Goal: Task Accomplishment & Management: Complete application form

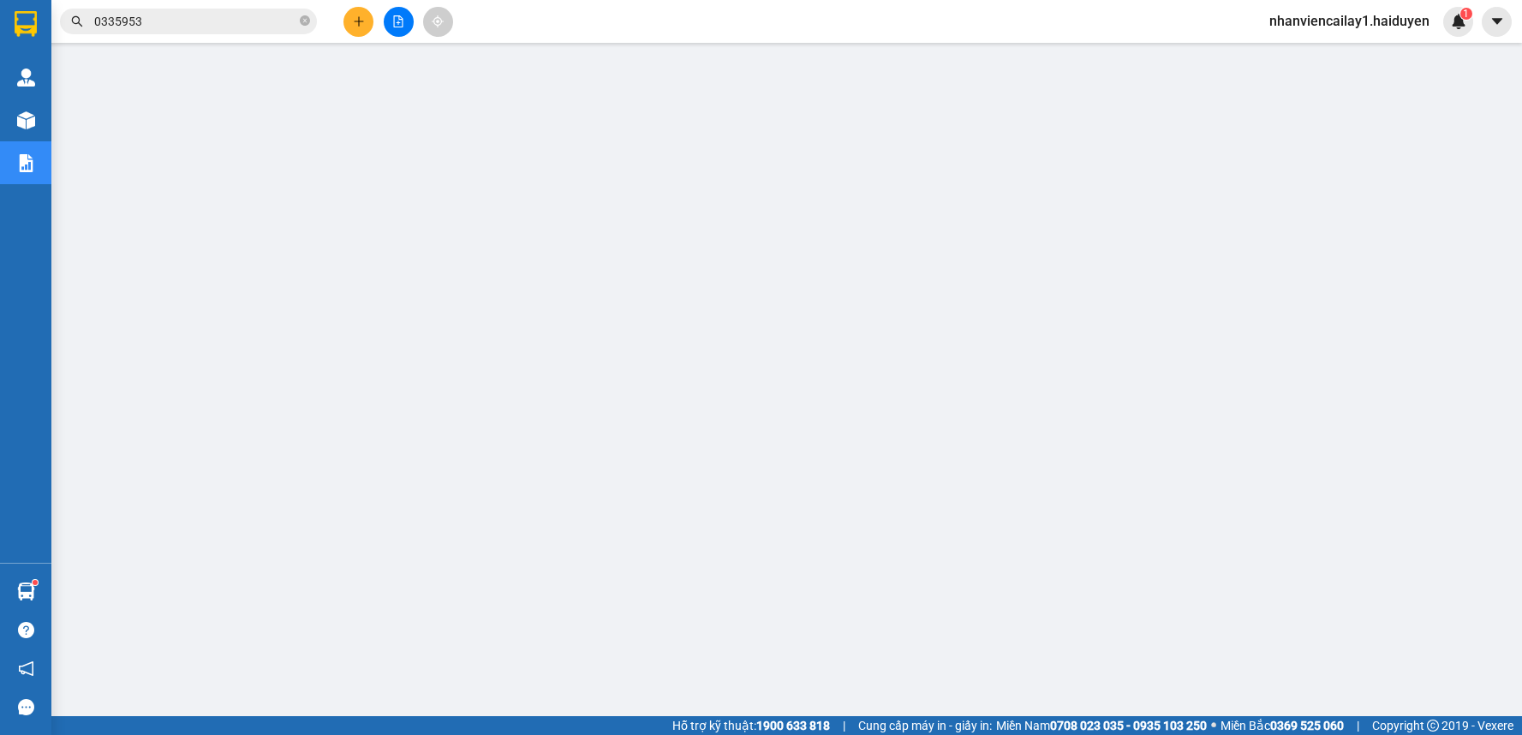
click at [1298, 22] on span "nhanviencailay1.haiduyen" at bounding box center [1350, 20] width 188 height 21
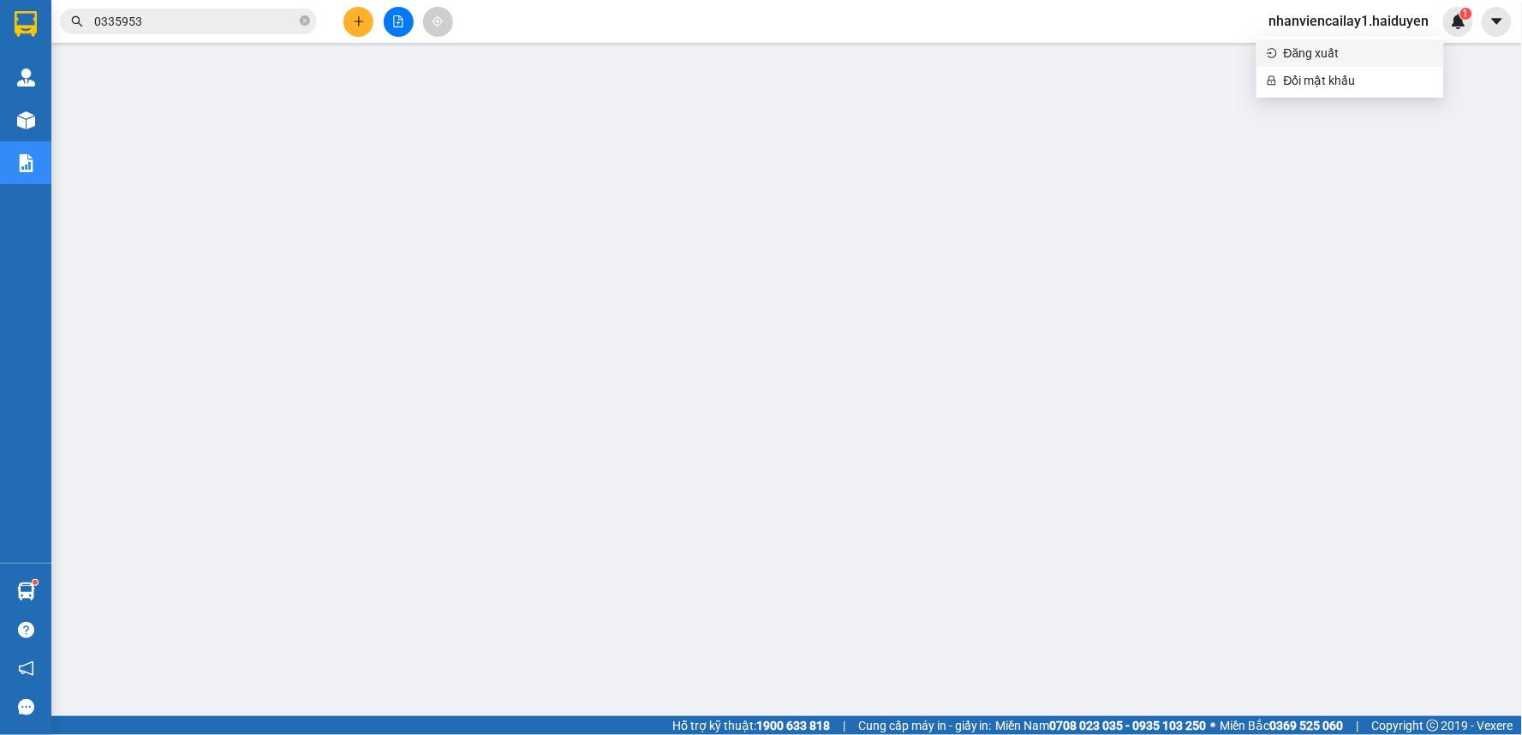
click at [1299, 48] on span "Đăng xuất" at bounding box center [1359, 53] width 150 height 19
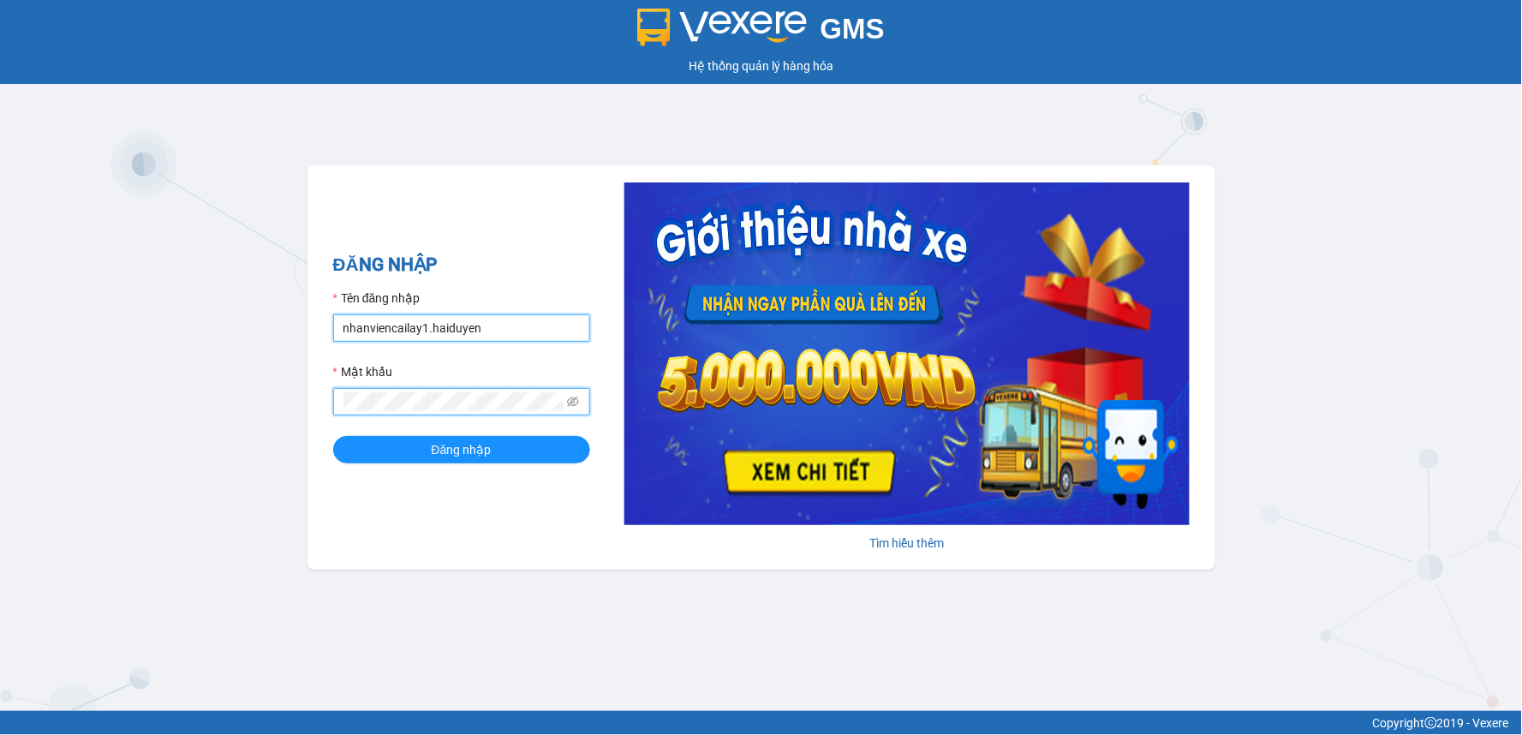
type input "lai.haiduyen"
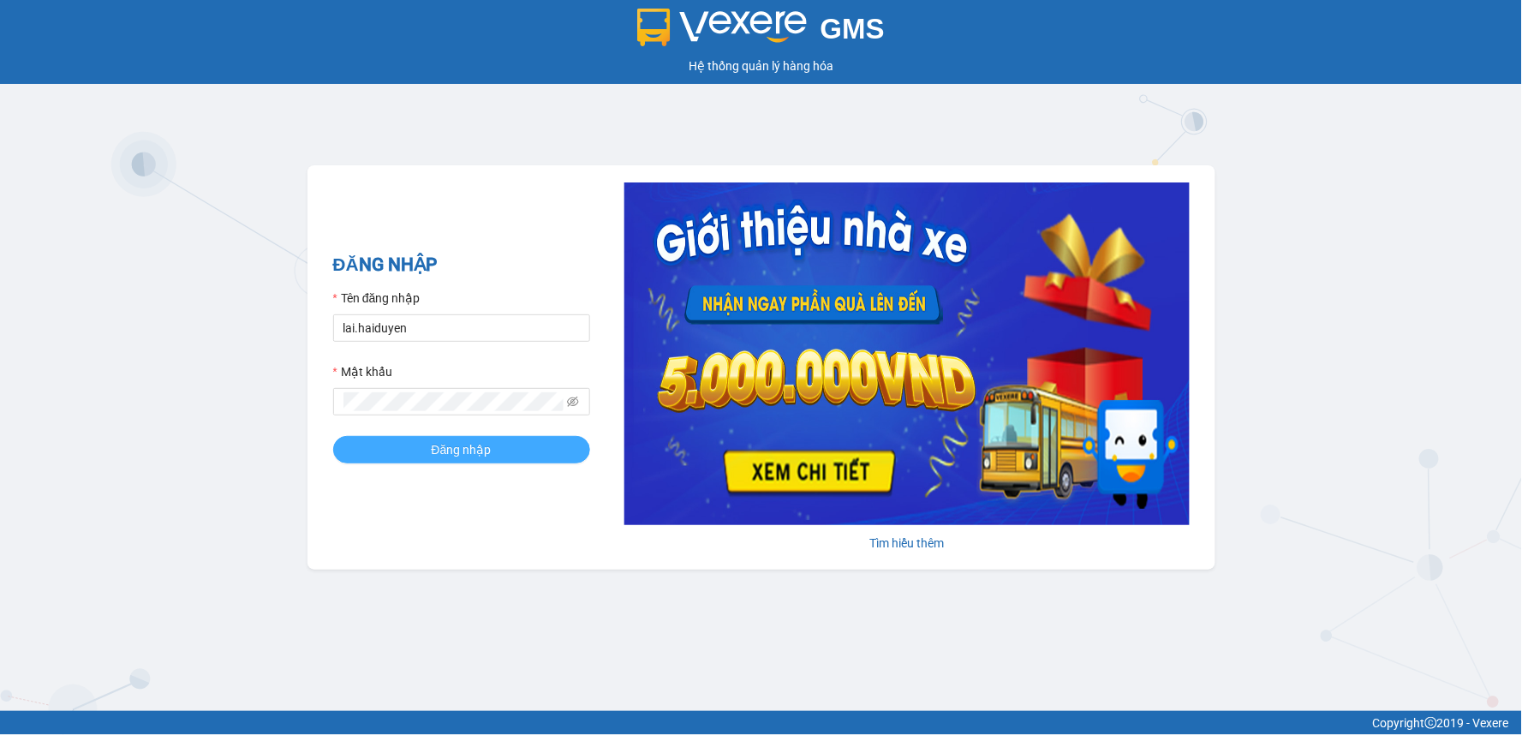
click at [457, 451] on span "Đăng nhập" at bounding box center [462, 449] width 60 height 19
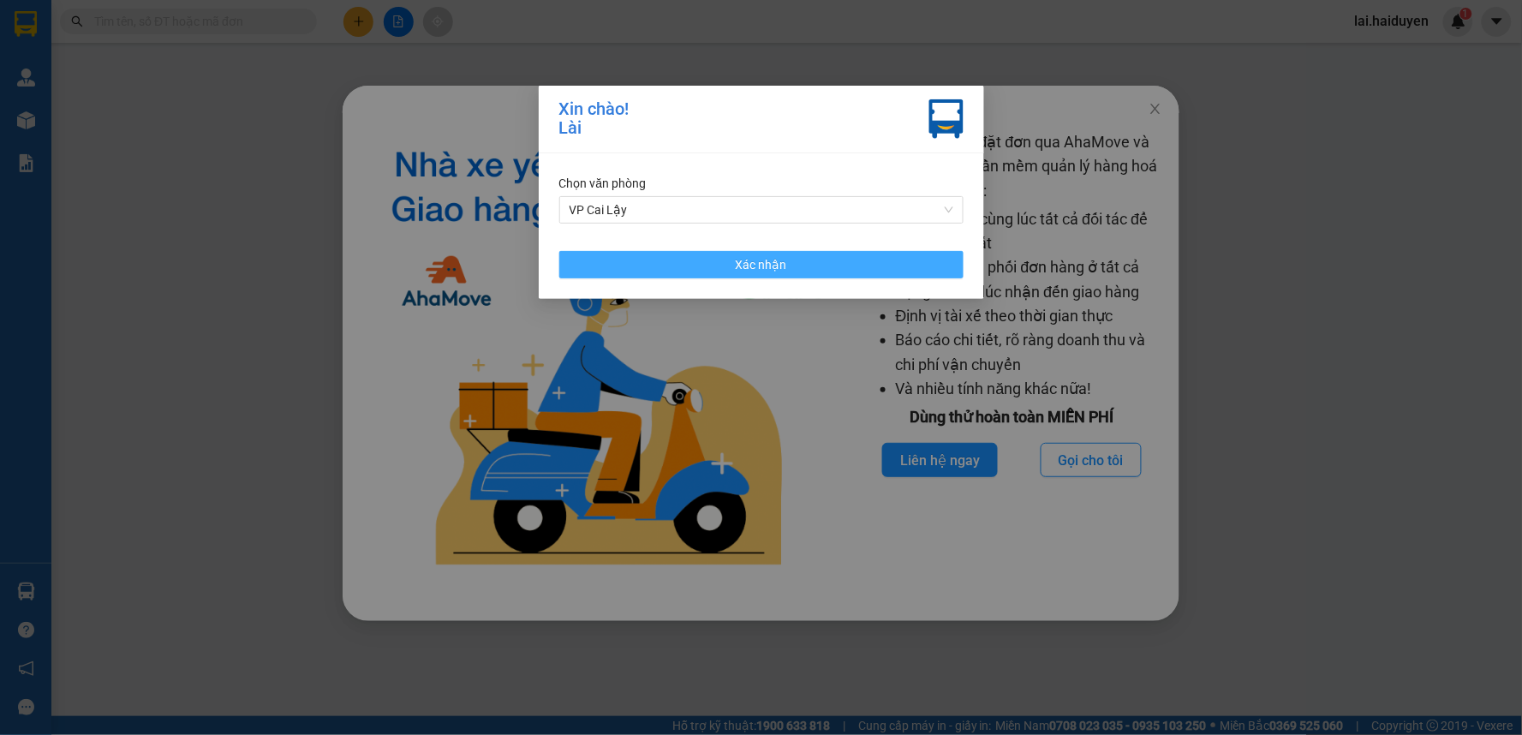
click at [705, 260] on button "Xác nhận" at bounding box center [761, 264] width 404 height 27
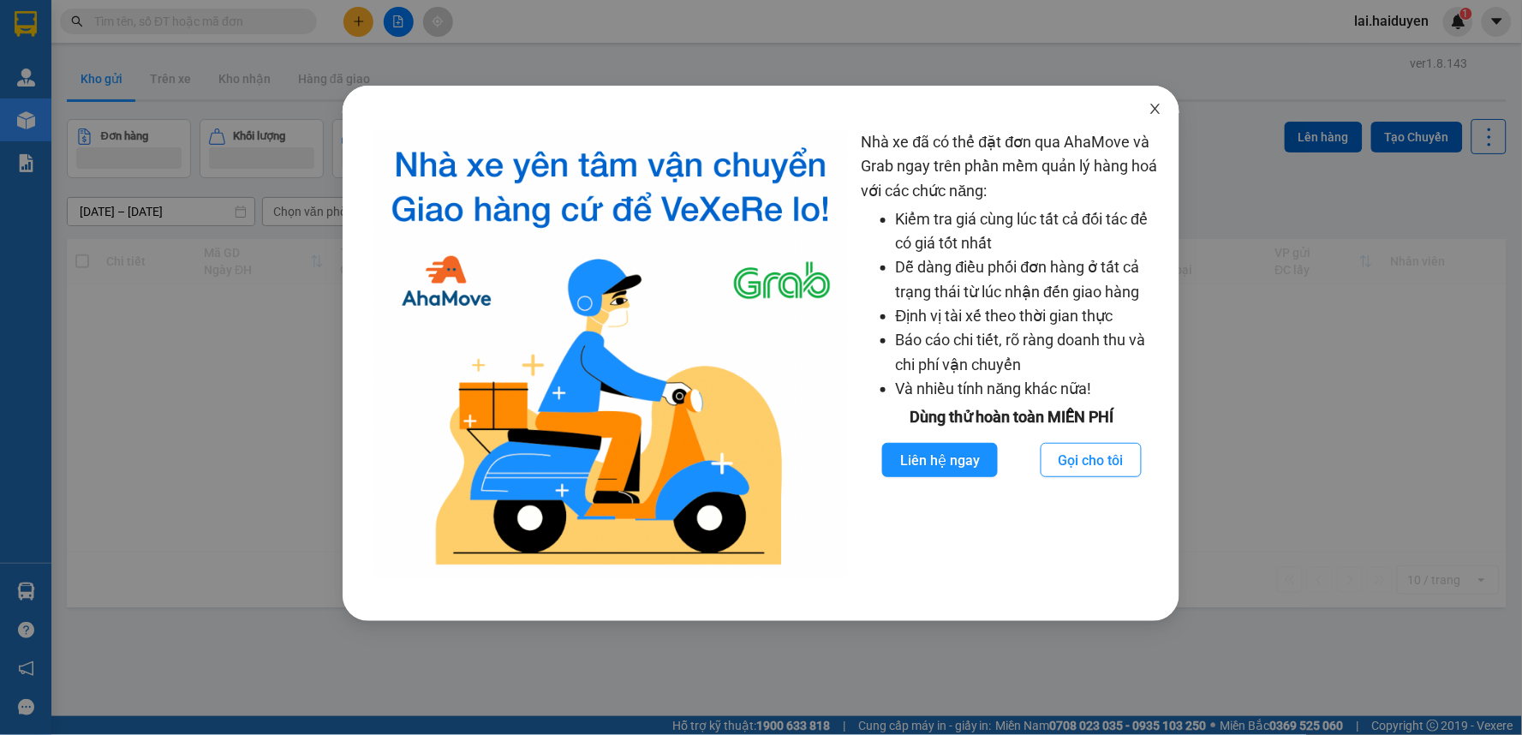
click at [1158, 107] on icon "close" at bounding box center [1155, 109] width 9 height 10
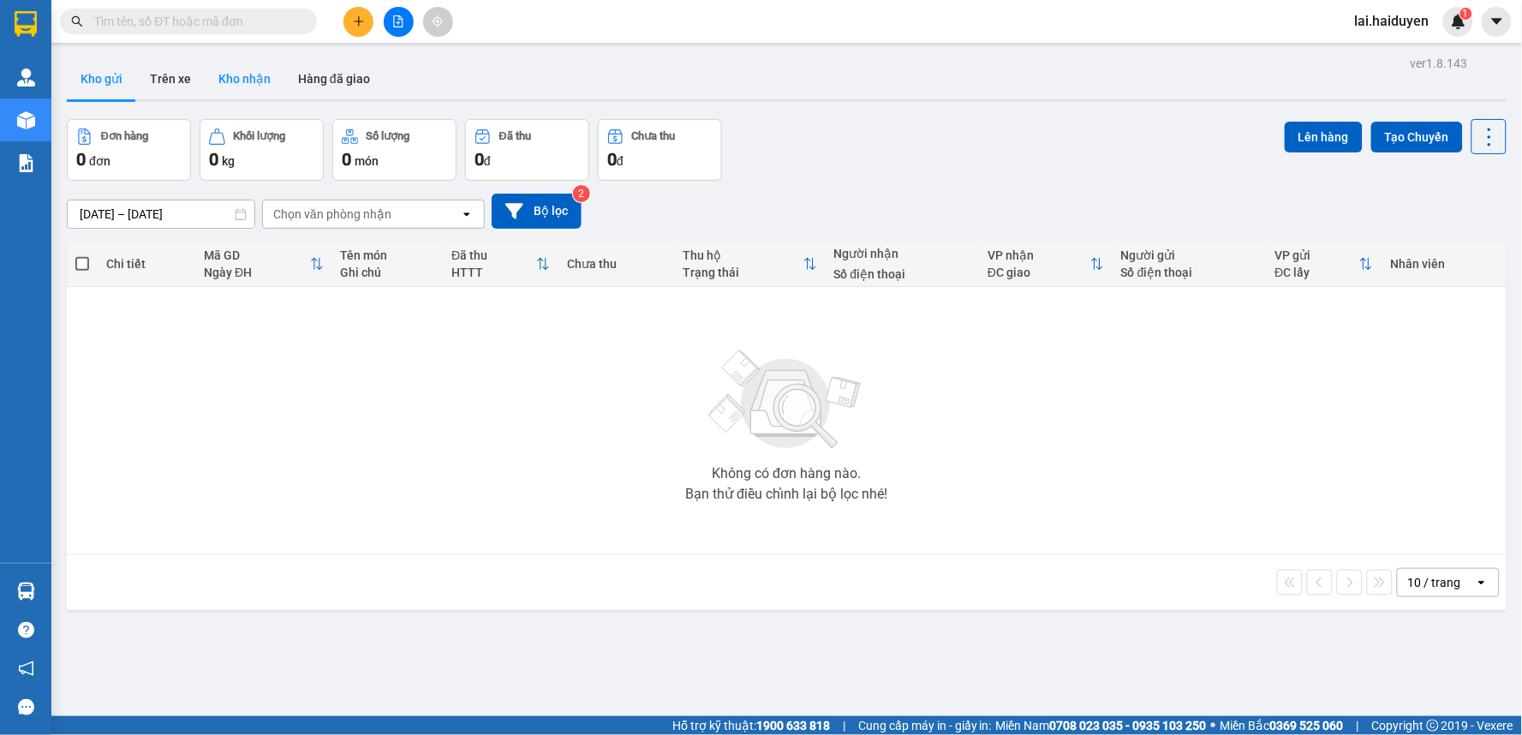
click at [245, 87] on button "Kho nhận" at bounding box center [245, 78] width 80 height 41
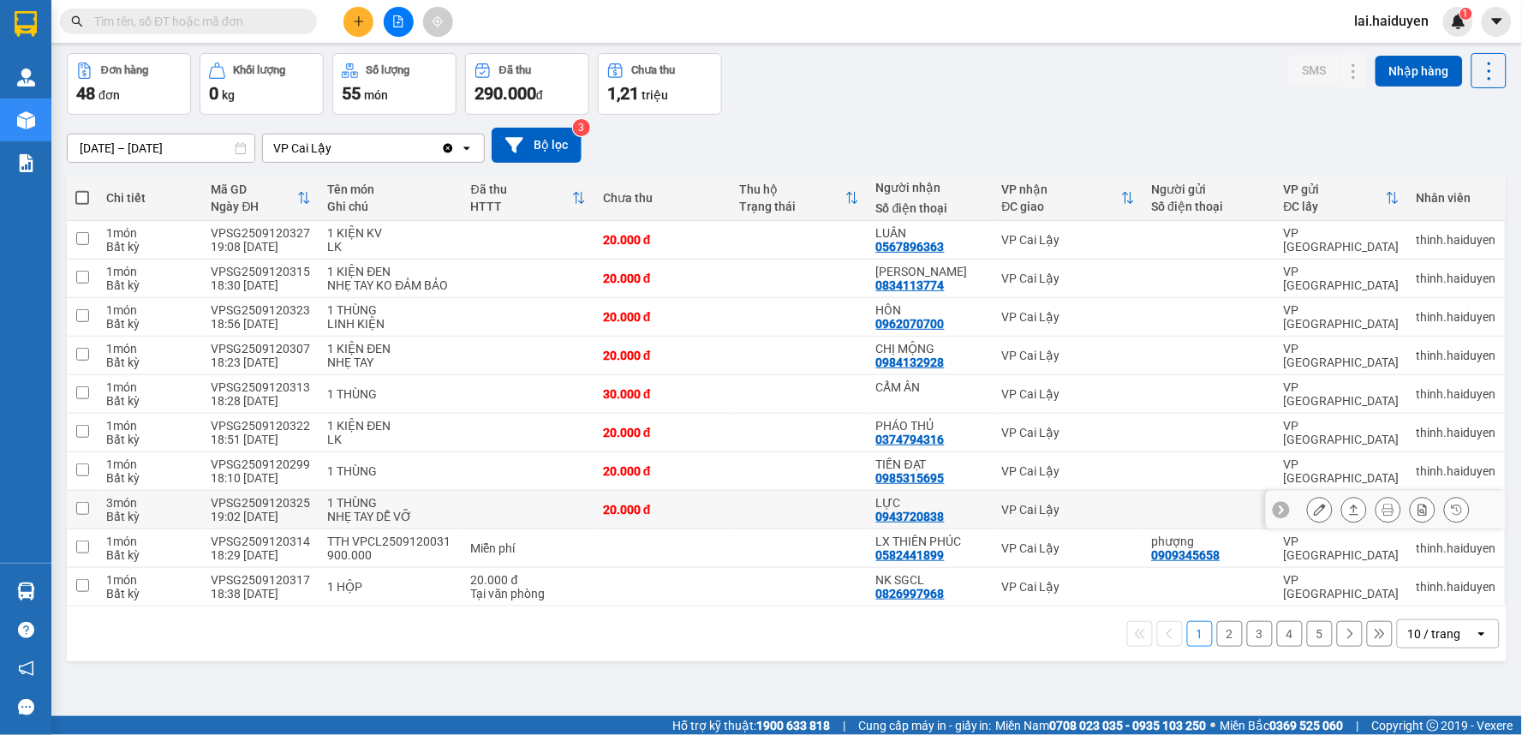
scroll to position [79, 0]
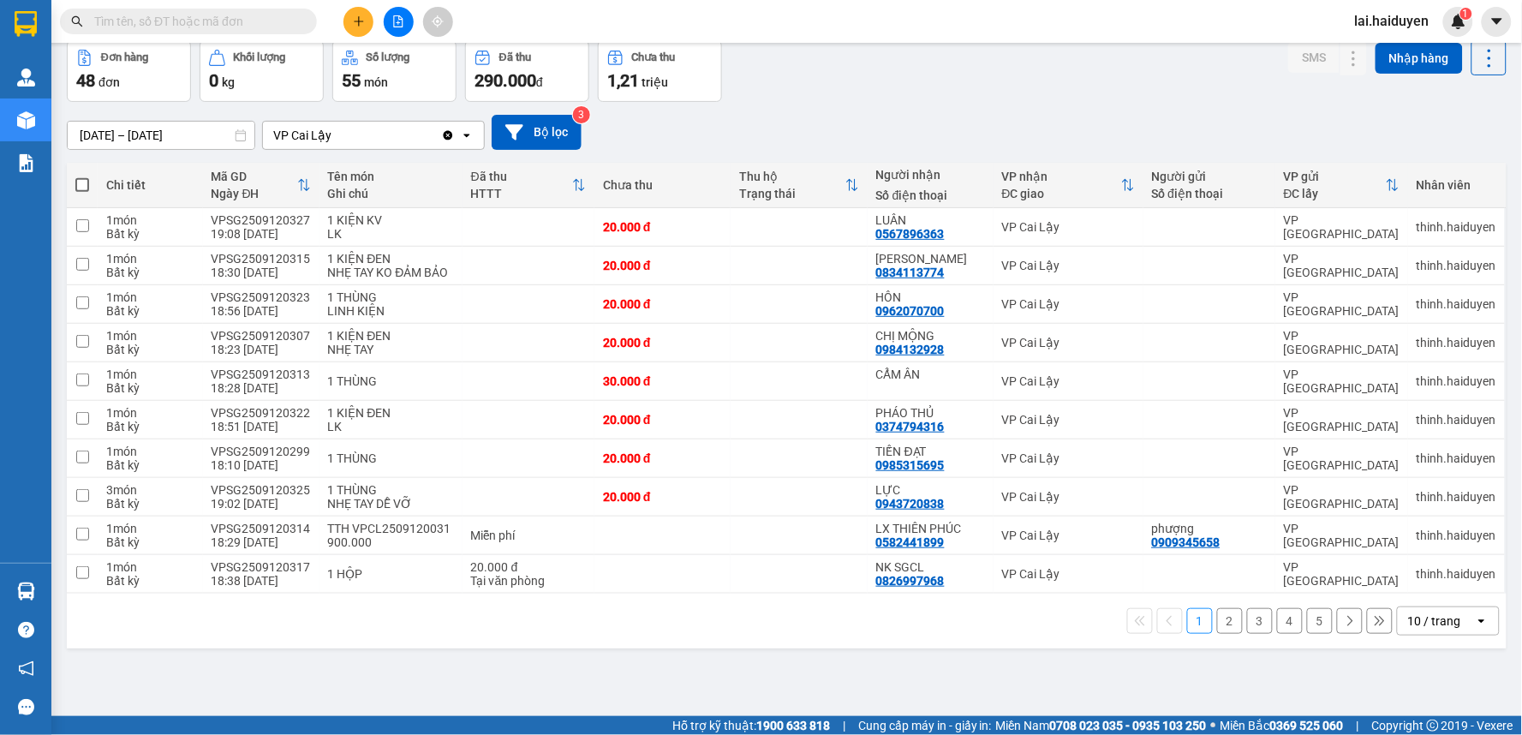
click at [1424, 618] on div "10 / trang" at bounding box center [1434, 620] width 53 height 17
click at [1425, 593] on span "100 / trang" at bounding box center [1428, 585] width 62 height 17
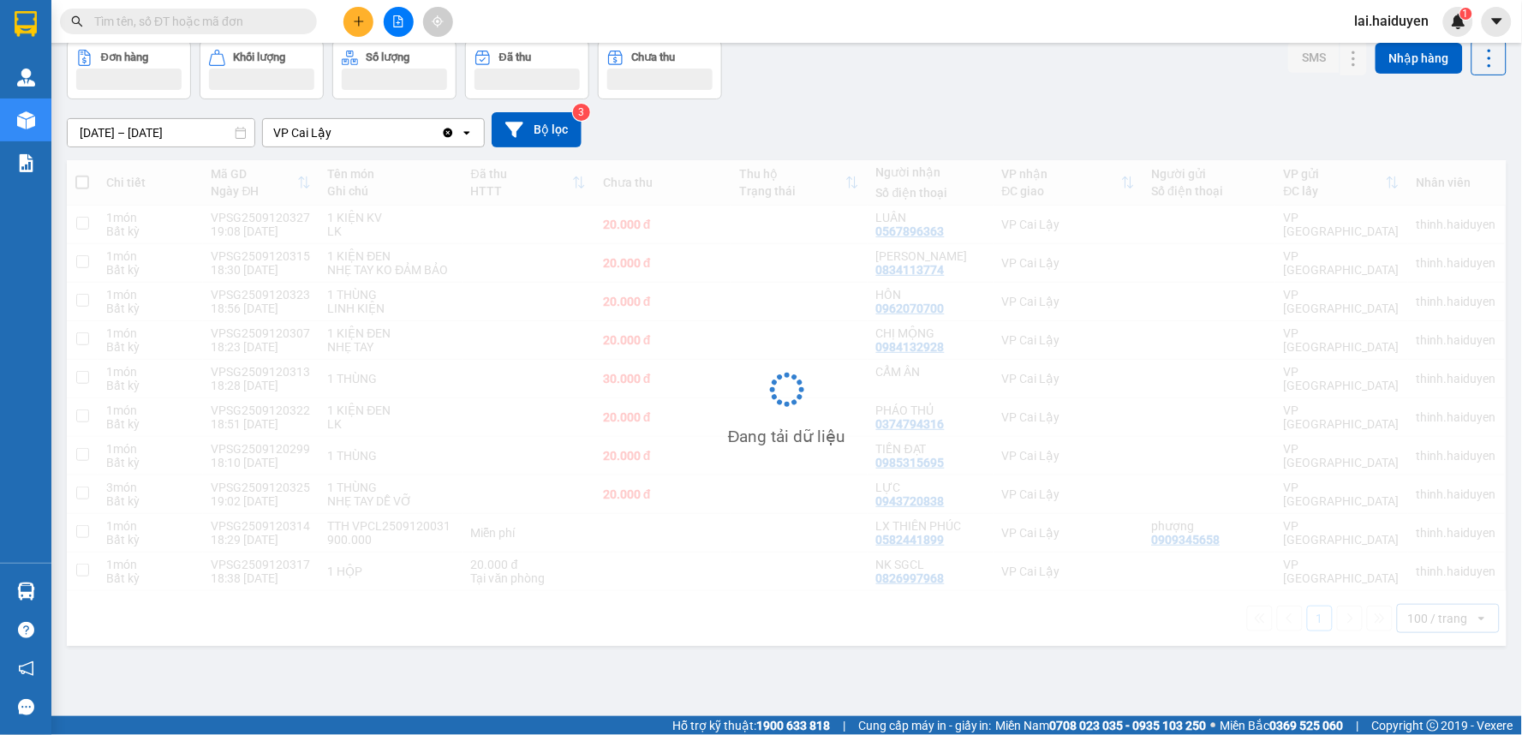
scroll to position [0, 0]
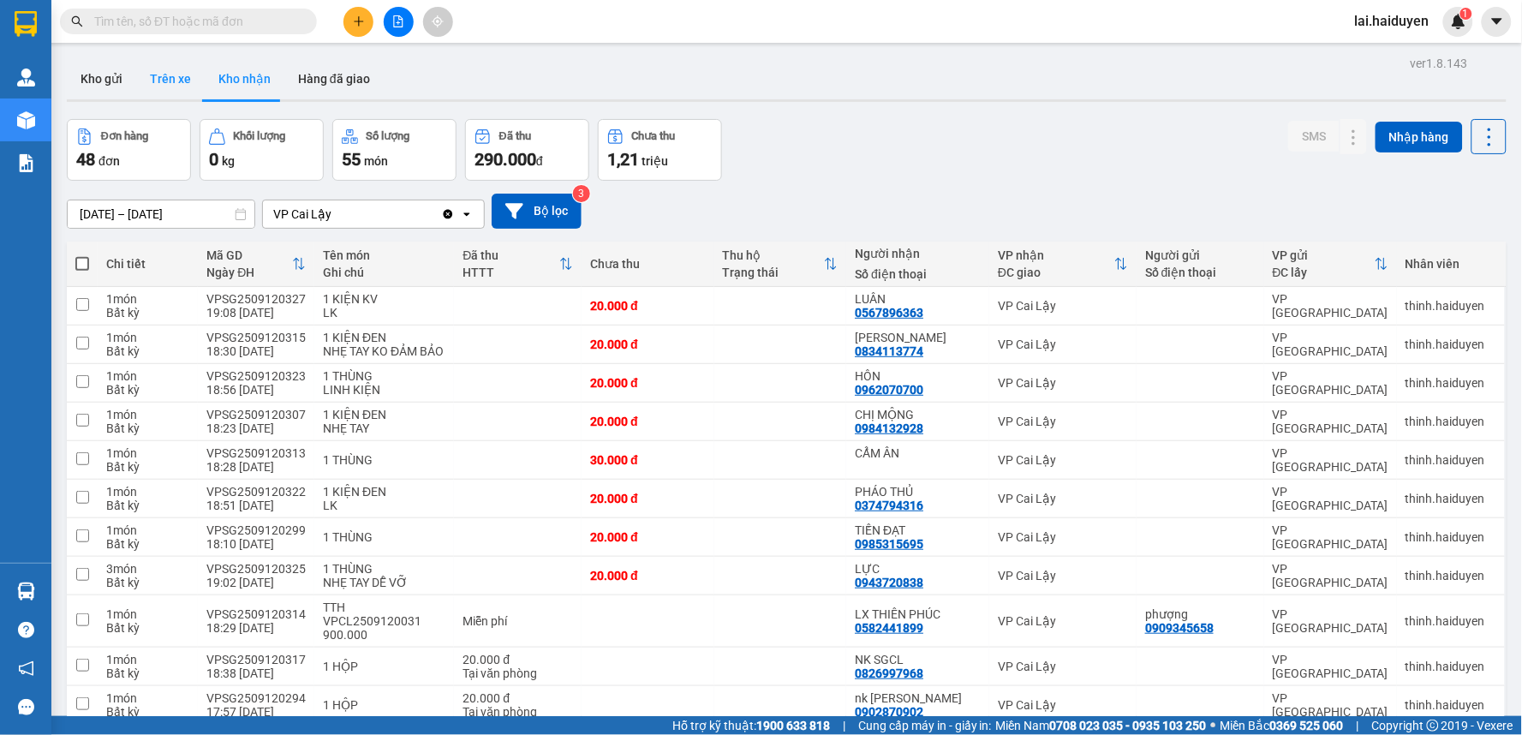
click at [155, 83] on button "Trên xe" at bounding box center [170, 78] width 69 height 41
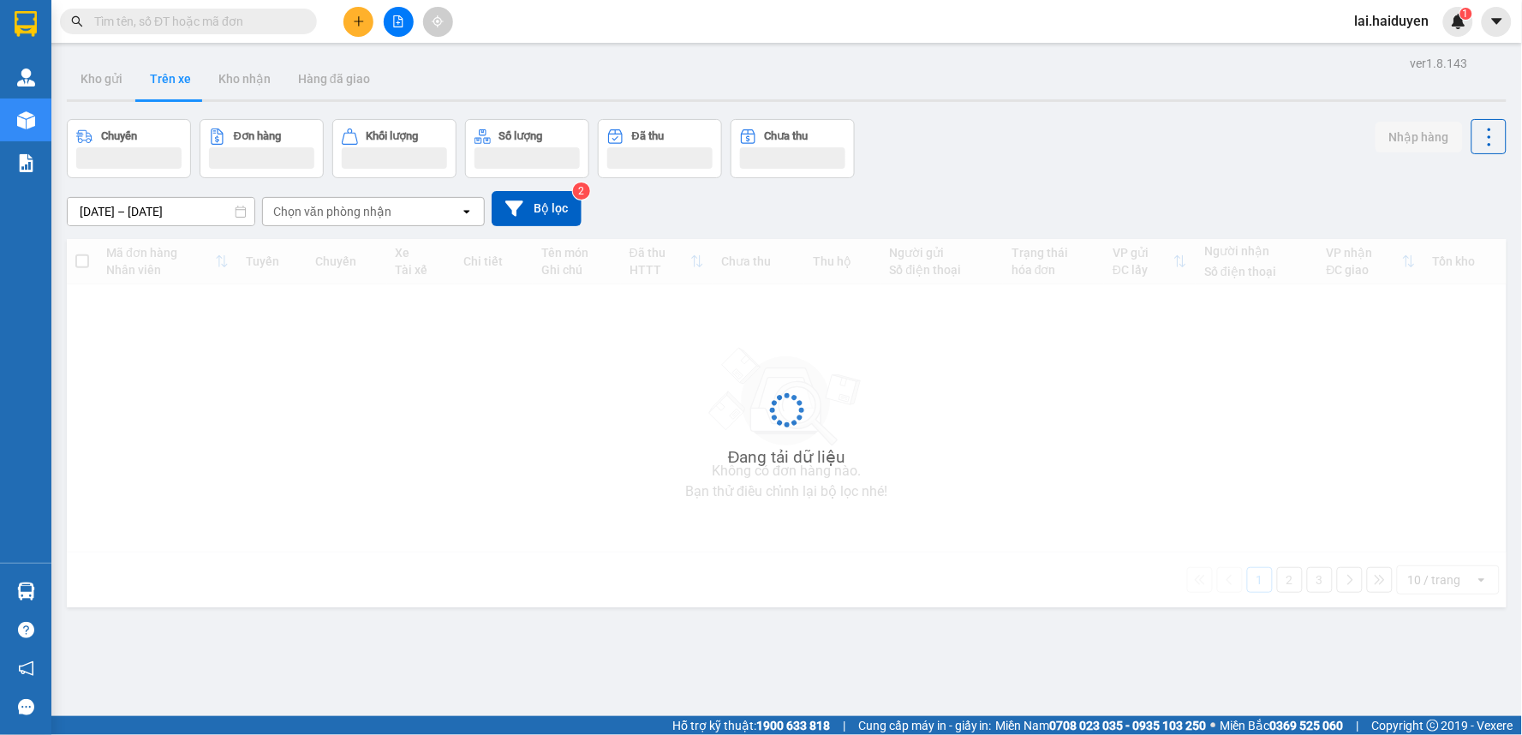
click at [335, 214] on div "Chọn văn phòng nhận" at bounding box center [332, 211] width 118 height 17
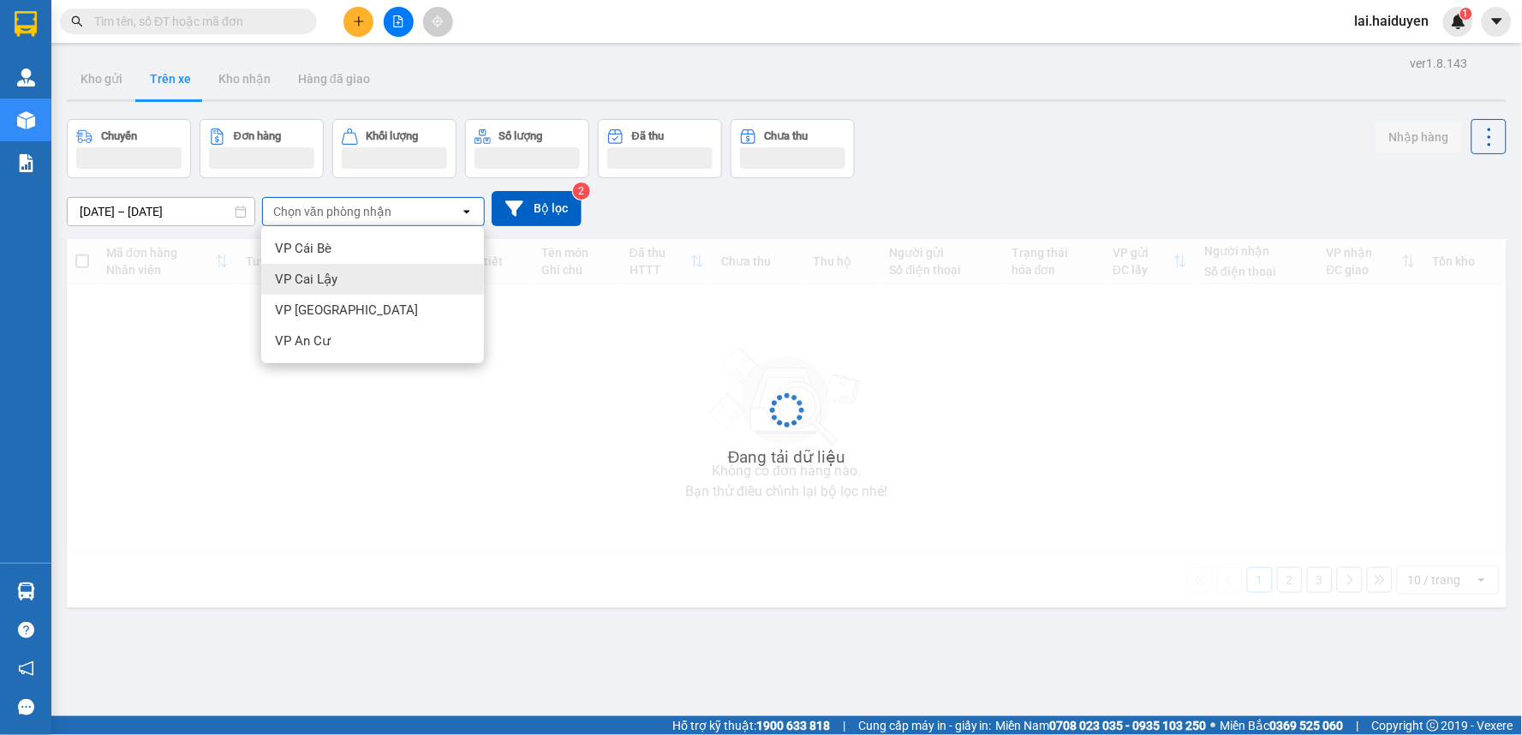
drag, startPoint x: 349, startPoint y: 285, endPoint x: 341, endPoint y: 278, distance: 10.9
click at [347, 283] on div "VP Cai Lậy" at bounding box center [372, 279] width 223 height 31
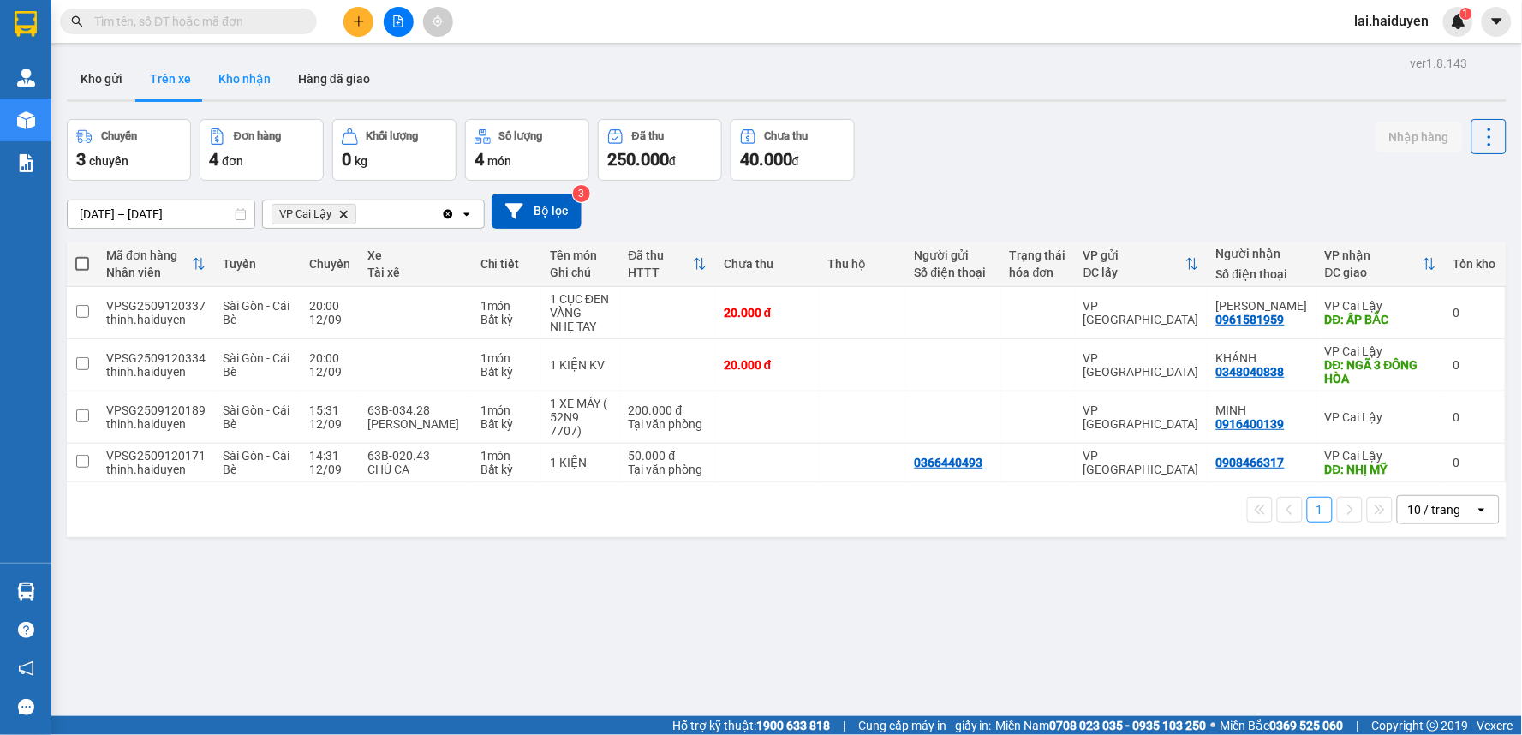
click at [234, 81] on button "Kho nhận" at bounding box center [245, 78] width 80 height 41
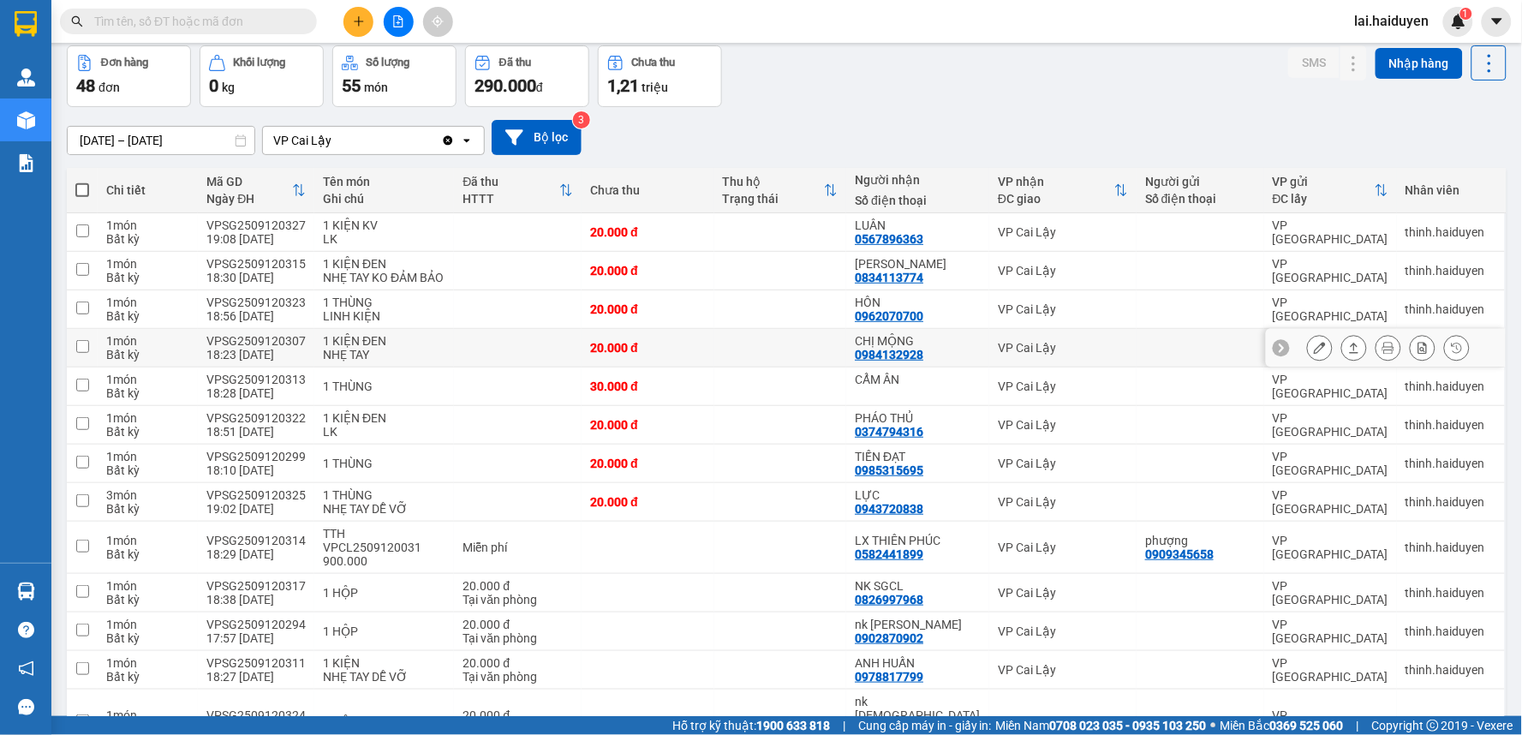
scroll to position [95, 0]
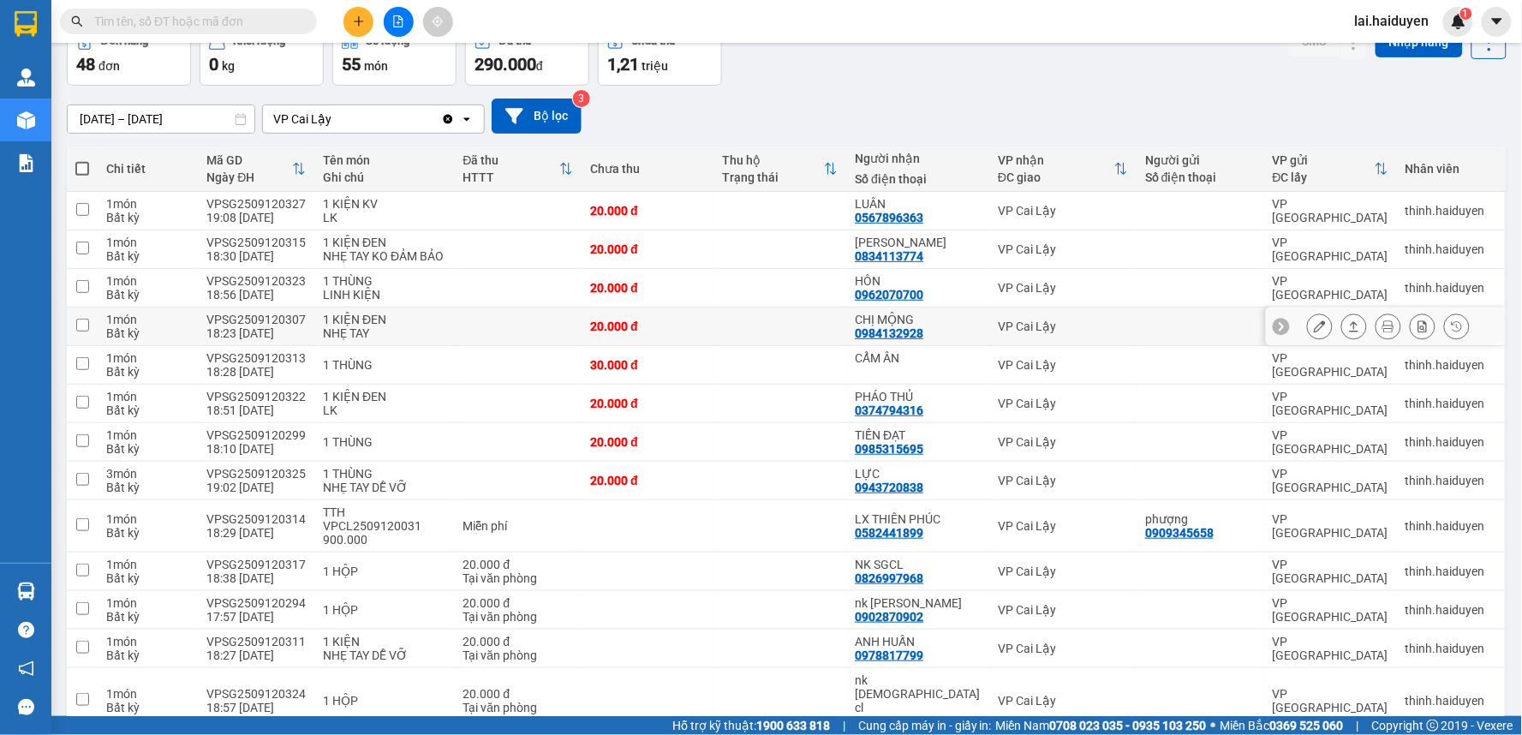
click at [755, 332] on td at bounding box center [780, 327] width 133 height 39
checkbox input "true"
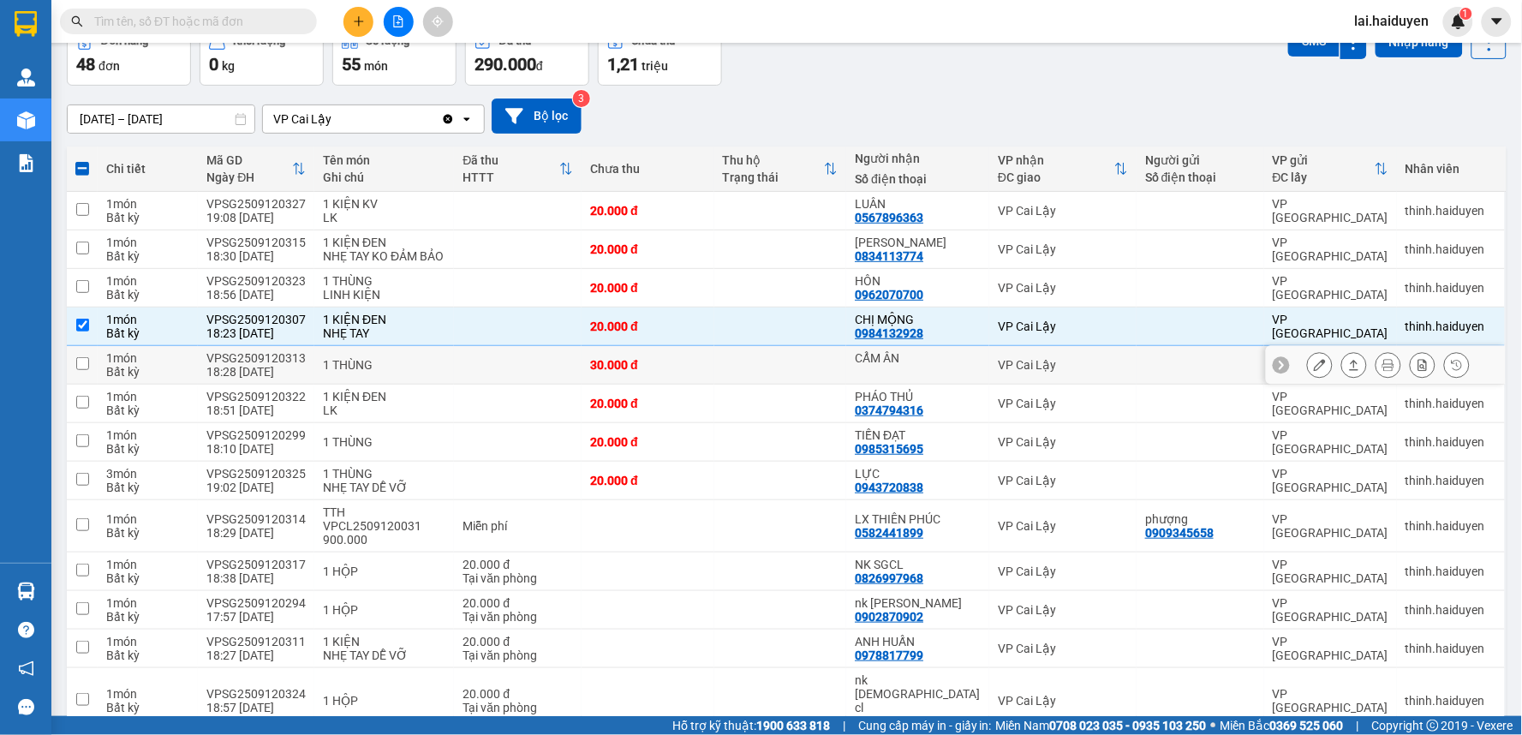
scroll to position [190, 0]
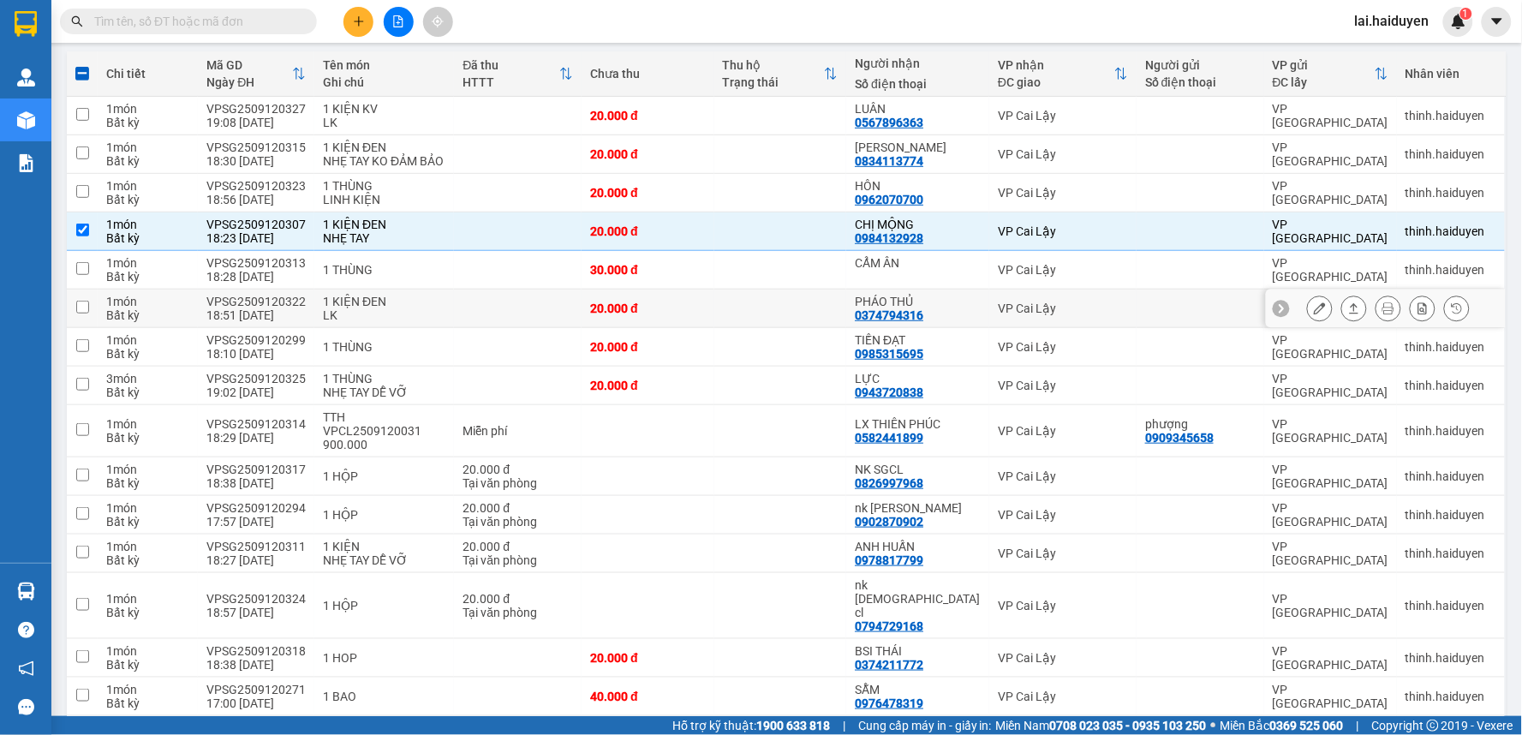
click at [758, 310] on td at bounding box center [780, 309] width 133 height 39
checkbox input "true"
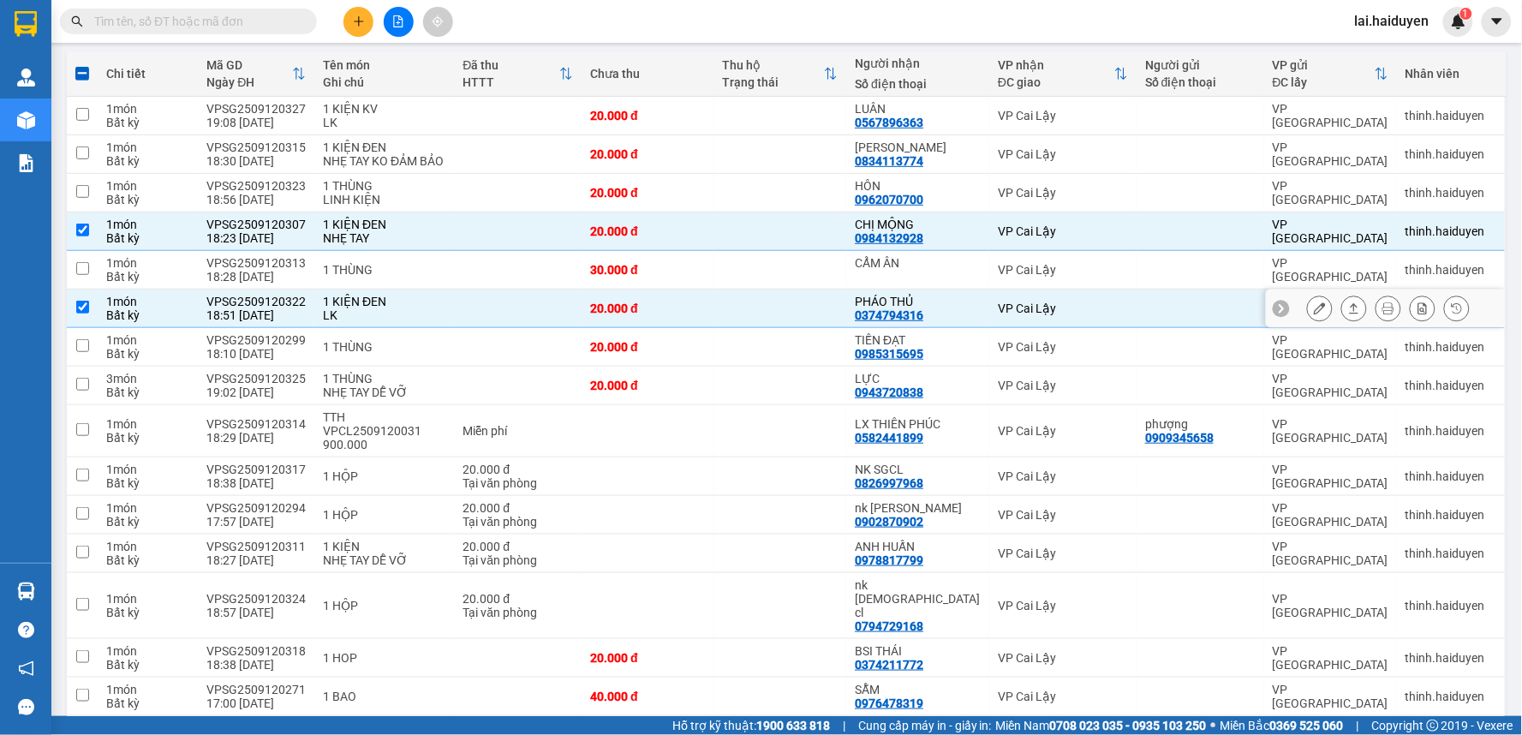
click at [882, 313] on div "0374794316" at bounding box center [889, 315] width 69 height 14
copy div "0374794316"
click at [201, 17] on input "text" at bounding box center [195, 21] width 202 height 19
paste input "0374794316"
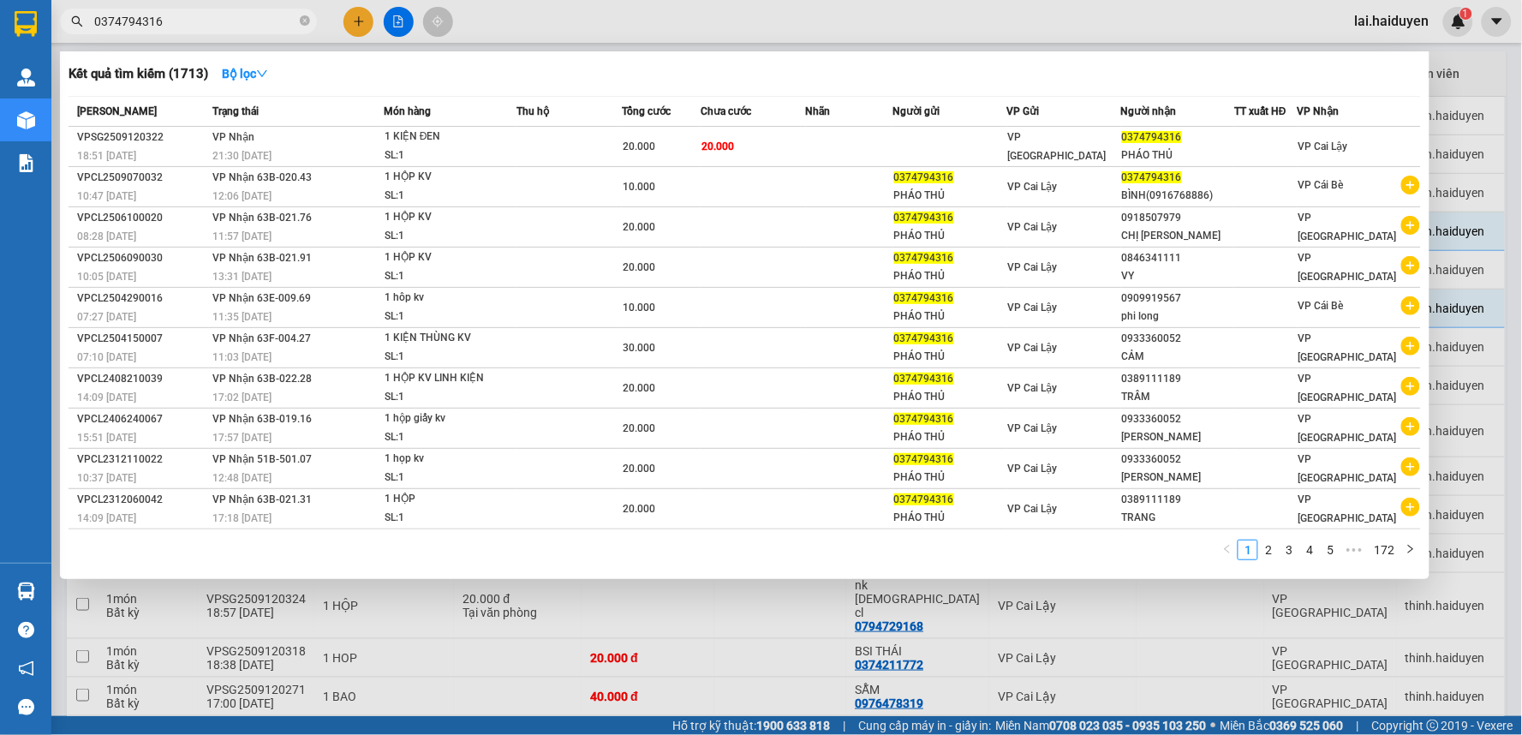
type input "0374794316"
click at [529, 21] on div at bounding box center [761, 367] width 1522 height 735
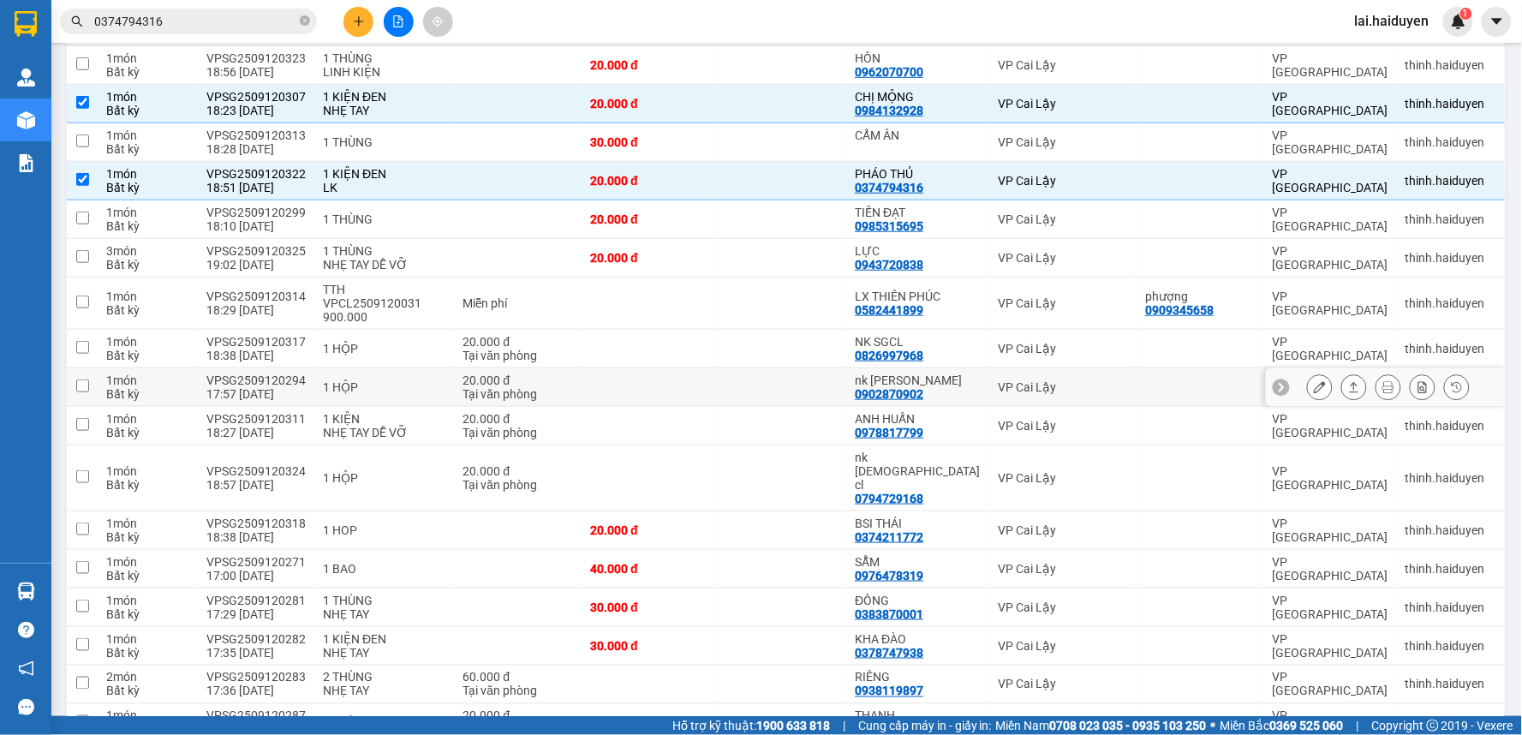
scroll to position [380, 0]
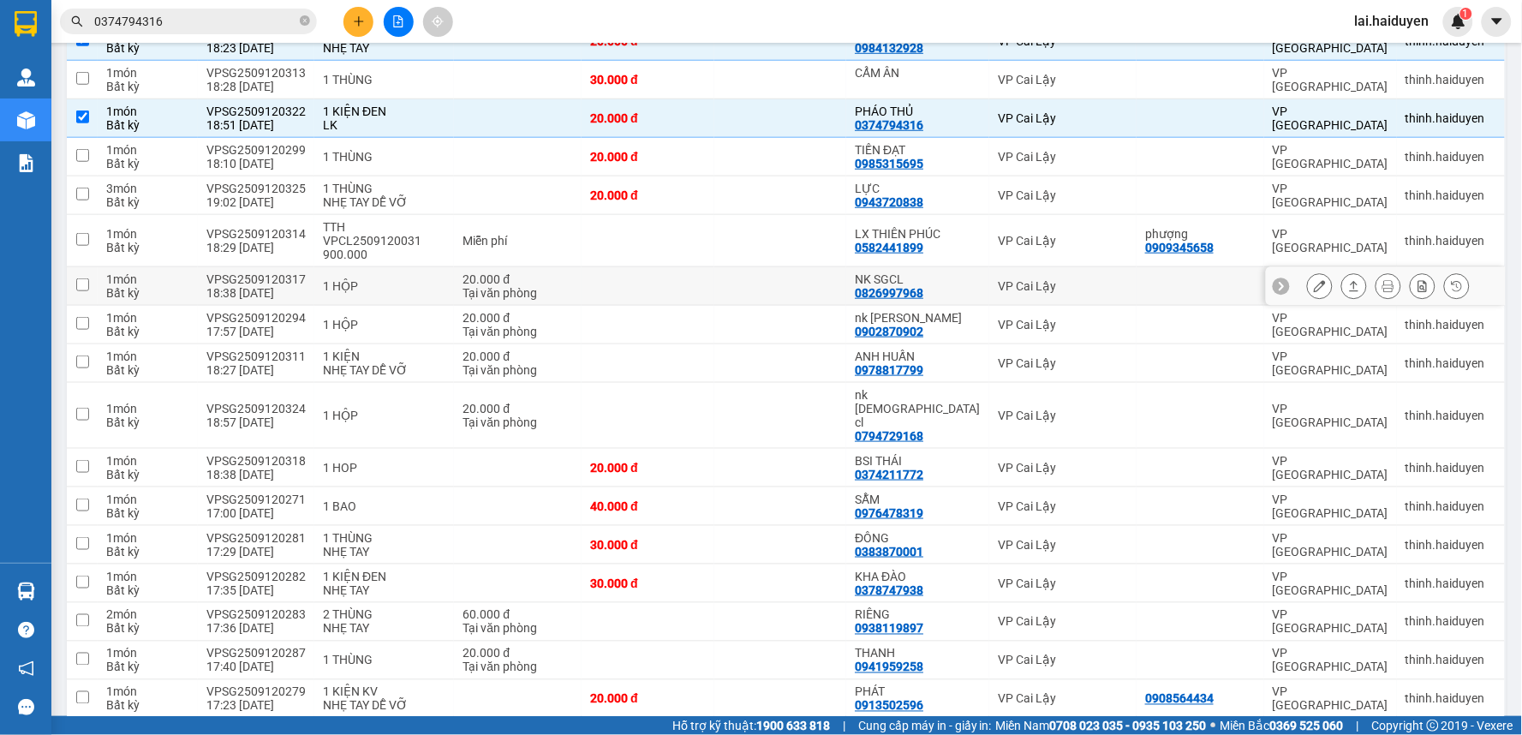
click at [766, 275] on td at bounding box center [780, 286] width 133 height 39
checkbox input "true"
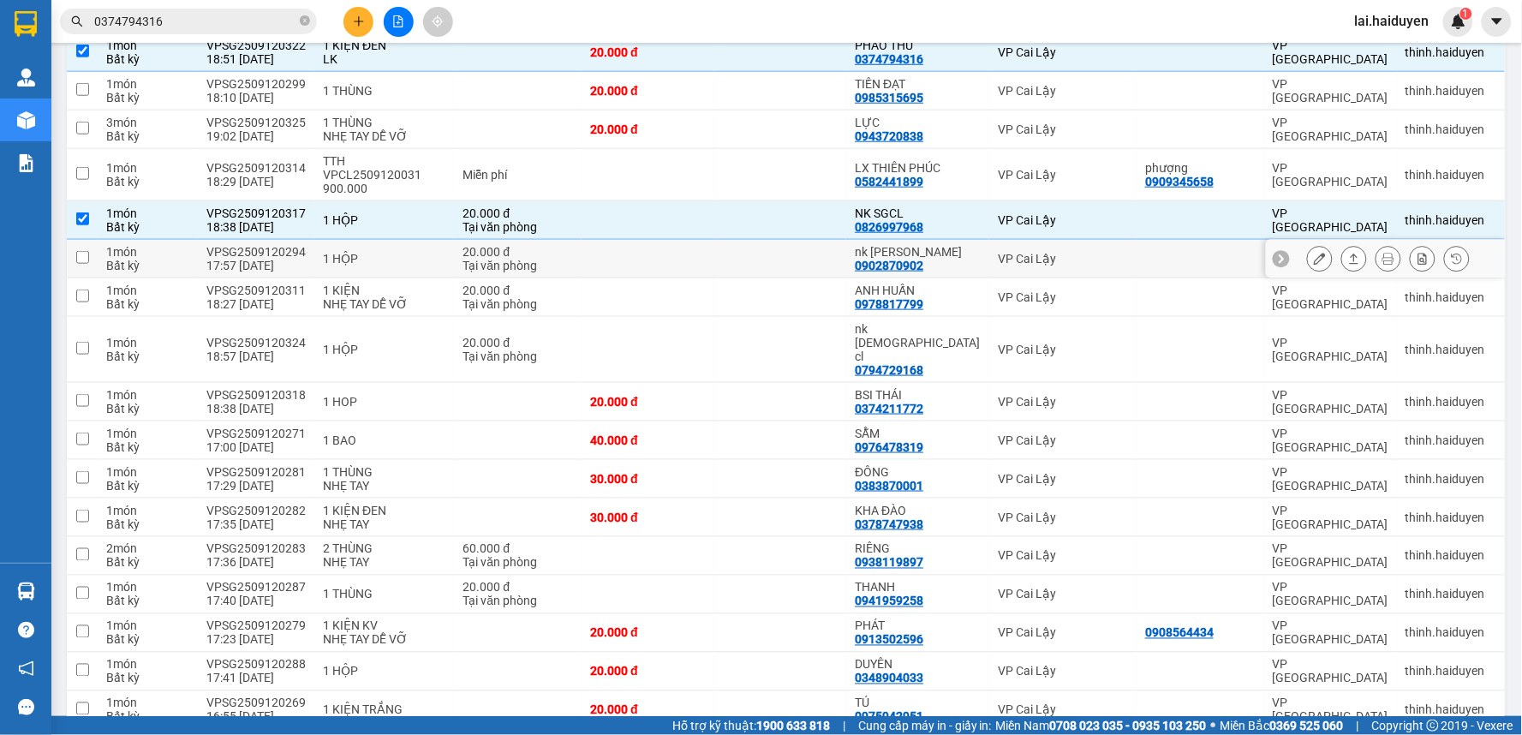
scroll to position [475, 0]
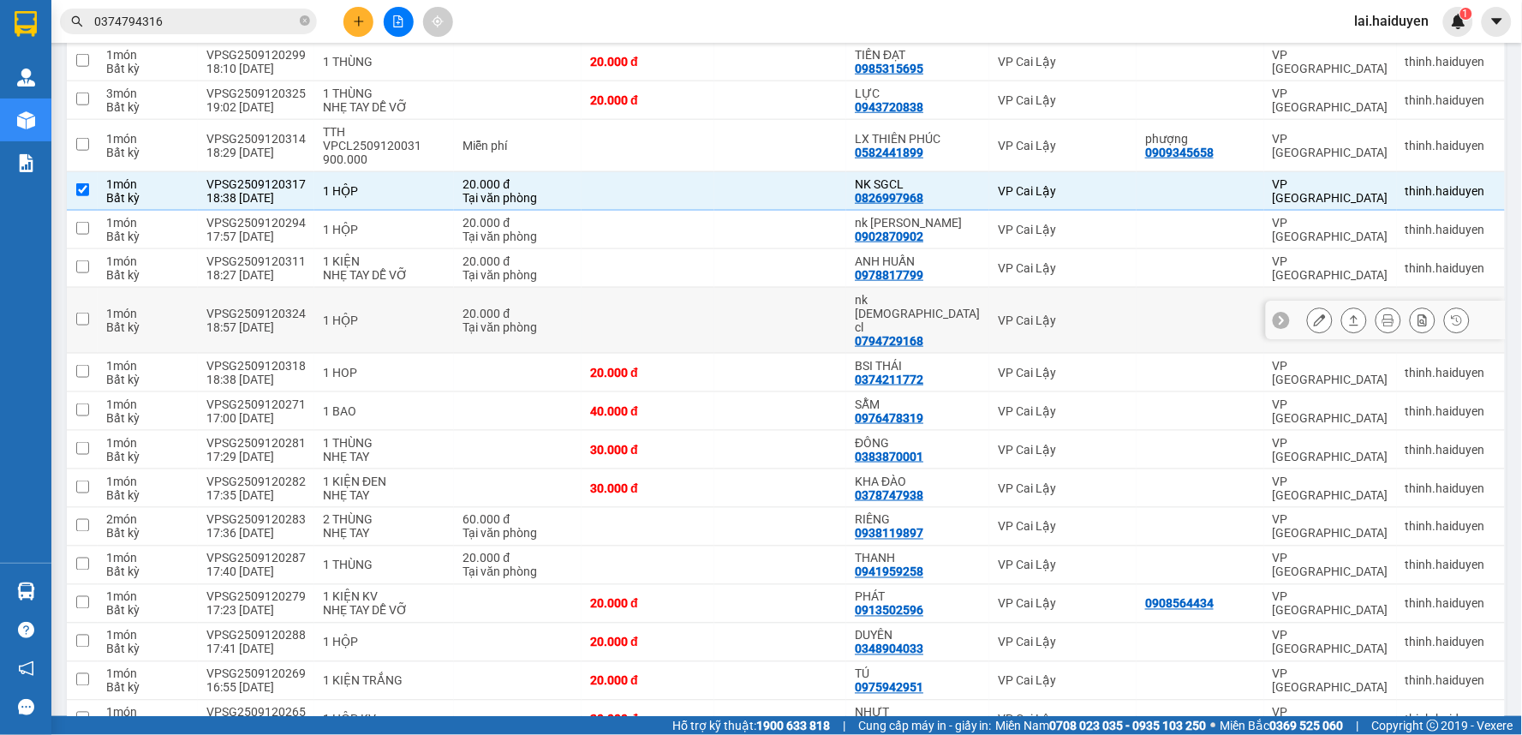
click at [773, 293] on td at bounding box center [780, 321] width 133 height 66
checkbox input "true"
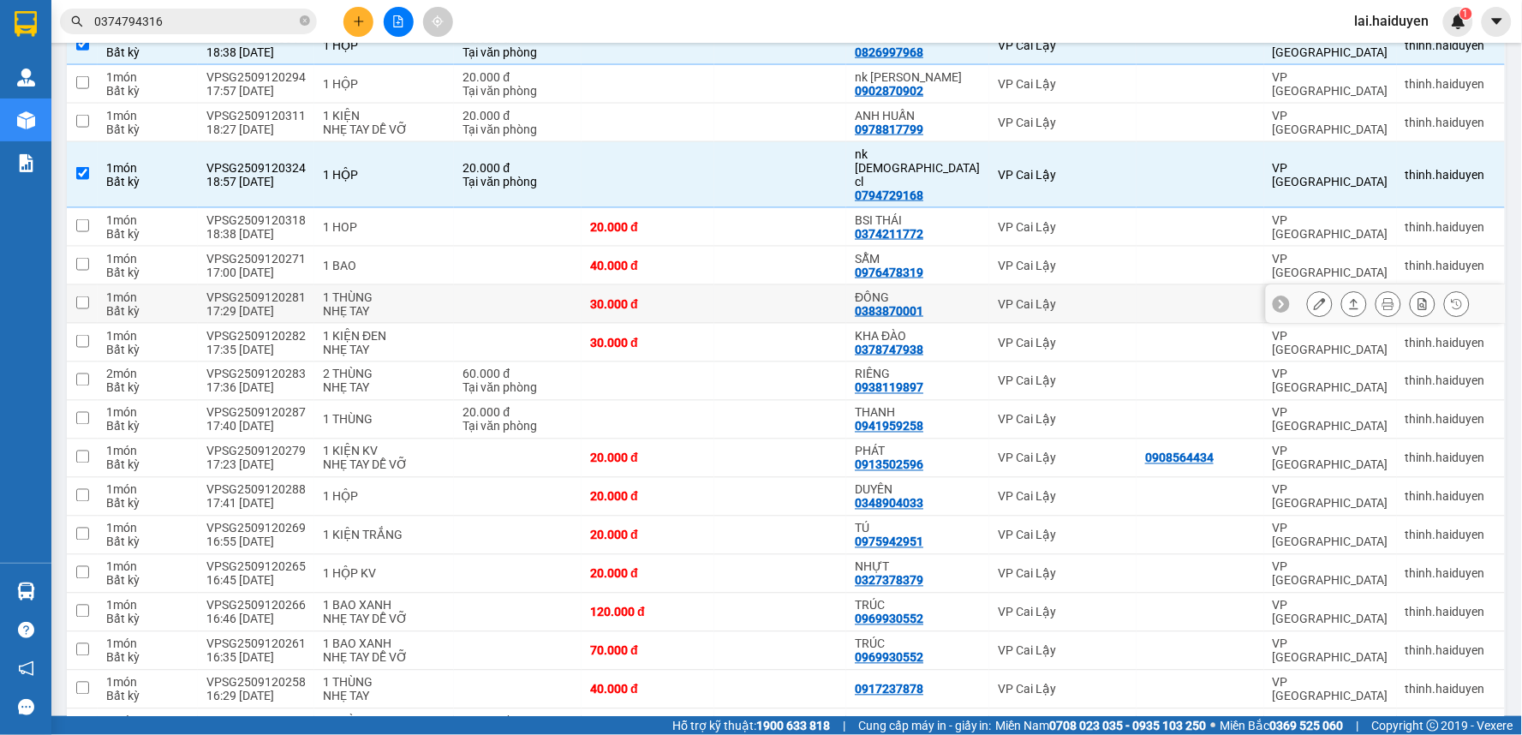
scroll to position [666, 0]
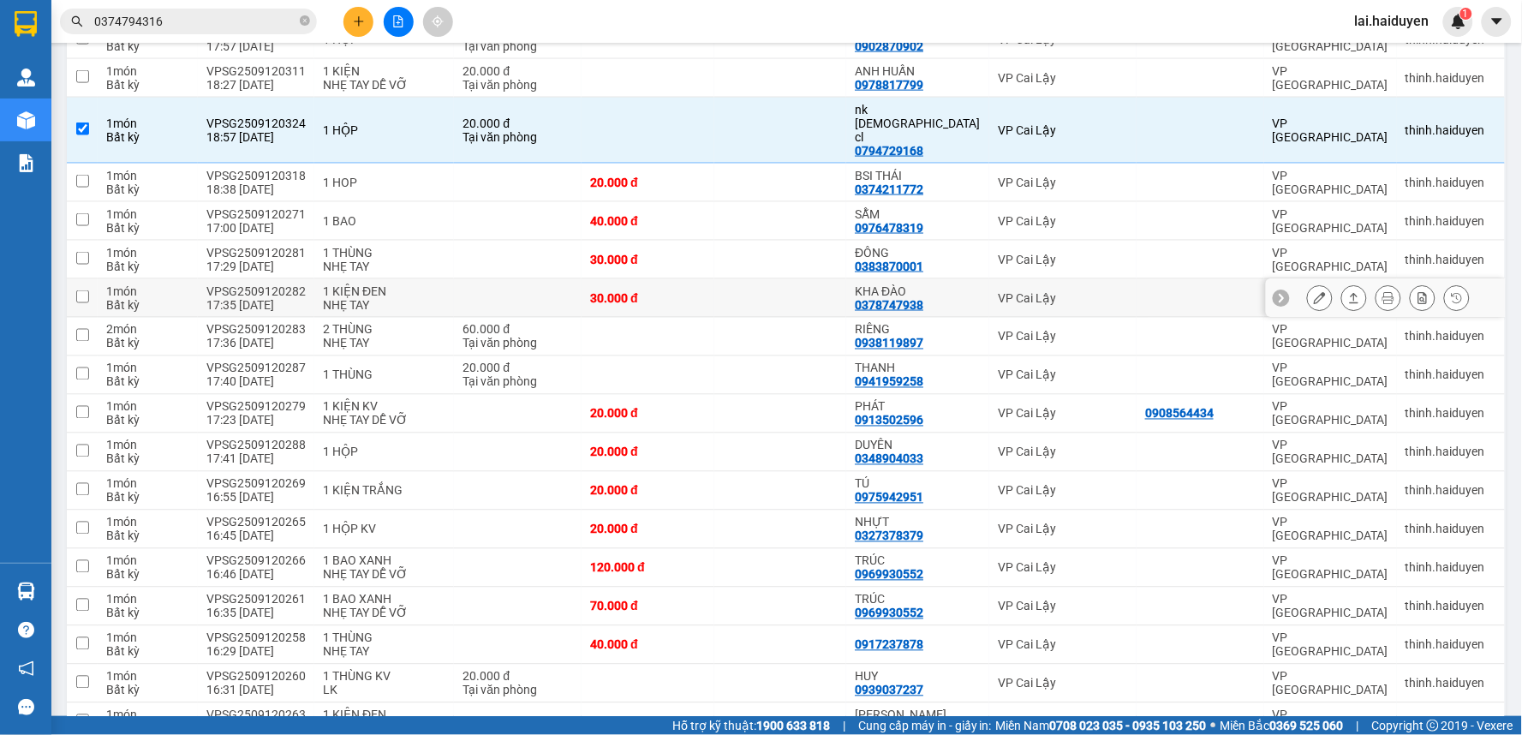
click at [809, 279] on td at bounding box center [780, 298] width 133 height 39
checkbox input "true"
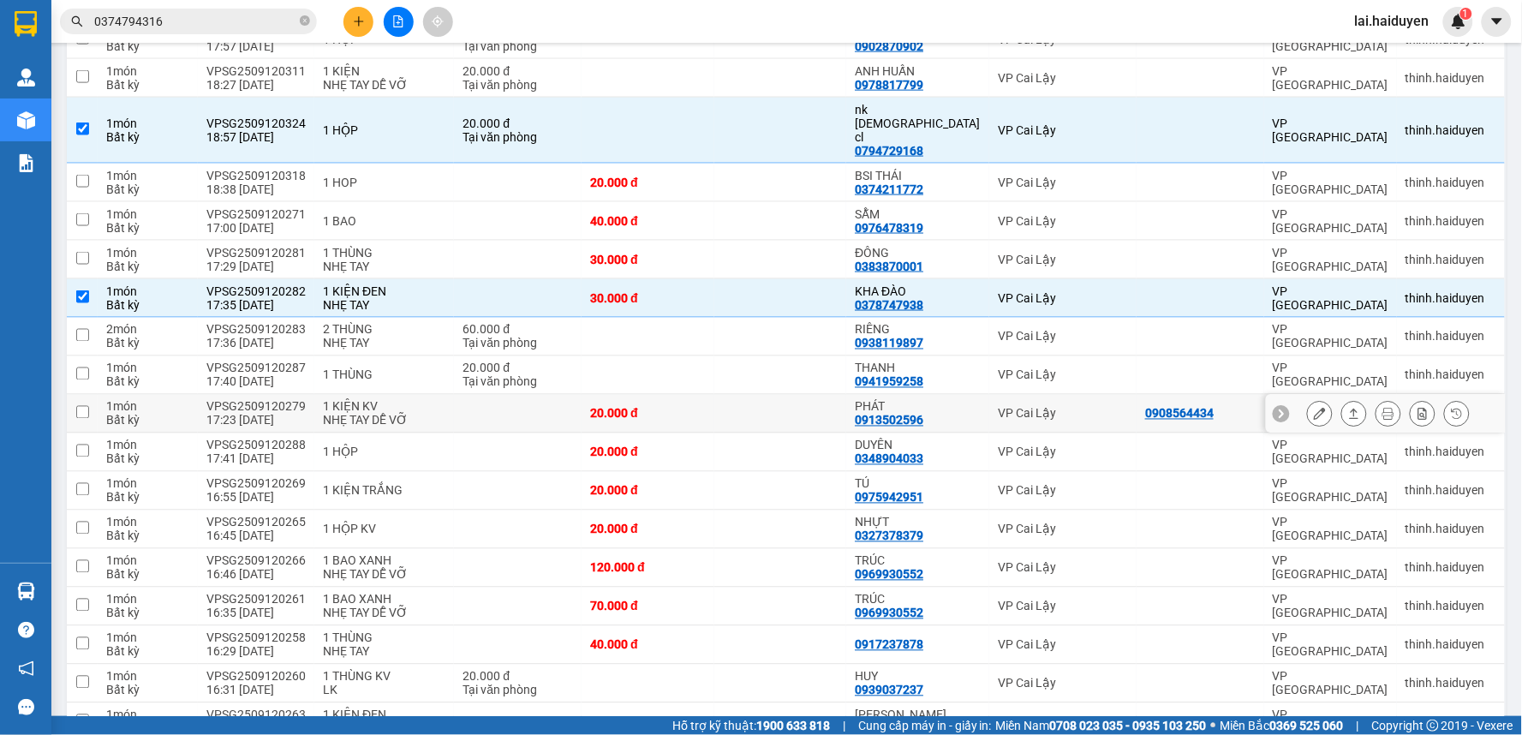
scroll to position [761, 0]
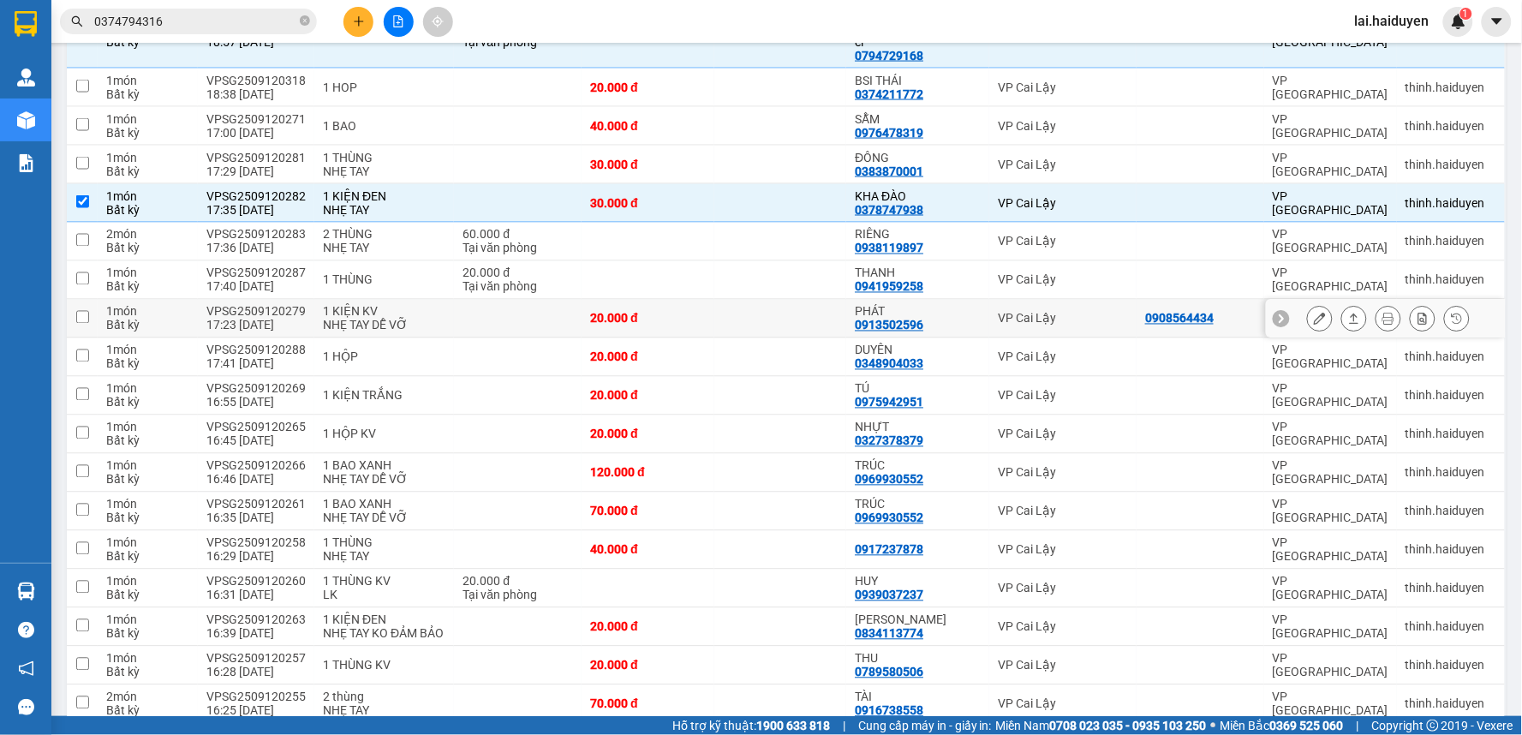
click at [806, 300] on td at bounding box center [780, 319] width 133 height 39
checkbox input "true"
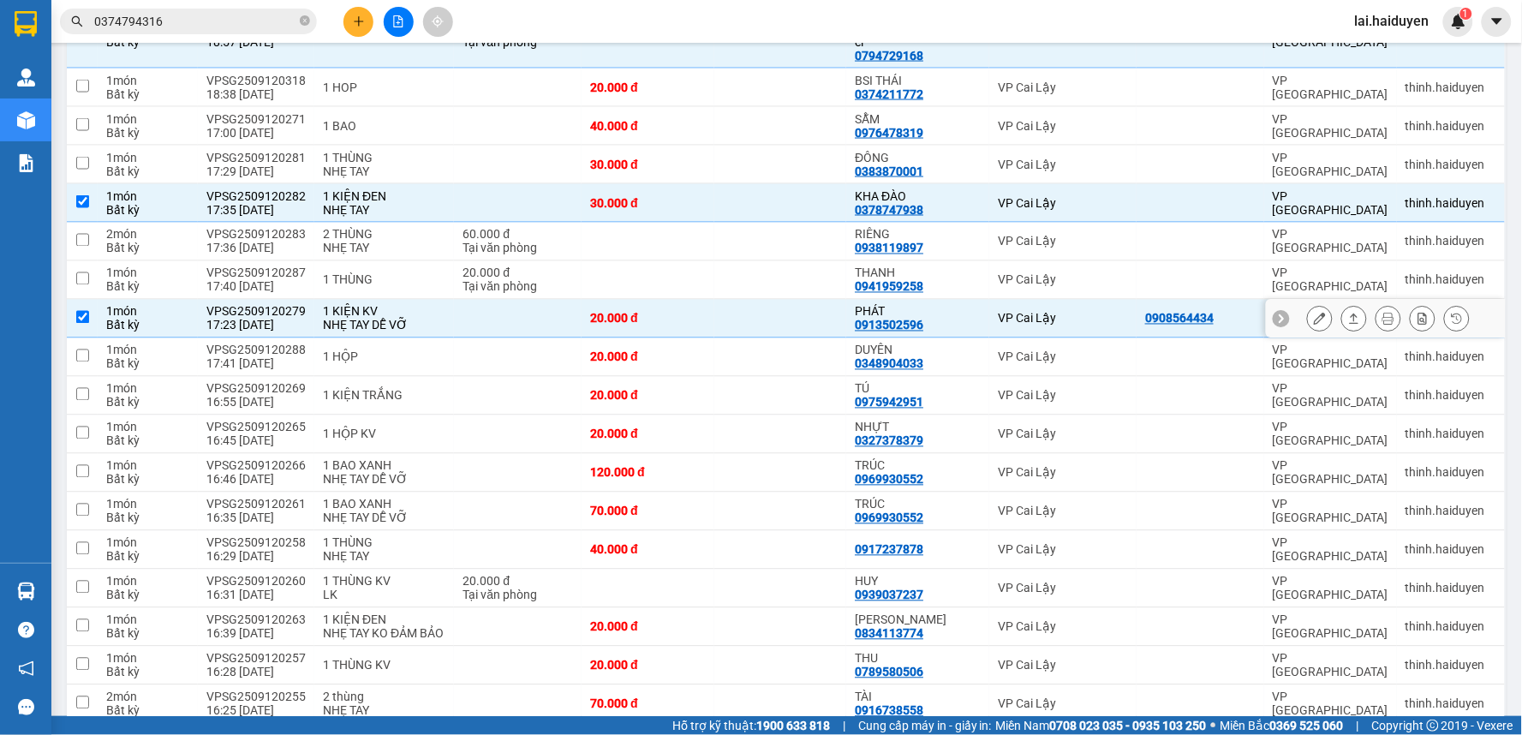
click at [892, 319] on div "0913502596" at bounding box center [889, 326] width 69 height 14
copy div "0913502596"
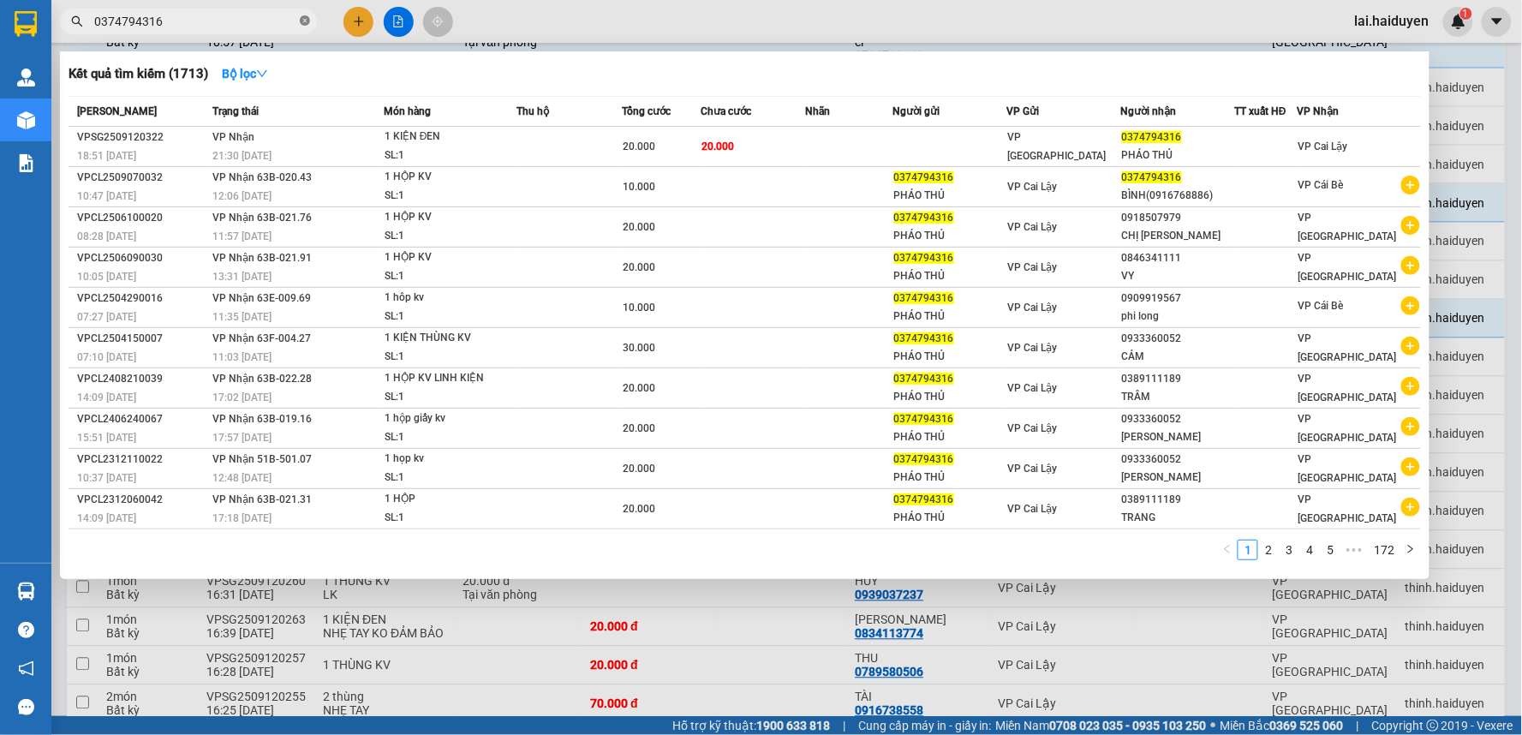
click at [304, 22] on icon "close-circle" at bounding box center [305, 20] width 10 height 10
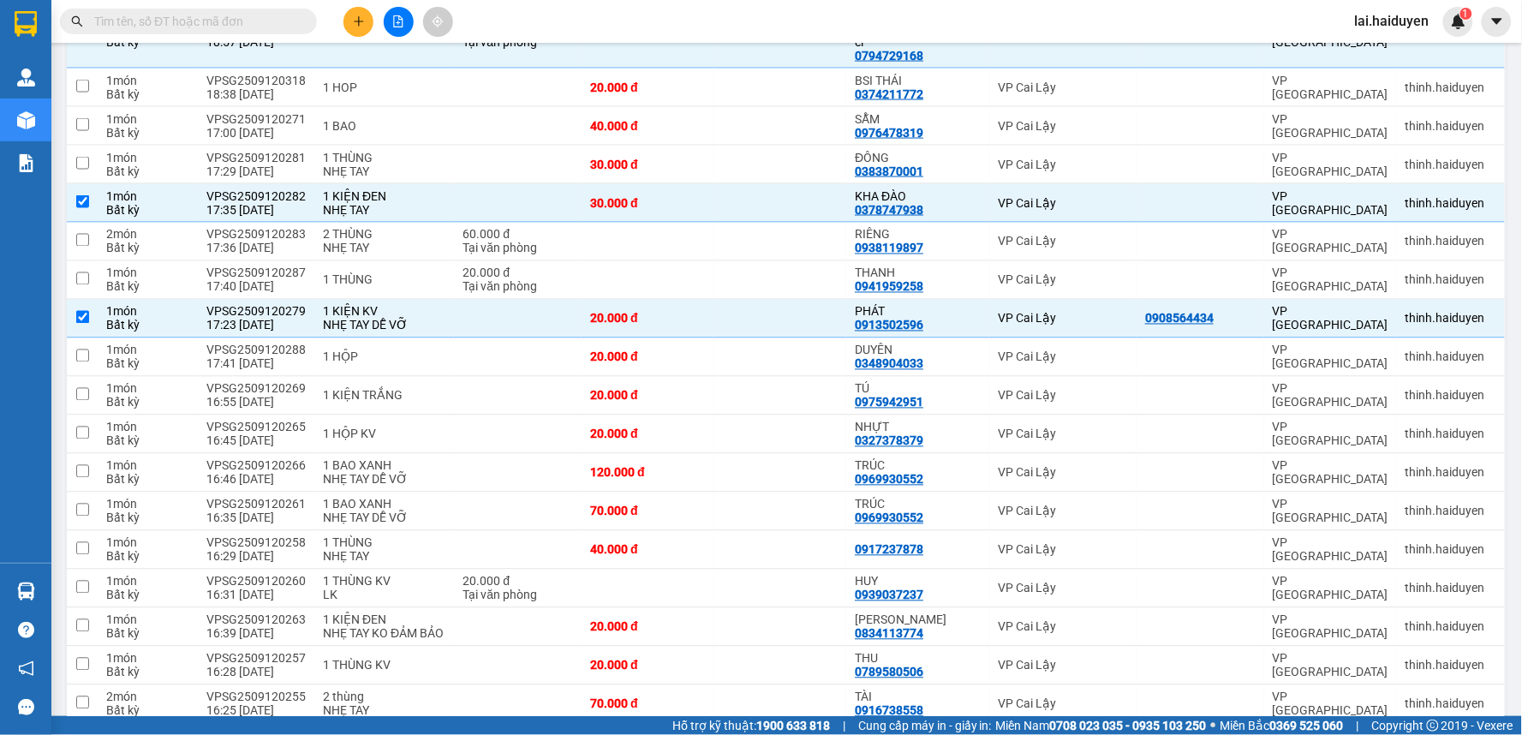
paste input "0913502596"
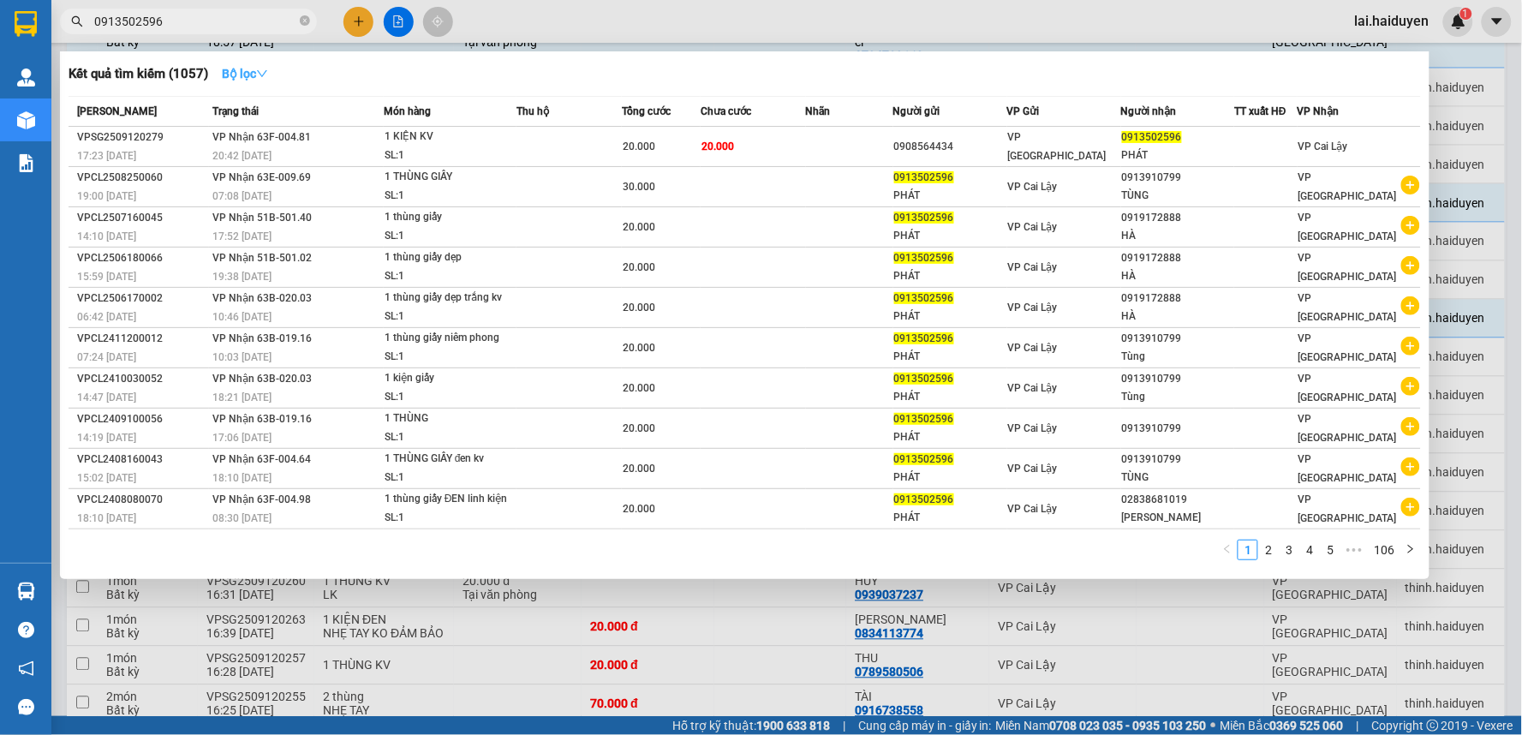
type input "0913502596"
click at [259, 80] on strong "Bộ lọc" at bounding box center [245, 74] width 46 height 14
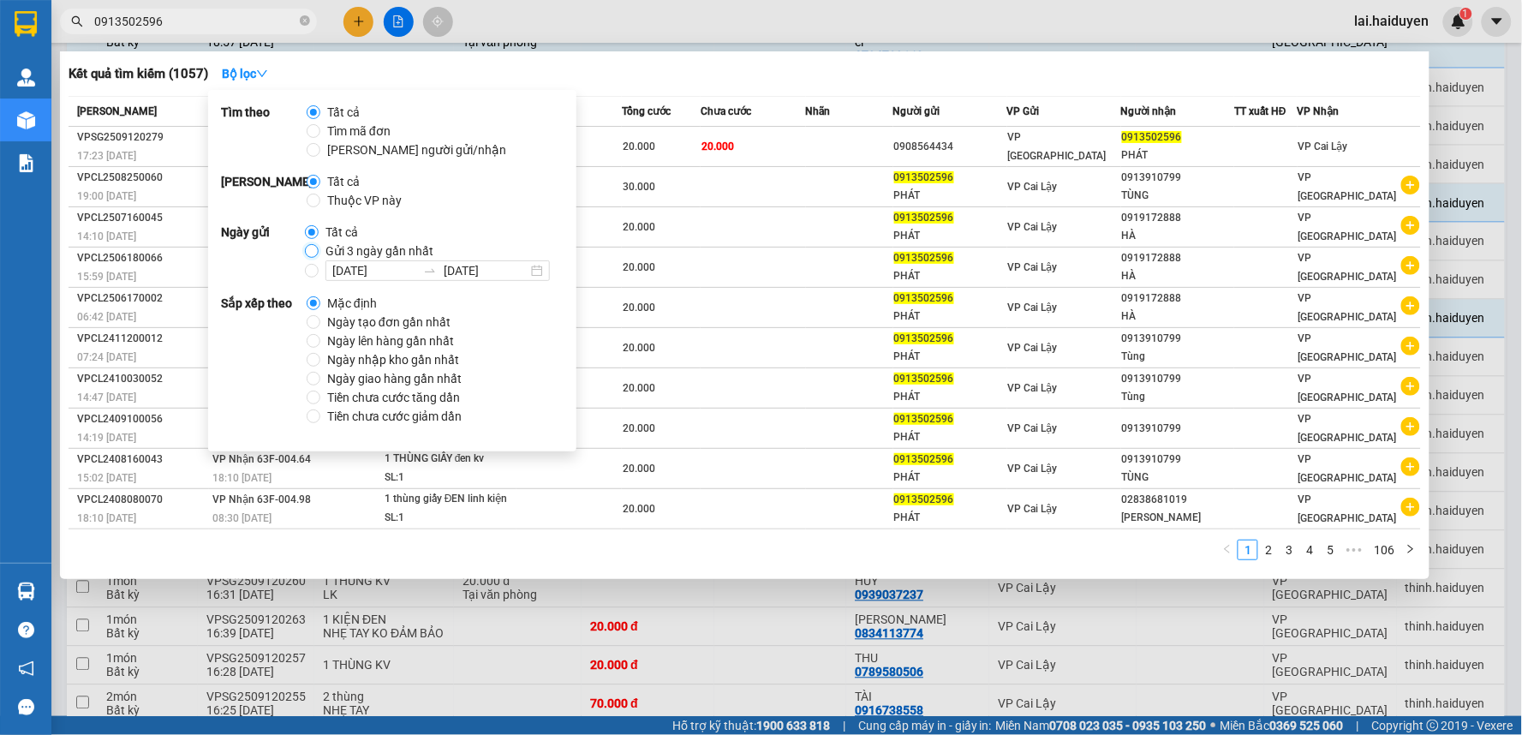
click at [308, 254] on input "Gửi 3 ngày gần nhất" at bounding box center [312, 251] width 14 height 14
radio input "true"
radio input "false"
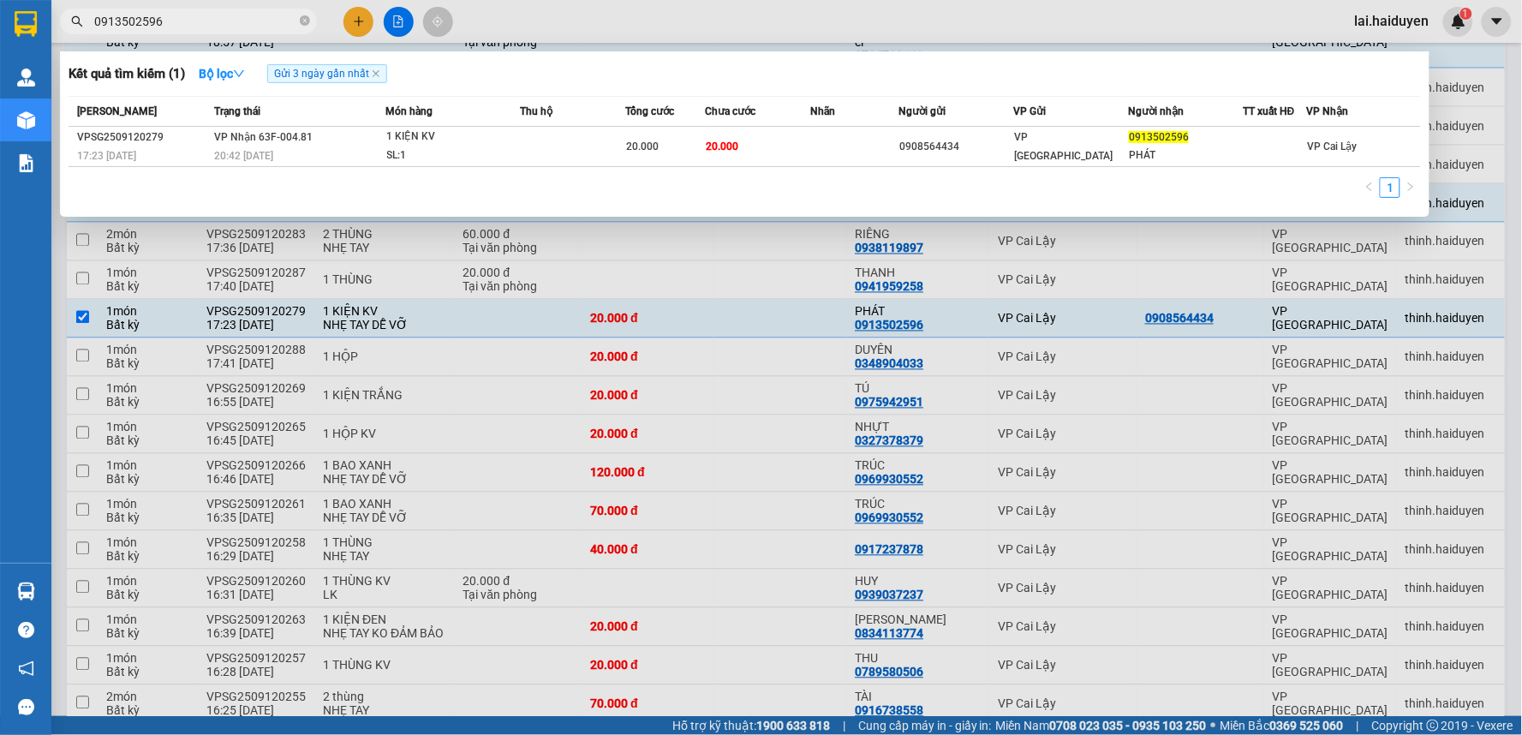
click at [242, 19] on input "0913502596" at bounding box center [195, 21] width 202 height 19
drag, startPoint x: 660, startPoint y: 15, endPoint x: 674, endPoint y: 24, distance: 16.2
click at [662, 15] on div at bounding box center [761, 367] width 1522 height 735
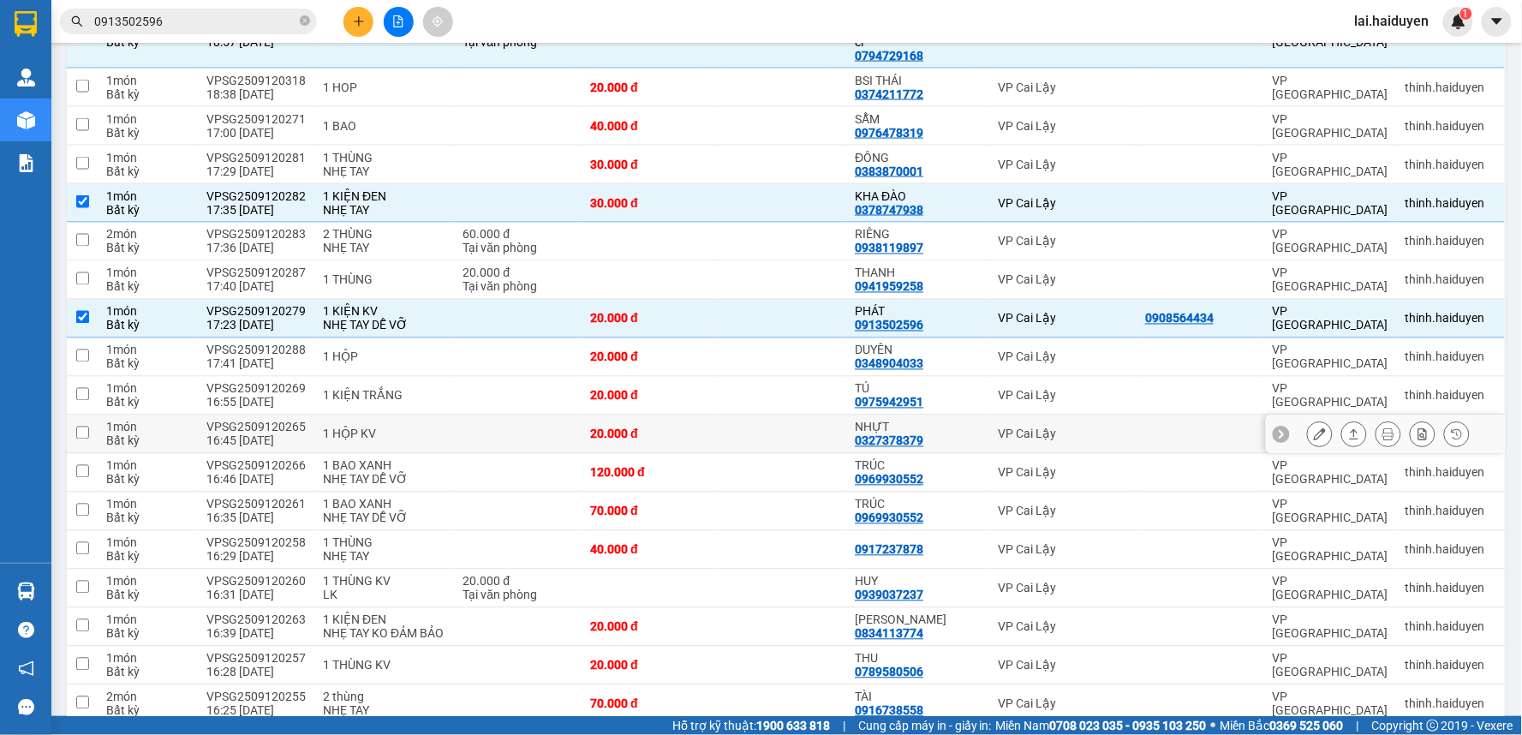
scroll to position [857, 0]
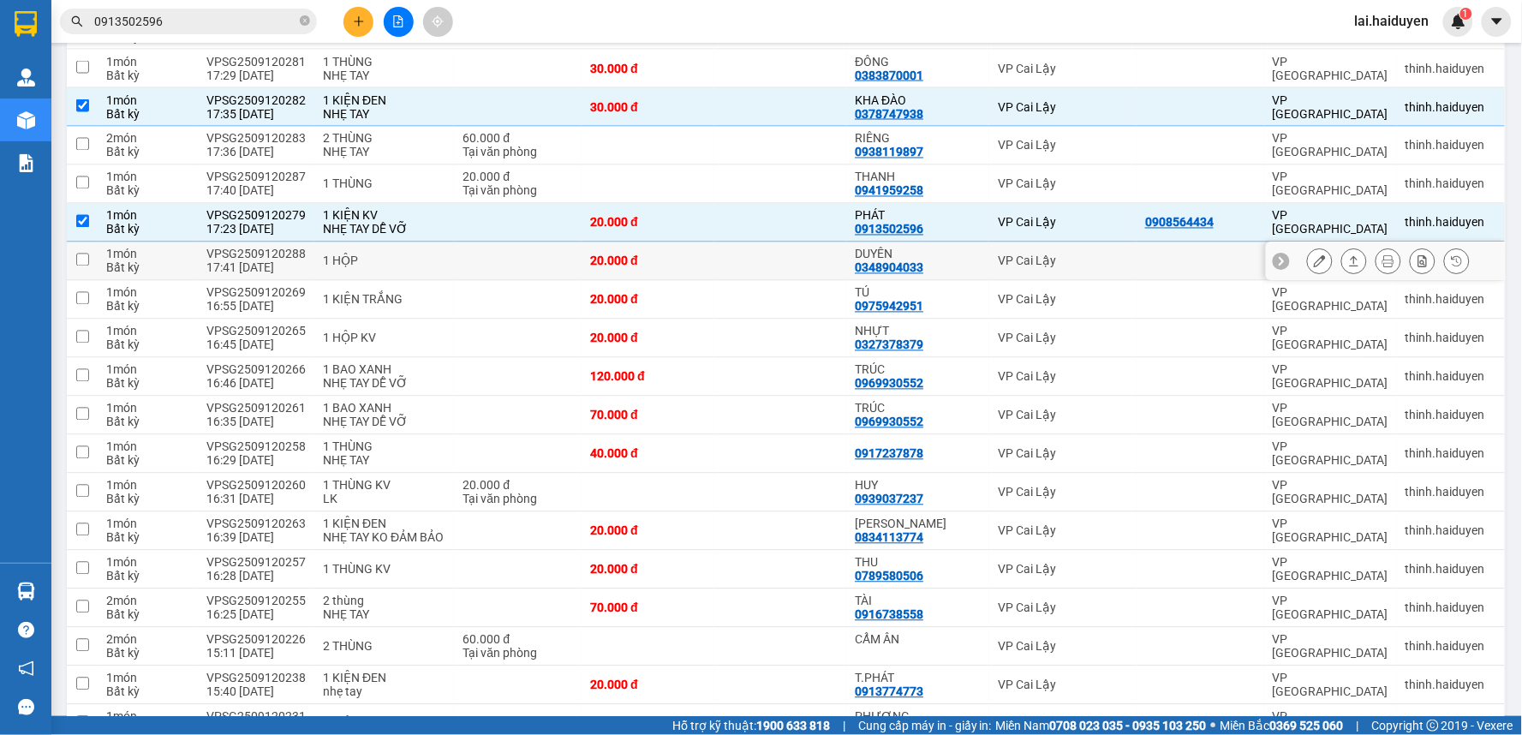
click at [786, 242] on td at bounding box center [780, 261] width 133 height 39
checkbox input "true"
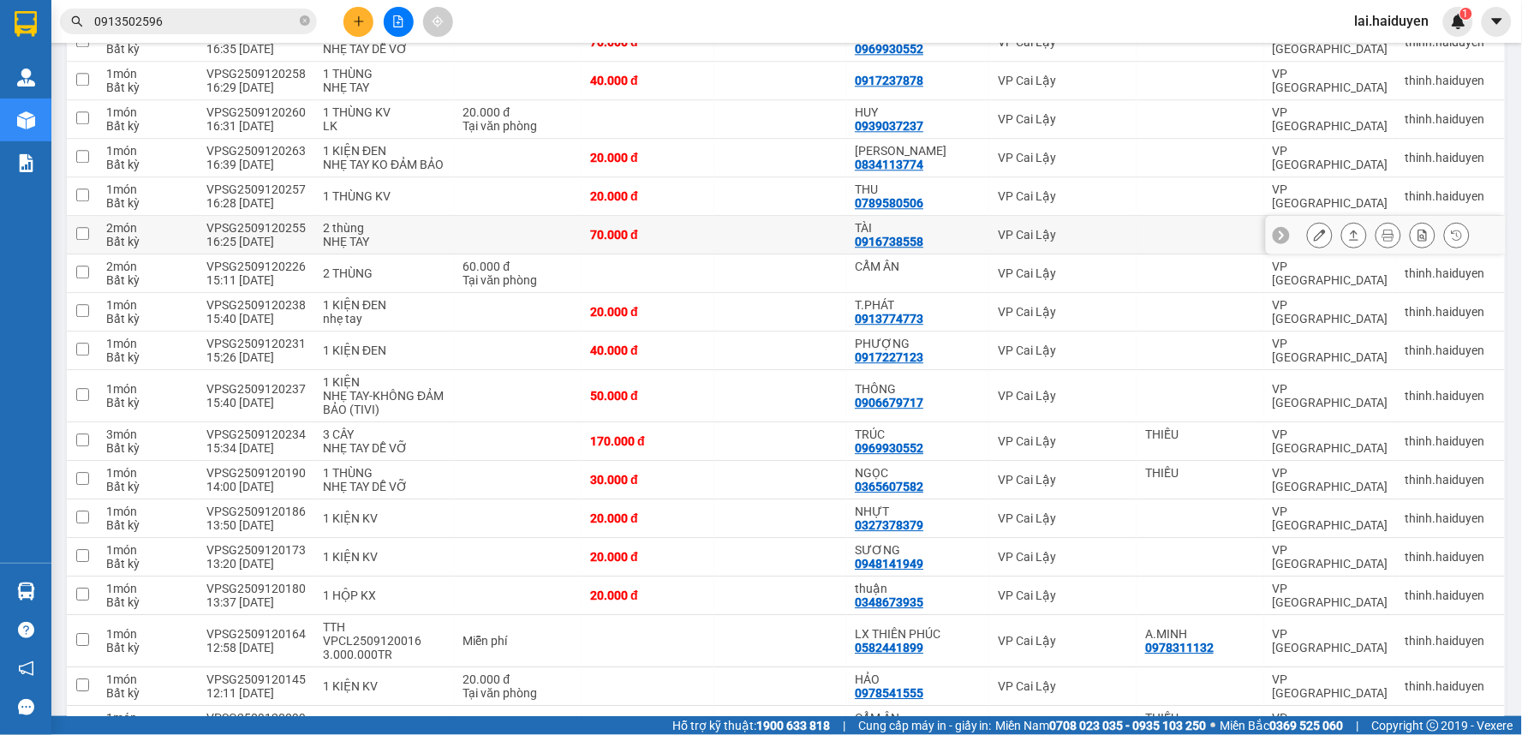
scroll to position [1237, 0]
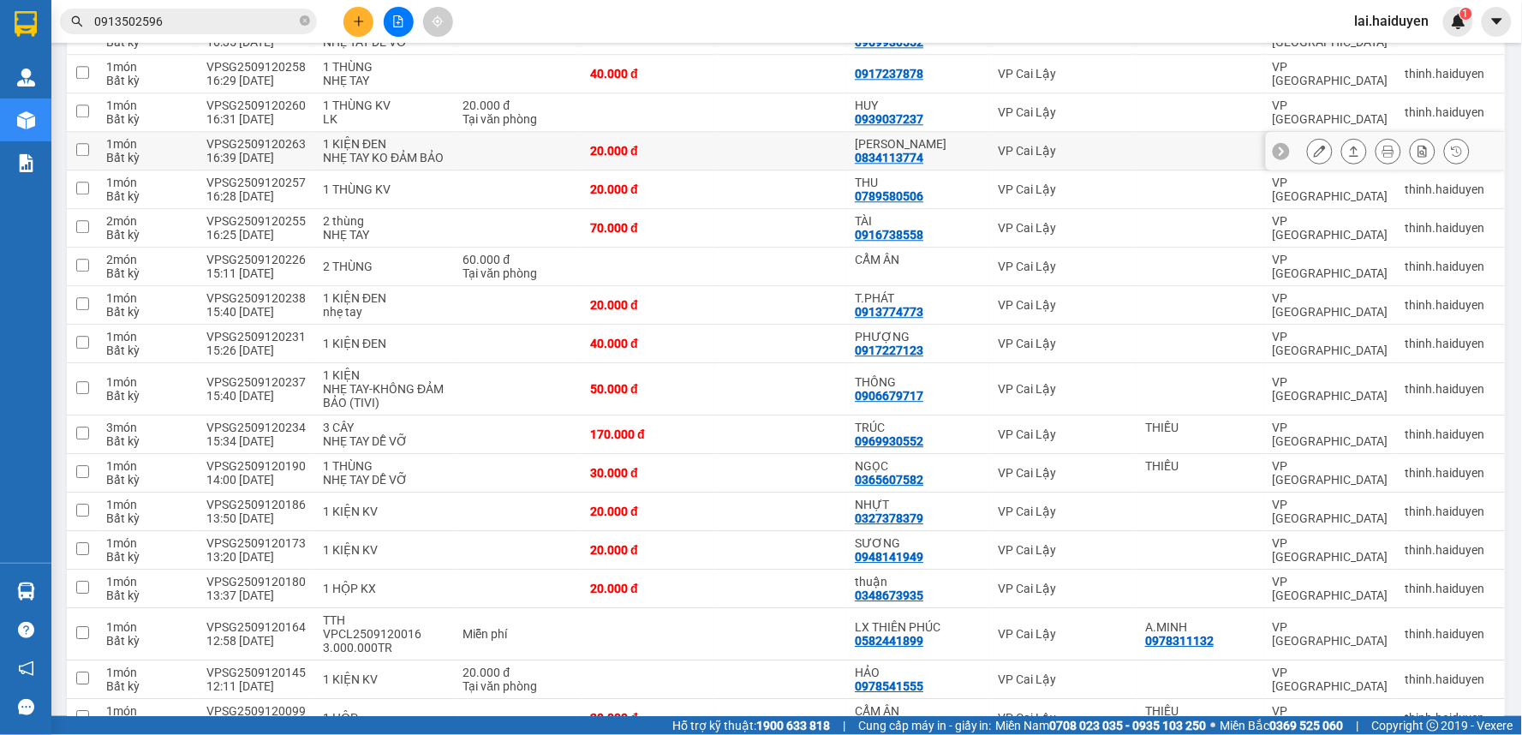
click at [755, 132] on td at bounding box center [780, 151] width 133 height 39
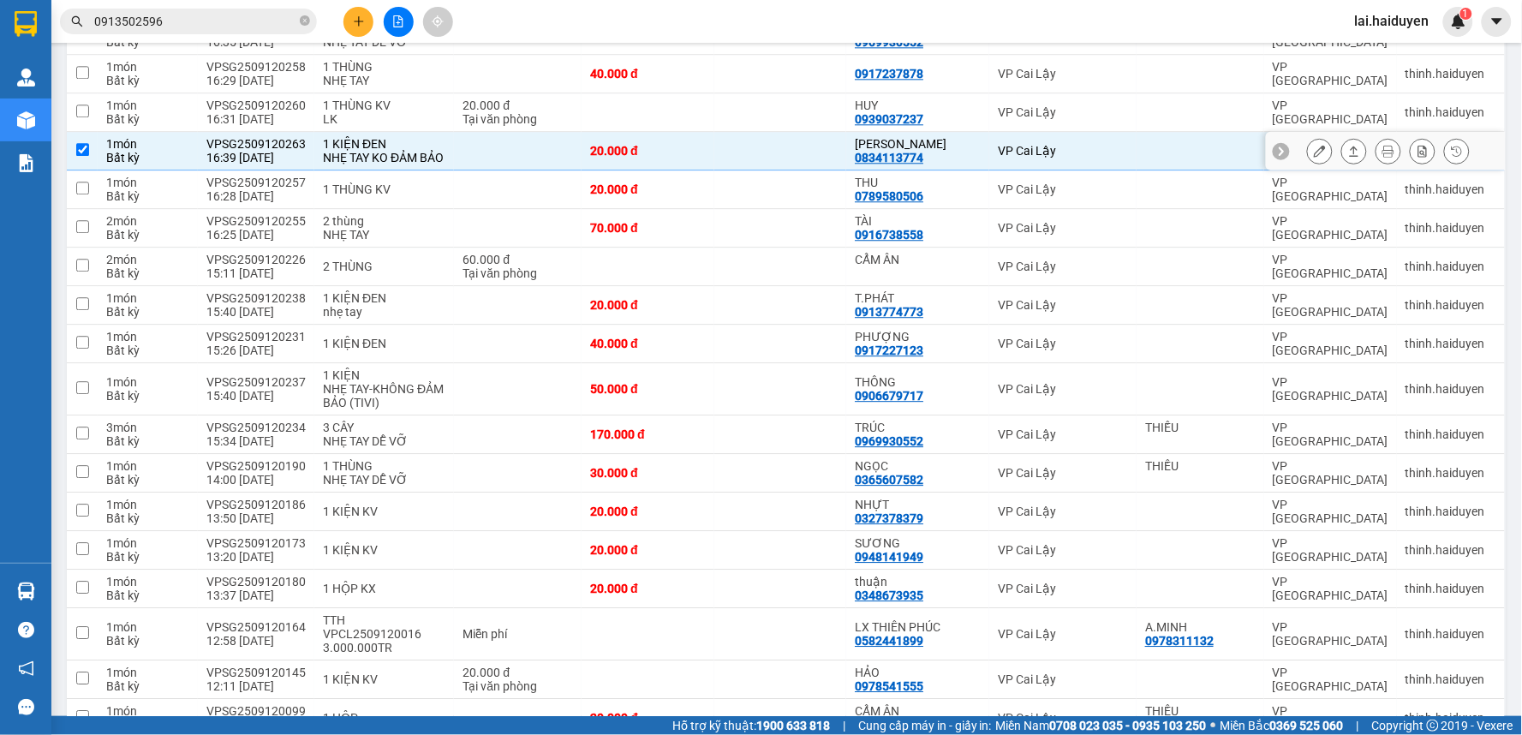
checkbox input "true"
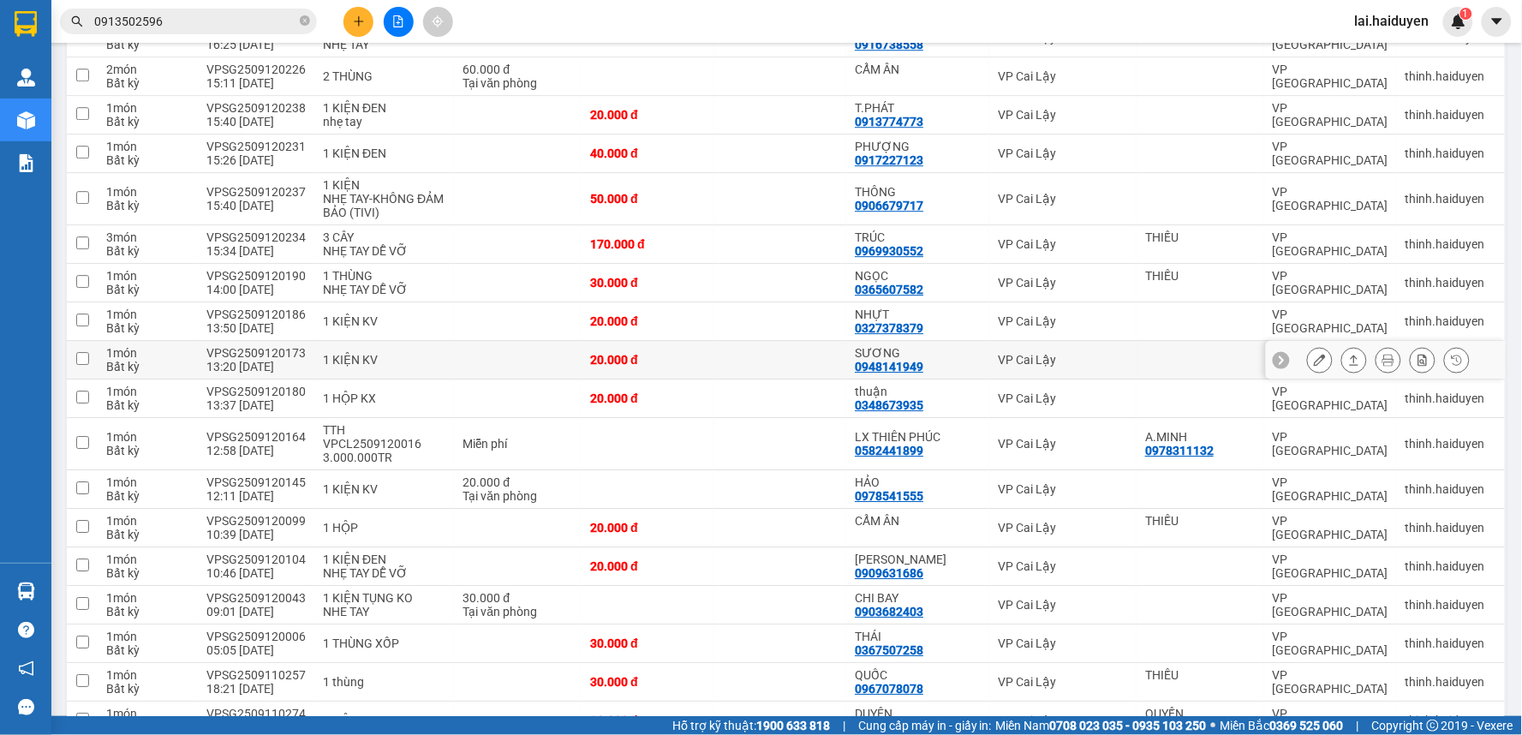
scroll to position [1509, 0]
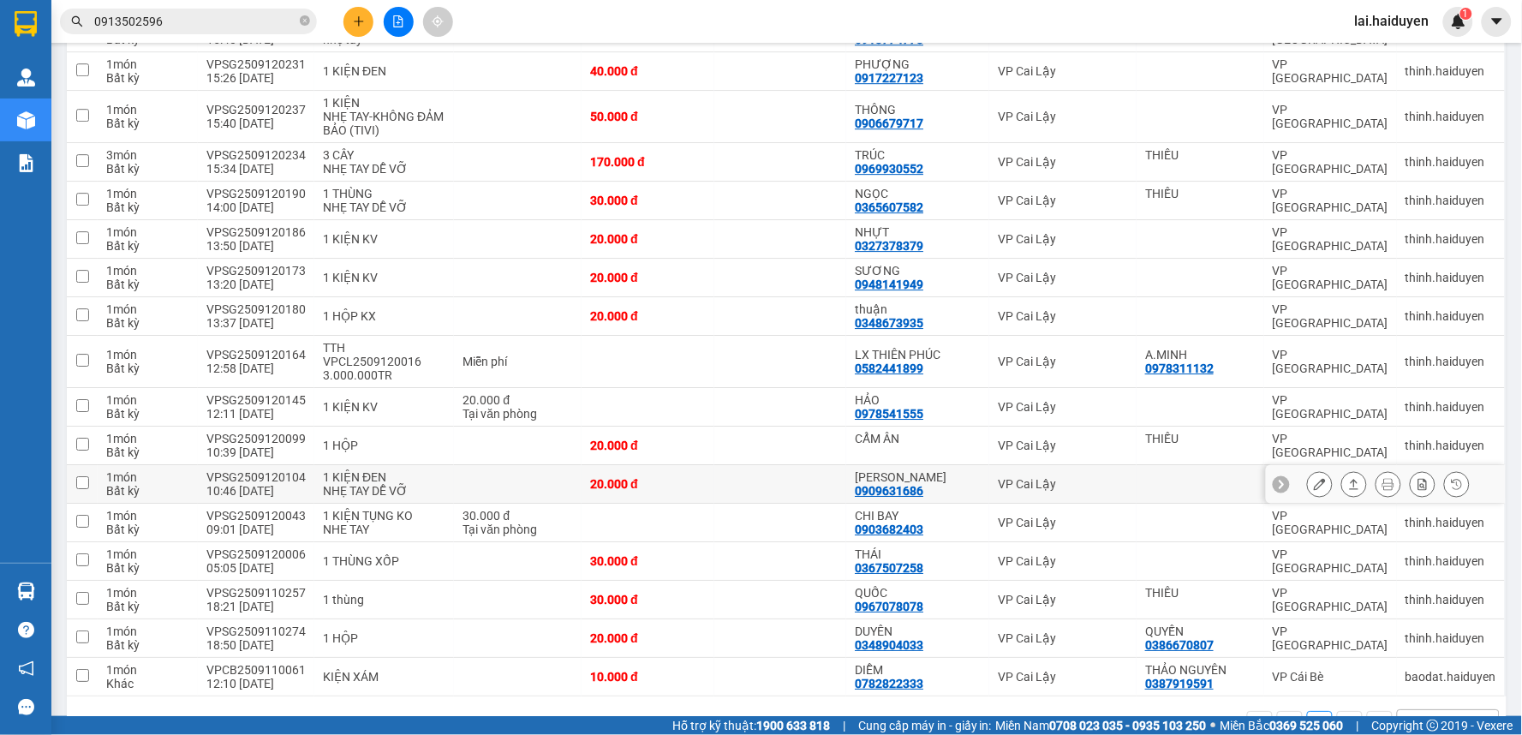
click at [747, 465] on td at bounding box center [780, 484] width 133 height 39
checkbox input "true"
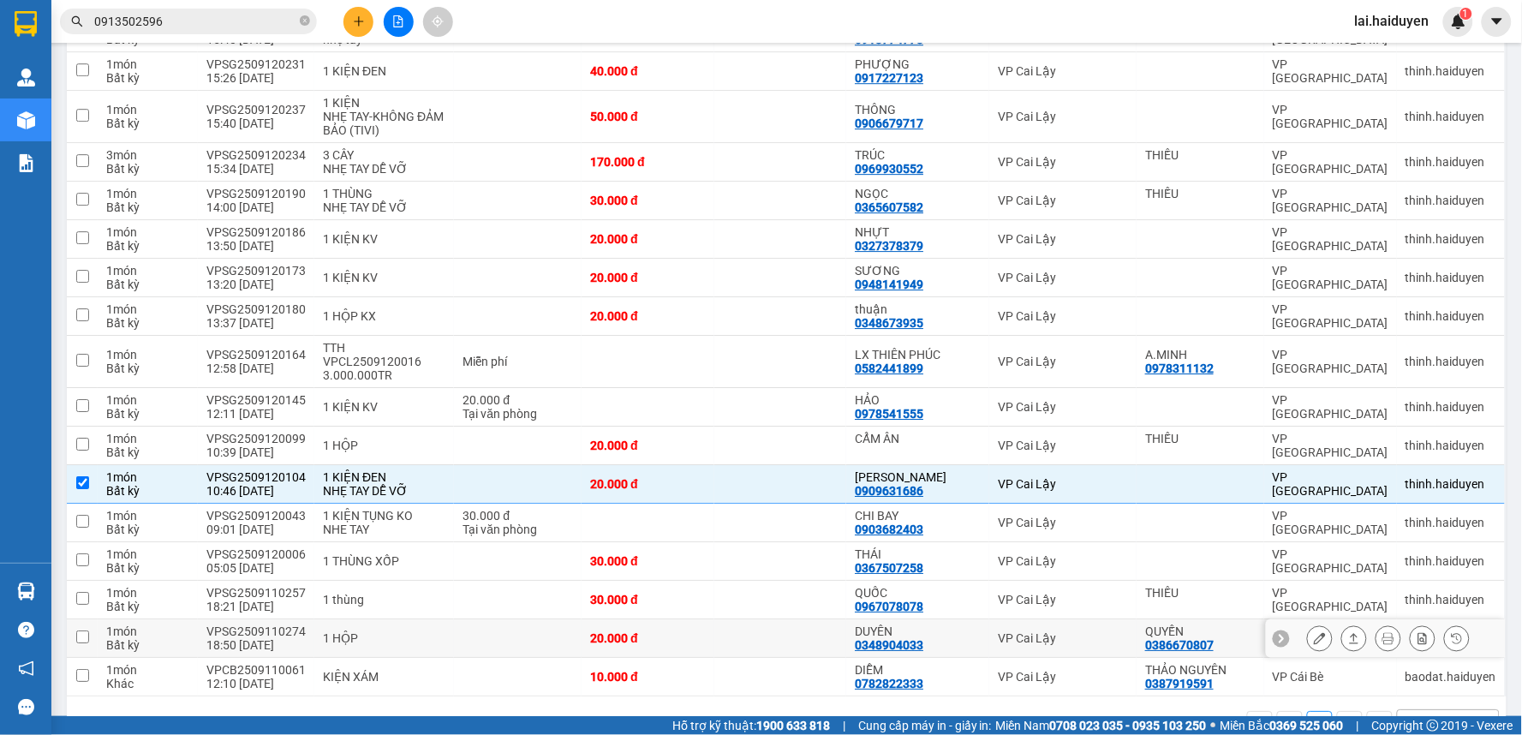
click at [703, 631] on div "20.000 đ" at bounding box center [648, 638] width 116 height 14
checkbox input "true"
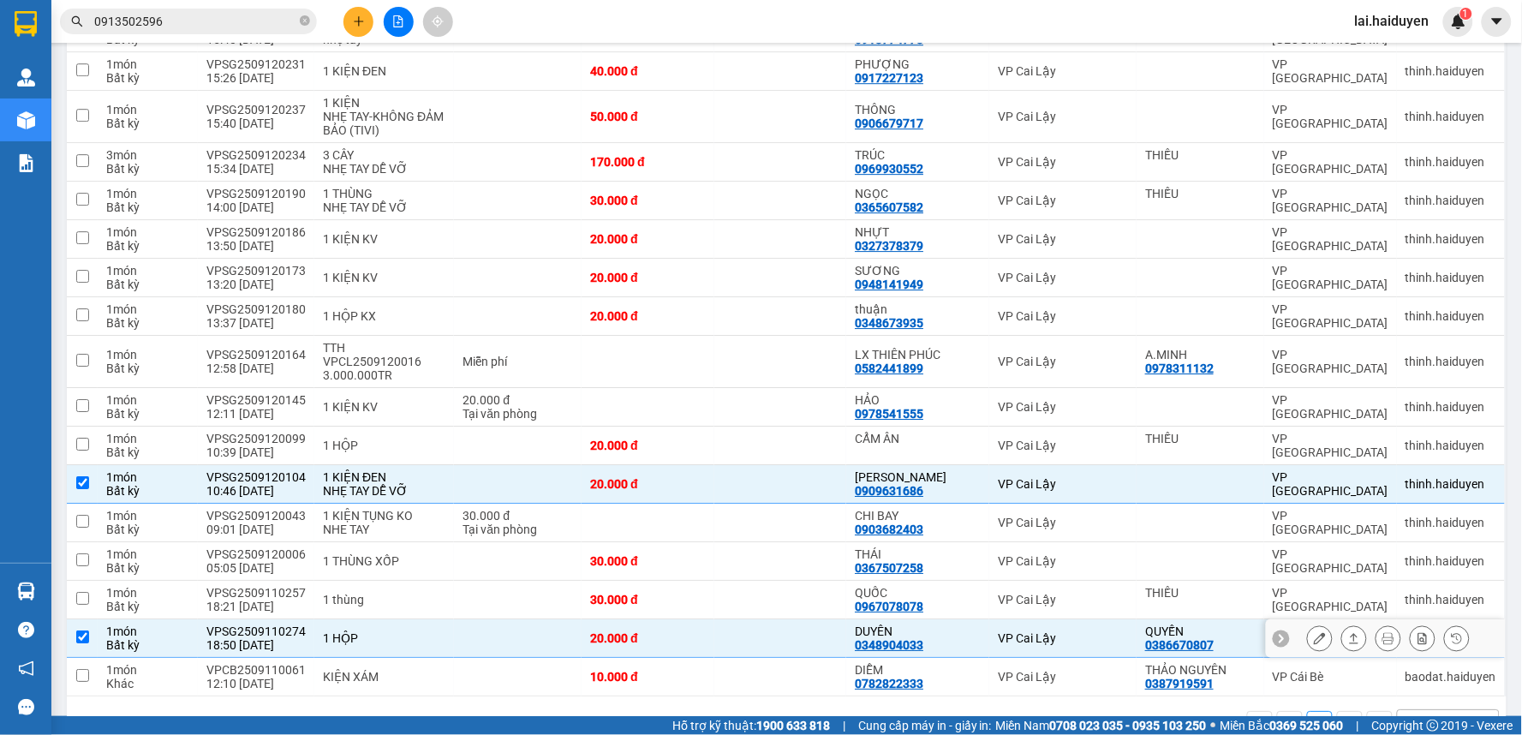
click at [875, 638] on div "0348904033" at bounding box center [889, 645] width 69 height 14
copy div "0348904033"
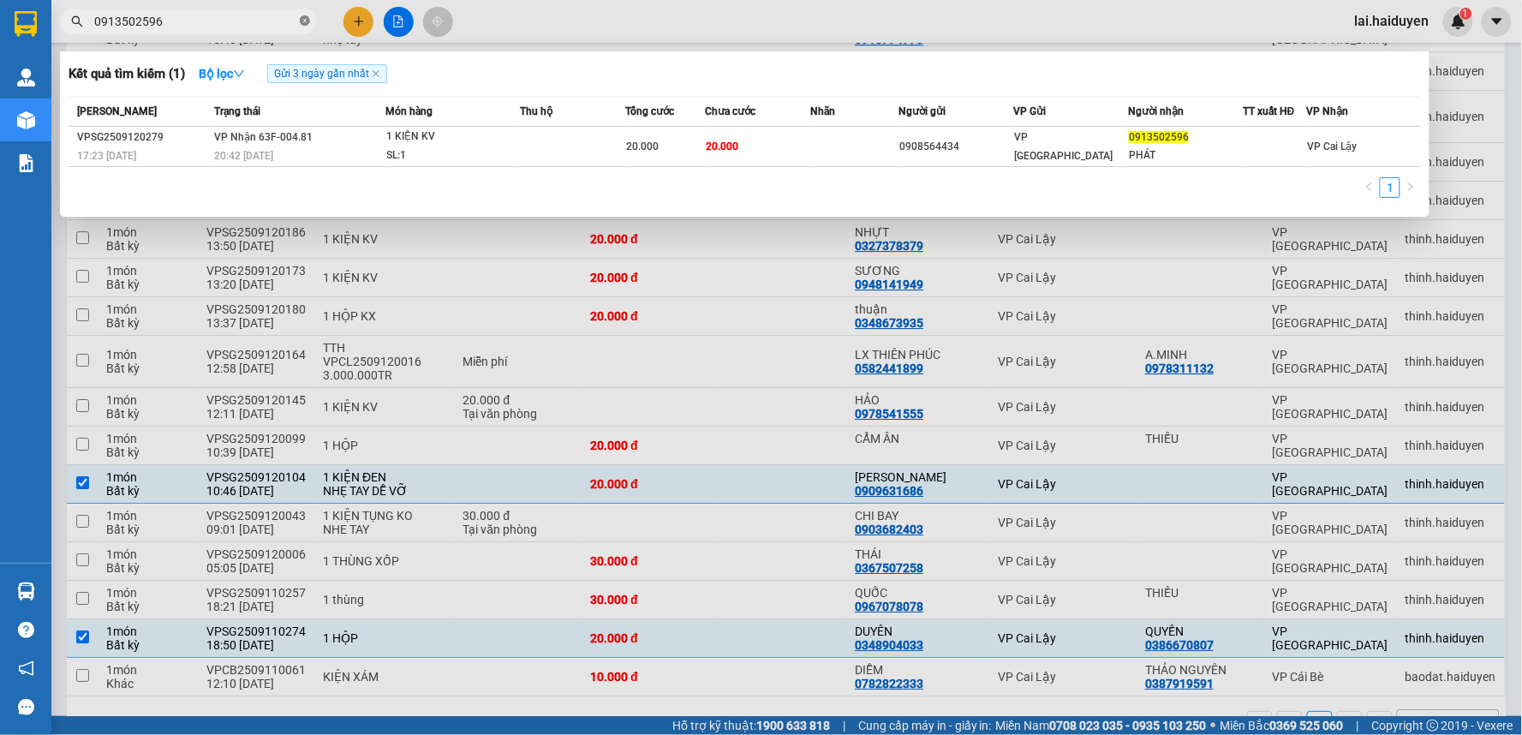
click at [311, 17] on span "0913502596" at bounding box center [188, 22] width 257 height 26
click at [309, 19] on icon "close-circle" at bounding box center [305, 20] width 10 height 10
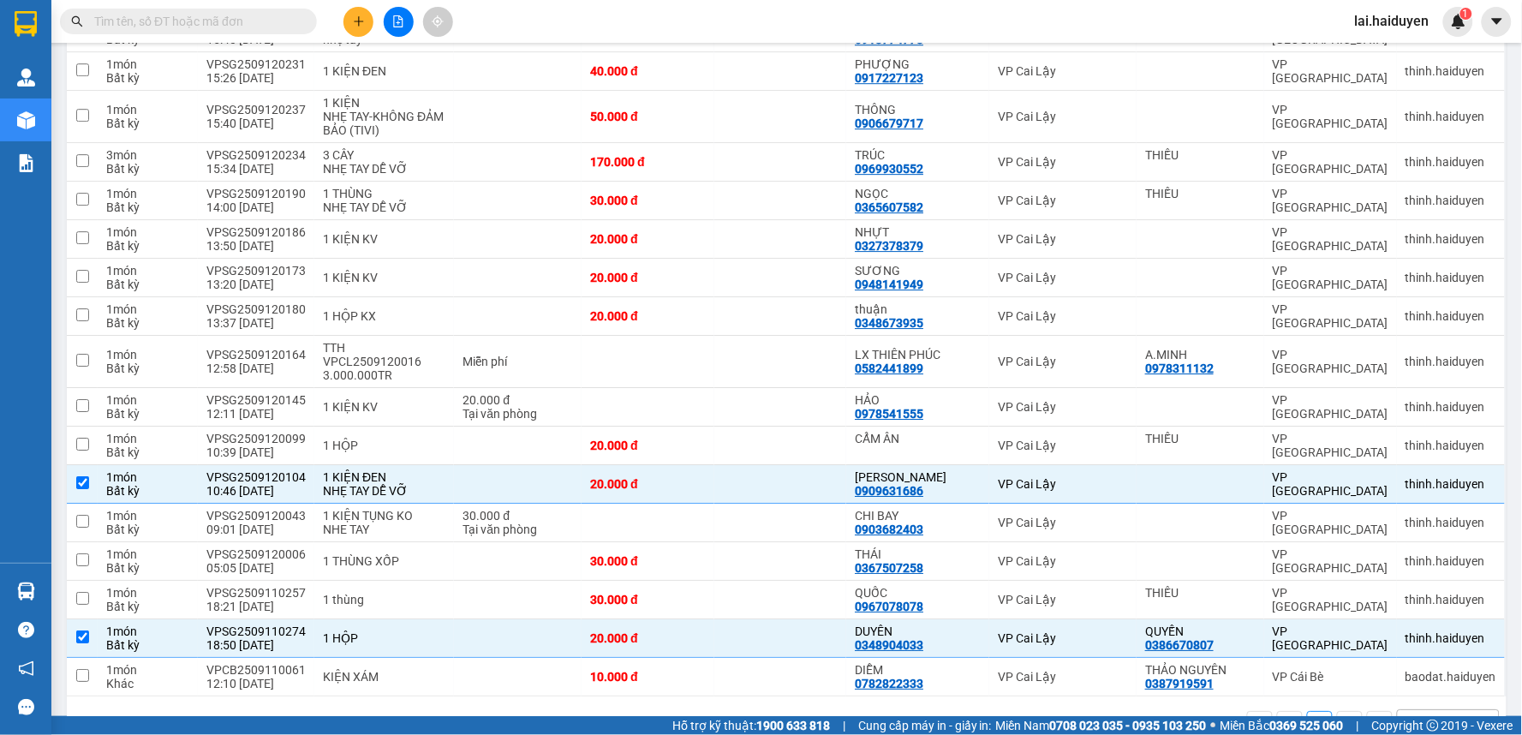
paste input "0348904033"
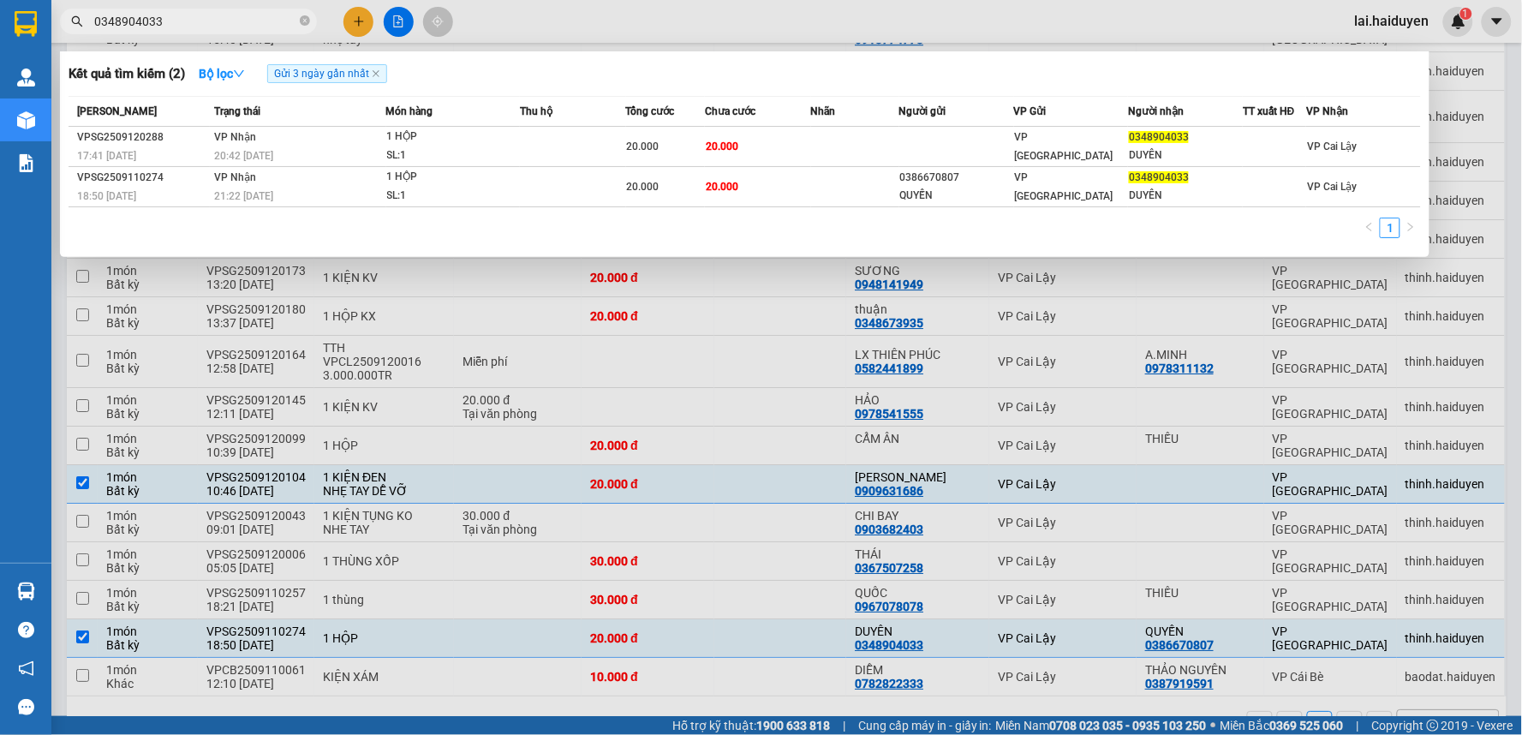
type input "0348904033"
click at [591, 30] on div at bounding box center [761, 367] width 1522 height 735
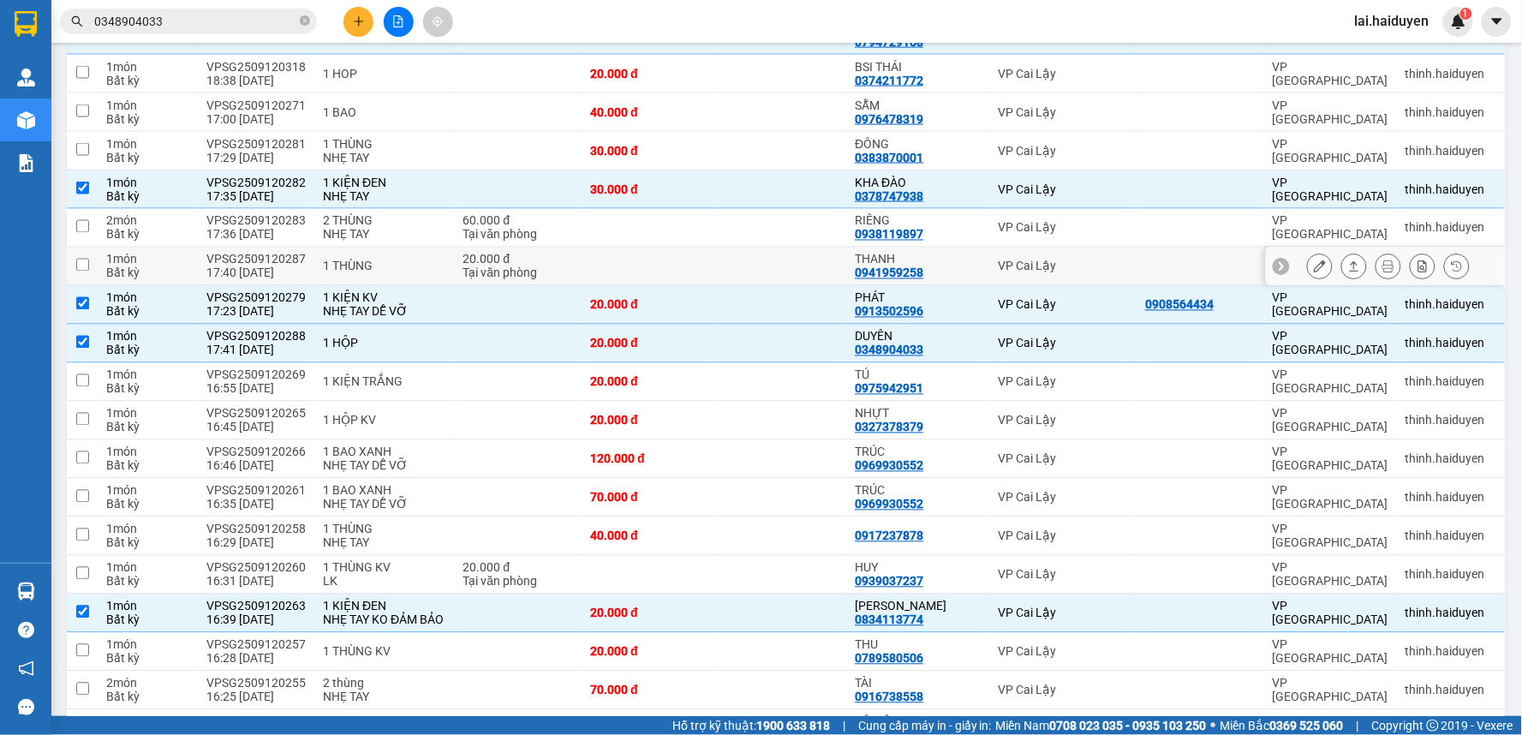
scroll to position [748, 0]
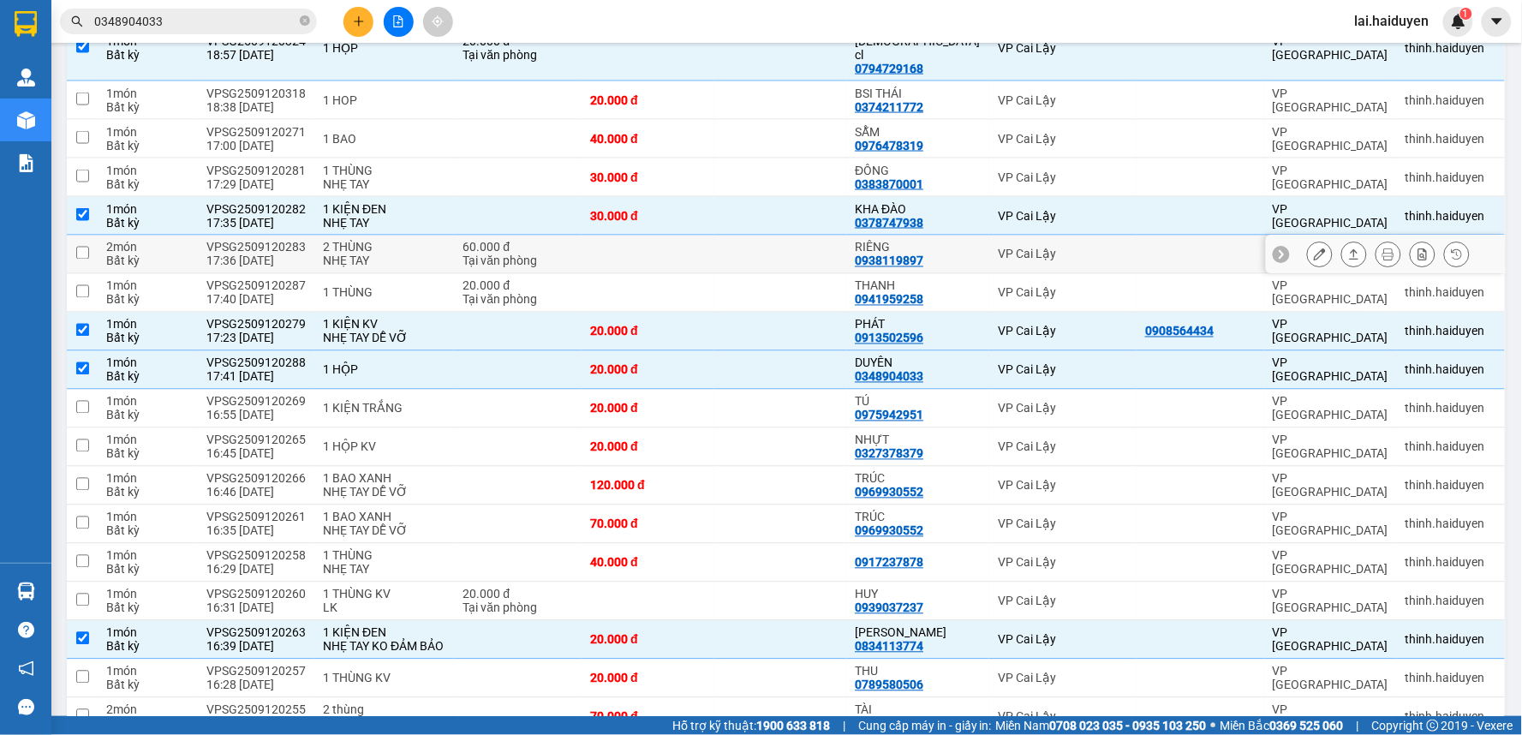
click at [913, 254] on div "0938119897" at bounding box center [889, 261] width 69 height 14
copy div "0938119897"
click at [302, 21] on icon "close-circle" at bounding box center [305, 20] width 10 height 10
click at [286, 23] on input "text" at bounding box center [195, 21] width 202 height 19
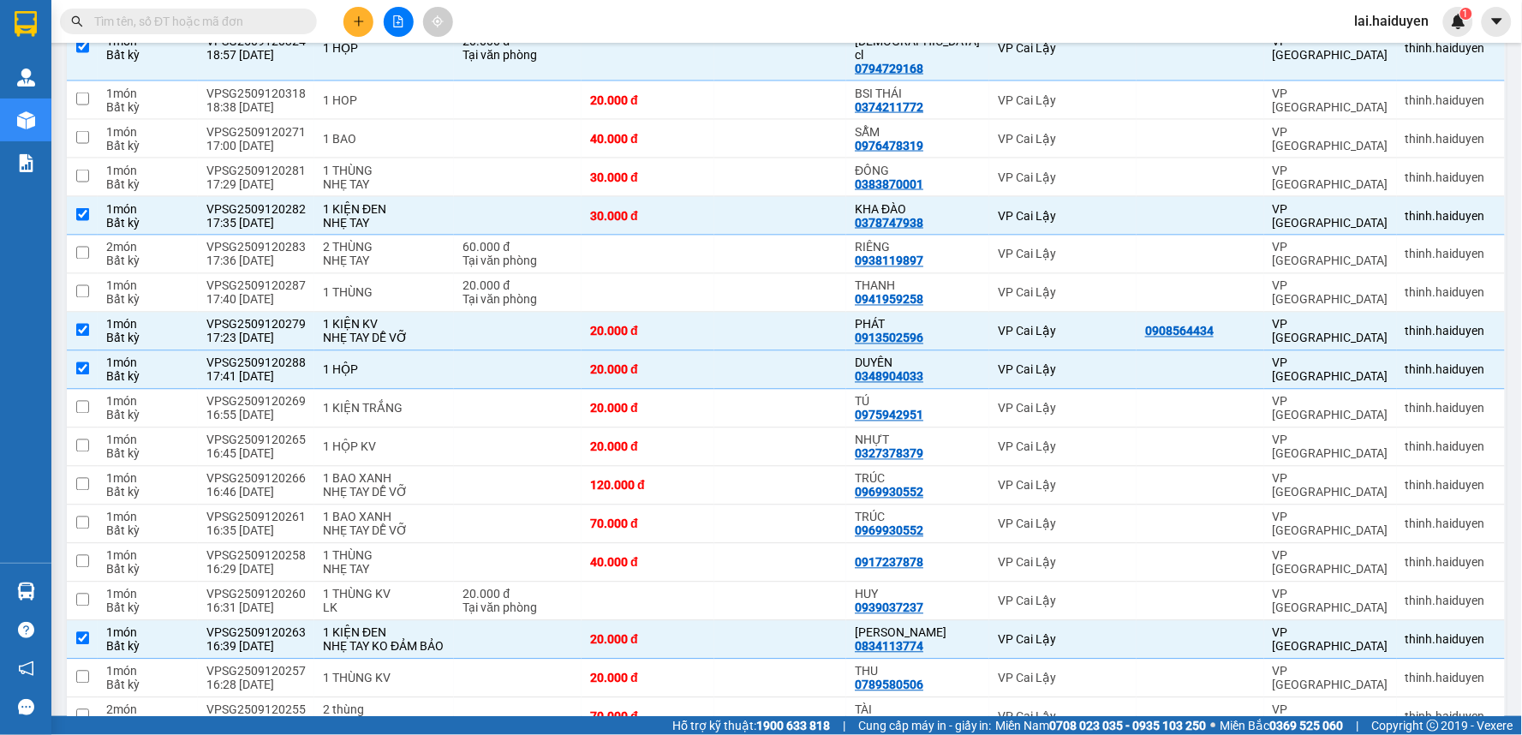
paste input "0938119897"
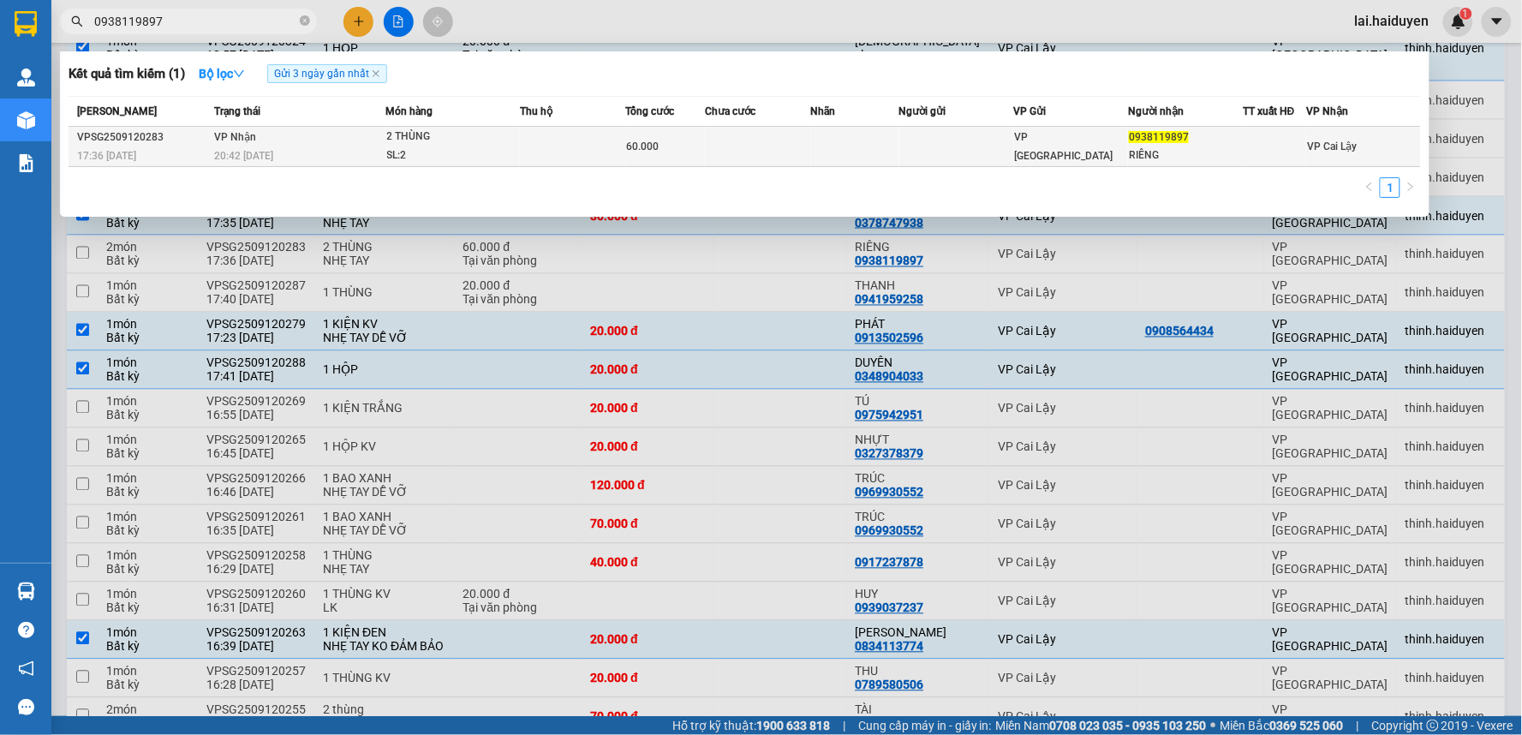
type input "0938119897"
click at [732, 152] on td at bounding box center [758, 147] width 106 height 40
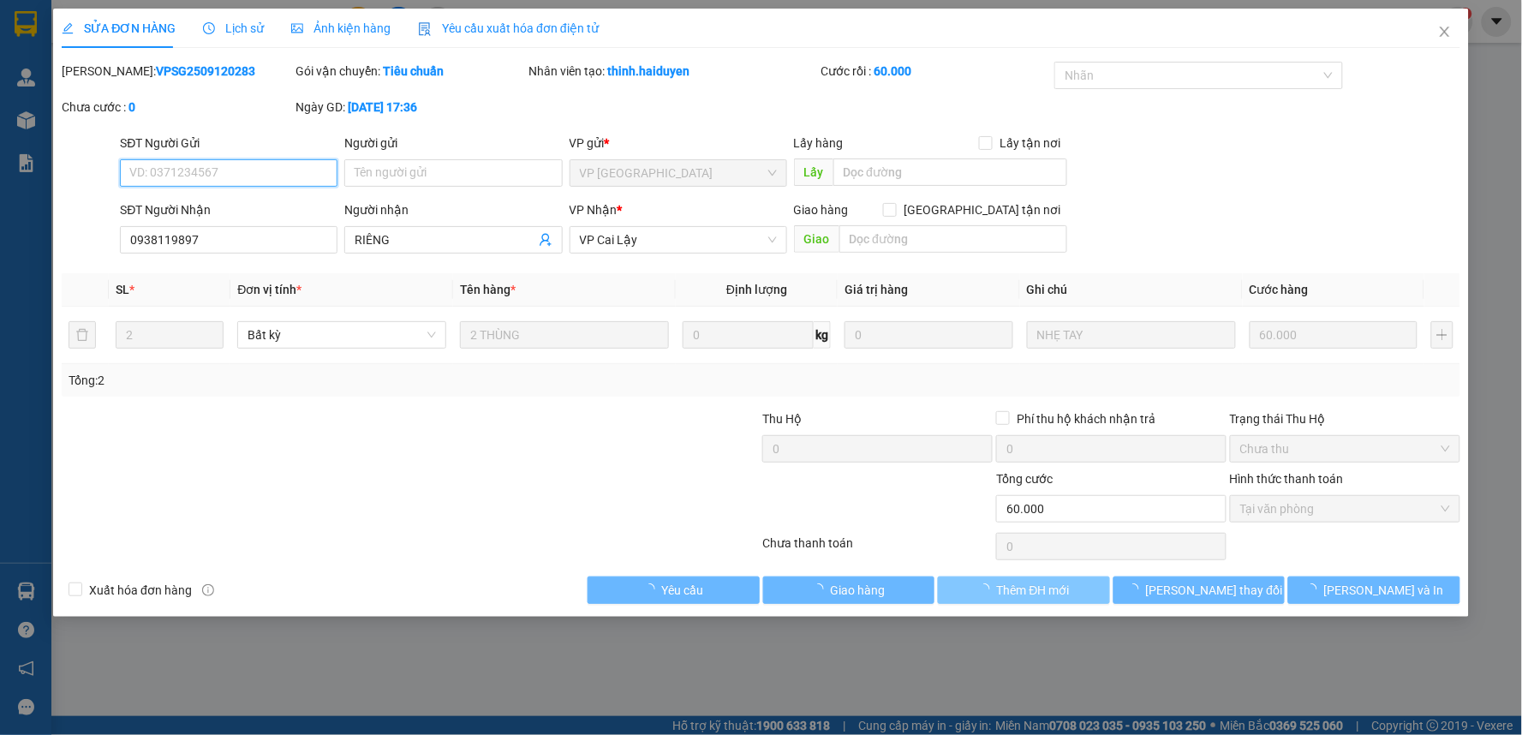
type input "0938119897"
type input "RIÊNG"
type input "60.000"
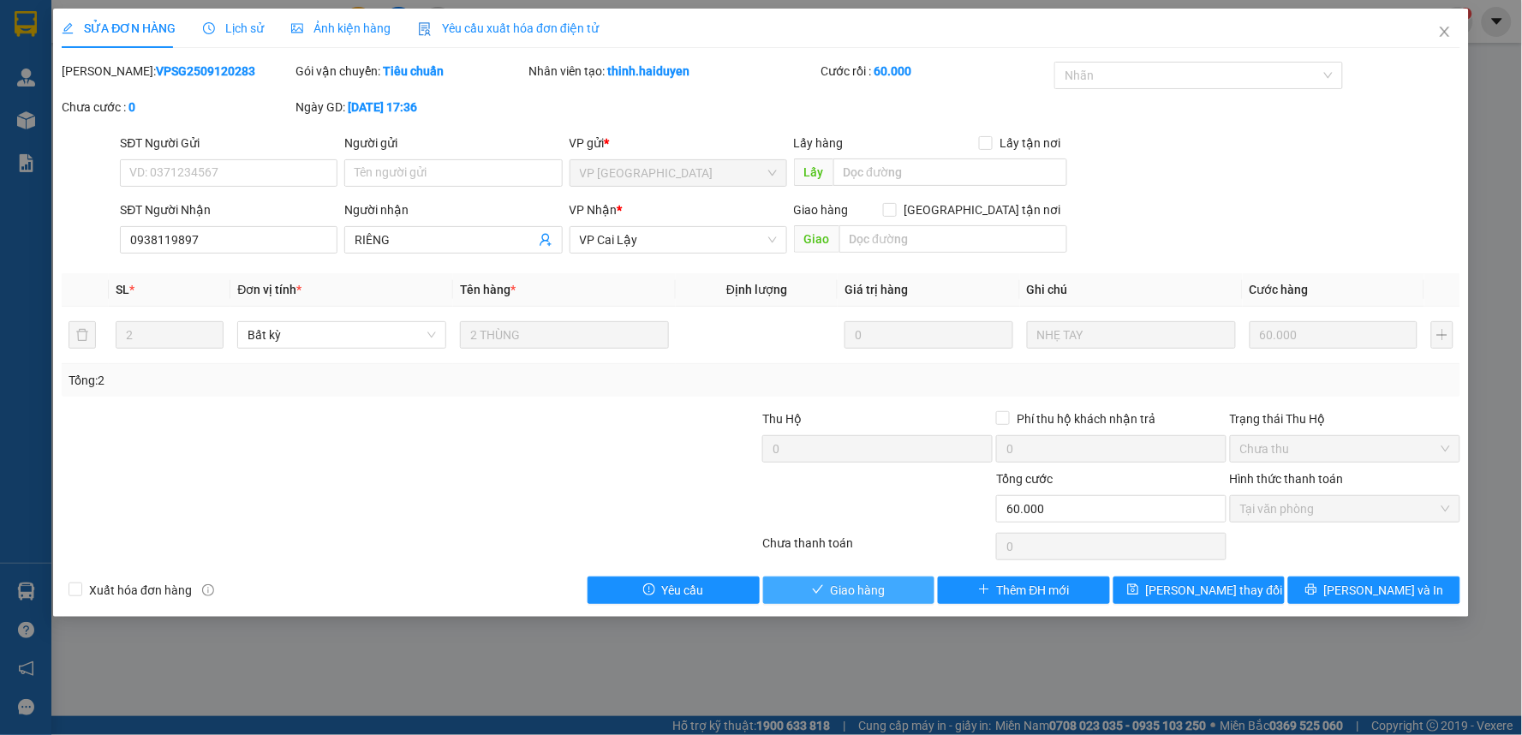
click at [886, 592] on button "Giao hàng" at bounding box center [849, 590] width 172 height 27
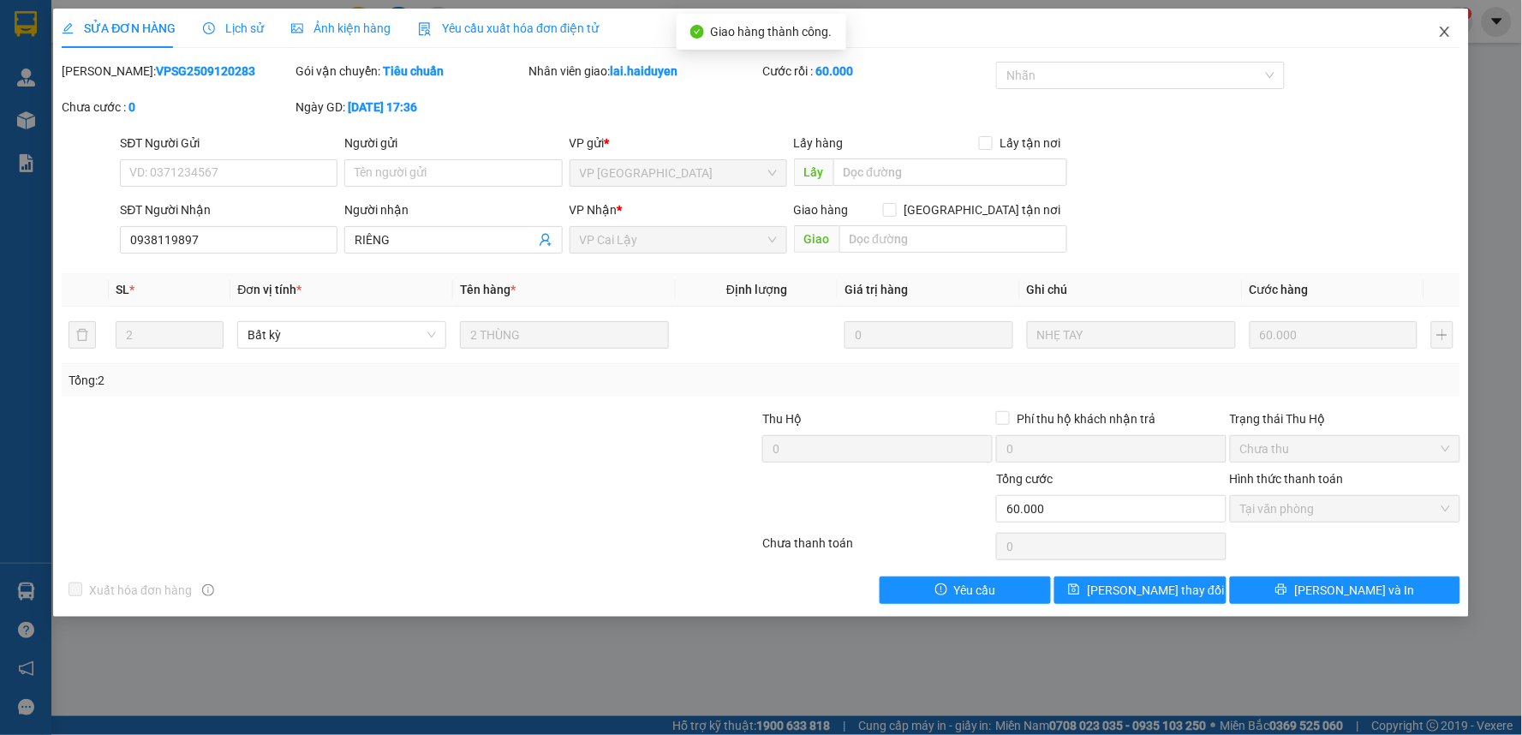
click at [1443, 30] on icon "close" at bounding box center [1444, 32] width 9 height 10
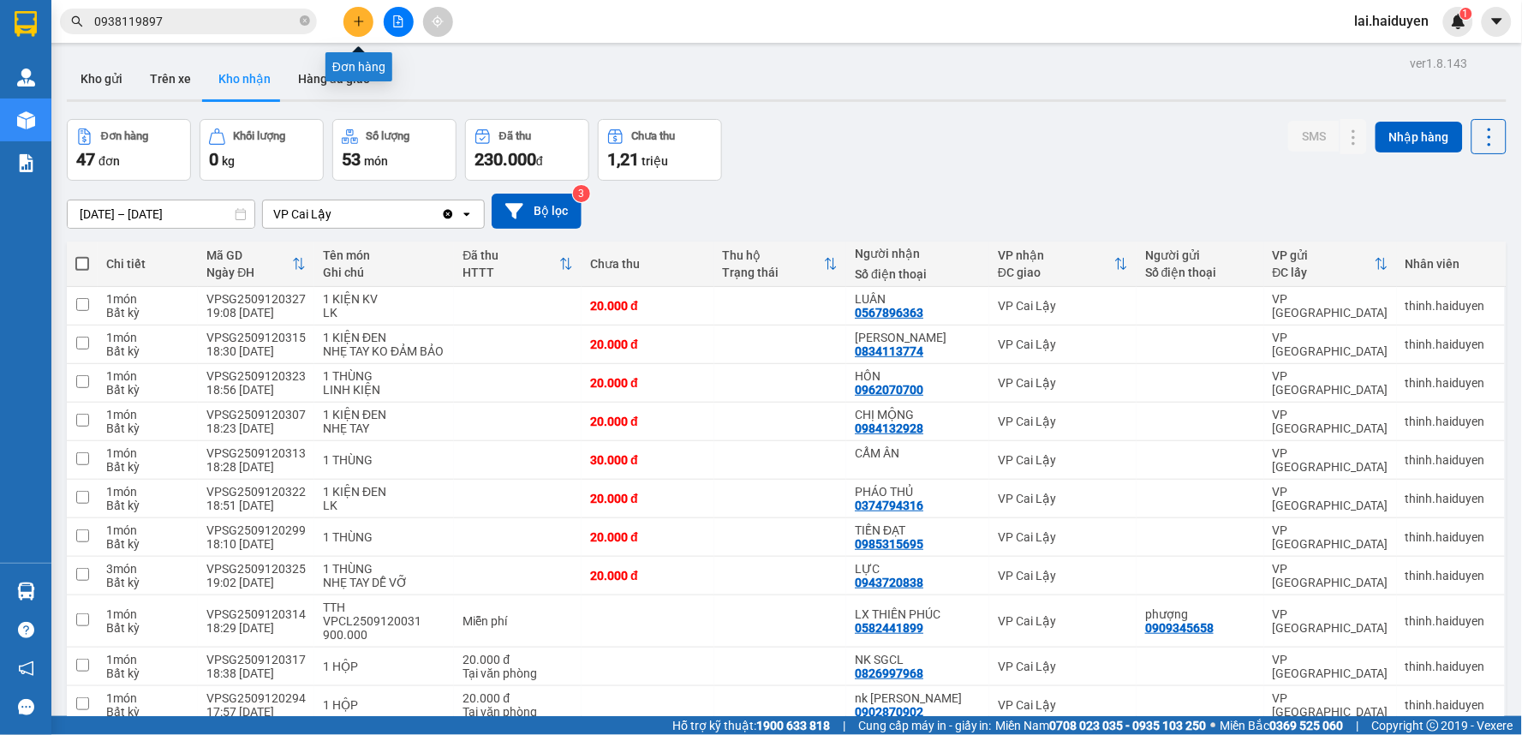
click at [357, 22] on icon "plus" at bounding box center [359, 21] width 12 height 12
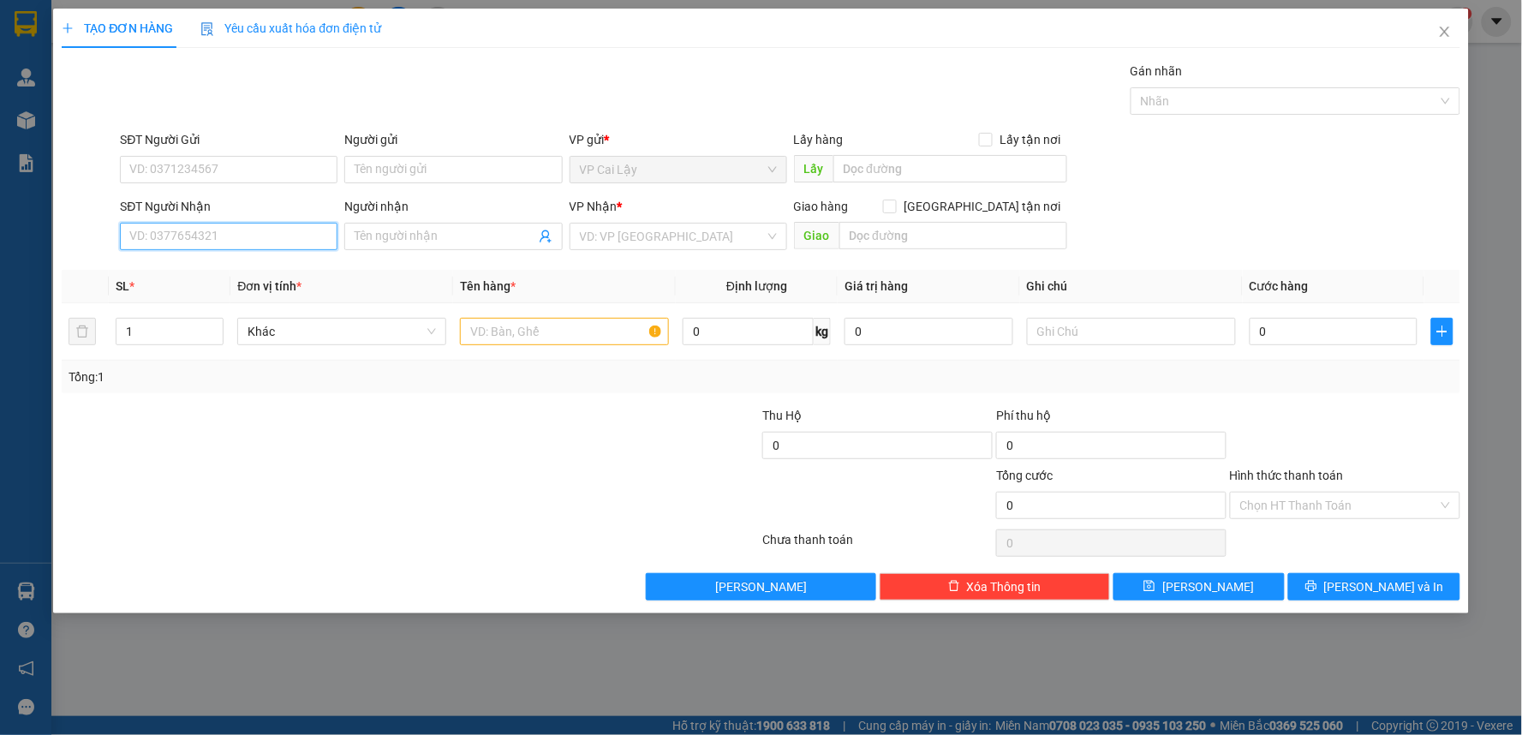
click at [287, 250] on input "SĐT Người Nhận" at bounding box center [229, 236] width 218 height 27
type input "0987789839"
click at [235, 271] on div "0987789839 - HIỀN" at bounding box center [228, 270] width 197 height 19
type input "HIỀN"
type input "20.000"
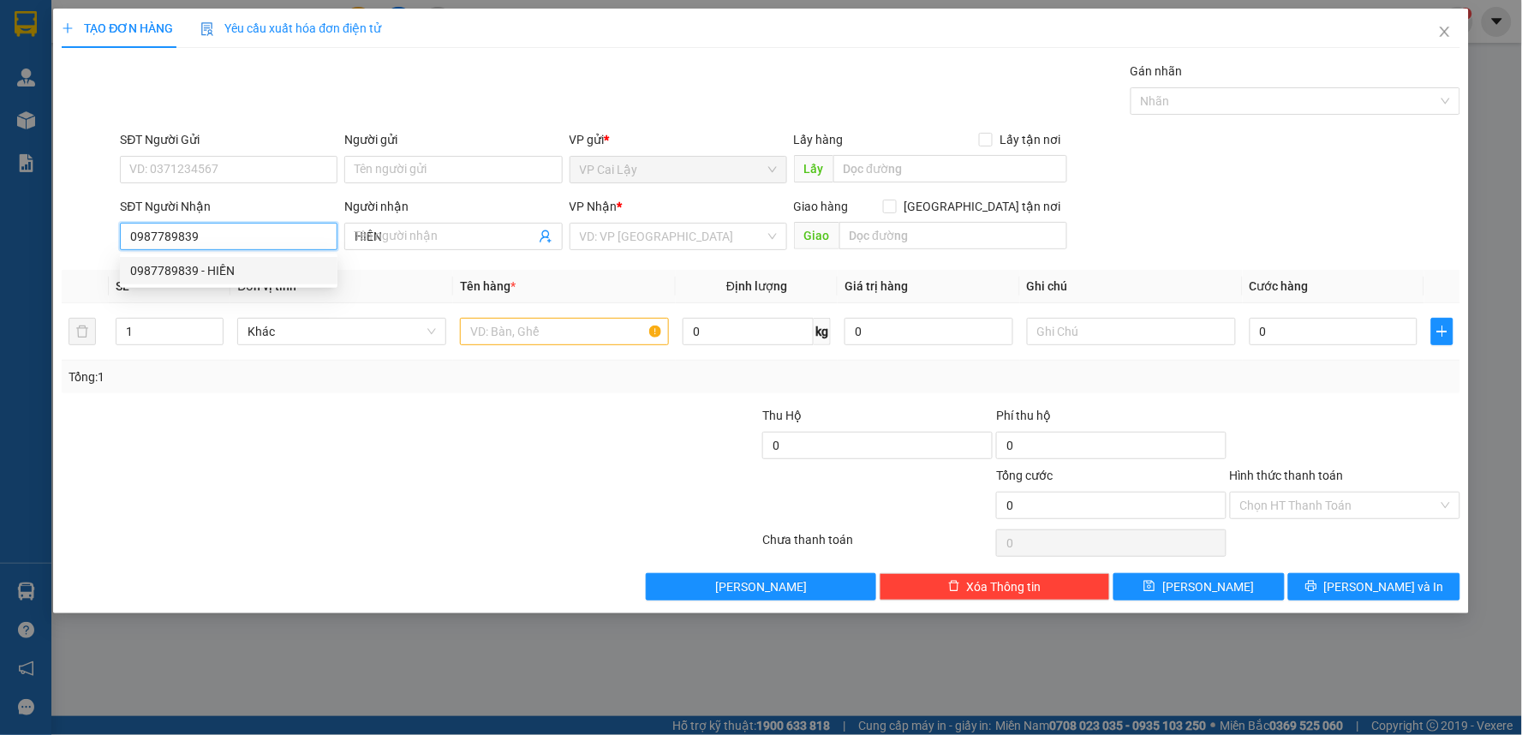
type input "20.000"
type input "0987789839"
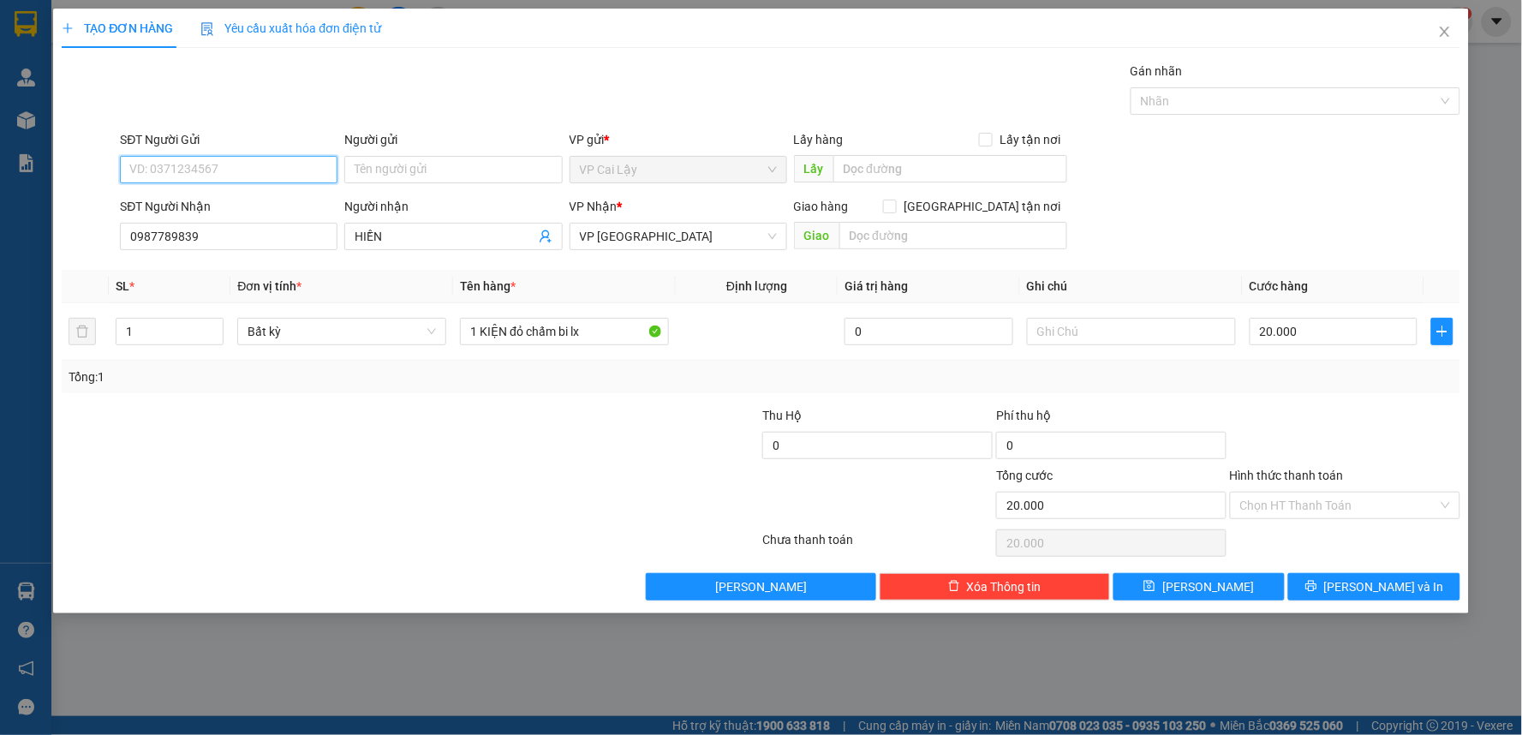
click at [234, 169] on input "SĐT Người Gửi" at bounding box center [229, 169] width 218 height 27
click at [261, 236] on div "0987992137 - CHÚ TÙNG" at bounding box center [228, 231] width 197 height 19
type input "0987992137"
type input "CHÚ TÙNG"
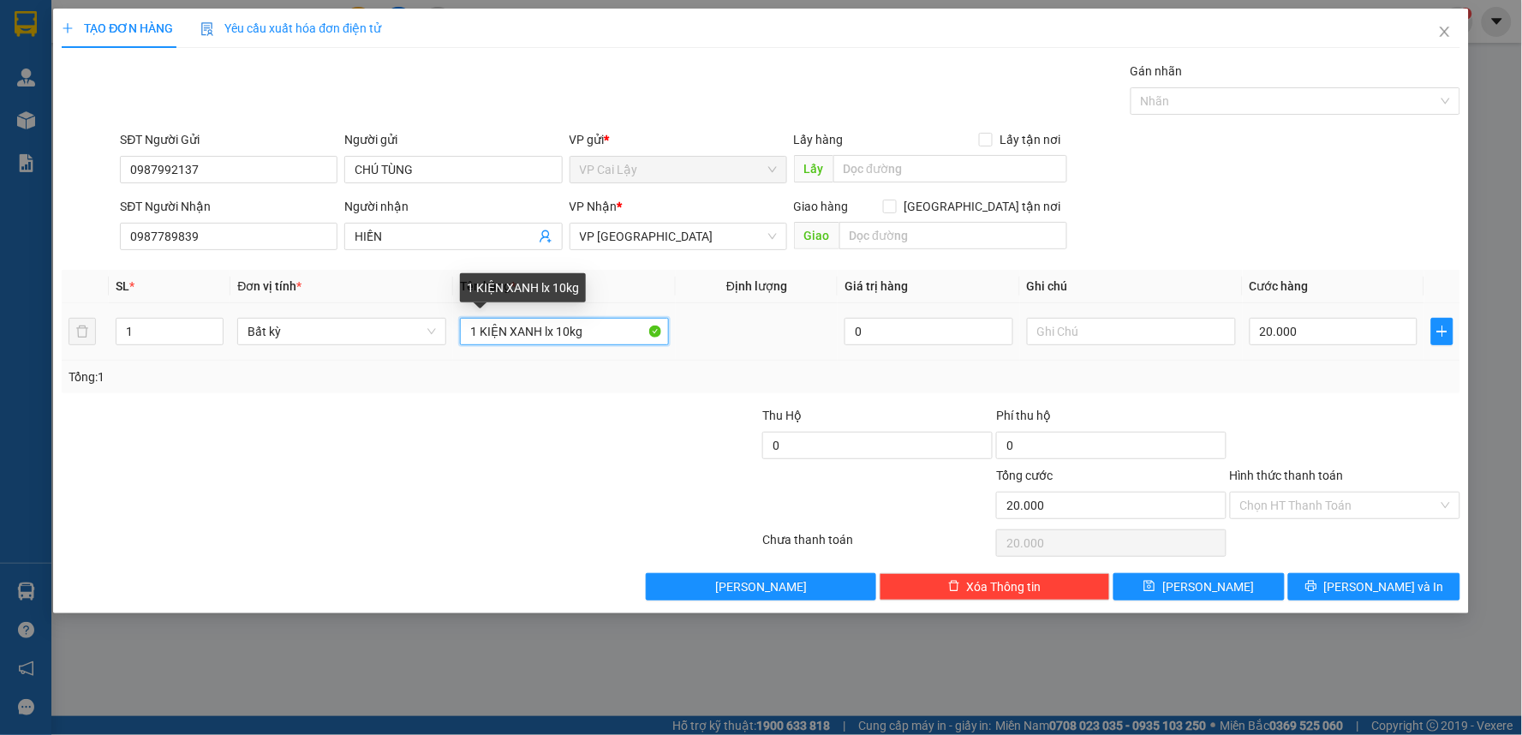
drag, startPoint x: 603, startPoint y: 331, endPoint x: 589, endPoint y: 331, distance: 13.7
click at [589, 331] on input "1 KIỆN XANH lx 10kg" at bounding box center [564, 331] width 209 height 27
click at [600, 334] on input "1 KIỆN XANH lx 10kg" at bounding box center [564, 331] width 209 height 27
click at [541, 330] on input "1 KIỆN XANH lx 10kg" at bounding box center [564, 331] width 209 height 27
click at [609, 330] on input "1 KIỆN XANH lx 10kg" at bounding box center [564, 331] width 209 height 27
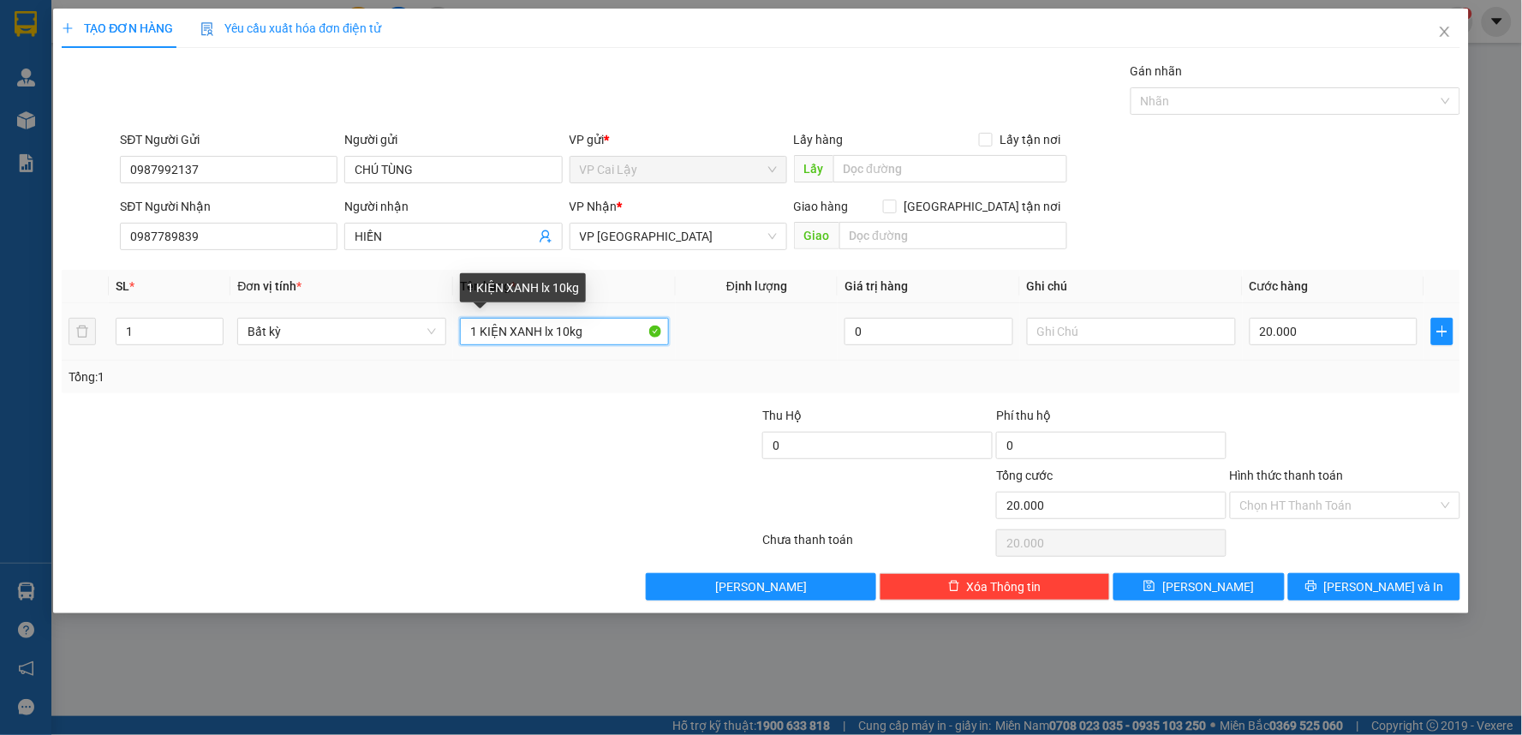
click at [542, 329] on input "1 KIỆN XANH lx 10kg" at bounding box center [564, 331] width 209 height 27
click at [541, 329] on input "1 KIỆN XANH lx 10kg" at bounding box center [564, 331] width 209 height 27
drag, startPoint x: 636, startPoint y: 326, endPoint x: 672, endPoint y: 332, distance: 36.5
click at [672, 332] on td "1 KIỆN XANH DƯƠNG NHẠT lx 10kg" at bounding box center [564, 331] width 223 height 57
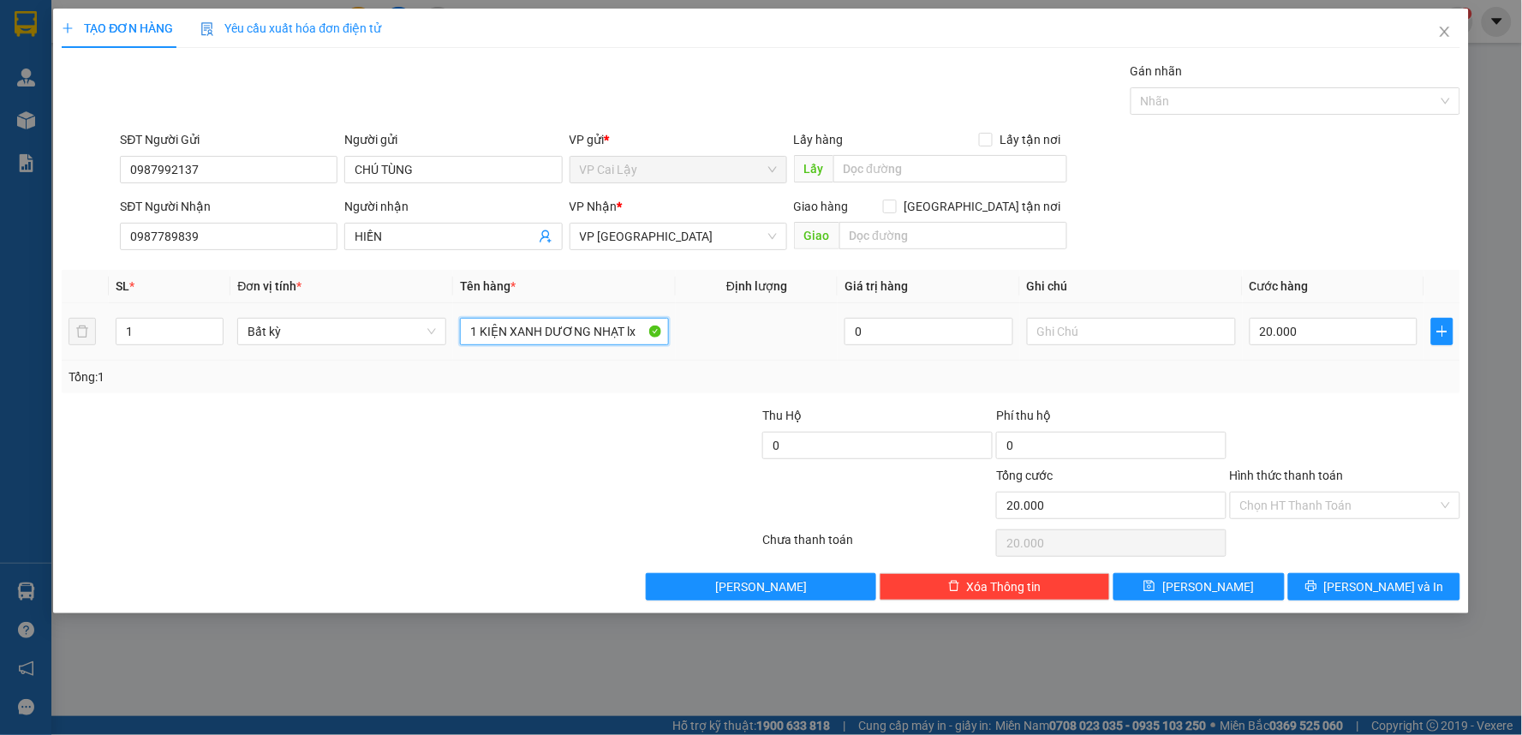
scroll to position [0, 0]
type input "1 KIỆN XANH DƯƠNG NHẠT lx"
drag, startPoint x: 1340, startPoint y: 448, endPoint x: 1345, endPoint y: 457, distance: 10.7
click at [1341, 451] on div at bounding box center [1345, 436] width 234 height 60
click at [1338, 577] on button "[PERSON_NAME] và In" at bounding box center [1374, 586] width 172 height 27
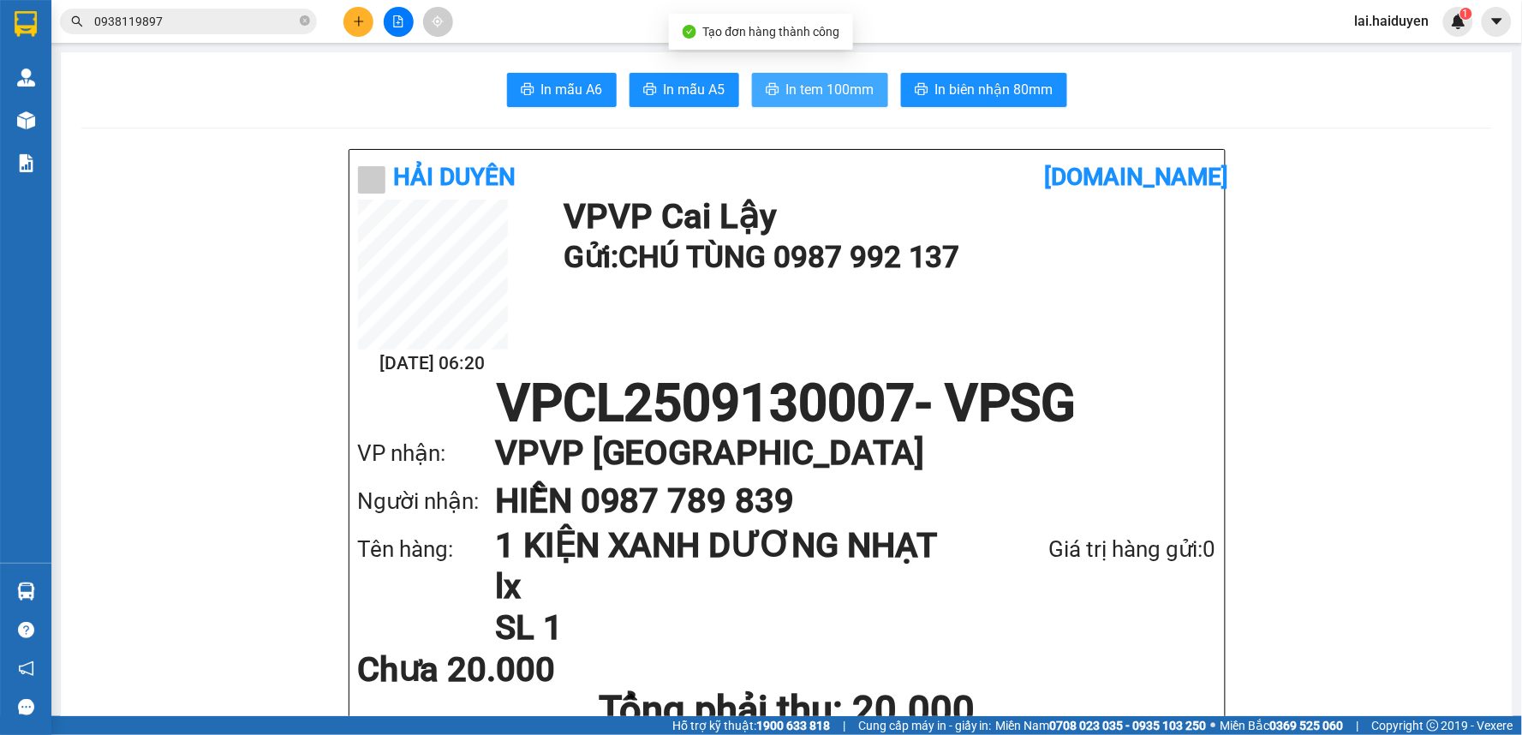
click at [833, 93] on span "In tem 100mm" at bounding box center [830, 89] width 88 height 21
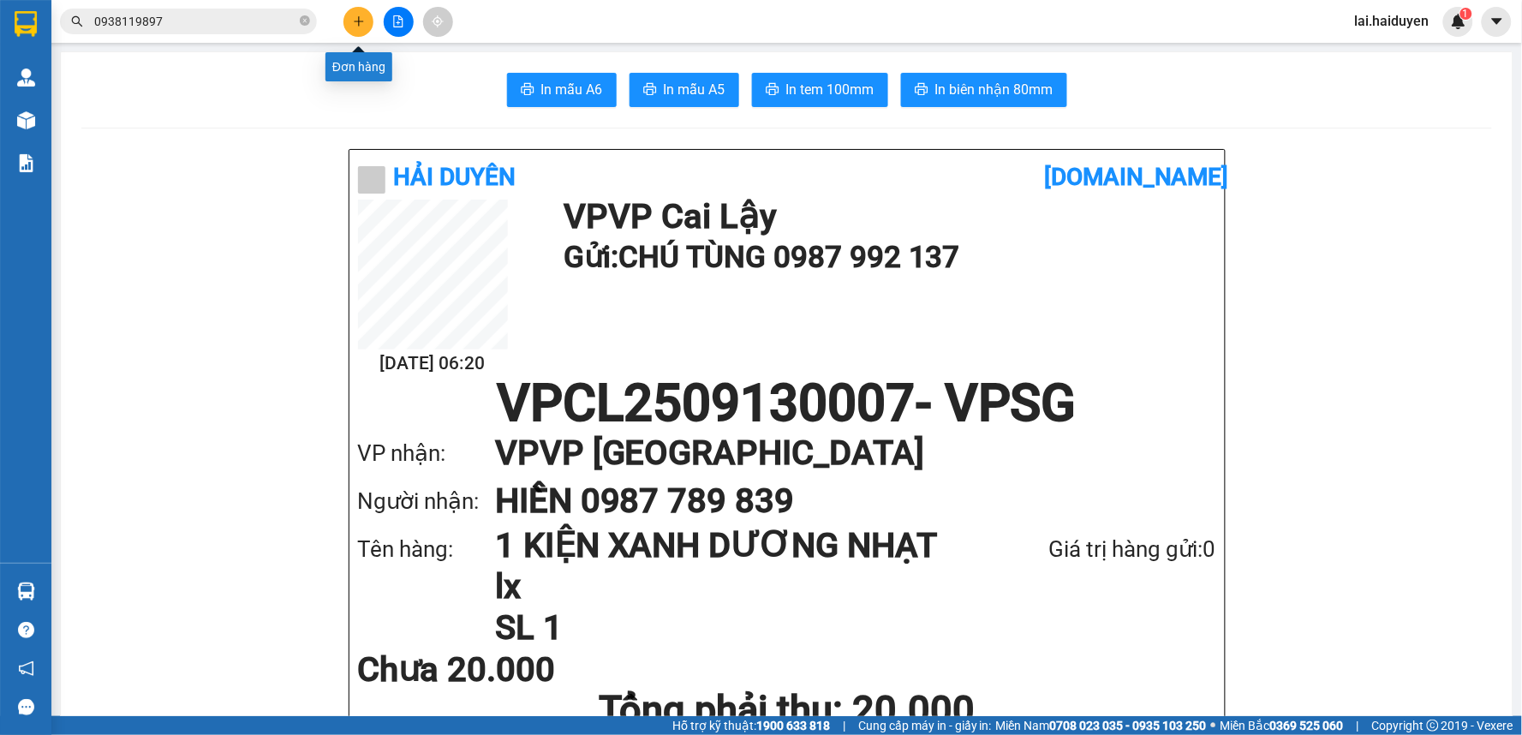
click at [358, 28] on button at bounding box center [359, 22] width 30 height 30
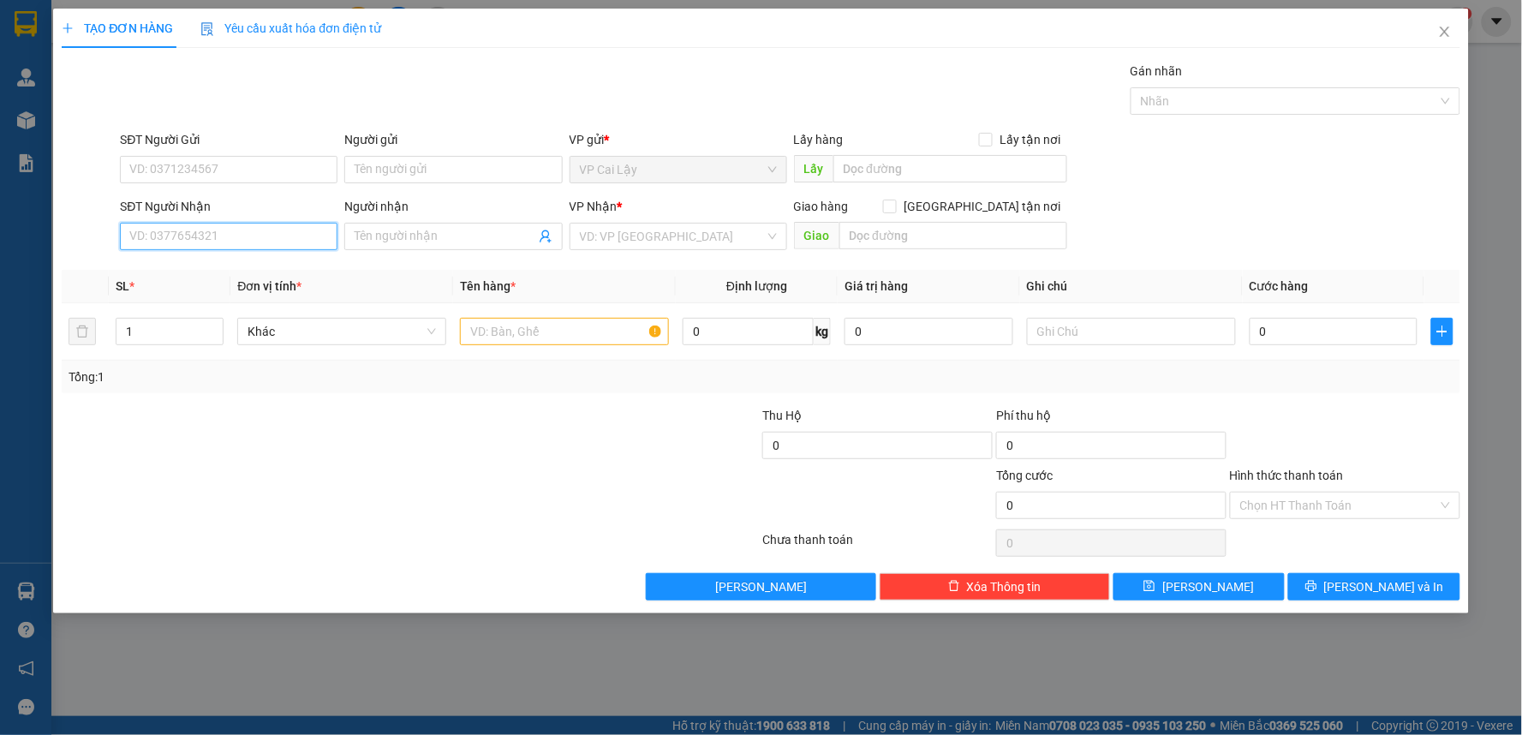
click at [272, 232] on input "SĐT Người Nhận" at bounding box center [229, 236] width 218 height 27
click at [237, 243] on input "SĐT Người Nhận" at bounding box center [229, 236] width 218 height 27
click at [190, 263] on div "0975454576 - NHÃN" at bounding box center [228, 270] width 197 height 19
type input "0975454576"
type input "NHÃN"
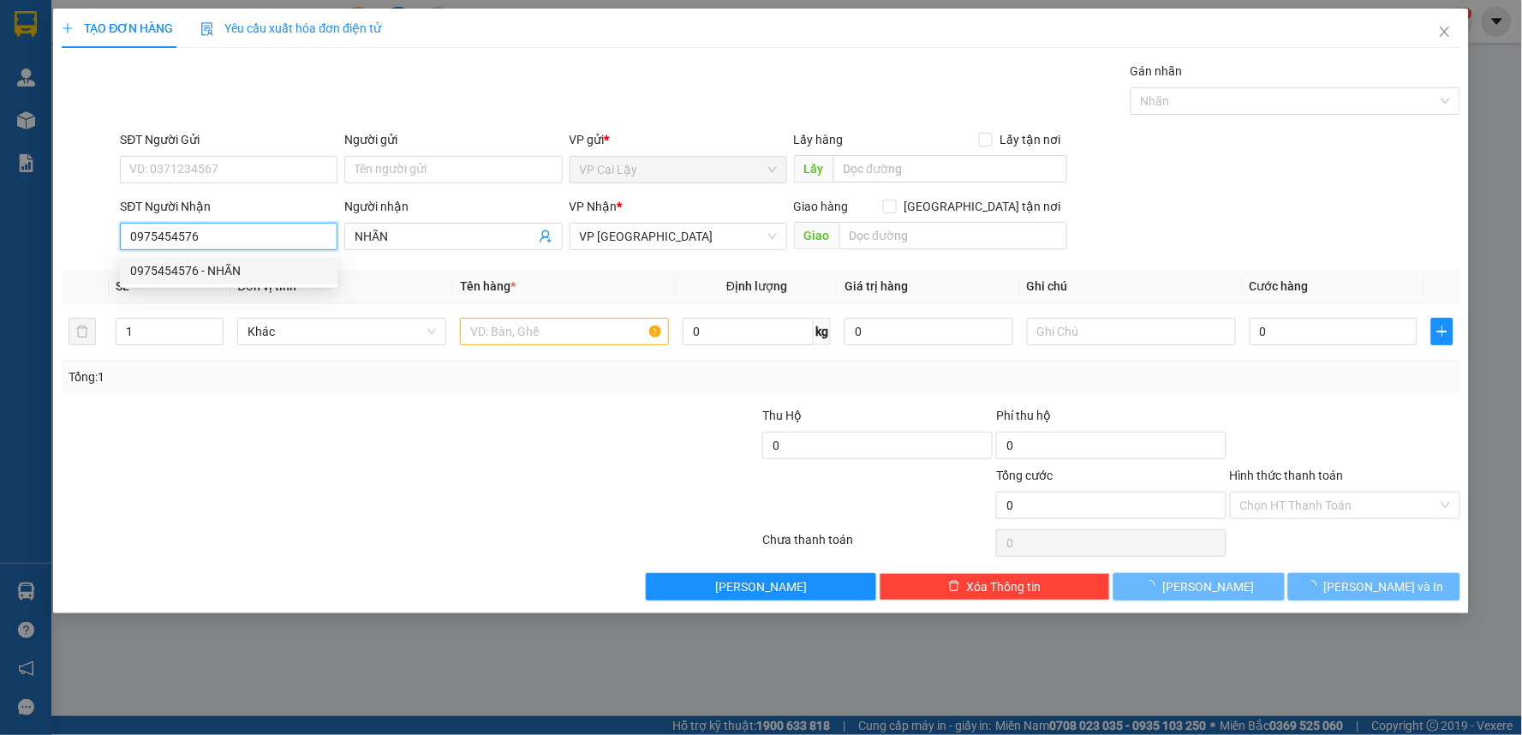
type input "50.000"
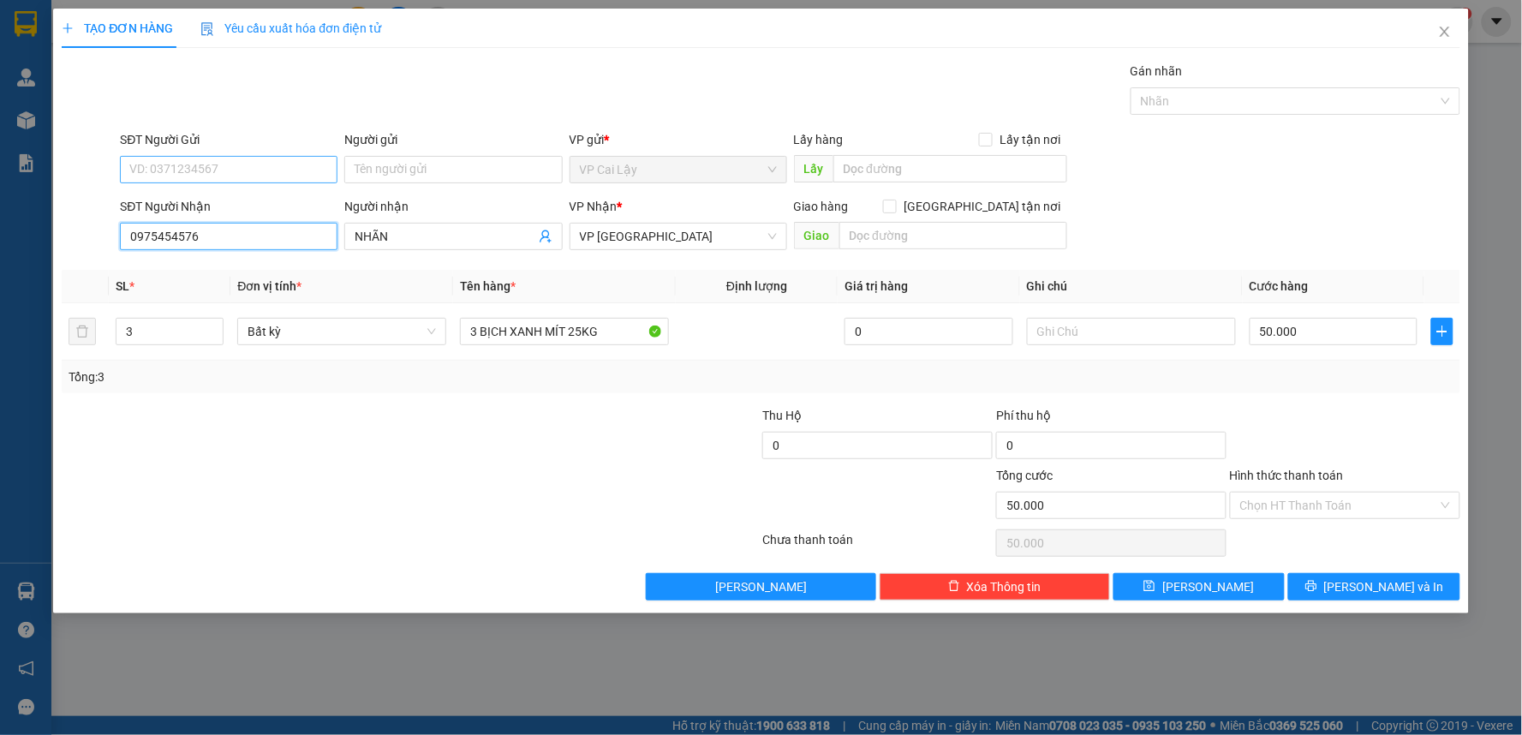
type input "0975454576"
click at [247, 159] on input "SĐT Người Gửi" at bounding box center [229, 169] width 218 height 27
click at [247, 163] on input "SĐT Người Gửi" at bounding box center [229, 169] width 218 height 27
click at [247, 207] on div "0384984886 - NGÂN" at bounding box center [228, 203] width 197 height 19
type input "0384984886"
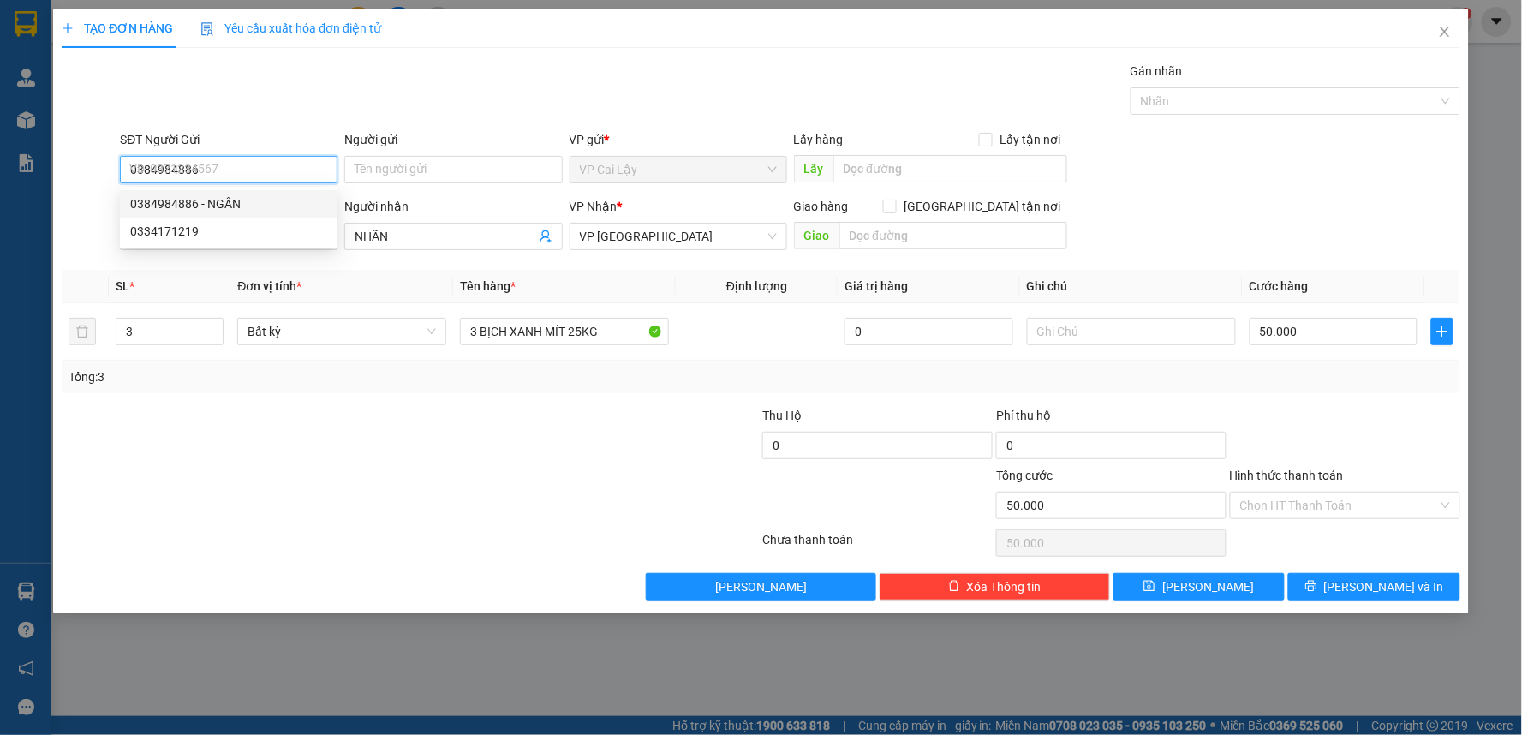
type input "NGÂN"
click at [218, 344] on span "Decrease Value" at bounding box center [213, 336] width 19 height 15
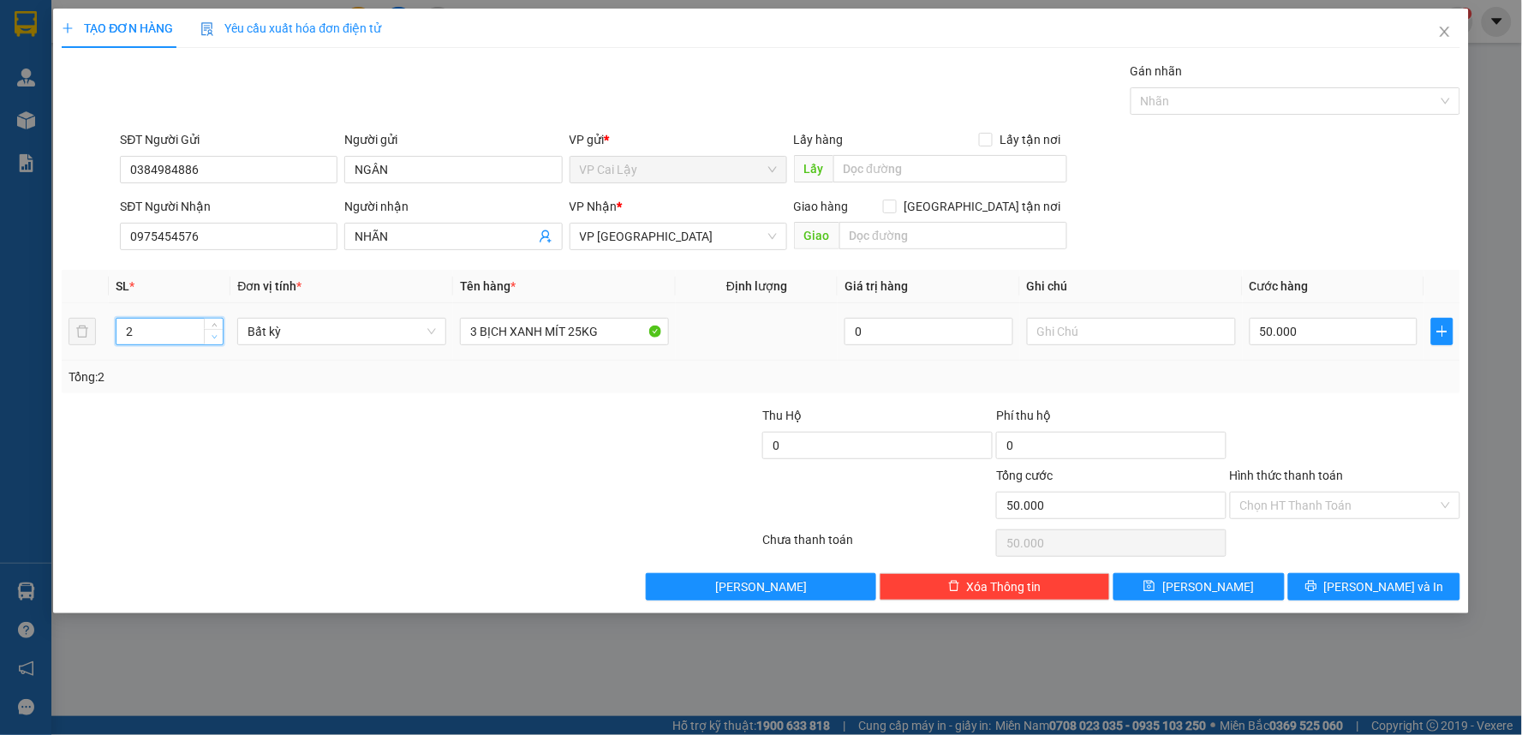
type input "1"
click at [218, 343] on span "Decrease Value" at bounding box center [213, 336] width 19 height 15
drag, startPoint x: 475, startPoint y: 332, endPoint x: 457, endPoint y: 332, distance: 18.8
click at [457, 332] on td "3 BỊCH XANH MÍT 25KG" at bounding box center [564, 331] width 223 height 57
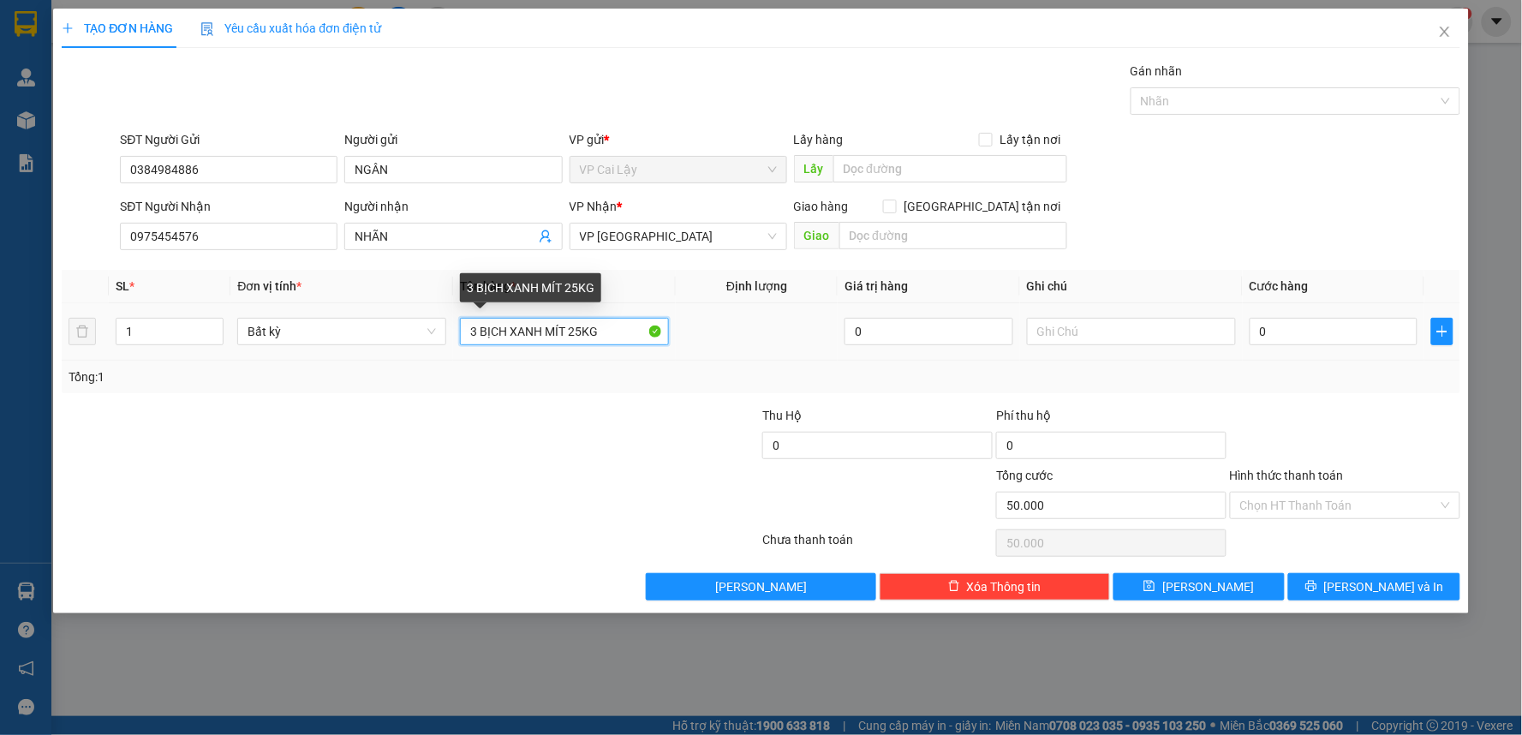
type input "0"
drag, startPoint x: 618, startPoint y: 332, endPoint x: 571, endPoint y: 334, distance: 47.1
click at [571, 334] on input "1 BỊCH XANH MÍT 25KG" at bounding box center [564, 331] width 209 height 27
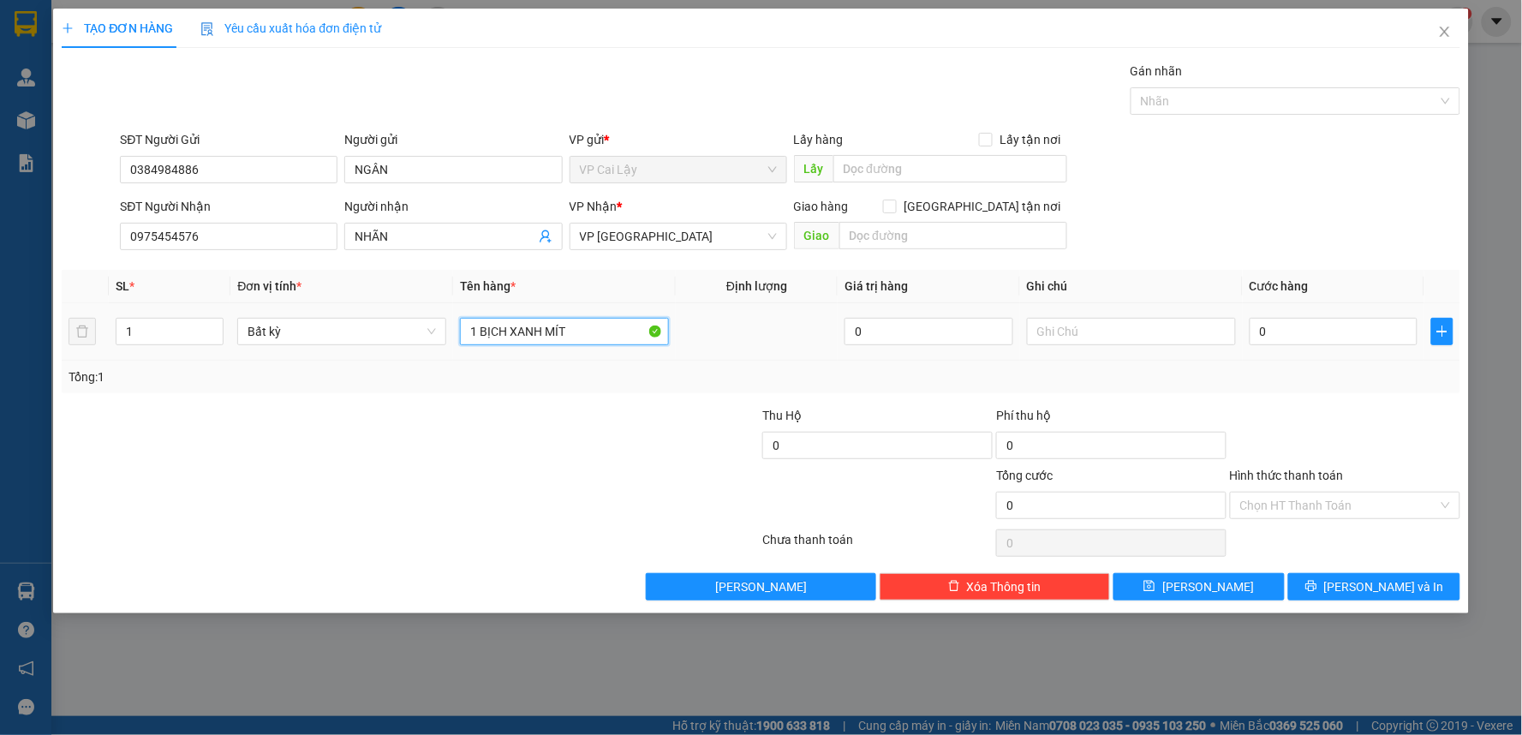
type input "1 BỊCH XANH MÍT"
click at [1294, 347] on div "0" at bounding box center [1334, 331] width 169 height 34
click at [1292, 318] on input "0" at bounding box center [1334, 331] width 169 height 27
type input "2"
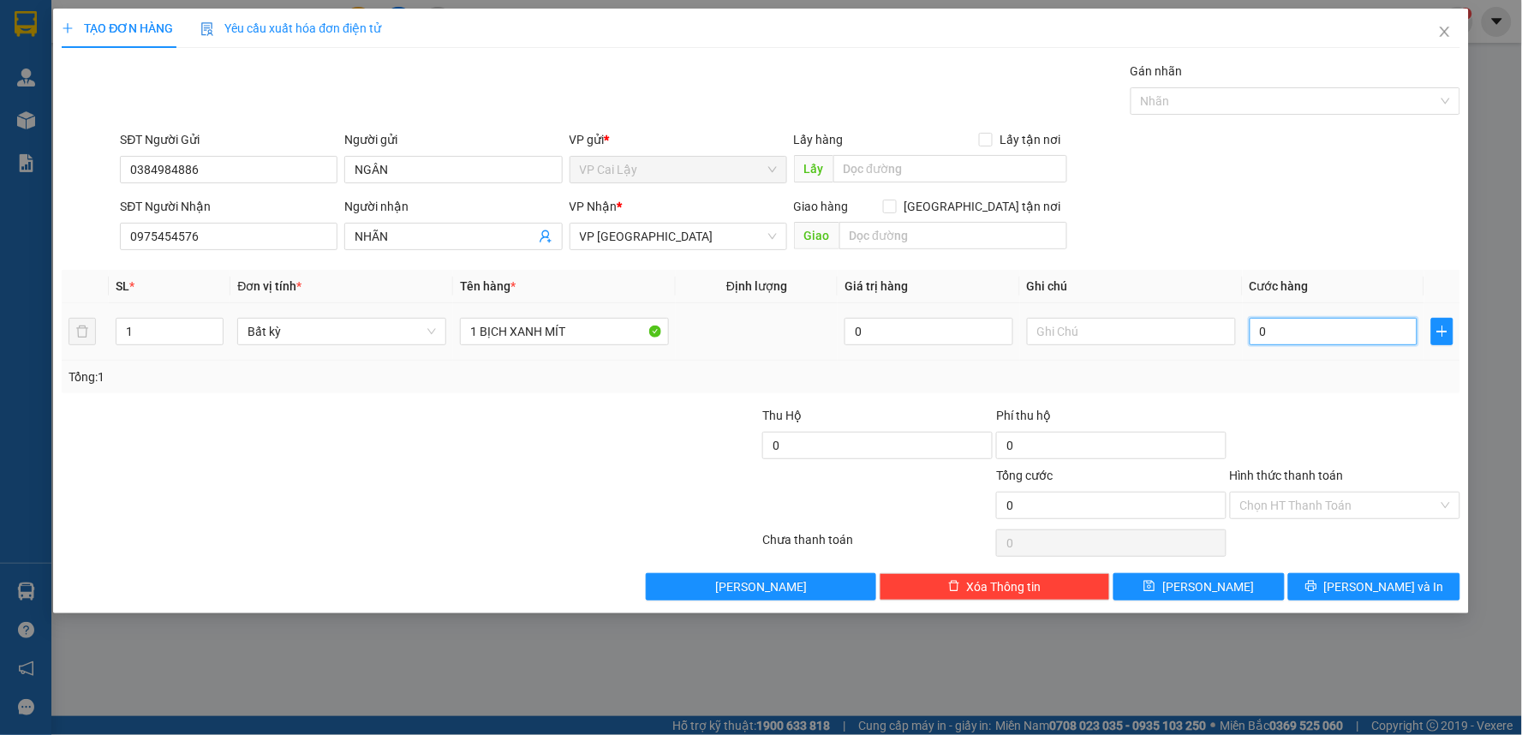
type input "2"
type input "20"
type input "20.000"
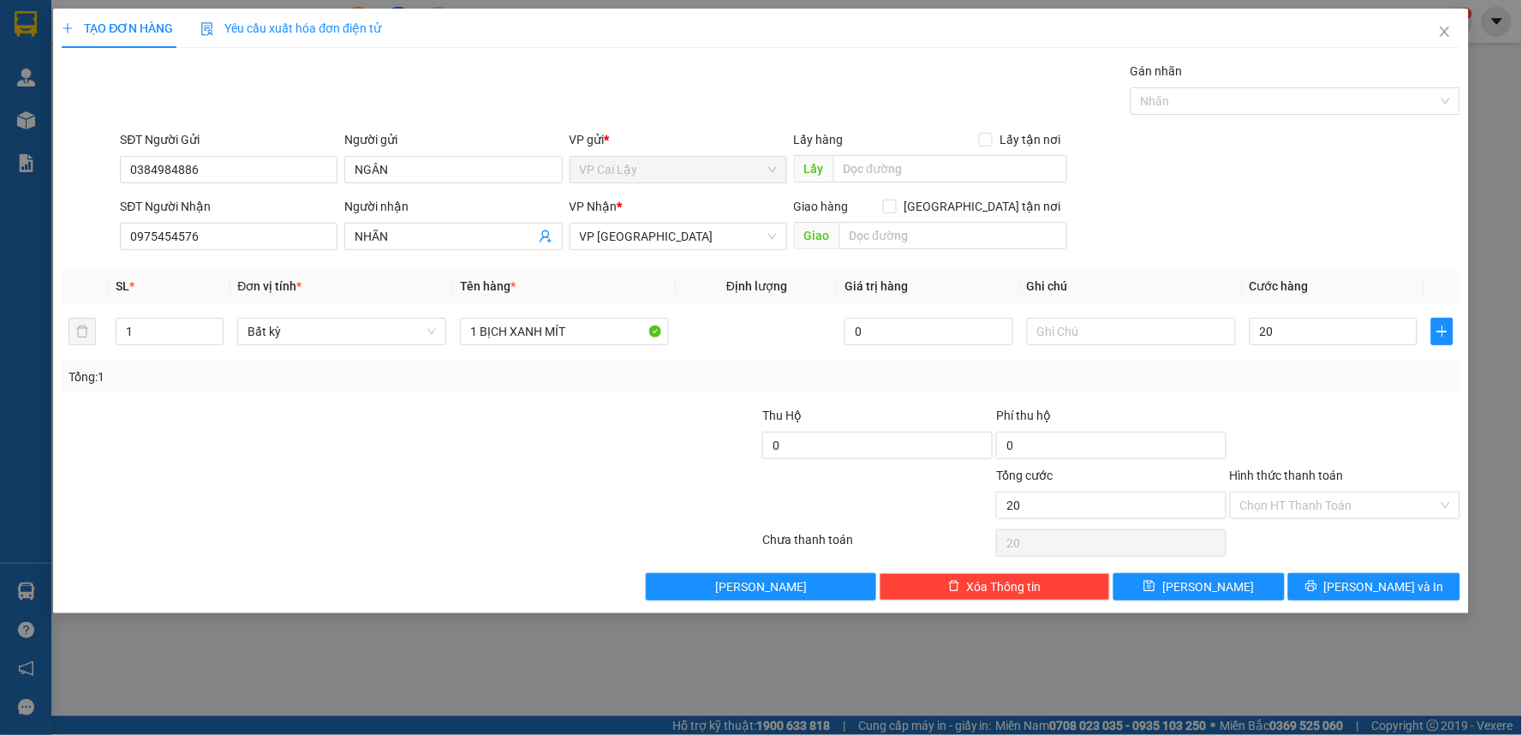
type input "20.000"
click at [1314, 430] on div at bounding box center [1345, 436] width 234 height 60
click at [1317, 589] on icon "printer" at bounding box center [1311, 586] width 11 height 11
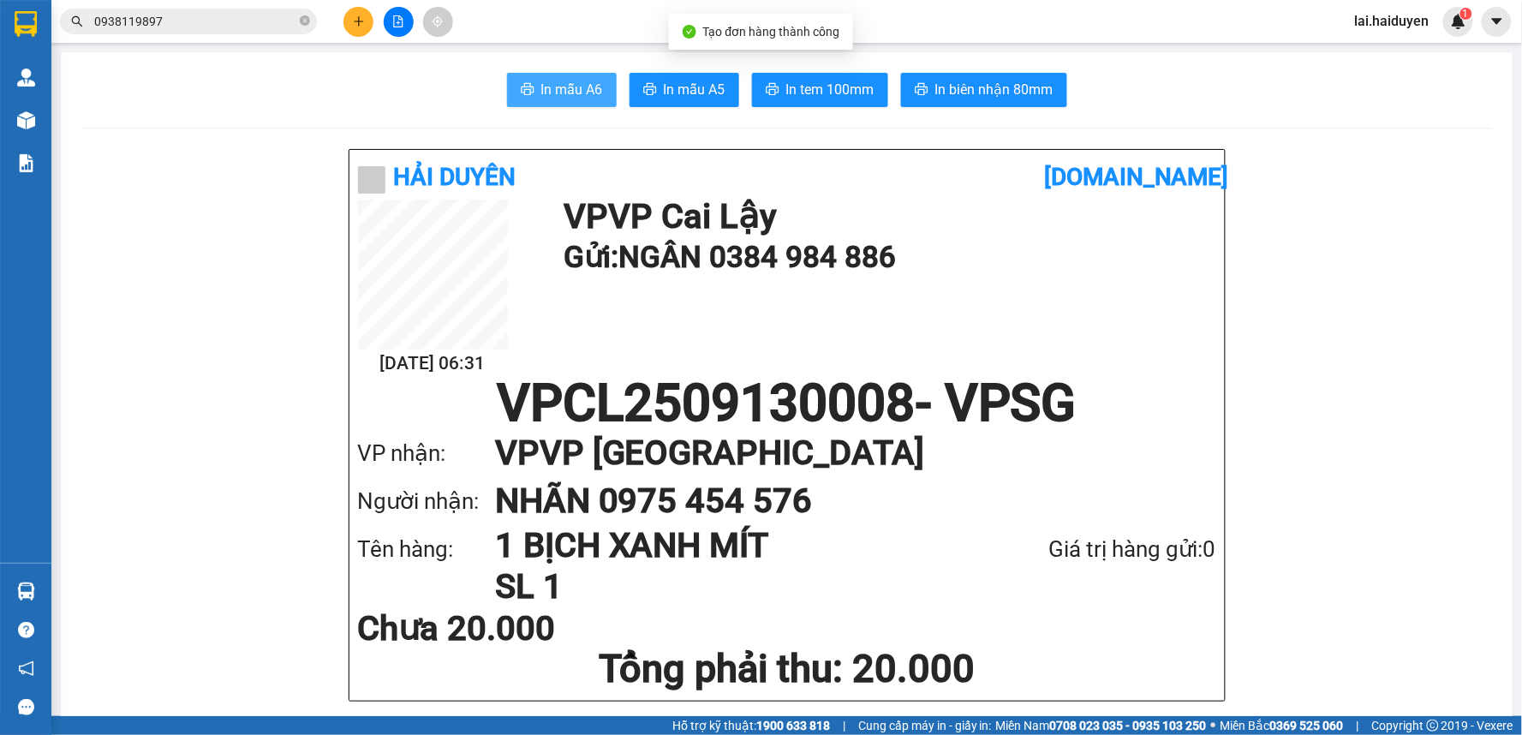
click at [543, 99] on span "In mẫu A6" at bounding box center [572, 89] width 62 height 21
drag, startPoint x: 1058, startPoint y: 407, endPoint x: 989, endPoint y: 278, distance: 145.6
click at [1055, 386] on h1 "VPCL2509130008 - VPSG" at bounding box center [787, 403] width 858 height 51
click at [701, 177] on div "Hải Duyên" at bounding box center [701, 177] width 687 height 38
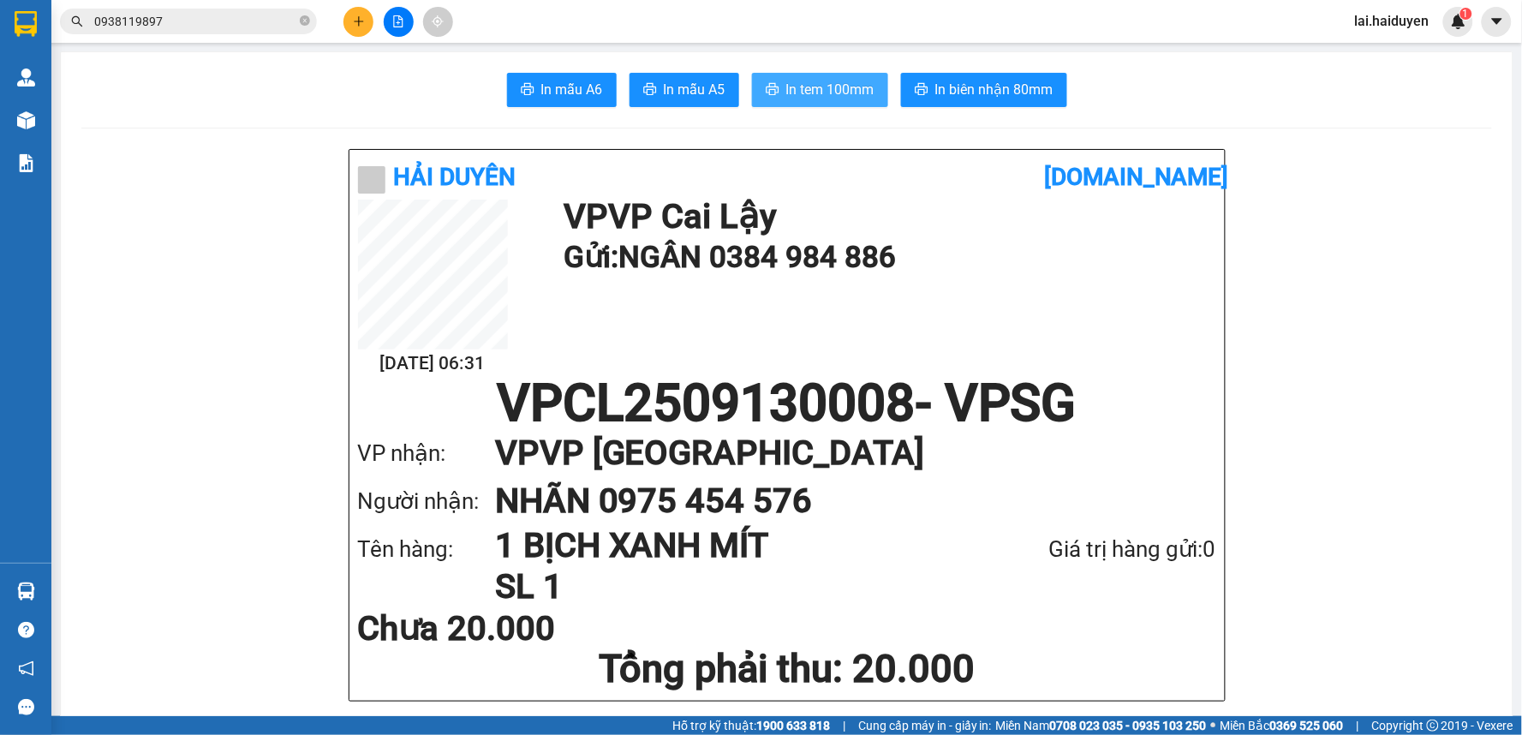
click at [791, 98] on span "In tem 100mm" at bounding box center [830, 89] width 88 height 21
click at [353, 27] on icon "plus" at bounding box center [359, 21] width 12 height 12
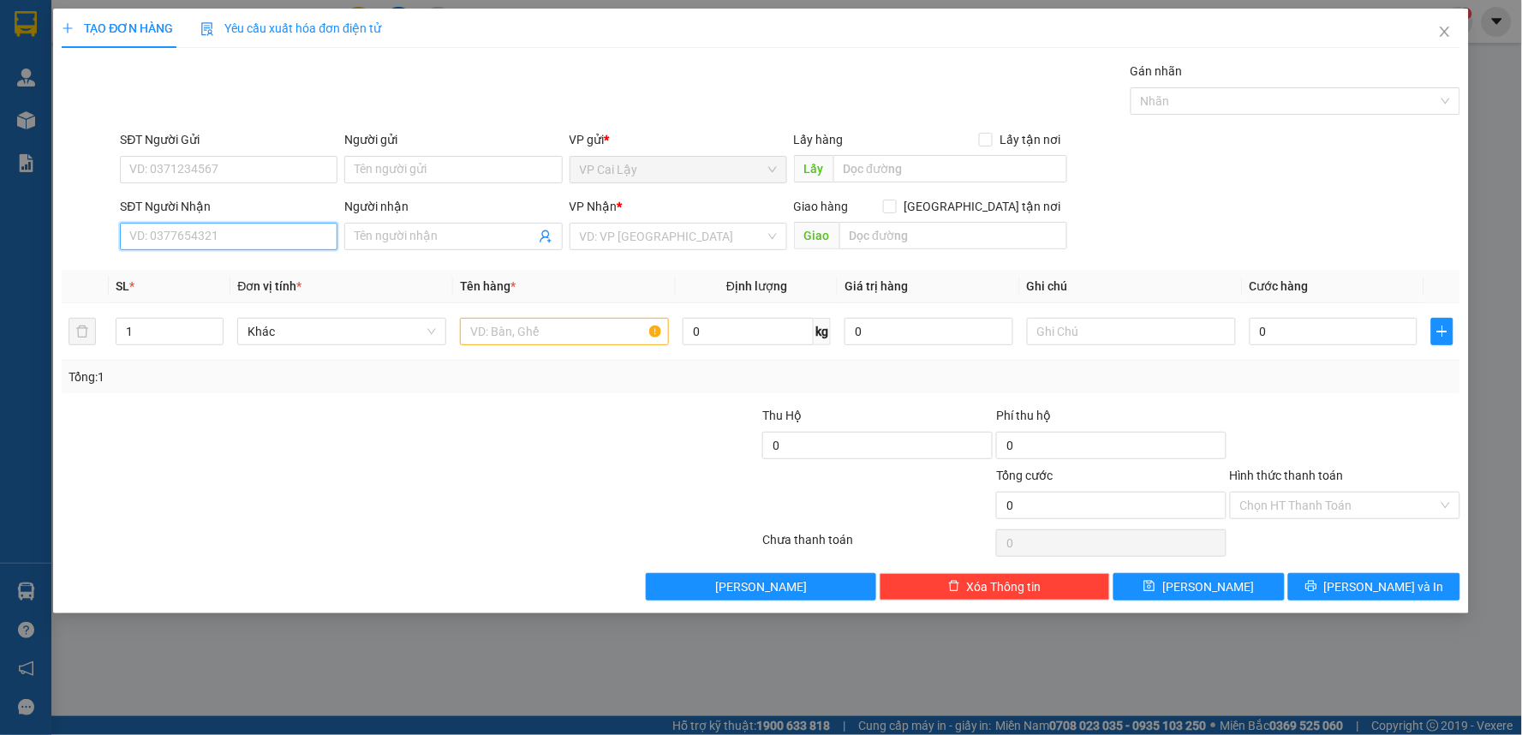
click at [251, 236] on input "SĐT Người Nhận" at bounding box center [229, 236] width 218 height 27
type input "0348147110"
click at [241, 264] on div "0348147110 - NGỌC TƯƠNG" at bounding box center [228, 270] width 197 height 19
type input "NGỌC TƯƠNG"
type input "28/14 ĐƯỜNG CƯ XÁ LỮ GIA P15 QUẬN 11"
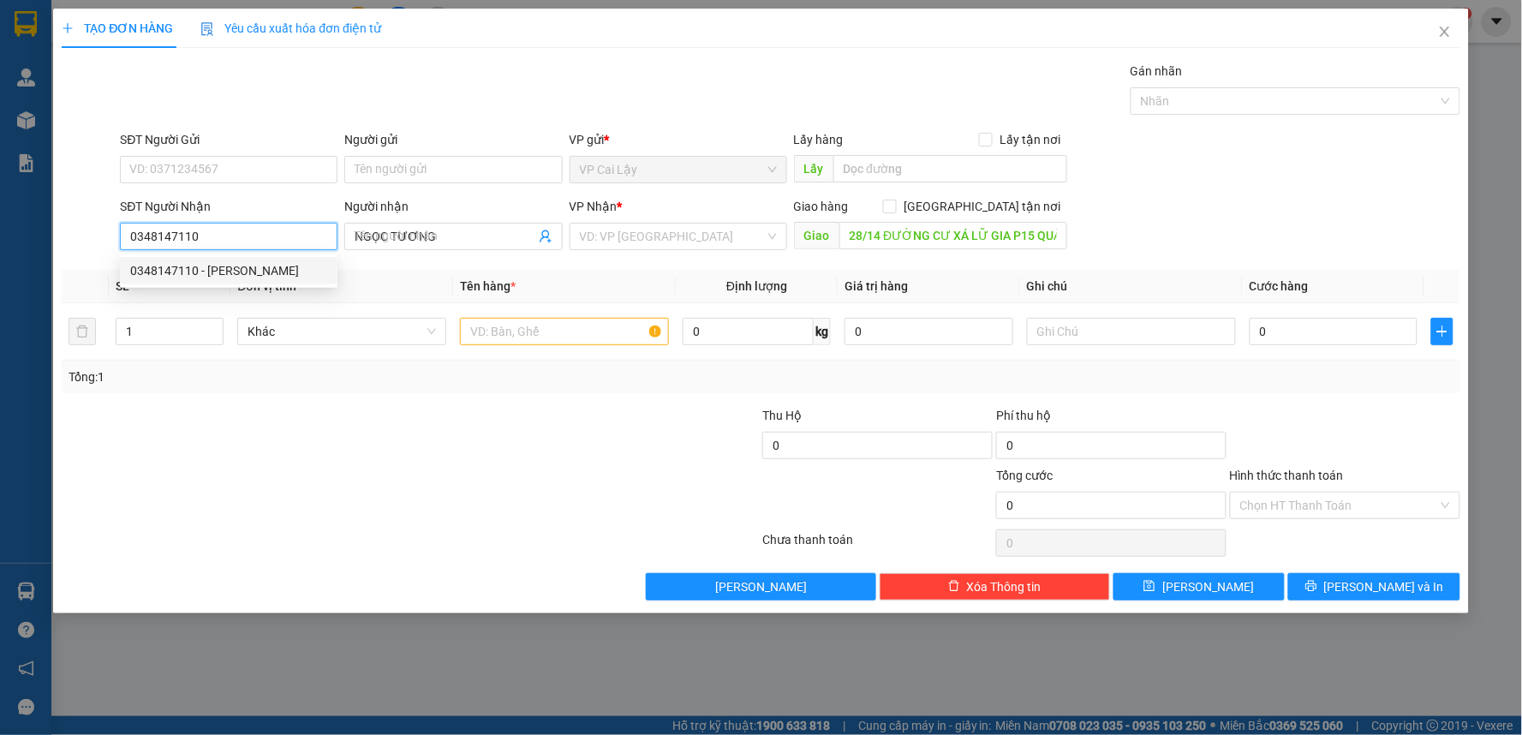
type input "70.000"
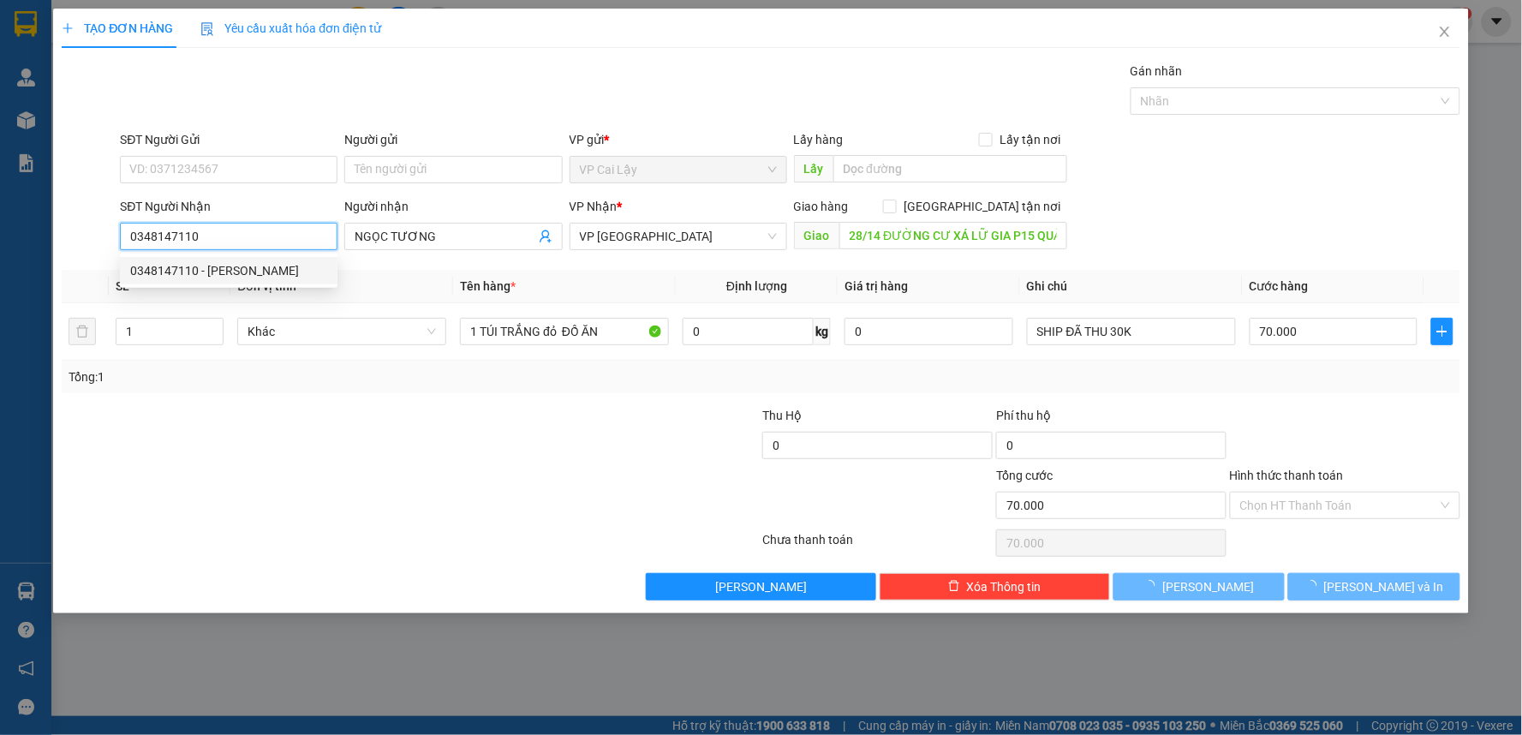
type input "0348147110"
drag, startPoint x: 441, startPoint y: 422, endPoint x: 428, endPoint y: 395, distance: 30.3
click at [441, 417] on div at bounding box center [294, 436] width 468 height 60
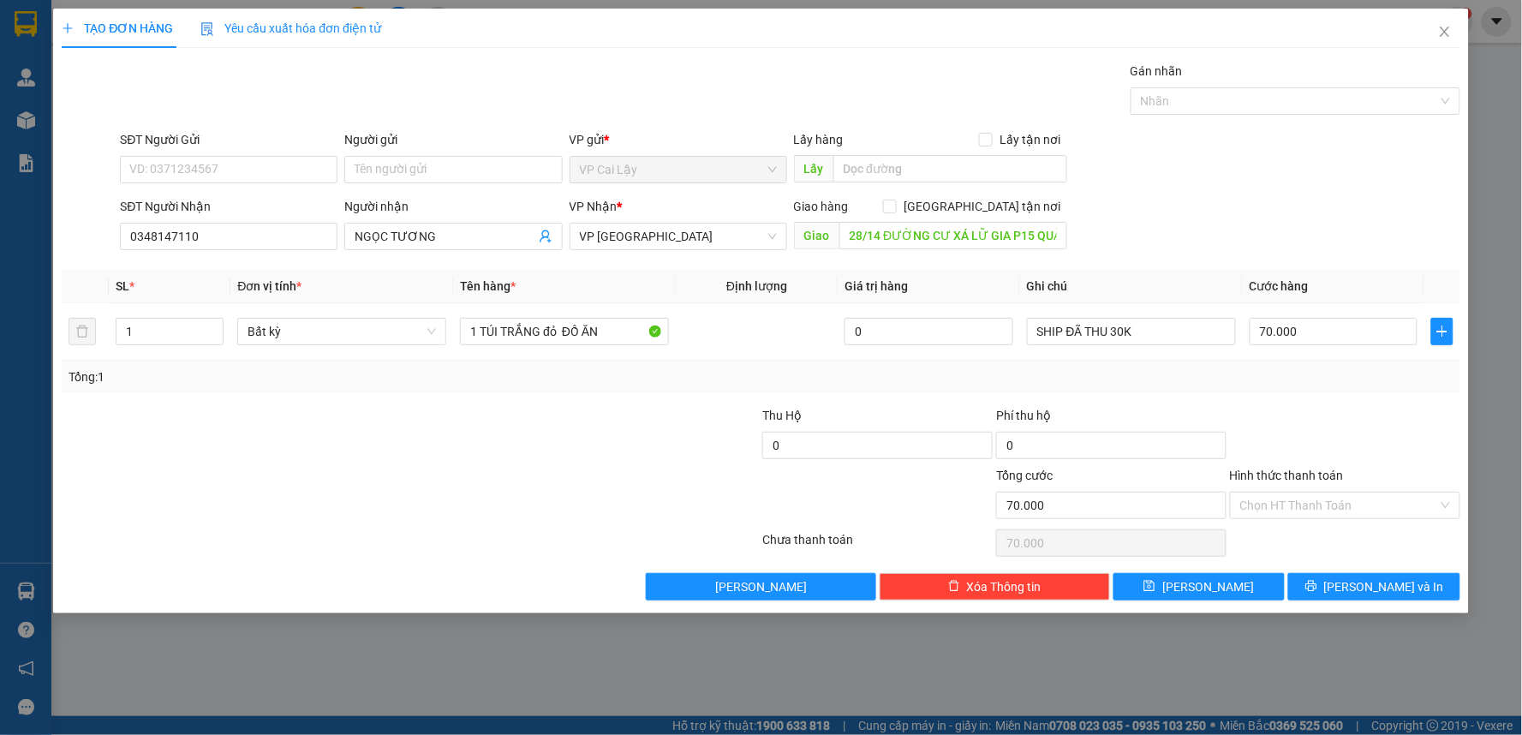
click at [254, 152] on div "SĐT Người Gửi" at bounding box center [229, 143] width 218 height 26
click at [252, 165] on input "SĐT Người Gửi" at bounding box center [229, 169] width 218 height 27
click at [254, 198] on div "0912202347 - LIÊM" at bounding box center [228, 203] width 197 height 19
type input "0912202347"
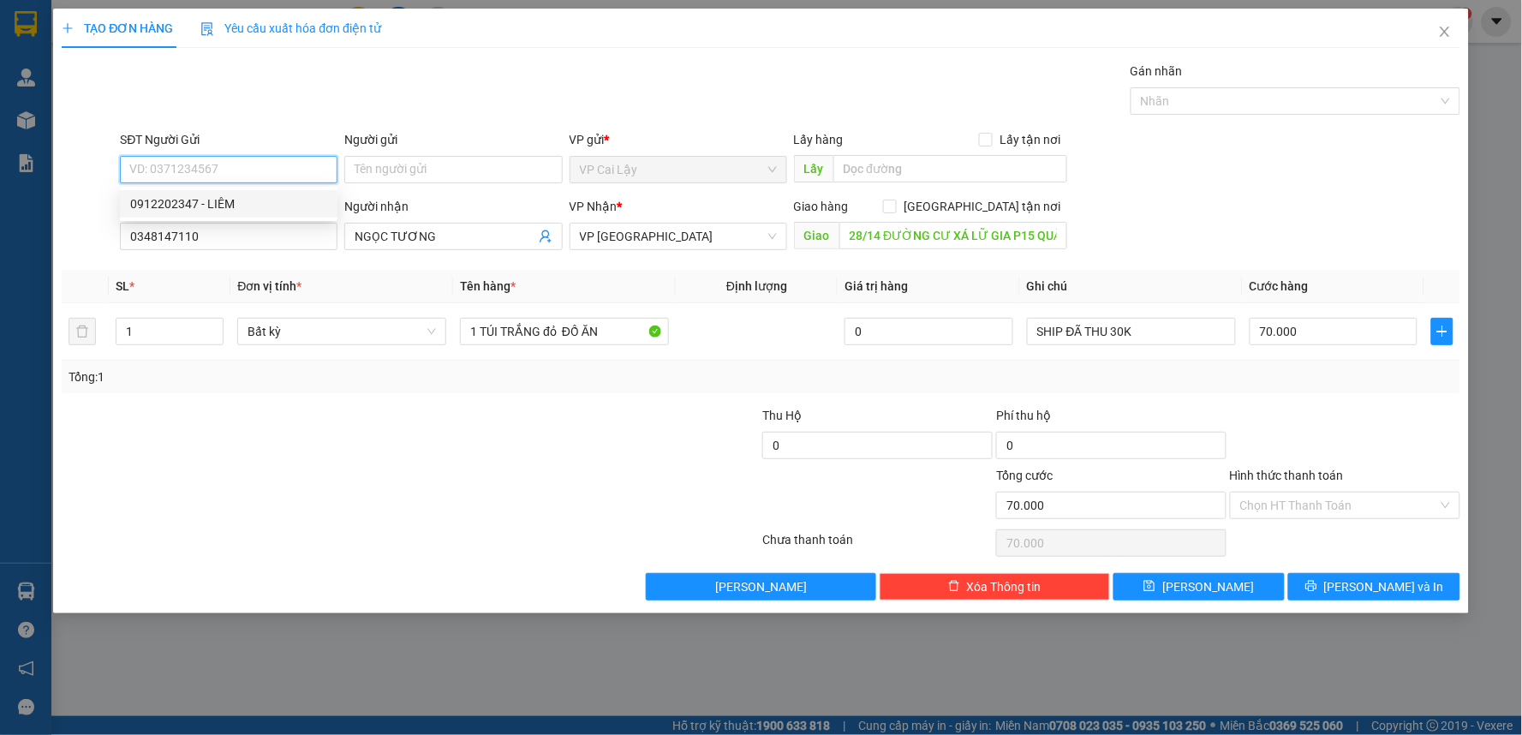
type input "LIÊM"
drag, startPoint x: 684, startPoint y: 512, endPoint x: 689, endPoint y: 467, distance: 45.7
click at [684, 506] on div at bounding box center [645, 496] width 234 height 60
click at [1218, 254] on div "SĐT Người Nhận 0348147110 Người nhận NGỌC TƯƠNG VP Nhận * VP Sài Gòn Giao hàng …" at bounding box center [790, 227] width 1347 height 60
drag, startPoint x: 395, startPoint y: 392, endPoint x: 480, endPoint y: 357, distance: 91.8
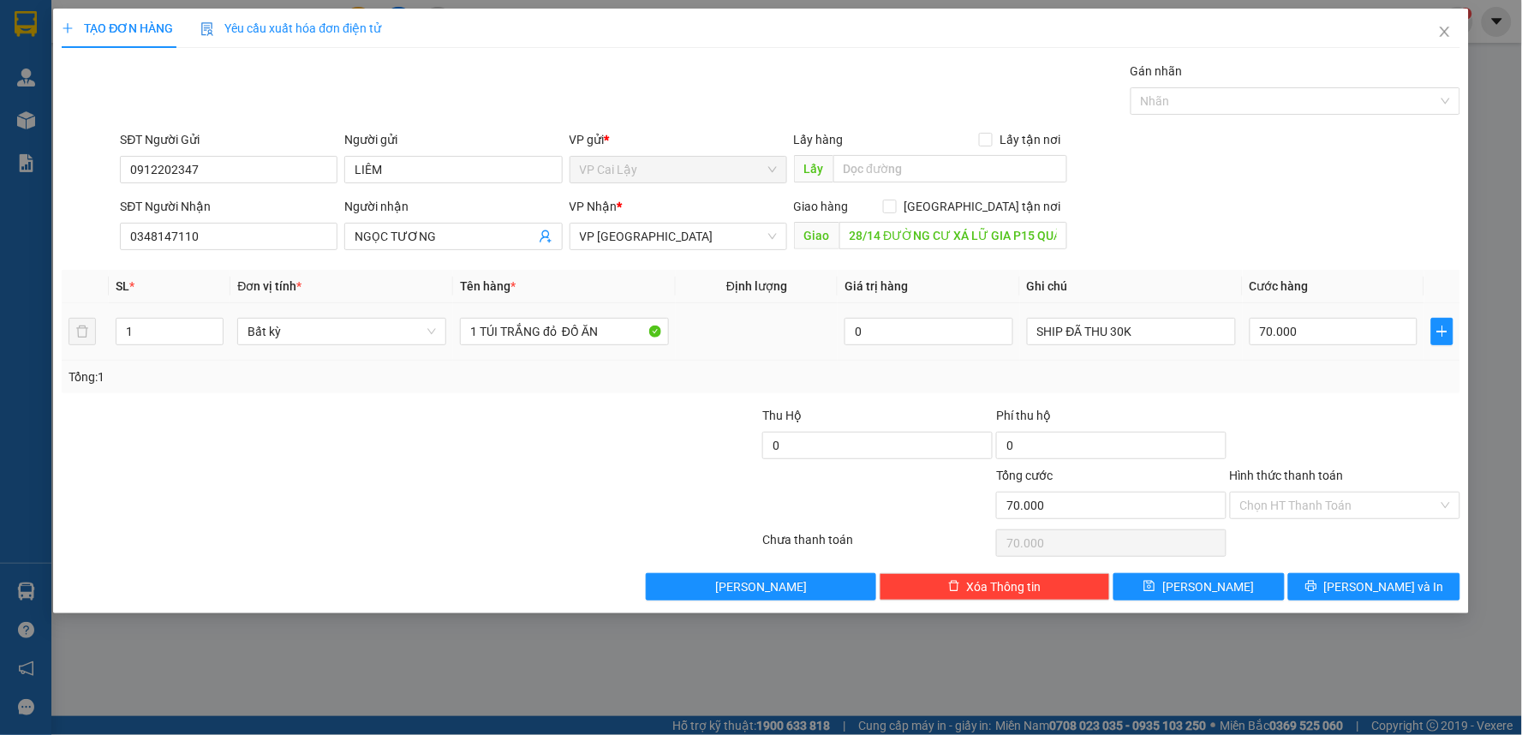
click at [398, 391] on div "Tổng: 1" at bounding box center [761, 377] width 1399 height 33
drag, startPoint x: 618, startPoint y: 324, endPoint x: 544, endPoint y: 328, distance: 73.8
click at [544, 328] on input "1 TÚI TRẮNG đỏ ĐỒ ĂN" at bounding box center [564, 331] width 209 height 27
type input "1 TÚI TRẮNG ĐỒ ĂN"
click at [1323, 326] on input "70.000" at bounding box center [1334, 331] width 169 height 27
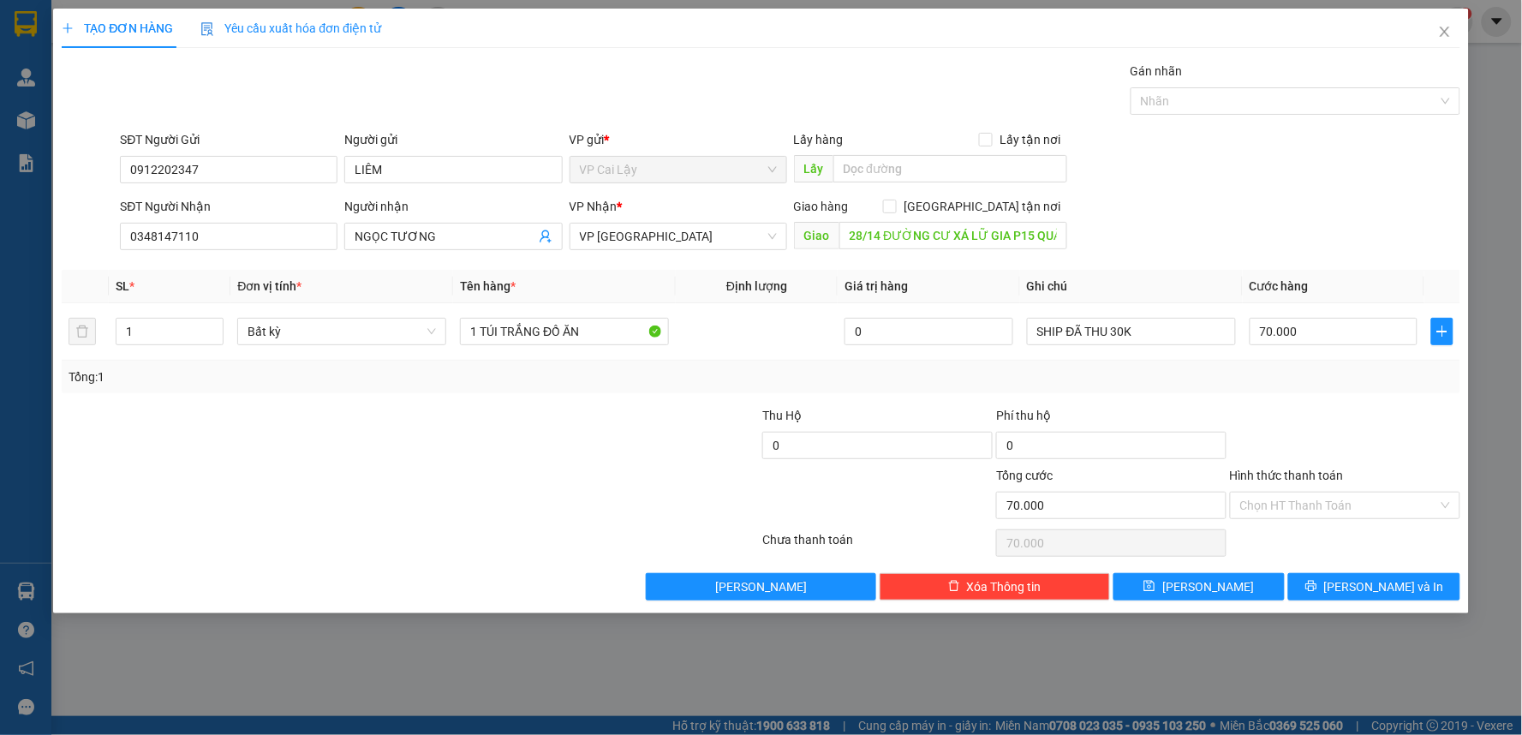
click at [1325, 408] on div at bounding box center [1345, 436] width 234 height 60
drag, startPoint x: 1354, startPoint y: 253, endPoint x: 1359, endPoint y: 312, distance: 59.3
click at [1356, 255] on div "SĐT Người Nhận 0348147110 Người nhận NGỌC TƯƠNG VP Nhận * VP Sài Gòn Giao hàng …" at bounding box center [790, 227] width 1347 height 60
drag, startPoint x: 1336, startPoint y: 412, endPoint x: 1337, endPoint y: 463, distance: 51.4
click at [1339, 414] on div at bounding box center [1345, 436] width 234 height 60
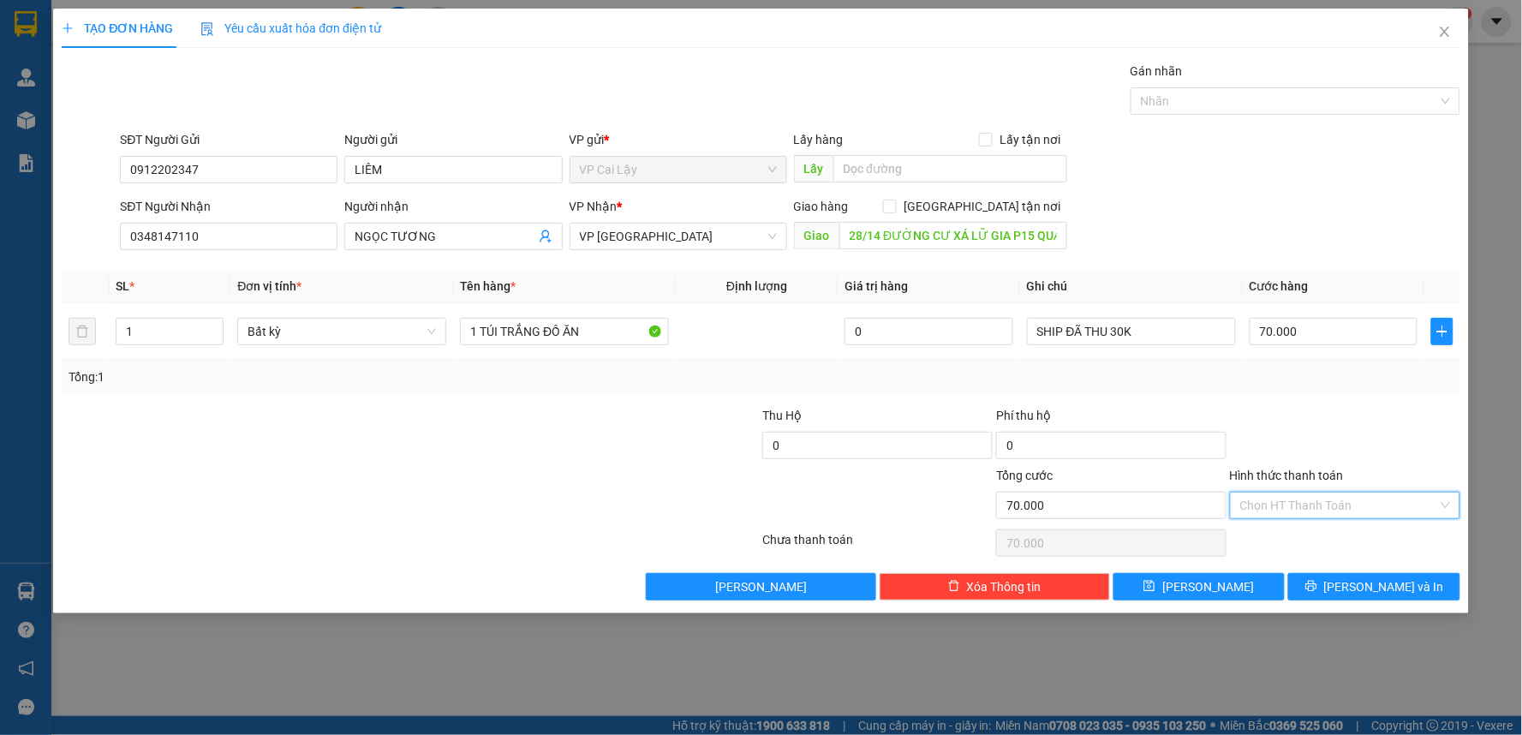
drag, startPoint x: 1317, startPoint y: 501, endPoint x: 1316, endPoint y: 512, distance: 11.3
click at [1316, 501] on input "Hình thức thanh toán" at bounding box center [1339, 506] width 198 height 26
drag, startPoint x: 1323, startPoint y: 535, endPoint x: 1356, endPoint y: 485, distance: 60.6
click at [1326, 535] on div "Tại văn phòng" at bounding box center [1346, 539] width 210 height 19
type input "0"
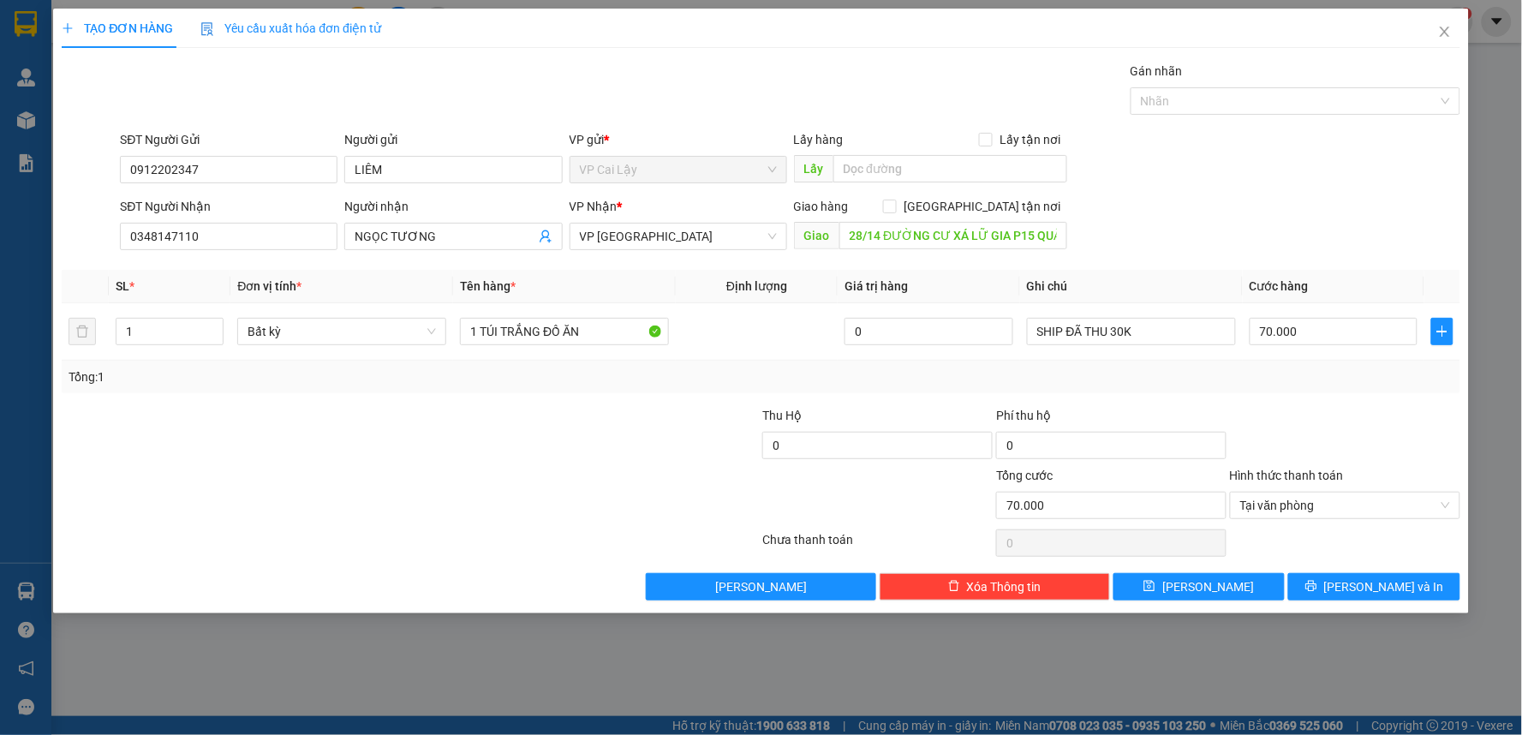
click at [1365, 457] on div at bounding box center [1345, 436] width 234 height 60
click at [1317, 586] on icon "printer" at bounding box center [1312, 586] width 12 height 12
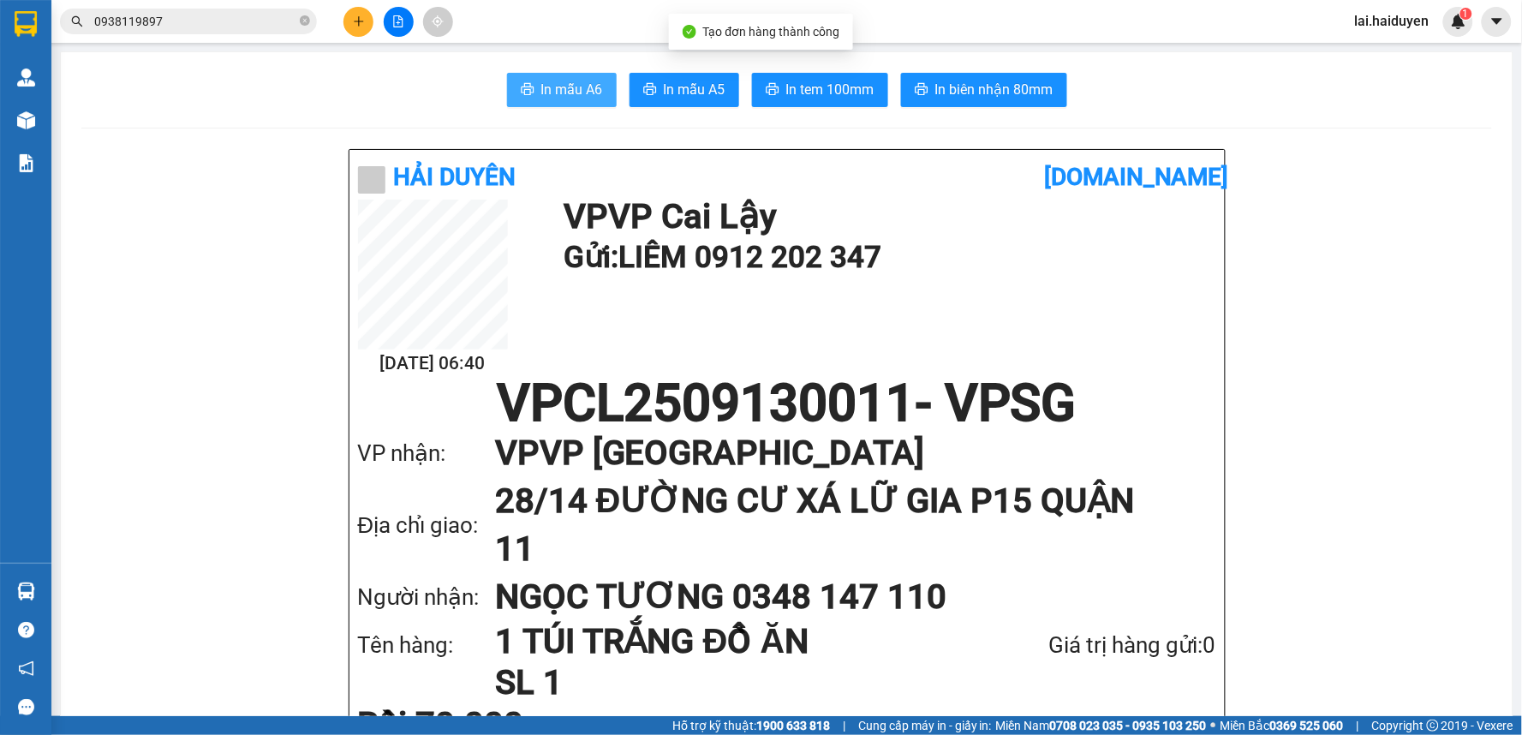
click at [553, 98] on span "In mẫu A6" at bounding box center [572, 89] width 62 height 21
click at [591, 295] on div "13/09 06:40 VP VP Cai Lậy Gửi: LIÊM 0912 202 347" at bounding box center [787, 289] width 858 height 178
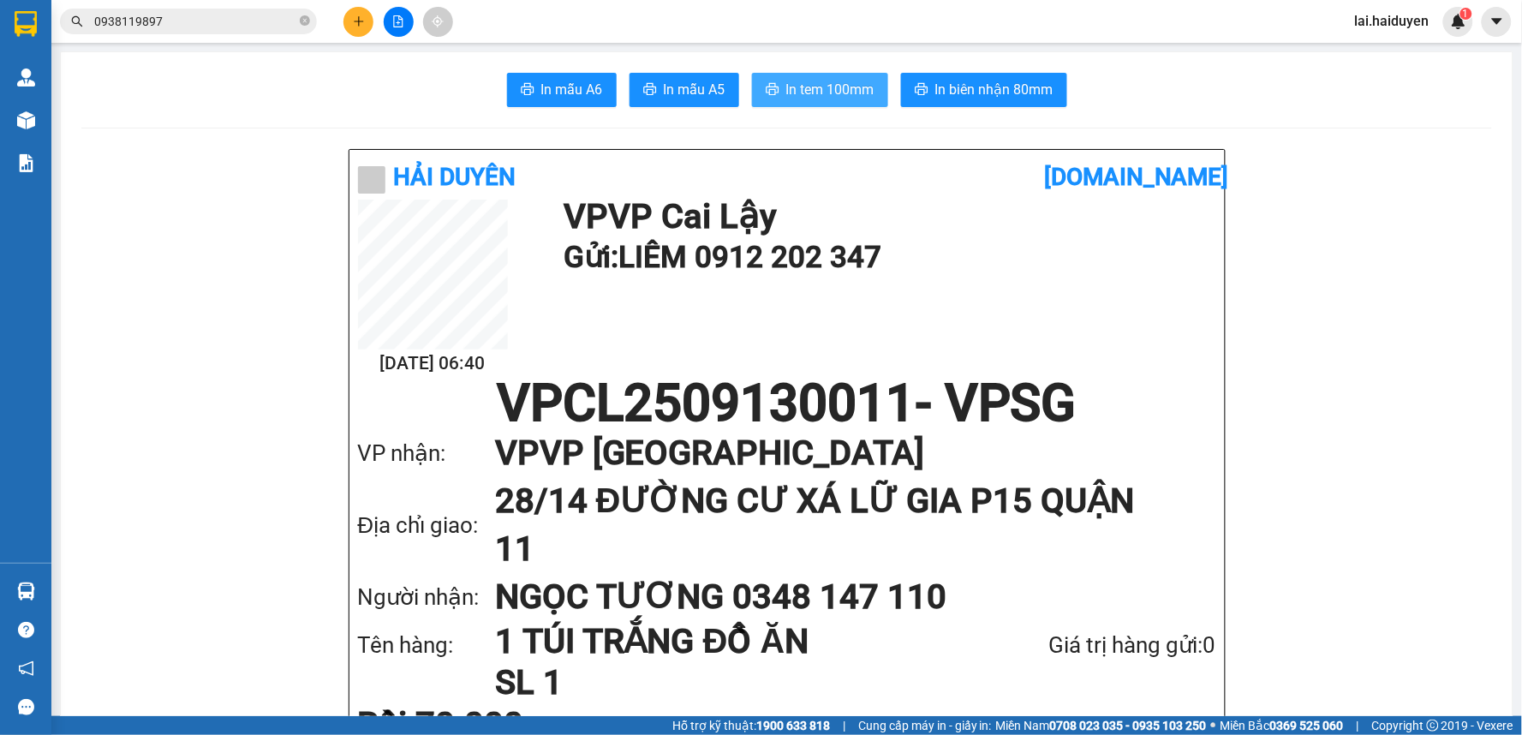
click at [851, 94] on span "In tem 100mm" at bounding box center [830, 89] width 88 height 21
click at [1153, 338] on div "13/09 06:40 VP VP Cai Lậy Gửi: LIÊM 0912 202 347" at bounding box center [787, 289] width 858 height 178
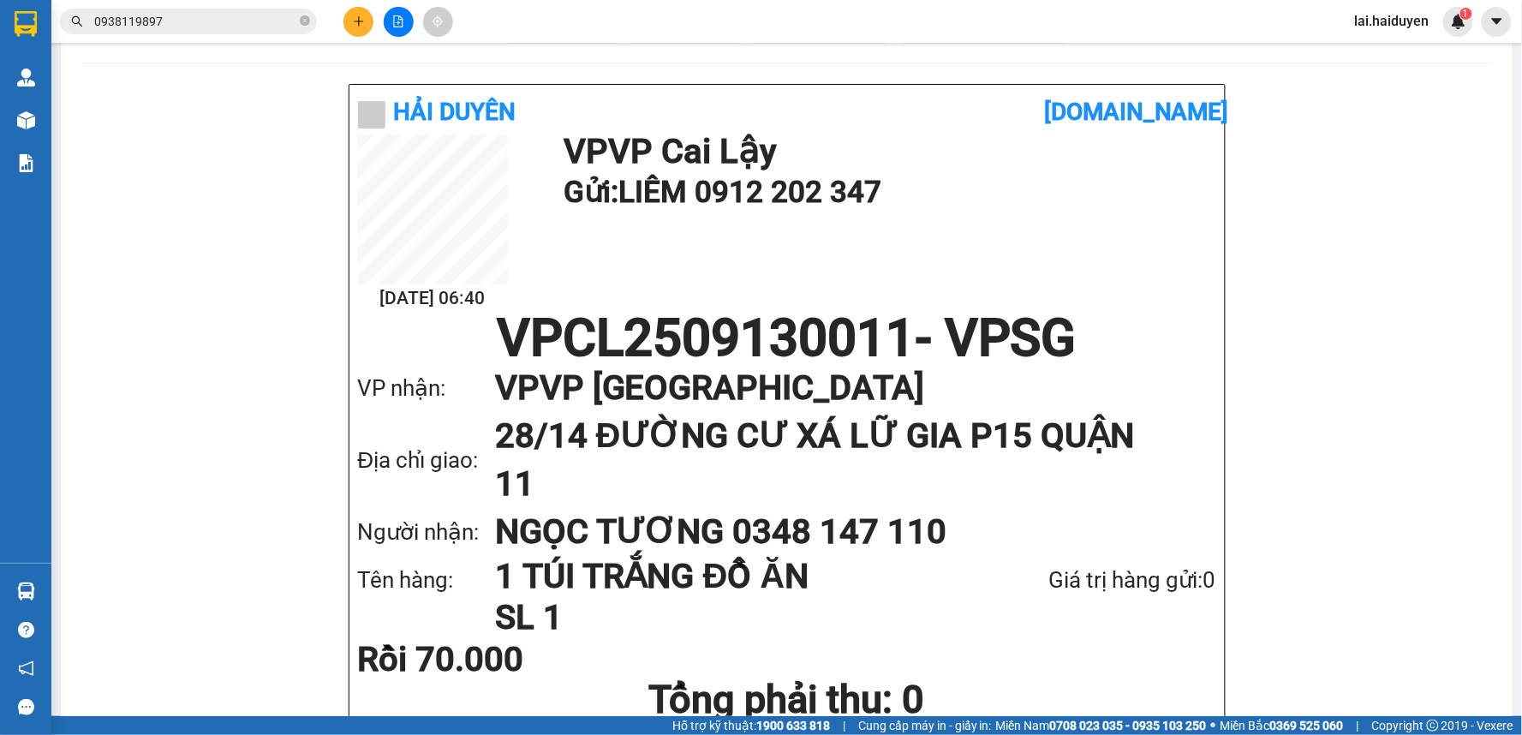
scroll to position [95, 0]
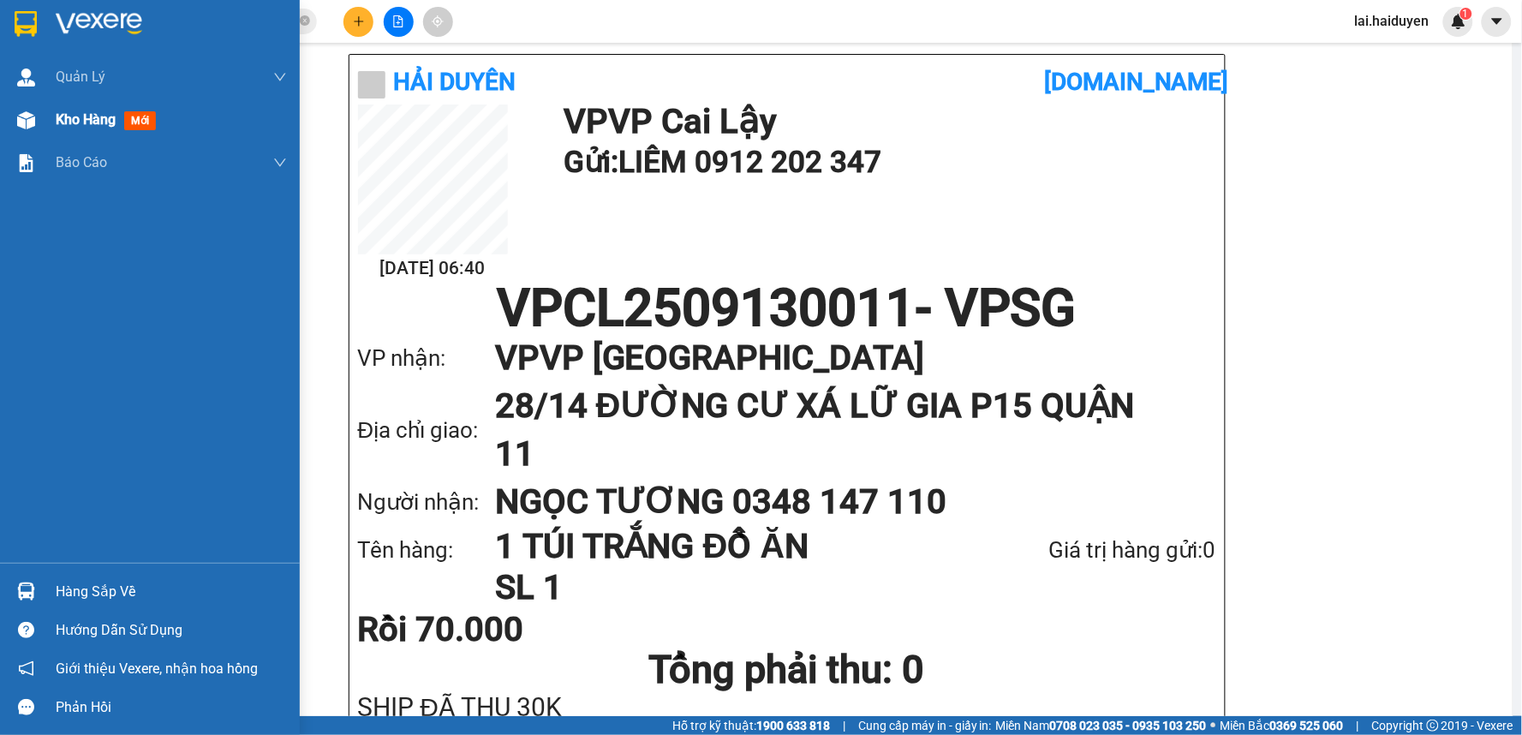
click at [72, 120] on span "Kho hàng" at bounding box center [86, 119] width 60 height 16
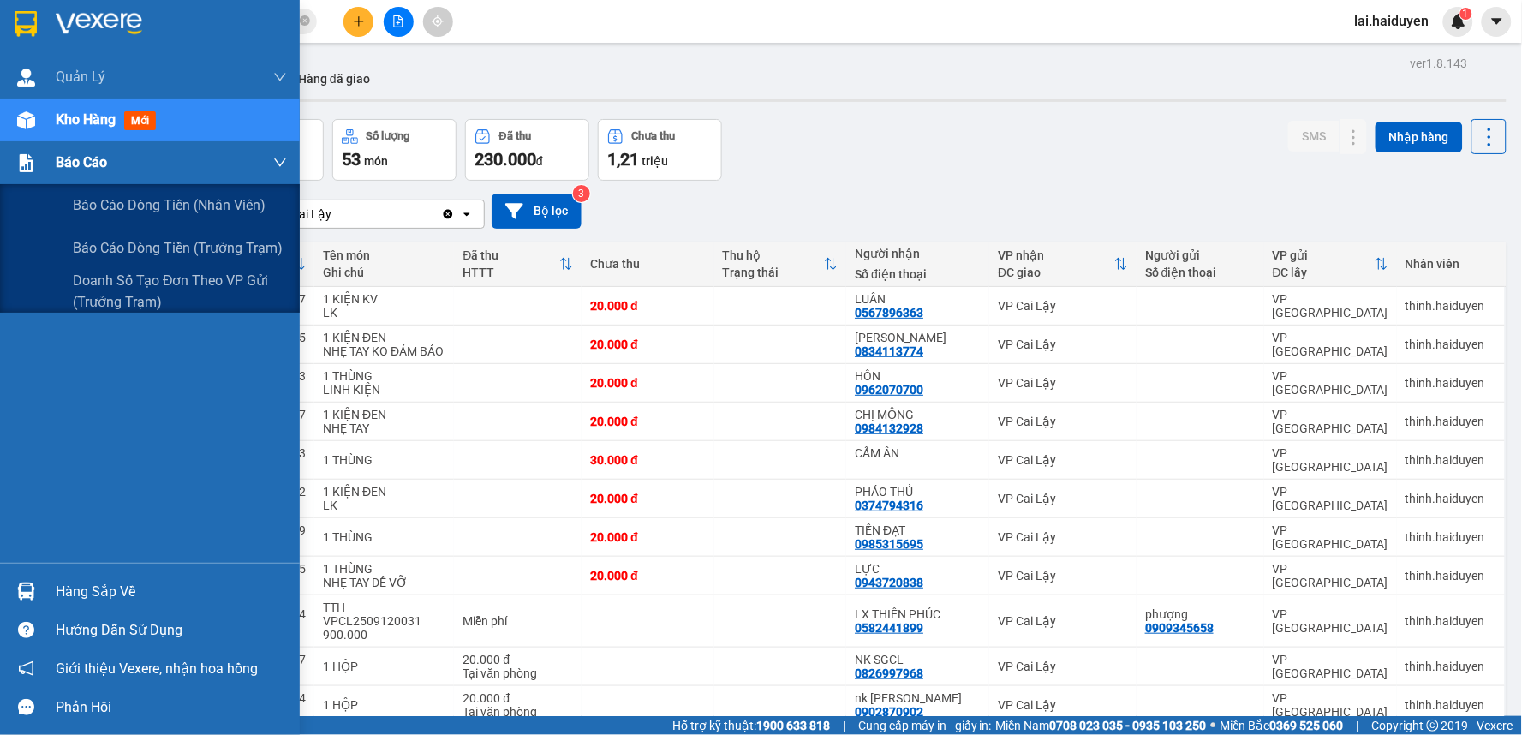
click at [69, 141] on div "Báo cáo" at bounding box center [171, 162] width 231 height 43
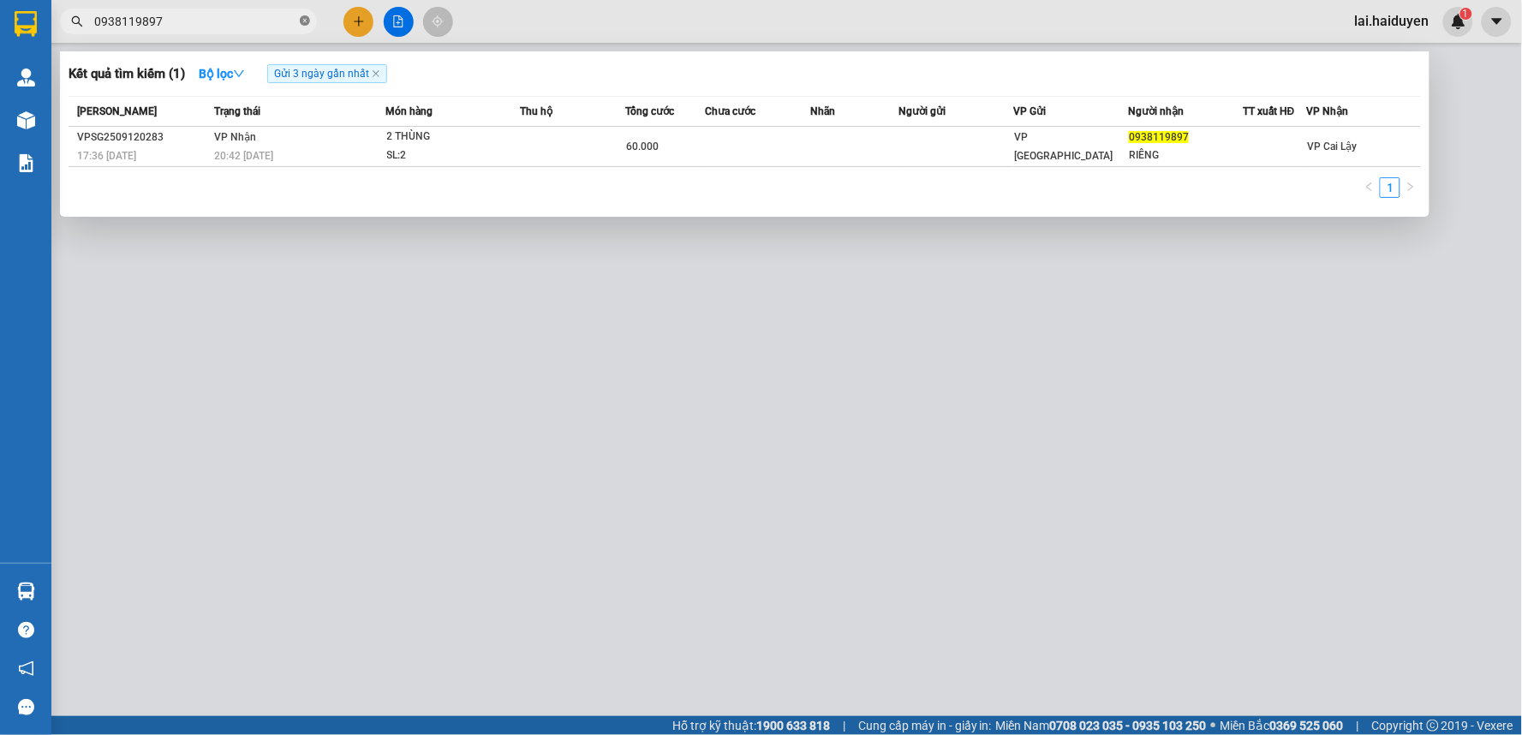
click at [302, 23] on icon "close-circle" at bounding box center [305, 20] width 10 height 10
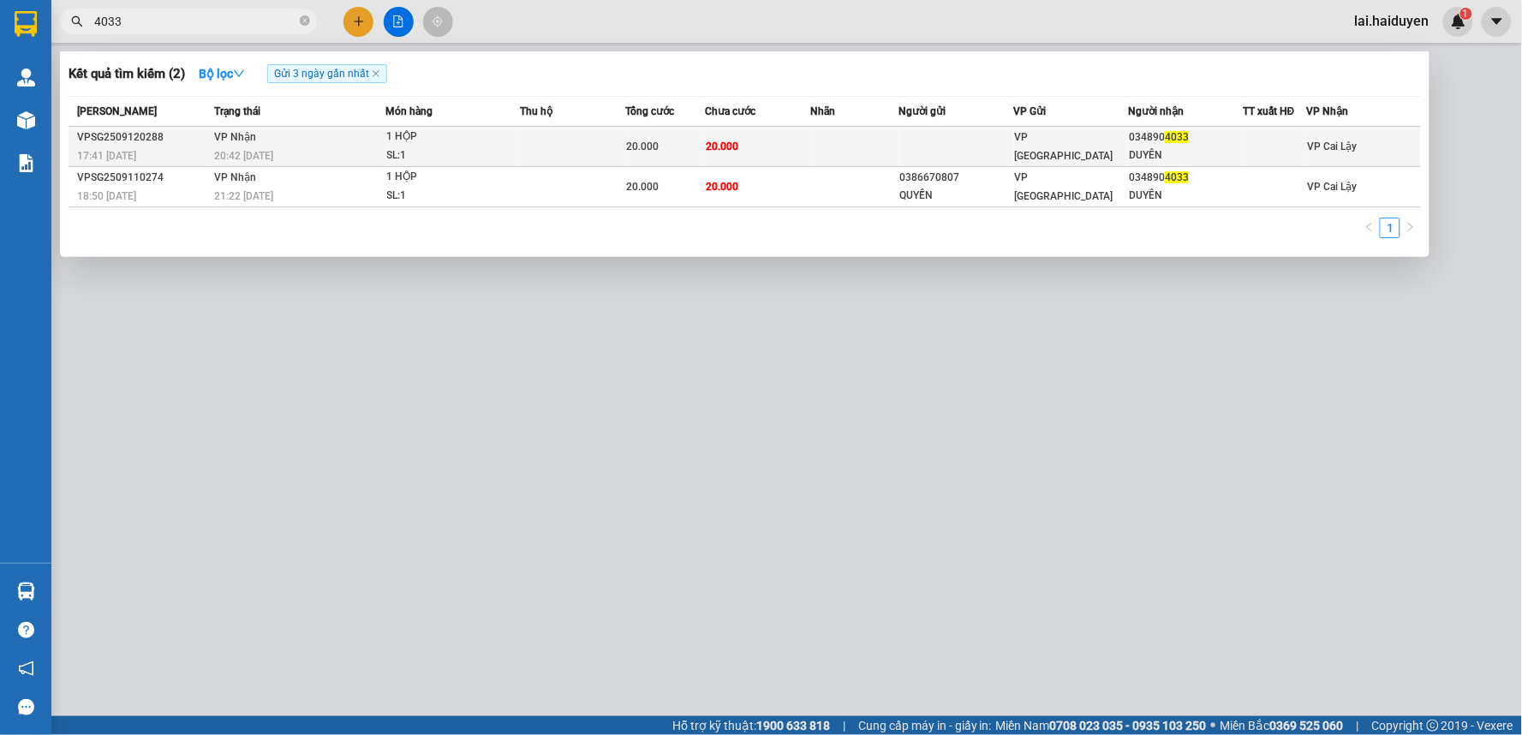
type input "4033"
click at [814, 156] on td at bounding box center [855, 147] width 88 height 40
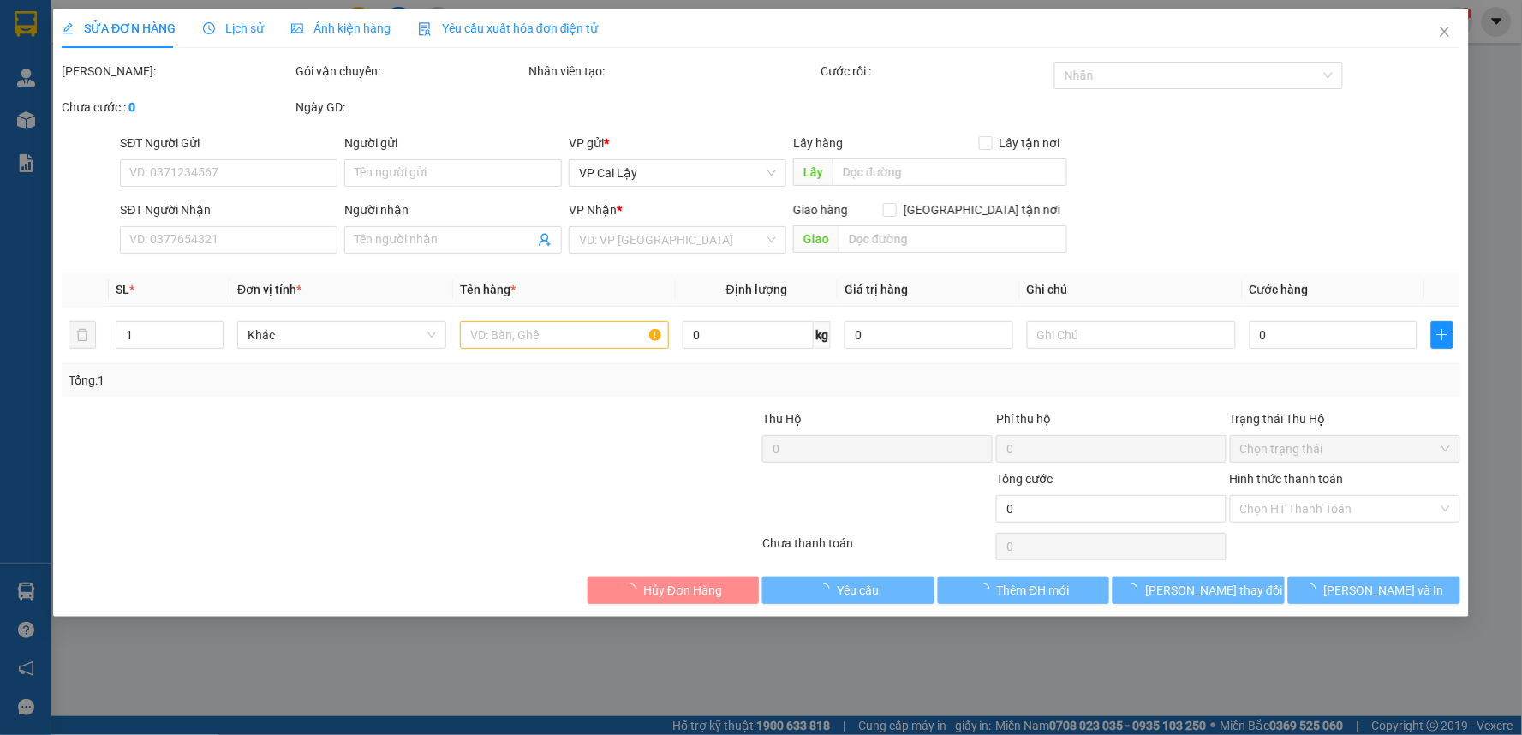
type input "0348904033"
type input "DUYÊN"
type input "20.000"
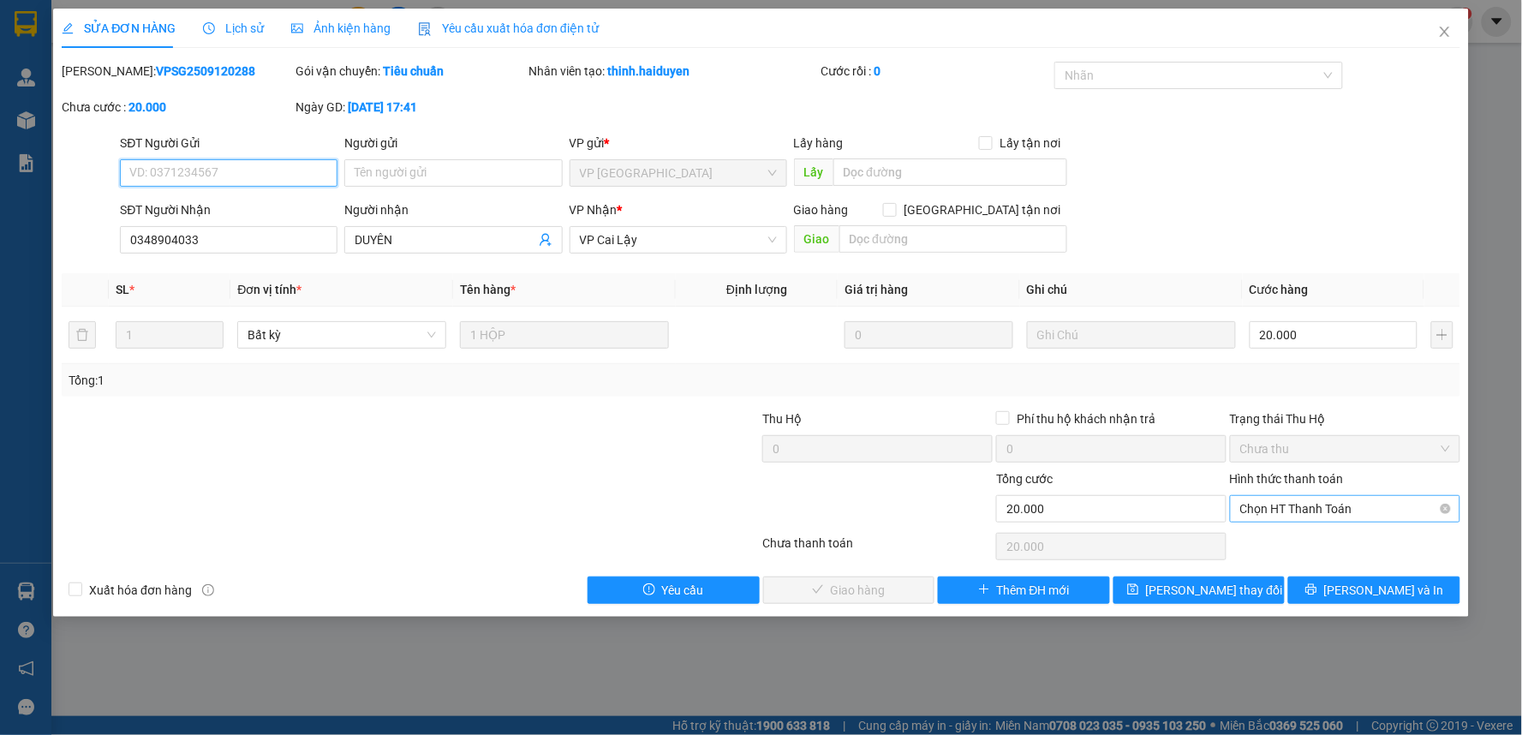
click at [1276, 519] on span "Chọn HT Thanh Toán" at bounding box center [1345, 509] width 210 height 26
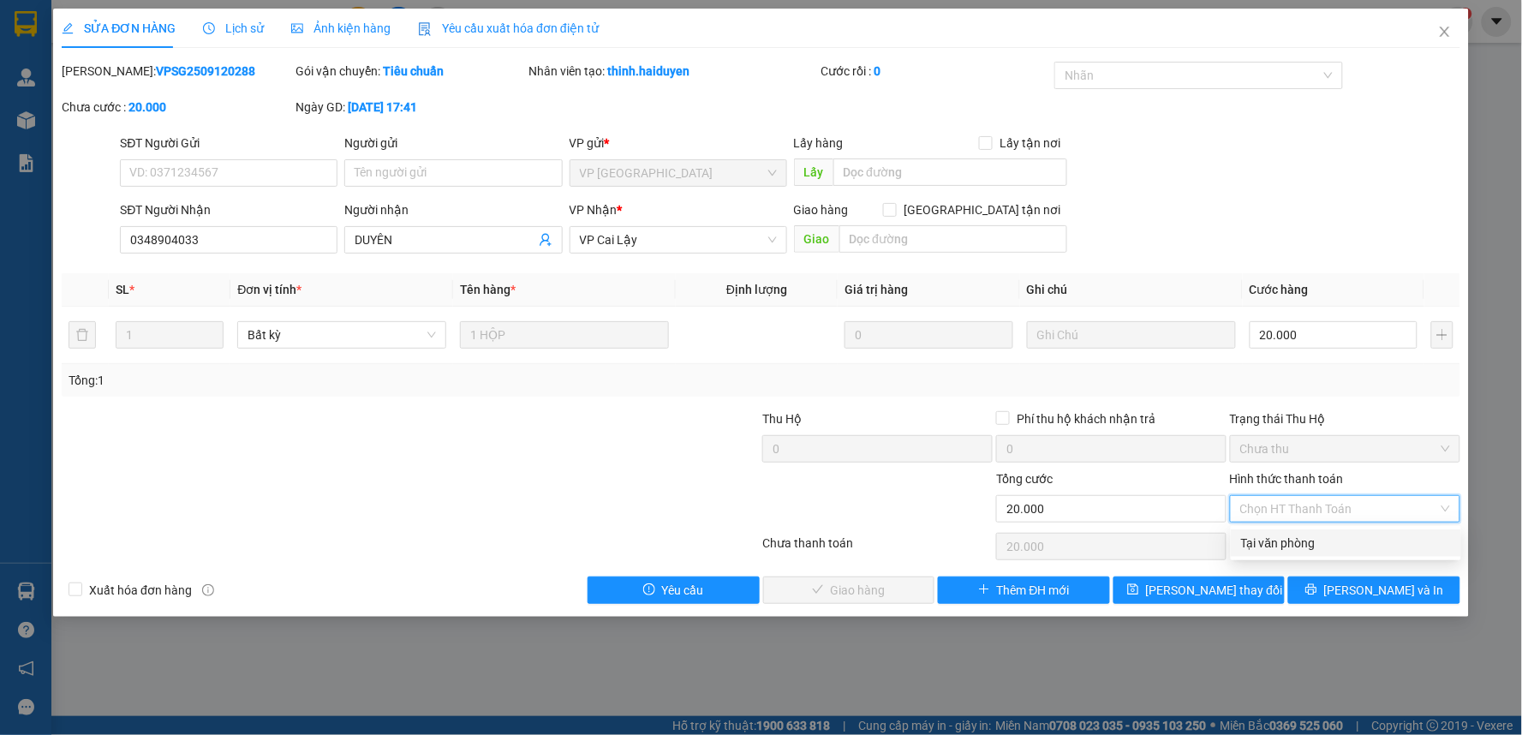
click at [1280, 535] on div "Tại văn phòng" at bounding box center [1346, 543] width 210 height 19
type input "0"
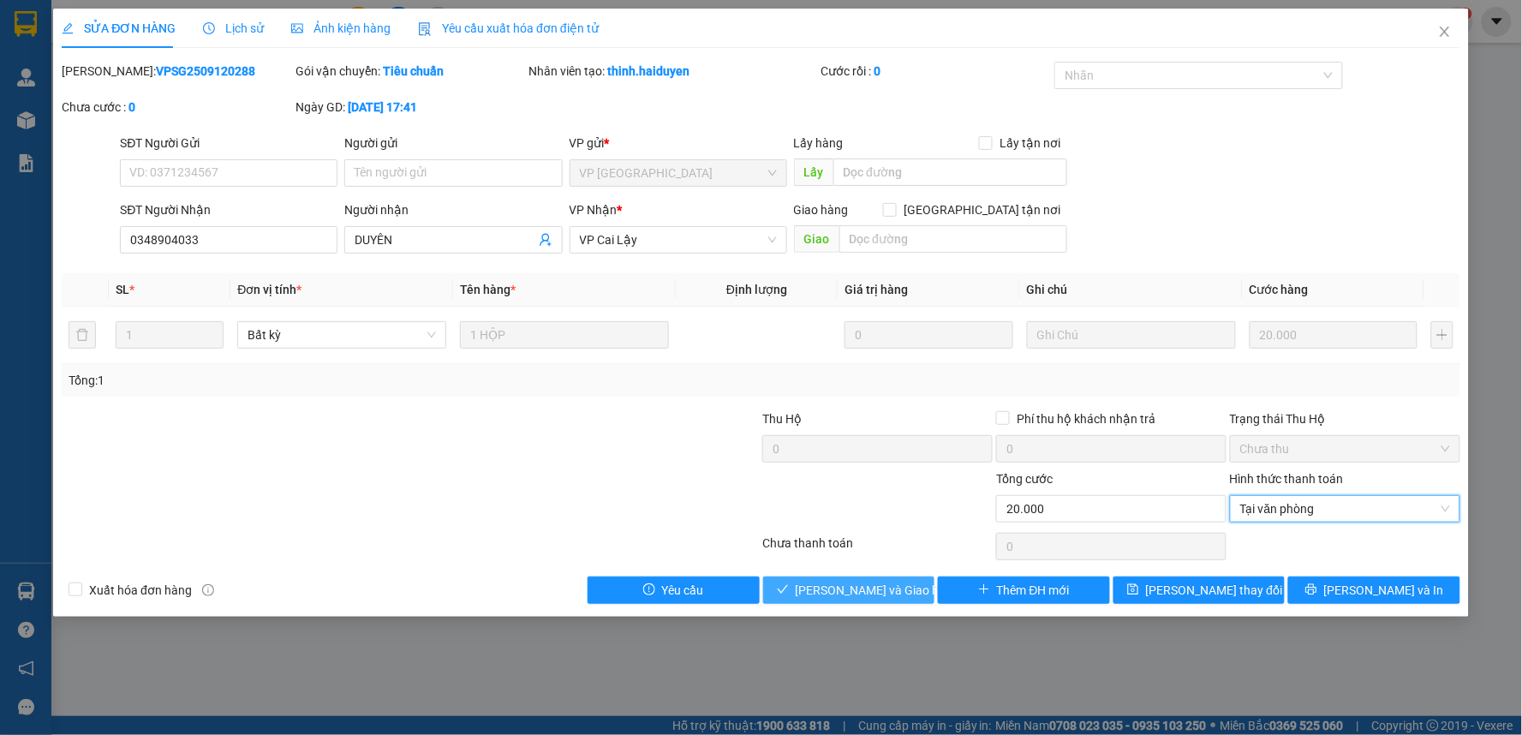
click at [836, 584] on span "[PERSON_NAME] và [PERSON_NAME] hàng" at bounding box center [878, 590] width 164 height 19
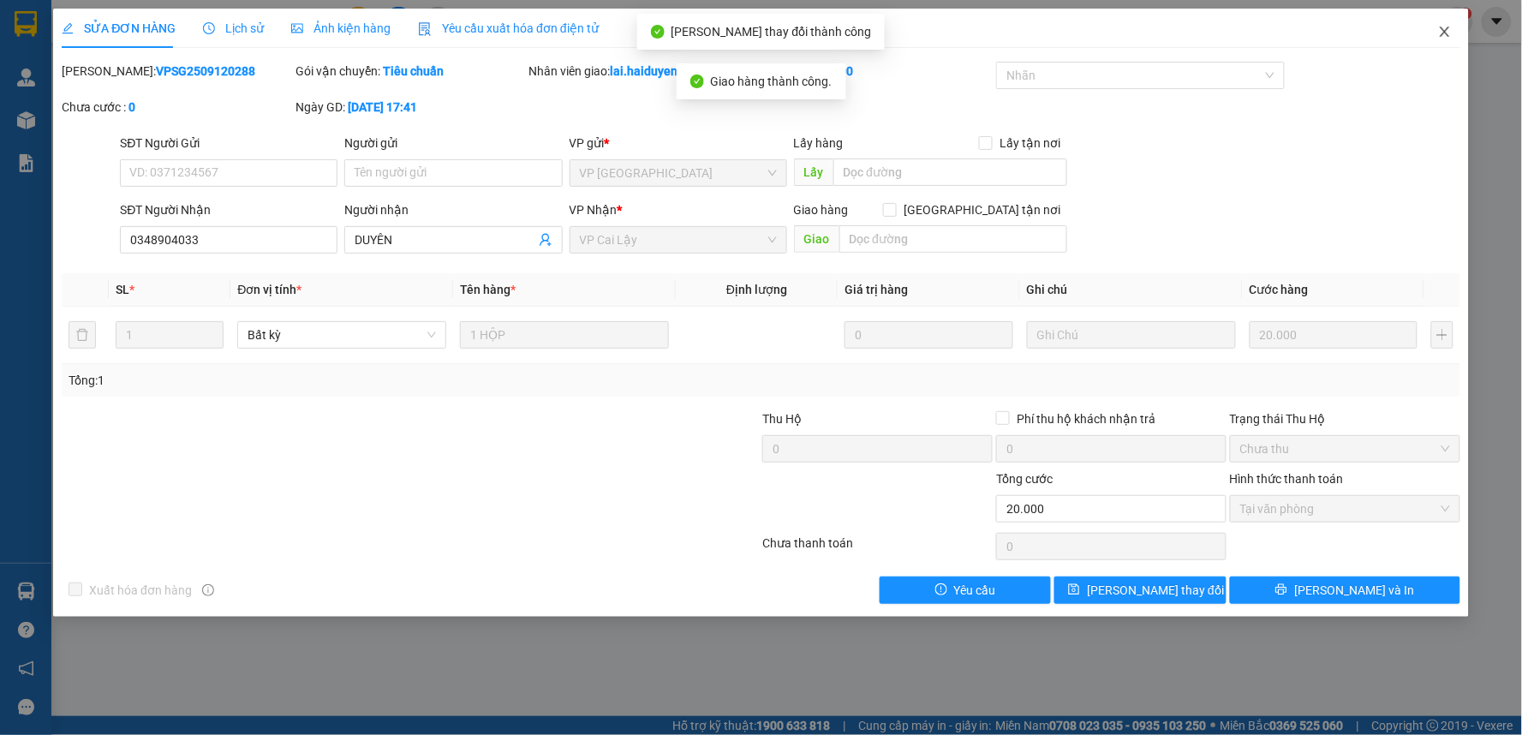
click at [1444, 37] on icon "close" at bounding box center [1445, 32] width 14 height 14
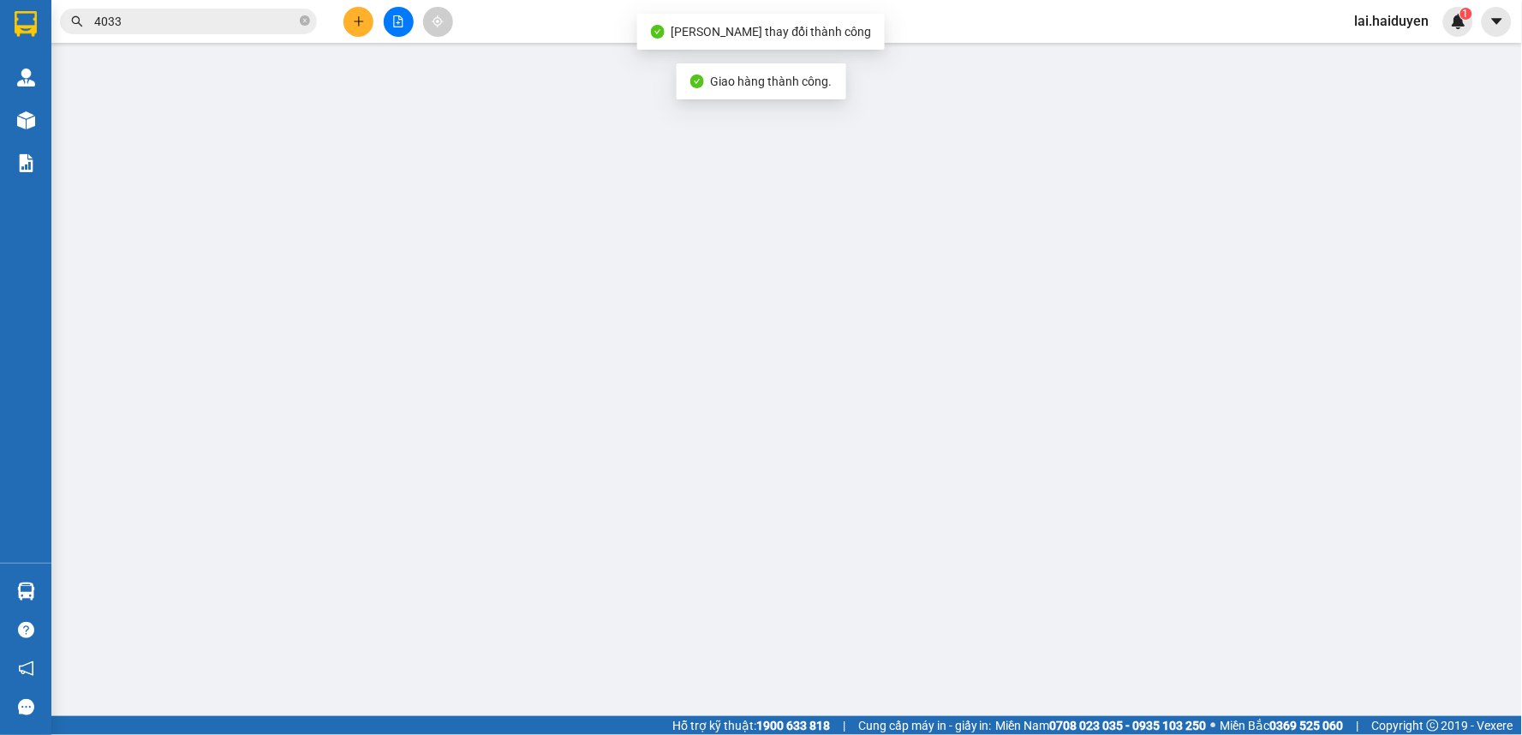
drag, startPoint x: 152, startPoint y: 23, endPoint x: 260, endPoint y: 56, distance: 111.9
click at [157, 27] on input "4033" at bounding box center [195, 21] width 202 height 19
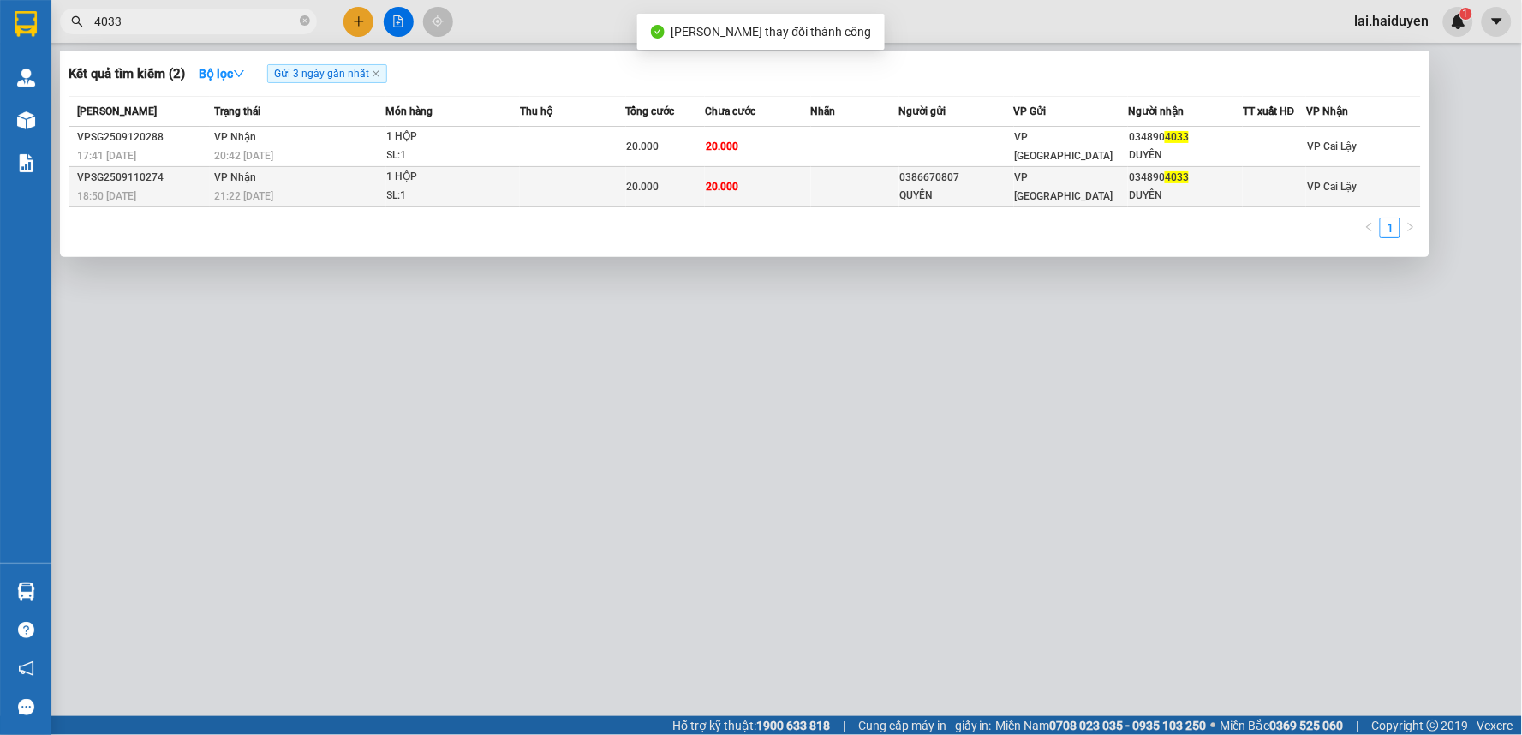
click at [571, 184] on td at bounding box center [573, 187] width 106 height 40
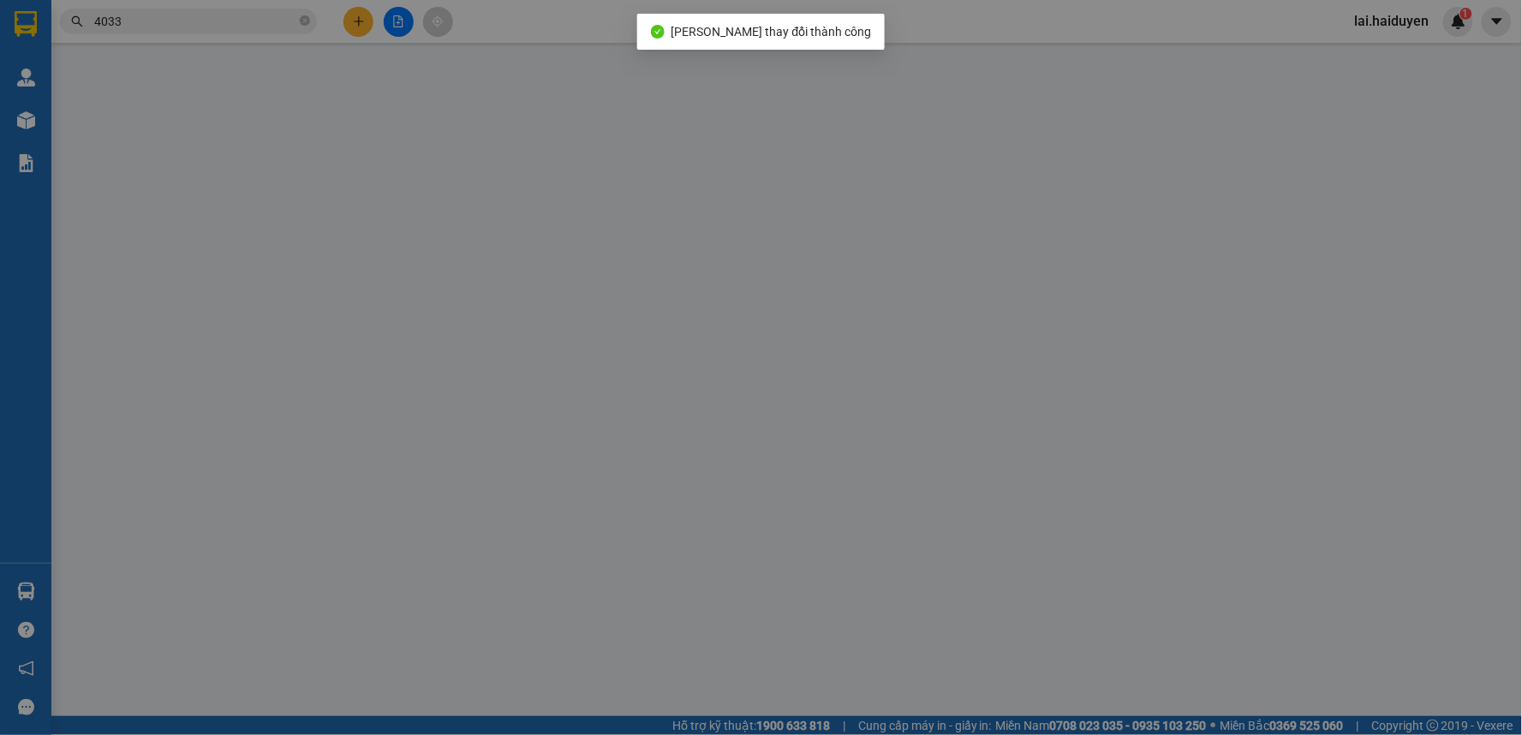
type input "0386670807"
type input "QUYẾN"
type input "0348904033"
type input "DUYÊN"
type input "20.000"
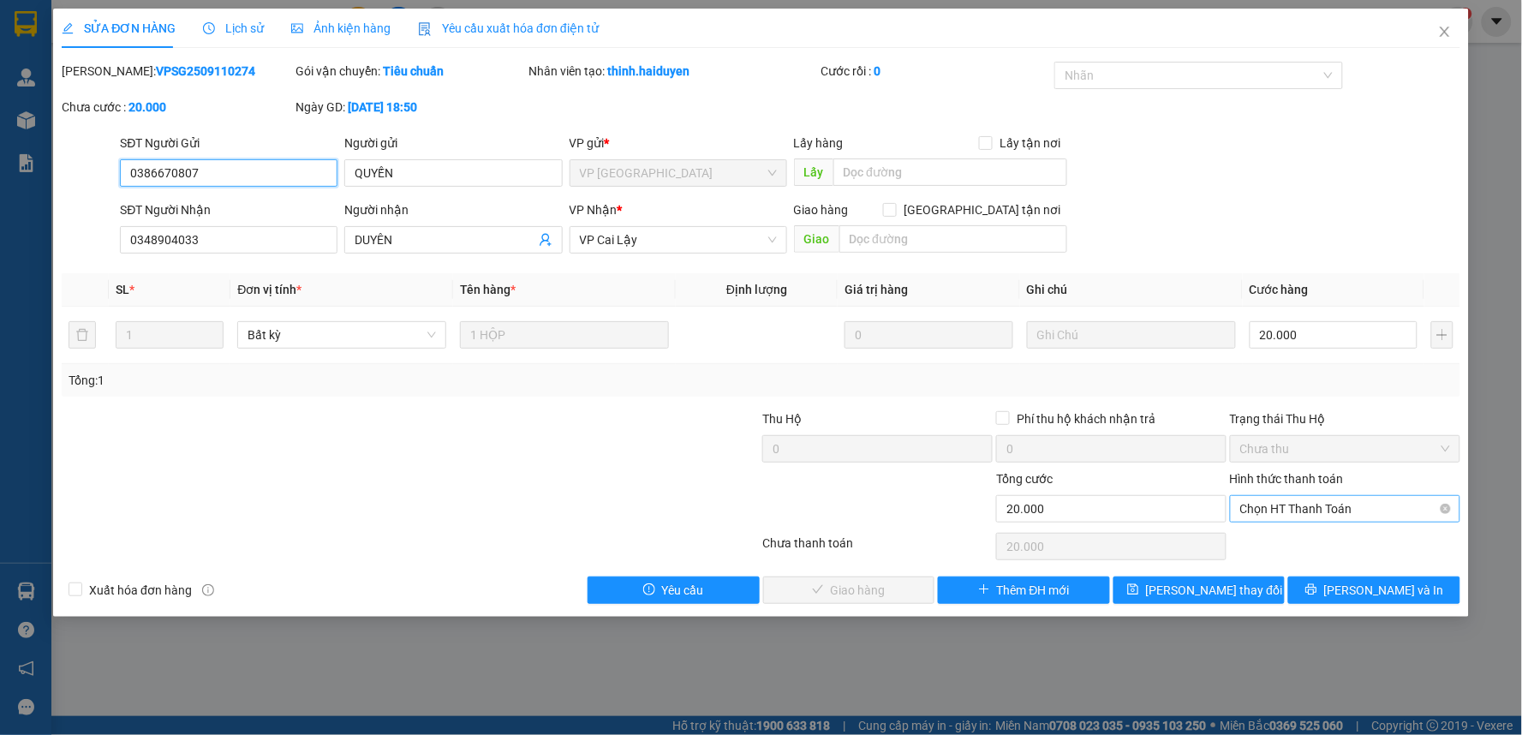
click at [1263, 511] on span "Chọn HT Thanh Toán" at bounding box center [1345, 509] width 210 height 26
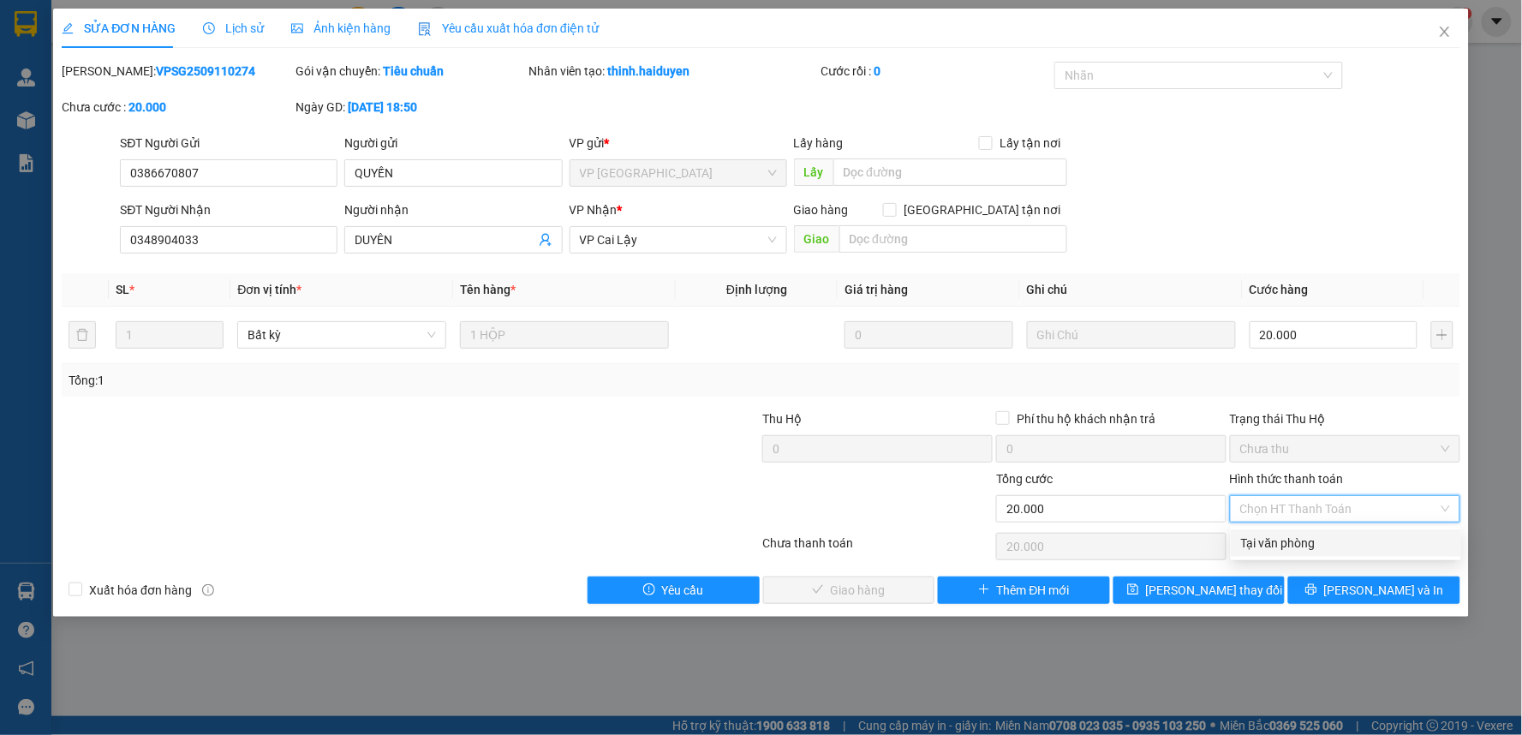
drag, startPoint x: 1273, startPoint y: 541, endPoint x: 1051, endPoint y: 555, distance: 222.3
click at [1265, 541] on div "Tại văn phòng" at bounding box center [1346, 543] width 210 height 19
type input "0"
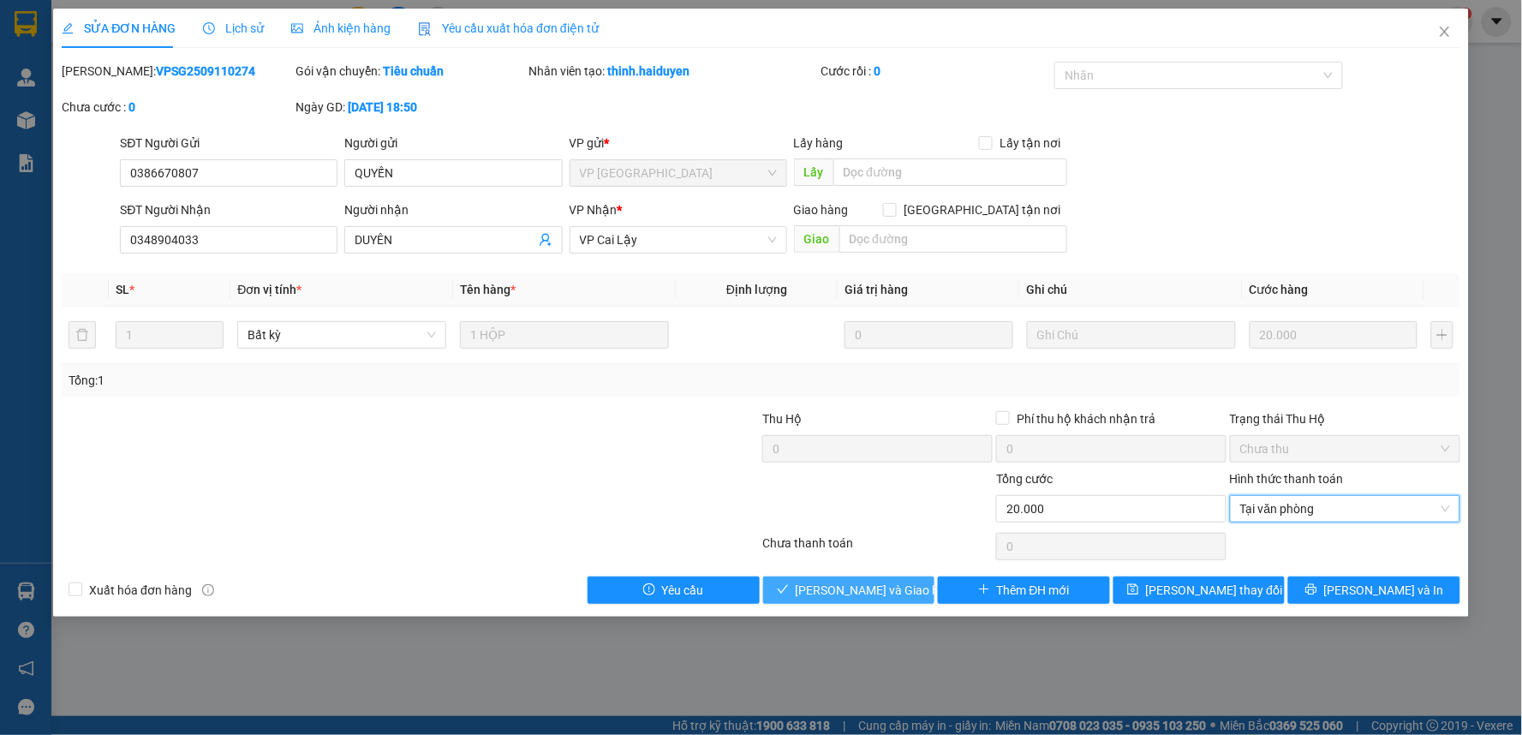
click at [846, 598] on span "[PERSON_NAME] và [PERSON_NAME] hàng" at bounding box center [878, 590] width 164 height 19
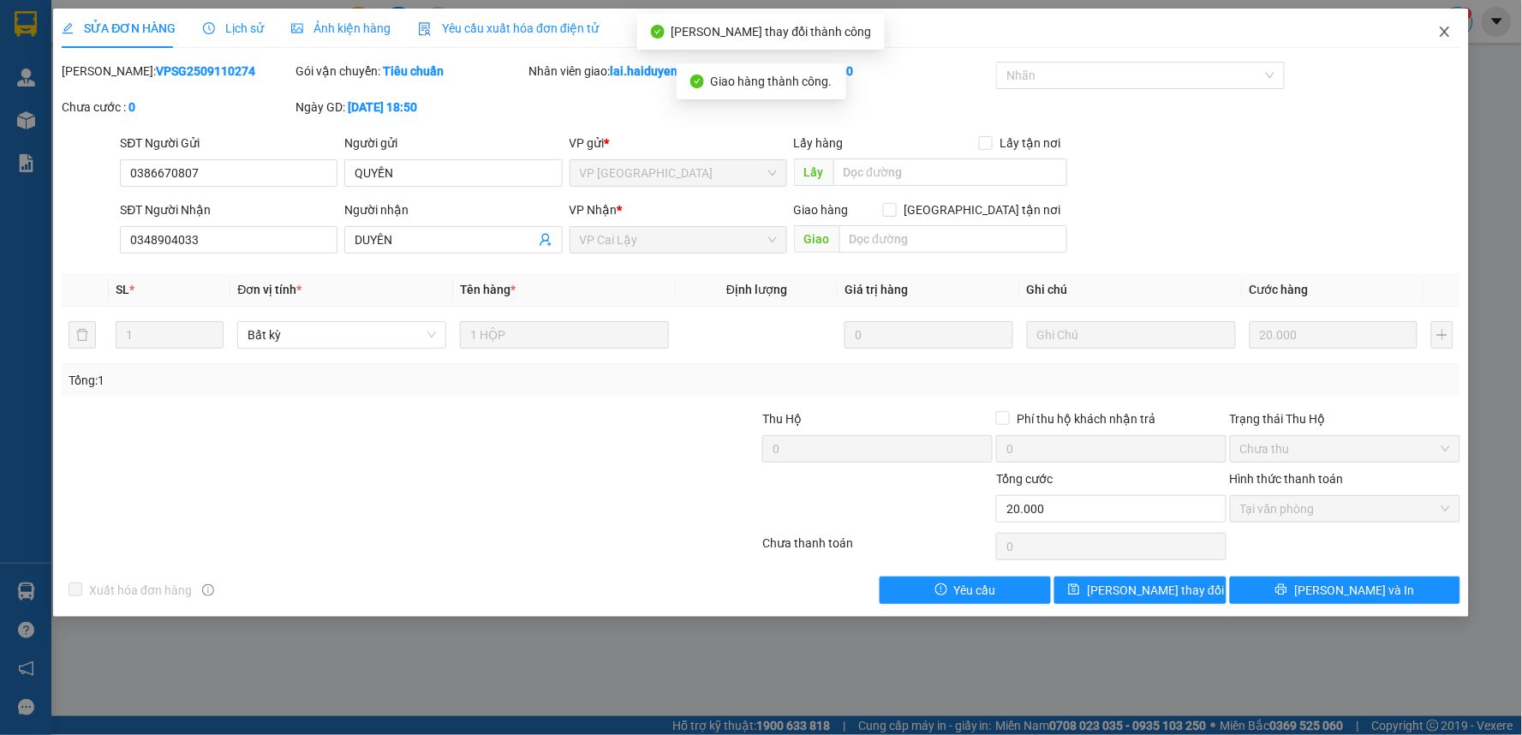
drag, startPoint x: 1449, startPoint y: 24, endPoint x: 1449, endPoint y: 11, distance: 12.8
click at [1449, 15] on span "Close" at bounding box center [1445, 33] width 48 height 48
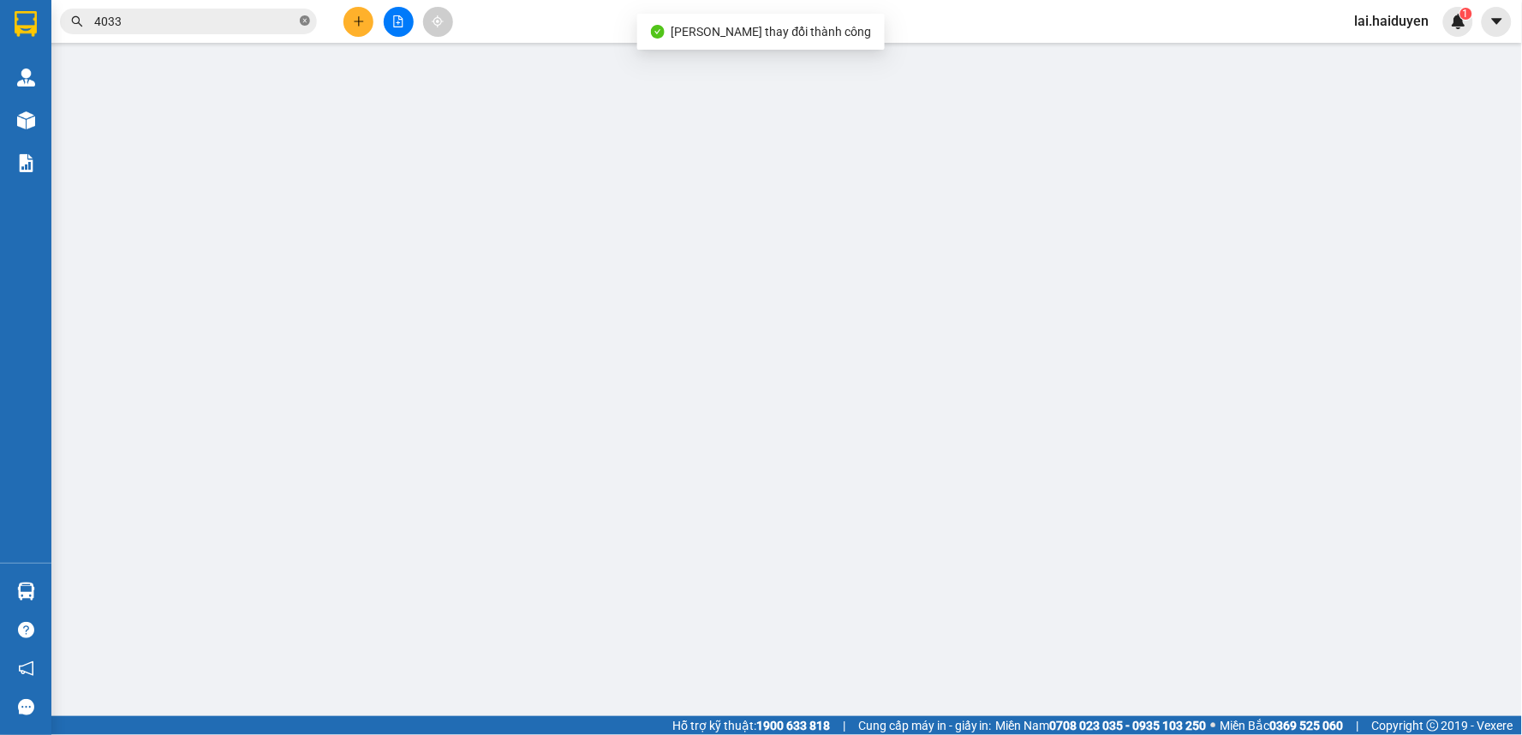
click at [304, 26] on icon "close-circle" at bounding box center [305, 20] width 10 height 10
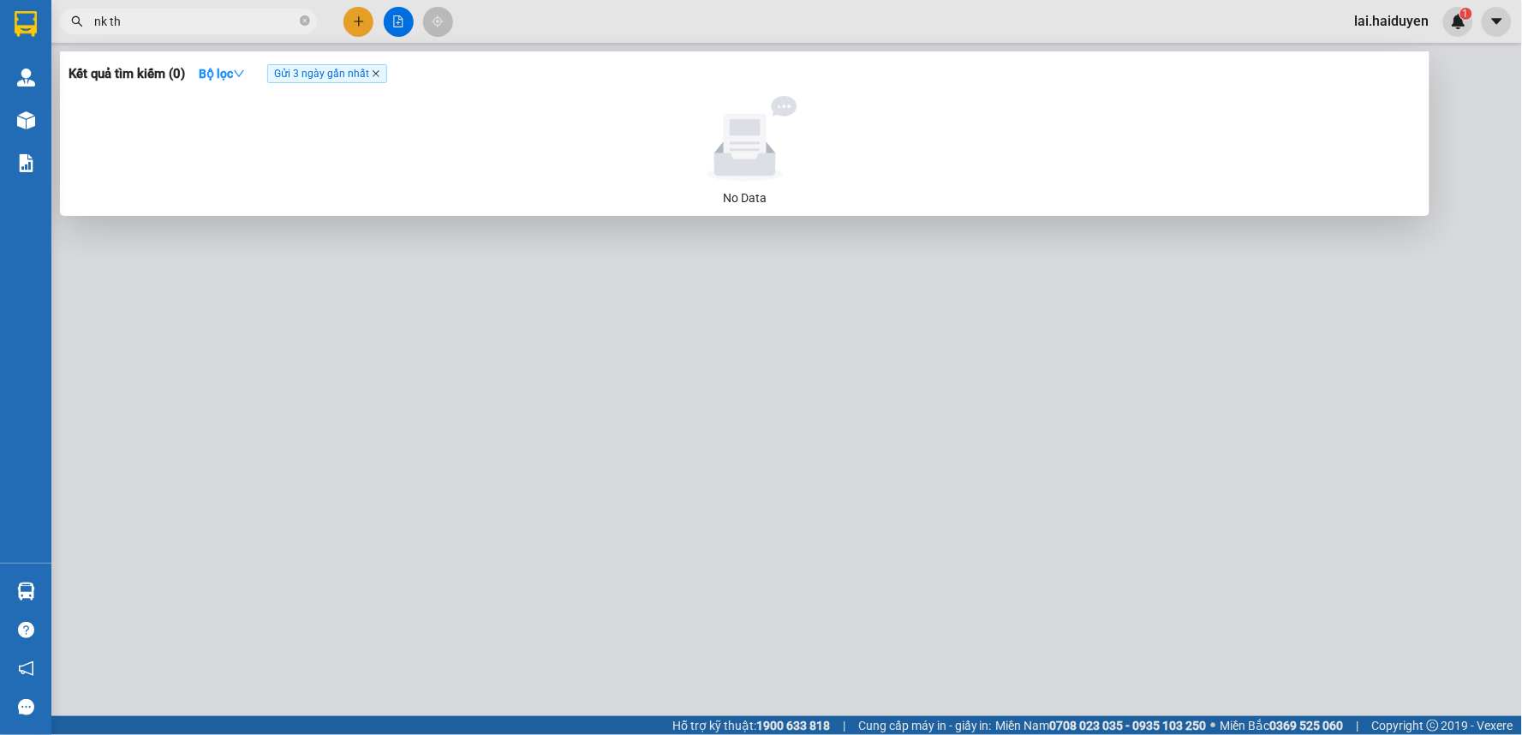
type input "nk th"
click at [380, 71] on icon "close" at bounding box center [376, 73] width 9 height 9
click at [541, 49] on div at bounding box center [761, 367] width 1522 height 735
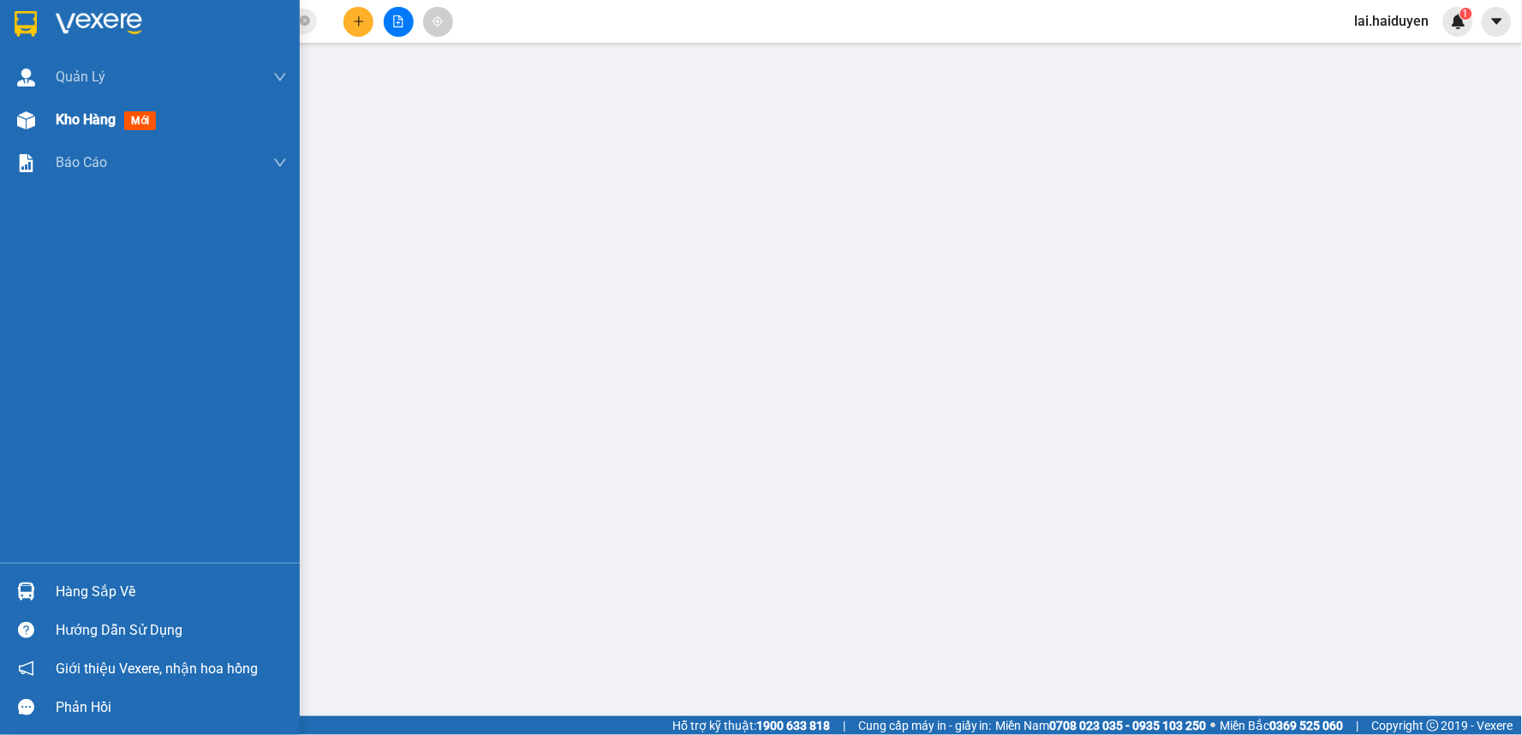
click at [74, 117] on span "Kho hàng" at bounding box center [86, 119] width 60 height 16
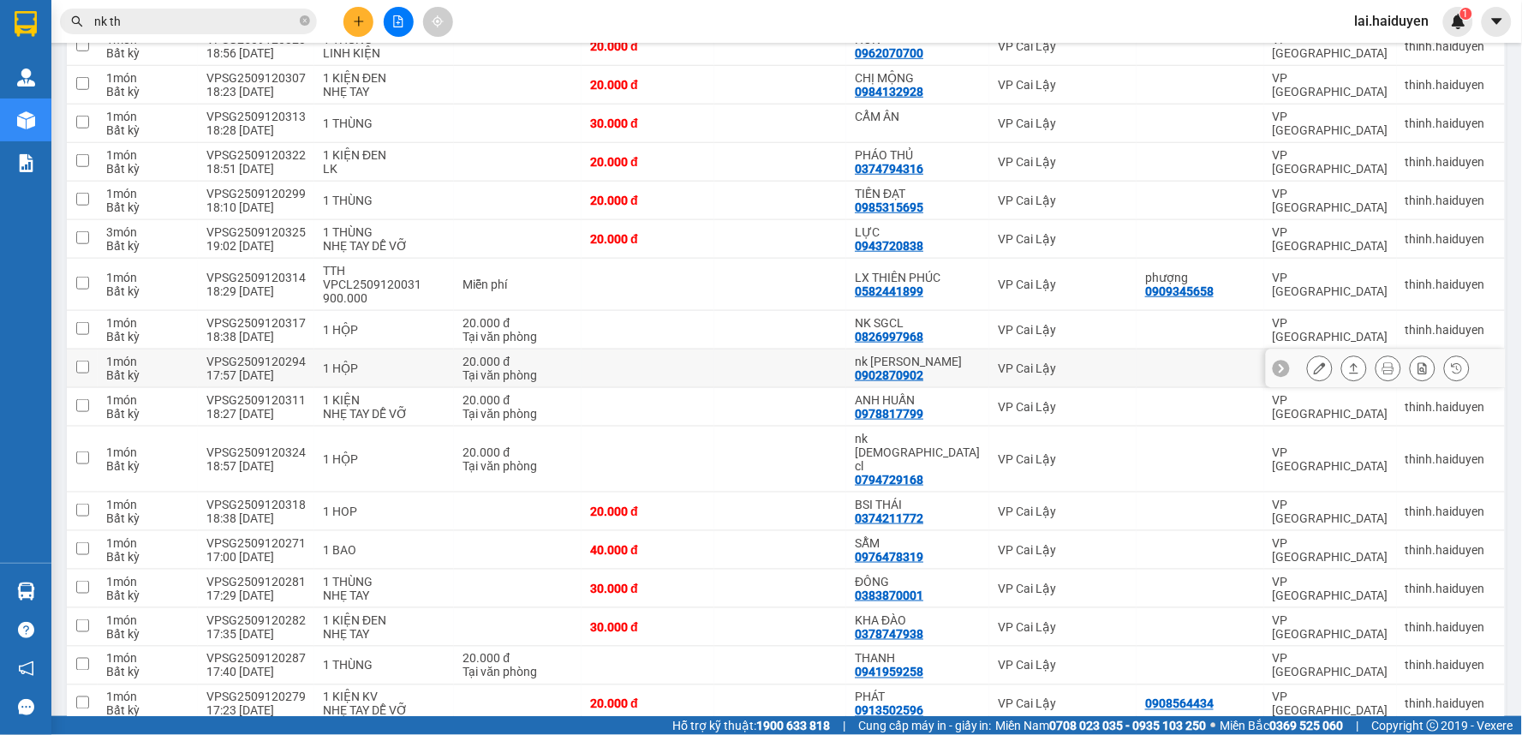
scroll to position [380, 0]
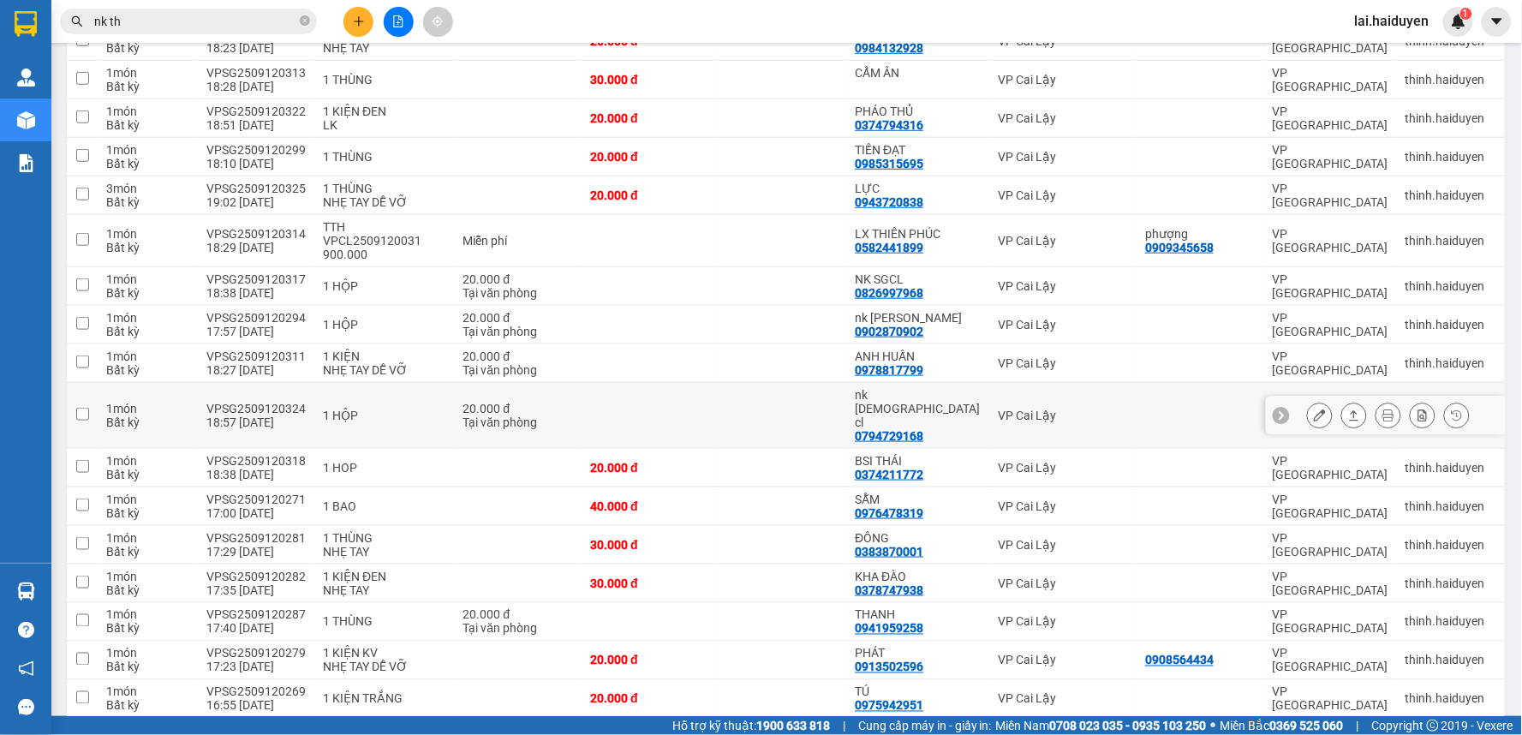
click at [815, 390] on td at bounding box center [780, 416] width 133 height 66
checkbox input "true"
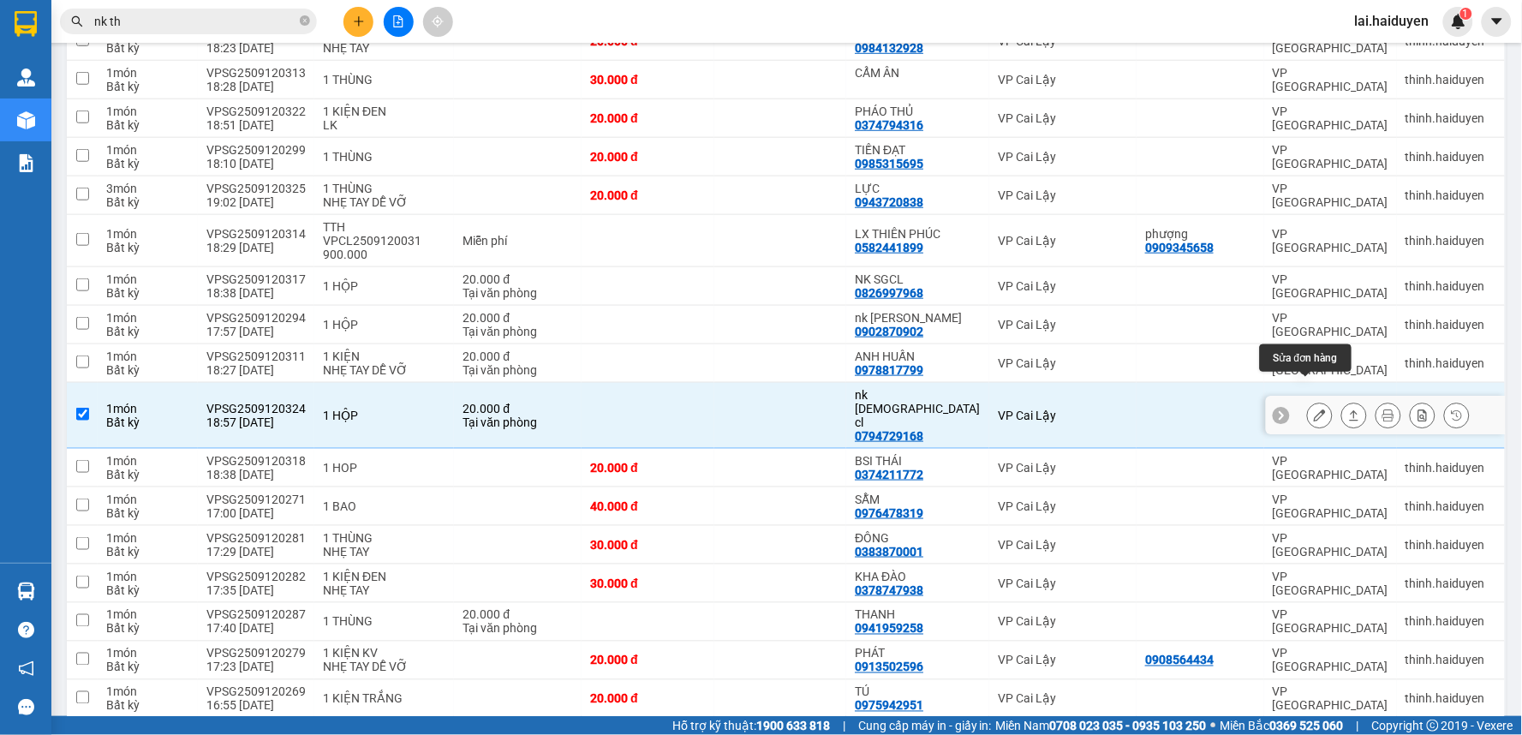
click at [1314, 409] on icon at bounding box center [1320, 415] width 12 height 12
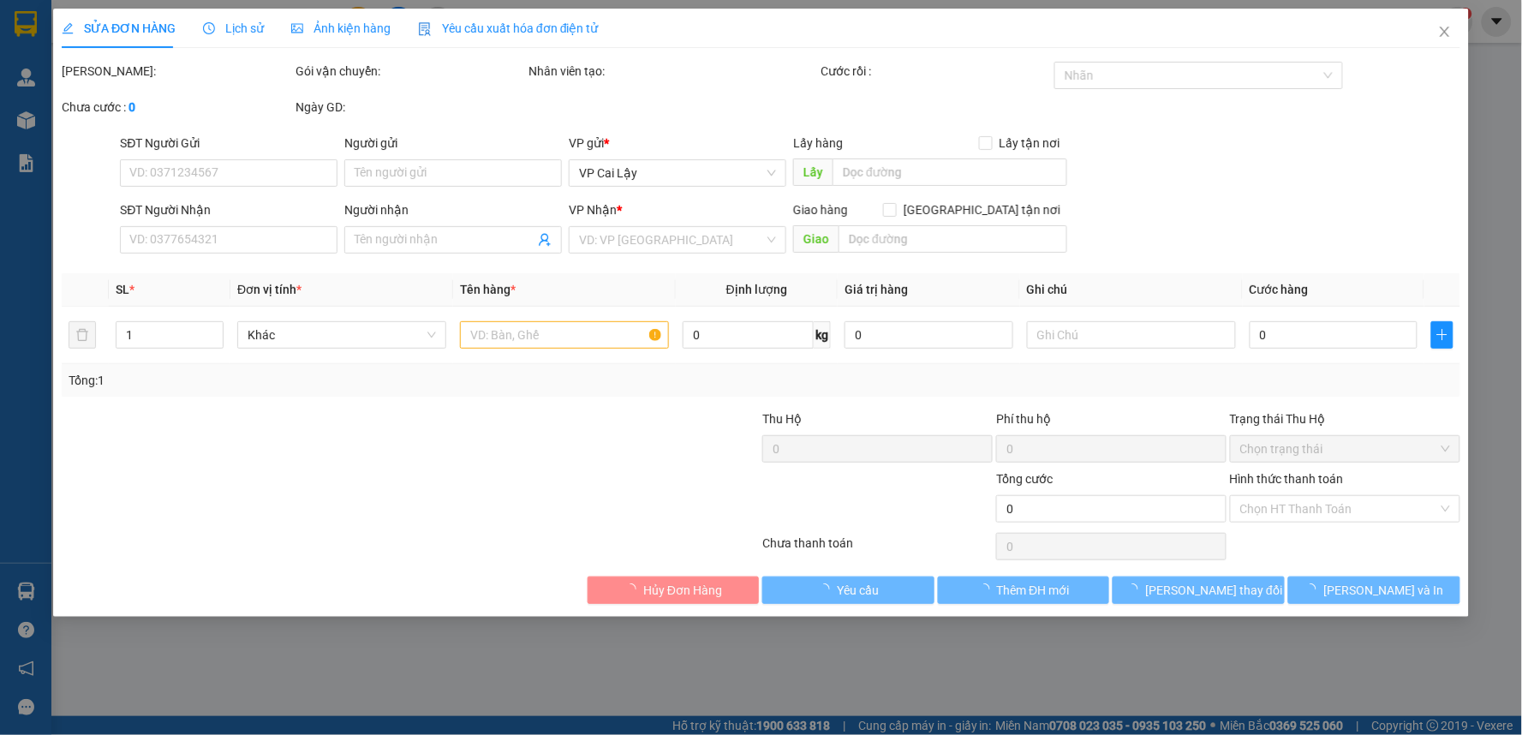
type input "0794729168"
type input "nk thiên phúc cl"
type input "20.000"
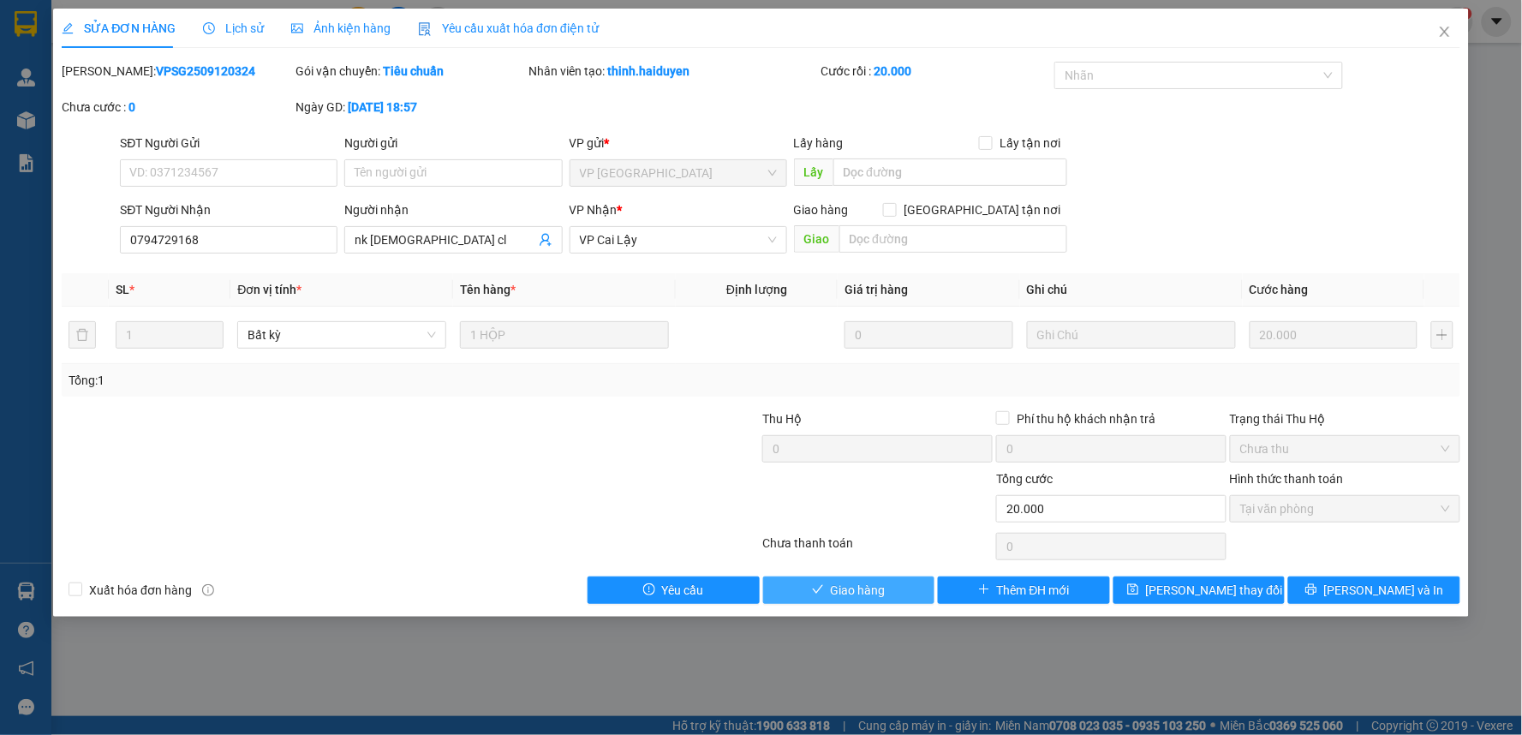
click at [803, 594] on button "Giao hàng" at bounding box center [849, 590] width 172 height 27
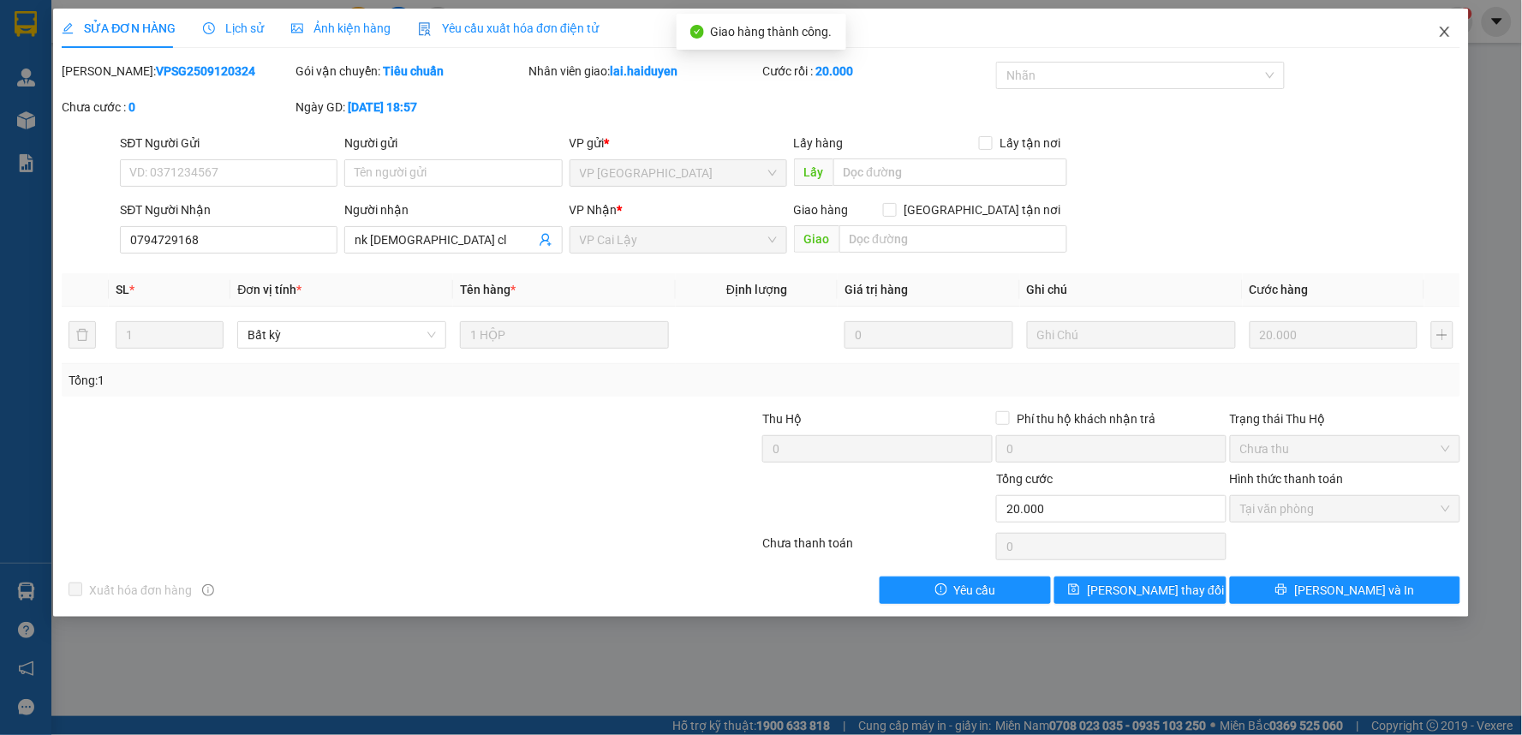
click at [1444, 28] on icon "close" at bounding box center [1445, 32] width 14 height 14
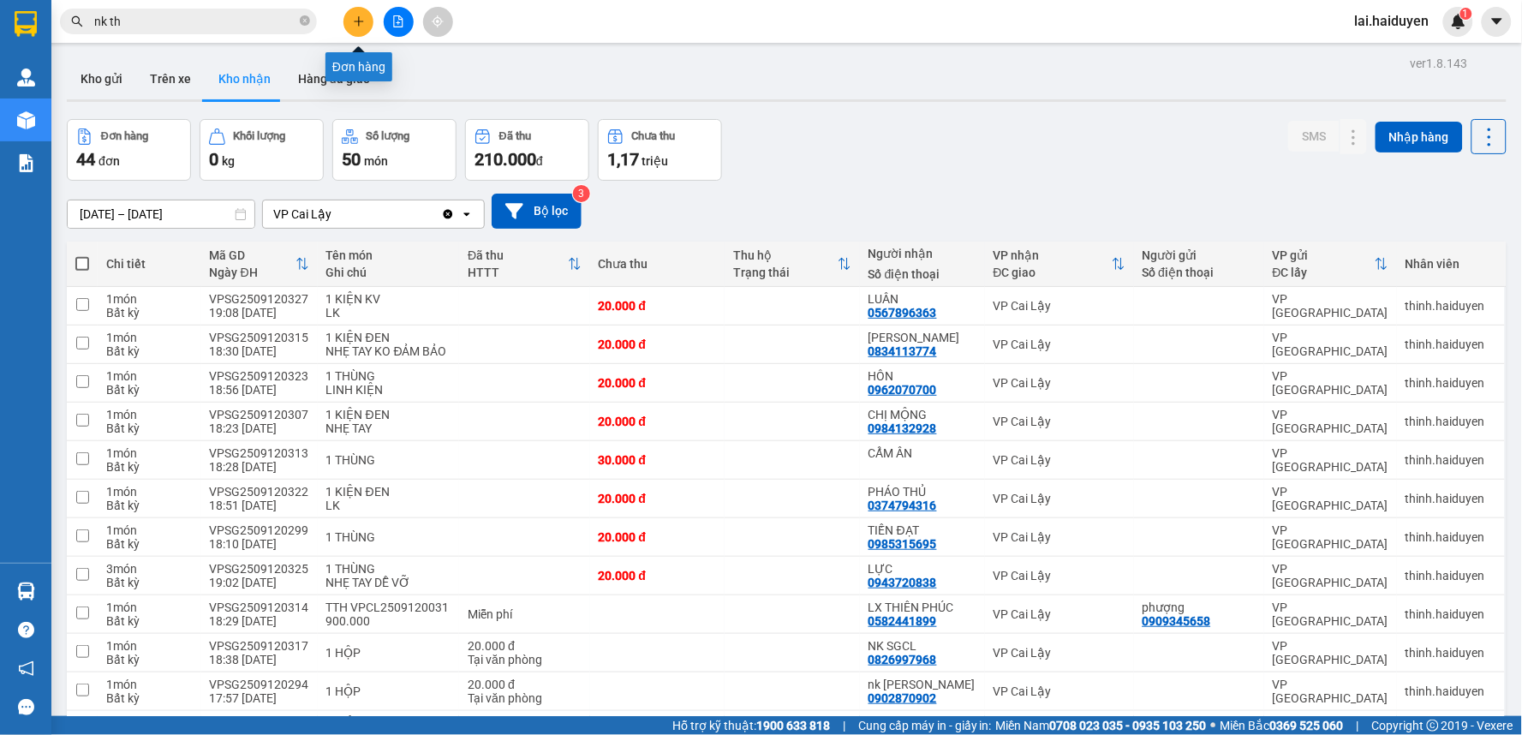
click at [368, 26] on button at bounding box center [359, 22] width 30 height 30
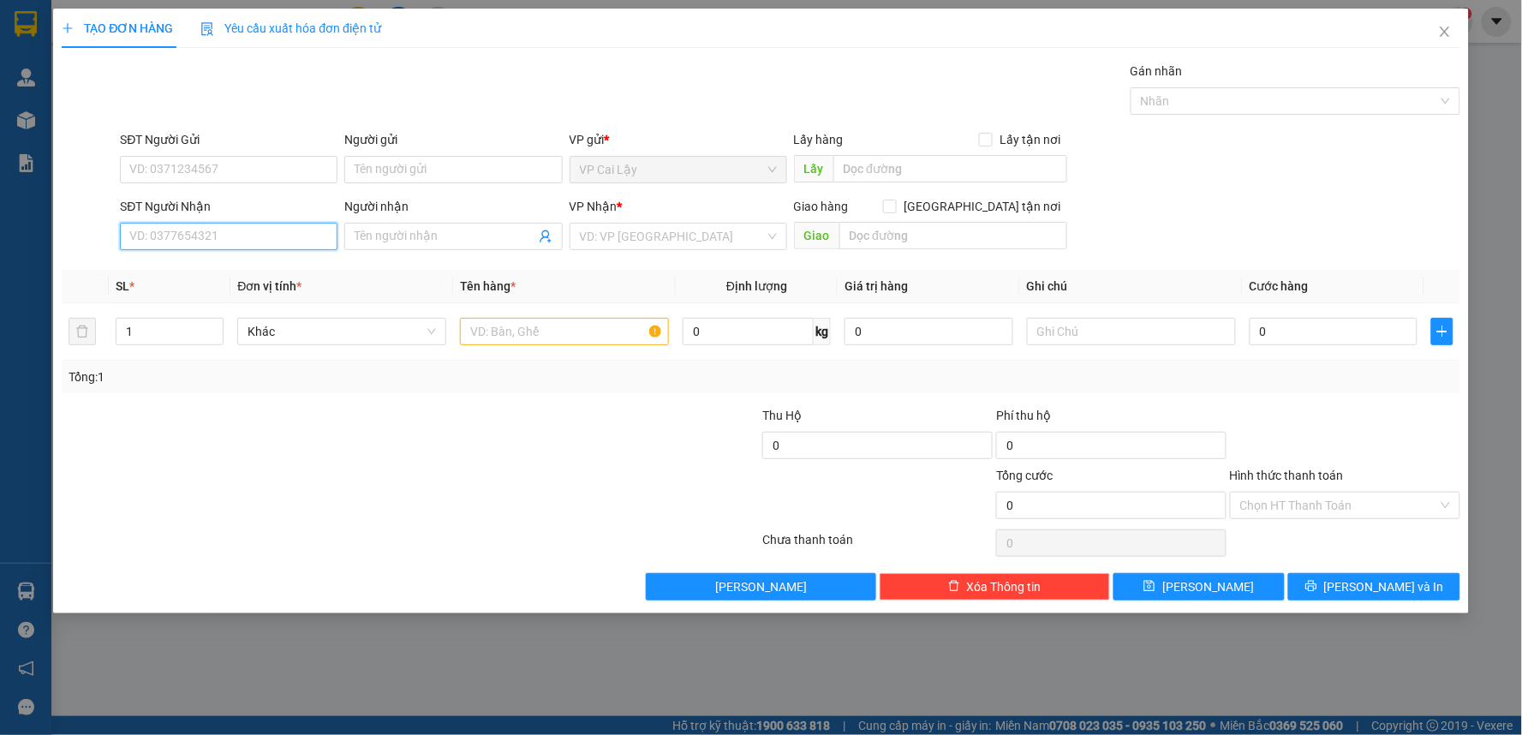
click at [238, 238] on input "SĐT Người Nhận" at bounding box center [229, 236] width 218 height 27
click at [252, 234] on input "9168" at bounding box center [229, 236] width 218 height 27
drag, startPoint x: 248, startPoint y: 268, endPoint x: 260, endPoint y: 254, distance: 17.7
click at [250, 268] on div "0377959168 - my" at bounding box center [228, 270] width 197 height 19
type input "0377959168"
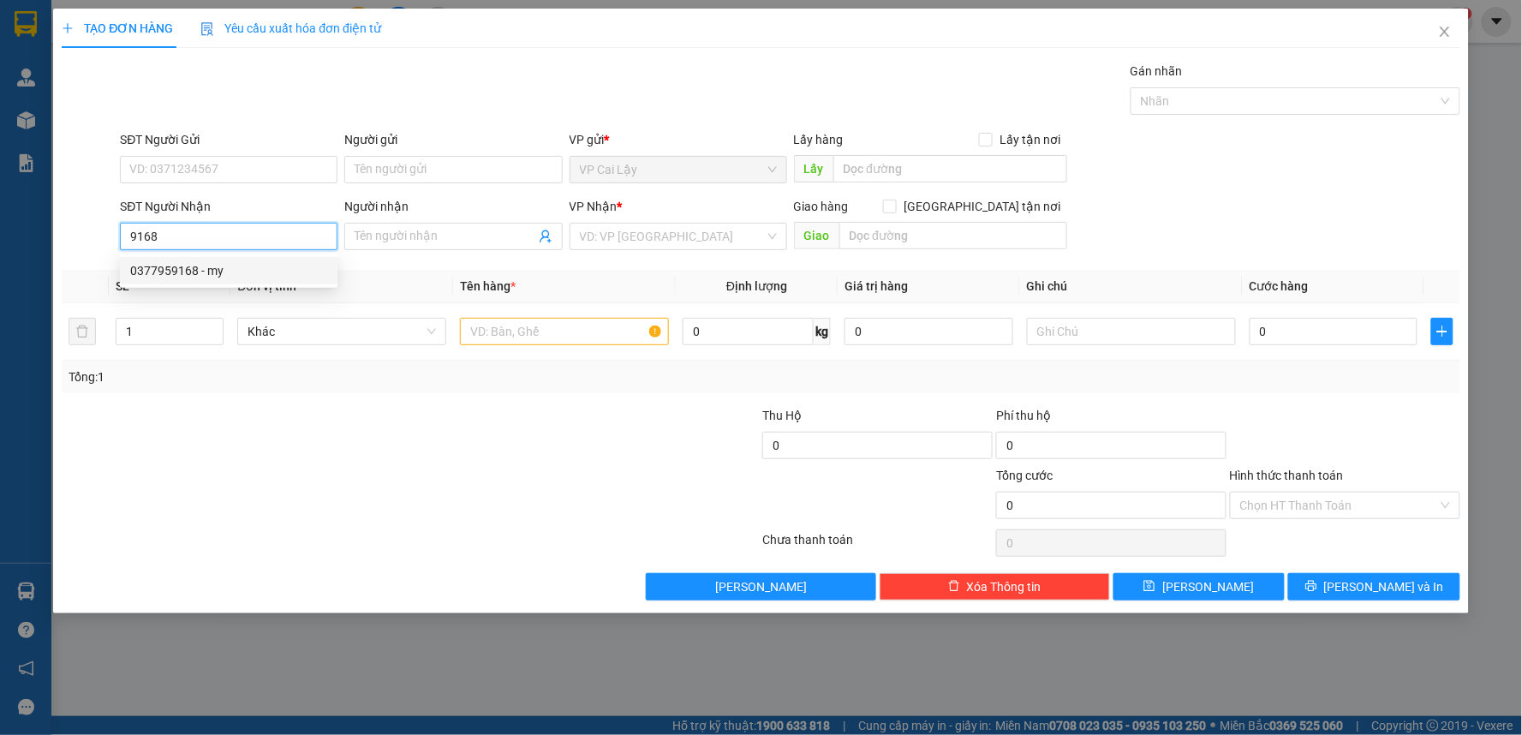
type input "my"
type input "20.000"
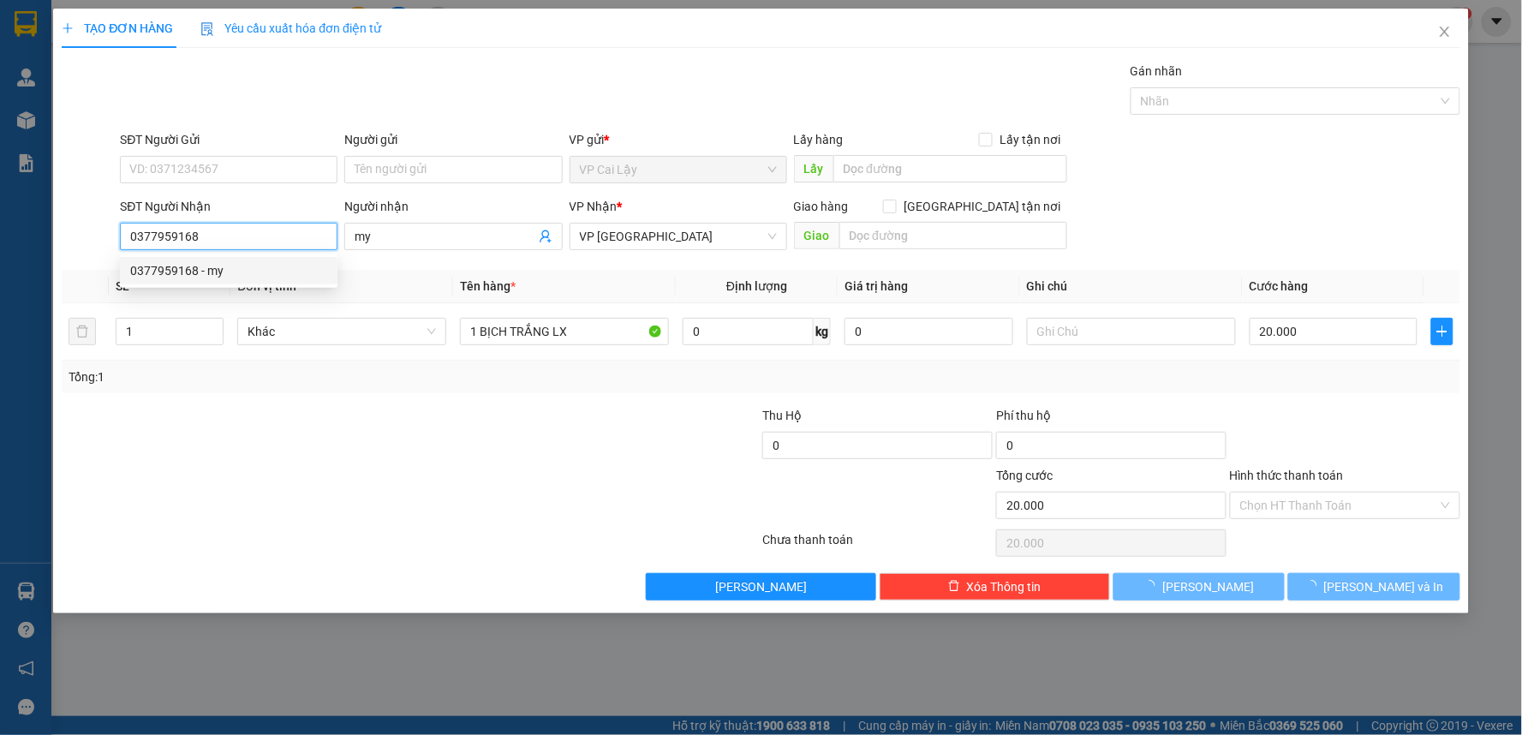
type input "0377959168"
click at [289, 148] on div "SĐT Người Gửi" at bounding box center [229, 139] width 218 height 19
click at [289, 156] on input "SĐT Người Gửi" at bounding box center [229, 169] width 218 height 27
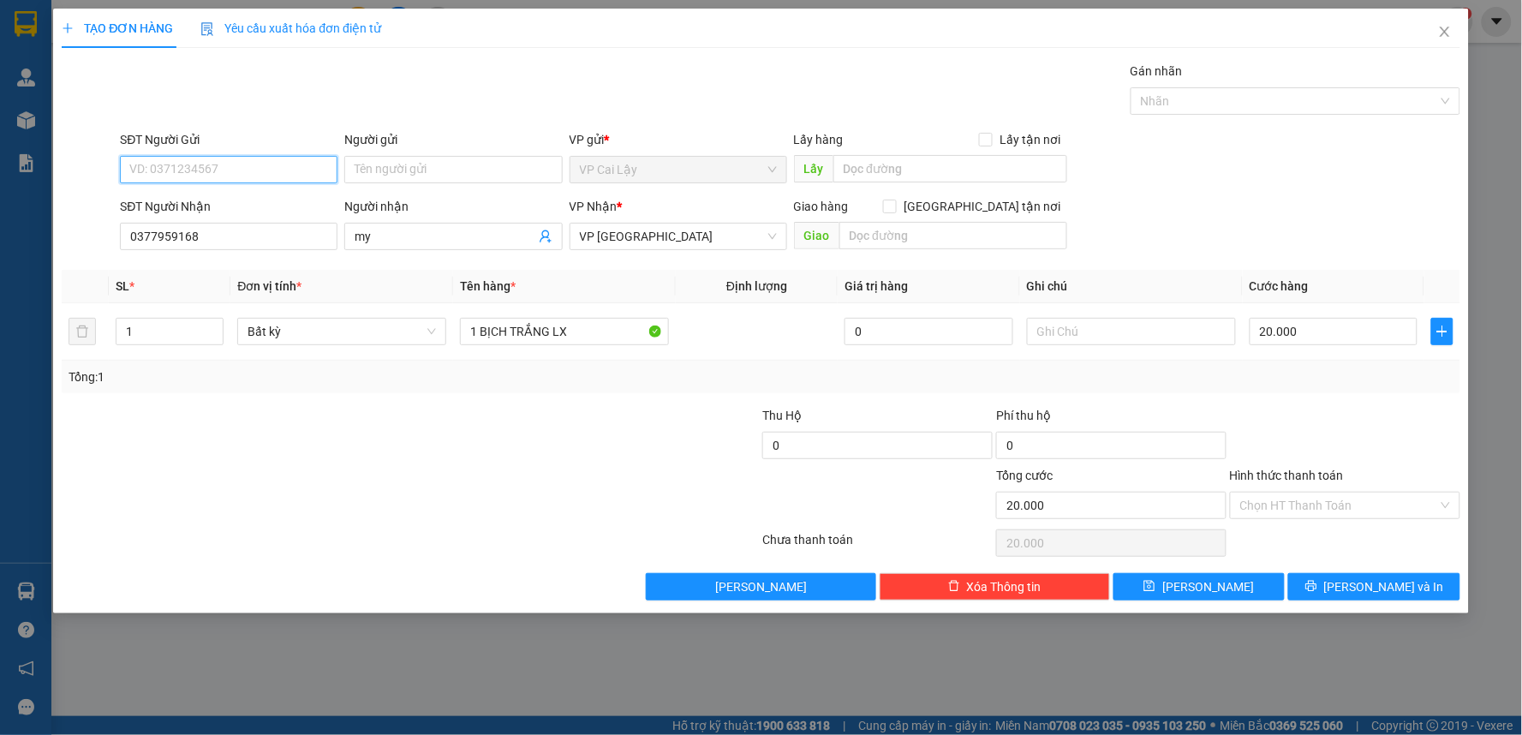
click at [286, 158] on input "SĐT Người Gửi" at bounding box center [229, 169] width 218 height 27
click at [286, 165] on input "SĐT Người Gửi" at bounding box center [229, 169] width 218 height 27
click at [269, 207] on div "0969424246" at bounding box center [228, 203] width 197 height 19
type input "0969424246"
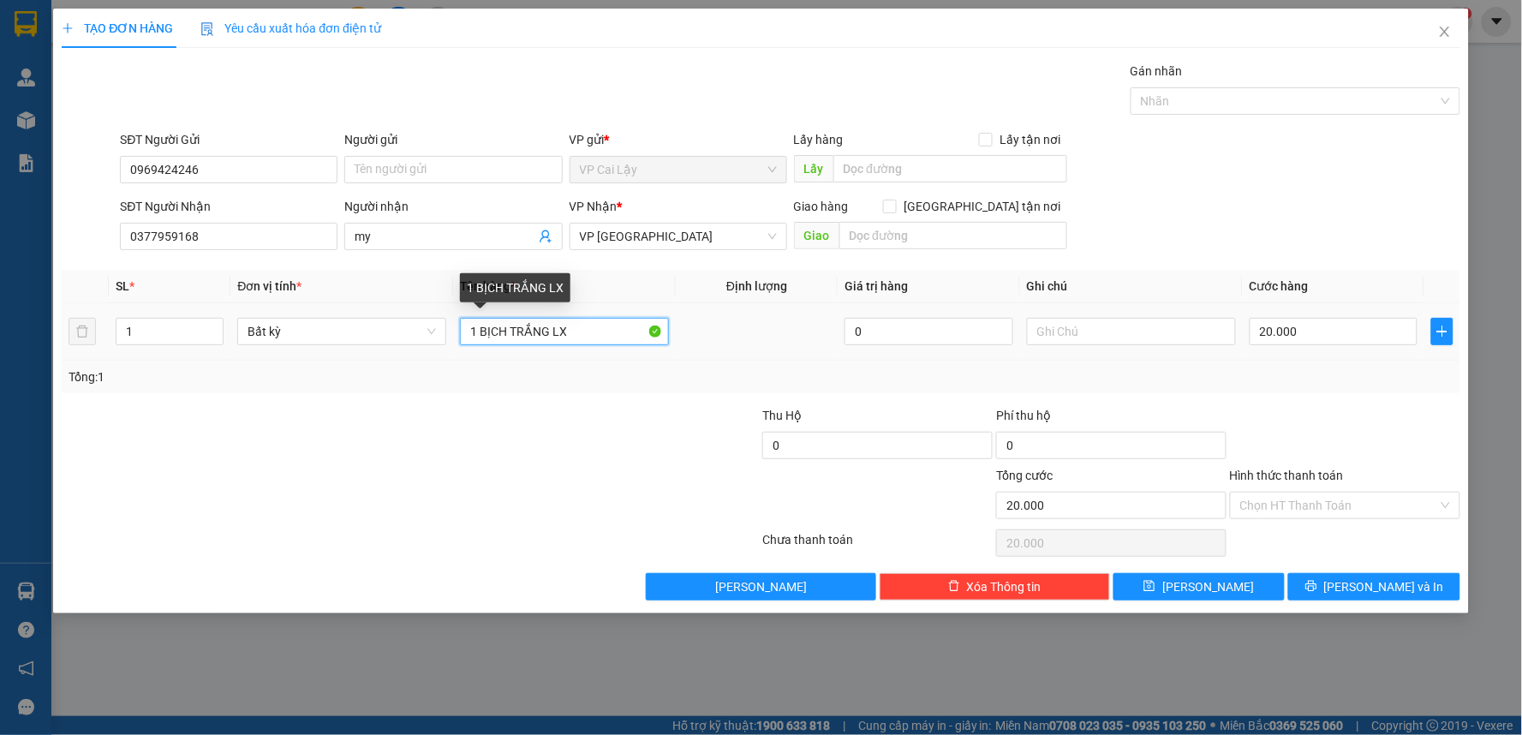
drag, startPoint x: 503, startPoint y: 329, endPoint x: 481, endPoint y: 329, distance: 21.4
click at [481, 329] on input "1 BỊCH TRẮNG LX" at bounding box center [564, 331] width 209 height 27
type input "1 [PERSON_NAME] LX"
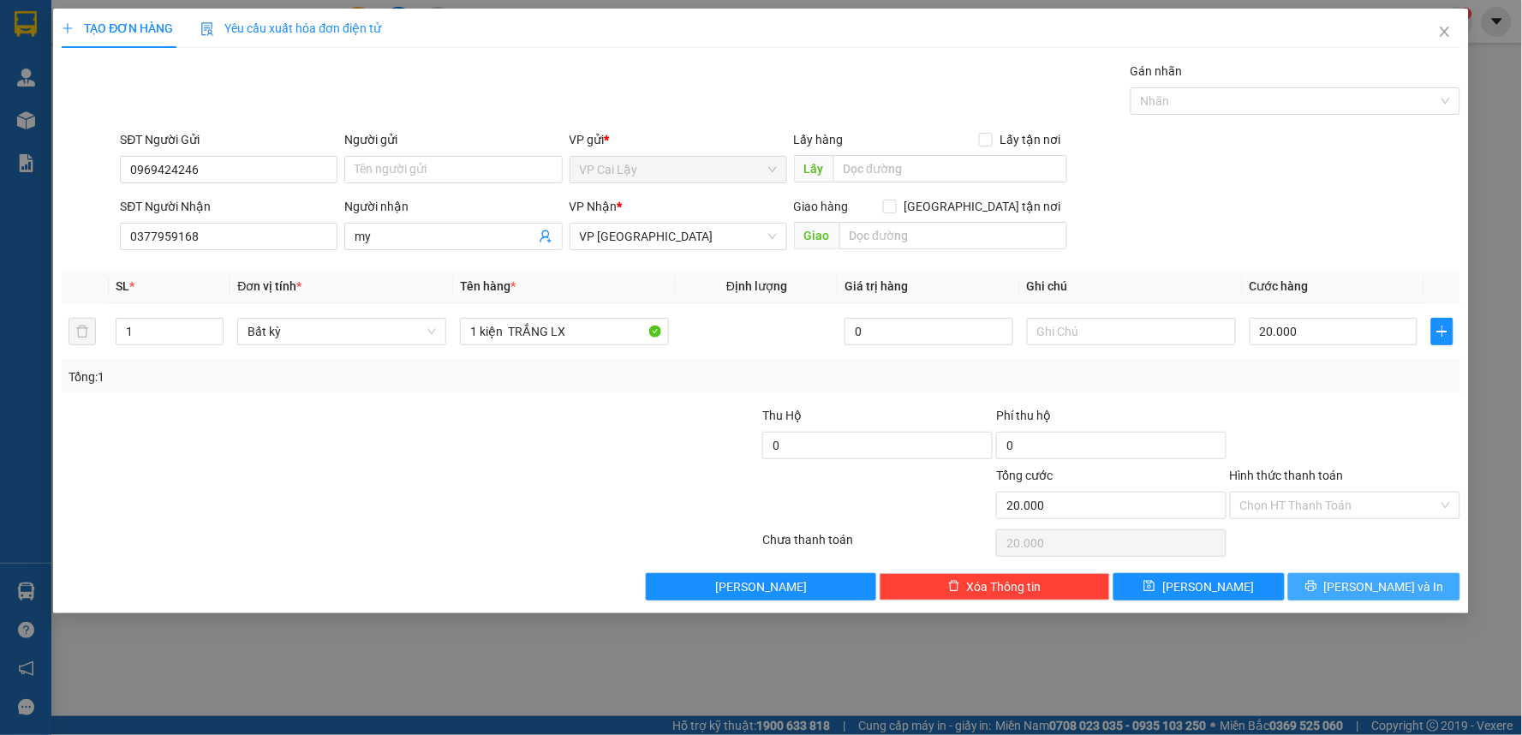
click at [1362, 581] on span "[PERSON_NAME] và In" at bounding box center [1384, 586] width 120 height 19
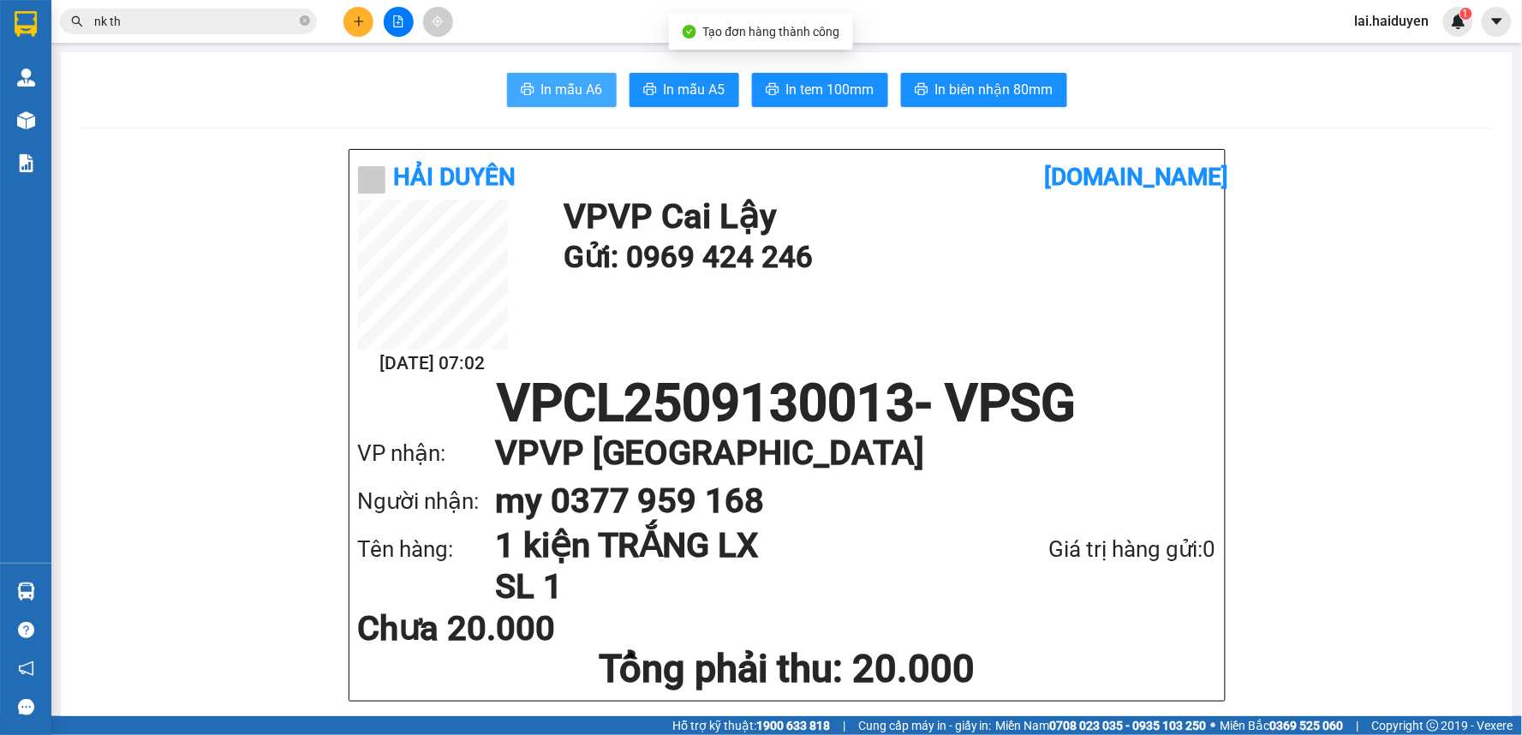
click at [559, 81] on span "In mẫu A6" at bounding box center [572, 89] width 62 height 21
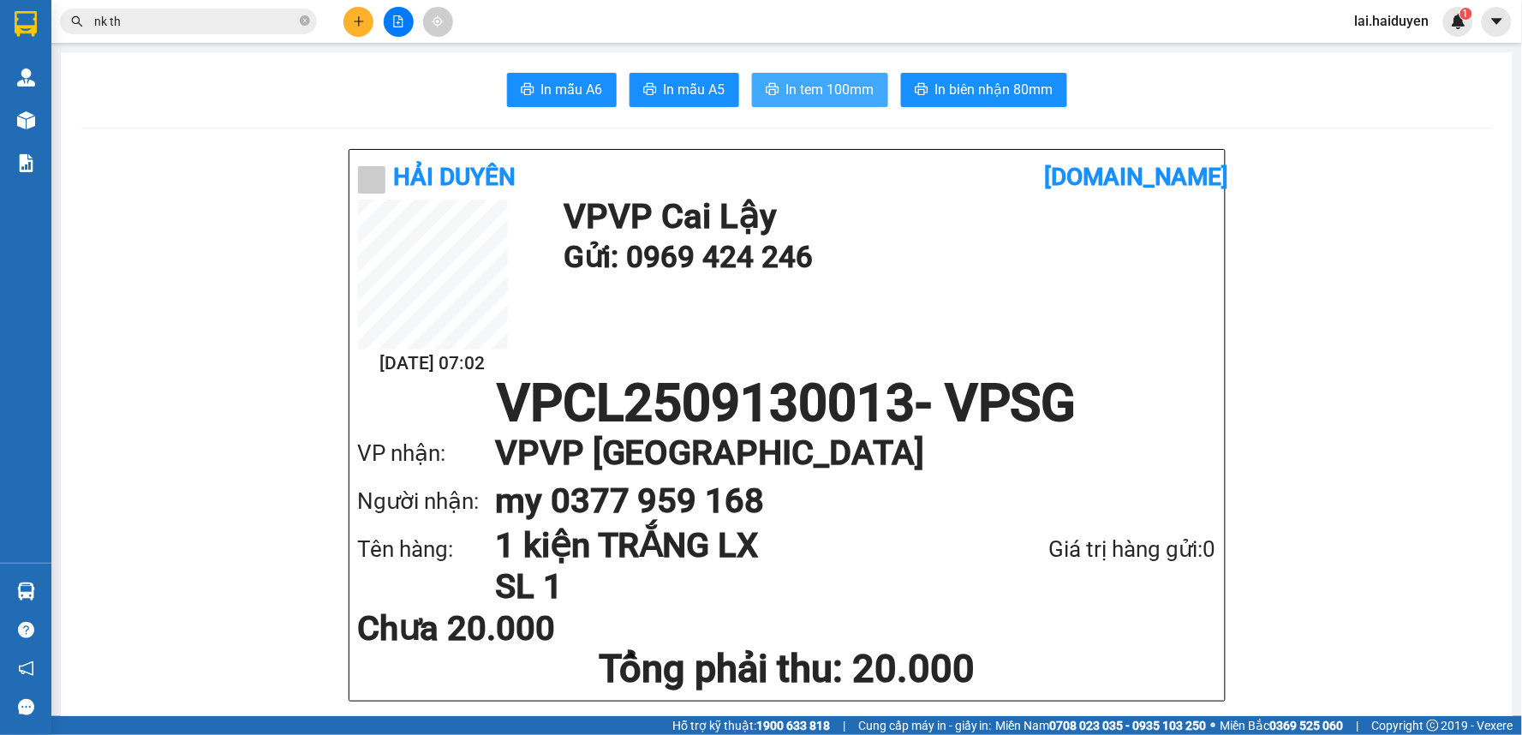
click at [776, 88] on button "In tem 100mm" at bounding box center [820, 90] width 136 height 34
click at [1154, 457] on h1 "VP VP Sài Gòn" at bounding box center [838, 453] width 687 height 48
click at [369, 18] on button at bounding box center [359, 22] width 30 height 30
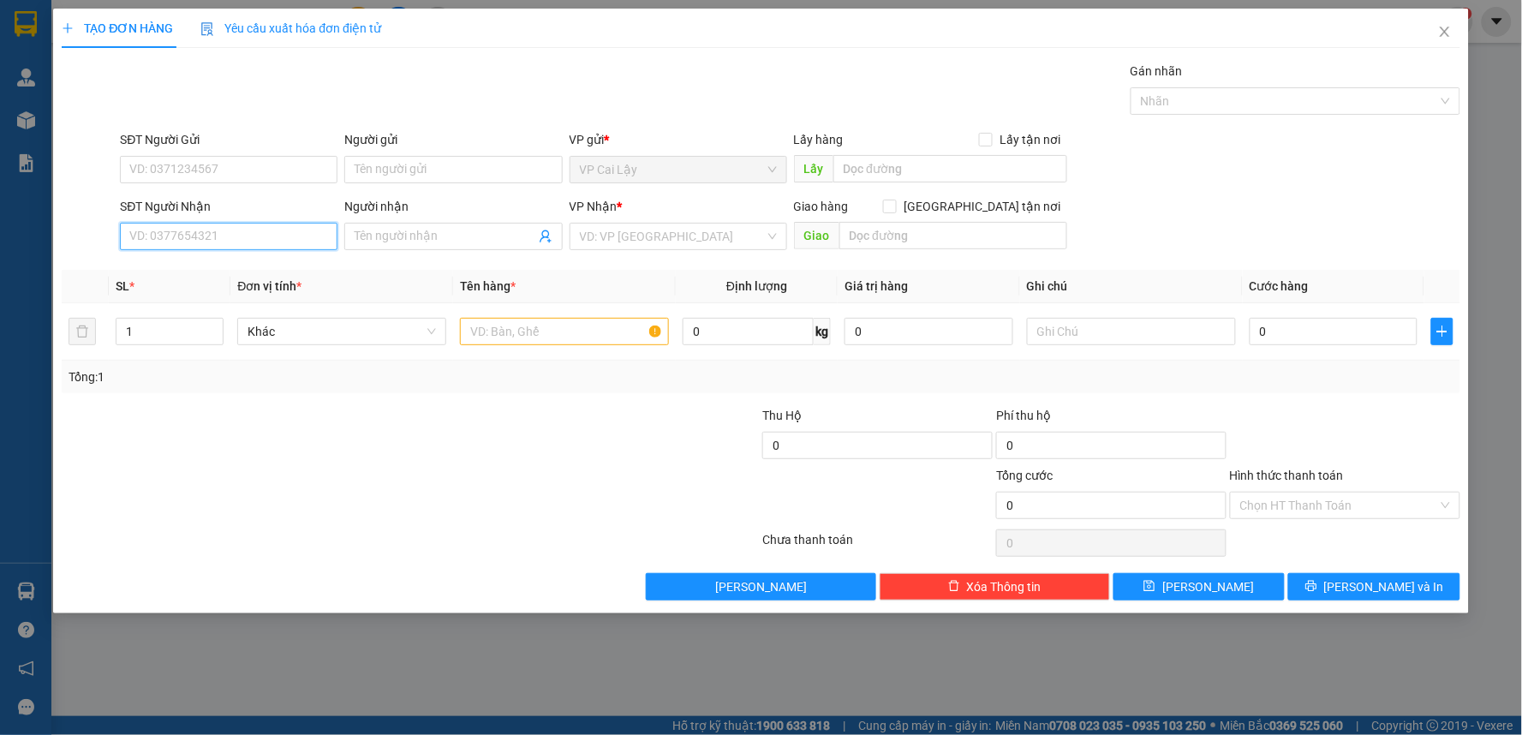
click at [254, 242] on input "SĐT Người Nhận" at bounding box center [229, 236] width 218 height 27
type input "0919302032"
click at [284, 270] on div "0919302032 - TRANG (BÉ TOM SHOP)" at bounding box center [232, 270] width 205 height 19
type input "TRANG (BÉ TOM SHOP)"
type input "804 CÁCH MẠNG THÁNG 8 P5 . TÂN BÌNH"
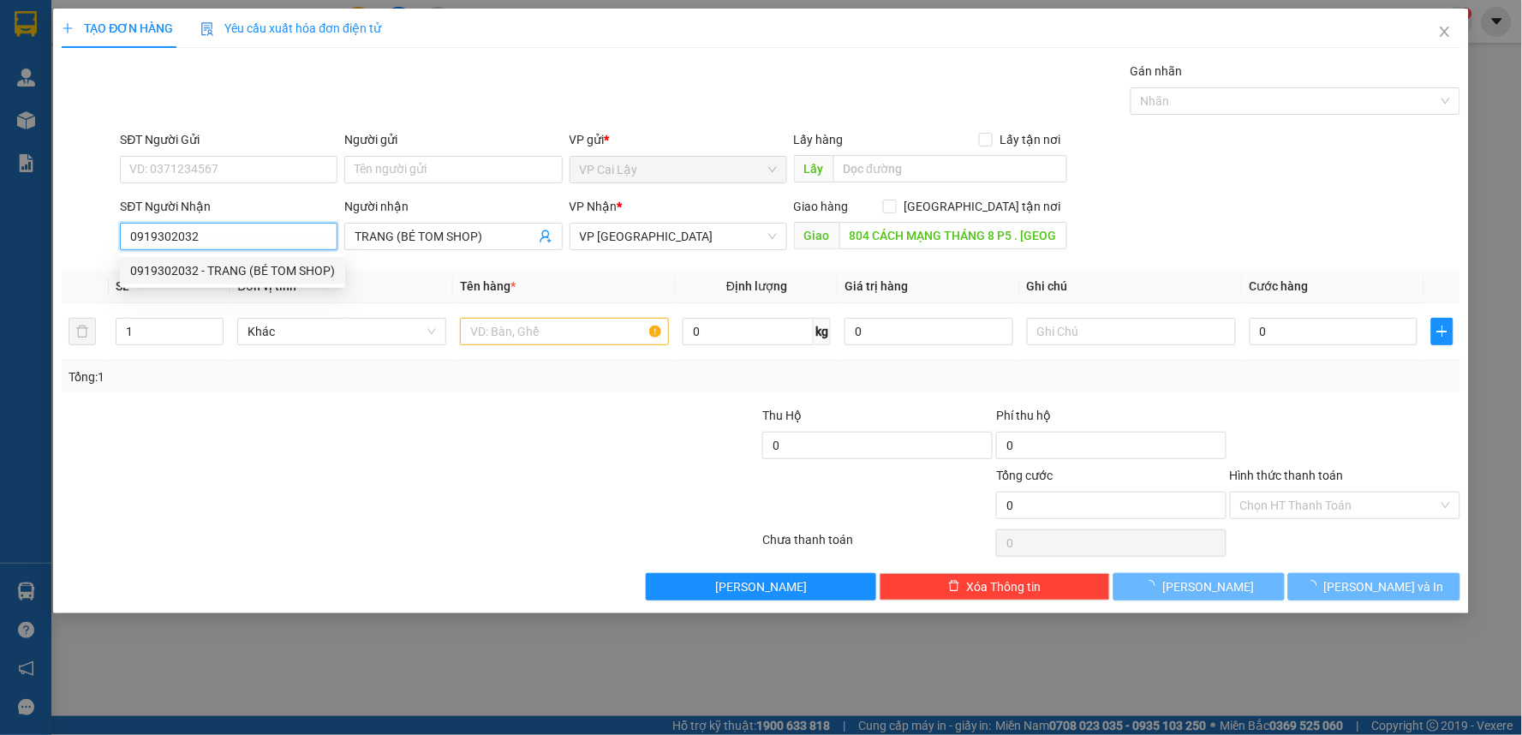
type input "70.000"
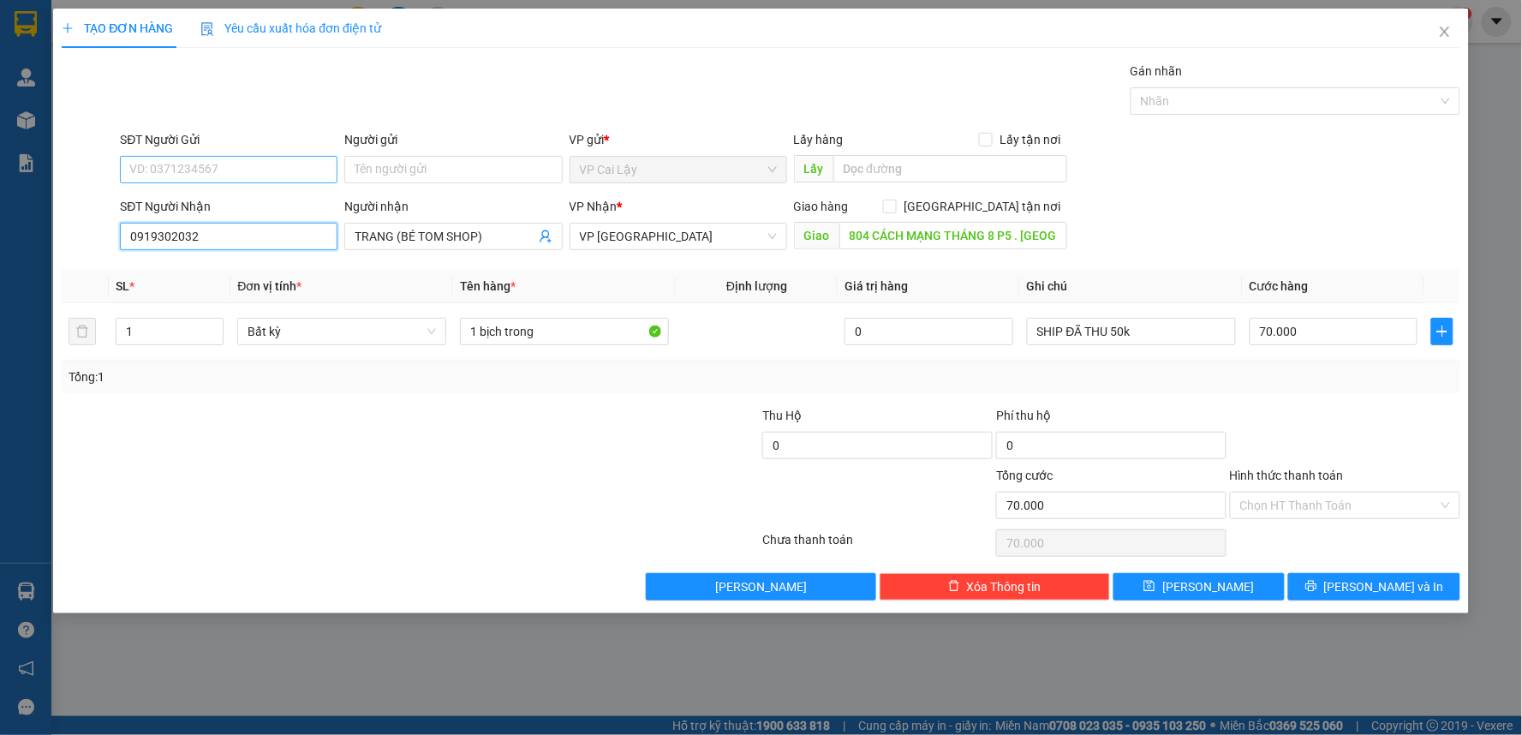
type input "0919302032"
click at [283, 172] on input "SĐT Người Gửi" at bounding box center [229, 169] width 218 height 27
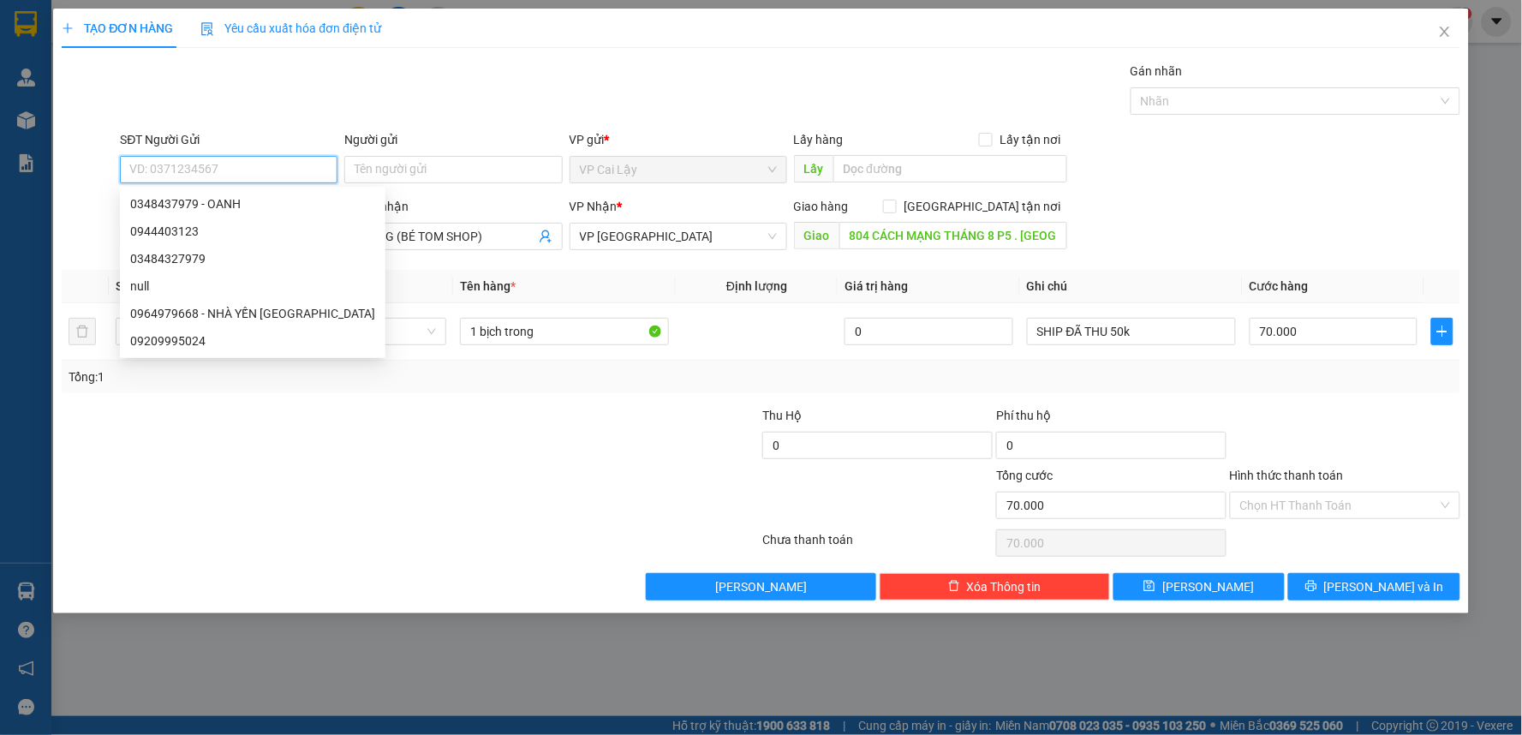
click at [283, 172] on input "SĐT Người Gửi" at bounding box center [229, 169] width 218 height 27
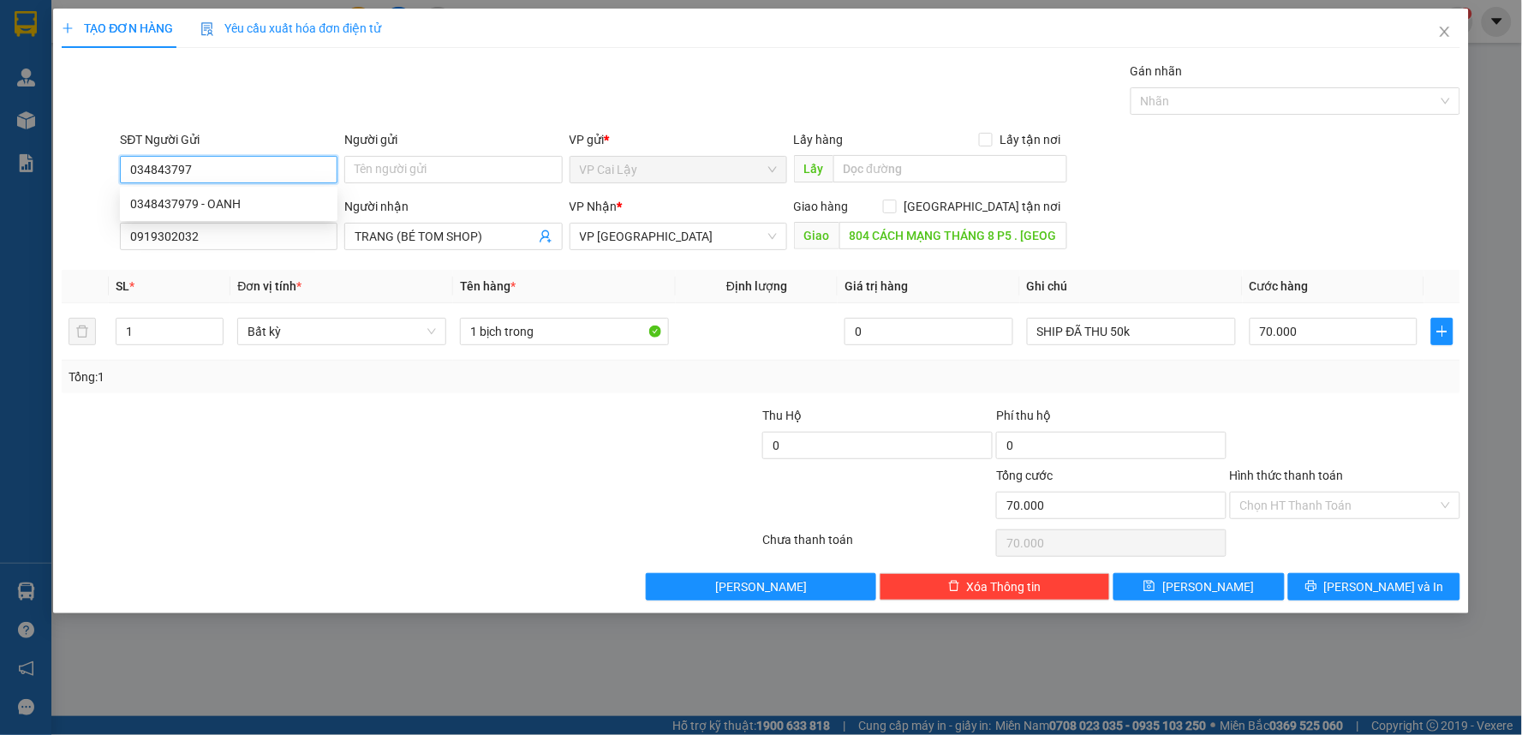
type input "0348437979"
drag, startPoint x: 275, startPoint y: 195, endPoint x: 403, endPoint y: 398, distance: 239.8
click at [275, 195] on div "0348437979 - OANH" at bounding box center [228, 203] width 197 height 19
type input "OANH"
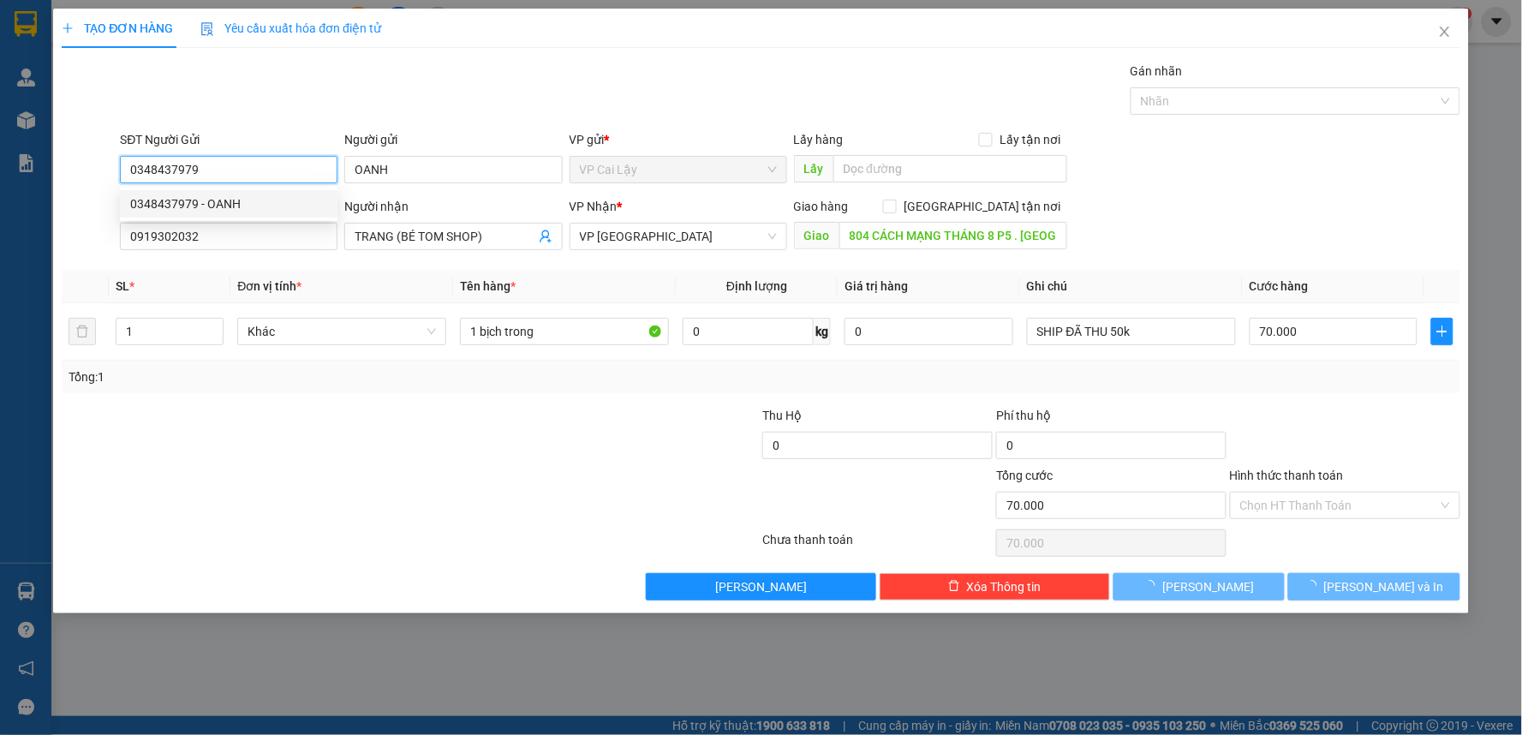
type input "0348437979"
click at [478, 474] on div at bounding box center [294, 496] width 468 height 60
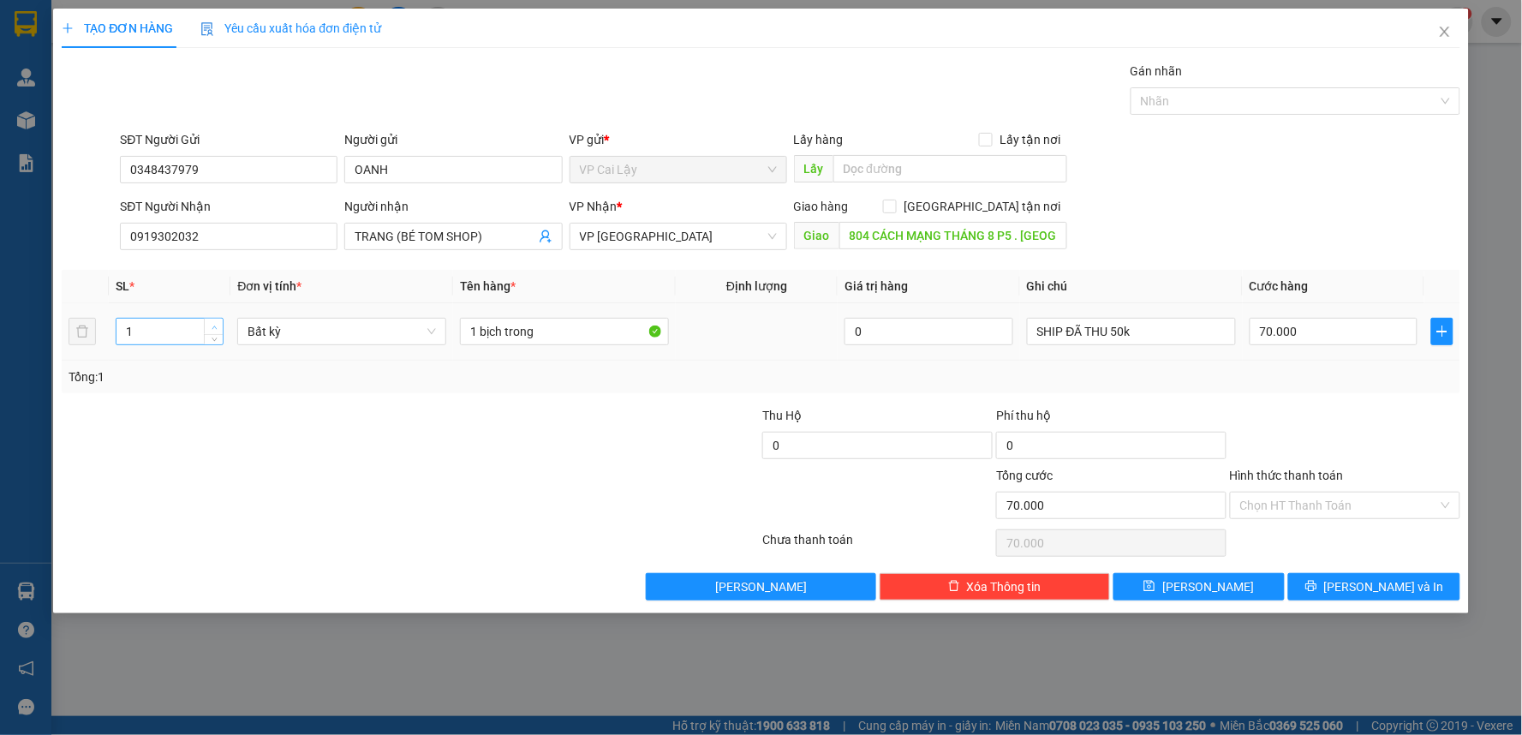
type input "2"
click at [214, 325] on icon "up" at bounding box center [215, 328] width 6 height 6
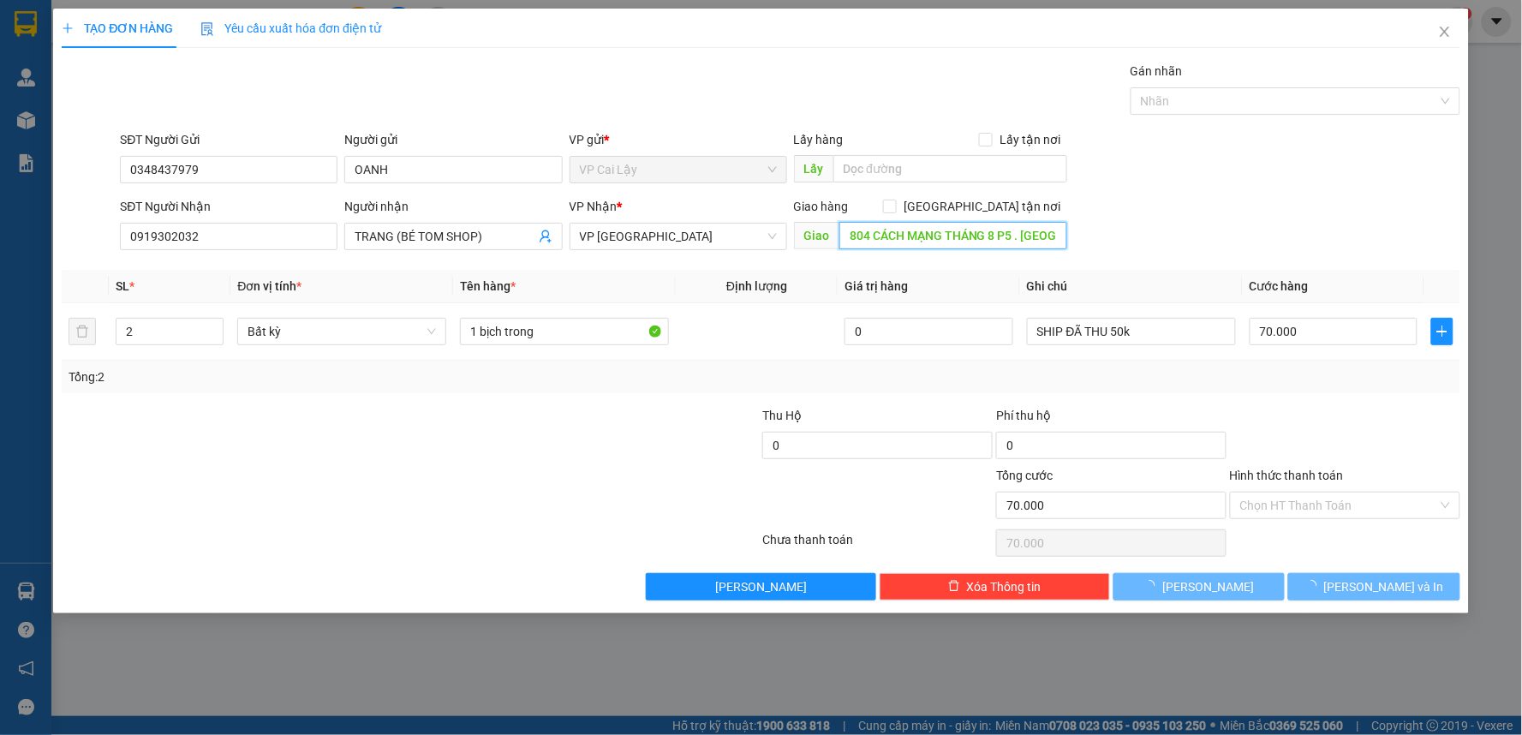
click at [931, 236] on input "804 CÁCH MẠNG THÁNG 8 P5 . TÂN BÌNH" at bounding box center [953, 235] width 229 height 27
type input "0"
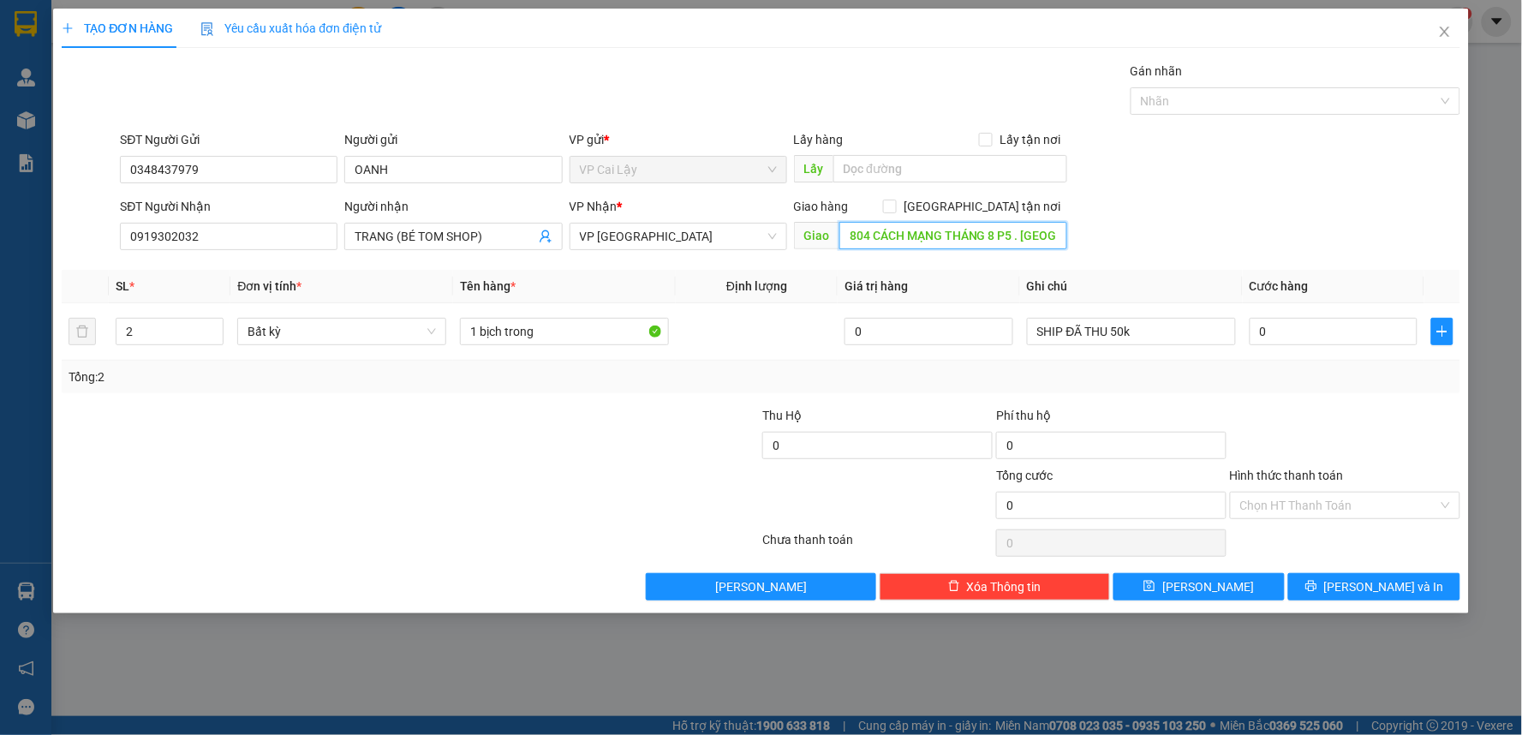
click at [931, 236] on input "804 CÁCH MẠNG THÁNG 8 P5 . TÂN BÌNH" at bounding box center [953, 235] width 229 height 27
click at [969, 236] on input "804 CÁCH MẠNG THÁNG 8 P5 . TÂN BÌNH" at bounding box center [953, 235] width 229 height 27
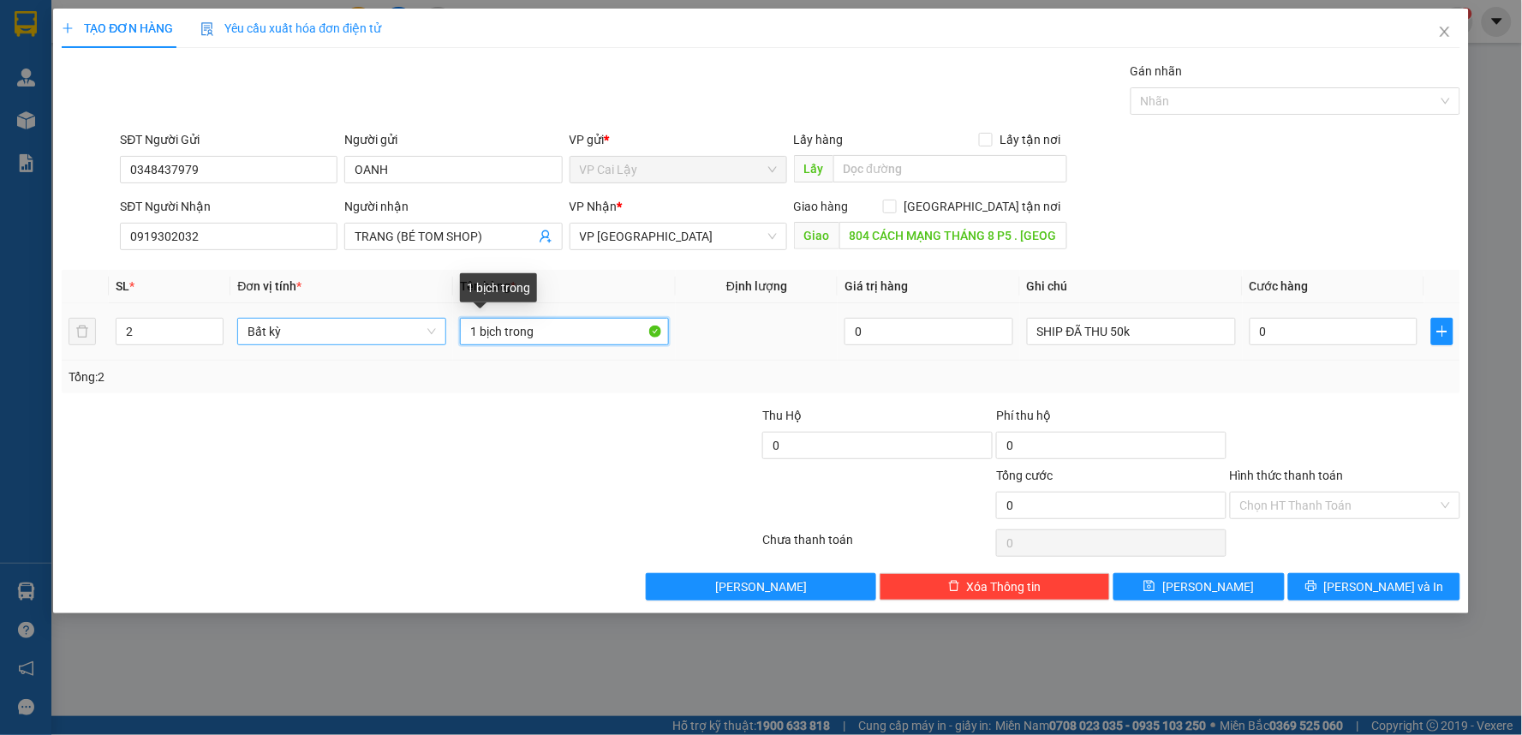
drag, startPoint x: 553, startPoint y: 330, endPoint x: 366, endPoint y: 330, distance: 187.6
click at [366, 330] on tr "2 Bất kỳ 1 bịch trong 0 SHIP ĐÃ THU 50k 0" at bounding box center [761, 331] width 1399 height 57
type input "1 tụng xanh dương, 1"
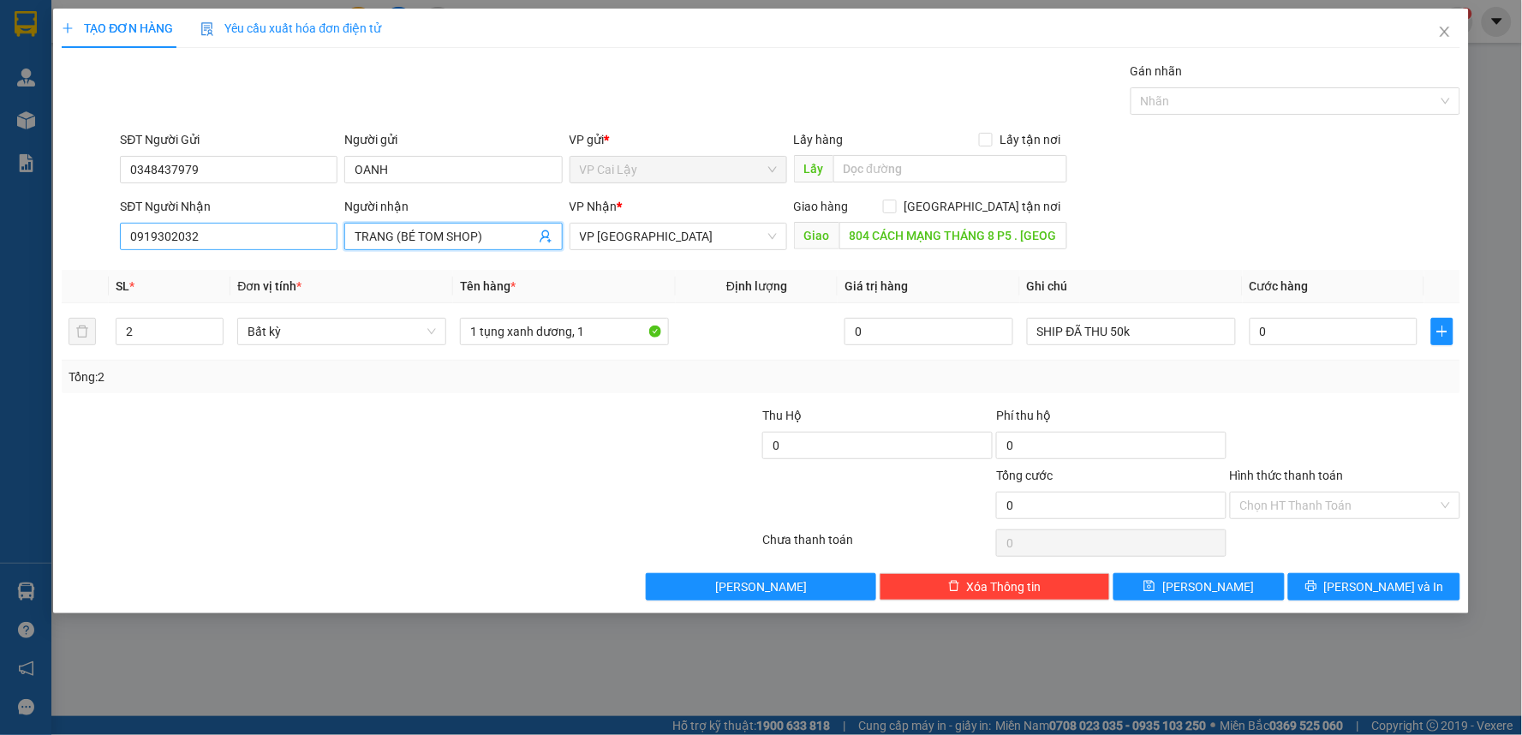
drag, startPoint x: 495, startPoint y: 237, endPoint x: 190, endPoint y: 237, distance: 305.0
click at [190, 237] on div "SĐT Người Nhận 0919302032 Người nhận TRANG (BÉ TOM SHOP) TRANG (BÉ TOM SHOP) VP…" at bounding box center [790, 227] width 1347 height 60
type input "t"
type input "TIÊM SƠN DUY TÂN"
click at [600, 330] on input "1 tụng xanh dương, 1" at bounding box center [564, 331] width 209 height 27
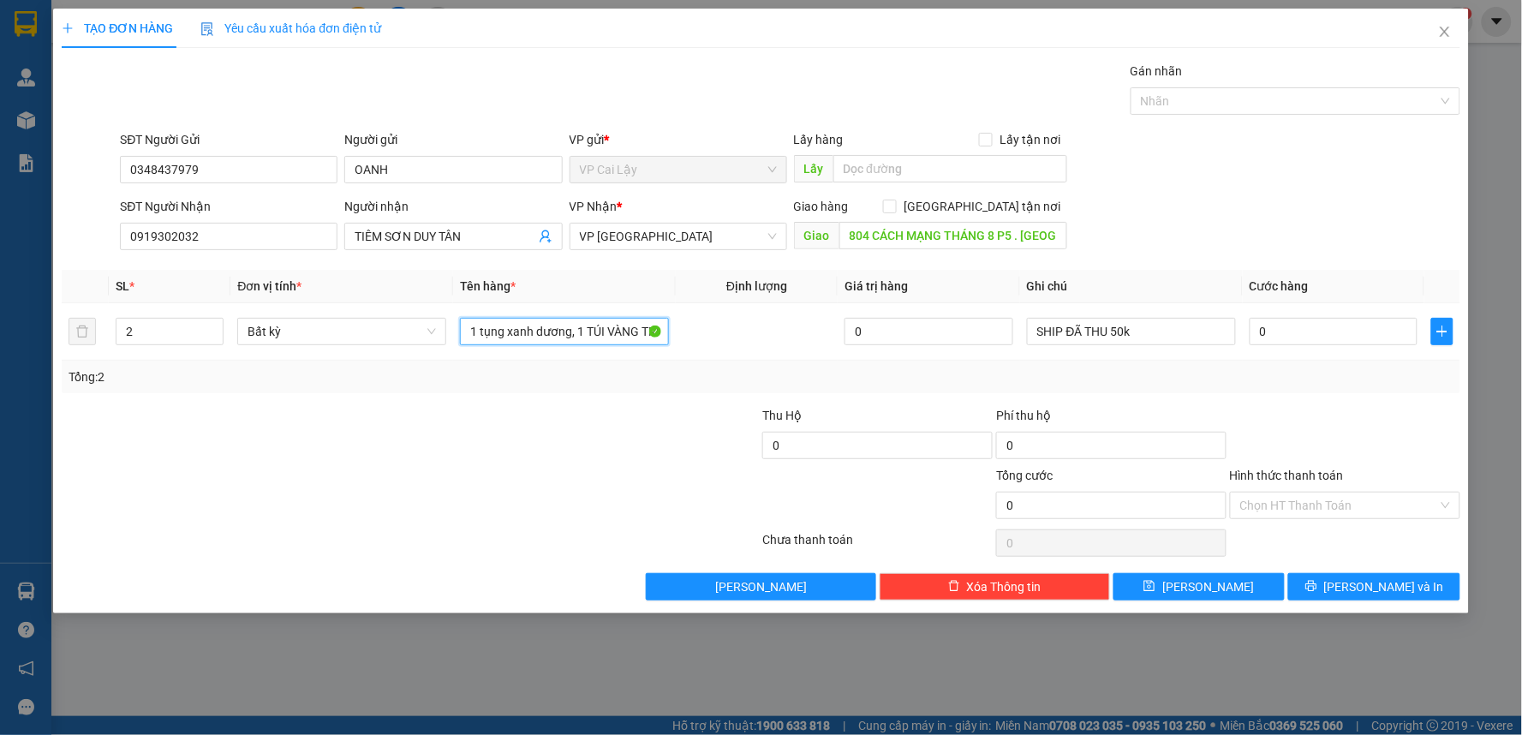
type input "1 tụng [PERSON_NAME], 1 TÚI [PERSON_NAME]"
drag, startPoint x: 1142, startPoint y: 405, endPoint x: 912, endPoint y: 365, distance: 233.1
click at [1137, 403] on div "Transit Pickup Surcharge Ids Transit Deliver Surcharge Ids Transit Deliver Surc…" at bounding box center [761, 331] width 1399 height 539
drag, startPoint x: 413, startPoint y: 417, endPoint x: 977, endPoint y: 379, distance: 565.8
click at [445, 413] on div at bounding box center [294, 436] width 468 height 60
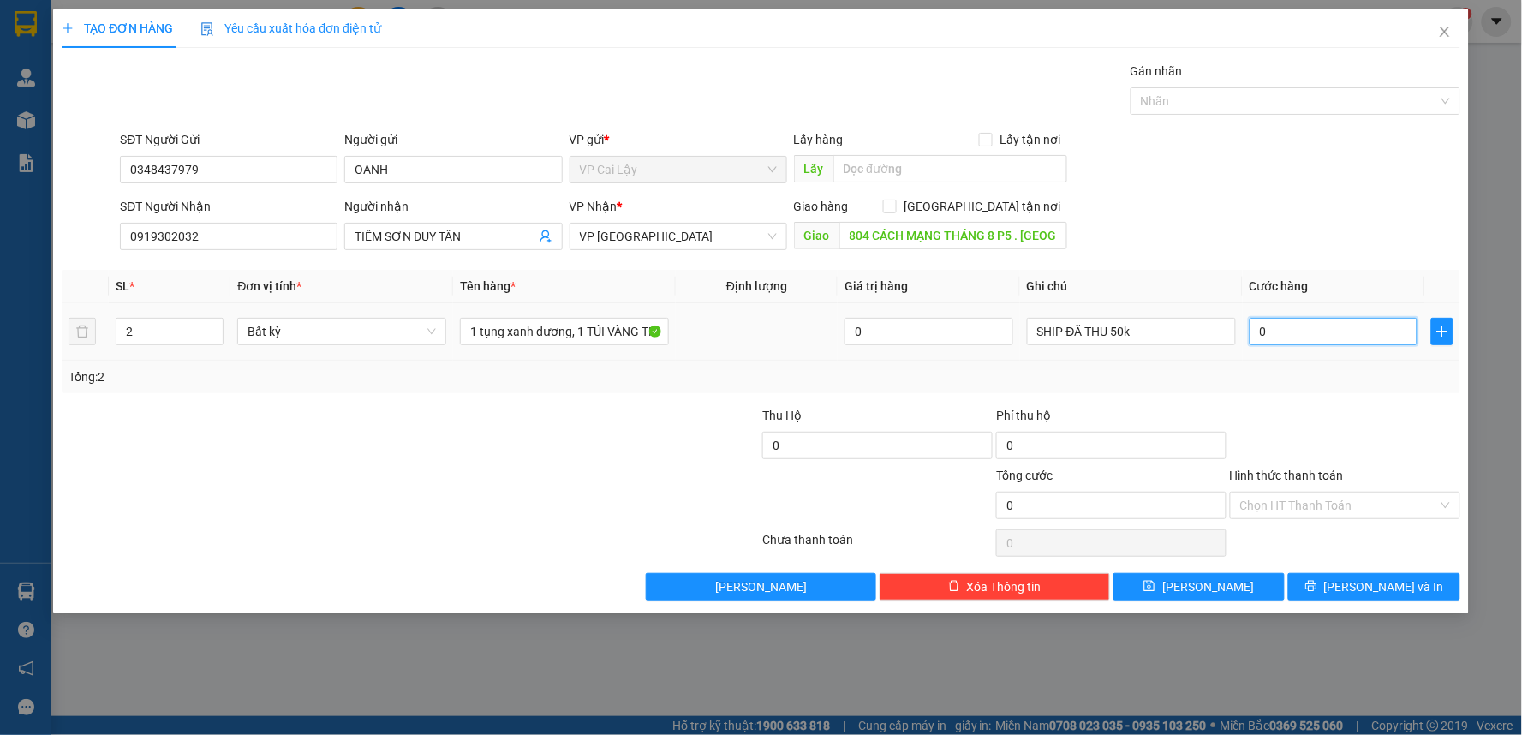
click at [1277, 330] on input "0" at bounding box center [1334, 331] width 169 height 27
type input "0"
type input "9"
type input "09"
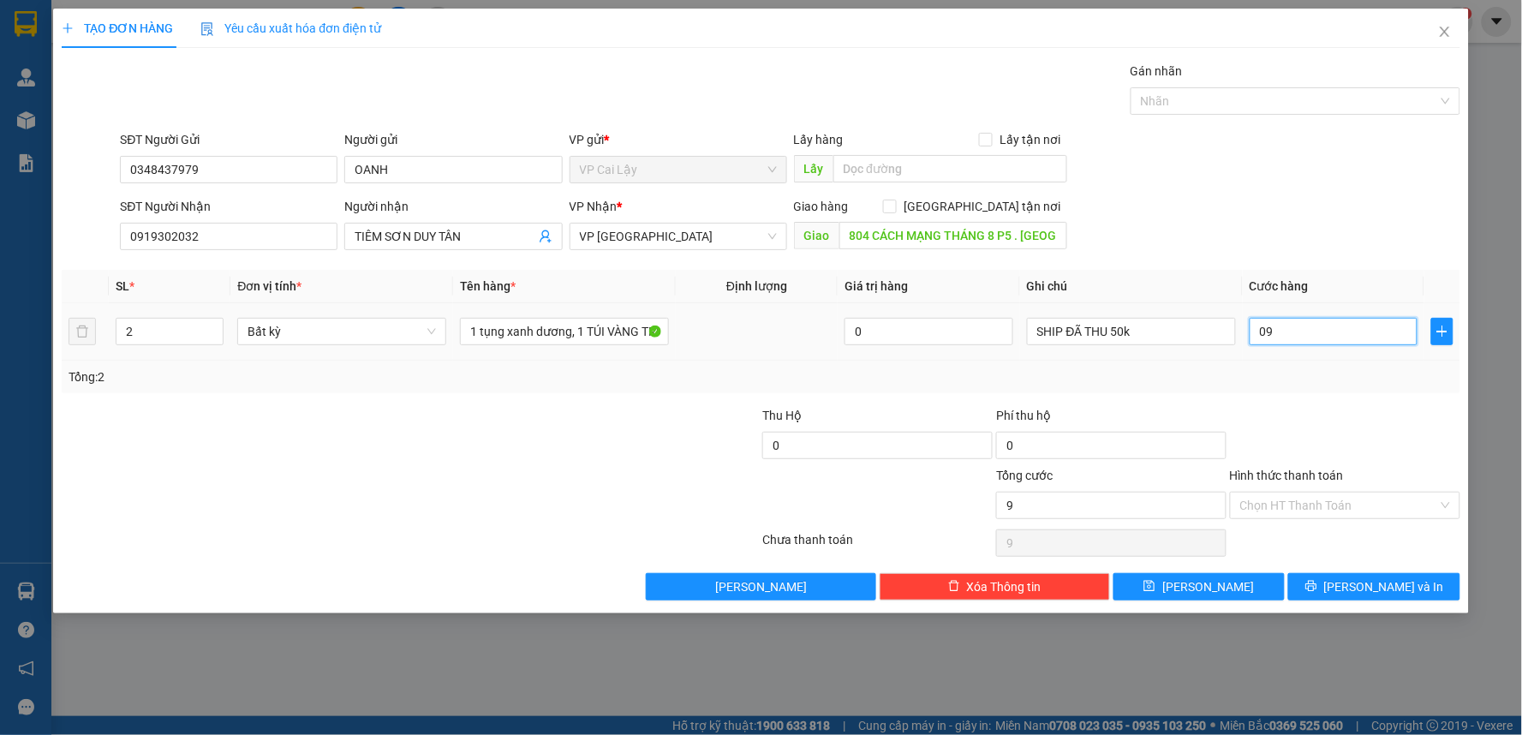
type input "90"
type input "090"
type input "90.000"
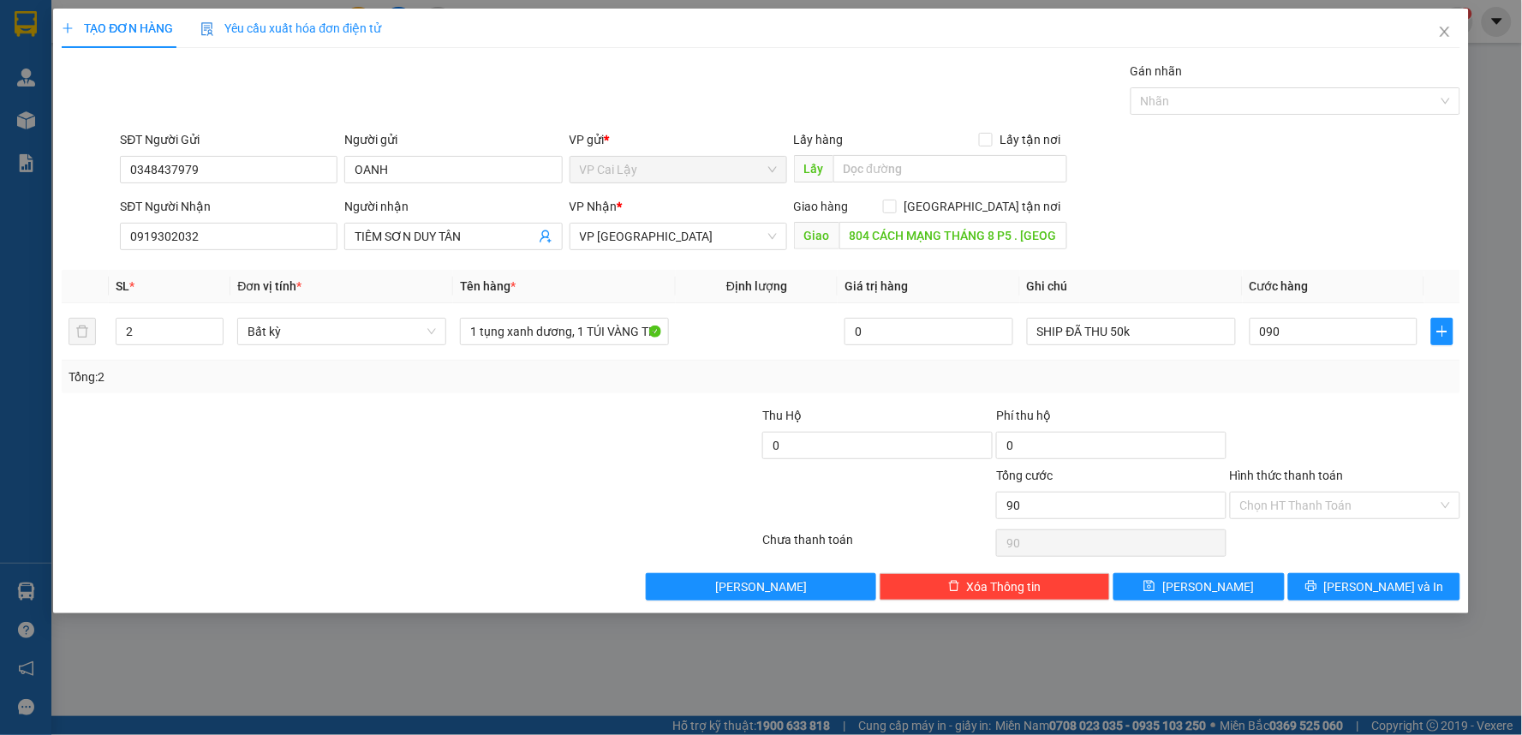
type input "90.000"
drag, startPoint x: 1306, startPoint y: 390, endPoint x: 1209, endPoint y: 367, distance: 100.4
click at [1300, 387] on div "Tổng: 2" at bounding box center [761, 377] width 1399 height 33
click at [476, 232] on input "TIÊM SƠN DUY TÂN" at bounding box center [445, 236] width 180 height 19
type input "TIÊM SƠN DUY TÂN (BÉ TOM SHOP)"
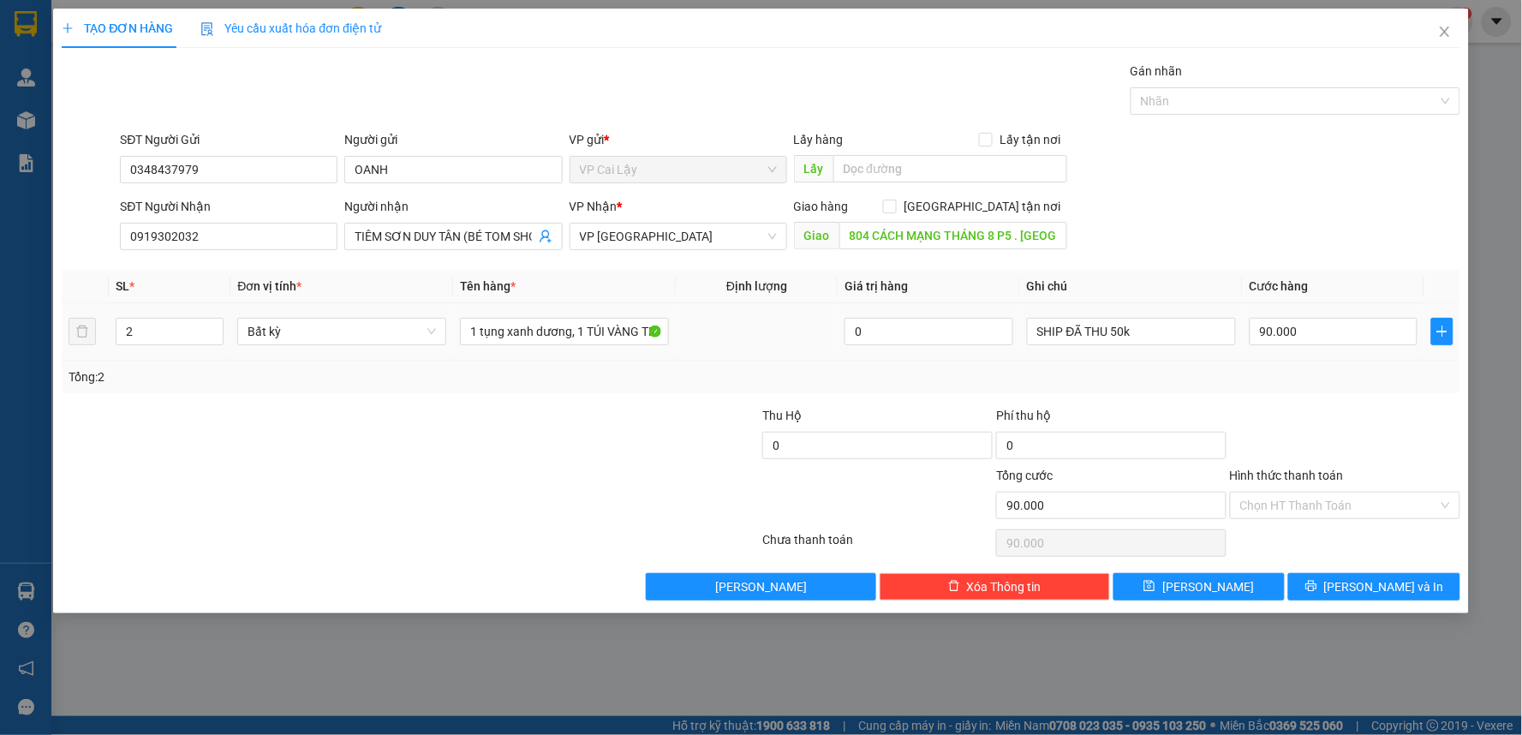
drag, startPoint x: 1235, startPoint y: 231, endPoint x: 1261, endPoint y: 304, distance: 77.2
click at [1236, 232] on div "SĐT Người Nhận 0919302032 Người nhận TIÊM SƠN DUY TÂN (BÉ TOM SHOP) VP Nhận * V…" at bounding box center [790, 227] width 1347 height 60
click at [1282, 425] on div at bounding box center [1345, 436] width 234 height 60
drag, startPoint x: 1317, startPoint y: 512, endPoint x: 1322, endPoint y: 521, distance: 9.6
click at [1320, 512] on input "Hình thức thanh toán" at bounding box center [1339, 506] width 198 height 26
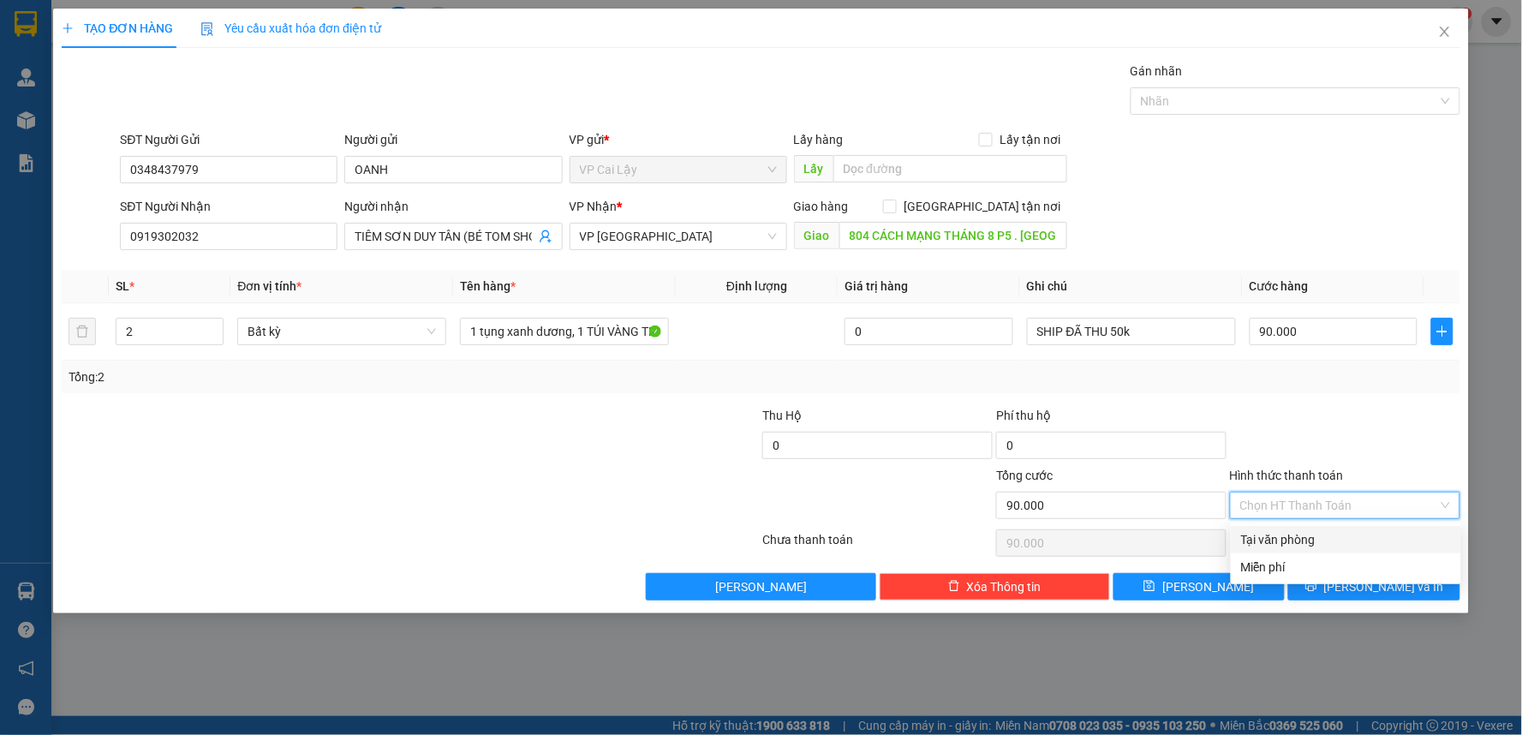
drag, startPoint x: 1329, startPoint y: 535, endPoint x: 1354, endPoint y: 526, distance: 27.4
click at [1335, 535] on div "Tại văn phòng" at bounding box center [1346, 539] width 210 height 19
click at [1407, 461] on div at bounding box center [1345, 436] width 234 height 60
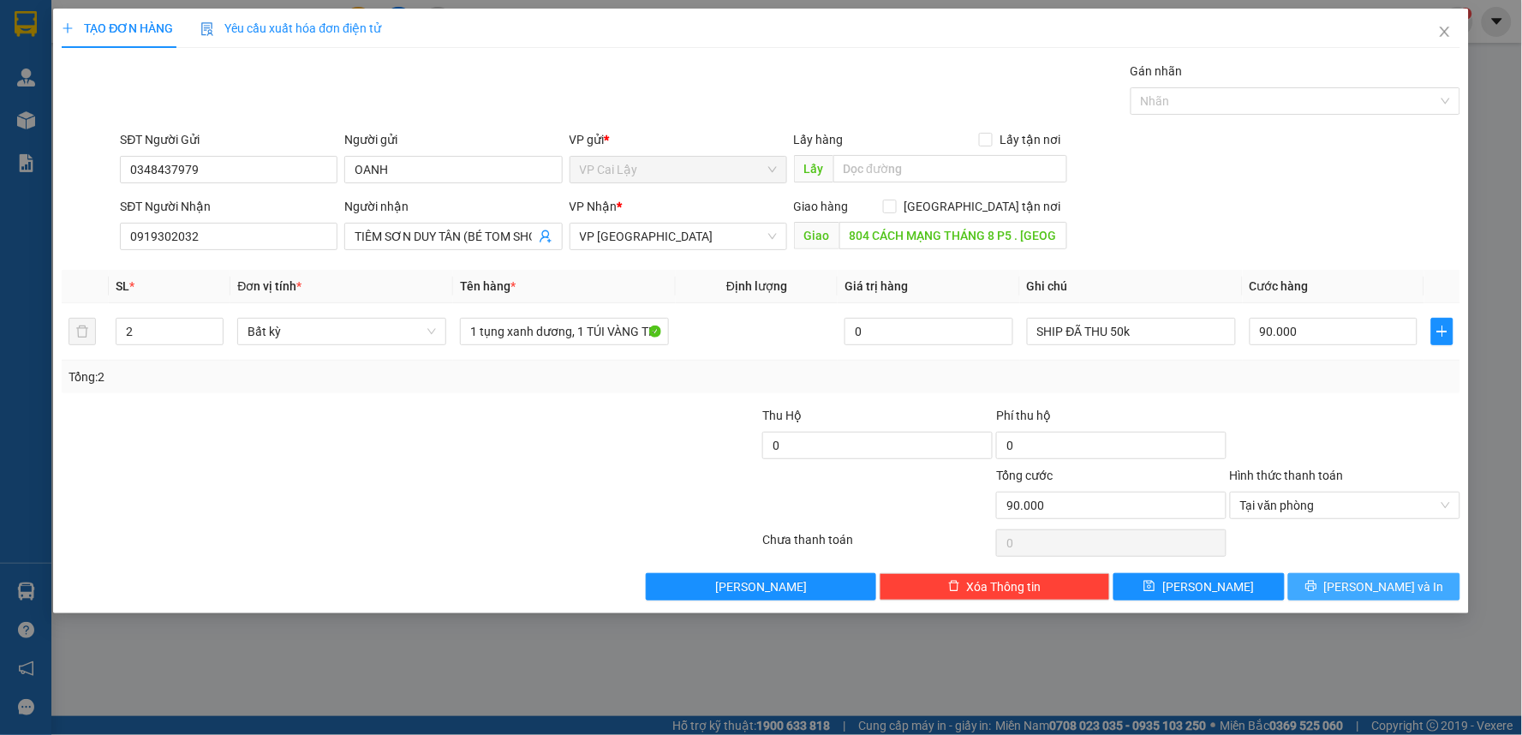
click at [1359, 587] on span "[PERSON_NAME] và In" at bounding box center [1384, 586] width 120 height 19
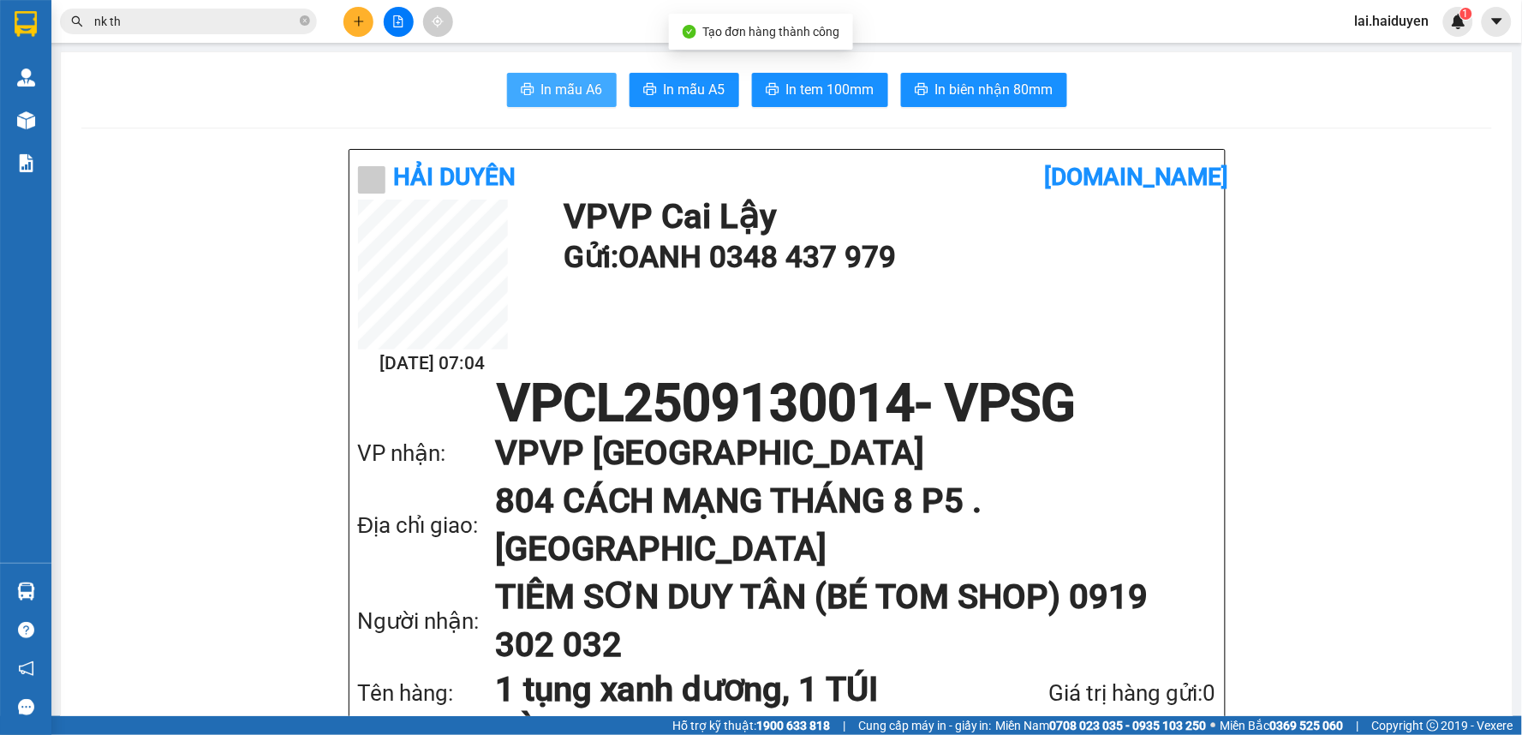
click at [523, 78] on button "In mẫu A6" at bounding box center [562, 90] width 110 height 34
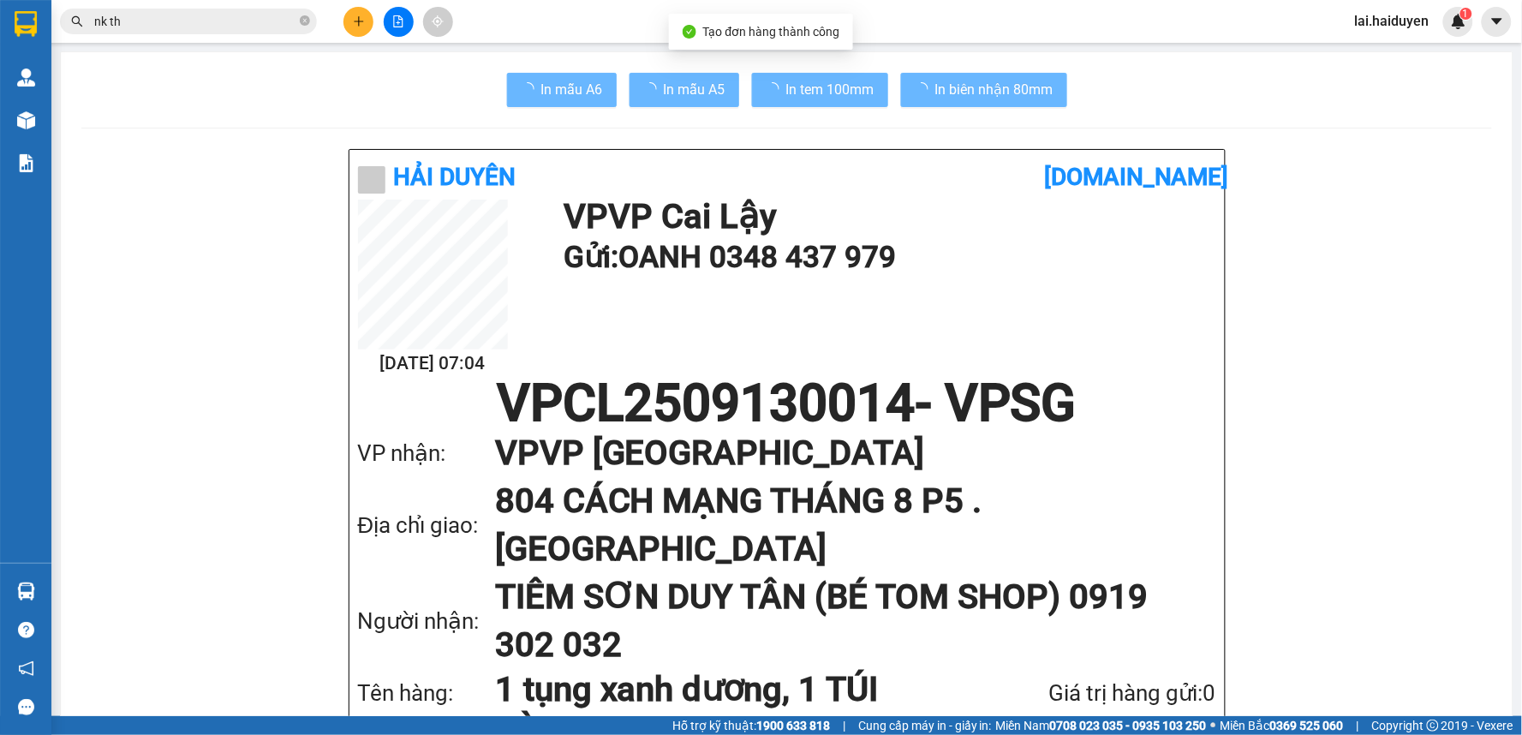
drag, startPoint x: 1001, startPoint y: 391, endPoint x: 1005, endPoint y: 366, distance: 25.2
click at [1001, 380] on h1 "VPCL2509130014 - VPSG" at bounding box center [787, 403] width 858 height 51
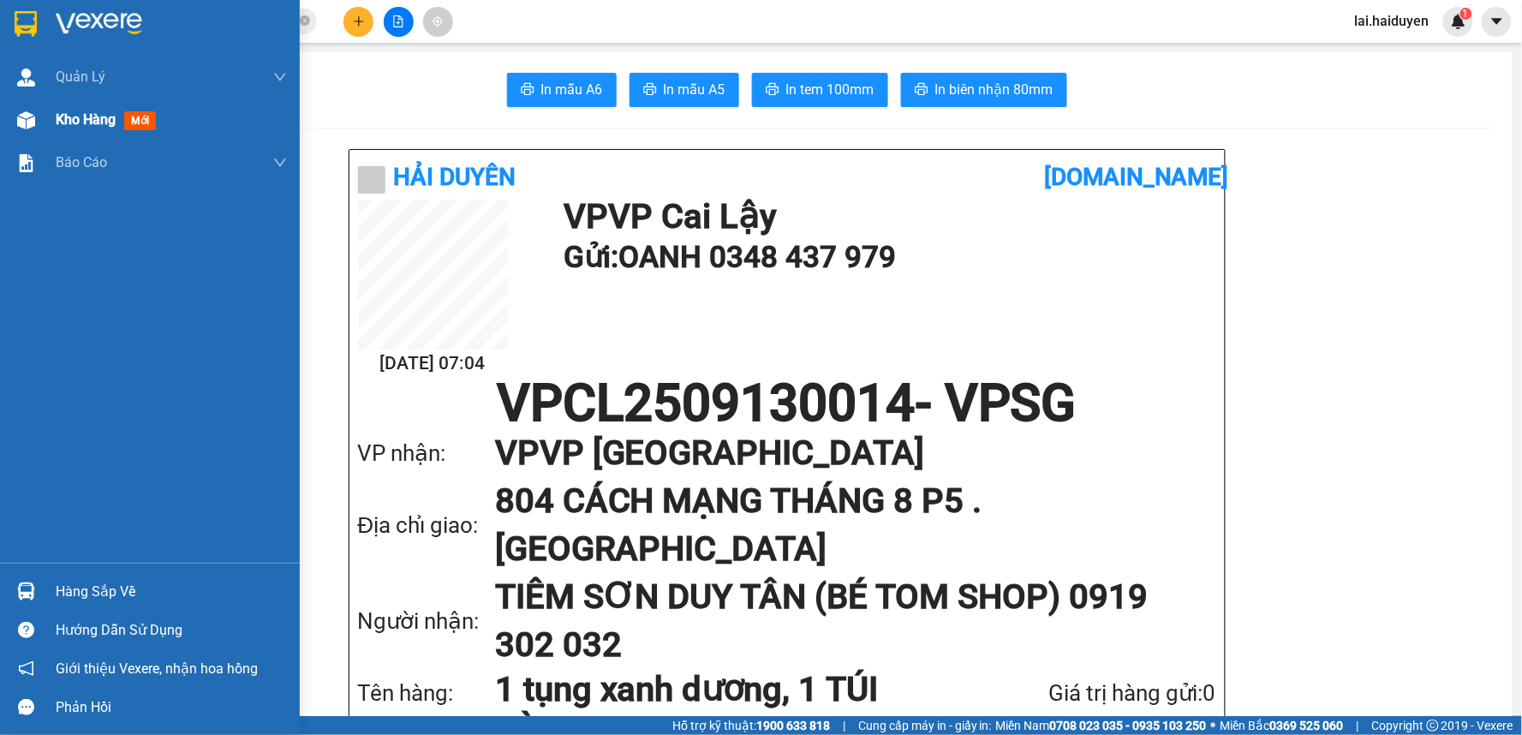
click at [100, 111] on span "Kho hàng" at bounding box center [86, 119] width 60 height 16
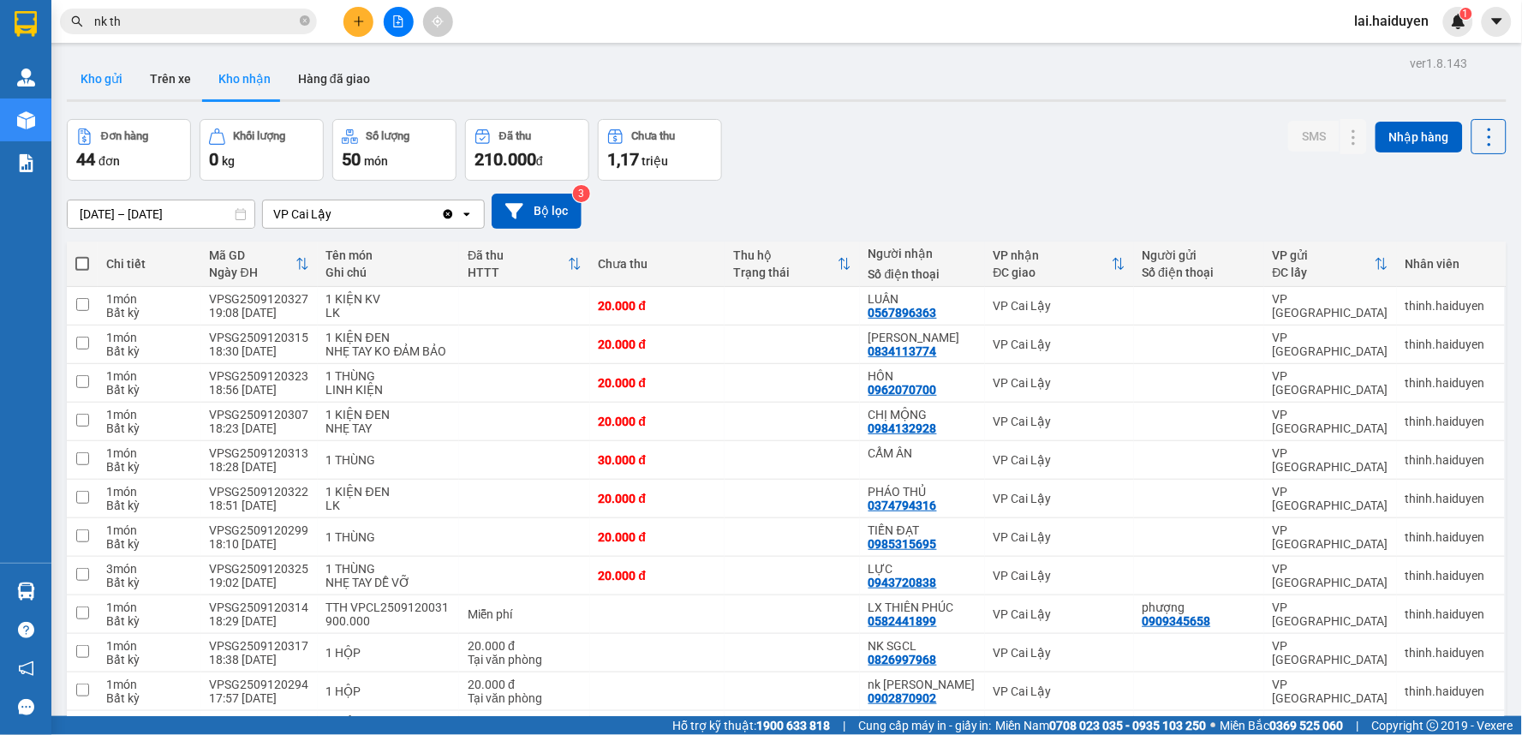
click at [107, 69] on button "Kho gửi" at bounding box center [101, 78] width 69 height 41
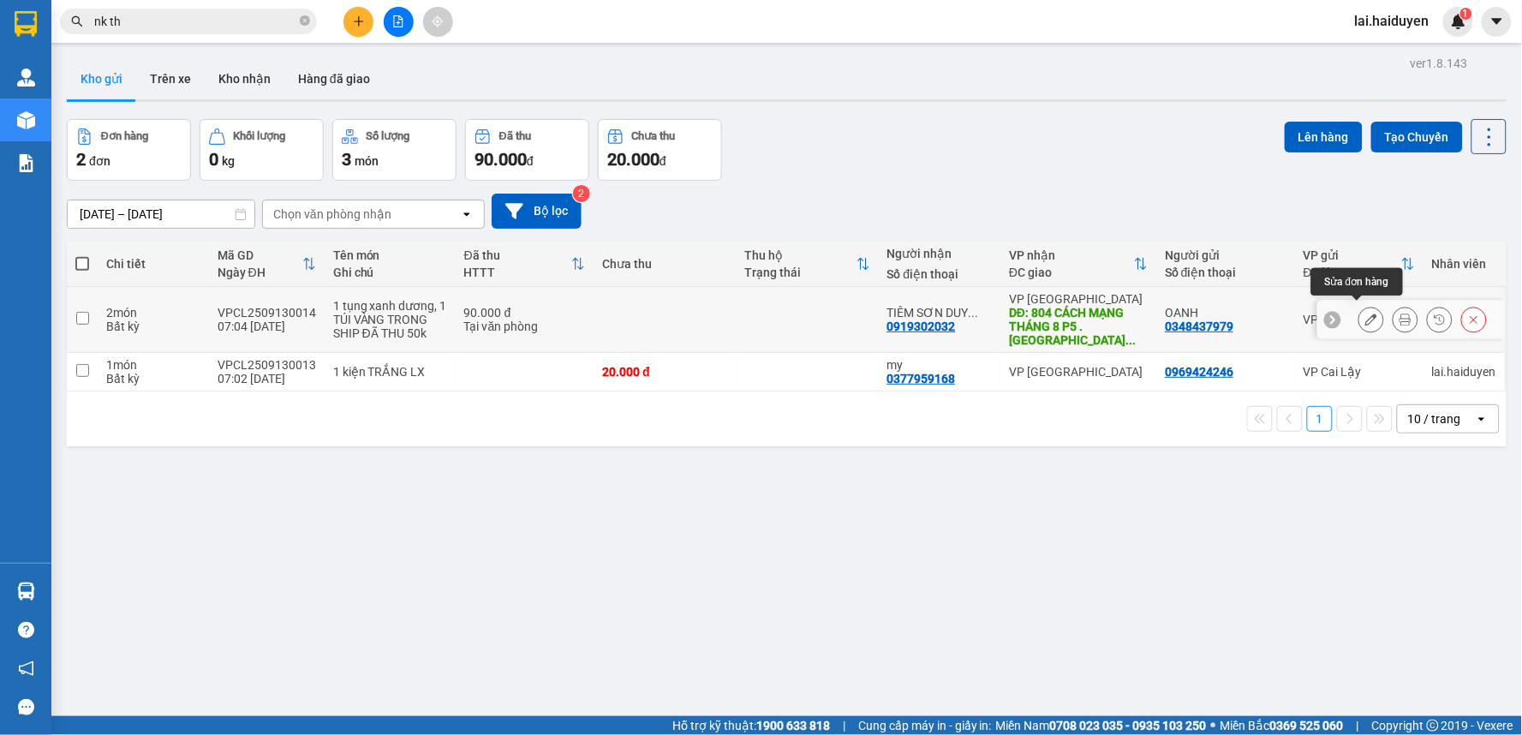
click at [1365, 314] on icon at bounding box center [1371, 320] width 12 height 12
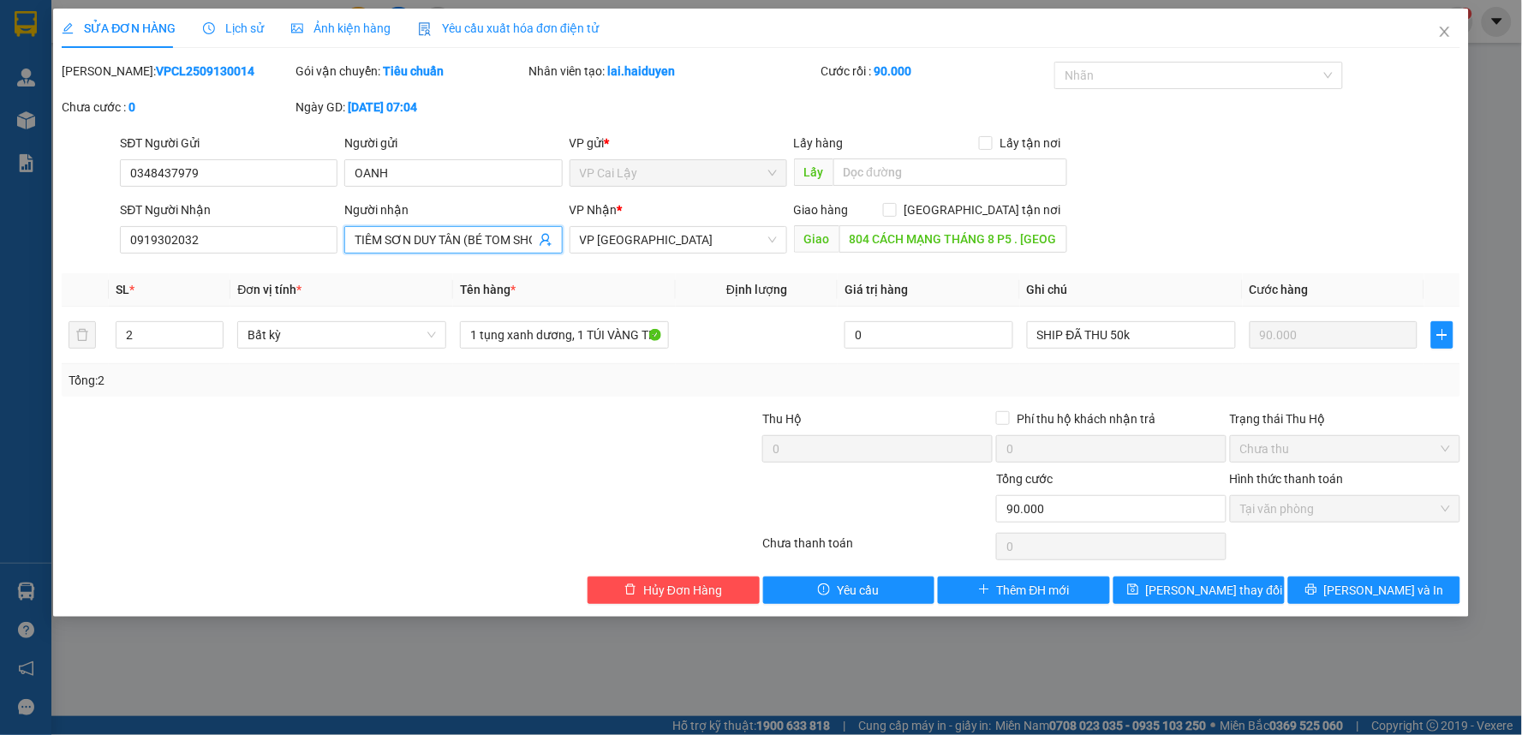
click at [433, 242] on input "TIÊM SƠN DUY TÂN (BÉ TOM SHOP)" at bounding box center [445, 239] width 180 height 19
click at [421, 241] on input "TIÊM SƠN DUY TÂN (BÉ TOM SHOP)" at bounding box center [445, 239] width 180 height 19
click at [1317, 593] on icon "printer" at bounding box center [1311, 589] width 11 height 11
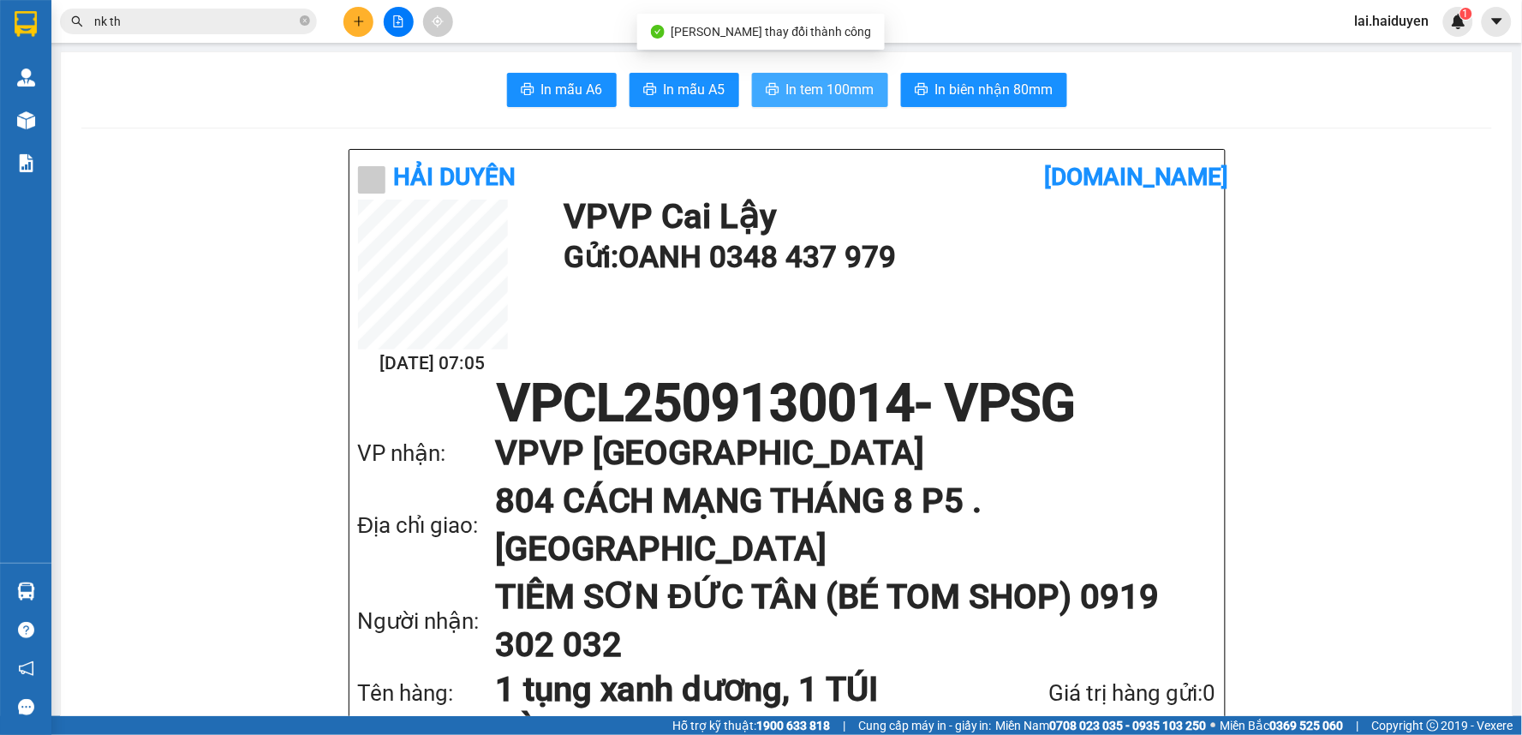
click at [821, 89] on span "In tem 100mm" at bounding box center [830, 89] width 88 height 21
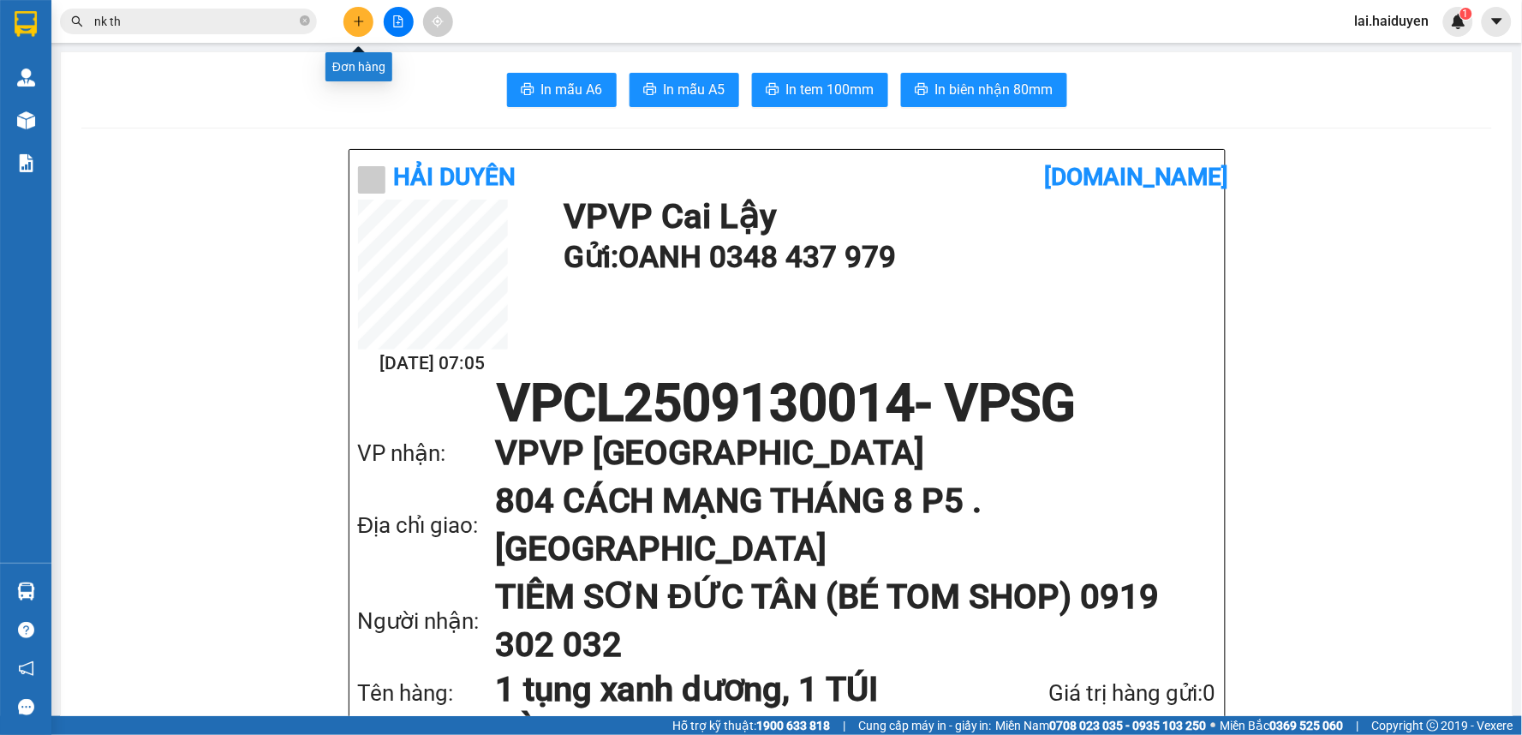
click at [362, 14] on button at bounding box center [359, 22] width 30 height 30
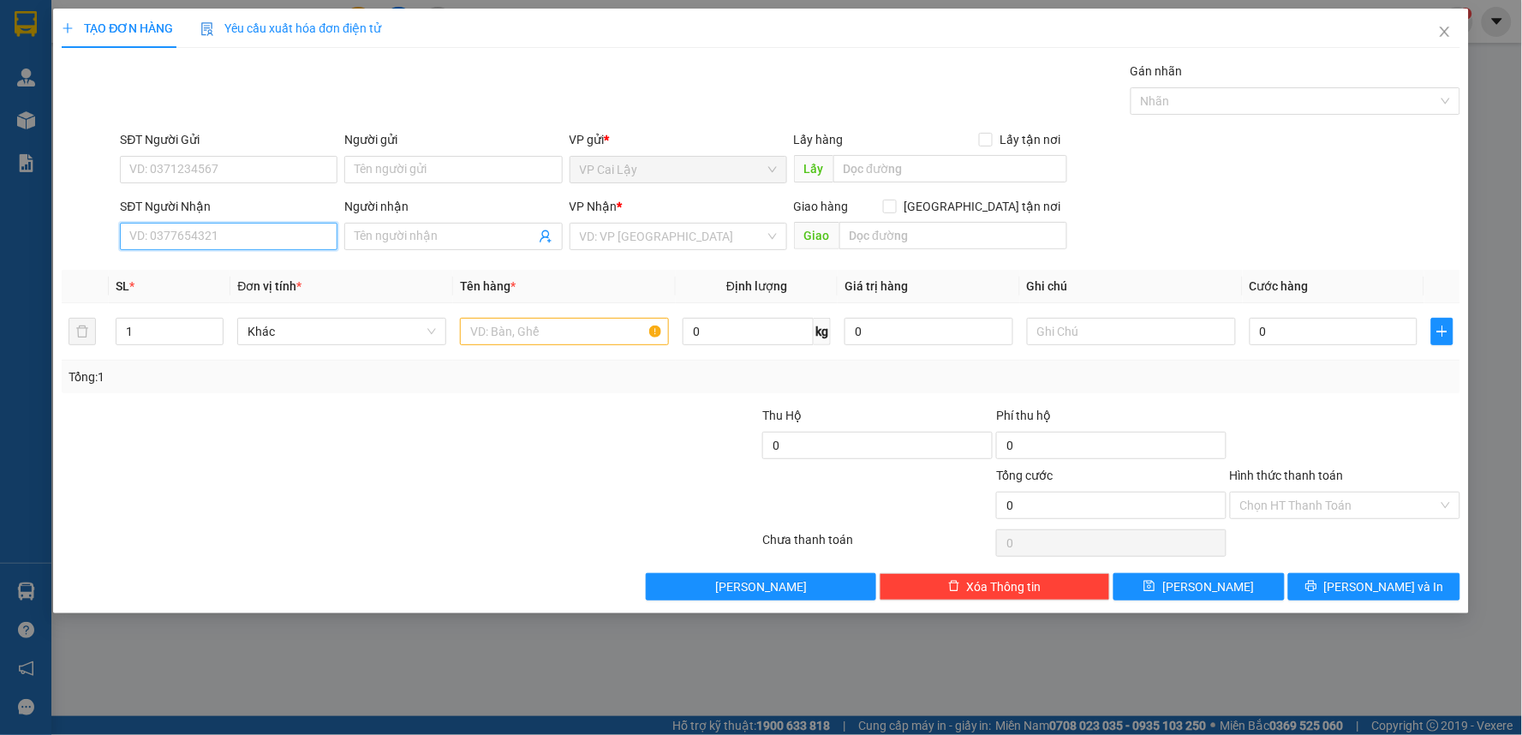
click at [246, 244] on input "SĐT Người Nhận" at bounding box center [229, 236] width 218 height 27
click at [218, 237] on input "0903038511" at bounding box center [229, 236] width 218 height 27
click at [147, 232] on input "0903038511" at bounding box center [229, 236] width 218 height 27
click at [156, 232] on input "0903038511" at bounding box center [229, 236] width 218 height 27
click at [169, 238] on input "0903038511" at bounding box center [229, 236] width 218 height 27
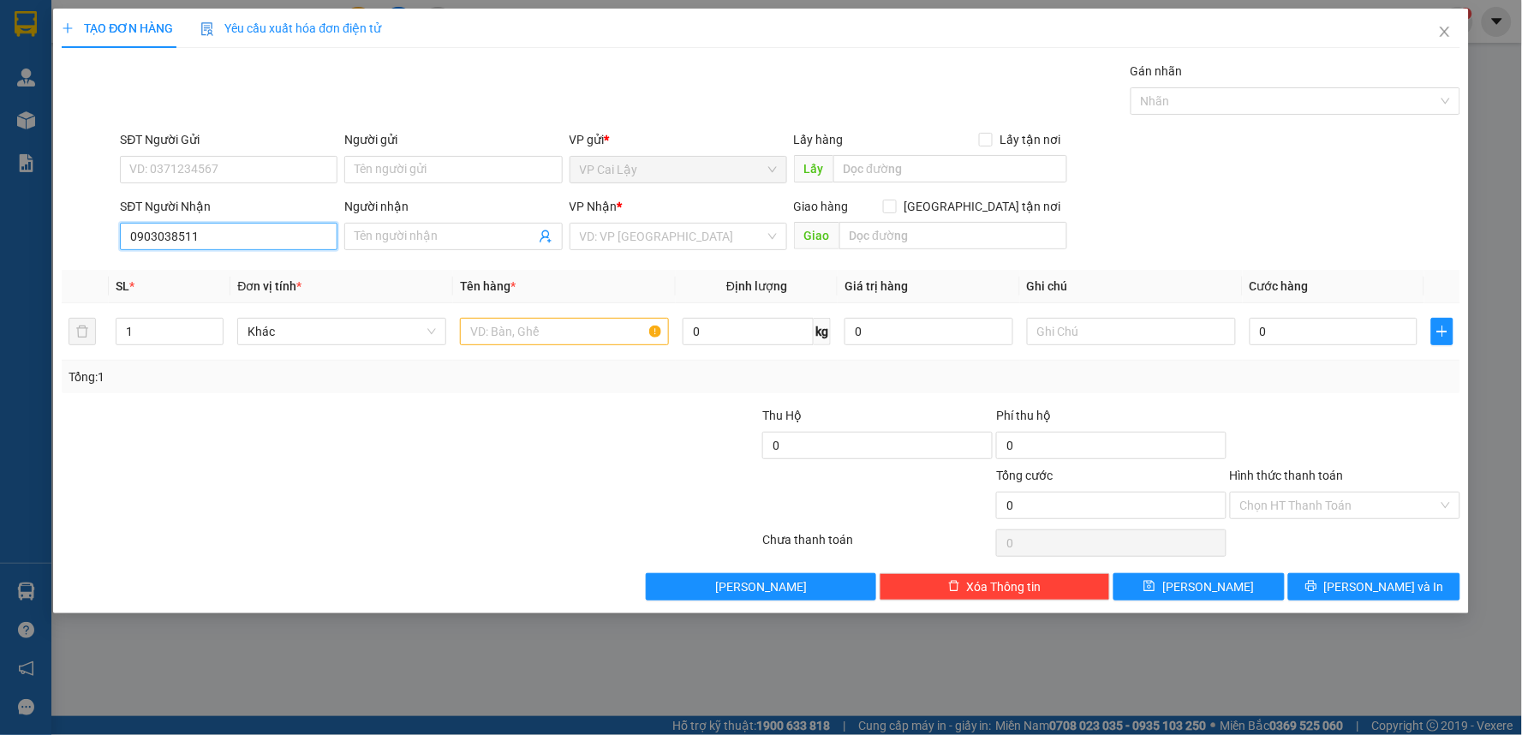
click at [201, 236] on input "0903038511" at bounding box center [229, 236] width 218 height 27
type input "0903038511"
click at [417, 237] on input "Người nhận" at bounding box center [445, 236] width 180 height 19
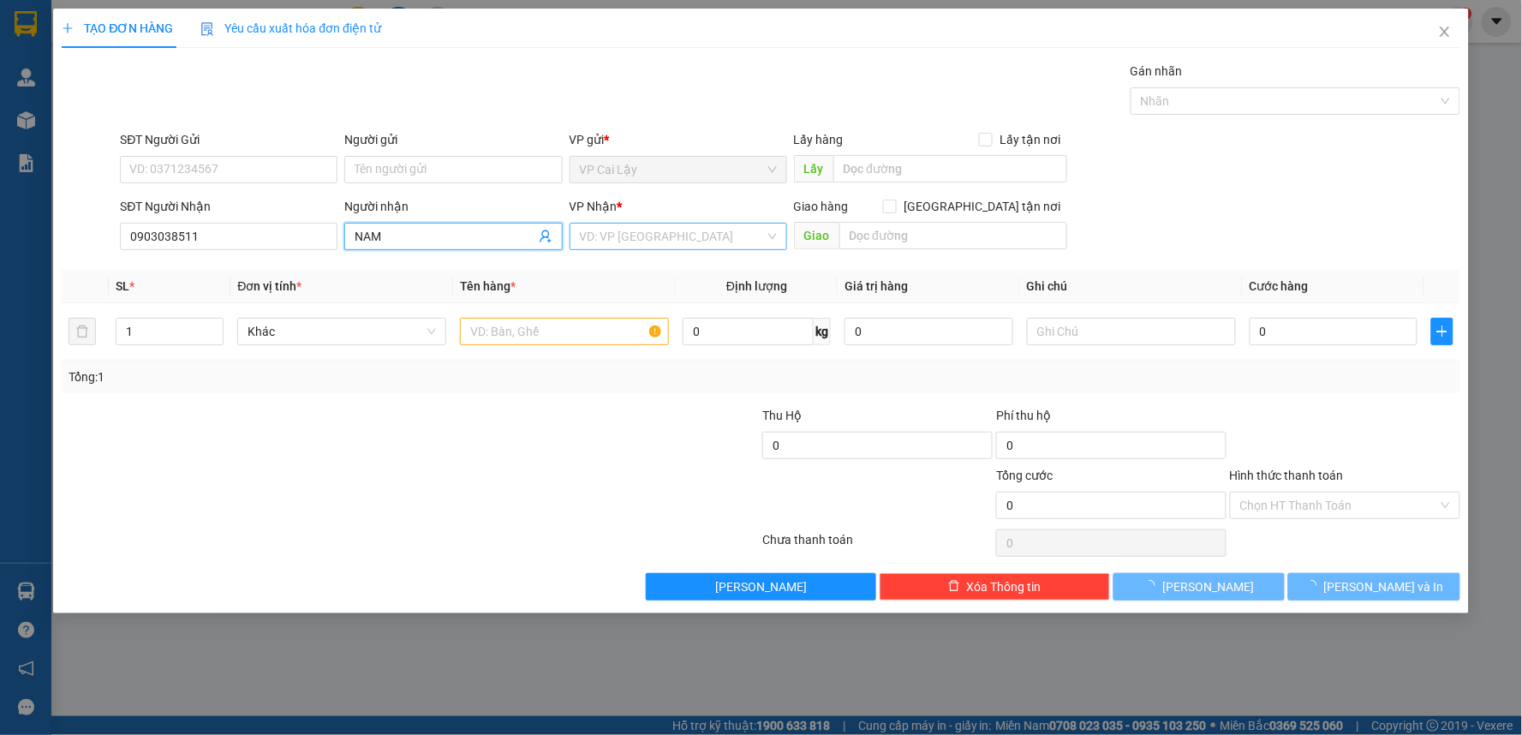
type input "NAM"
drag, startPoint x: 674, startPoint y: 232, endPoint x: 673, endPoint y: 251, distance: 18.9
click at [674, 236] on input "search" at bounding box center [672, 237] width 185 height 26
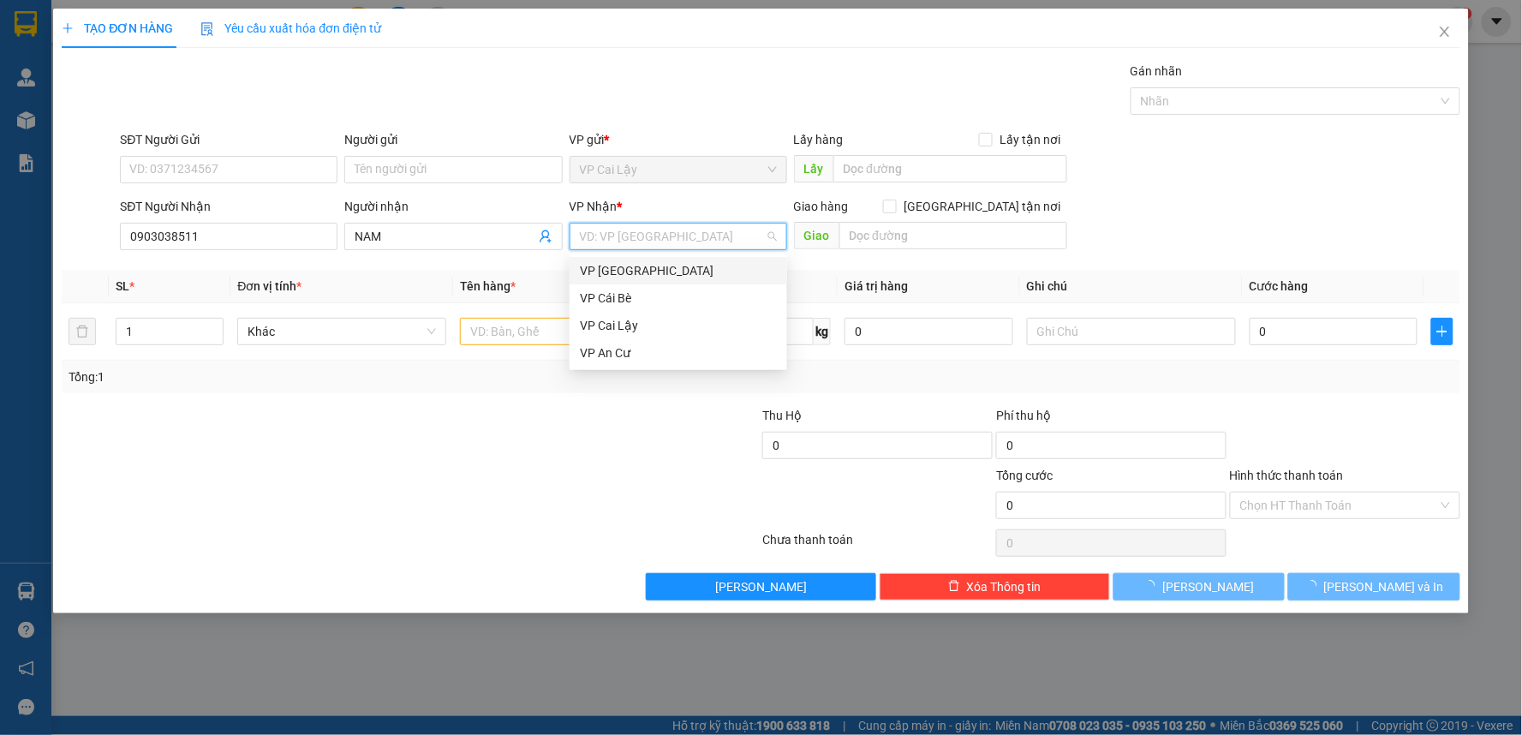
drag, startPoint x: 660, startPoint y: 272, endPoint x: 644, endPoint y: 267, distance: 16.3
click at [660, 272] on div "VP [GEOGRAPHIC_DATA]" at bounding box center [678, 270] width 197 height 19
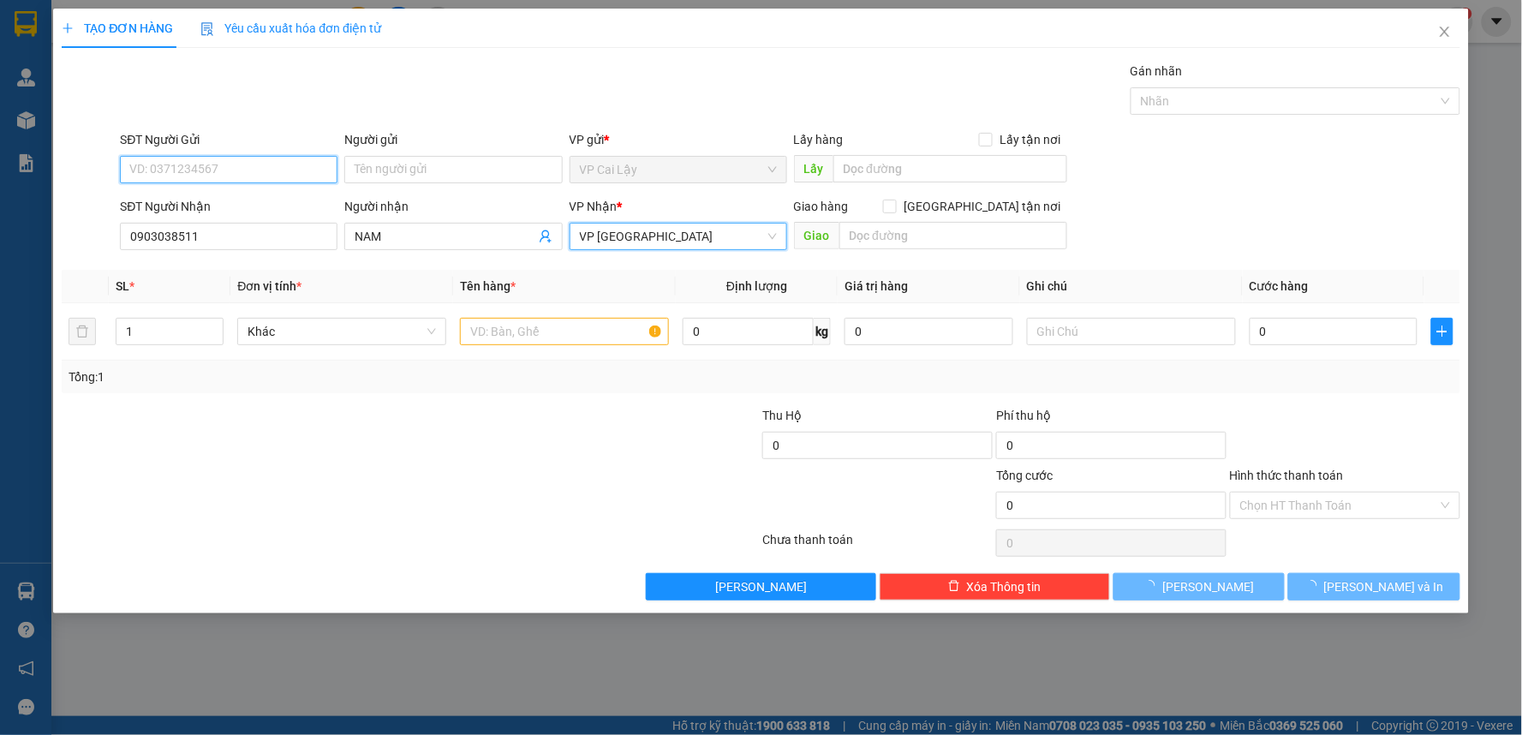
click at [211, 172] on input "SĐT Người Gửi" at bounding box center [229, 169] width 218 height 27
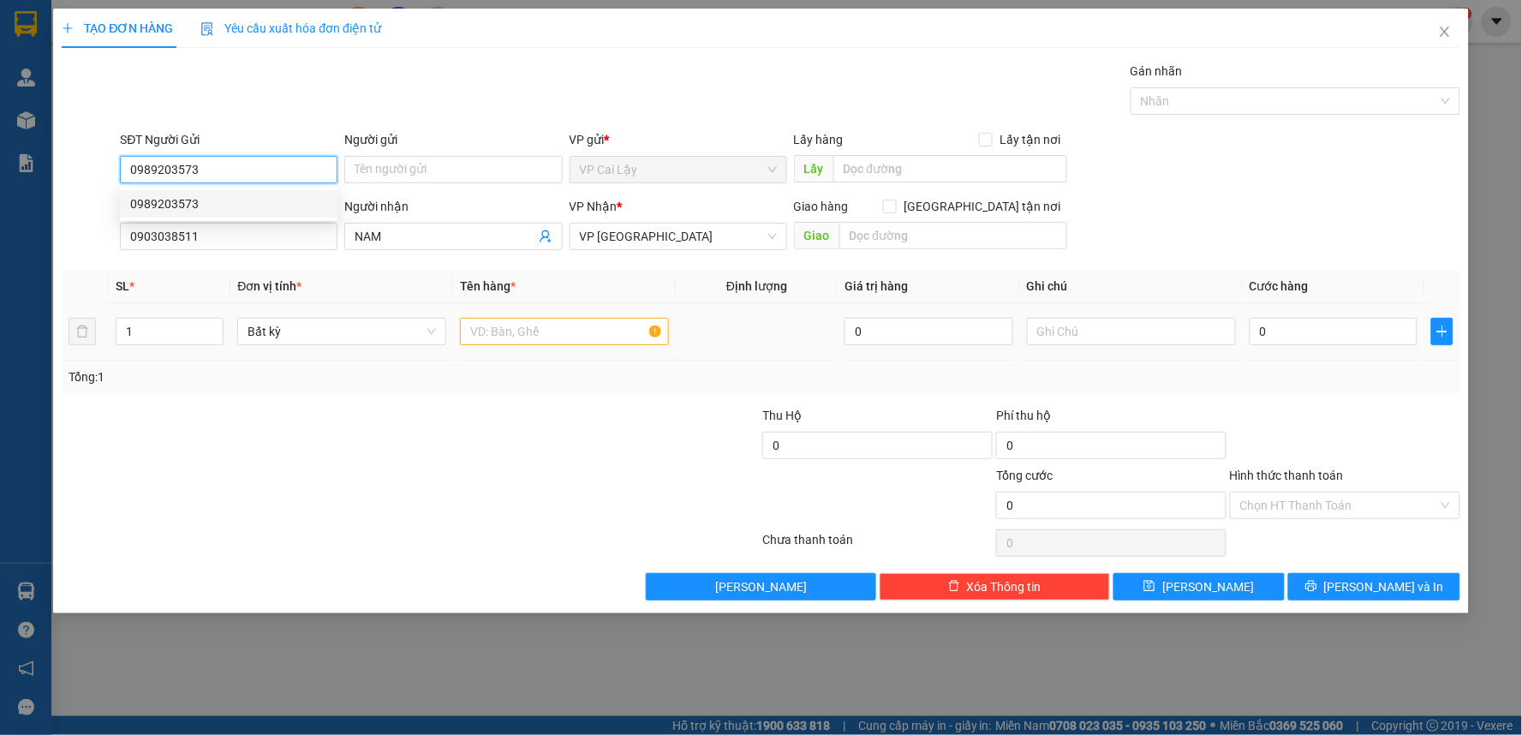
type input "0989203573"
click at [538, 336] on input "text" at bounding box center [564, 331] width 209 height 27
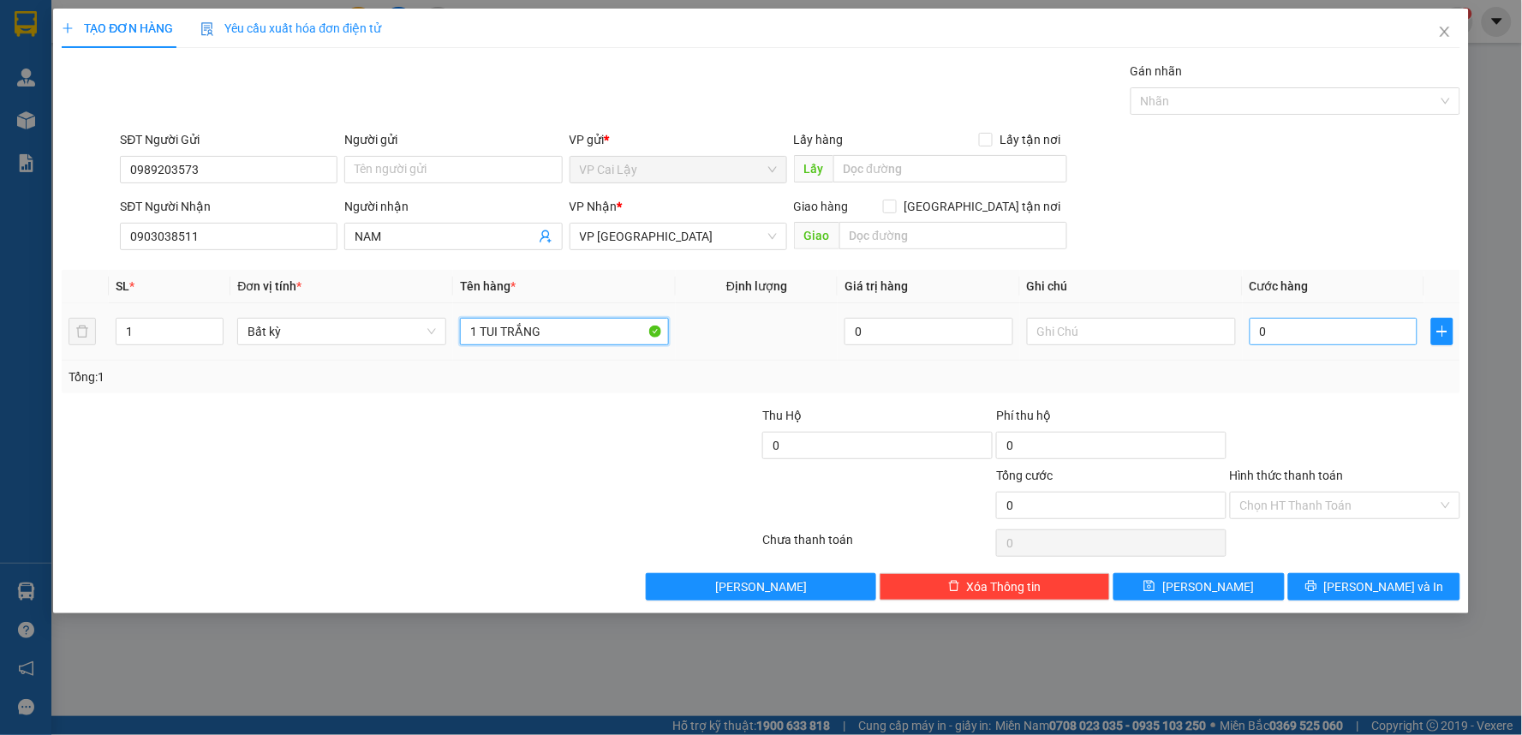
type input "1 TUI TRẮNG"
click at [1276, 335] on input "0" at bounding box center [1334, 331] width 169 height 27
type input "02"
type input "2"
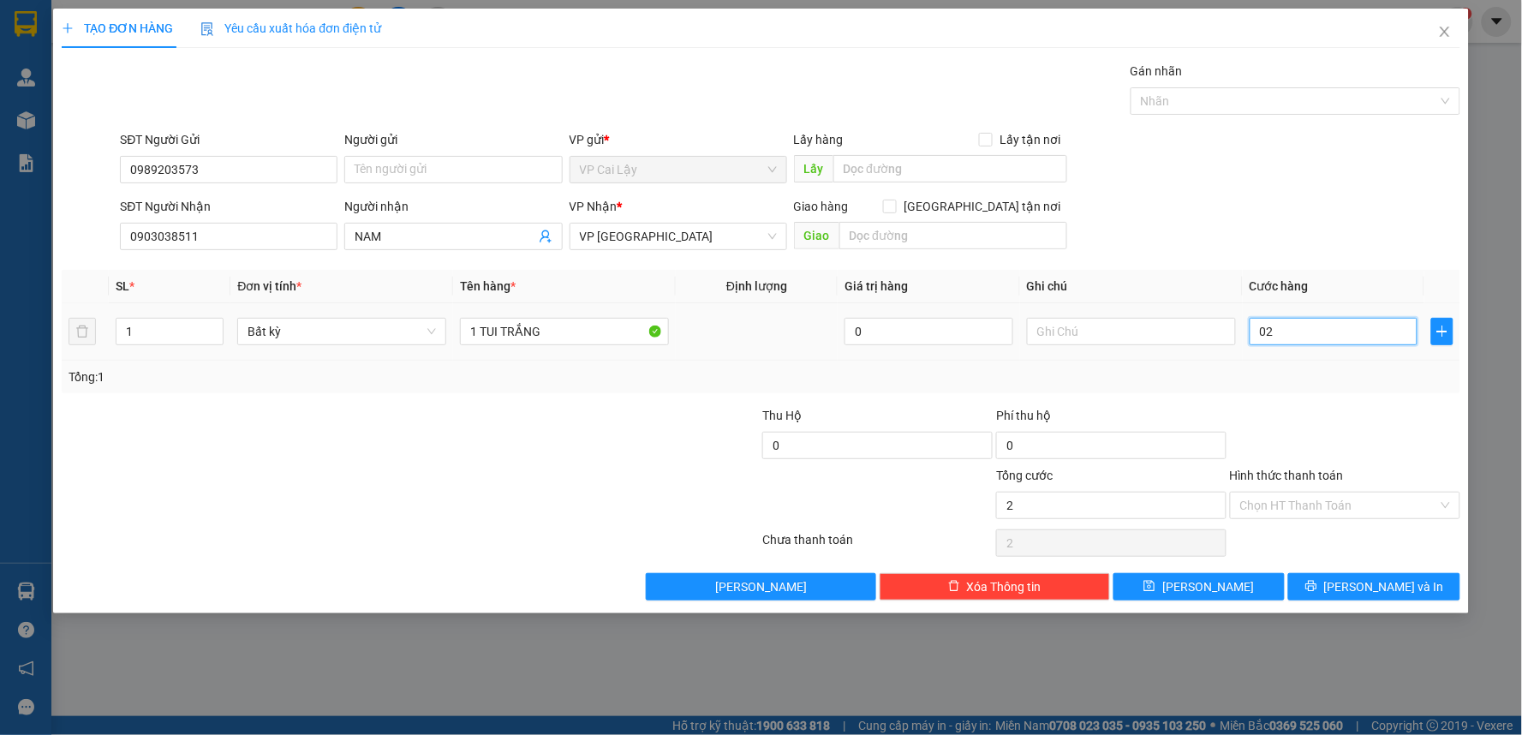
type input "020"
type input "20"
click at [1308, 403] on div "Transit Pickup Surcharge Ids Transit Deliver Surcharge Ids Transit Deliver Surc…" at bounding box center [761, 331] width 1399 height 539
click at [1336, 594] on button "[PERSON_NAME] và In" at bounding box center [1374, 586] width 172 height 27
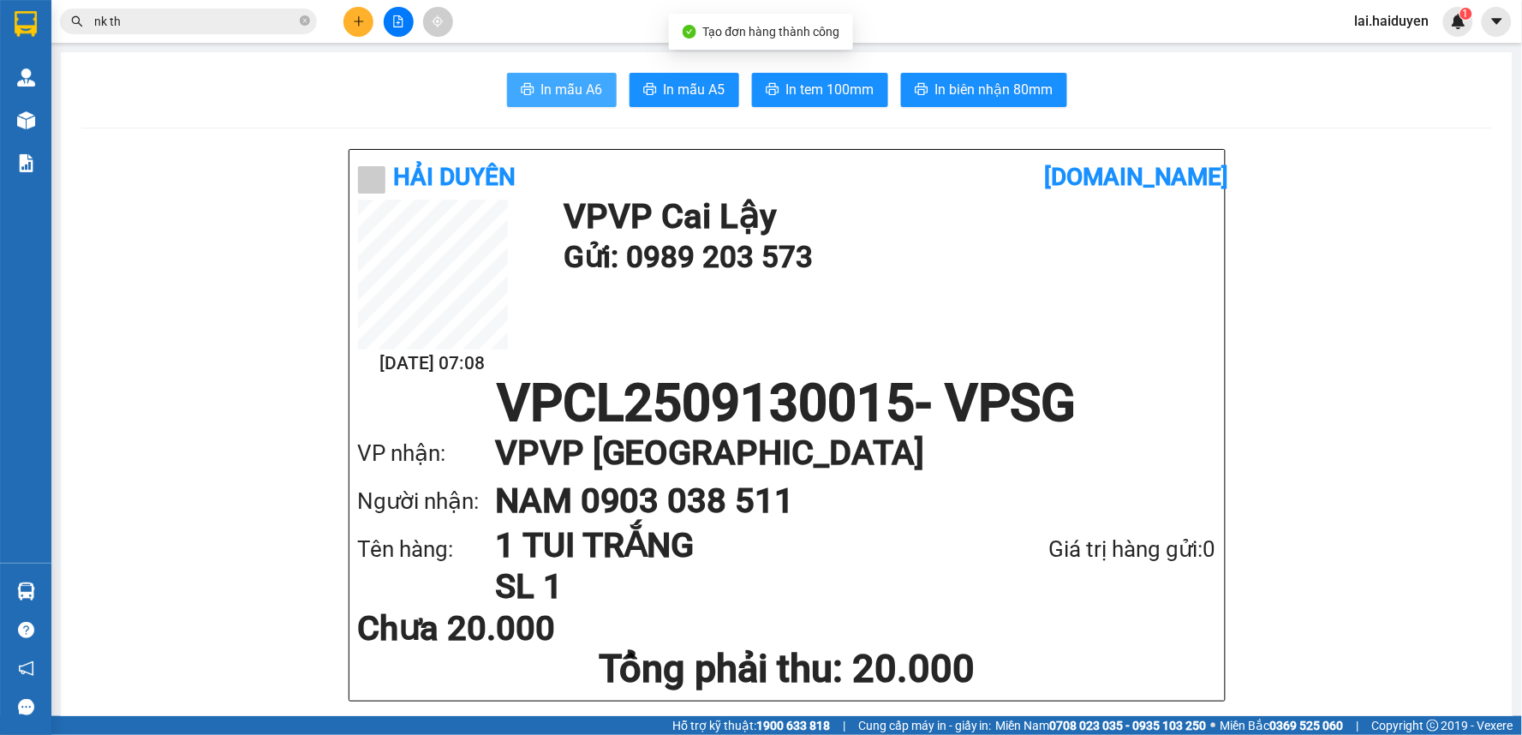
click at [558, 96] on span "In mẫu A6" at bounding box center [572, 89] width 62 height 21
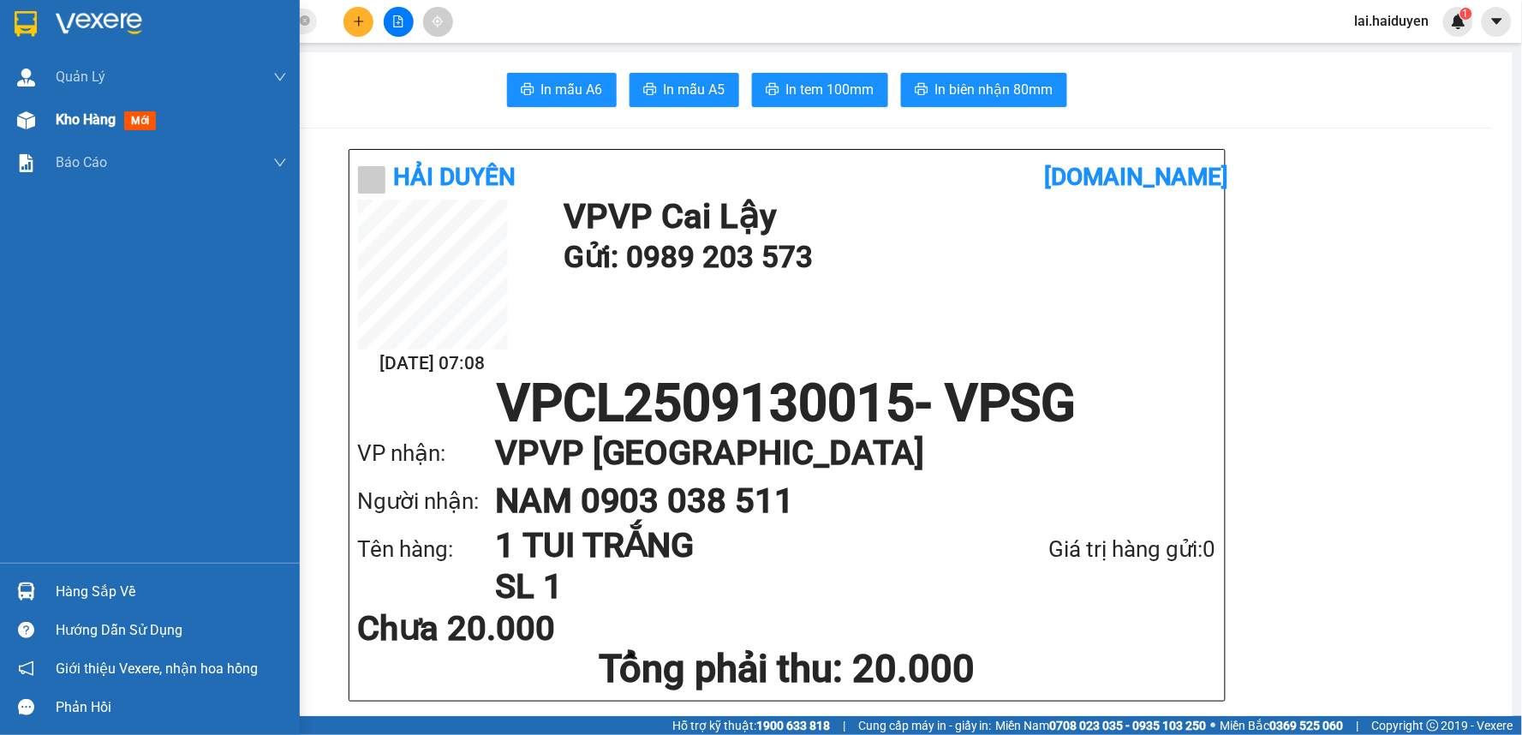
click at [101, 117] on span "Kho hàng" at bounding box center [86, 119] width 60 height 16
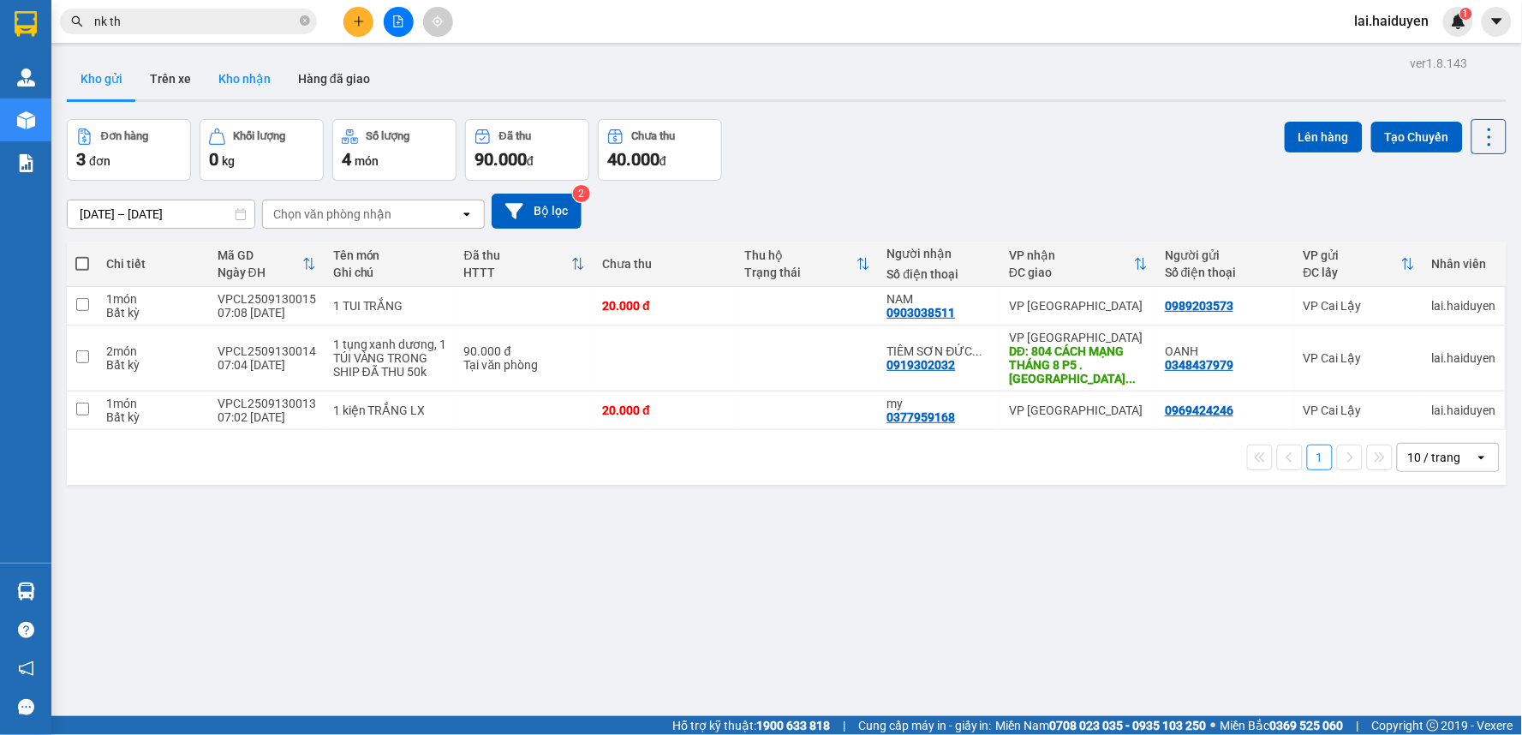
click at [235, 82] on button "Kho nhận" at bounding box center [245, 78] width 80 height 41
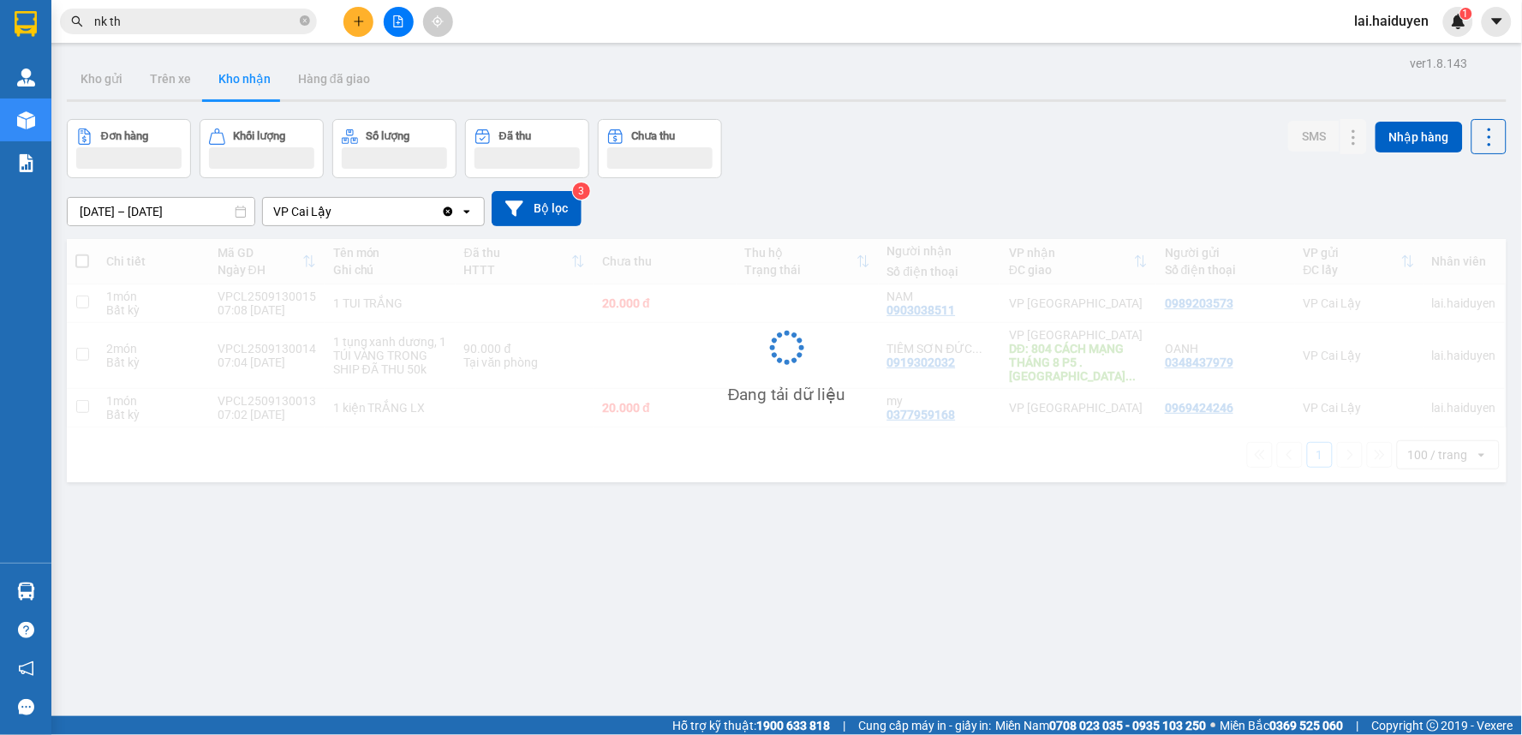
click at [235, 82] on button "Kho nhận" at bounding box center [245, 78] width 80 height 41
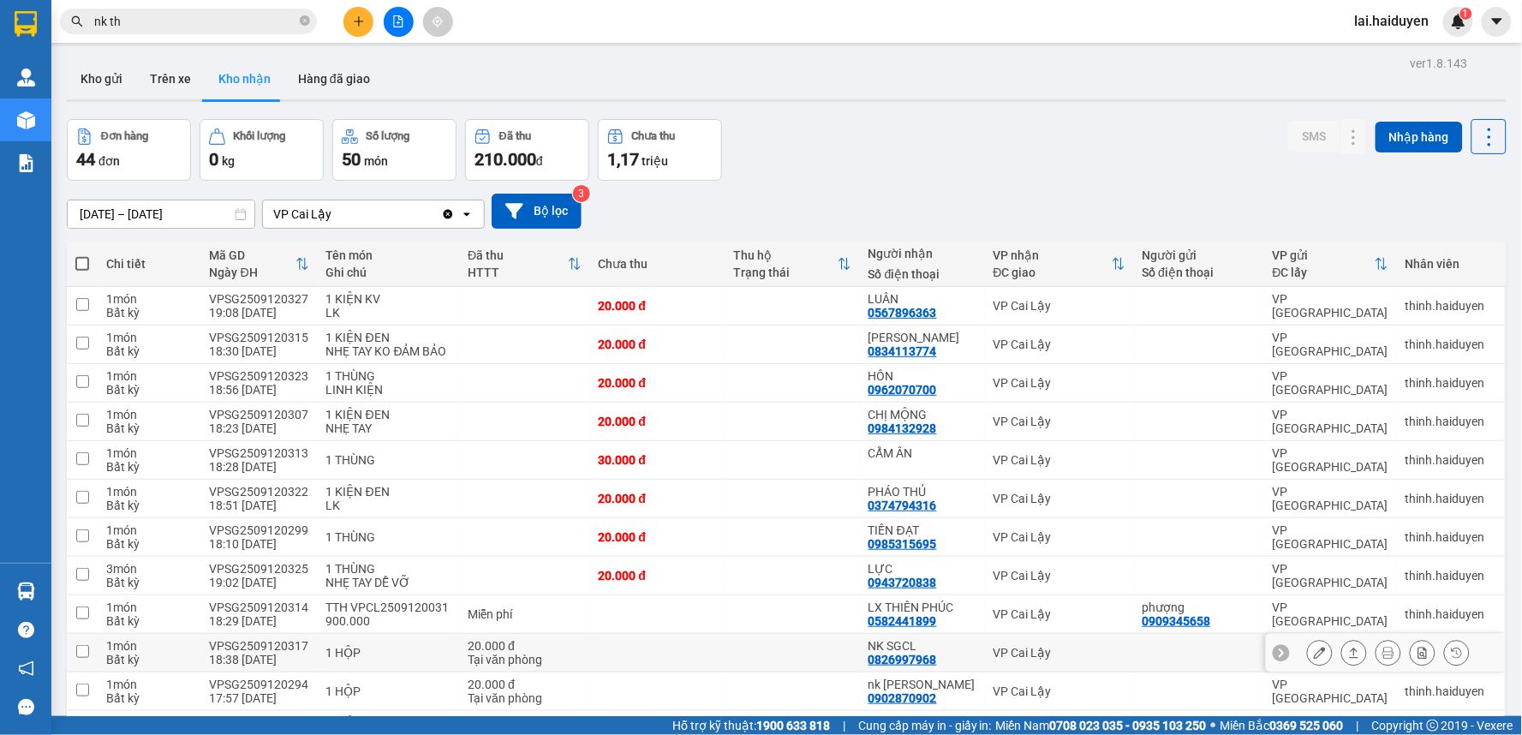
click at [794, 634] on td at bounding box center [792, 653] width 135 height 39
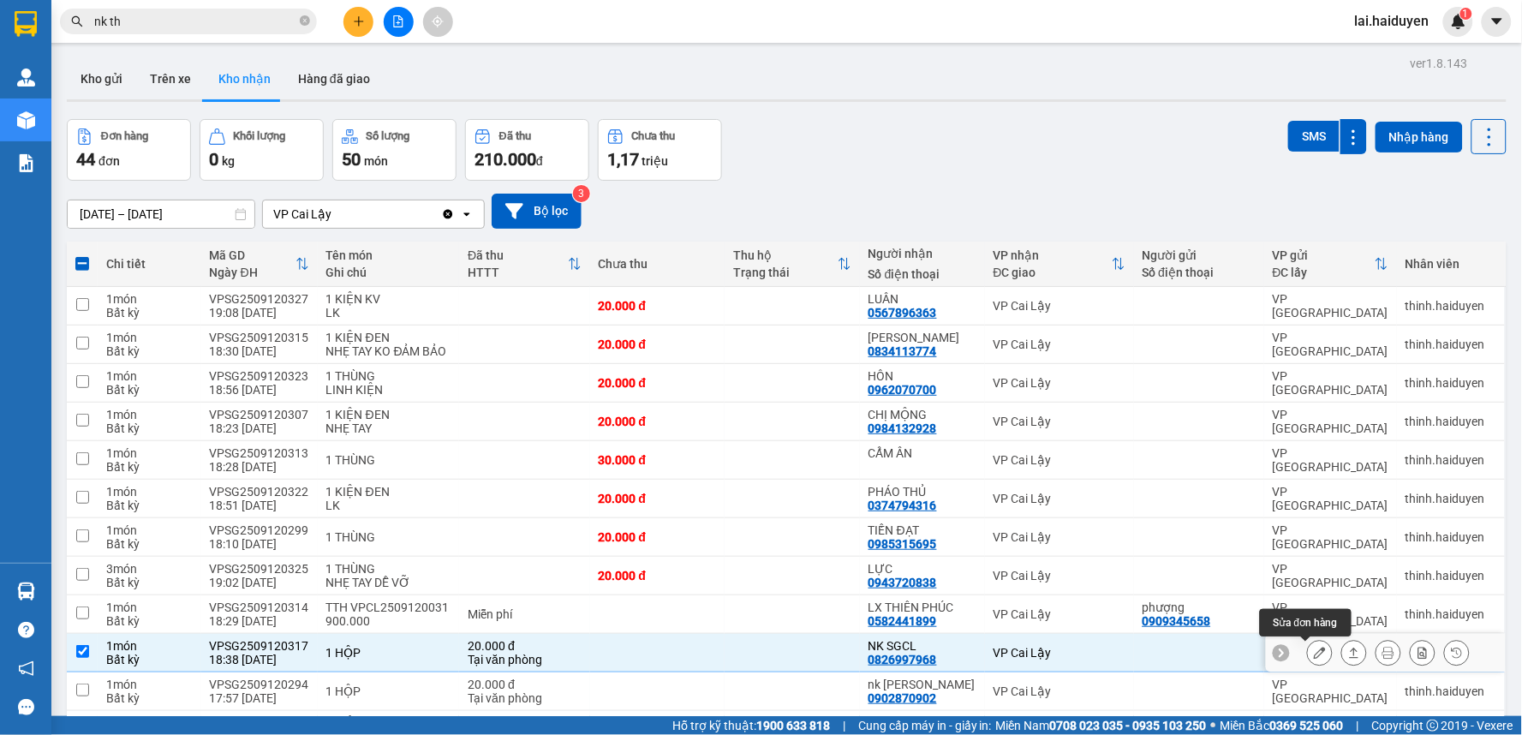
click at [1314, 647] on icon at bounding box center [1320, 653] width 12 height 12
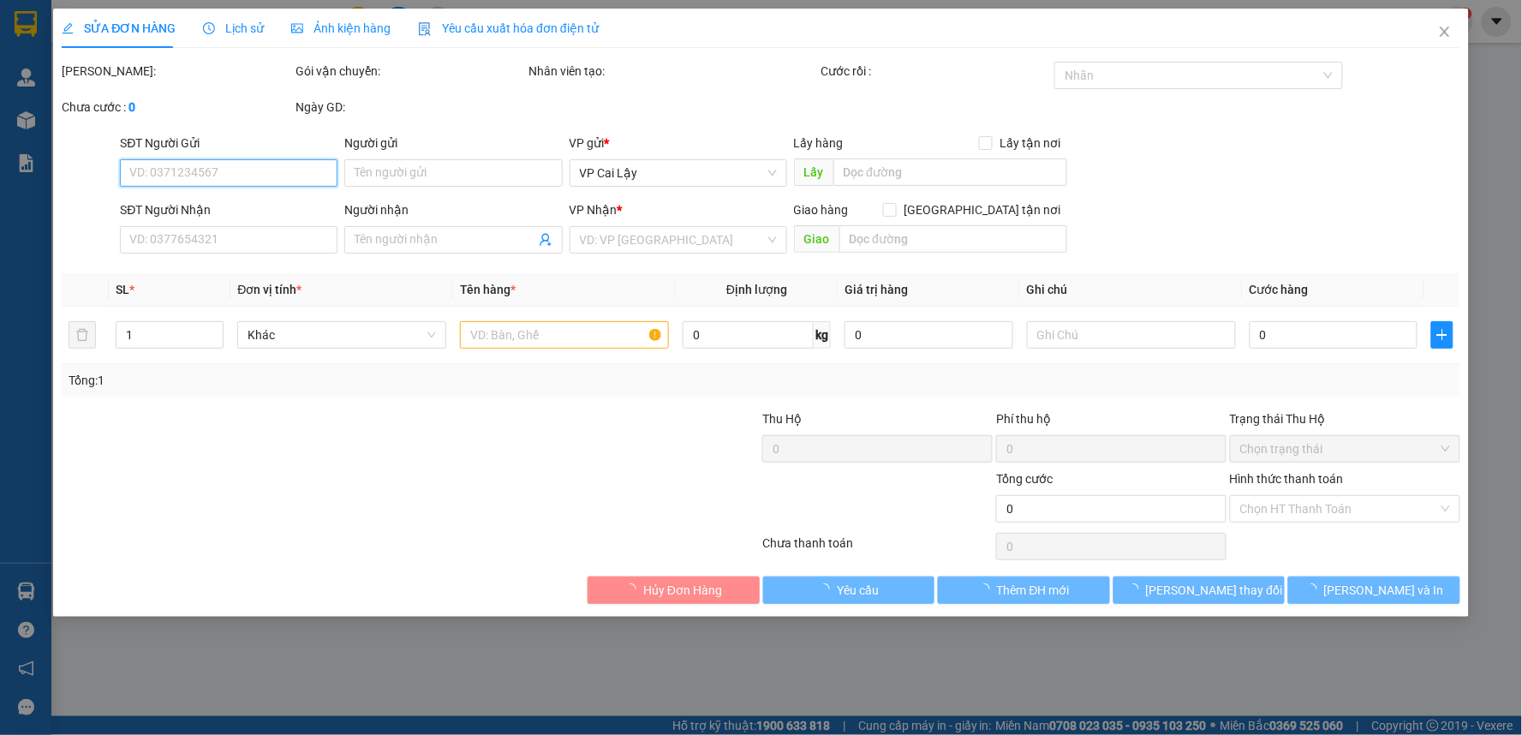
type input "0826997968"
type input "NK SGCL"
type input "20.000"
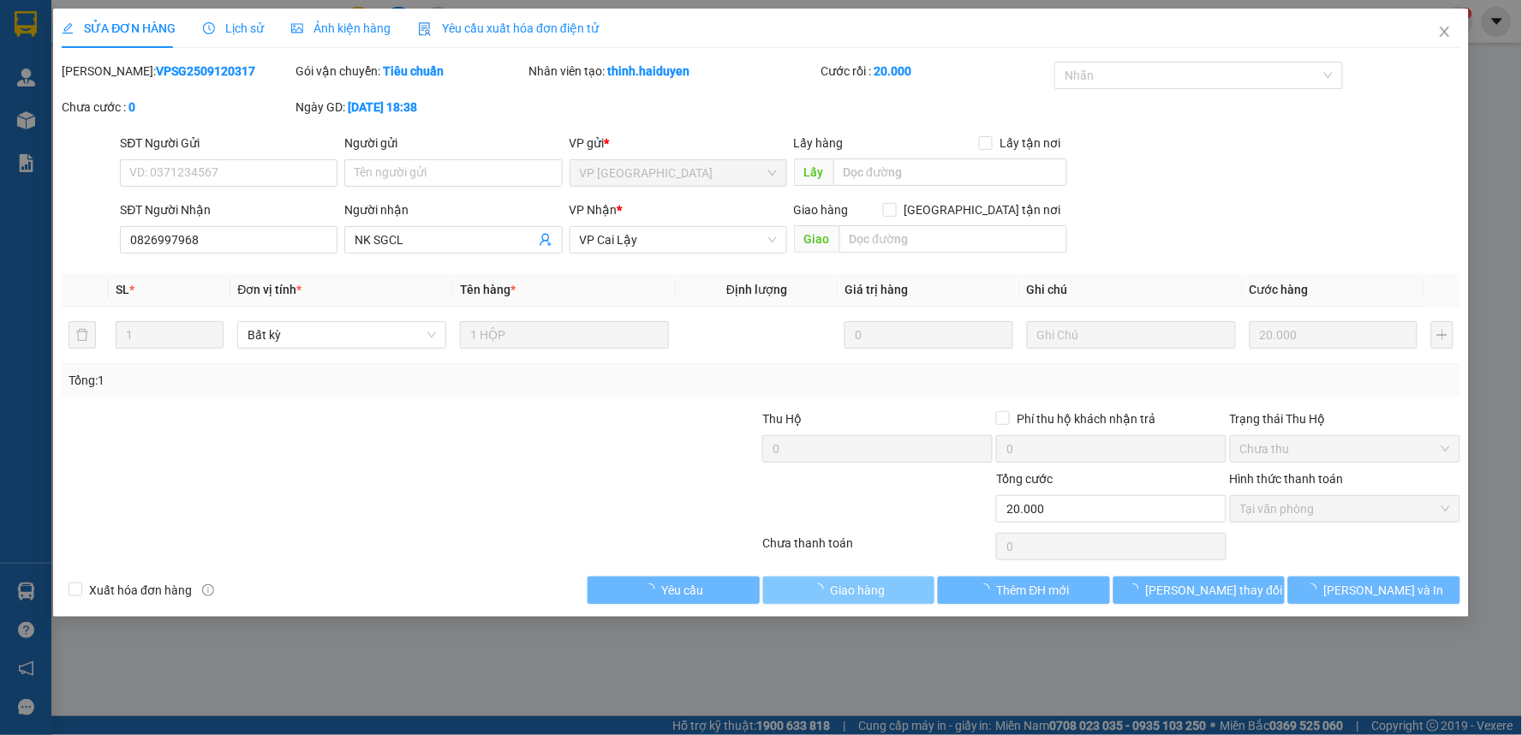
click at [824, 592] on icon "loading" at bounding box center [818, 589] width 12 height 12
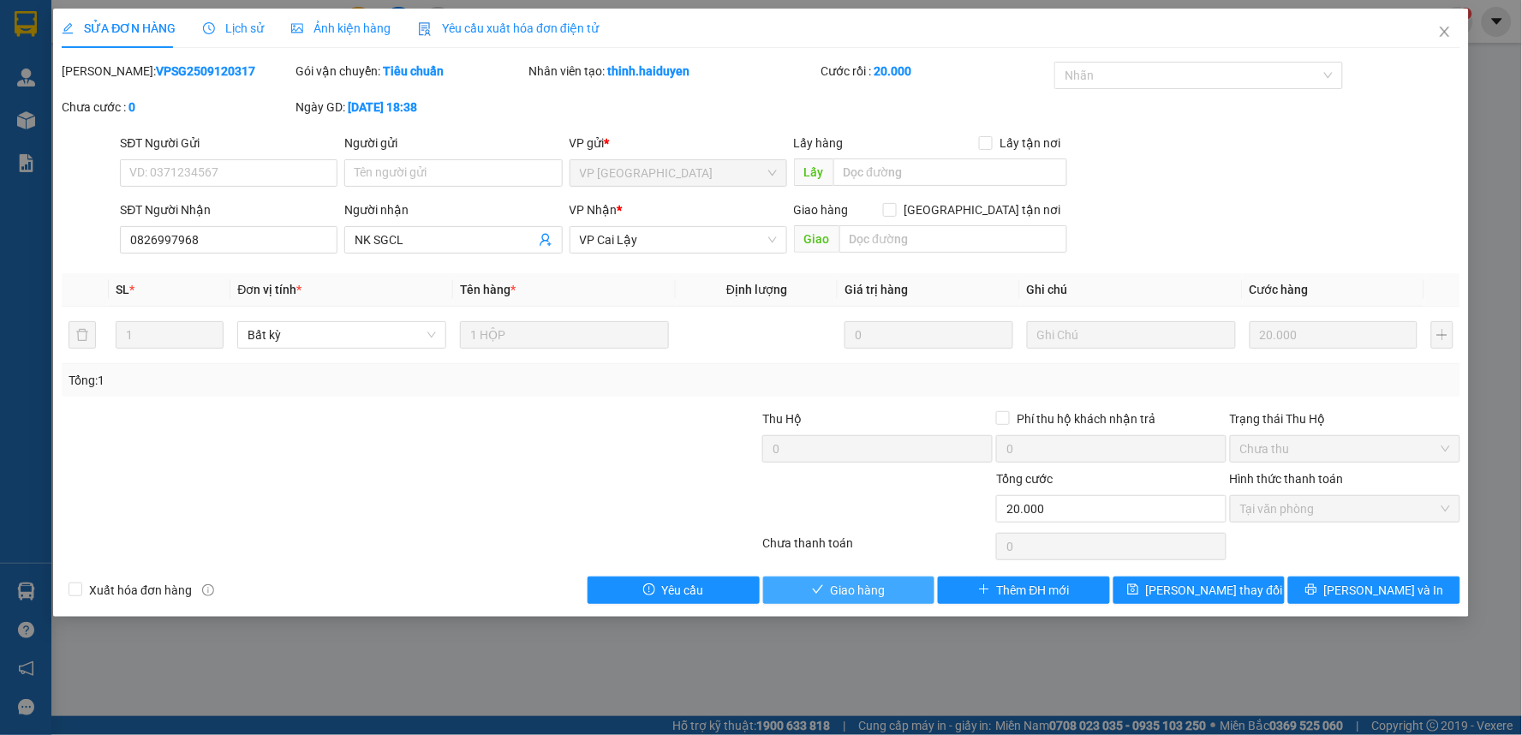
click at [827, 591] on button "Giao hàng" at bounding box center [849, 590] width 172 height 27
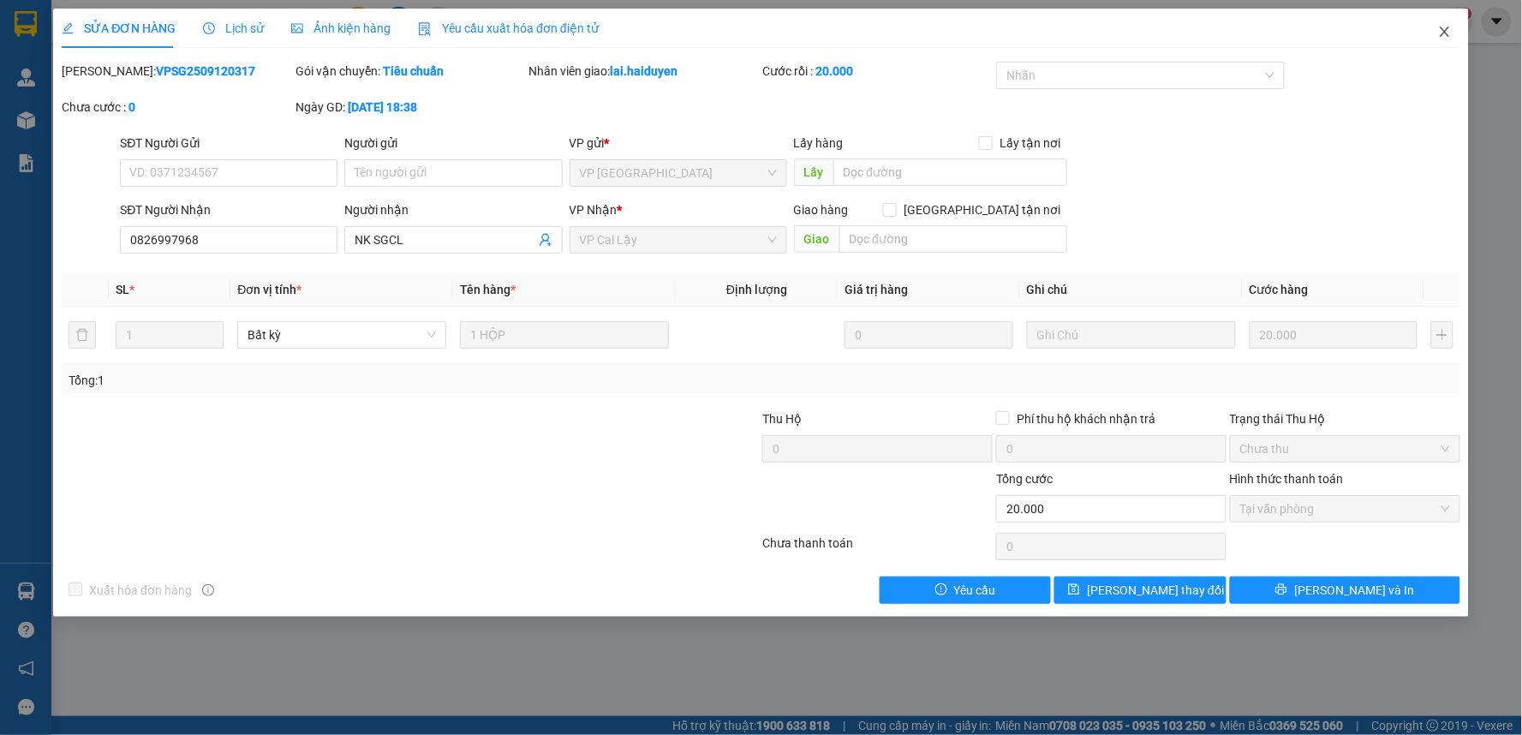
click at [1449, 31] on icon "close" at bounding box center [1445, 32] width 14 height 14
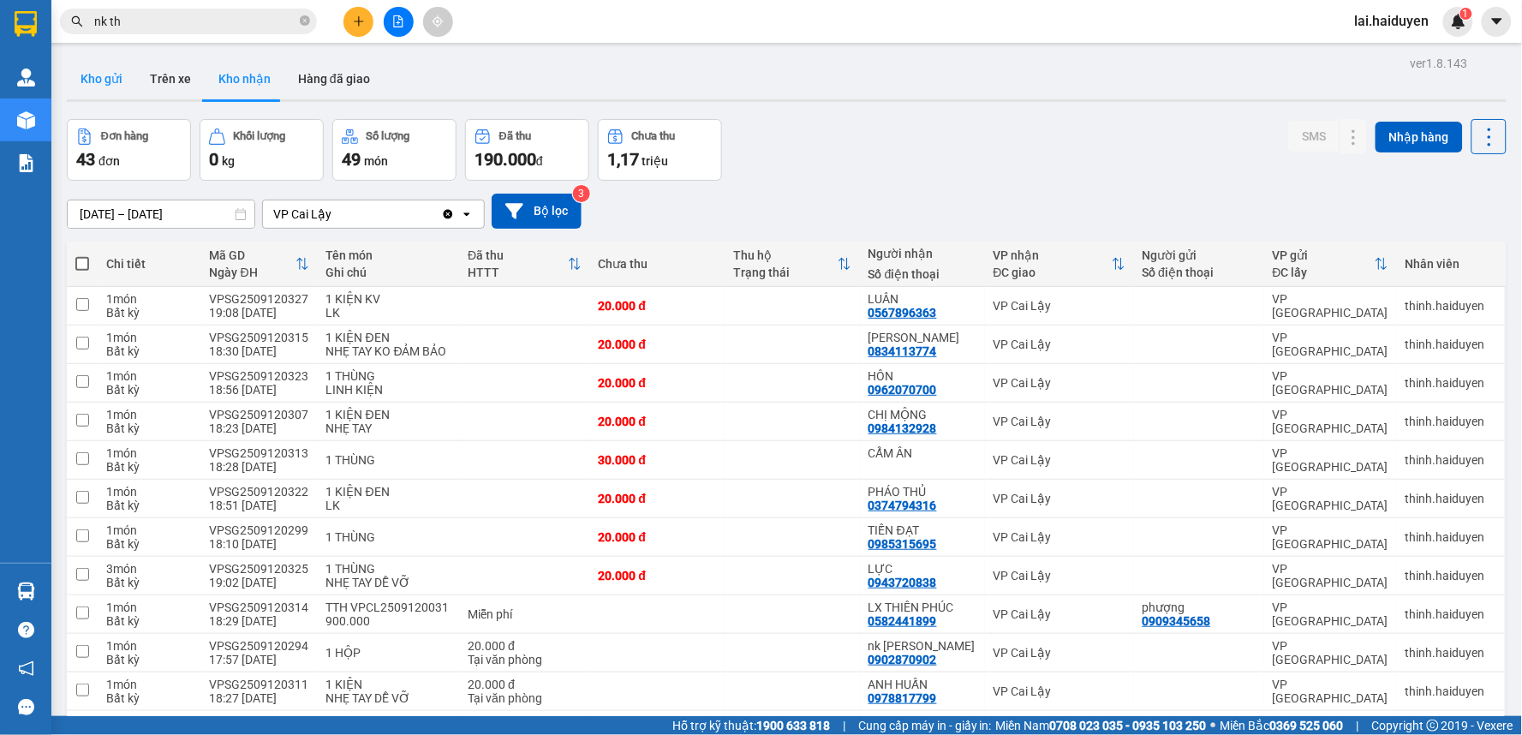
drag, startPoint x: 111, startPoint y: 79, endPoint x: 130, endPoint y: 81, distance: 19.0
click at [112, 79] on button "Kho gửi" at bounding box center [101, 78] width 69 height 41
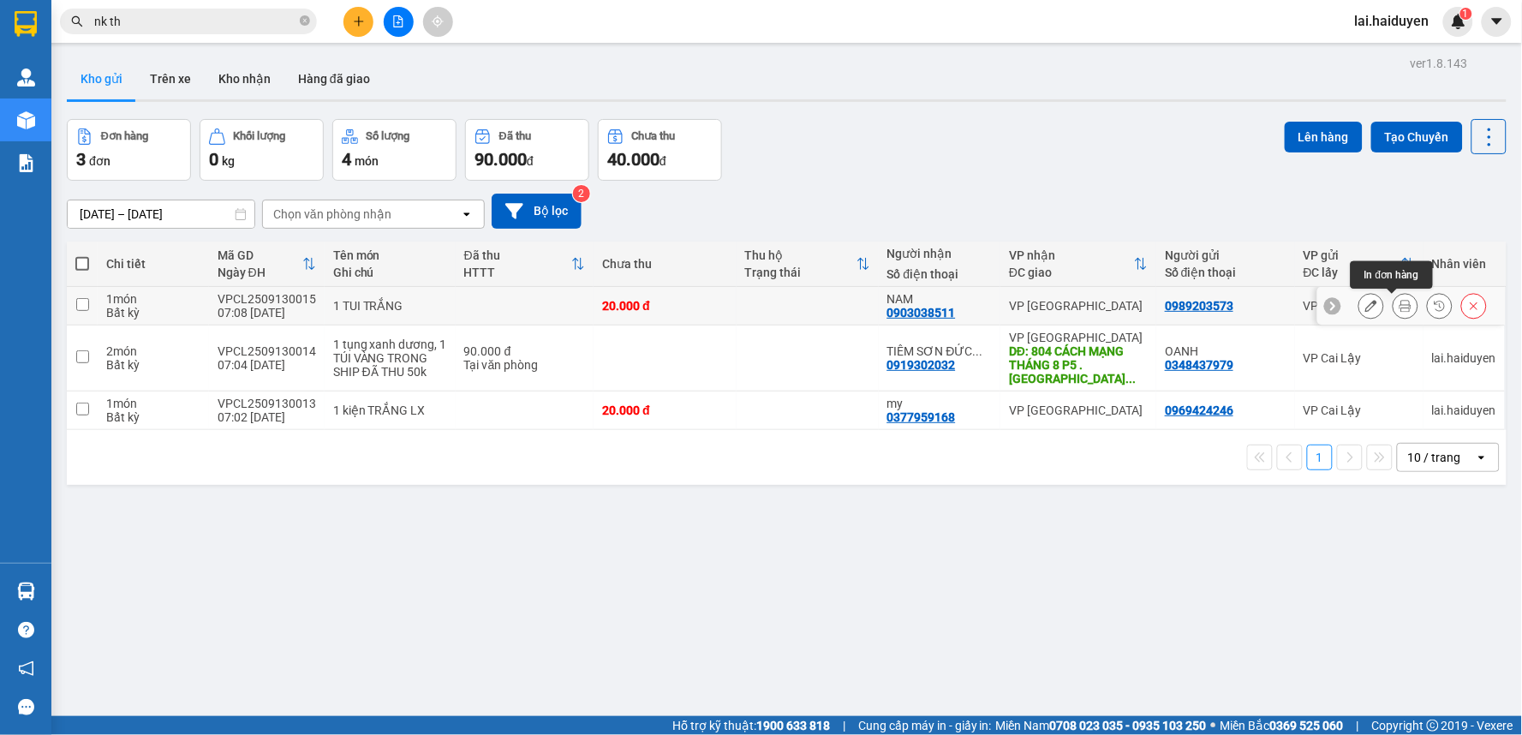
click at [1400, 308] on icon at bounding box center [1406, 306] width 12 height 12
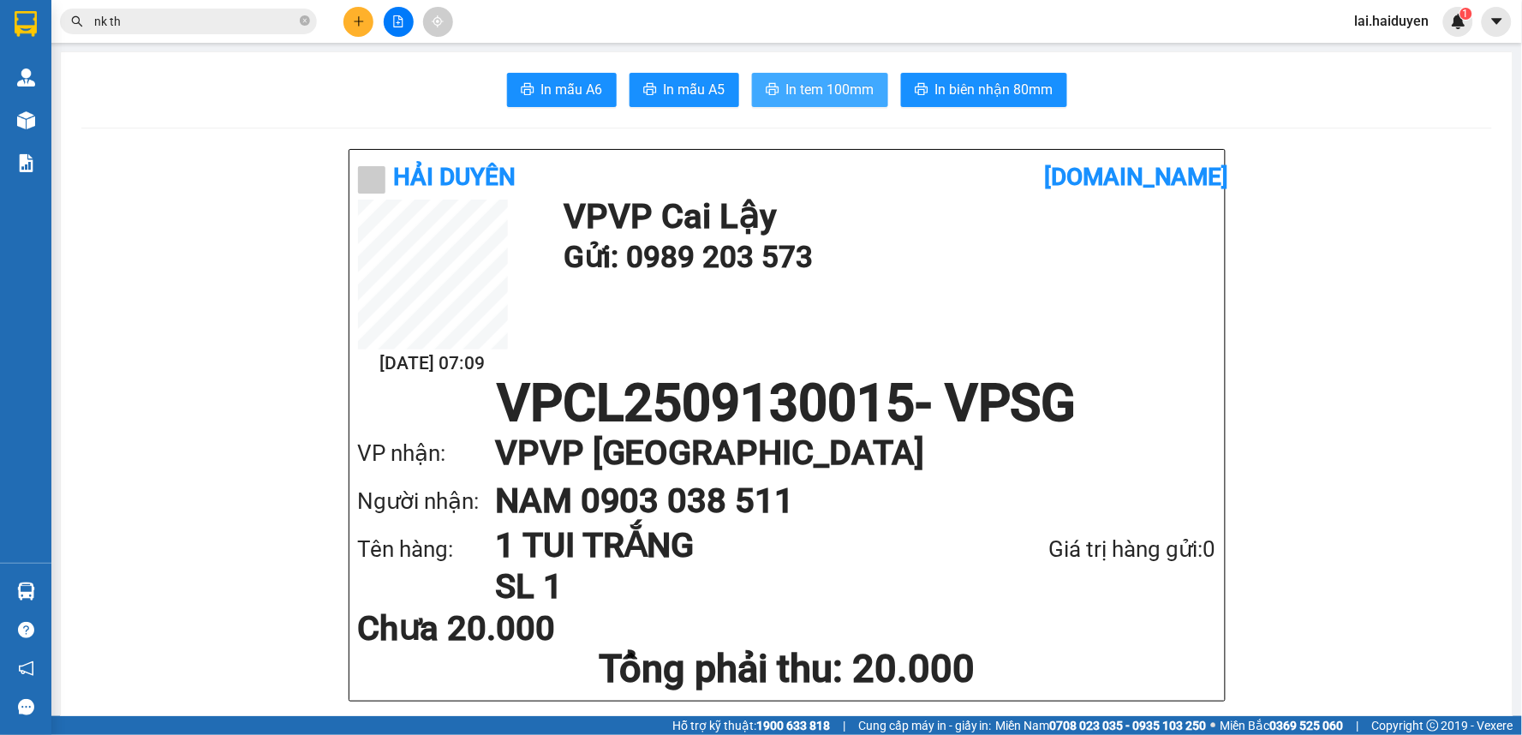
click at [851, 99] on span "In tem 100mm" at bounding box center [830, 89] width 88 height 21
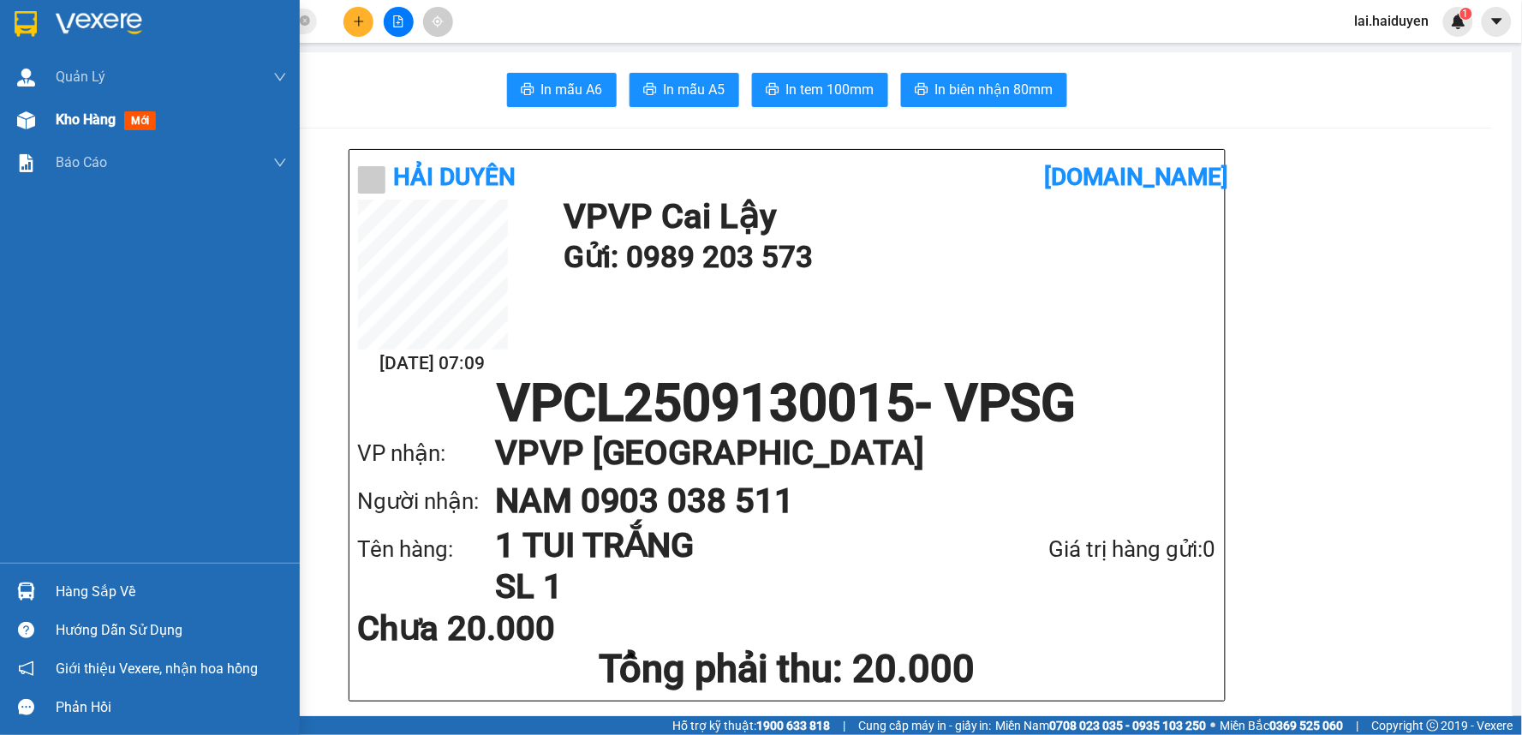
click at [112, 117] on span "Kho hàng" at bounding box center [86, 119] width 60 height 16
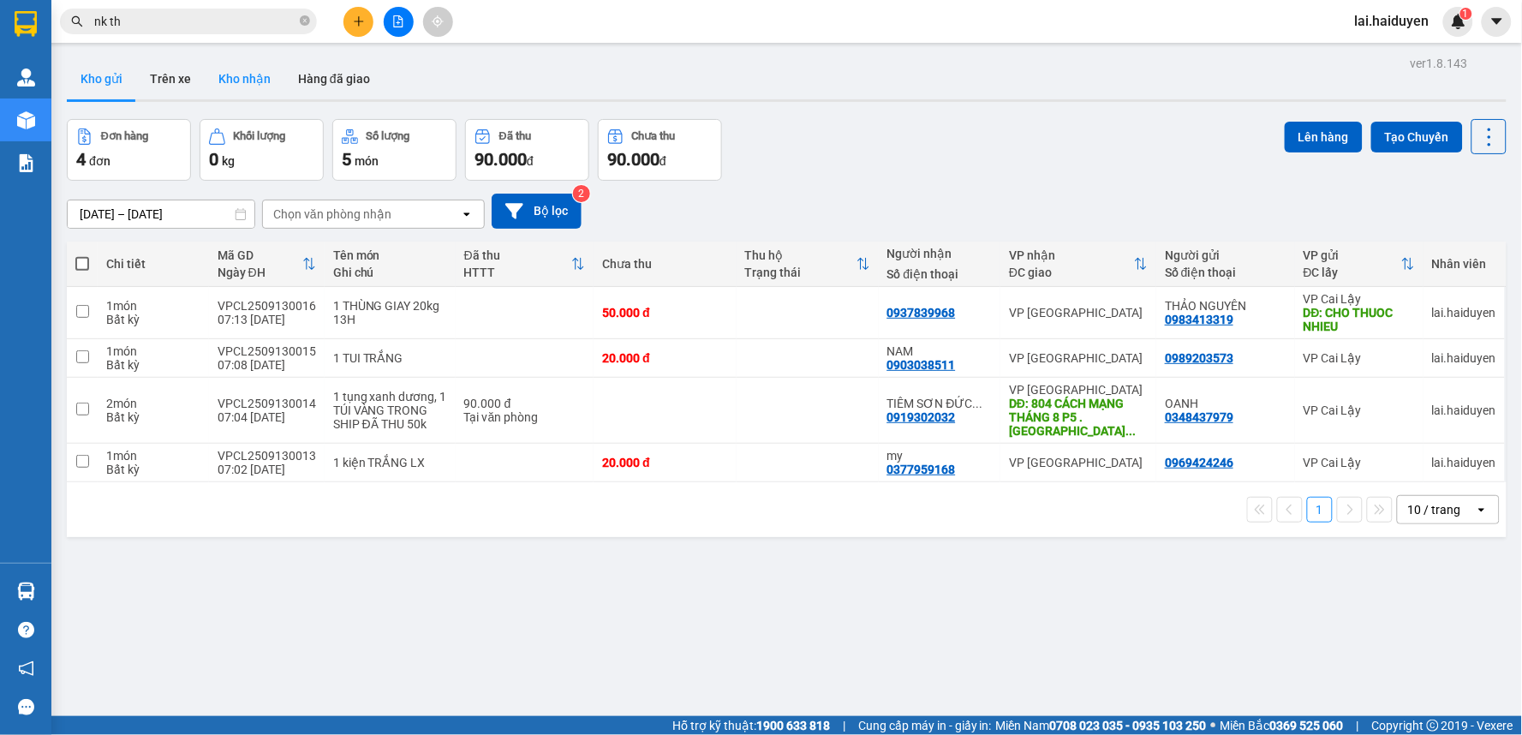
click at [238, 80] on button "Kho nhận" at bounding box center [245, 78] width 80 height 41
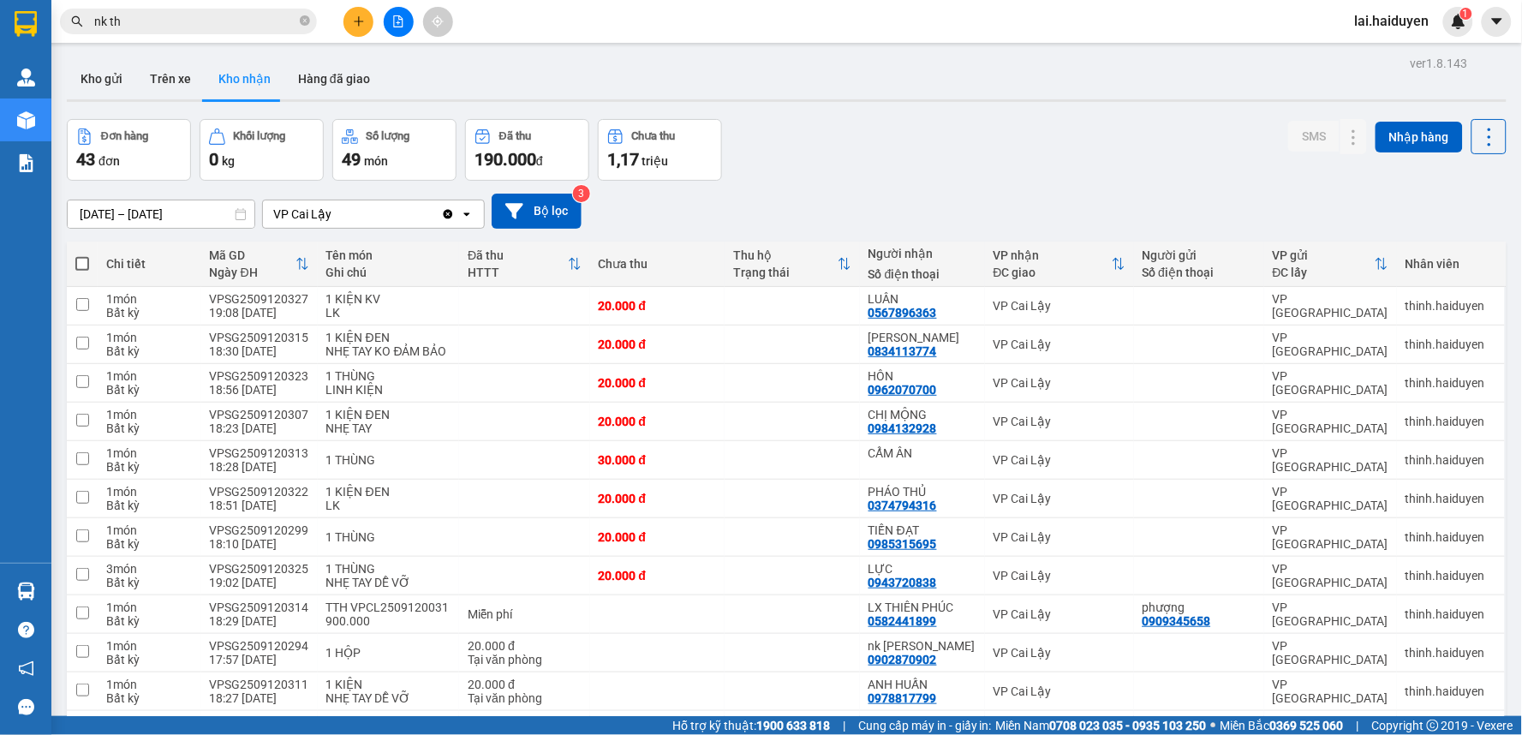
click at [261, 26] on input "nk th" at bounding box center [195, 21] width 202 height 19
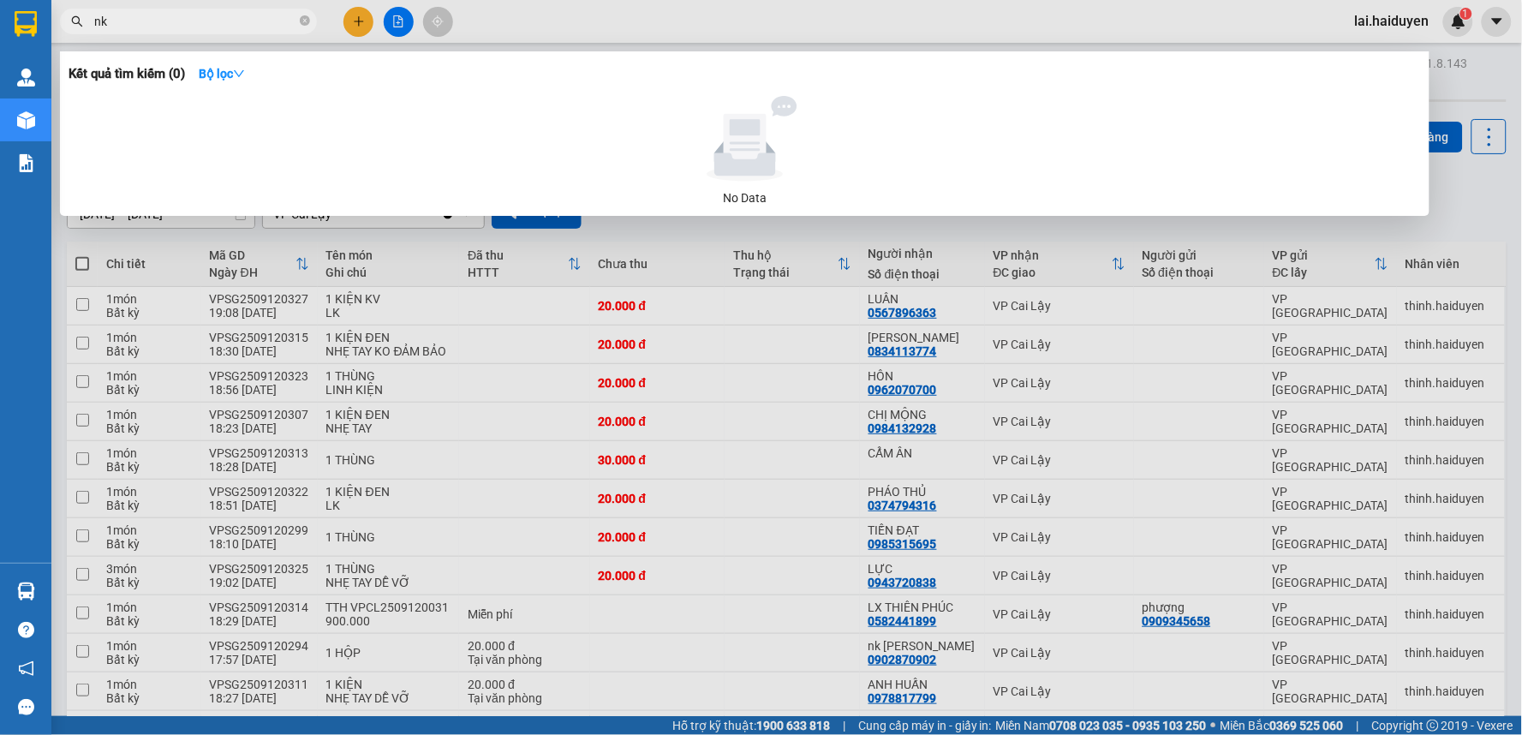
type input "n"
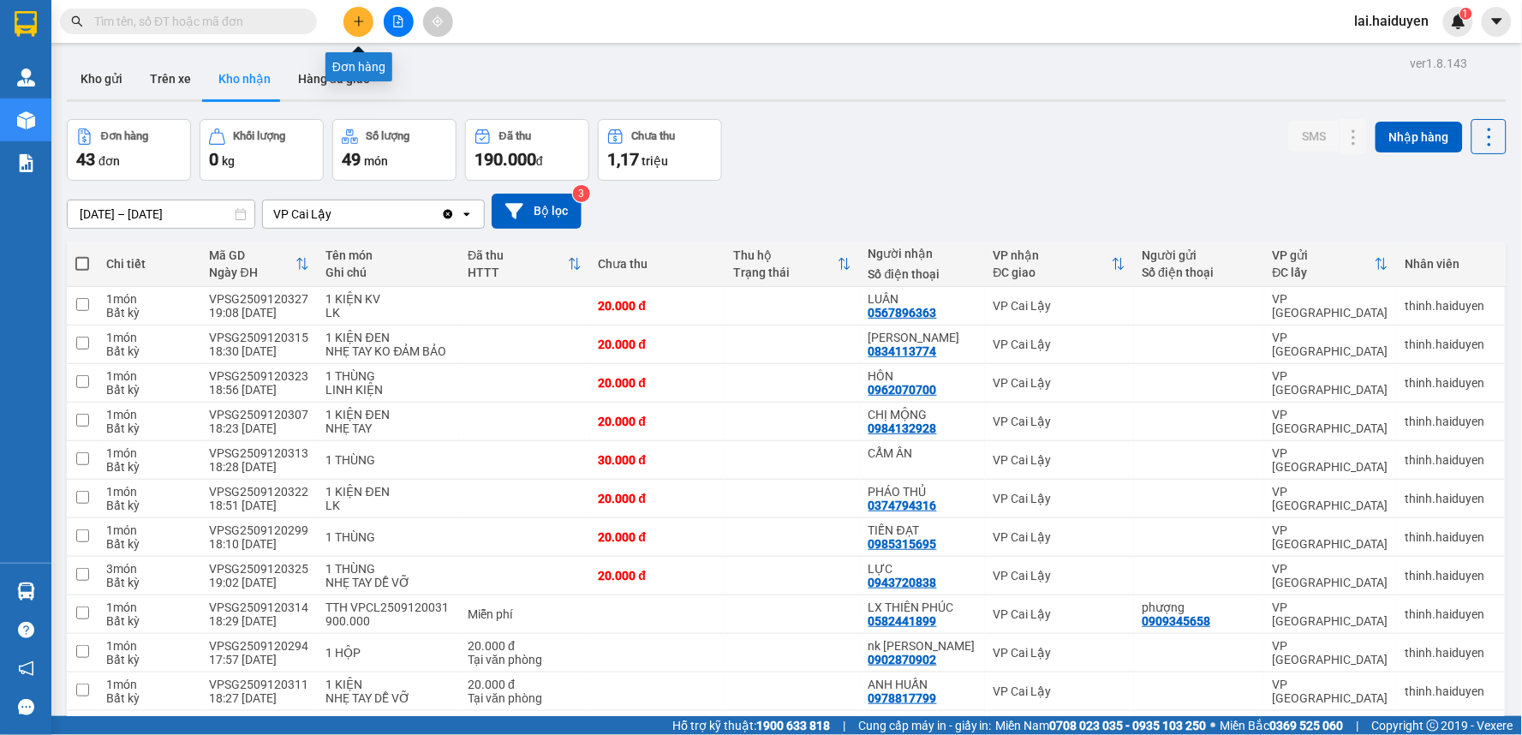
click at [361, 19] on icon "plus" at bounding box center [359, 21] width 12 height 12
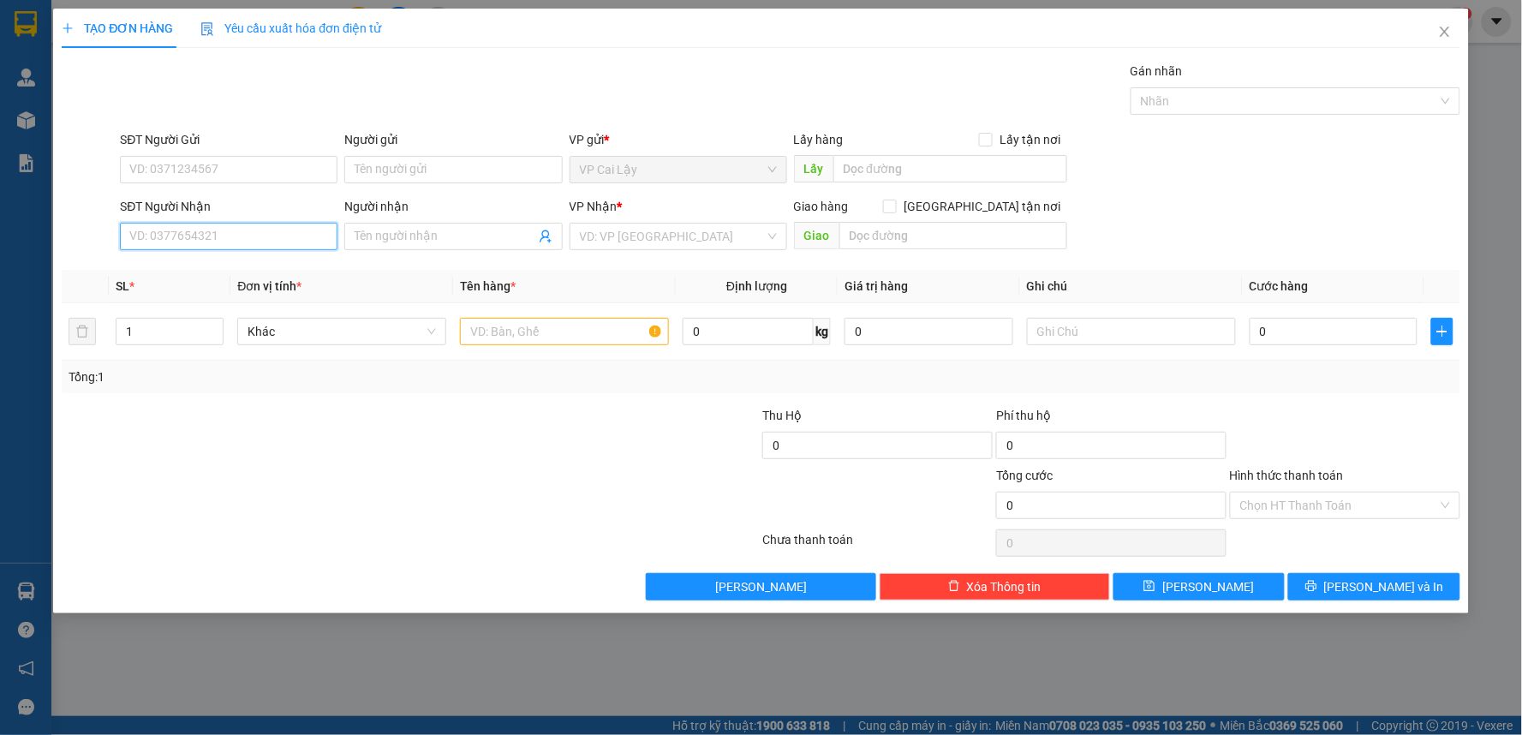
click at [277, 236] on input "SĐT Người Nhận" at bounding box center [229, 236] width 218 height 27
click at [752, 232] on input "search" at bounding box center [672, 237] width 185 height 26
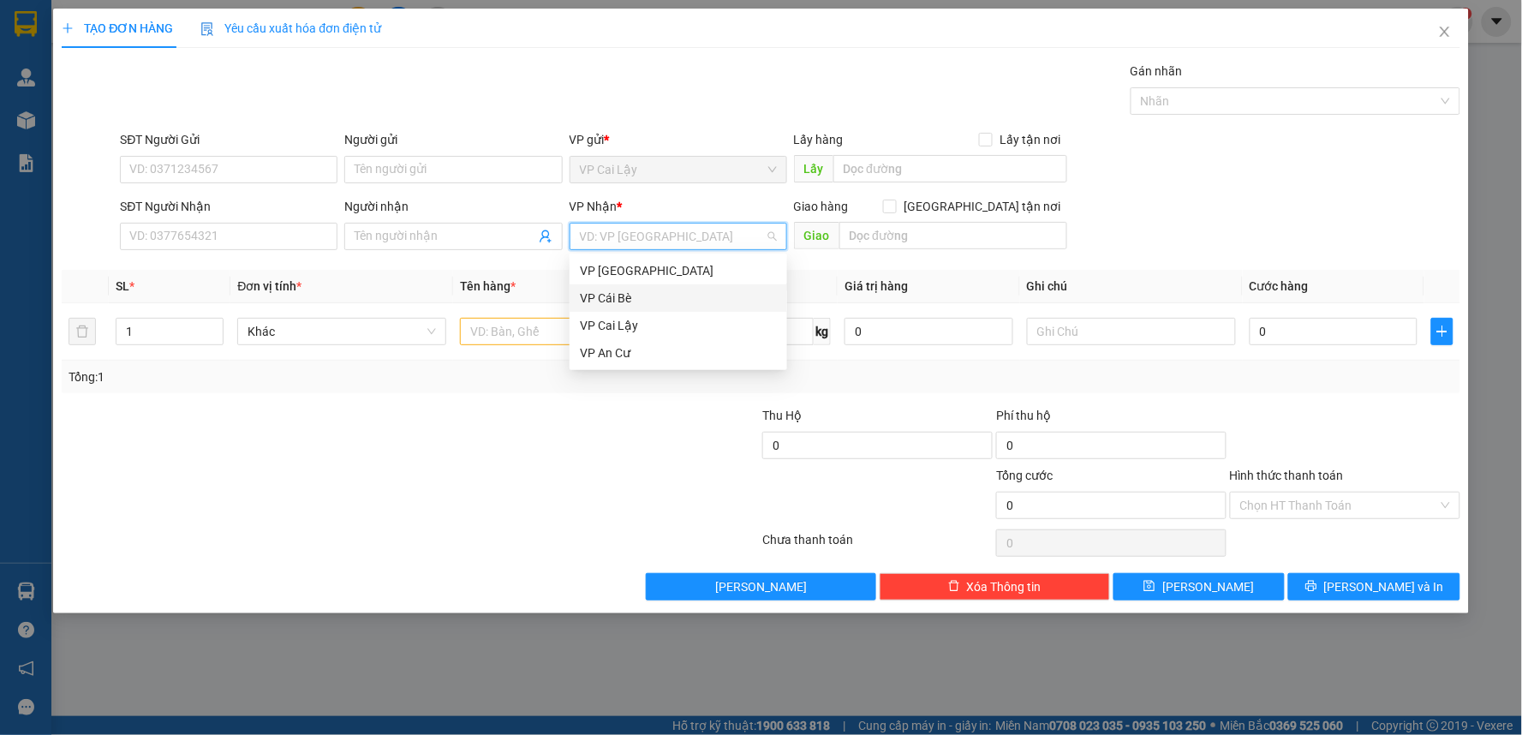
click at [678, 300] on div "VP Cái Bè" at bounding box center [678, 298] width 197 height 19
type input "0"
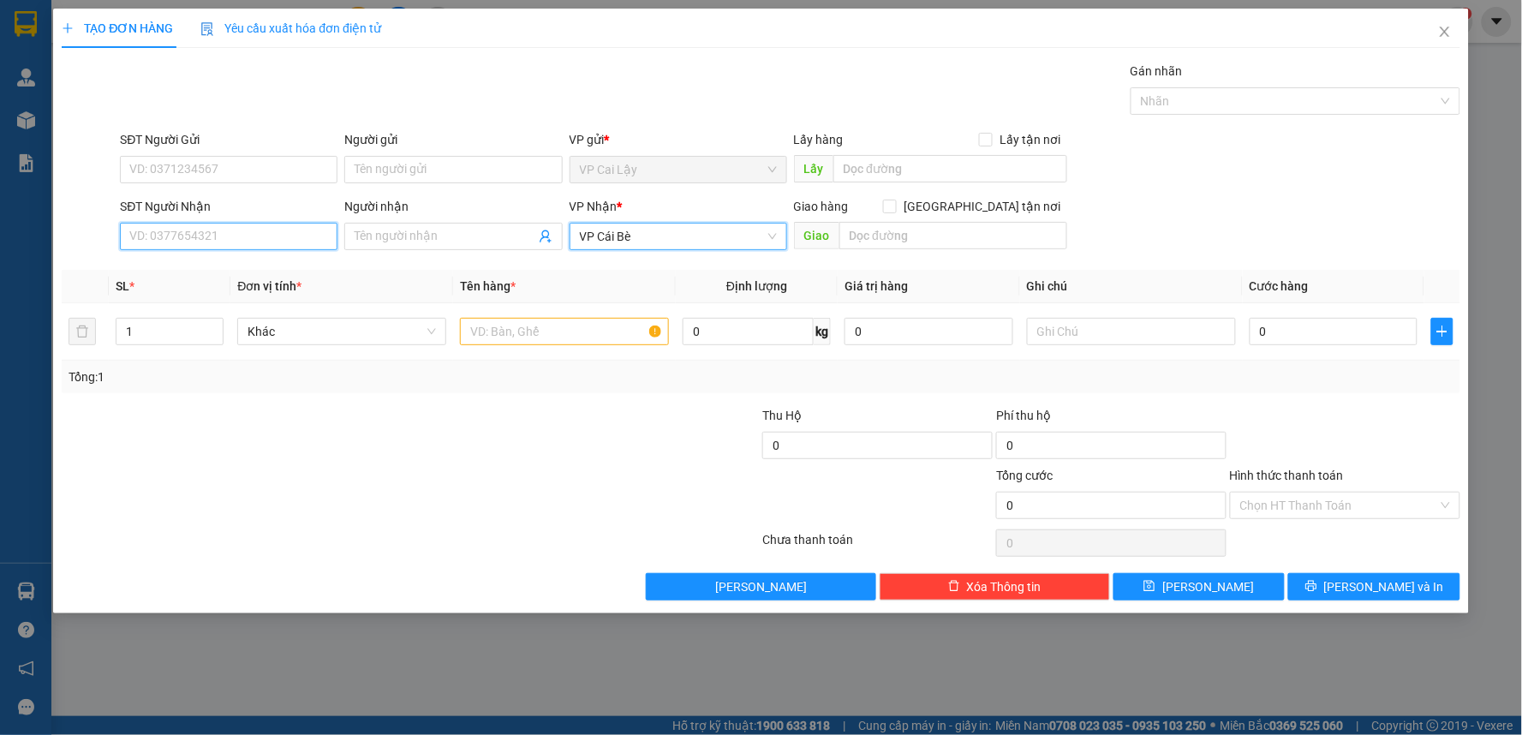
click at [216, 238] on input "SĐT Người Nhận" at bounding box center [229, 236] width 218 height 27
type input "0366249649"
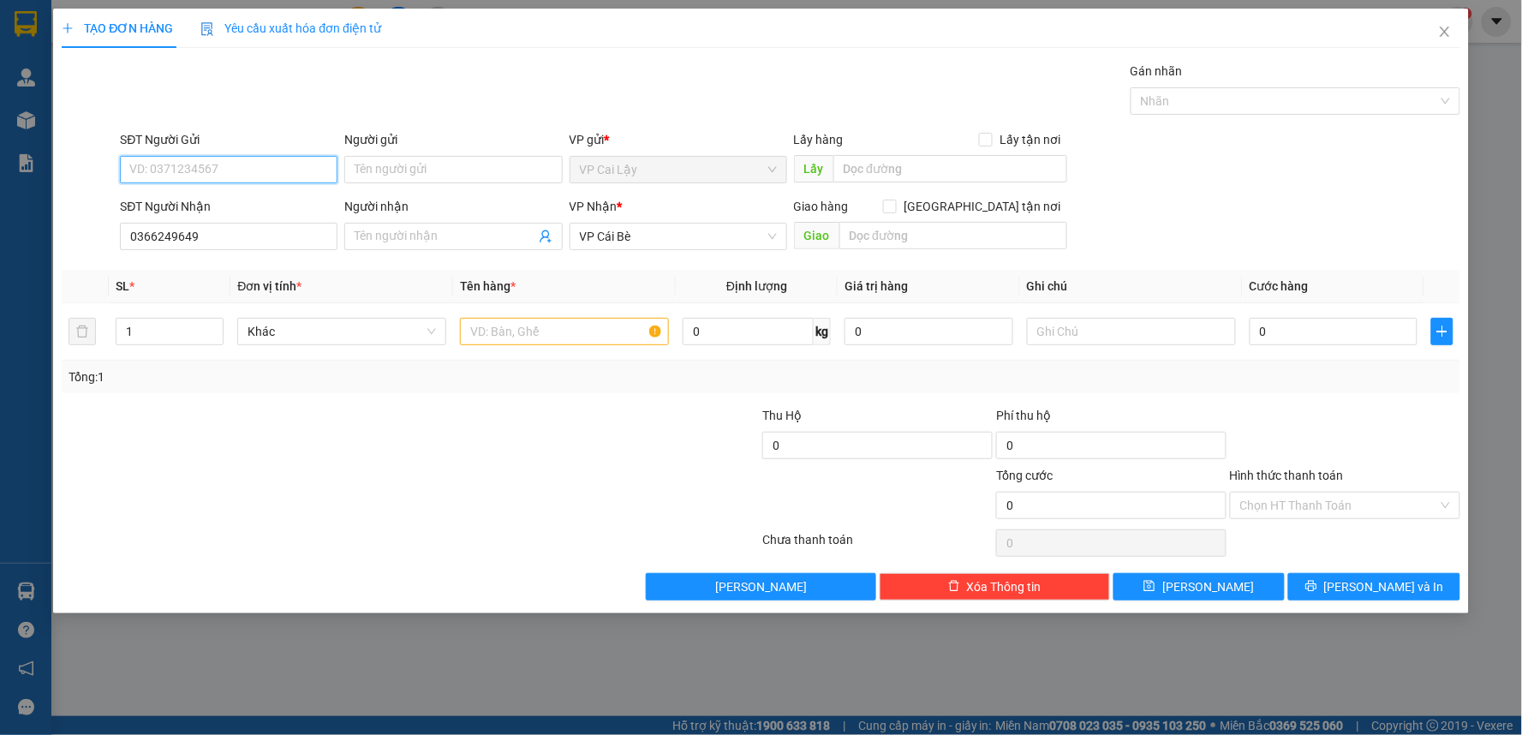
click at [258, 169] on input "SĐT Người Gửi" at bounding box center [229, 169] width 218 height 27
click at [218, 174] on input "SĐT Người Gửi" at bounding box center [229, 169] width 218 height 27
type input "0333115588"
click at [242, 201] on div "0333115588 - HỒNG" at bounding box center [228, 203] width 197 height 19
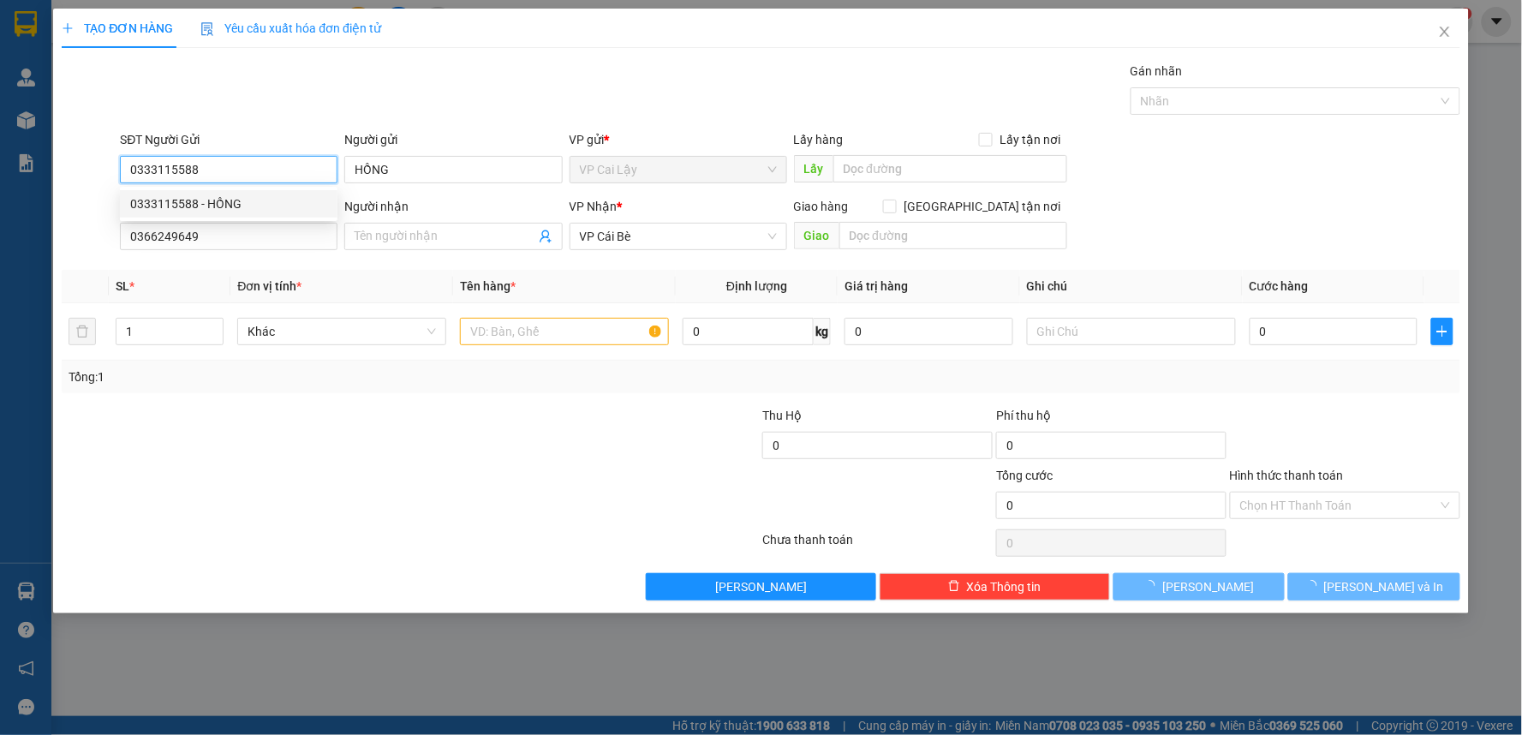
type input "HỒNG"
type input "10.000"
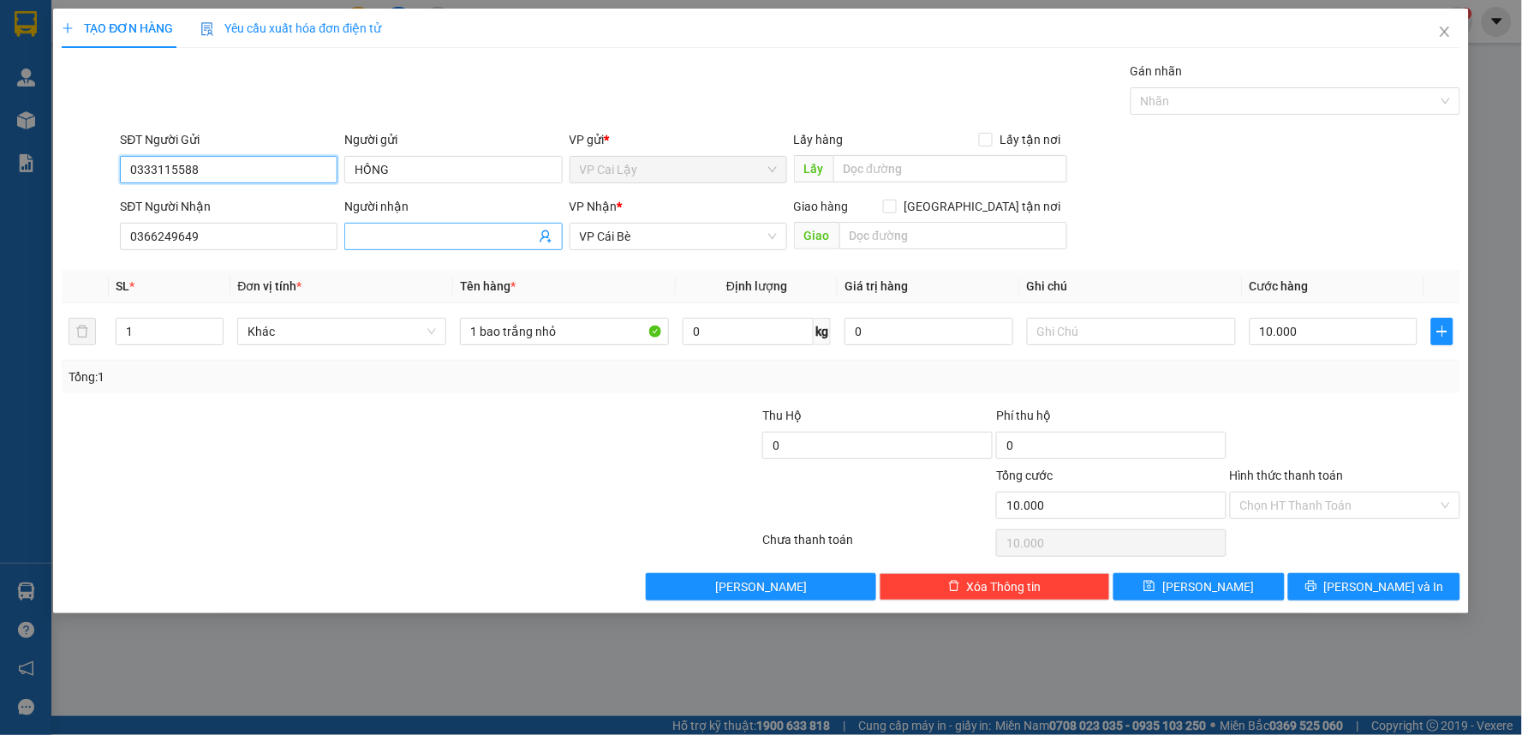
type input "0333115588"
click at [405, 237] on input "Người nhận" at bounding box center [445, 236] width 180 height 19
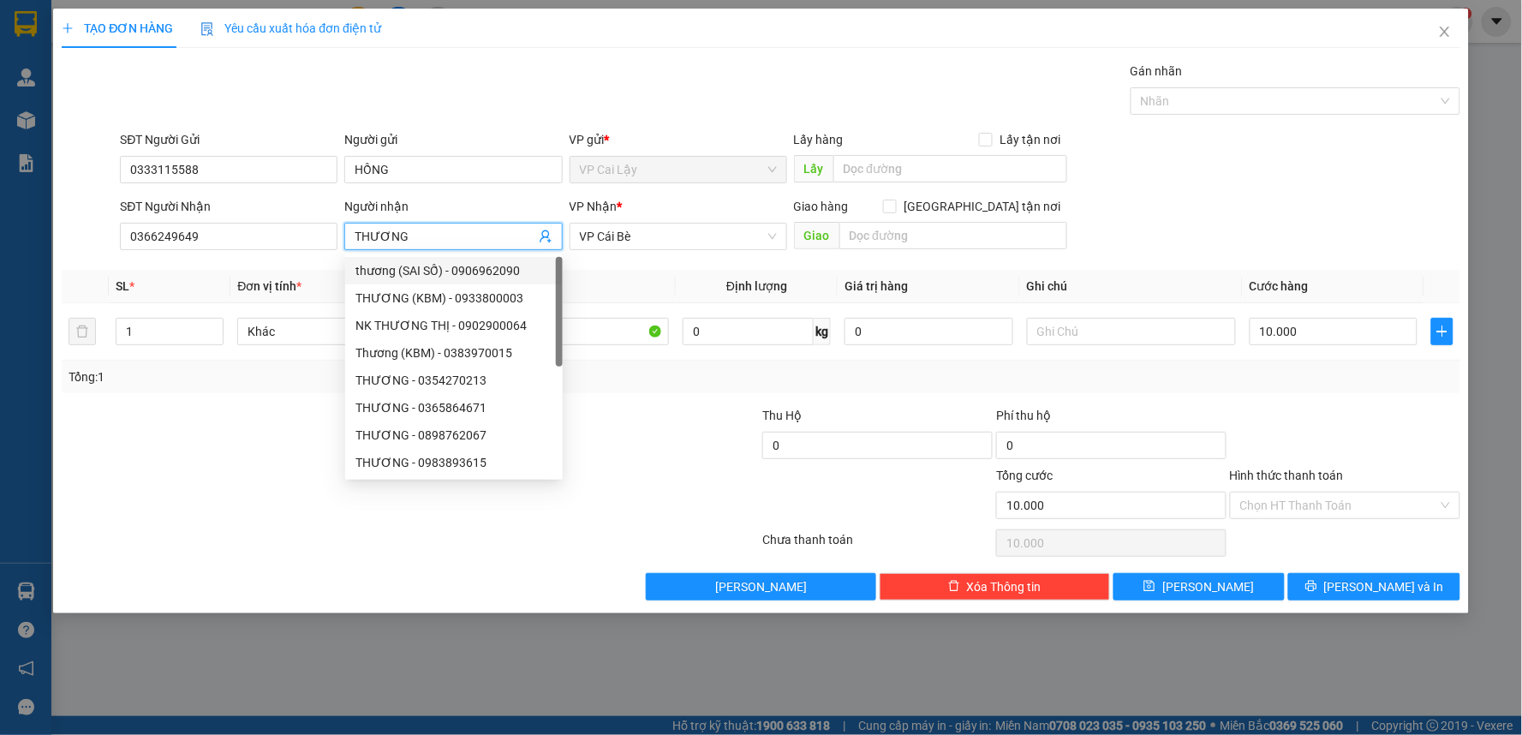
type input "THƯƠNG"
click at [589, 421] on div at bounding box center [645, 436] width 234 height 60
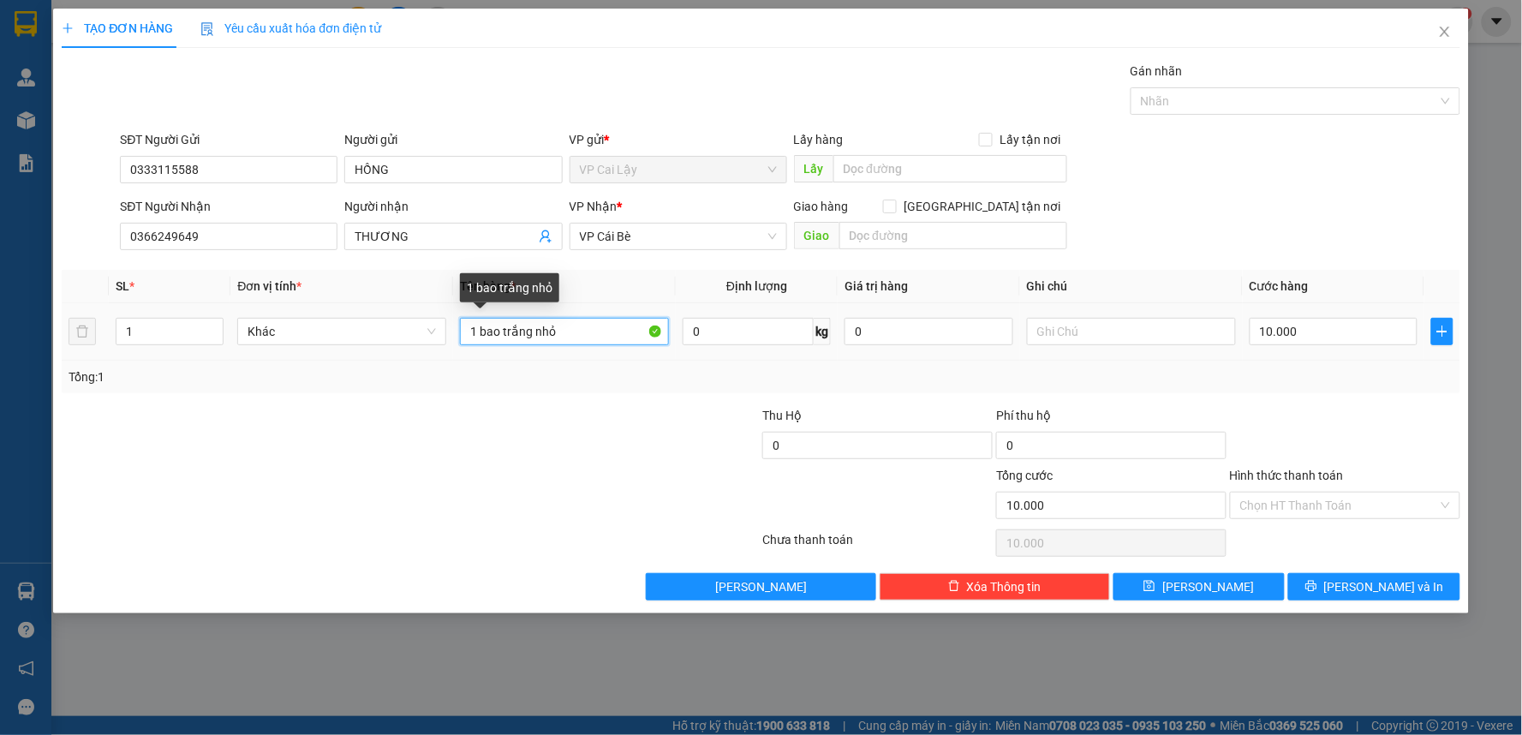
click at [589, 338] on input "1 bao trắng nhỏ" at bounding box center [564, 331] width 209 height 27
type input "1 [PERSON_NAME]"
type input "0"
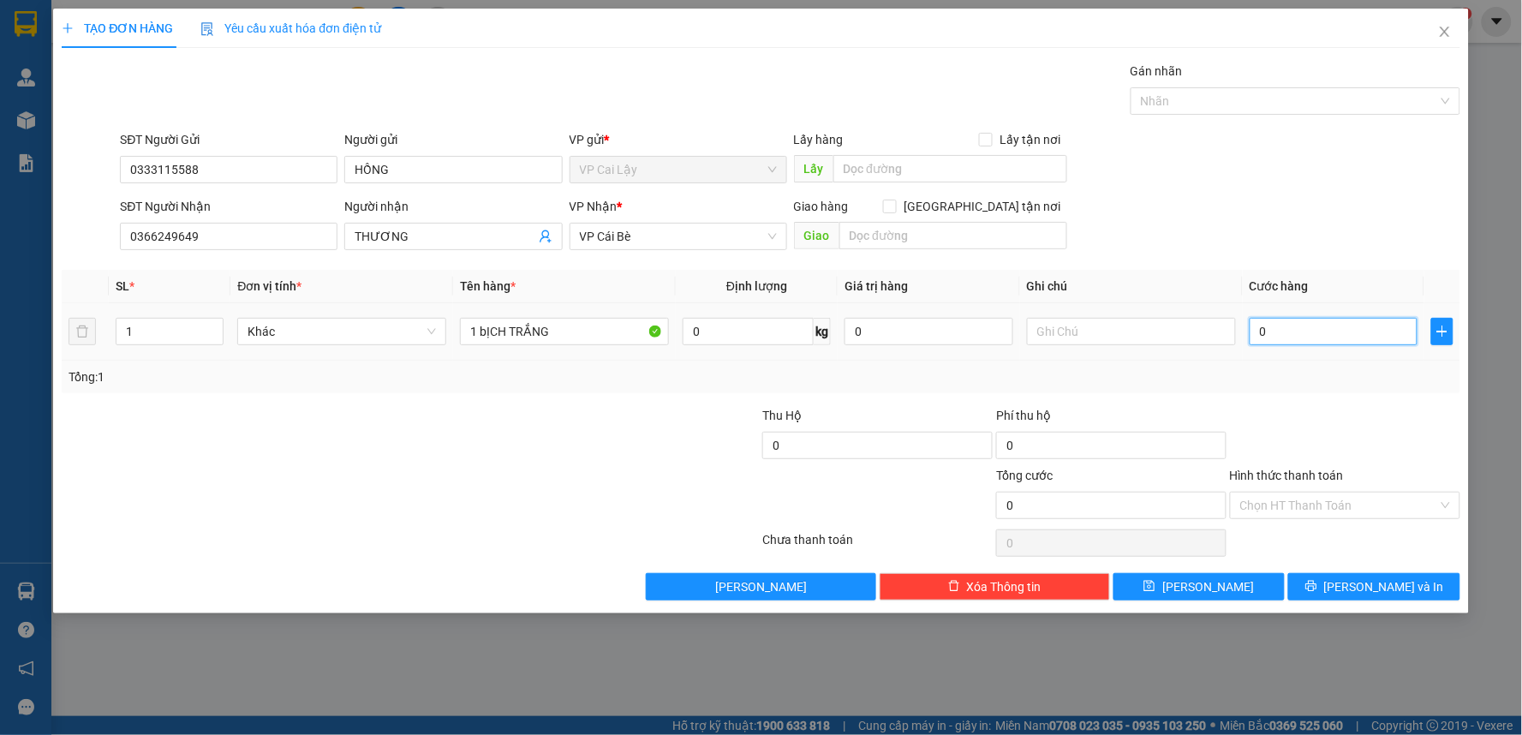
type input "2"
type input "02"
type input "20"
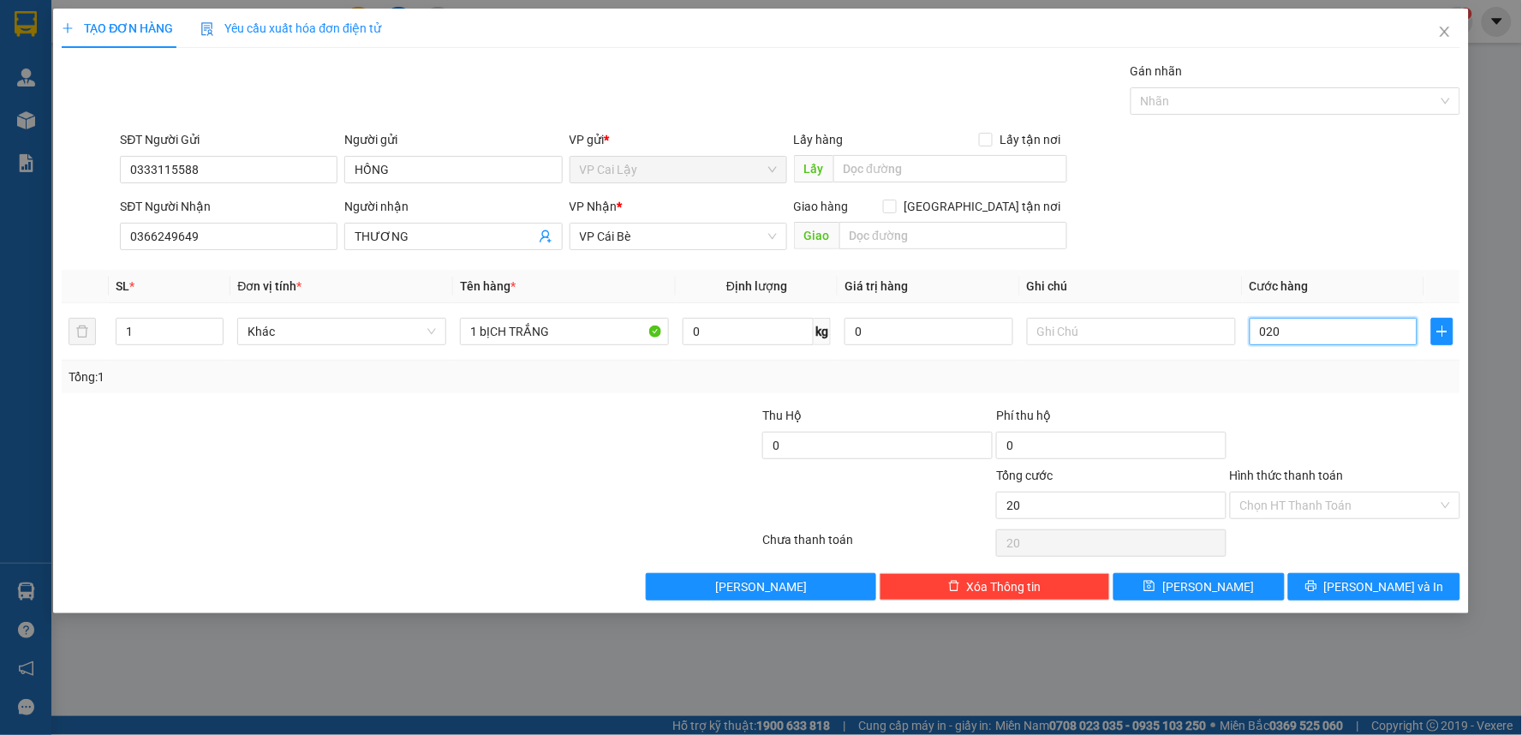
type input "020"
type input "20.000"
click at [1384, 418] on div at bounding box center [1345, 436] width 234 height 60
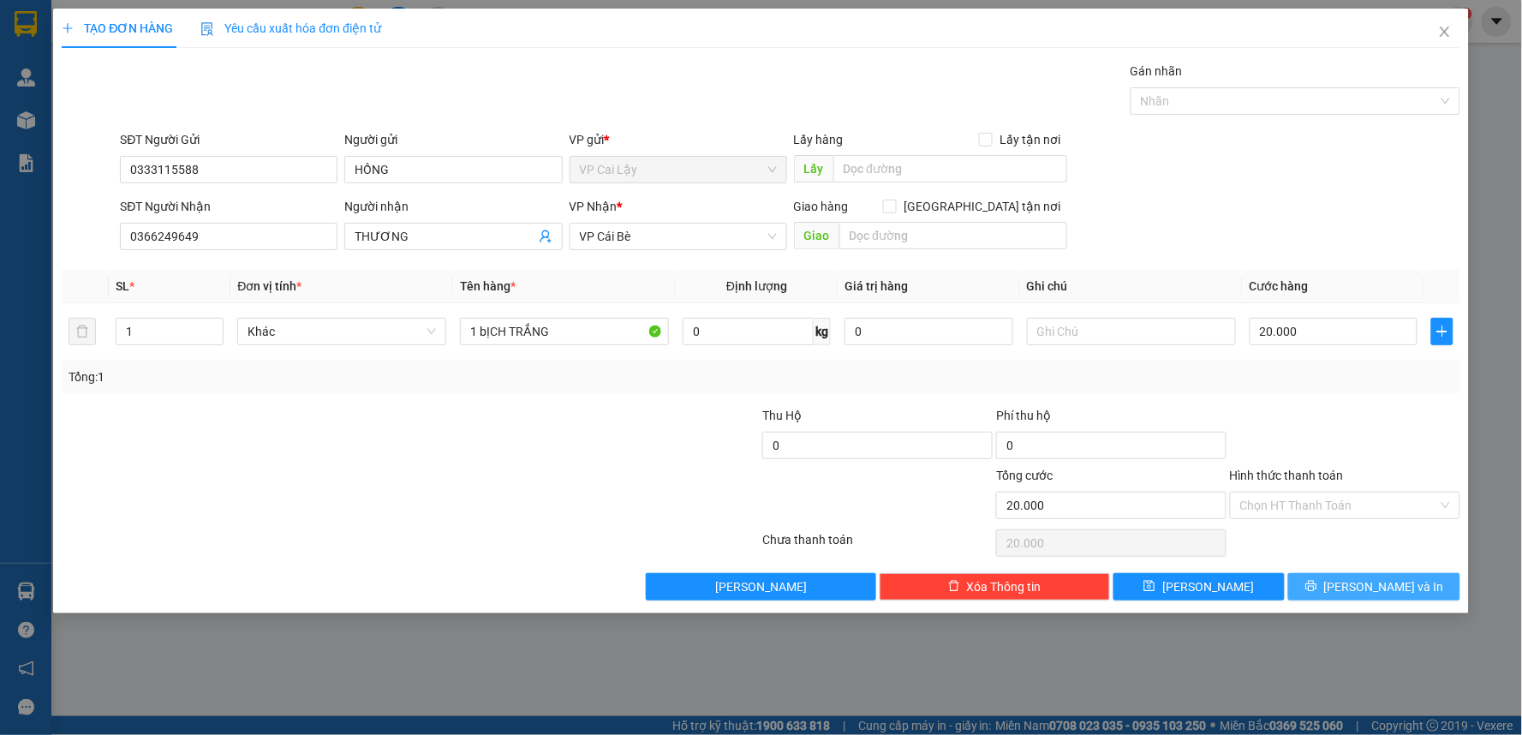
click at [1377, 583] on span "[PERSON_NAME] và In" at bounding box center [1384, 586] width 120 height 19
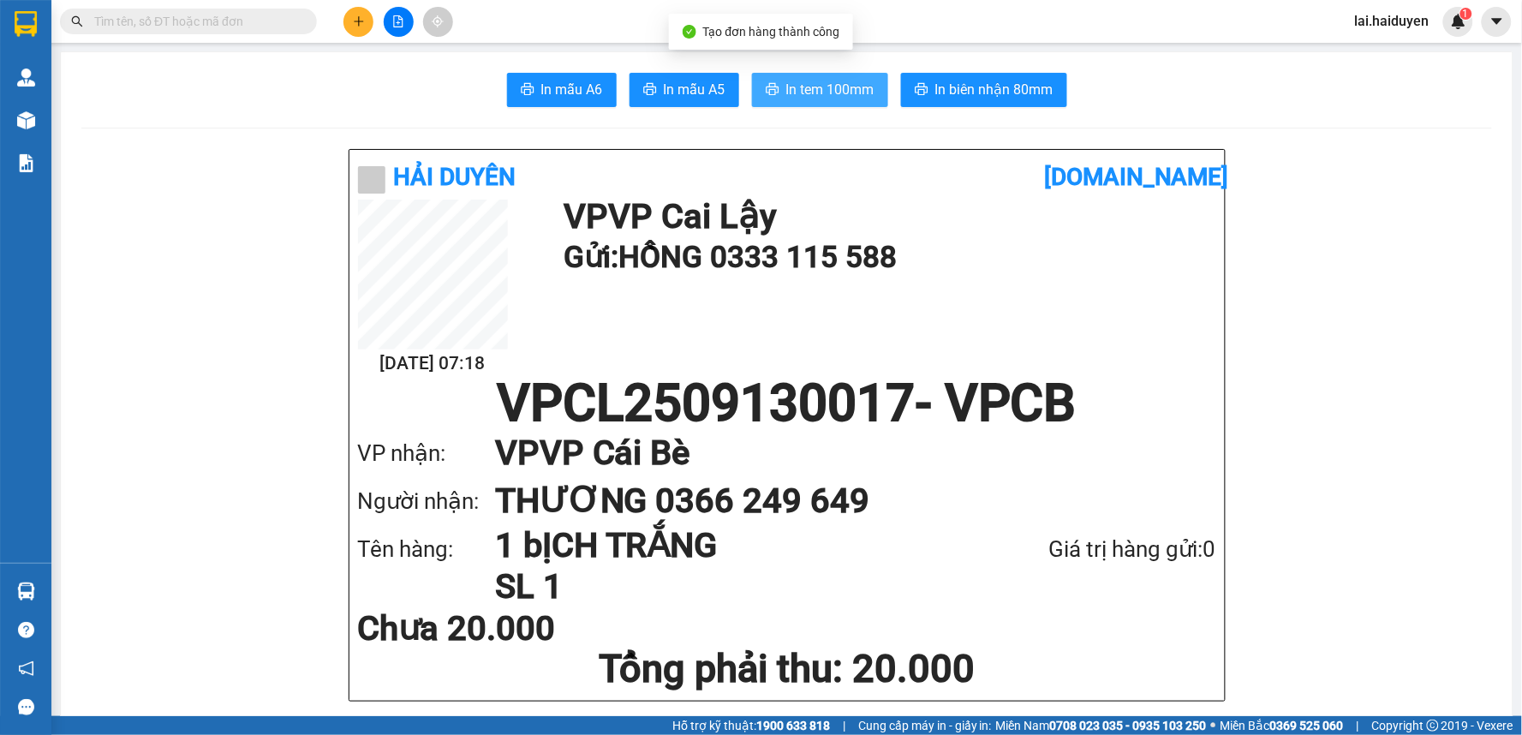
click at [827, 87] on span "In tem 100mm" at bounding box center [830, 89] width 88 height 21
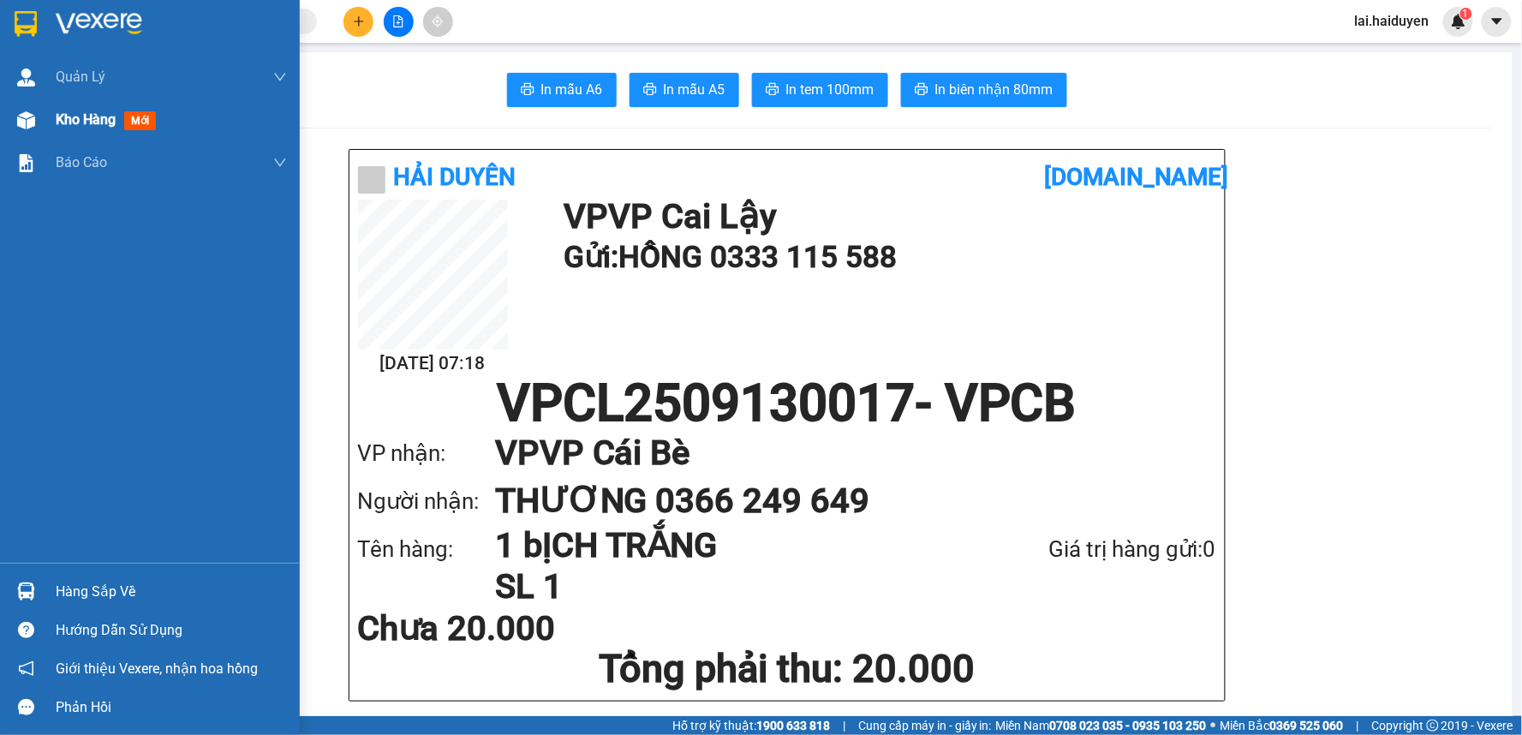
click at [105, 121] on span "Kho hàng" at bounding box center [86, 119] width 60 height 16
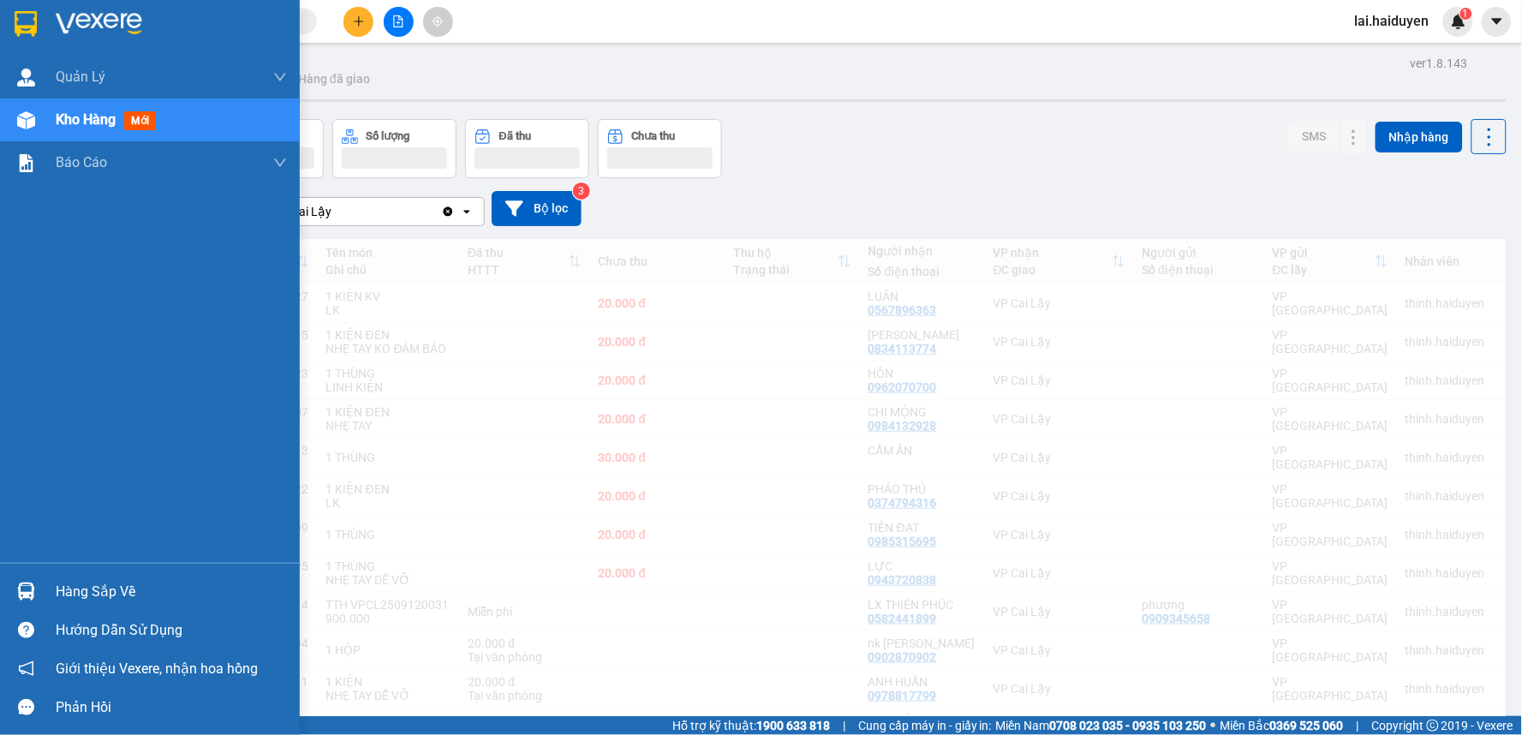
click at [123, 115] on div "Kho hàng mới" at bounding box center [109, 119] width 107 height 21
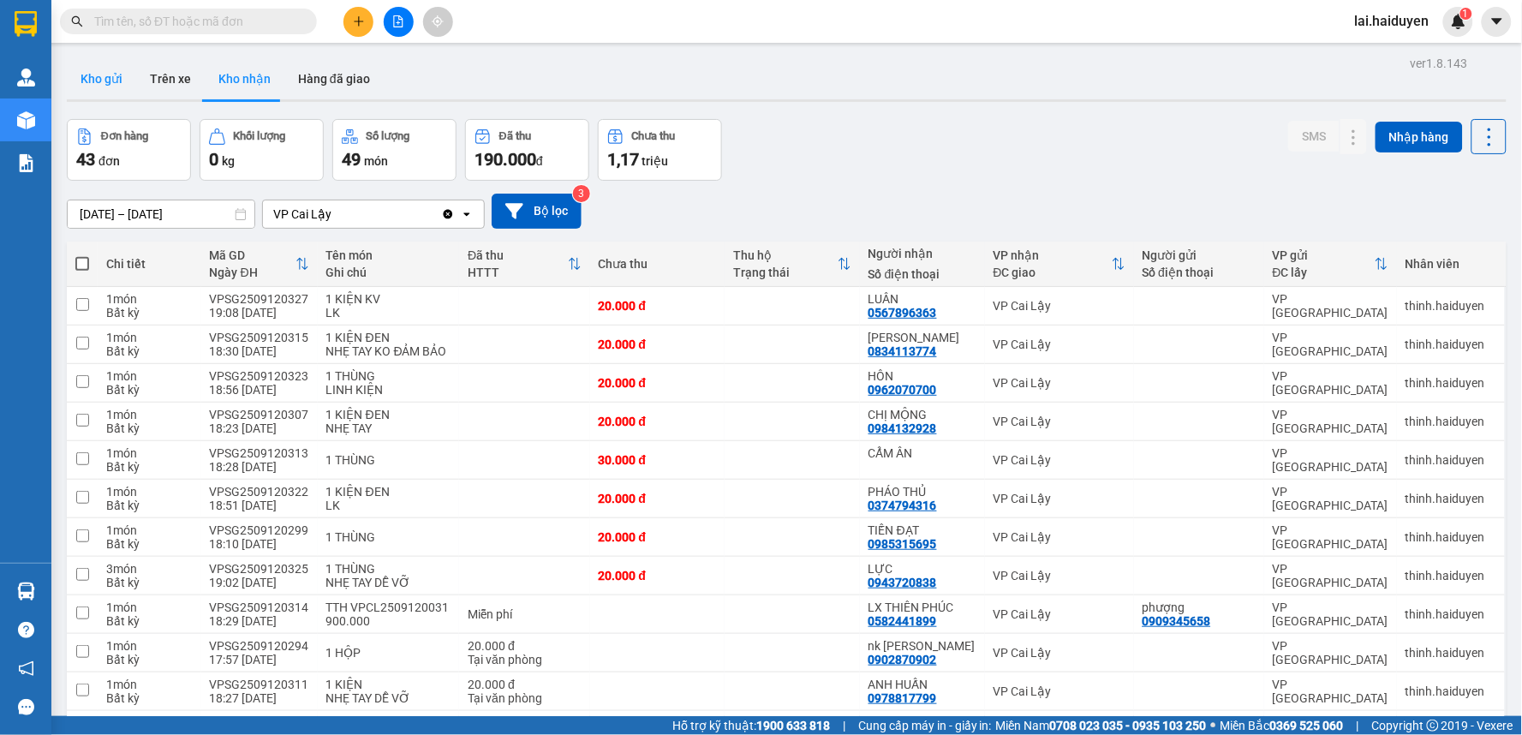
click at [123, 82] on button "Kho gửi" at bounding box center [101, 78] width 69 height 41
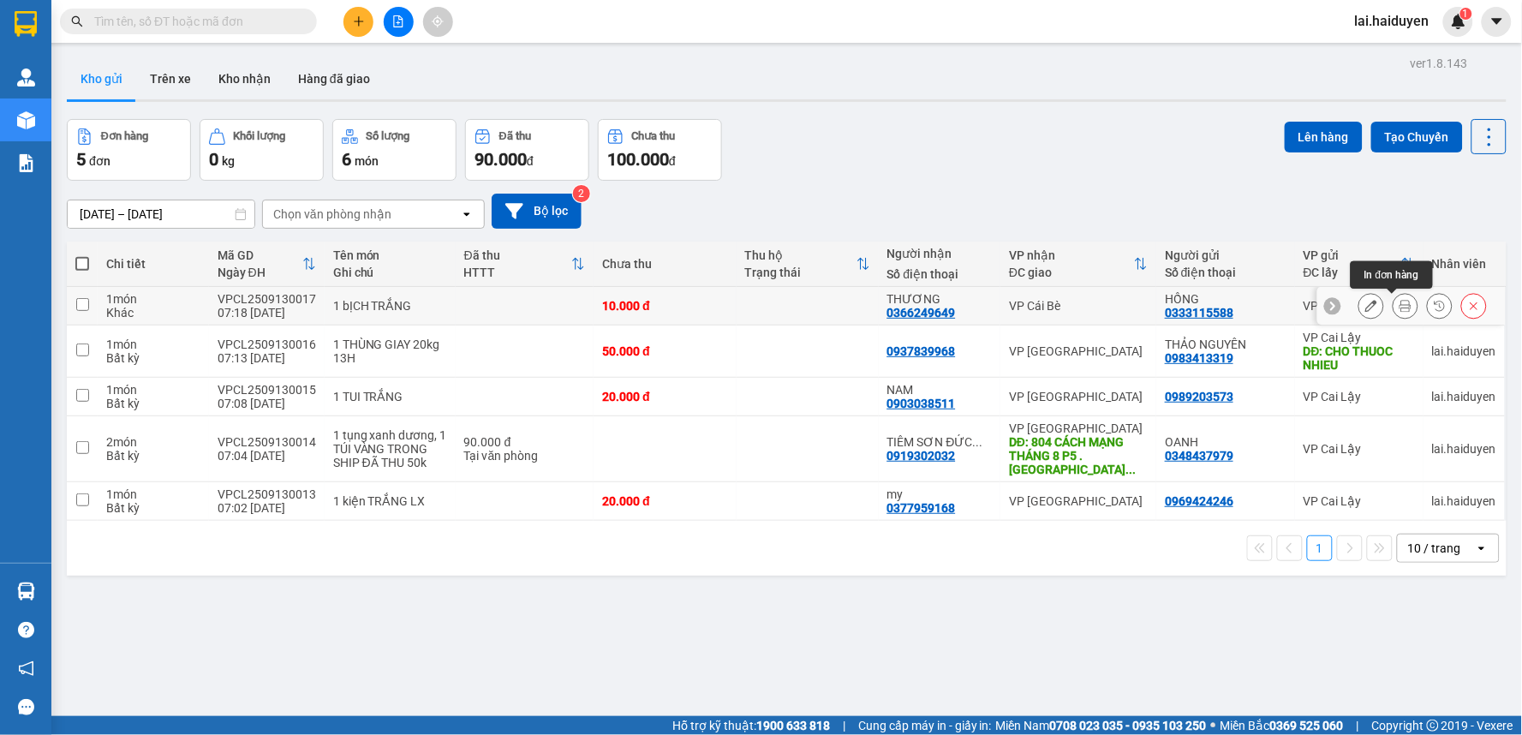
click at [1400, 305] on icon at bounding box center [1406, 306] width 12 height 12
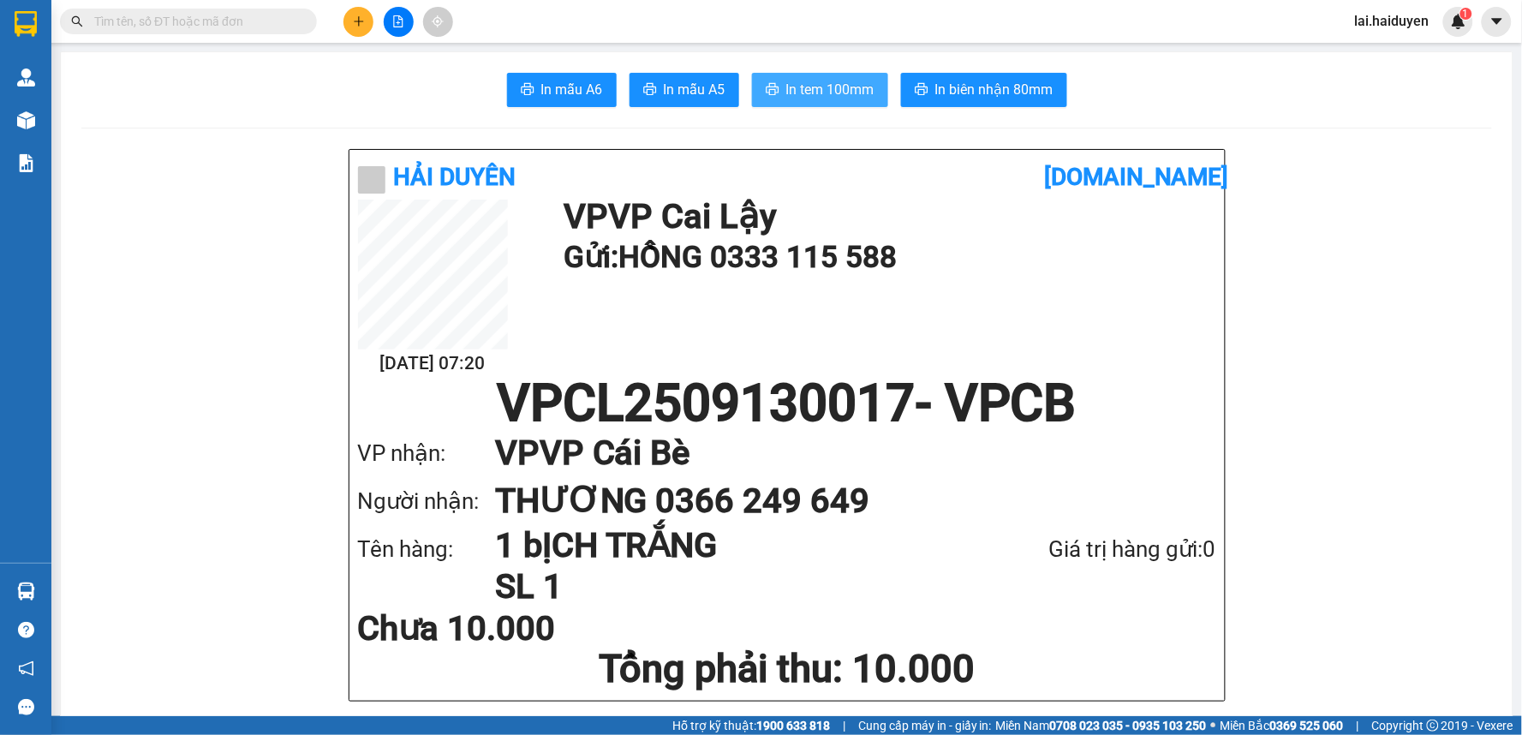
click at [829, 79] on span "In tem 100mm" at bounding box center [830, 89] width 88 height 21
click at [357, 21] on icon "plus" at bounding box center [358, 21] width 9 height 1
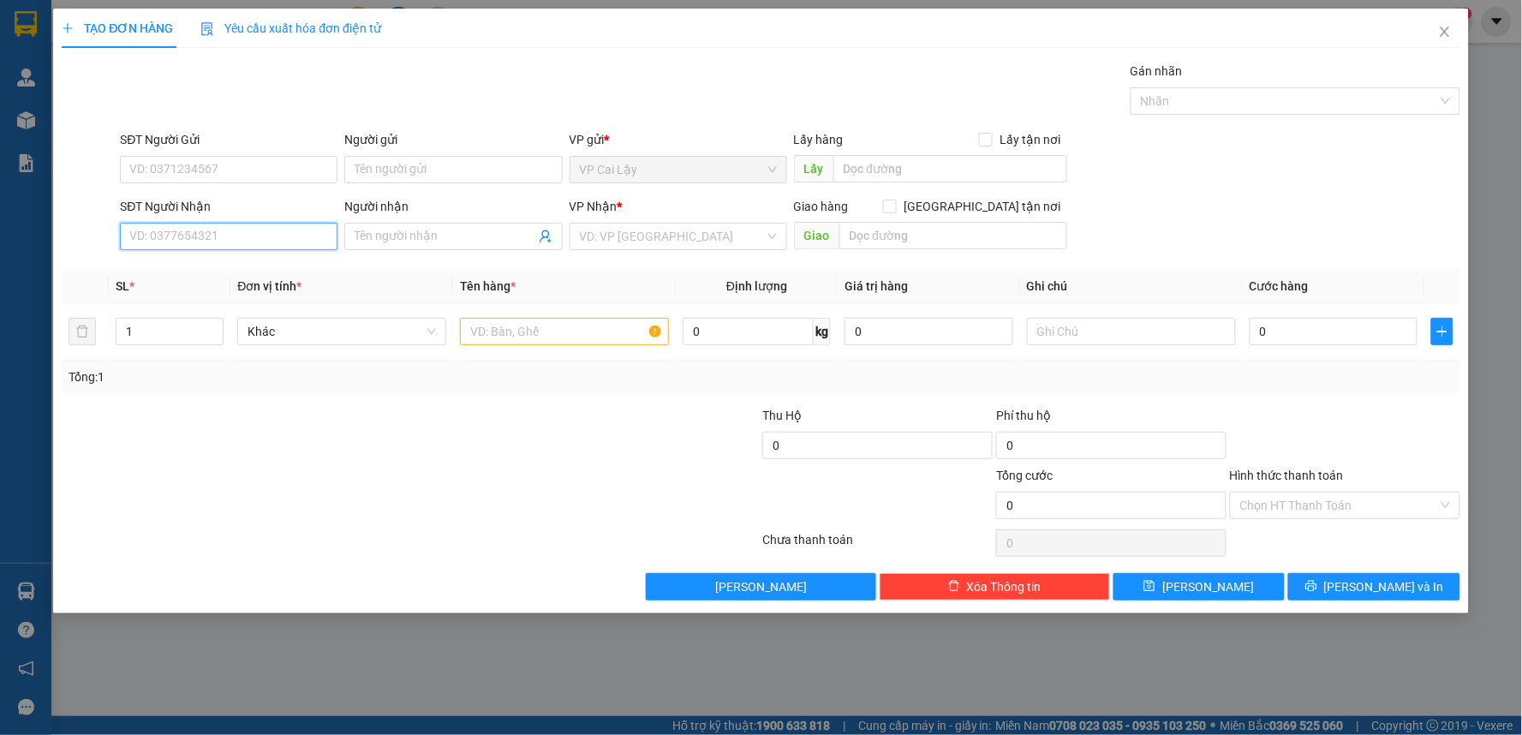
click at [287, 234] on input "SĐT Người Nhận" at bounding box center [229, 236] width 218 height 27
click at [298, 238] on input "SĐT Người Nhận" at bounding box center [229, 236] width 218 height 27
click at [246, 233] on input "SĐT Người Nhận" at bounding box center [229, 236] width 218 height 27
click at [369, 234] on input "Người nhận" at bounding box center [445, 236] width 180 height 19
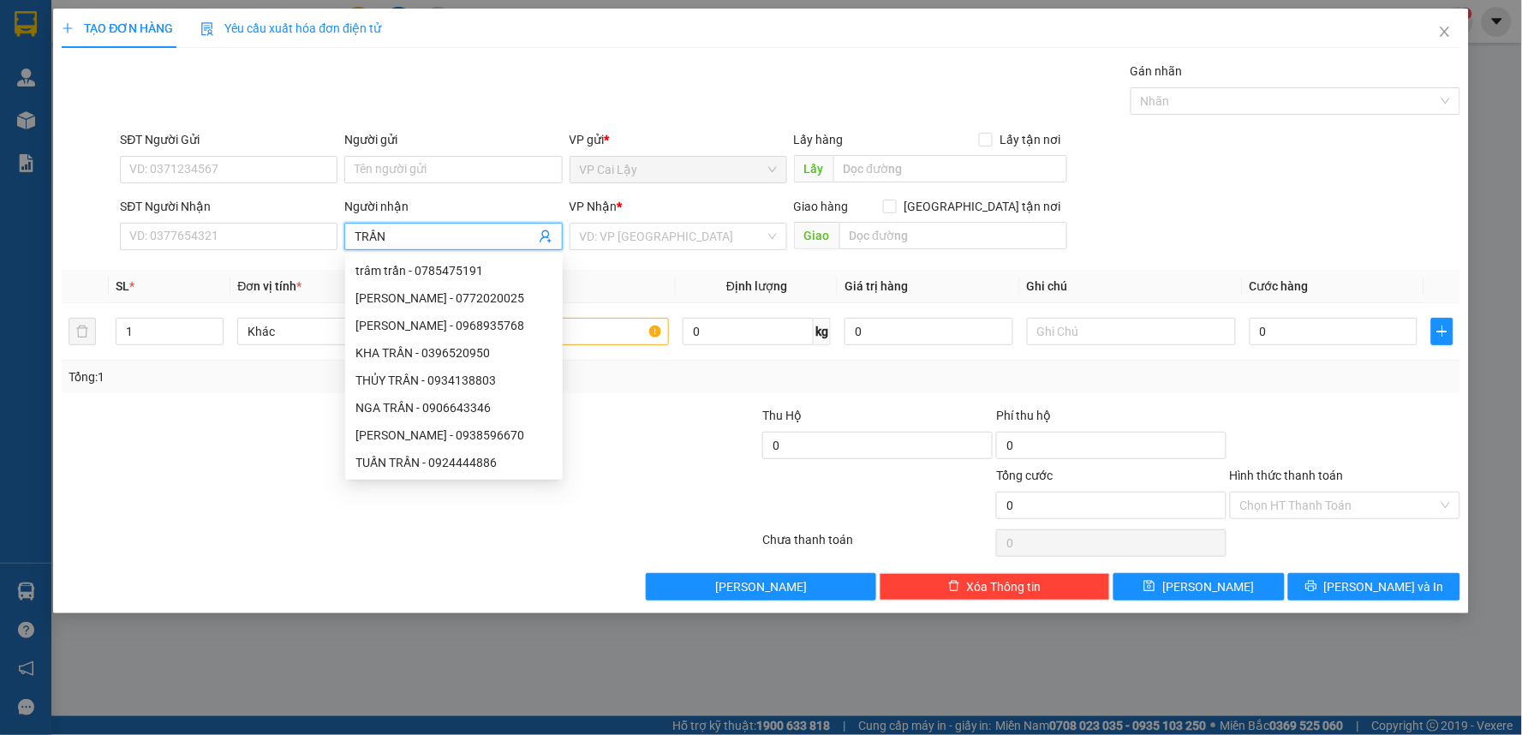
click at [467, 243] on input "TRẦN" at bounding box center [445, 236] width 180 height 19
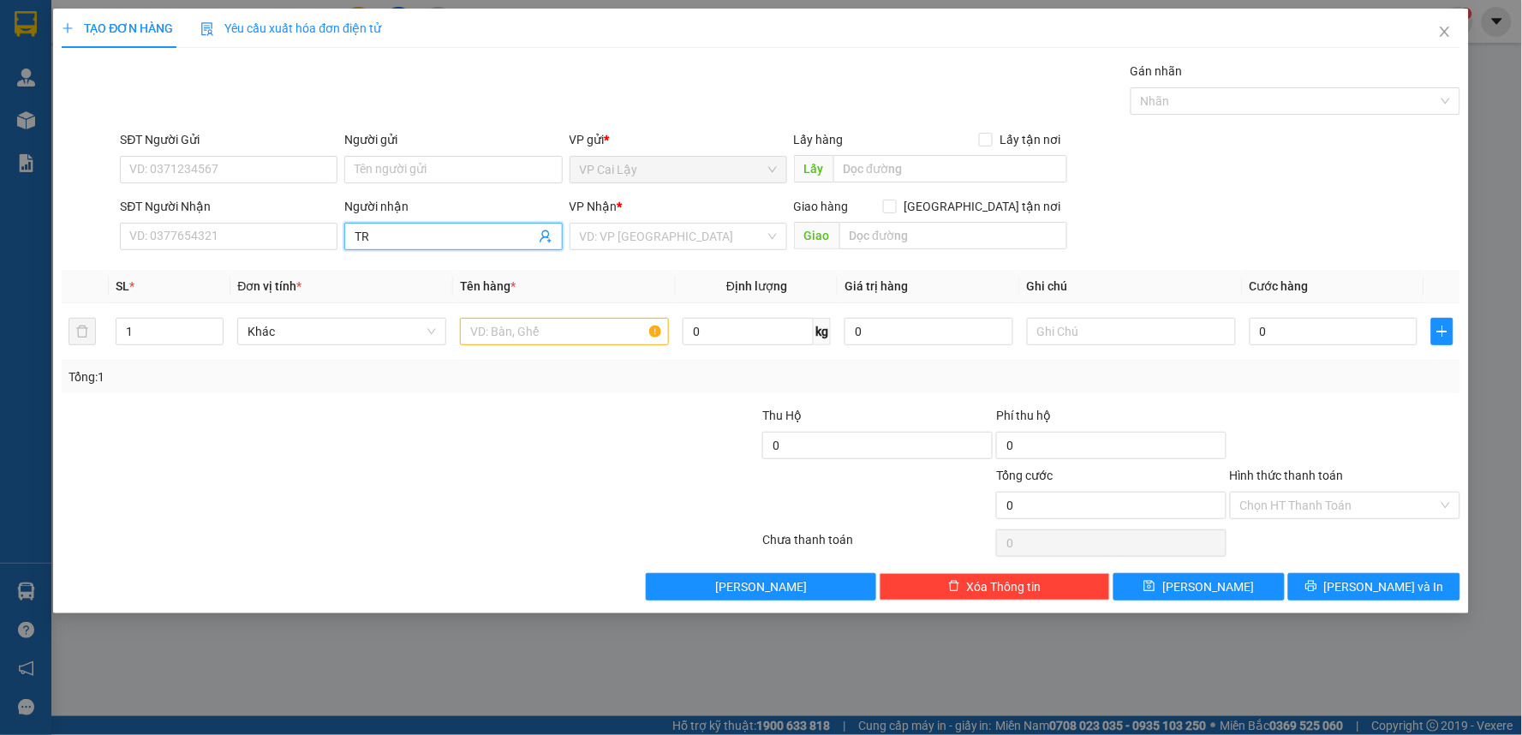
type input "T"
click at [296, 233] on input "SĐT Người Nhận" at bounding box center [229, 236] width 218 height 27
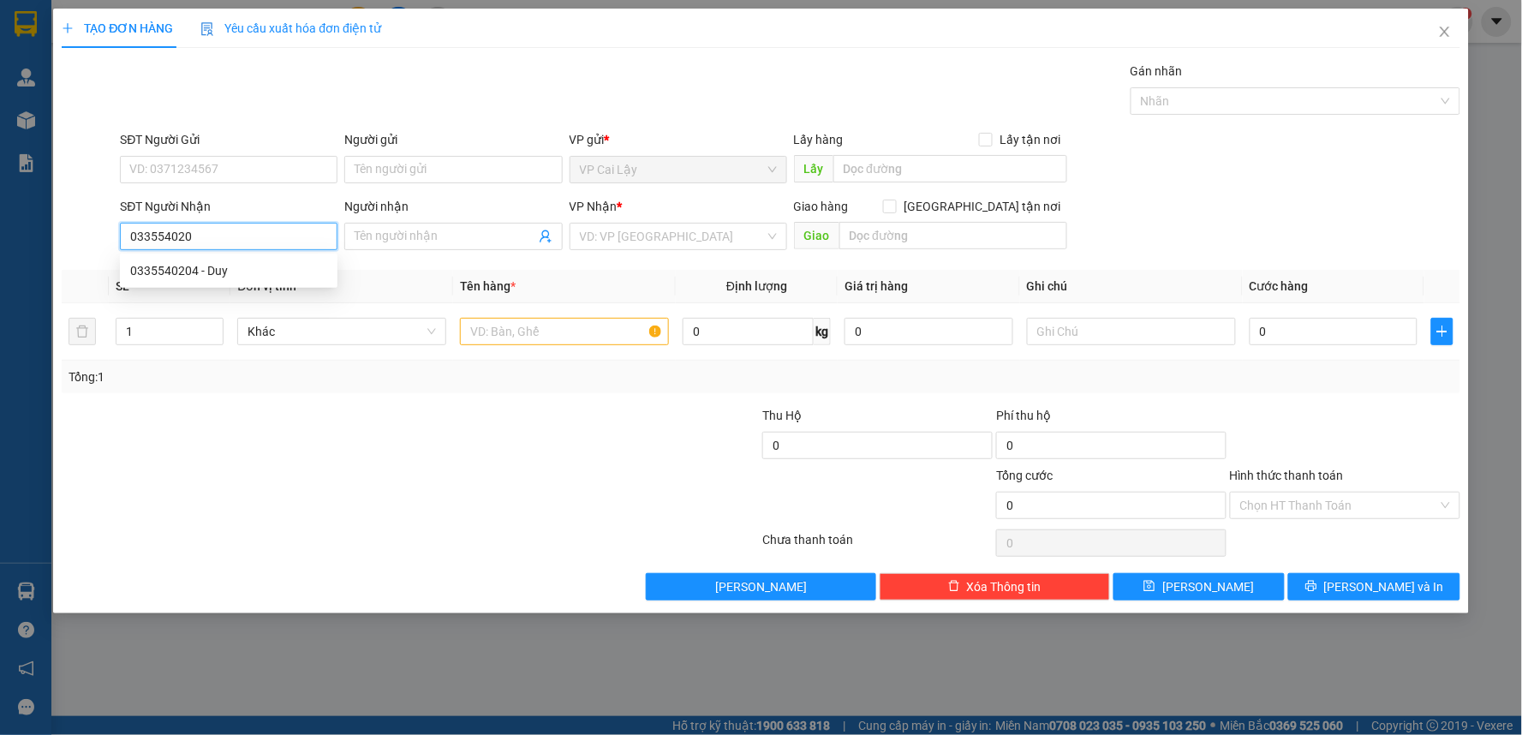
type input "0335540204"
click at [296, 267] on div "0335540204 - Duy" at bounding box center [228, 270] width 197 height 19
type input "Duy"
type input "20.000"
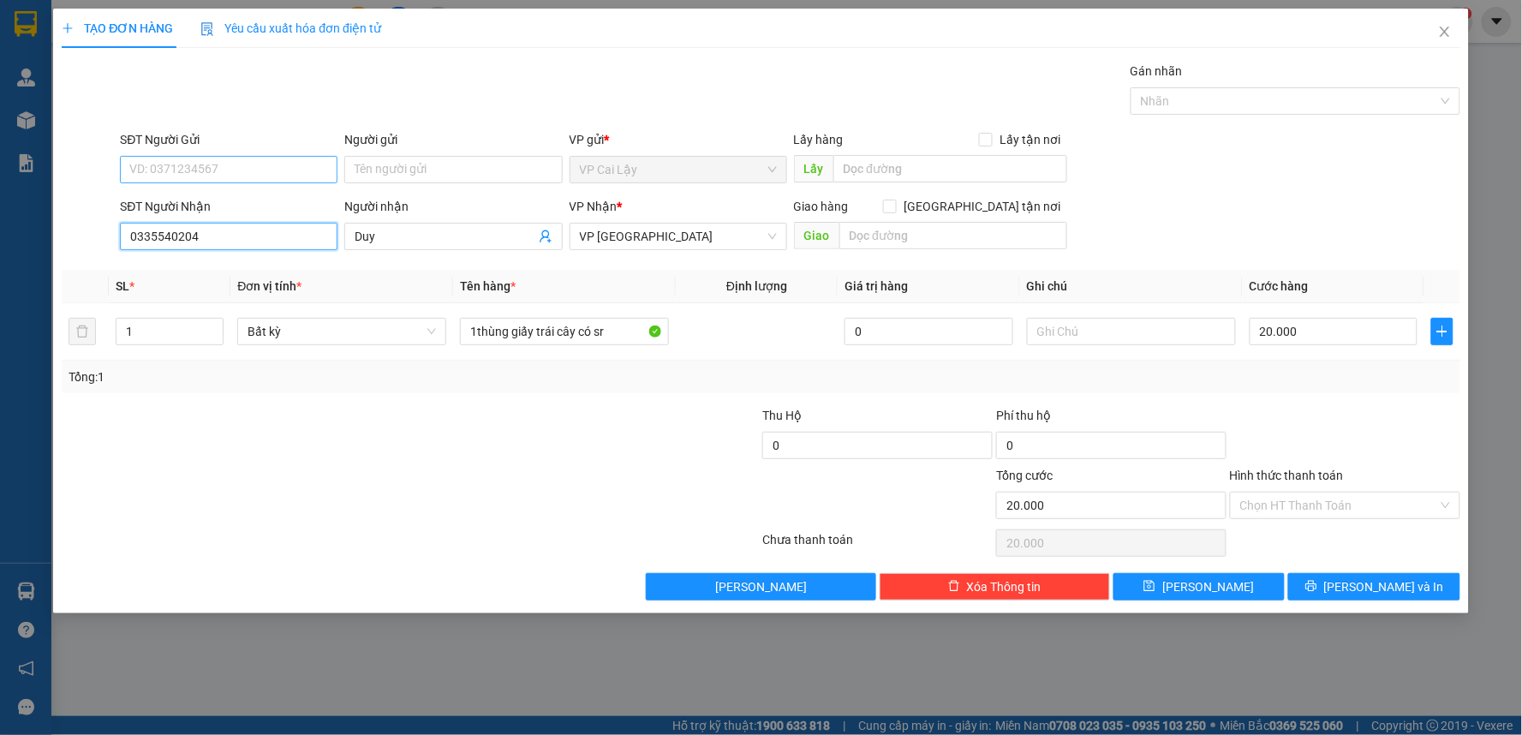
type input "0335540204"
click at [284, 165] on input "SĐT Người Gửi" at bounding box center [229, 169] width 218 height 27
click at [291, 201] on div "0357217695" at bounding box center [228, 203] width 197 height 19
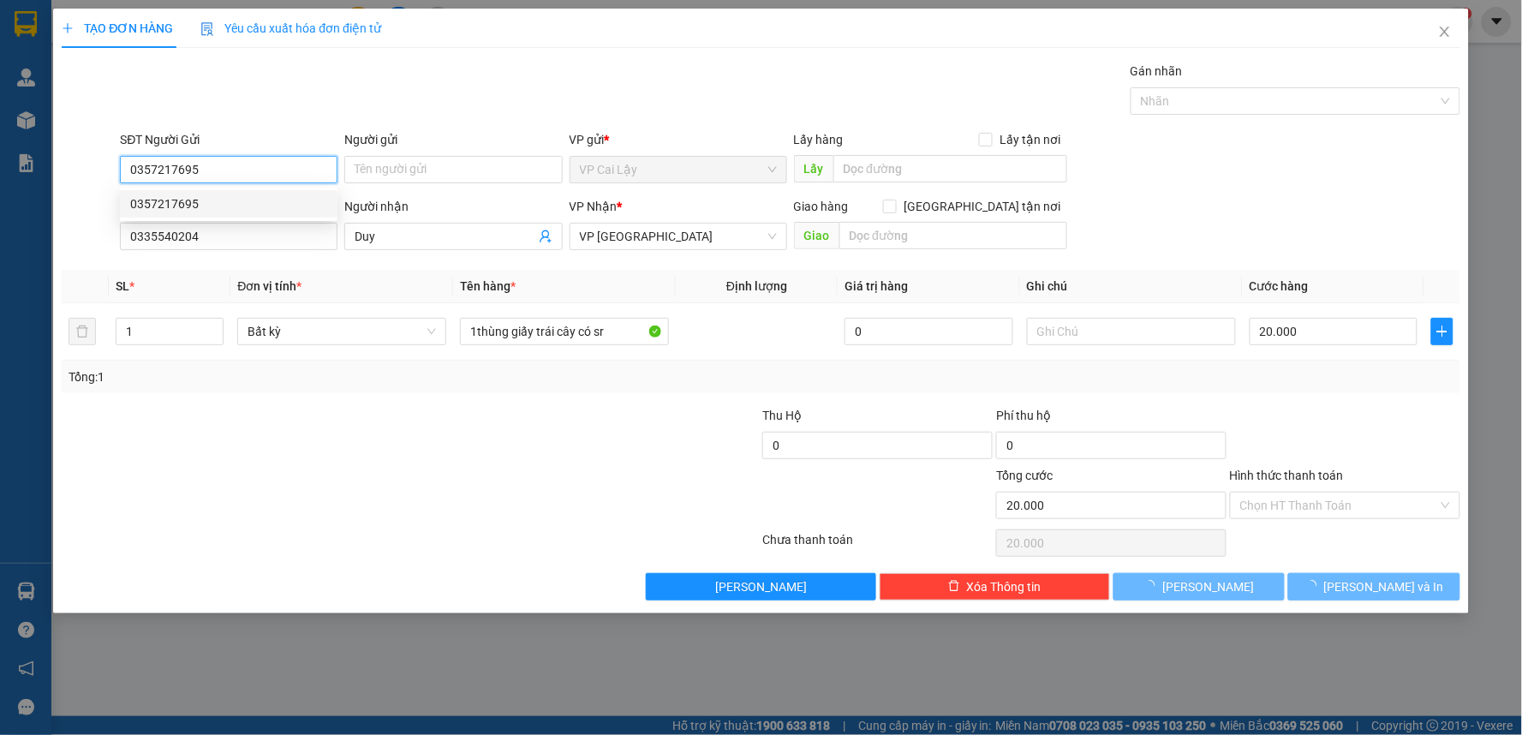
type input "0357217695"
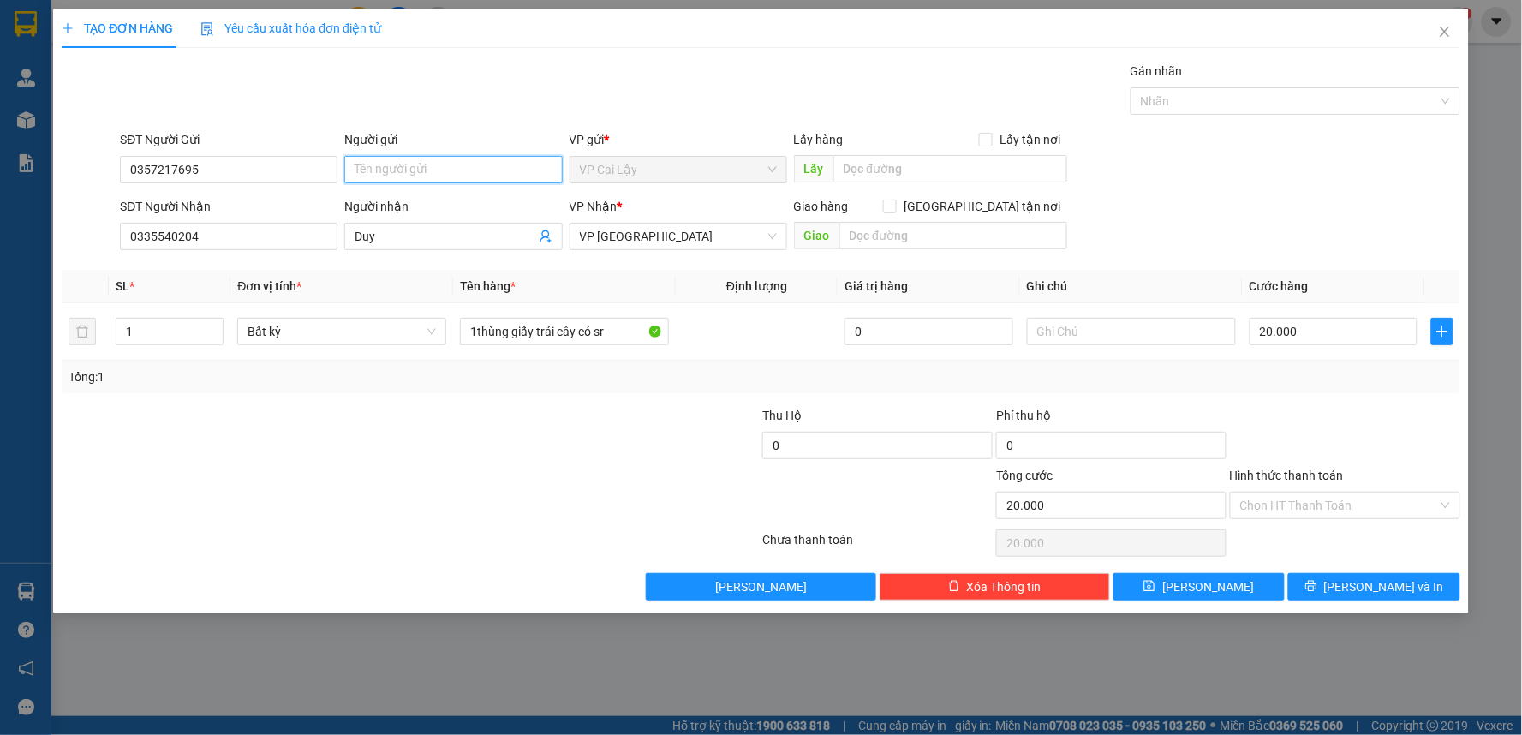
click at [450, 172] on input "Người gửi" at bounding box center [453, 169] width 218 height 27
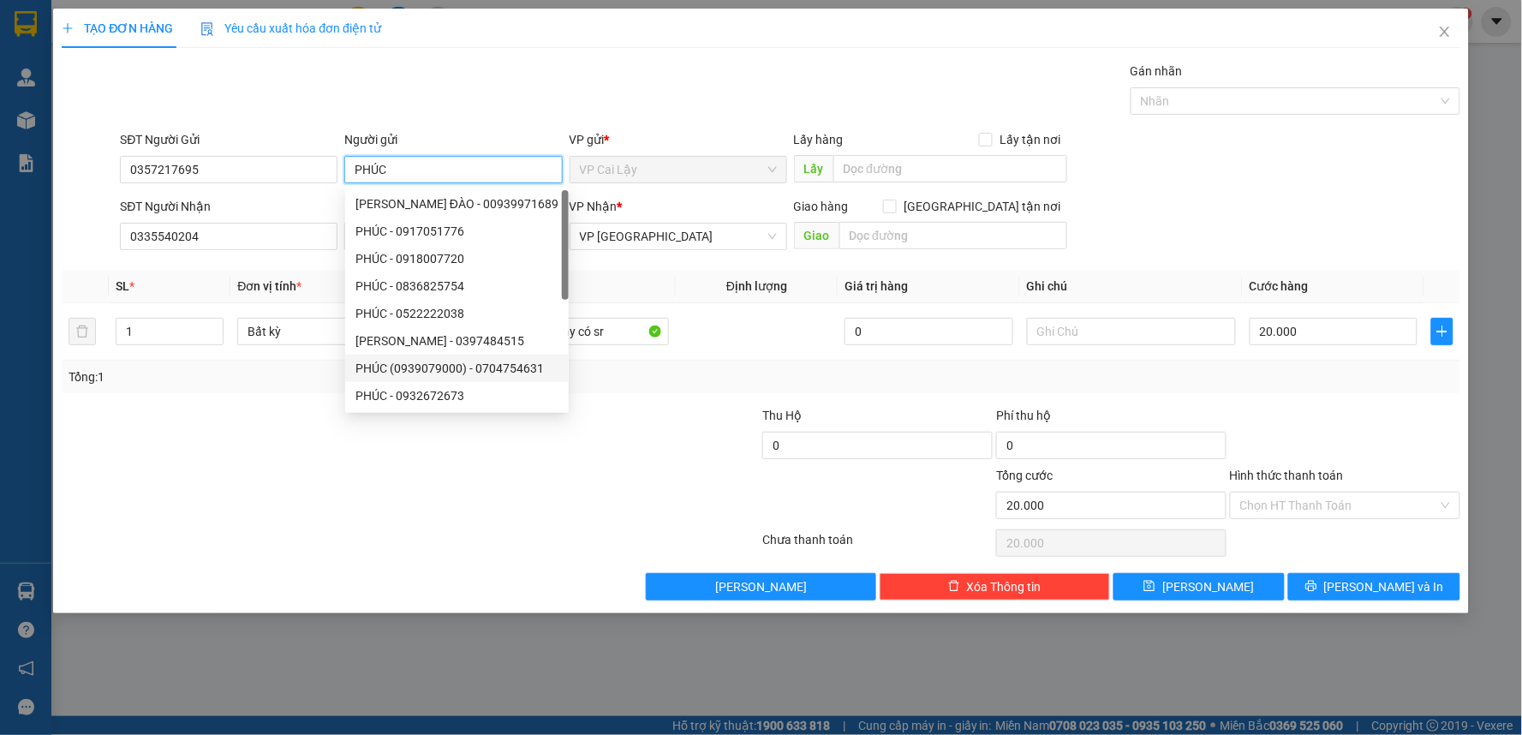
type input "PHÚC"
click at [622, 450] on div at bounding box center [645, 436] width 234 height 60
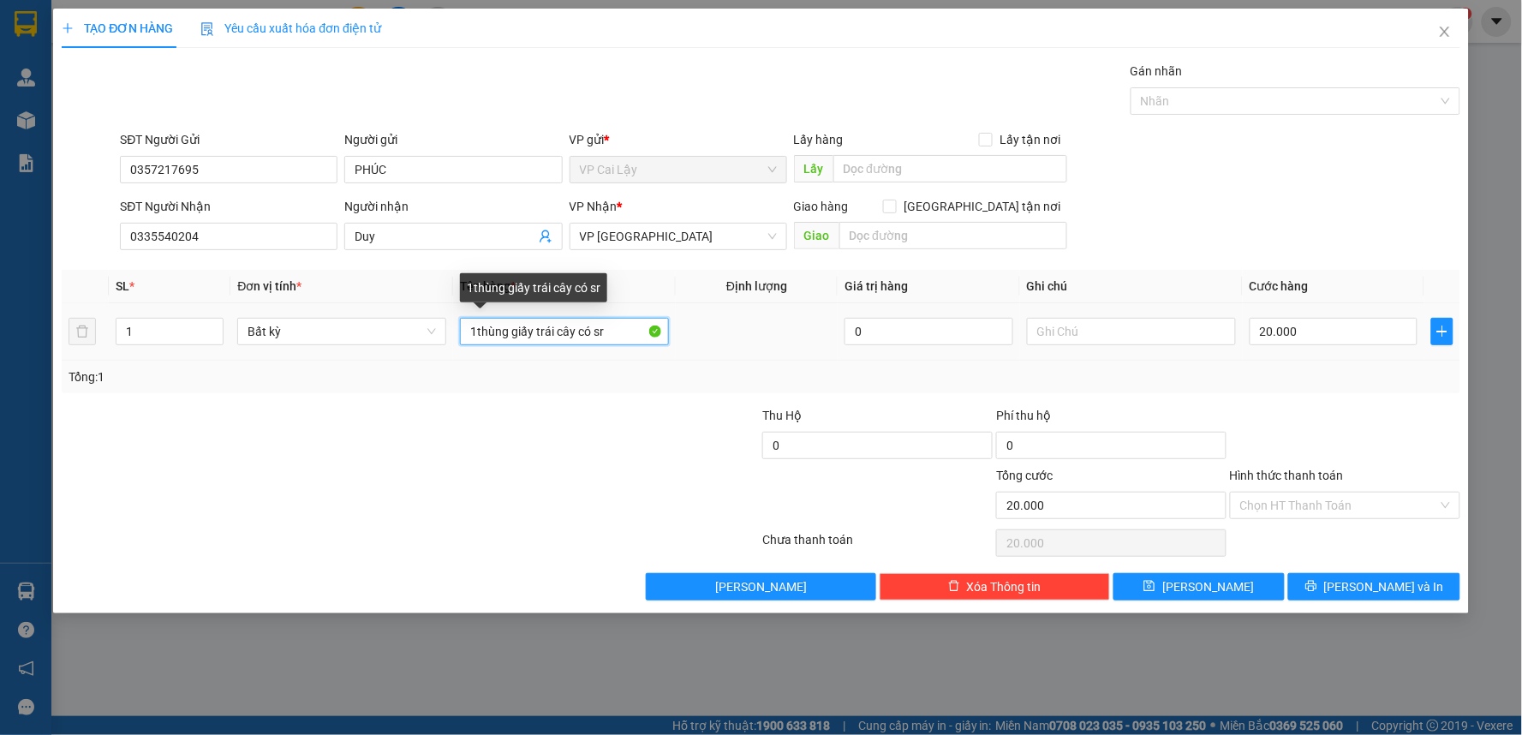
click at [615, 335] on input "1thùng giấy trái cây có sr" at bounding box center [564, 331] width 209 height 27
click at [475, 332] on input "1thùng giấy CÓ ĐỒ ĂN" at bounding box center [564, 331] width 209 height 27
click at [551, 330] on input "1thùng giấy CÓ ĐỒ ĂN" at bounding box center [564, 331] width 209 height 27
type input "1thùng giấy ĐỒ ĂN"
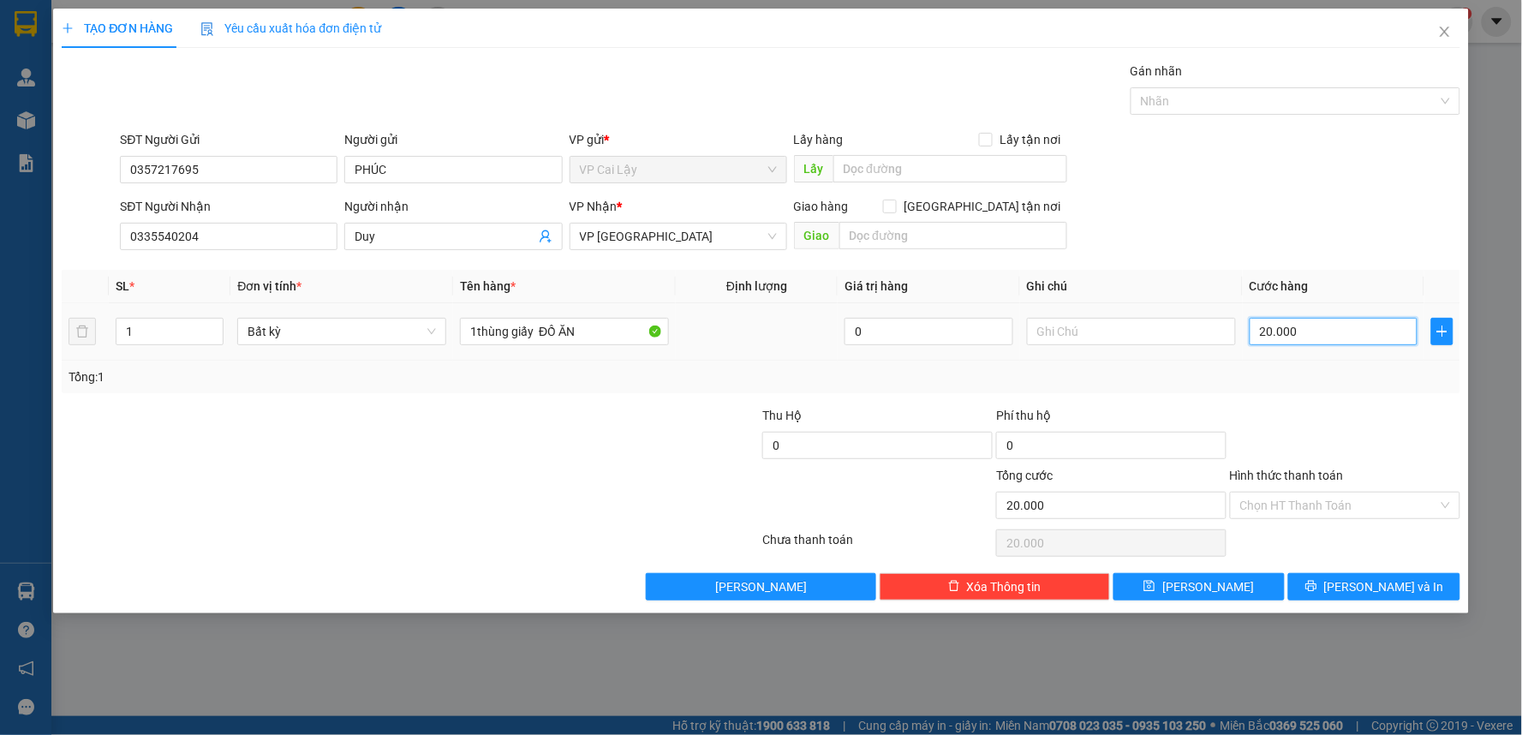
click at [1340, 332] on input "20.000" at bounding box center [1334, 331] width 169 height 27
drag, startPoint x: 1340, startPoint y: 332, endPoint x: 1319, endPoint y: 329, distance: 20.7
click at [1319, 329] on input "20.000" at bounding box center [1334, 331] width 169 height 27
drag, startPoint x: 1316, startPoint y: 329, endPoint x: 1247, endPoint y: 338, distance: 69.2
click at [1247, 338] on td "20.000" at bounding box center [1334, 331] width 182 height 57
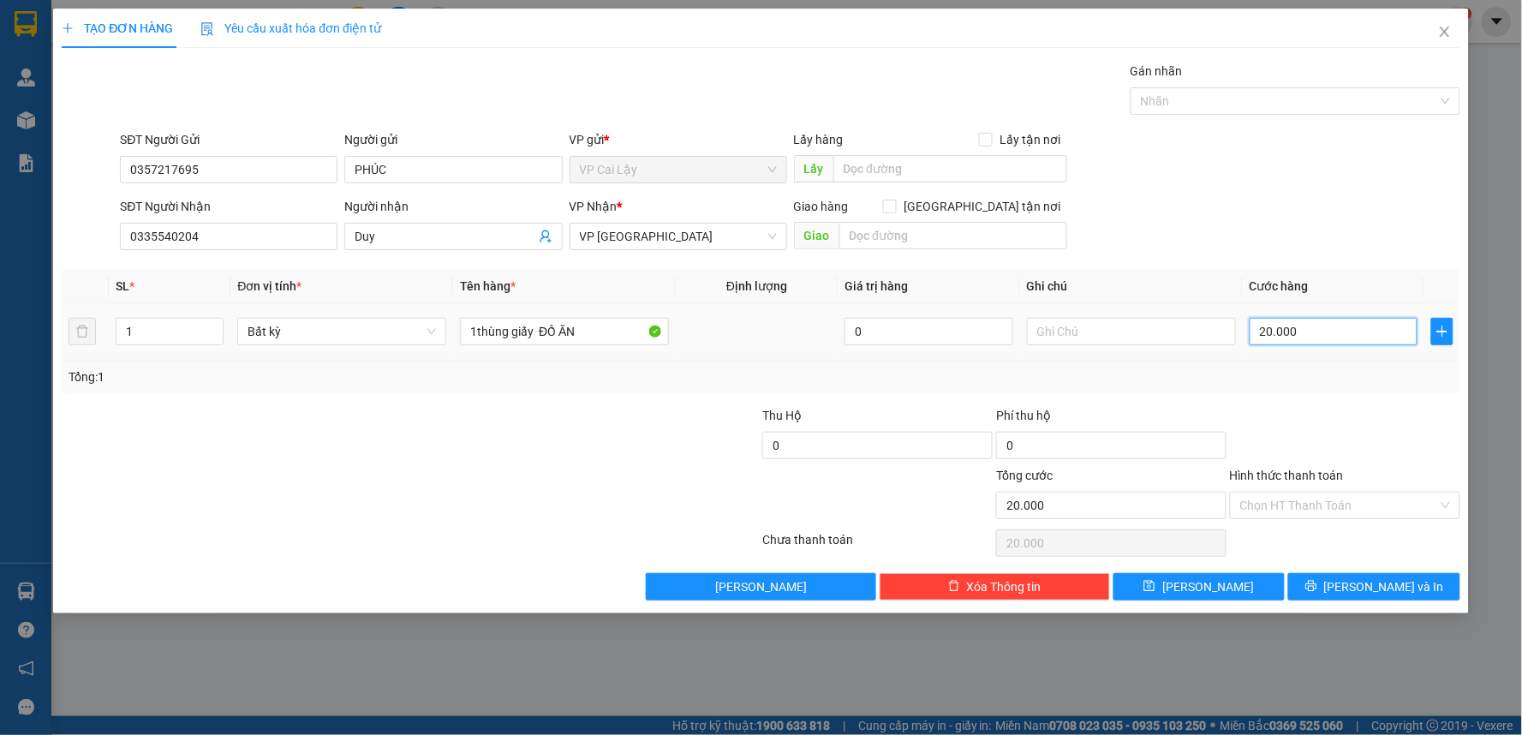
type input "0"
type input "3"
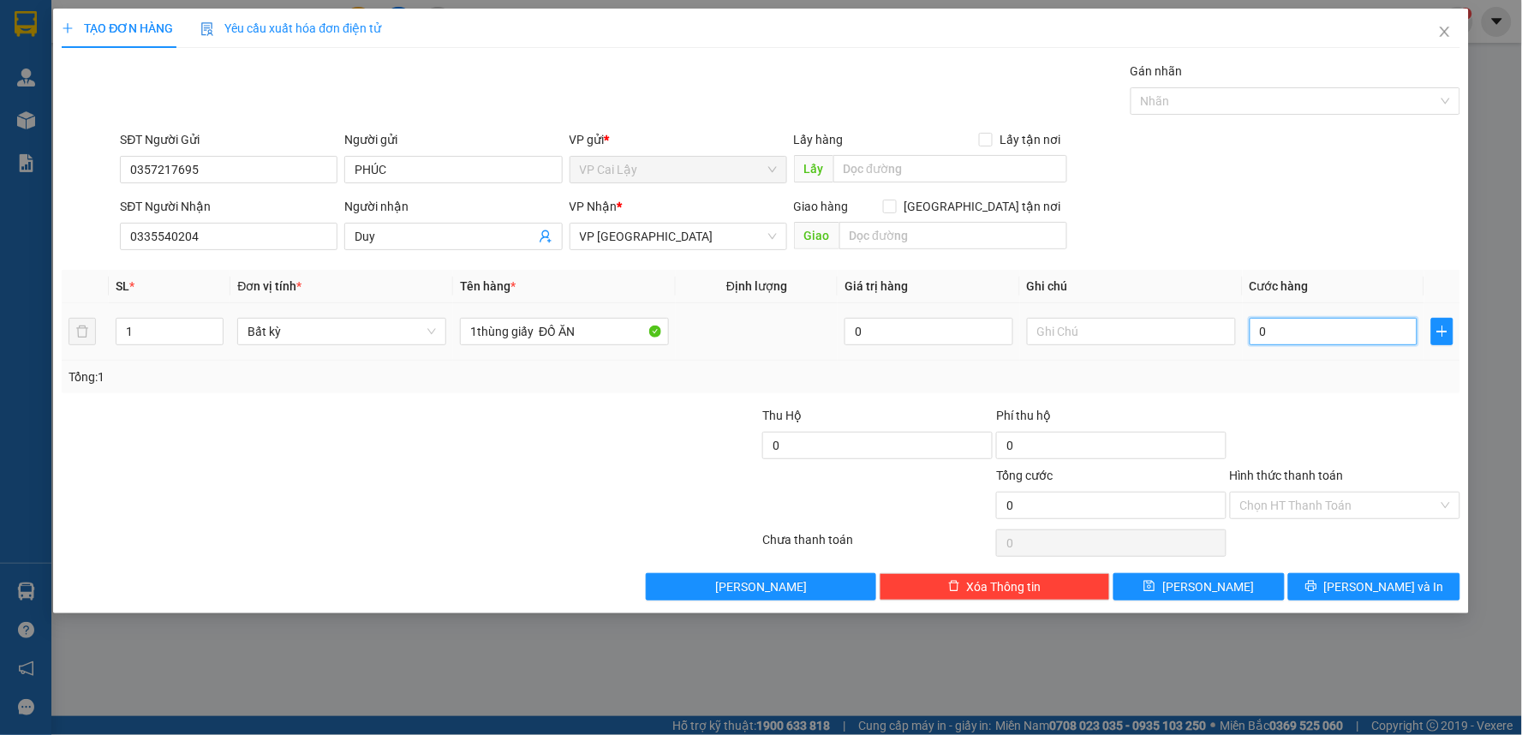
type input "03"
type input "30"
type input "030"
type input "30.000"
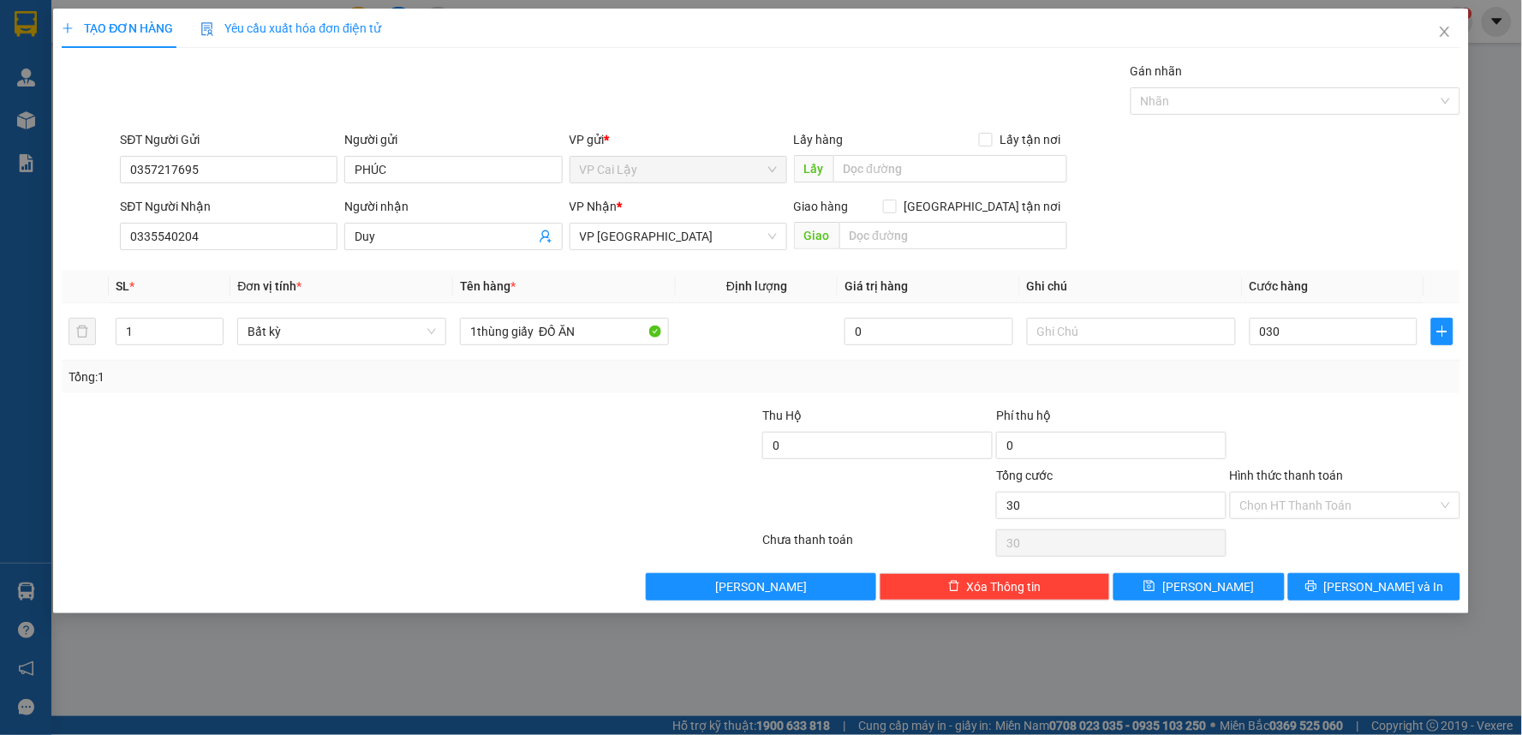
type input "30.000"
click at [1347, 421] on div at bounding box center [1345, 436] width 234 height 60
click at [1390, 585] on span "[PERSON_NAME] và In" at bounding box center [1384, 586] width 120 height 19
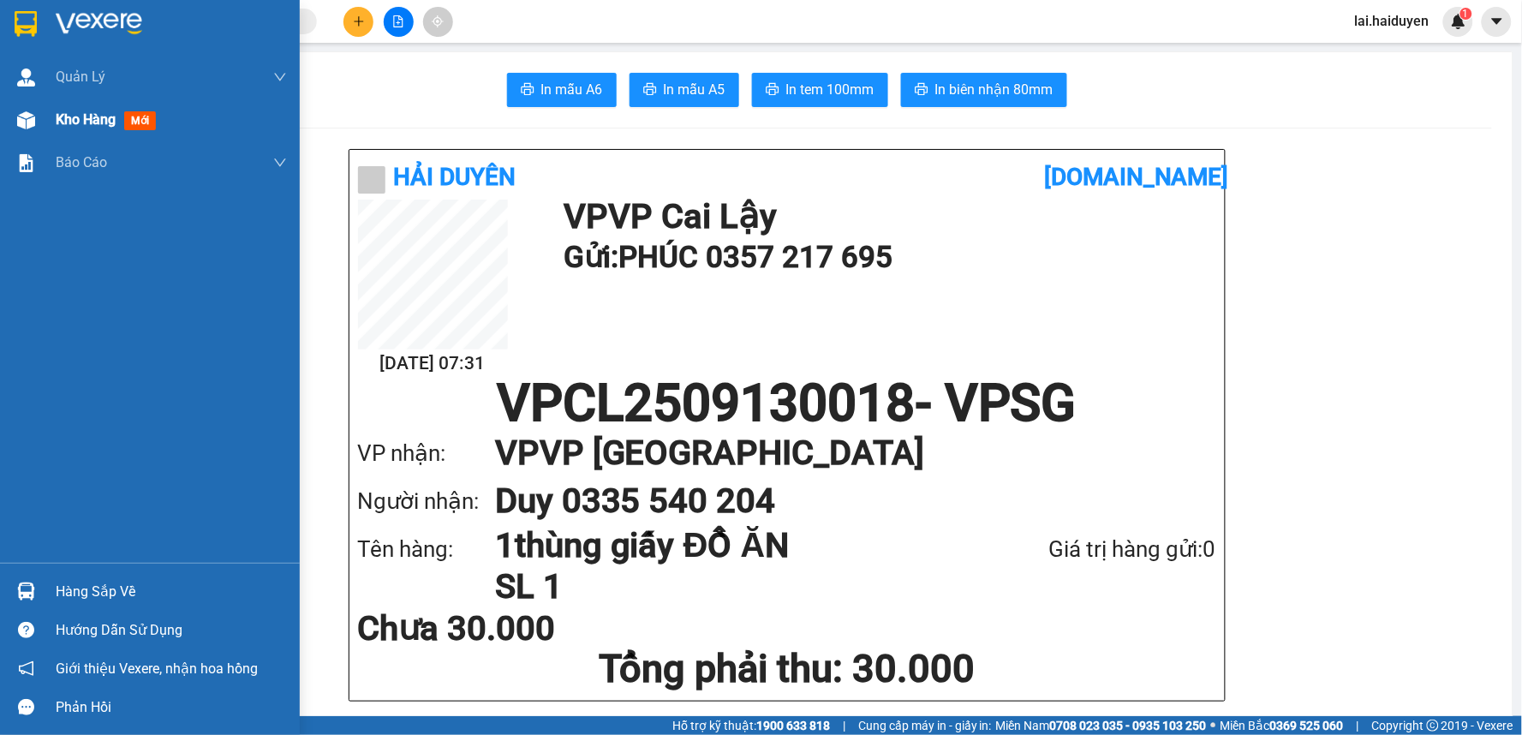
click at [92, 115] on span "Kho hàng" at bounding box center [86, 119] width 60 height 16
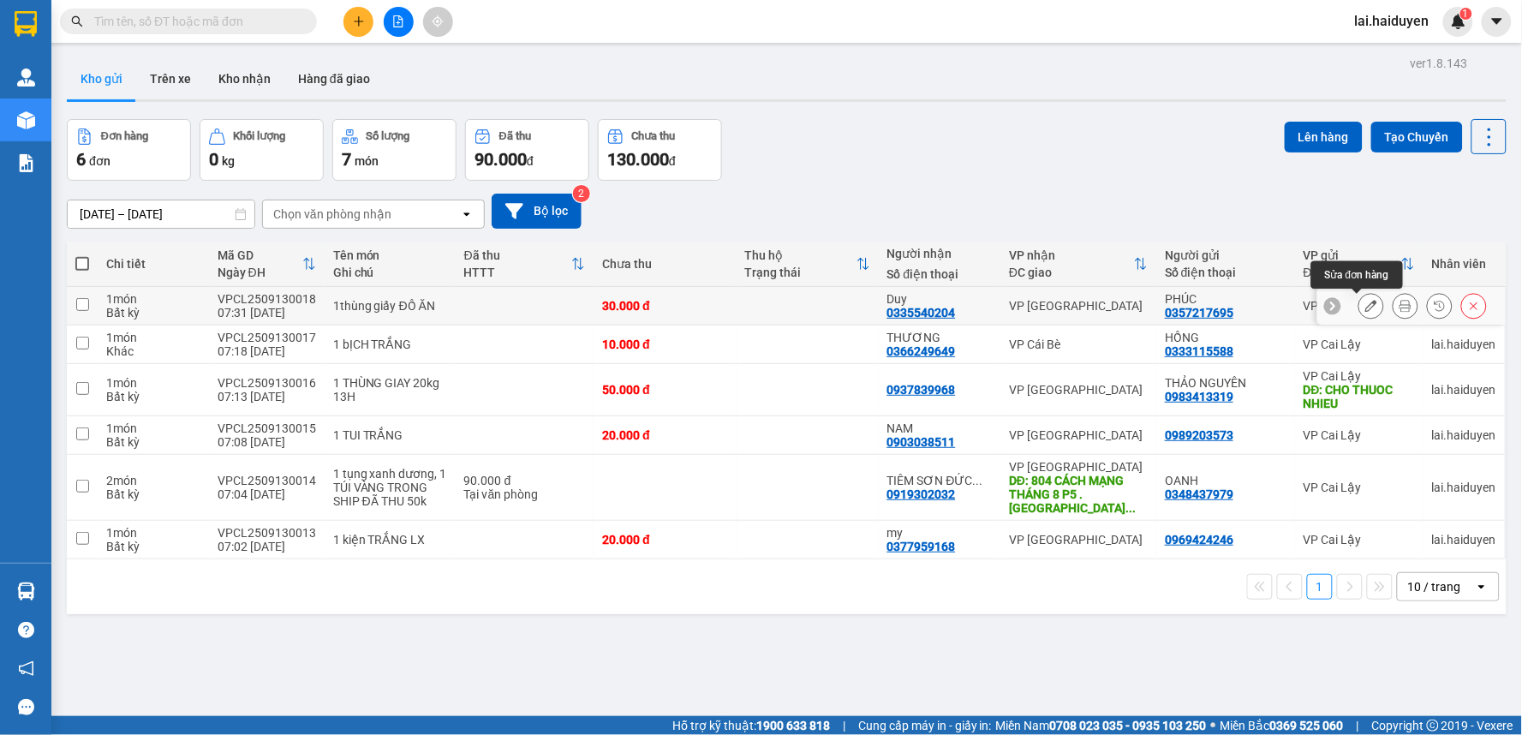
click at [1365, 302] on icon at bounding box center [1371, 306] width 12 height 12
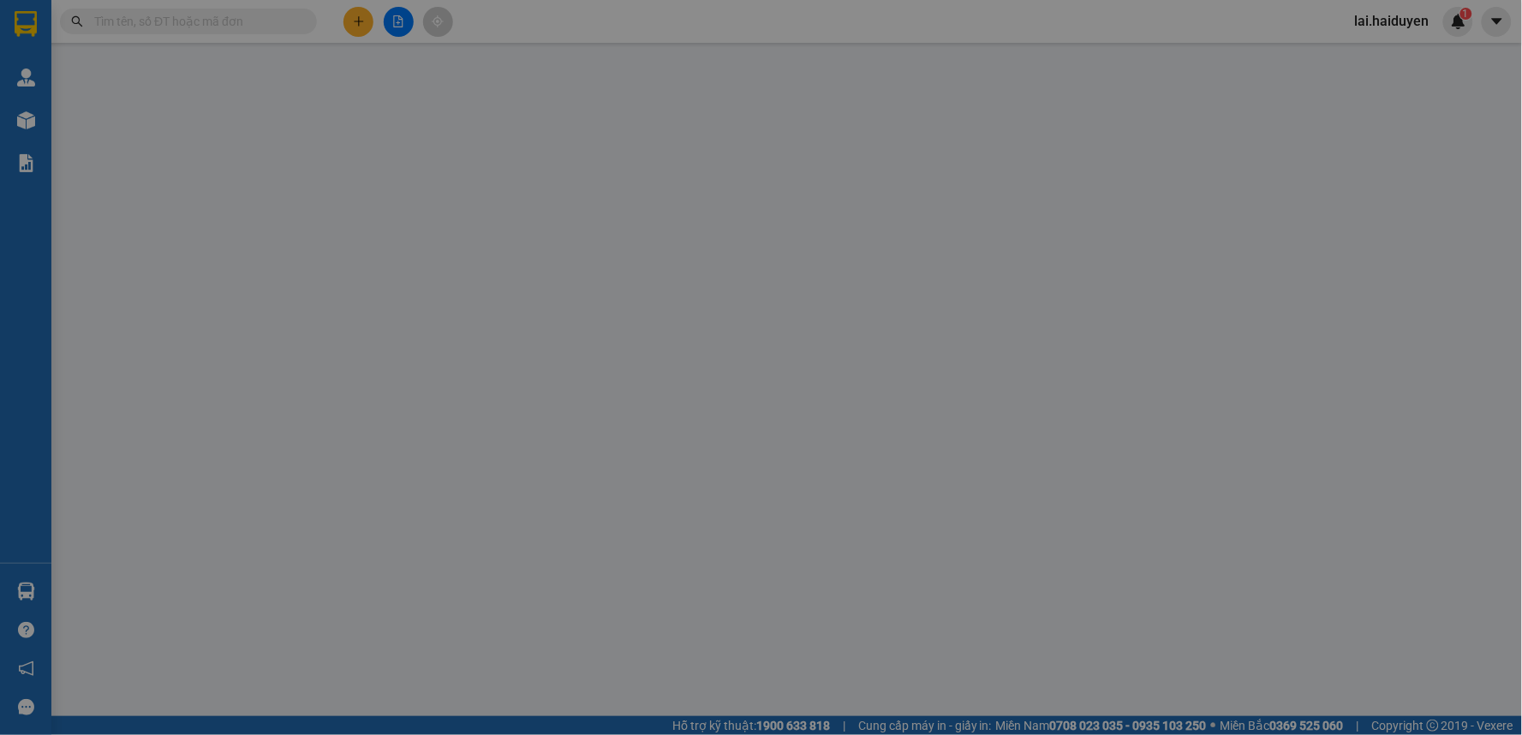
type input "0357217695"
type input "PHÚC"
type input "0335540204"
type input "Duy"
type input "30.000"
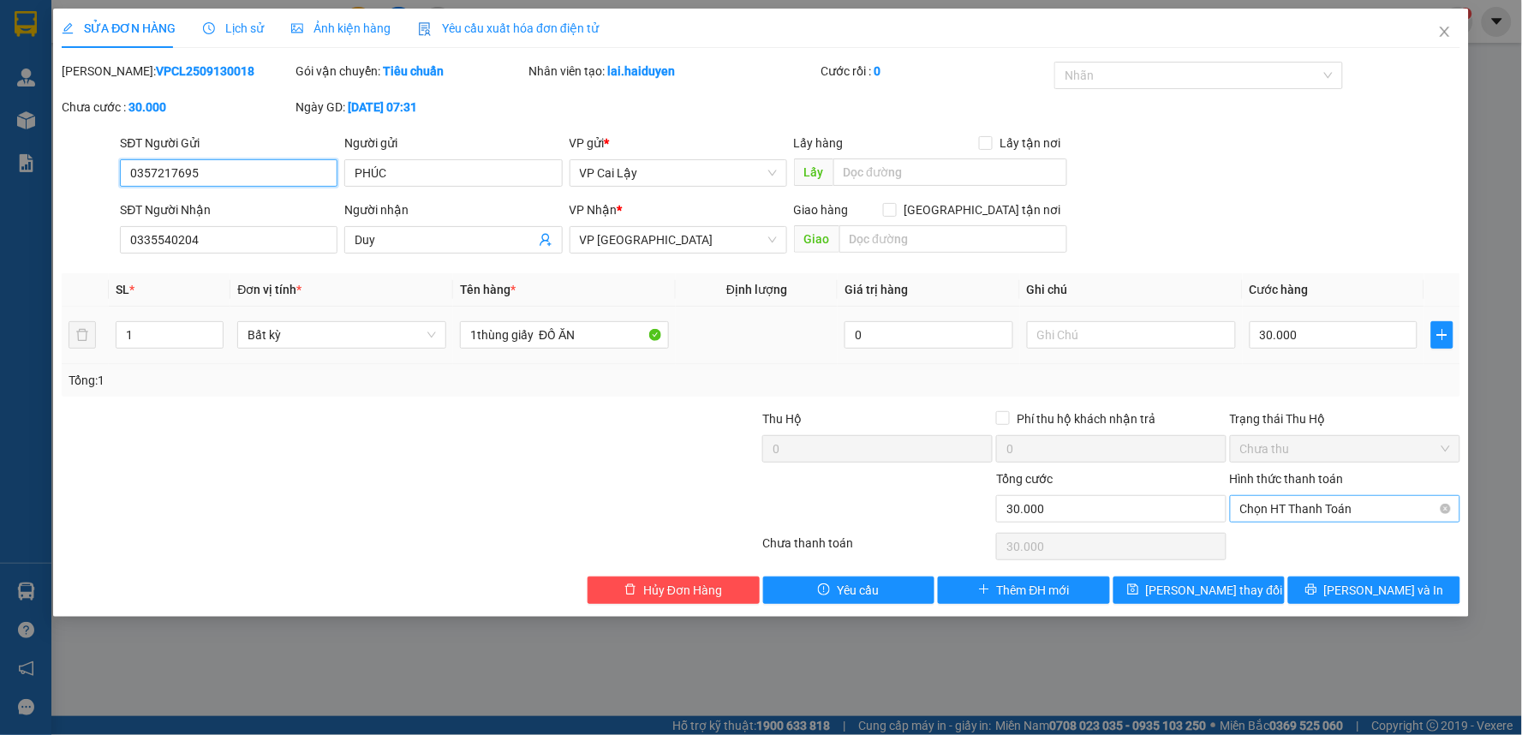
click at [1383, 509] on span "Chọn HT Thanh Toán" at bounding box center [1345, 509] width 210 height 26
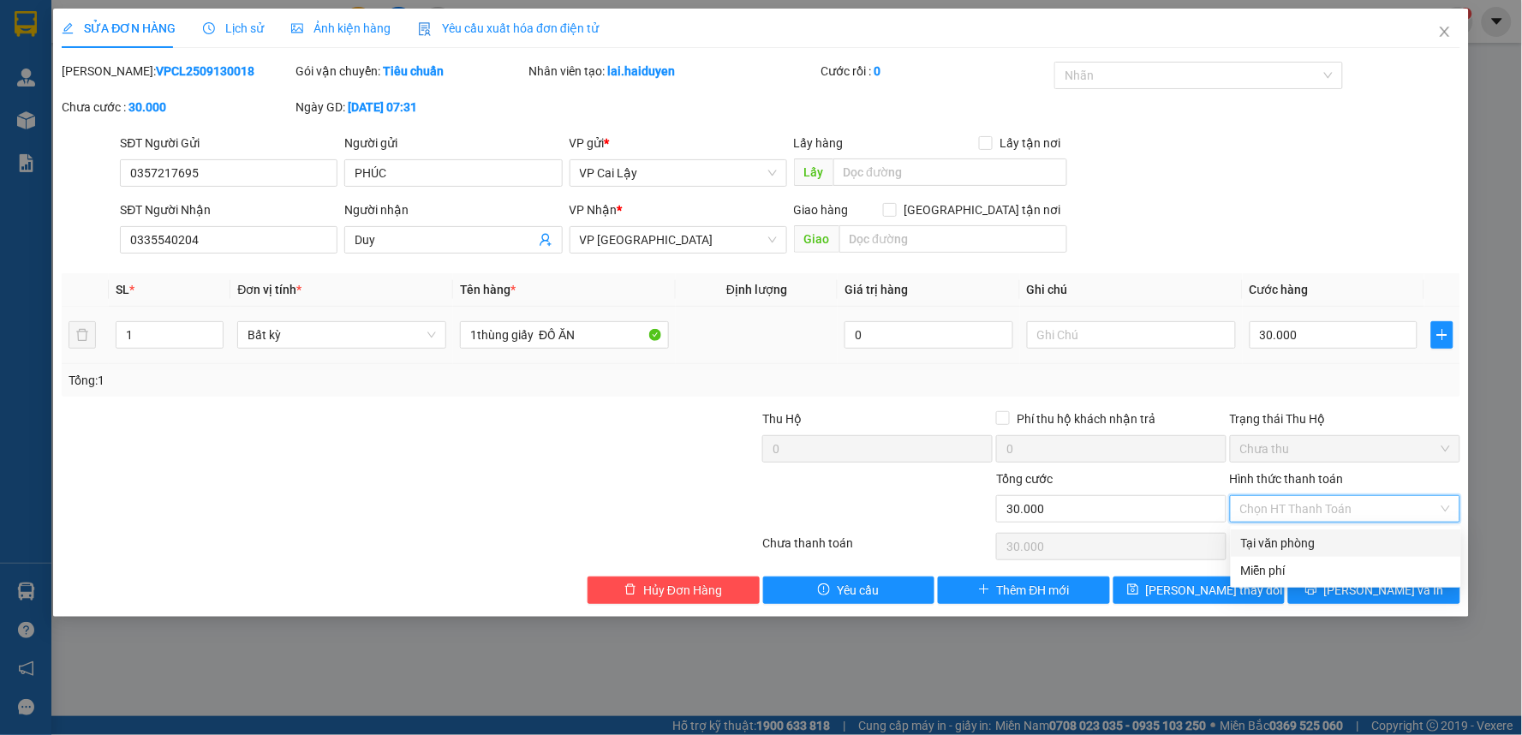
click at [1350, 543] on div "Tại văn phòng" at bounding box center [1346, 543] width 210 height 19
type input "0"
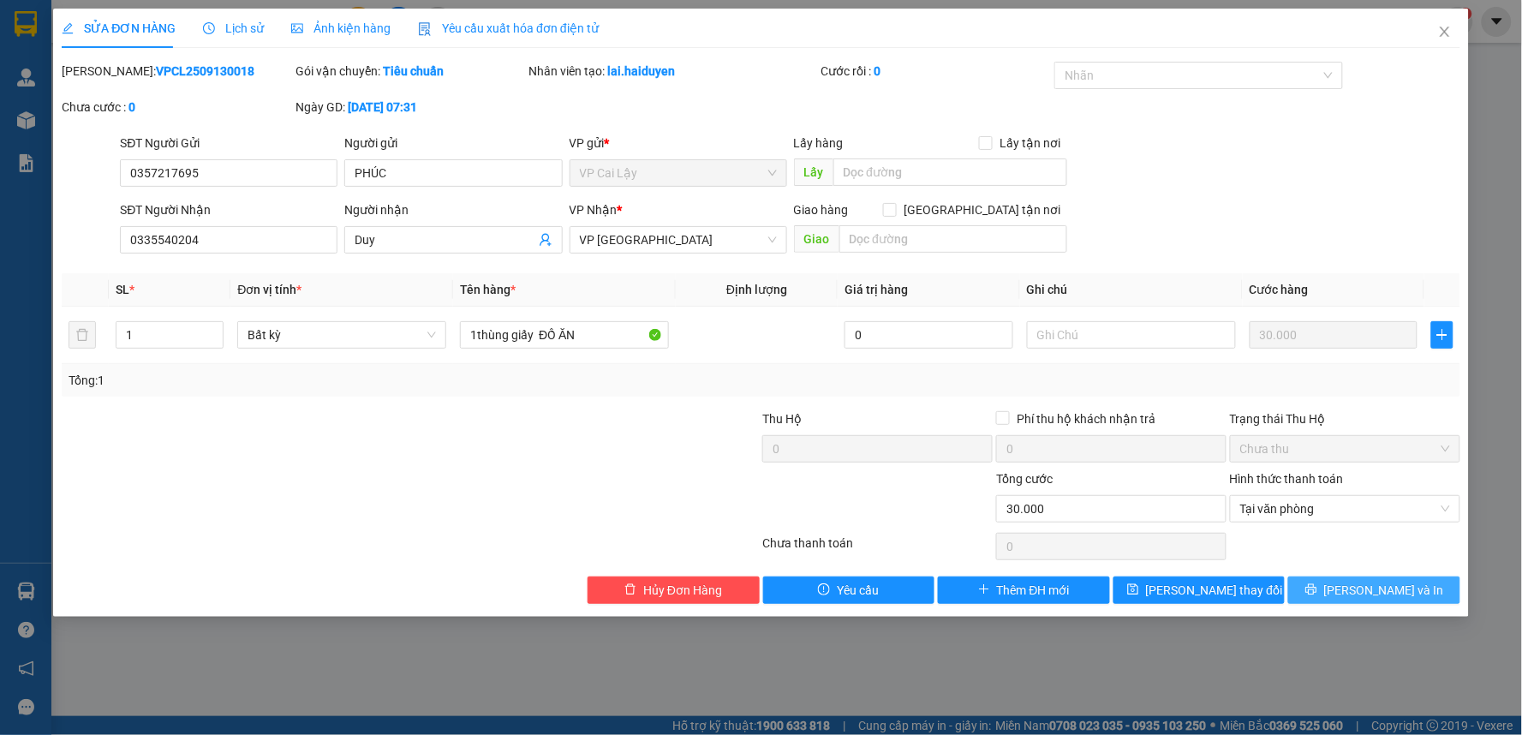
click at [1372, 587] on span "[PERSON_NAME] và In" at bounding box center [1384, 590] width 120 height 19
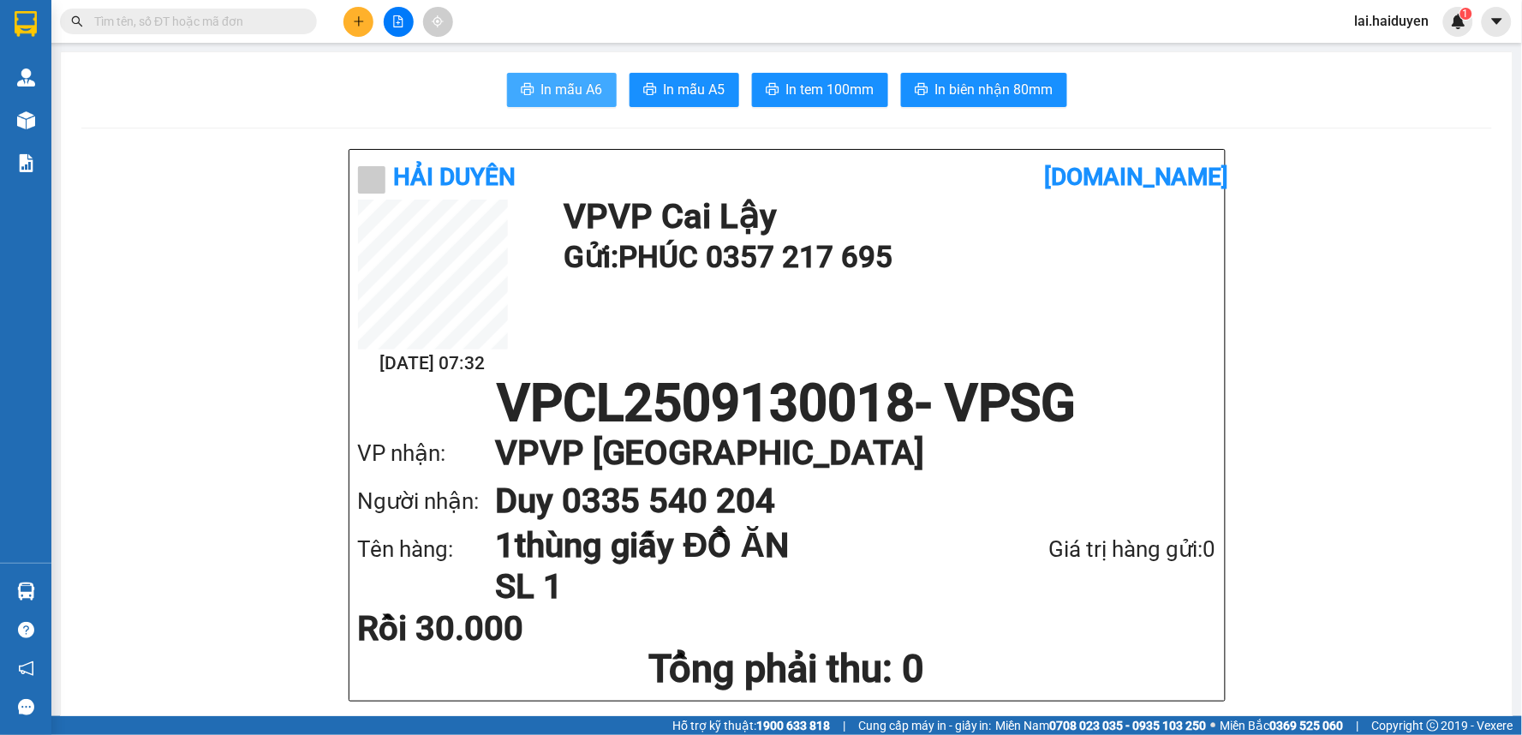
click at [572, 87] on span "In mẫu A6" at bounding box center [572, 89] width 62 height 21
click at [850, 88] on span "In tem 100mm" at bounding box center [830, 89] width 88 height 21
click at [278, 18] on input "text" at bounding box center [195, 21] width 202 height 19
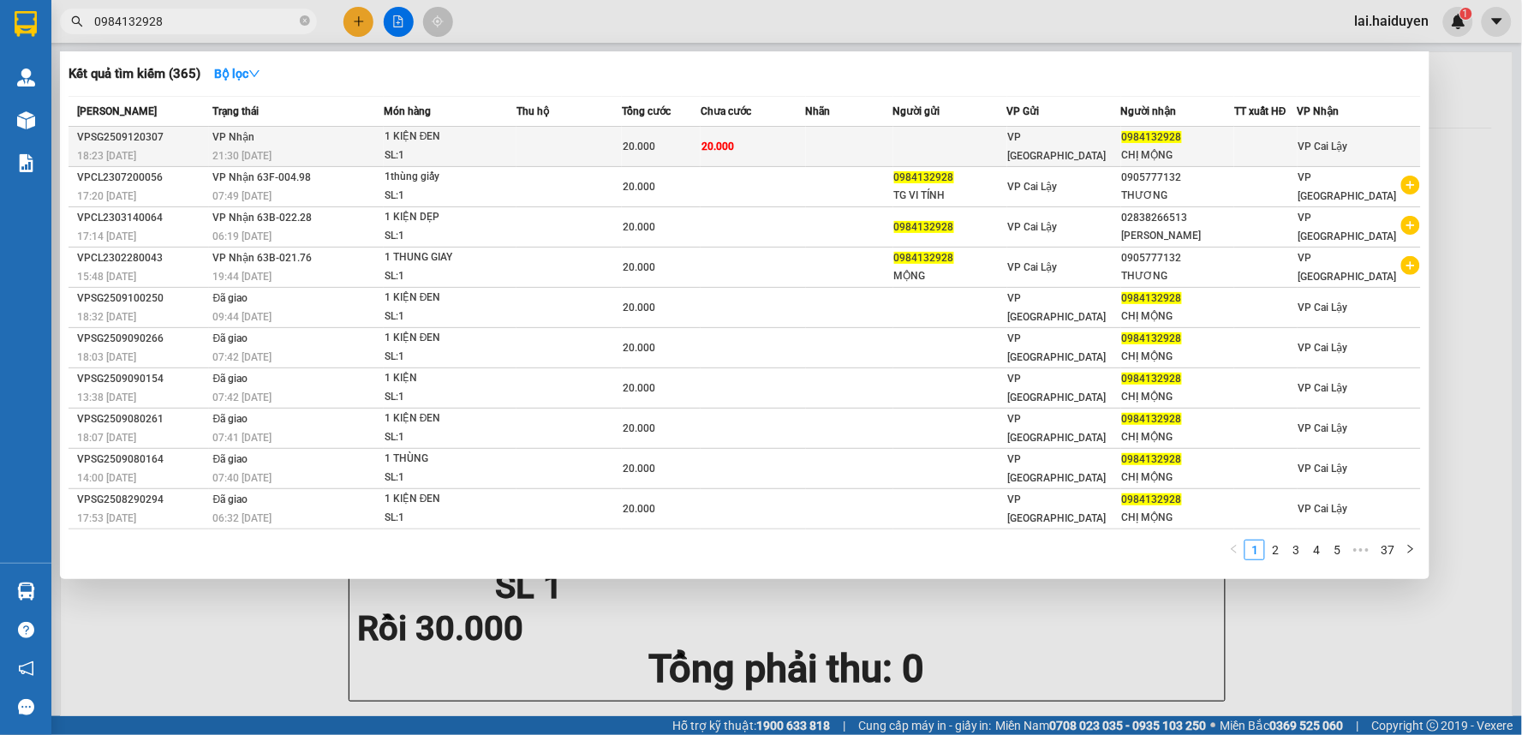
type input "0984132928"
click at [433, 144] on div "1 KIỆN ĐEN" at bounding box center [449, 137] width 128 height 19
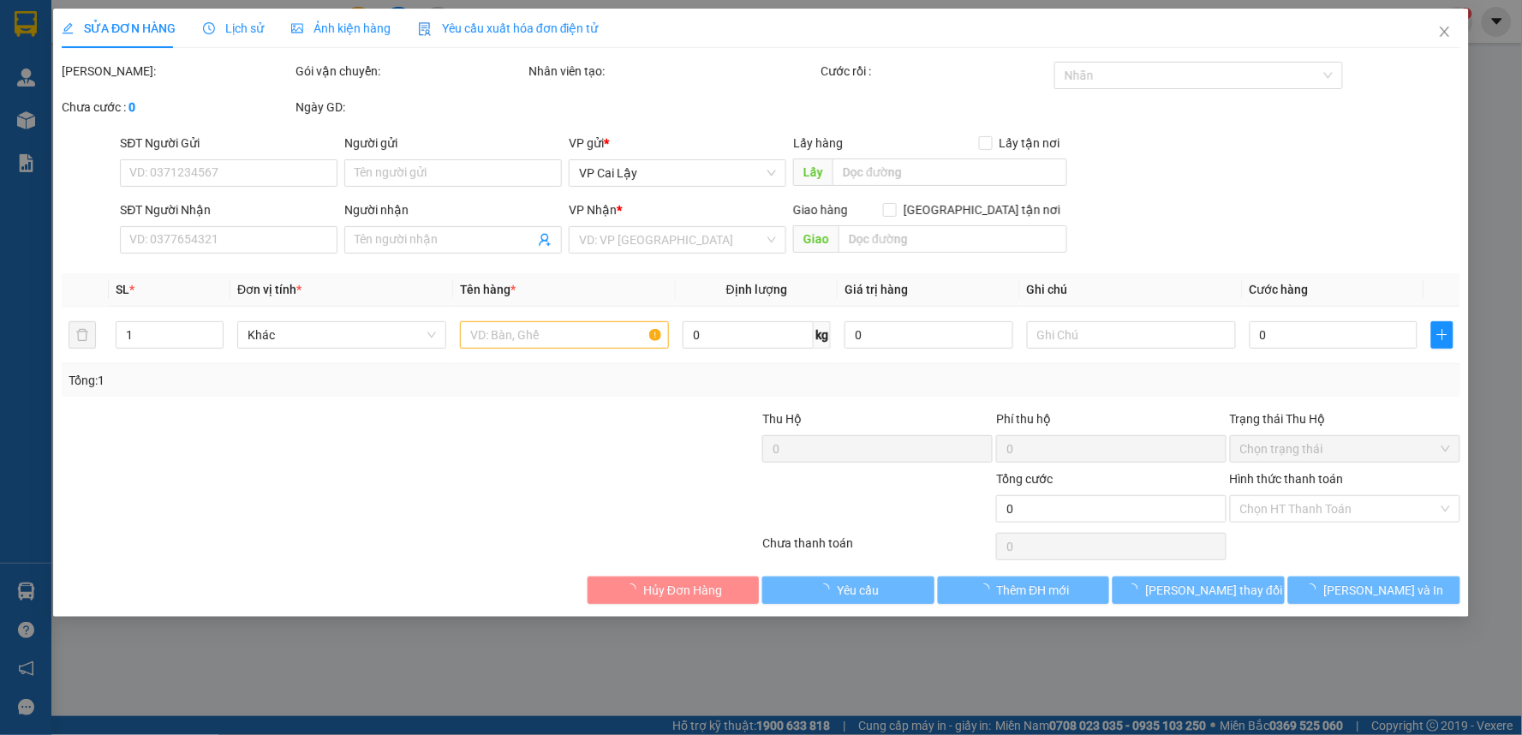
type input "0984132928"
type input "[PERSON_NAME]"
type input "20.000"
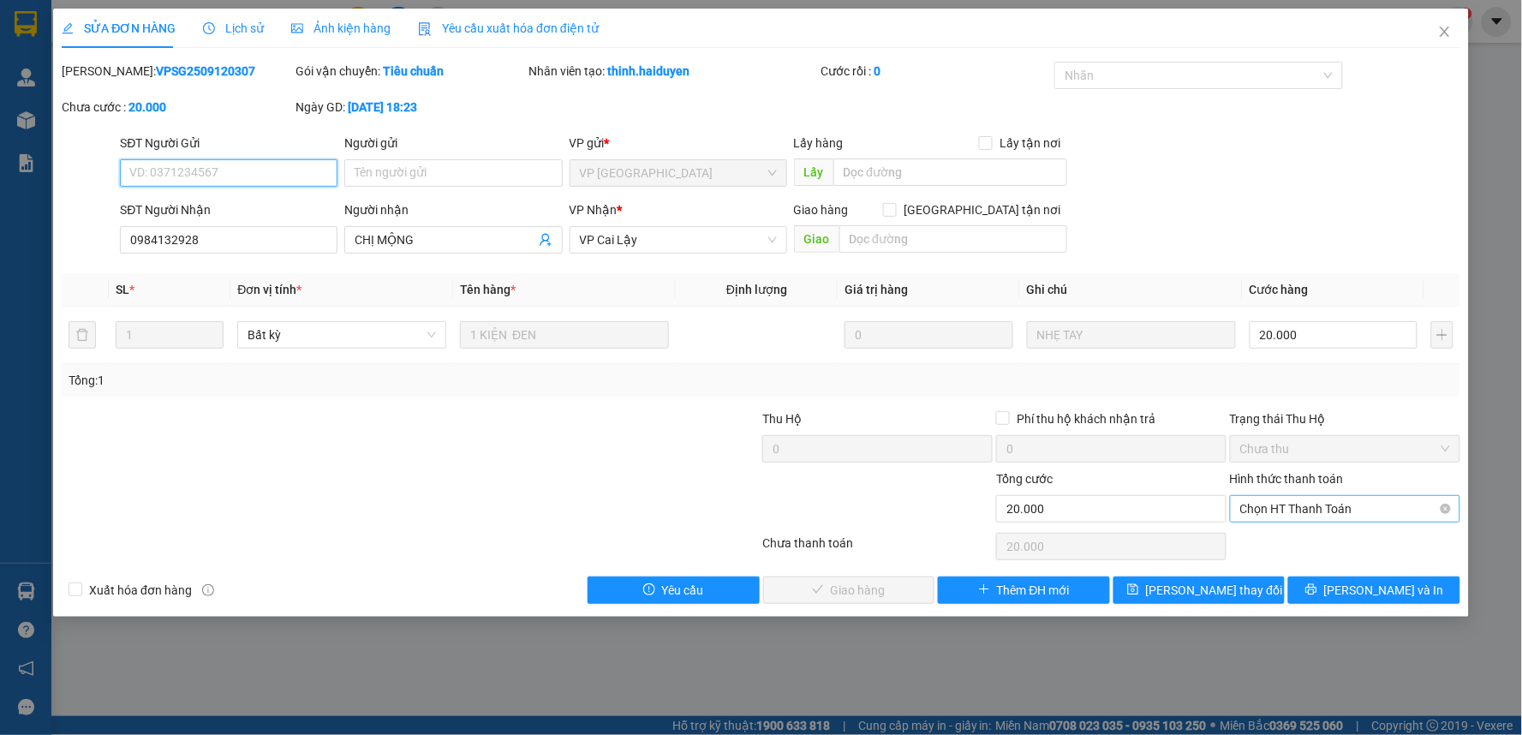
click at [1388, 507] on span "Chọn HT Thanh Toán" at bounding box center [1345, 509] width 210 height 26
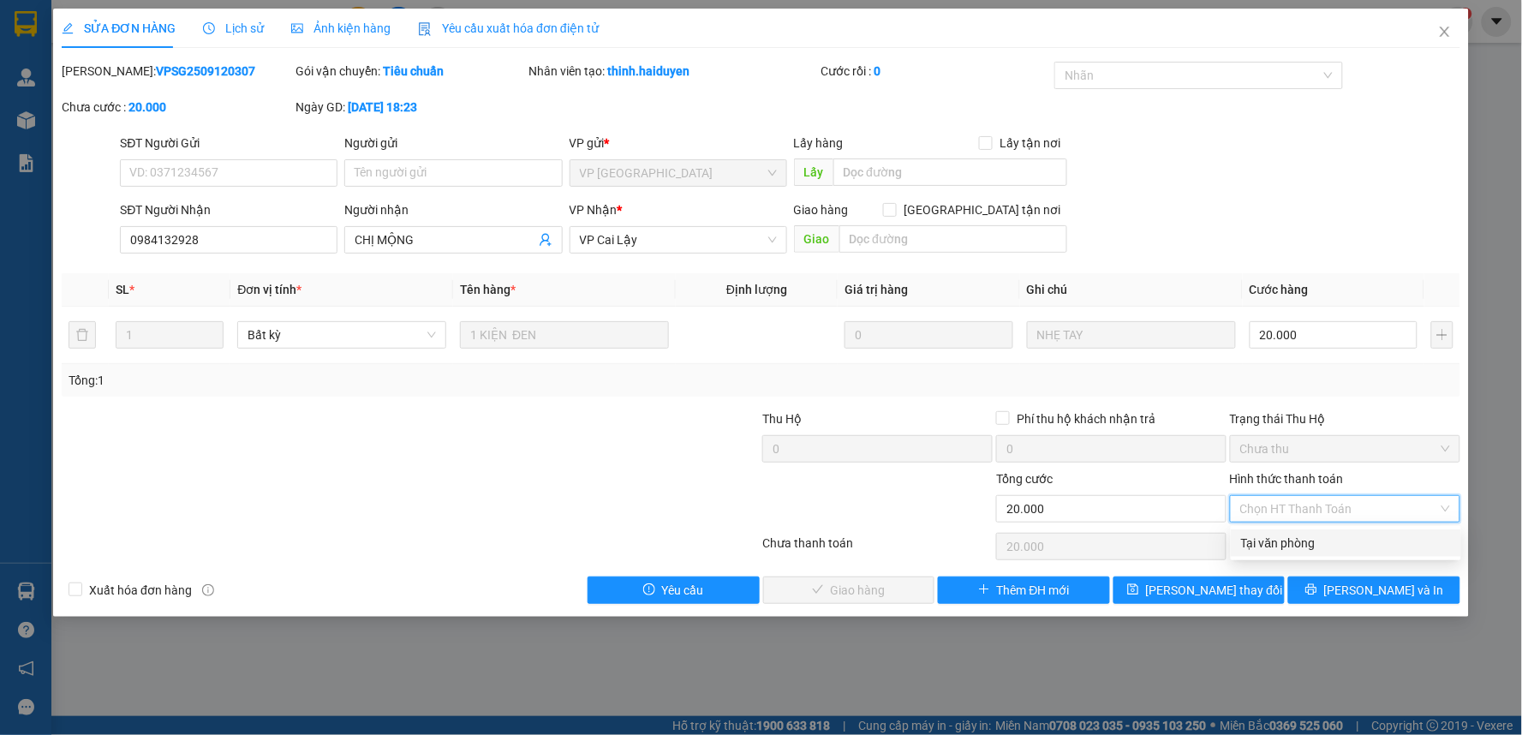
click at [1349, 548] on div "Tại văn phòng" at bounding box center [1346, 543] width 210 height 19
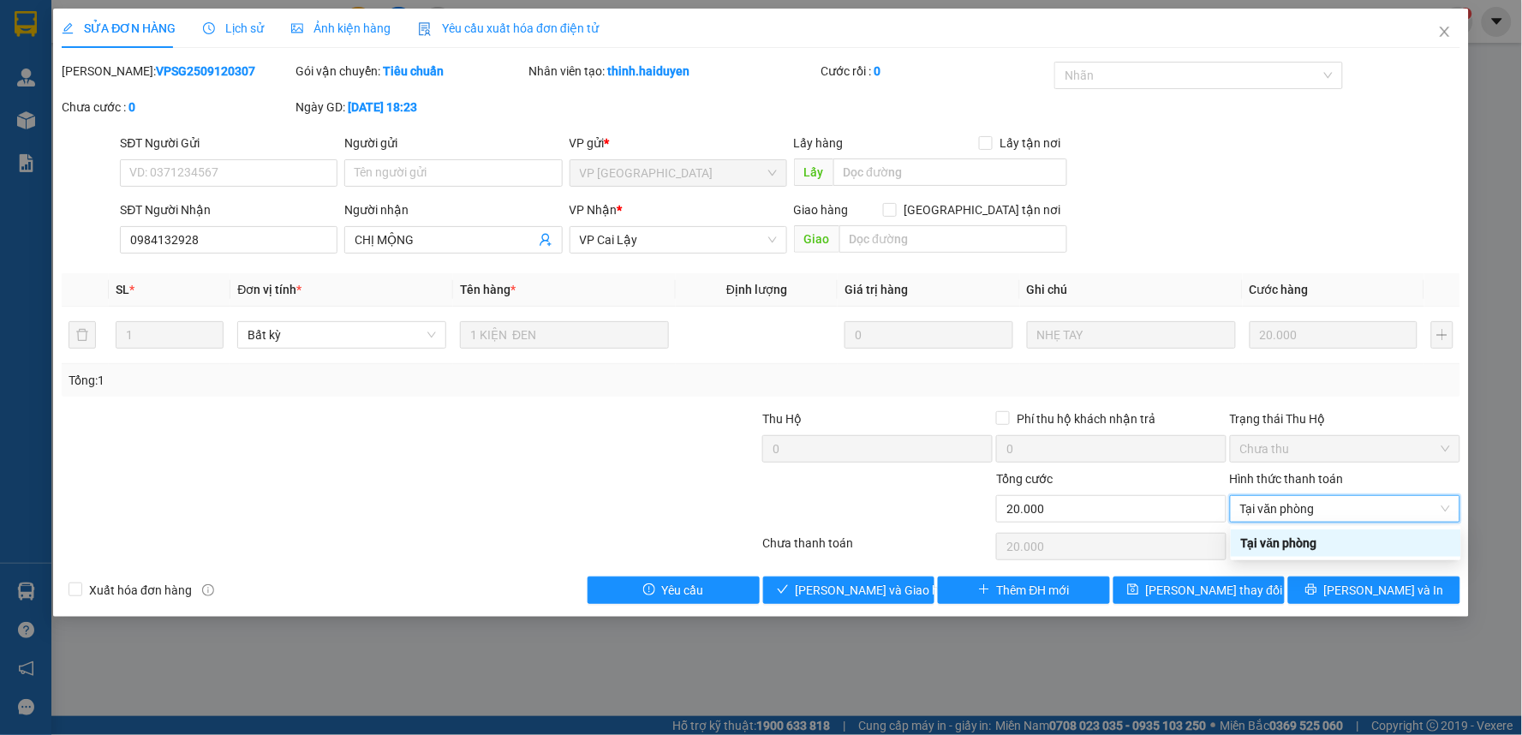
type input "0"
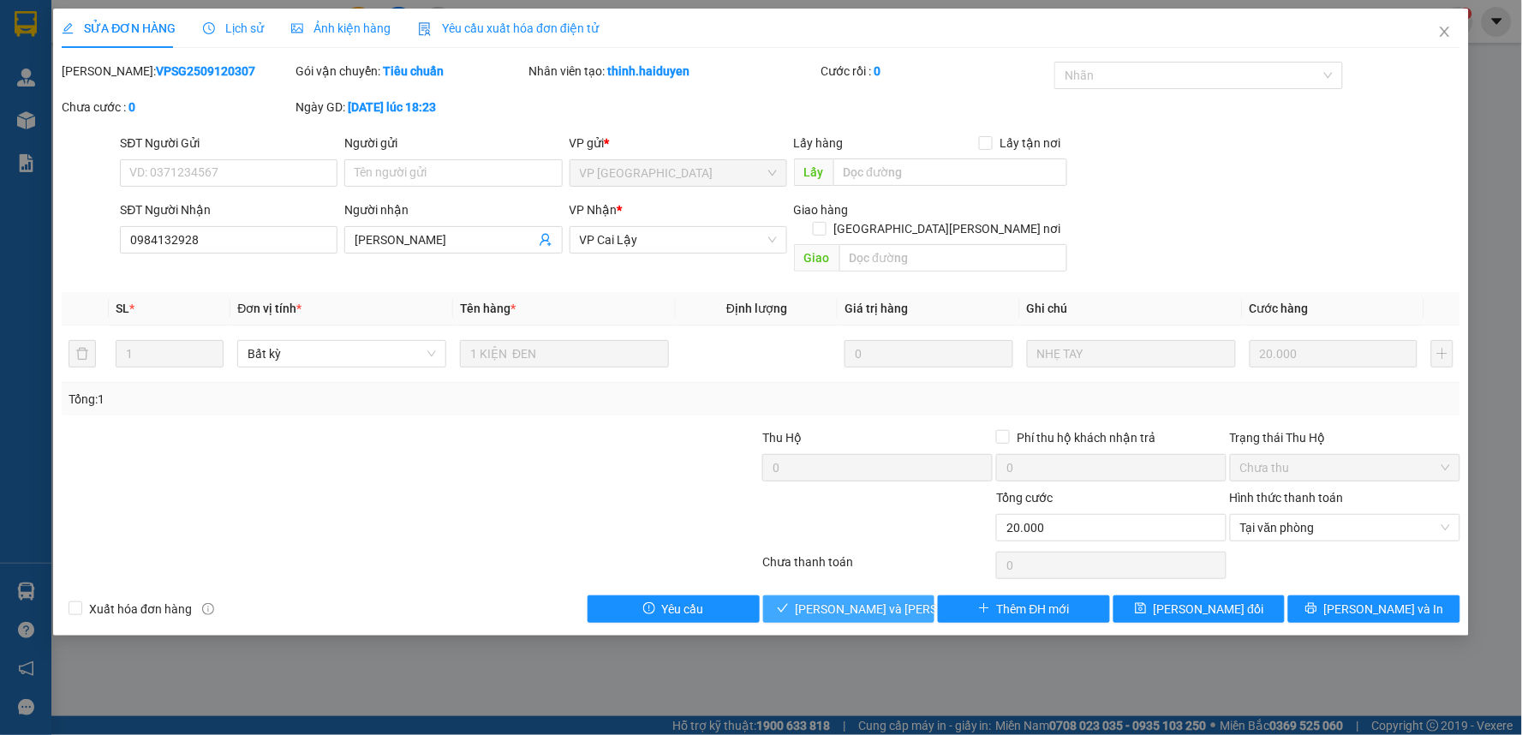
click at [871, 600] on span "[PERSON_NAME] và [PERSON_NAME] hàng" at bounding box center [911, 609] width 231 height 19
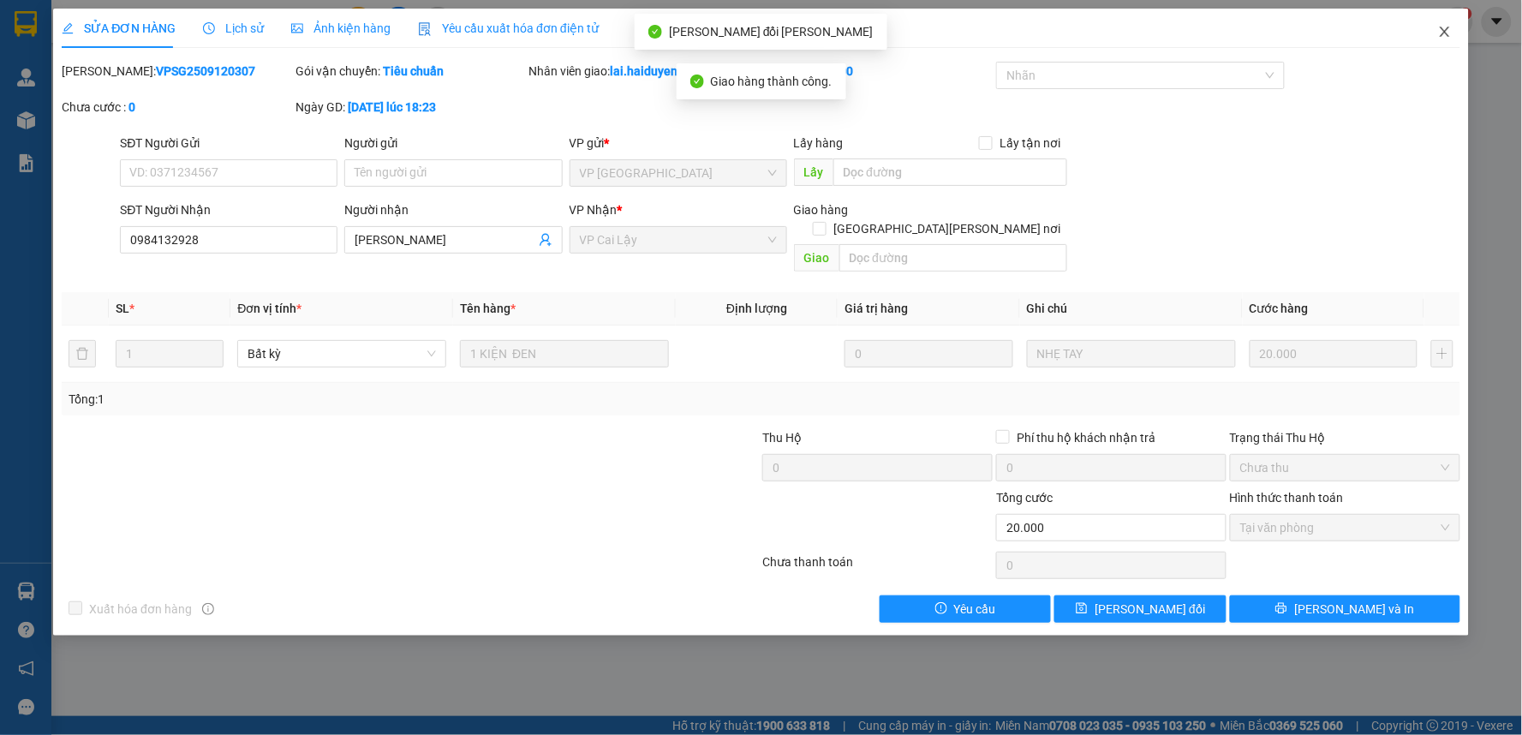
click at [1444, 33] on icon "close" at bounding box center [1444, 32] width 9 height 10
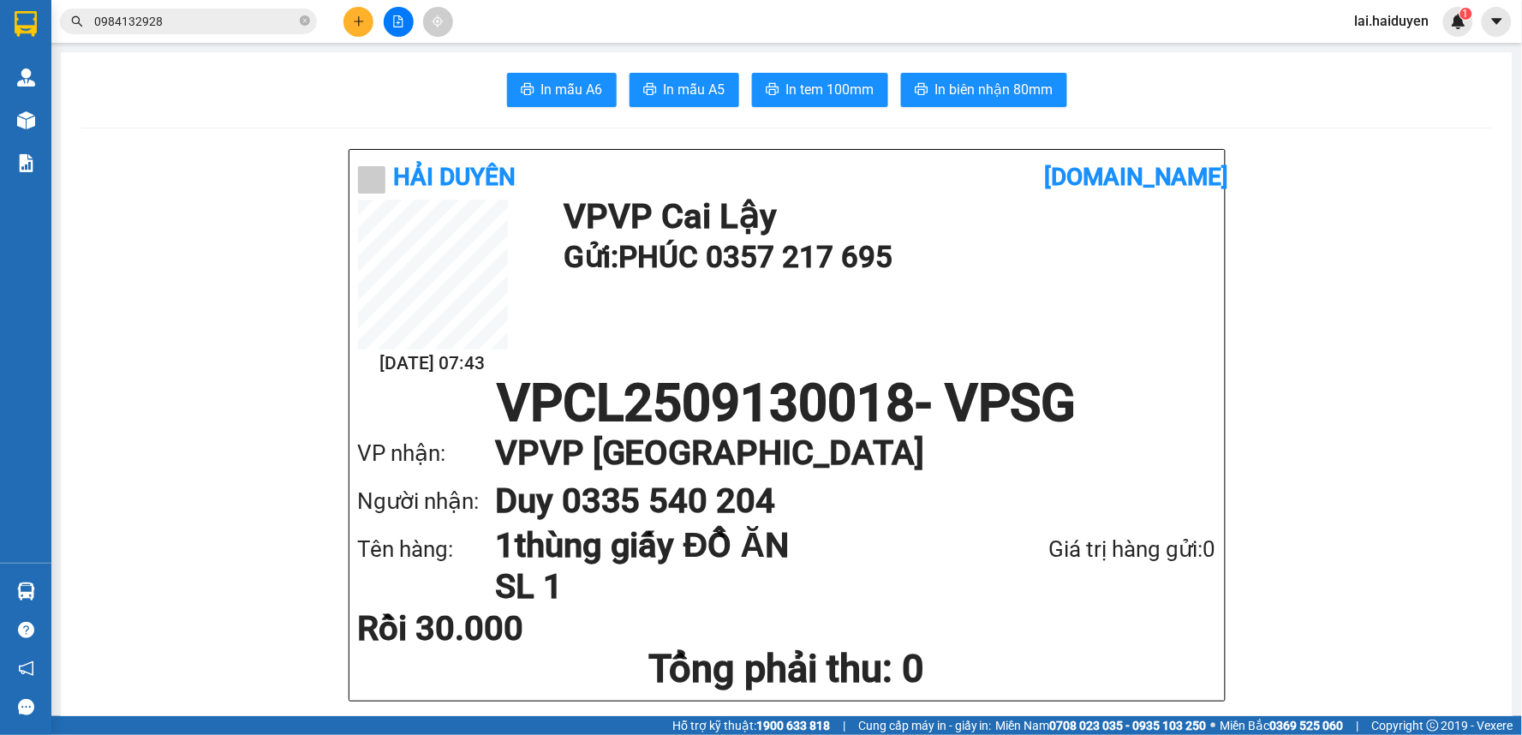
click at [236, 21] on input "0984132928" at bounding box center [195, 21] width 202 height 19
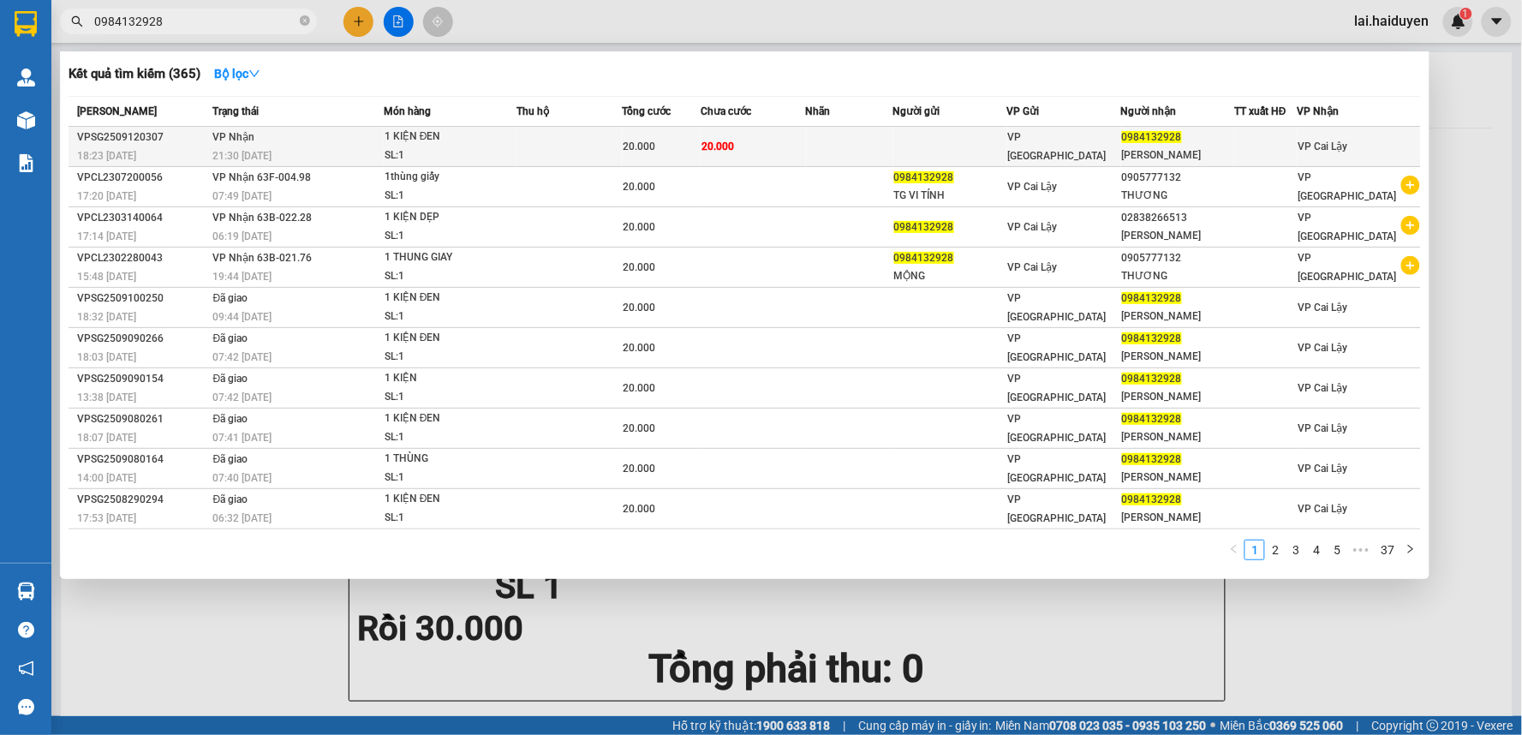
click at [158, 143] on div "VPSG2509120307" at bounding box center [142, 137] width 131 height 18
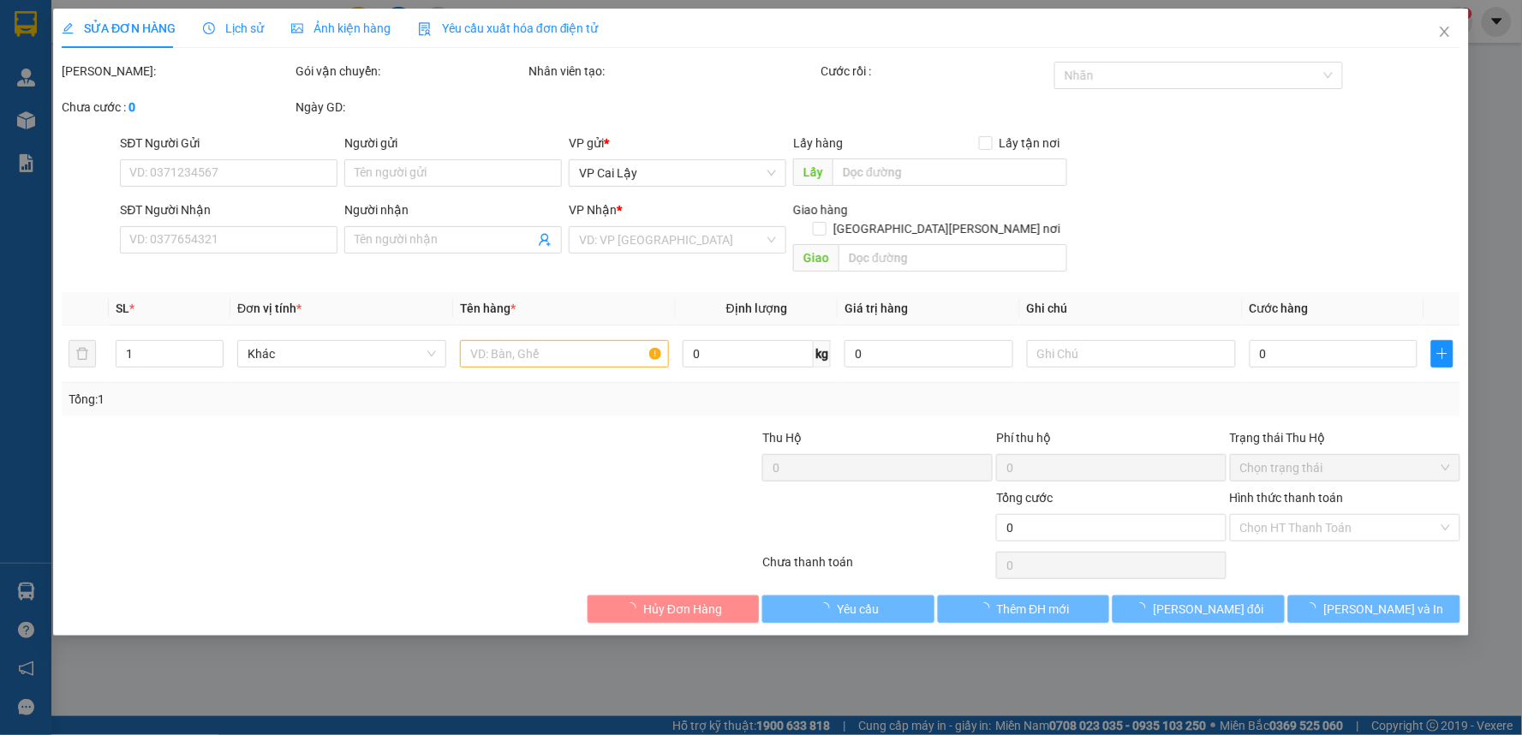
type input "0984132928"
type input "[PERSON_NAME]"
type input "20.000"
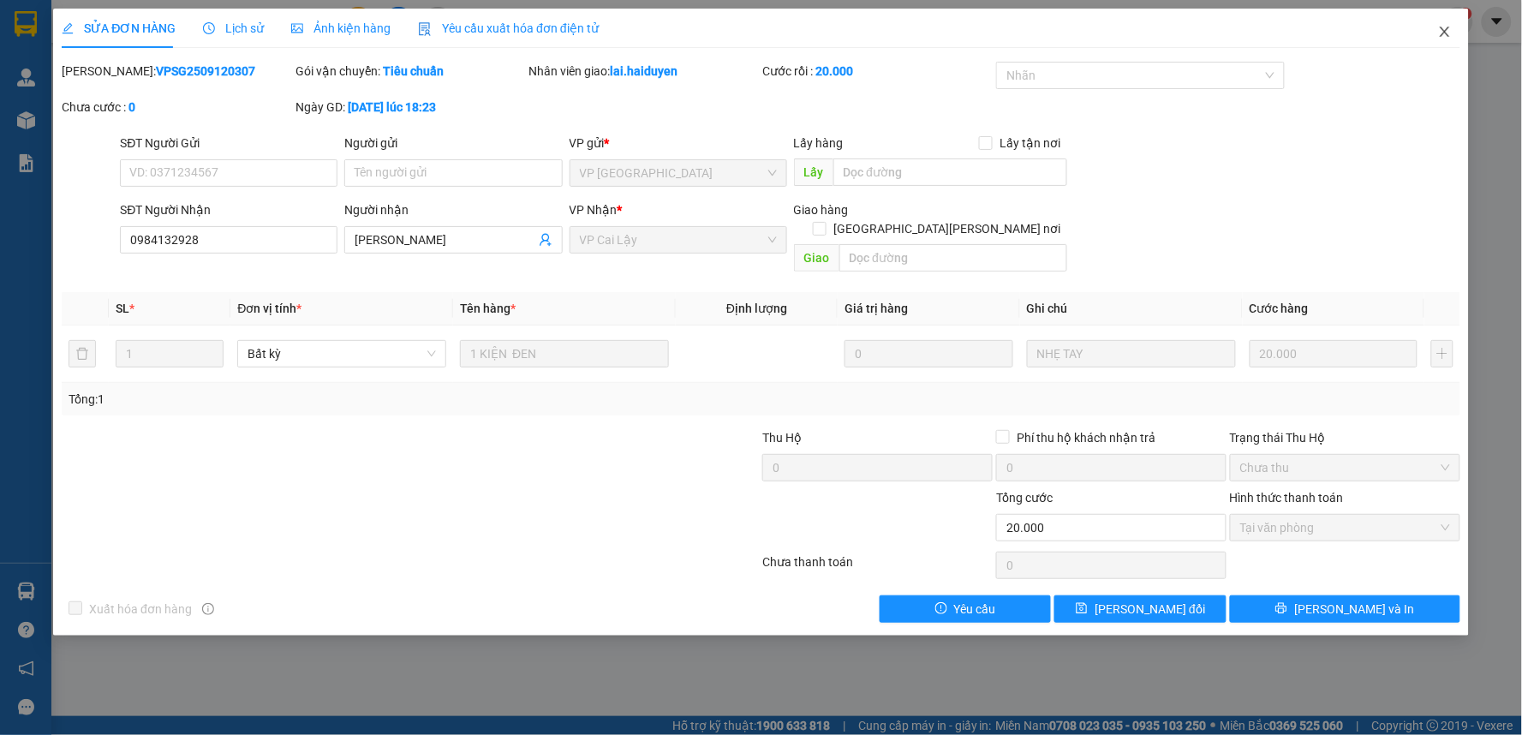
click at [1446, 34] on icon "close" at bounding box center [1444, 32] width 9 height 10
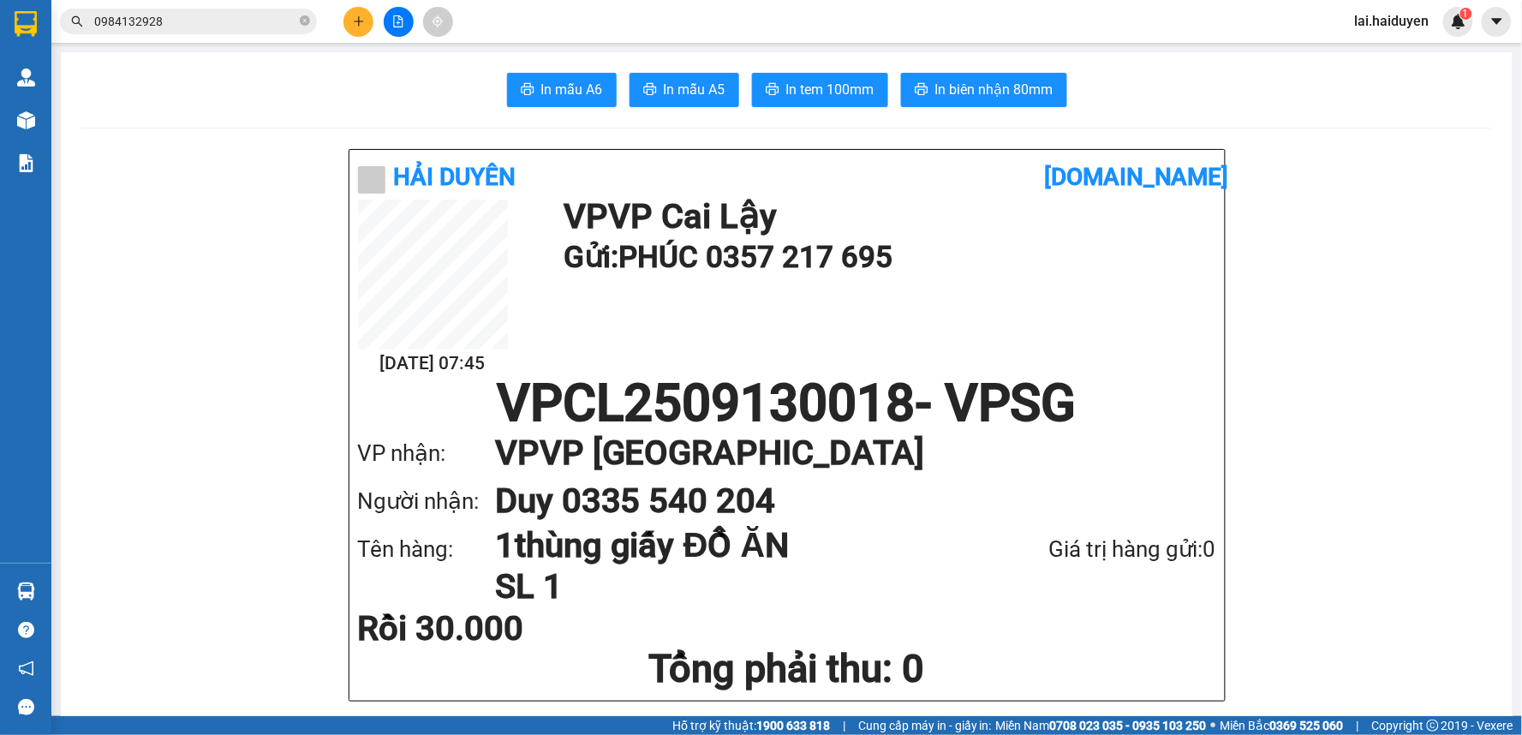
click at [231, 22] on input "0984132928" at bounding box center [195, 21] width 202 height 19
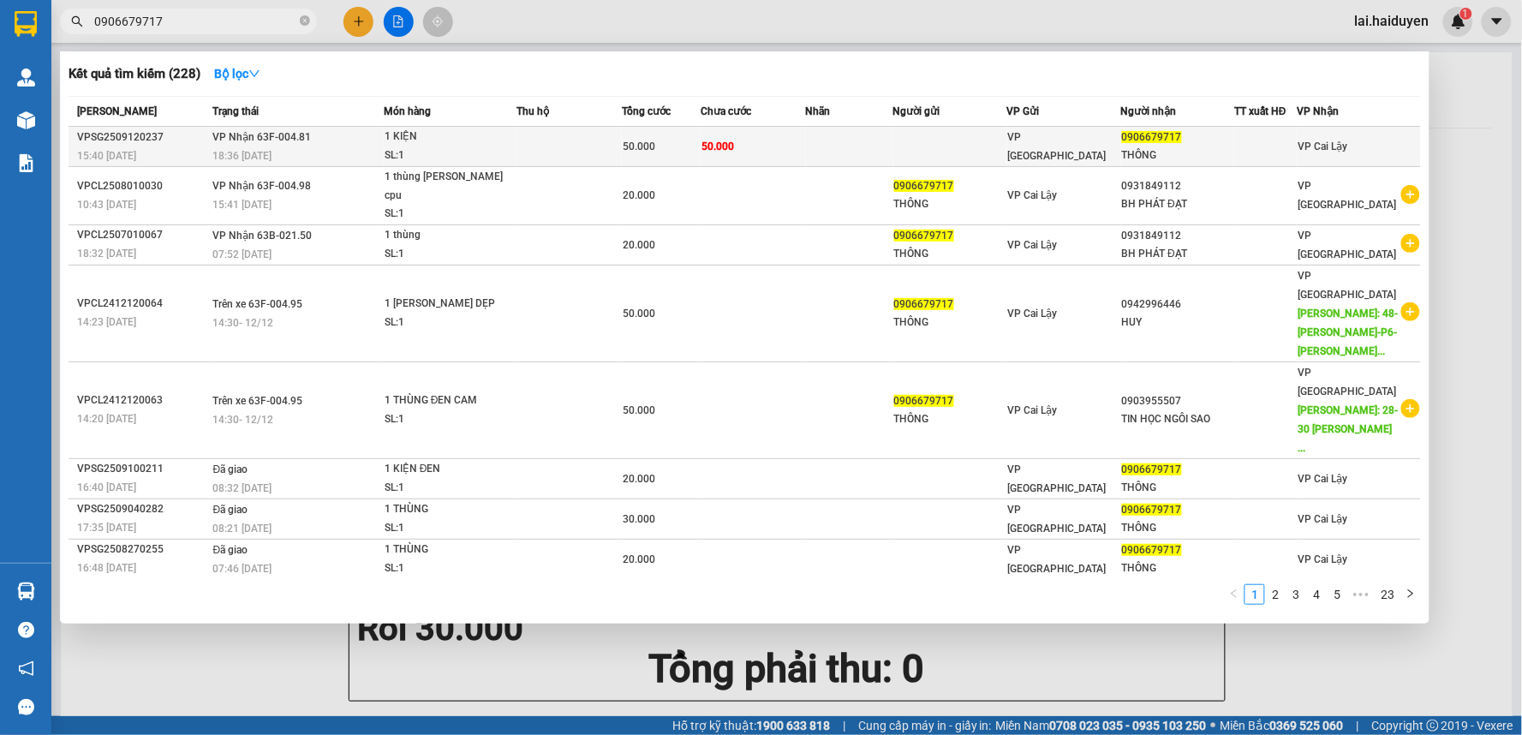
type input "0906679717"
click at [672, 146] on div "50.000" at bounding box center [661, 146] width 77 height 19
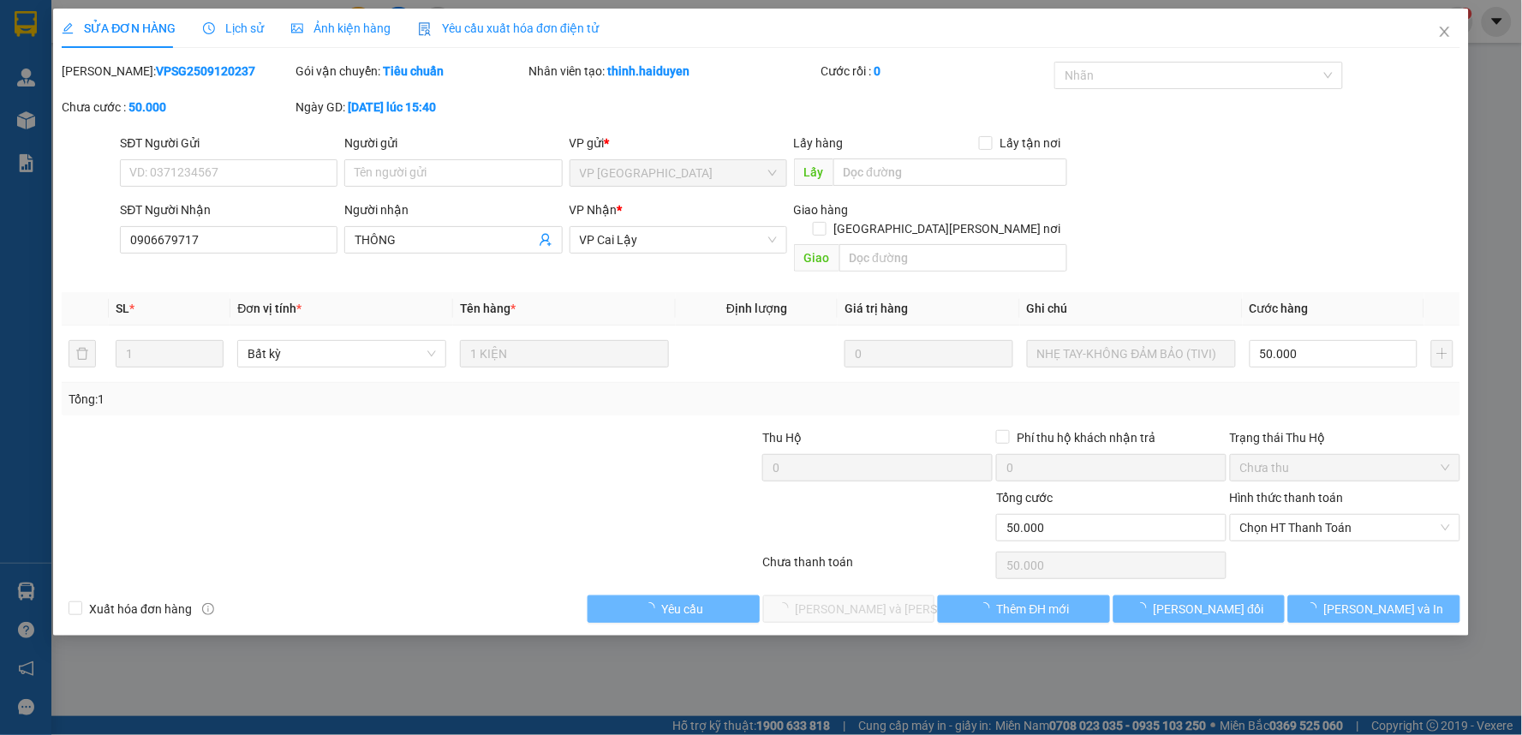
type input "0906679717"
type input "THÔNG"
type input "50.000"
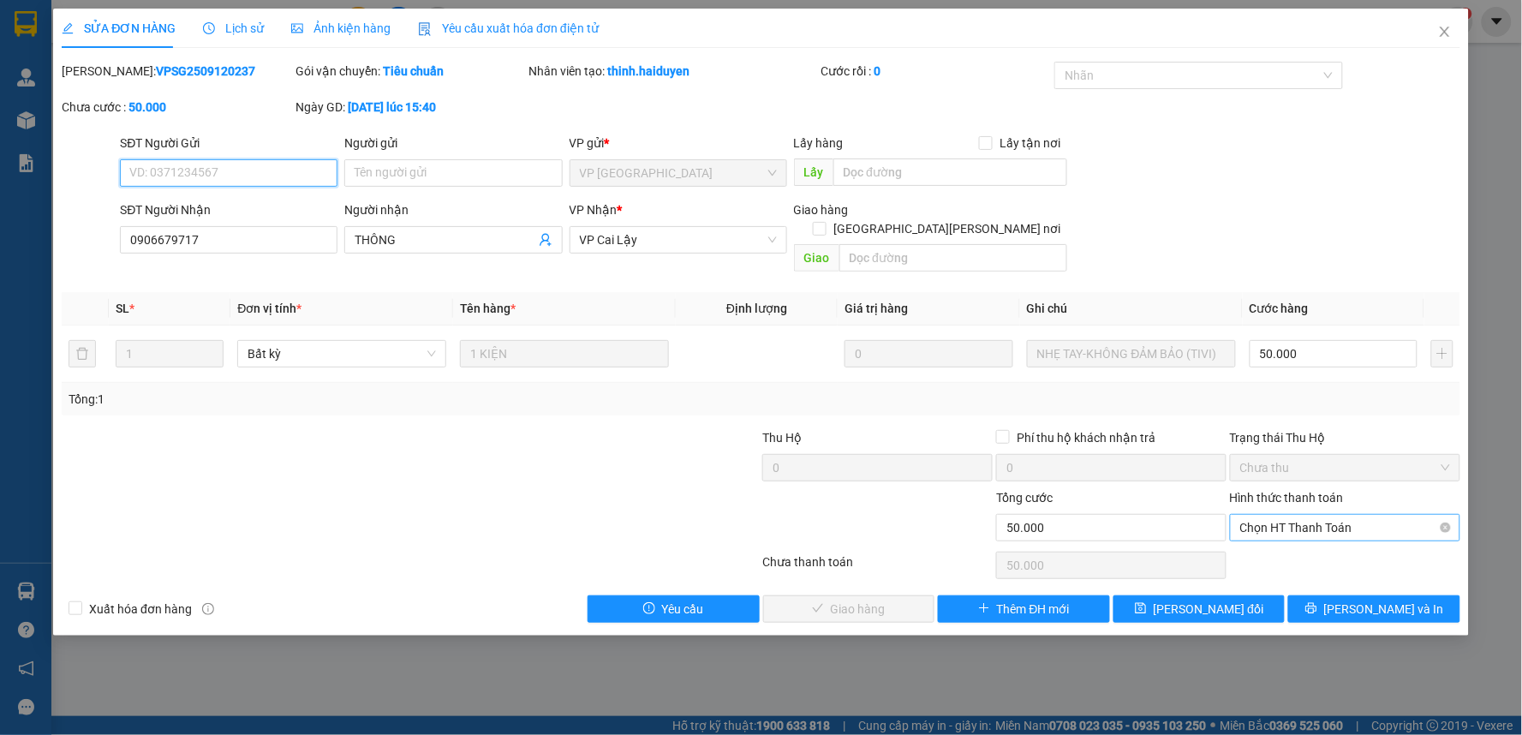
click at [1382, 515] on span "Chọn HT Thanh Toán" at bounding box center [1345, 528] width 210 height 26
click at [1331, 547] on div "Tại văn phòng" at bounding box center [1346, 543] width 210 height 19
type input "0"
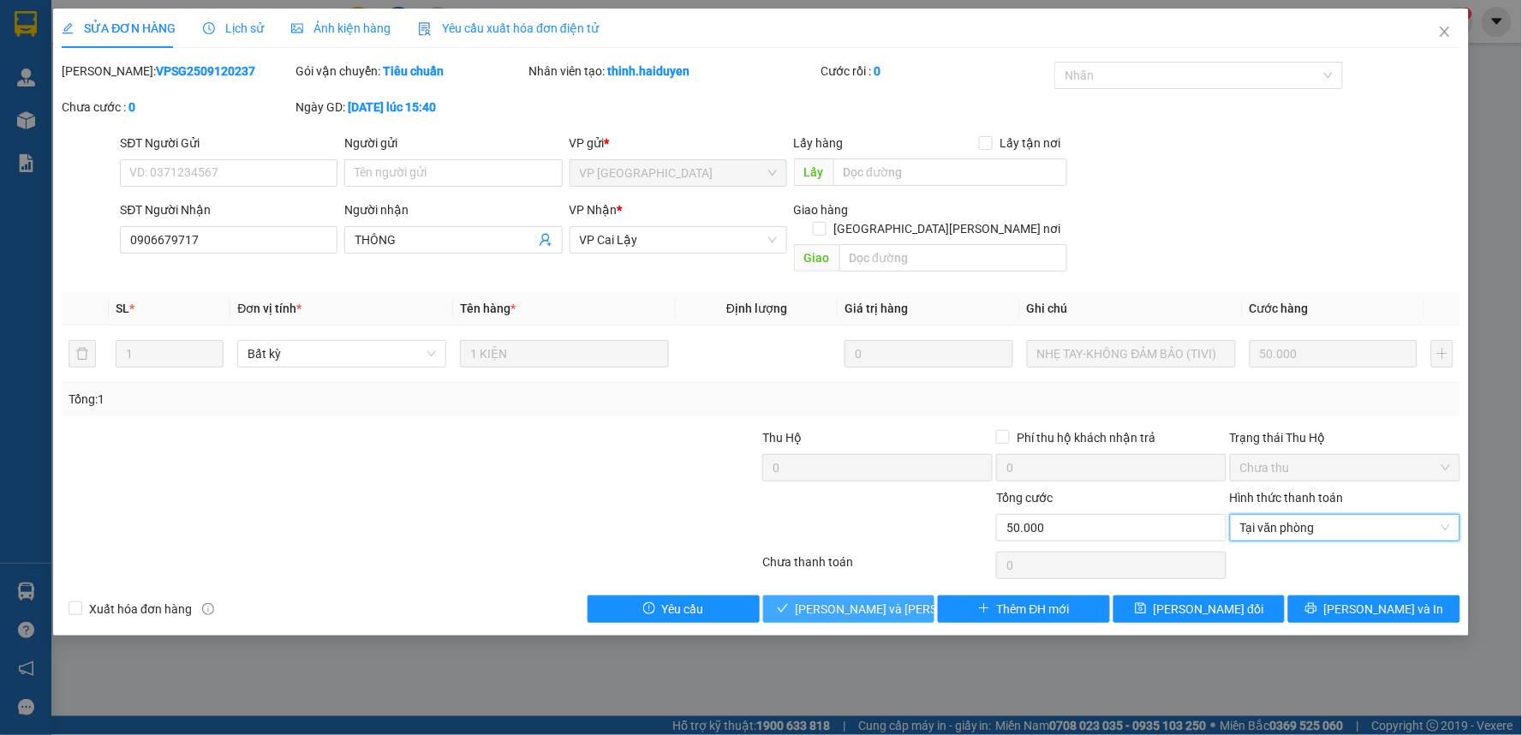
click at [871, 600] on span "[PERSON_NAME] và [PERSON_NAME] hàng" at bounding box center [911, 609] width 231 height 19
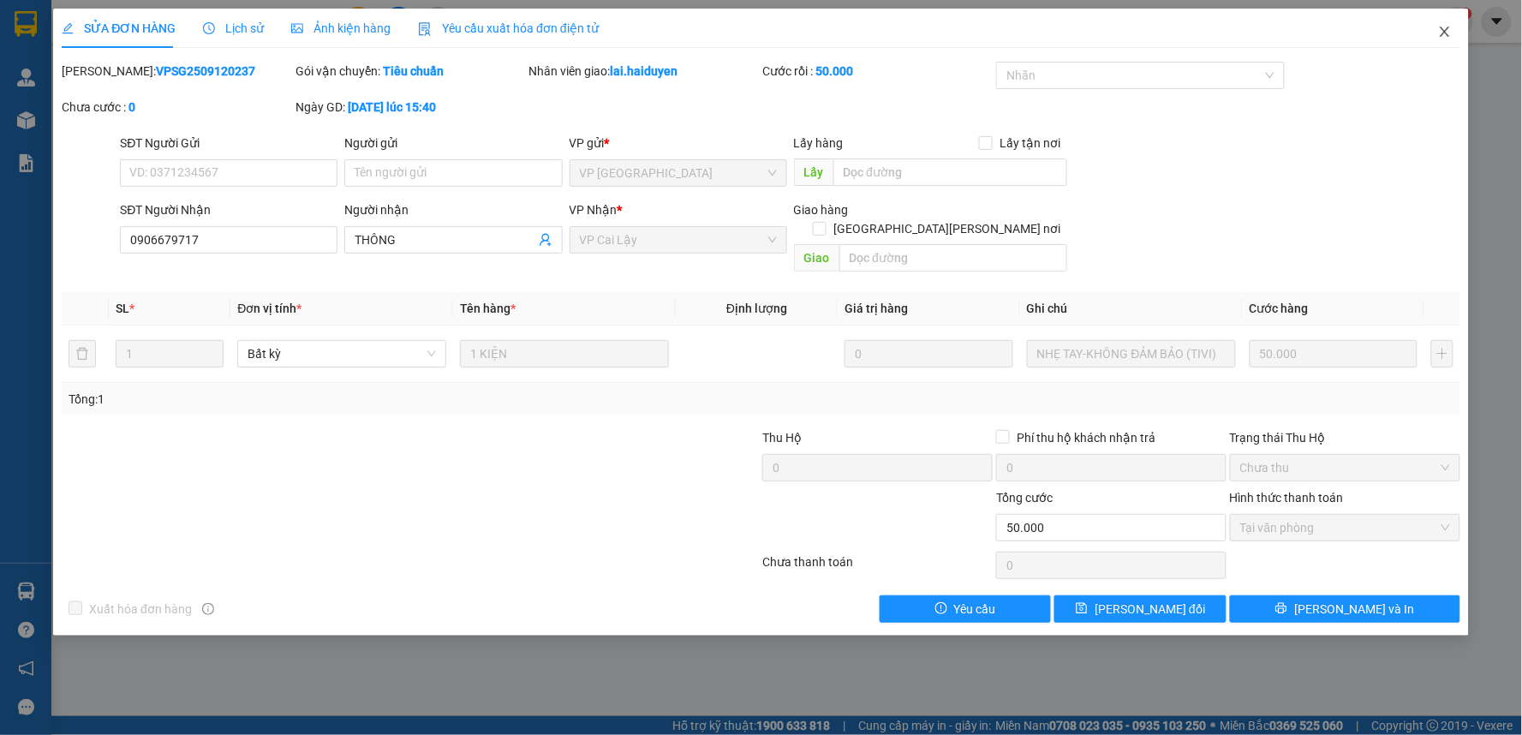
click at [1445, 34] on icon "close" at bounding box center [1445, 32] width 14 height 14
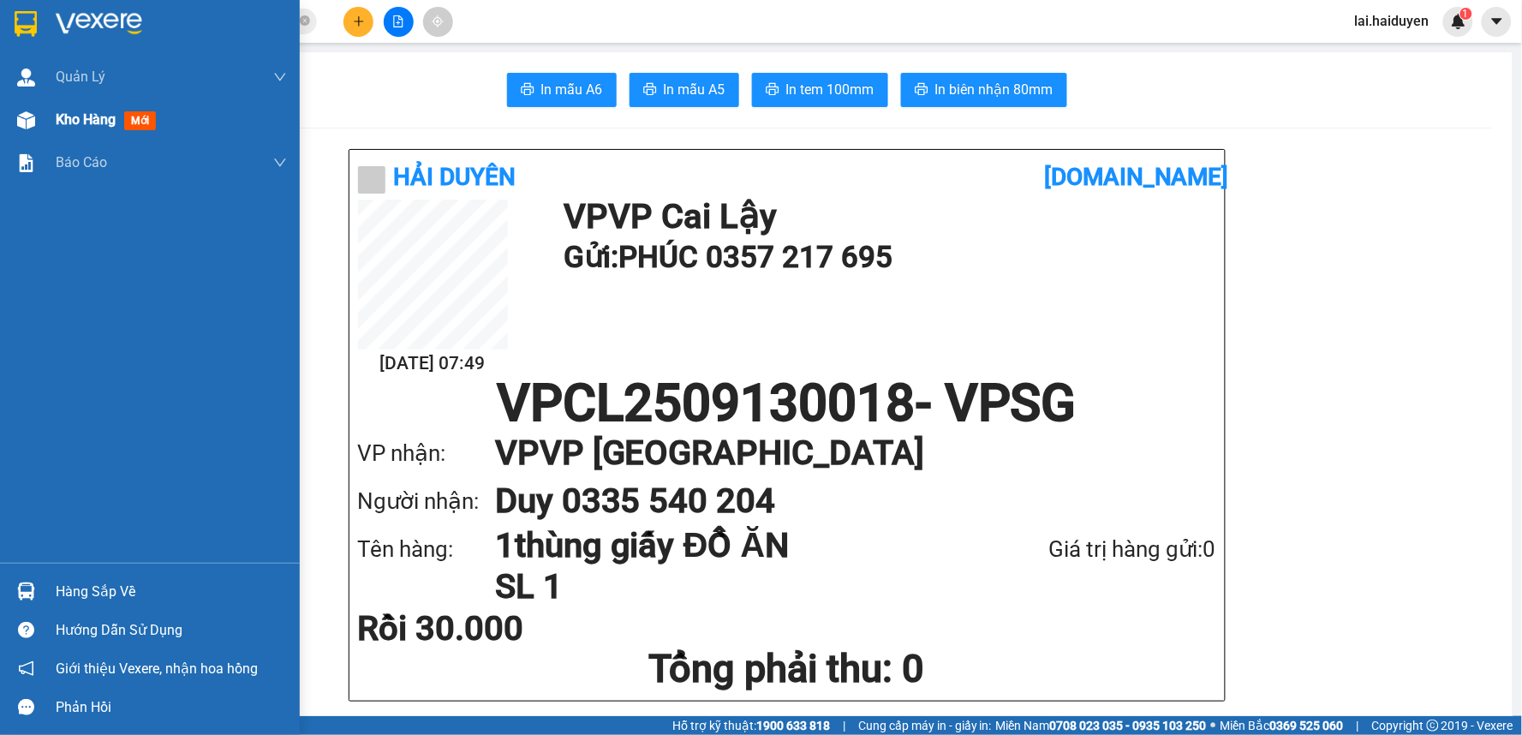
click at [27, 117] on img at bounding box center [26, 120] width 18 height 18
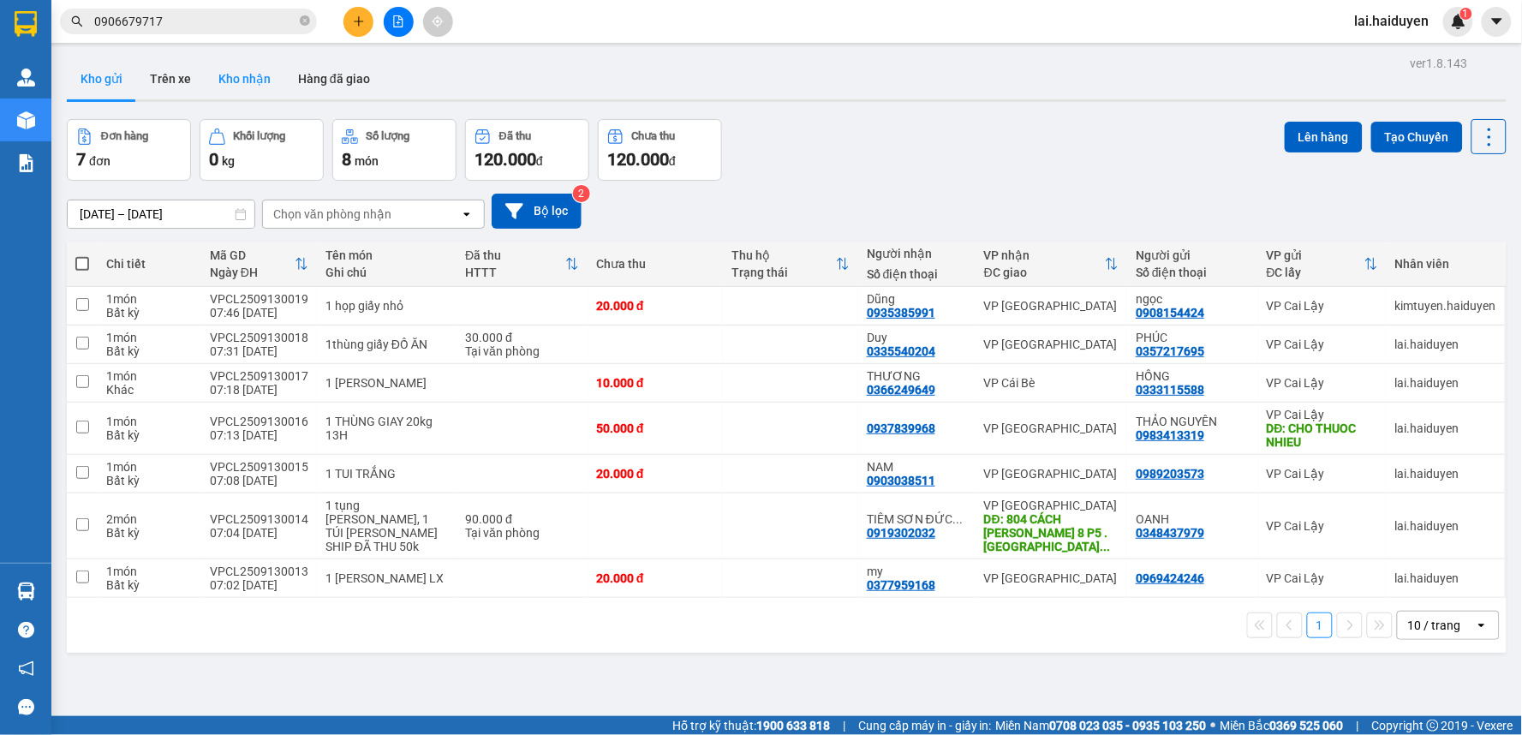
click at [232, 72] on button "Kho nhận" at bounding box center [245, 78] width 80 height 41
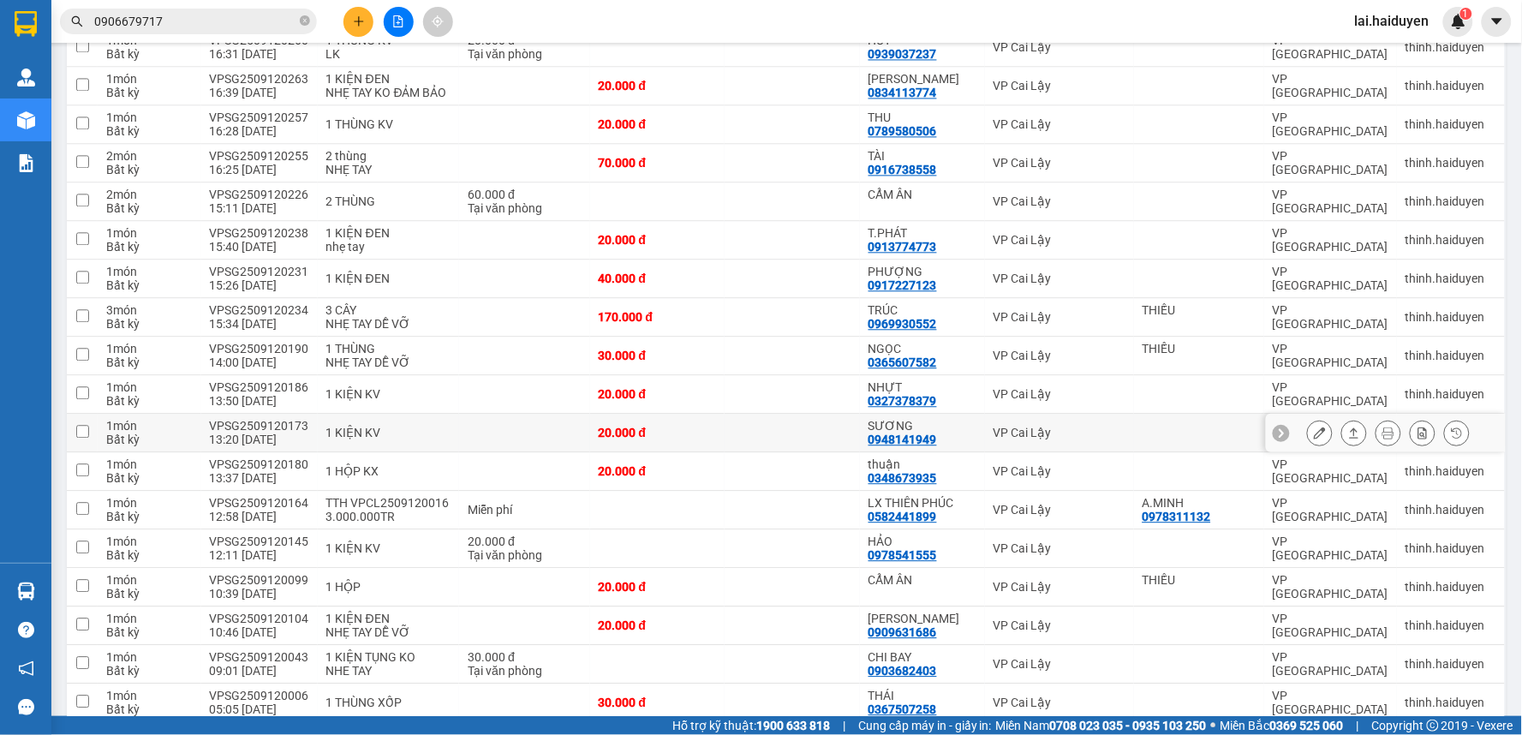
scroll to position [939, 0]
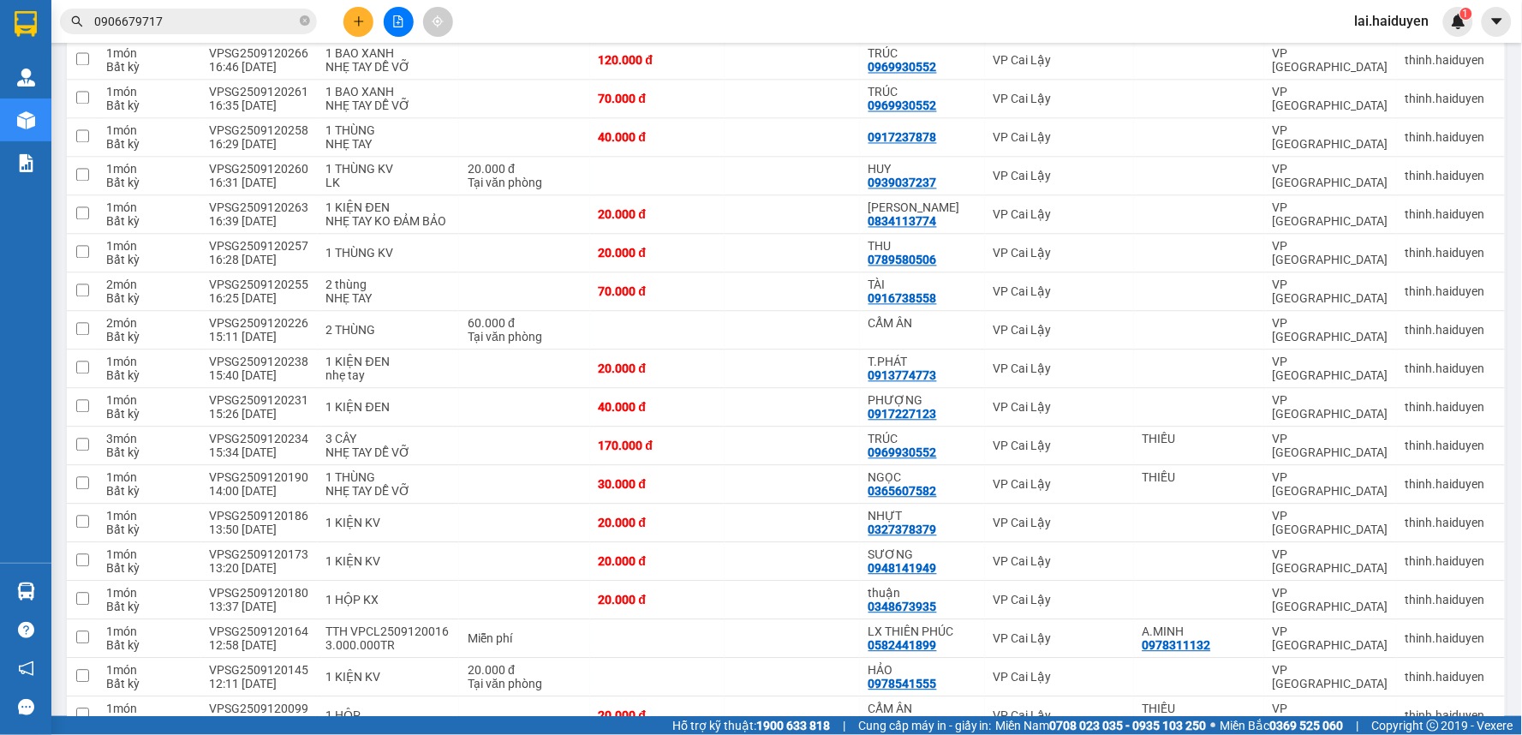
click at [245, 32] on span "0906679717" at bounding box center [188, 22] width 257 height 26
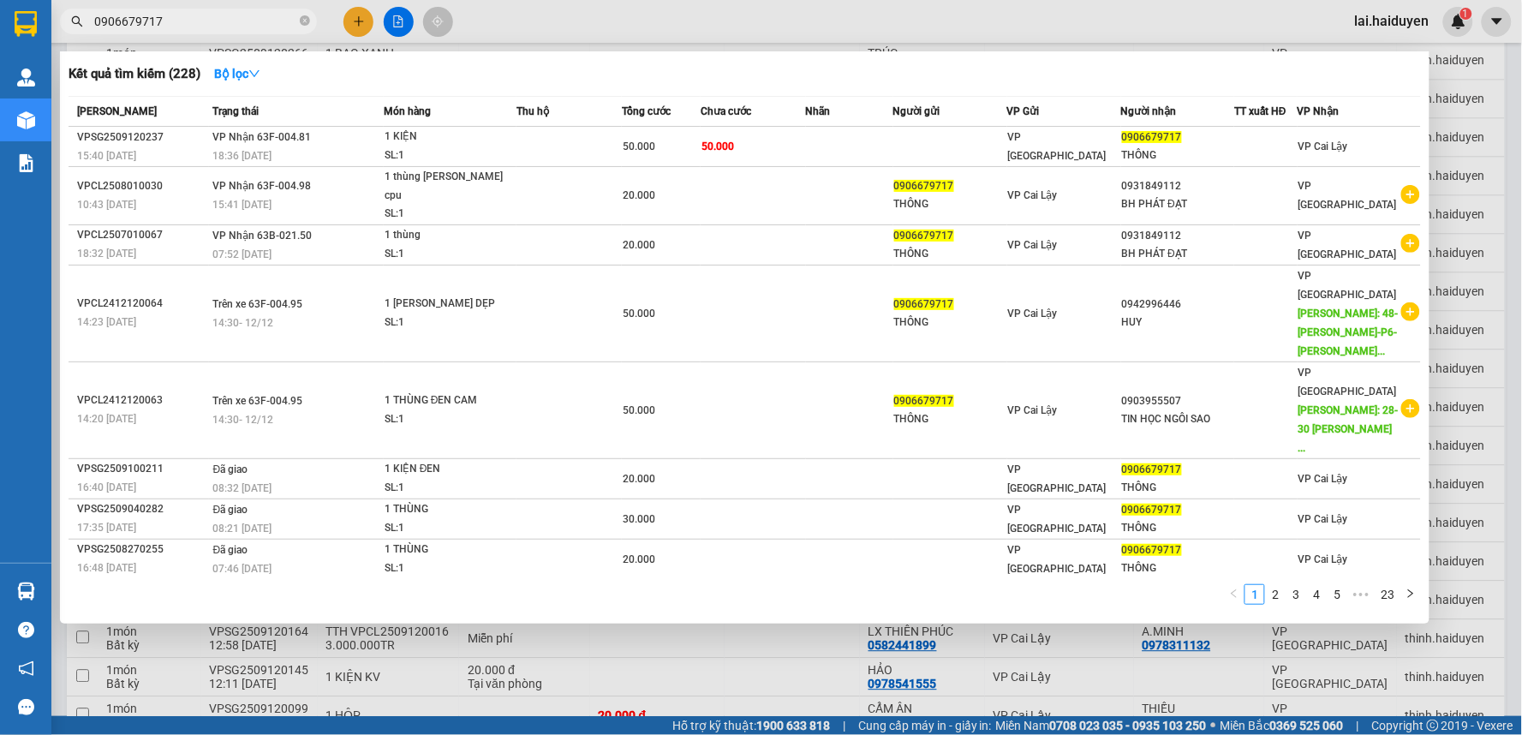
click at [252, 24] on input "0906679717" at bounding box center [195, 21] width 202 height 19
type input "0"
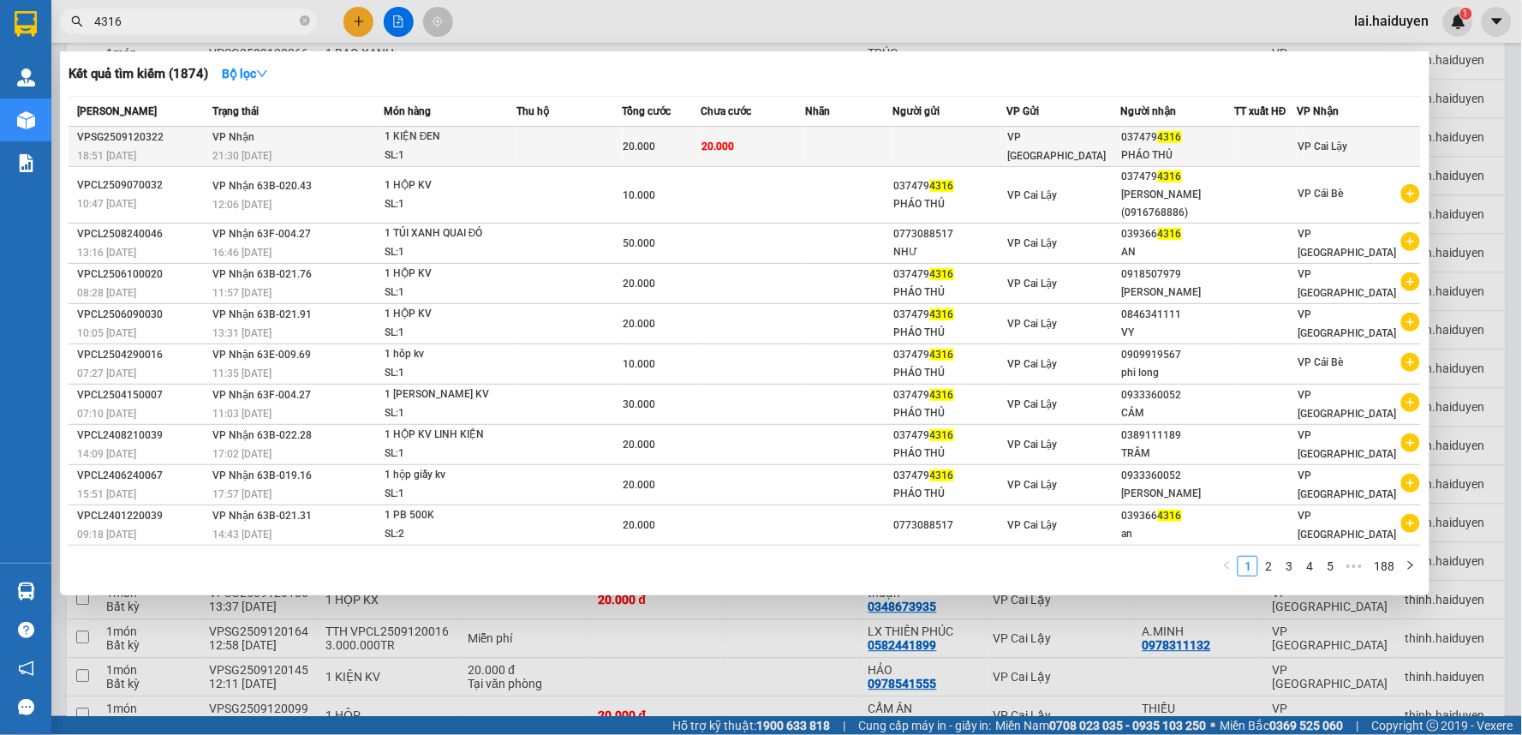
type input "4316"
click at [1060, 139] on span "VP [GEOGRAPHIC_DATA]" at bounding box center [1057, 146] width 99 height 31
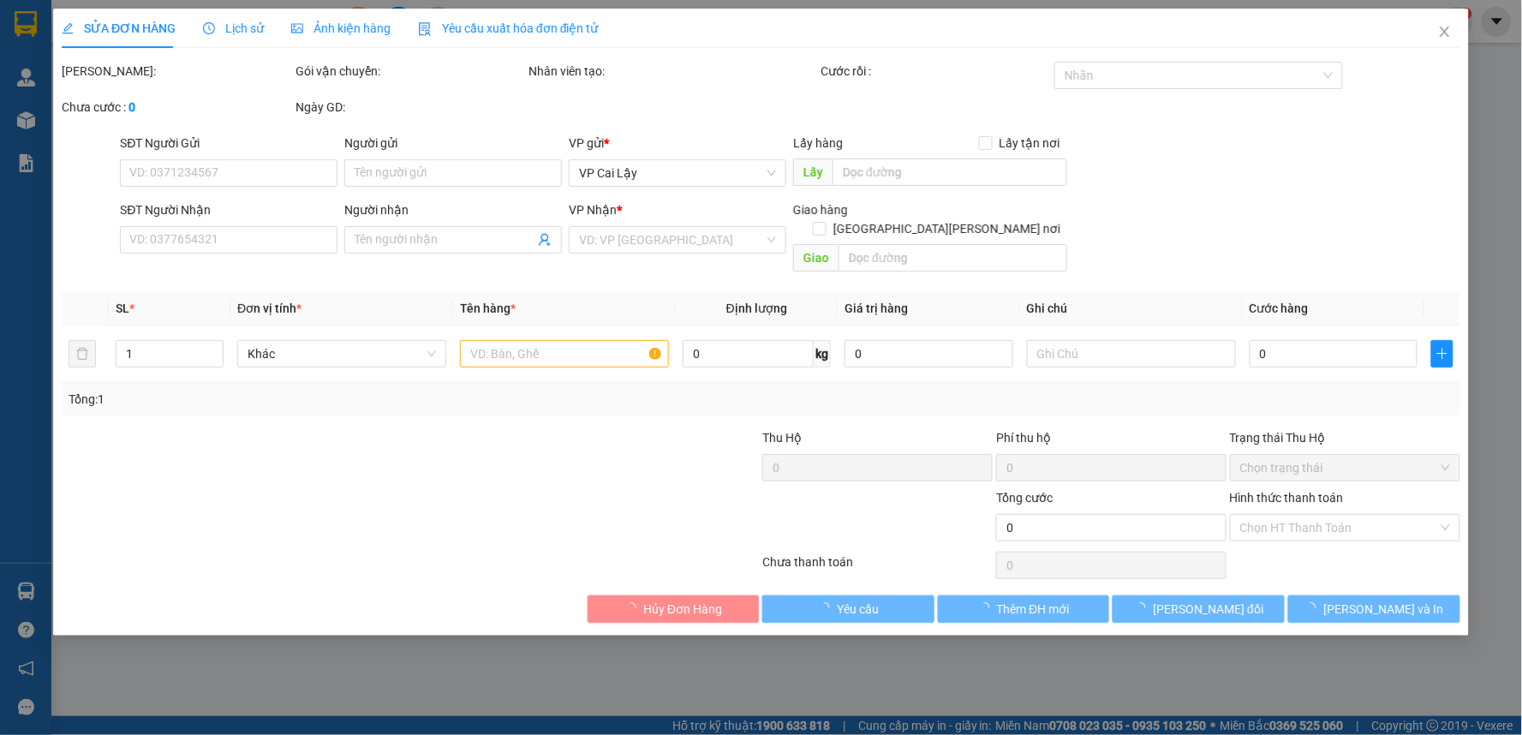
type input "0374794316"
type input "PHÁO THỦ"
type input "20.000"
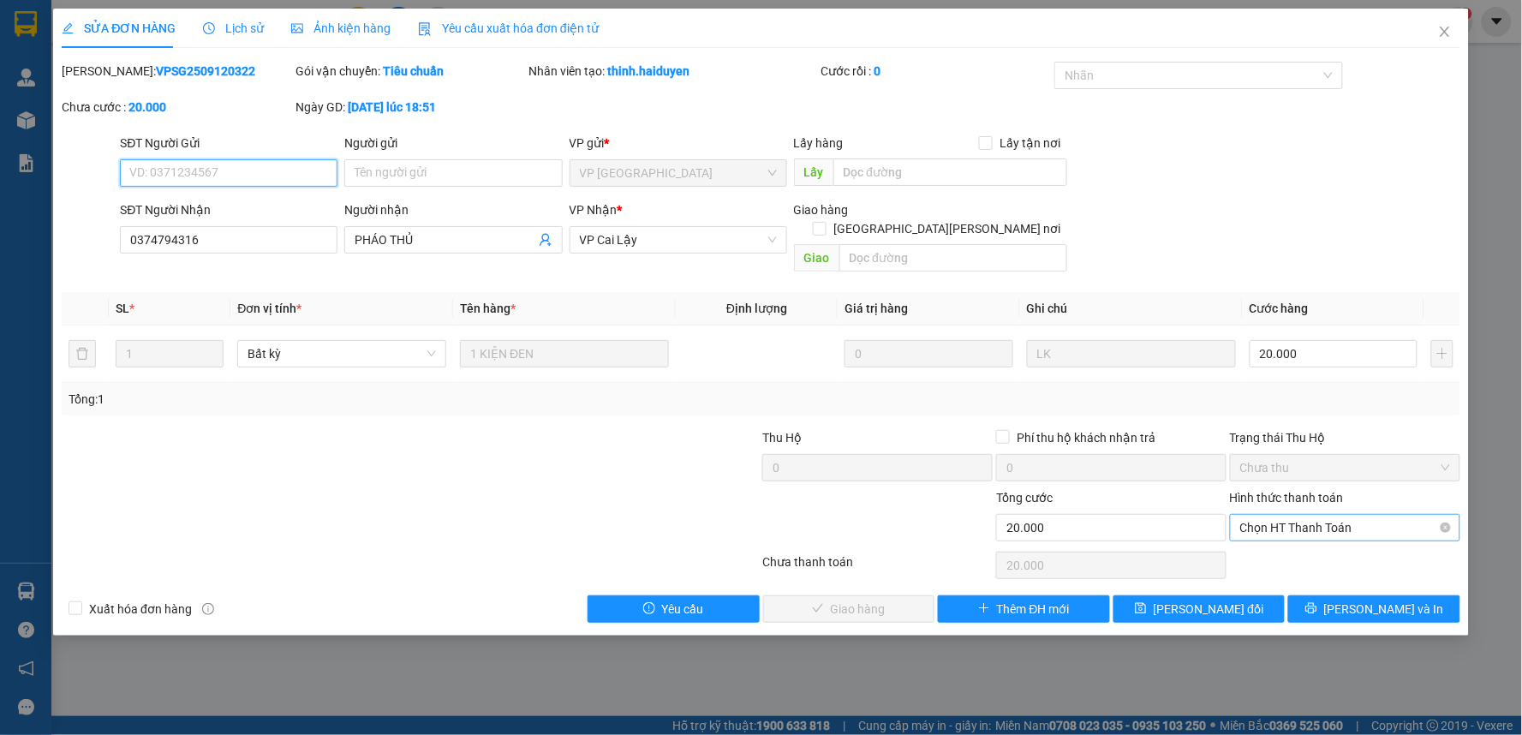
drag, startPoint x: 1403, startPoint y: 503, endPoint x: 1394, endPoint y: 505, distance: 9.8
click at [1401, 515] on span "Chọn HT Thanh Toán" at bounding box center [1345, 528] width 210 height 26
click at [1357, 540] on div "Tại văn phòng" at bounding box center [1346, 543] width 210 height 19
type input "0"
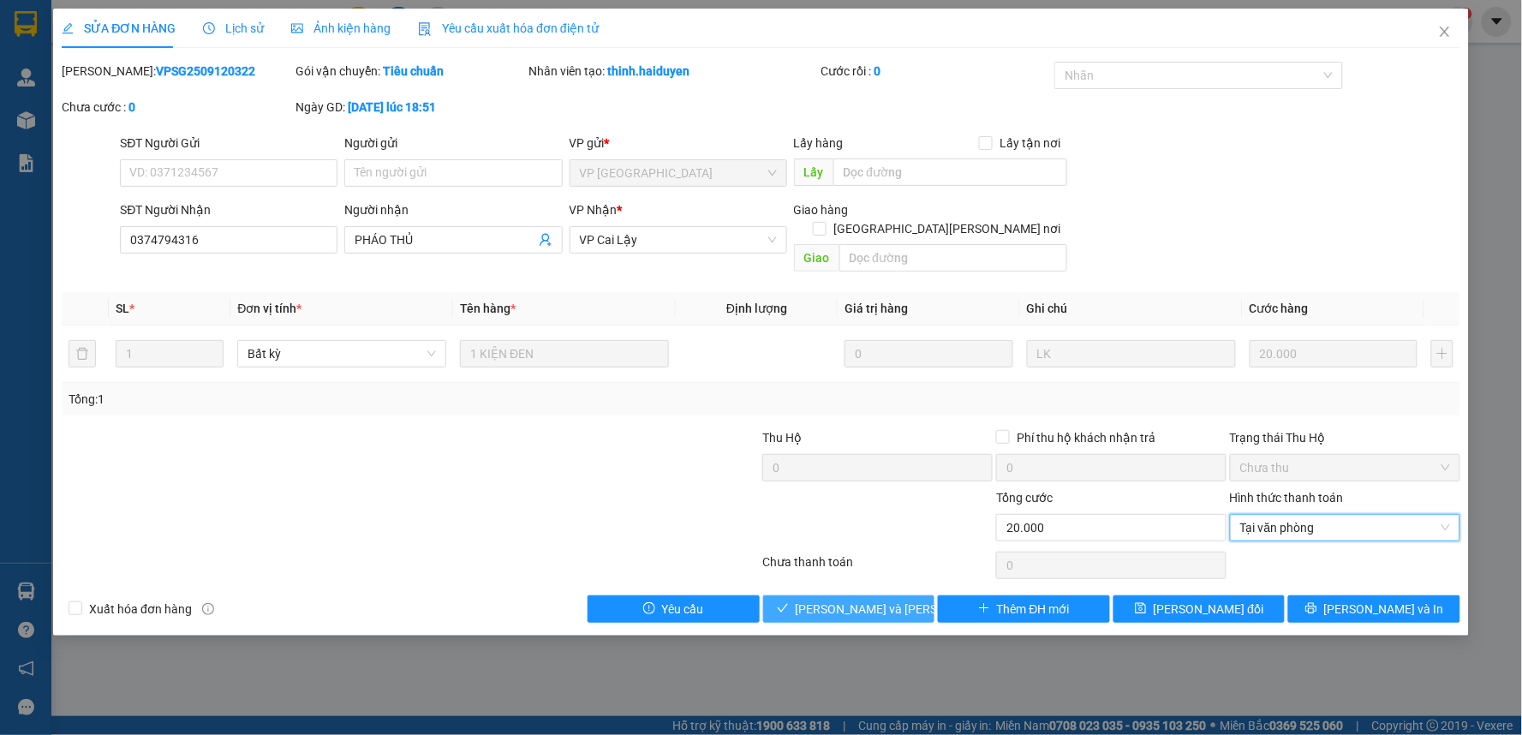
click at [853, 600] on span "[PERSON_NAME] và [PERSON_NAME] hàng" at bounding box center [911, 609] width 231 height 19
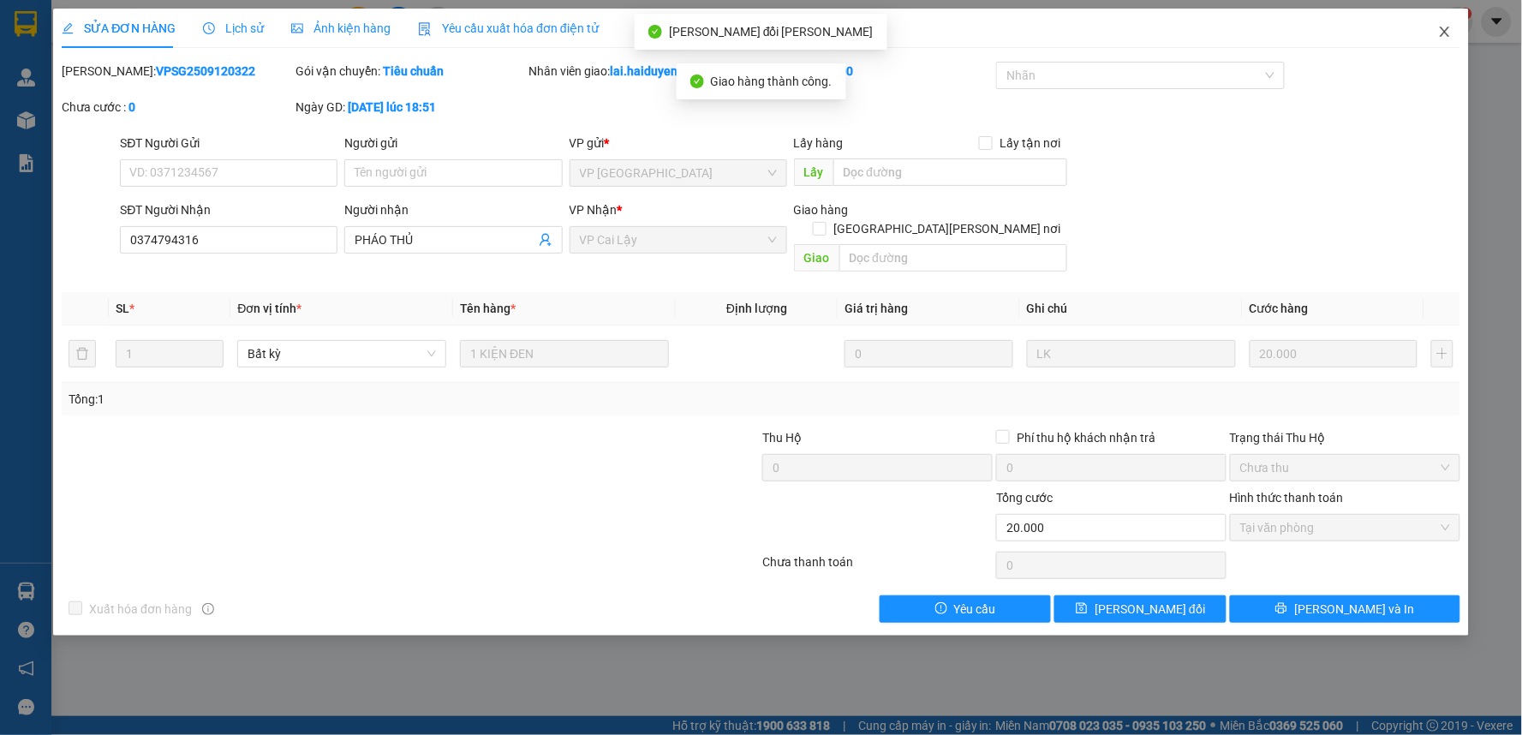
click at [1449, 32] on icon "close" at bounding box center [1445, 32] width 14 height 14
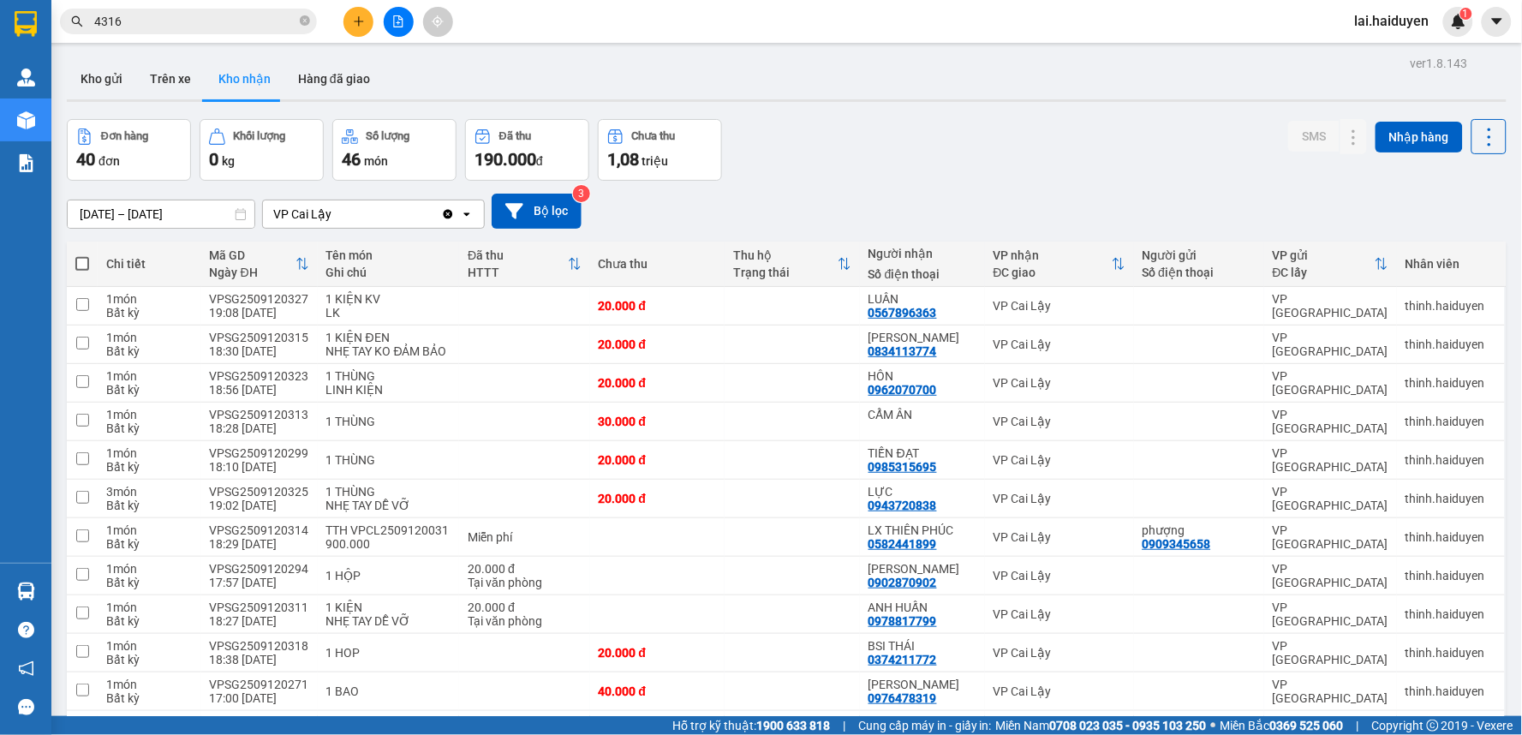
click at [252, 23] on input "4316" at bounding box center [195, 21] width 202 height 19
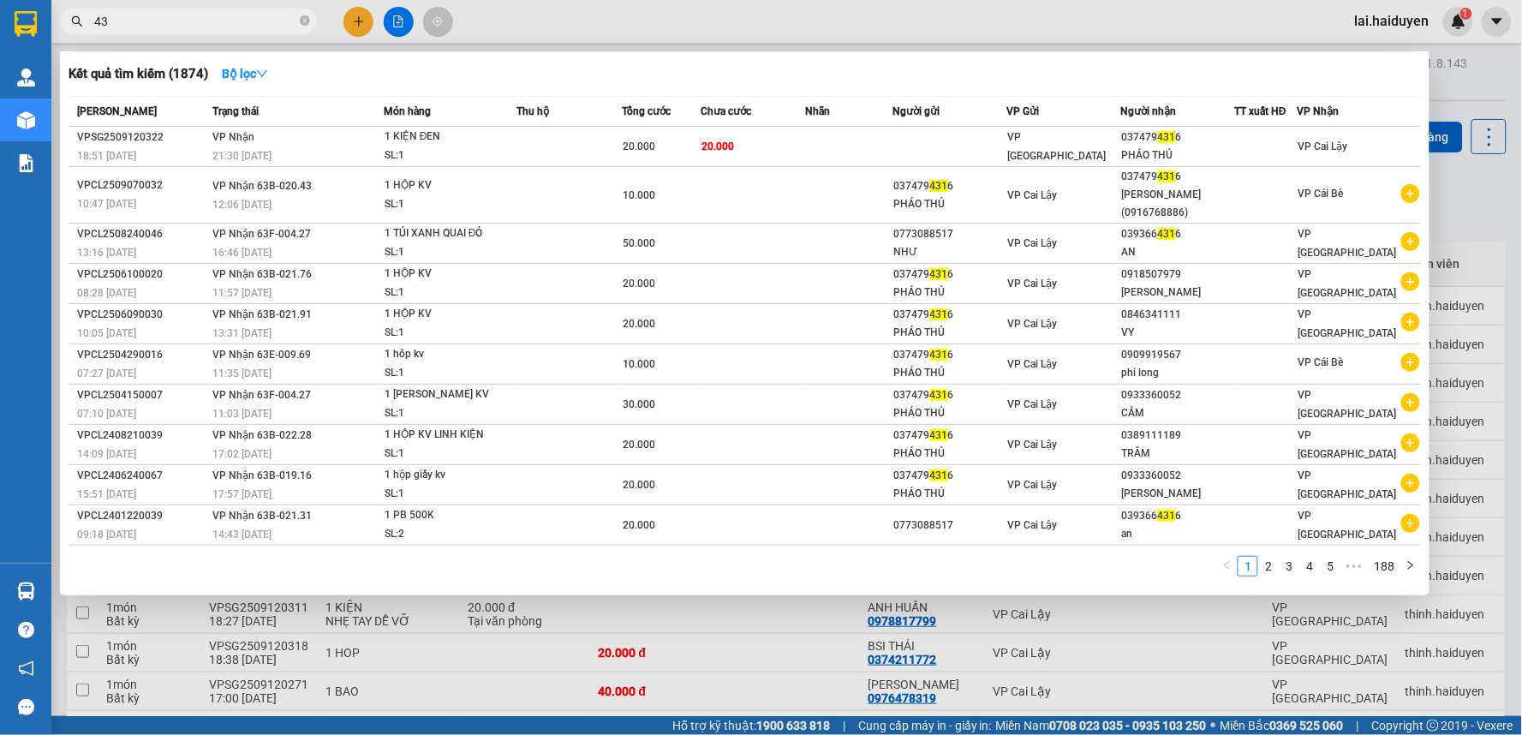
type input "4"
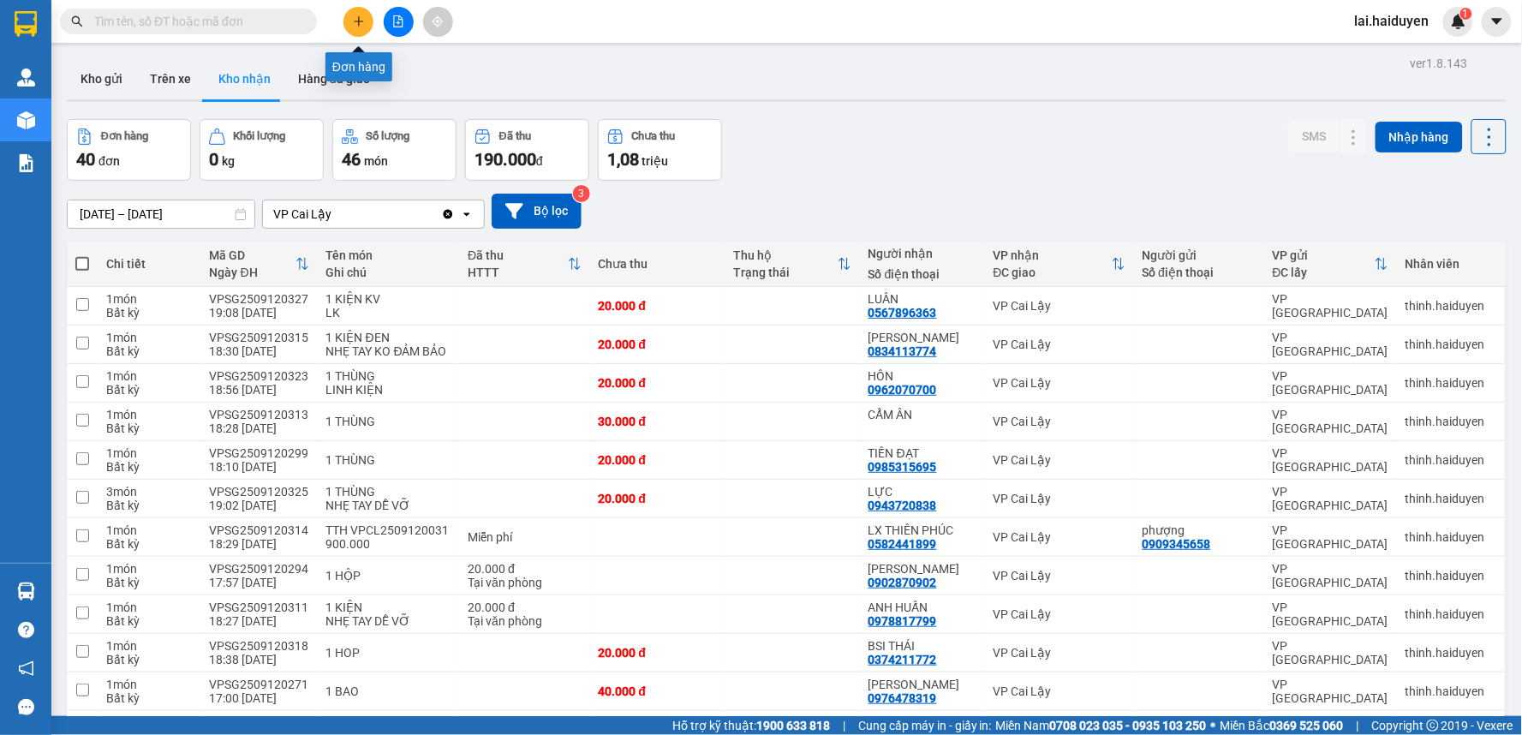
click at [360, 21] on icon "plus" at bounding box center [358, 21] width 9 height 1
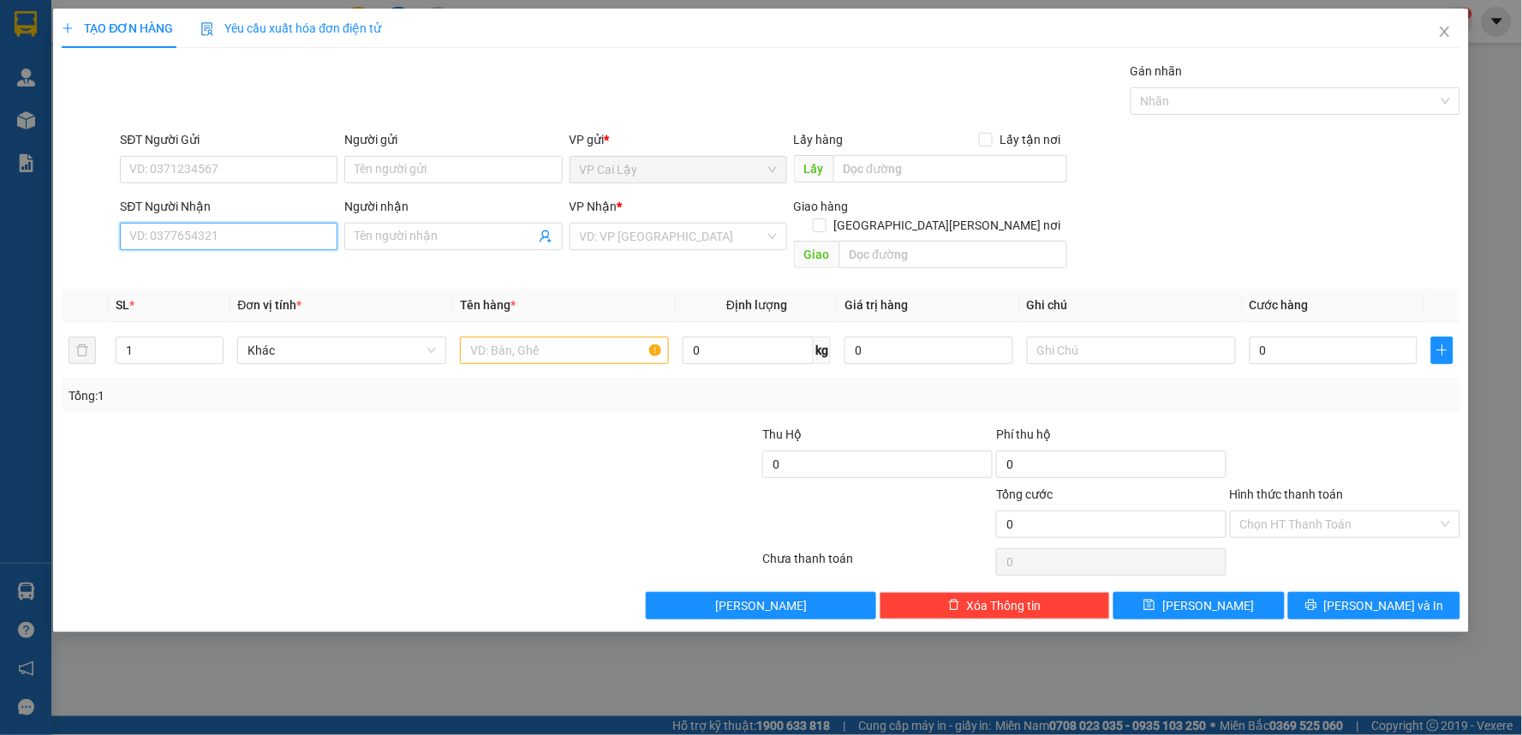
click at [287, 237] on input "SĐT Người Nhận" at bounding box center [229, 236] width 218 height 27
type input "0902823202"
drag, startPoint x: 266, startPoint y: 269, endPoint x: 255, endPoint y: 260, distance: 13.4
click at [261, 266] on div "0902823202 - PHA" at bounding box center [228, 270] width 197 height 19
type input "PHA"
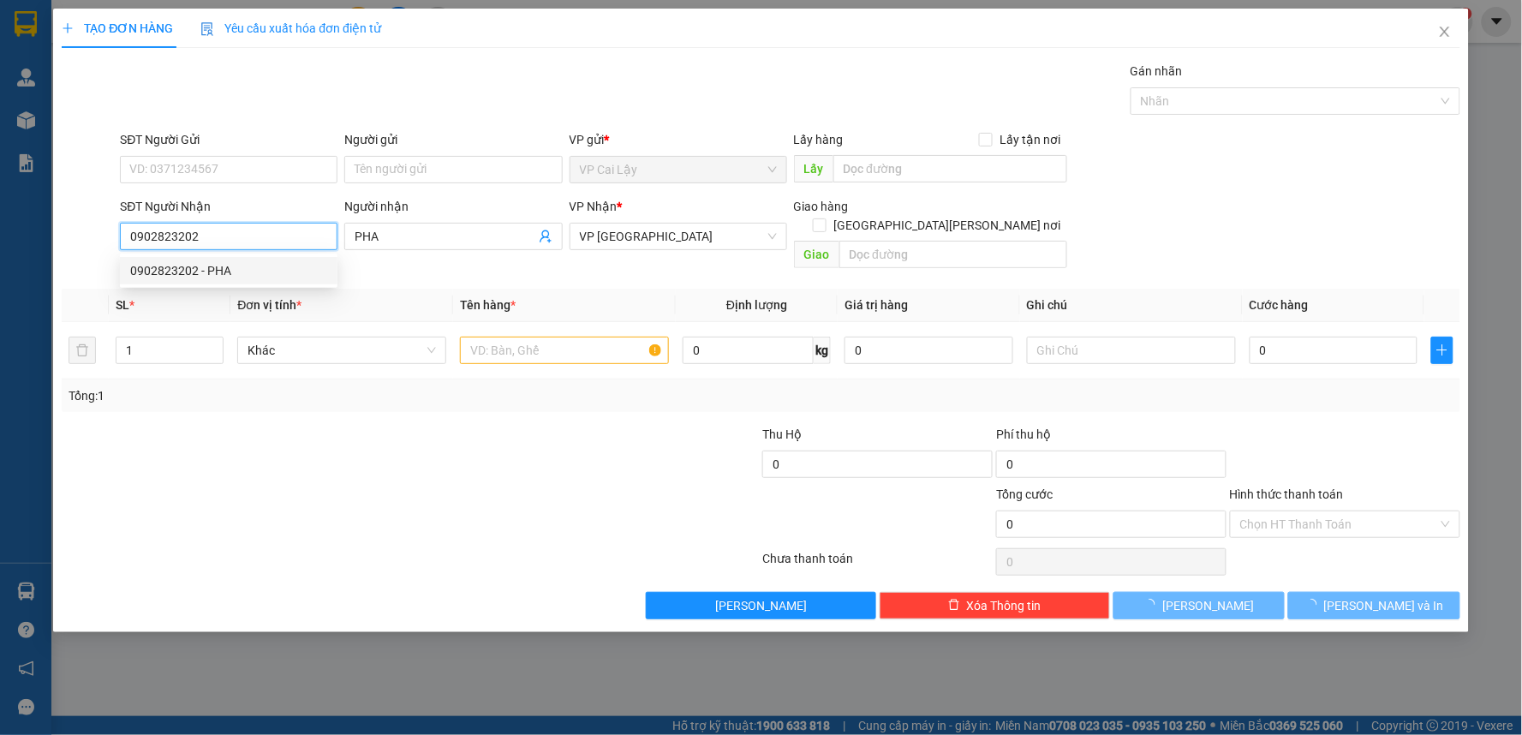
type input "60.000"
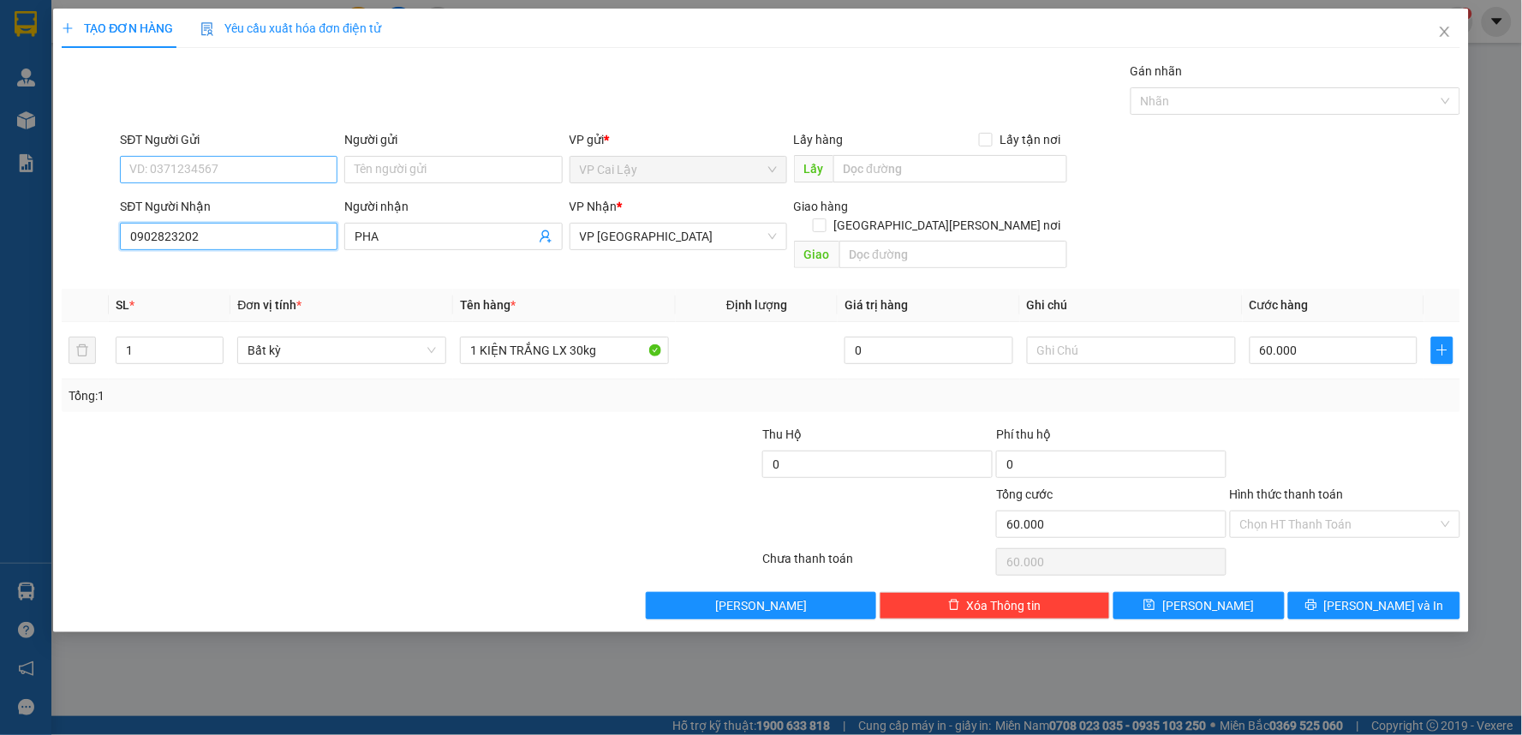
type input "0902823202"
click at [270, 169] on input "SĐT Người Gửi" at bounding box center [229, 169] width 218 height 27
click at [269, 204] on div "0866059859 - CÔ HÒA" at bounding box center [228, 203] width 197 height 19
type input "0866059859"
type input "CÔ HÒA"
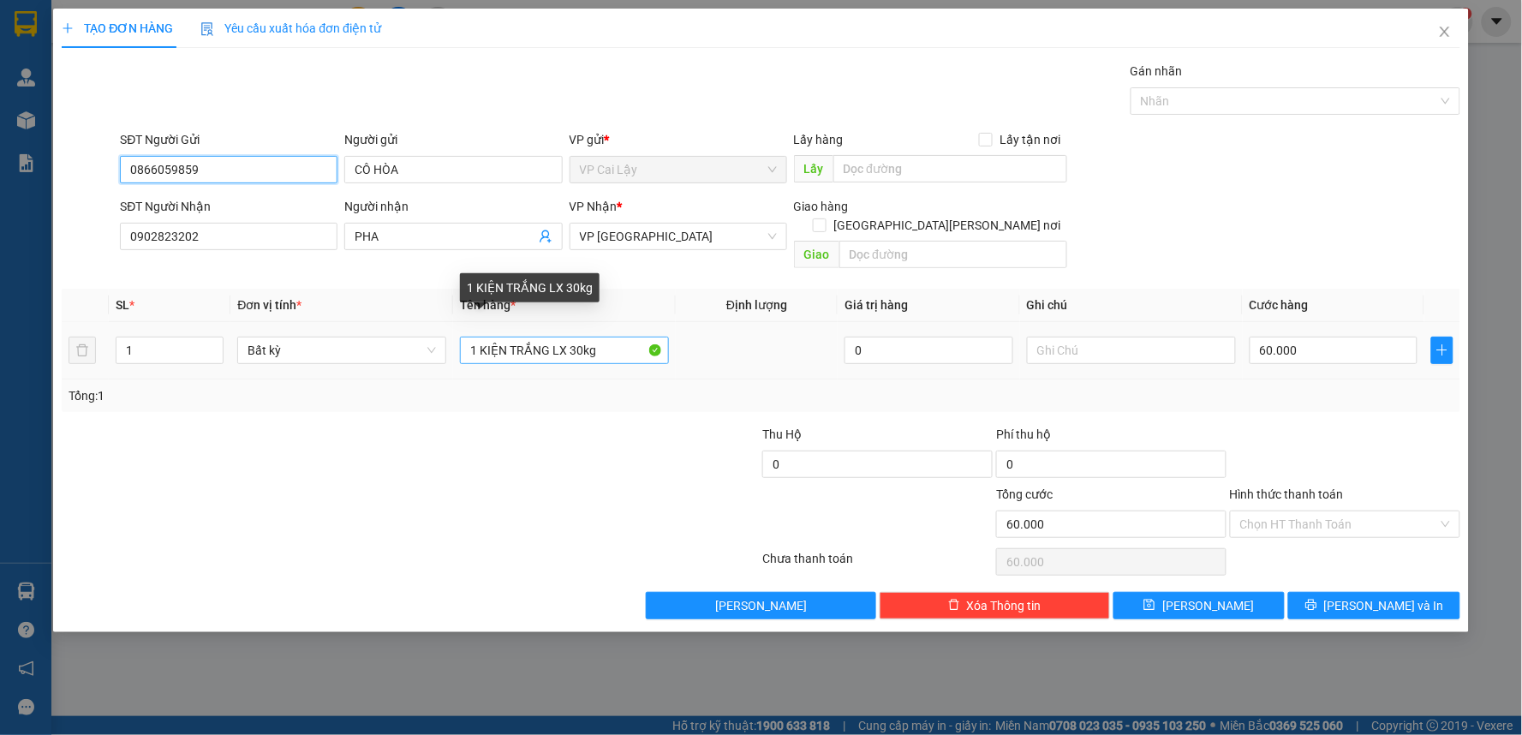
type input "0866059859"
click at [612, 337] on input "1 KIỆN TRẮNG LX 30kg" at bounding box center [564, 350] width 209 height 27
type input "1 KIỆN TRẮNG"
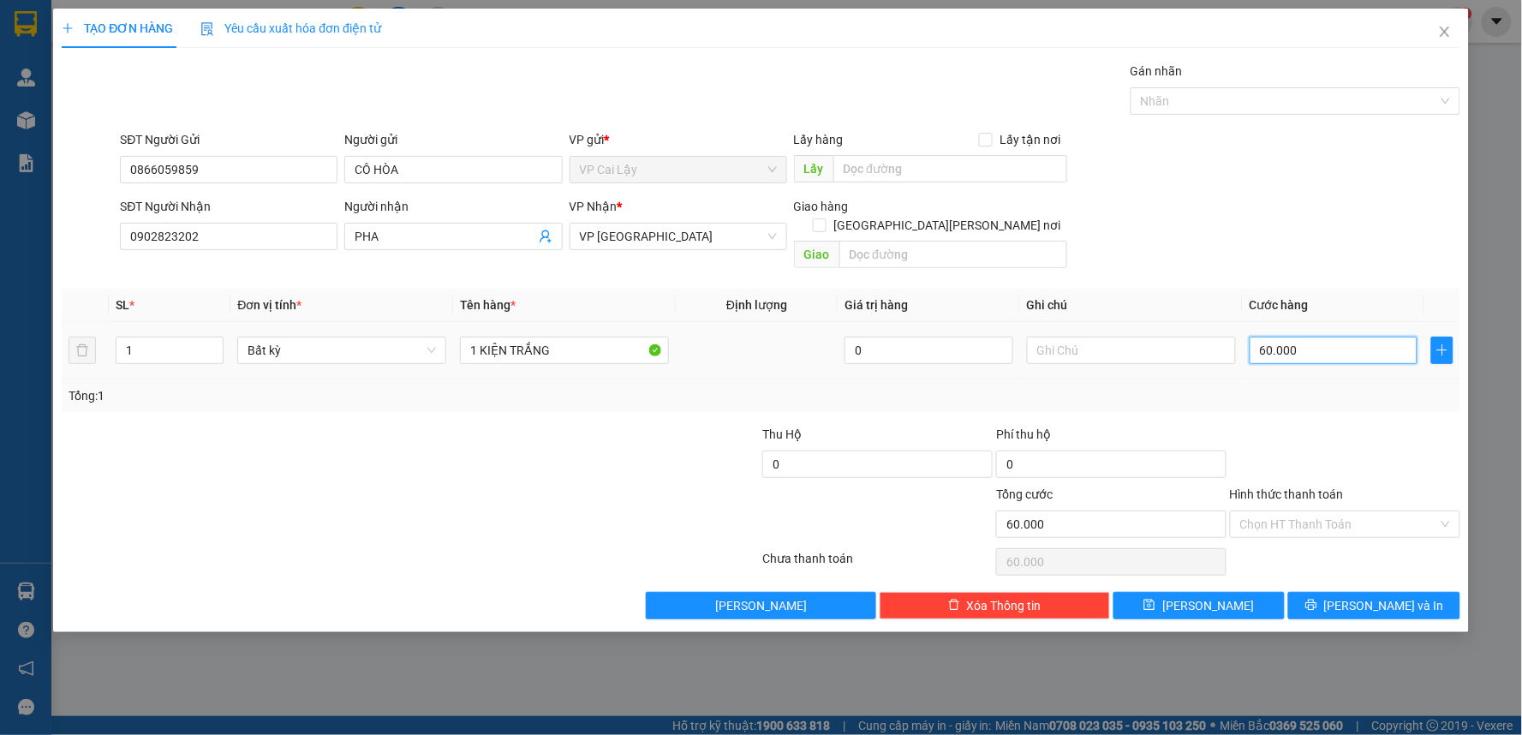
click at [1353, 337] on input "60.000" at bounding box center [1334, 350] width 169 height 27
type input "0"
type input "2"
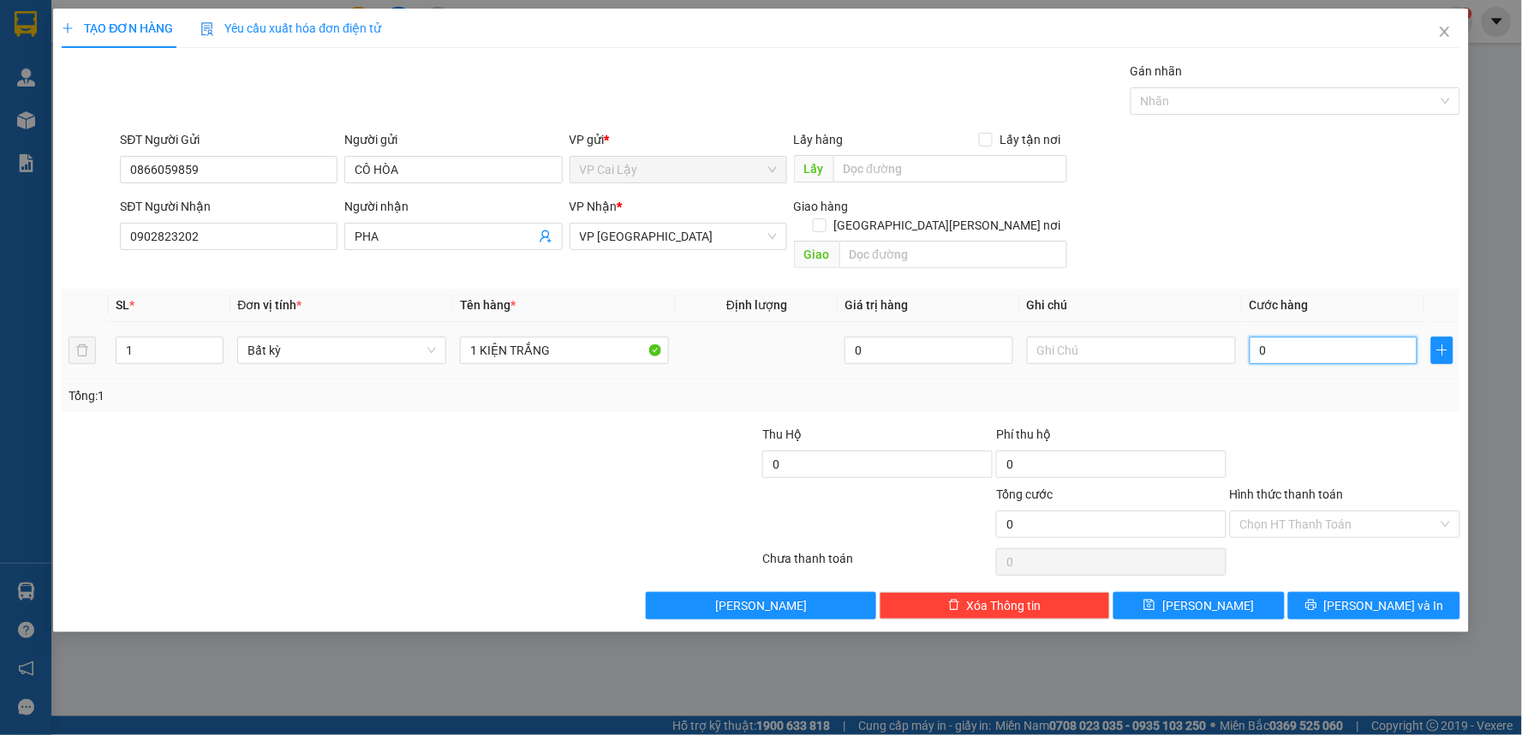
type input "2"
type input "02"
type input "20"
type input "020"
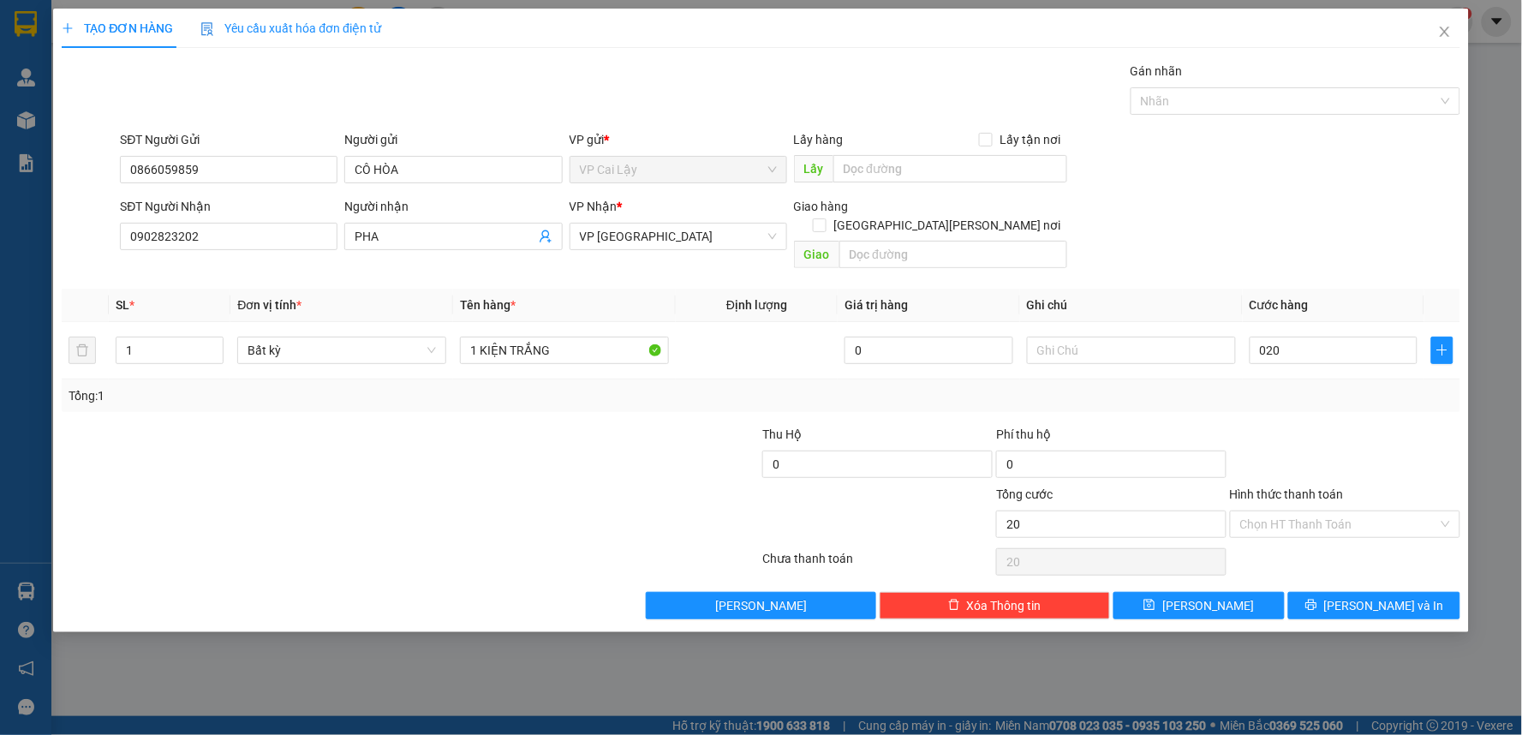
type input "20.000"
click at [1367, 425] on div at bounding box center [1345, 455] width 234 height 60
click at [1335, 511] on input "Hình thức thanh toán" at bounding box center [1339, 524] width 198 height 26
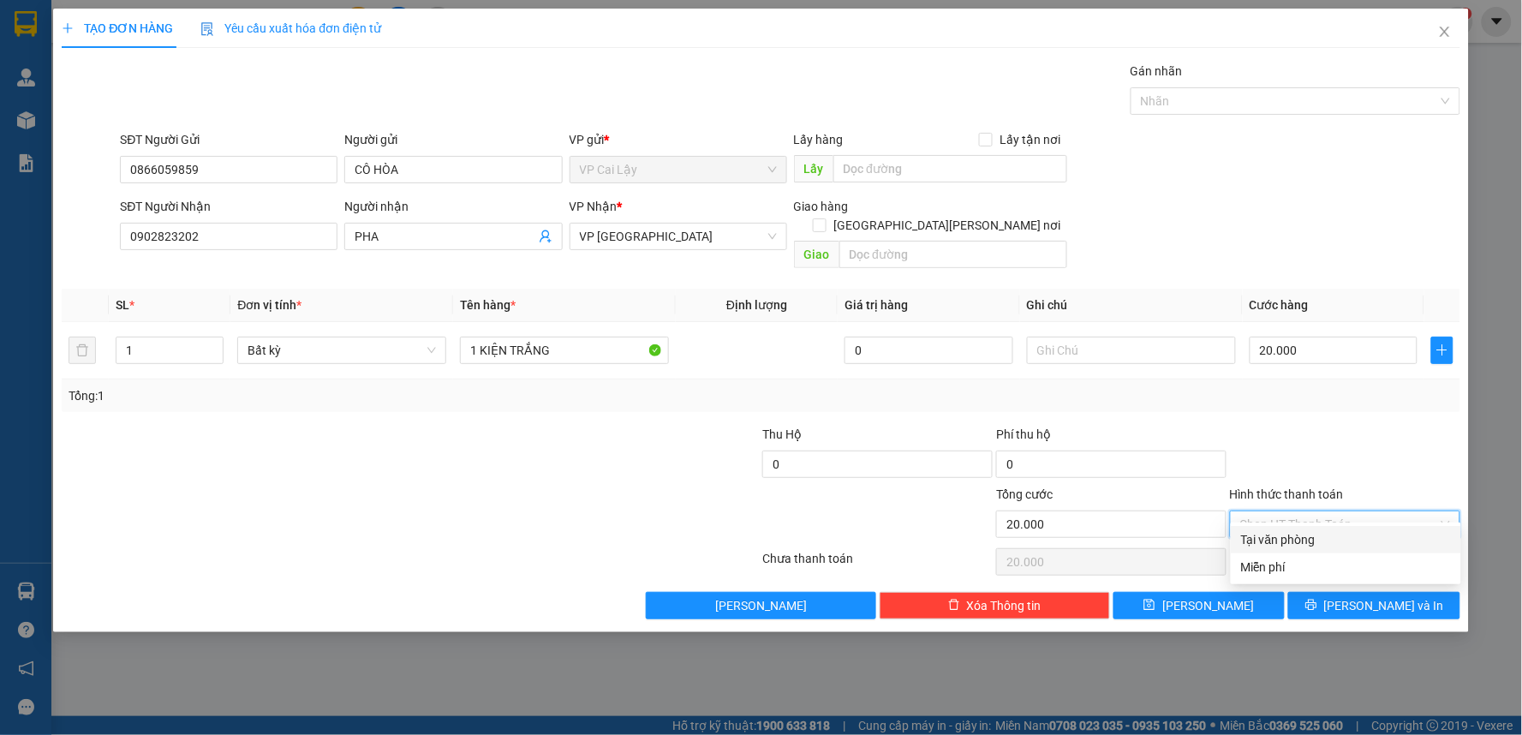
click at [1324, 537] on div "Tại văn phòng" at bounding box center [1346, 539] width 210 height 19
type input "0"
click at [1363, 596] on span "[PERSON_NAME] và In" at bounding box center [1384, 605] width 120 height 19
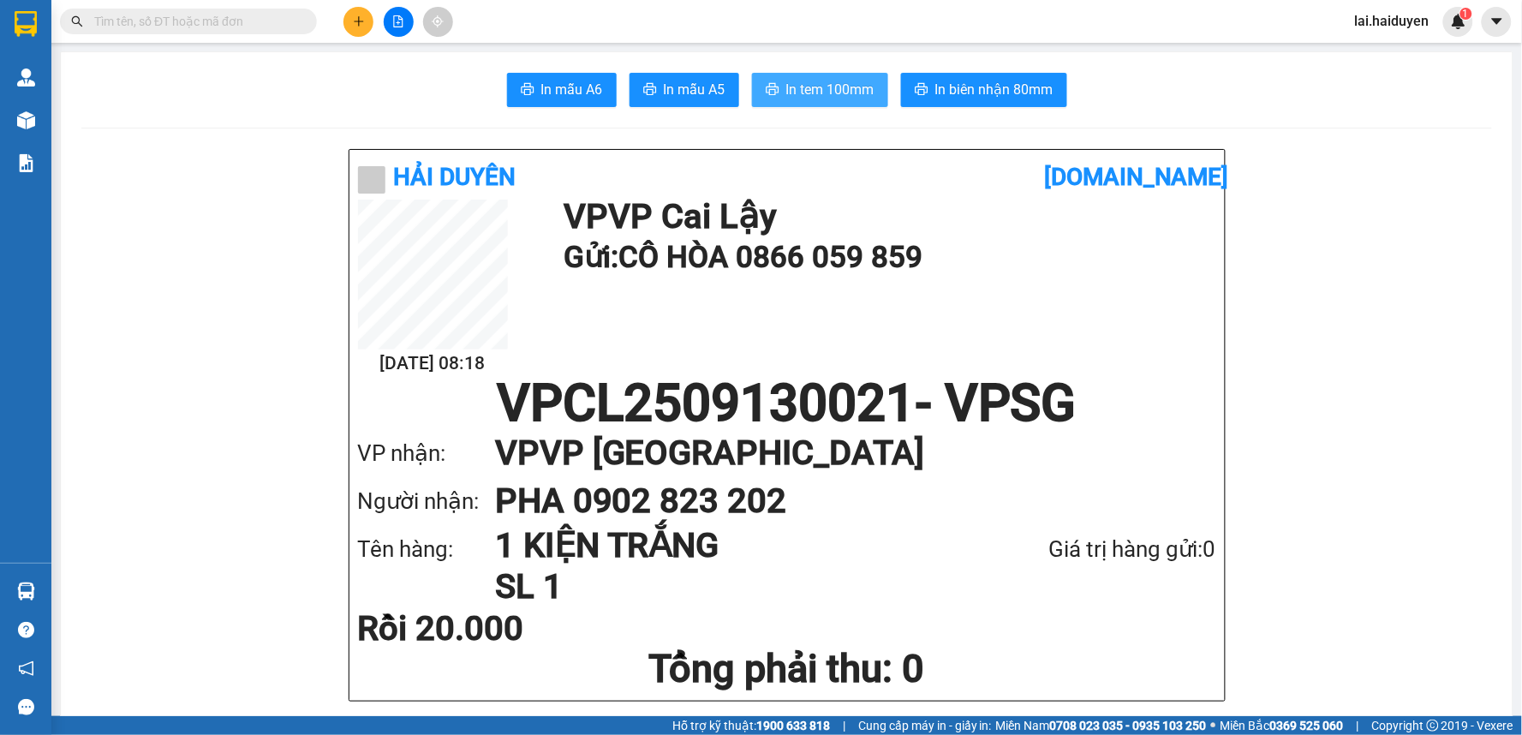
click at [832, 83] on span "In tem 100mm" at bounding box center [830, 89] width 88 height 21
click at [285, 22] on input "text" at bounding box center [195, 21] width 202 height 19
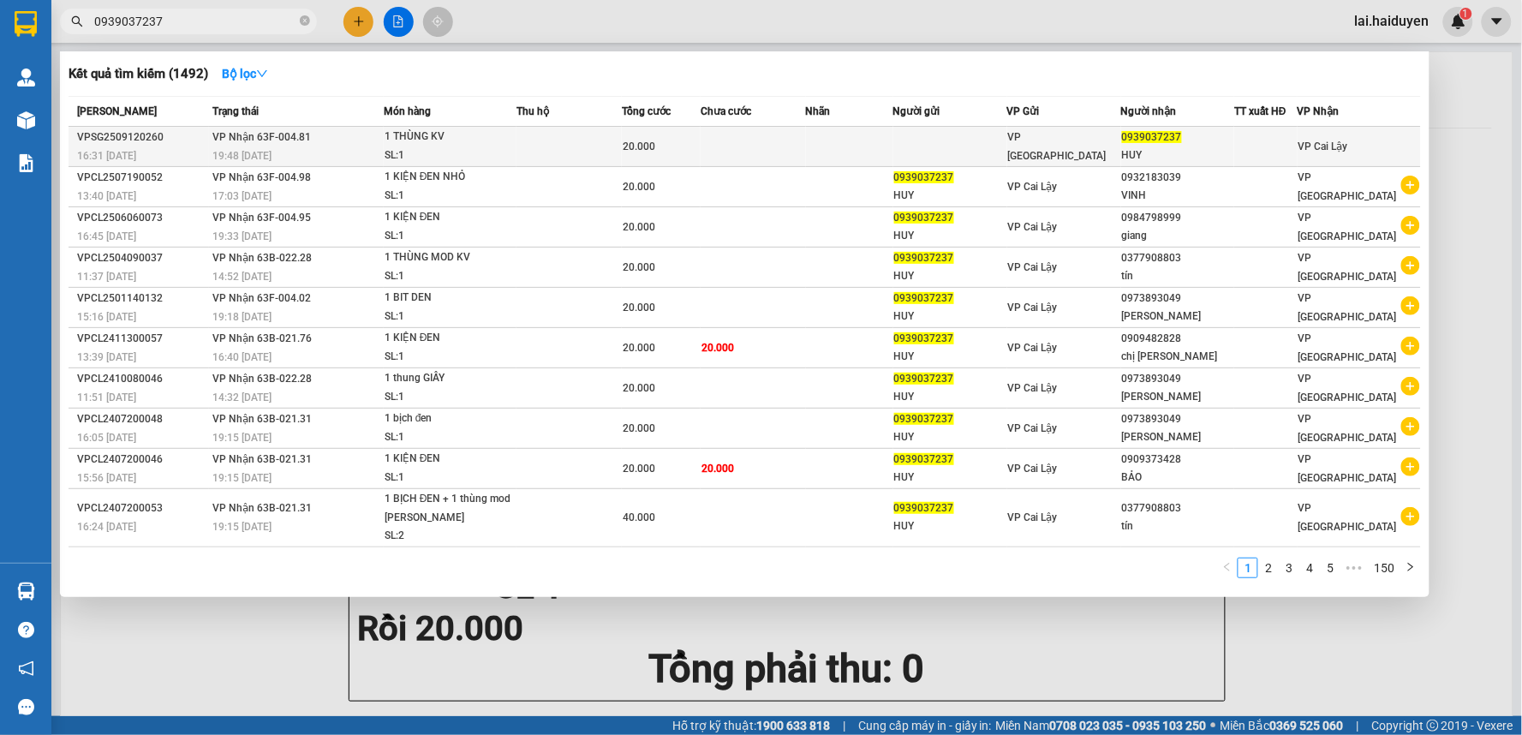
type input "0939037237"
click at [1004, 144] on td at bounding box center [950, 147] width 114 height 40
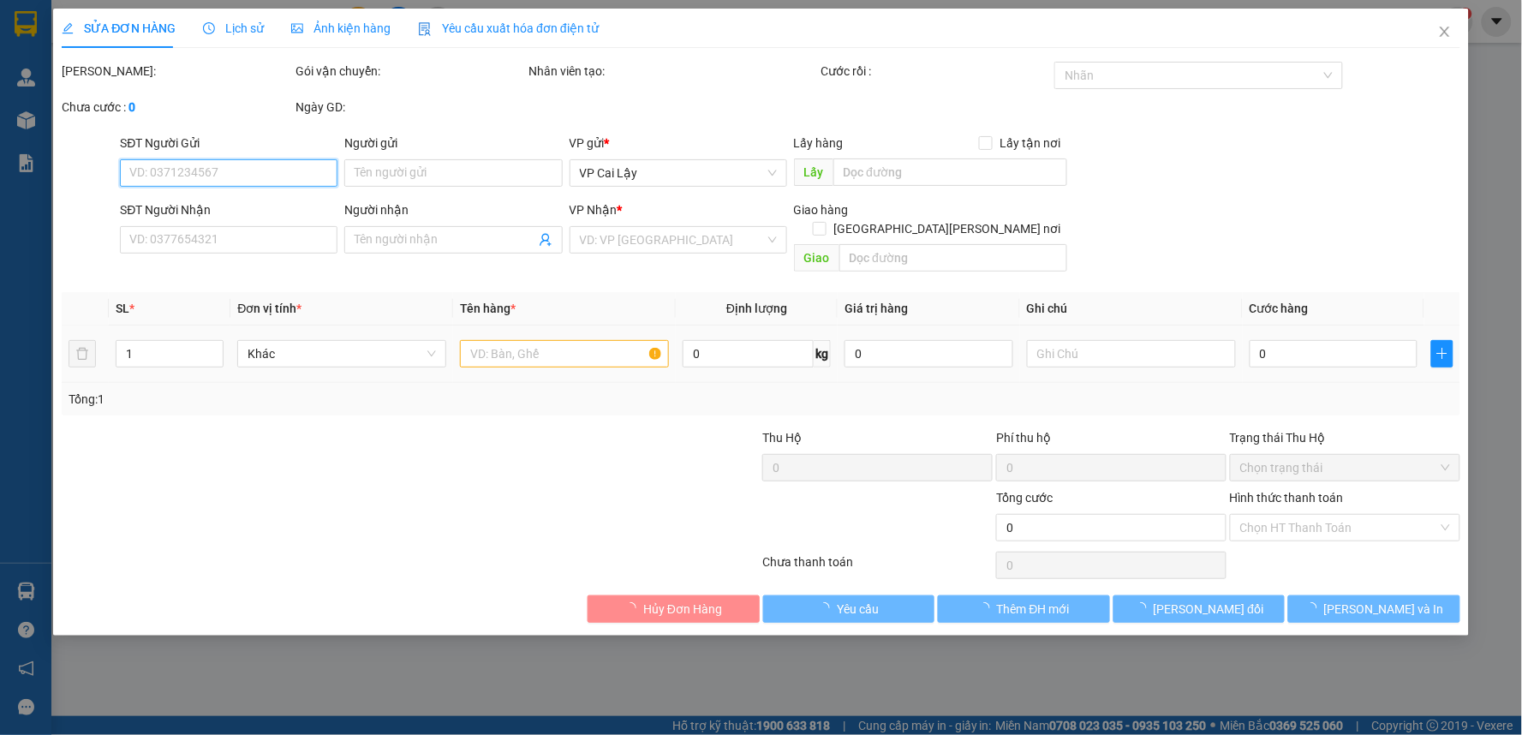
type input "0939037237"
type input "HUY"
type input "20.000"
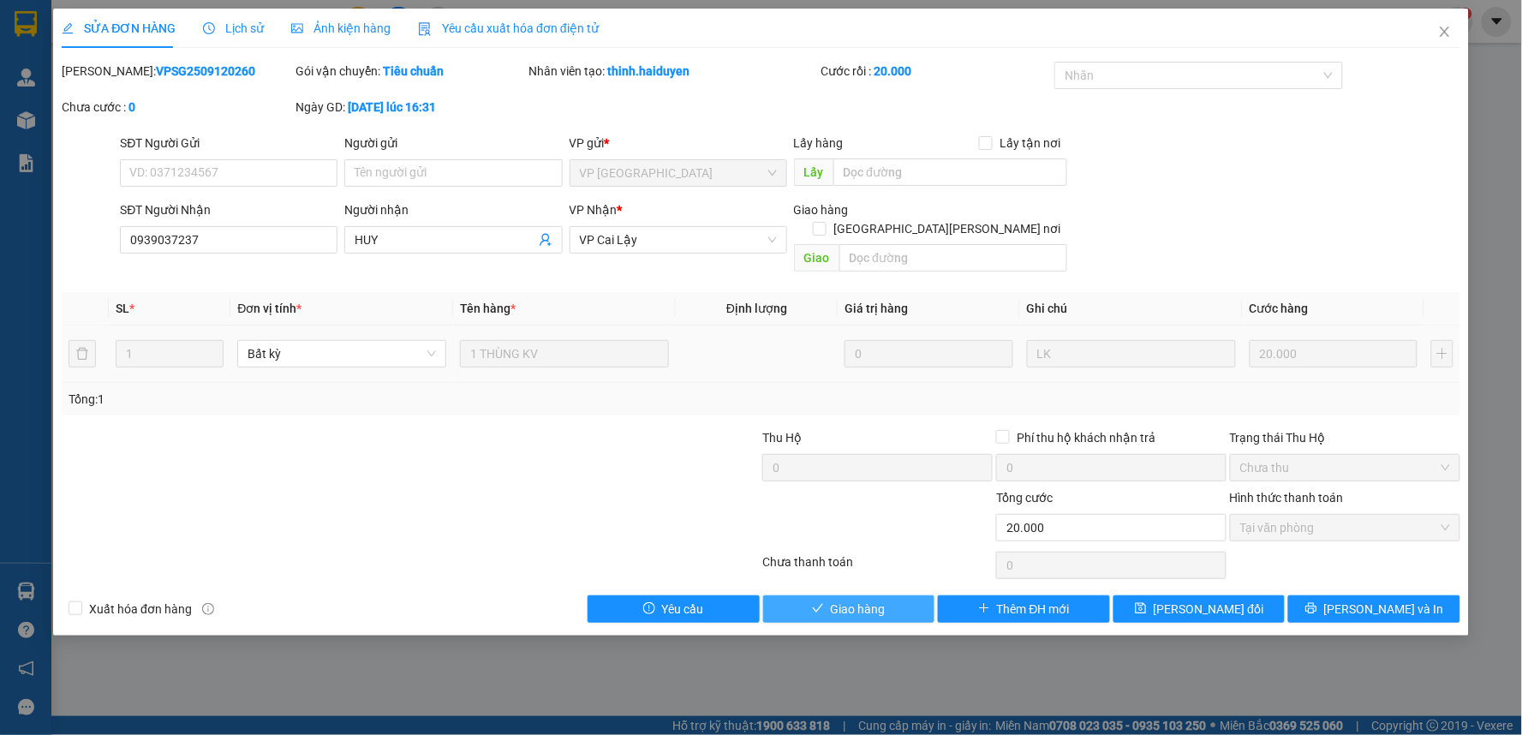
click at [878, 600] on span "Giao hàng" at bounding box center [858, 609] width 55 height 19
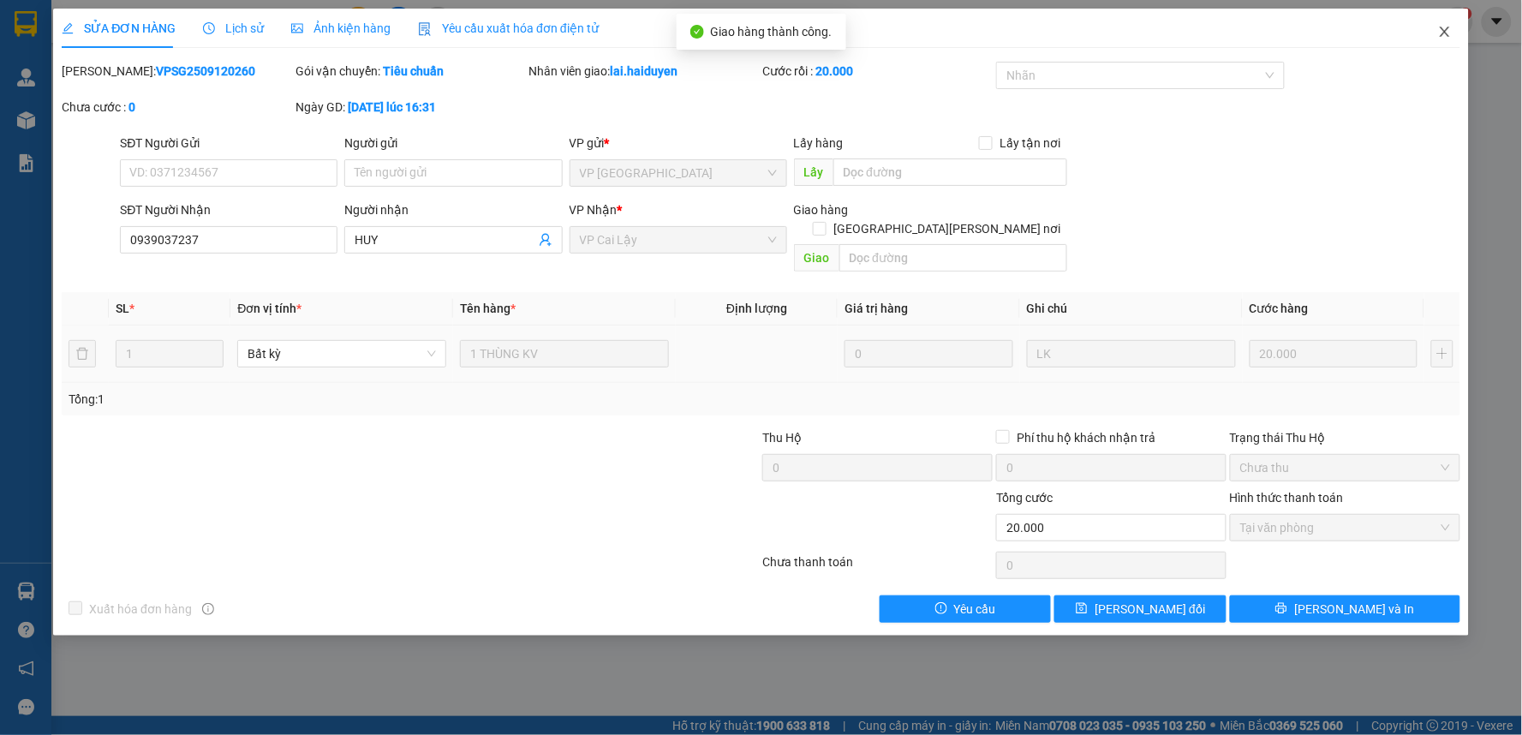
click at [1446, 30] on icon "close" at bounding box center [1445, 32] width 14 height 14
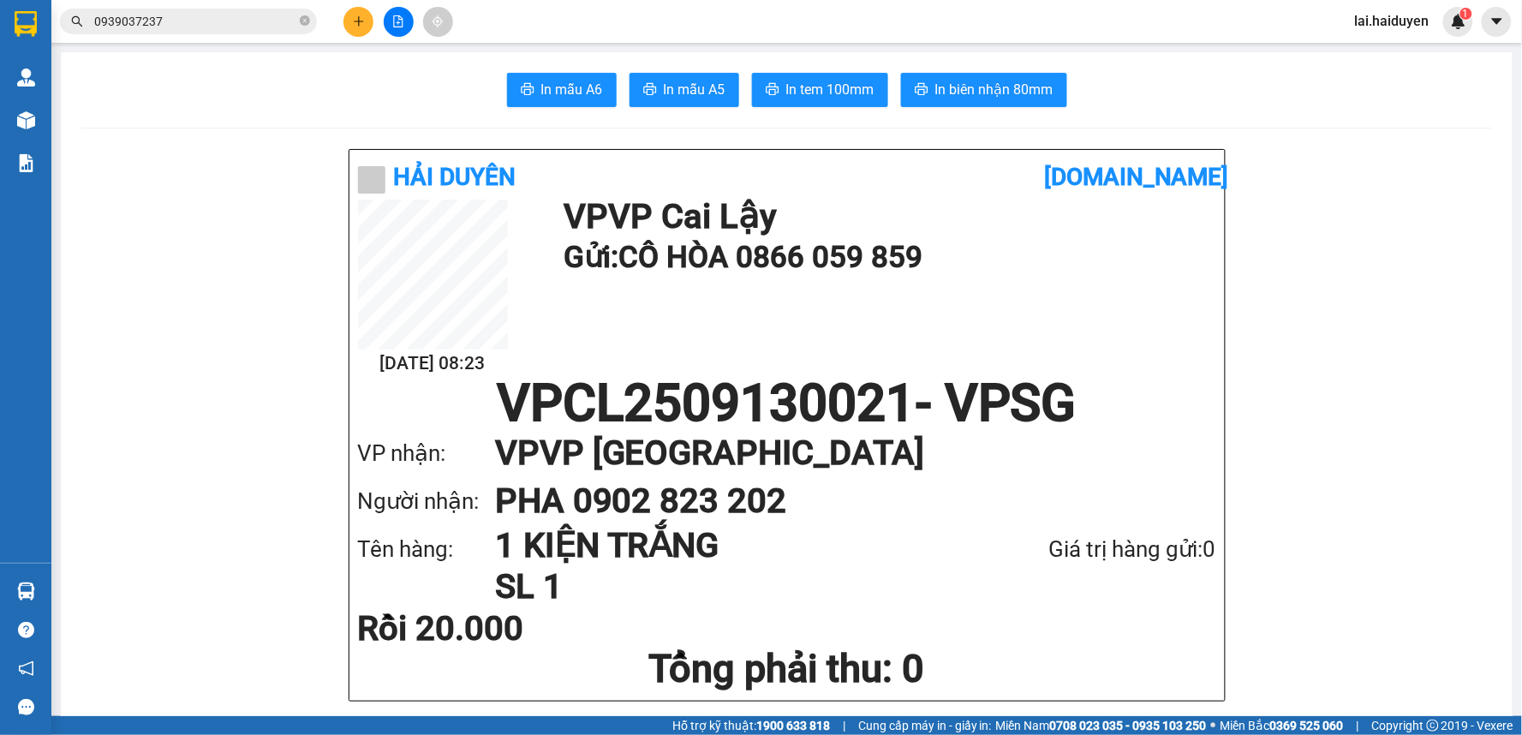
click at [242, 26] on input "0939037237" at bounding box center [195, 21] width 202 height 19
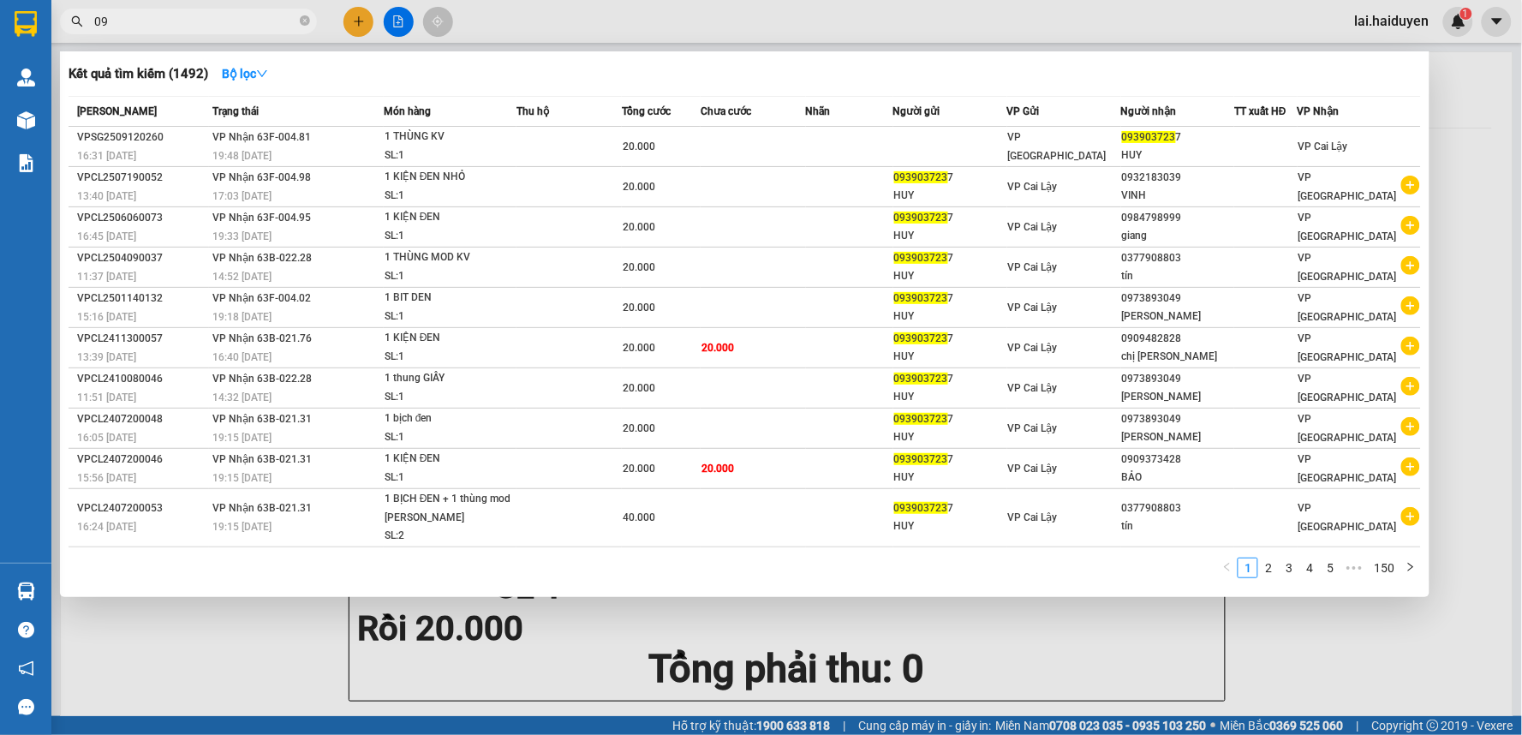
type input "0"
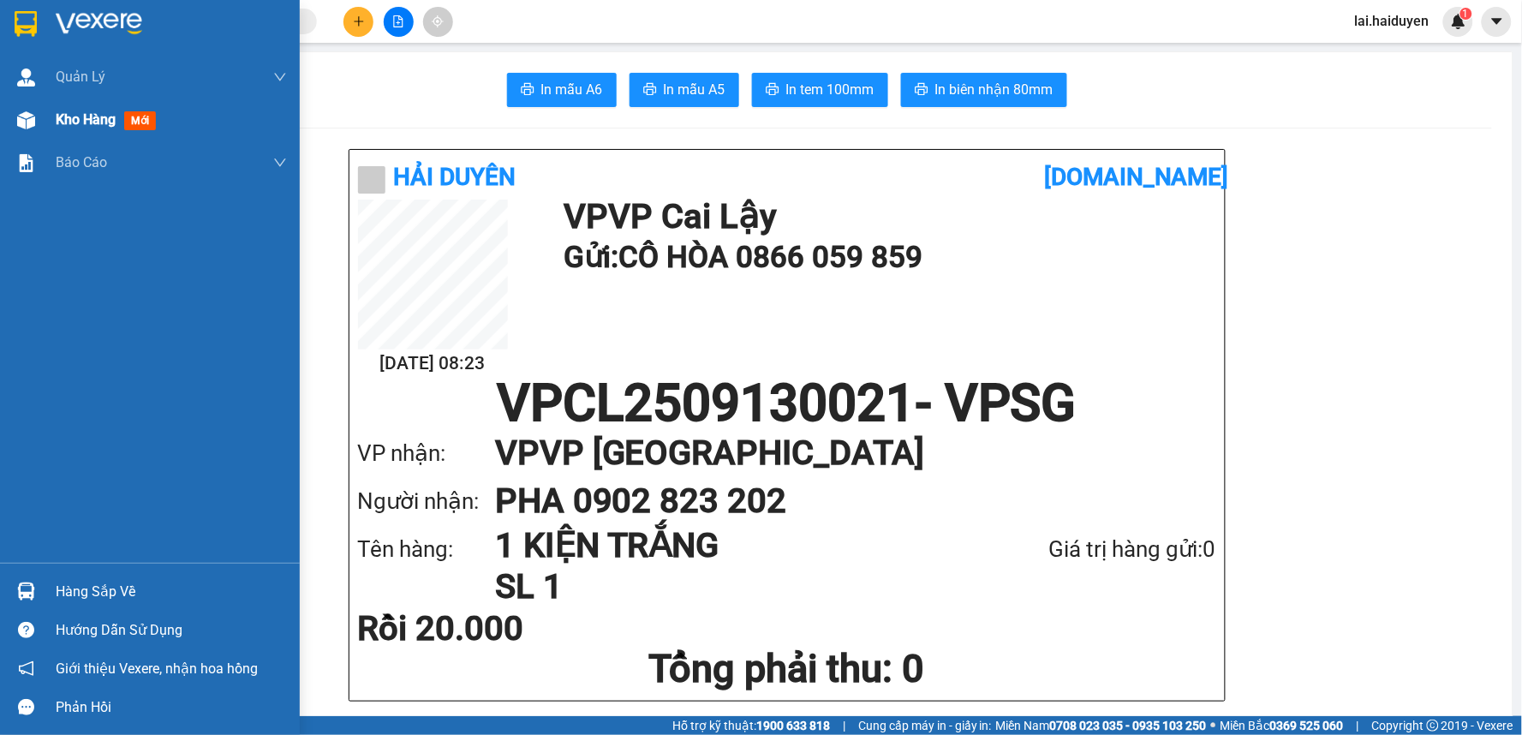
click at [38, 117] on div at bounding box center [26, 120] width 30 height 30
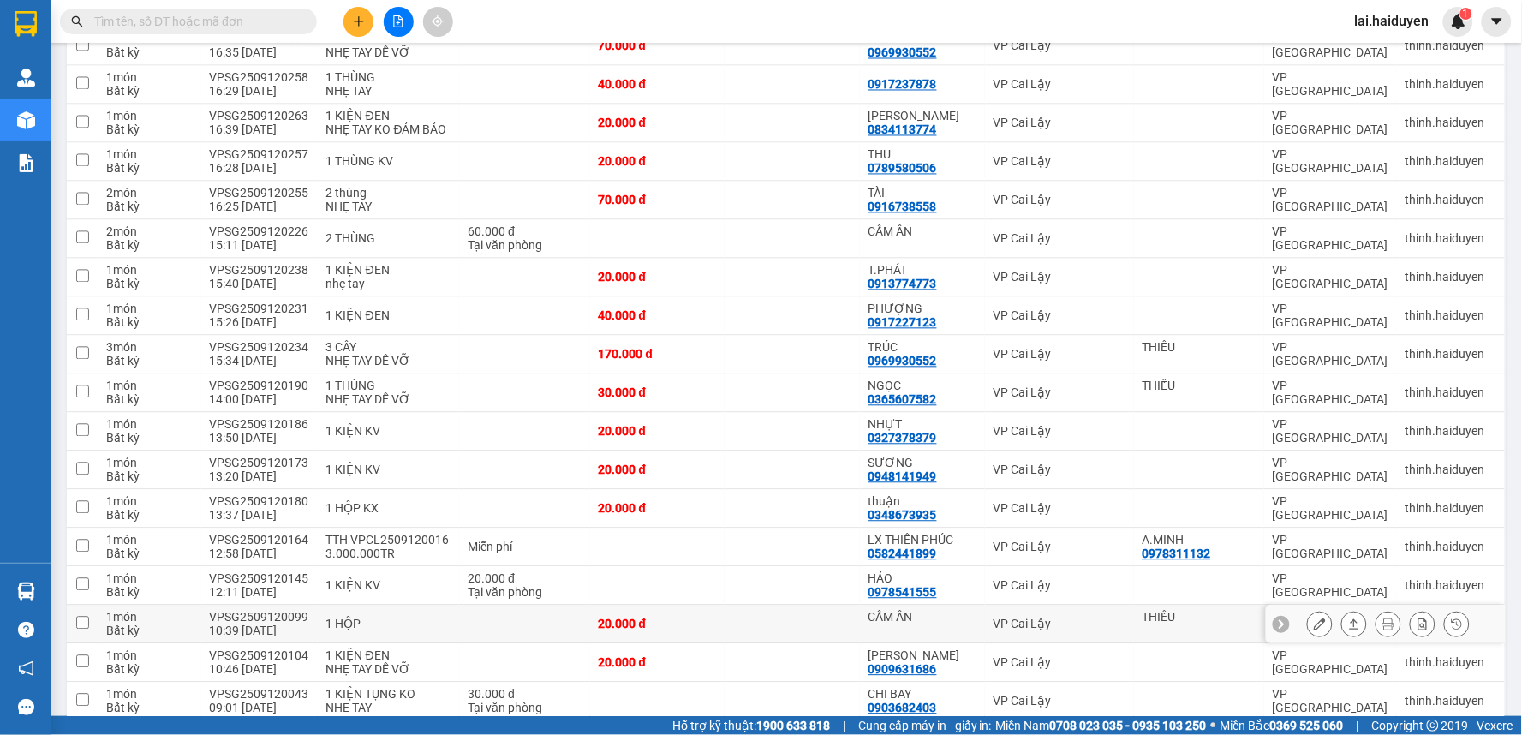
scroll to position [1047, 0]
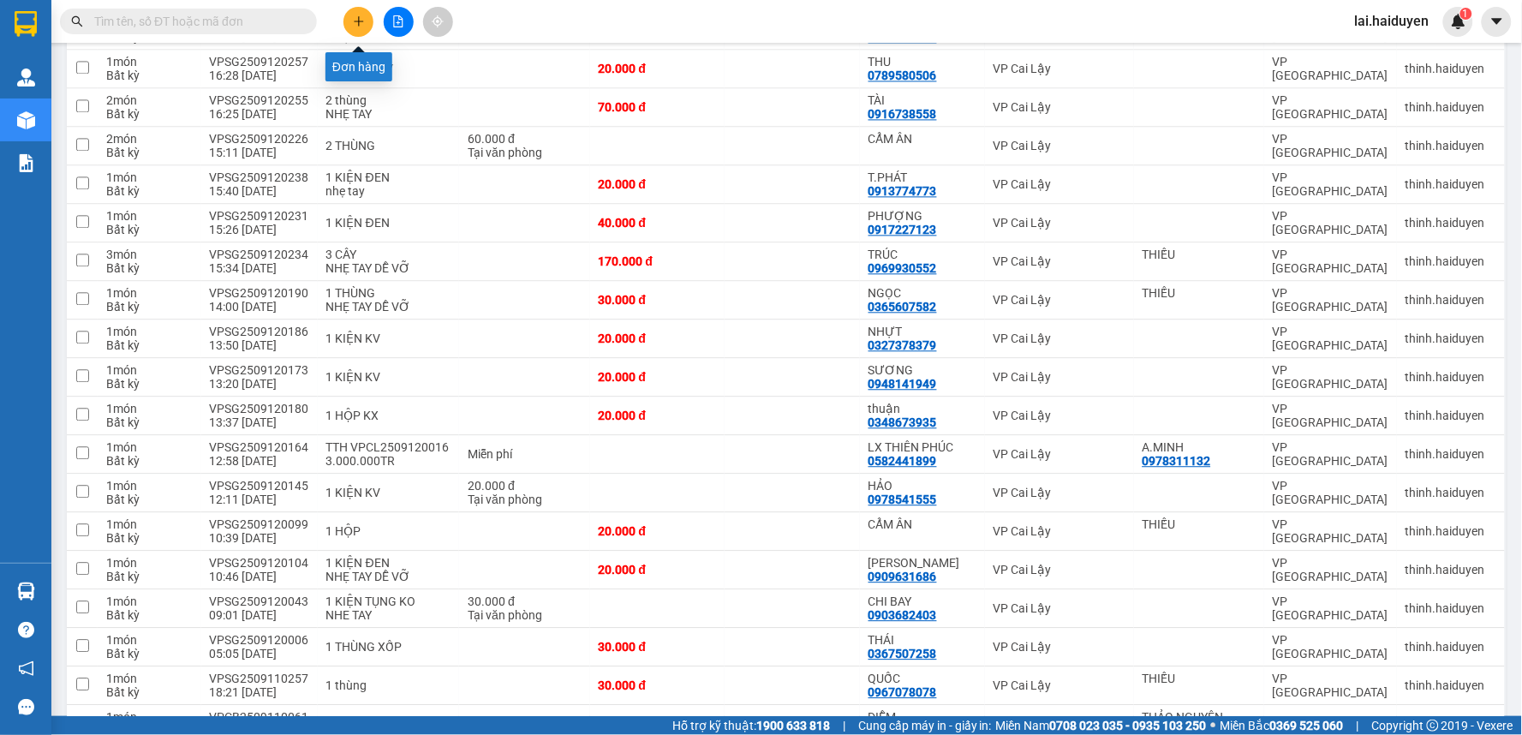
click at [361, 20] on icon "plus" at bounding box center [359, 21] width 12 height 12
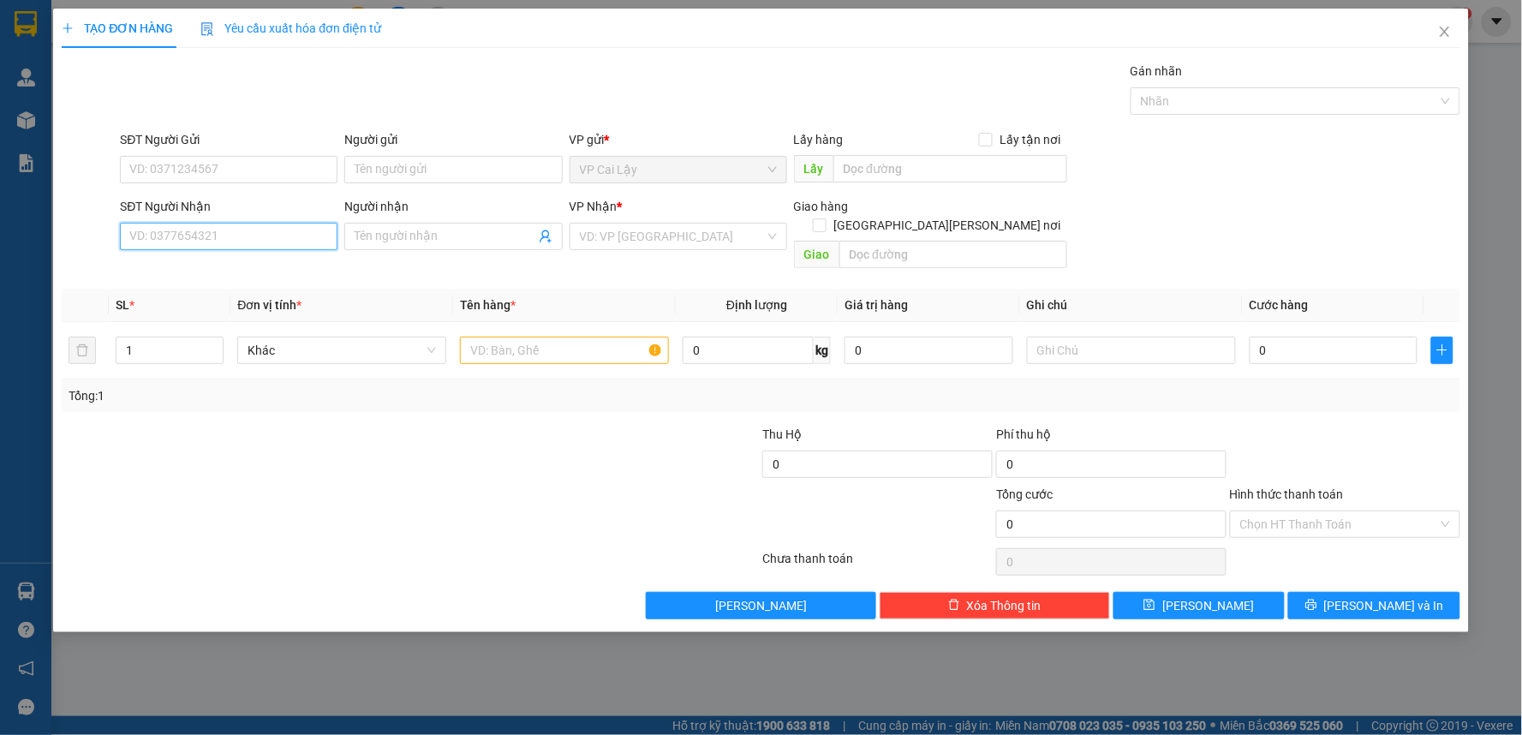
click at [267, 237] on input "SĐT Người Nhận" at bounding box center [229, 236] width 218 height 27
click at [1449, 31] on icon "close" at bounding box center [1445, 32] width 14 height 14
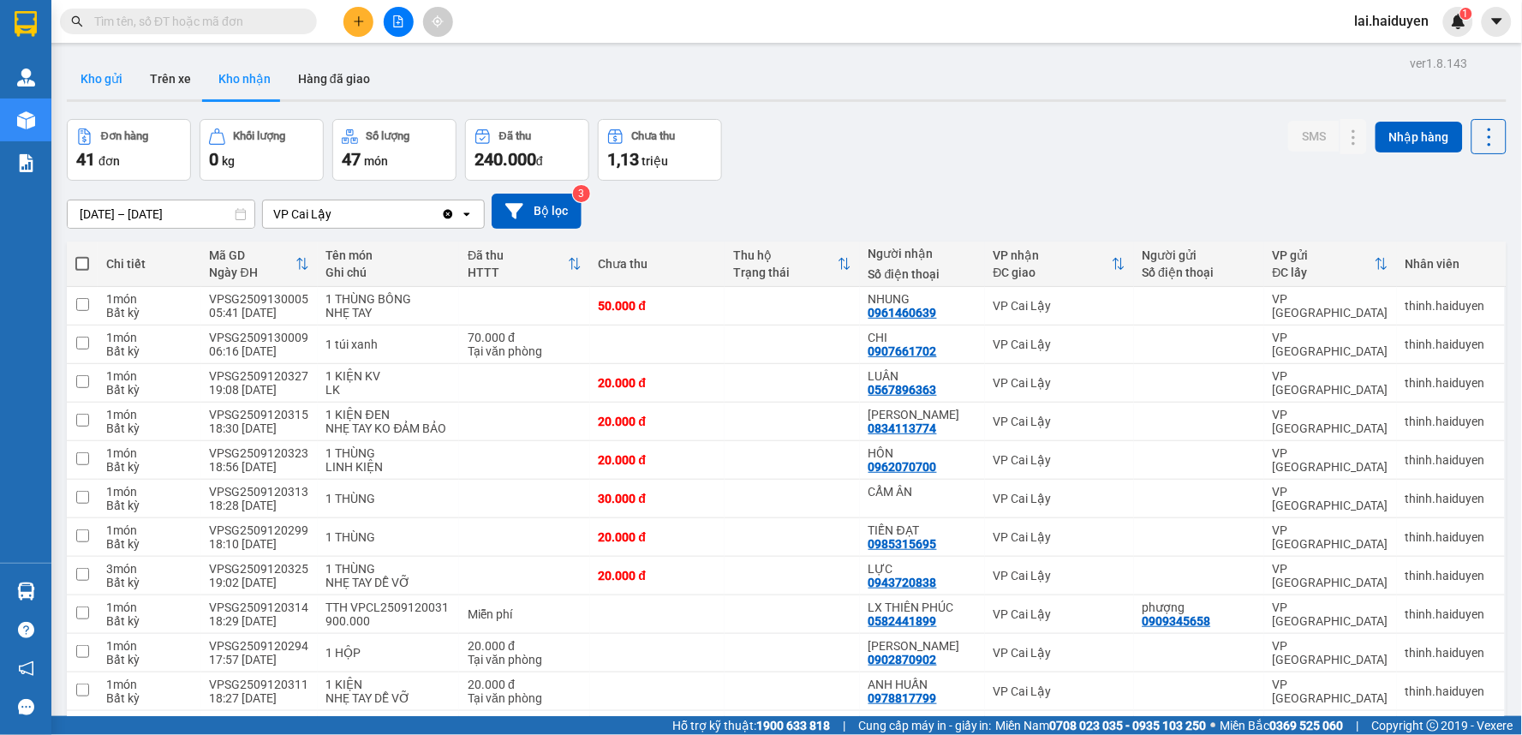
click at [91, 91] on button "Kho gửi" at bounding box center [101, 78] width 69 height 41
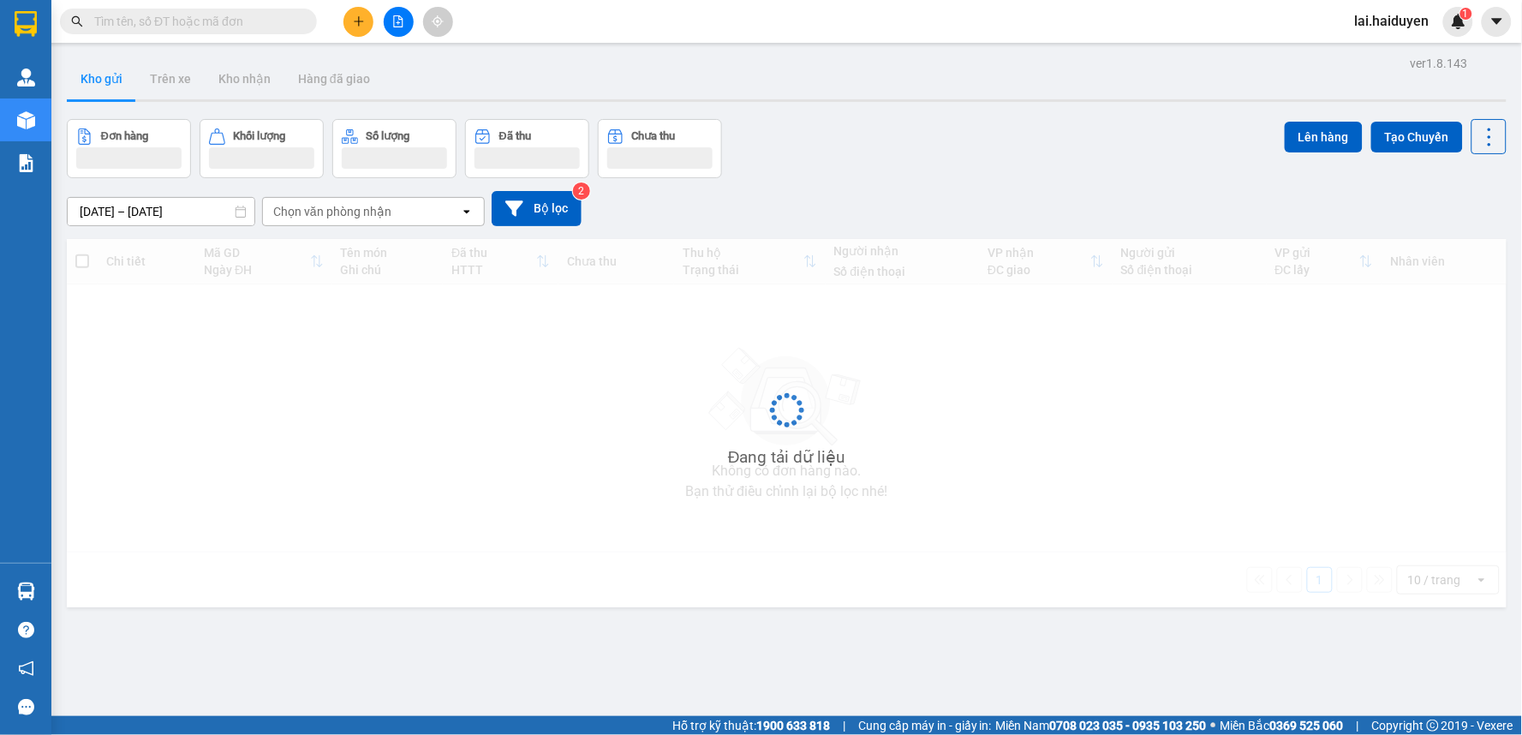
click at [91, 91] on button "Kho gửi" at bounding box center [101, 78] width 69 height 41
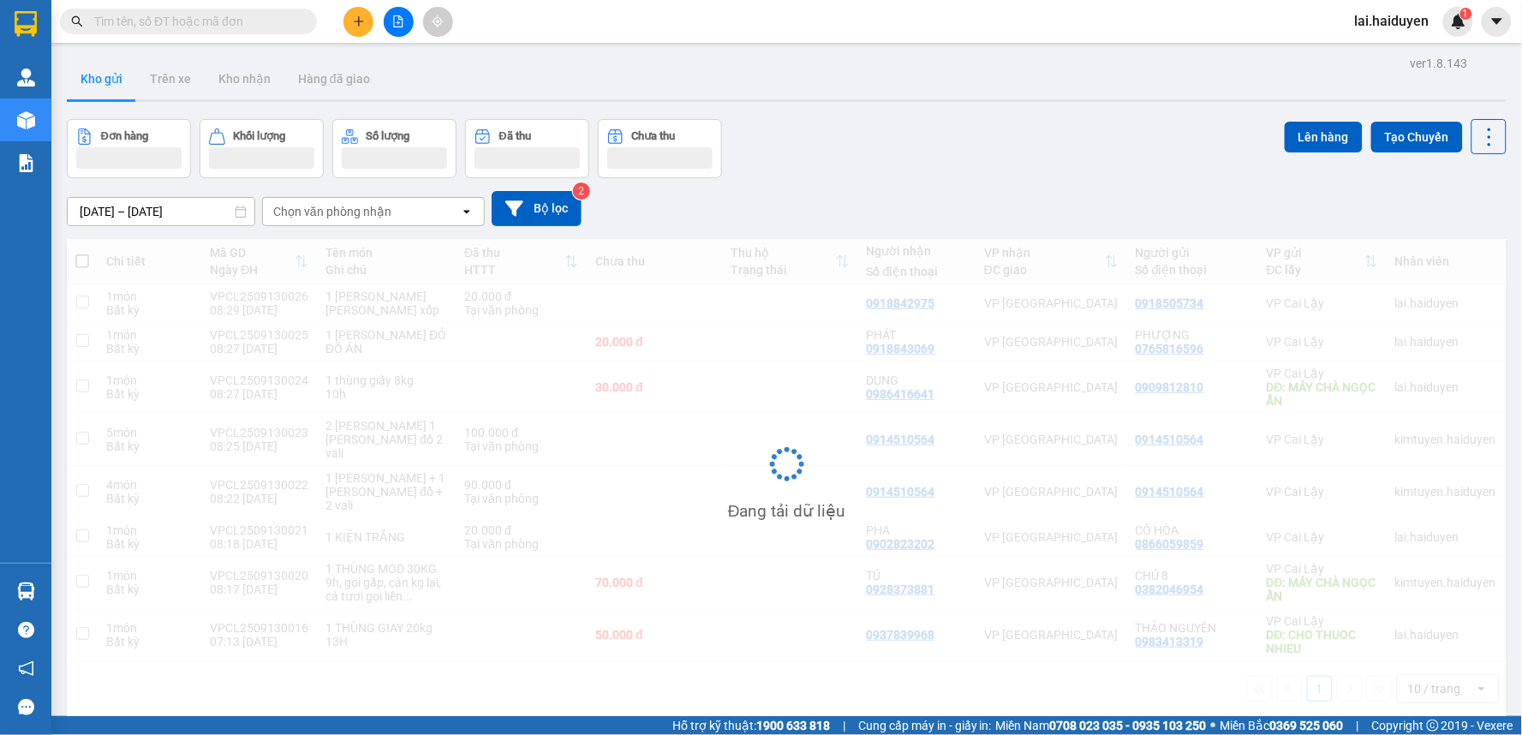
click at [91, 91] on button "Kho gửi" at bounding box center [101, 78] width 69 height 41
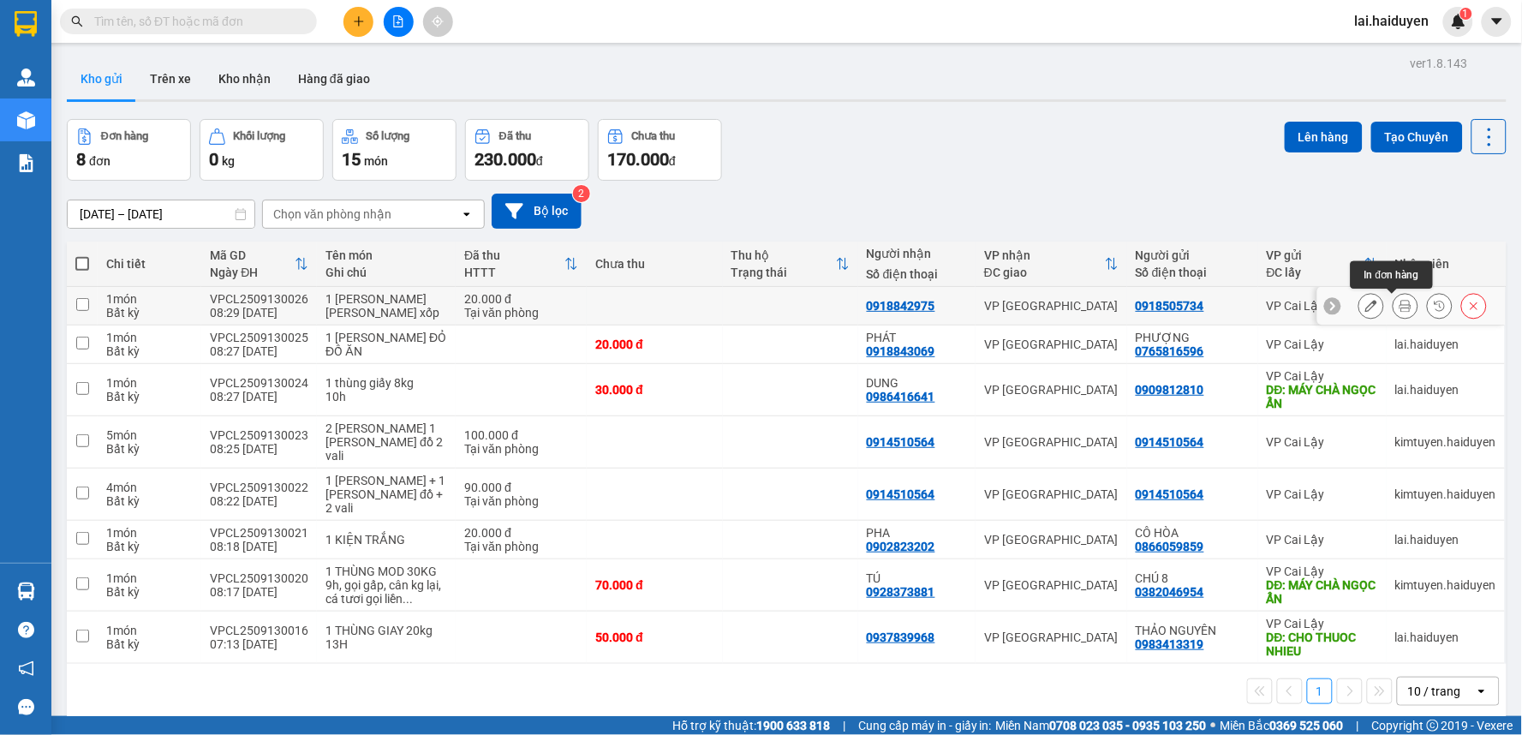
click at [1400, 310] on icon at bounding box center [1406, 306] width 12 height 12
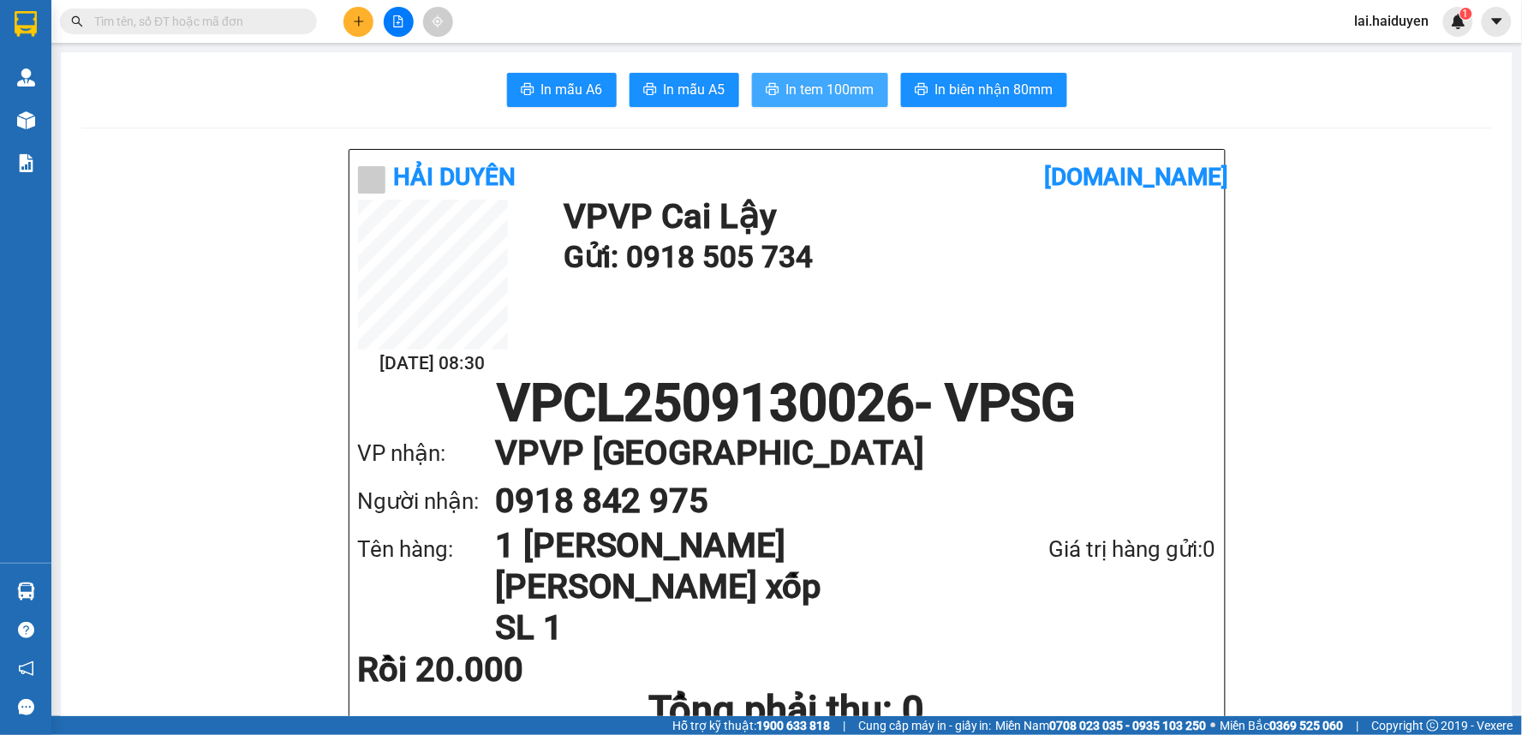
click at [811, 96] on span "In tem 100mm" at bounding box center [830, 89] width 88 height 21
click at [842, 87] on span "In tem 100mm" at bounding box center [830, 89] width 88 height 21
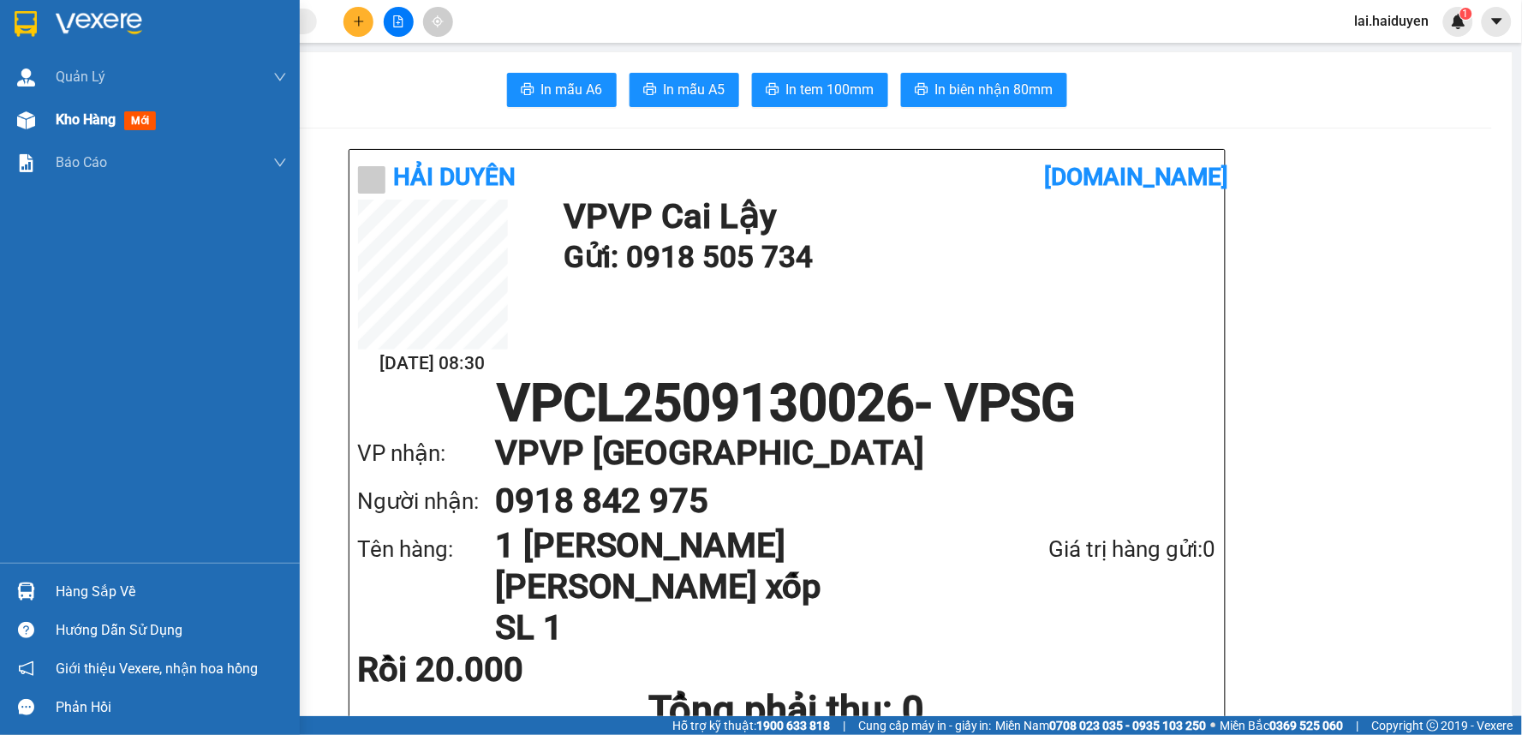
click at [72, 118] on span "Kho hàng" at bounding box center [86, 119] width 60 height 16
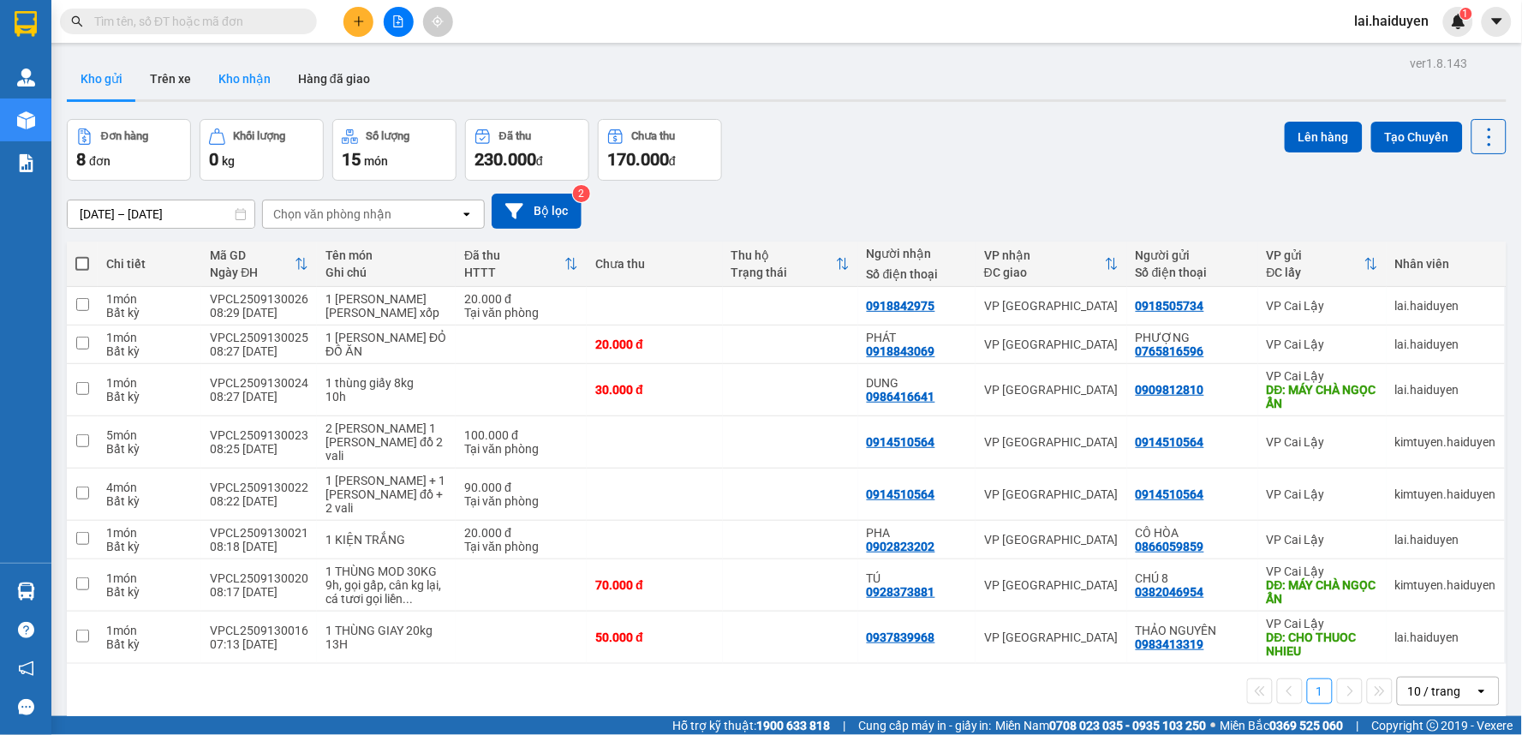
click at [224, 72] on button "Kho nhận" at bounding box center [245, 78] width 80 height 41
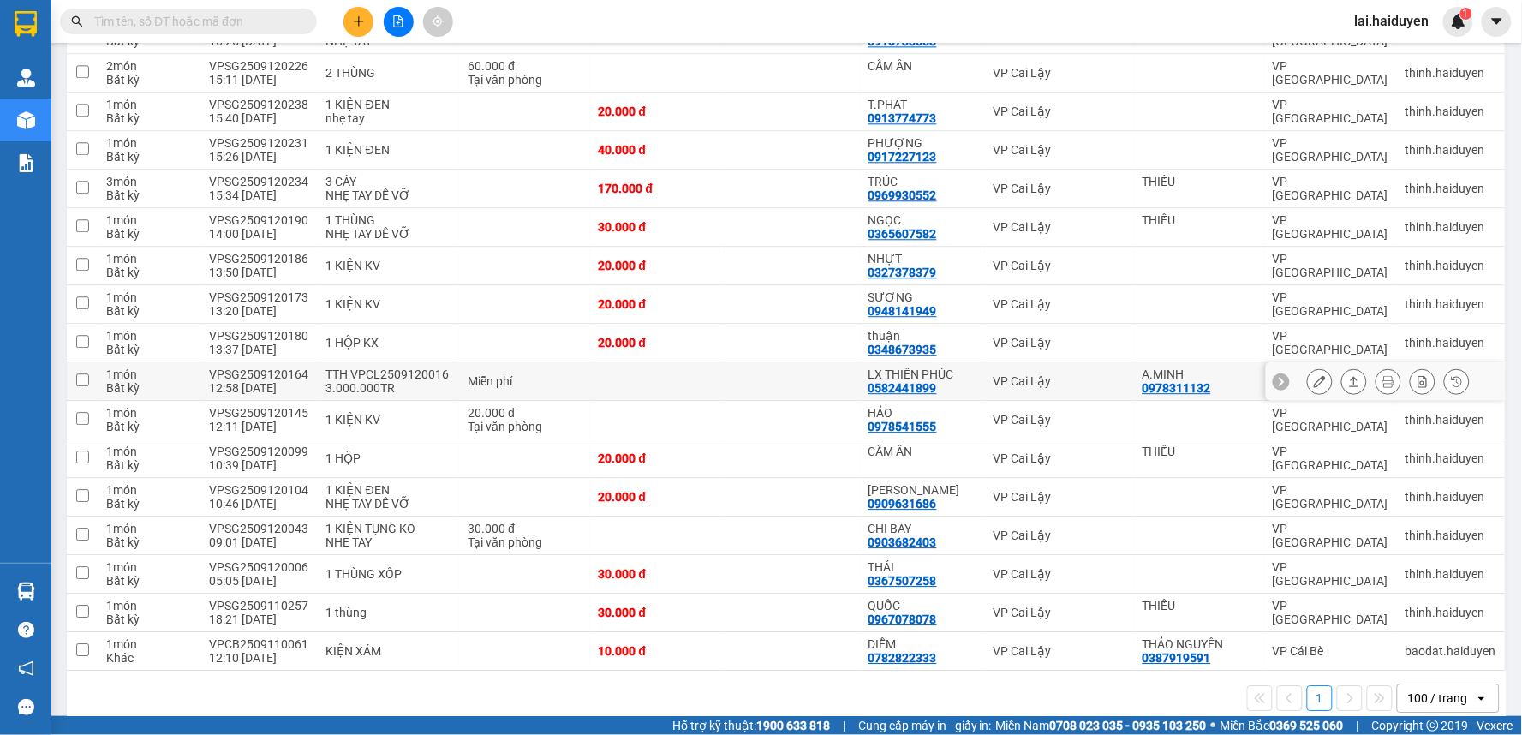
scroll to position [1225, 0]
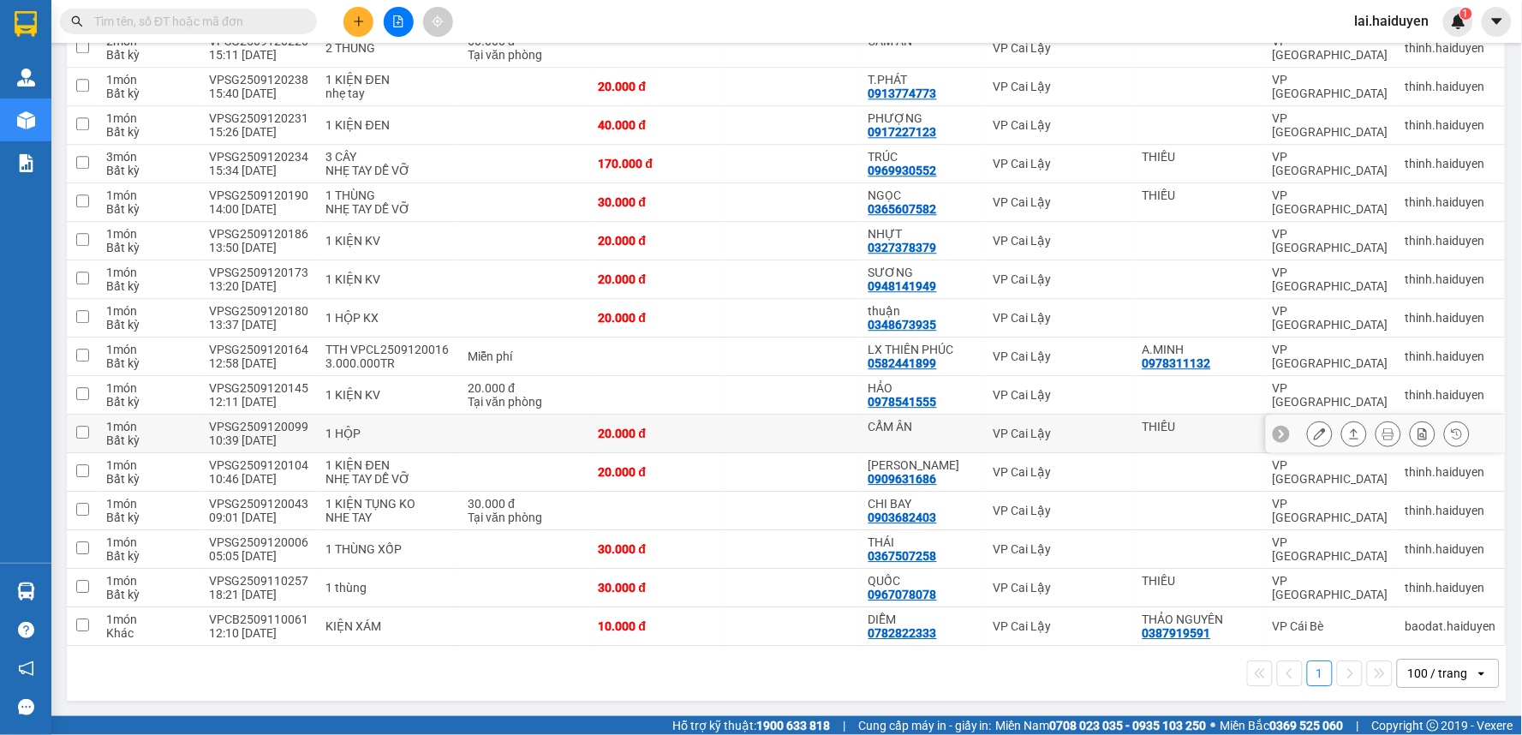
click at [1118, 438] on td "VP Cai Lậy" at bounding box center [1059, 434] width 149 height 39
checkbox input "true"
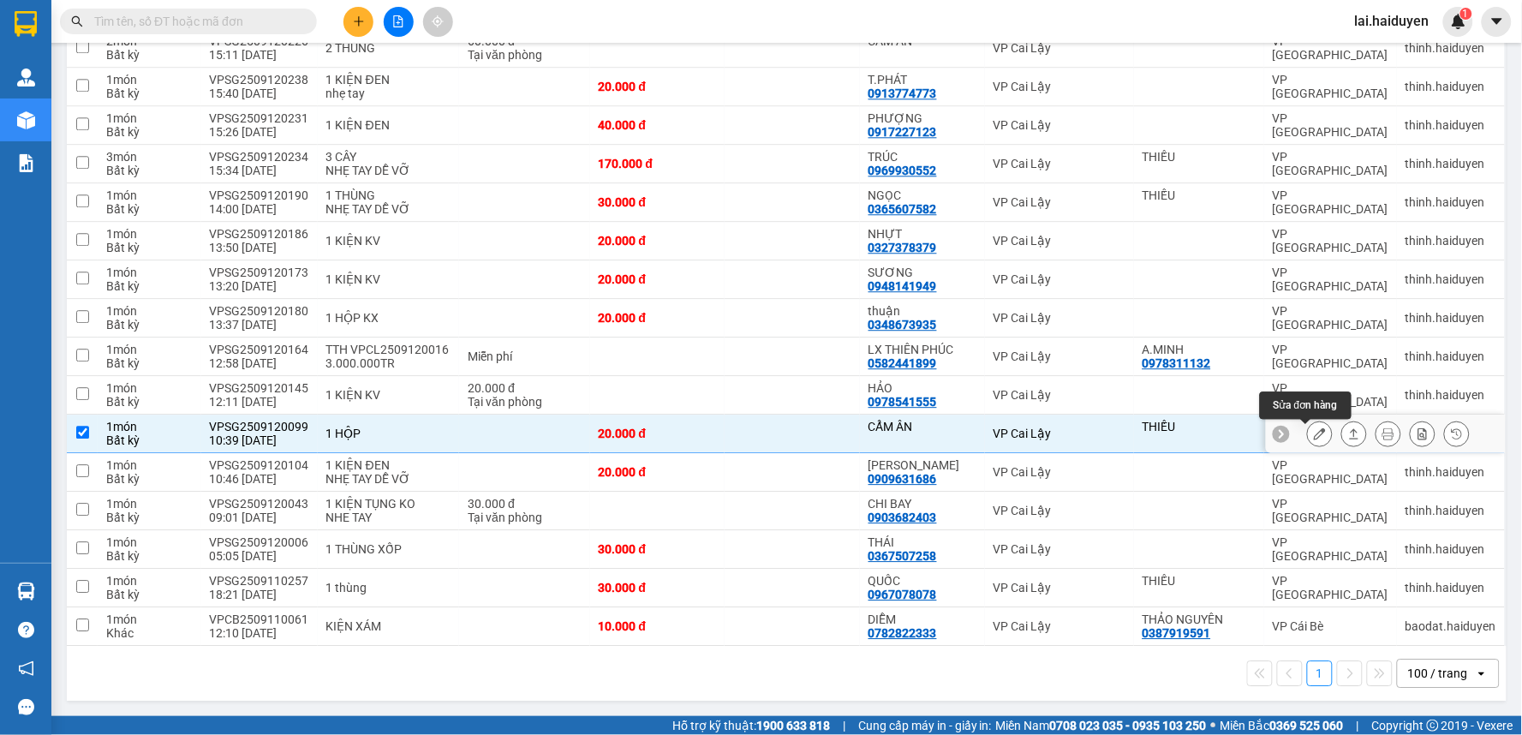
click at [1314, 437] on button at bounding box center [1320, 434] width 24 height 30
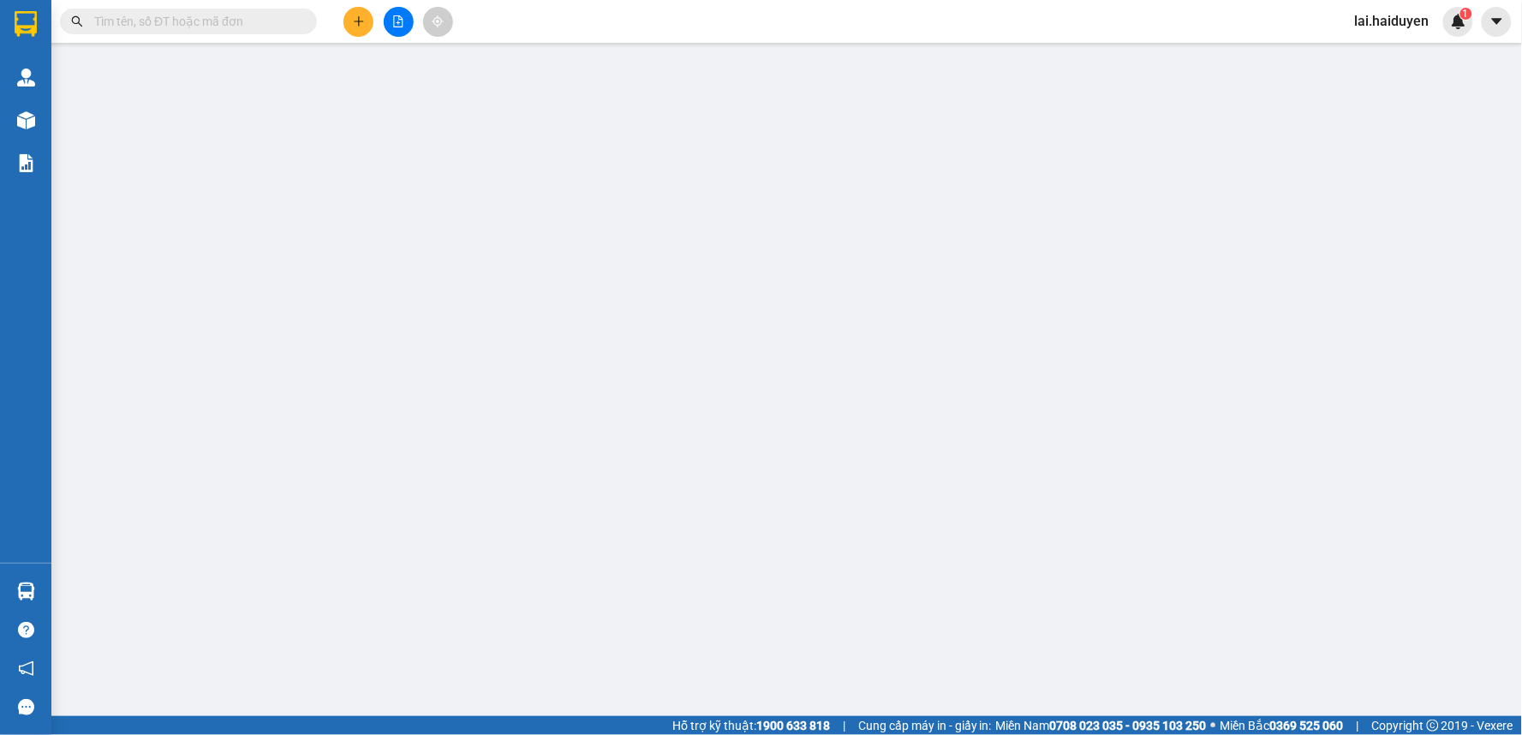
type input "THIẾU"
type input "CẨM ÂN"
type input "20.000"
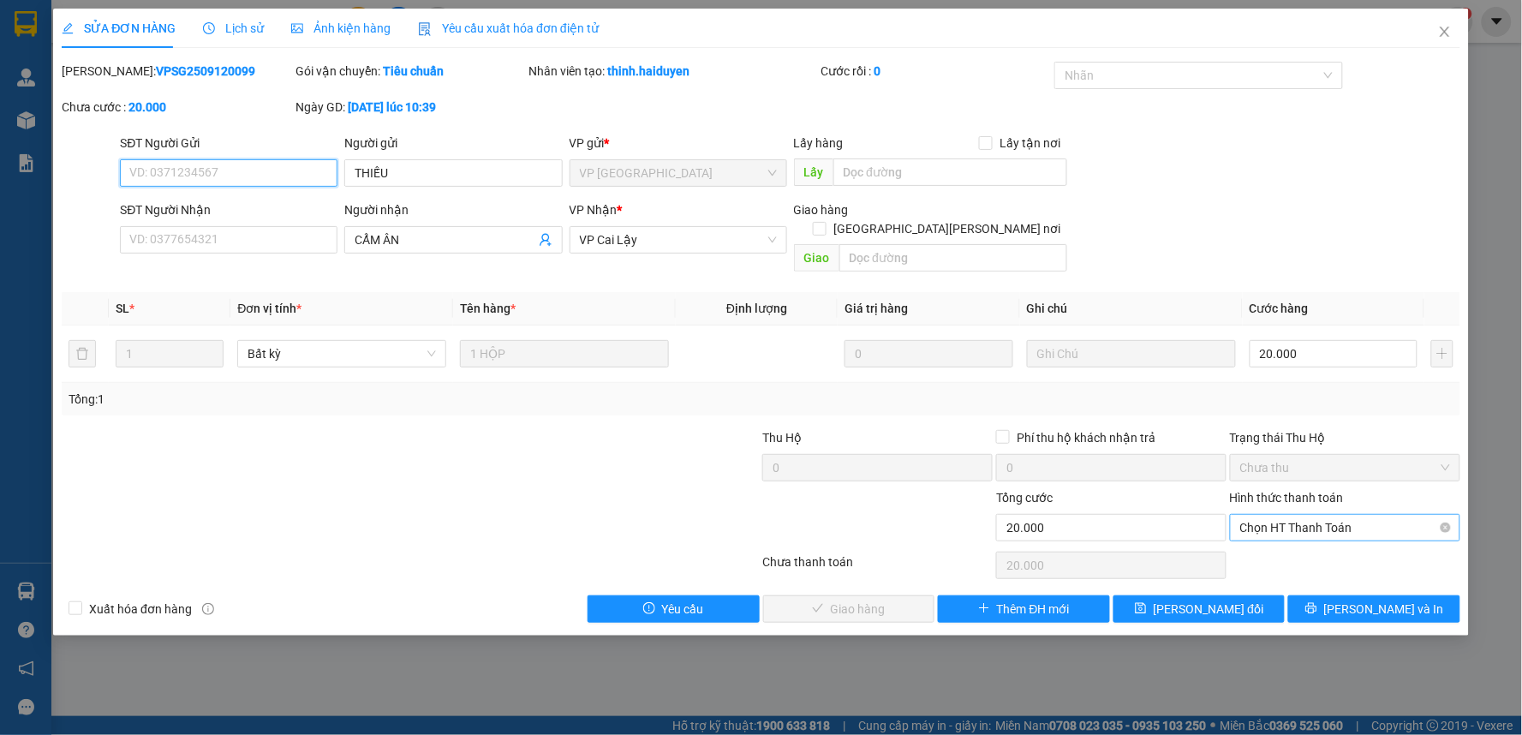
click at [1276, 515] on span "Chọn HT Thanh Toán" at bounding box center [1345, 528] width 210 height 26
drag, startPoint x: 1282, startPoint y: 540, endPoint x: 1124, endPoint y: 553, distance: 158.2
click at [1275, 540] on div "Tại văn phòng" at bounding box center [1346, 543] width 210 height 19
type input "0"
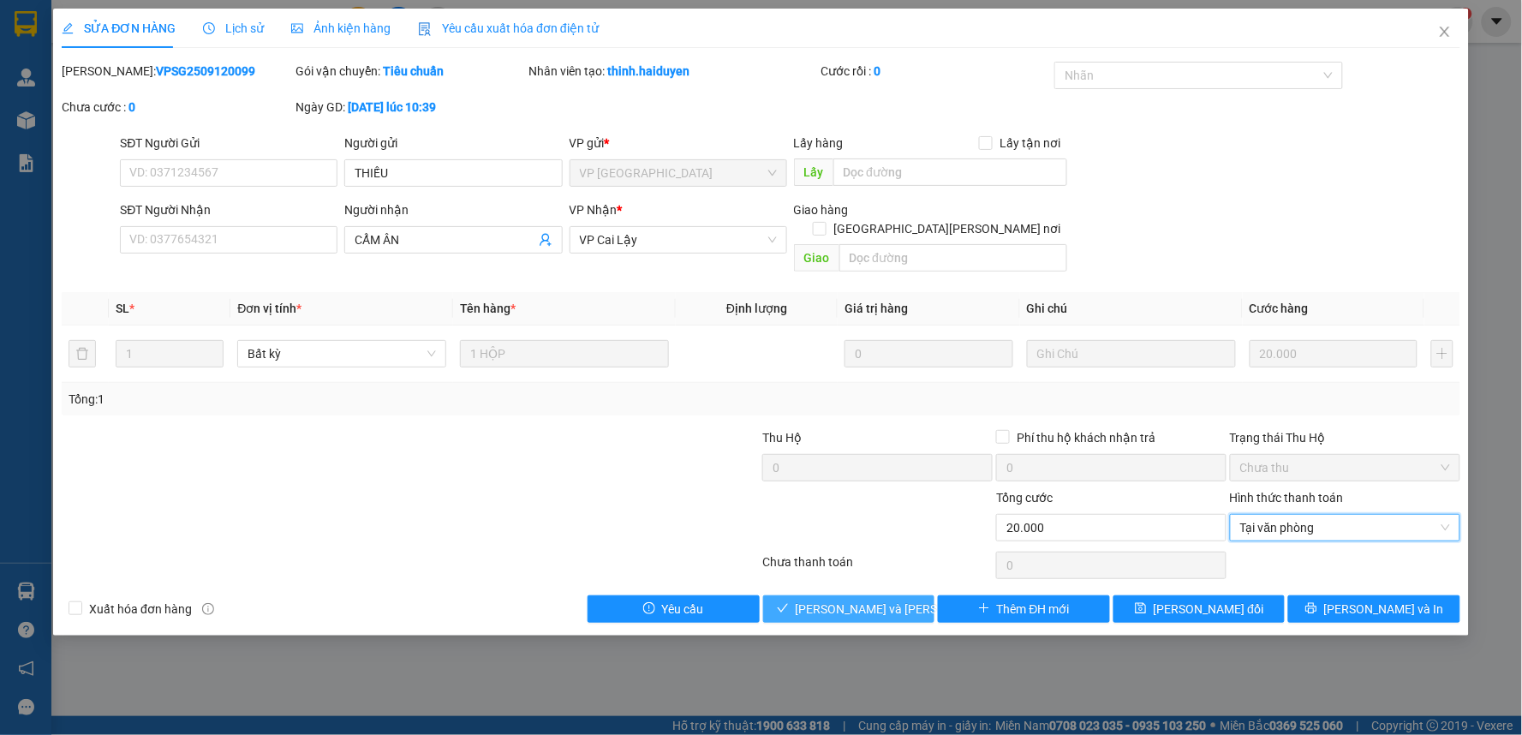
click at [789, 602] on icon "check" at bounding box center [783, 608] width 12 height 12
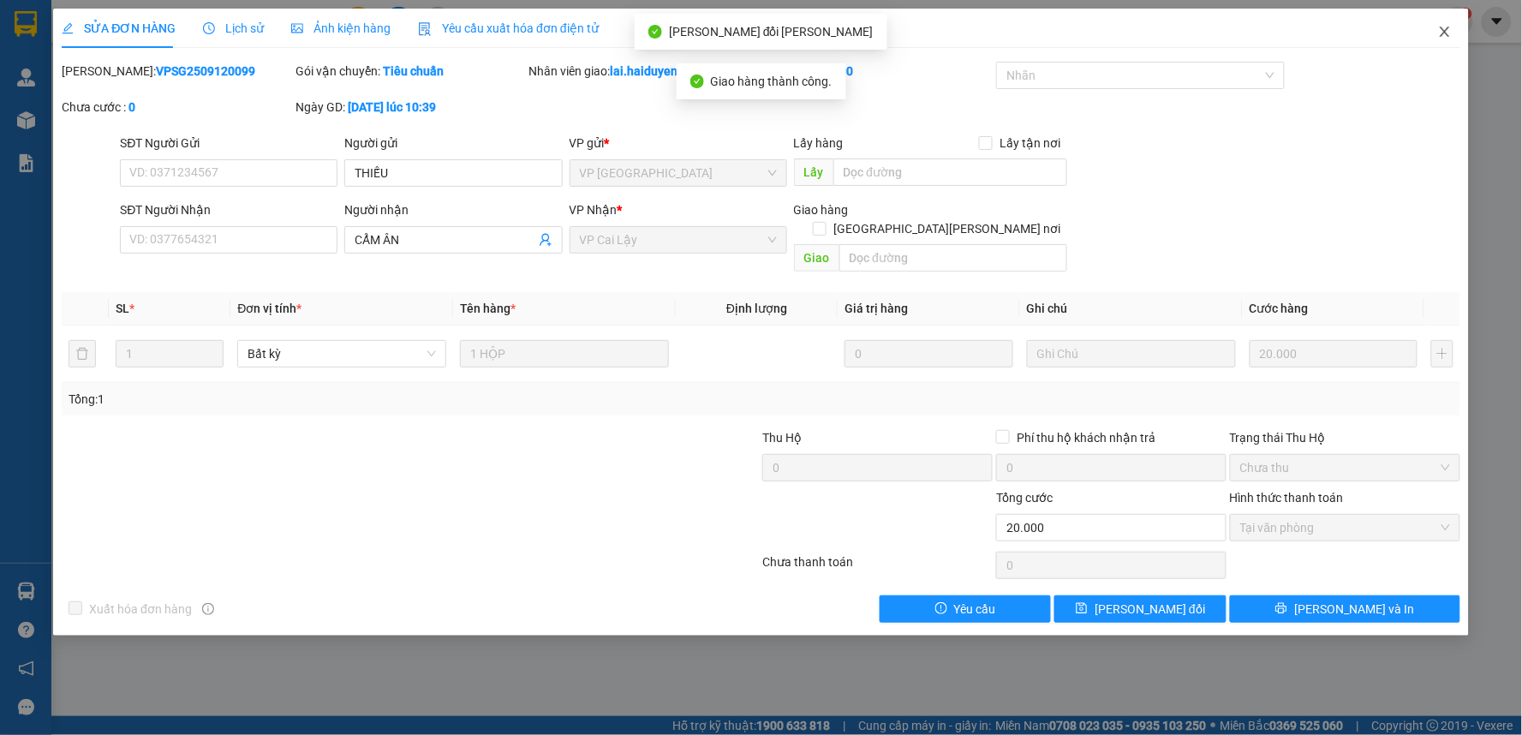
click at [1439, 38] on icon "close" at bounding box center [1445, 32] width 14 height 14
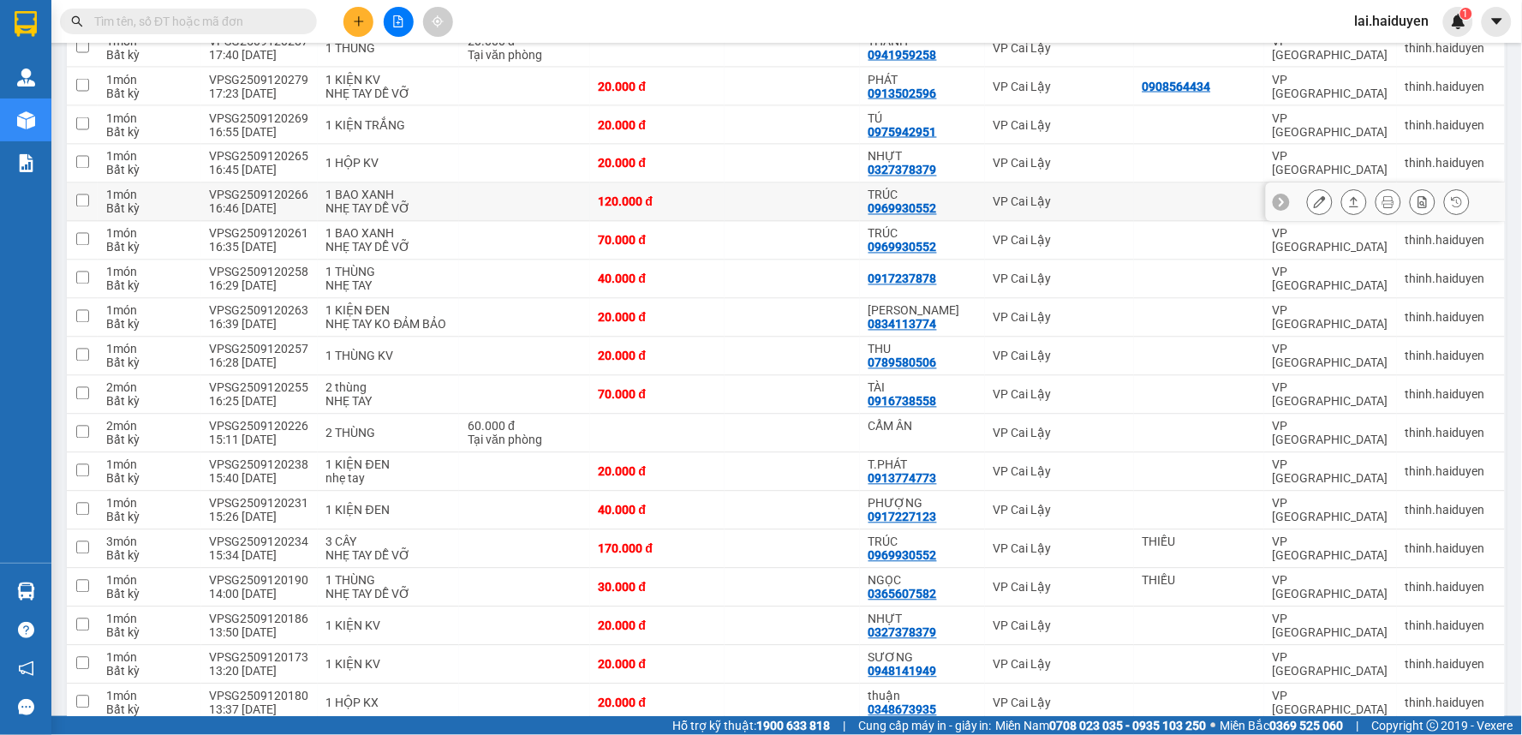
scroll to position [857, 0]
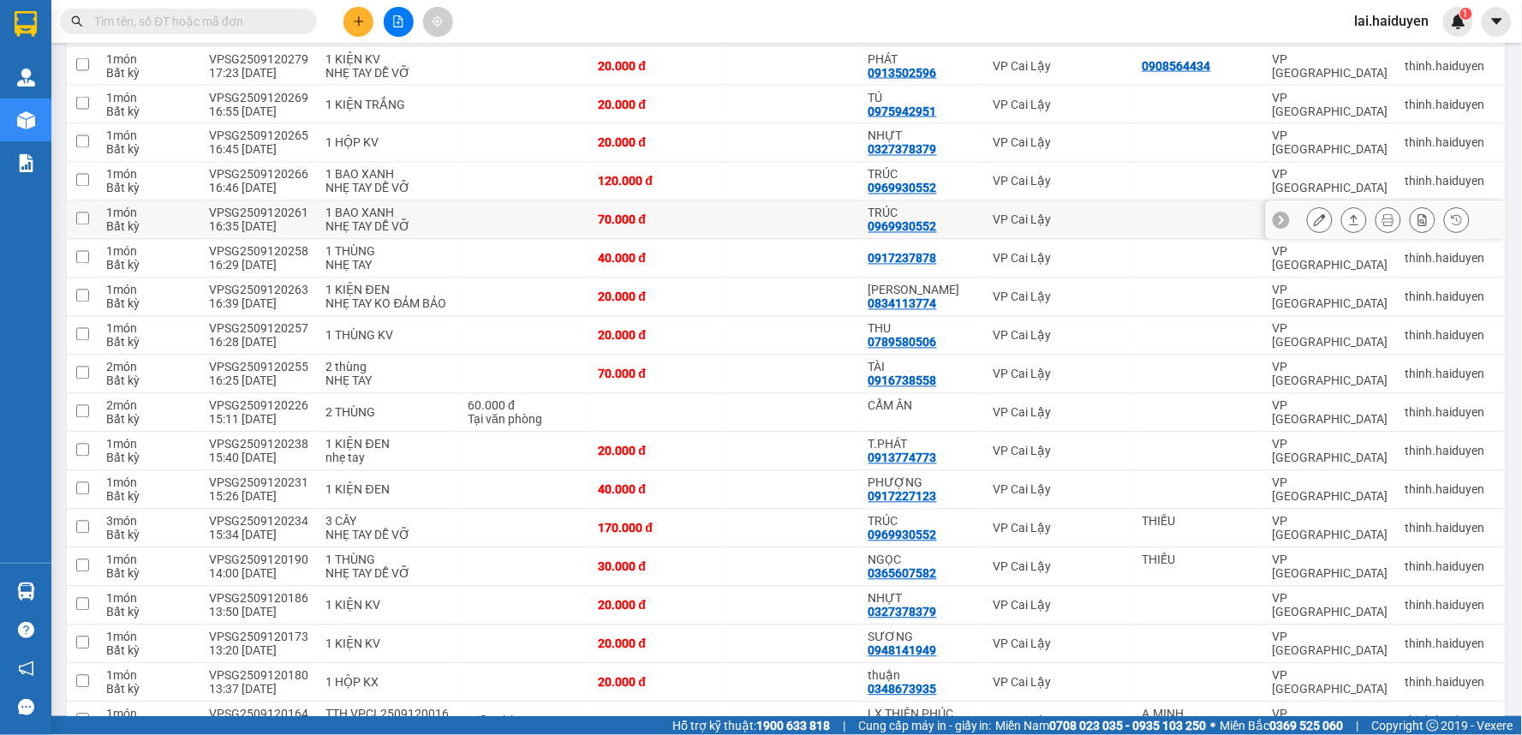
click at [725, 218] on td at bounding box center [792, 220] width 135 height 39
checkbox input "true"
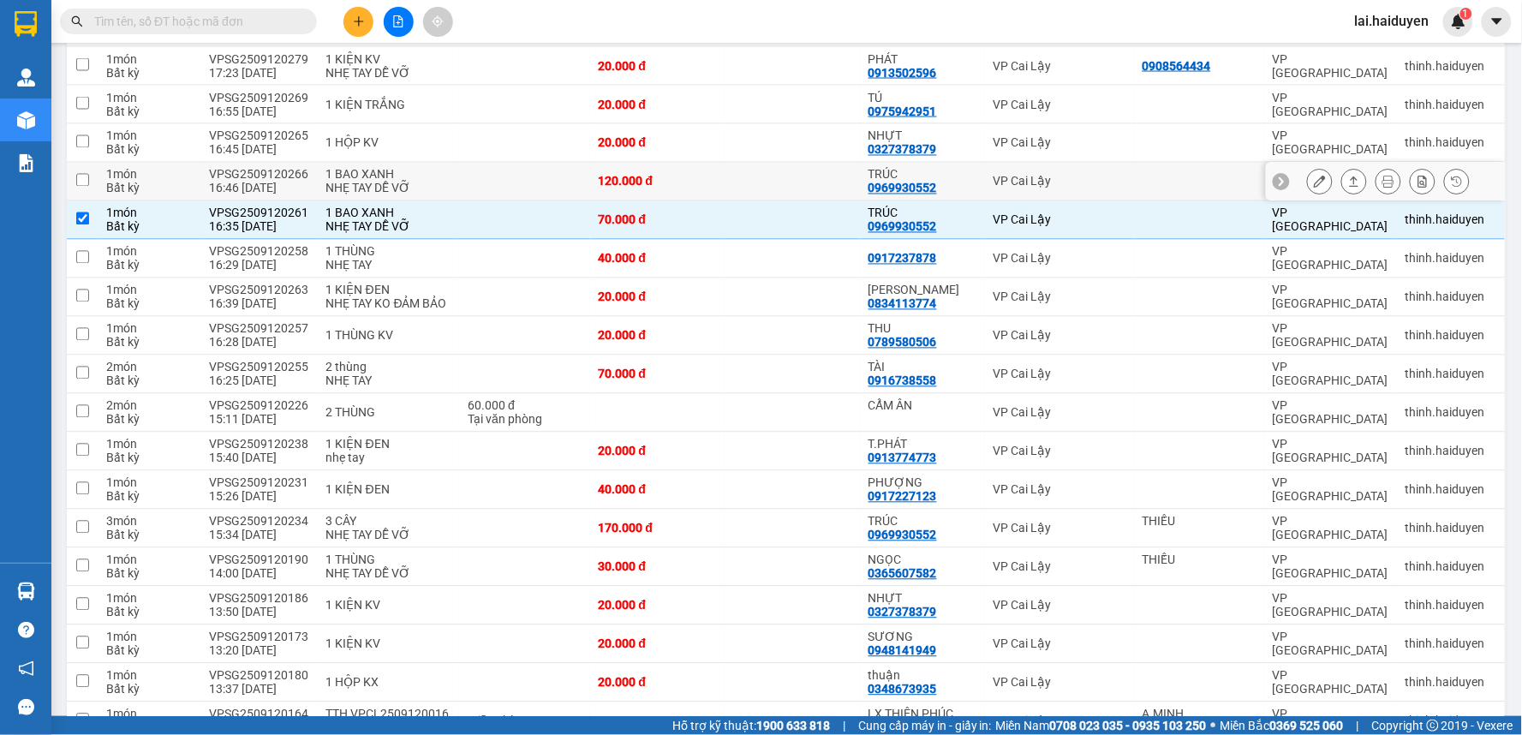
click at [748, 183] on td at bounding box center [792, 182] width 135 height 39
checkbox input "true"
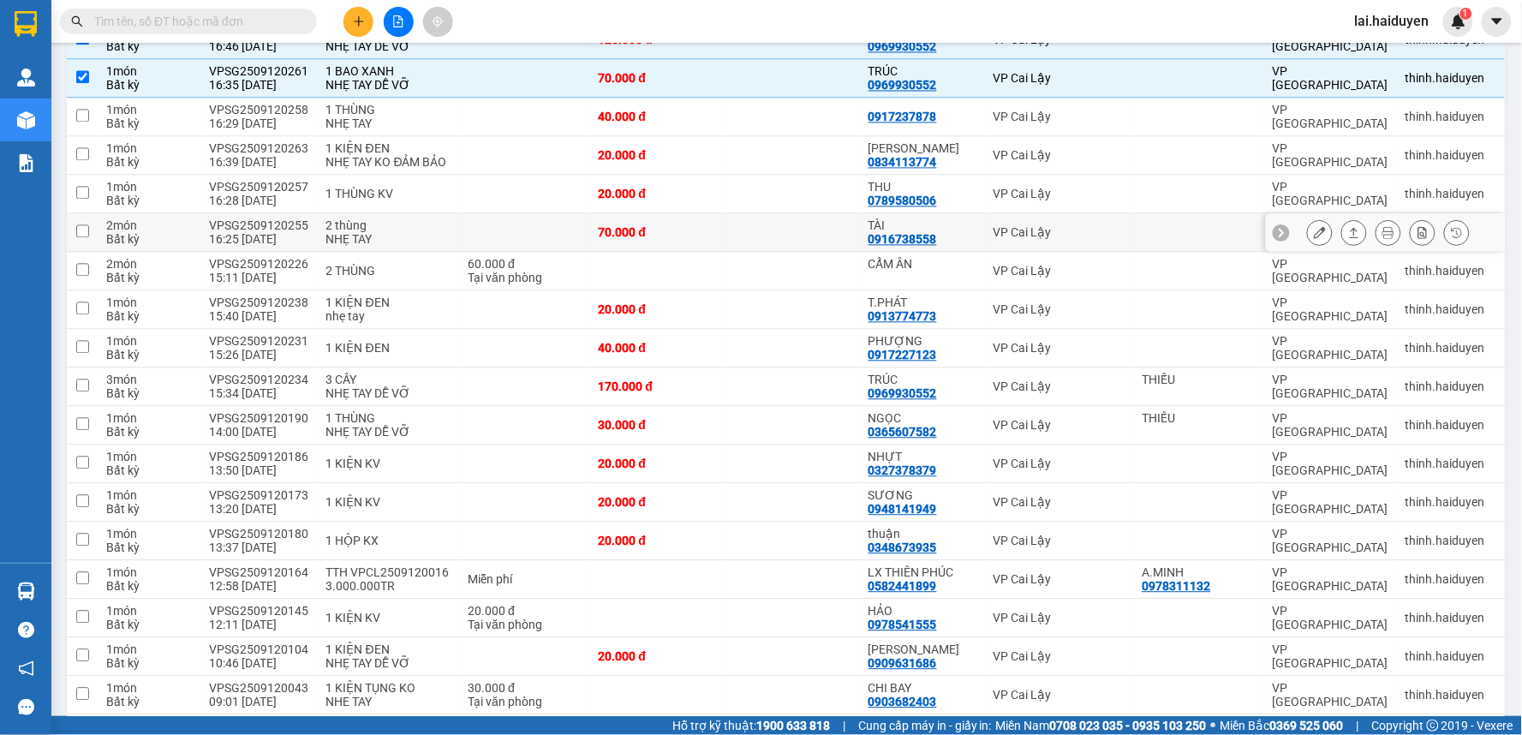
scroll to position [806, 0]
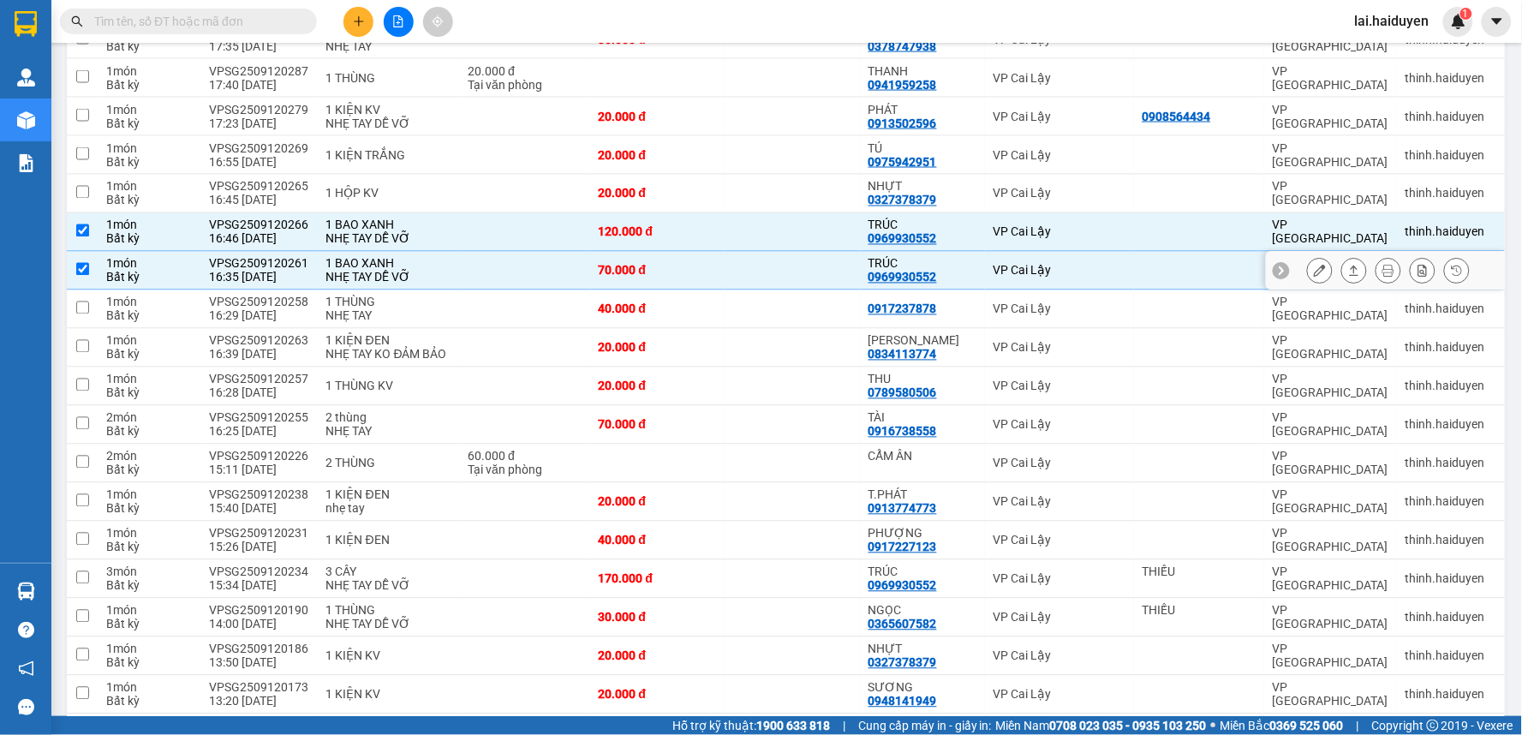
click at [760, 266] on td at bounding box center [792, 271] width 135 height 39
checkbox input "false"
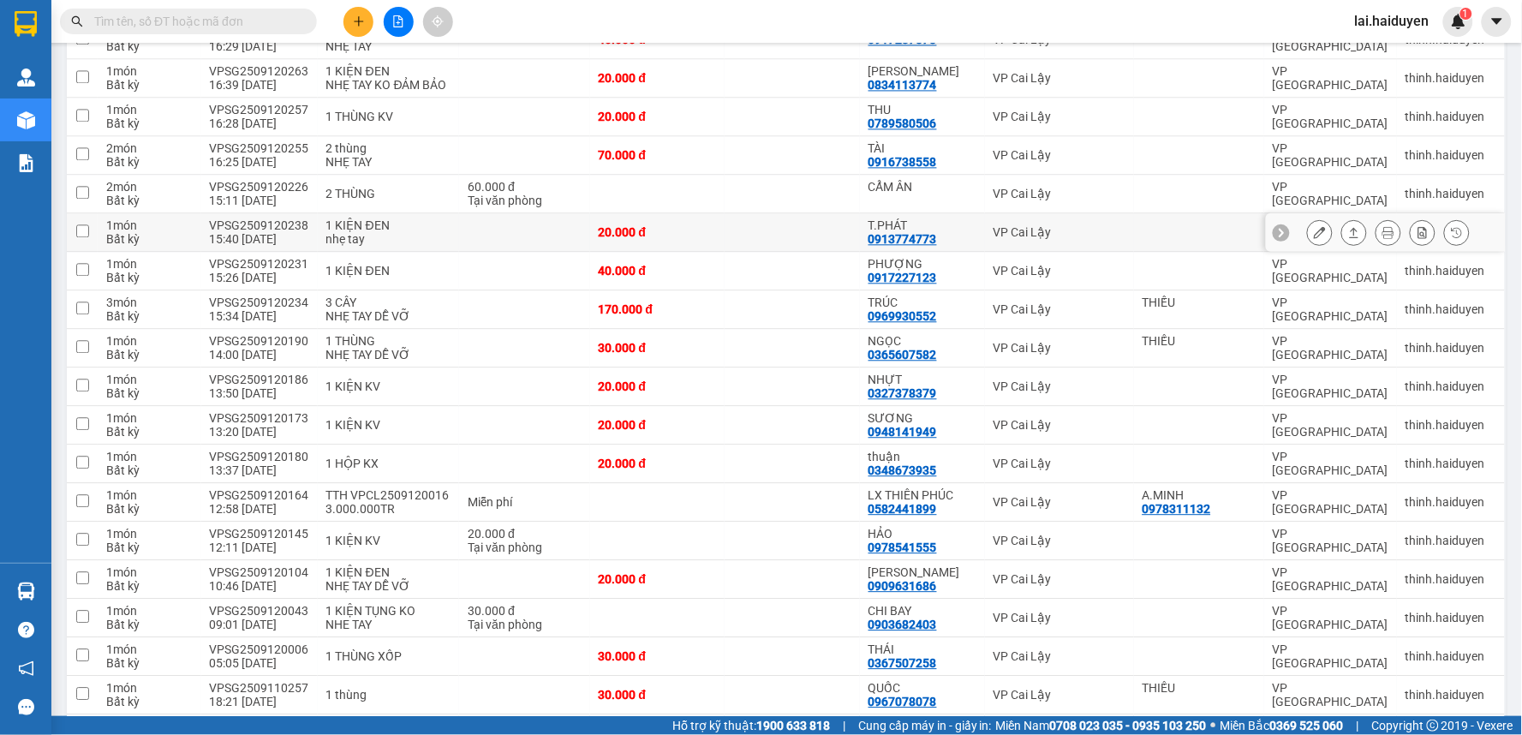
scroll to position [1091, 0]
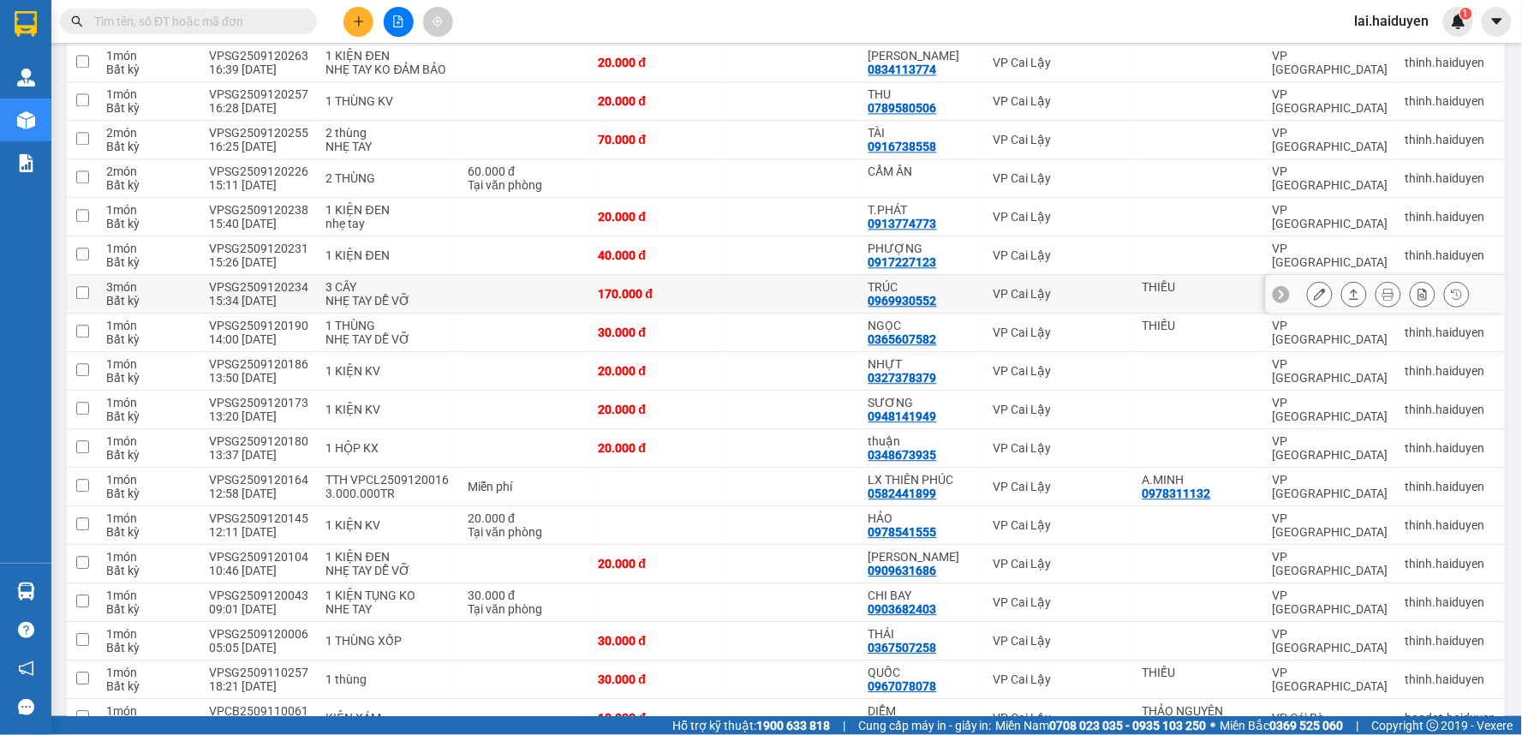
drag, startPoint x: 507, startPoint y: 311, endPoint x: 535, endPoint y: 310, distance: 28.3
click at [508, 311] on td at bounding box center [524, 294] width 130 height 39
checkbox input "true"
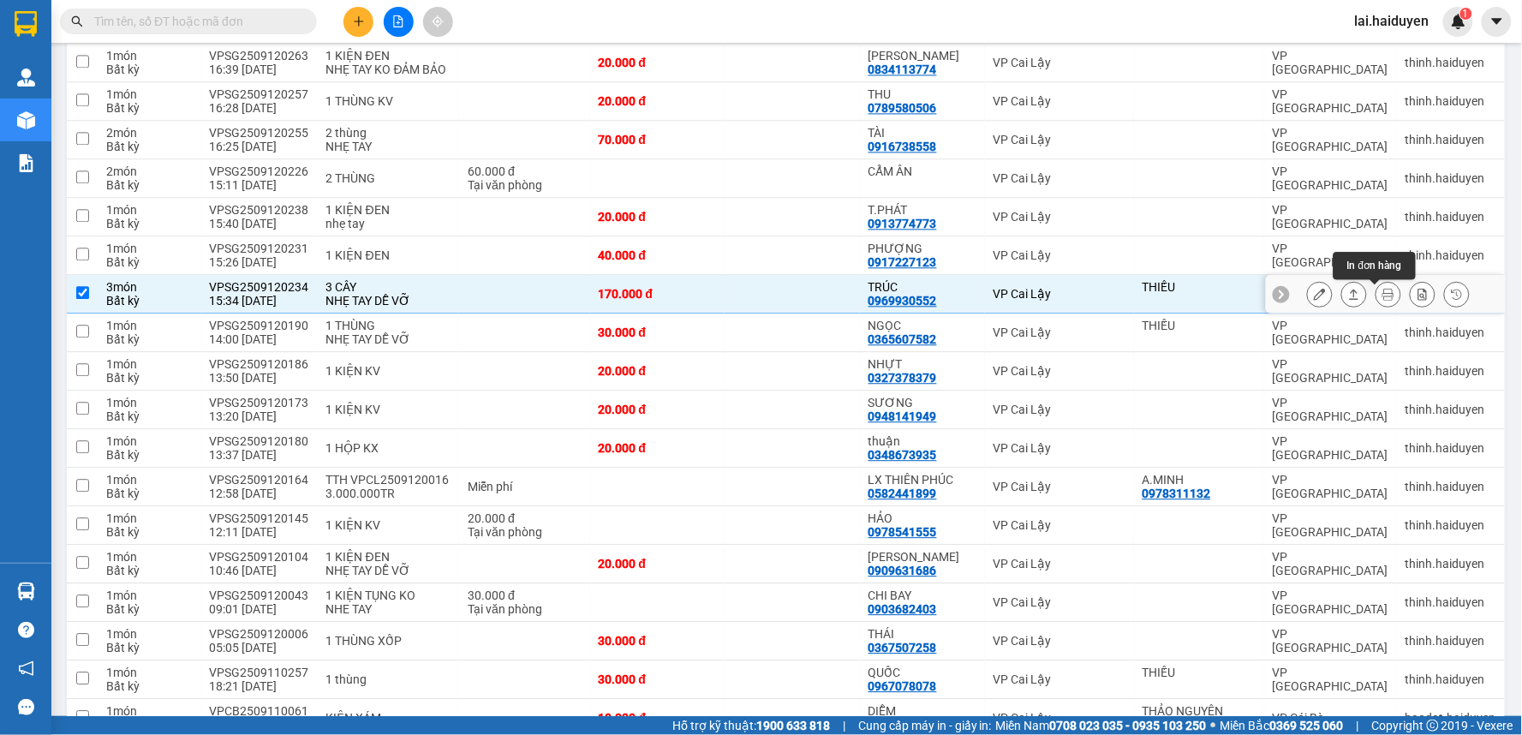
click at [1377, 296] on button at bounding box center [1389, 294] width 24 height 30
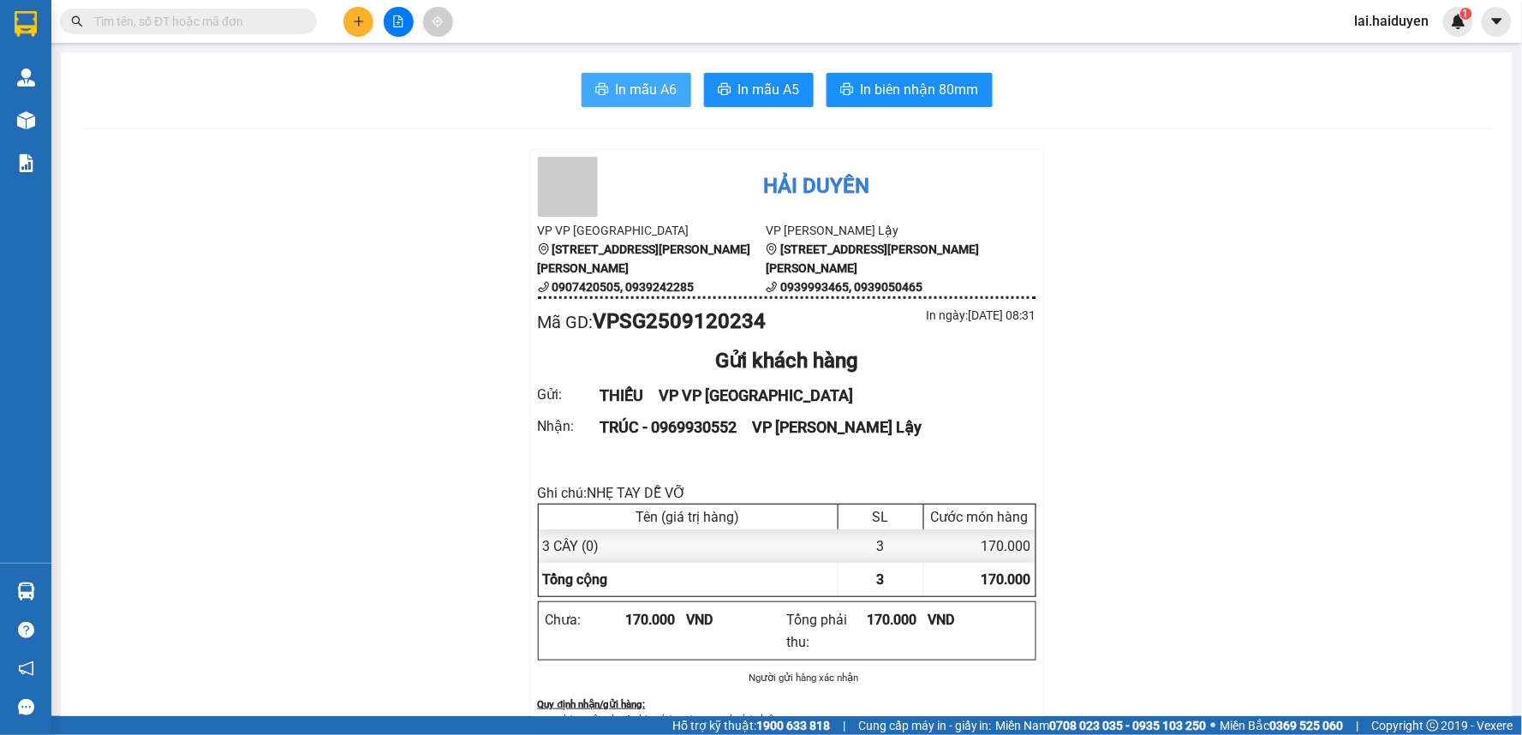
click at [635, 91] on span "In mẫu A6" at bounding box center [647, 89] width 62 height 21
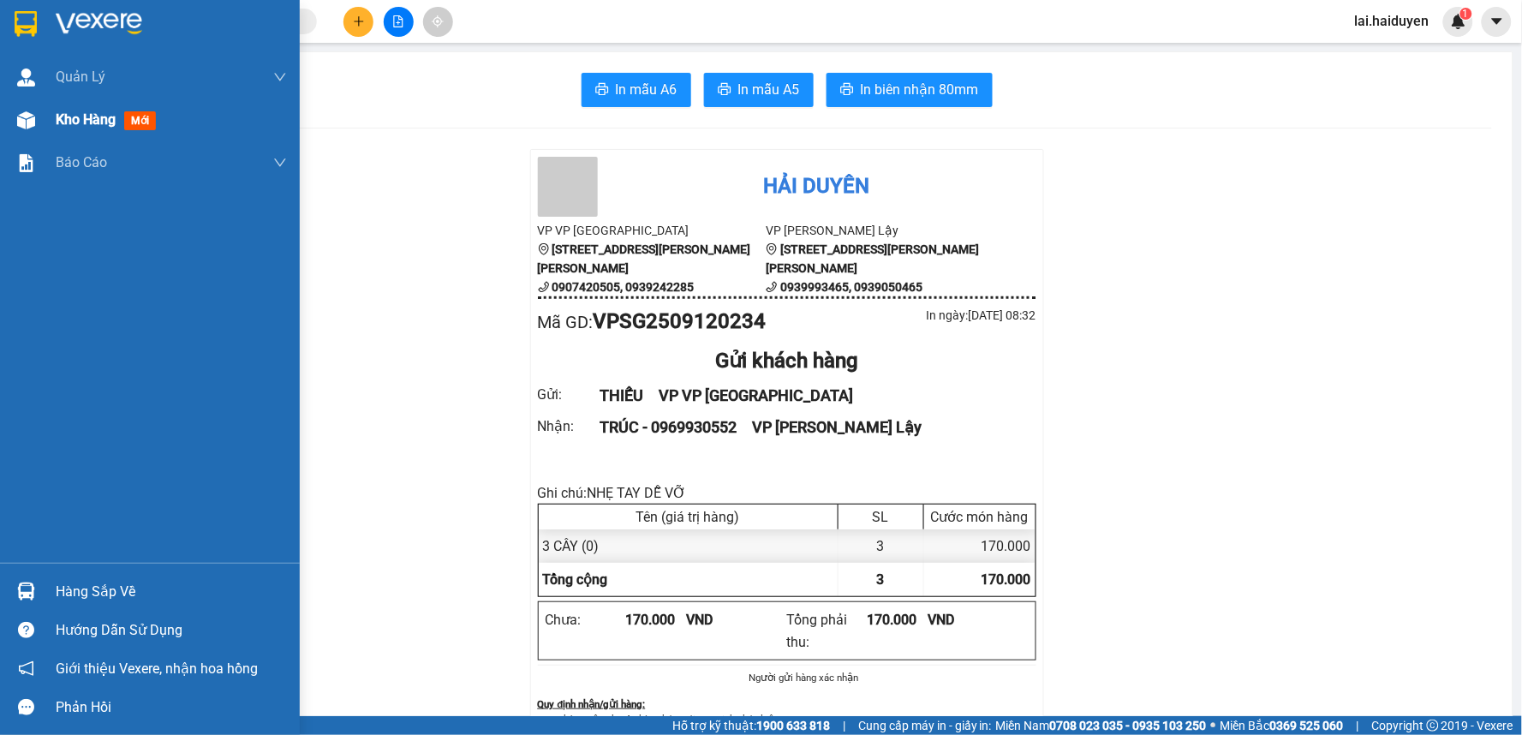
click at [66, 125] on span "Kho hàng" at bounding box center [86, 119] width 60 height 16
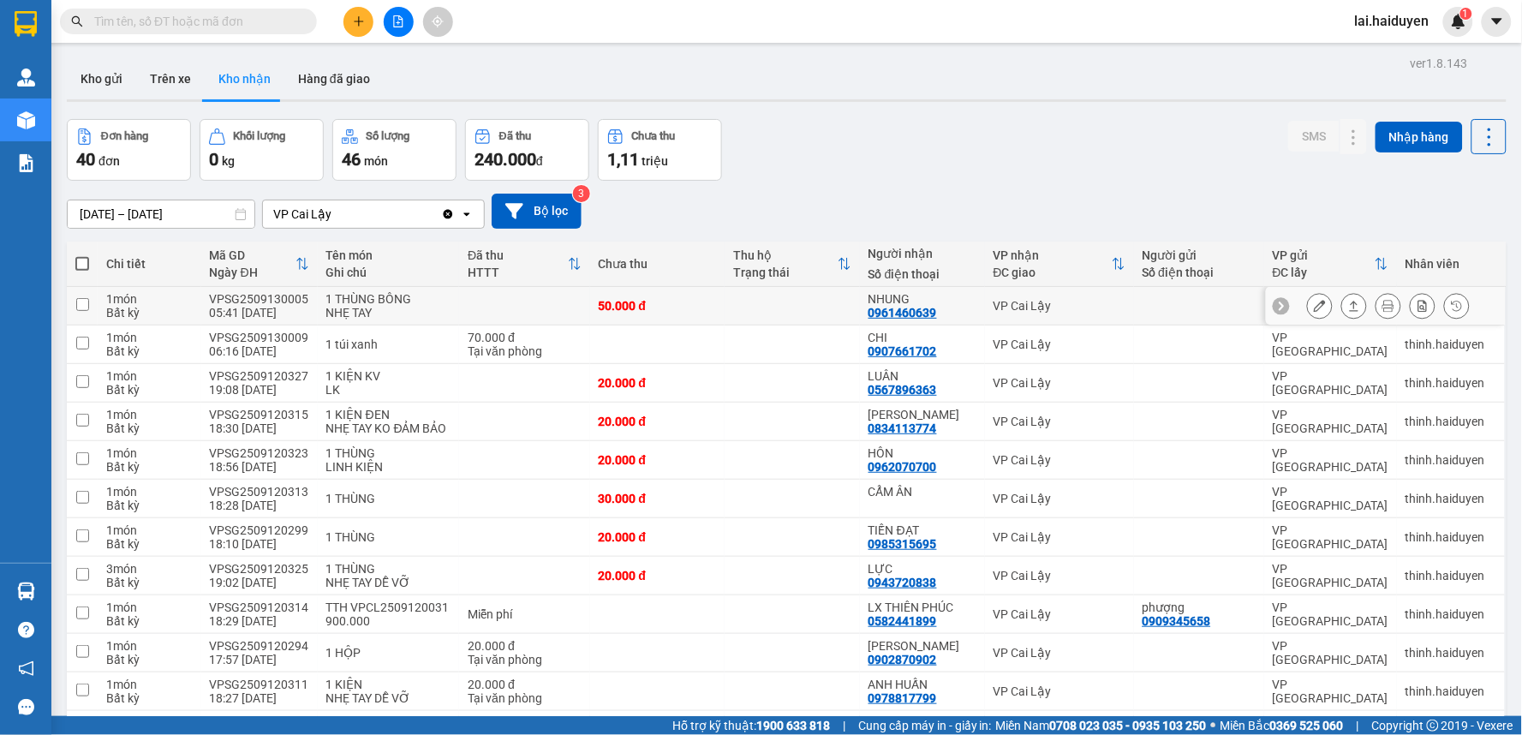
click at [725, 314] on td at bounding box center [792, 306] width 135 height 39
checkbox input "true"
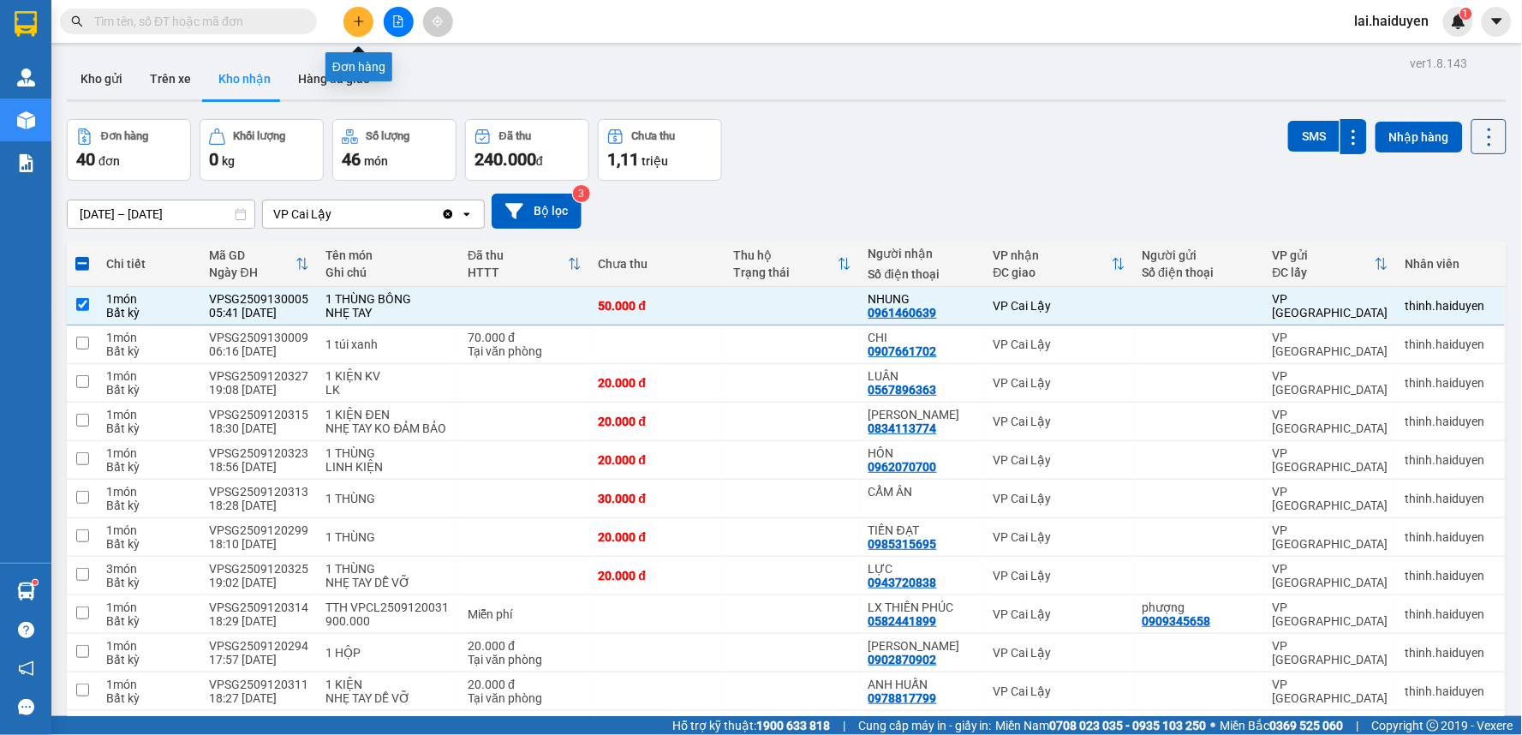
click at [360, 24] on icon "plus" at bounding box center [359, 21] width 12 height 12
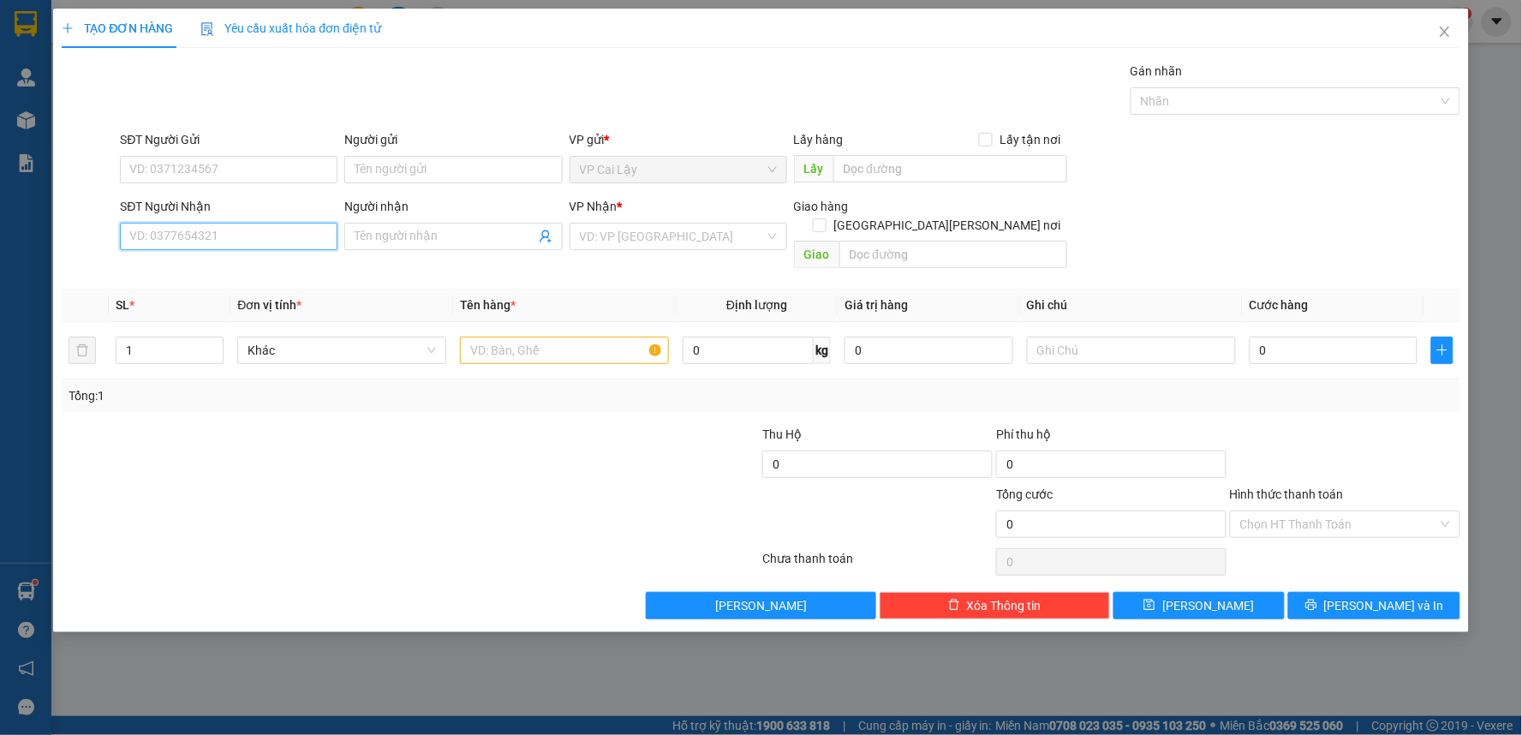
click at [260, 243] on input "SĐT Người Nhận" at bounding box center [229, 236] width 218 height 27
type input "0"
click at [199, 236] on input "0" at bounding box center [229, 236] width 218 height 27
click at [1438, 39] on icon "close" at bounding box center [1445, 32] width 14 height 14
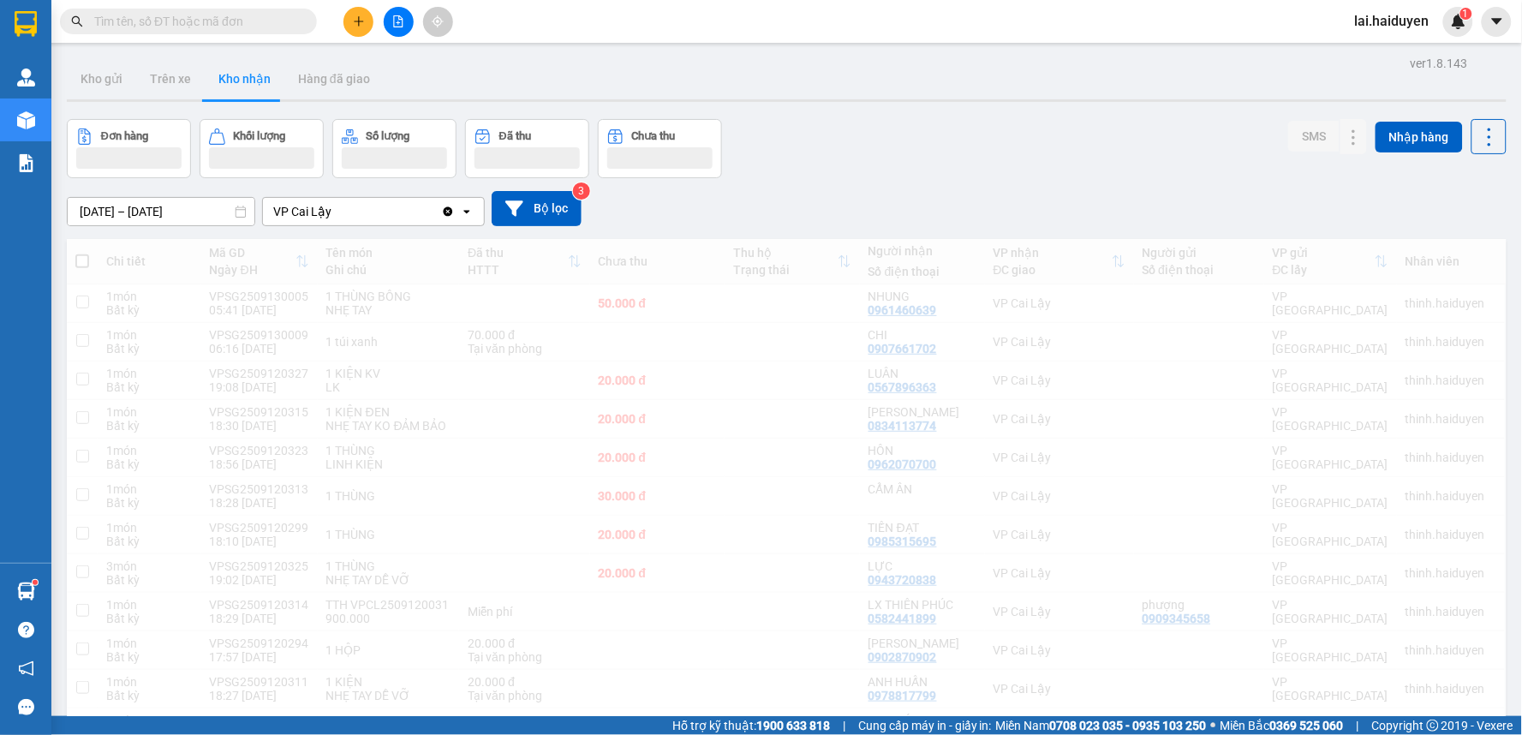
click at [391, 19] on button at bounding box center [399, 22] width 30 height 30
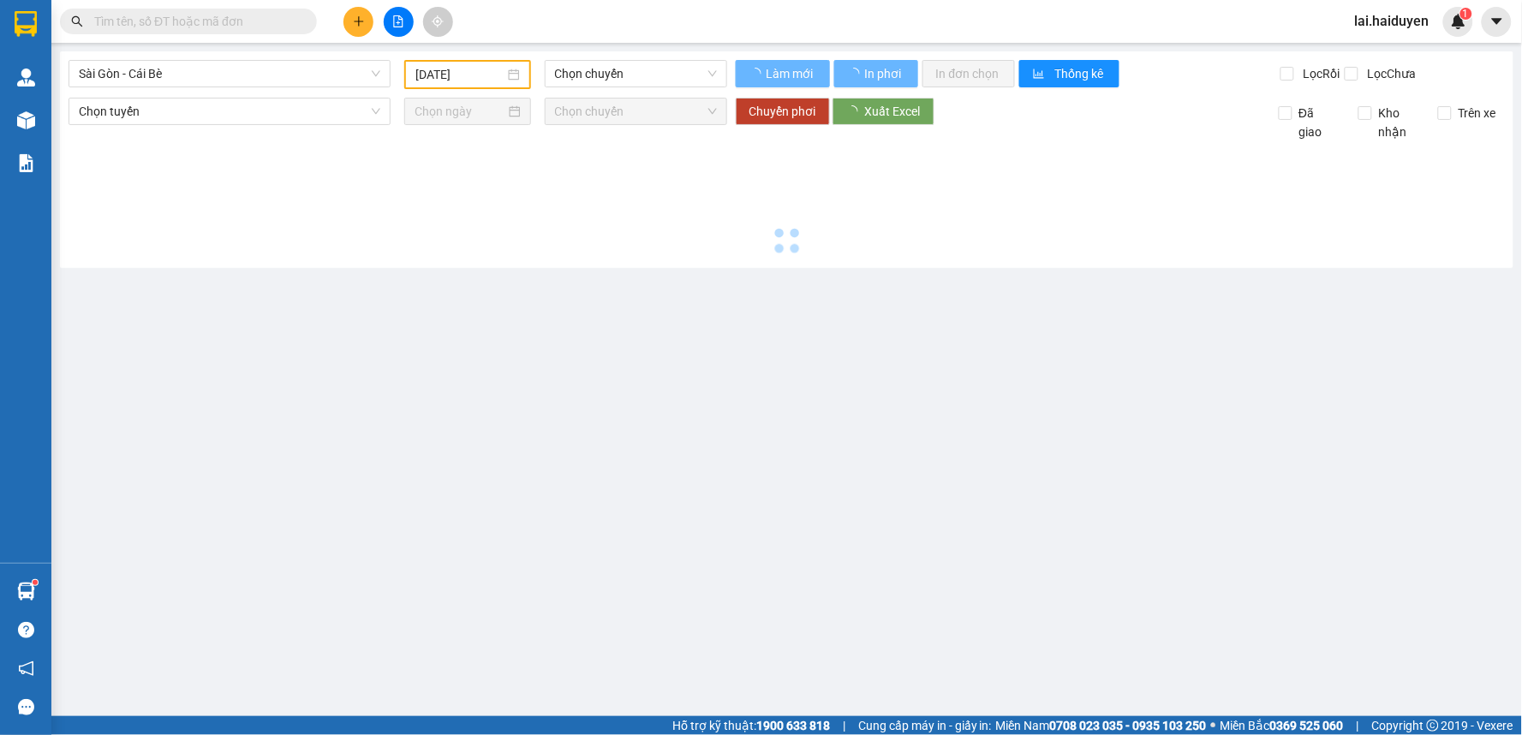
type input "[DATE]"
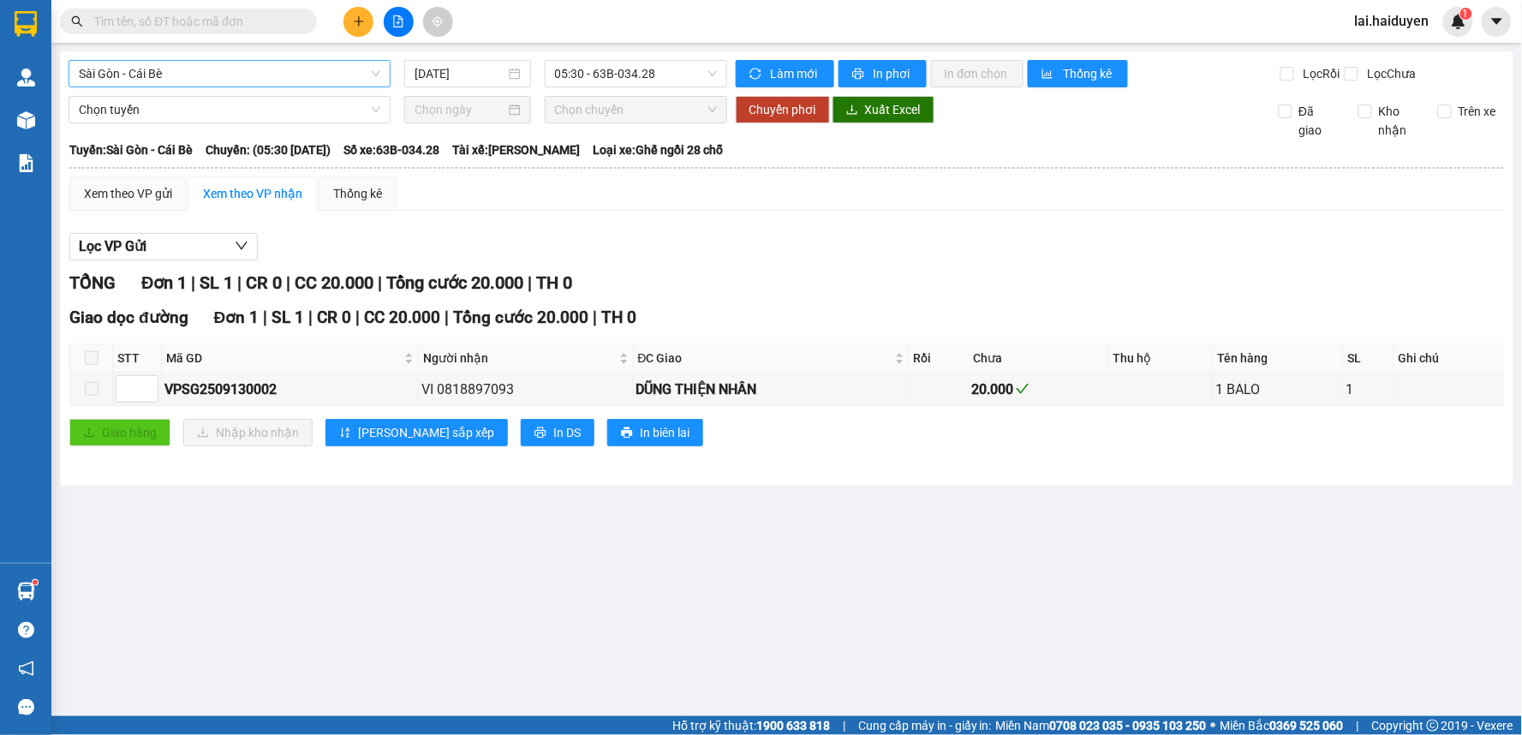
click at [320, 63] on span "Sài Gòn - Cái Bè" at bounding box center [230, 74] width 302 height 26
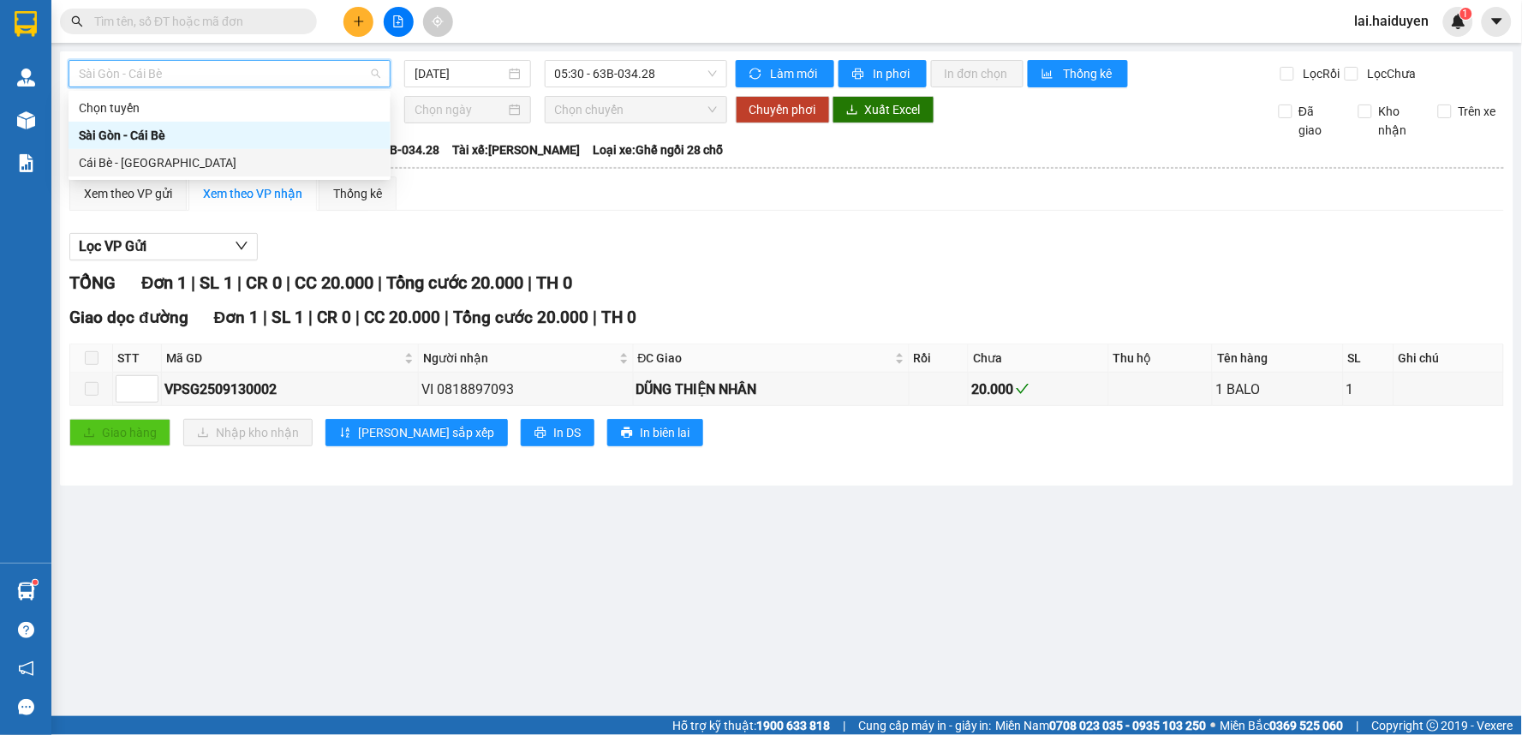
drag, startPoint x: 310, startPoint y: 157, endPoint x: 398, endPoint y: 140, distance: 89.7
click at [311, 157] on div "Cái Bè - [GEOGRAPHIC_DATA]" at bounding box center [230, 162] width 302 height 19
type input "[DATE]"
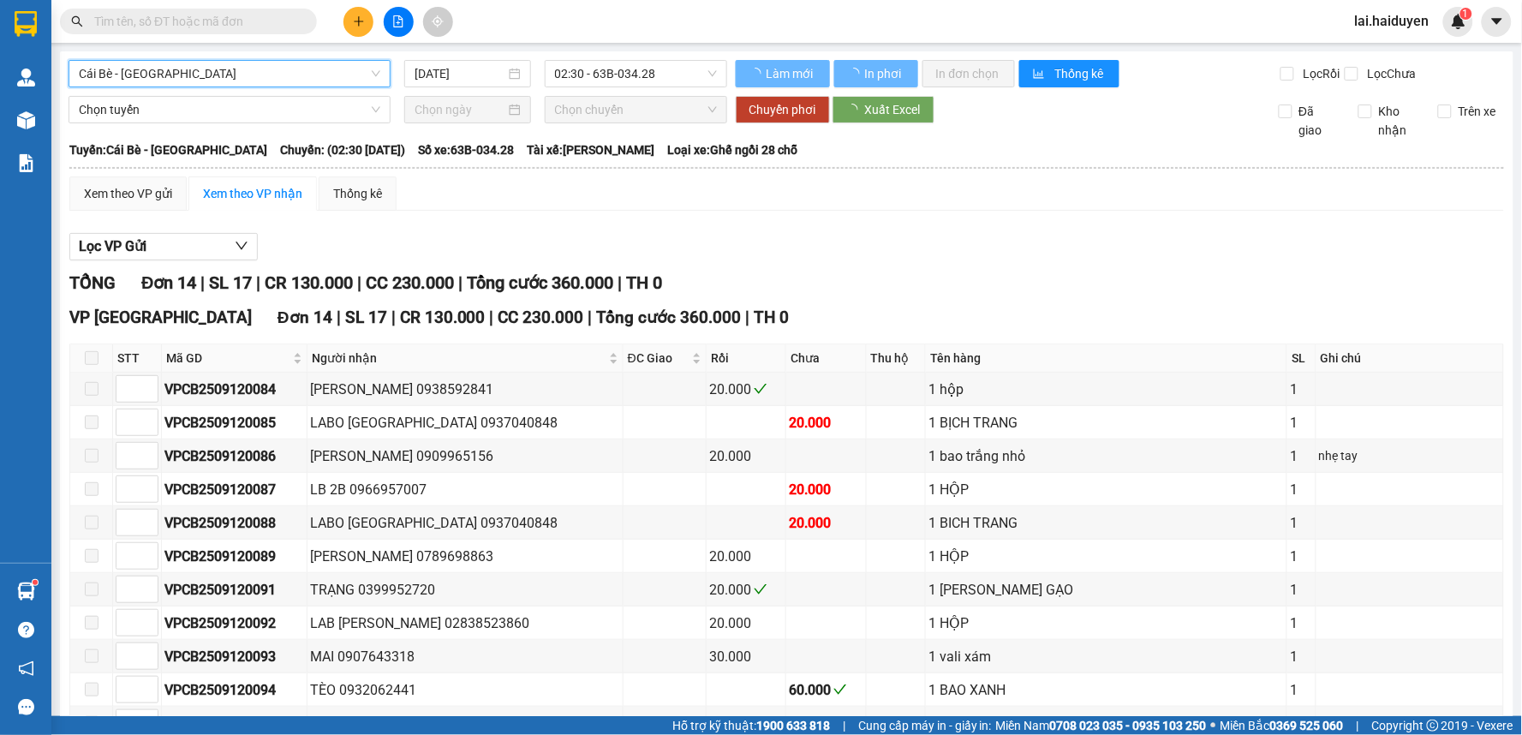
click at [655, 78] on span "02:30 - 63B-034.28" at bounding box center [636, 74] width 162 height 26
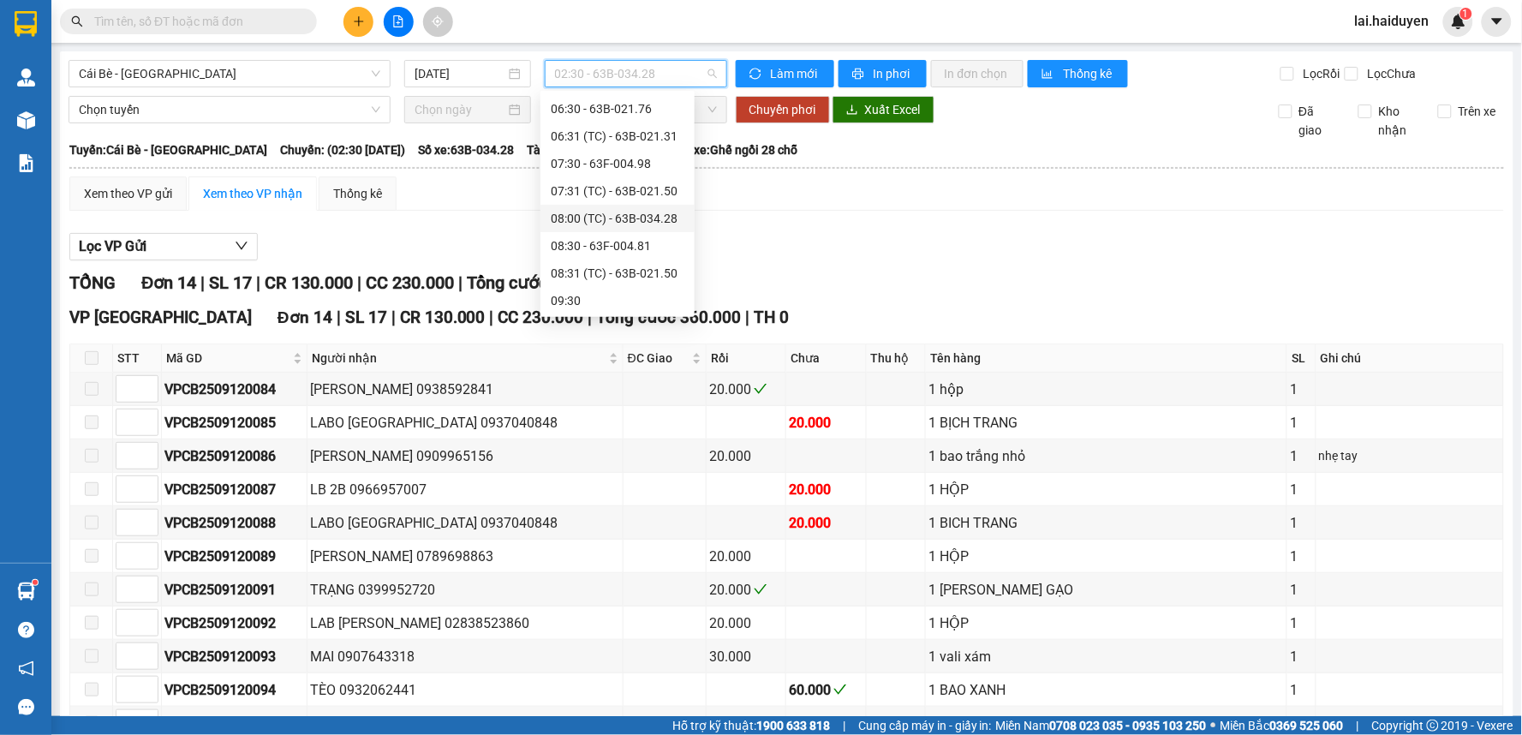
scroll to position [285, 0]
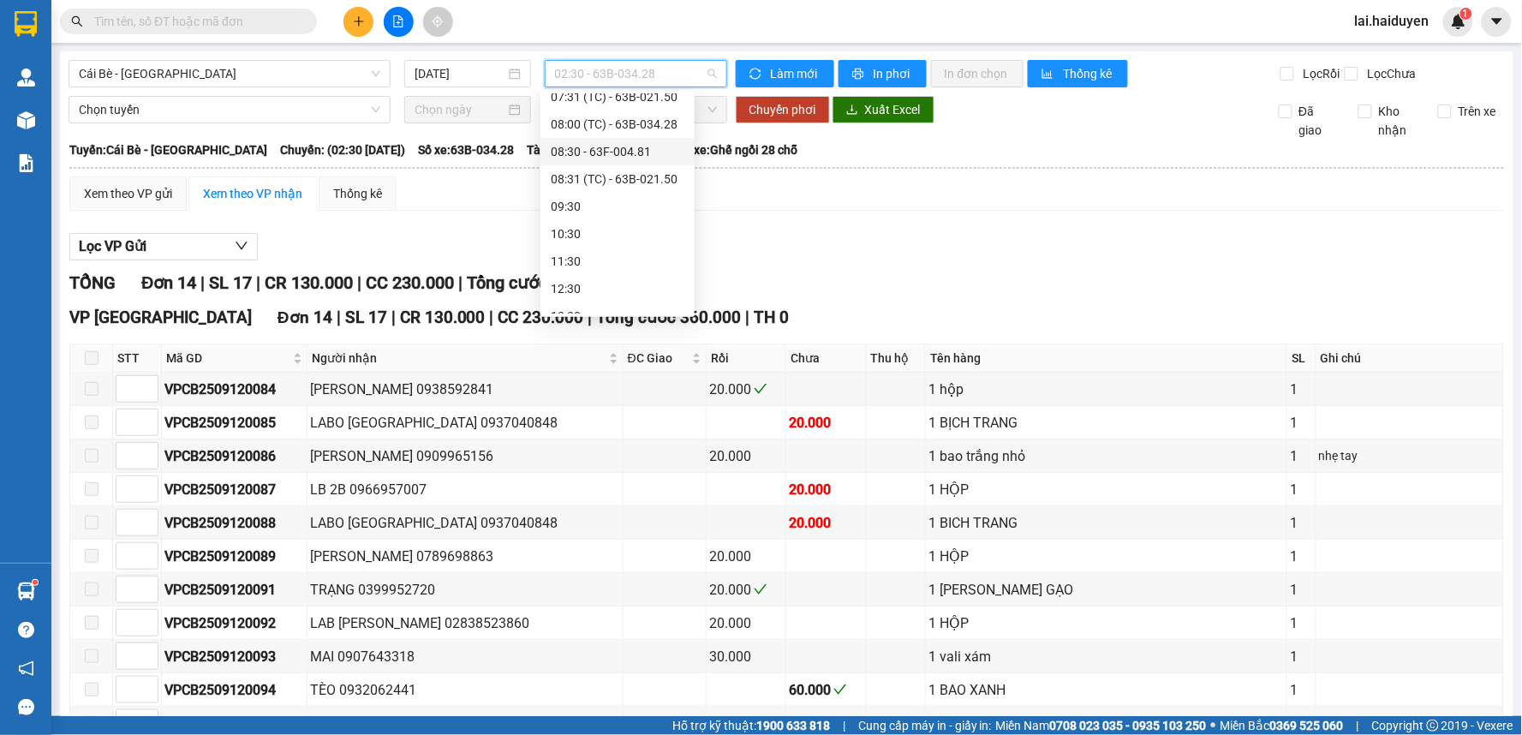
click at [660, 150] on div "08:30 - 63F-004.81" at bounding box center [618, 151] width 134 height 19
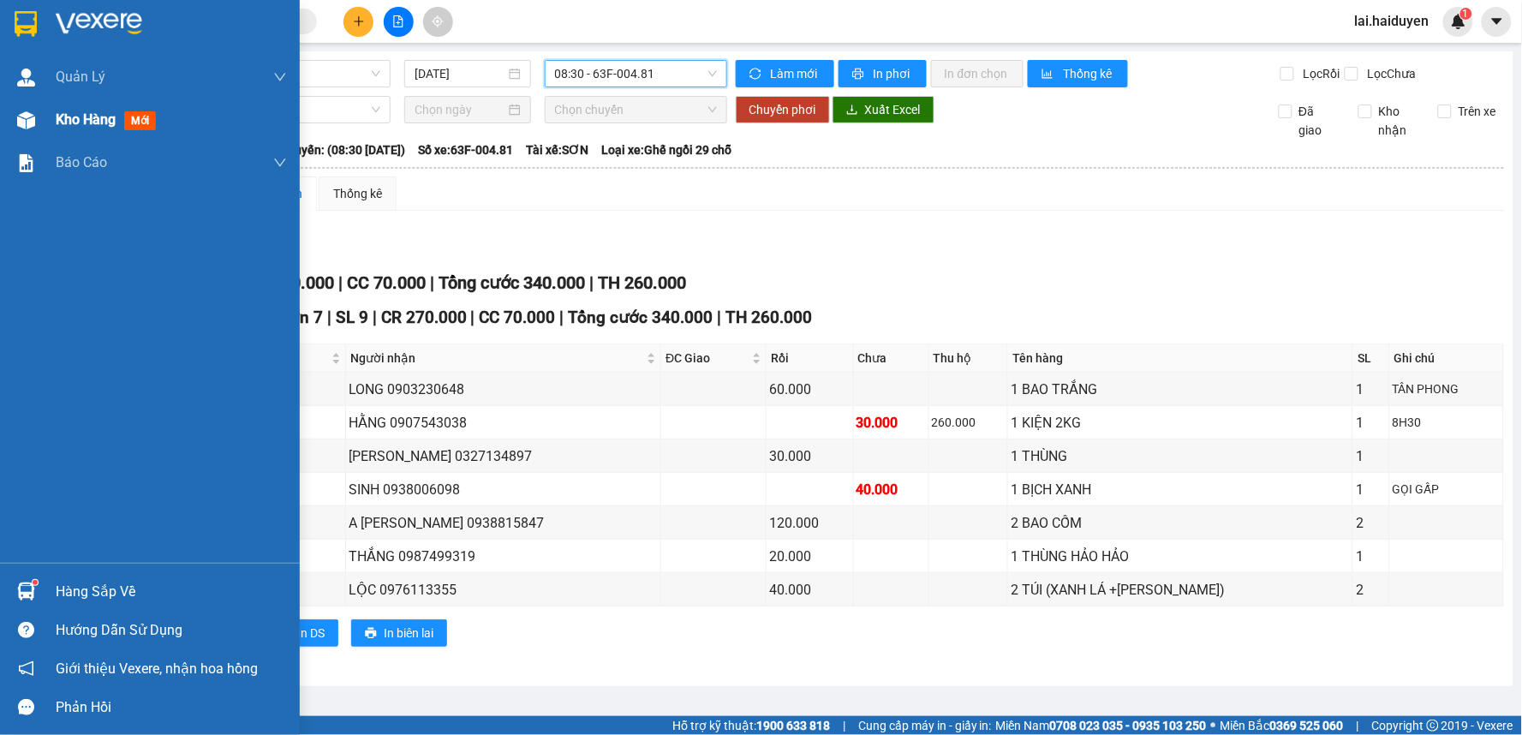
click at [78, 128] on span "Kho hàng" at bounding box center [86, 119] width 60 height 16
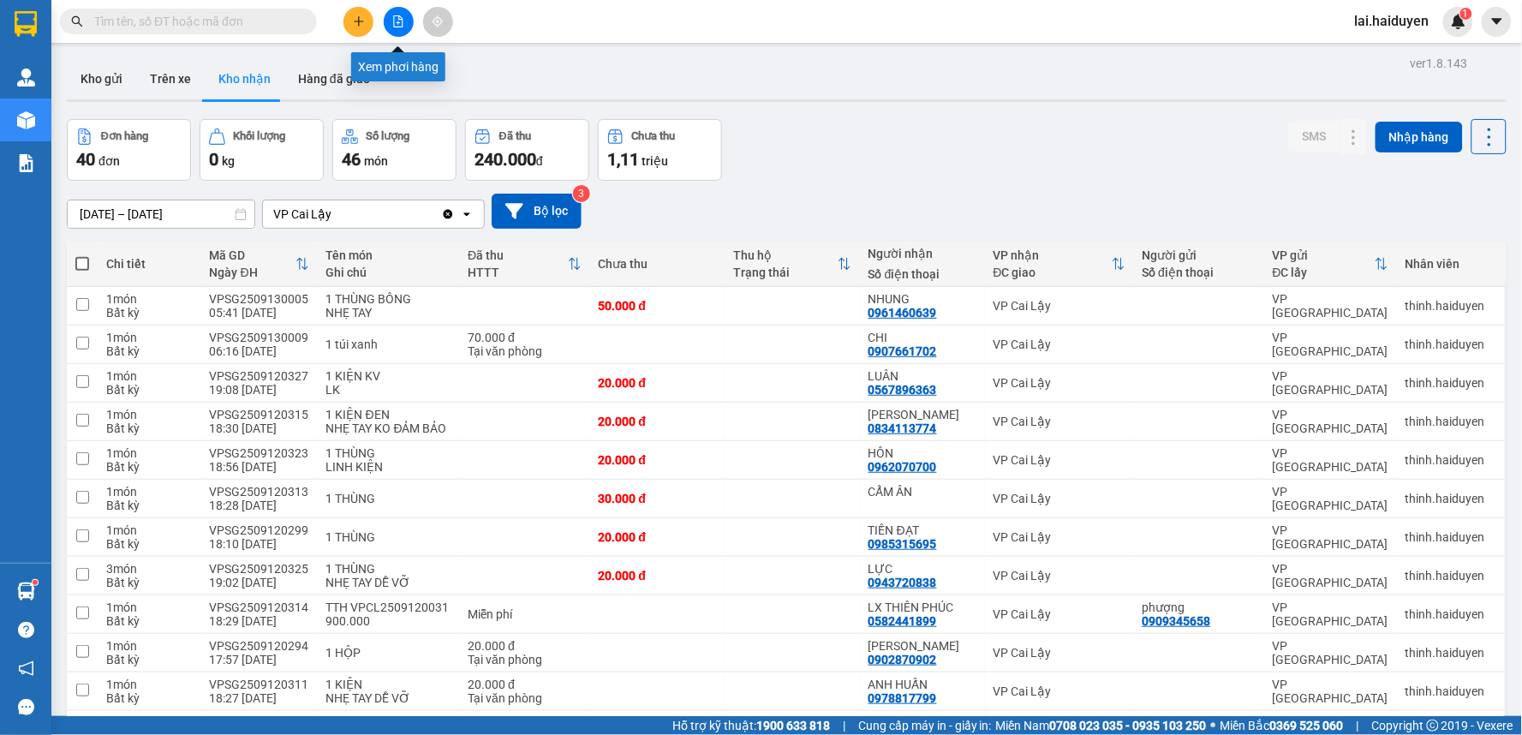
click at [403, 28] on button at bounding box center [399, 22] width 30 height 30
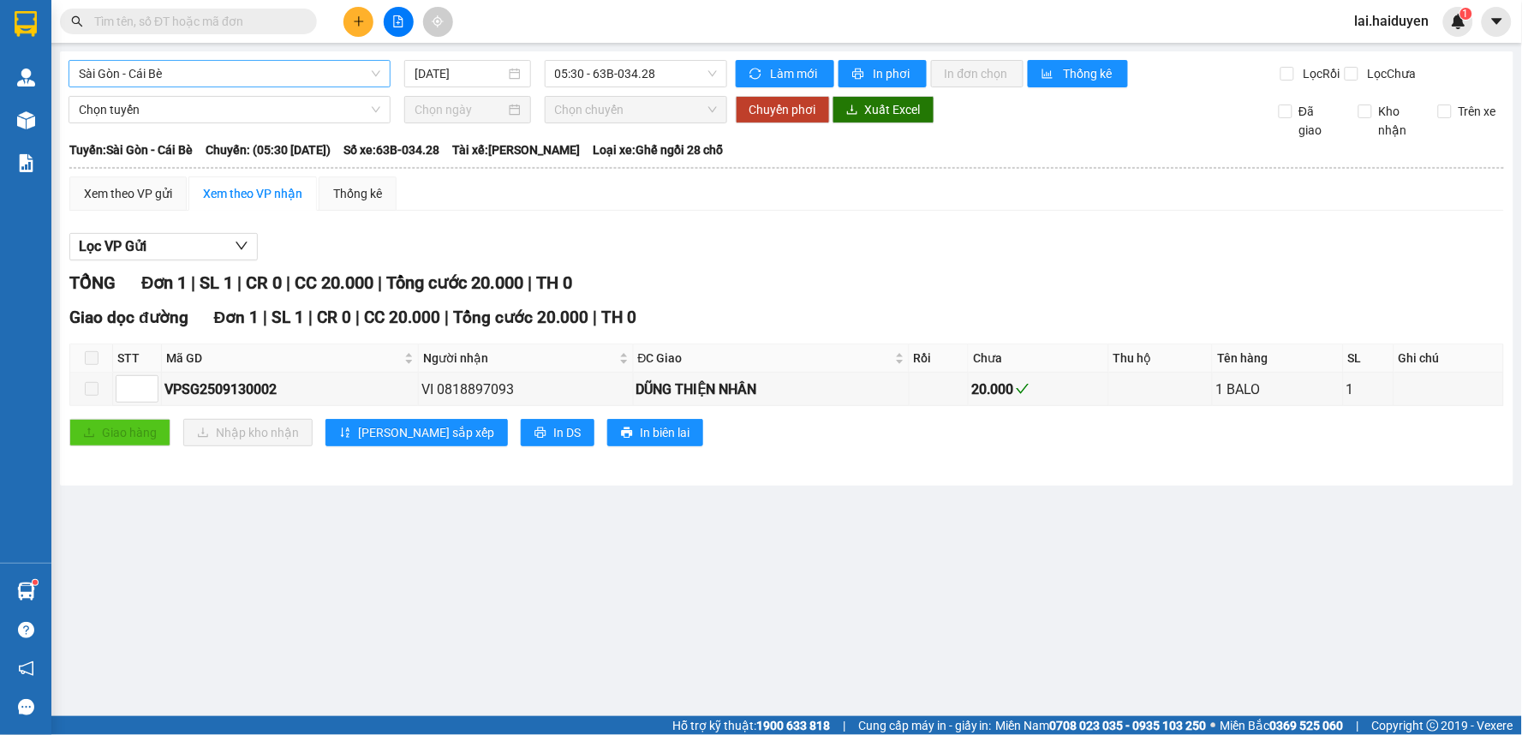
click at [184, 65] on span "Sài Gòn - Cái Bè" at bounding box center [230, 74] width 302 height 26
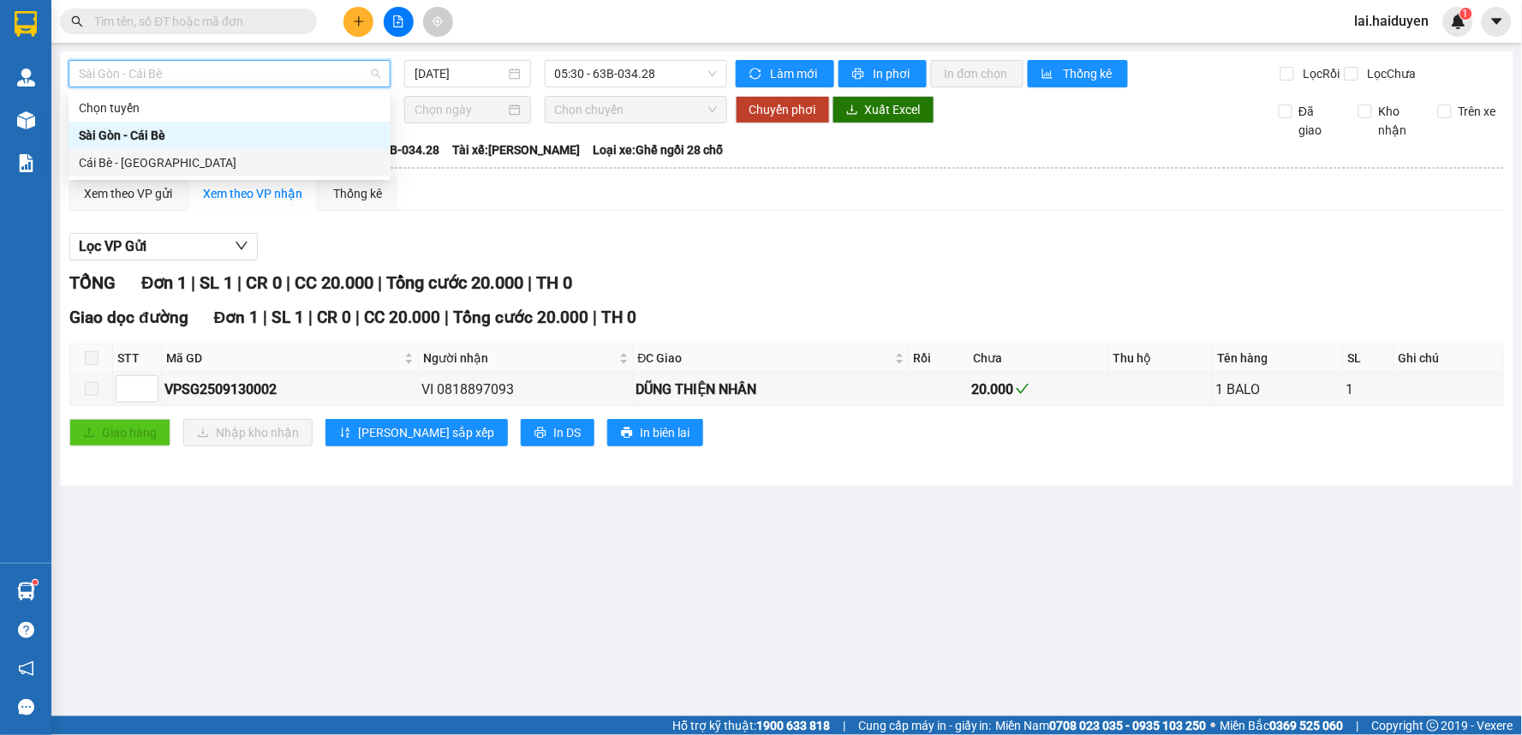
click at [209, 161] on div "Cái Bè - [GEOGRAPHIC_DATA]" at bounding box center [230, 162] width 302 height 19
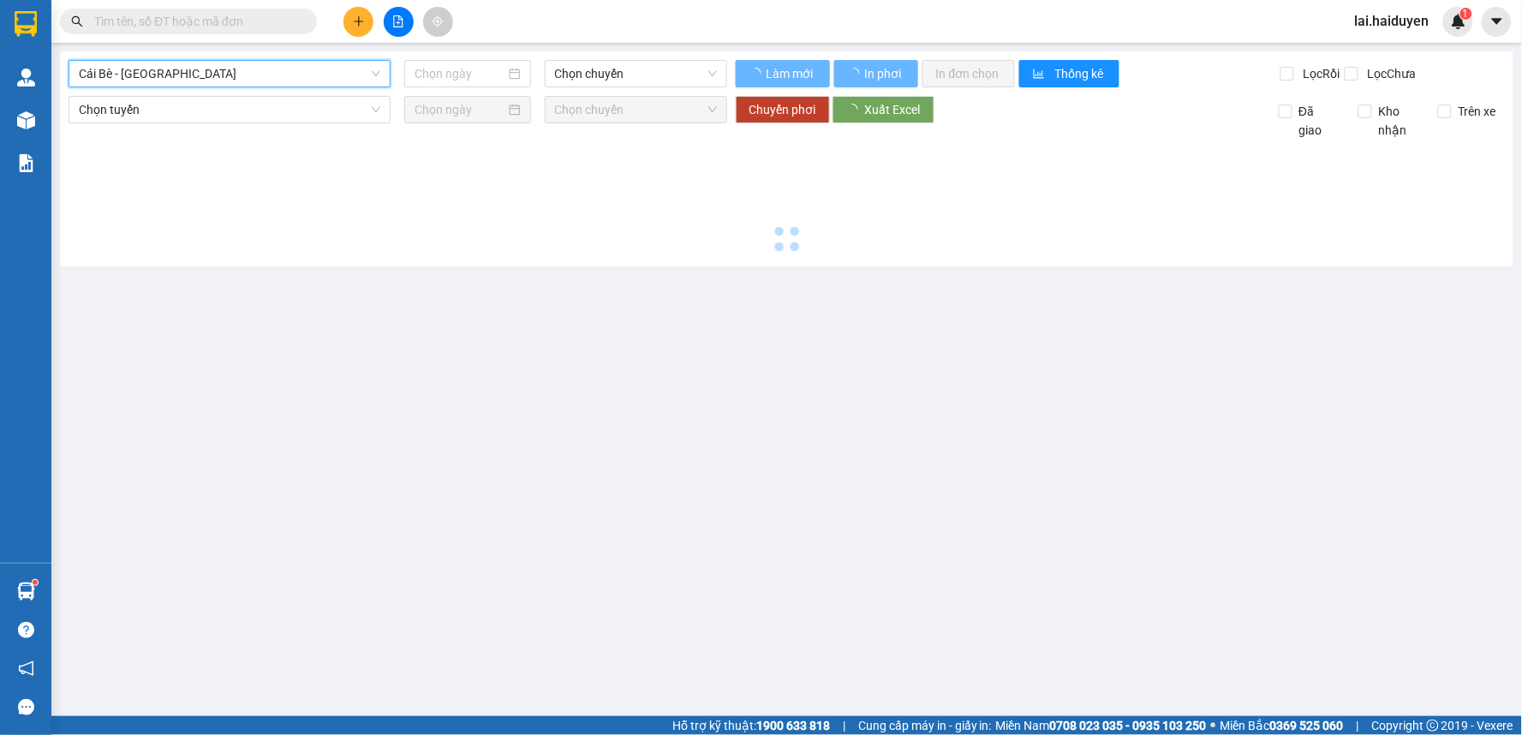
type input "[DATE]"
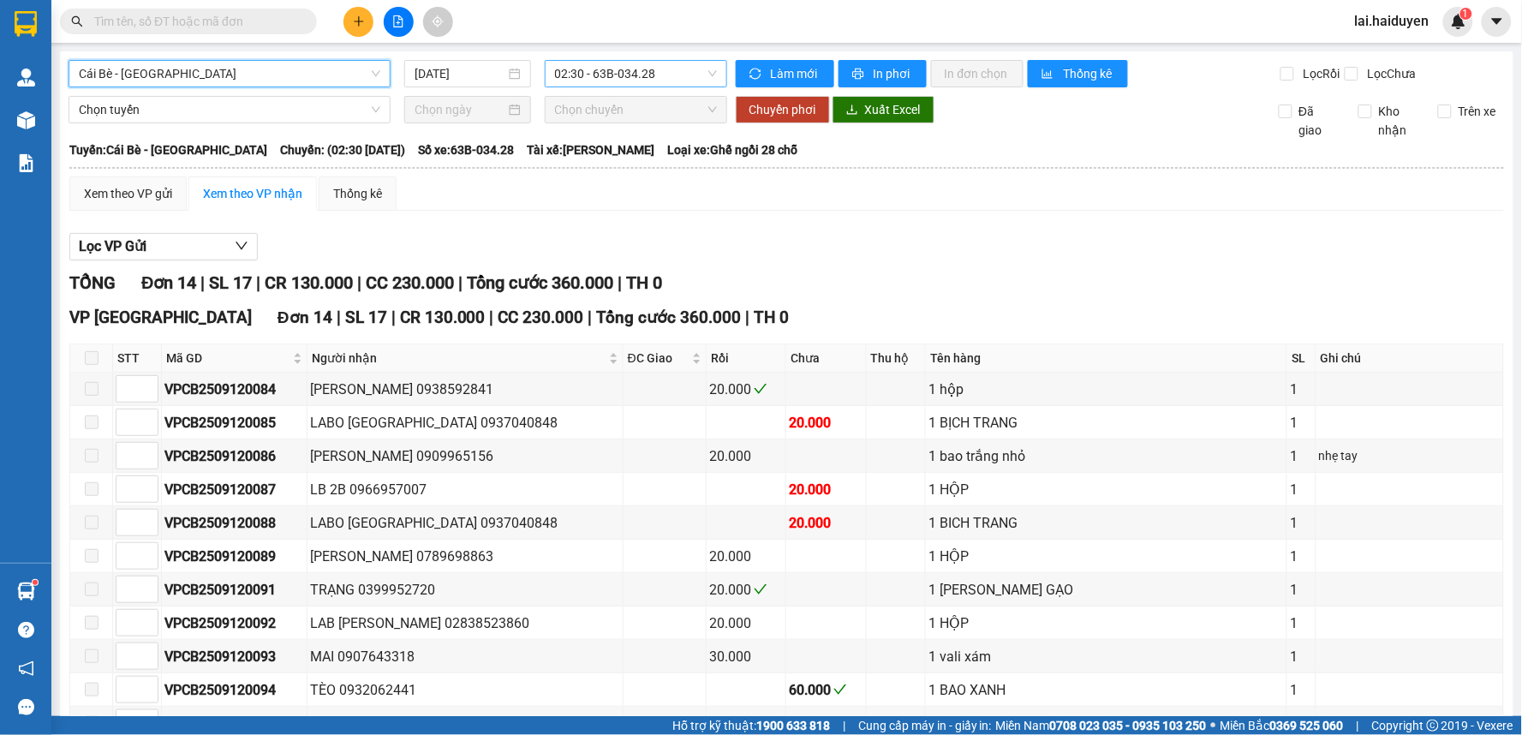
click at [658, 66] on span "02:30 - 63B-034.28" at bounding box center [636, 74] width 162 height 26
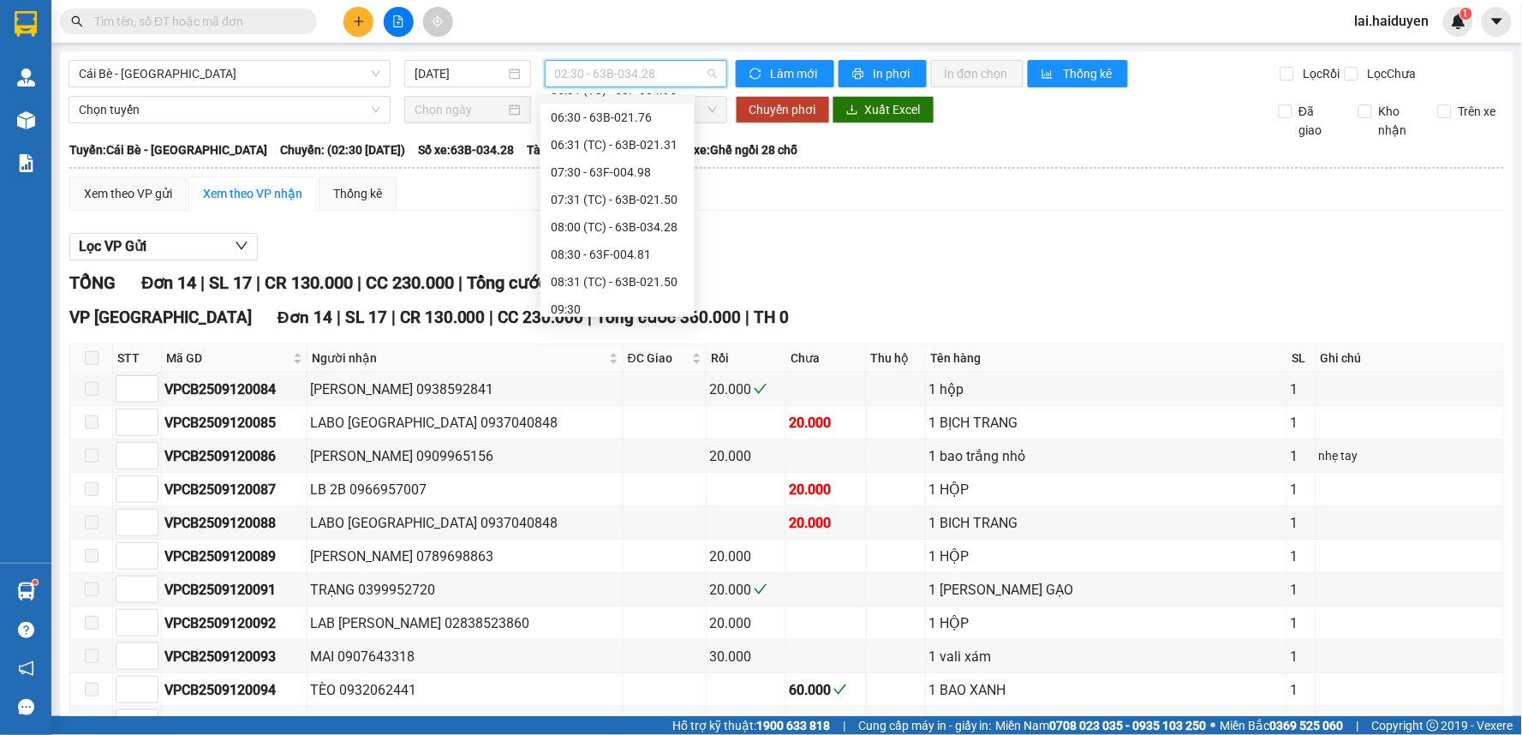
scroll to position [190, 0]
click at [623, 250] on div "08:30 - 63F-004.81" at bounding box center [618, 246] width 134 height 19
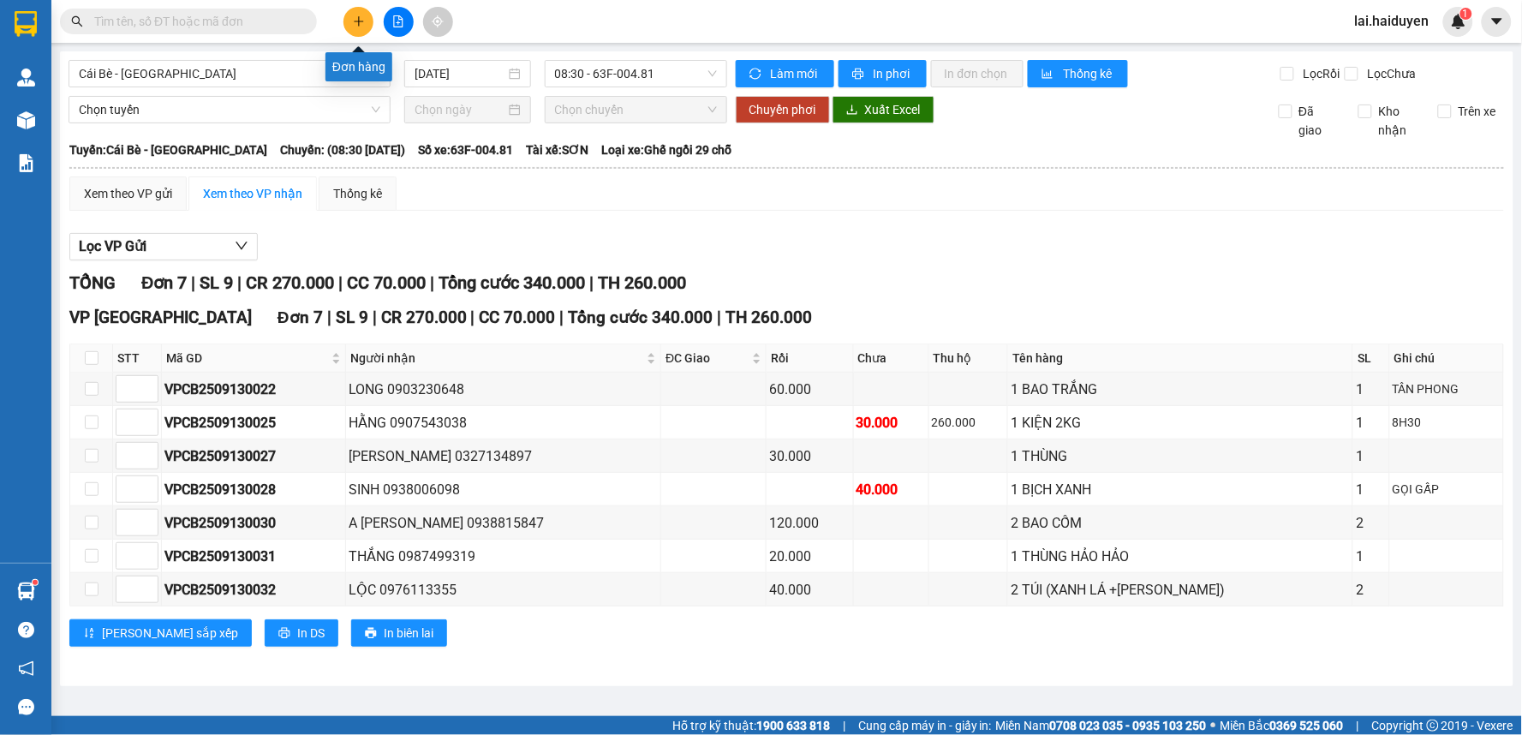
click at [355, 19] on icon "plus" at bounding box center [359, 21] width 12 height 12
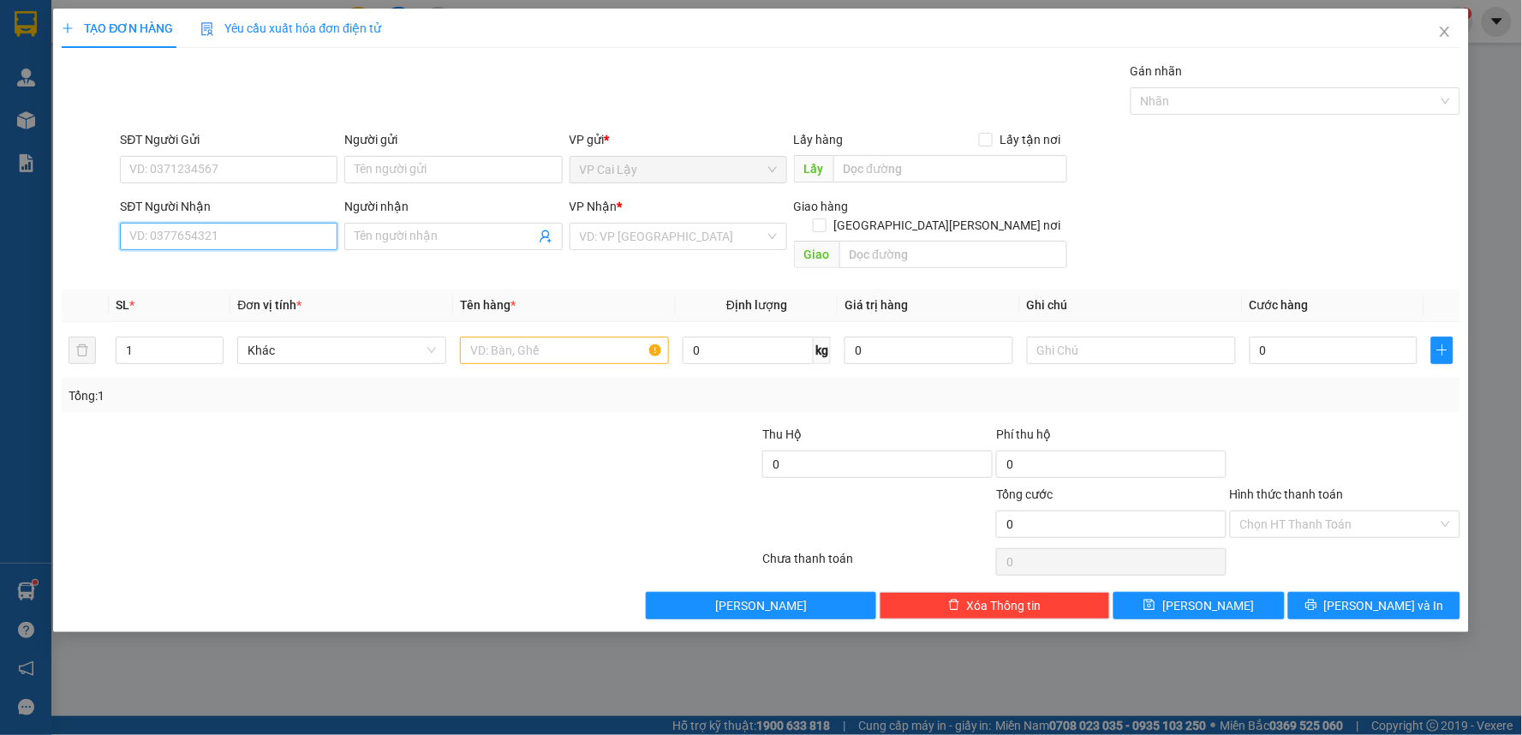
click at [272, 242] on input "SĐT Người Nhận" at bounding box center [229, 236] width 218 height 27
type input "0788889074"
click at [276, 269] on div "0788889074 - VŨ" at bounding box center [228, 270] width 197 height 19
type input "VŨ"
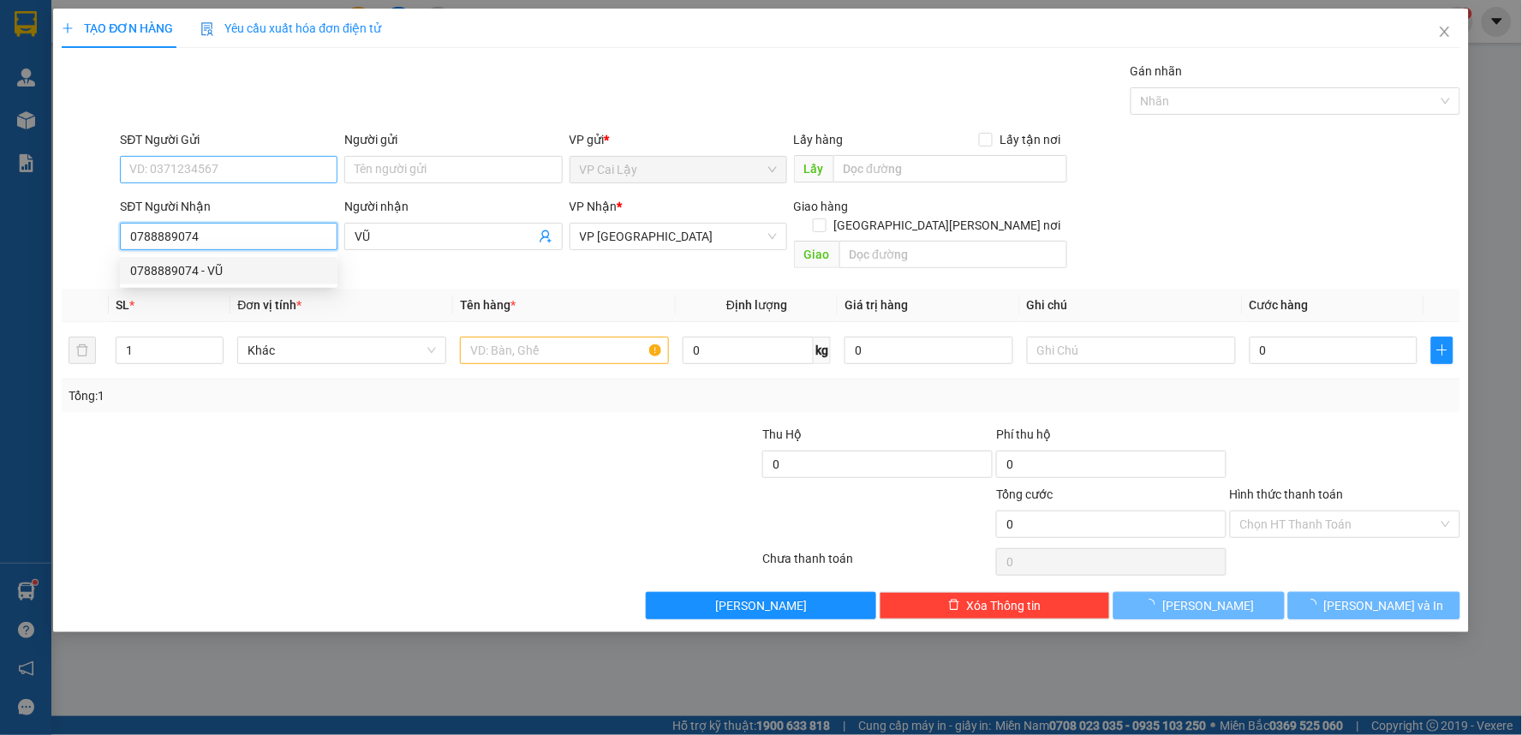
type input "20.000"
type input "0788889074"
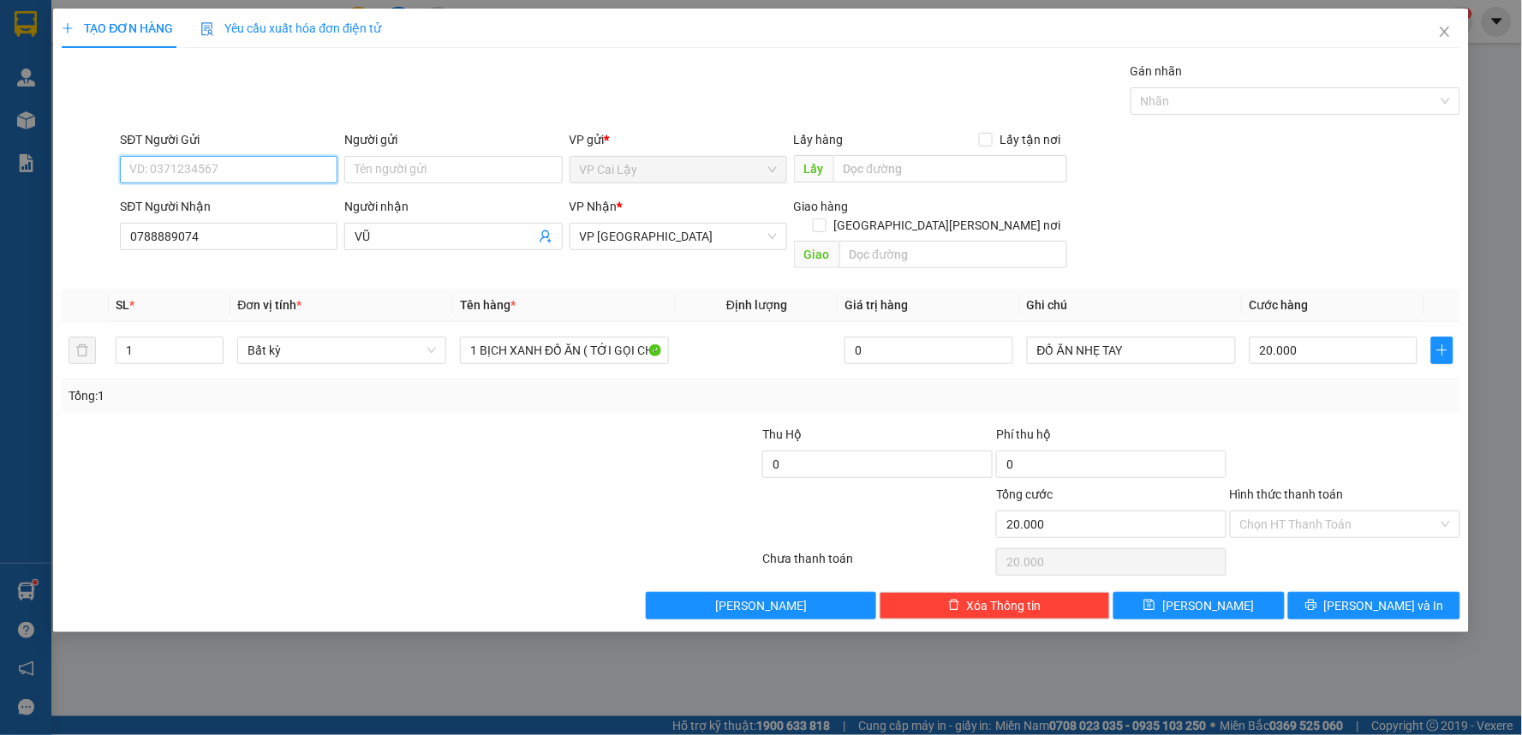
click at [264, 159] on input "SĐT Người Gửi" at bounding box center [229, 169] width 218 height 27
click at [271, 164] on input "SĐT Người Gửi" at bounding box center [229, 169] width 218 height 27
click at [272, 206] on div "0783721788 - HÙNG" at bounding box center [228, 203] width 197 height 19
type input "0783721788"
type input "HÙNG"
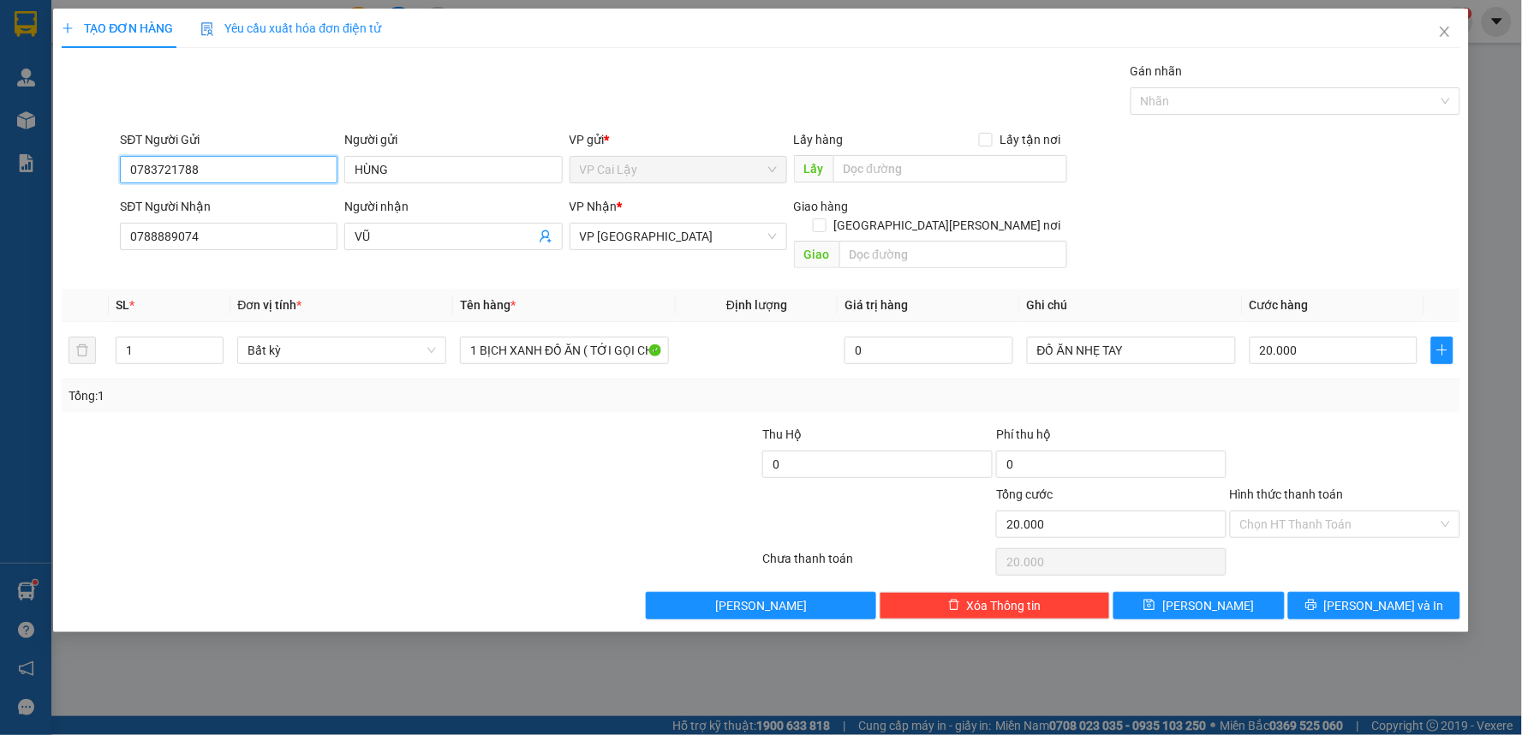
click at [210, 172] on input "0783721788" at bounding box center [229, 169] width 218 height 27
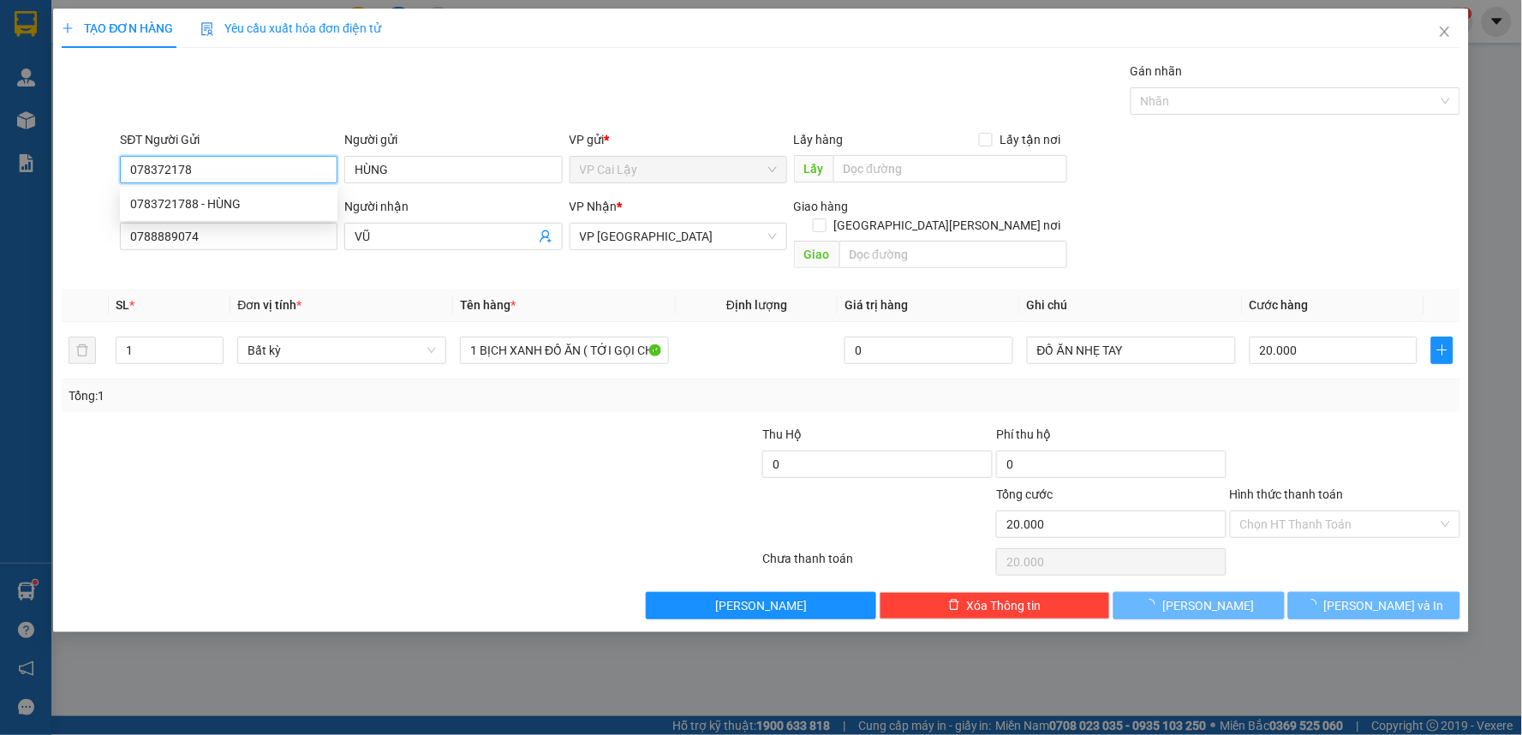
type input "0783721788"
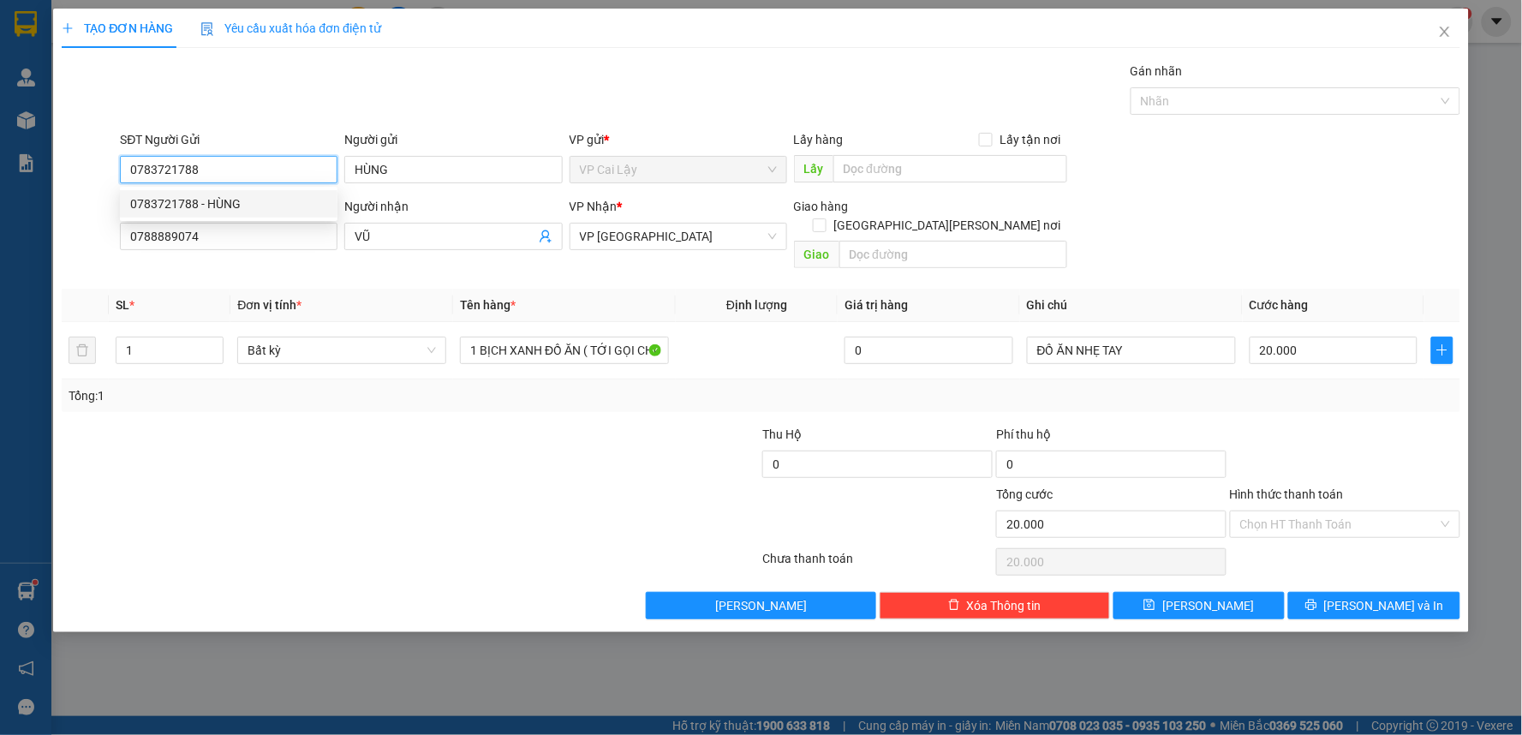
drag, startPoint x: 237, startPoint y: 203, endPoint x: 511, endPoint y: 407, distance: 340.9
click at [238, 203] on div "0783721788 - HÙNG" at bounding box center [228, 203] width 197 height 19
type input "30.000"
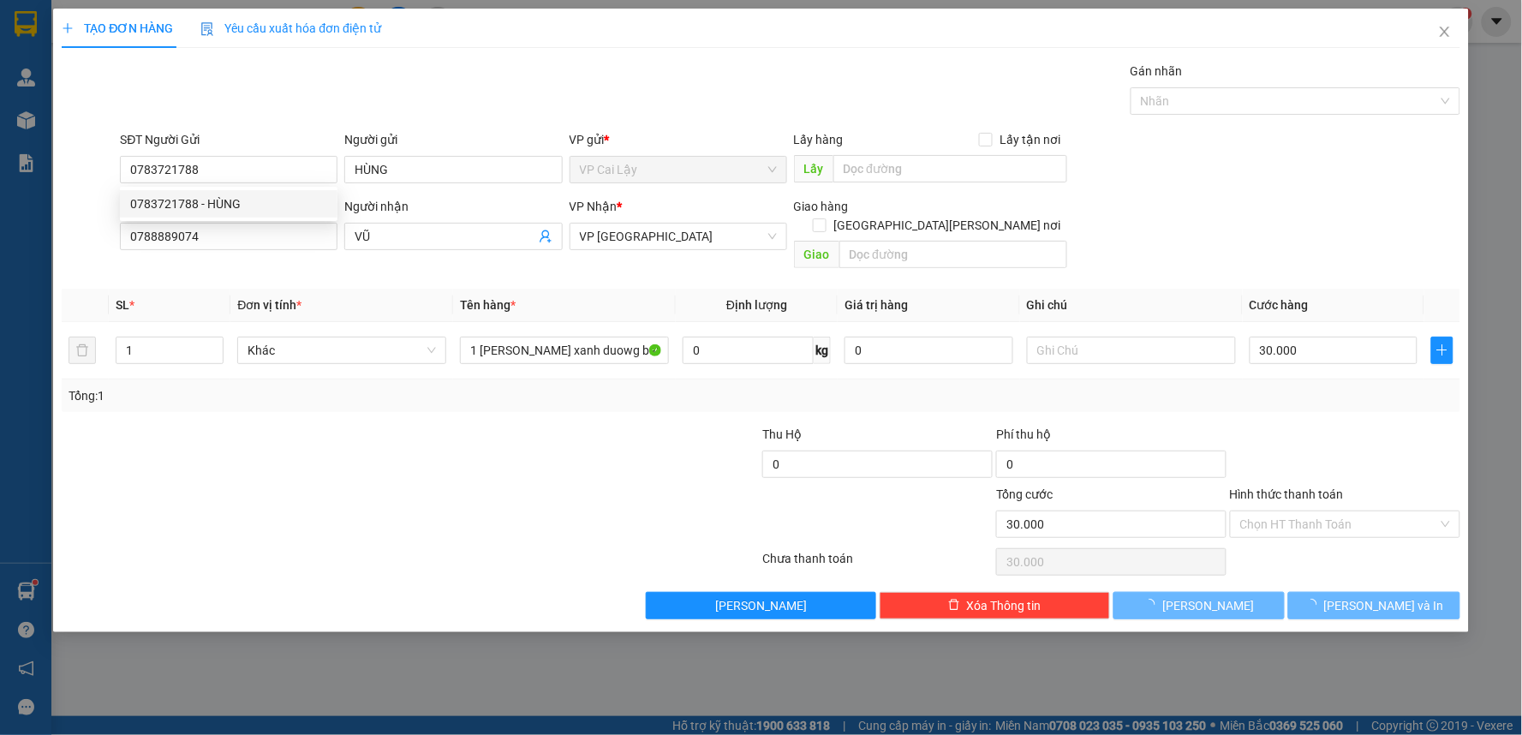
click at [517, 425] on div at bounding box center [294, 455] width 468 height 60
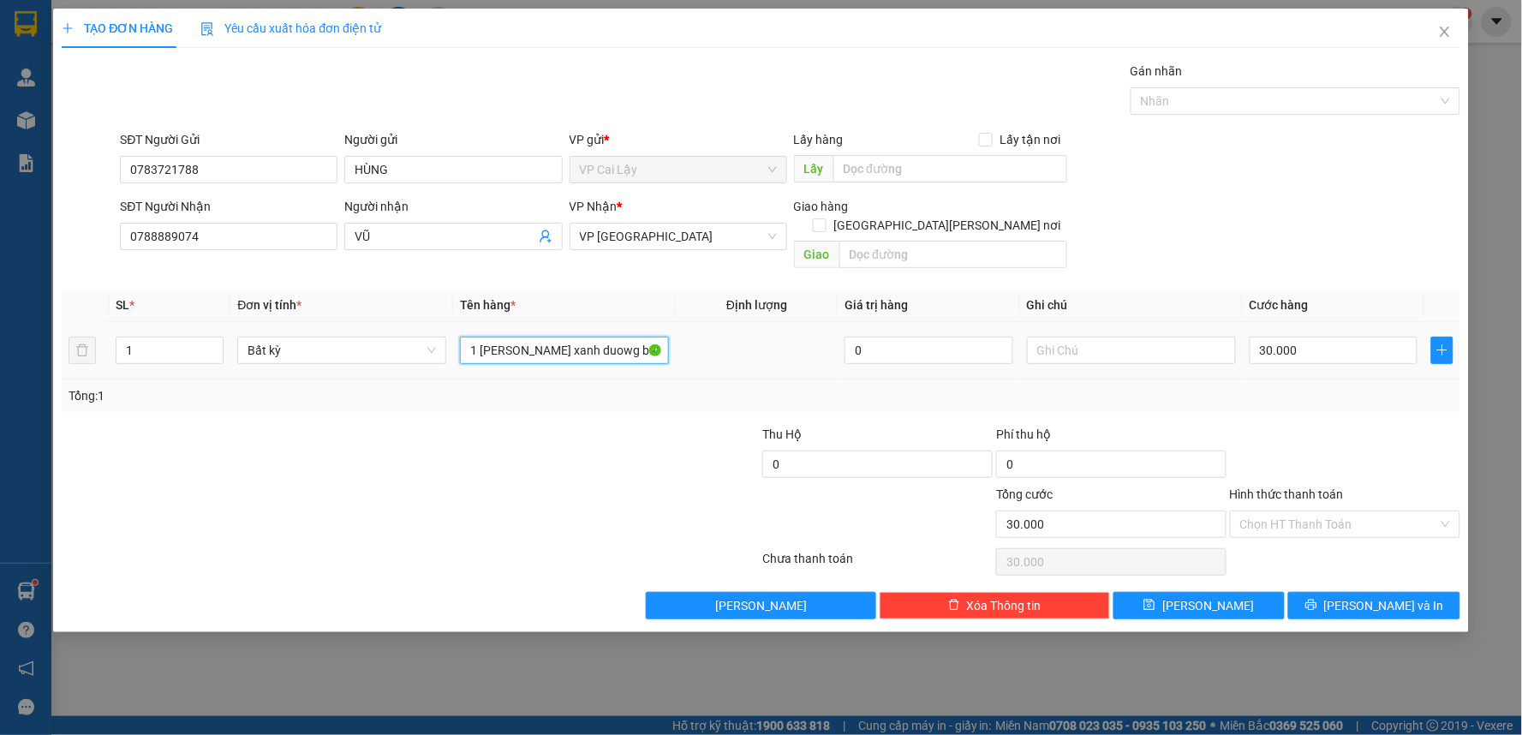
drag, startPoint x: 552, startPoint y: 338, endPoint x: 571, endPoint y: 338, distance: 18.8
click at [553, 338] on input "1 [PERSON_NAME] xanh duowg bánh" at bounding box center [564, 350] width 209 height 27
drag, startPoint x: 635, startPoint y: 332, endPoint x: 482, endPoint y: 322, distance: 152.8
click at [482, 337] on input "1 [PERSON_NAME] xanh duowg bánh" at bounding box center [564, 350] width 209 height 27
type input "1 THÙNG GIẤY 9H"
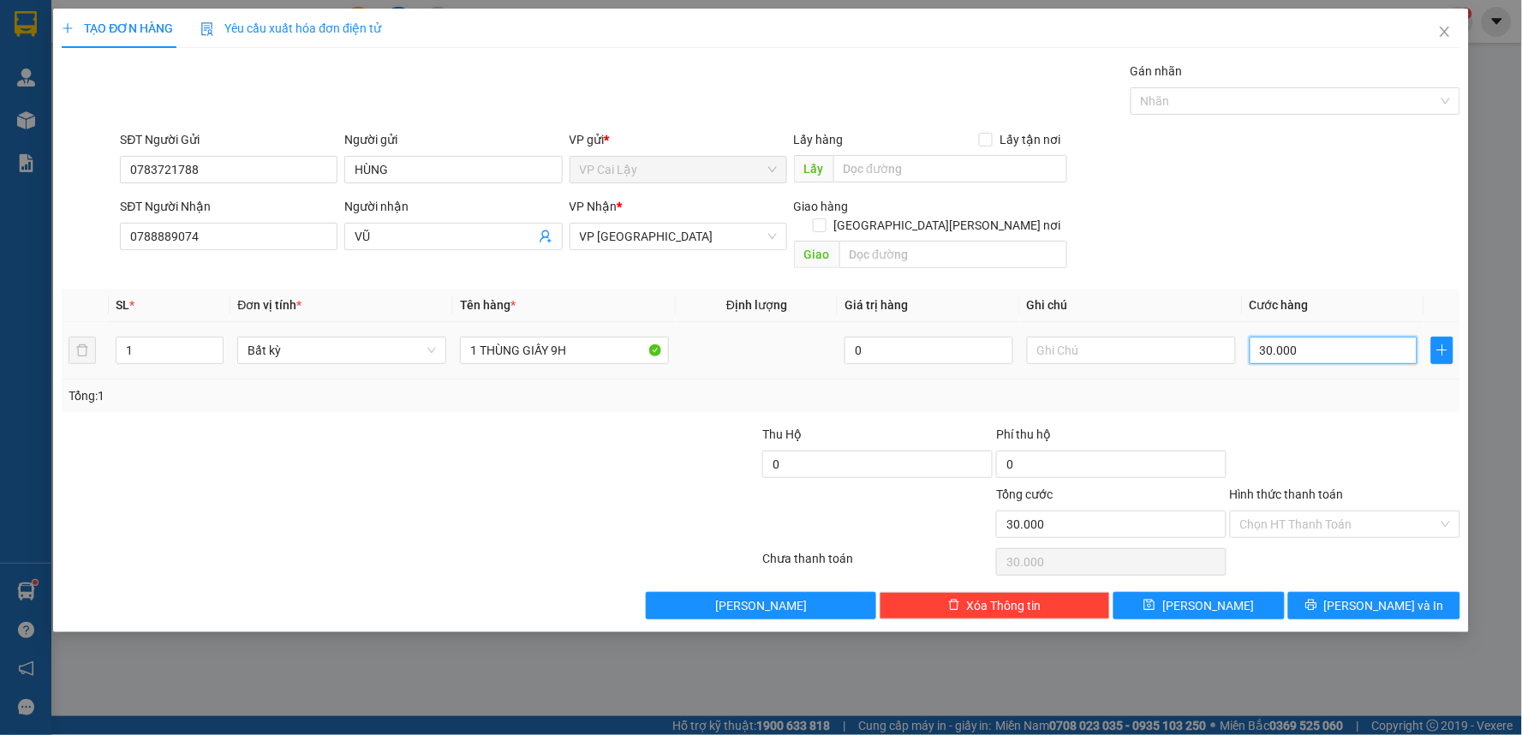
click at [1317, 343] on input "30.000" at bounding box center [1334, 350] width 169 height 27
type input "0"
type input "6"
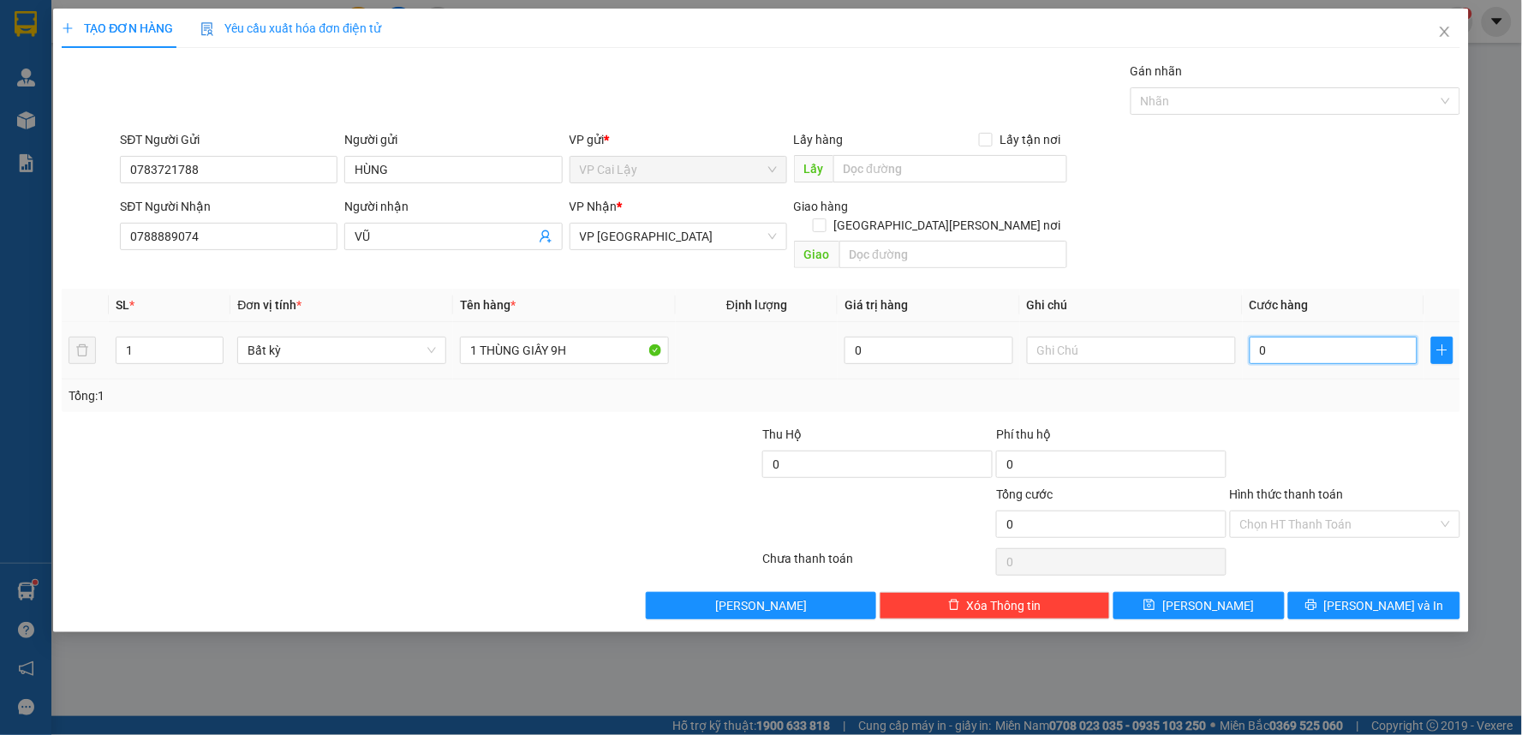
type input "6"
type input "06"
type input "60"
type input "060"
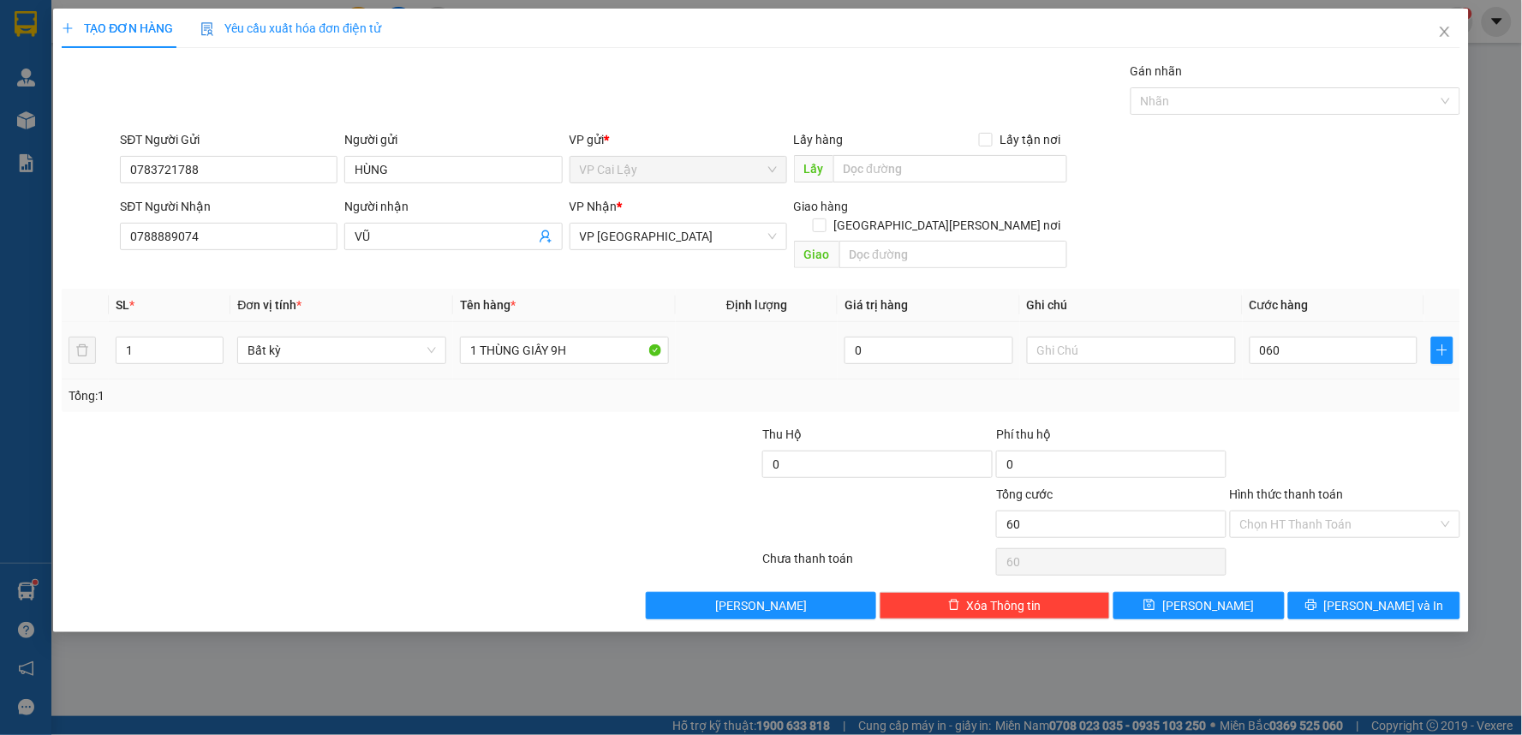
type input "60.000"
click at [1346, 386] on div "Tổng: 1" at bounding box center [761, 395] width 1385 height 19
drag, startPoint x: 1326, startPoint y: 502, endPoint x: 1333, endPoint y: 517, distance: 16.9
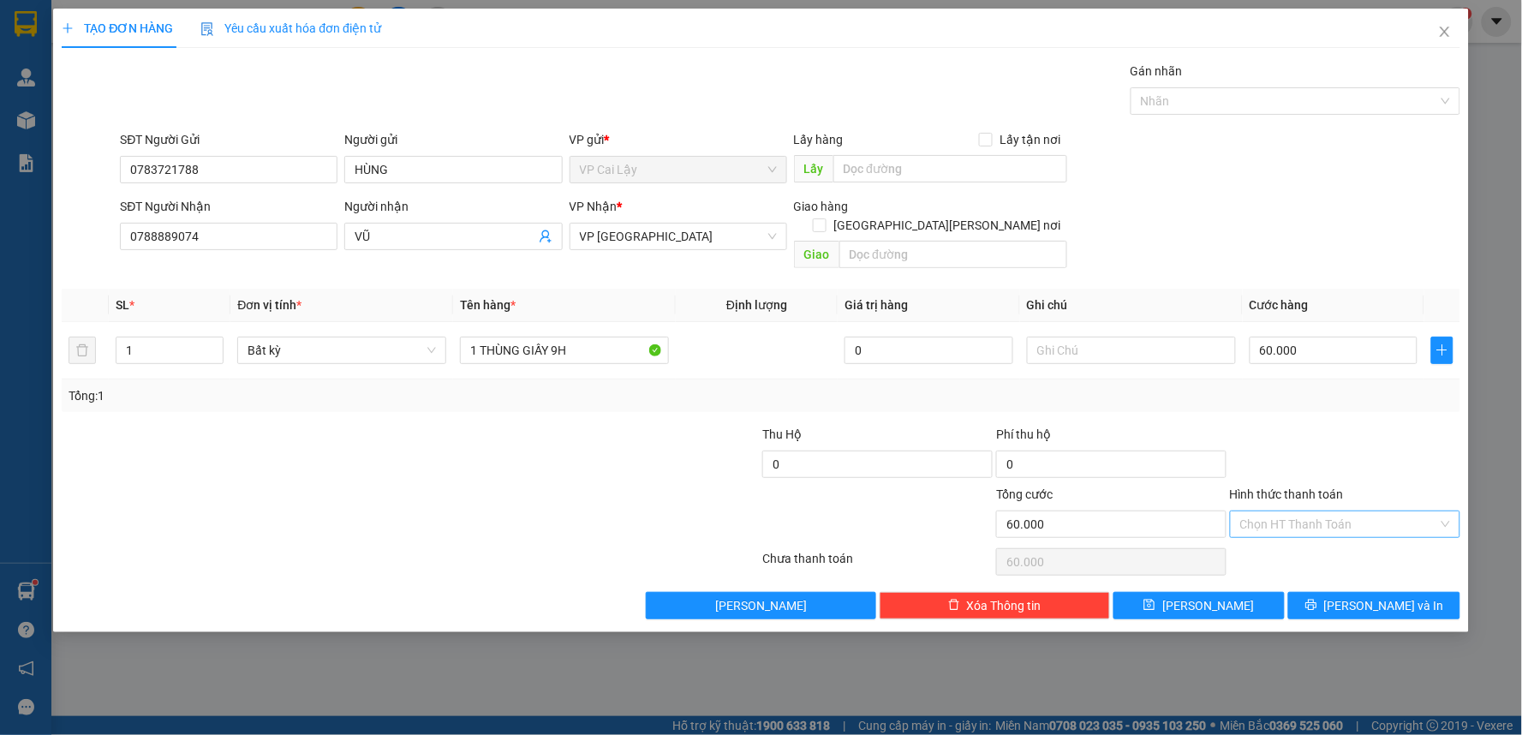
click at [1329, 511] on input "Hình thức thanh toán" at bounding box center [1339, 524] width 198 height 26
drag, startPoint x: 1334, startPoint y: 538, endPoint x: 1366, endPoint y: 525, distance: 35.0
click at [1343, 537] on div "Tại văn phòng" at bounding box center [1346, 539] width 210 height 19
type input "0"
drag, startPoint x: 1416, startPoint y: 439, endPoint x: 1379, endPoint y: 521, distance: 90.1
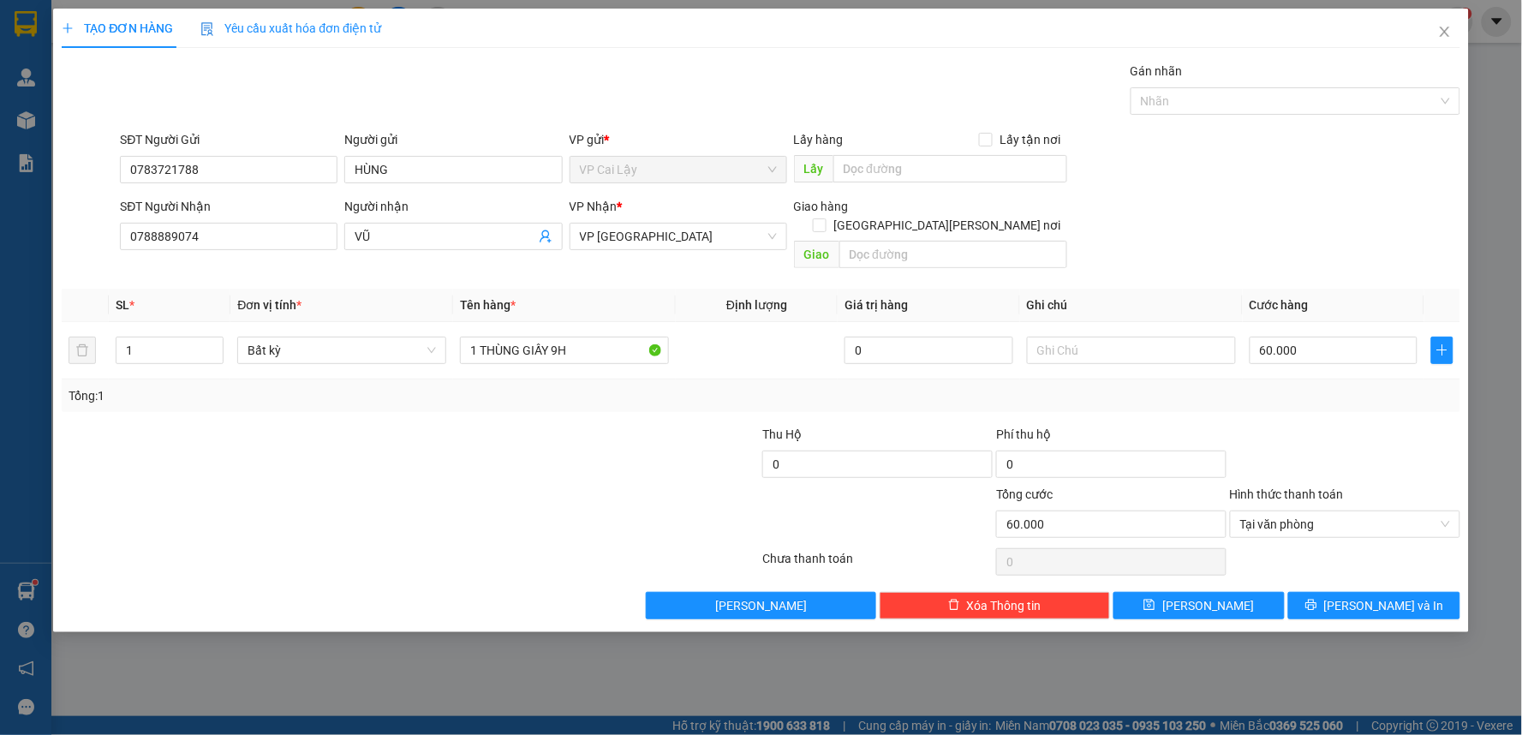
click at [1412, 442] on div at bounding box center [1345, 455] width 234 height 60
click at [1317, 599] on icon "printer" at bounding box center [1312, 605] width 12 height 12
click at [1373, 596] on button "[PERSON_NAME] và In" at bounding box center [1374, 605] width 172 height 27
click at [1340, 451] on div at bounding box center [1345, 455] width 234 height 60
click at [1317, 599] on icon "printer" at bounding box center [1312, 605] width 12 height 12
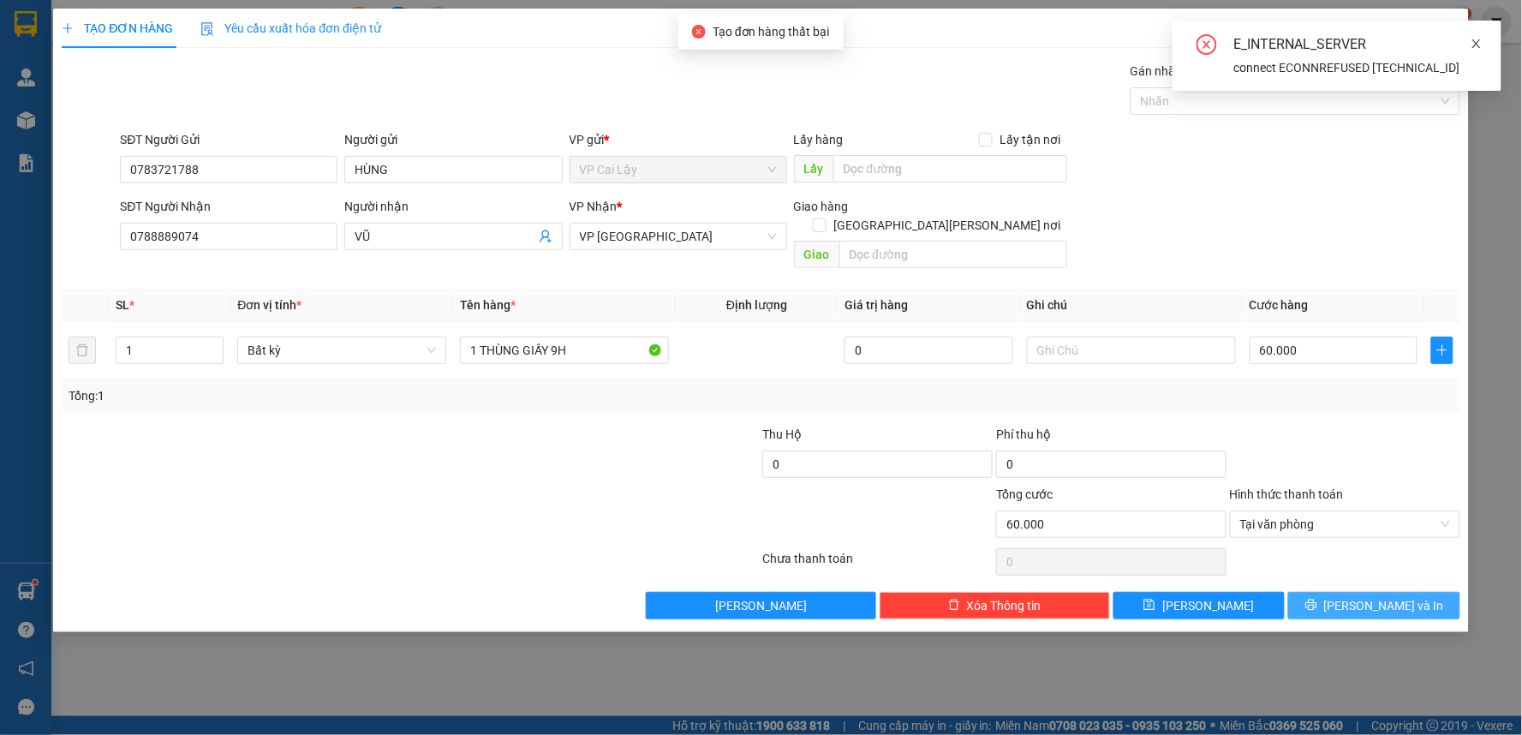
click at [1479, 44] on icon "close" at bounding box center [1477, 44] width 12 height 12
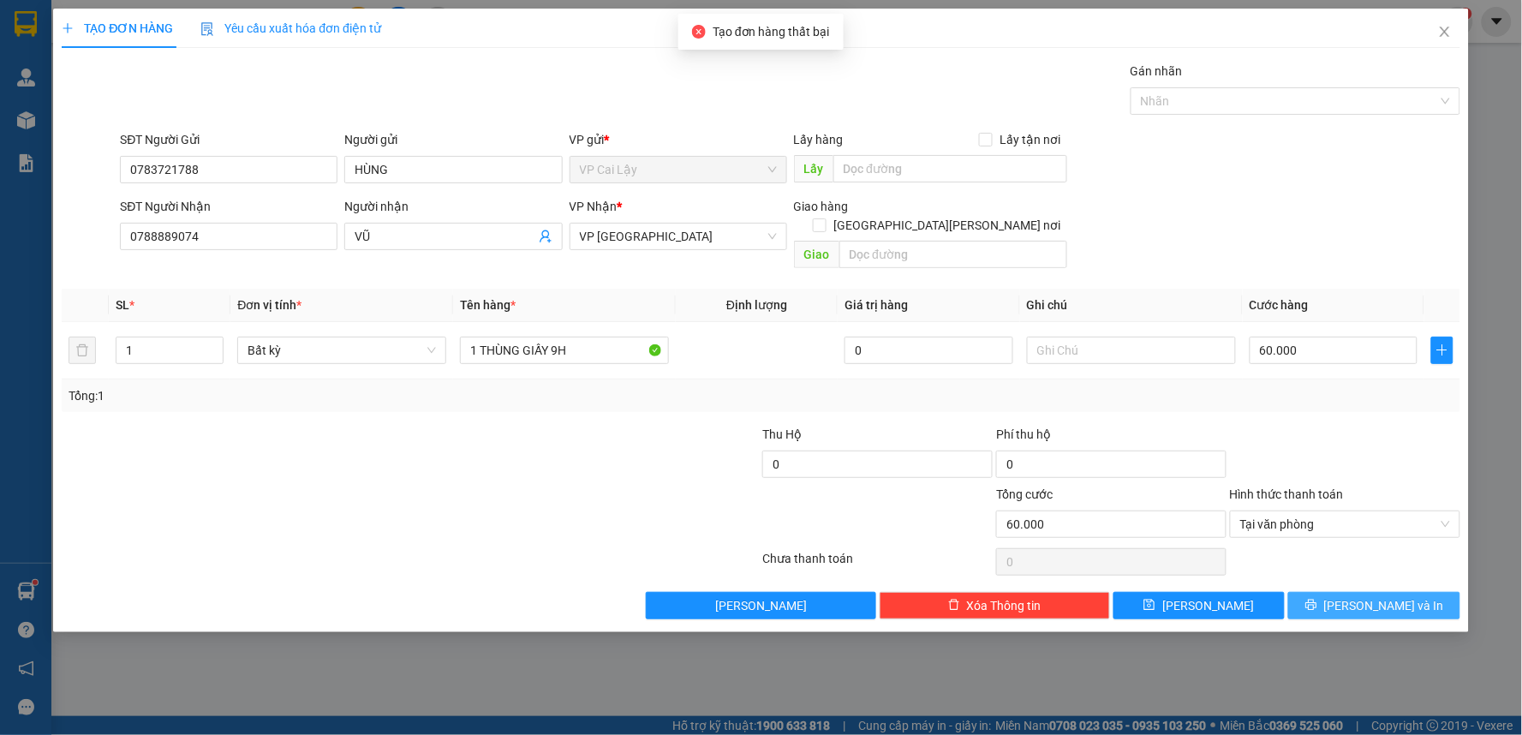
click at [1365, 596] on span "[PERSON_NAME] và In" at bounding box center [1384, 605] width 120 height 19
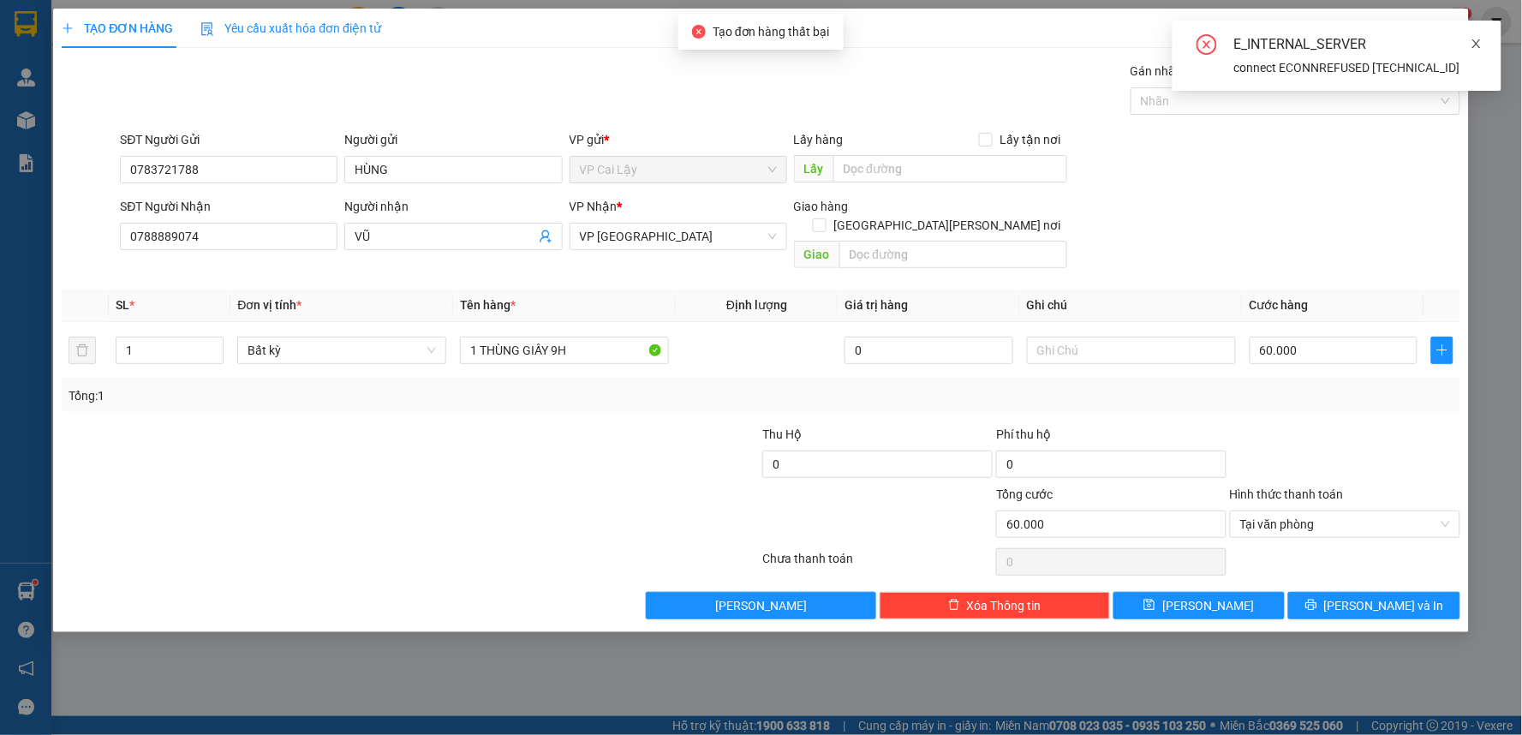
click at [1478, 48] on icon "close" at bounding box center [1477, 44] width 12 height 12
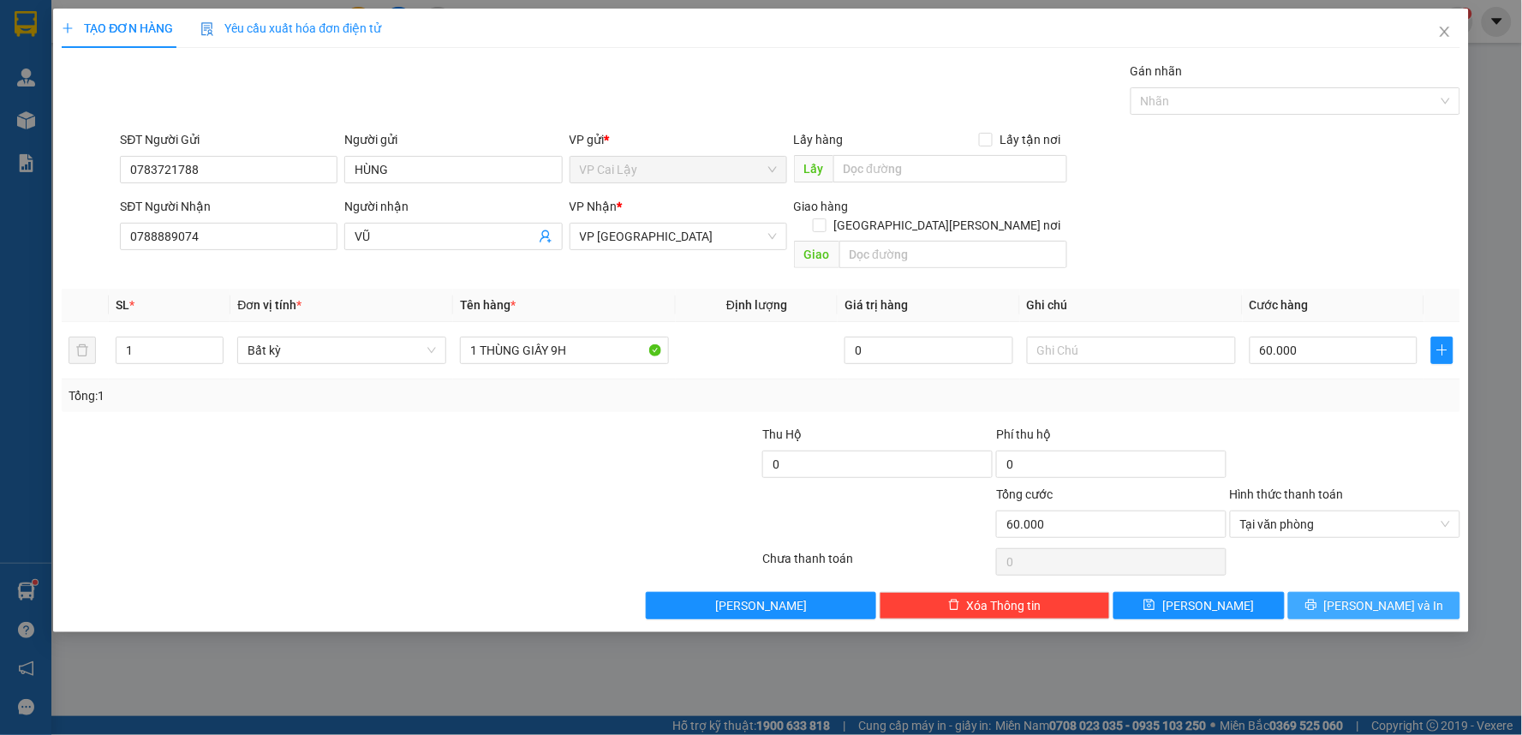
click at [1356, 592] on button "[PERSON_NAME] và In" at bounding box center [1374, 605] width 172 height 27
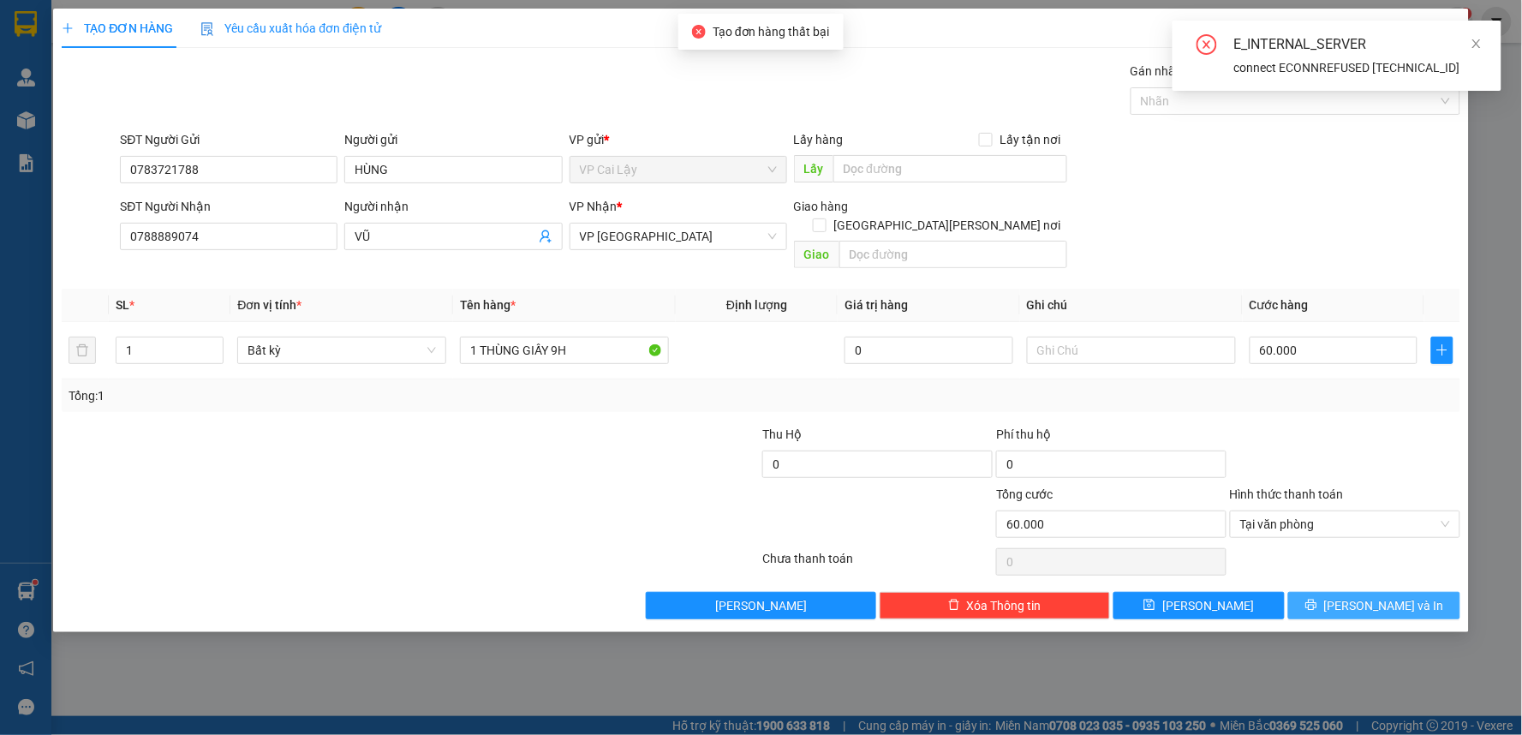
click at [1356, 592] on button "[PERSON_NAME] và In" at bounding box center [1374, 605] width 172 height 27
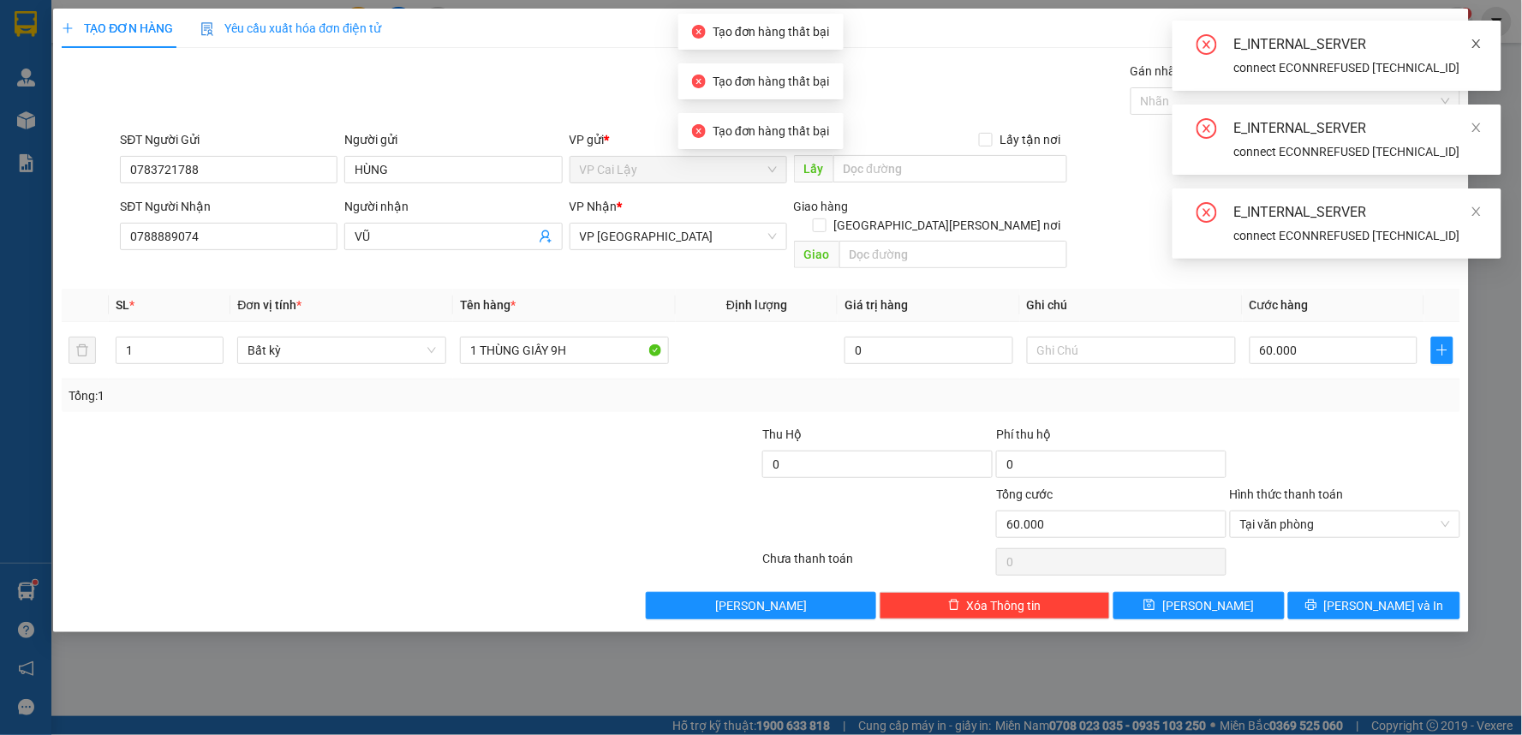
click at [1483, 49] on div "E_INTERNAL_SERVER connect ECONNREFUSED [TECHNICAL_ID]" at bounding box center [1337, 56] width 329 height 70
drag, startPoint x: 1479, startPoint y: 132, endPoint x: 1478, endPoint y: 152, distance: 20.6
click at [1479, 133] on icon "close" at bounding box center [1477, 128] width 12 height 12
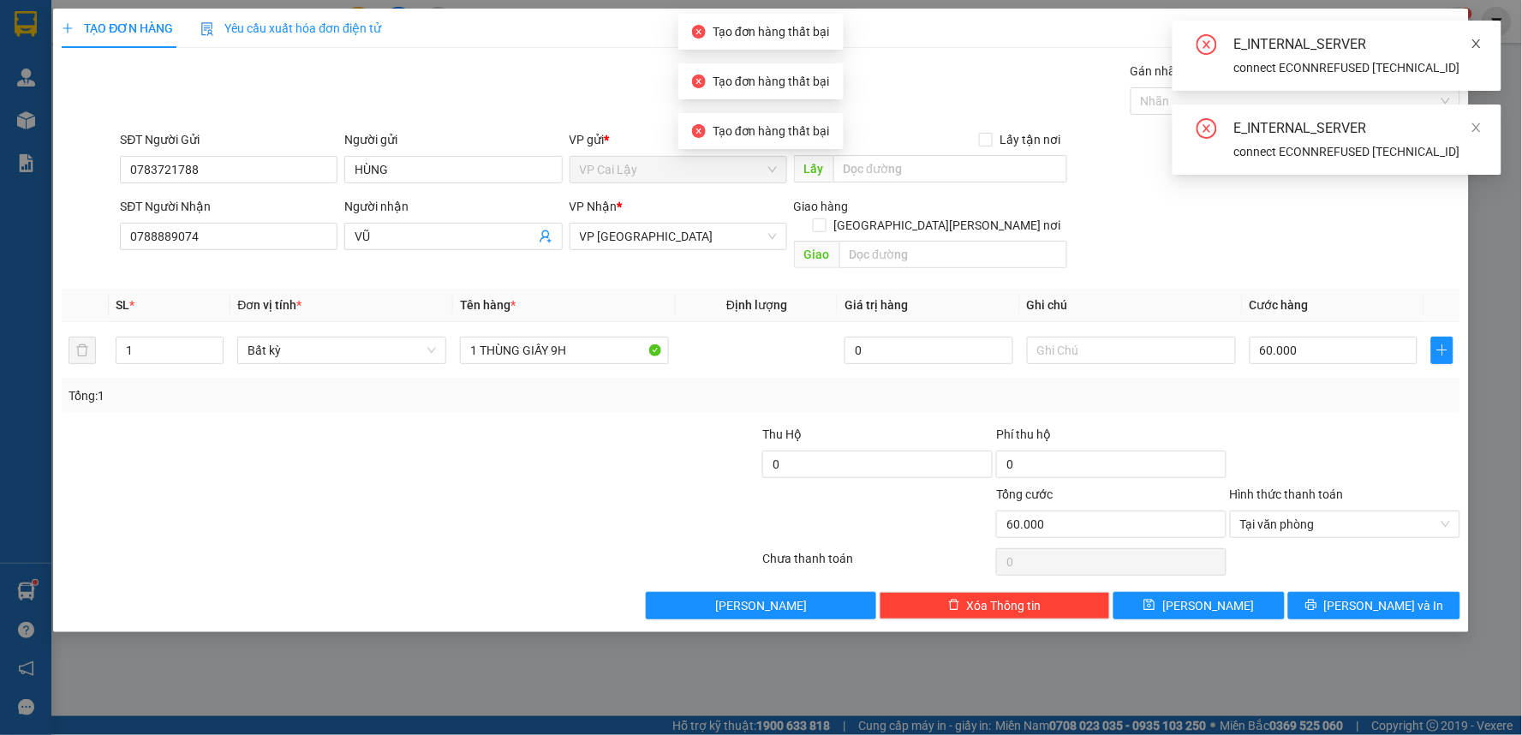
click at [1474, 41] on icon "close" at bounding box center [1477, 44] width 12 height 12
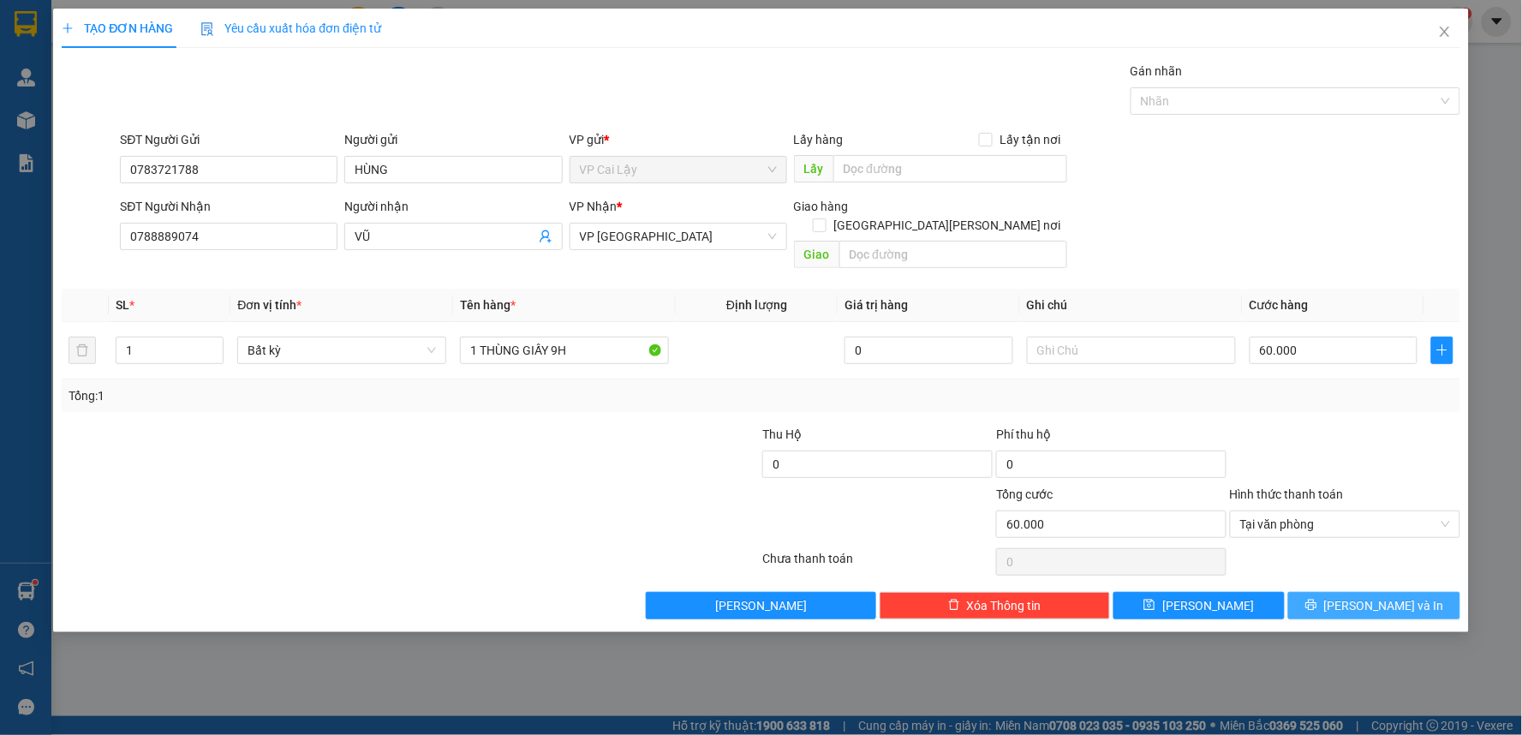
click at [1317, 599] on icon "printer" at bounding box center [1312, 605] width 12 height 12
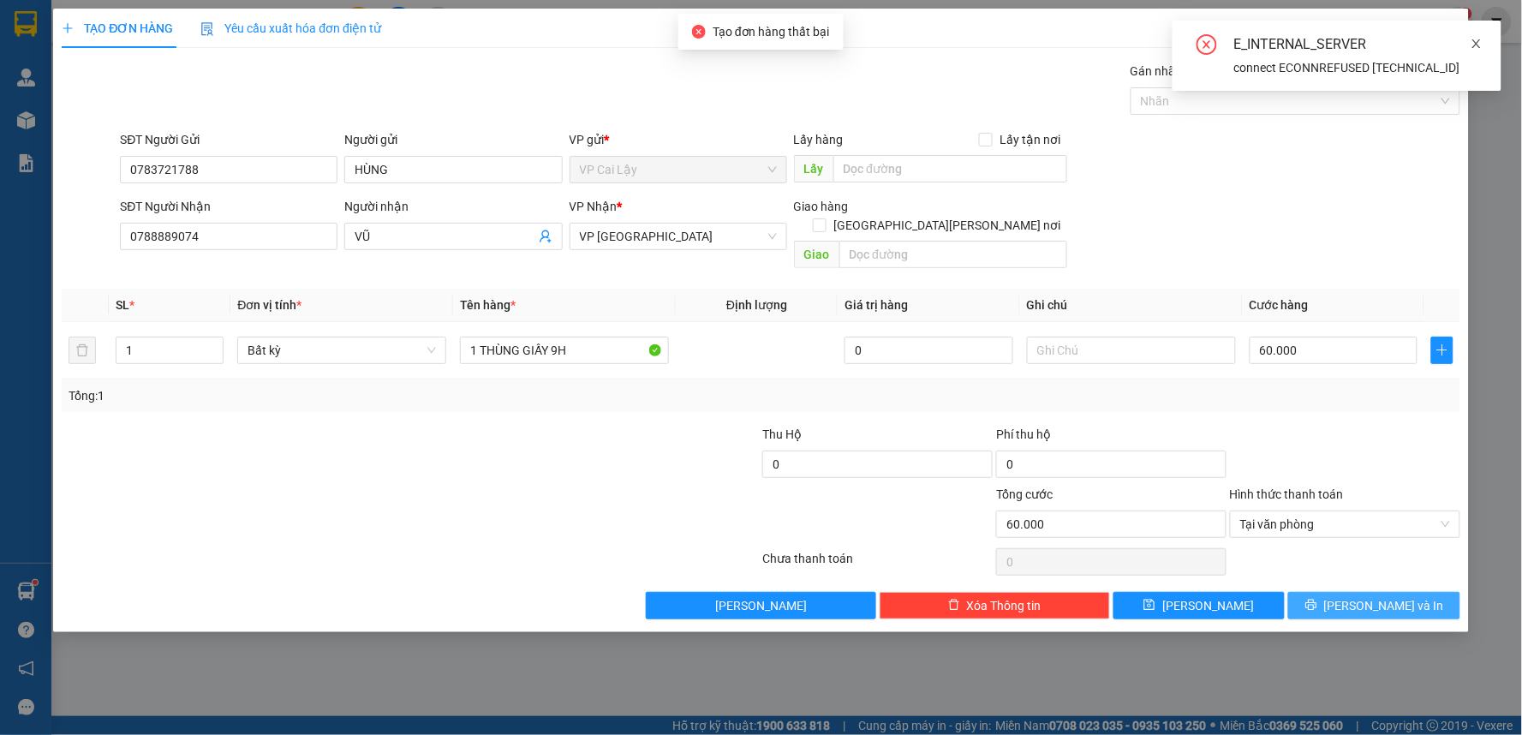
click at [1483, 48] on icon "close" at bounding box center [1477, 44] width 12 height 12
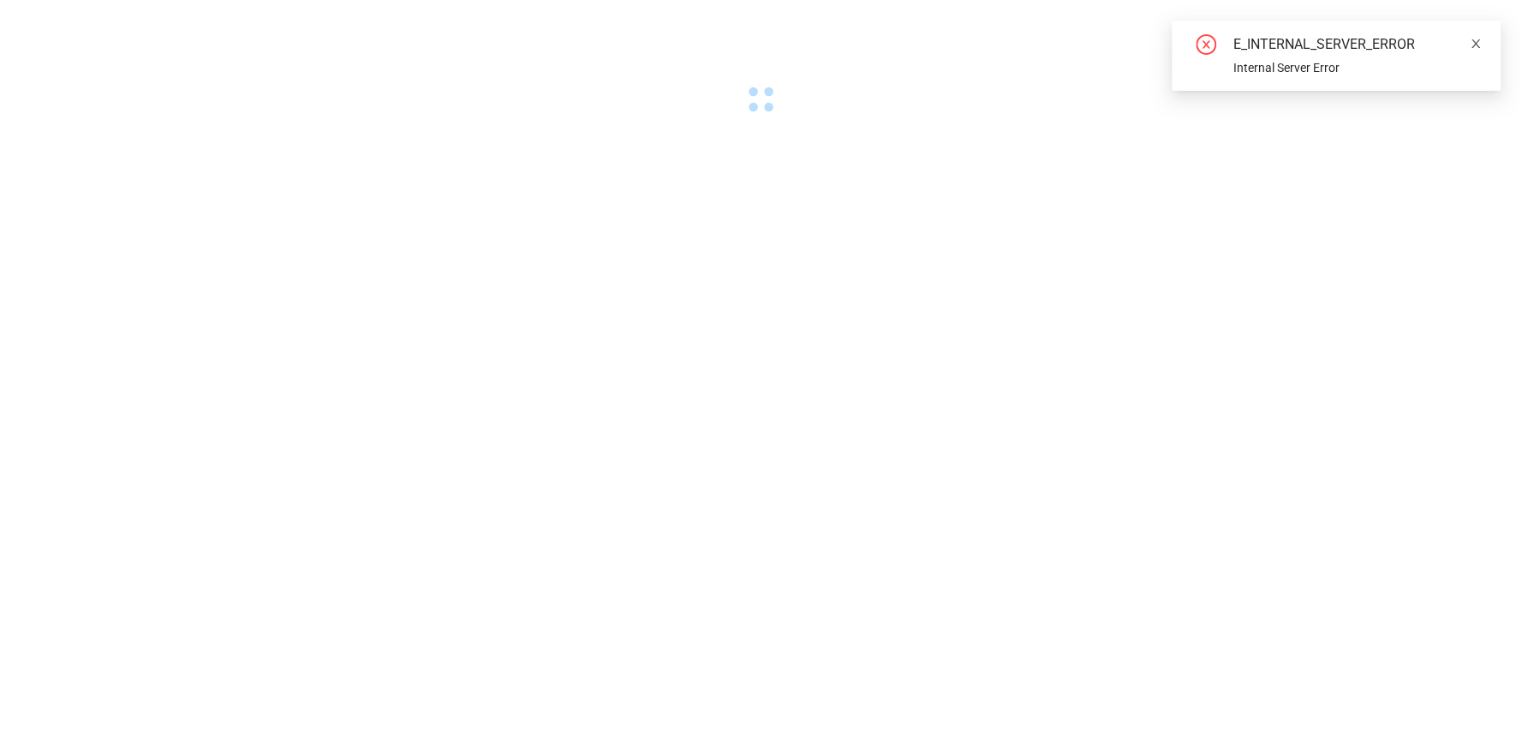
click at [1474, 45] on icon "close" at bounding box center [1477, 44] width 12 height 12
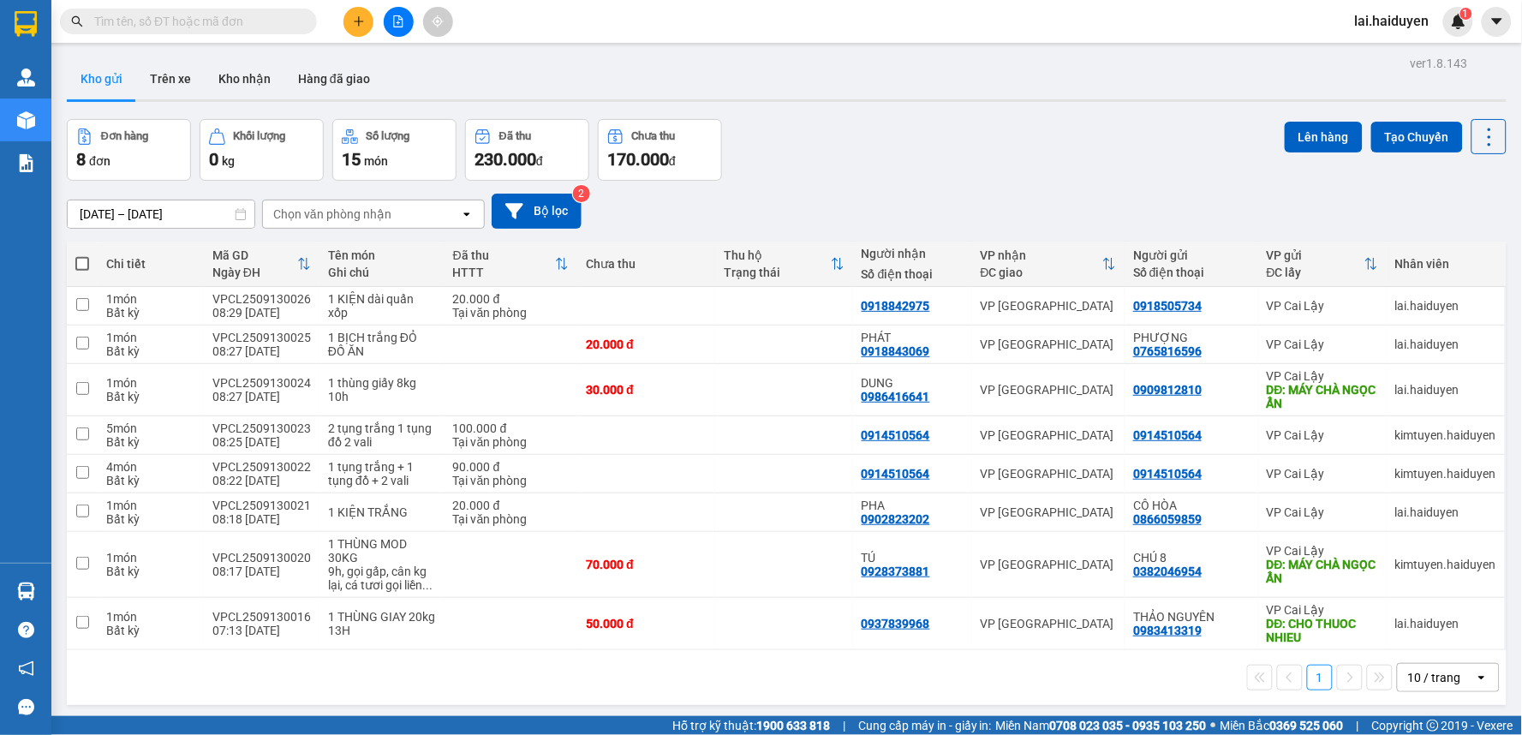
click at [356, 21] on icon "plus" at bounding box center [358, 21] width 9 height 1
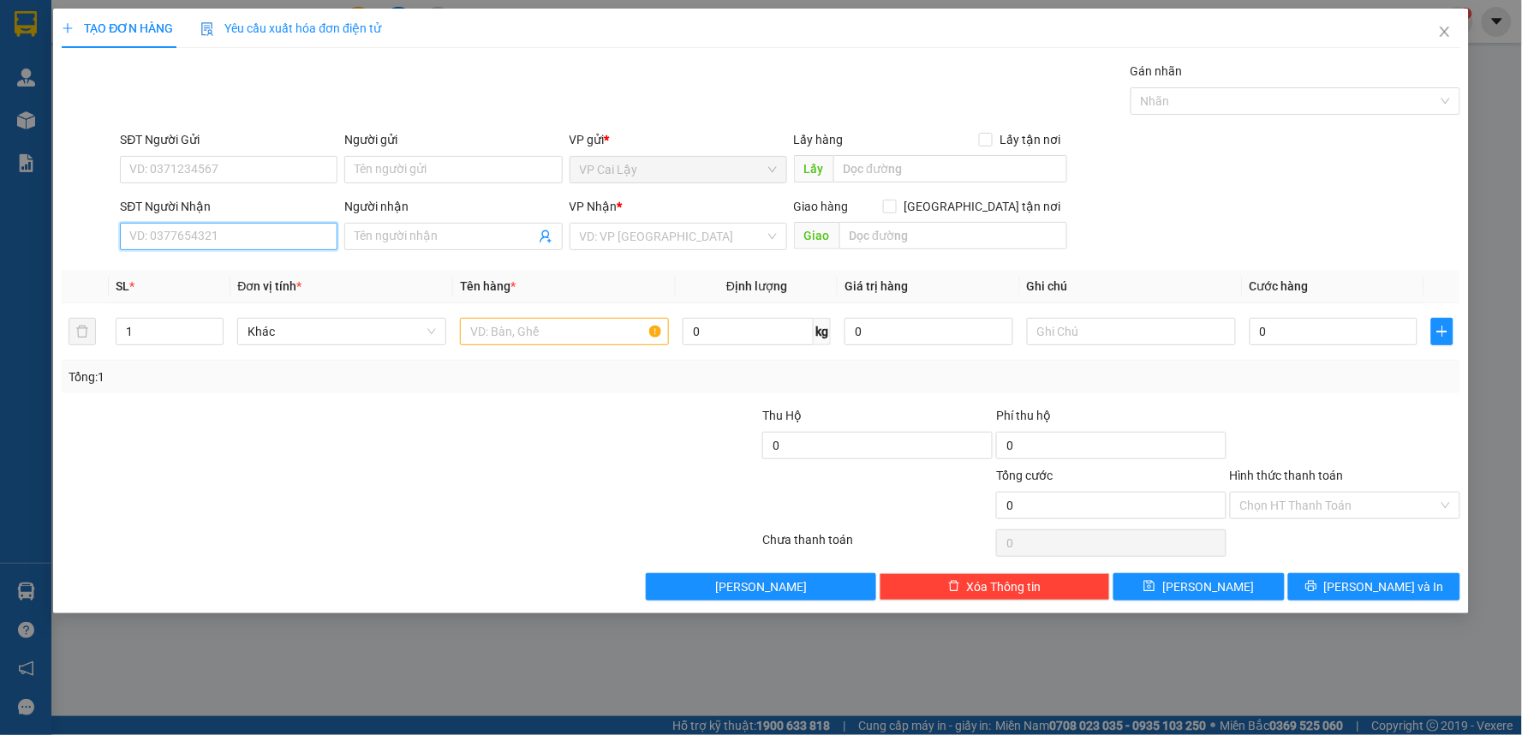
click at [324, 236] on input "SĐT Người Nhận" at bounding box center [229, 236] width 218 height 27
drag, startPoint x: 264, startPoint y: 272, endPoint x: 263, endPoint y: 260, distance: 12.0
click at [264, 271] on div "0788889074 - VŨ" at bounding box center [228, 270] width 197 height 19
type input "0788889074"
type input "VŨ"
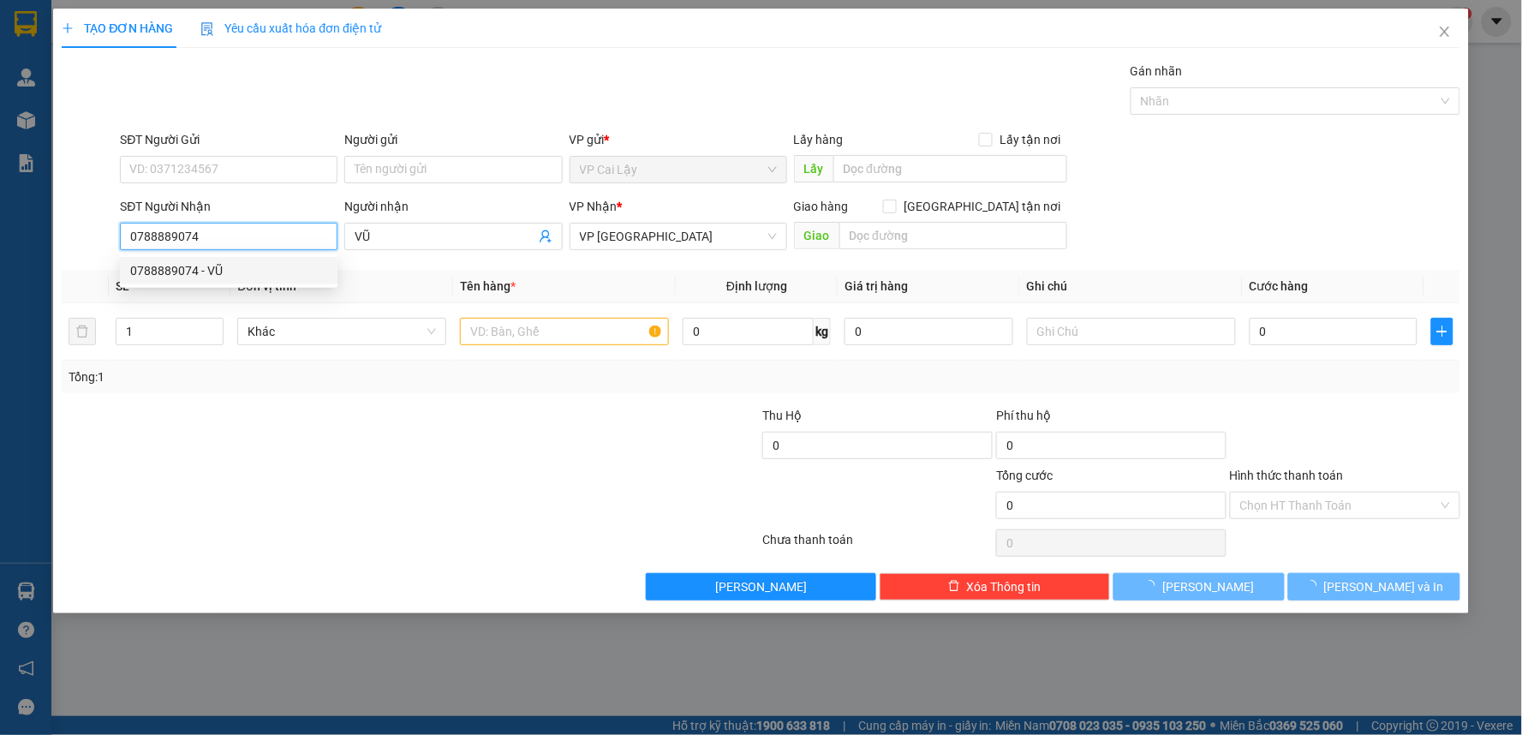
type input "20.000"
type input "0788889074"
click at [266, 186] on div "SĐT Người Gửi VD: 0371234567" at bounding box center [229, 160] width 218 height 60
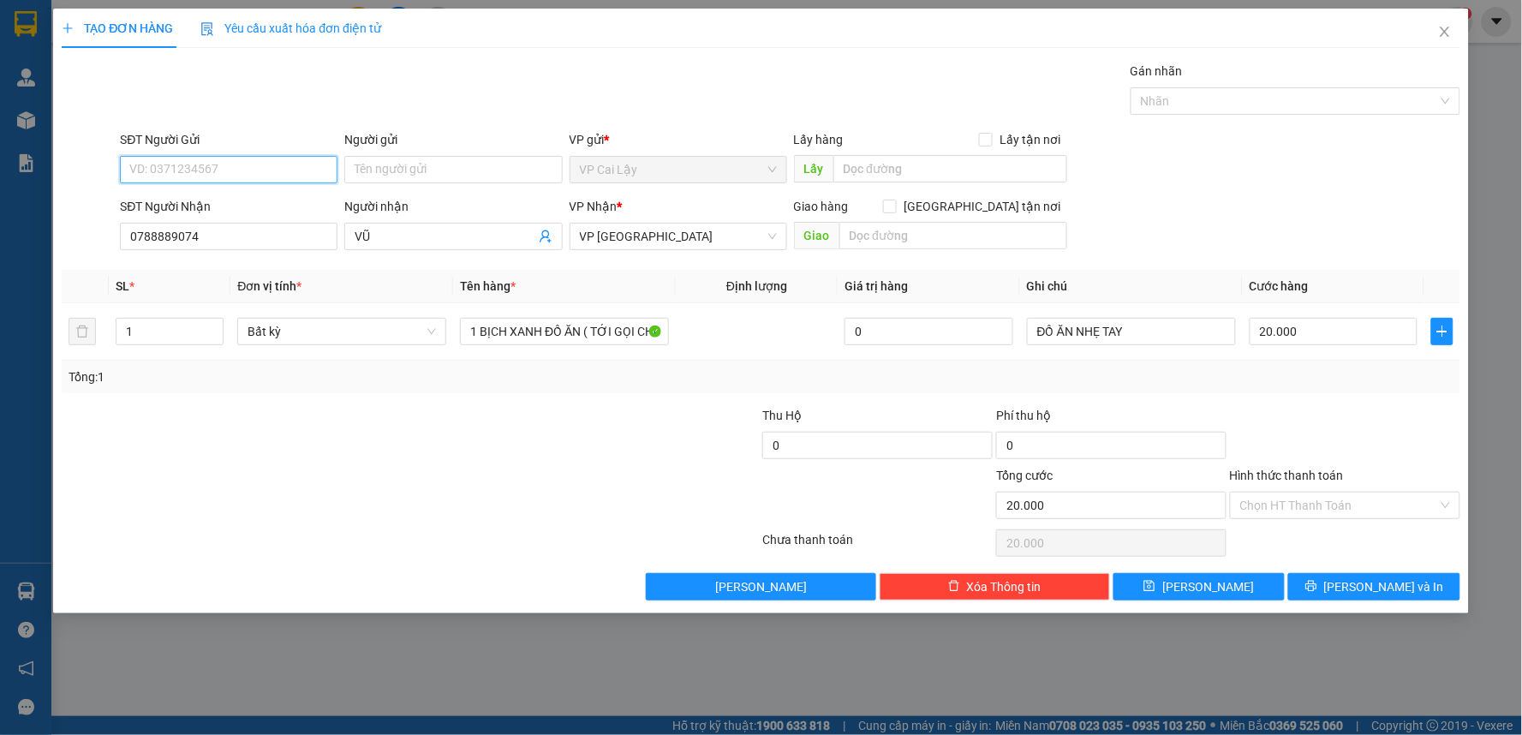
click at [278, 178] on input "SĐT Người Gửi" at bounding box center [229, 169] width 218 height 27
click at [269, 201] on div "0783721788 - HÙNG" at bounding box center [228, 203] width 197 height 19
type input "0783721788"
type input "HÙNG"
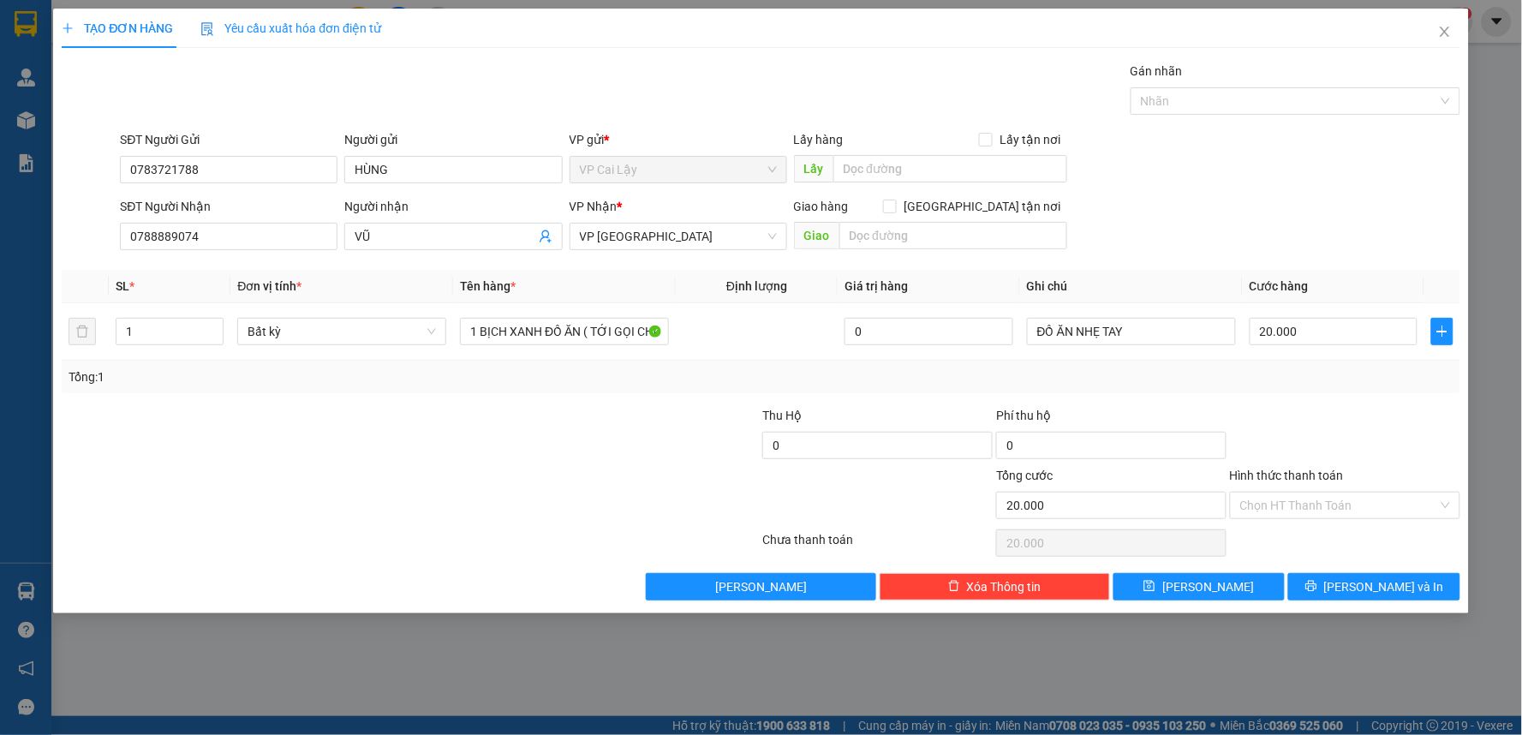
click at [652, 557] on div at bounding box center [410, 543] width 701 height 34
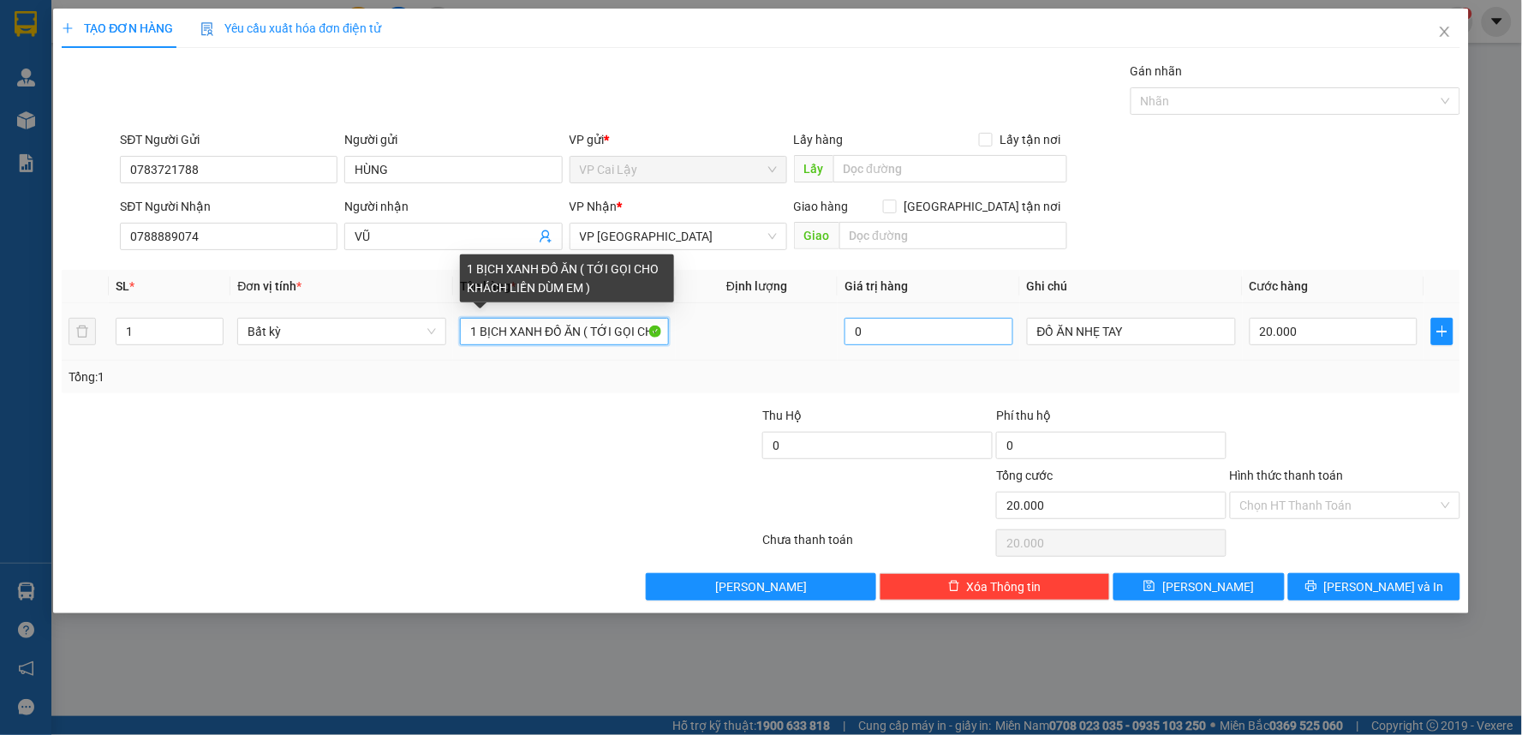
scroll to position [0, 131]
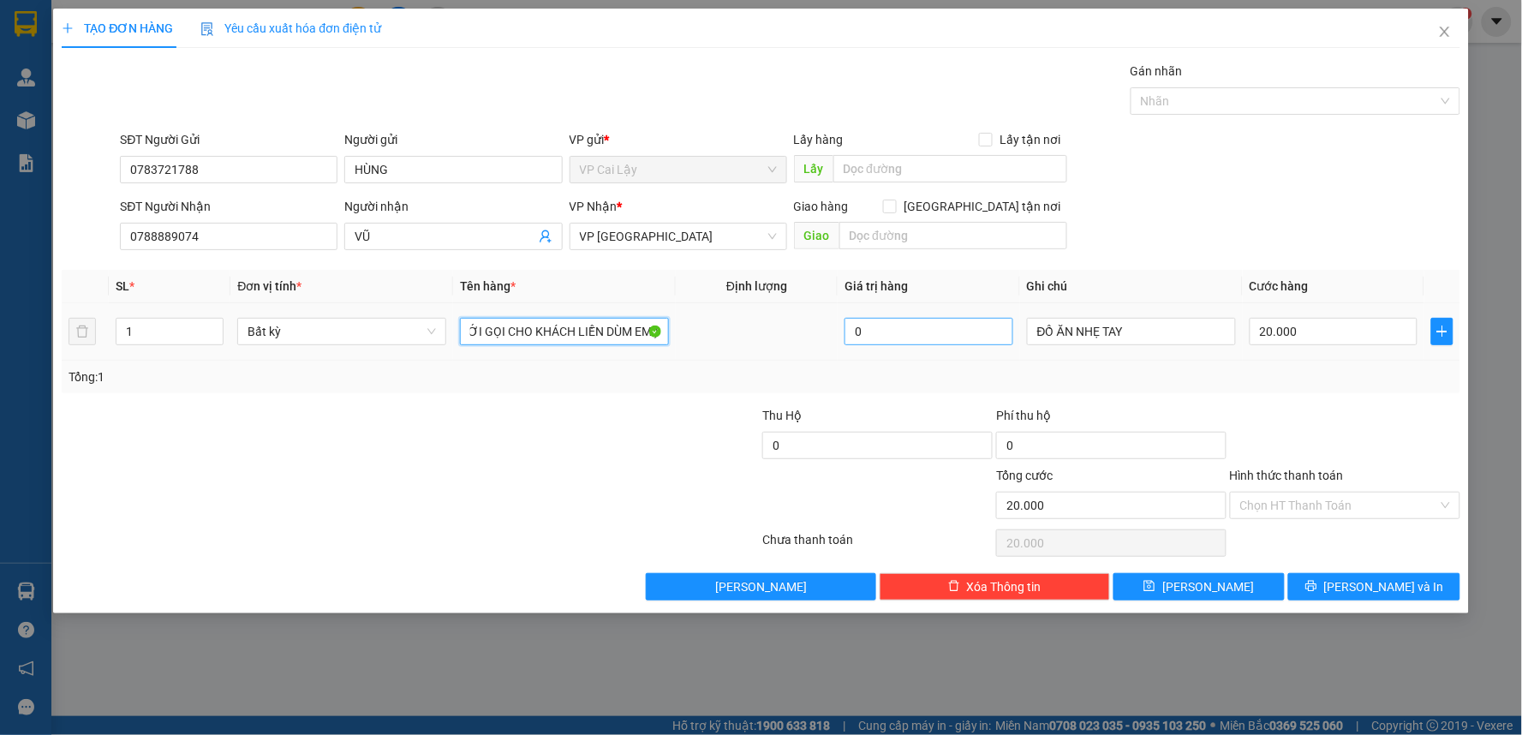
drag, startPoint x: 480, startPoint y: 327, endPoint x: 913, endPoint y: 338, distance: 433.6
click at [913, 338] on tr "1 Bất kỳ 1 BỊCH XANH ĐỒ ĂN ( TỚI GỌI CHO KHÁCH LIỀN DÙM EM ) 0 ĐỒ ĂN NHẸ TAY 20…" at bounding box center [761, 331] width 1399 height 57
type input "1 thung giấy vang cam"
drag, startPoint x: 1282, startPoint y: 409, endPoint x: 1292, endPoint y: 366, distance: 44.7
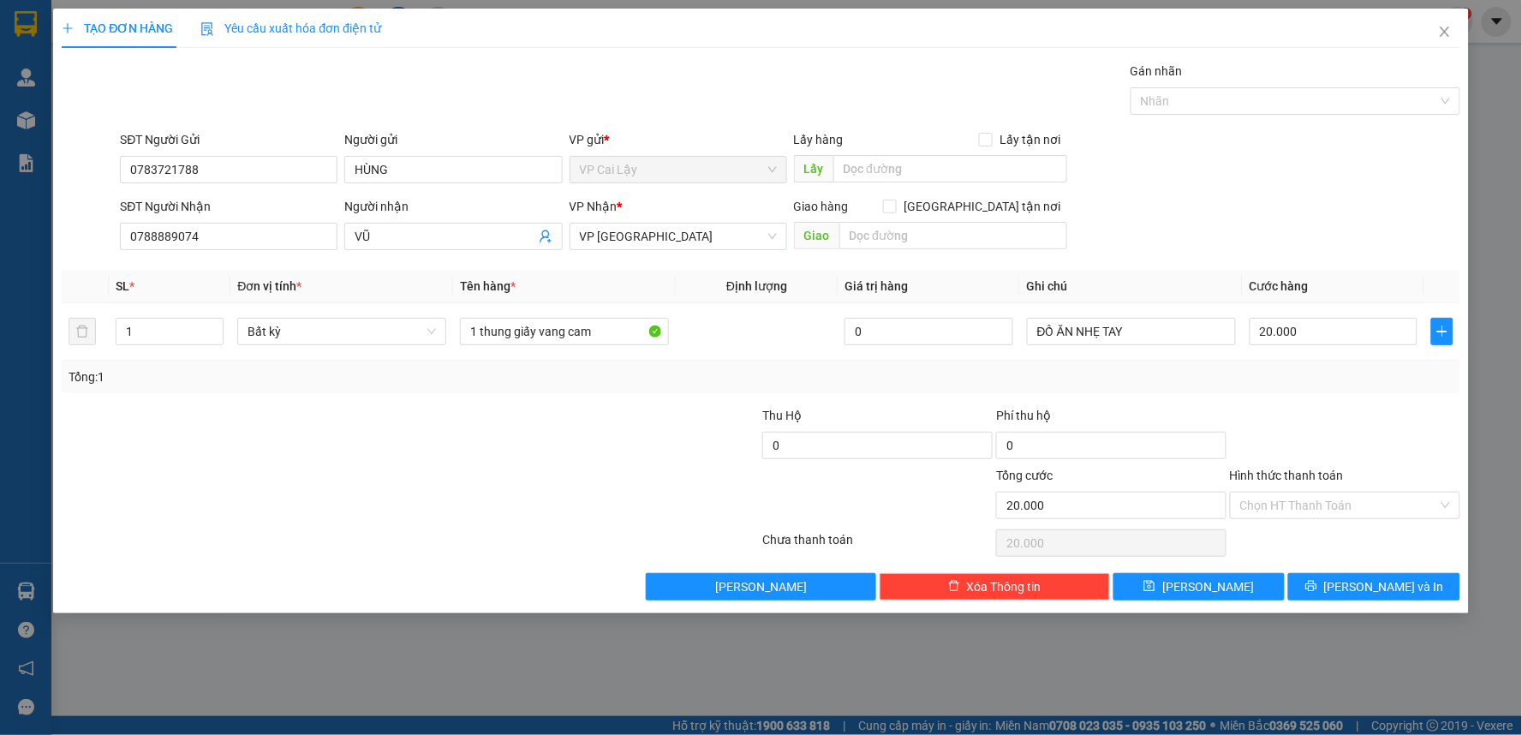
click at [1283, 406] on div at bounding box center [1345, 436] width 234 height 60
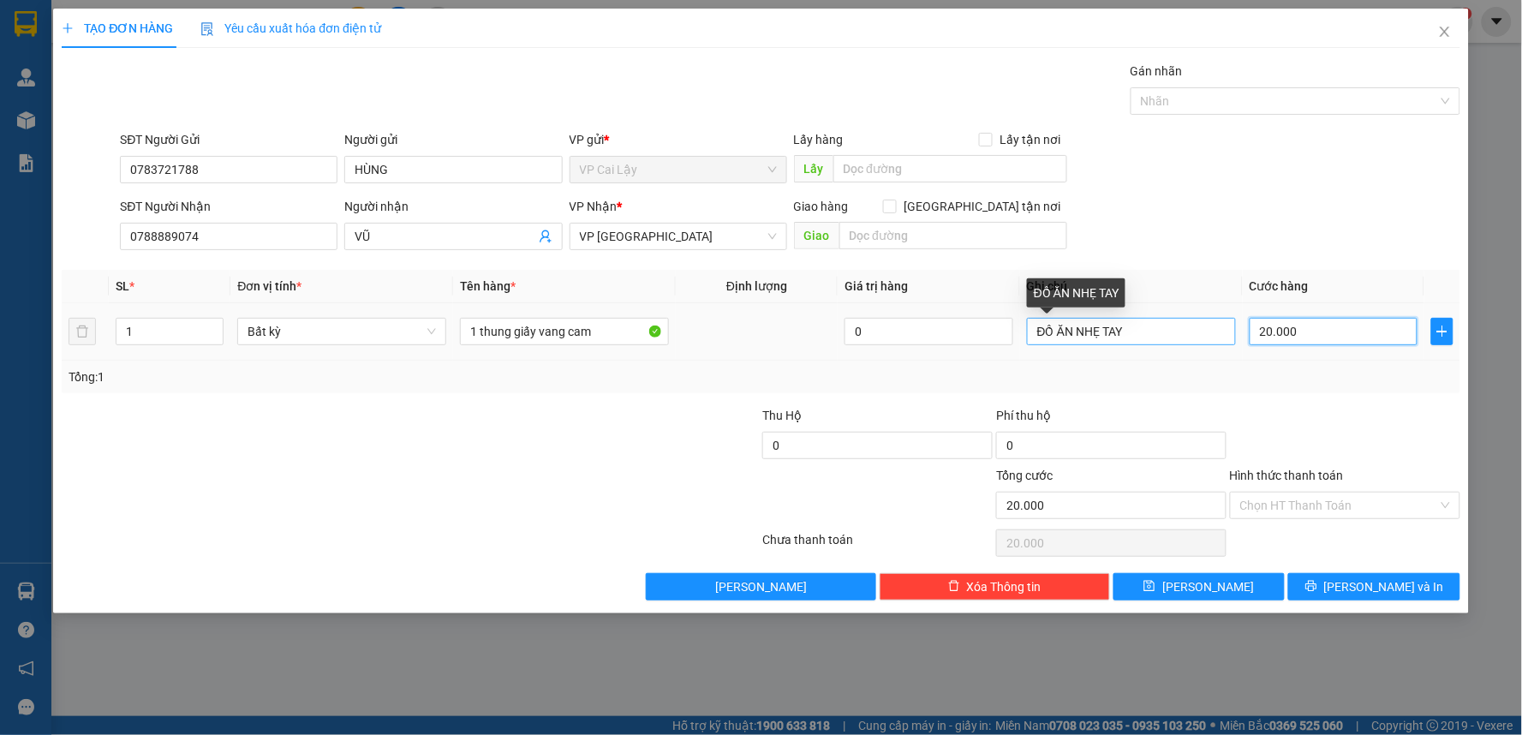
type input "6"
type input "60"
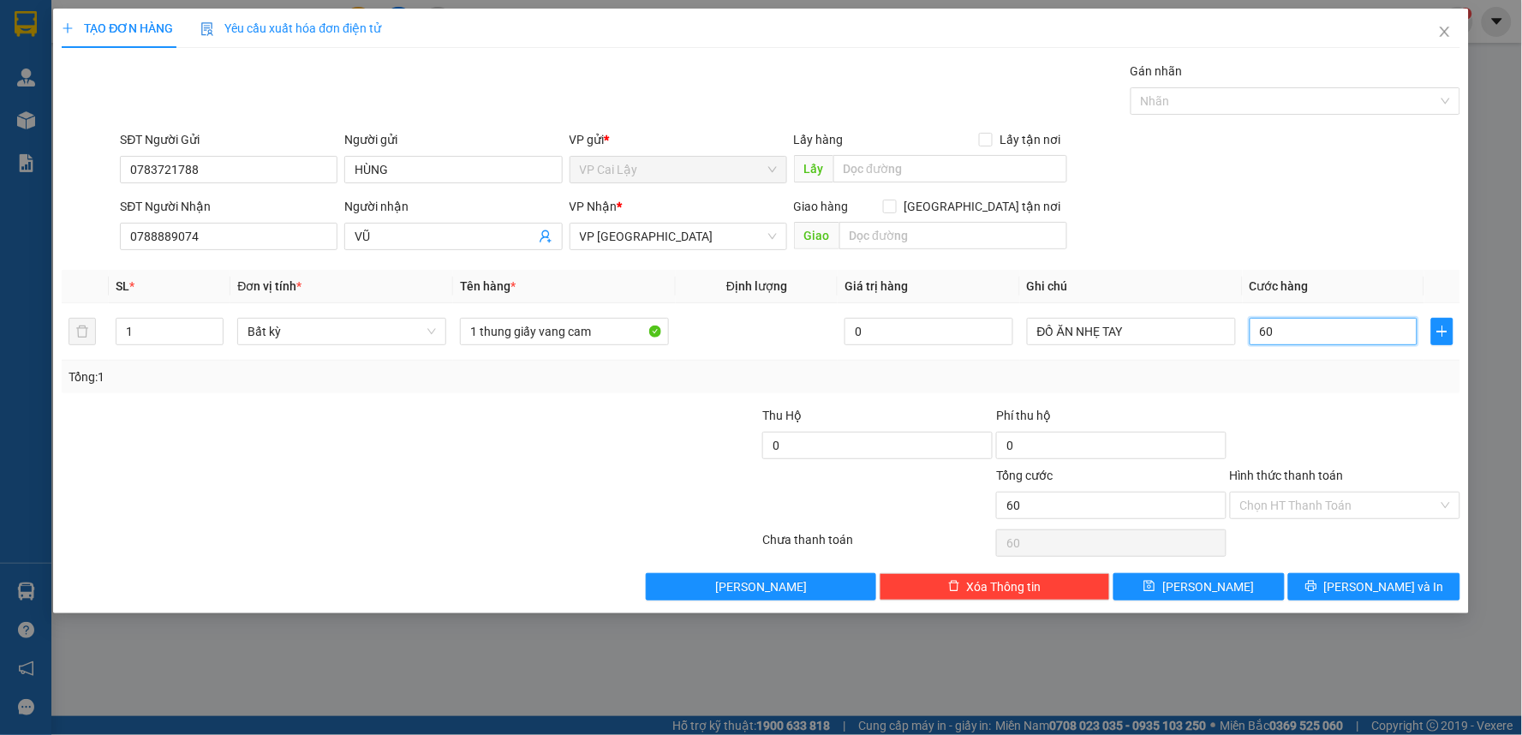
type input "60"
type input "60.000"
click at [1306, 385] on div "Tổng: 1" at bounding box center [761, 376] width 1385 height 19
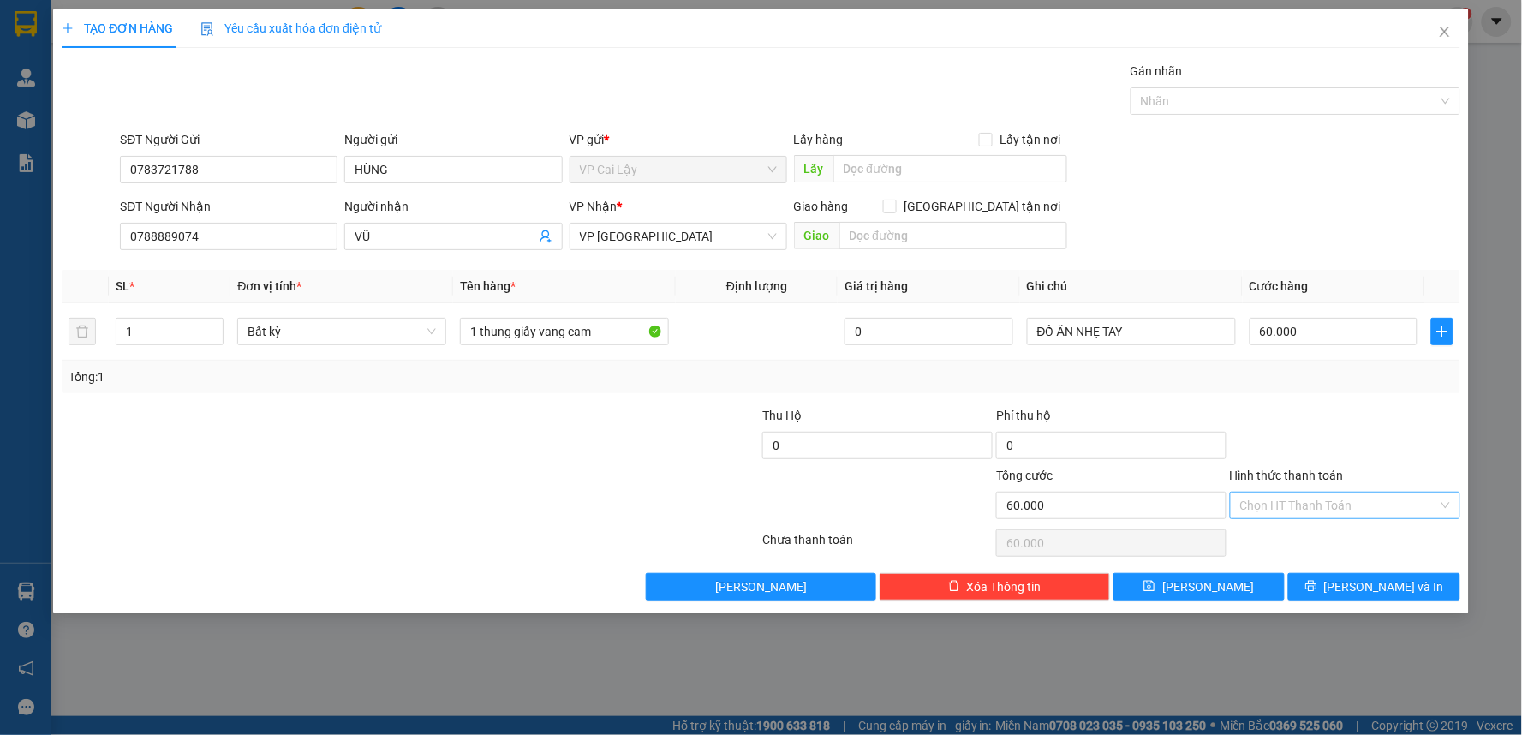
drag, startPoint x: 1353, startPoint y: 527, endPoint x: 1349, endPoint y: 518, distance: 9.6
click at [1349, 518] on div "Transit Pickup Surcharge Ids Transit Deliver Surcharge Ids Transit Deliver Surc…" at bounding box center [761, 331] width 1399 height 539
click at [1343, 506] on input "Hình thức thanh toán" at bounding box center [1339, 506] width 198 height 26
click at [1359, 527] on div "Tại văn phòng" at bounding box center [1346, 539] width 230 height 27
type input "0"
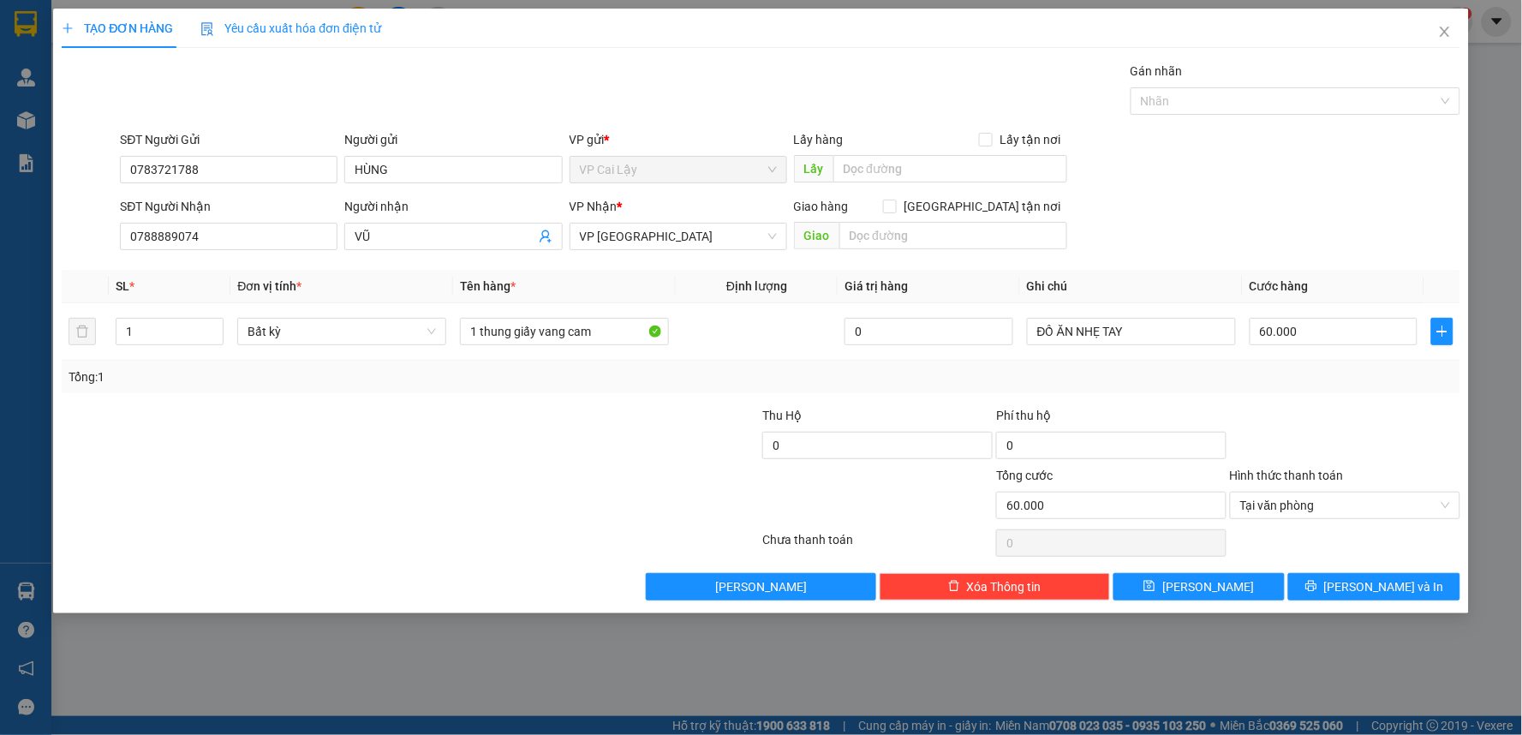
drag, startPoint x: 1384, startPoint y: 412, endPoint x: 1362, endPoint y: 517, distance: 106.9
click at [1385, 412] on div at bounding box center [1345, 436] width 234 height 60
click at [1363, 577] on span "[PERSON_NAME] và In" at bounding box center [1384, 586] width 120 height 19
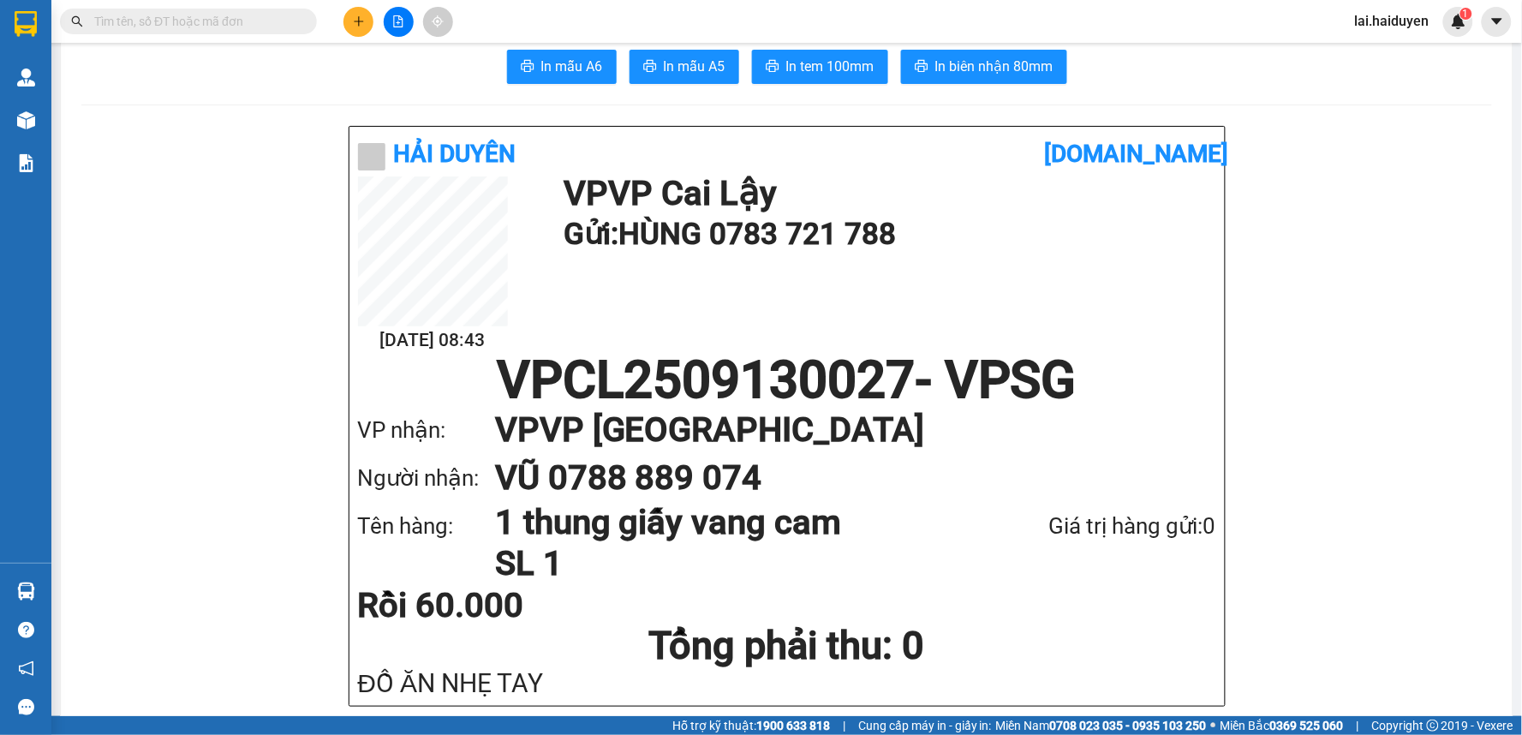
scroll to position [95, 0]
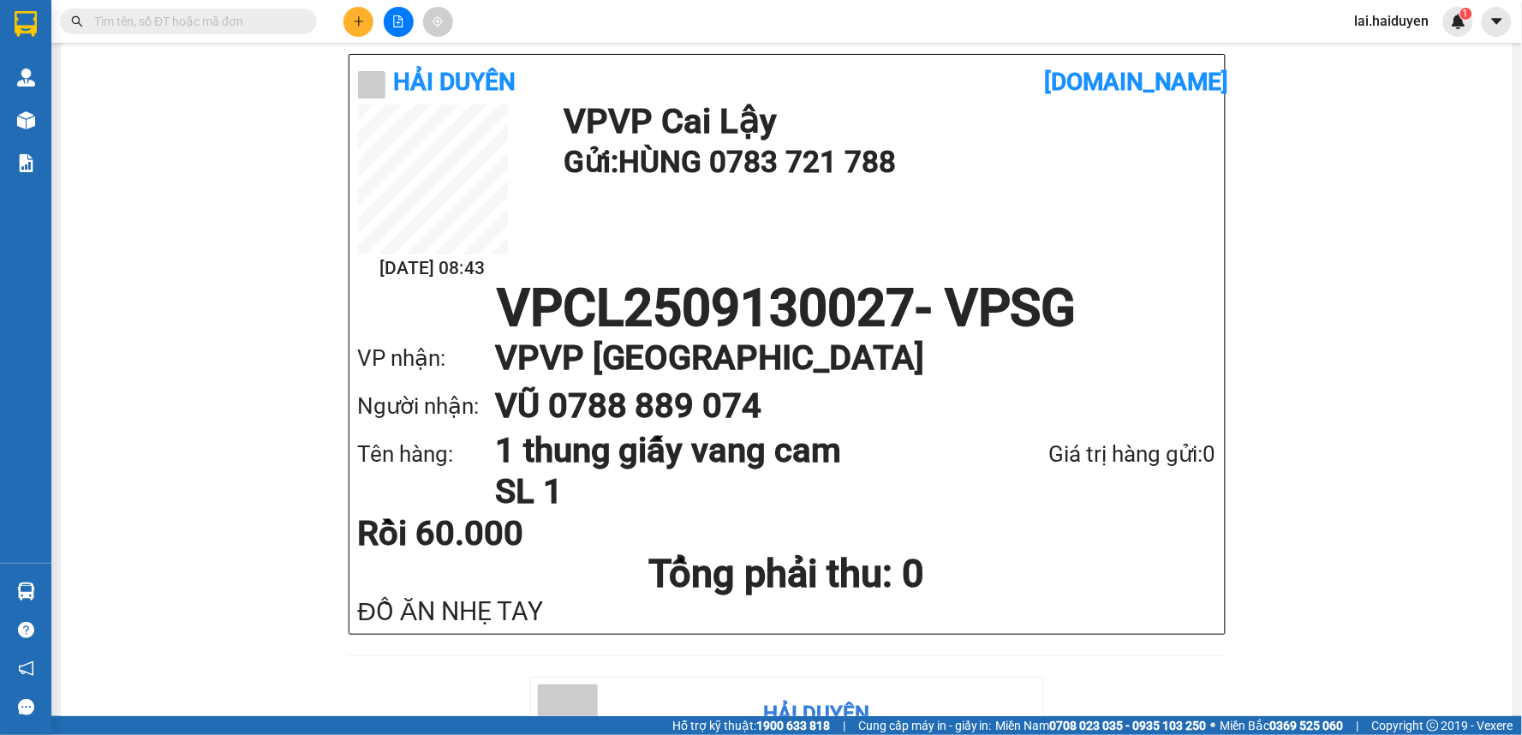
click at [176, 15] on input "text" at bounding box center [195, 21] width 202 height 19
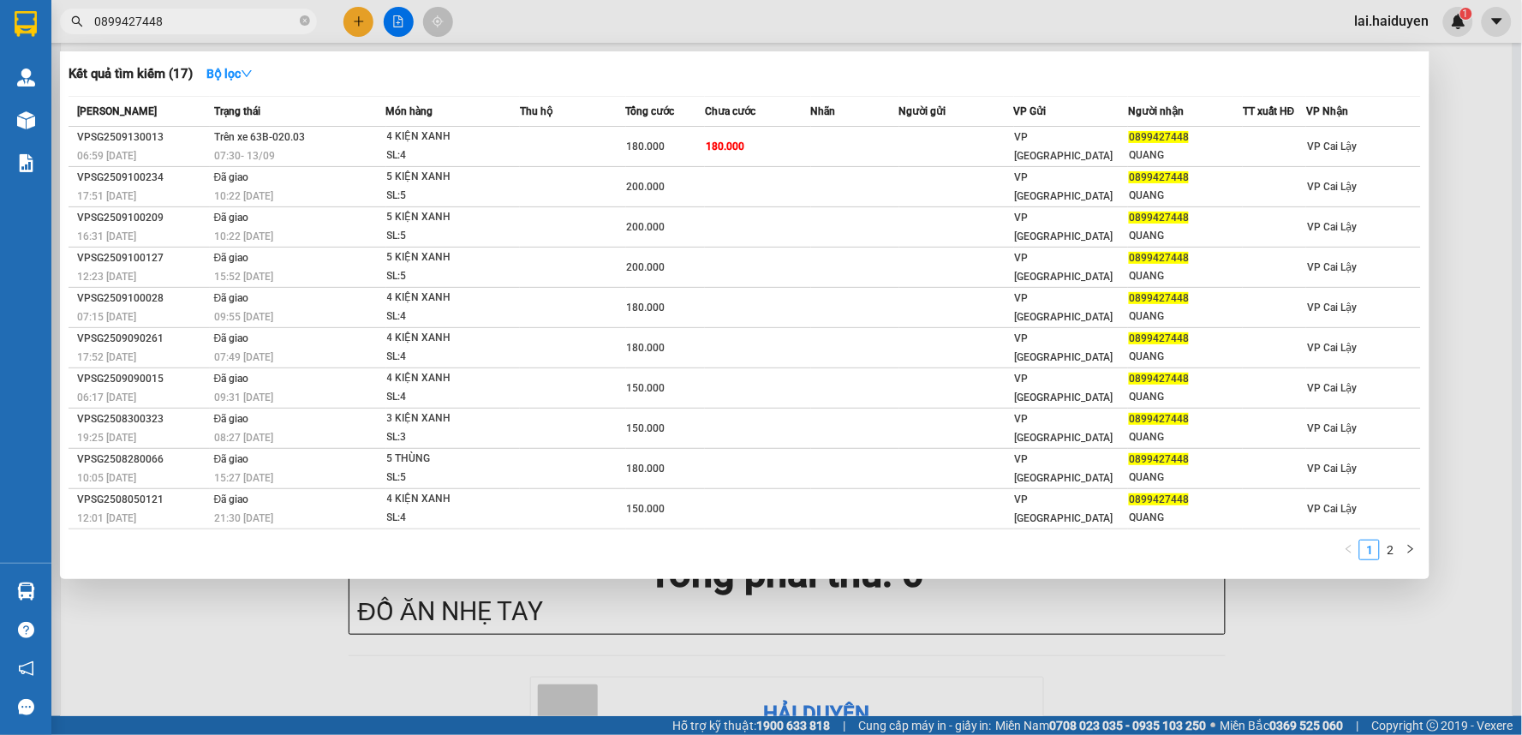
type input "0899427448"
click at [352, 33] on div at bounding box center [761, 367] width 1522 height 735
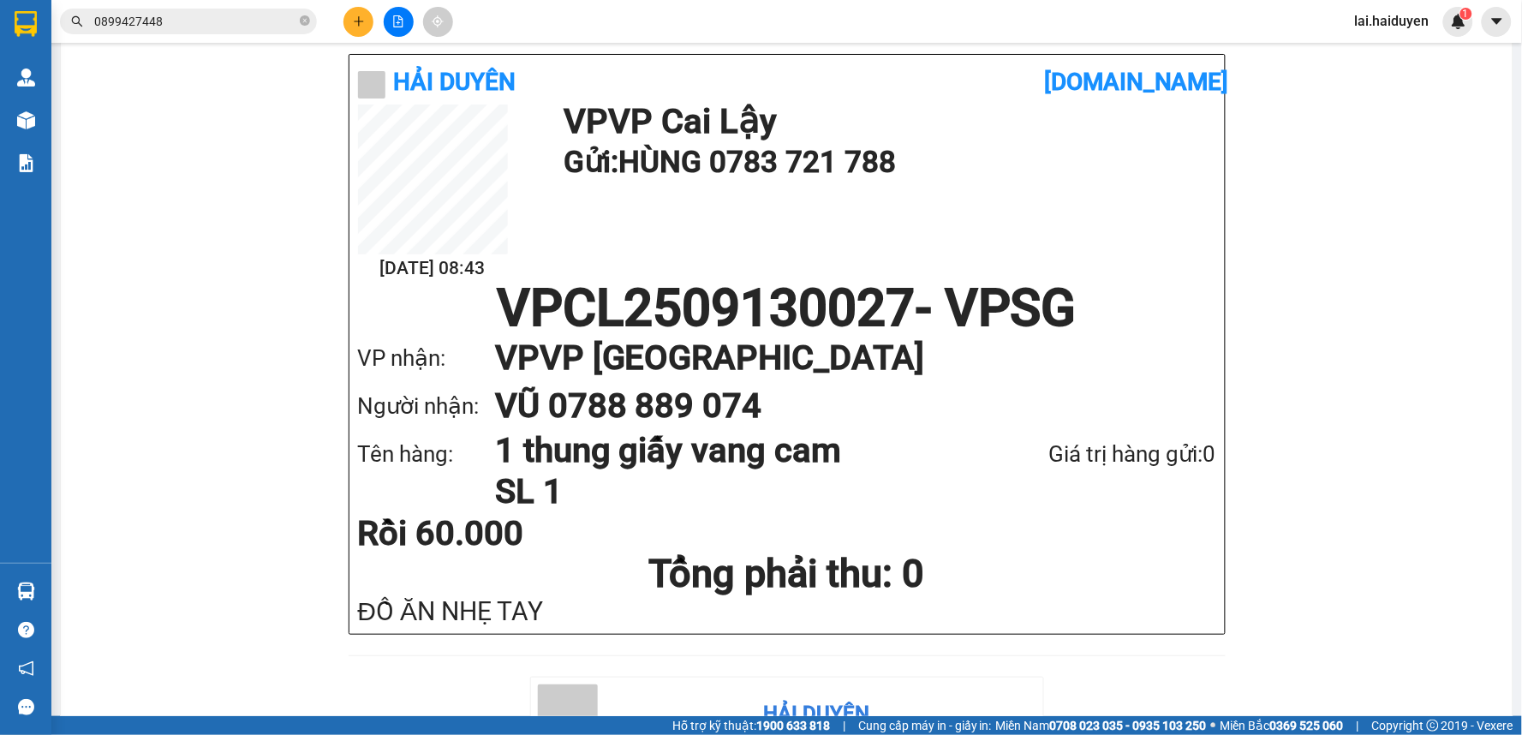
scroll to position [0, 0]
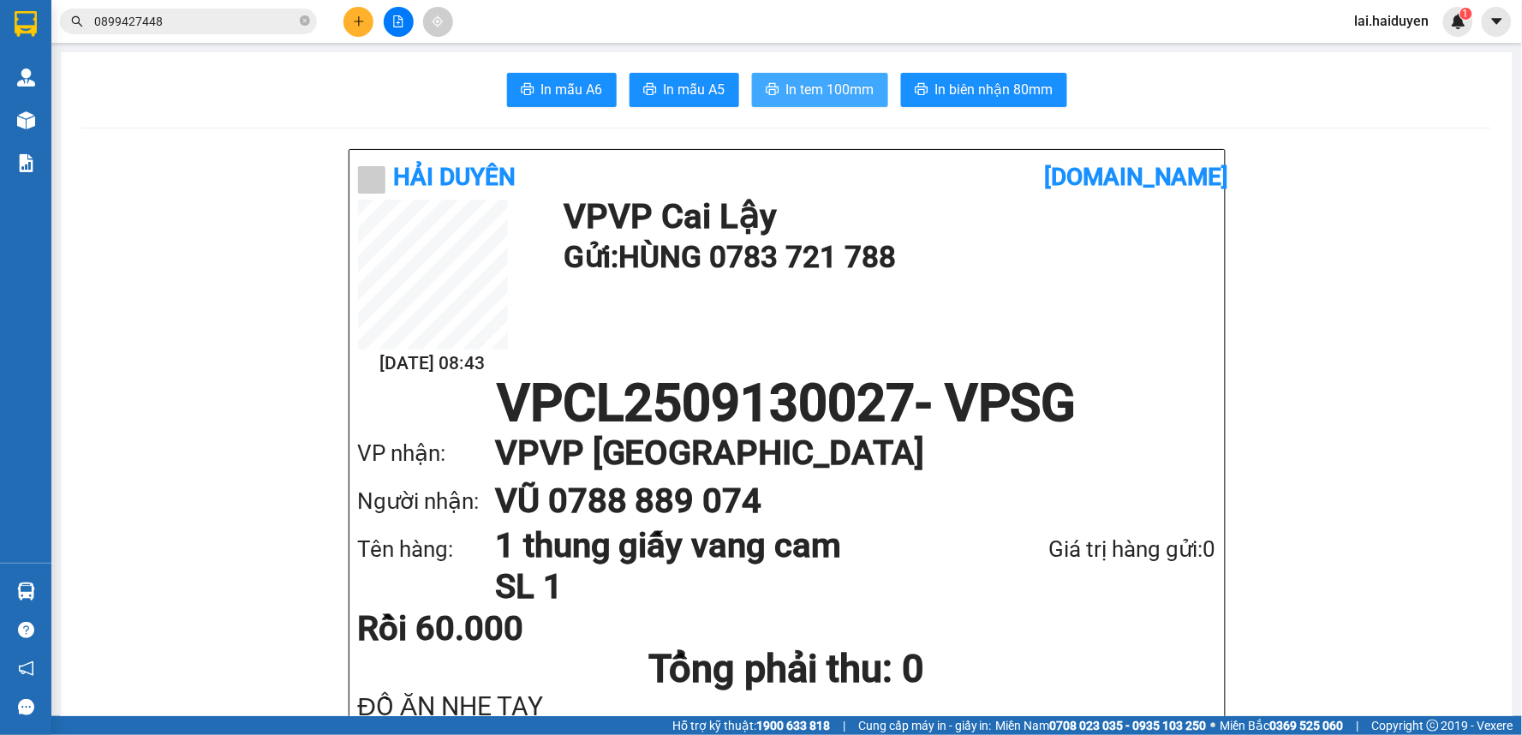
click at [834, 96] on span "In tem 100mm" at bounding box center [830, 89] width 88 height 21
click at [365, 28] on button at bounding box center [359, 22] width 30 height 30
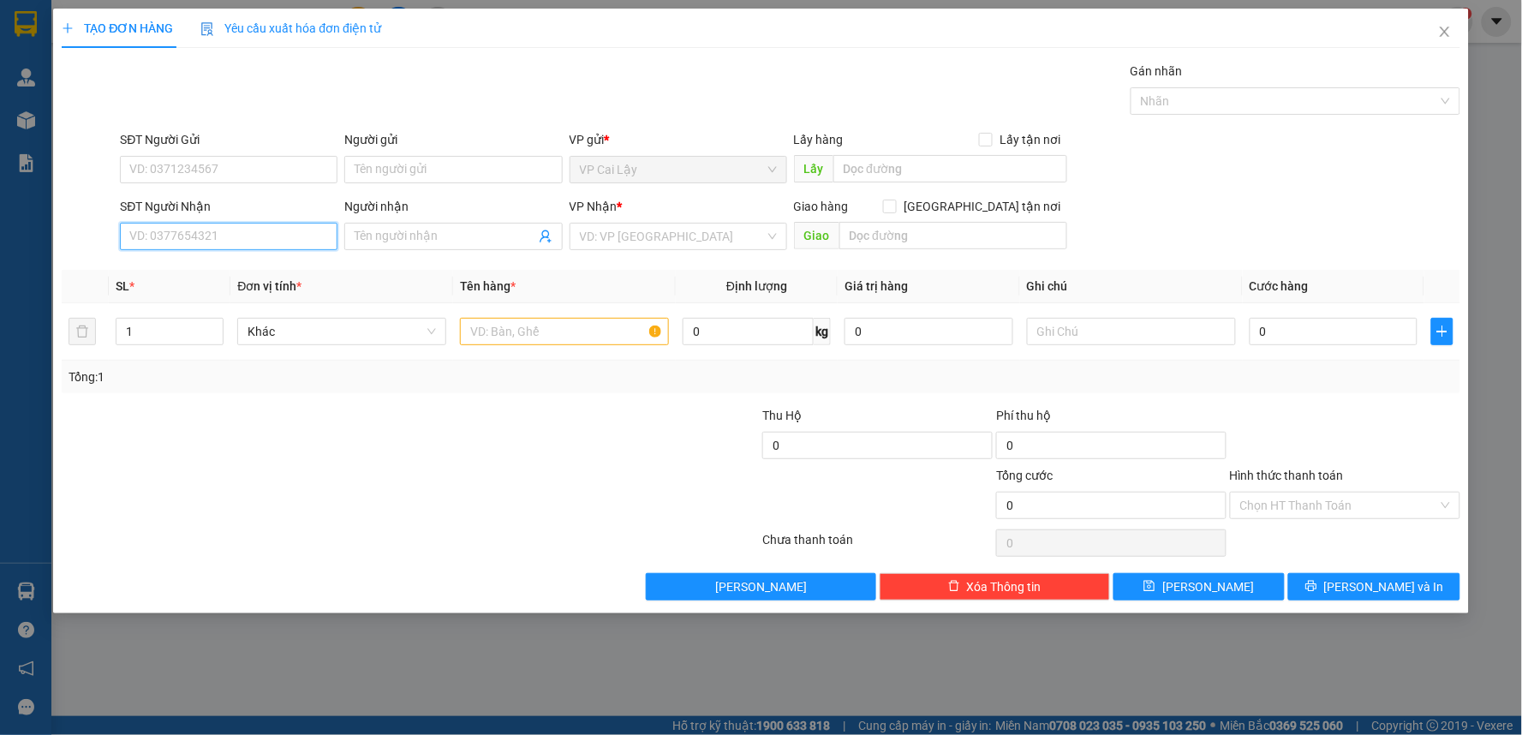
click at [258, 245] on input "SĐT Người Nhận" at bounding box center [229, 236] width 218 height 27
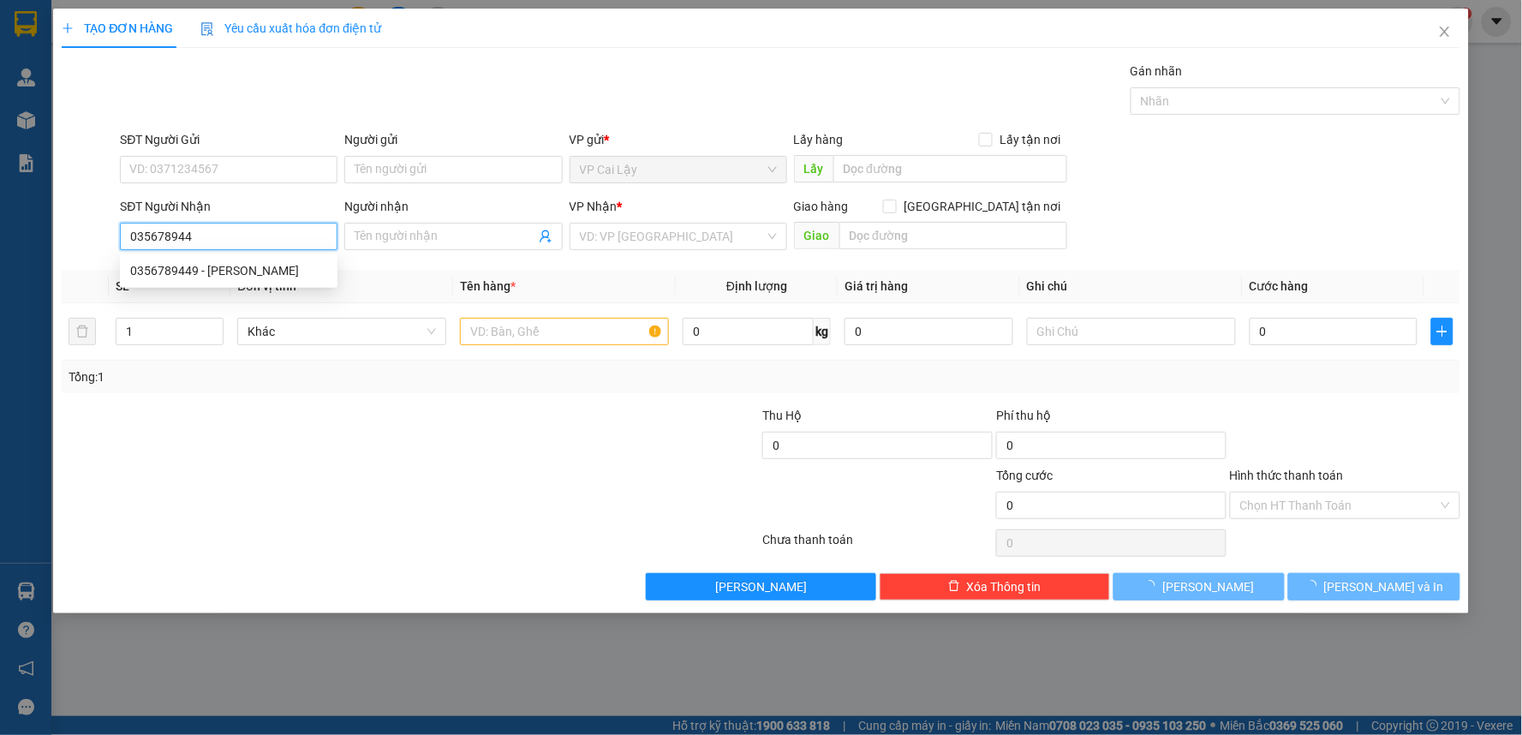
type input "0356789449"
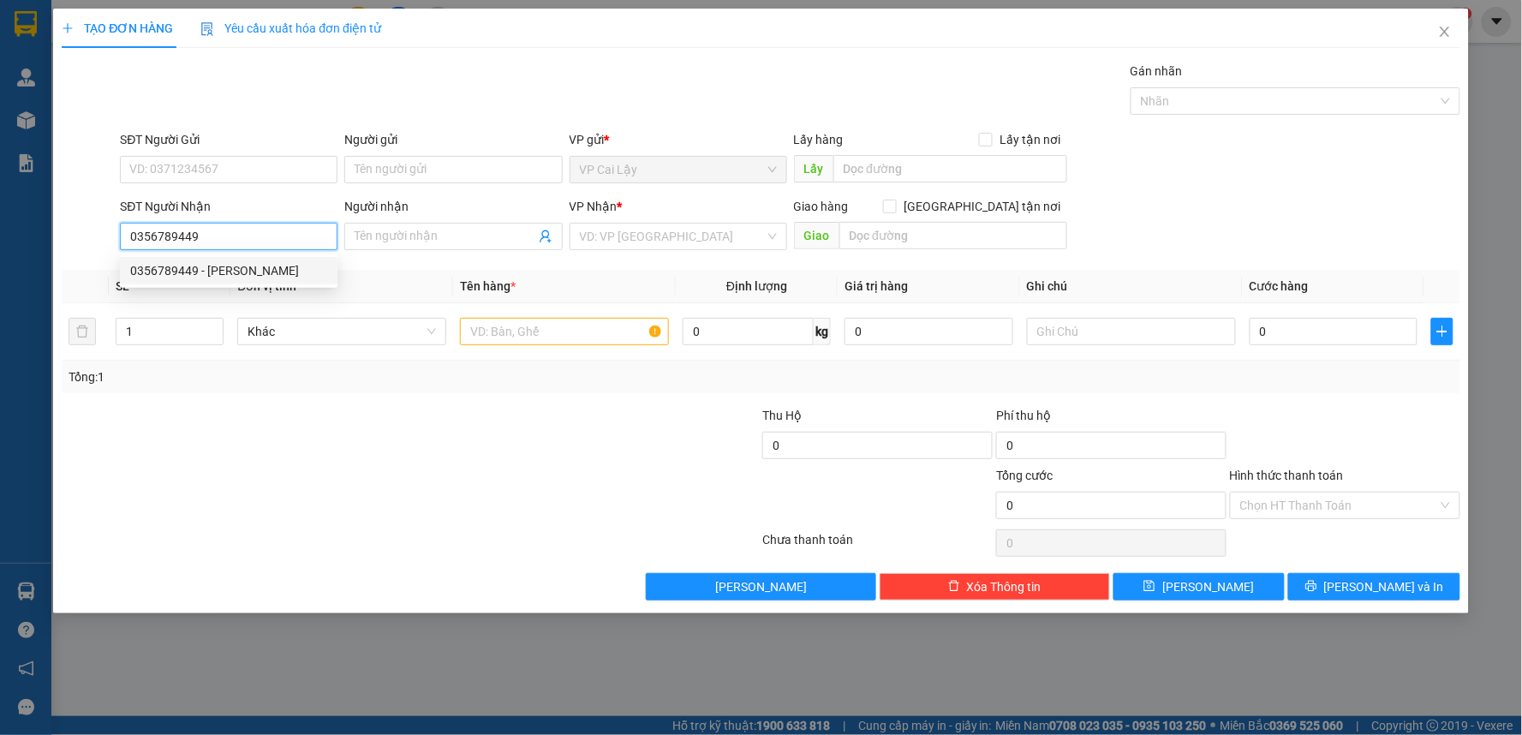
click at [261, 278] on div "0356789449 - Vương" at bounding box center [228, 270] width 197 height 19
type input "Vương"
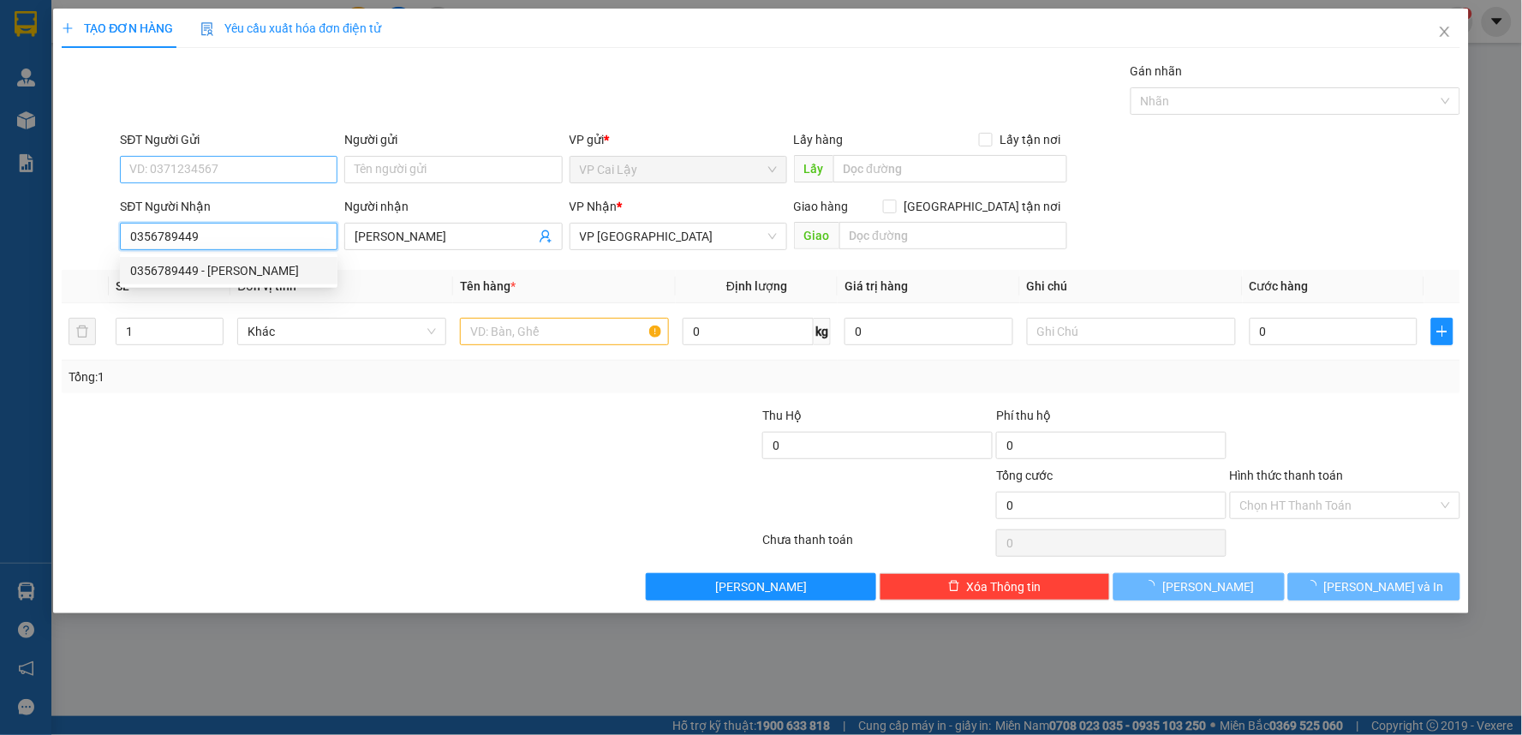
type input "20.000"
type input "0356789449"
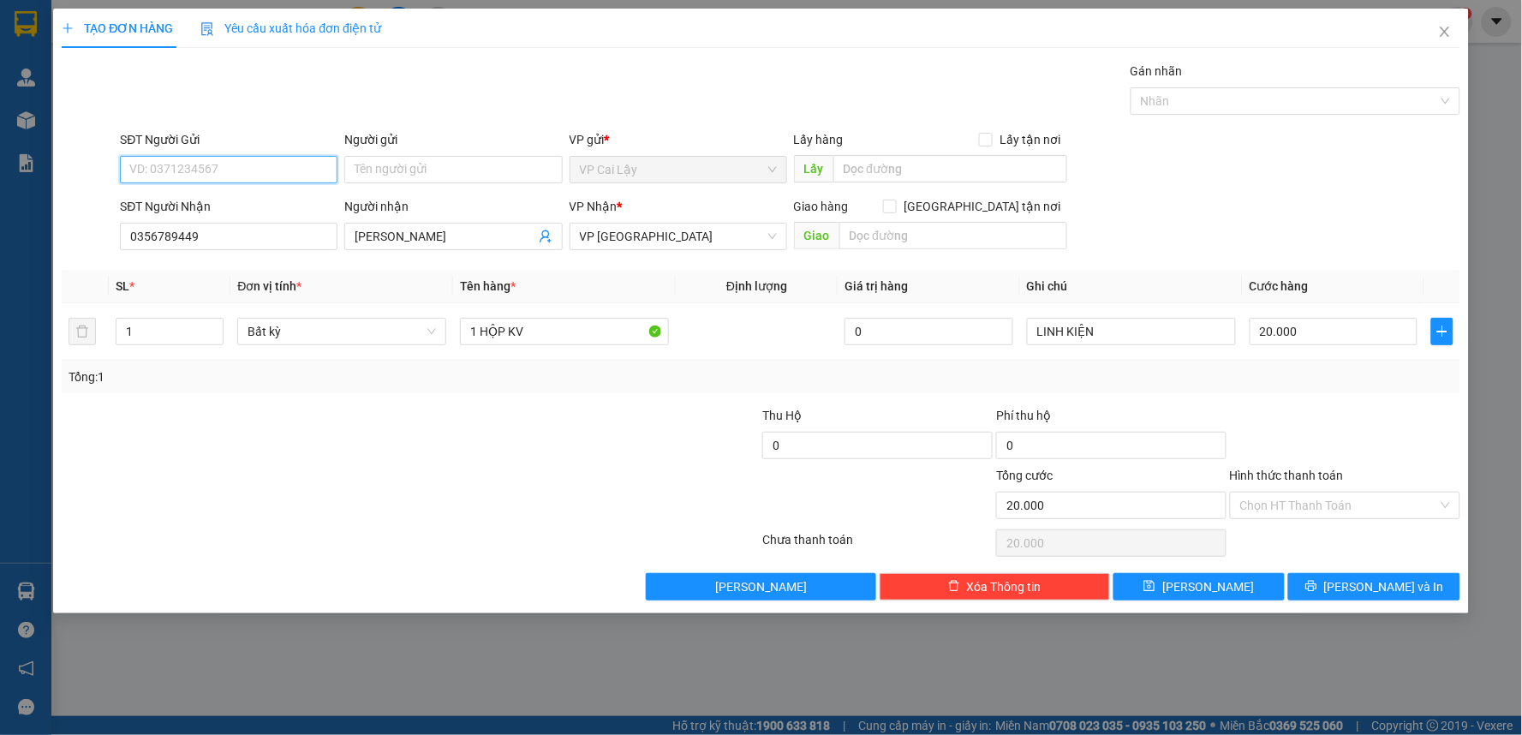
click at [261, 172] on input "SĐT Người Gửi" at bounding box center [229, 169] width 218 height 27
click at [244, 199] on div "0327378379 - NHỰT" at bounding box center [228, 203] width 197 height 19
type input "0327378379"
type input "NHỰT"
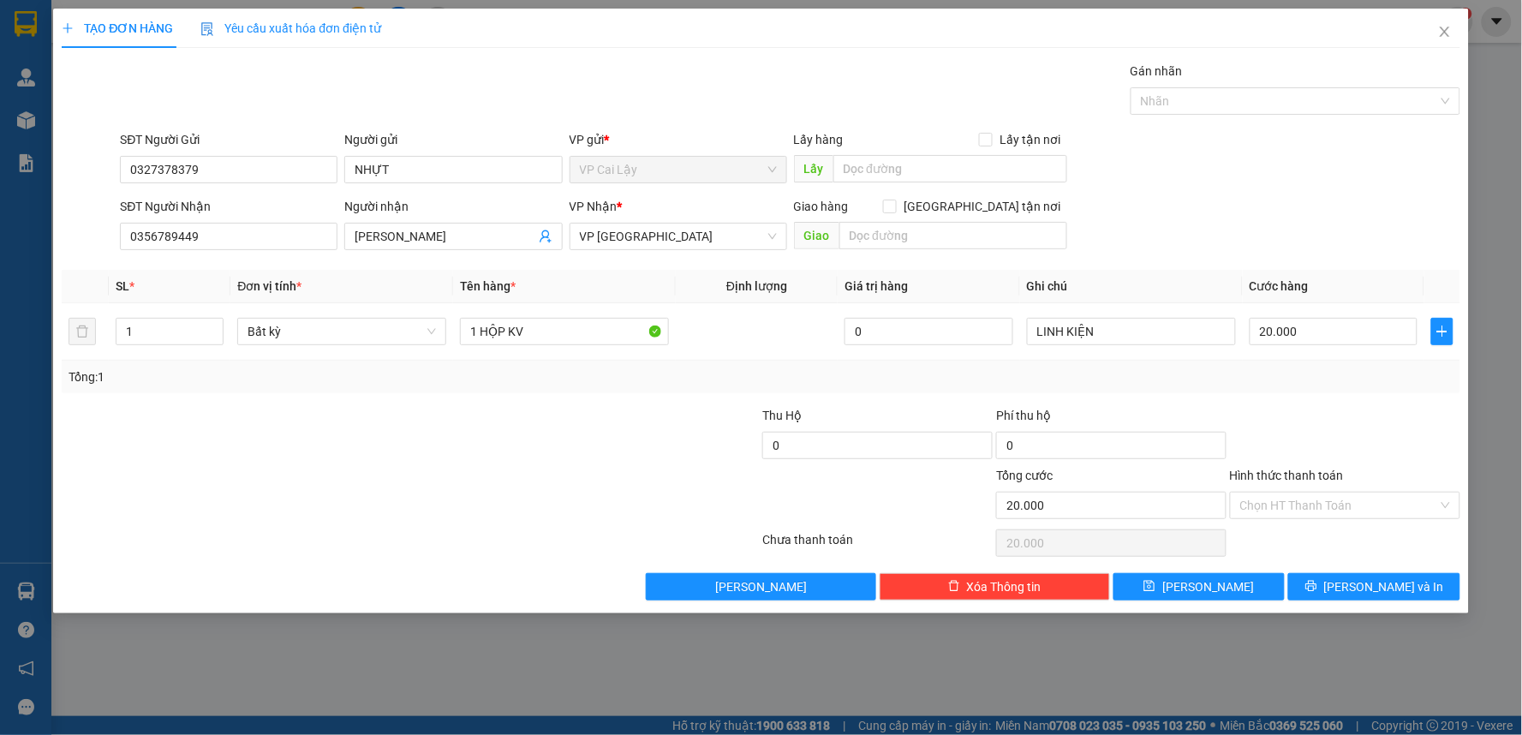
click at [451, 443] on div at bounding box center [294, 436] width 468 height 60
click at [577, 332] on input "1 HỘP KV" at bounding box center [564, 331] width 209 height 27
click at [1269, 355] on td "20.000" at bounding box center [1334, 331] width 182 height 57
click at [1415, 372] on div "Tổng: 1" at bounding box center [761, 376] width 1385 height 19
click at [1315, 421] on div at bounding box center [1345, 436] width 234 height 60
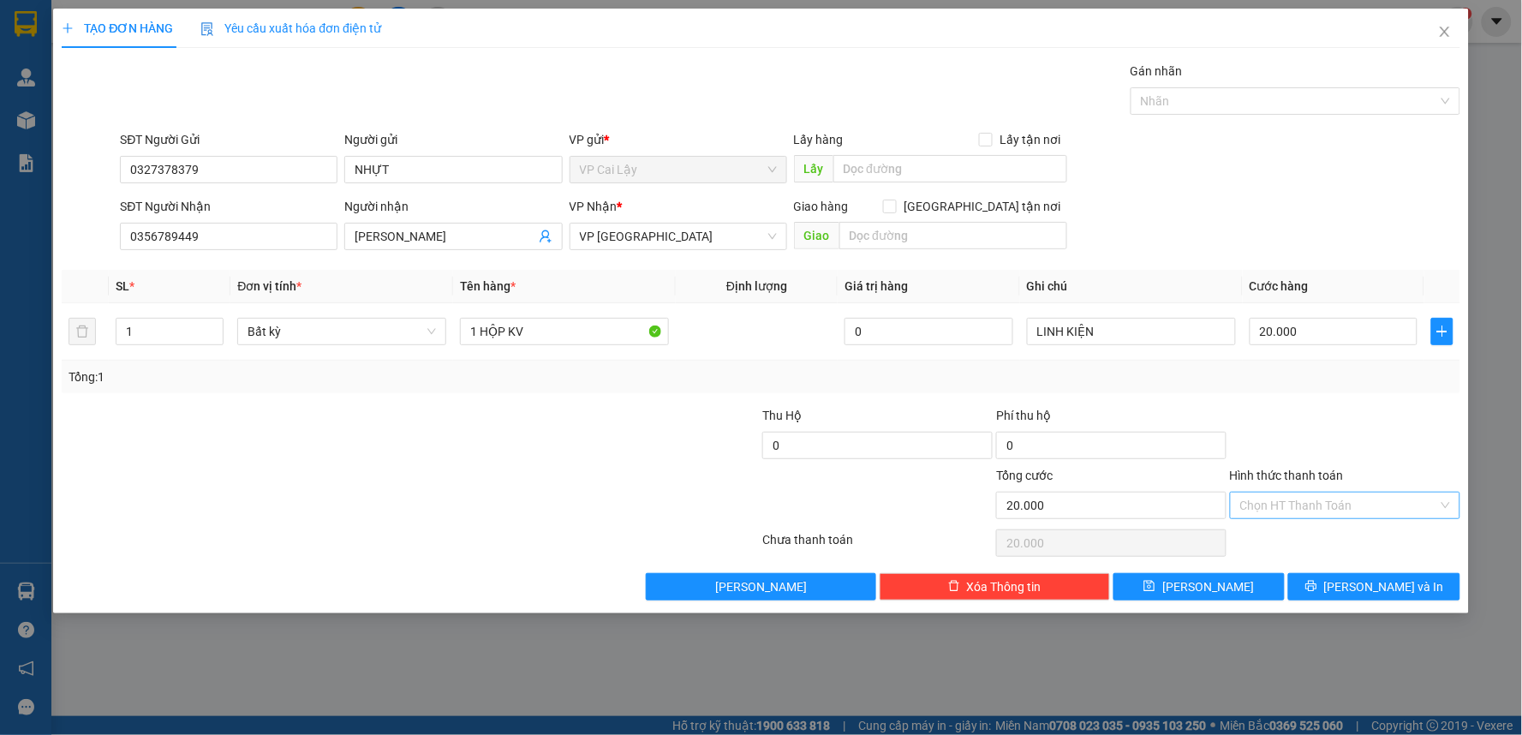
click at [1326, 512] on input "Hình thức thanh toán" at bounding box center [1339, 506] width 198 height 26
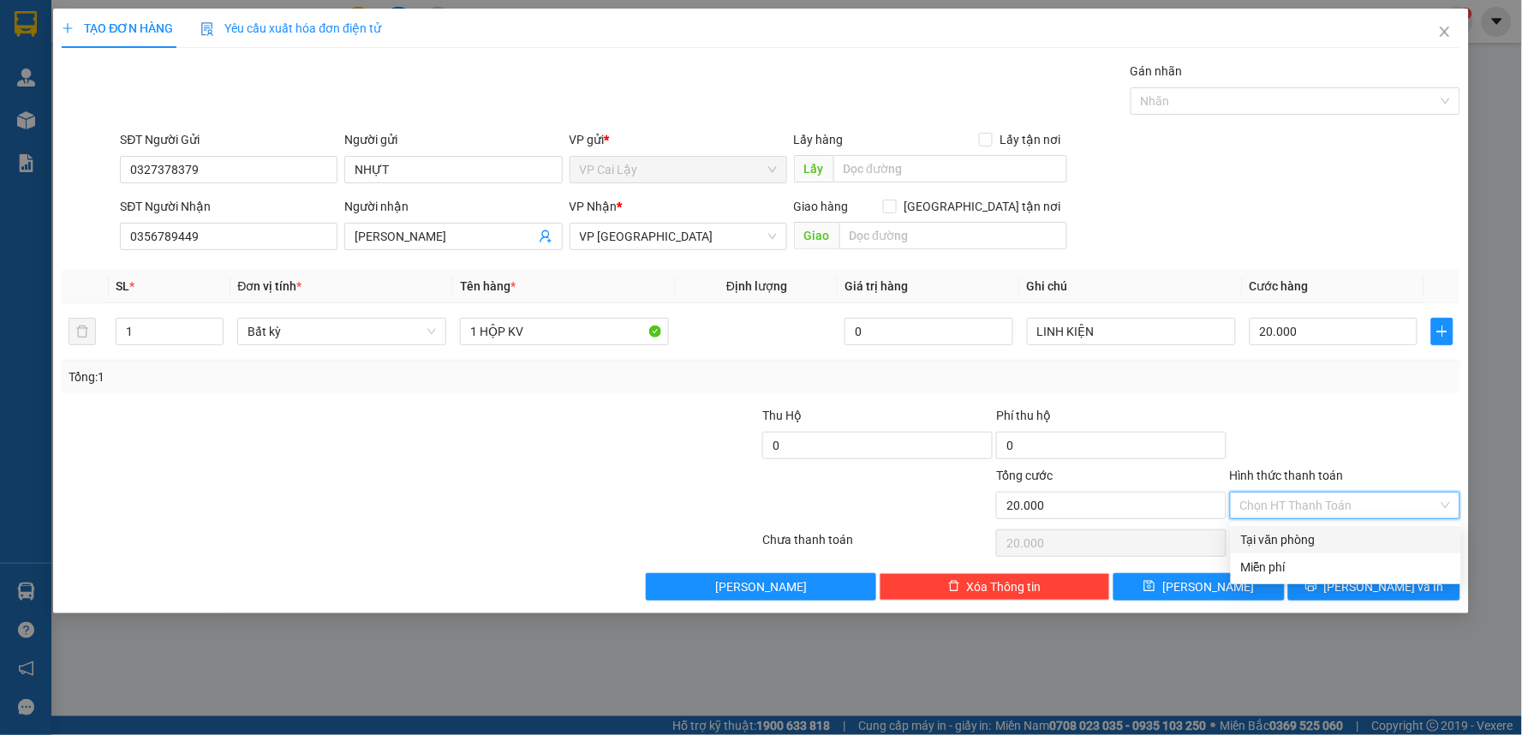
drag, startPoint x: 1338, startPoint y: 532, endPoint x: 1353, endPoint y: 519, distance: 20.1
click at [1339, 532] on div "Tại văn phòng" at bounding box center [1346, 539] width 210 height 19
type input "0"
drag, startPoint x: 1376, startPoint y: 464, endPoint x: 1383, endPoint y: 493, distance: 29.1
click at [1377, 459] on div at bounding box center [1345, 436] width 234 height 60
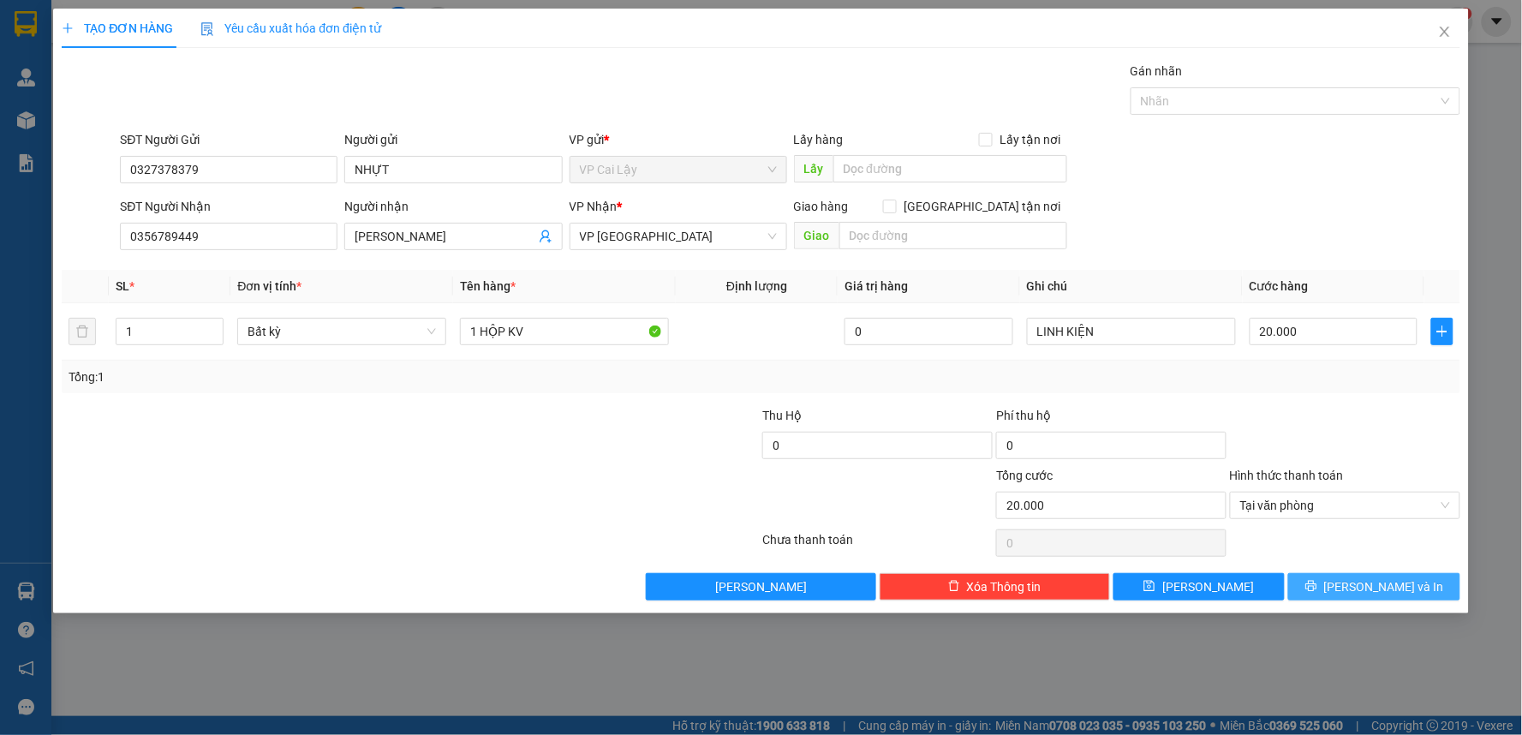
click at [1380, 589] on span "[PERSON_NAME] và In" at bounding box center [1384, 586] width 120 height 19
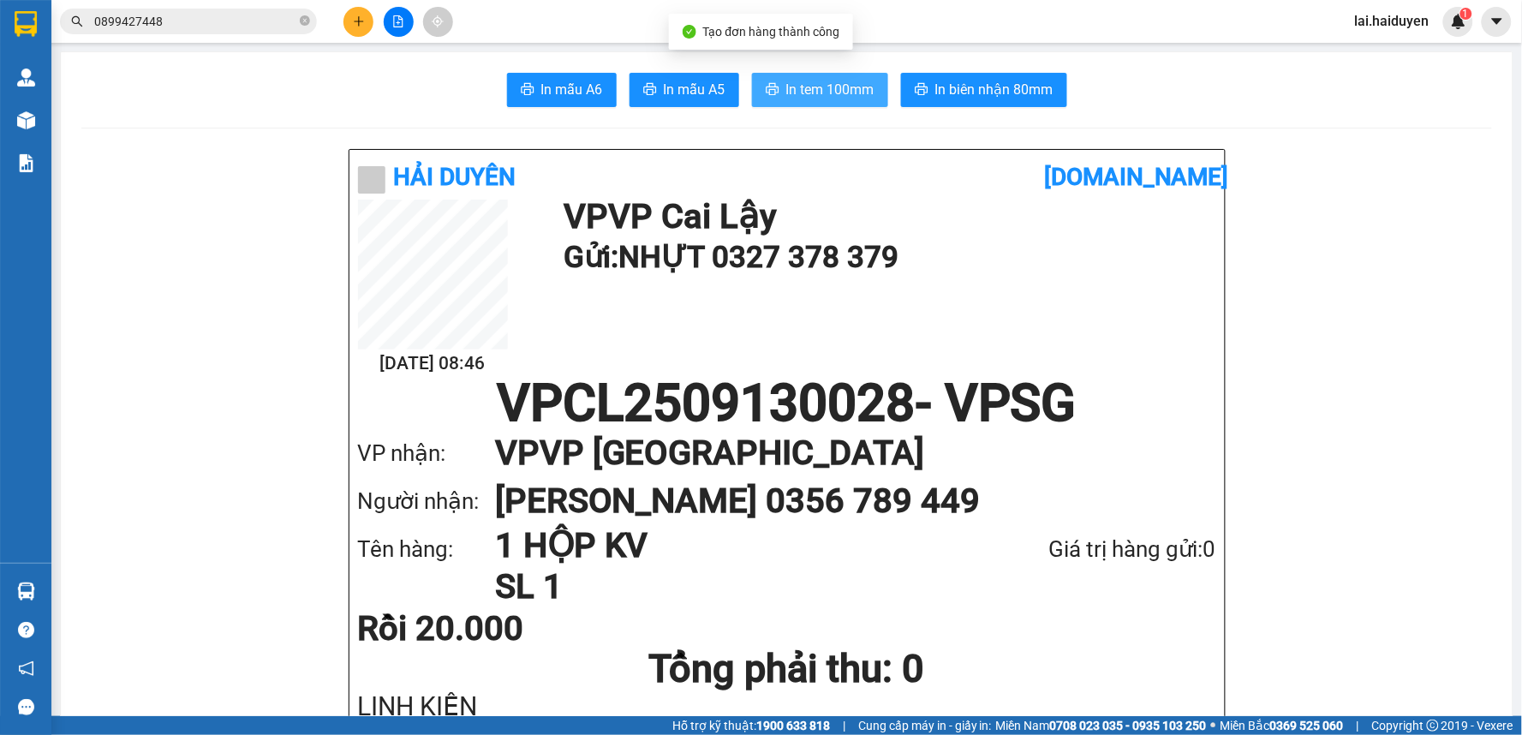
click at [805, 94] on span "In tem 100mm" at bounding box center [830, 89] width 88 height 21
click at [1133, 314] on div "13/09 08:46 VP VP Cai Lậy Gửi: NHỰT 0327 378 379" at bounding box center [787, 289] width 858 height 178
click at [829, 197] on div "Hải Duyên vexere.com 13/09 08:46 VP VP Cai Lậy Gửi: NHỰT 0327 378 379 VPCL25091…" at bounding box center [787, 439] width 875 height 579
click at [215, 17] on input "0899427448" at bounding box center [195, 21] width 202 height 19
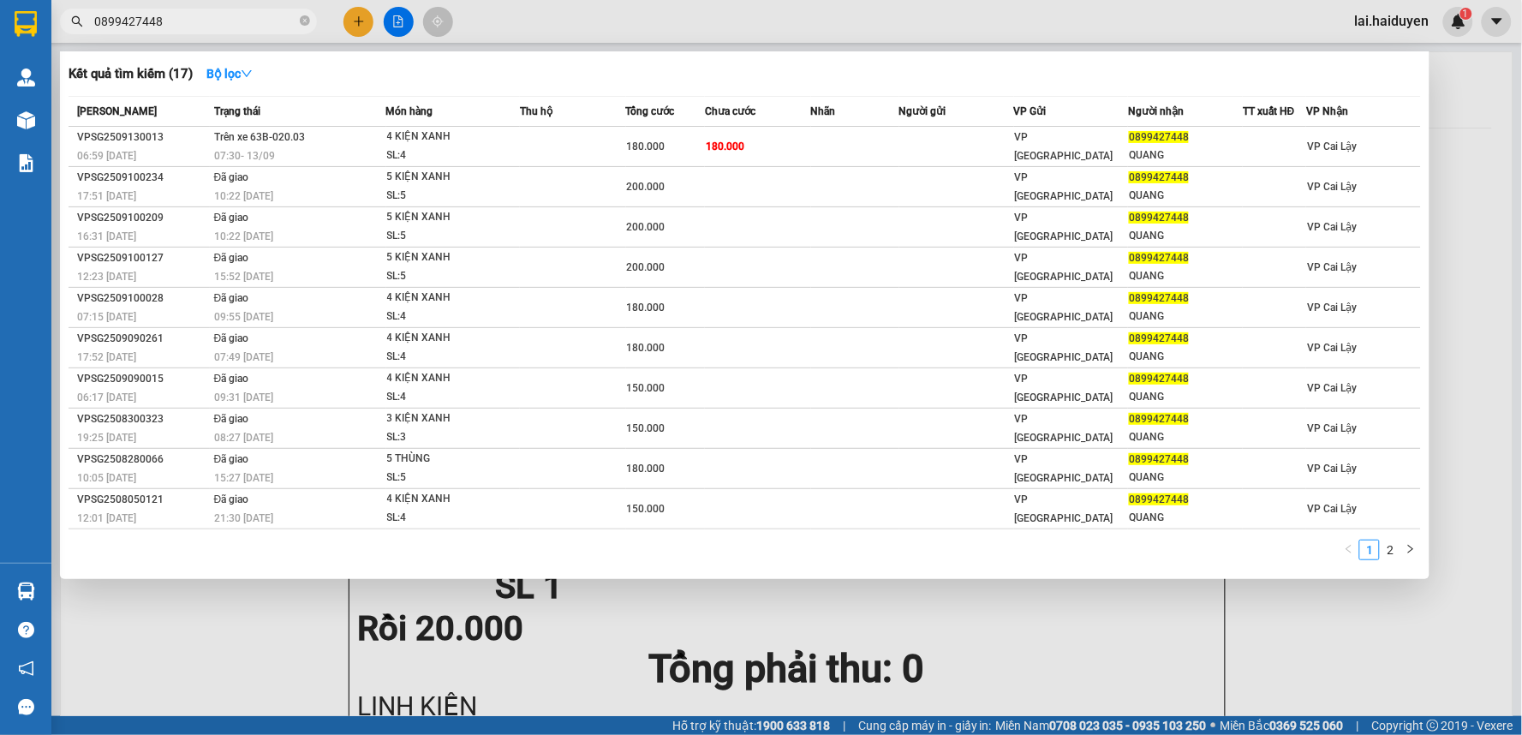
click at [215, 17] on input "0899427448" at bounding box center [195, 21] width 202 height 19
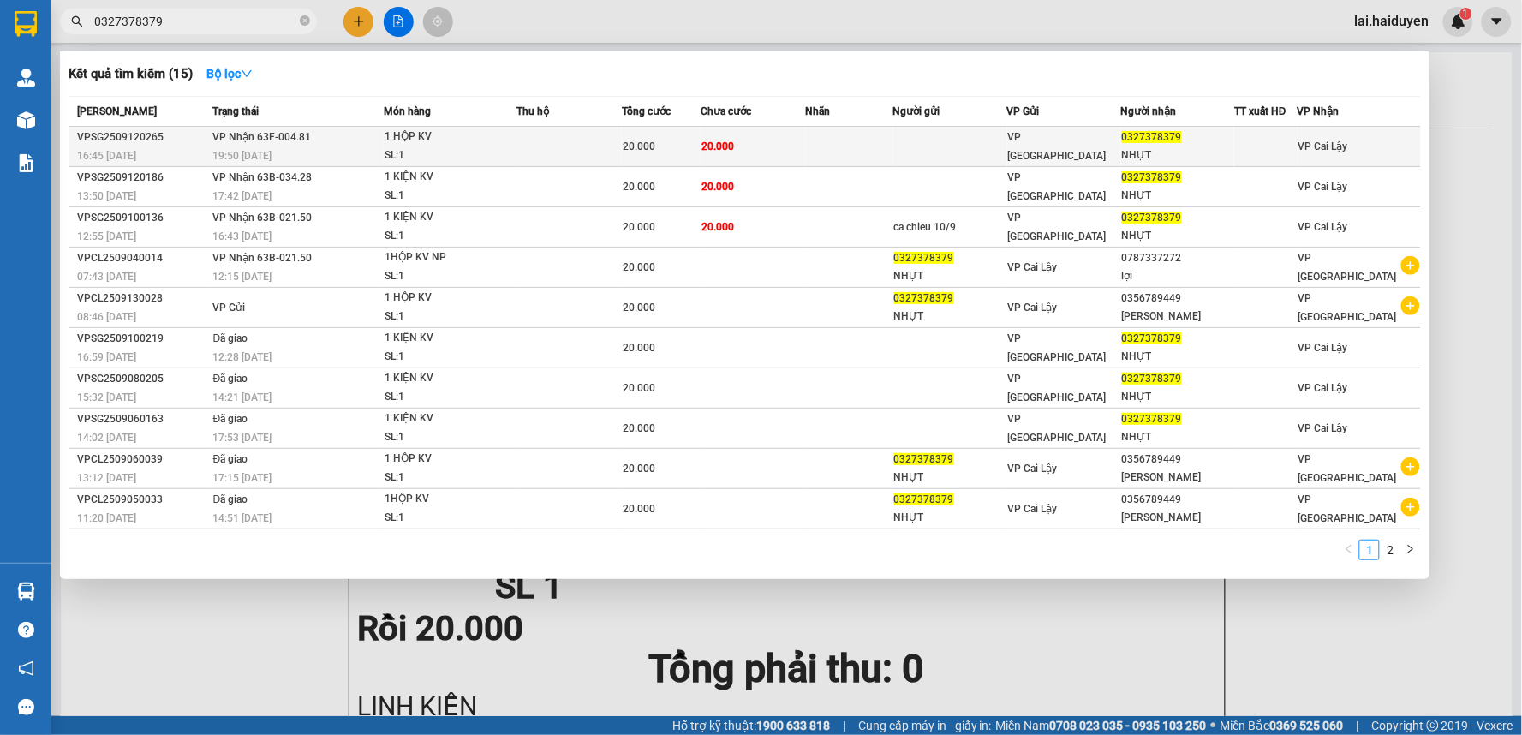
type input "0327378379"
click at [683, 138] on div "20.000" at bounding box center [661, 146] width 77 height 19
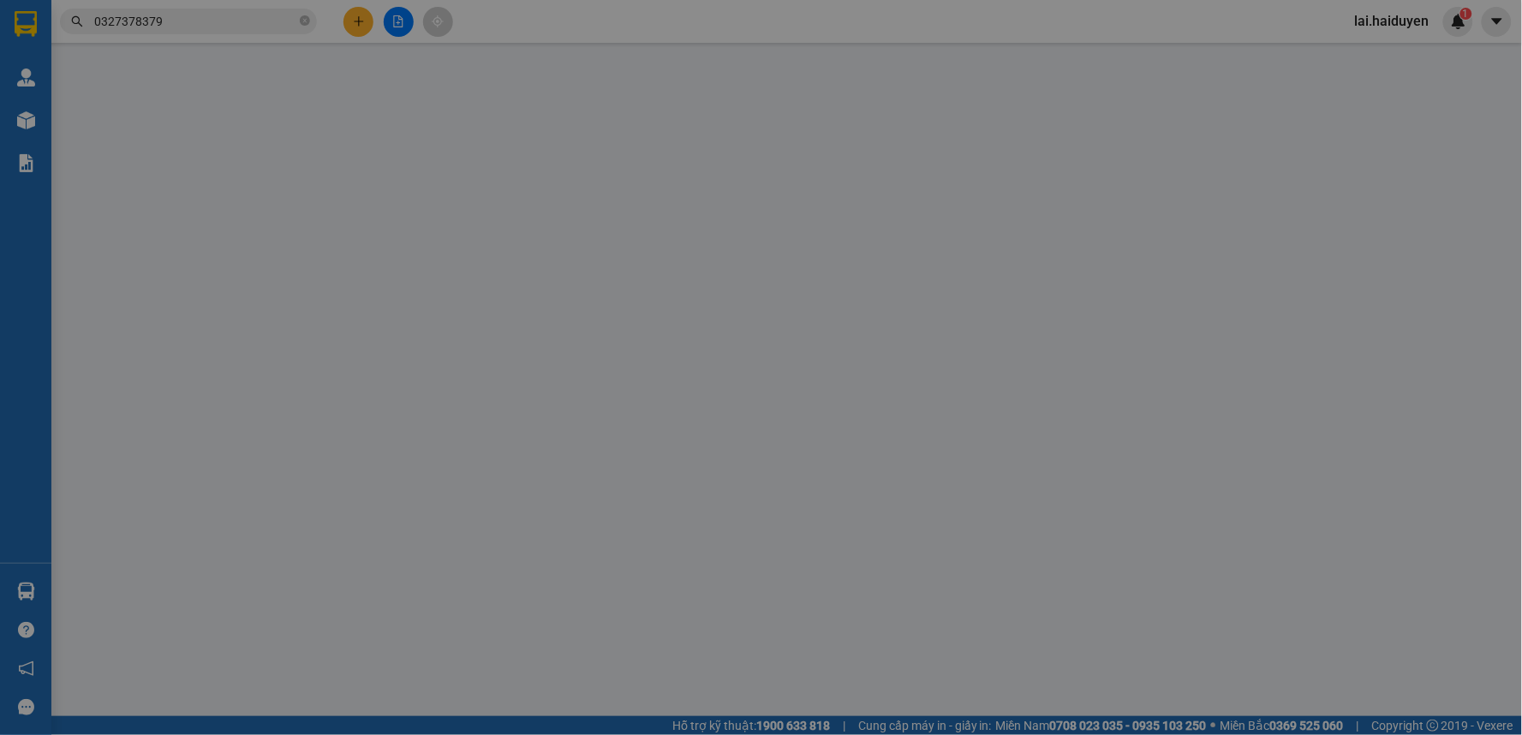
type input "0327378379"
type input "NHỰT"
type input "20.000"
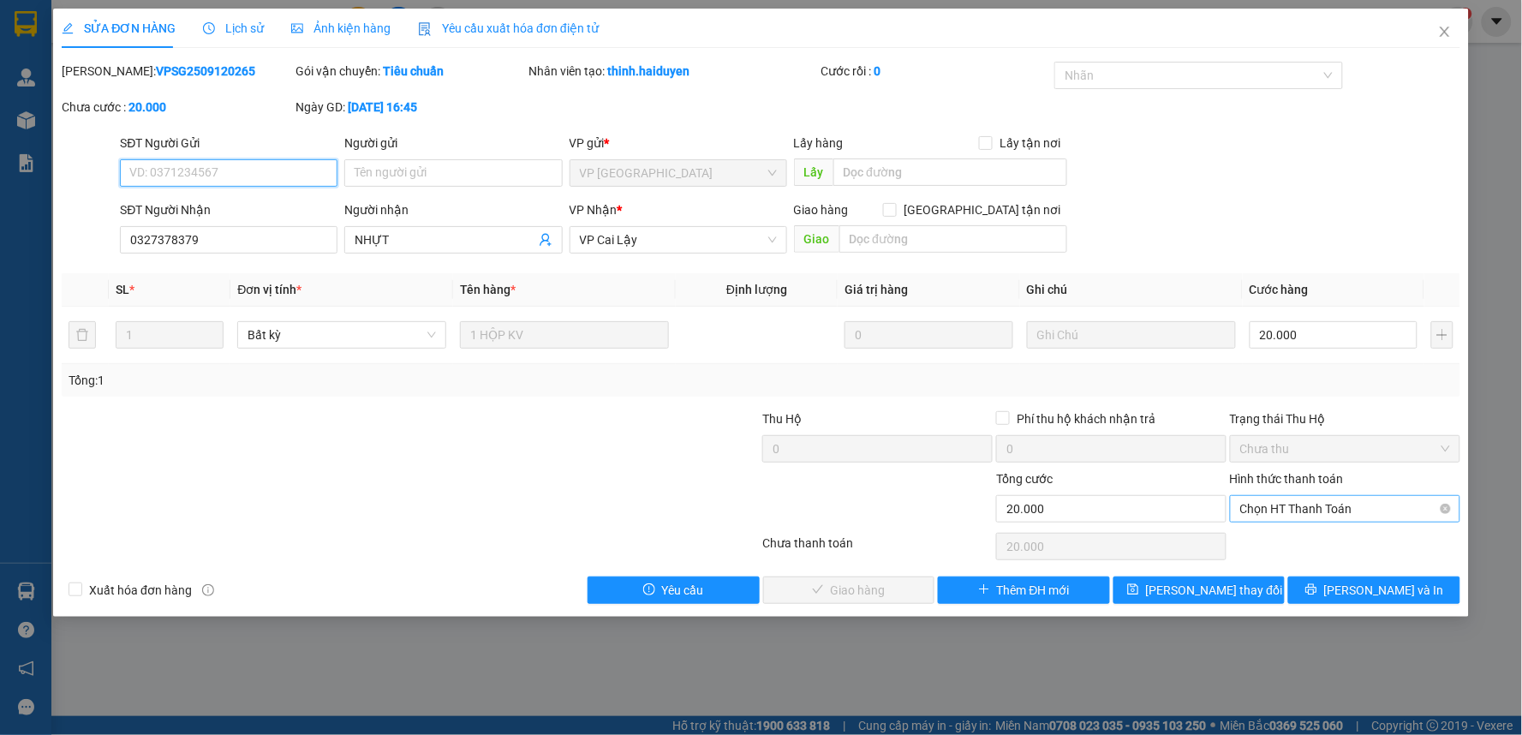
click at [1306, 510] on span "Chọn HT Thanh Toán" at bounding box center [1345, 509] width 210 height 26
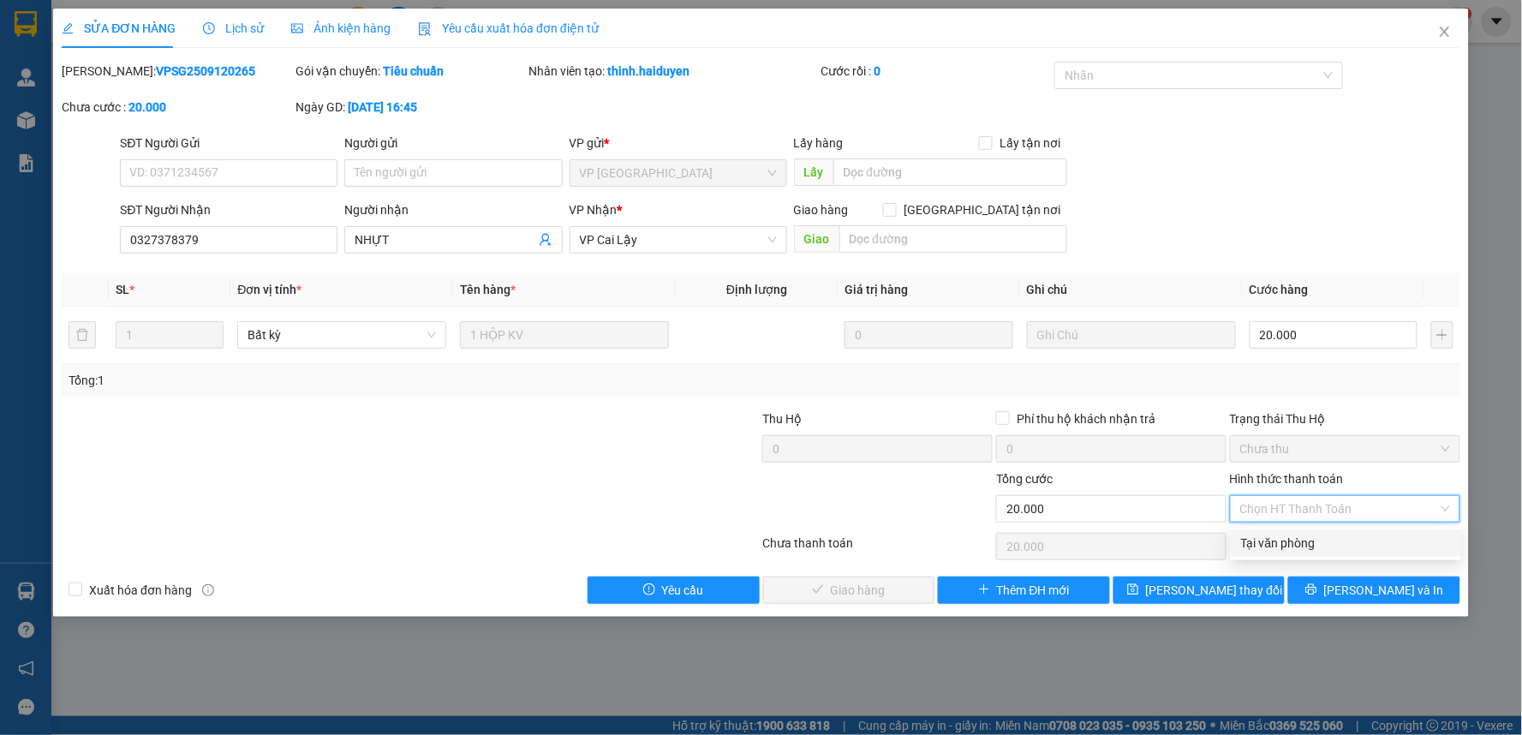
drag, startPoint x: 1302, startPoint y: 534, endPoint x: 1039, endPoint y: 550, distance: 263.5
click at [1294, 538] on div "Tại văn phòng" at bounding box center [1346, 543] width 210 height 19
type input "0"
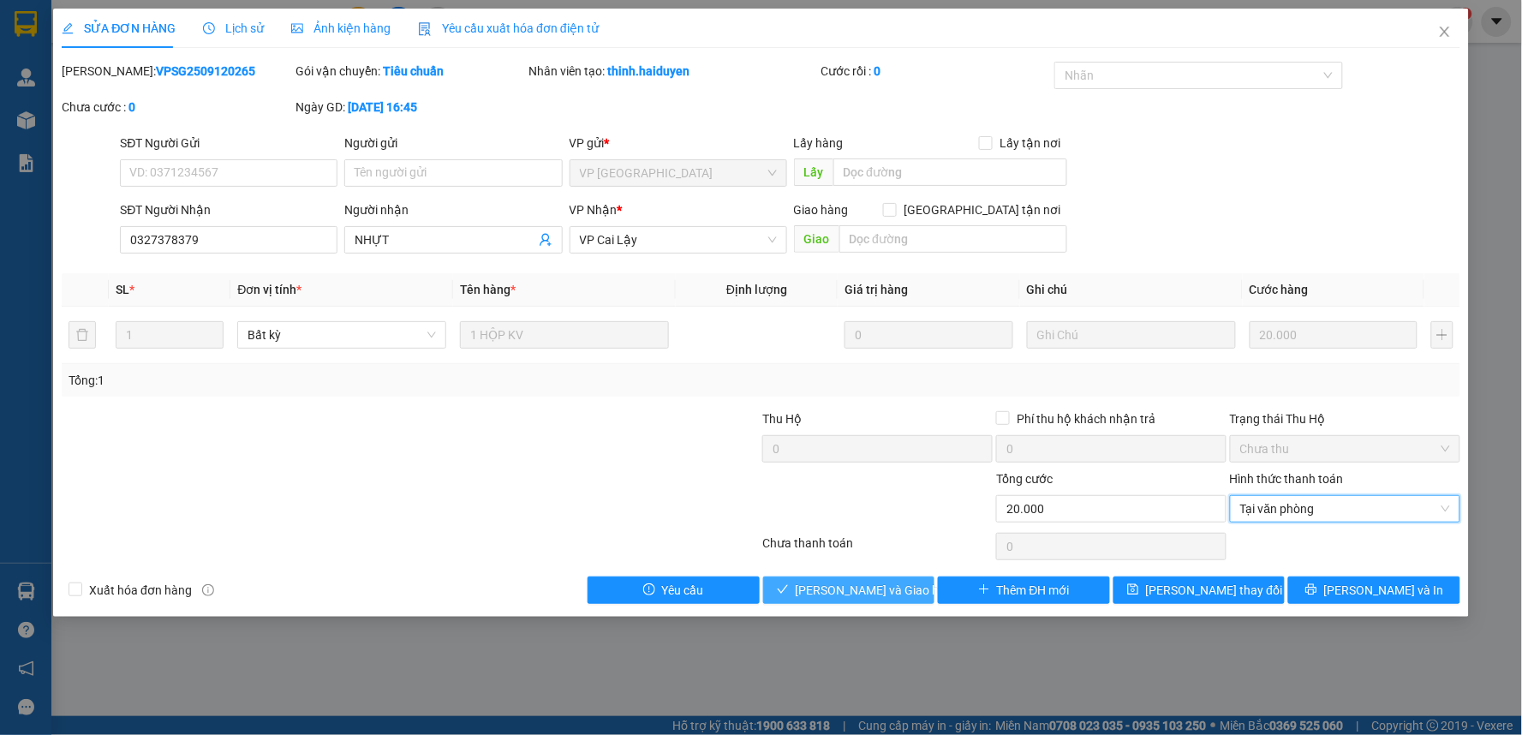
click at [828, 588] on span "[PERSON_NAME] và [PERSON_NAME] hàng" at bounding box center [878, 590] width 164 height 19
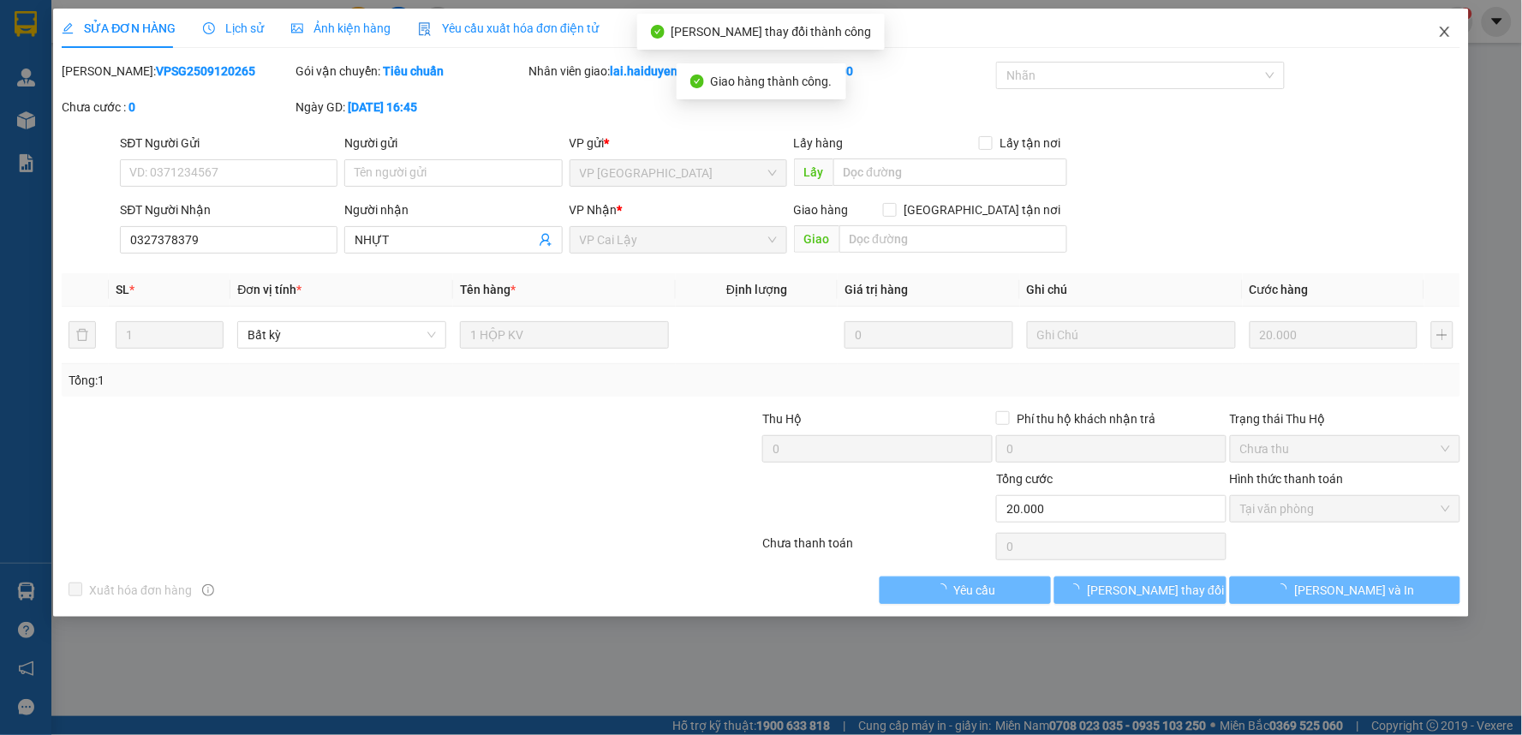
click at [1446, 39] on icon "close" at bounding box center [1445, 32] width 14 height 14
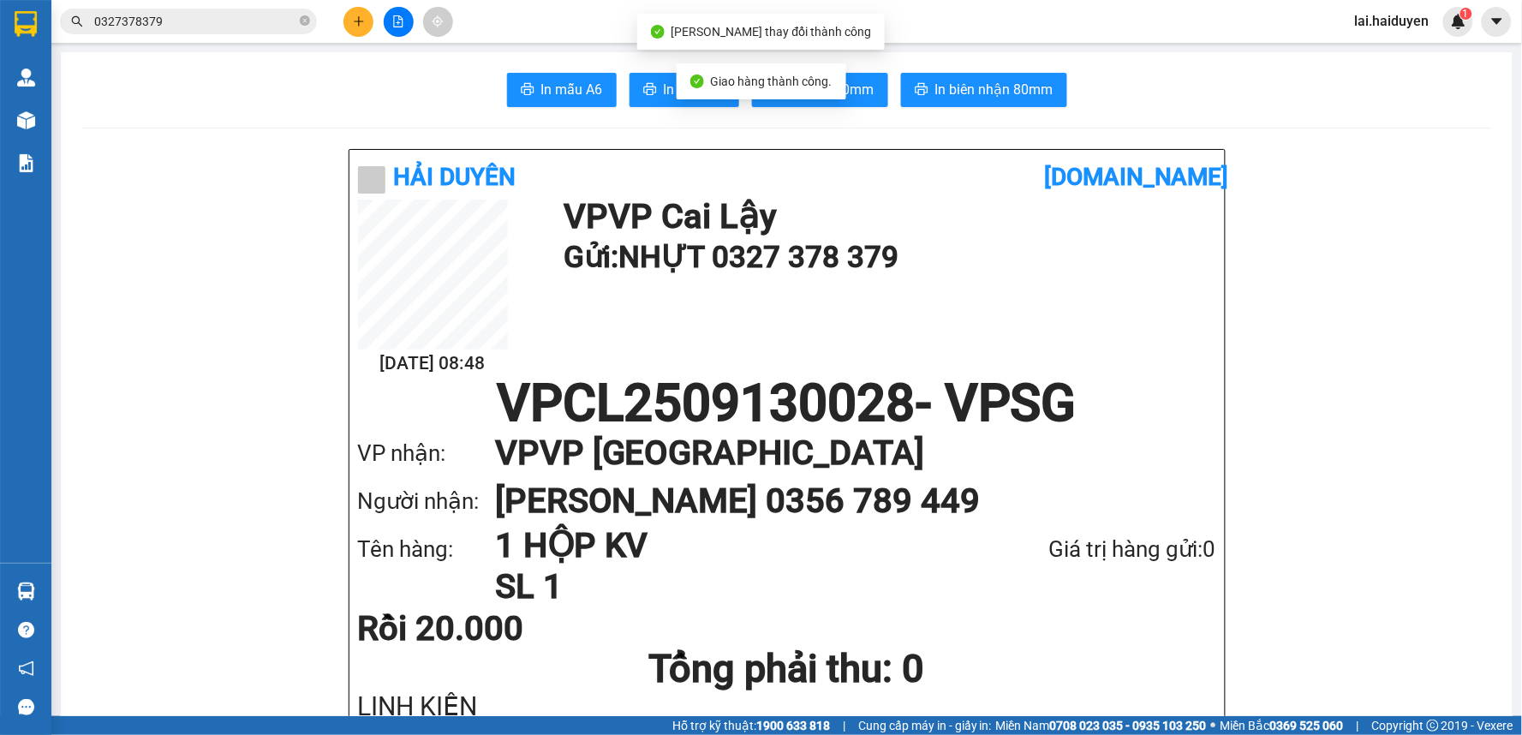
click at [164, 3] on div "Kết quả tìm kiếm ( 15 ) Bộ lọc Mã ĐH Trạng thái Món hàng Thu hộ Tổng cước Chưa …" at bounding box center [761, 21] width 1522 height 43
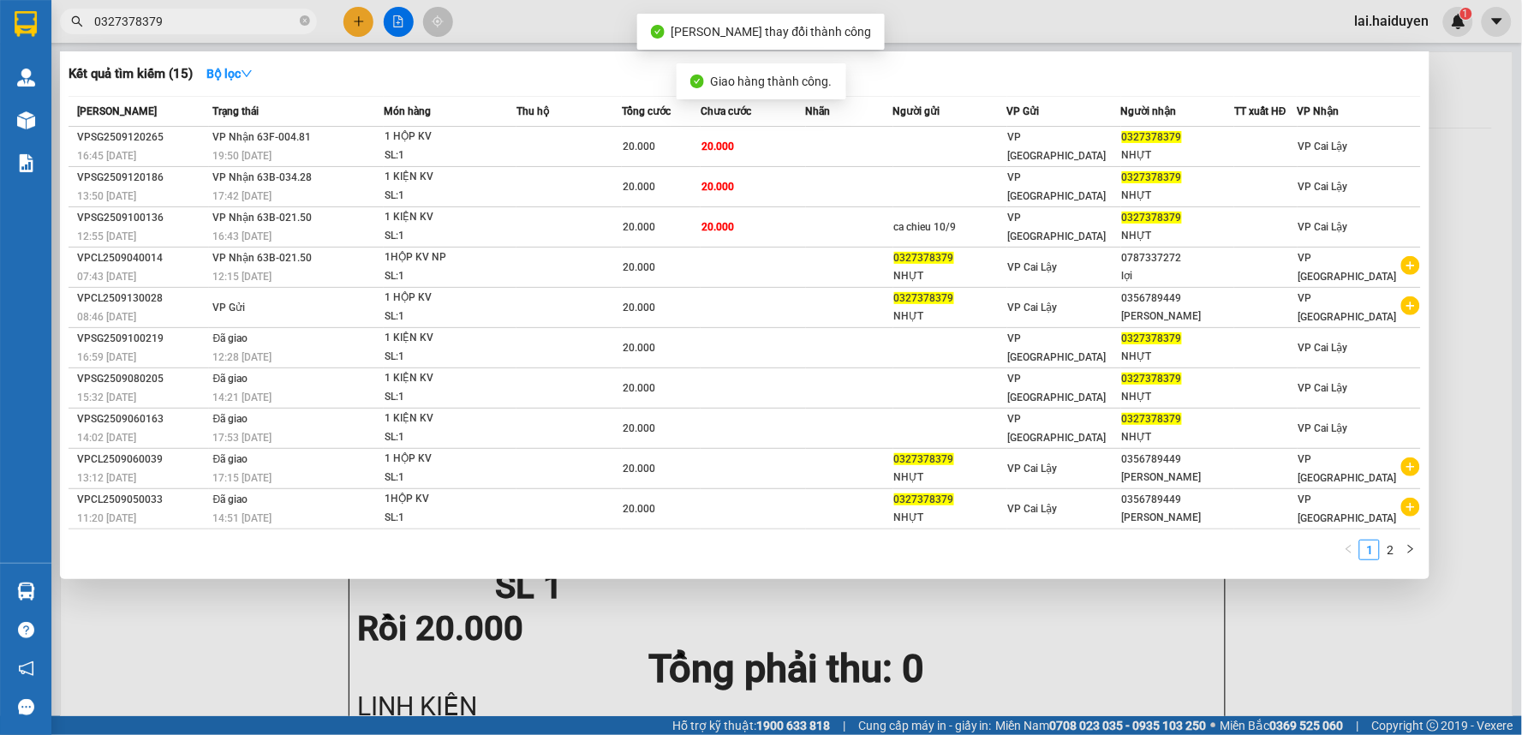
drag, startPoint x: 192, startPoint y: 17, endPoint x: 207, endPoint y: 22, distance: 16.3
click at [194, 19] on input "0327378379" at bounding box center [195, 21] width 202 height 19
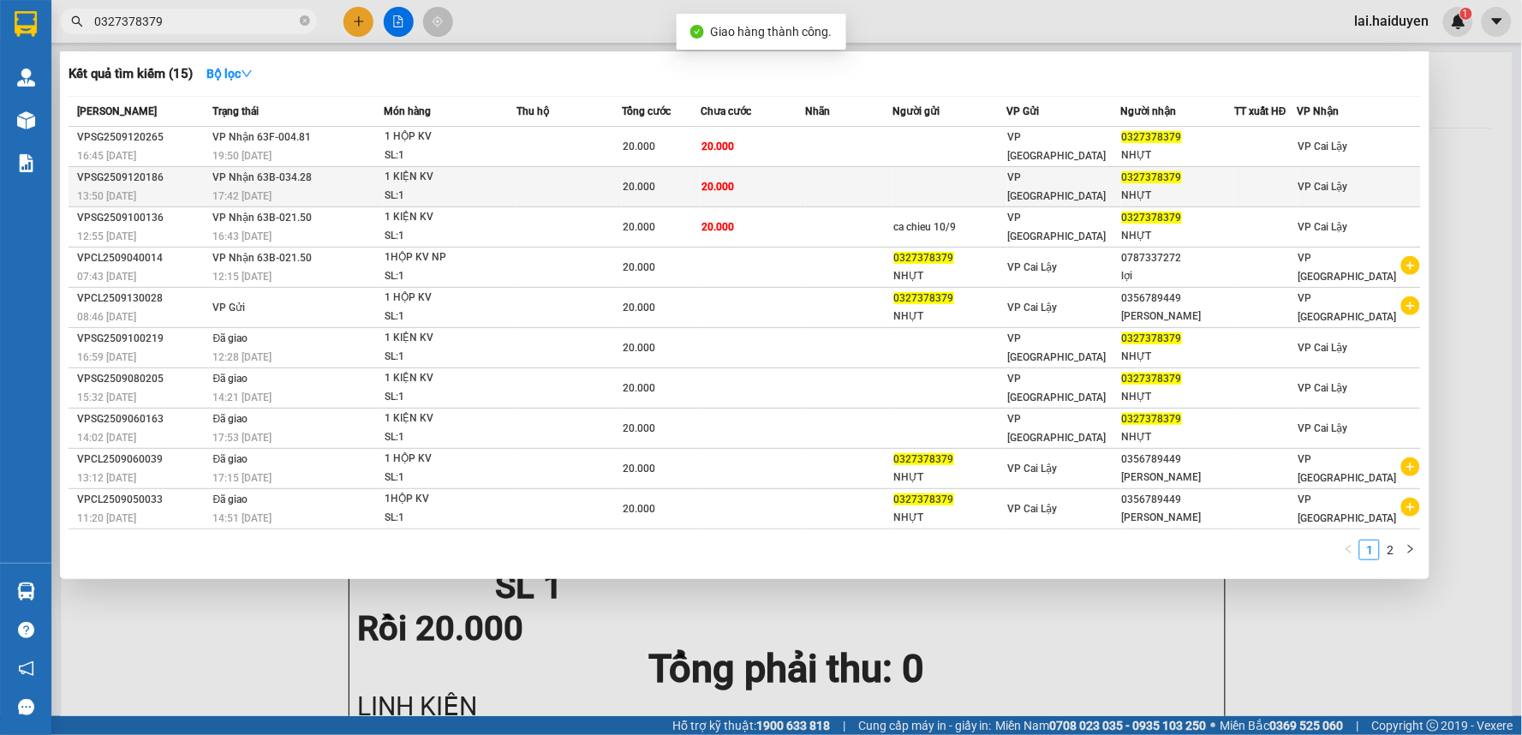
click at [690, 184] on div "20.000" at bounding box center [661, 186] width 77 height 19
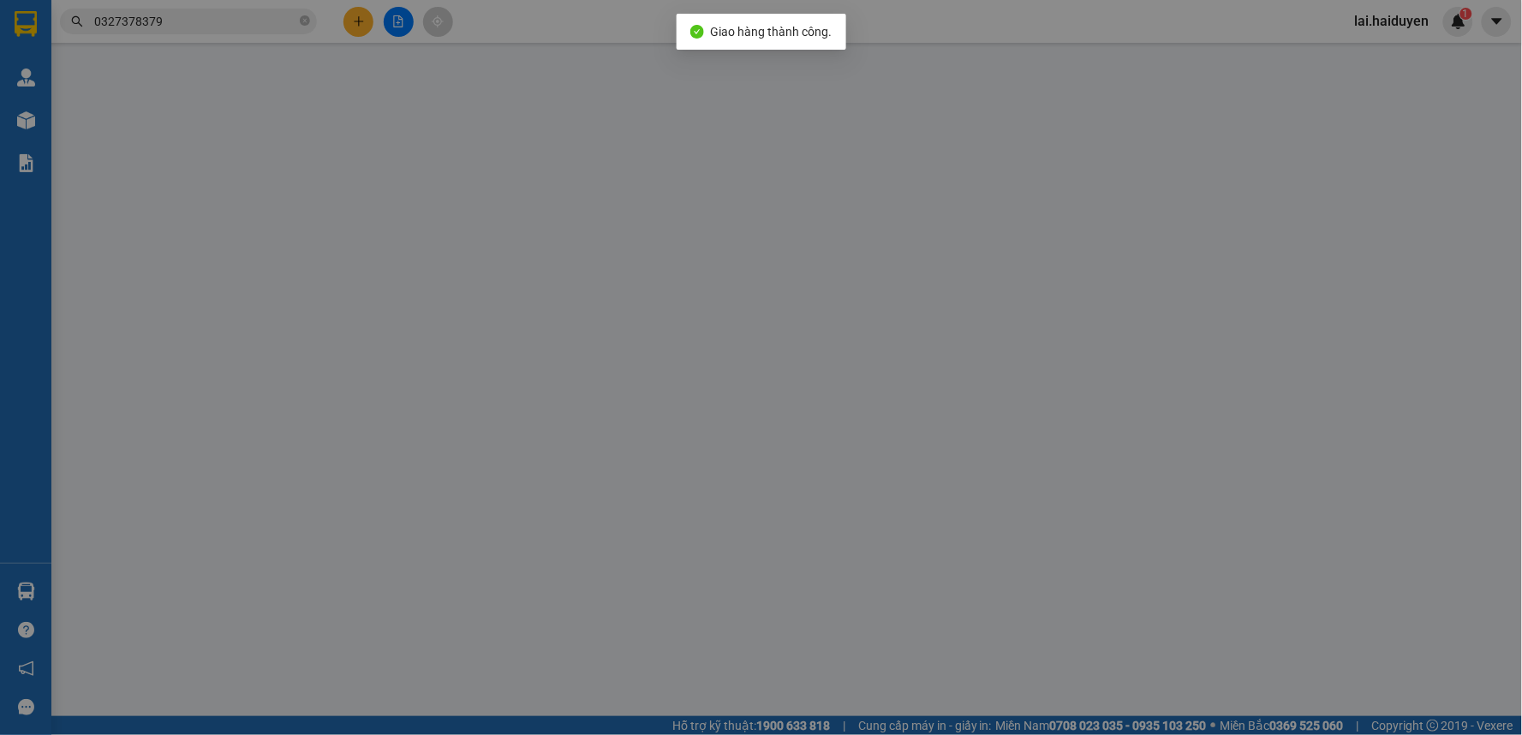
type input "0327378379"
type input "NHỰT"
type input "20.000"
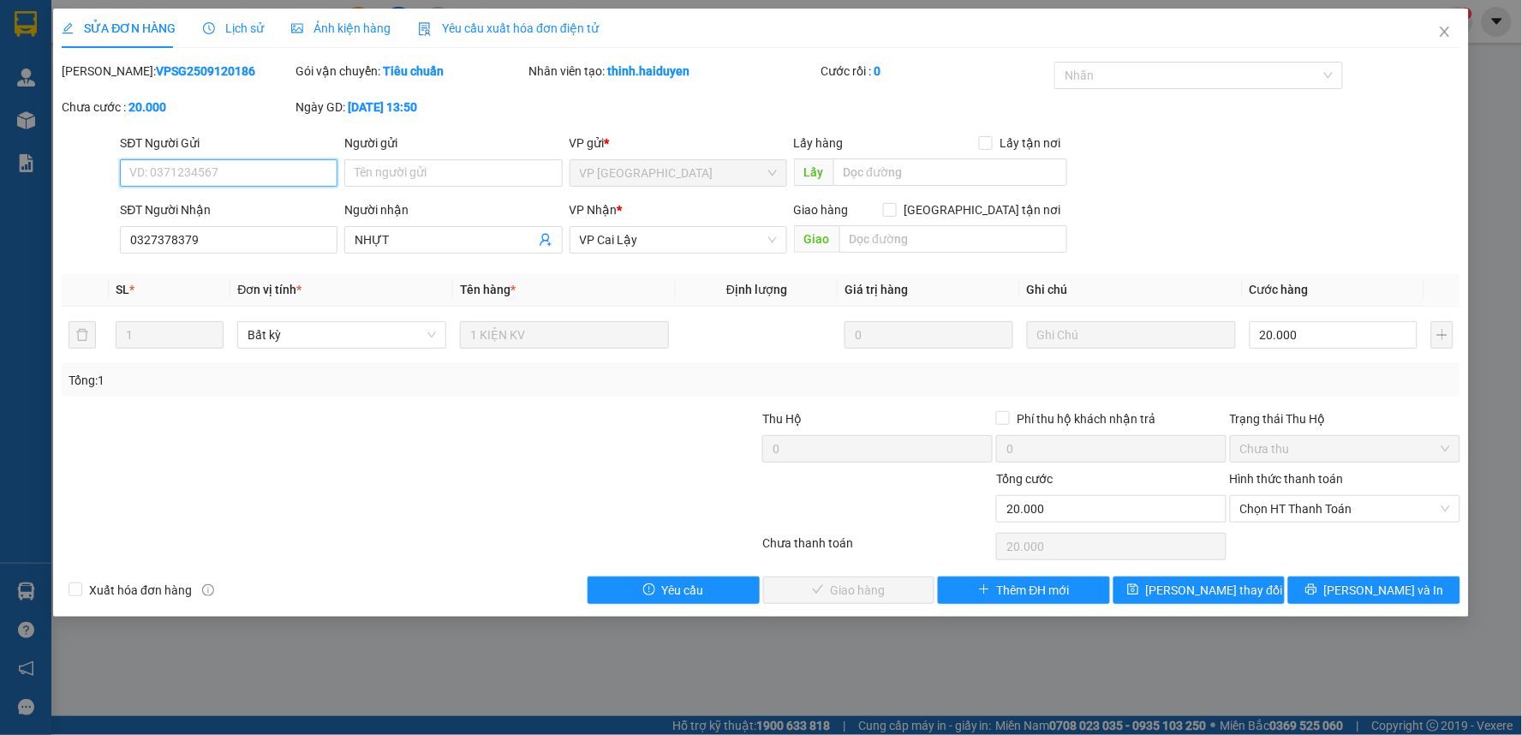
drag, startPoint x: 1294, startPoint y: 511, endPoint x: 1300, endPoint y: 524, distance: 15.0
click at [1296, 511] on span "Chọn HT Thanh Toán" at bounding box center [1345, 509] width 210 height 26
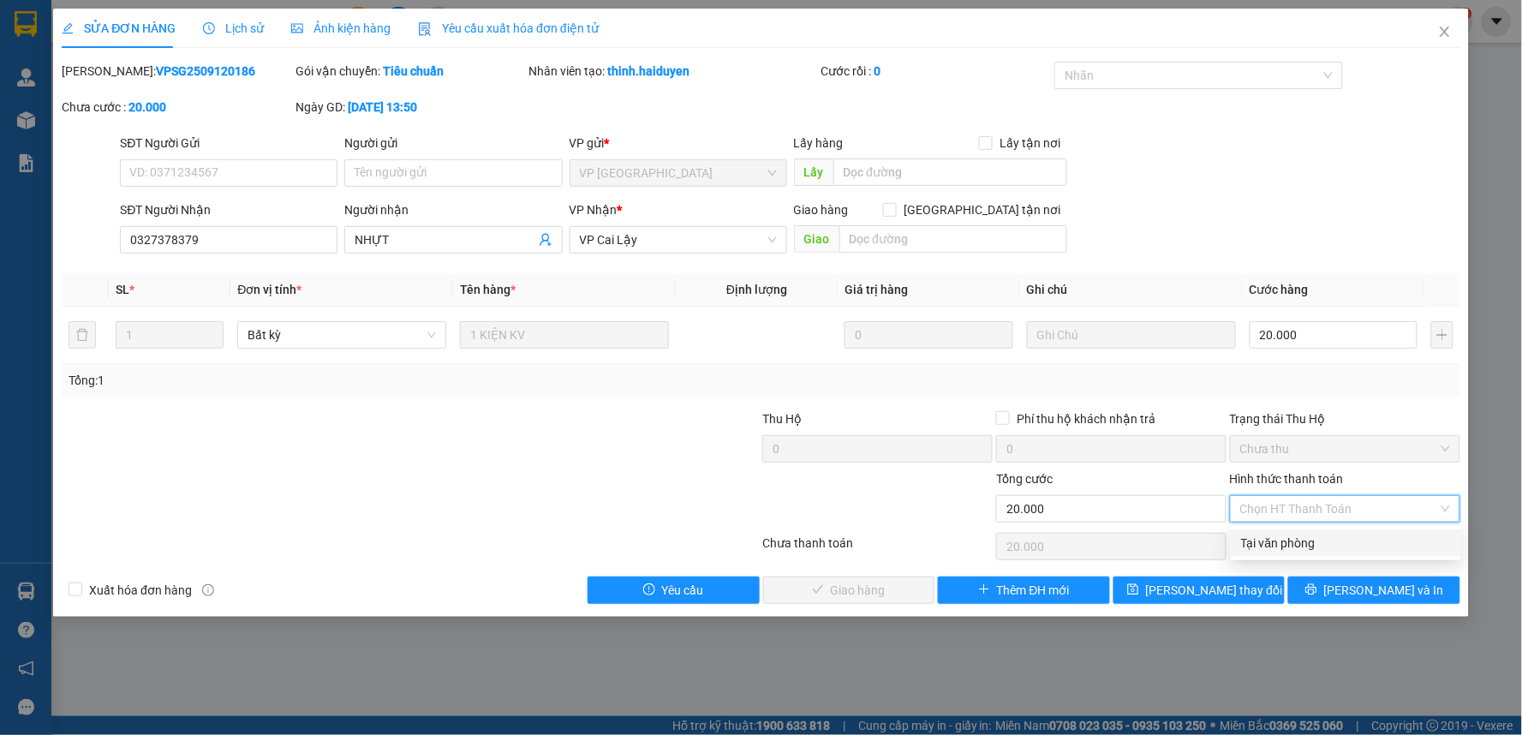
drag, startPoint x: 1295, startPoint y: 532, endPoint x: 981, endPoint y: 555, distance: 315.2
click at [1283, 535] on div "Tại văn phòng" at bounding box center [1346, 542] width 230 height 27
type input "0"
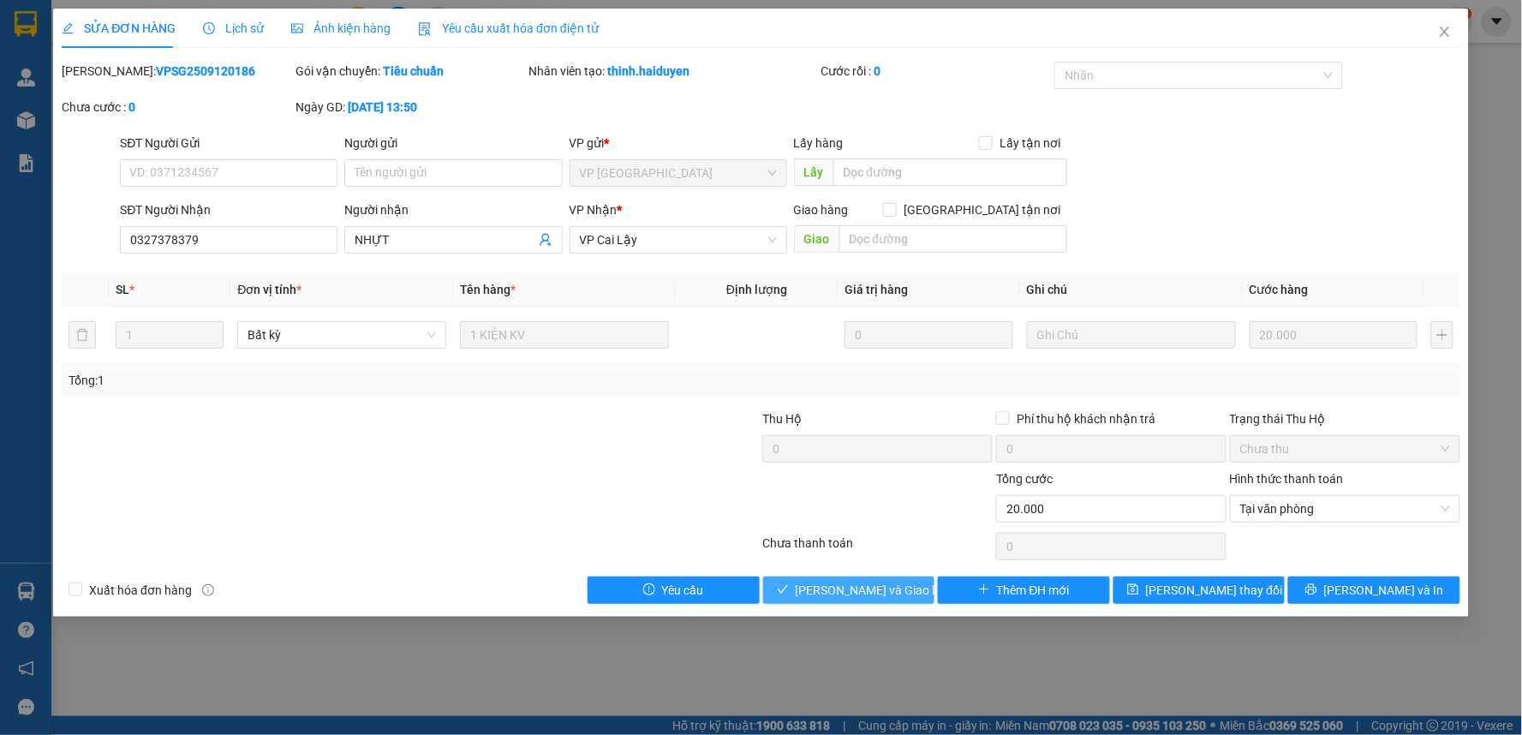
drag, startPoint x: 849, startPoint y: 583, endPoint x: 980, endPoint y: 523, distance: 144.1
click at [851, 583] on span "[PERSON_NAME] và [PERSON_NAME] hàng" at bounding box center [878, 590] width 164 height 19
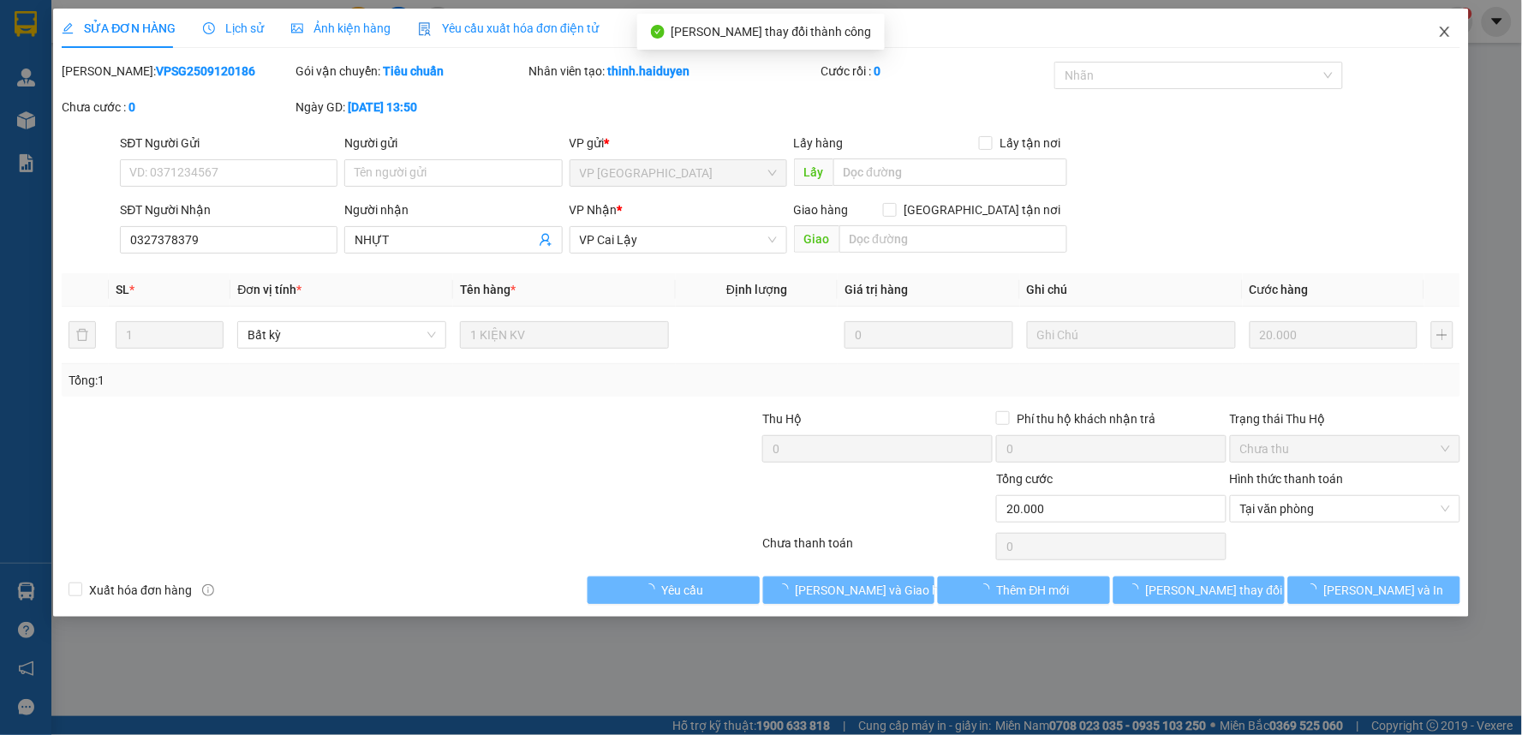
click at [1440, 32] on icon "close" at bounding box center [1445, 32] width 14 height 14
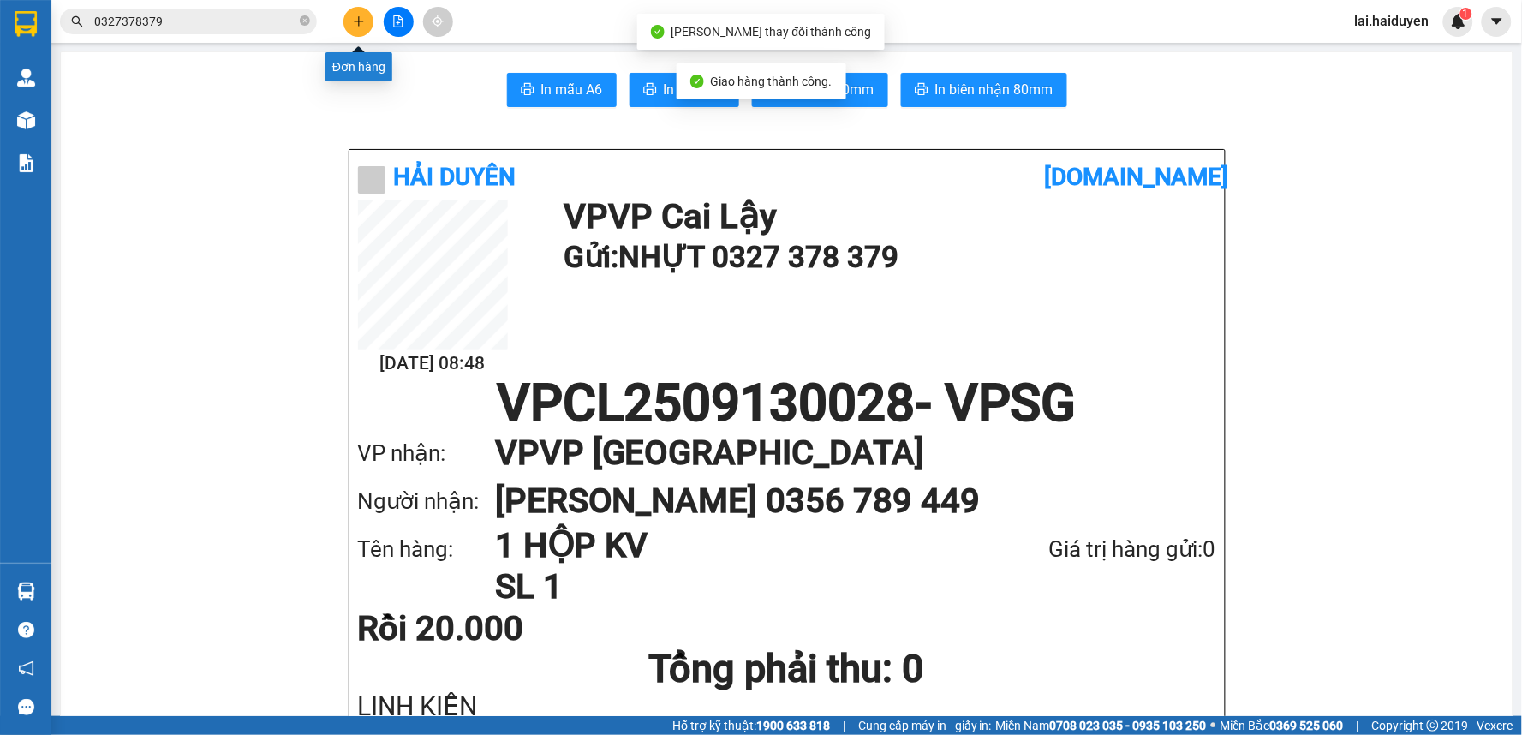
click at [353, 10] on button at bounding box center [359, 22] width 30 height 30
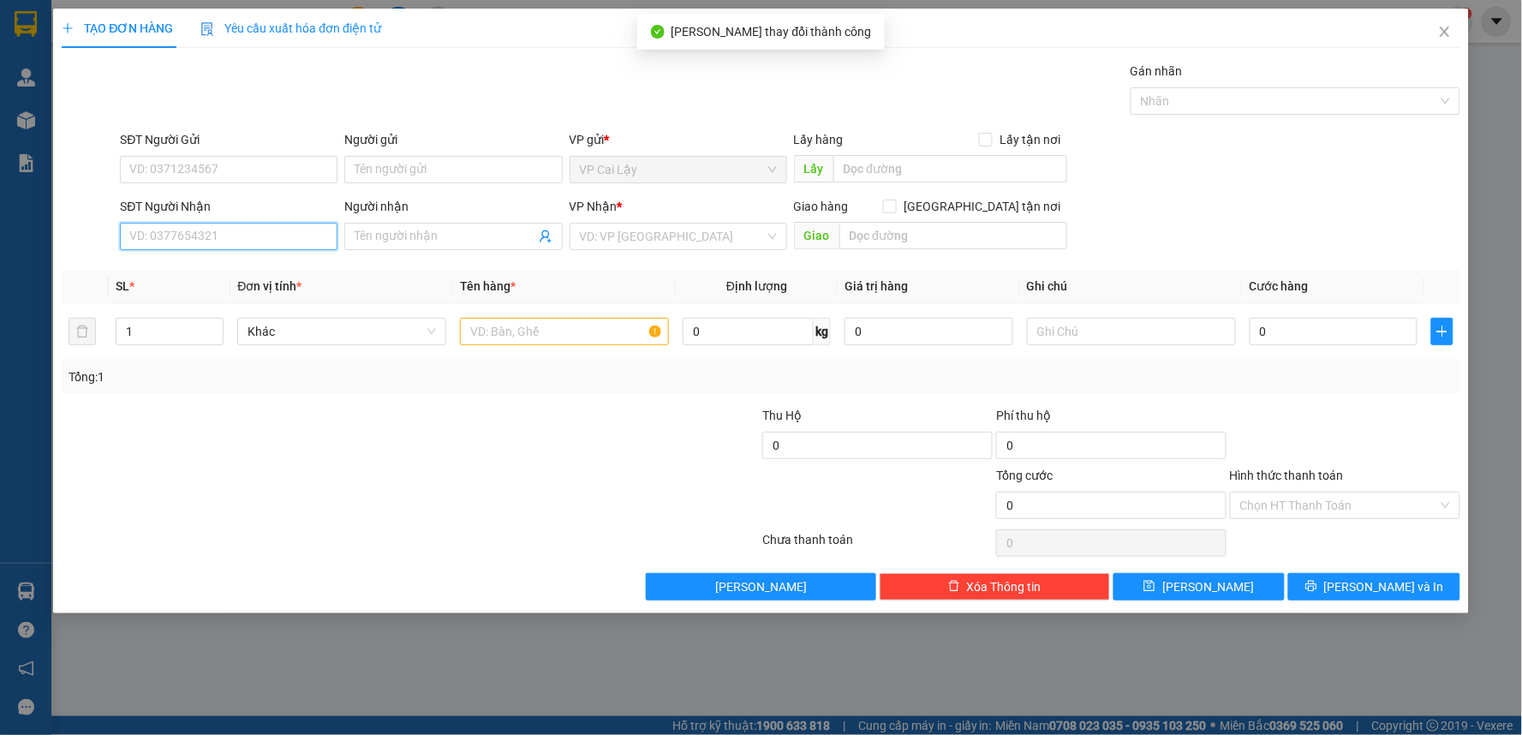
click at [187, 232] on input "SĐT Người Nhận" at bounding box center [229, 236] width 218 height 27
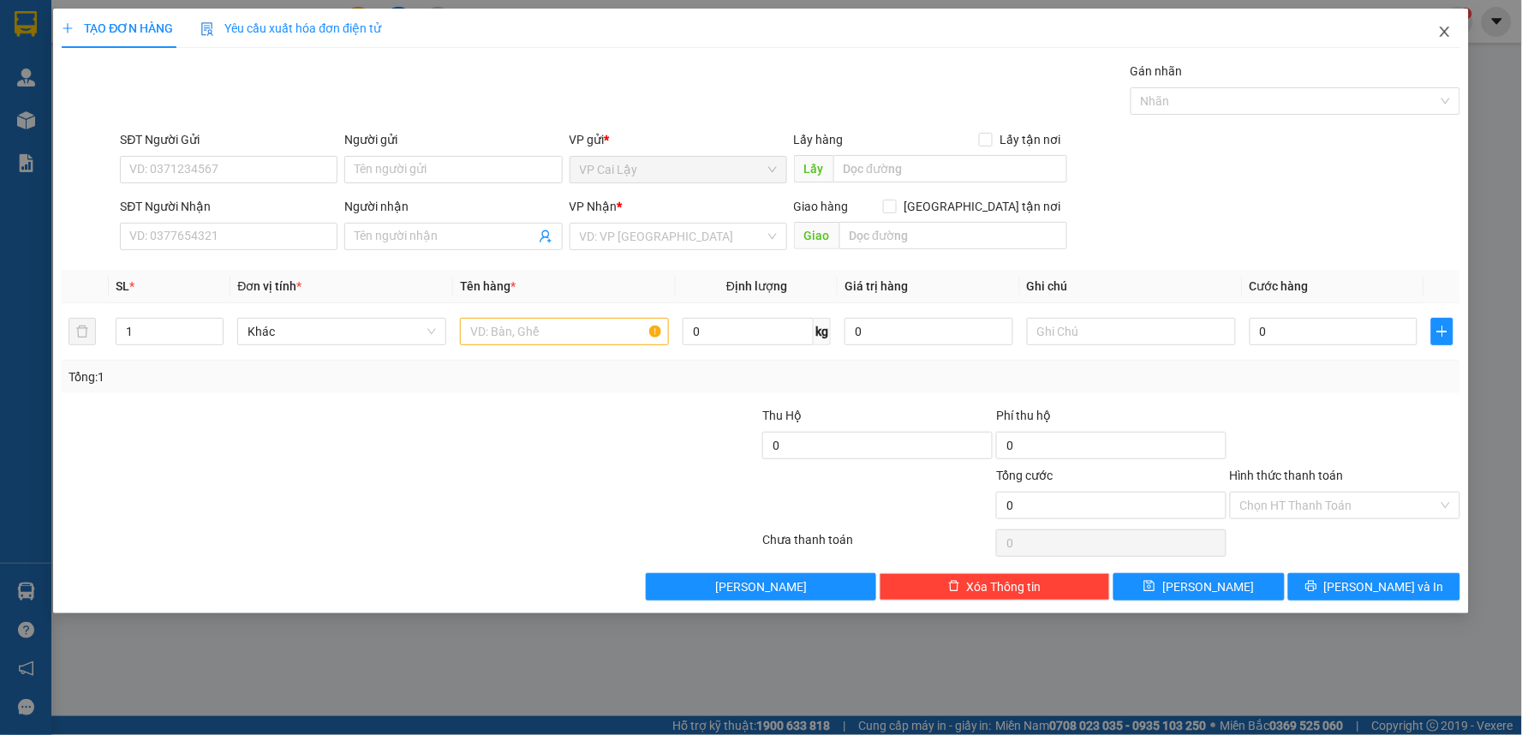
click at [1445, 23] on span "Close" at bounding box center [1445, 33] width 48 height 48
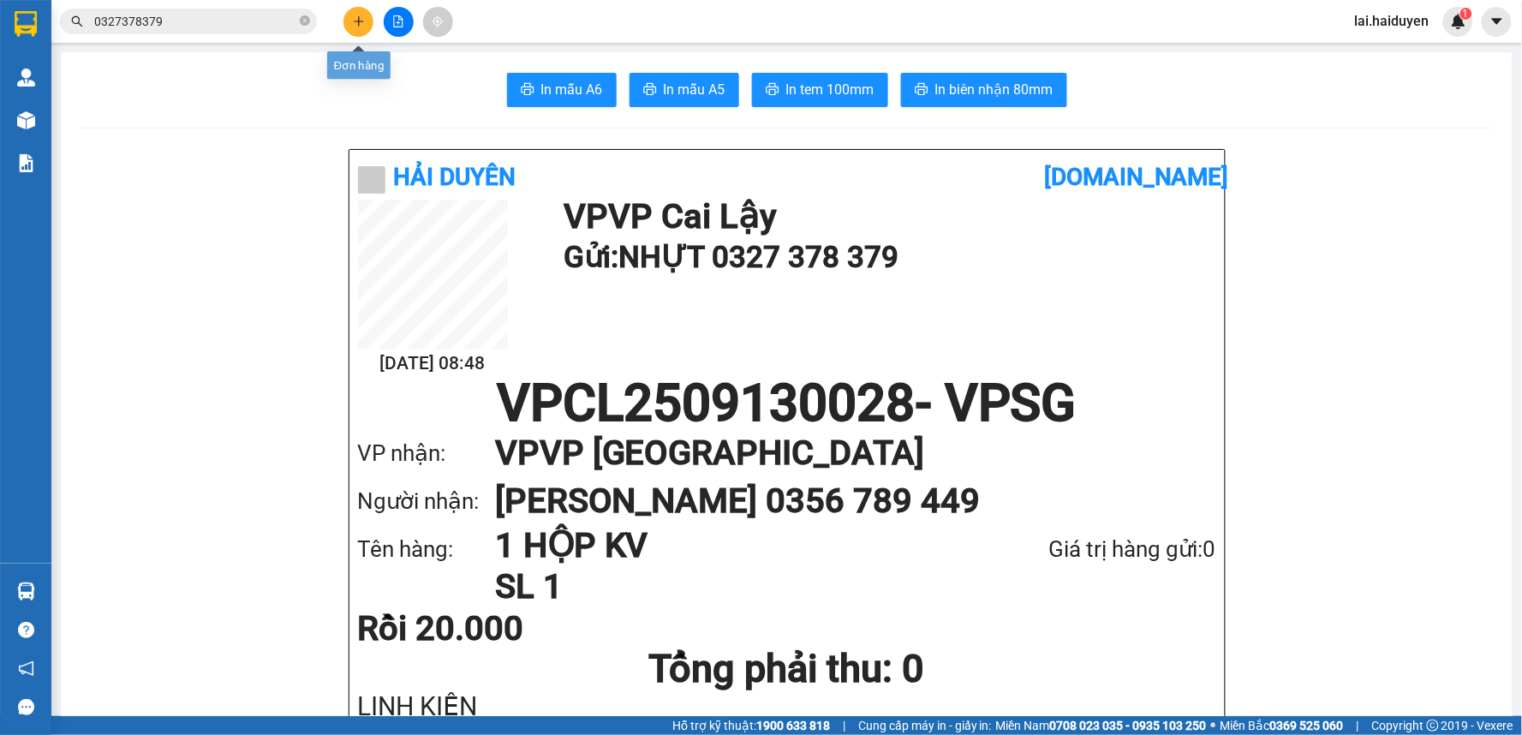
click at [355, 19] on icon "plus" at bounding box center [359, 21] width 12 height 12
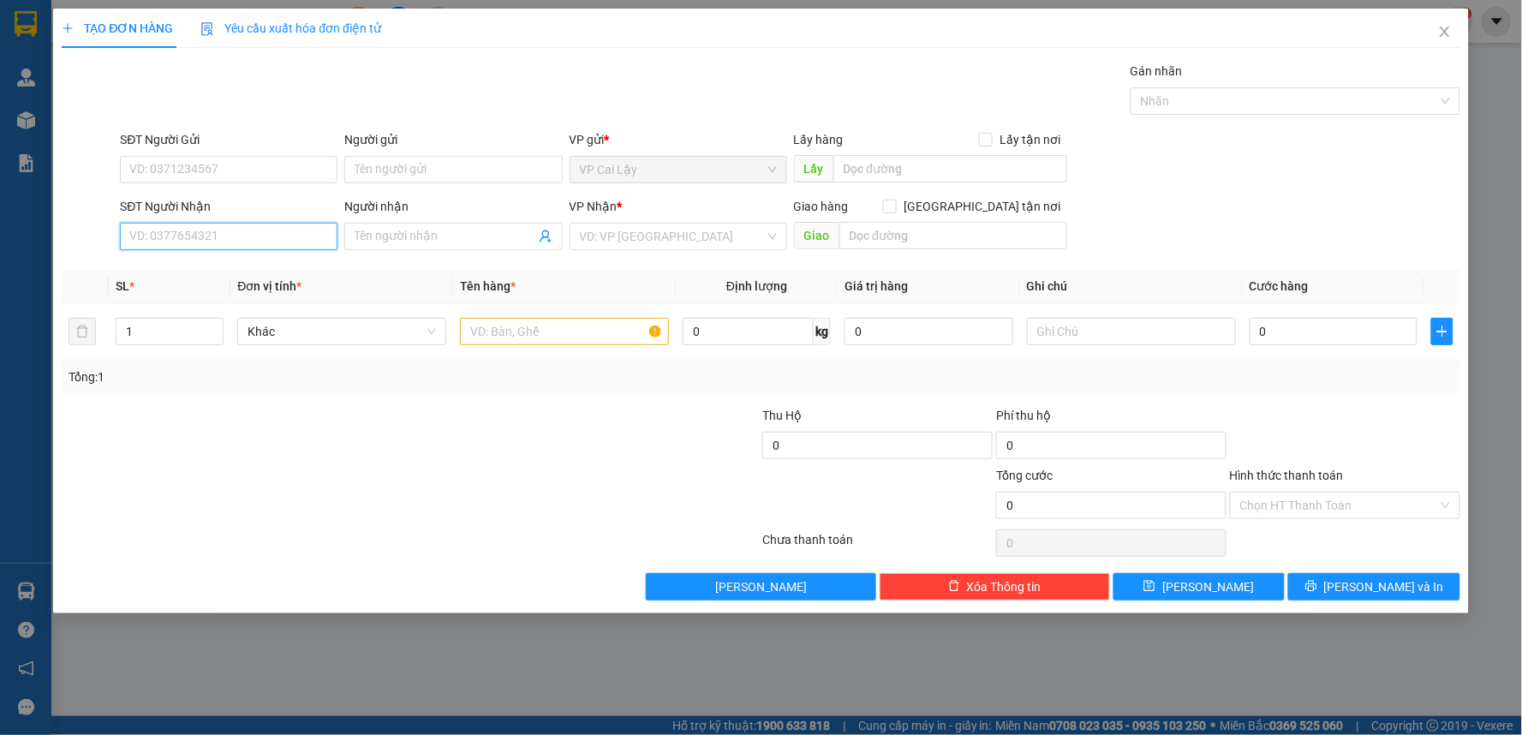
click at [190, 236] on input "SĐT Người Nhận" at bounding box center [229, 236] width 218 height 27
click at [152, 236] on input "0903365369" at bounding box center [229, 236] width 218 height 27
click at [152, 238] on input "0903365369" at bounding box center [229, 236] width 218 height 27
click at [176, 237] on input "0903365369" at bounding box center [229, 236] width 218 height 27
click at [215, 237] on input "0903365369" at bounding box center [229, 236] width 218 height 27
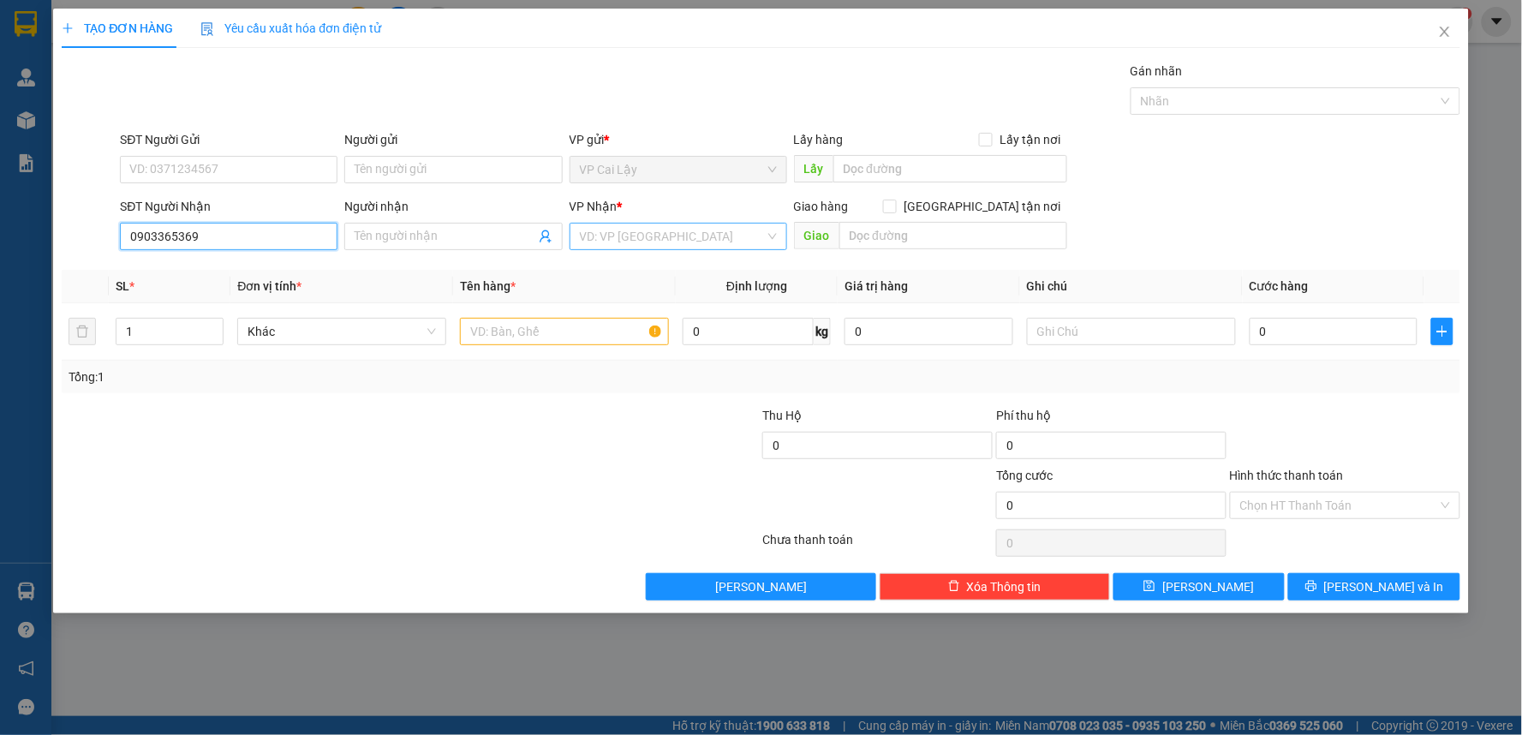
type input "0903365369"
click at [649, 245] on input "search" at bounding box center [672, 237] width 185 height 26
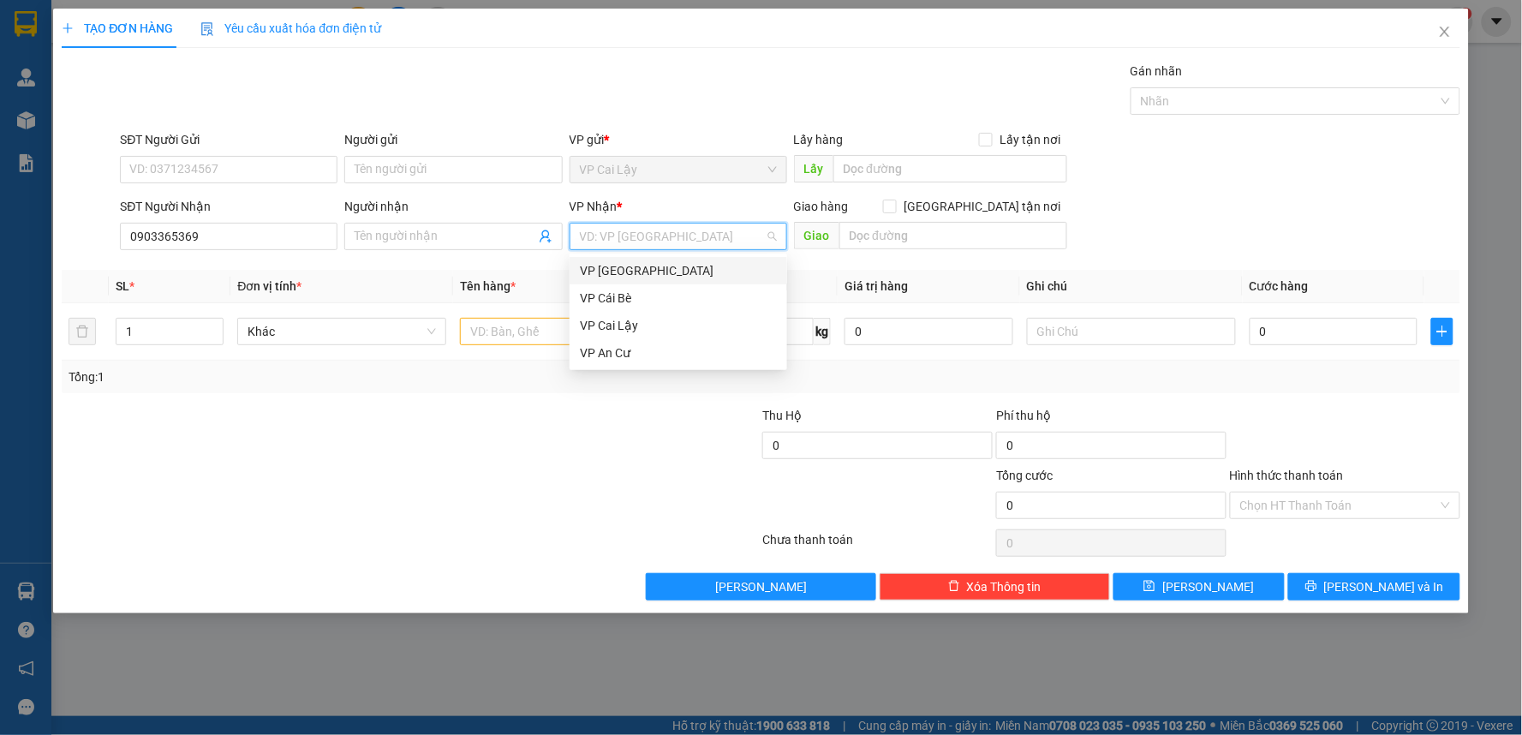
drag, startPoint x: 652, startPoint y: 275, endPoint x: 358, endPoint y: 216, distance: 299.7
click at [651, 272] on div "VP [GEOGRAPHIC_DATA]" at bounding box center [678, 270] width 197 height 19
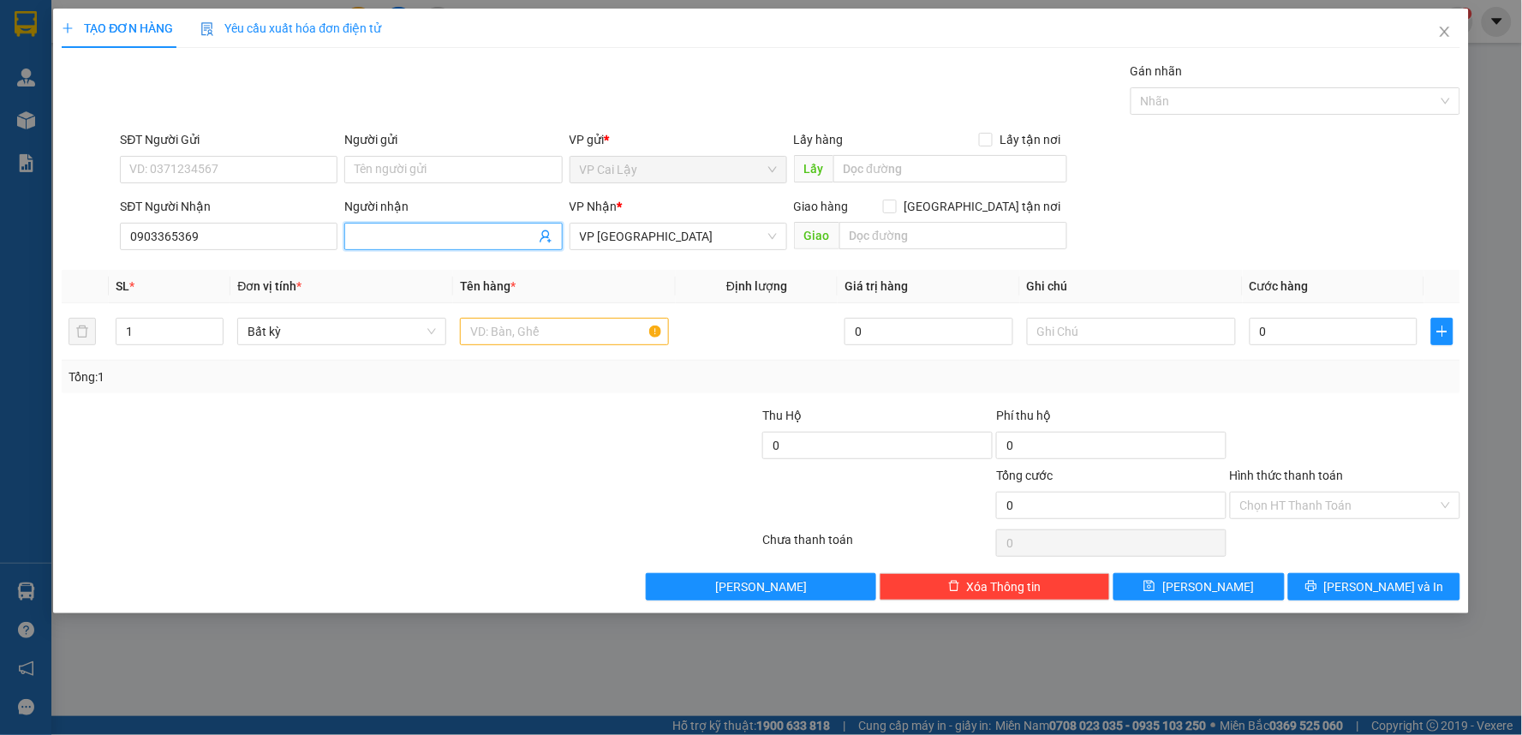
click at [408, 225] on span at bounding box center [453, 236] width 218 height 27
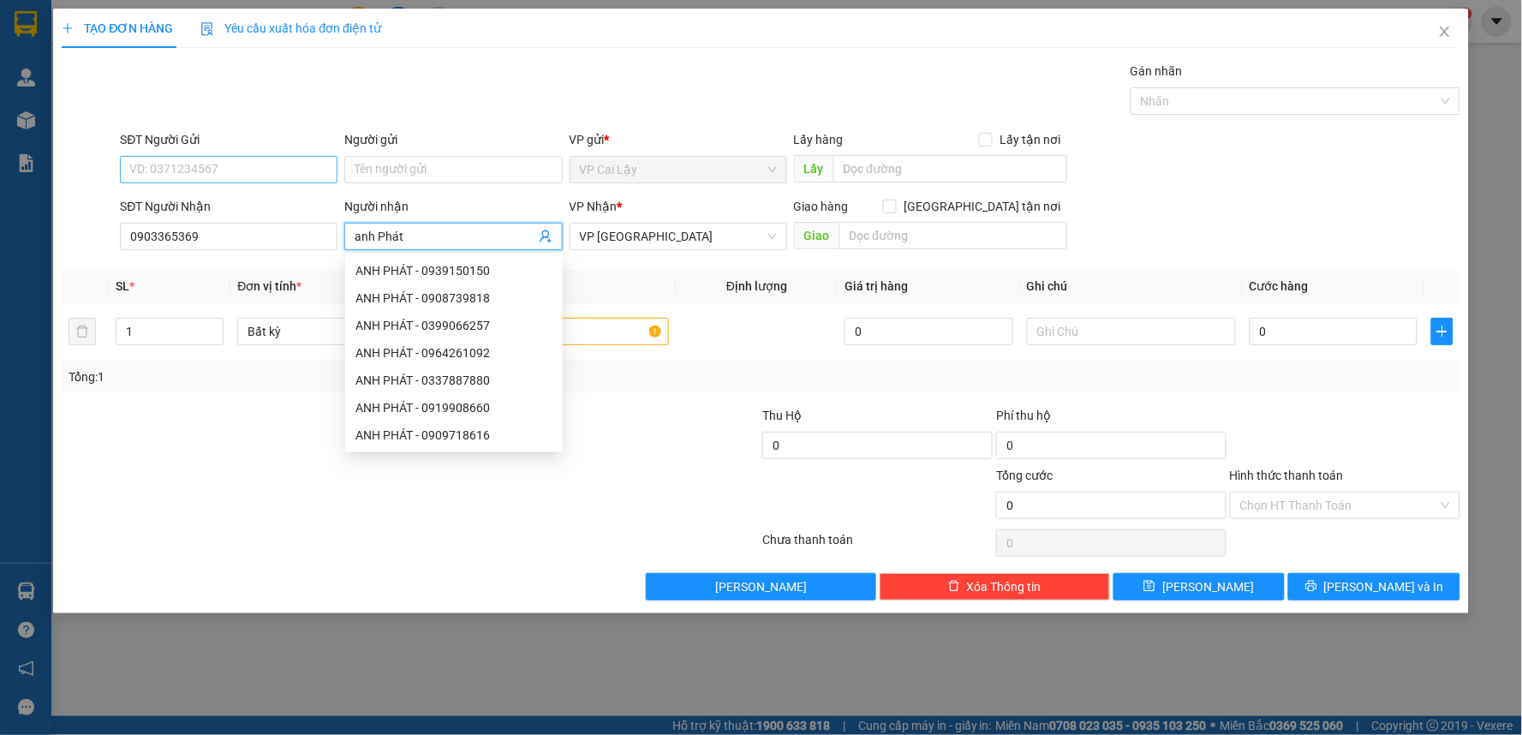
type input "anh Phát"
click at [242, 158] on input "SĐT Người Gửi" at bounding box center [229, 169] width 218 height 27
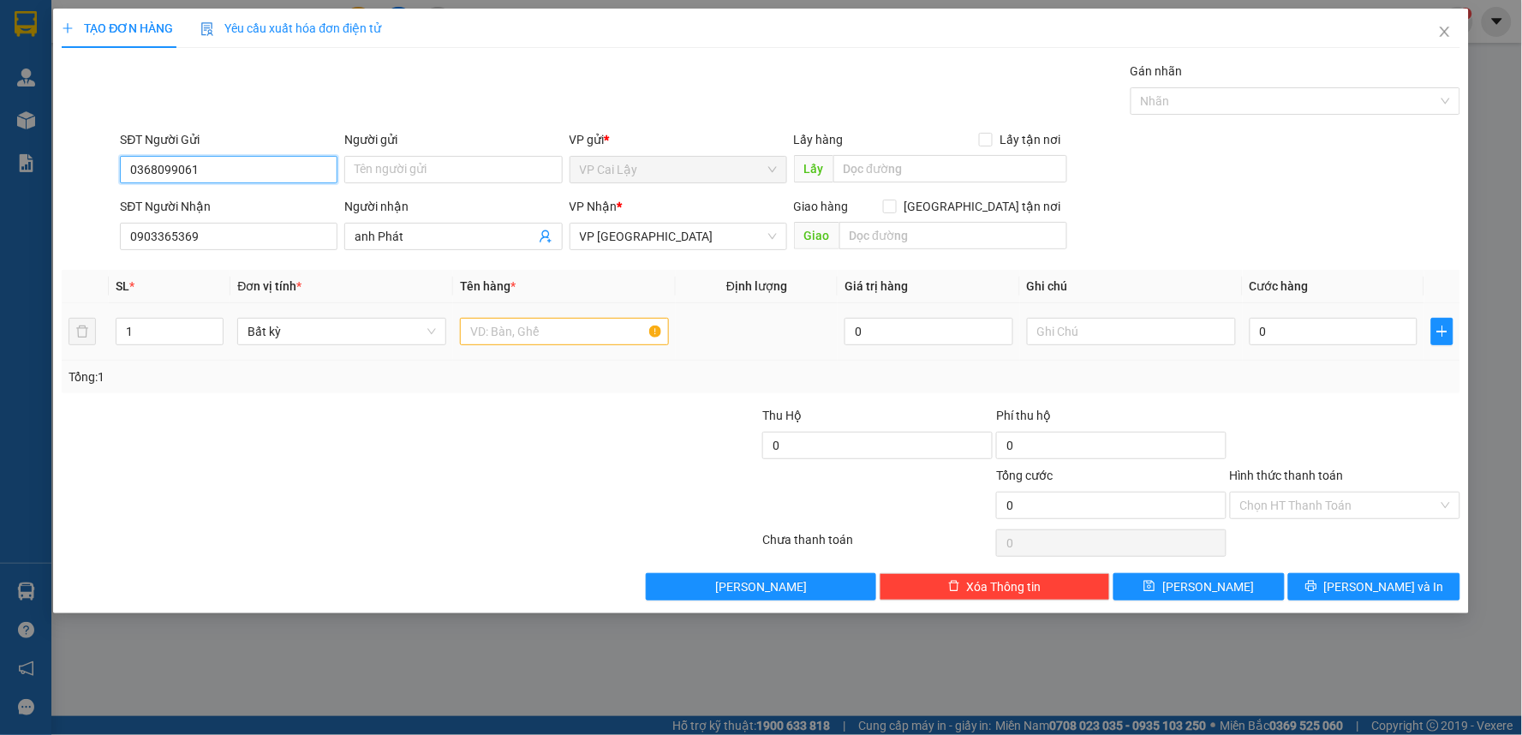
type input "0368099061"
click at [521, 335] on input "text" at bounding box center [564, 331] width 209 height 27
type input "1 thùng giấy thuốc"
click at [1276, 335] on input "0" at bounding box center [1334, 331] width 169 height 27
type input "02"
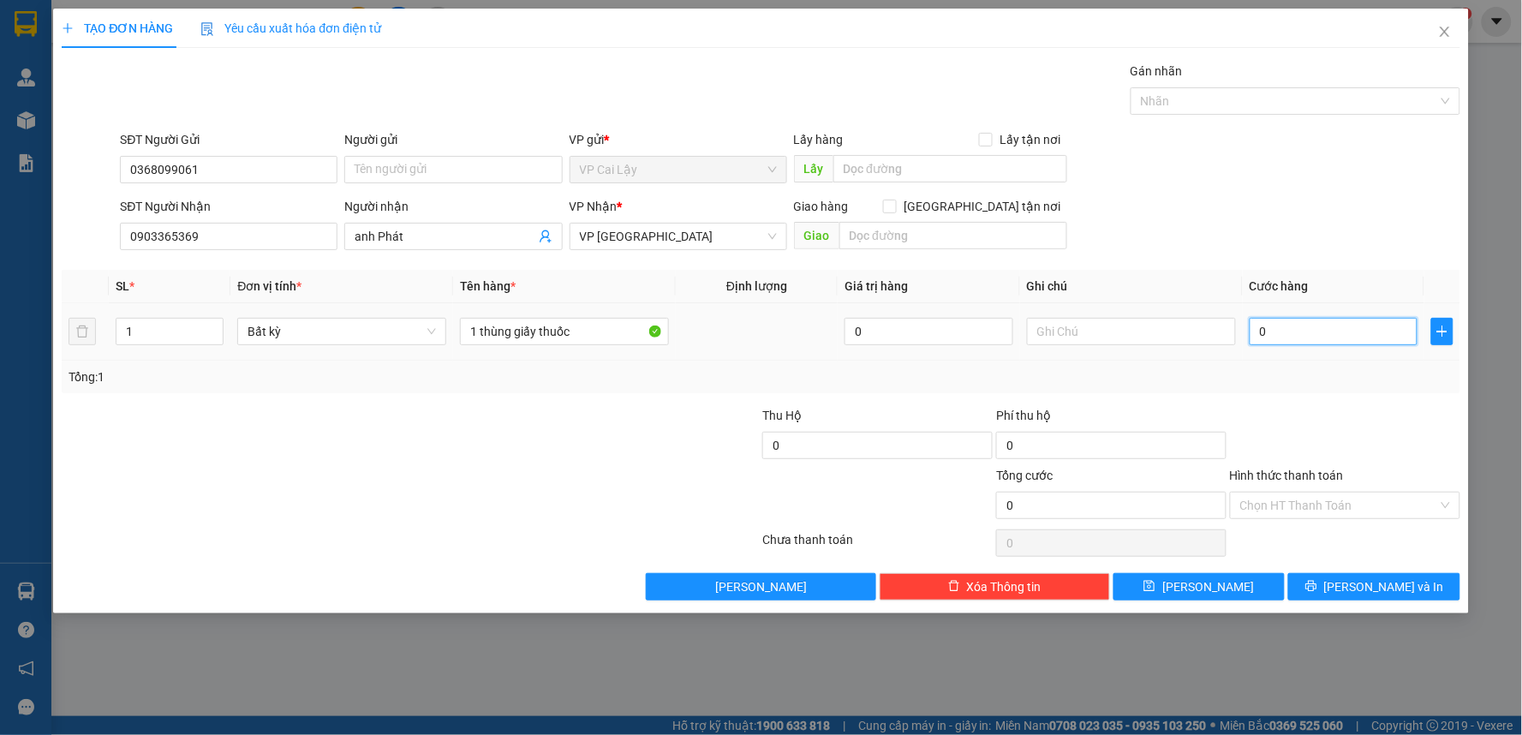
type input "2"
type input "020"
type input "20"
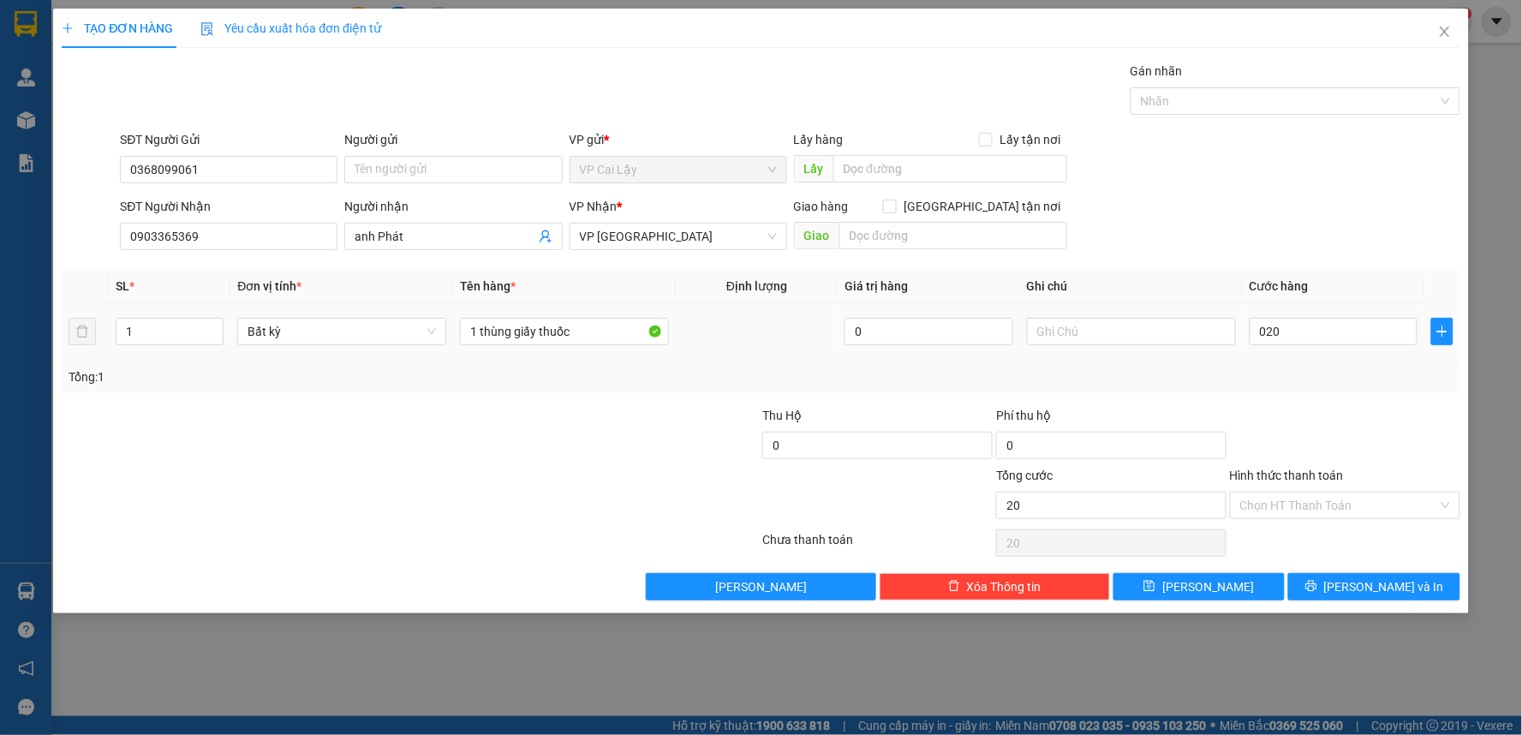
type input "20.000"
drag, startPoint x: 1304, startPoint y: 454, endPoint x: 1325, endPoint y: 473, distance: 28.5
click at [1307, 457] on div at bounding box center [1345, 436] width 234 height 60
click at [1321, 506] on input "Hình thức thanh toán" at bounding box center [1339, 506] width 198 height 26
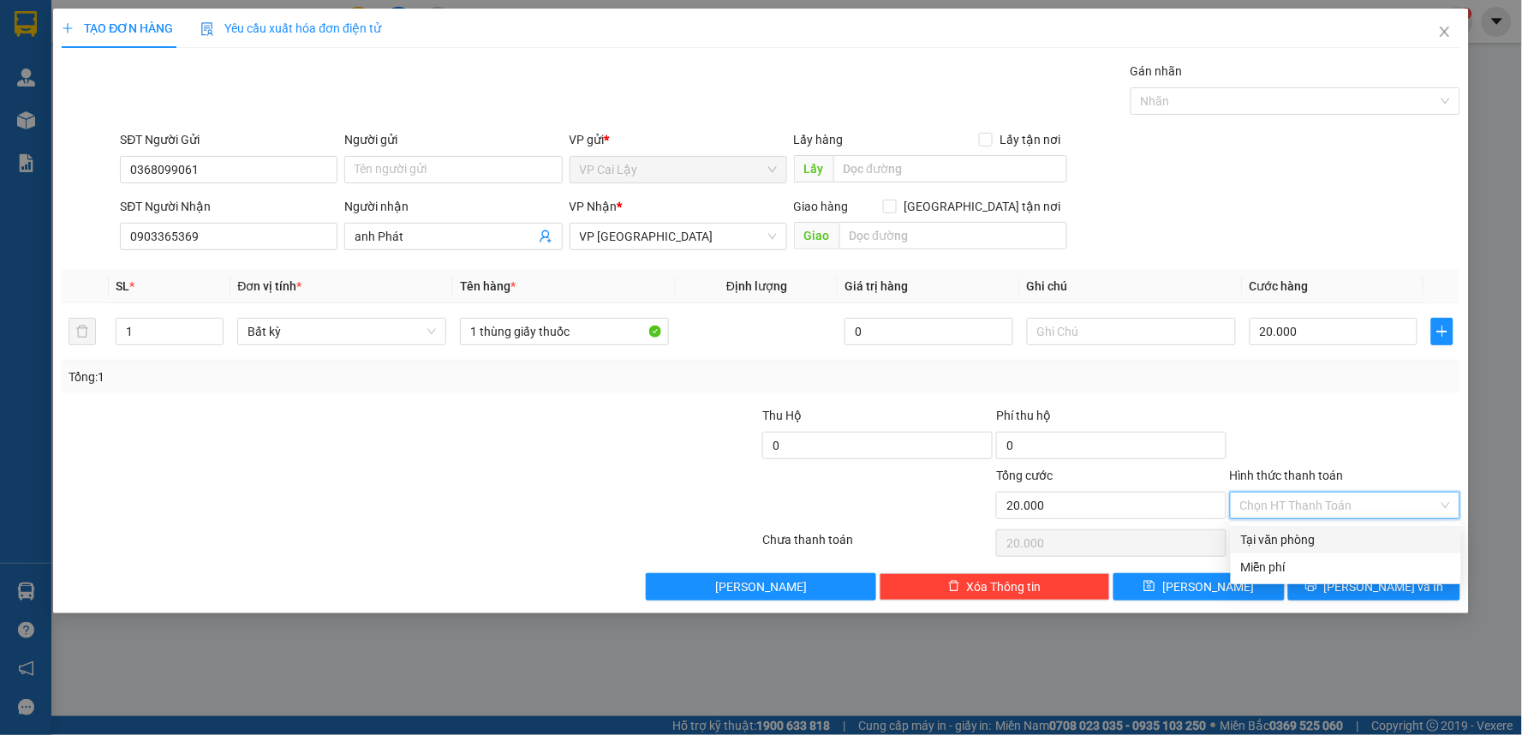
drag, startPoint x: 1331, startPoint y: 535, endPoint x: 1366, endPoint y: 525, distance: 36.6
click at [1346, 535] on div "Tại văn phòng" at bounding box center [1346, 539] width 210 height 19
type input "0"
drag, startPoint x: 1433, startPoint y: 431, endPoint x: 1397, endPoint y: 495, distance: 73.6
click at [1428, 432] on div at bounding box center [1345, 436] width 234 height 60
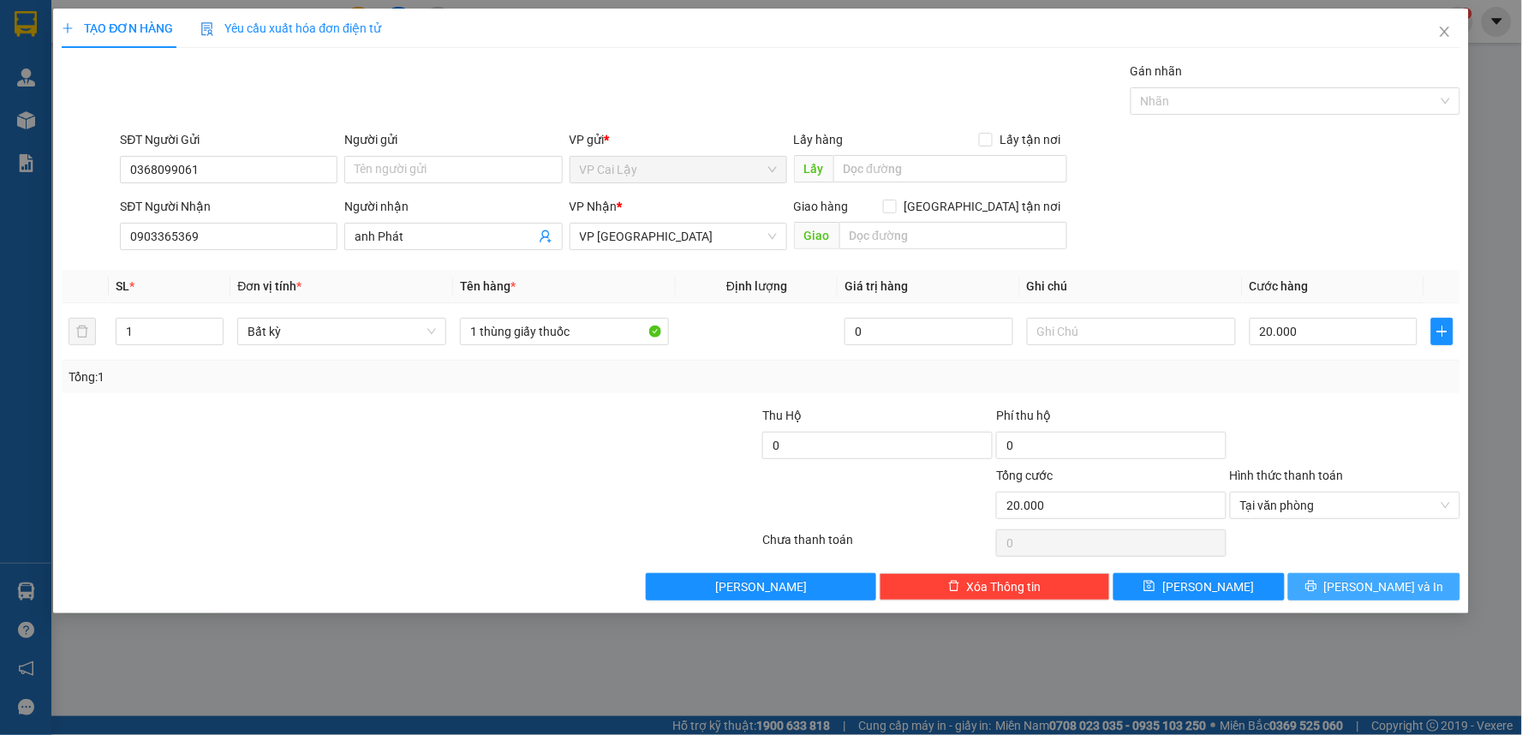
click at [1369, 575] on button "[PERSON_NAME] và In" at bounding box center [1374, 586] width 172 height 27
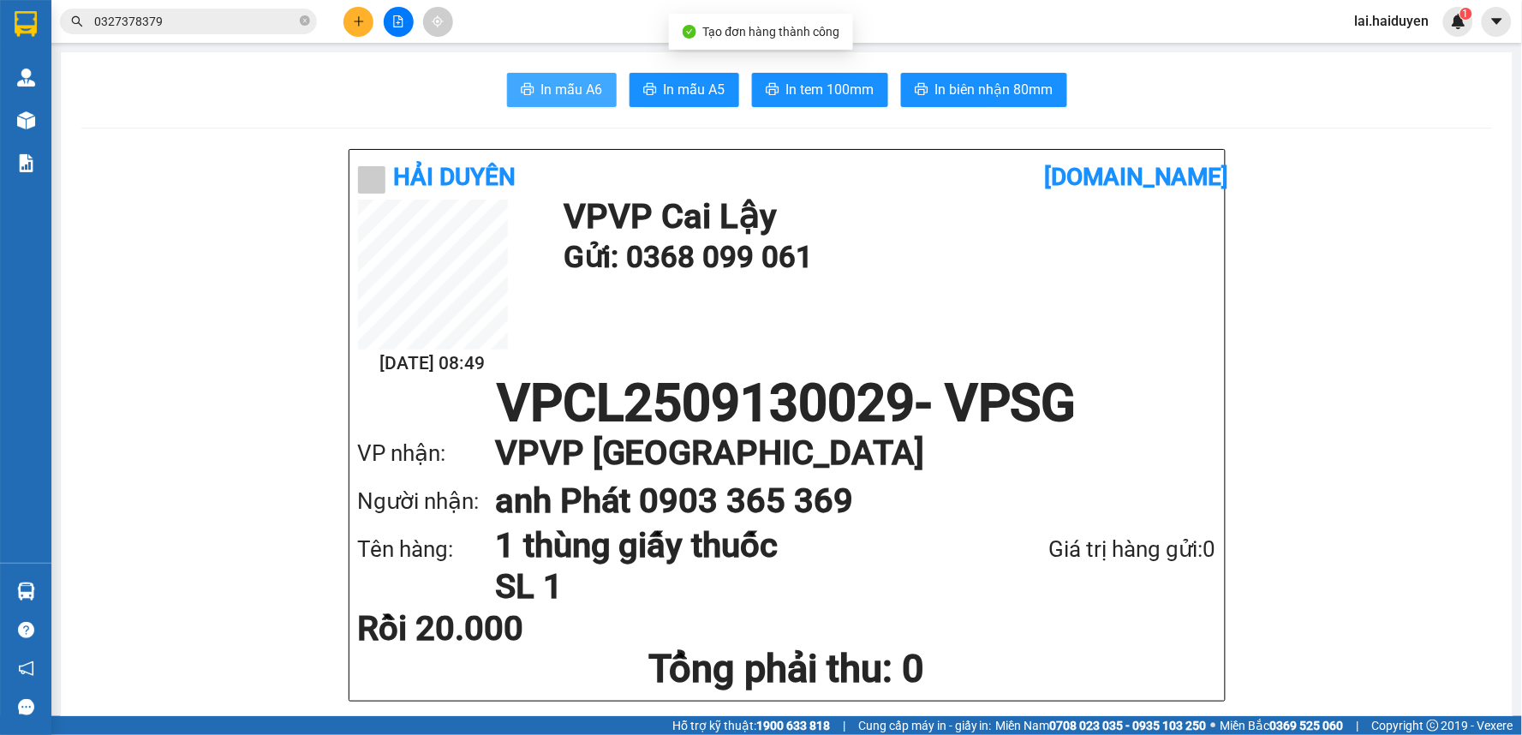
click at [564, 88] on span "In mẫu A6" at bounding box center [572, 89] width 62 height 21
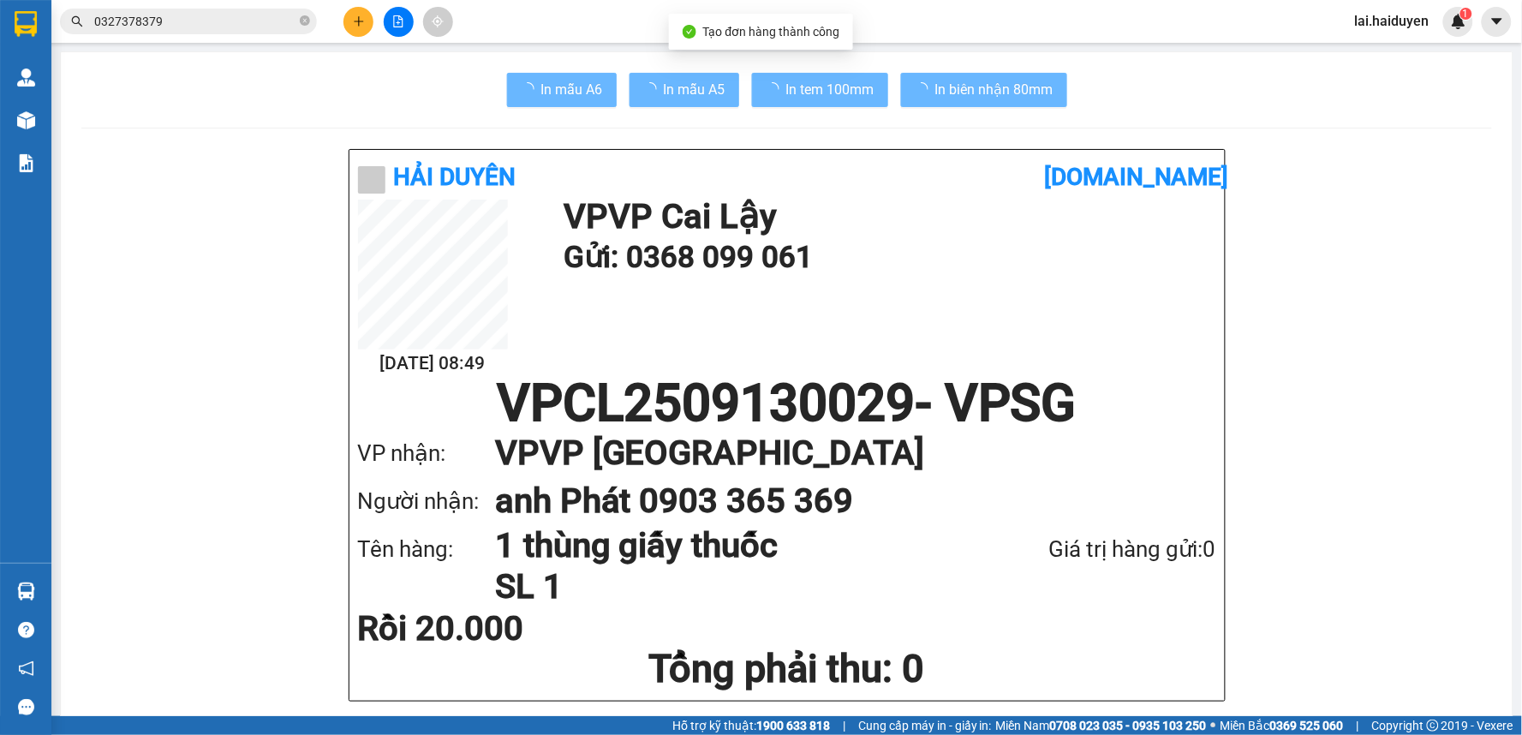
drag, startPoint x: 1083, startPoint y: 422, endPoint x: 1082, endPoint y: 413, distance: 9.5
click at [1082, 413] on h1 "VPCL2509130029 - VPSG" at bounding box center [787, 403] width 858 height 51
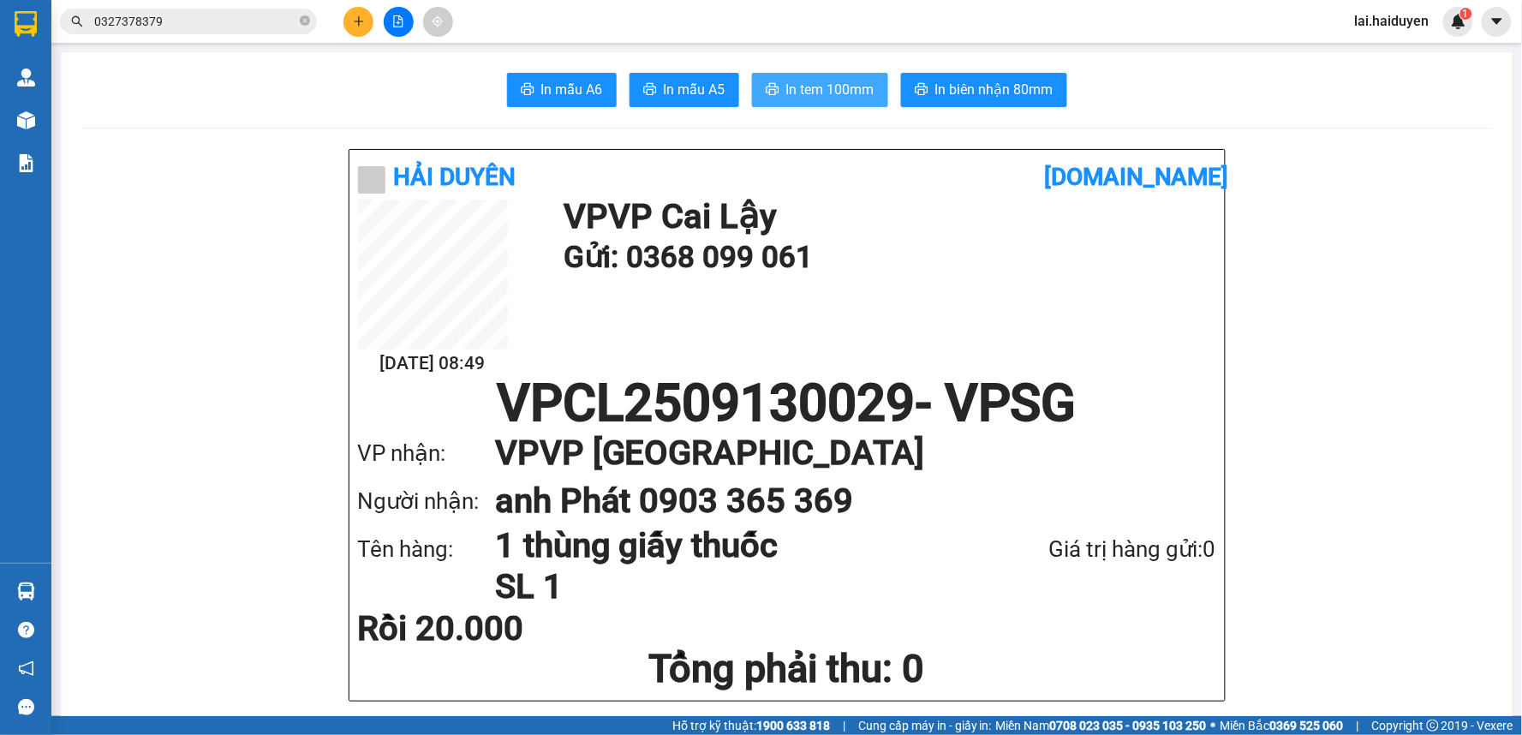
click at [772, 94] on icon "printer" at bounding box center [772, 89] width 13 height 12
click at [1043, 439] on h1 "VP VP Sài Gòn" at bounding box center [838, 453] width 687 height 48
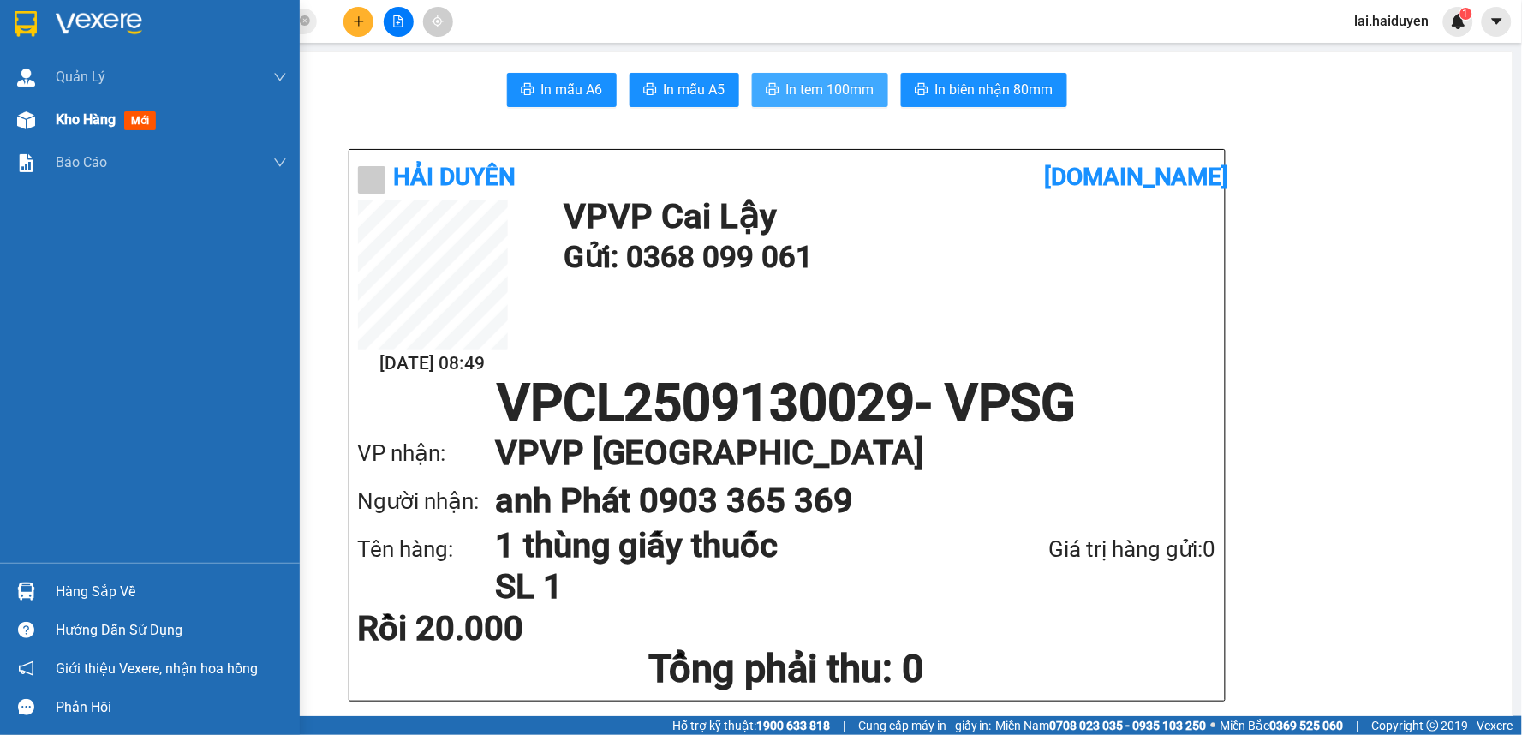
click at [116, 122] on span "Kho hàng" at bounding box center [86, 119] width 60 height 16
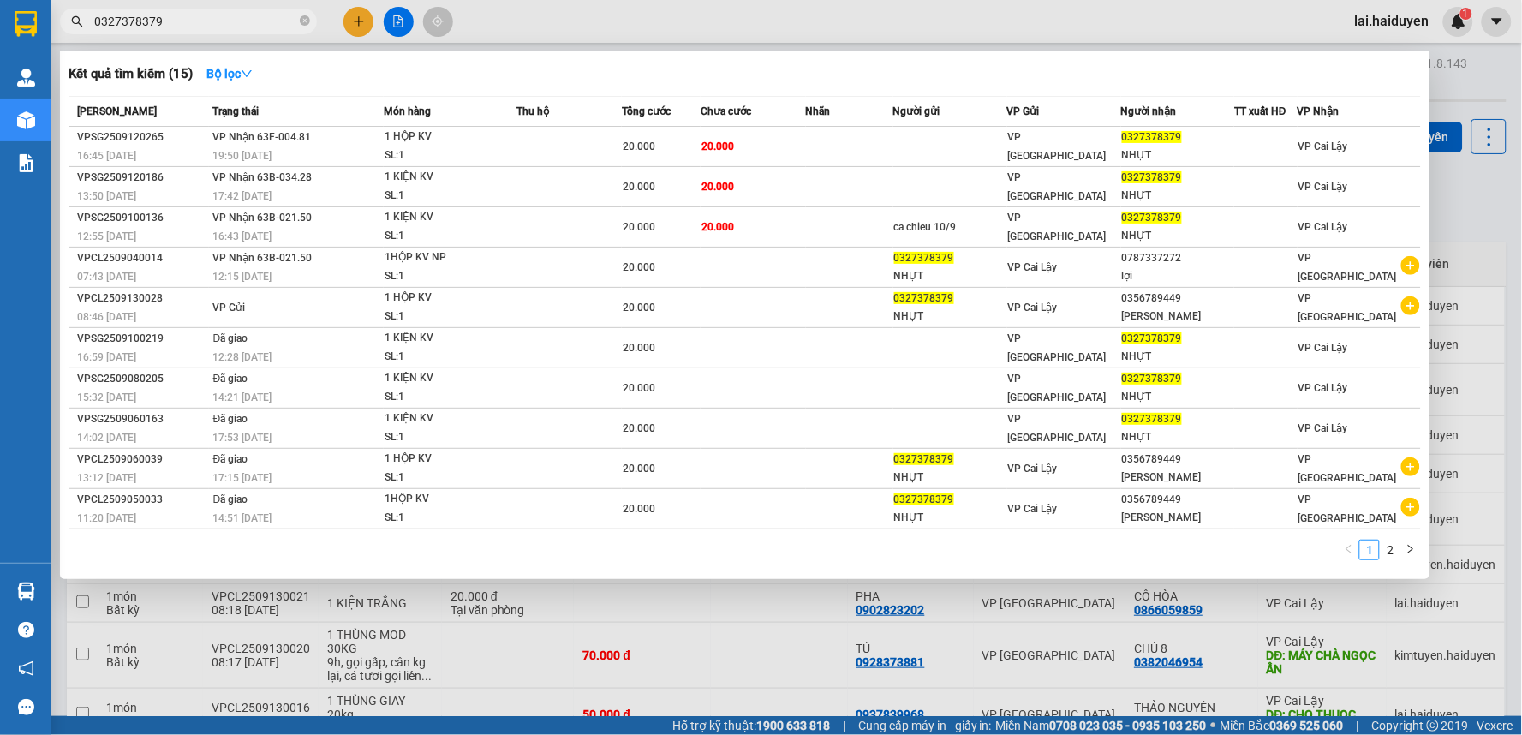
click at [203, 26] on input "0327378379" at bounding box center [195, 21] width 202 height 19
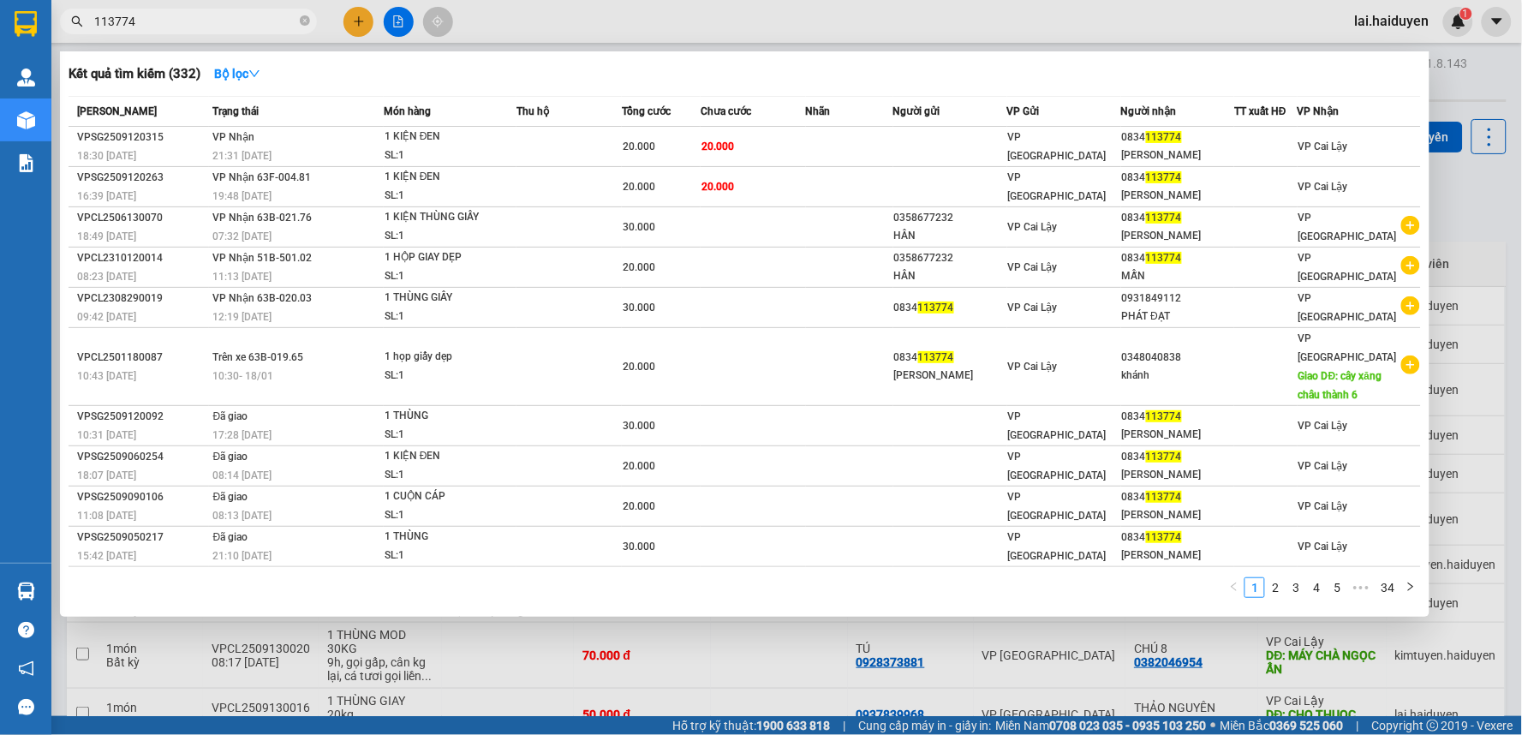
click at [152, 24] on input "113774" at bounding box center [195, 21] width 202 height 19
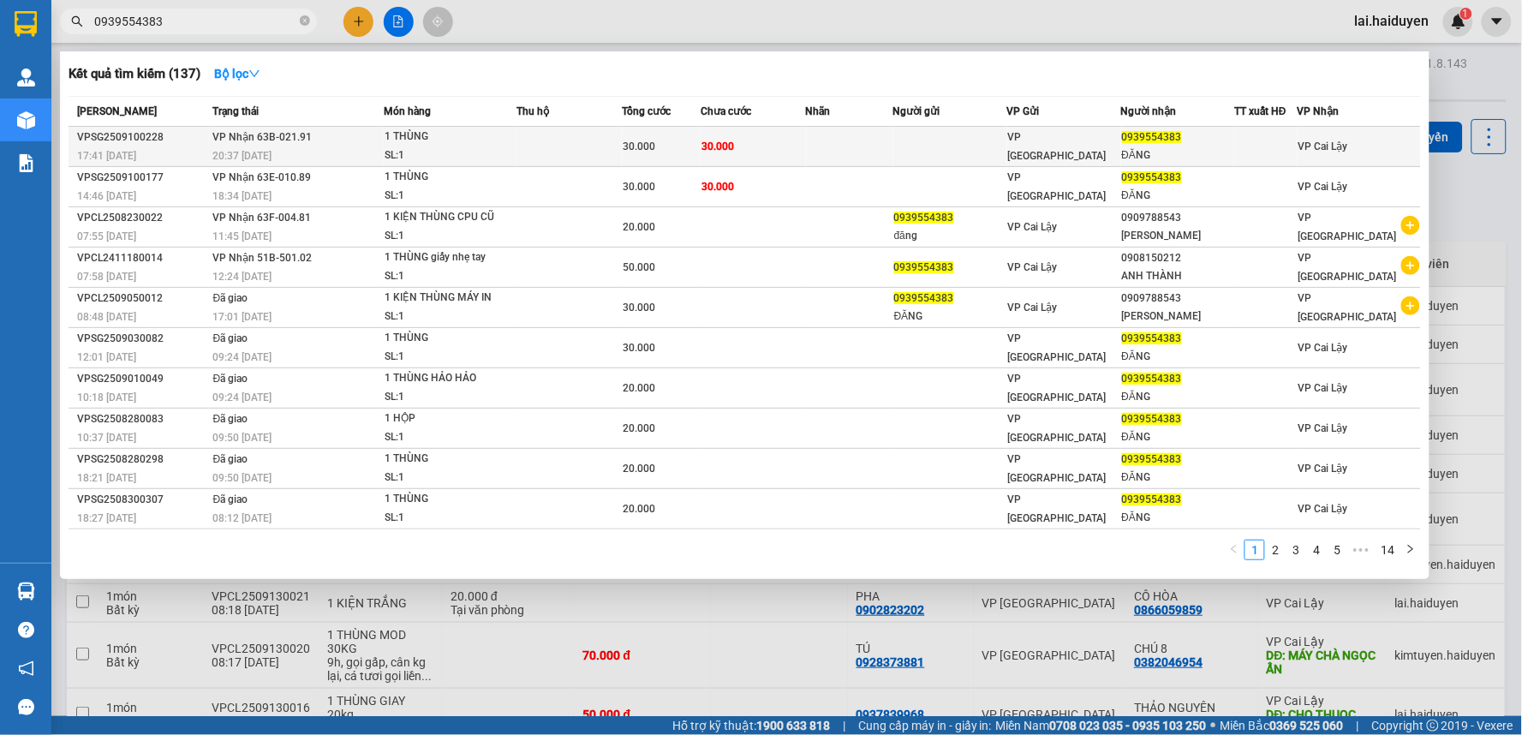
type input "0939554383"
click at [398, 139] on div "1 THÙNG" at bounding box center [449, 137] width 128 height 19
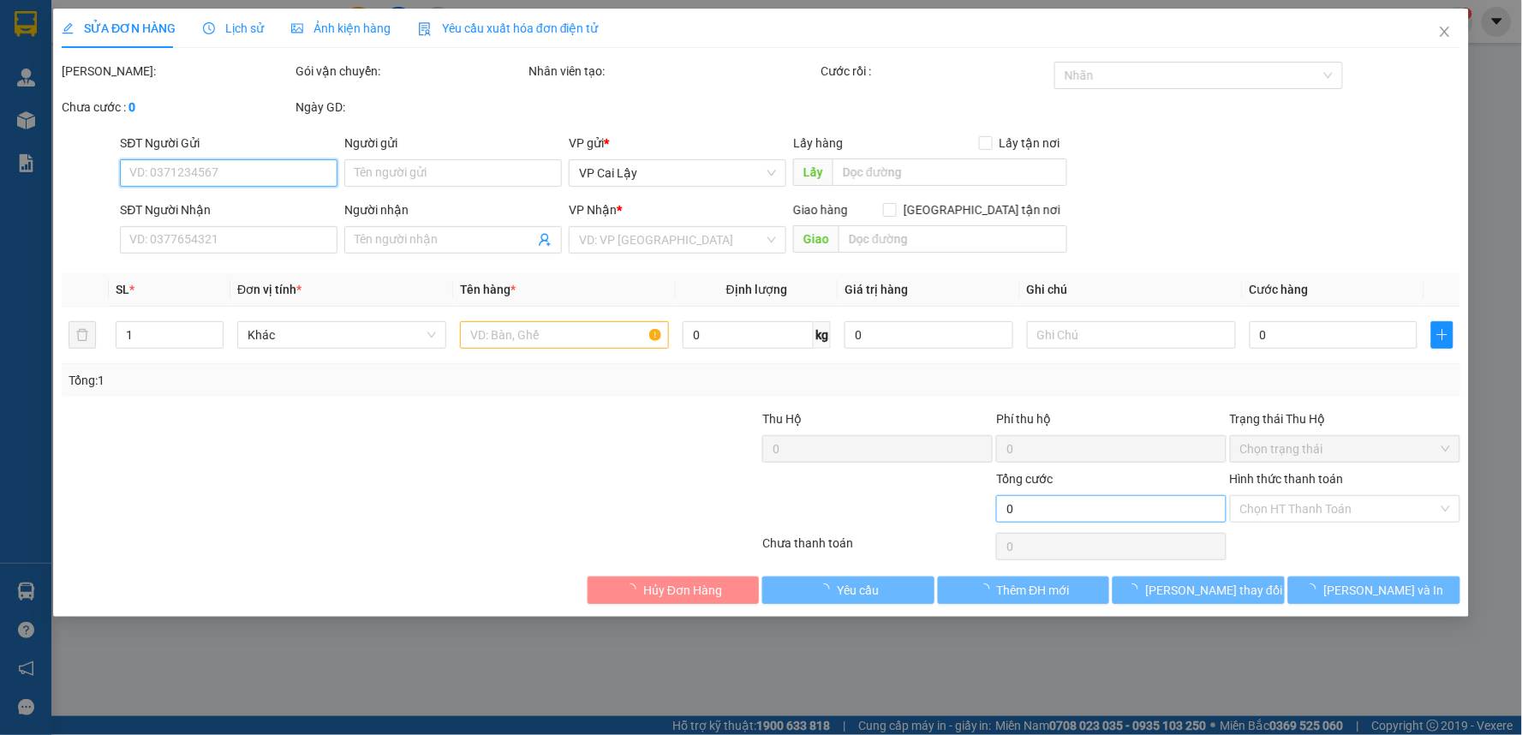
type input "0939554383"
type input "ĐĂNG"
type input "30.000"
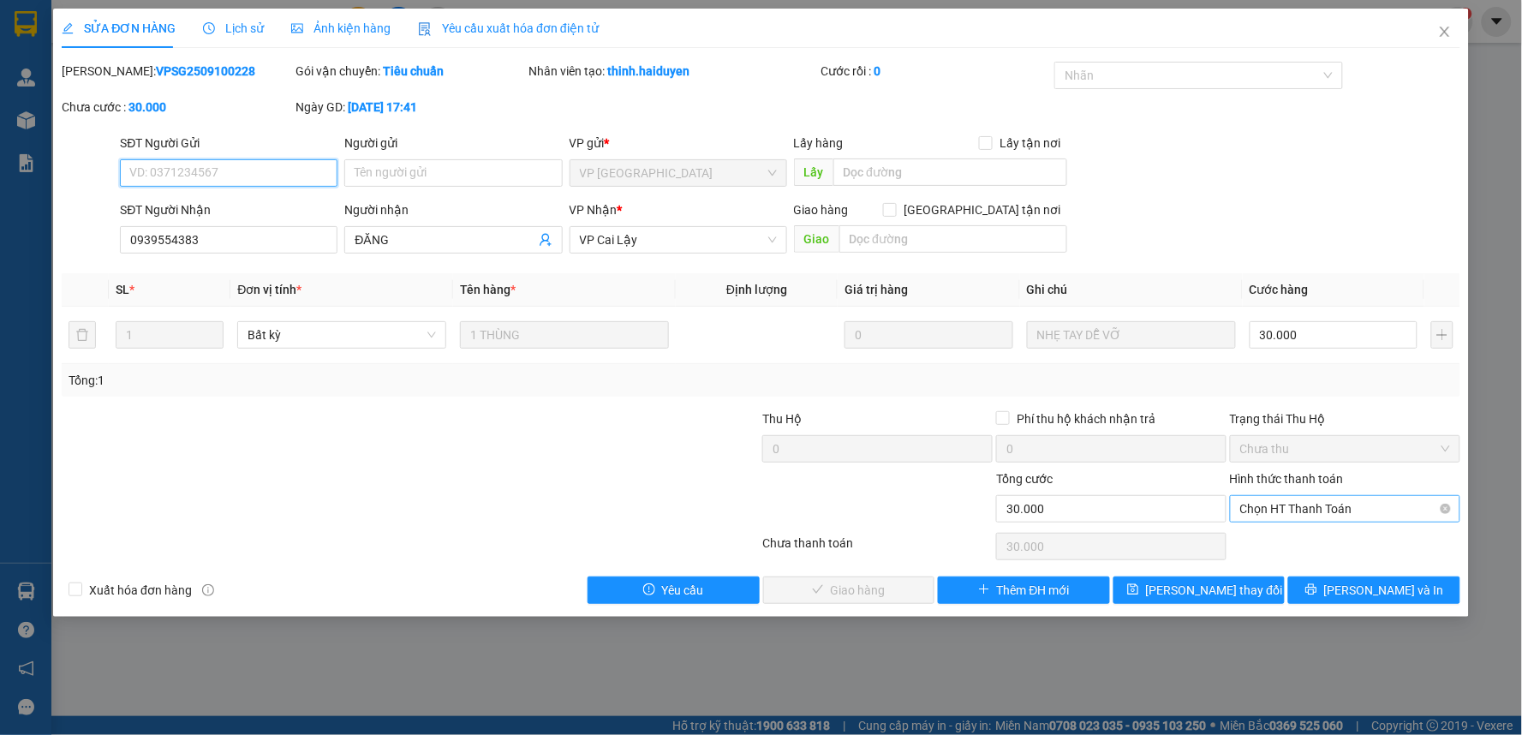
click at [1298, 499] on span "Chọn HT Thanh Toán" at bounding box center [1345, 509] width 210 height 26
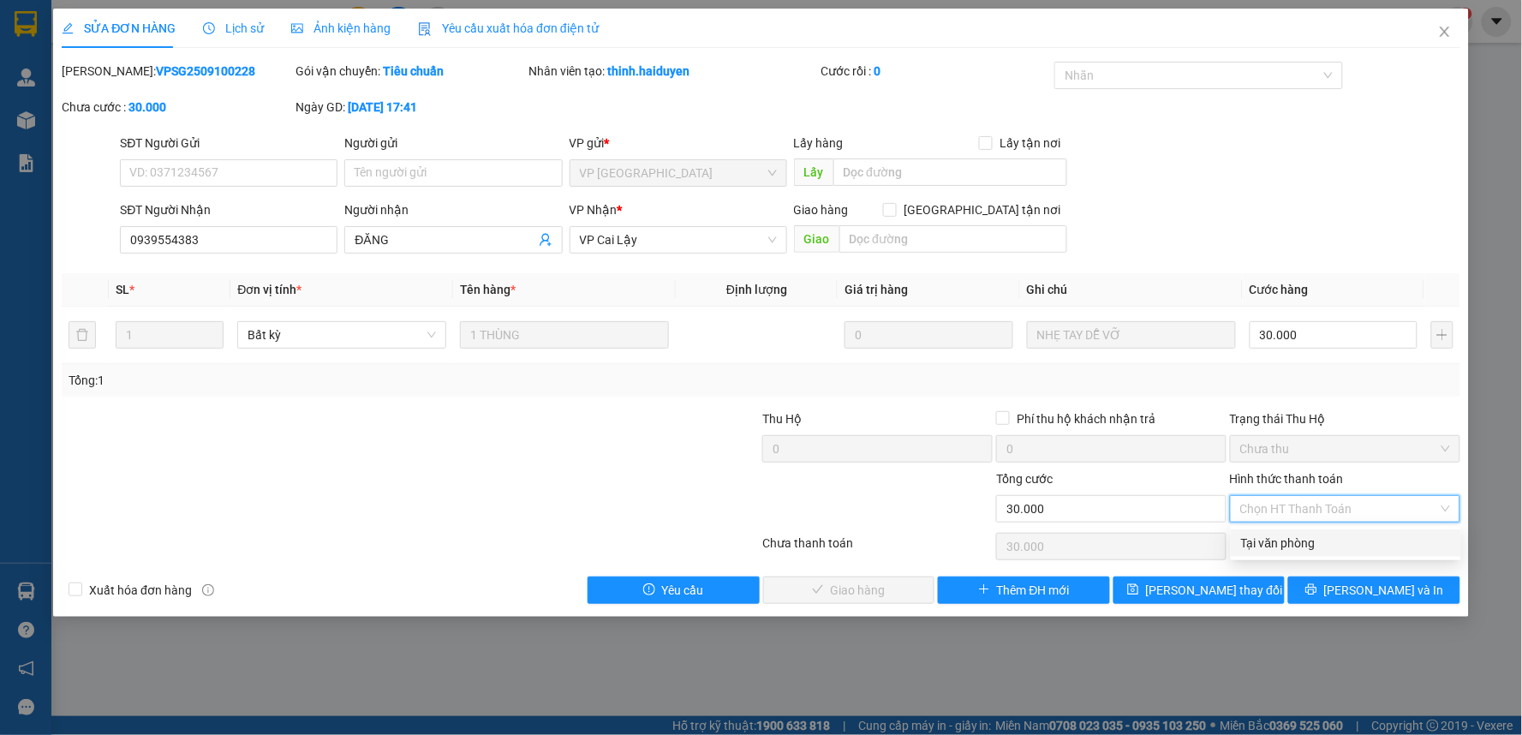
drag, startPoint x: 1292, startPoint y: 533, endPoint x: 1200, endPoint y: 552, distance: 93.6
click at [1292, 535] on div "Tại văn phòng" at bounding box center [1346, 543] width 210 height 19
type input "0"
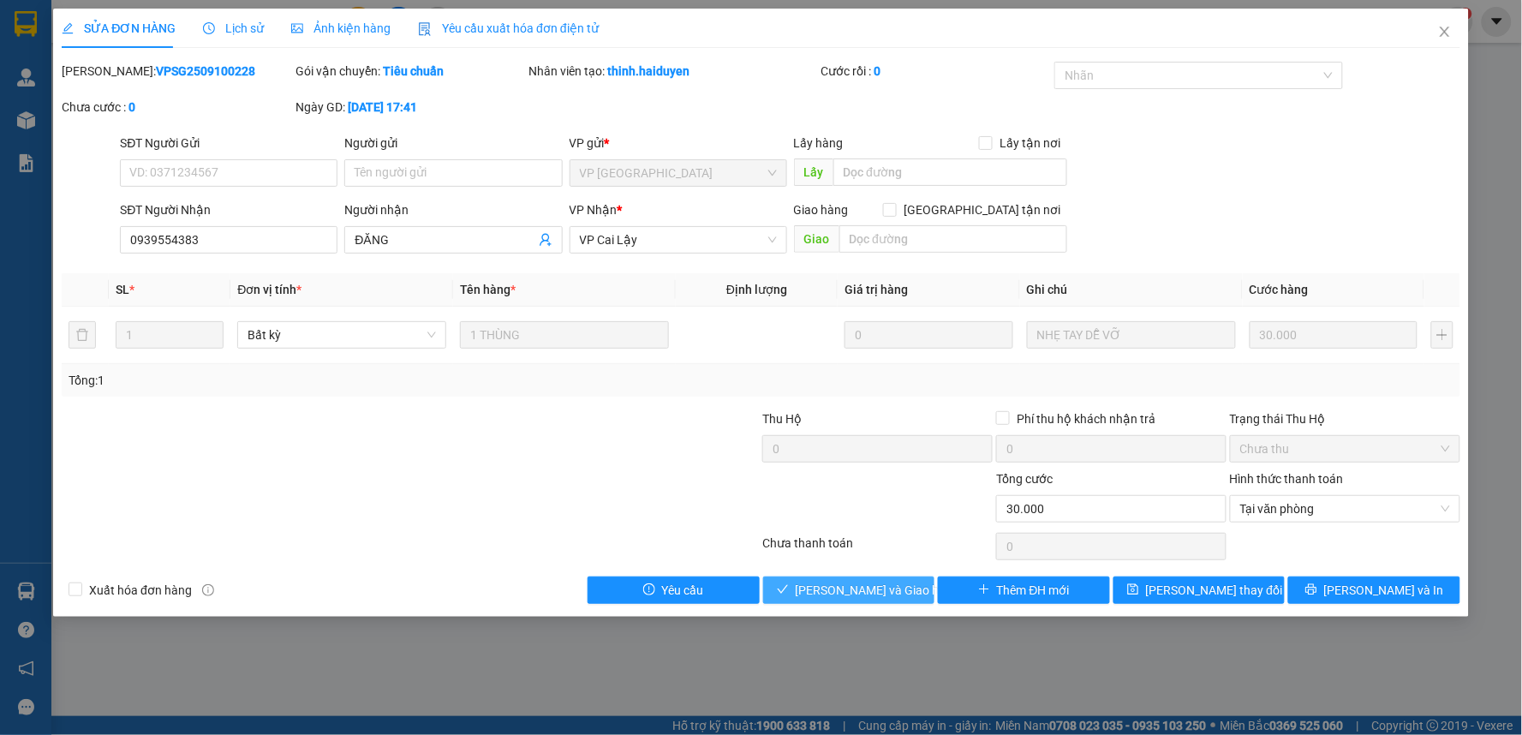
click at [877, 589] on span "[PERSON_NAME] và [PERSON_NAME] hàng" at bounding box center [878, 590] width 164 height 19
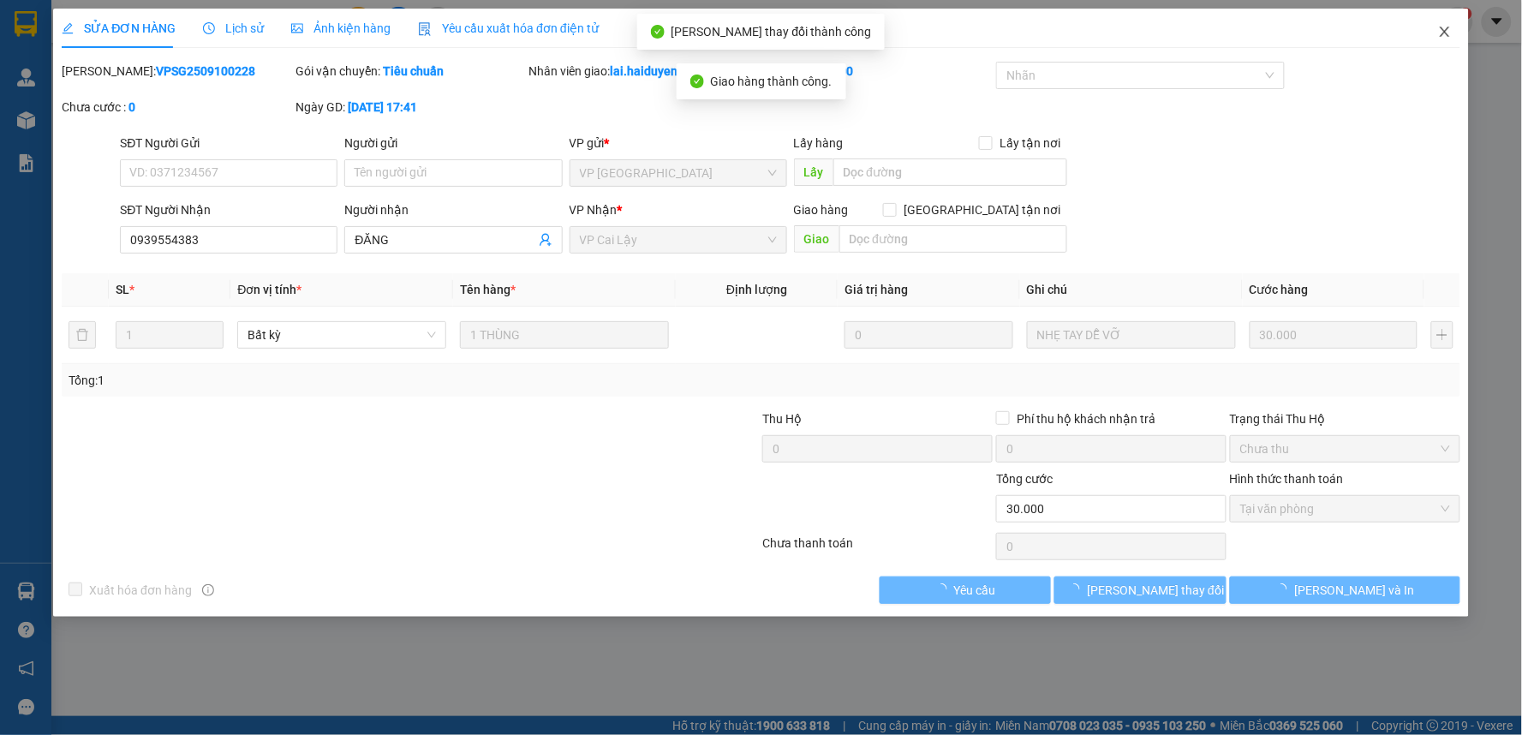
click at [1445, 38] on icon "close" at bounding box center [1445, 32] width 14 height 14
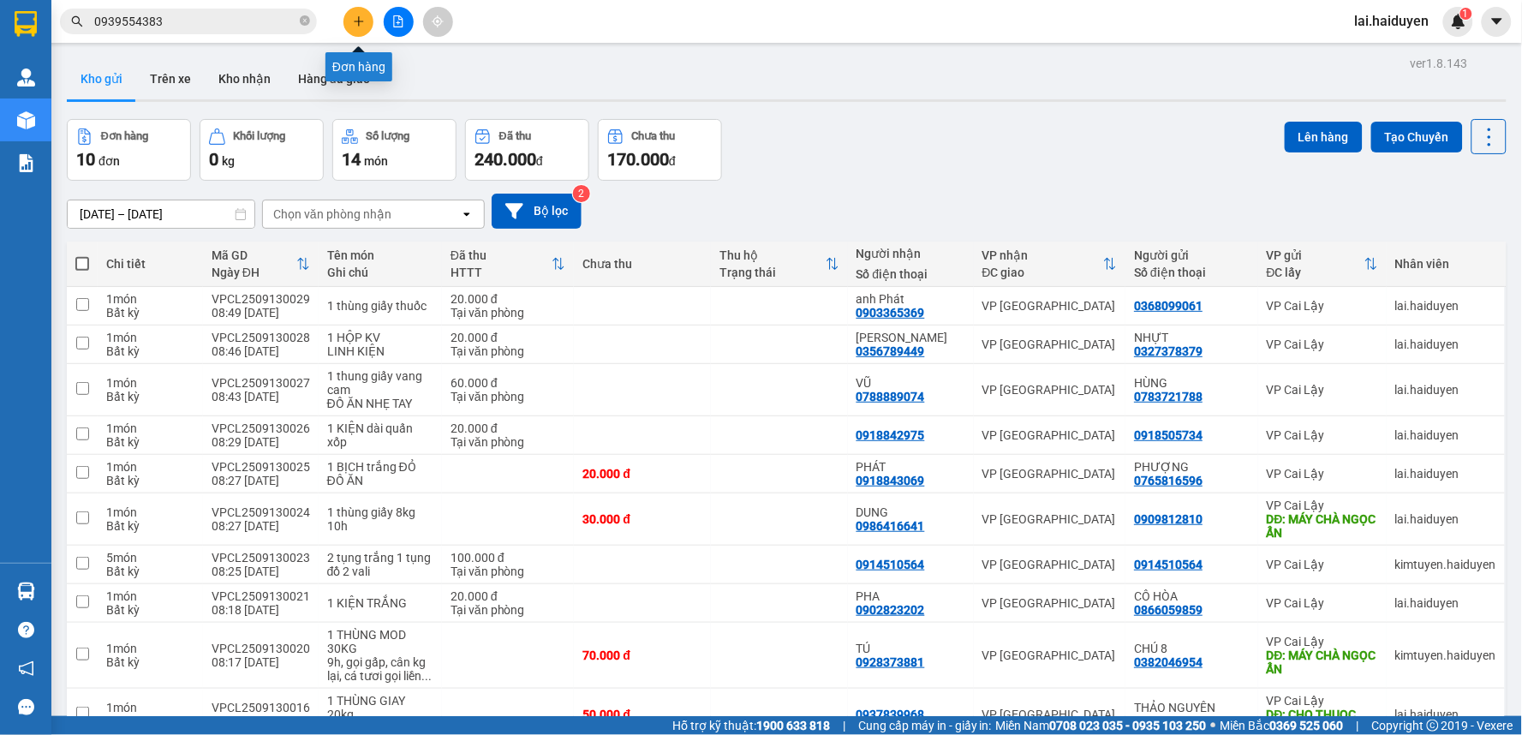
click at [345, 28] on button at bounding box center [359, 22] width 30 height 30
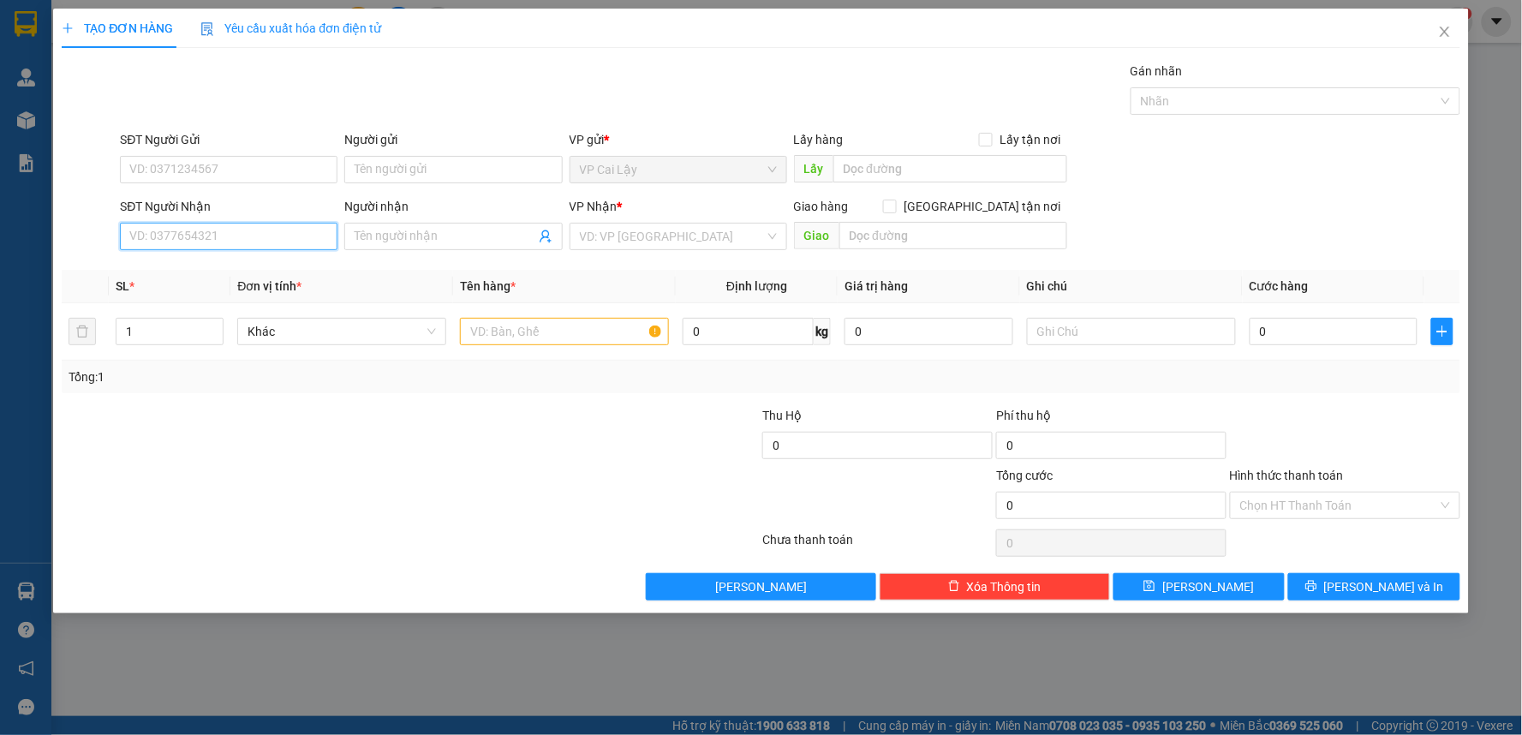
click at [287, 246] on input "SĐT Người Nhận" at bounding box center [229, 236] width 218 height 27
type input "0583052682"
click at [237, 276] on div "0583052682 - NHỰT" at bounding box center [228, 270] width 197 height 19
type input "NHỰT"
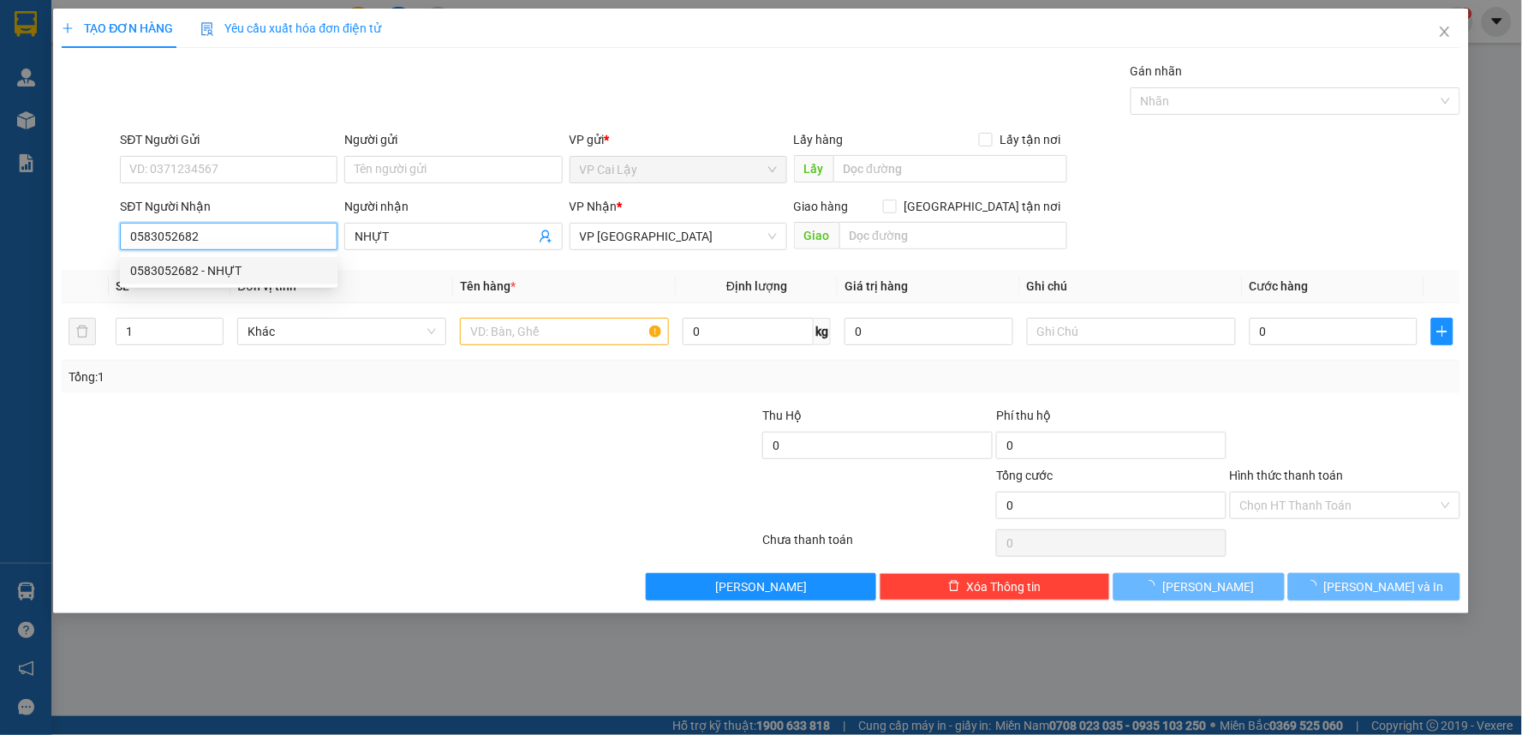
type input "20.000"
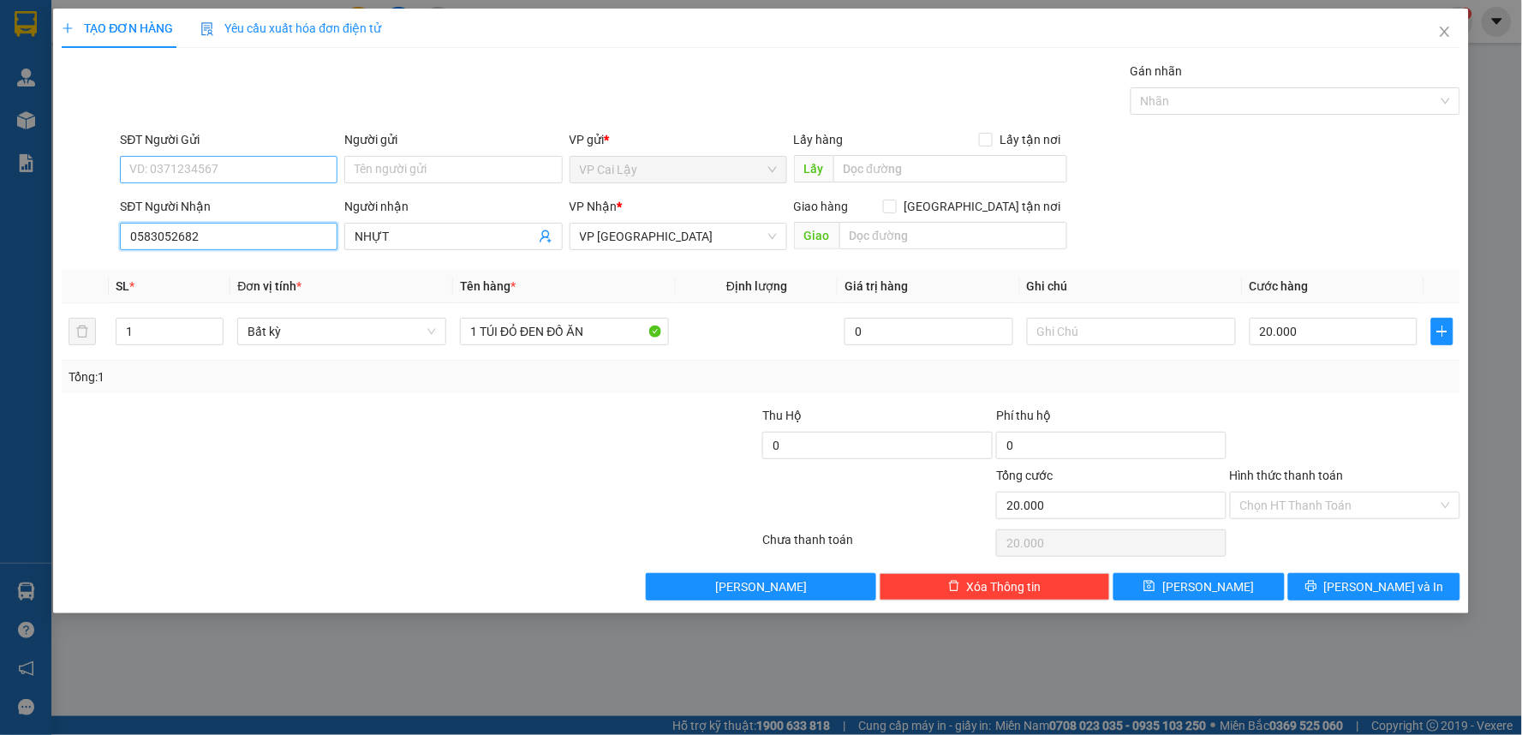
type input "0583052682"
click at [264, 172] on input "SĐT Người Gửi" at bounding box center [229, 169] width 218 height 27
click at [269, 172] on input "SĐT Người Gửi" at bounding box center [229, 169] width 218 height 27
click at [286, 212] on div "0901356742" at bounding box center [228, 203] width 197 height 19
type input "0901356742"
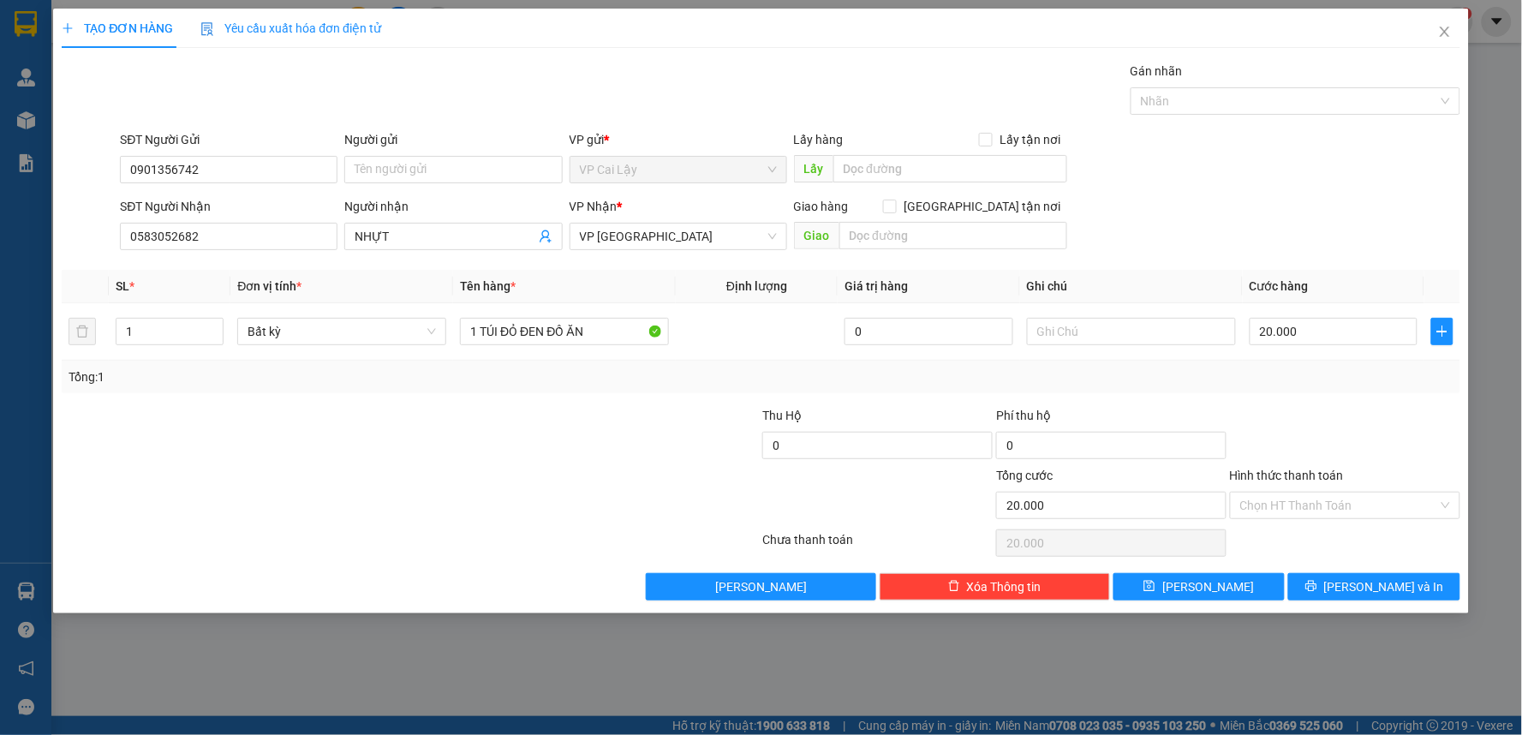
drag, startPoint x: 396, startPoint y: 404, endPoint x: 406, endPoint y: 399, distance: 11.5
click at [397, 404] on div "Transit Pickup Surcharge Ids Transit Deliver Surcharge Ids Transit Deliver Surc…" at bounding box center [761, 331] width 1399 height 539
click at [1326, 390] on div "Tổng: 1" at bounding box center [761, 377] width 1399 height 33
click at [1314, 422] on div at bounding box center [1345, 436] width 234 height 60
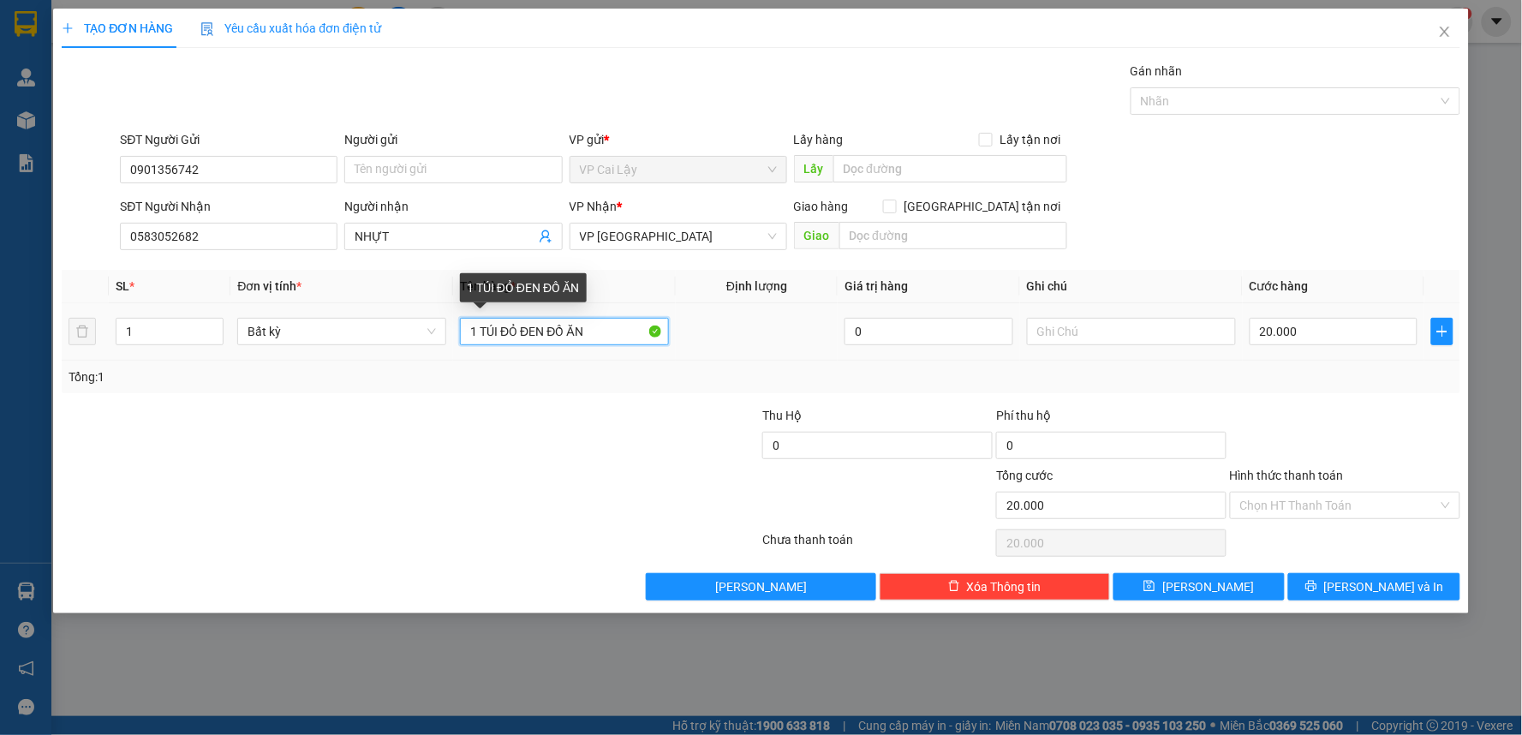
click at [549, 332] on input "1 TÚI ĐỎ ĐEN ĐỒ ĂN" at bounding box center [564, 331] width 209 height 27
type input "1 TÚI ĐỎ ĐỒ ĂN"
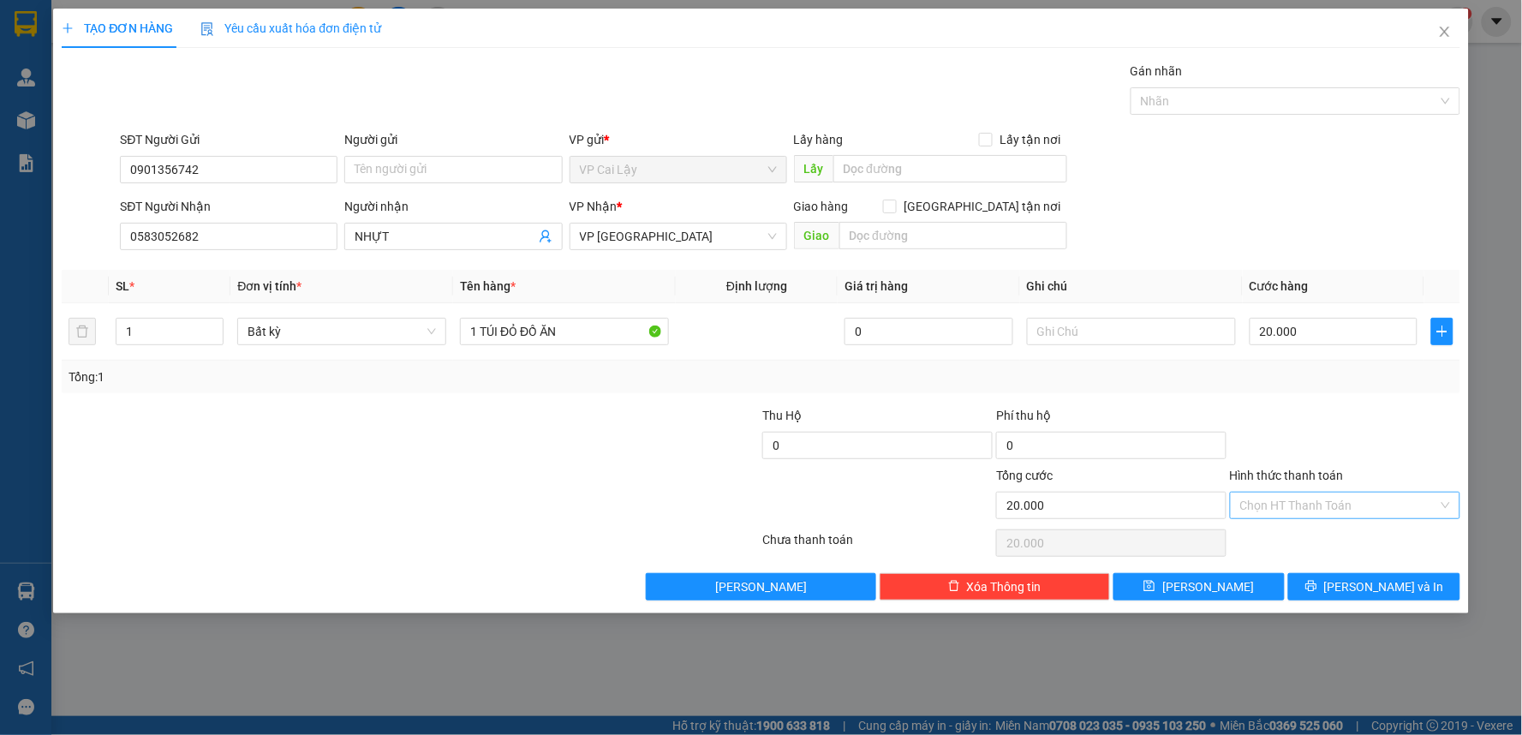
click at [1340, 514] on input "Hình thức thanh toán" at bounding box center [1339, 506] width 198 height 26
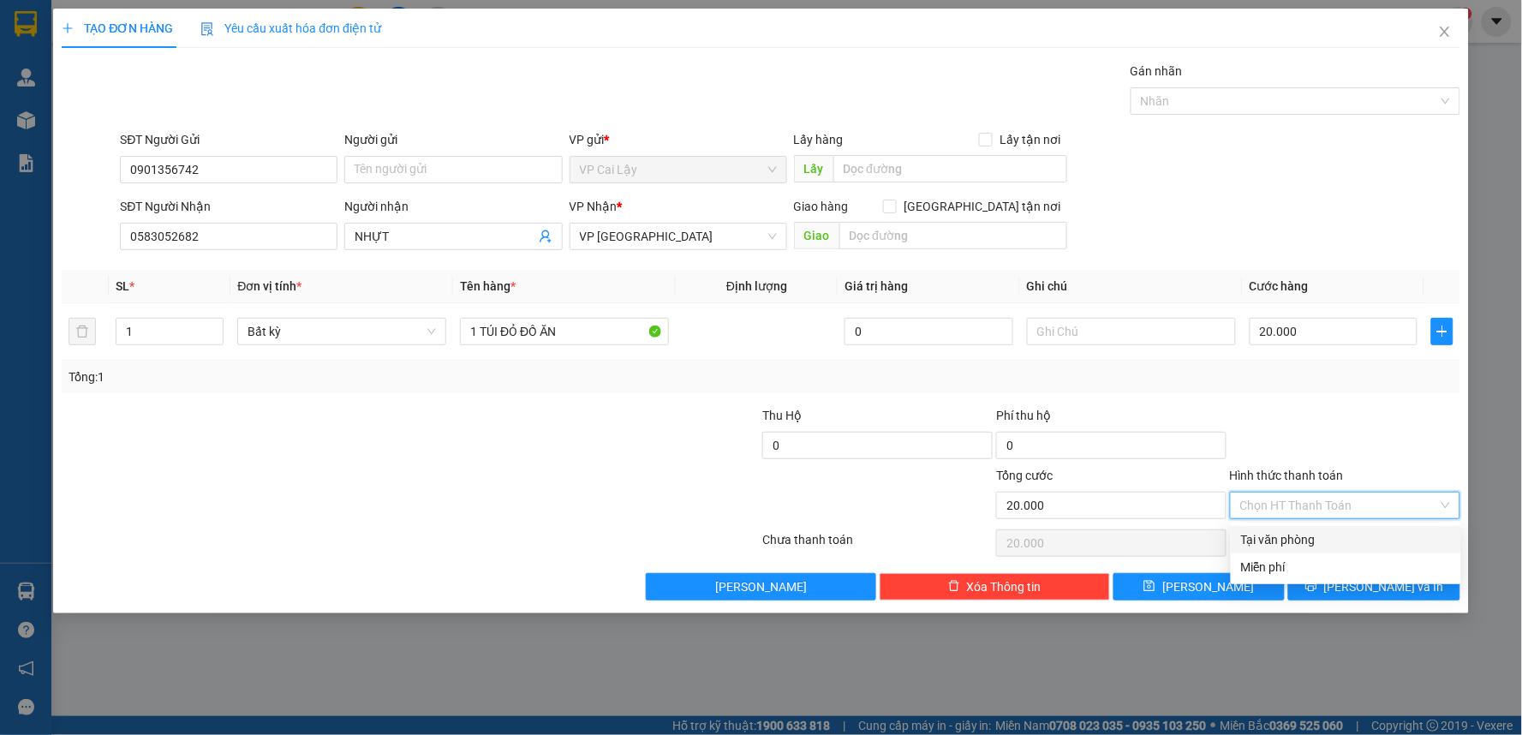
drag, startPoint x: 1334, startPoint y: 535, endPoint x: 1354, endPoint y: 523, distance: 23.4
click at [1334, 535] on div "Tại văn phòng" at bounding box center [1346, 539] width 210 height 19
type input "0"
click at [1407, 458] on div at bounding box center [1345, 436] width 234 height 60
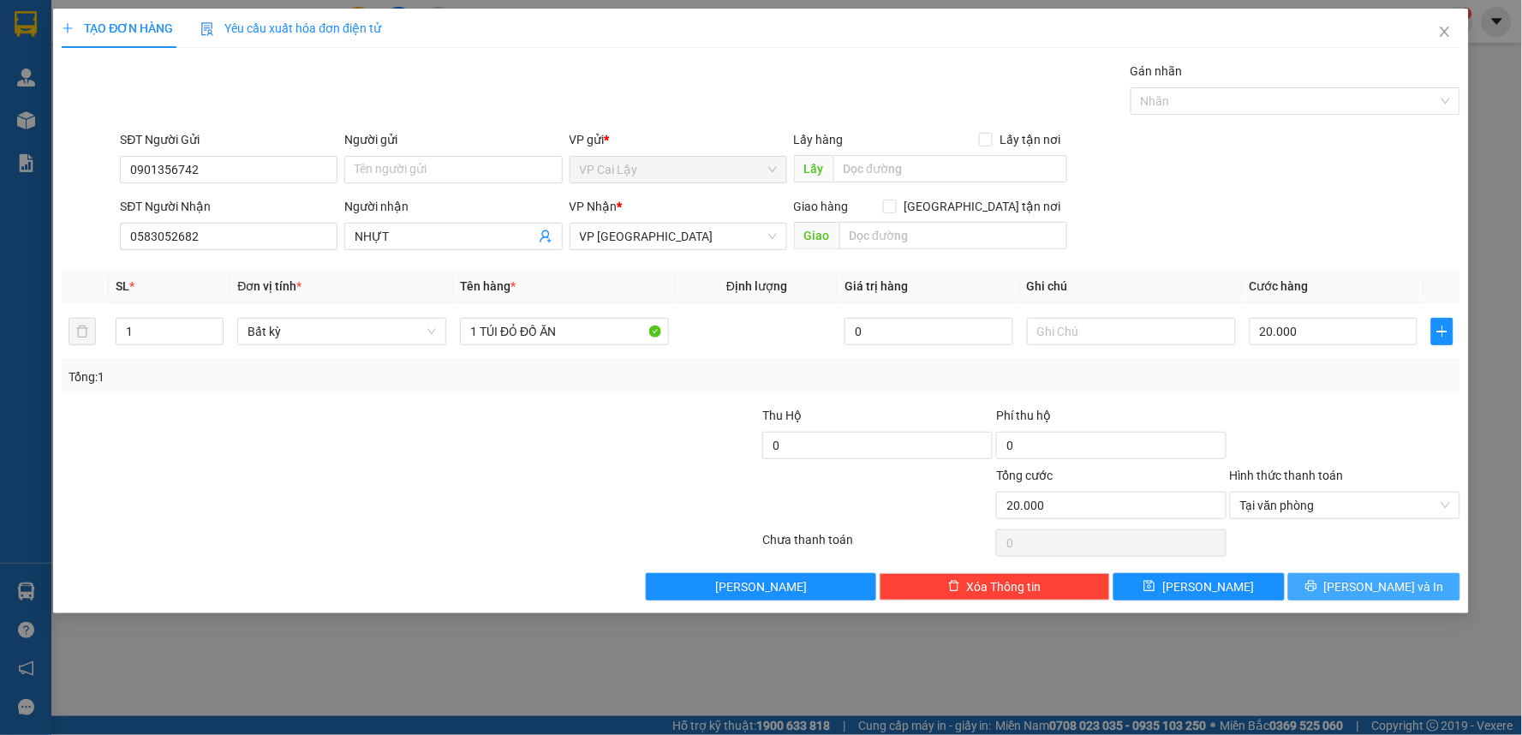
click at [1317, 583] on icon "printer" at bounding box center [1312, 586] width 12 height 12
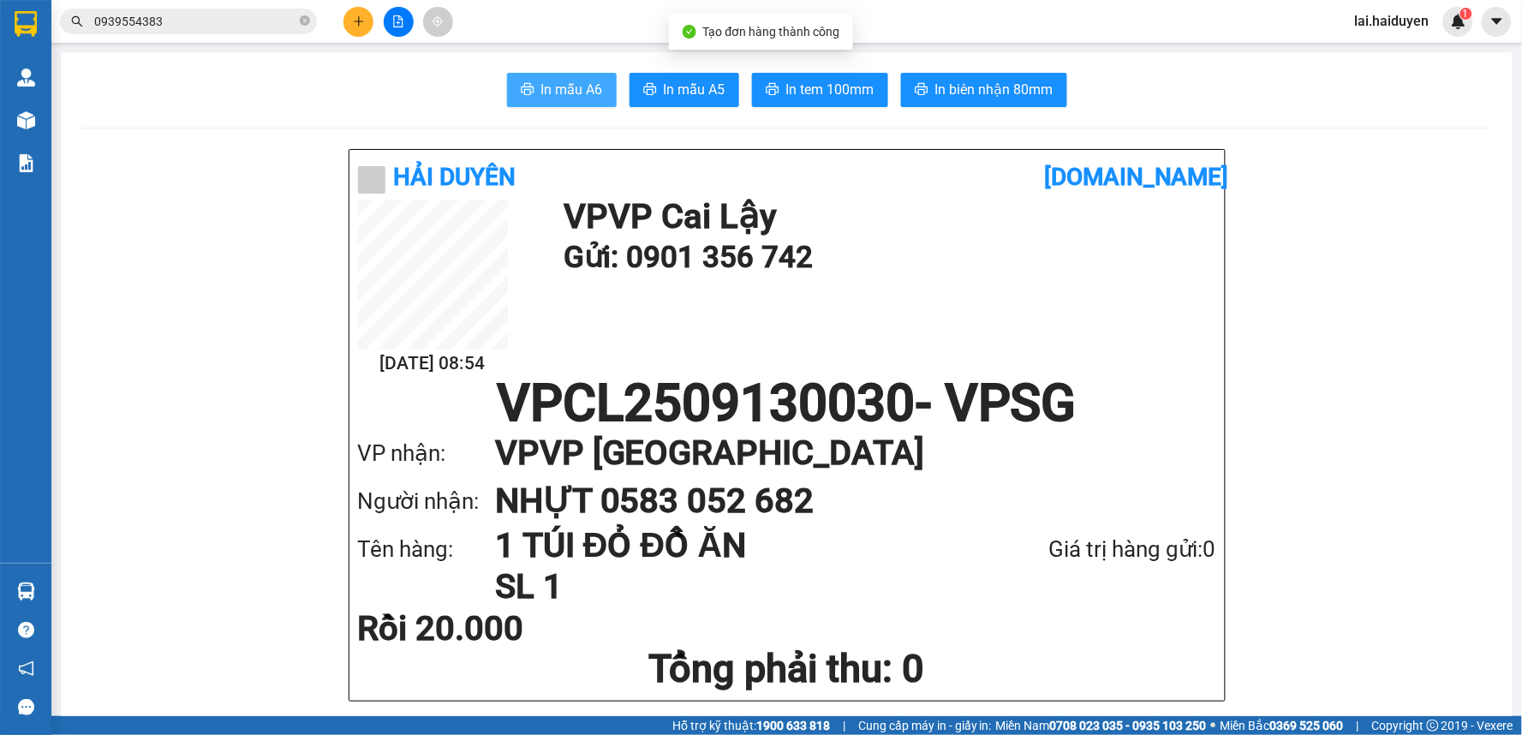
click at [561, 95] on span "In mẫu A6" at bounding box center [572, 89] width 62 height 21
drag, startPoint x: 977, startPoint y: 312, endPoint x: 884, endPoint y: 182, distance: 159.5
click at [968, 285] on div "13/09 08:54 VP VP Cai Lậy Gửi: 0901 356 742" at bounding box center [787, 289] width 858 height 178
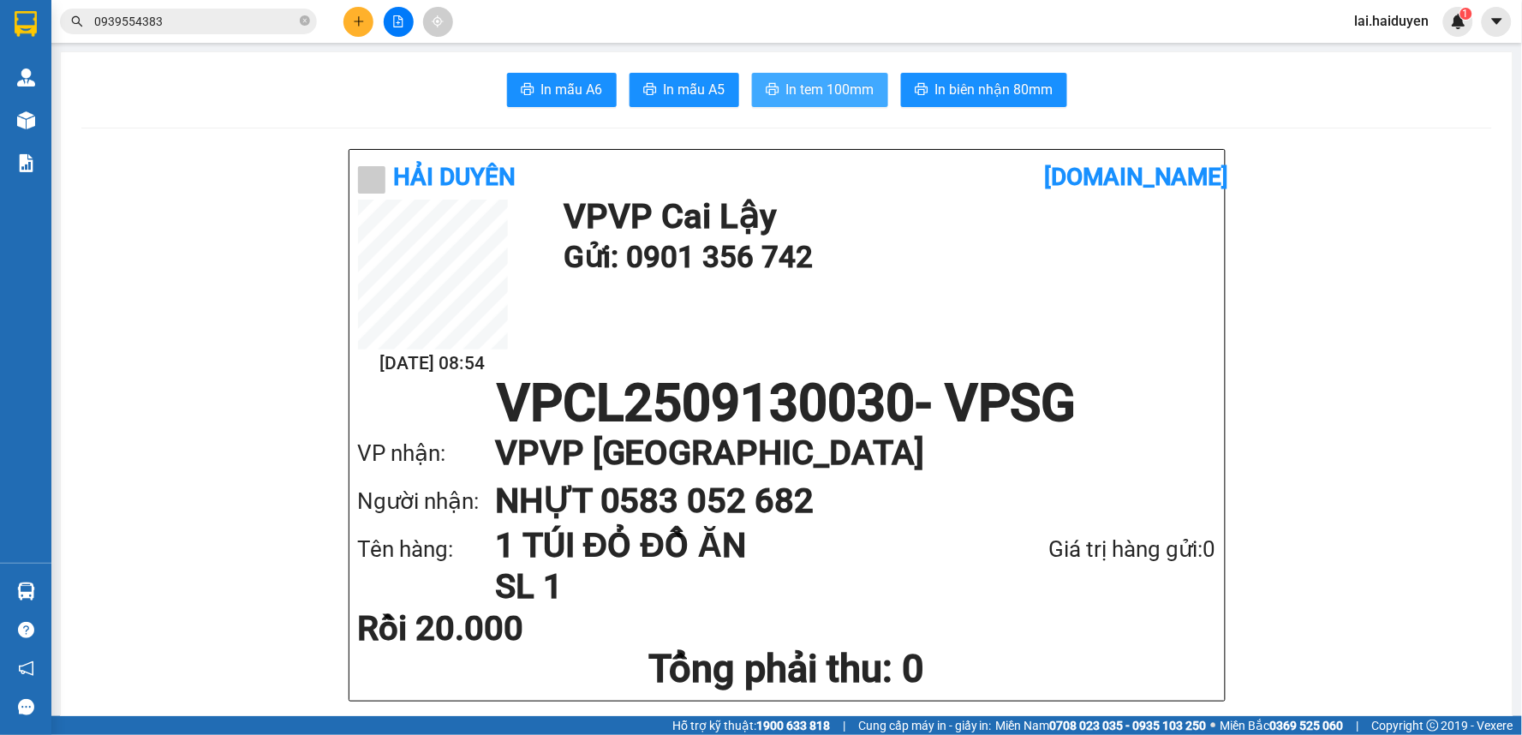
click at [837, 91] on span "In tem 100mm" at bounding box center [830, 89] width 88 height 21
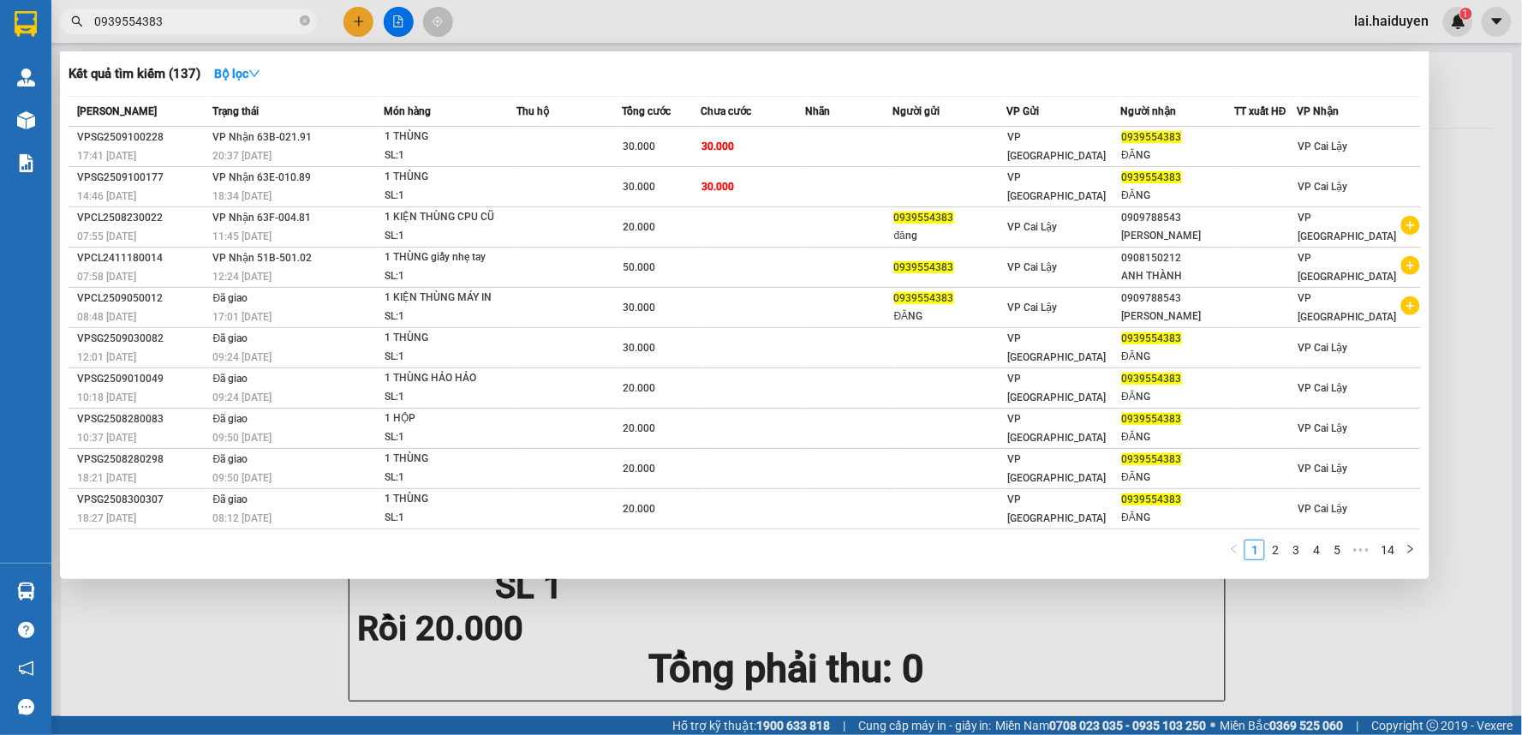
click at [168, 9] on span "0939554383" at bounding box center [188, 22] width 257 height 26
click at [166, 22] on input "0939554383" at bounding box center [195, 21] width 202 height 19
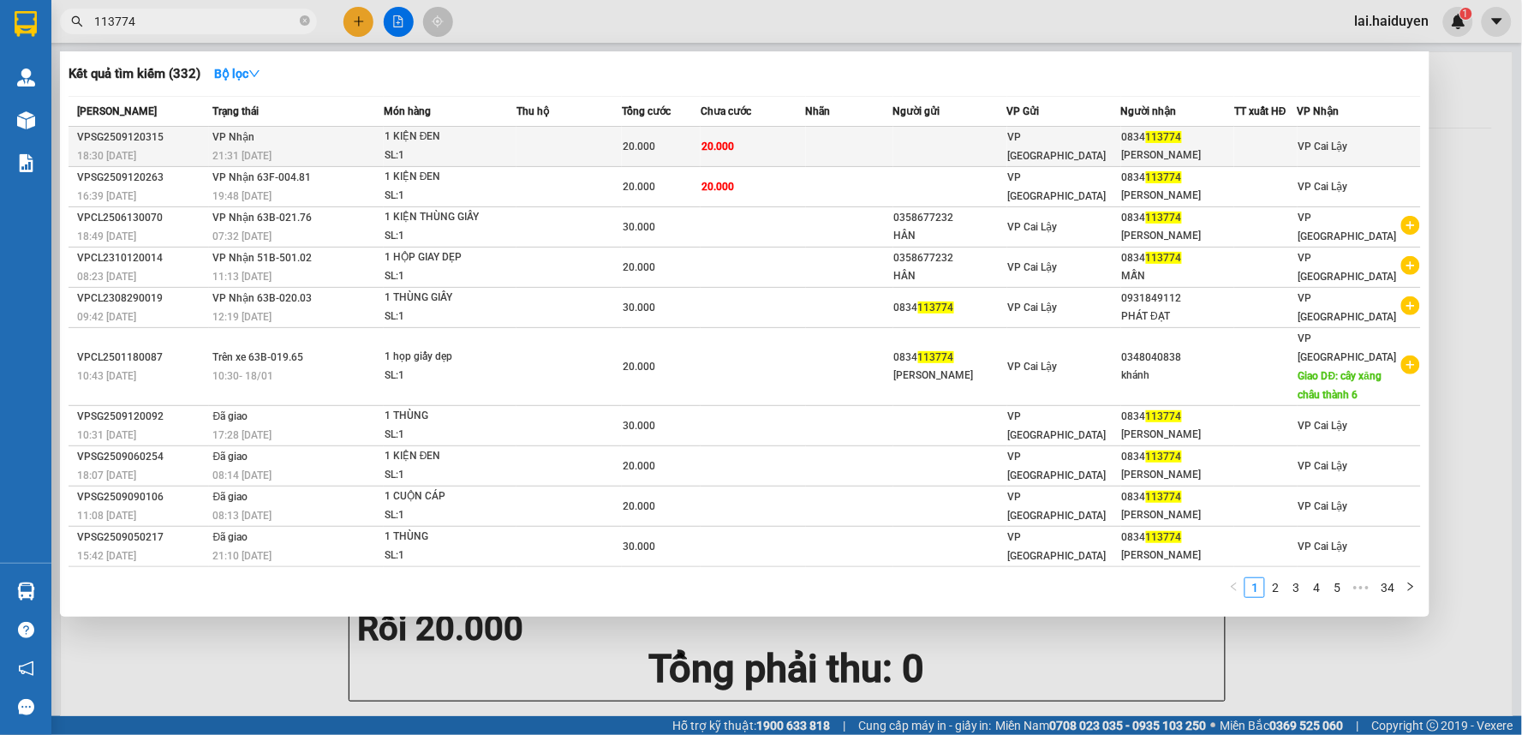
type input "113774"
click at [981, 149] on td at bounding box center [950, 147] width 114 height 40
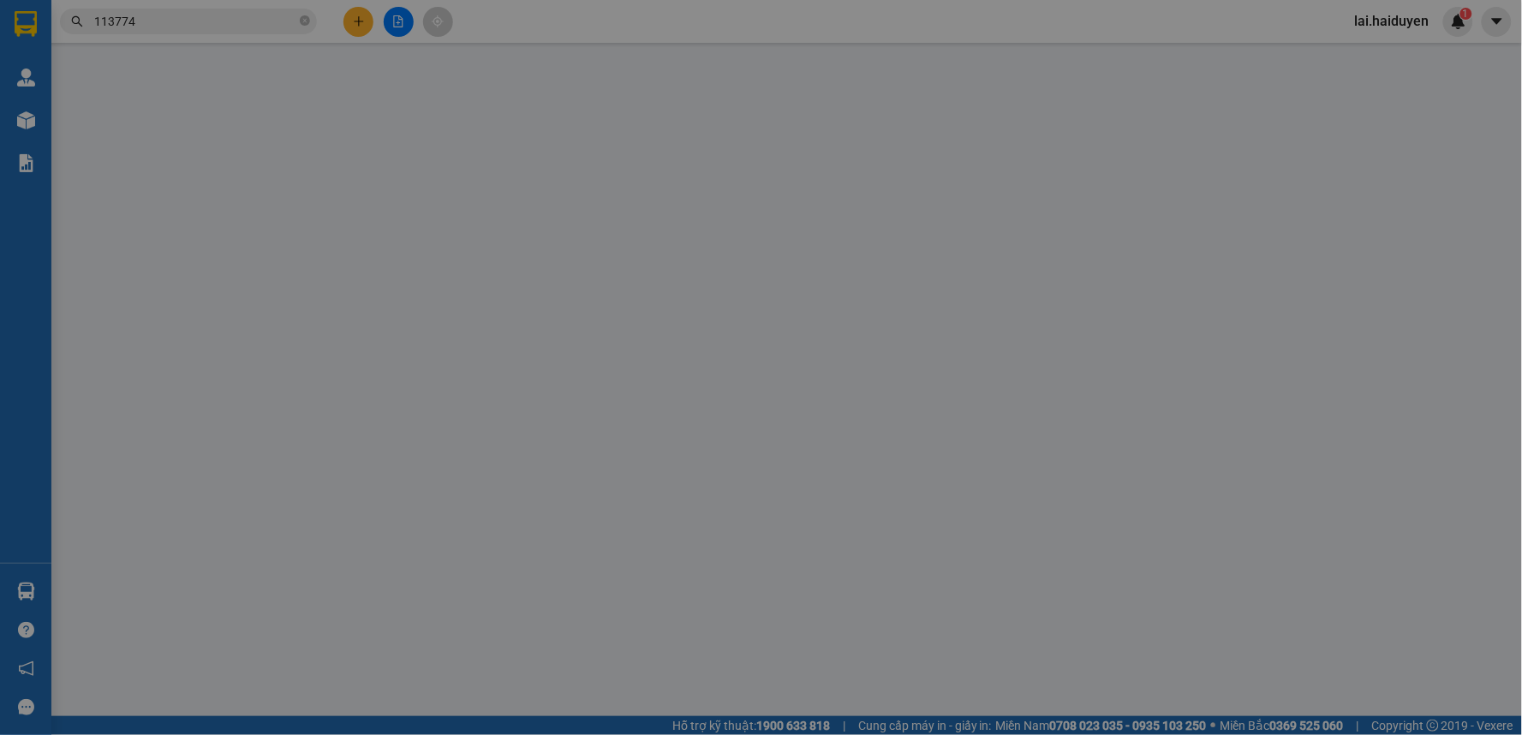
type input "0834113774"
type input "[PERSON_NAME]"
type input "20.000"
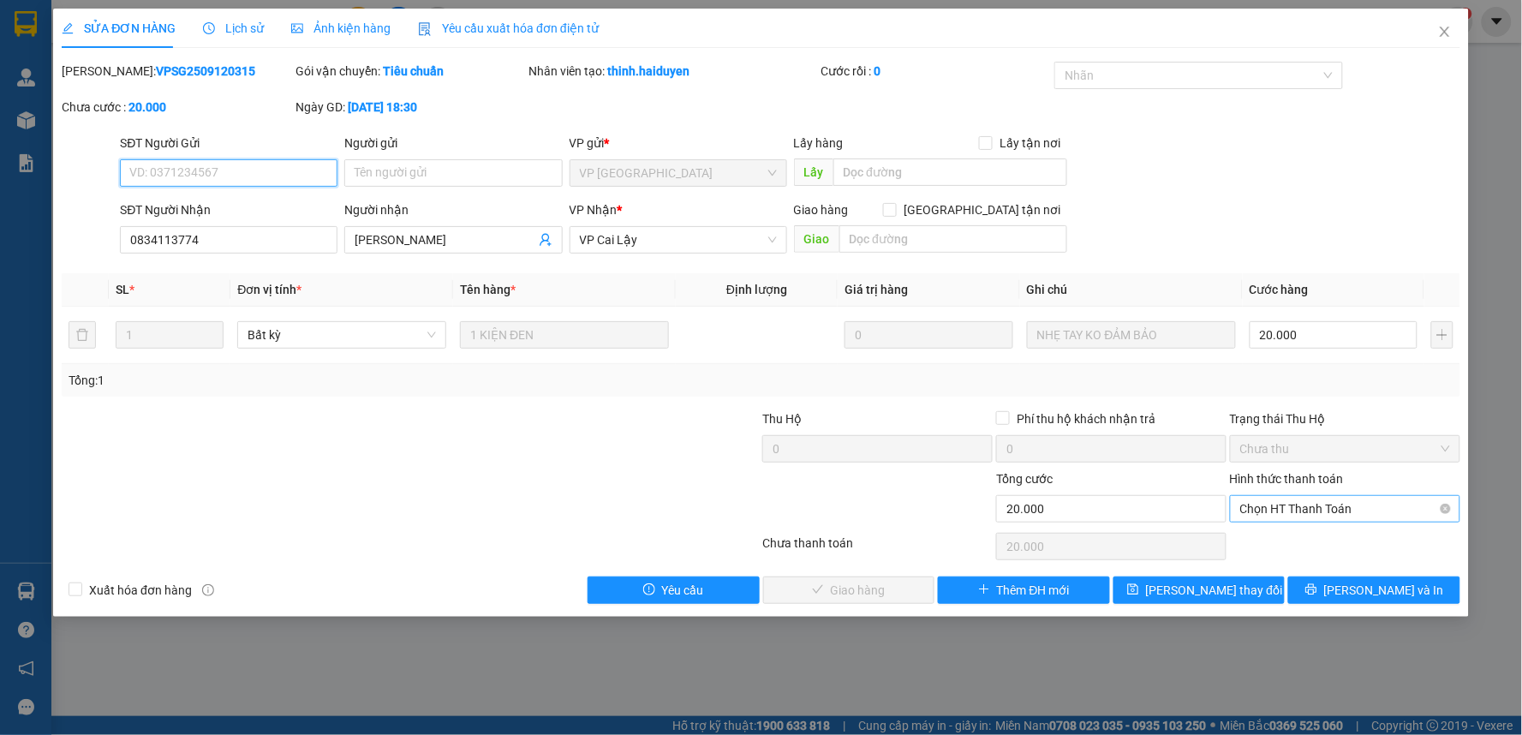
drag, startPoint x: 1246, startPoint y: 507, endPoint x: 1264, endPoint y: 521, distance: 21.9
click at [1252, 511] on span "Chọn HT Thanh Toán" at bounding box center [1345, 509] width 210 height 26
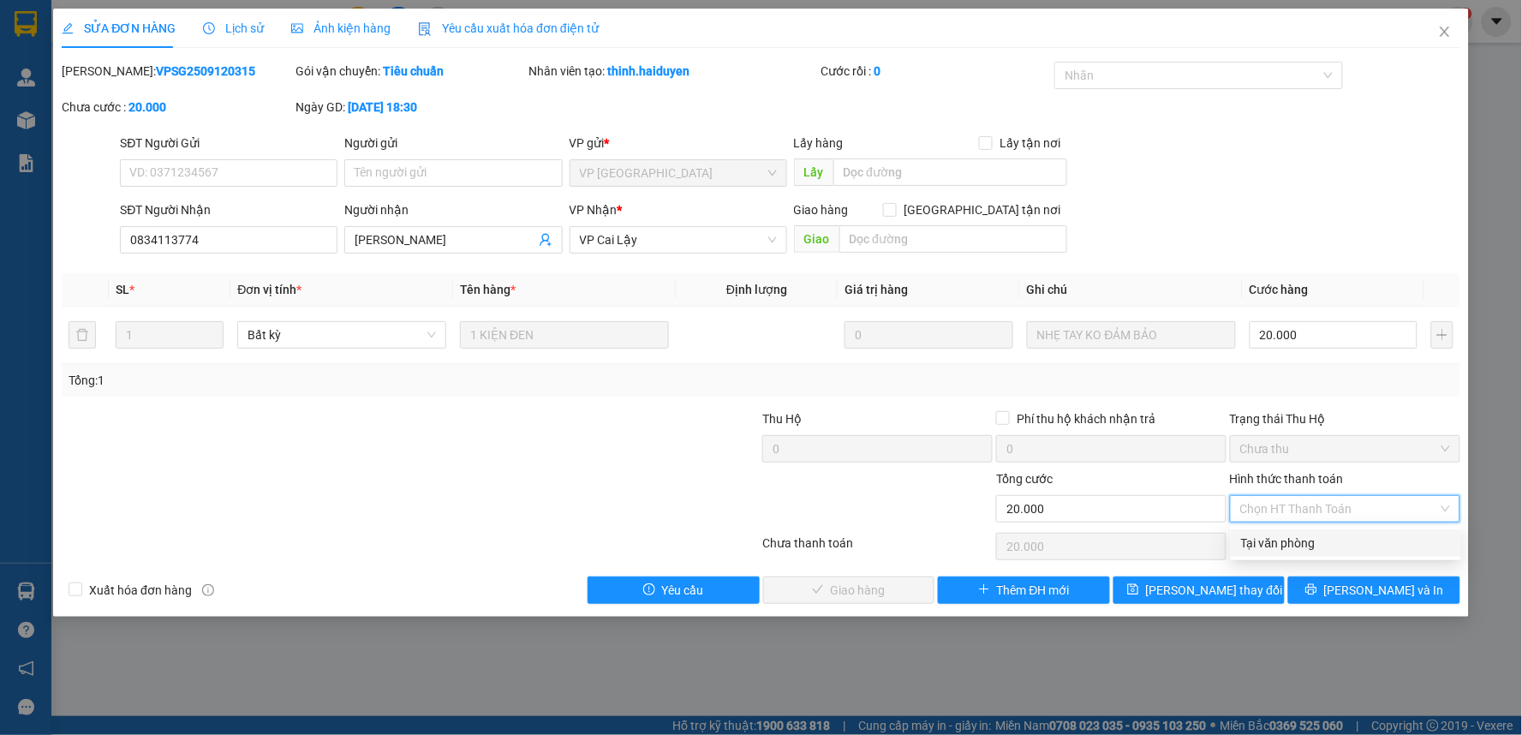
click at [1272, 537] on div "Tại văn phòng" at bounding box center [1346, 543] width 210 height 19
type input "0"
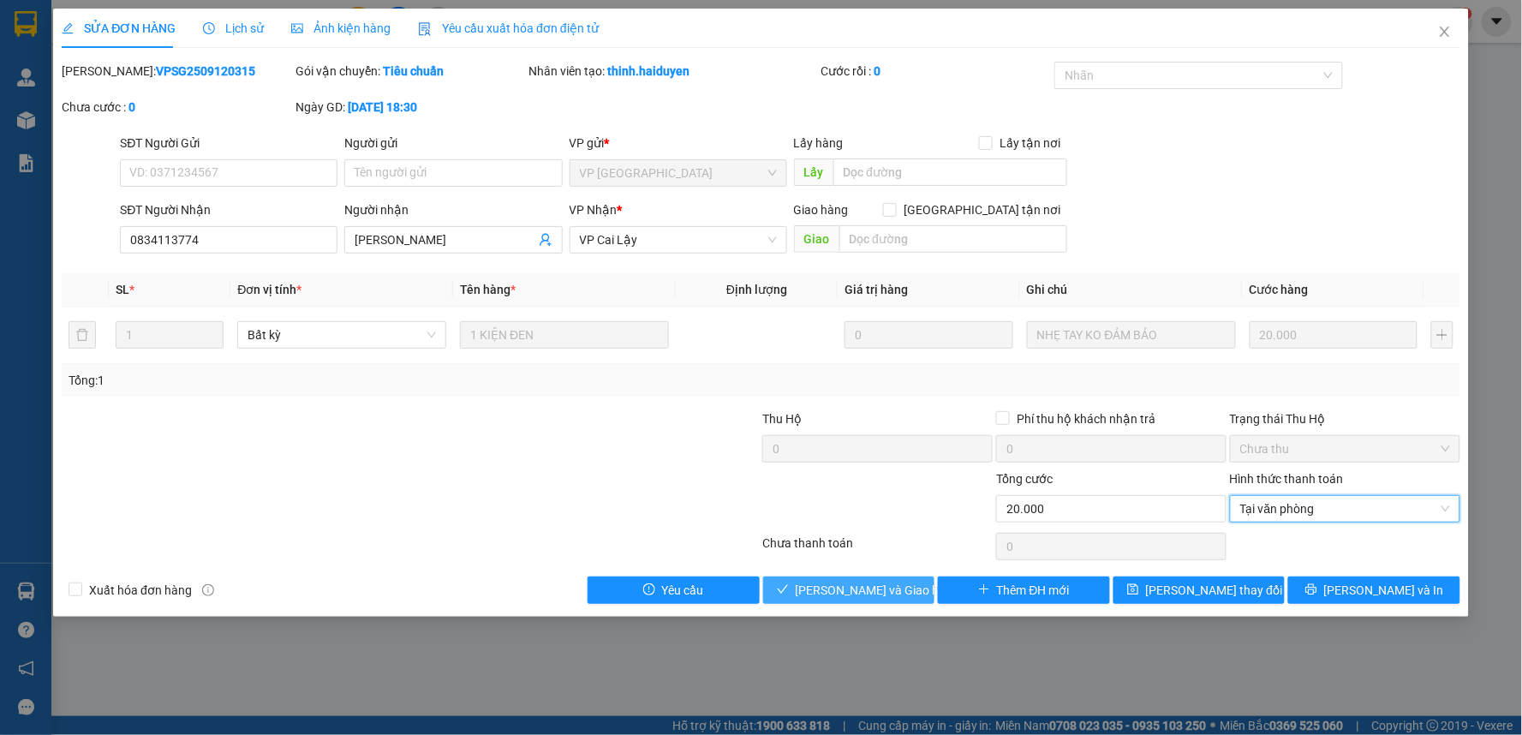
drag, startPoint x: 868, startPoint y: 593, endPoint x: 862, endPoint y: 576, distance: 18.2
click at [866, 594] on span "[PERSON_NAME] và [PERSON_NAME] hàng" at bounding box center [878, 590] width 164 height 19
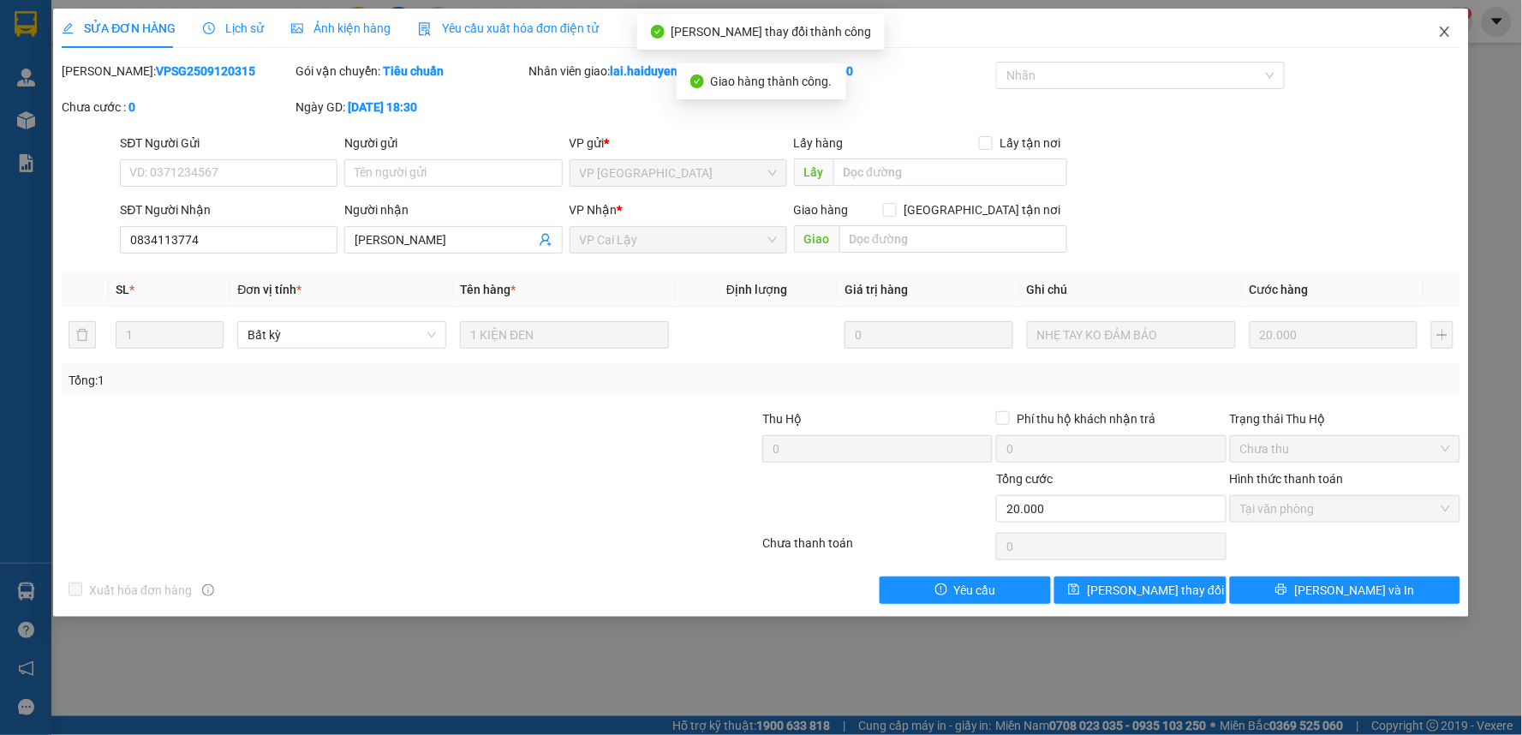
click at [1450, 32] on icon "close" at bounding box center [1445, 32] width 14 height 14
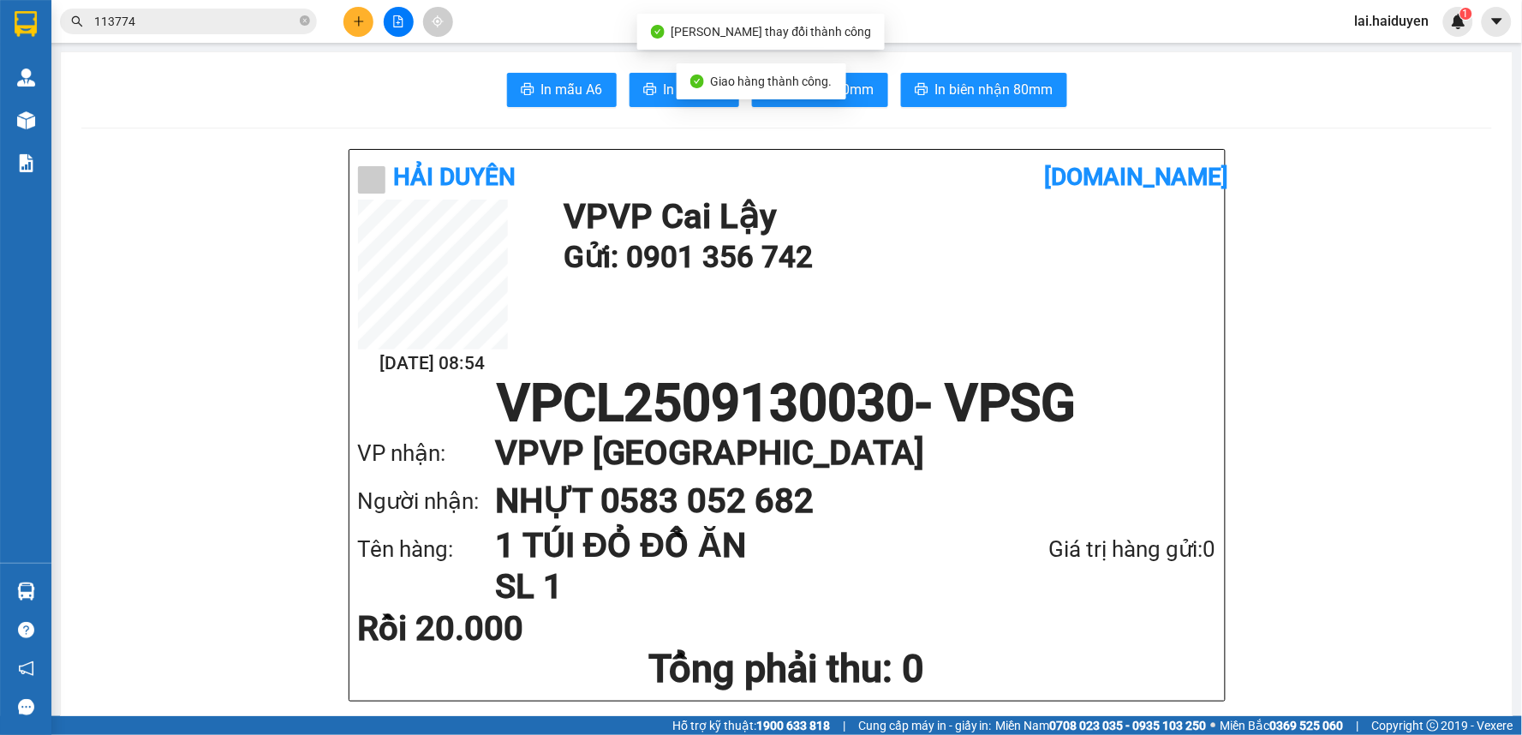
click at [203, 32] on span "113774" at bounding box center [188, 22] width 257 height 26
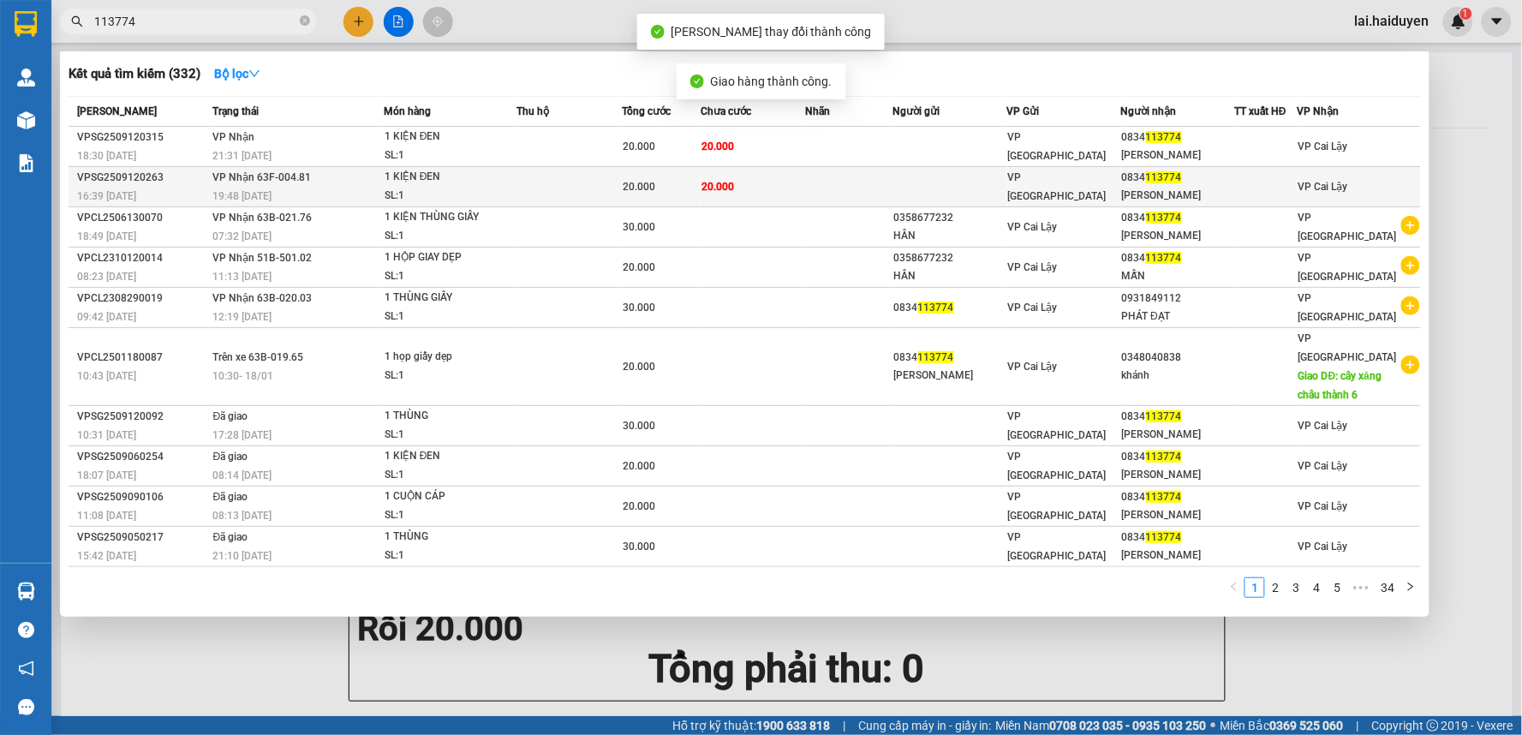
click at [660, 178] on div "20.000" at bounding box center [661, 186] width 77 height 19
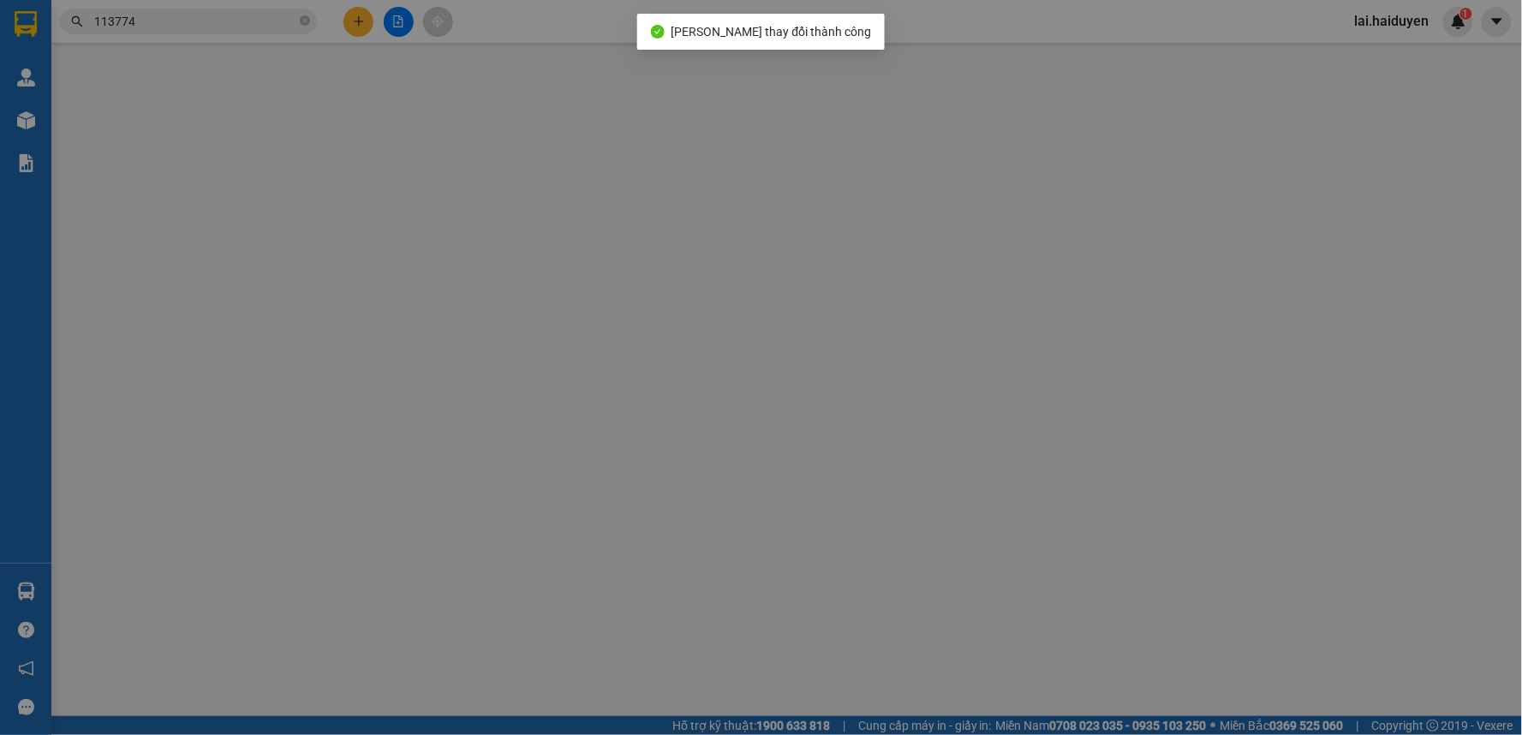
type input "0834113774"
type input "[PERSON_NAME]"
type input "20.000"
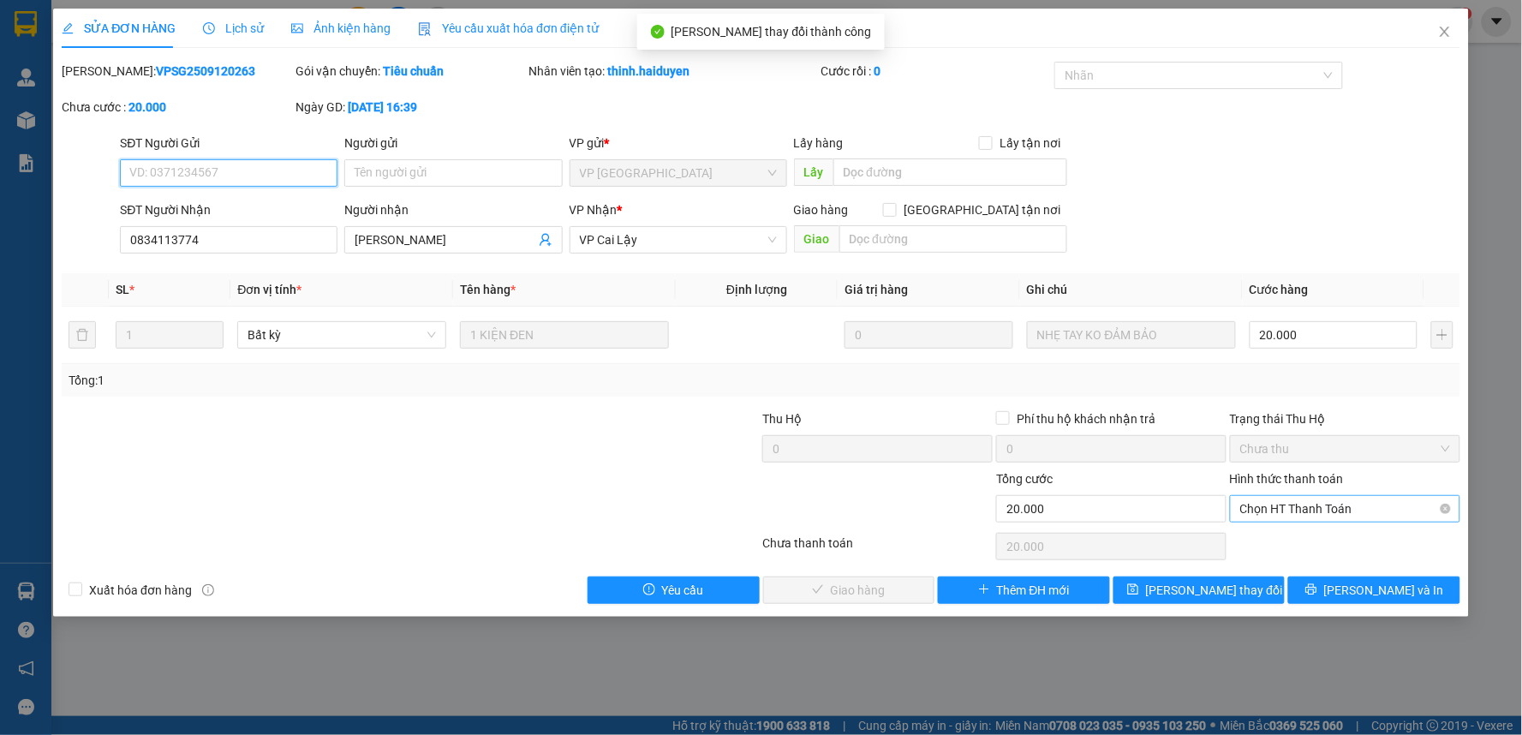
click at [1268, 514] on span "Chọn HT Thanh Toán" at bounding box center [1345, 509] width 210 height 26
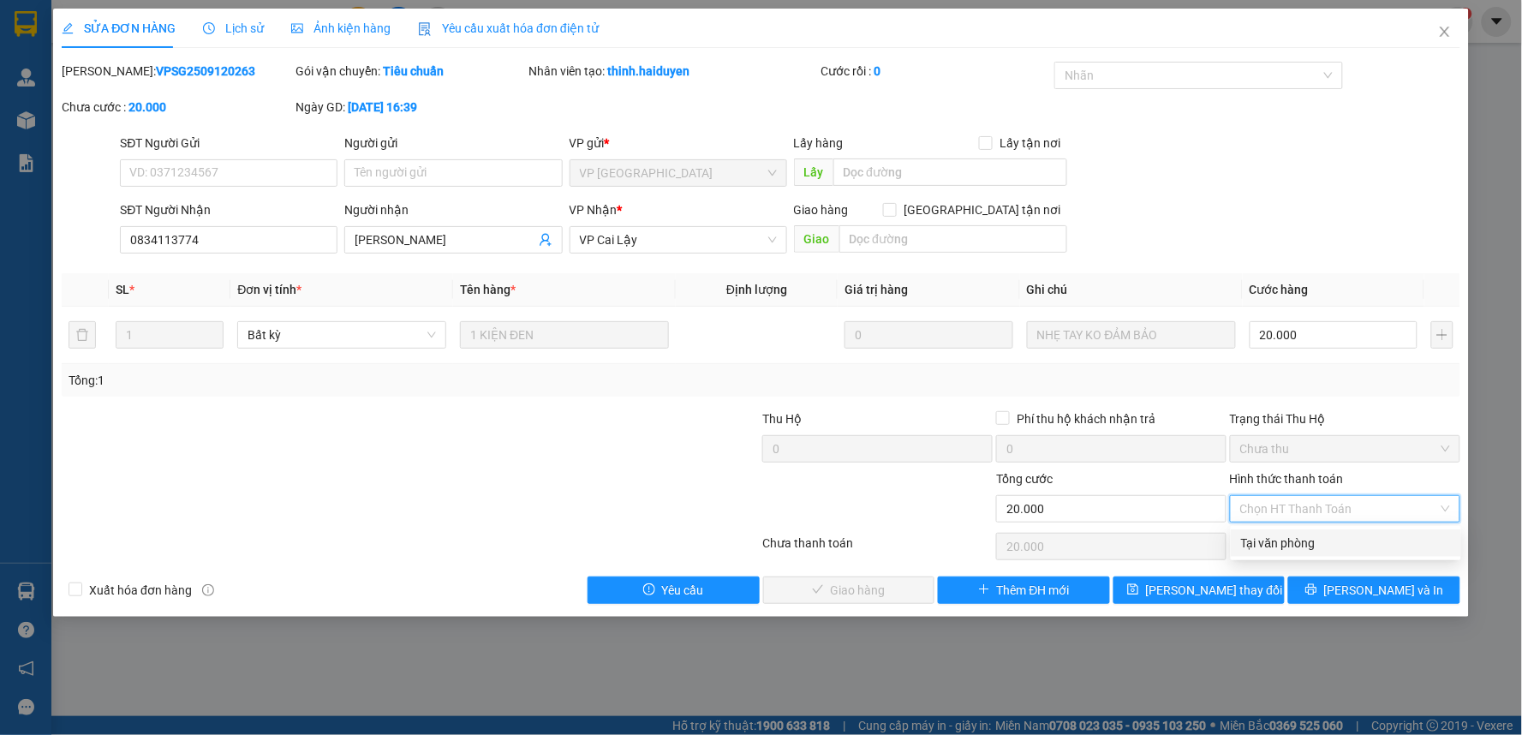
click at [1275, 547] on div "Tại văn phòng" at bounding box center [1346, 543] width 210 height 19
type input "0"
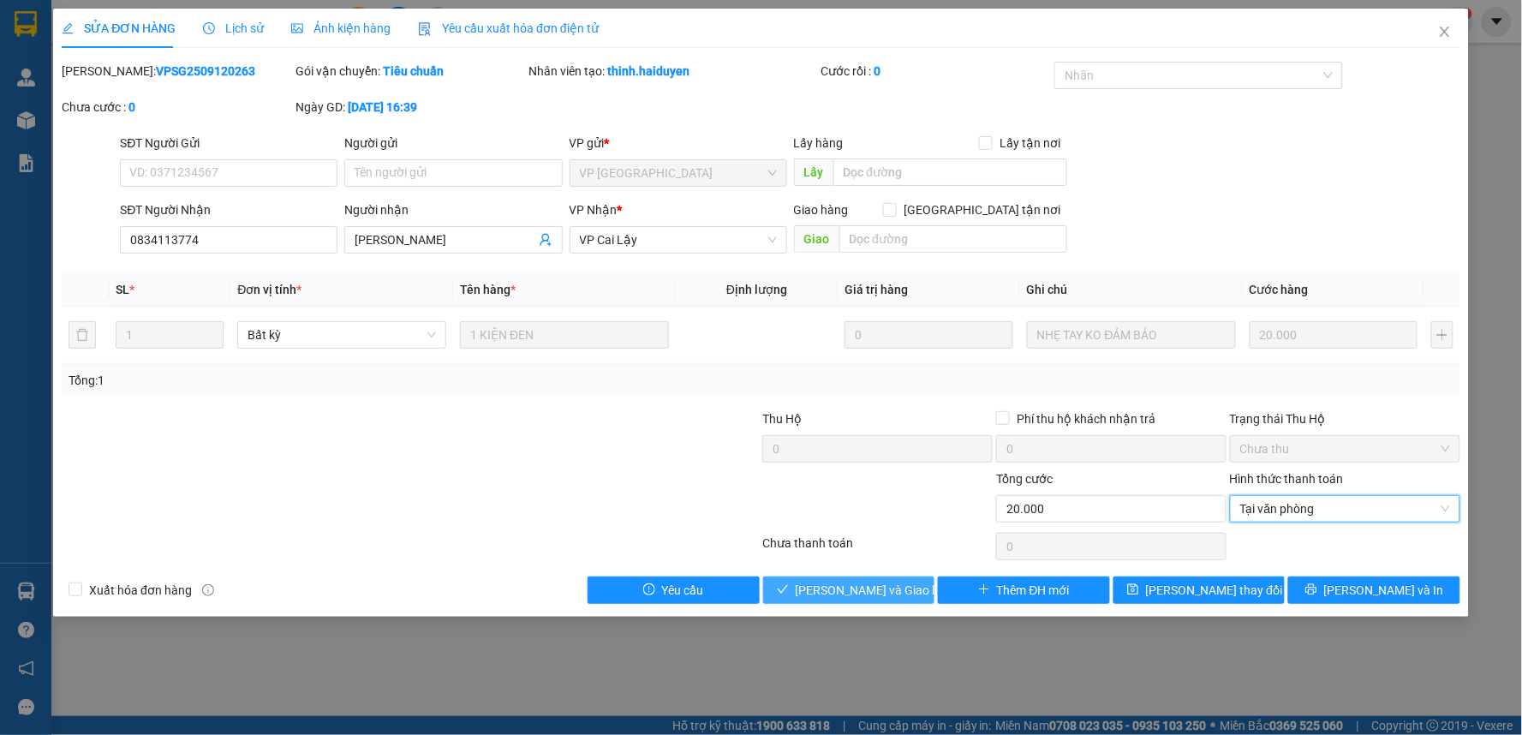
drag, startPoint x: 897, startPoint y: 552, endPoint x: 886, endPoint y: 586, distance: 36.0
click at [899, 553] on div "Chưa thanh toán" at bounding box center [878, 549] width 234 height 30
click at [879, 597] on span "[PERSON_NAME] và [PERSON_NAME] hàng" at bounding box center [878, 590] width 164 height 19
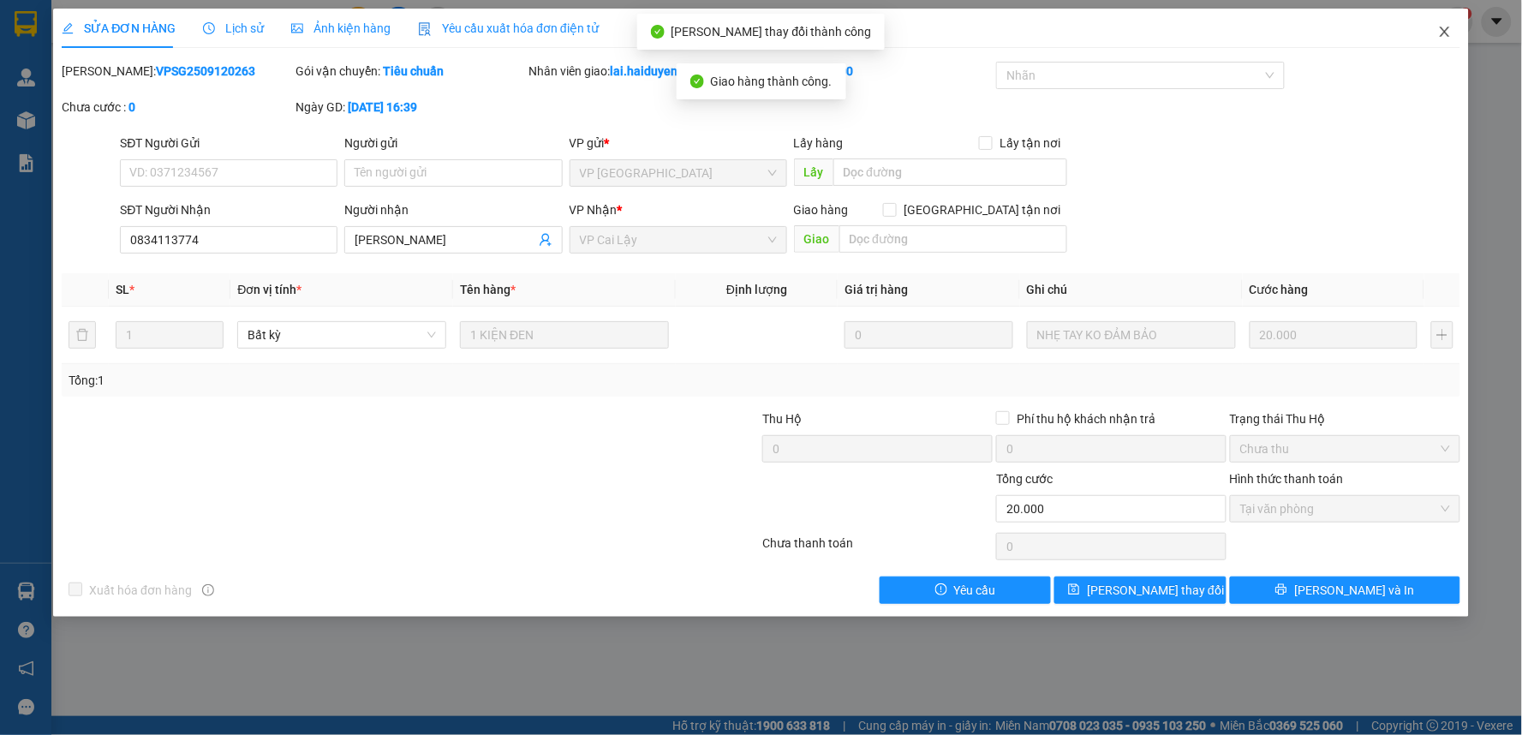
click at [1442, 32] on icon "close" at bounding box center [1445, 32] width 14 height 14
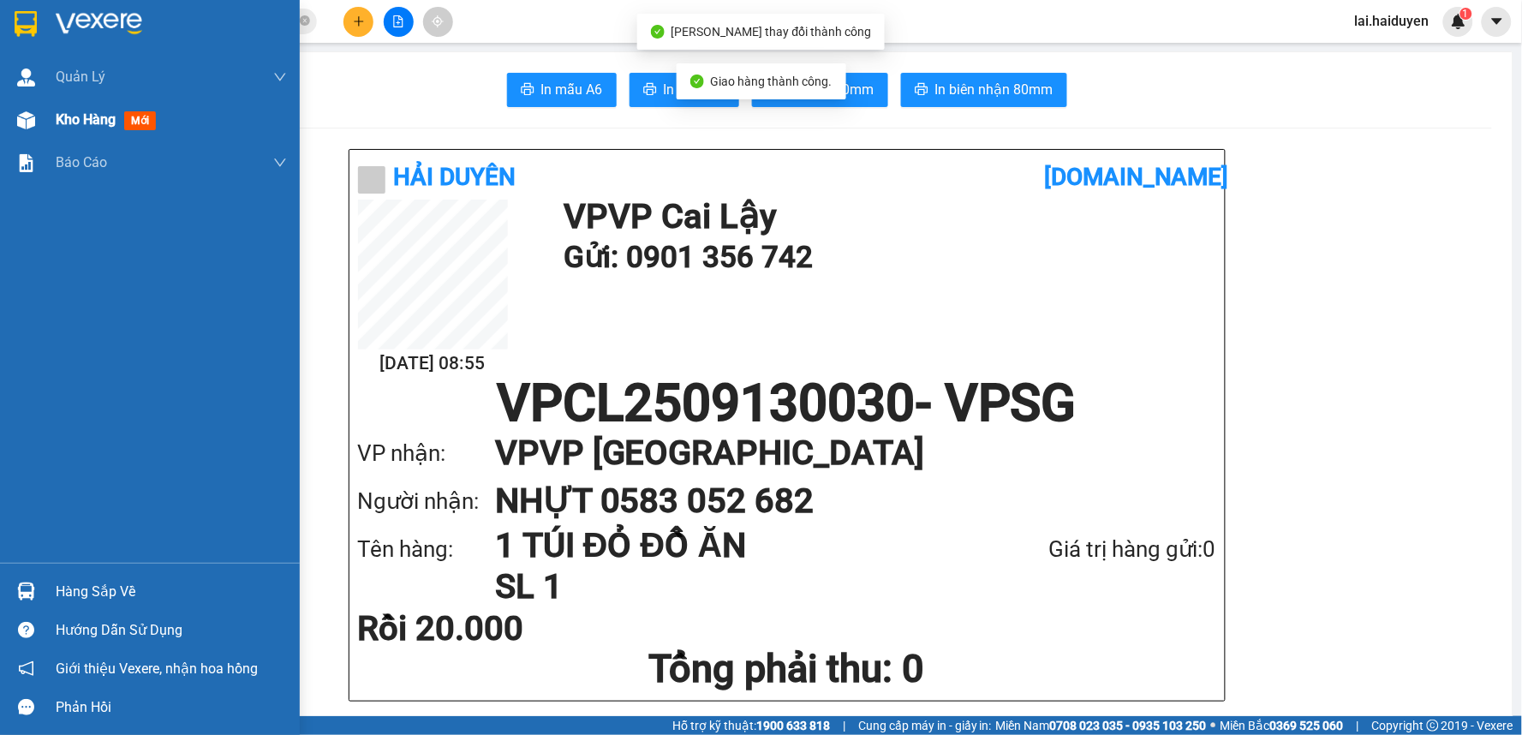
click at [98, 122] on span "Kho hàng" at bounding box center [86, 119] width 60 height 16
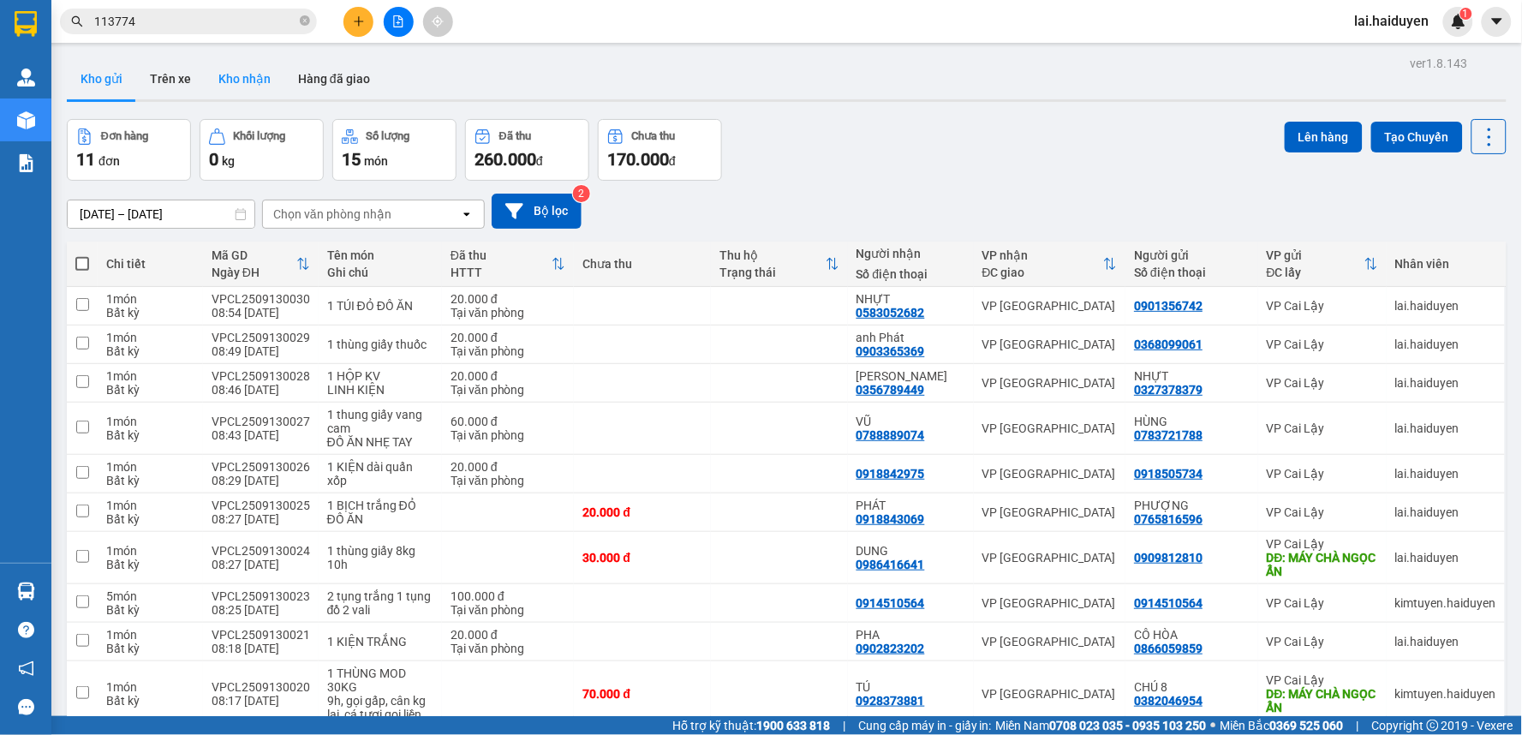
click at [255, 81] on button "Kho nhận" at bounding box center [245, 78] width 80 height 41
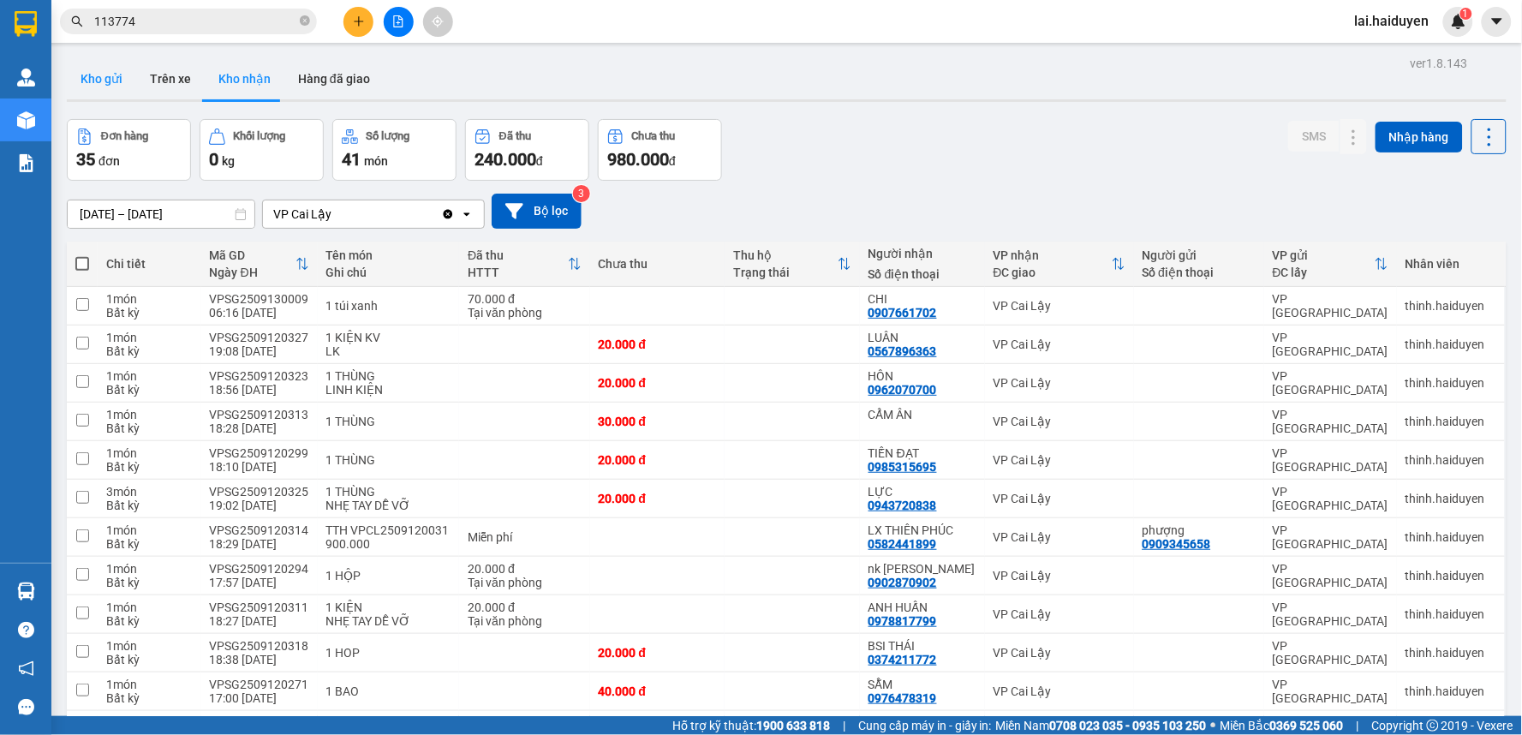
click at [80, 84] on button "Kho gửi" at bounding box center [101, 78] width 69 height 41
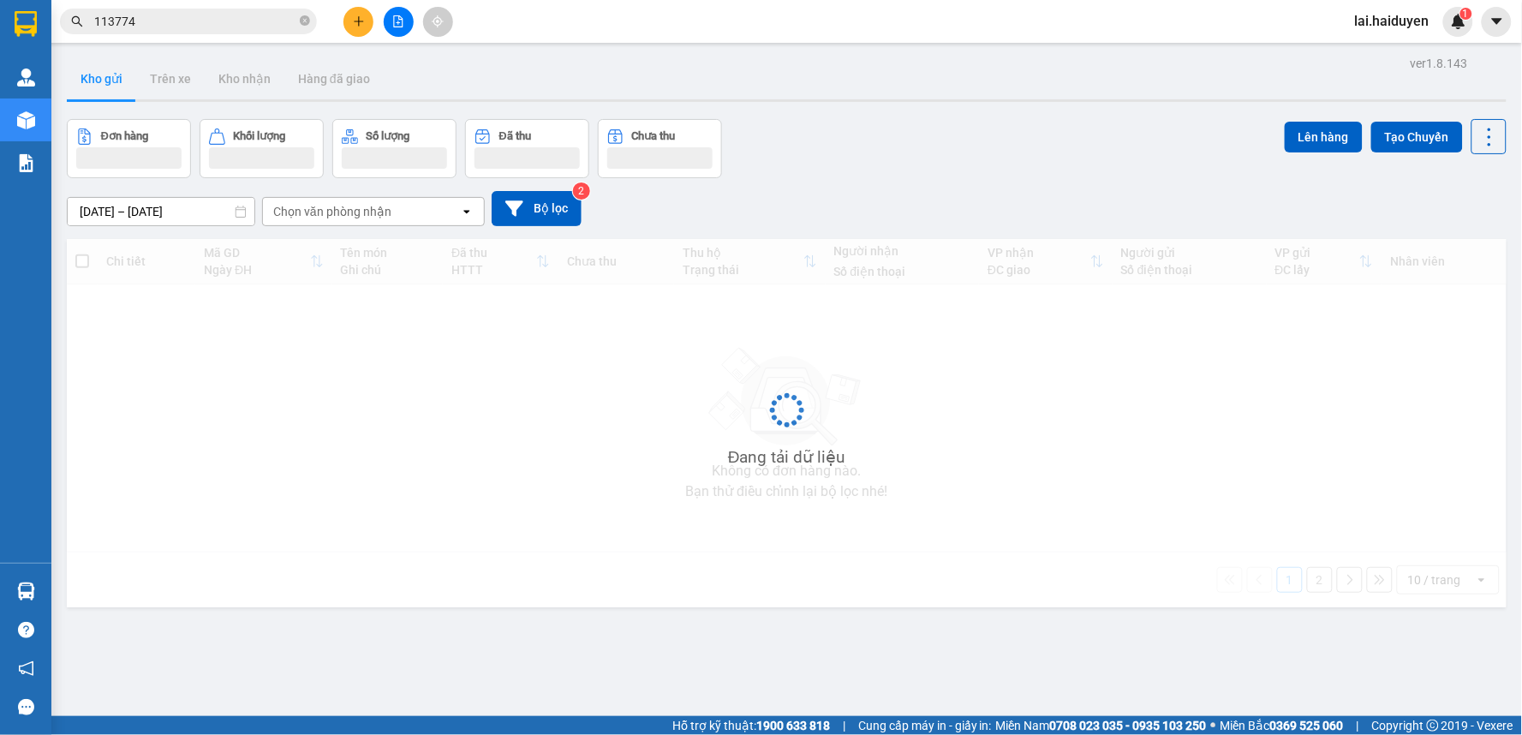
drag, startPoint x: 80, startPoint y: 84, endPoint x: 105, endPoint y: 96, distance: 27.6
click at [80, 86] on button "Kho gửi" at bounding box center [101, 78] width 69 height 41
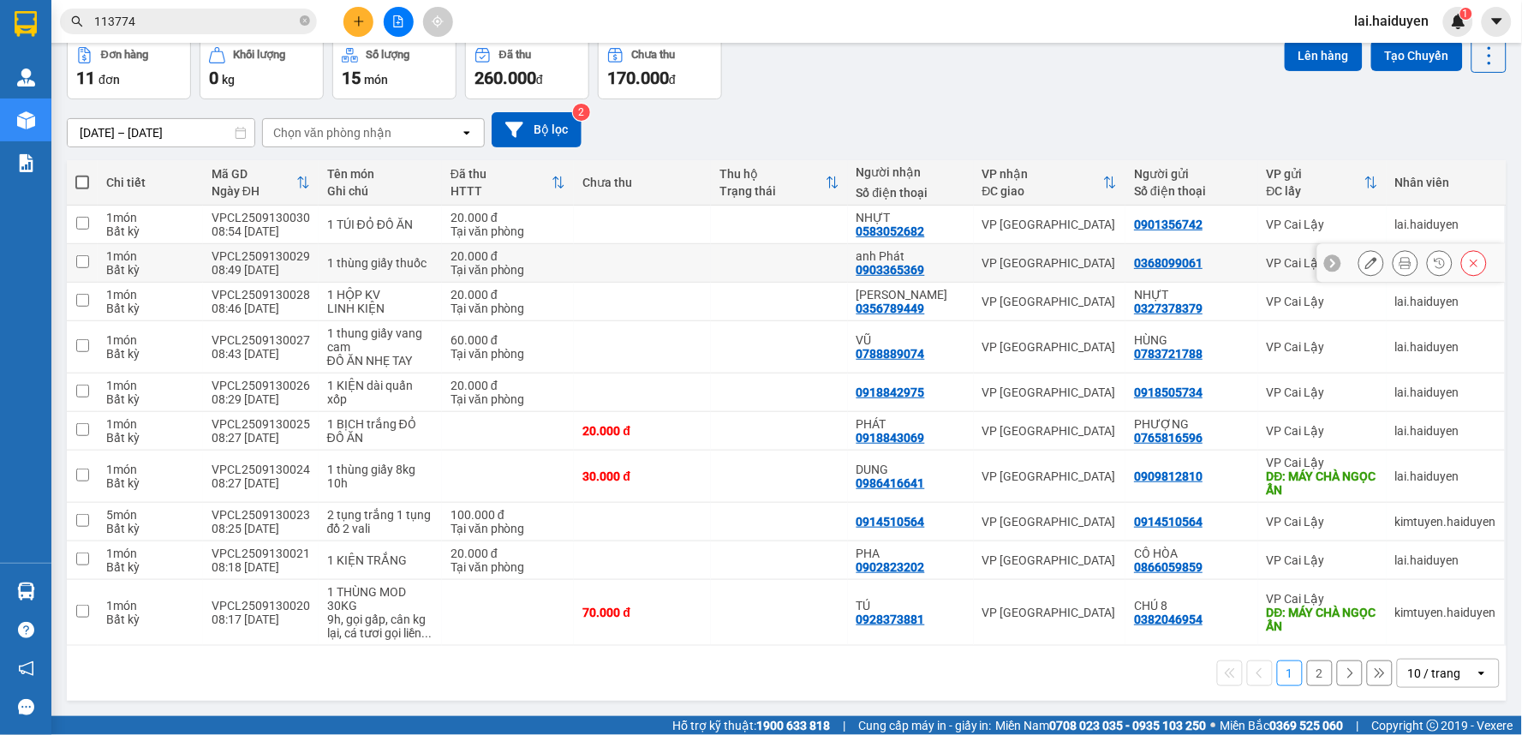
scroll to position [82, 0]
drag, startPoint x: 1411, startPoint y: 682, endPoint x: 1423, endPoint y: 666, distance: 19.5
click at [1411, 681] on div "10 / trang" at bounding box center [1436, 673] width 77 height 27
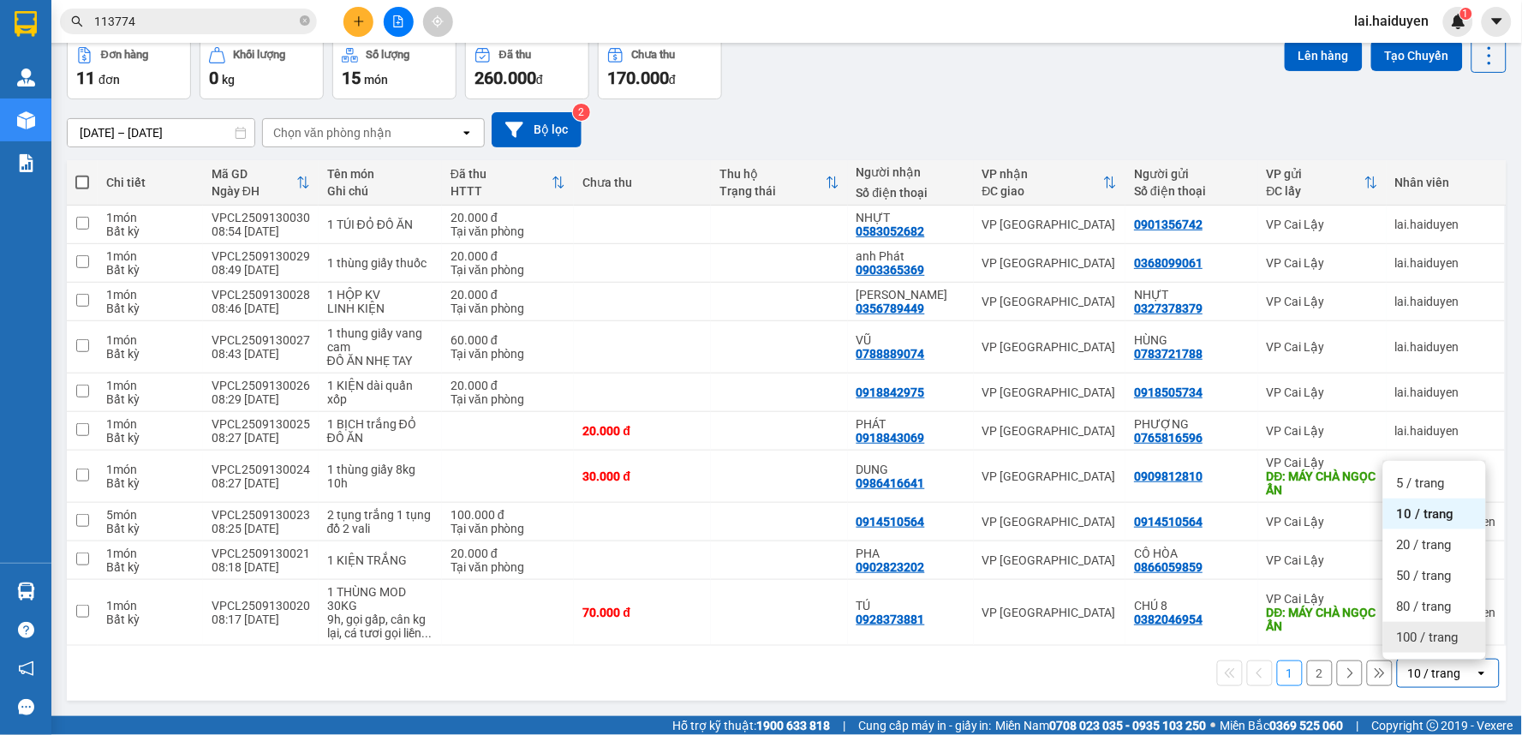
click at [1433, 644] on div "100 / trang" at bounding box center [1434, 637] width 103 height 31
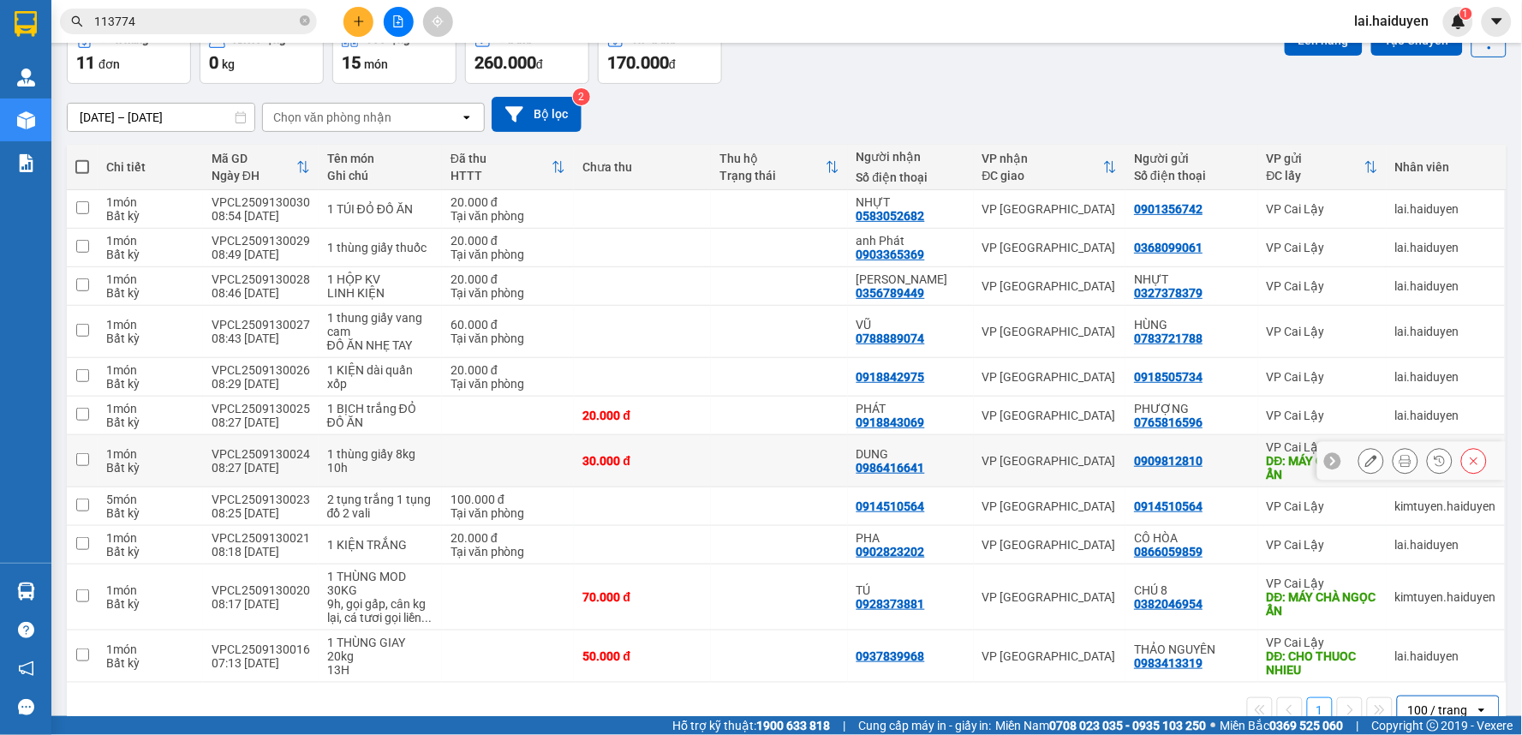
scroll to position [134, 0]
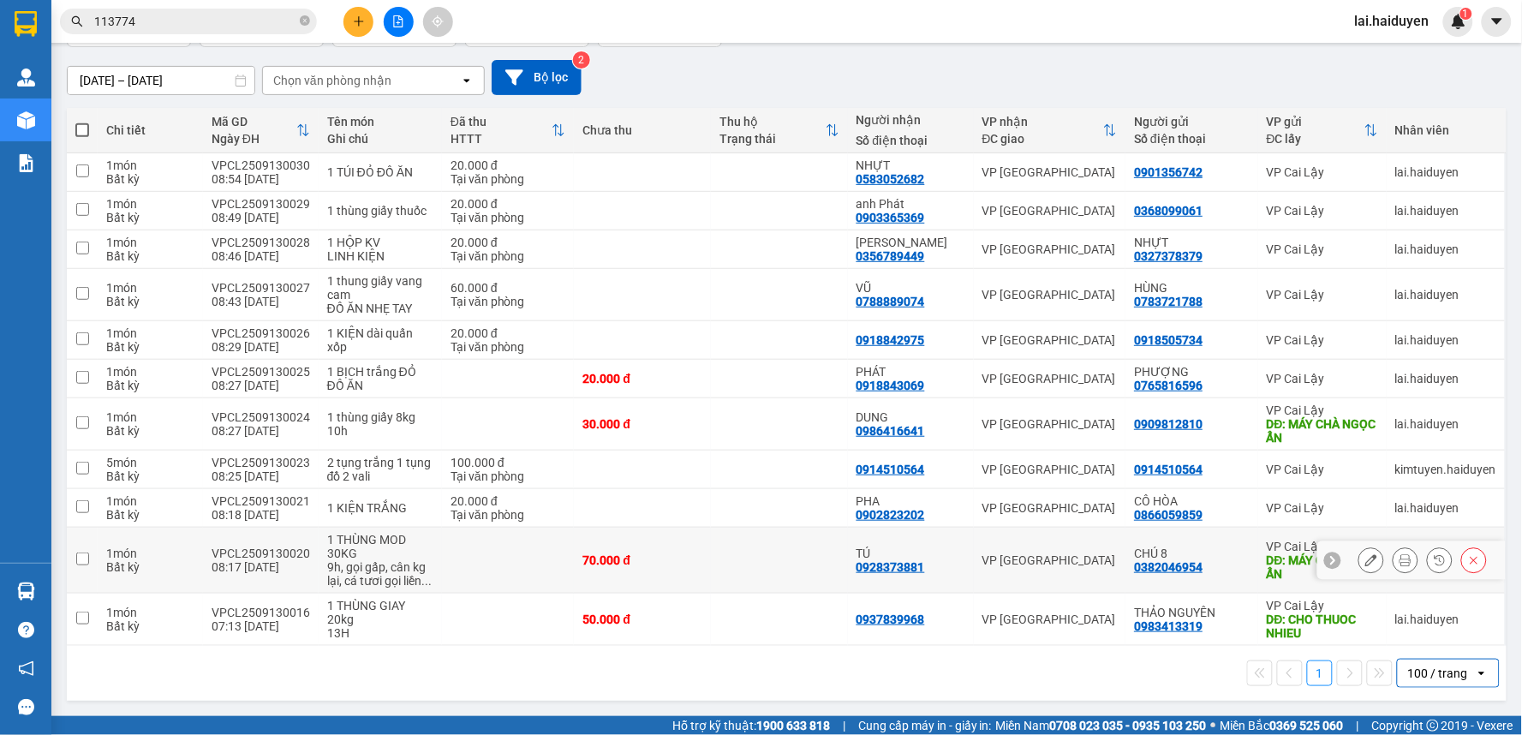
click at [495, 559] on td at bounding box center [508, 561] width 133 height 66
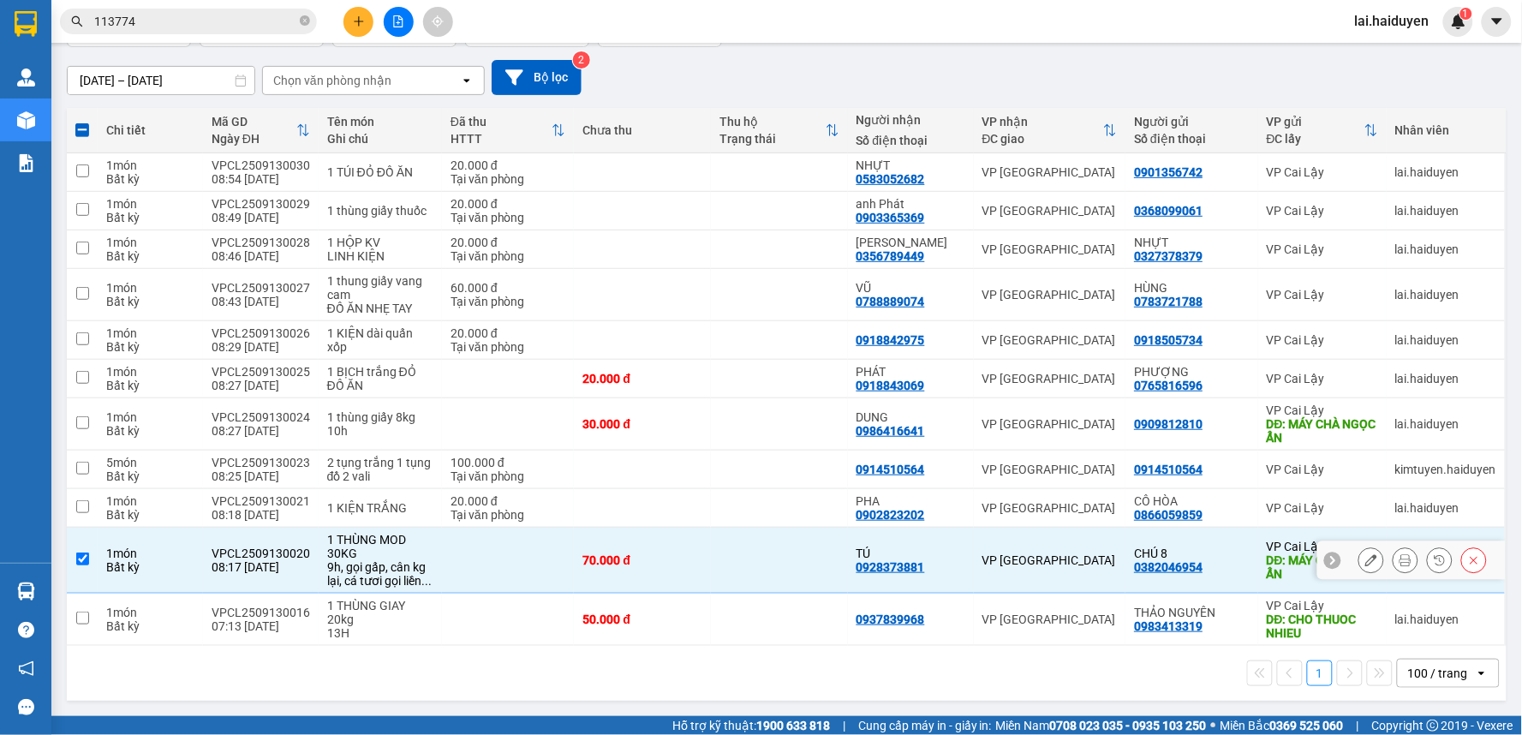
click at [768, 565] on td at bounding box center [779, 561] width 137 height 66
checkbox input "false"
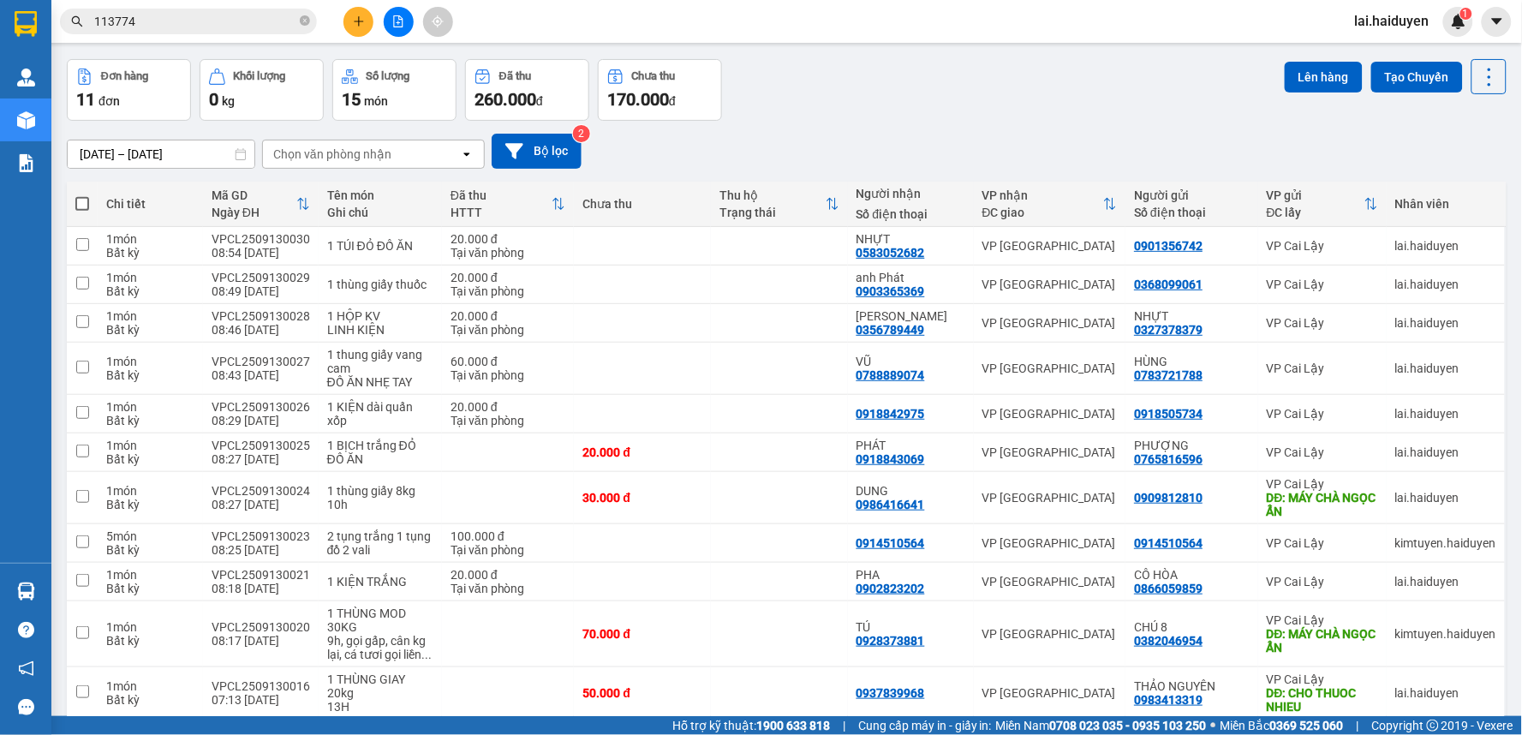
scroll to position [39, 0]
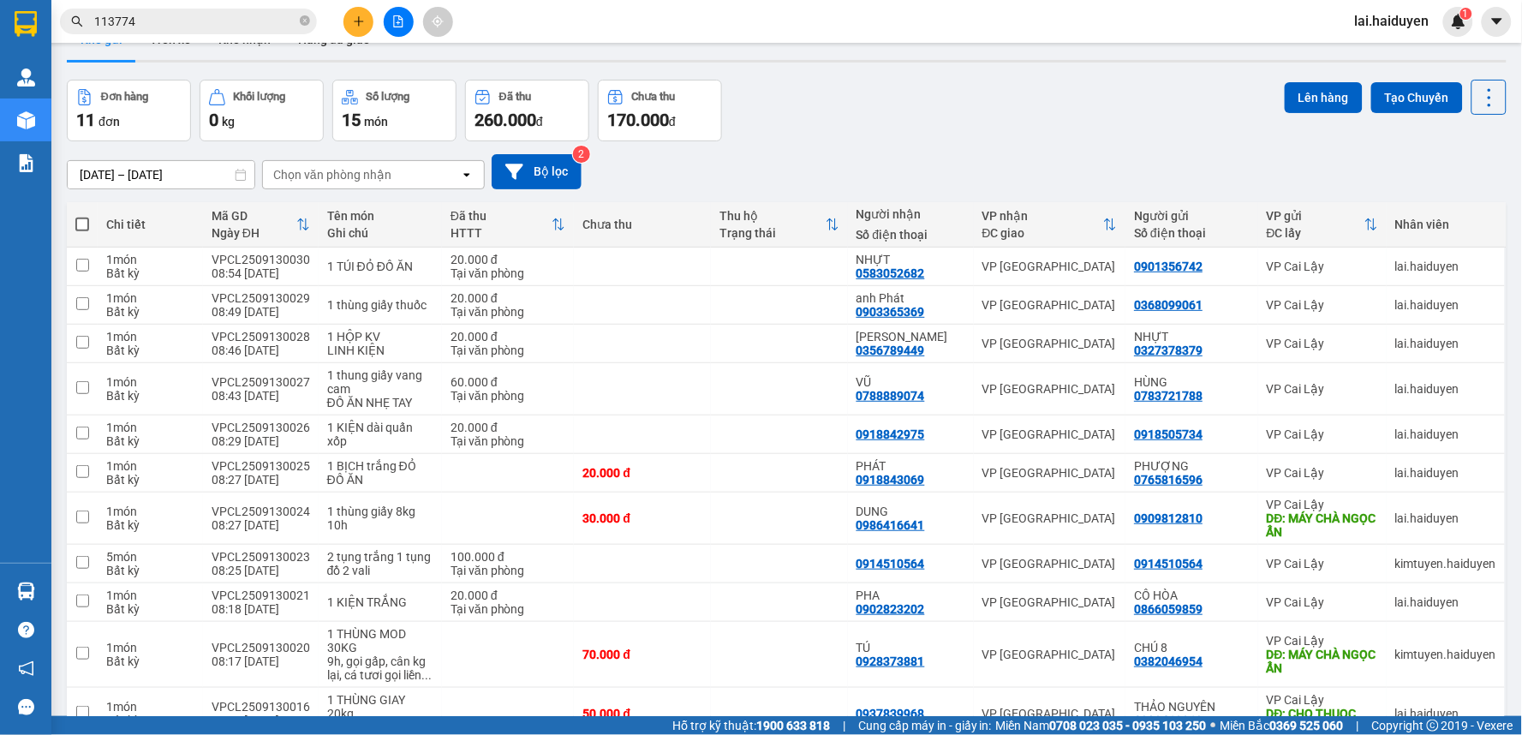
click at [966, 105] on div "Đơn hàng 11 đơn Khối lượng 0 kg Số lượng 15 món Đã thu 260.000 đ Chưa thu 170.0…" at bounding box center [787, 111] width 1440 height 62
click at [363, 27] on icon "plus" at bounding box center [359, 21] width 12 height 12
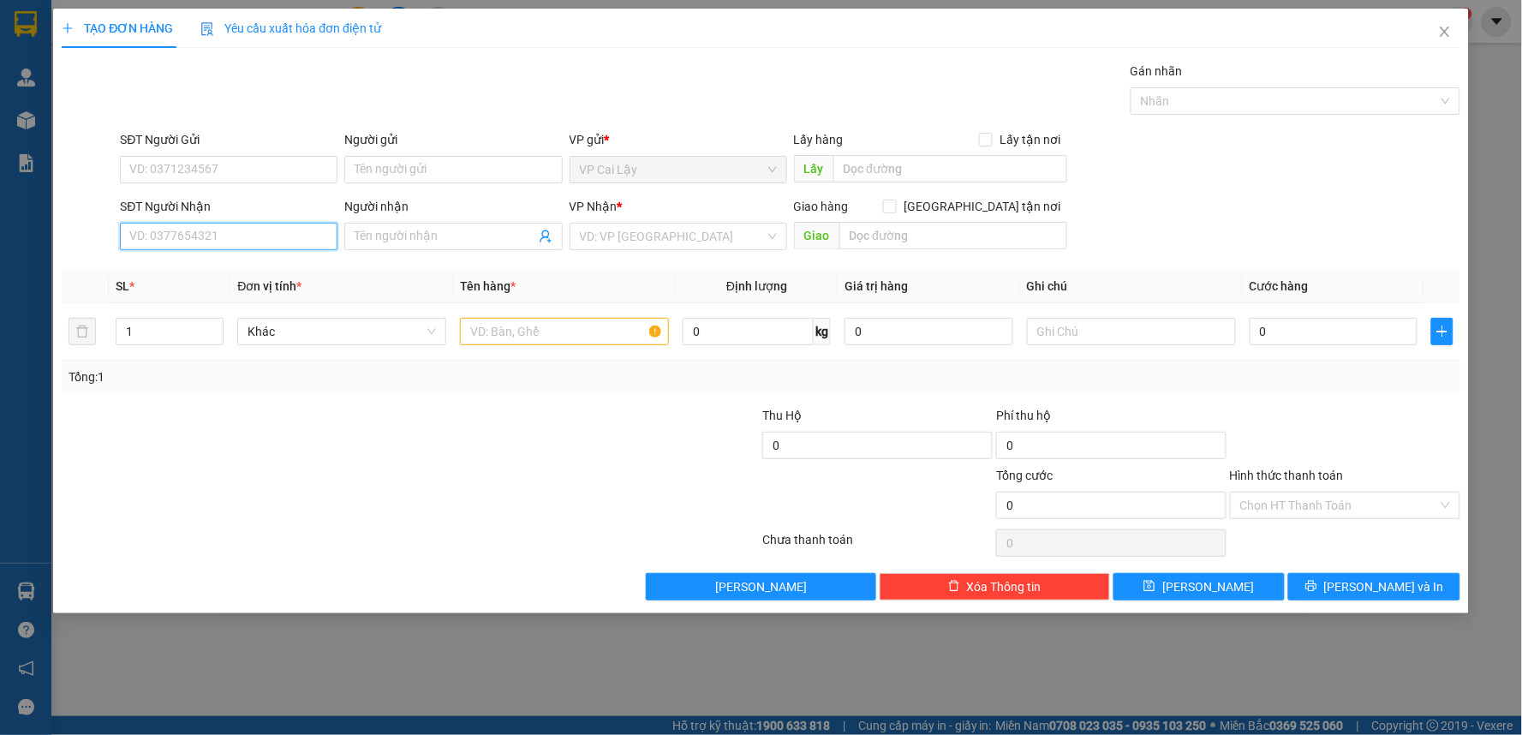
click at [297, 247] on input "SĐT Người Nhận" at bounding box center [229, 236] width 218 height 27
type input "0339874146"
click at [221, 271] on div "0339874146 - KIM TUYỀN" at bounding box center [228, 270] width 197 height 19
type input "KIM TUYỀN"
type input "20.000"
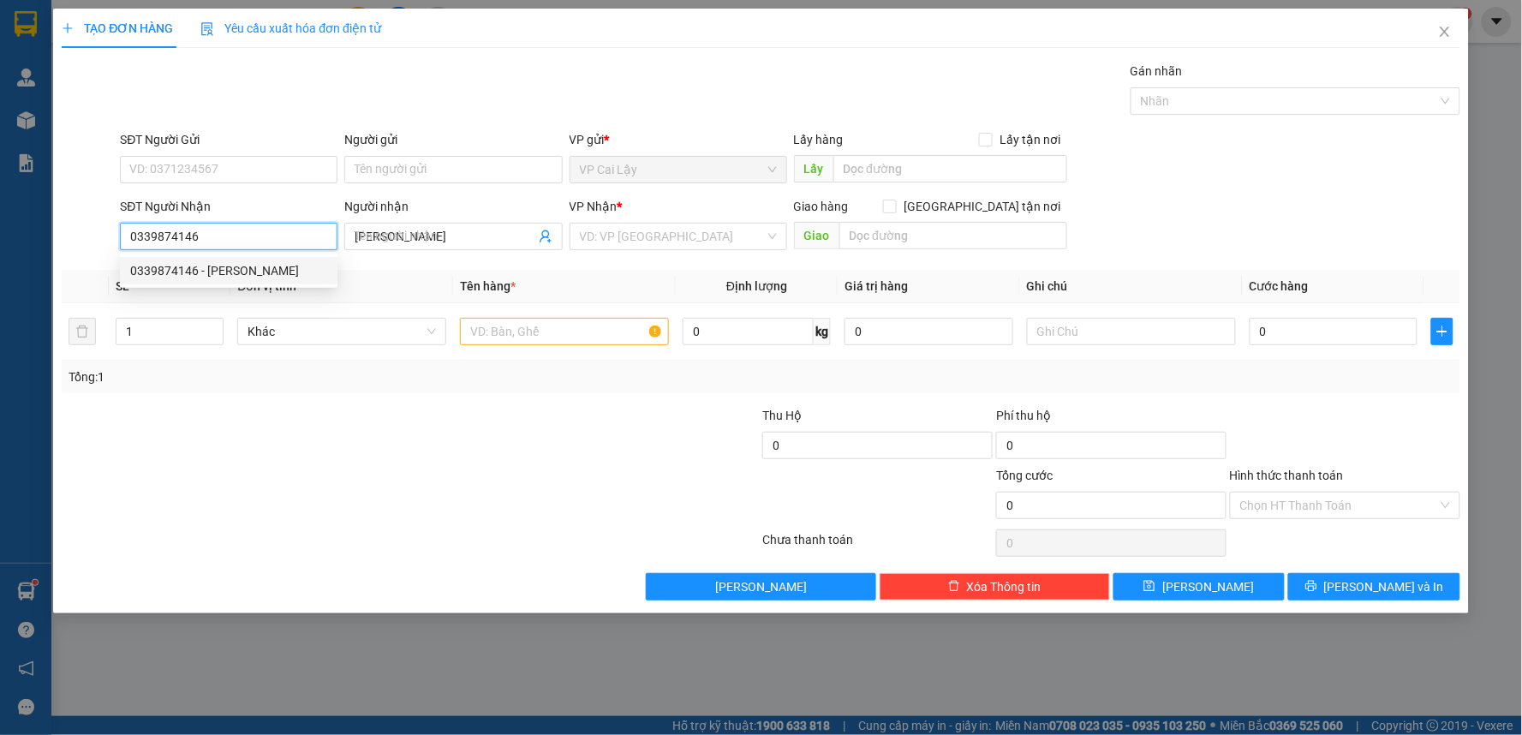
type input "20.000"
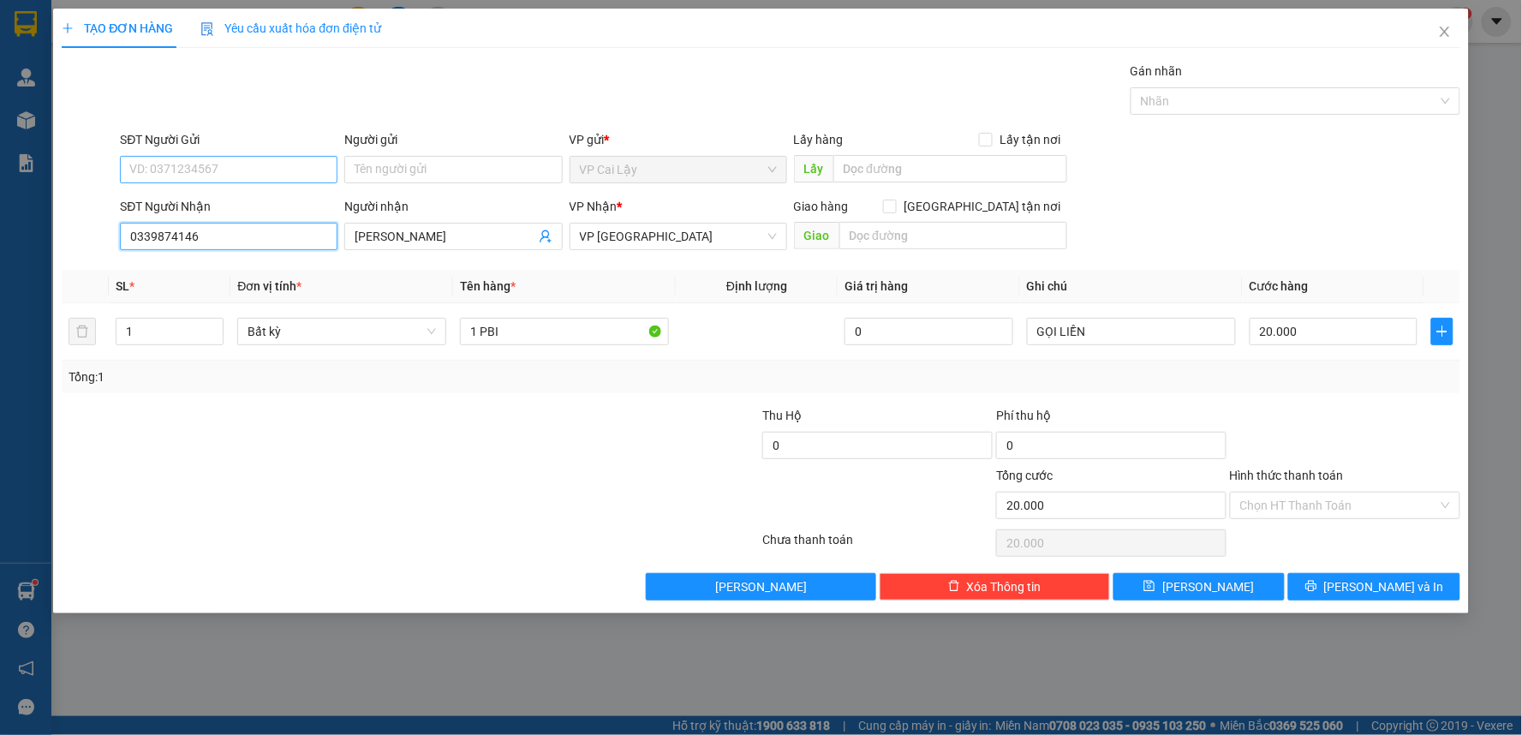
type input "0339874146"
click at [271, 168] on input "SĐT Người Gửi" at bounding box center [229, 169] width 218 height 27
click at [160, 176] on input "0969163063" at bounding box center [229, 169] width 218 height 27
click at [199, 172] on input "0969163063" at bounding box center [229, 169] width 218 height 27
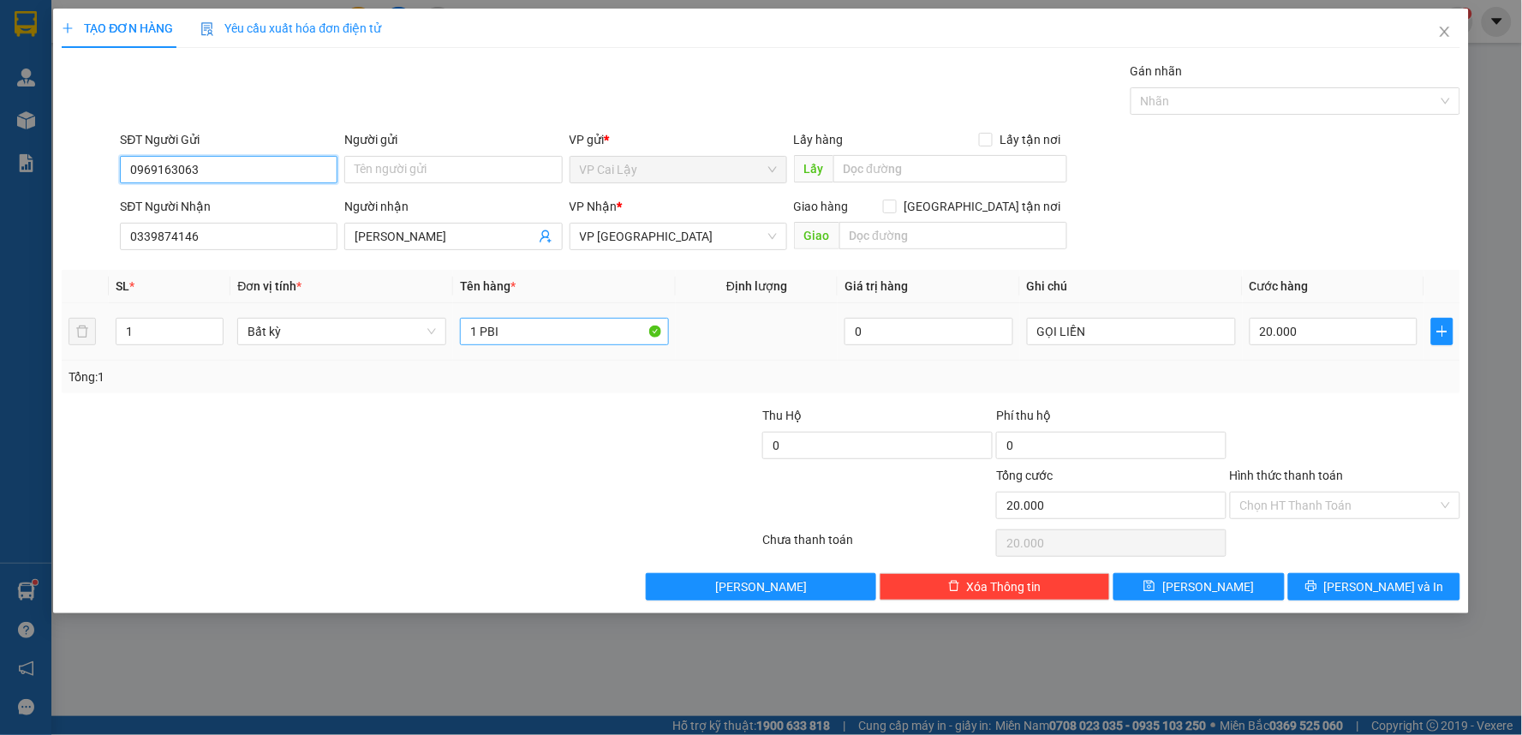
type input "0969163063"
drag, startPoint x: 571, startPoint y: 335, endPoint x: 481, endPoint y: 335, distance: 89.9
click at [481, 335] on input "1 PBI" at bounding box center [564, 331] width 209 height 27
type input "1 bịch đen đô ăn"
drag, startPoint x: 1278, startPoint y: 437, endPoint x: 1309, endPoint y: 501, distance: 71.3
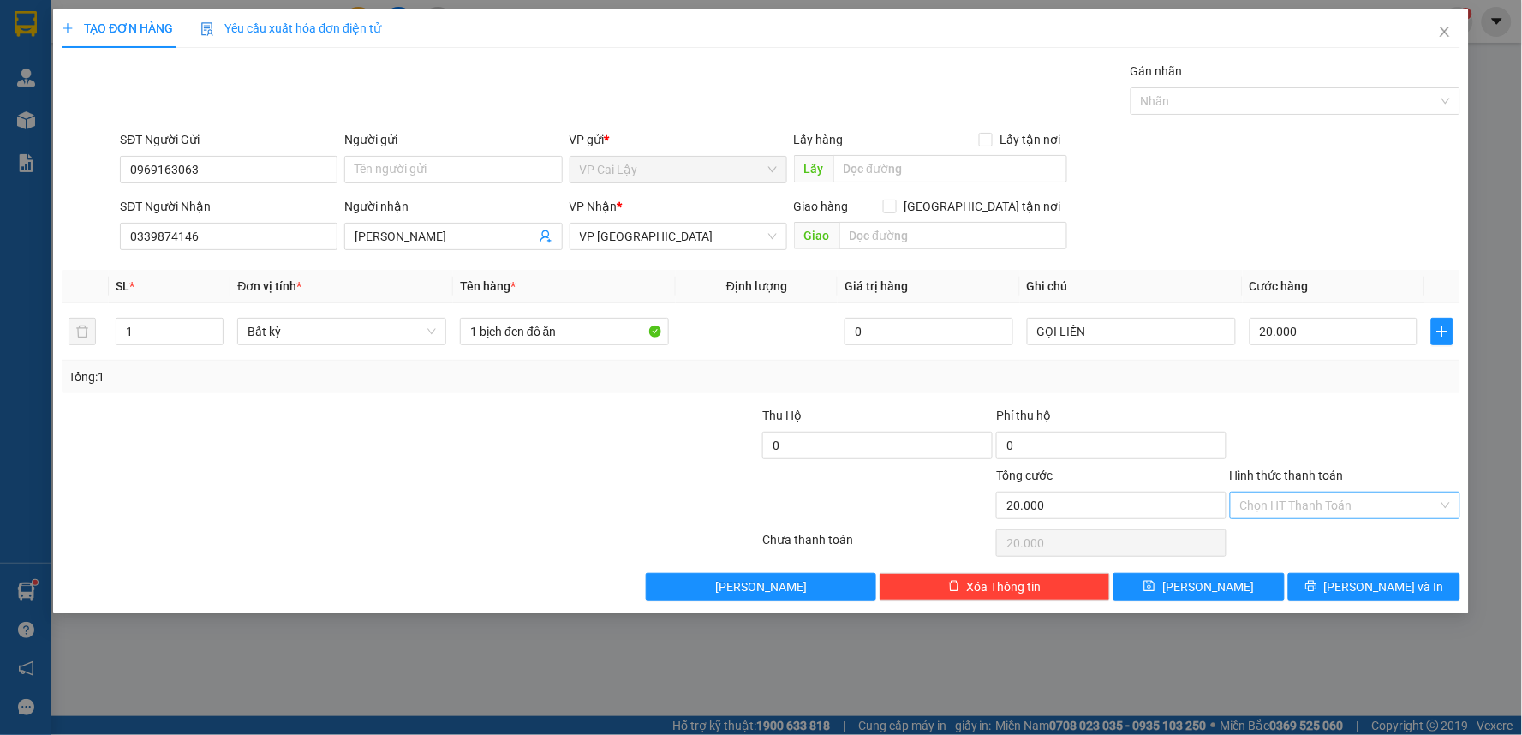
click at [1278, 439] on div at bounding box center [1345, 436] width 234 height 60
click at [1317, 585] on icon "printer" at bounding box center [1312, 586] width 12 height 12
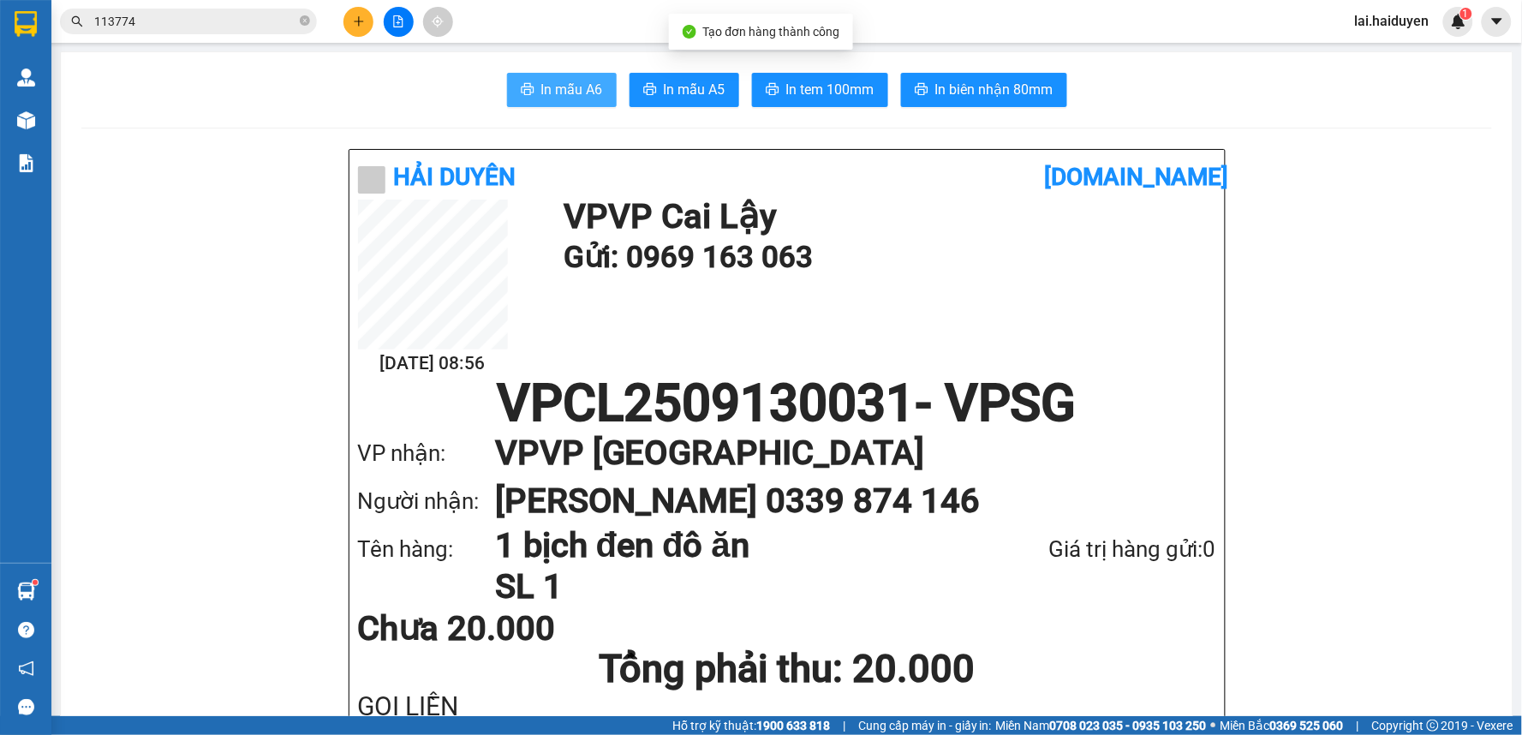
click at [570, 98] on span "In mẫu A6" at bounding box center [572, 89] width 62 height 21
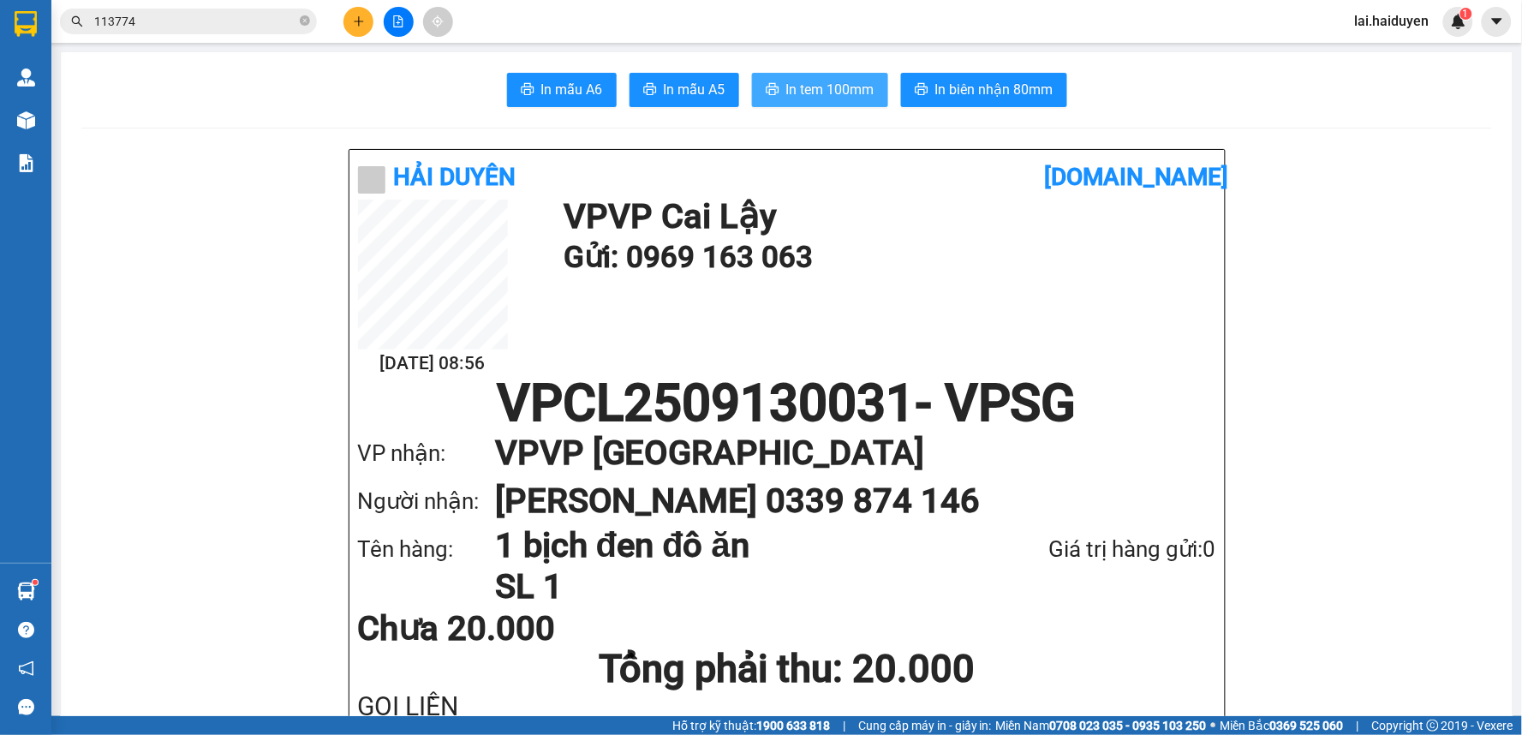
click at [850, 99] on span "In tem 100mm" at bounding box center [830, 89] width 88 height 21
click at [1035, 464] on h1 "VP VP Sài Gòn" at bounding box center [838, 453] width 687 height 48
click at [1004, 218] on h1 "VP VP Cai Lậy" at bounding box center [886, 217] width 644 height 34
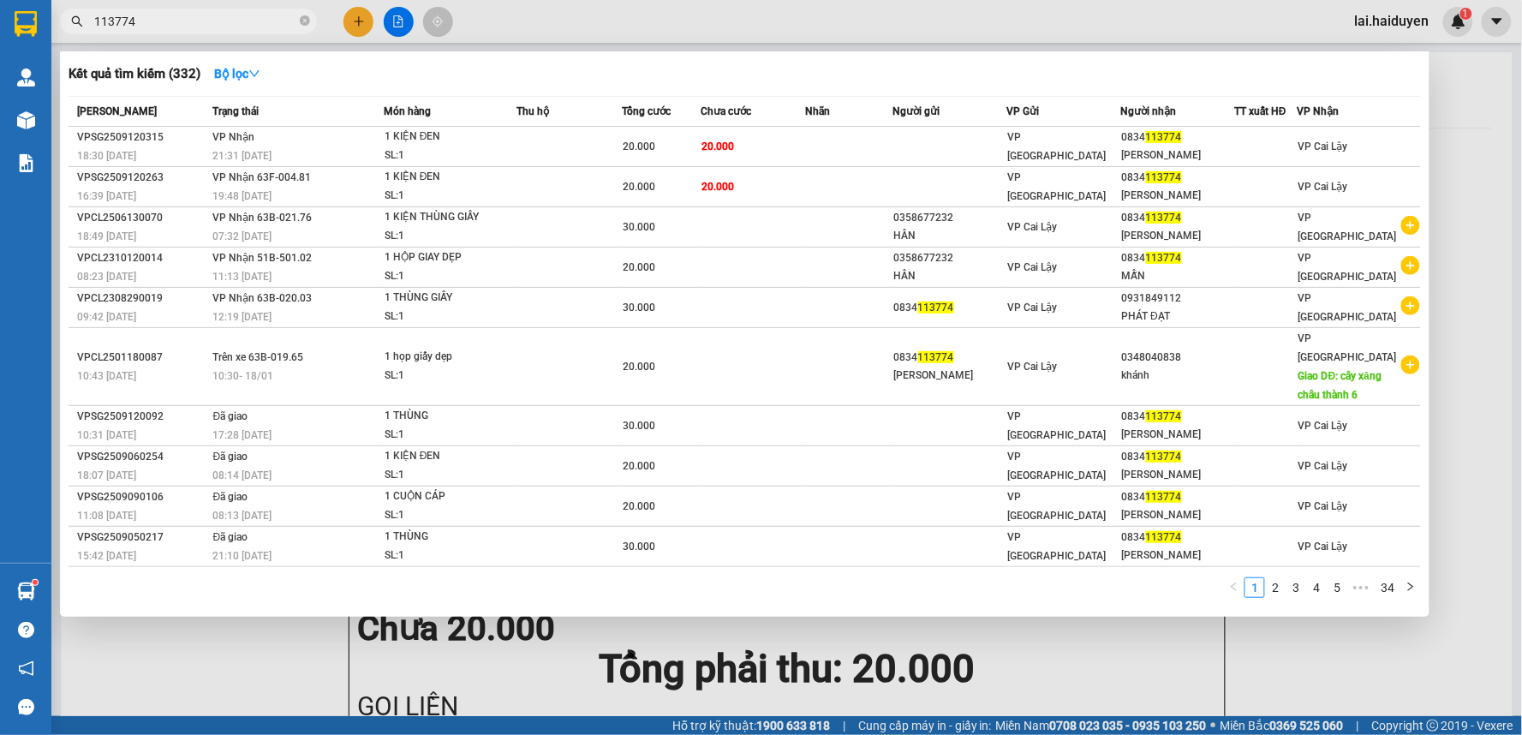
click at [224, 21] on input "113774" at bounding box center [195, 21] width 202 height 19
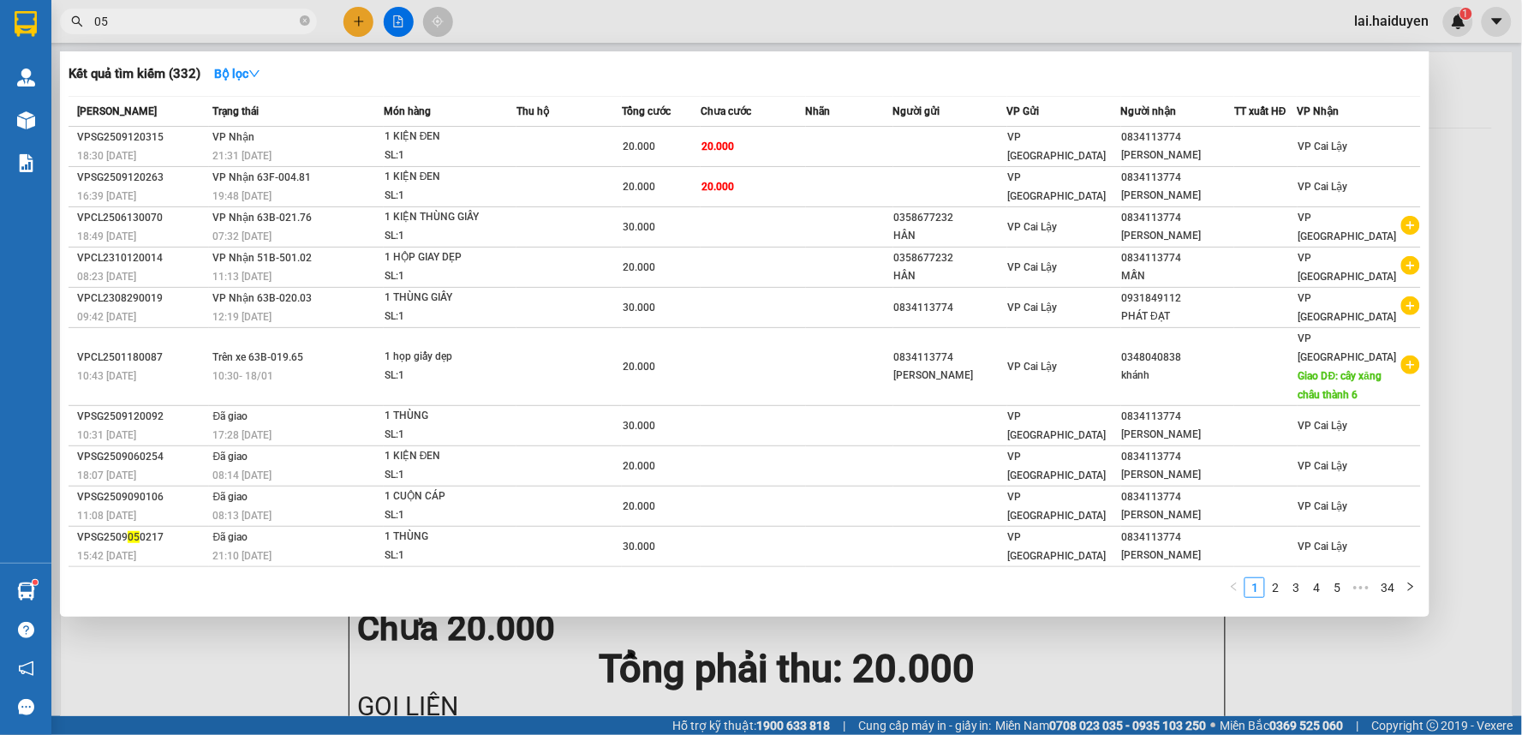
type input "0"
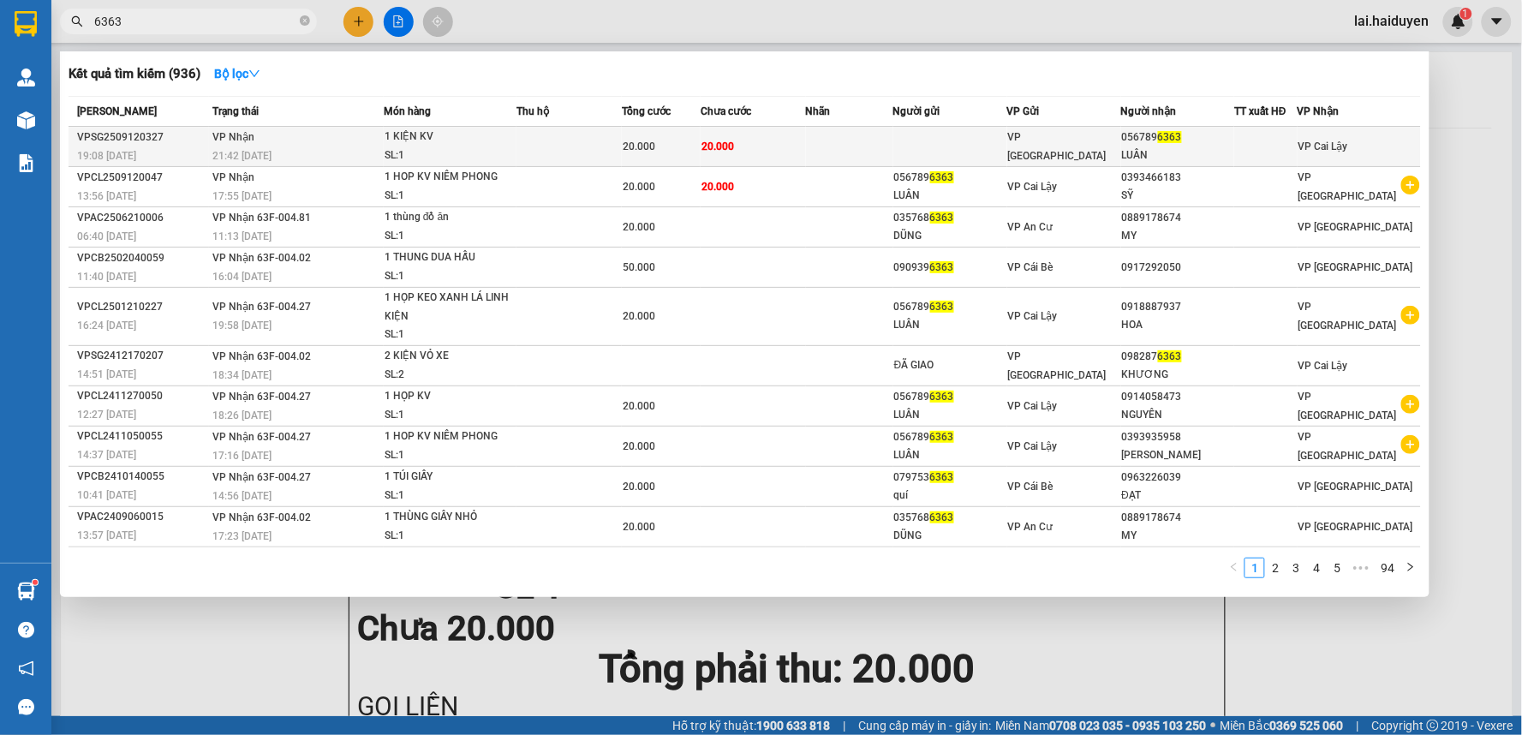
type input "6363"
click at [636, 147] on span "20.000" at bounding box center [639, 146] width 33 height 12
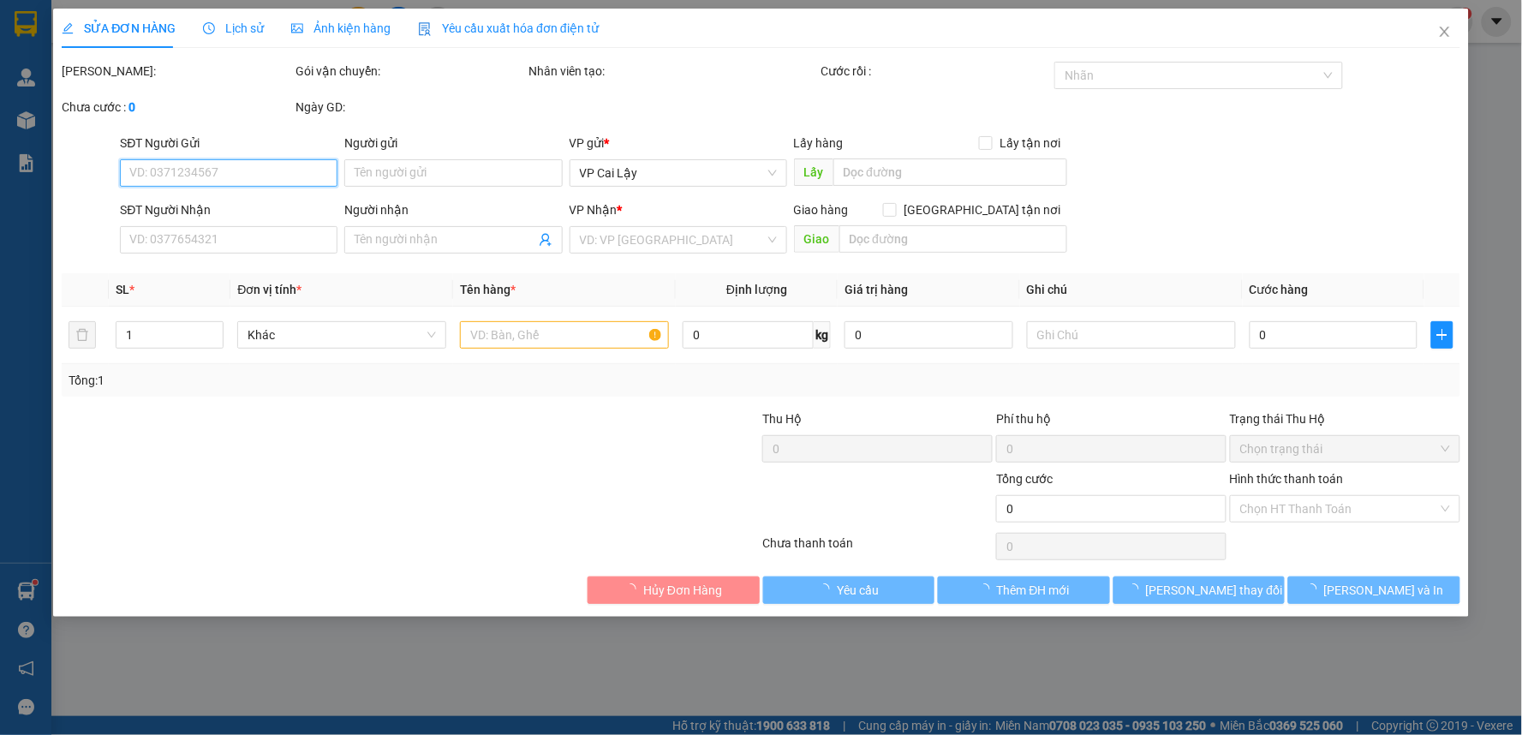
type input "0567896363"
type input "LUÂN"
type input "20.000"
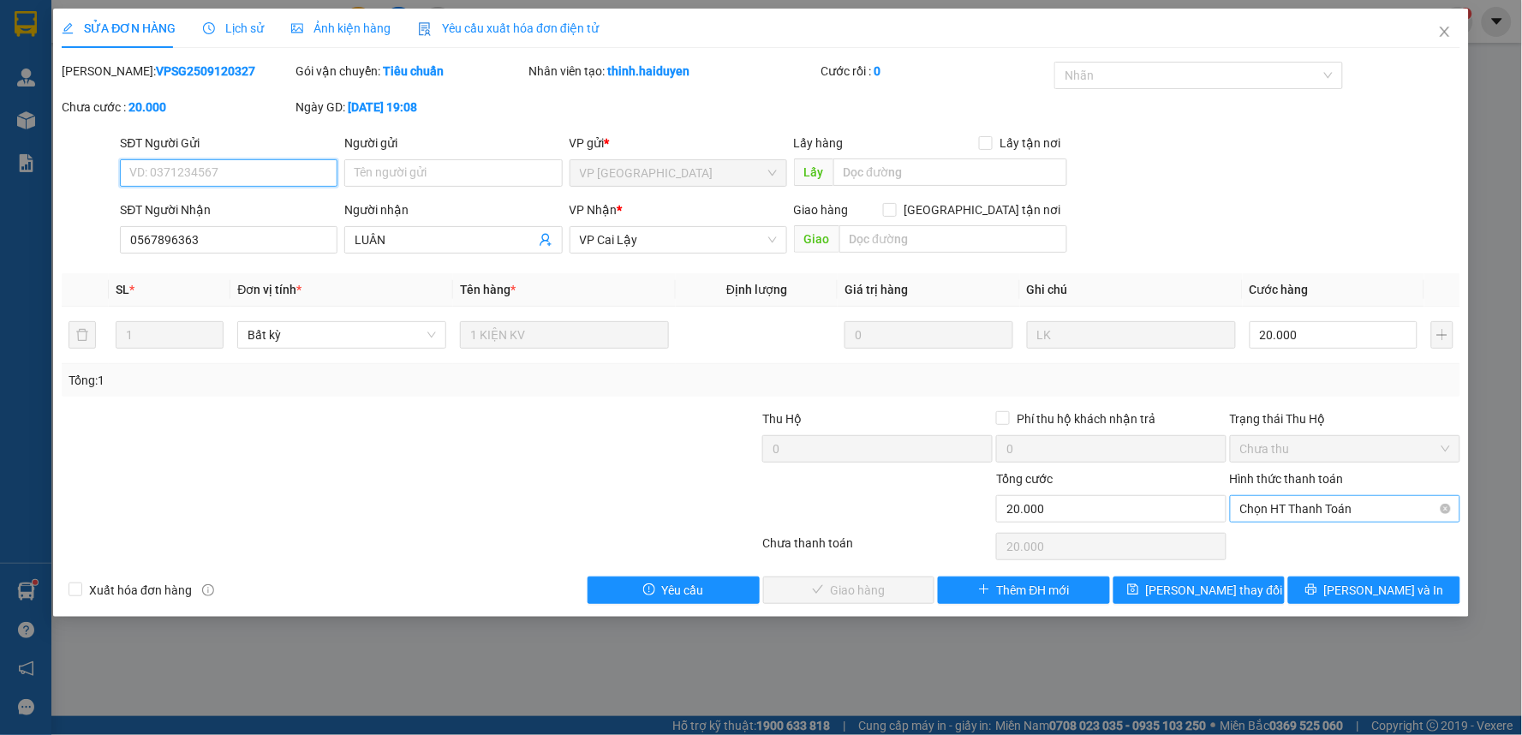
click at [1294, 510] on span "Chọn HT Thanh Toán" at bounding box center [1345, 509] width 210 height 26
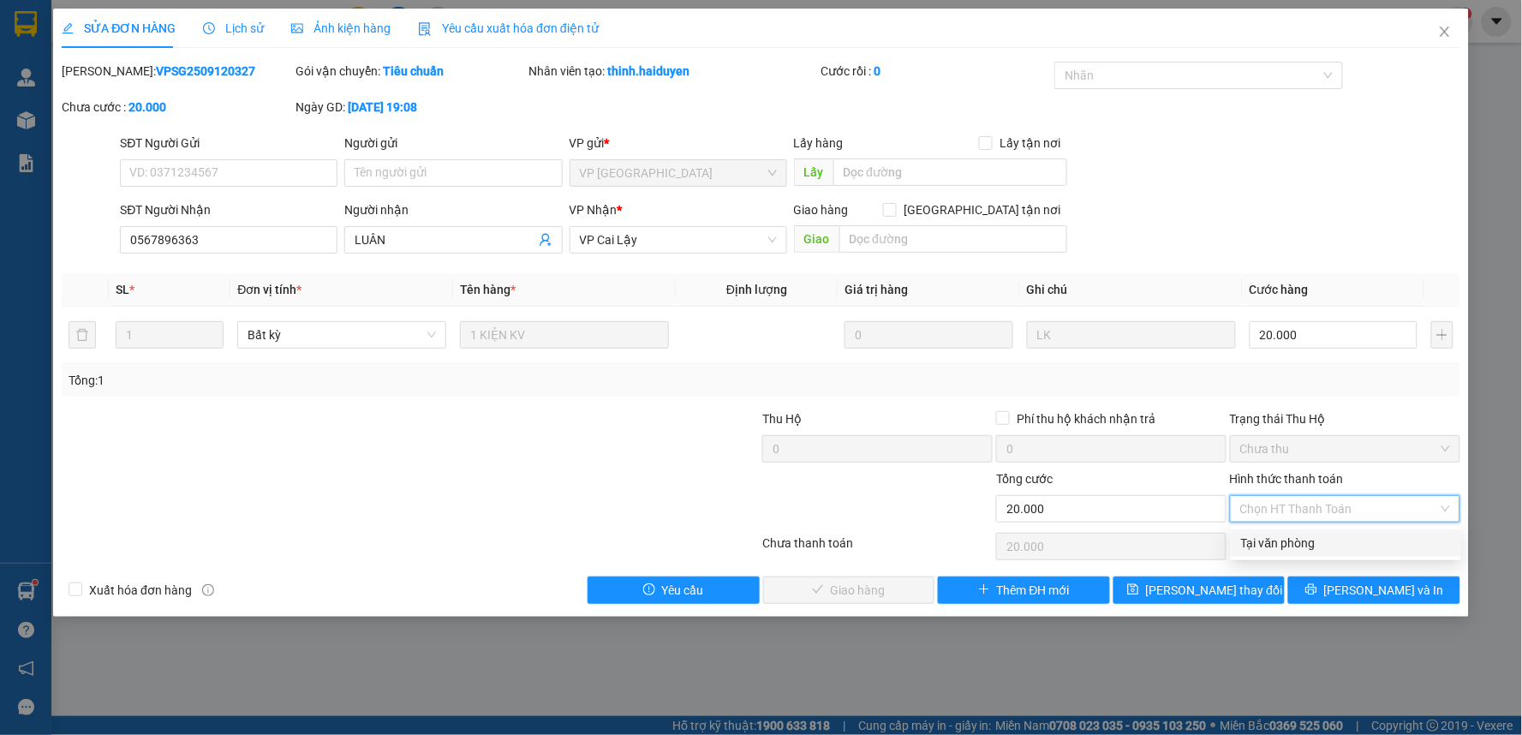
click at [1302, 534] on div "Tại văn phòng" at bounding box center [1346, 543] width 210 height 19
type input "0"
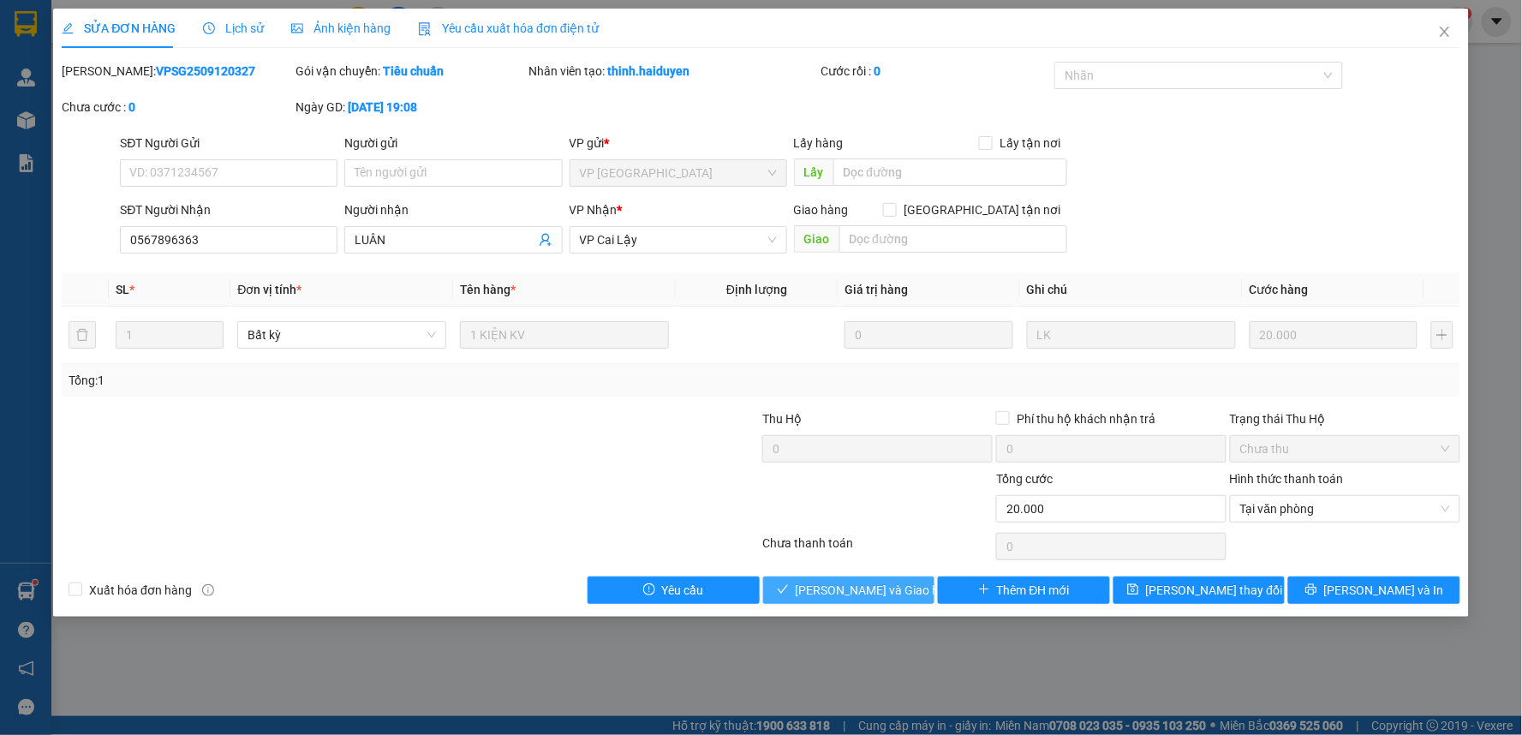
click at [900, 583] on span "[PERSON_NAME] và [PERSON_NAME] hàng" at bounding box center [878, 590] width 164 height 19
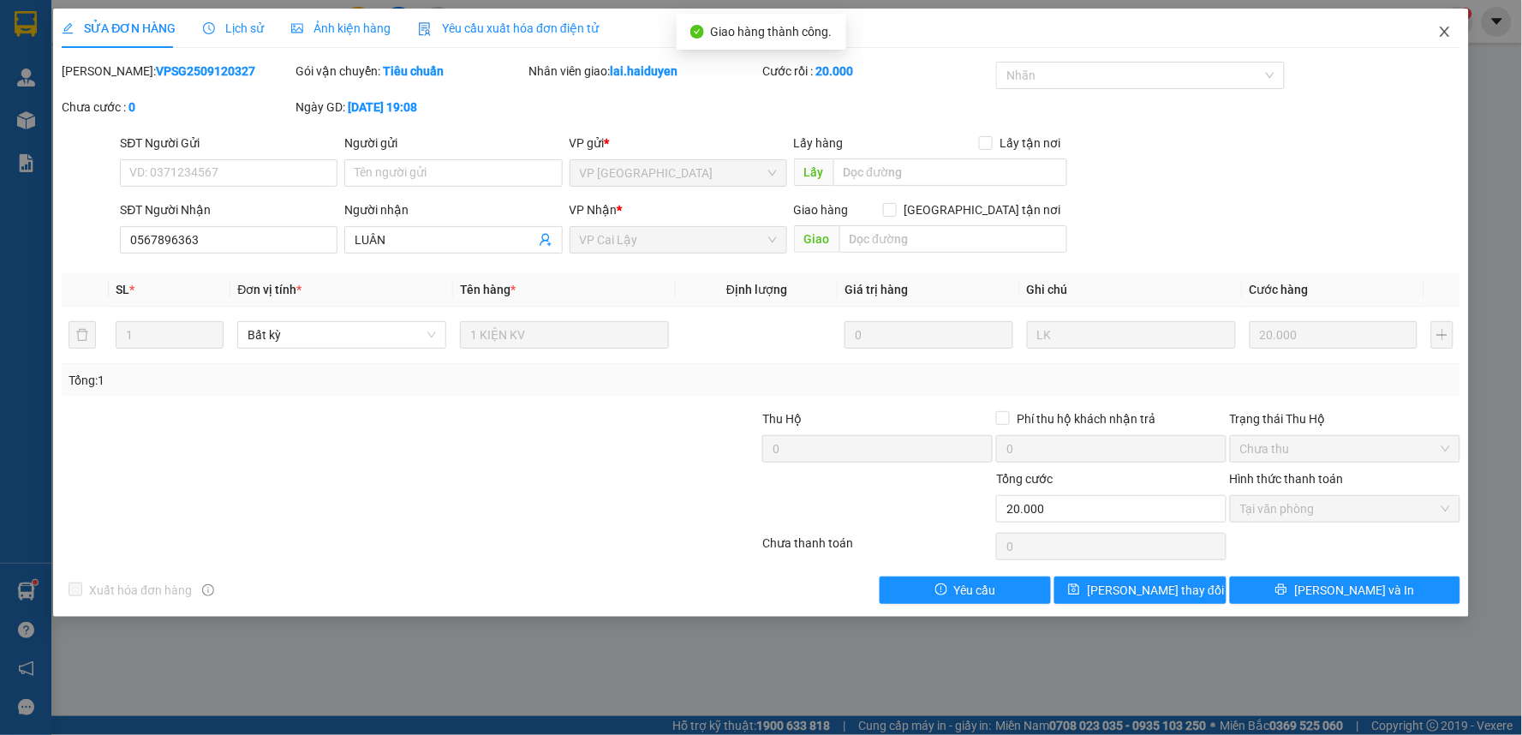
click at [1449, 27] on icon "close" at bounding box center [1445, 32] width 14 height 14
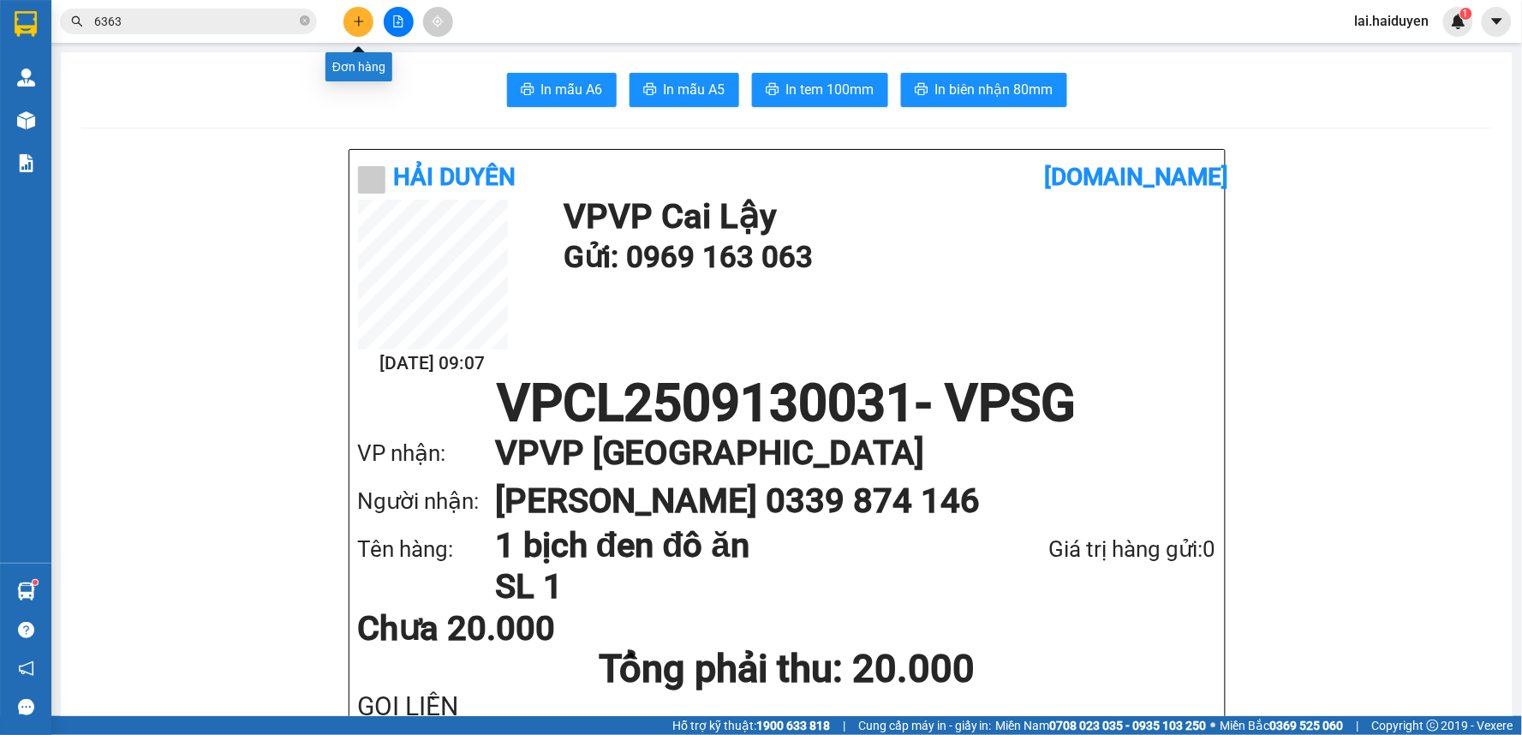
click at [356, 21] on icon "plus" at bounding box center [358, 21] width 9 height 1
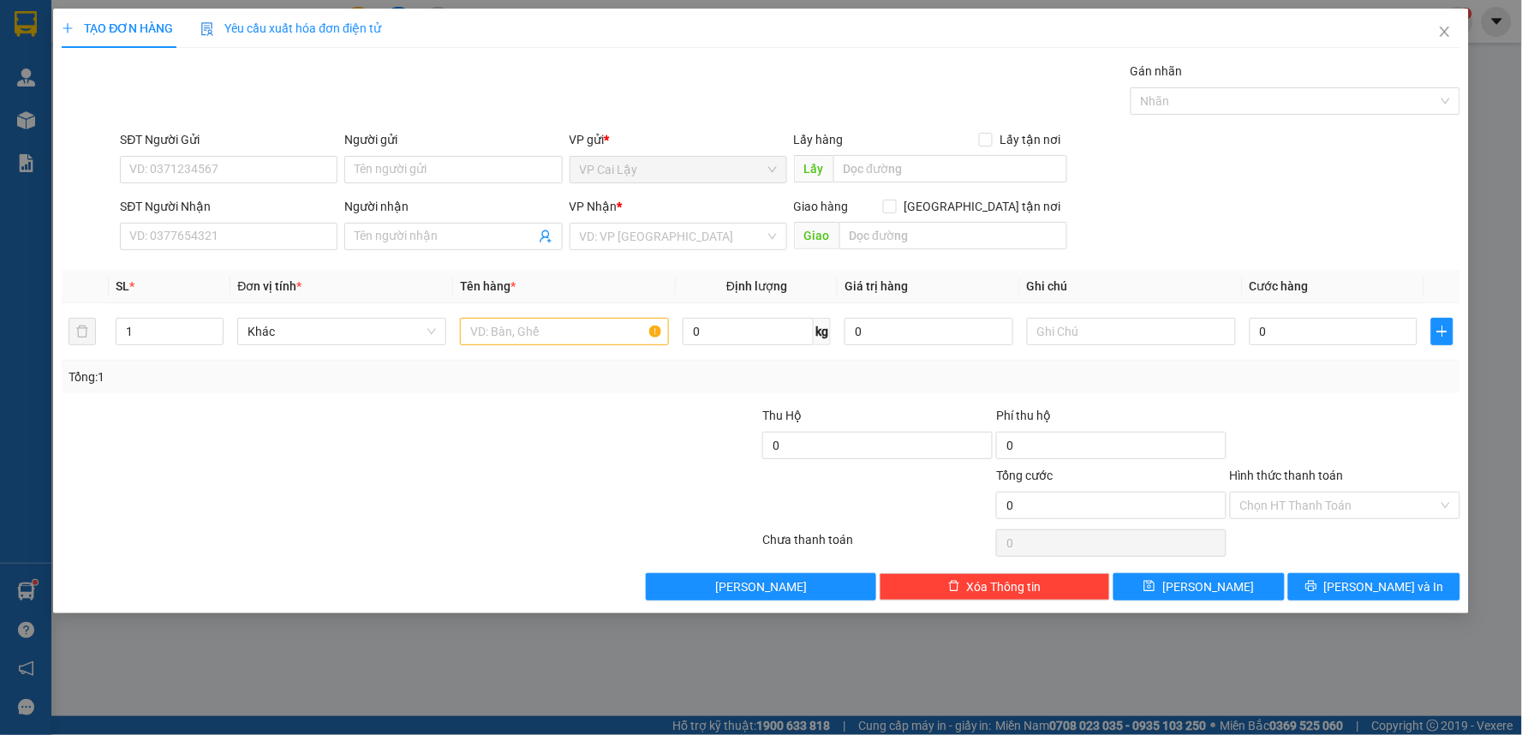
click at [540, 646] on div "TẠO ĐƠN HÀNG Yêu cầu xuất hóa đơn điện tử Transit Pickup Surcharge Ids Transit …" at bounding box center [761, 367] width 1522 height 735
click at [1446, 28] on icon "close" at bounding box center [1445, 32] width 14 height 14
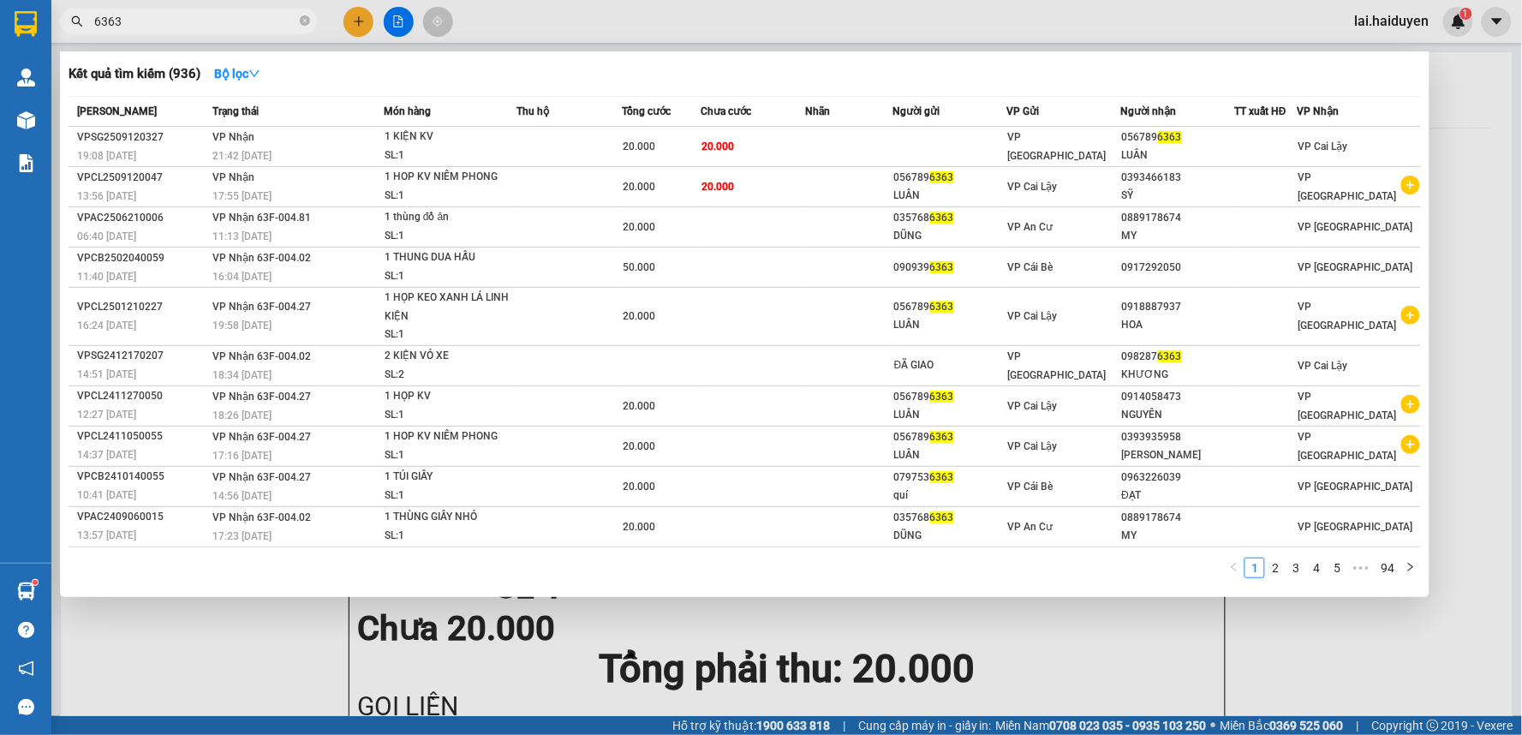
click at [241, 24] on input "6363" at bounding box center [195, 21] width 202 height 19
type input "6"
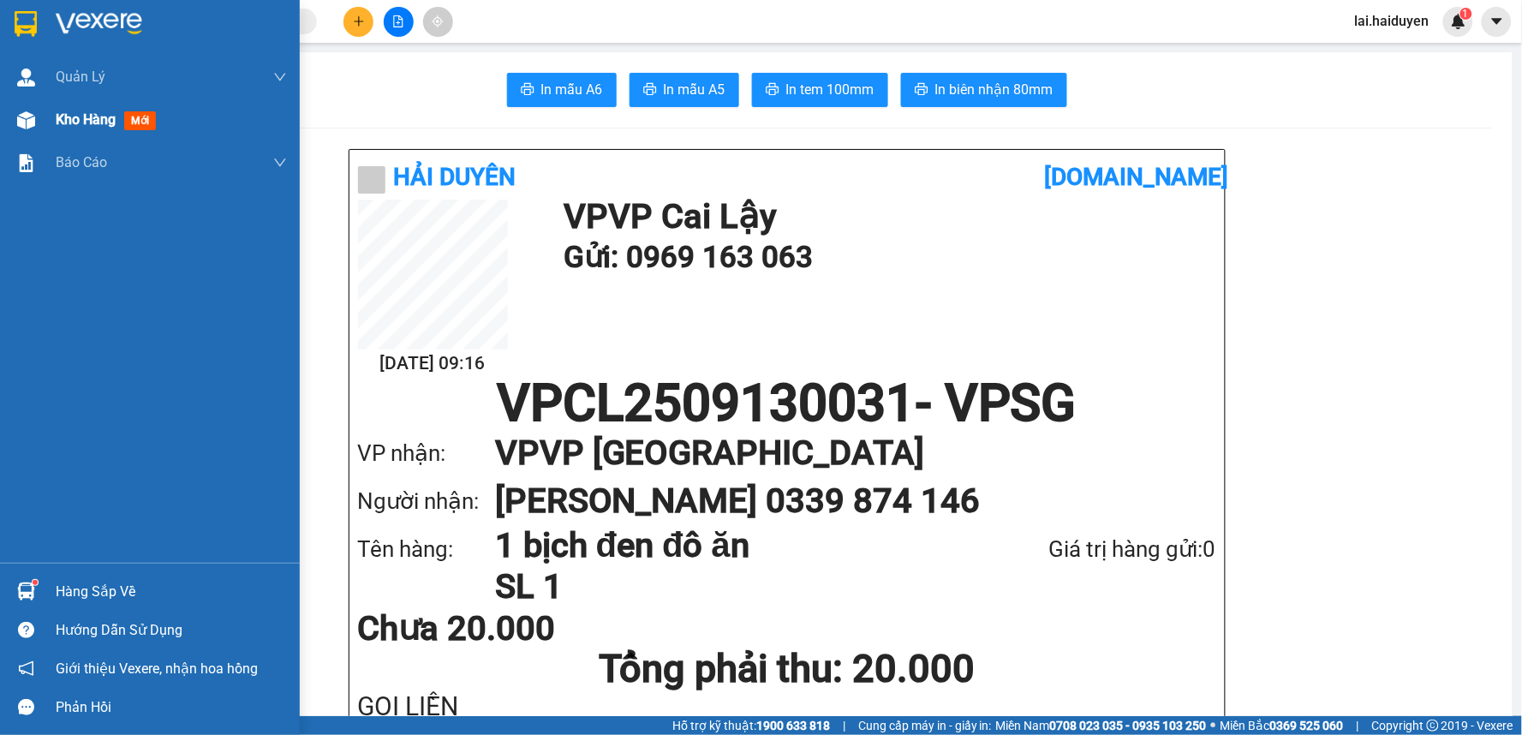
click at [56, 115] on span "Kho hàng" at bounding box center [86, 119] width 60 height 16
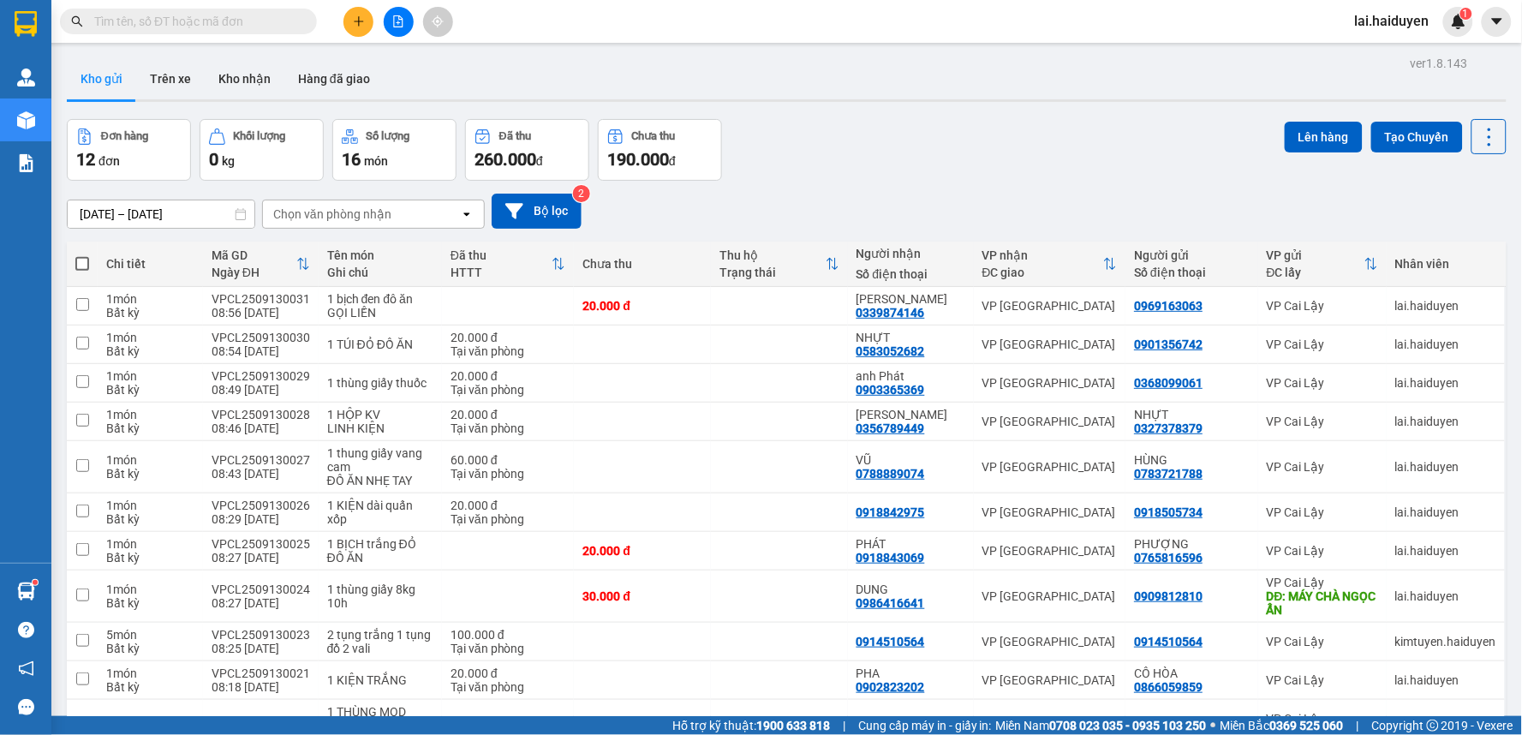
click at [271, 26] on input "text" at bounding box center [195, 21] width 202 height 19
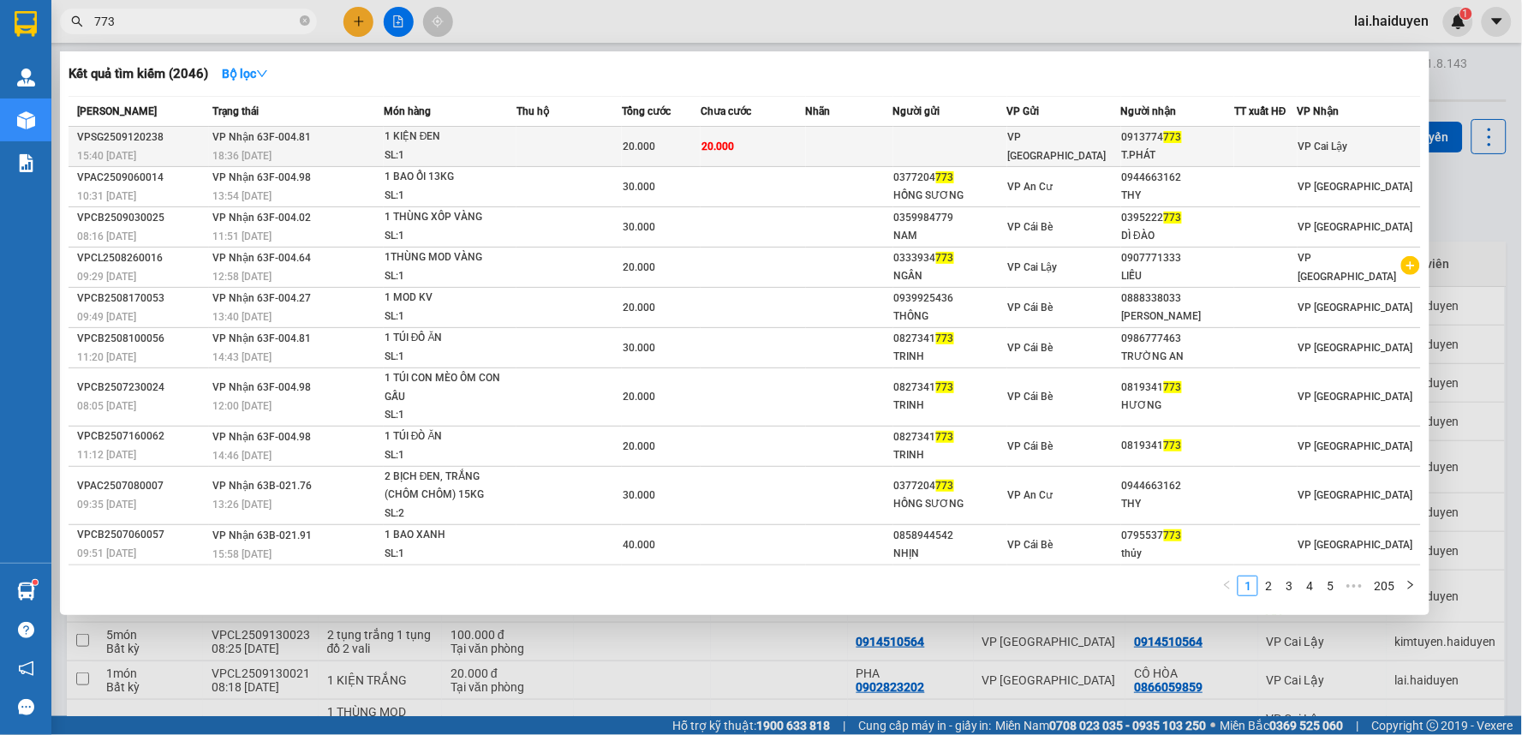
type input "773"
click at [1007, 147] on td at bounding box center [950, 147] width 114 height 40
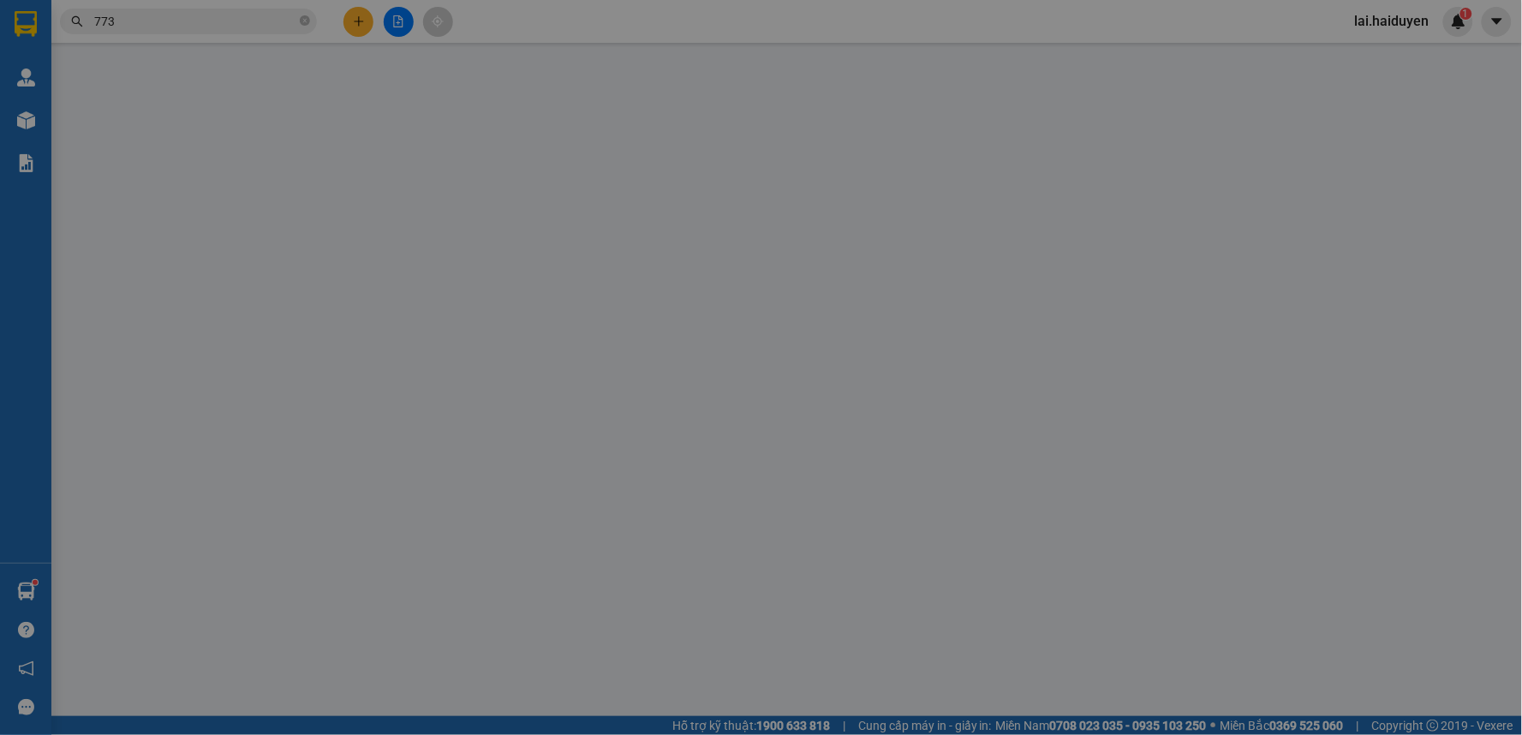
type input "0913774773"
type input "T.PHÁT"
type input "20.000"
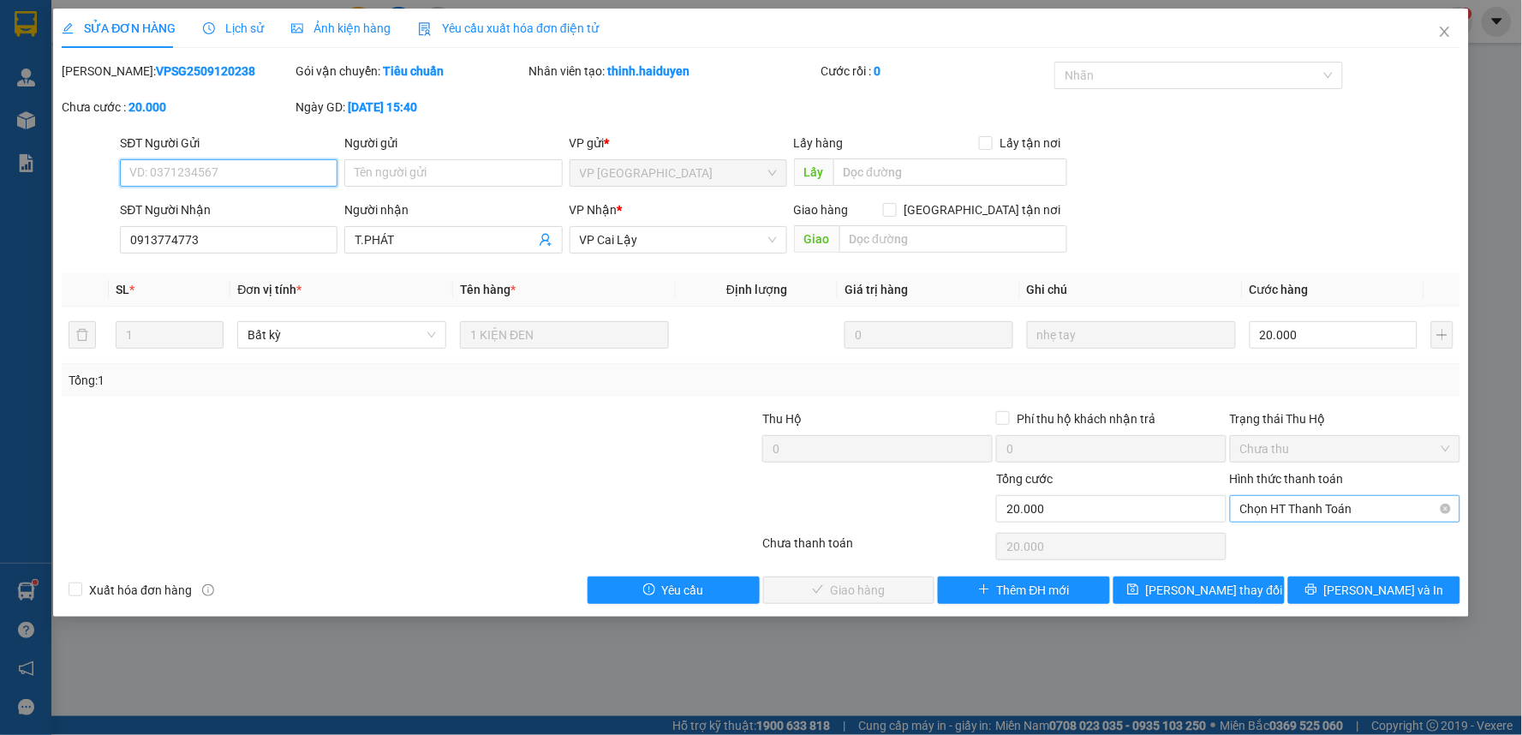
click at [1407, 502] on span "Chọn HT Thanh Toán" at bounding box center [1345, 509] width 210 height 26
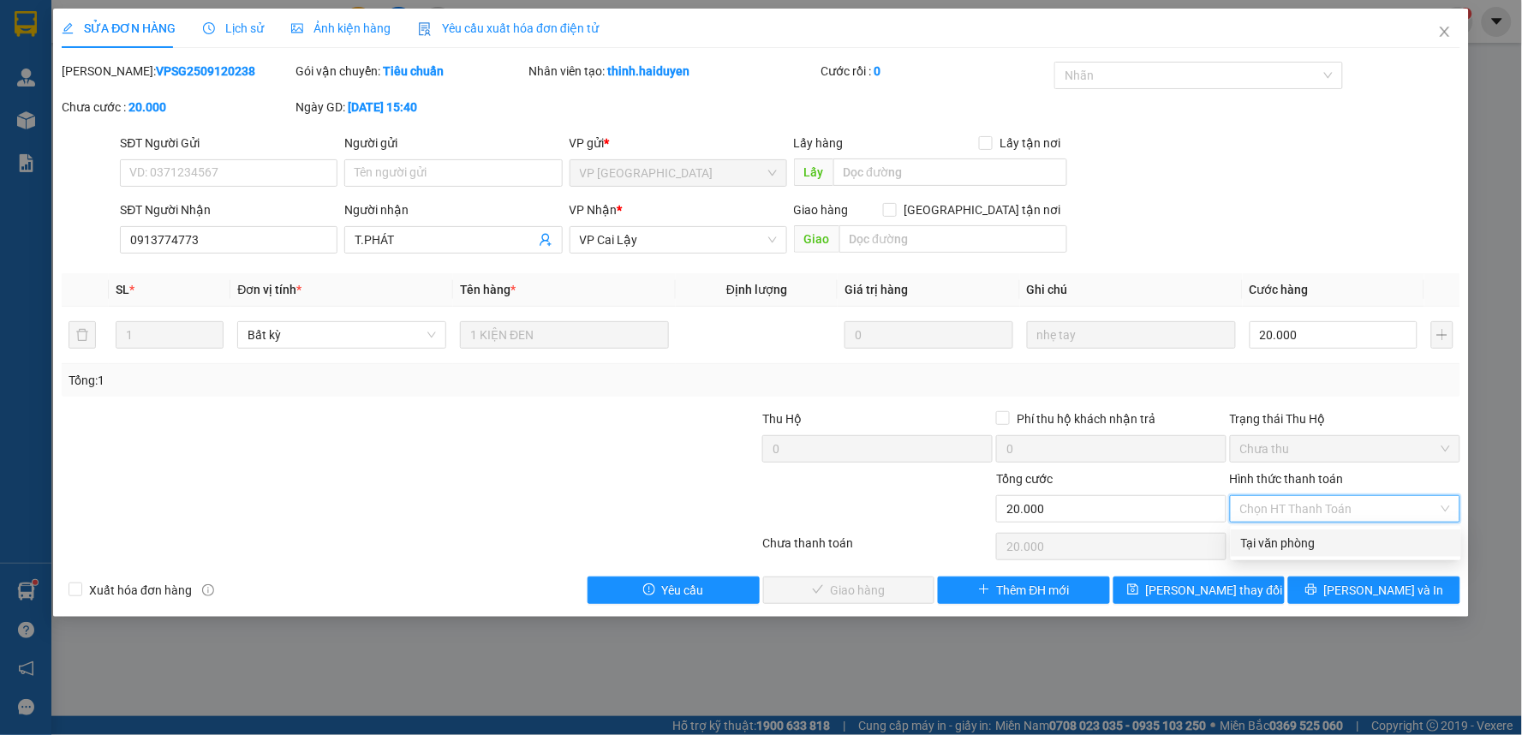
click at [1358, 550] on div "Tại văn phòng" at bounding box center [1346, 543] width 210 height 19
type input "0"
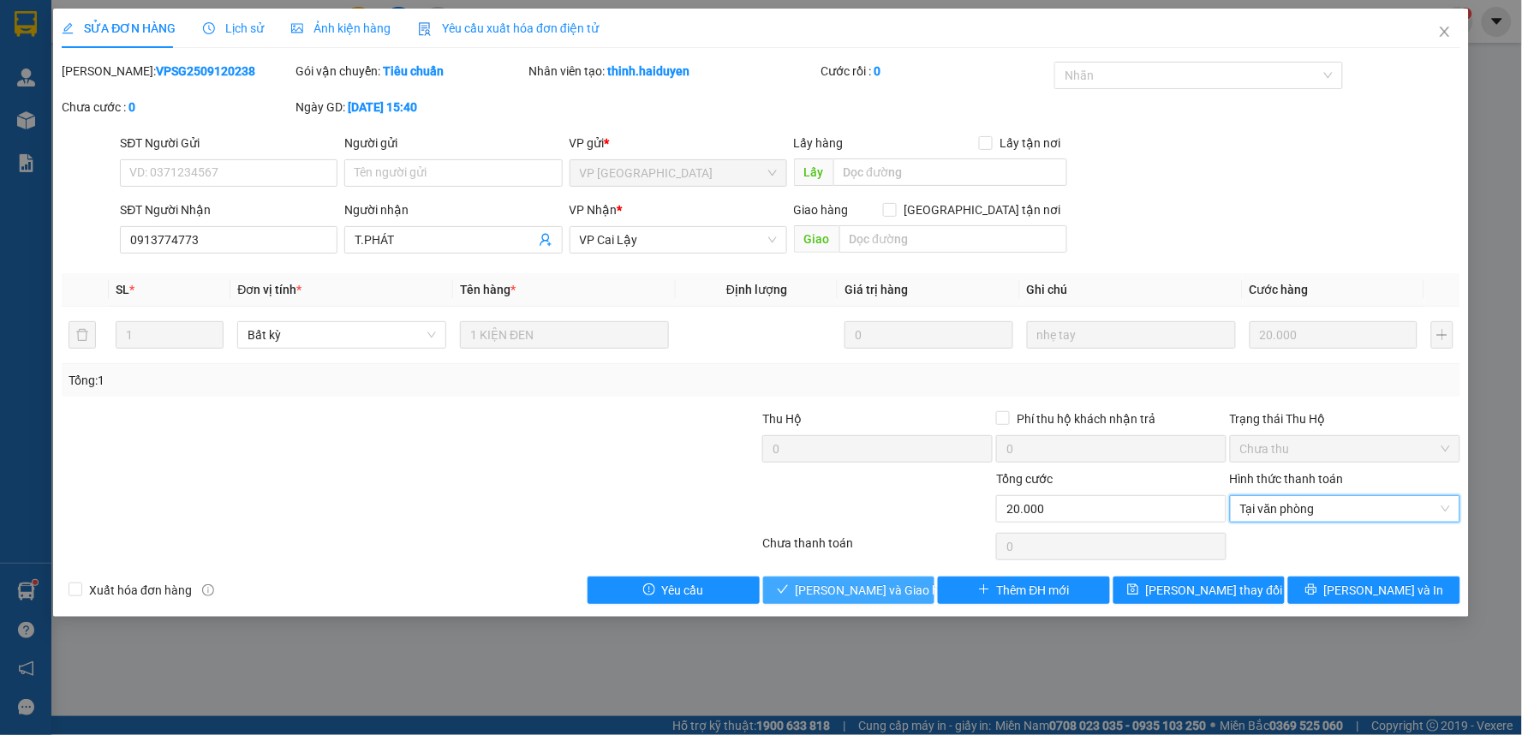
click at [822, 592] on span "[PERSON_NAME] và [PERSON_NAME] hàng" at bounding box center [878, 590] width 164 height 19
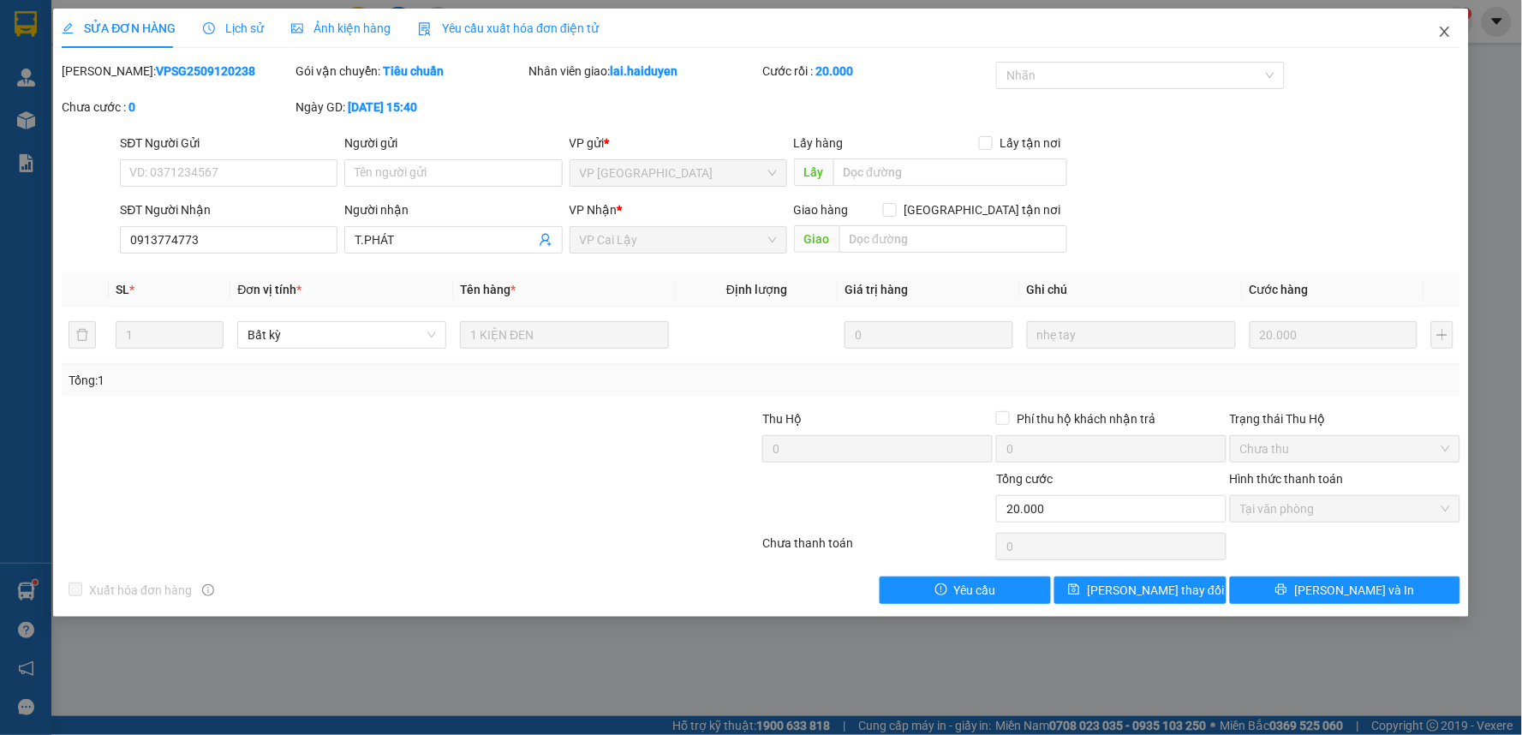
click at [1443, 31] on icon "close" at bounding box center [1444, 32] width 9 height 10
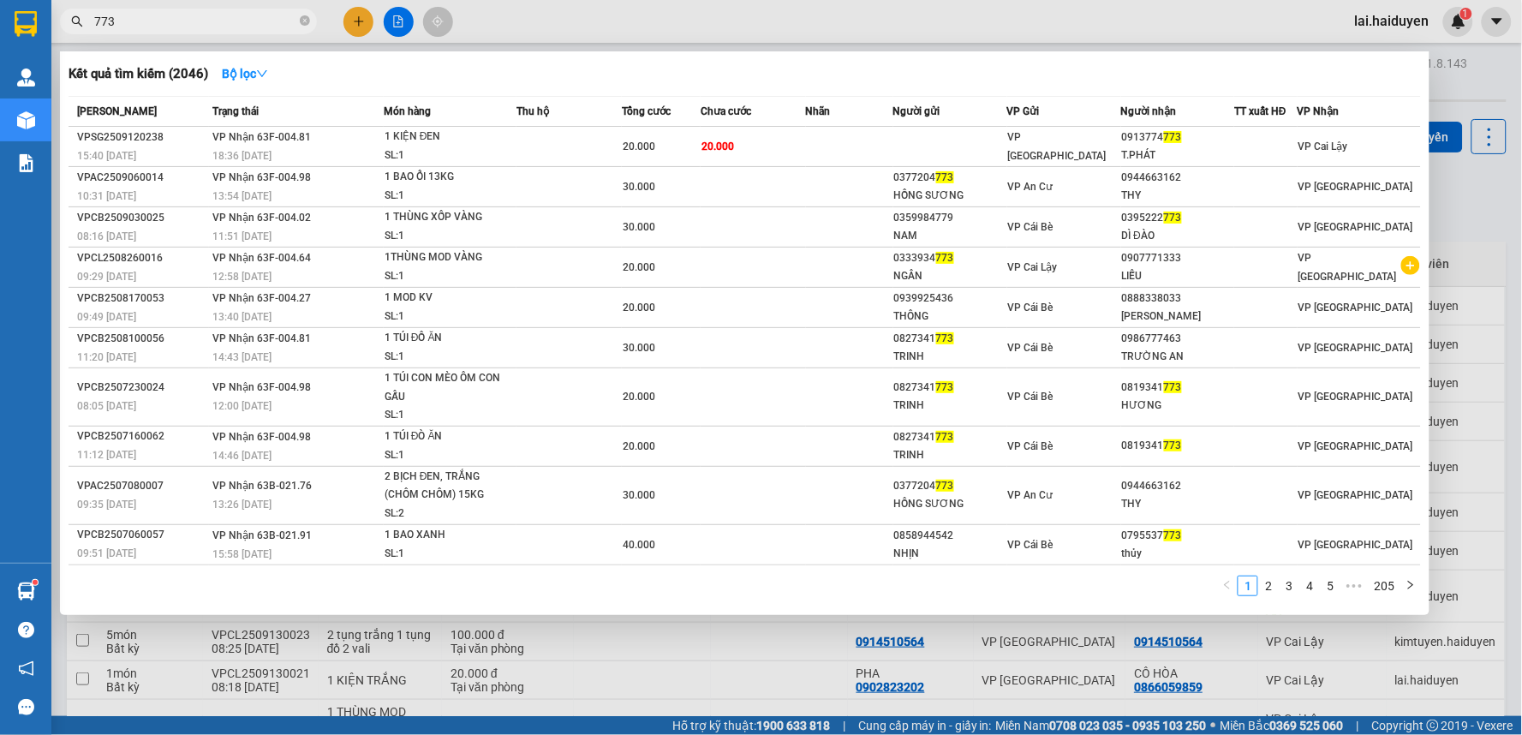
click at [246, 24] on input "773" at bounding box center [195, 21] width 202 height 19
type input "7"
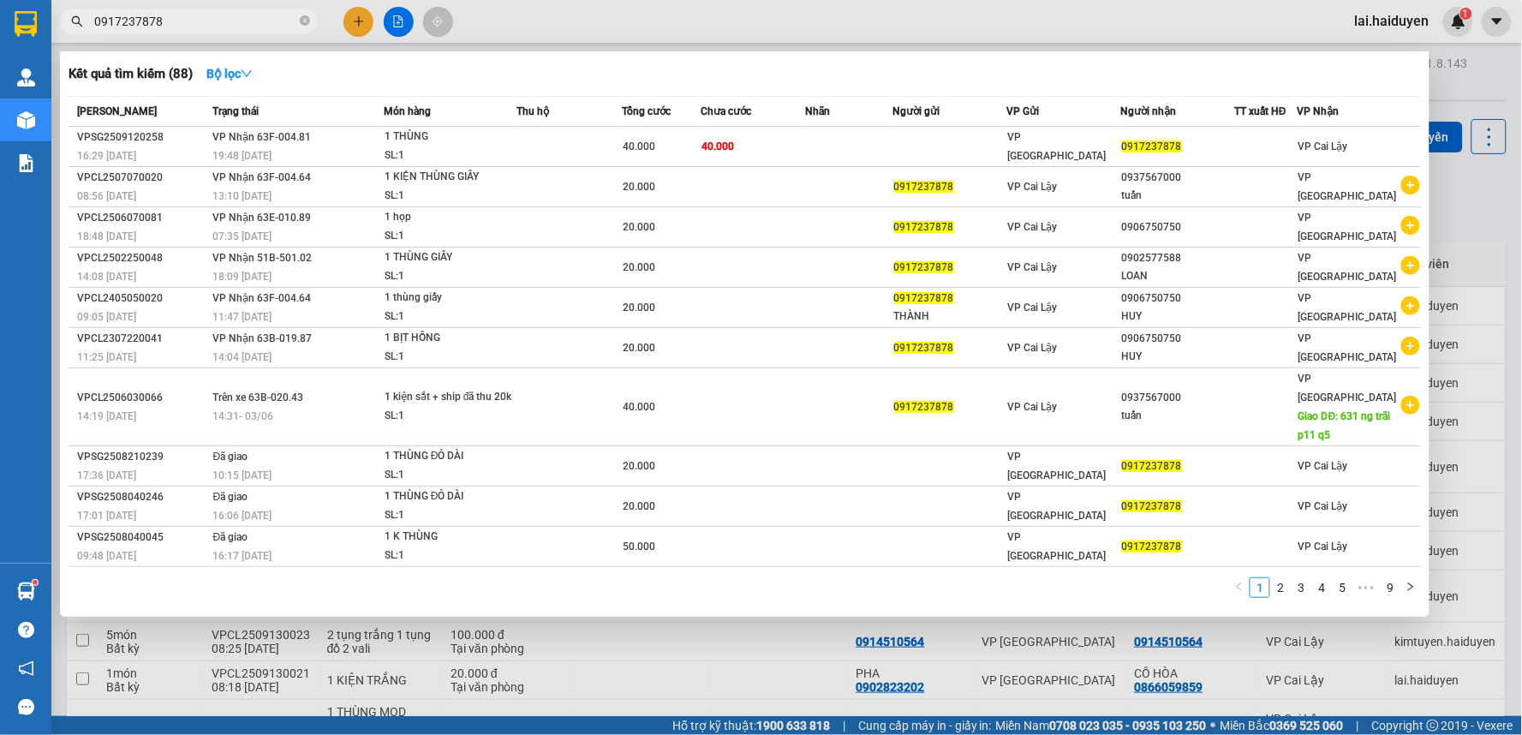
type input "0917237878"
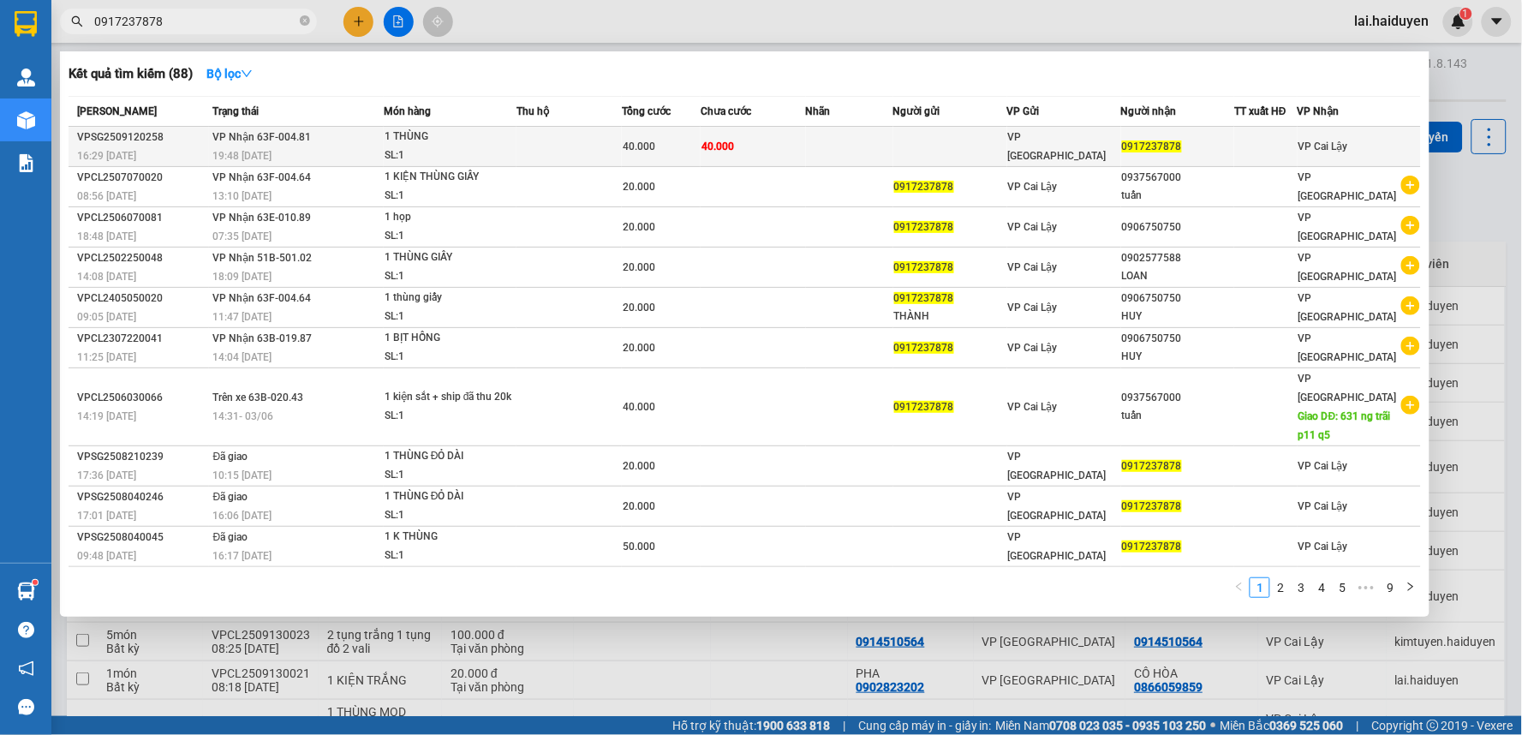
click at [519, 140] on td at bounding box center [569, 147] width 105 height 40
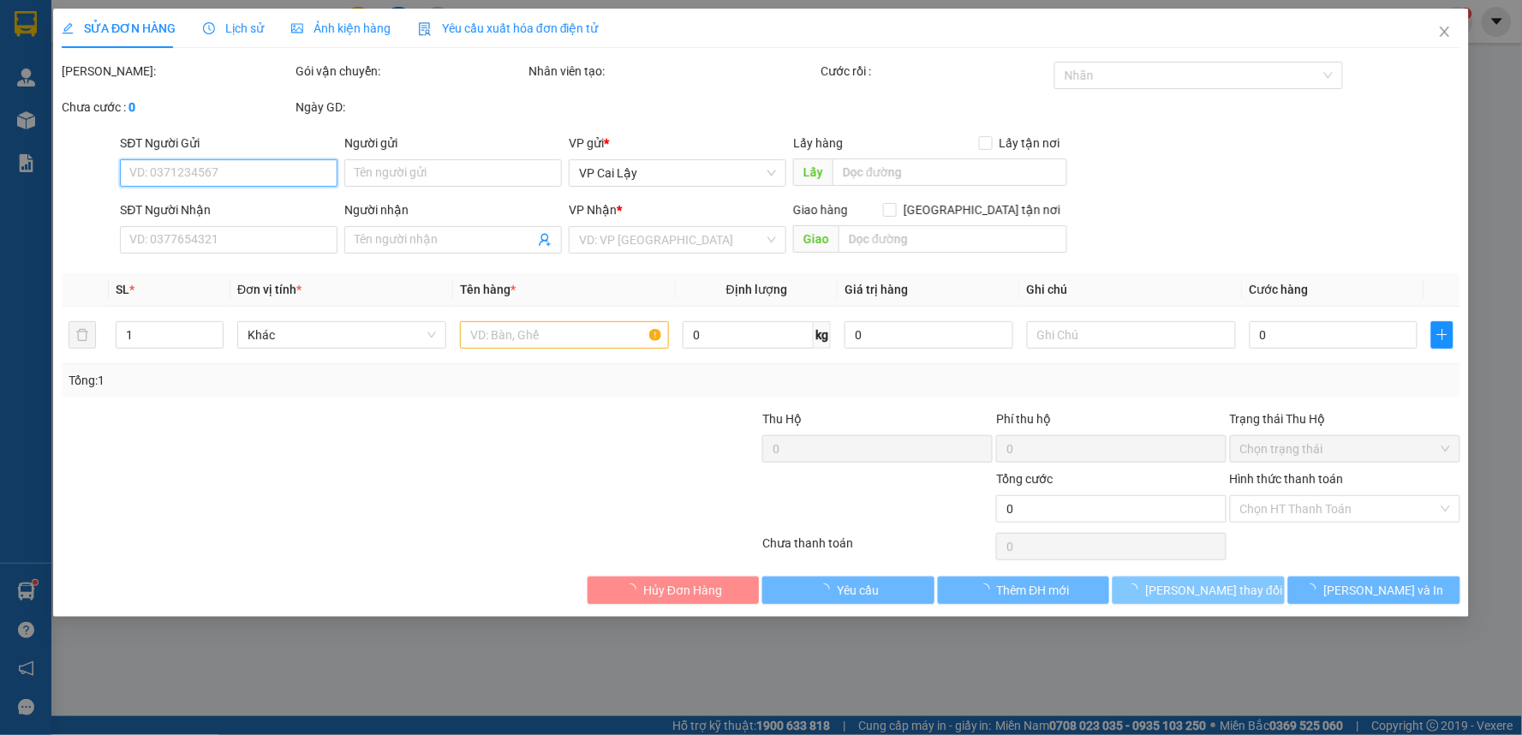
type input "0917237878"
type input "40.000"
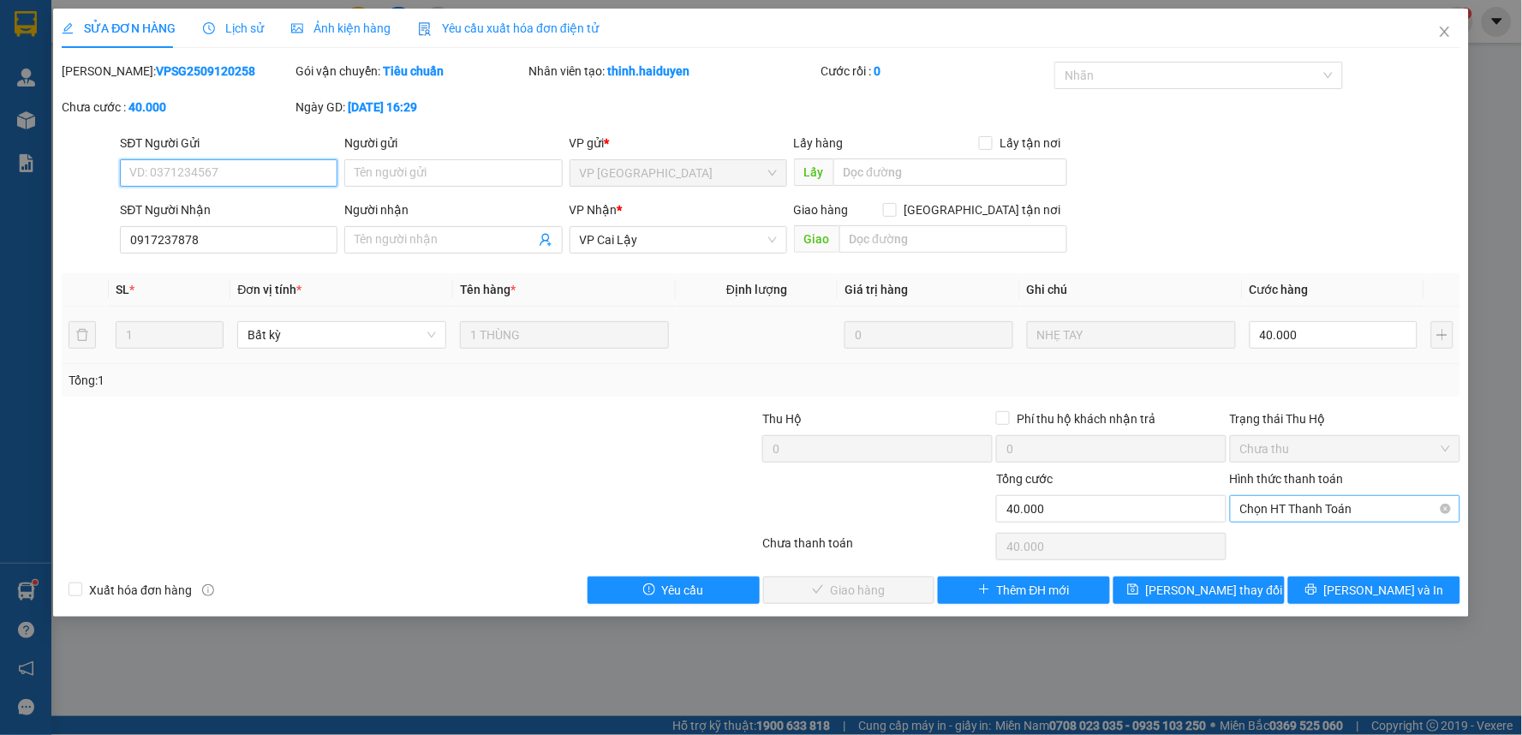
click at [1407, 507] on span "Chọn HT Thanh Toán" at bounding box center [1345, 509] width 210 height 26
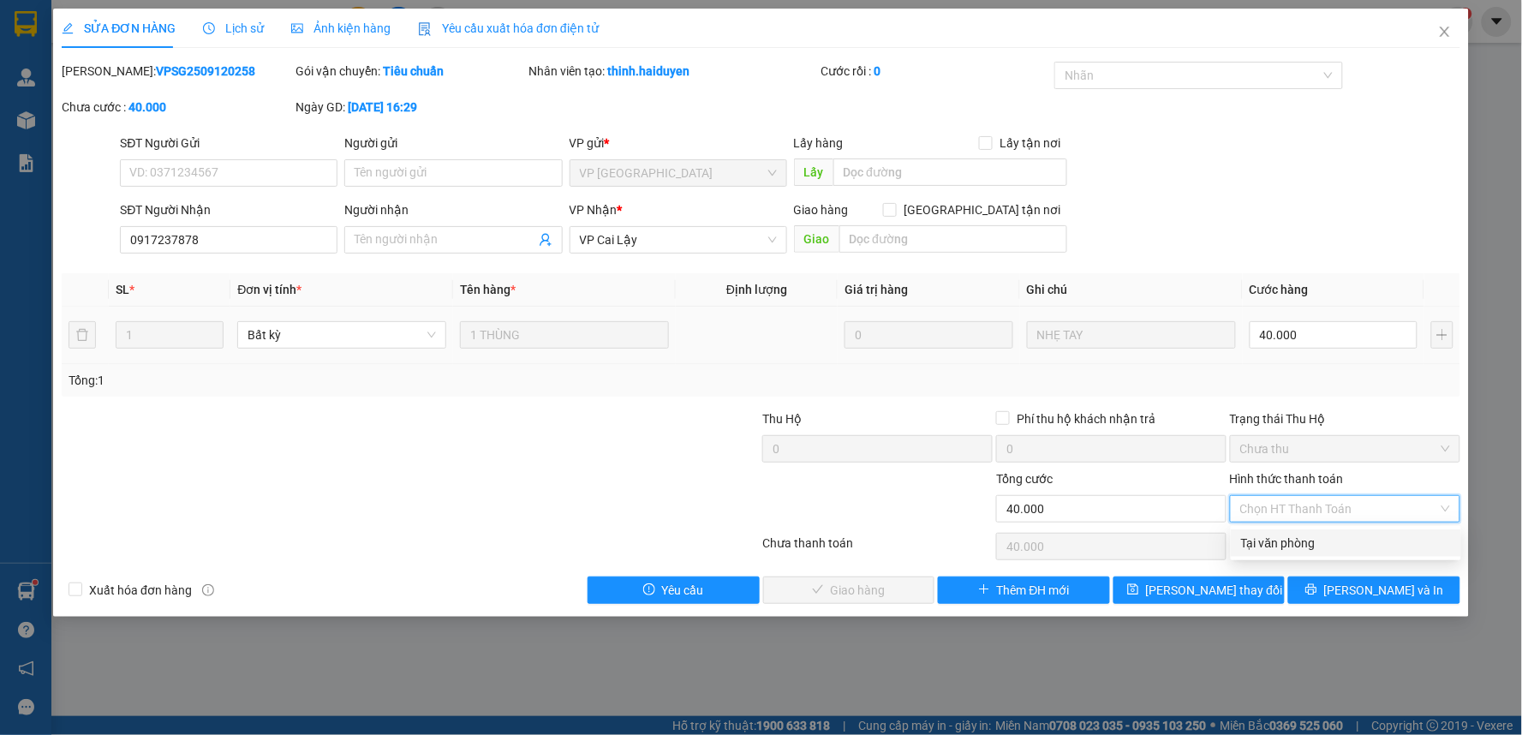
click at [1343, 551] on div "Tại văn phòng" at bounding box center [1346, 543] width 210 height 19
type input "0"
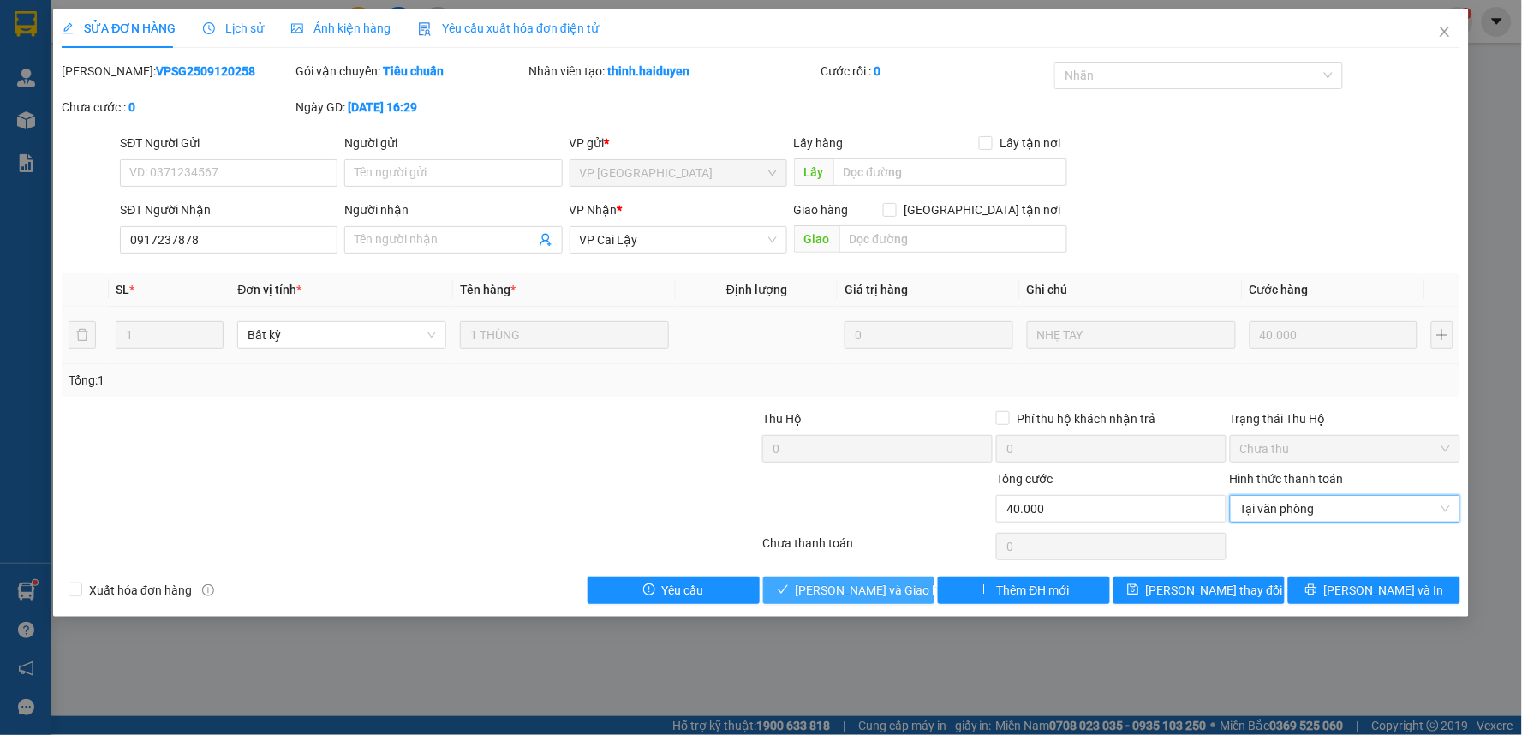
click at [892, 586] on span "[PERSON_NAME] và [PERSON_NAME] hàng" at bounding box center [878, 590] width 164 height 19
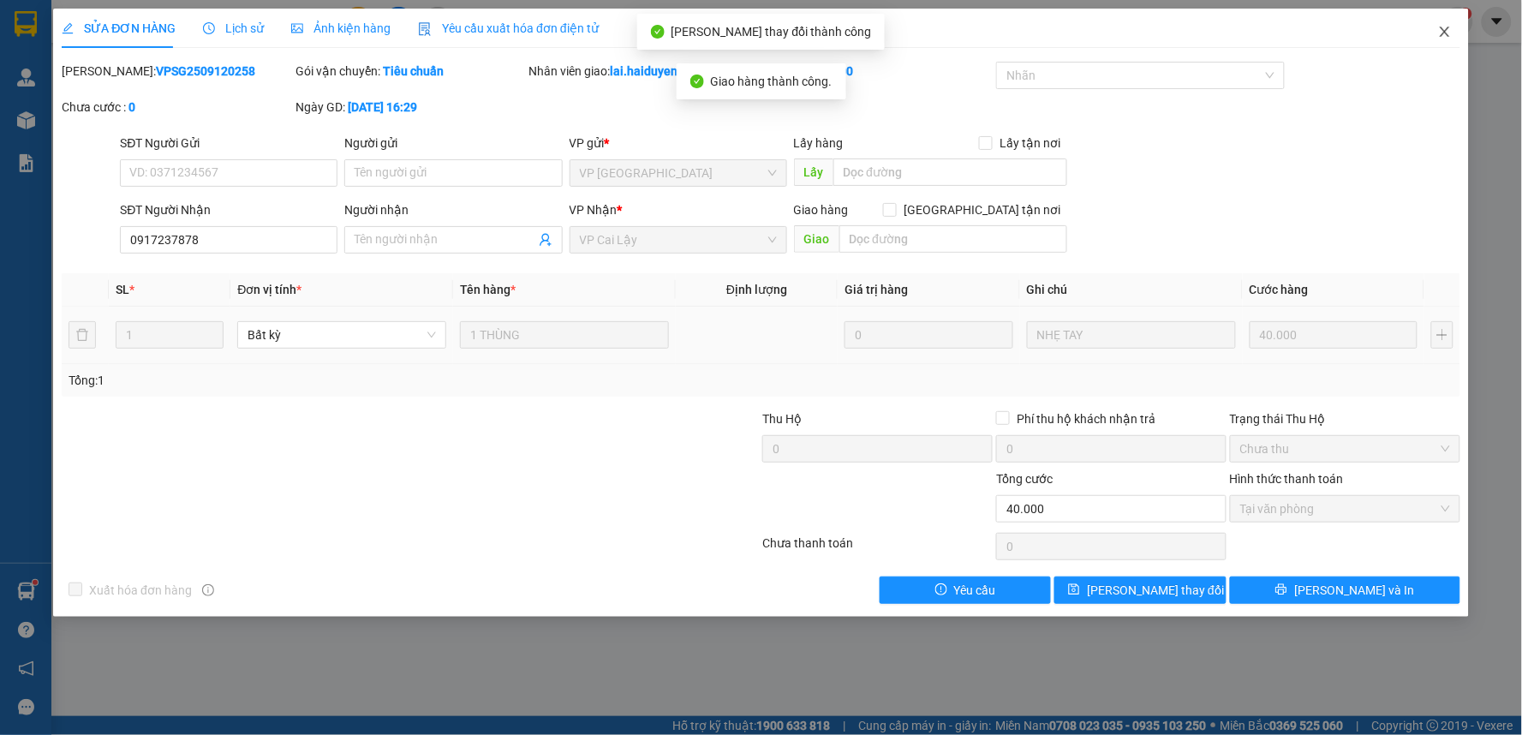
click at [1444, 32] on icon "close" at bounding box center [1444, 32] width 9 height 10
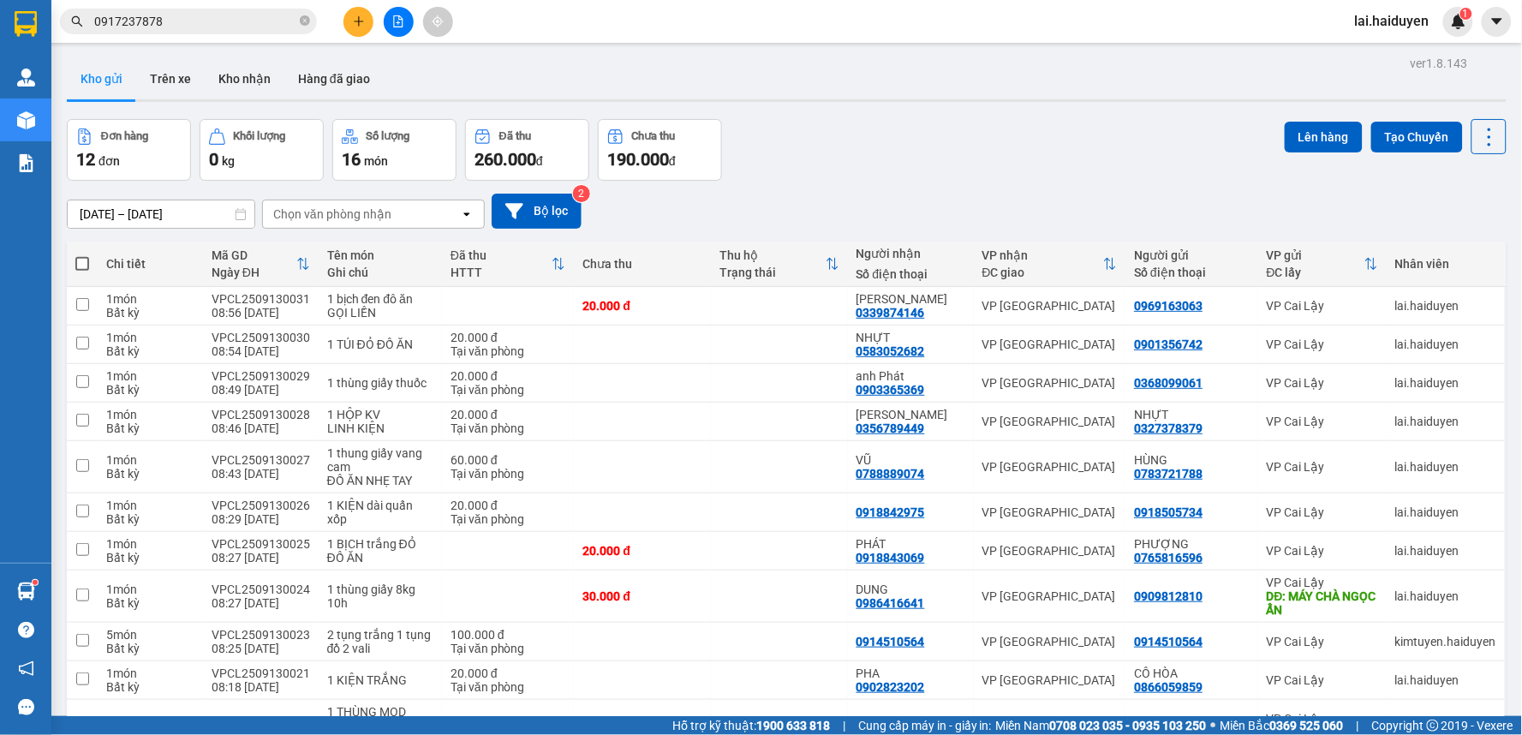
click at [260, 23] on input "0917237878" at bounding box center [195, 21] width 202 height 19
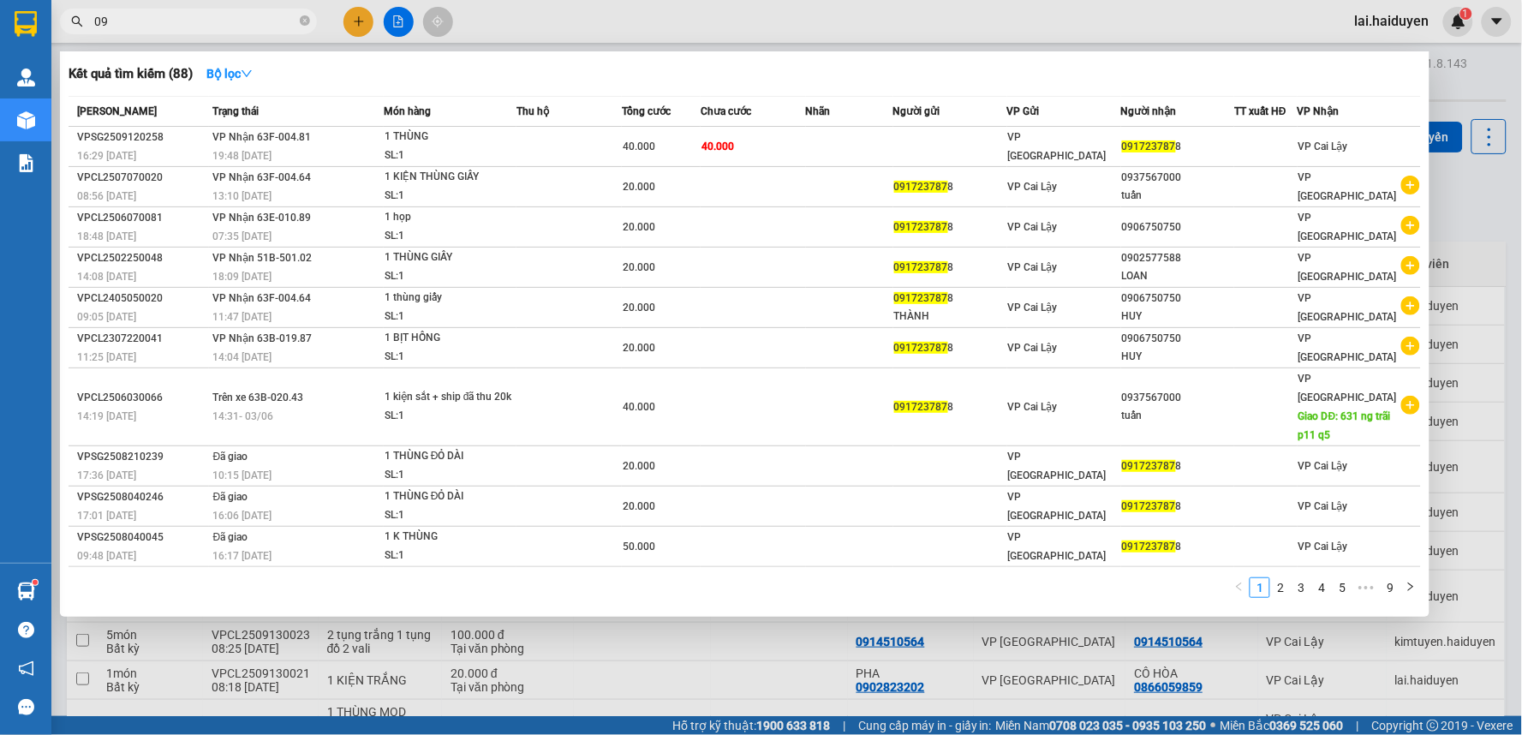
type input "0"
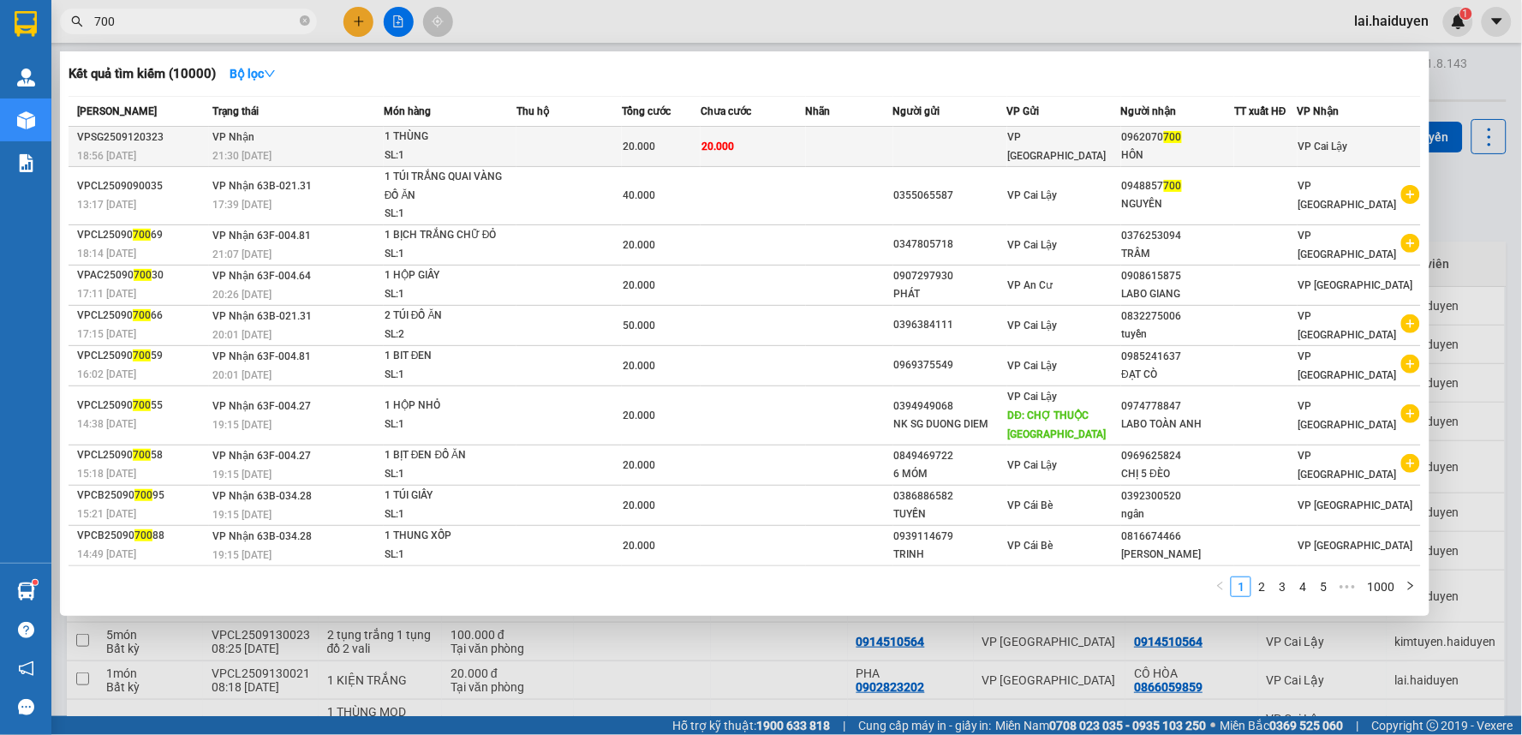
type input "700"
click at [773, 140] on td "20.000" at bounding box center [753, 147] width 105 height 40
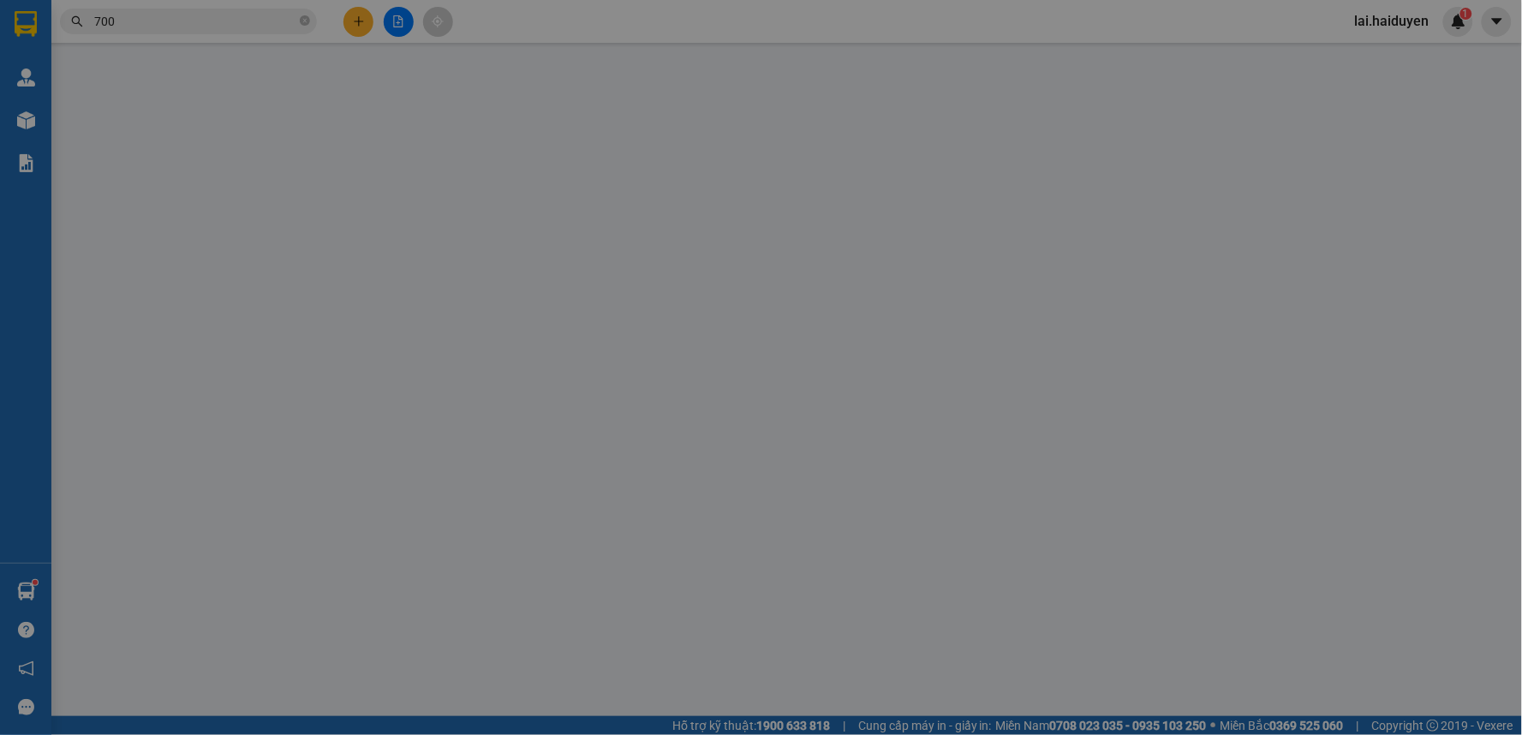
type input "0962070700"
type input "HÔN"
type input "20.000"
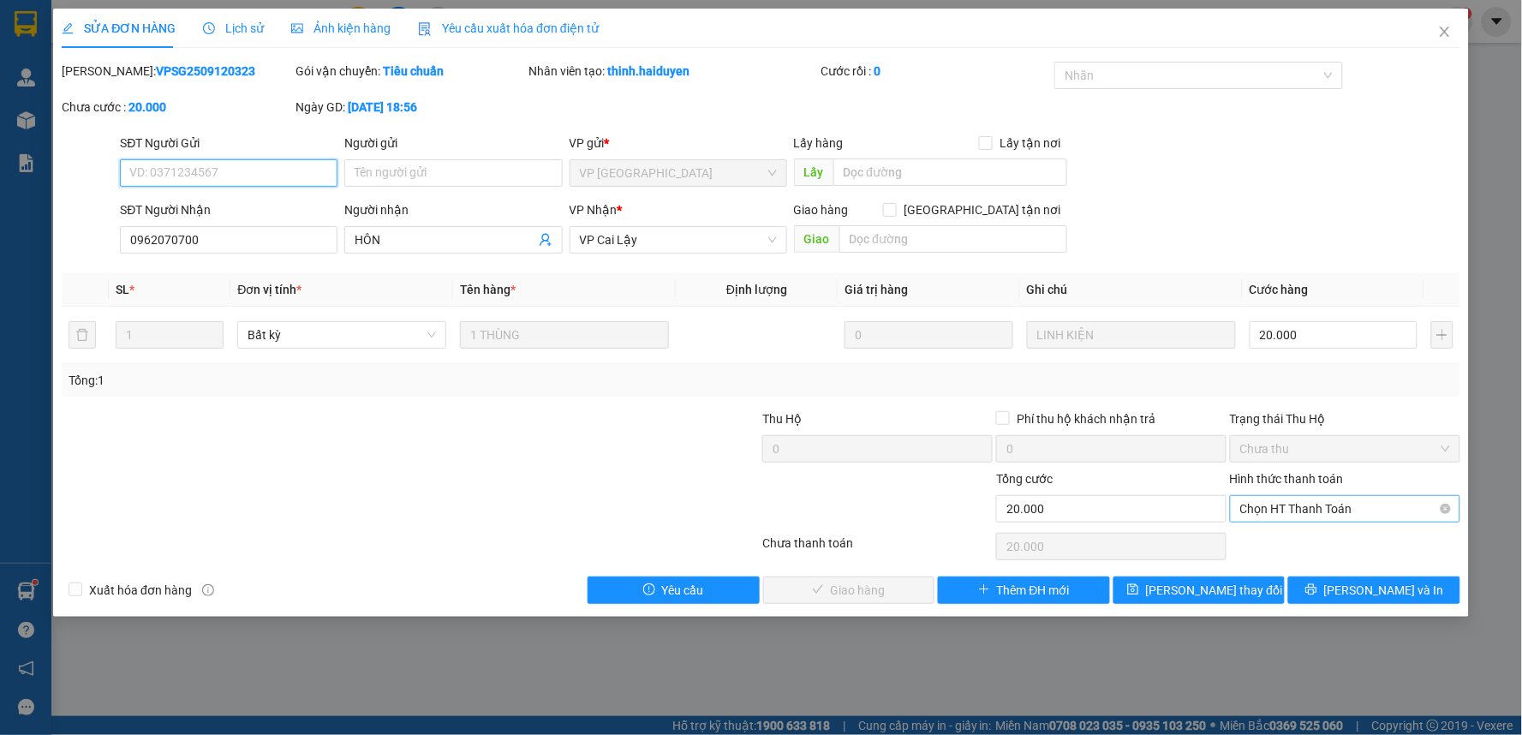
click at [1338, 504] on span "Chọn HT Thanh Toán" at bounding box center [1345, 509] width 210 height 26
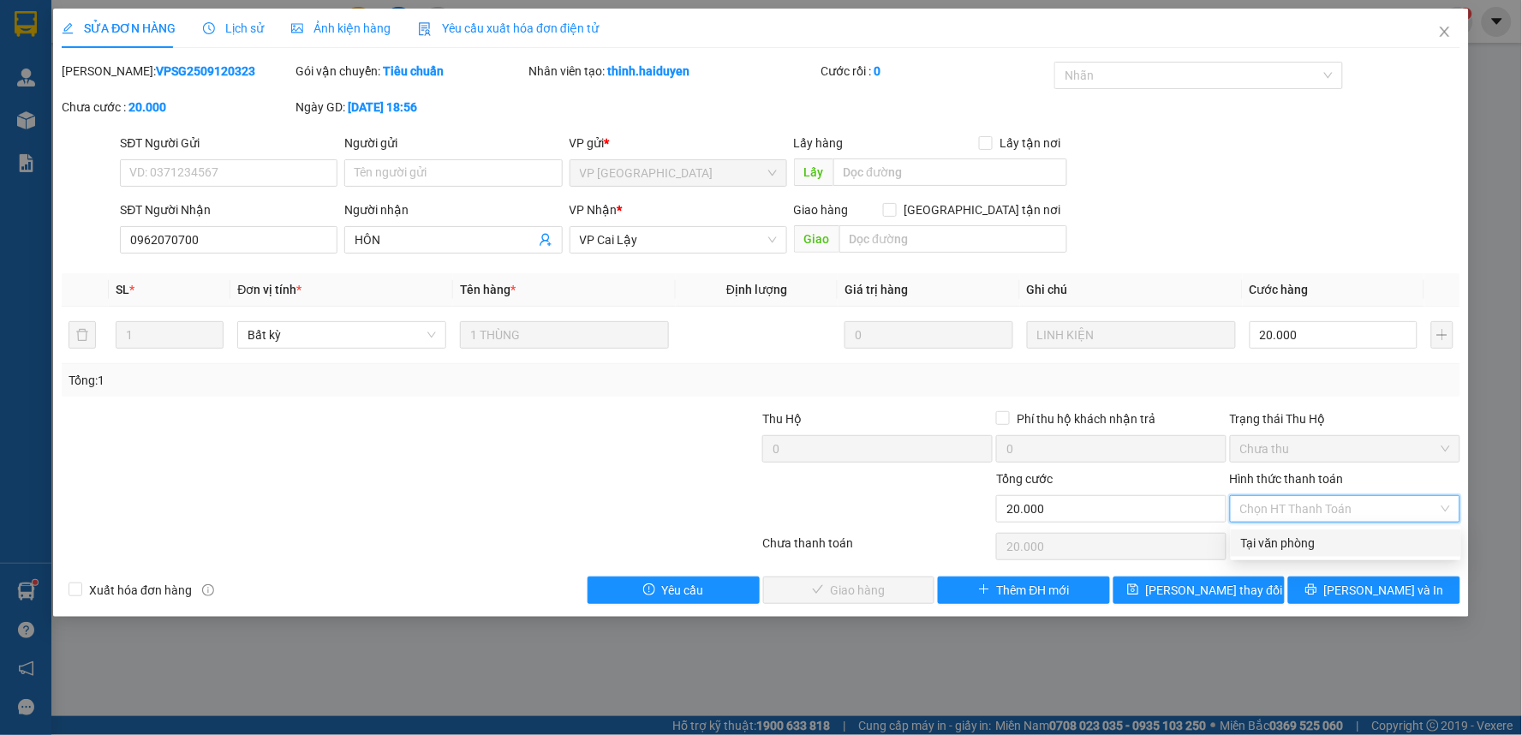
click at [1323, 544] on div "Tại văn phòng" at bounding box center [1346, 543] width 210 height 19
type input "0"
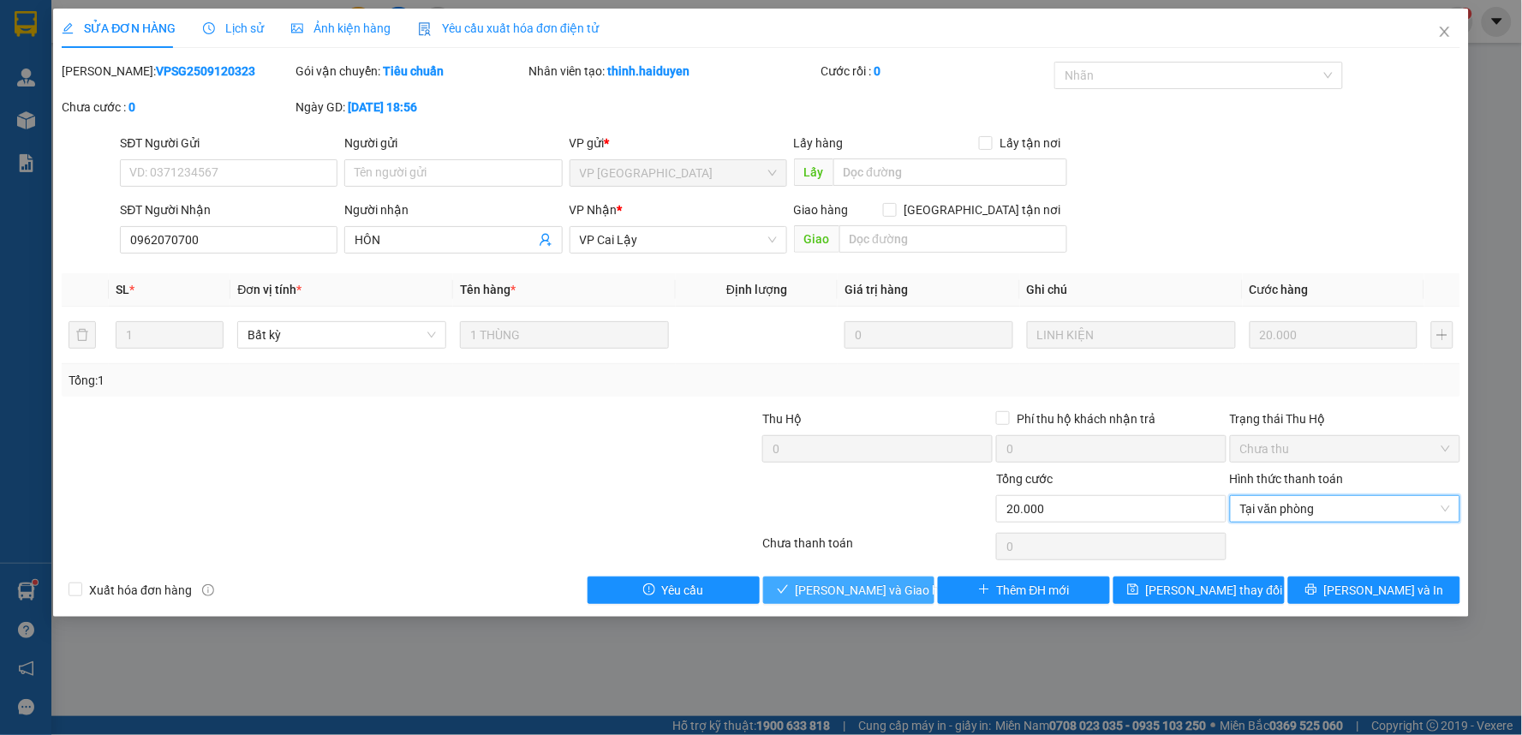
click at [889, 581] on span "[PERSON_NAME] và [PERSON_NAME] hàng" at bounding box center [878, 590] width 164 height 19
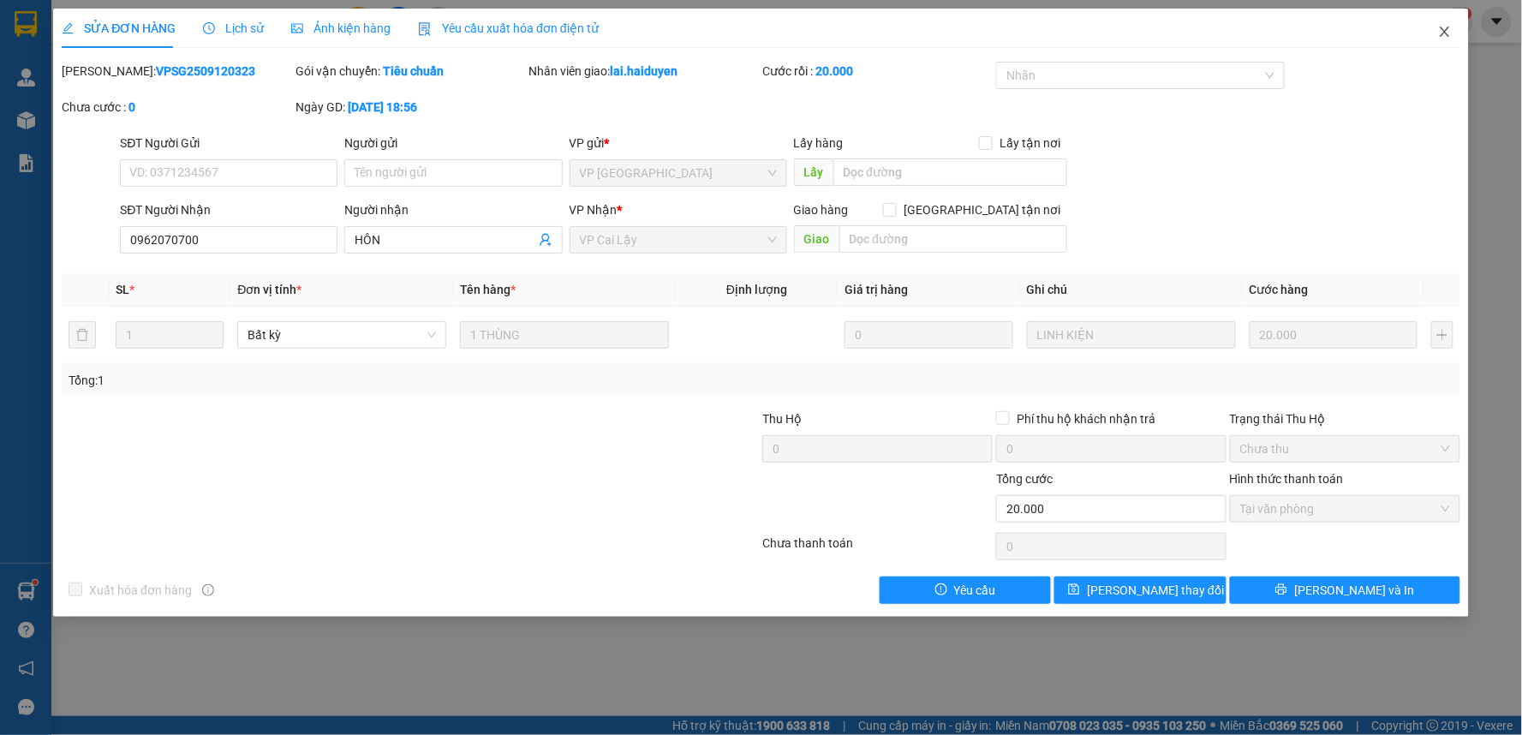
click at [1446, 34] on icon "close" at bounding box center [1444, 32] width 9 height 10
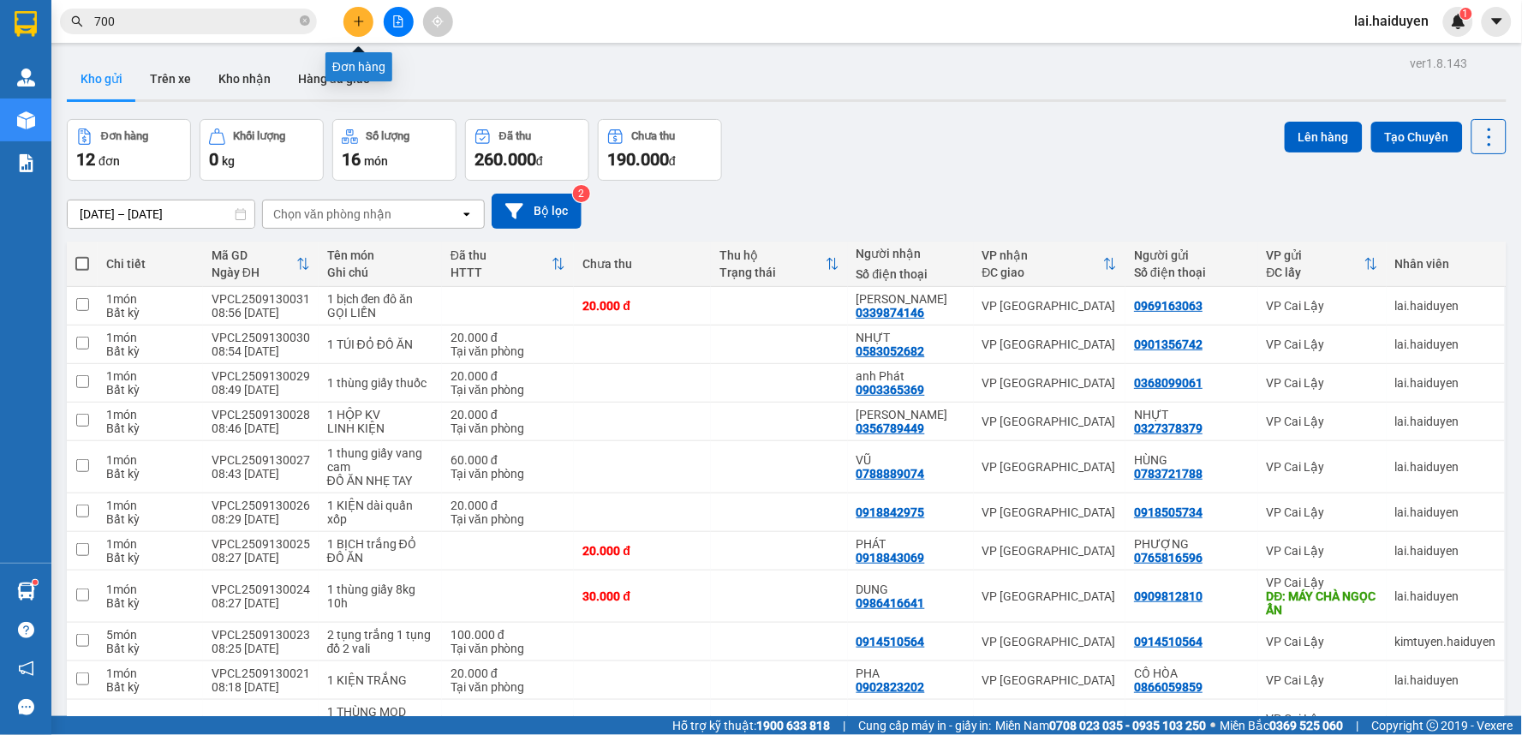
click at [348, 18] on button at bounding box center [359, 22] width 30 height 30
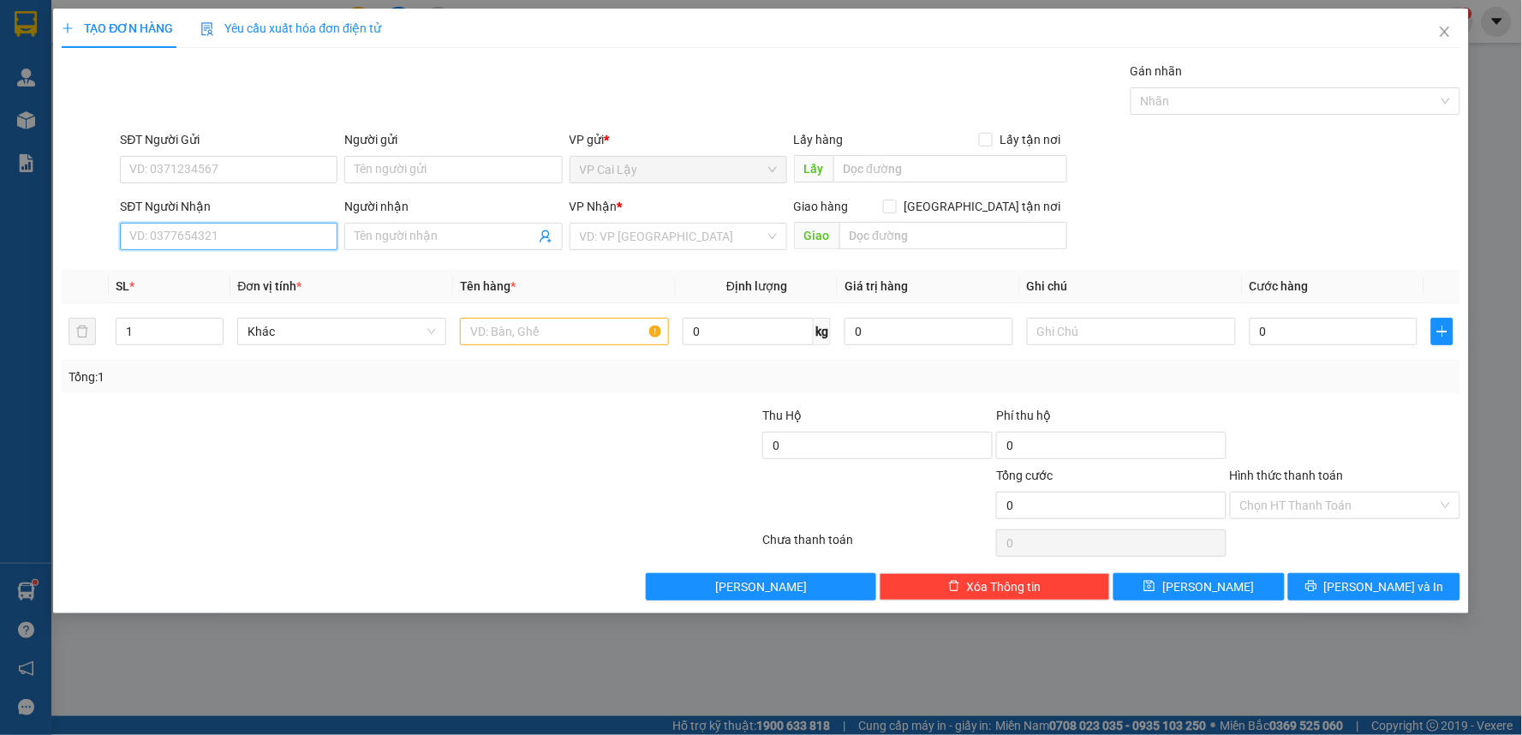
drag, startPoint x: 221, startPoint y: 225, endPoint x: 243, endPoint y: 226, distance: 22.3
click at [224, 226] on input "SĐT Người Nhận" at bounding box center [229, 236] width 218 height 27
drag, startPoint x: 266, startPoint y: 269, endPoint x: 284, endPoint y: 158, distance: 111.8
click at [266, 270] on div "0385275486 - DIỄM HUYỀN" at bounding box center [228, 270] width 197 height 19
type input "0385275486"
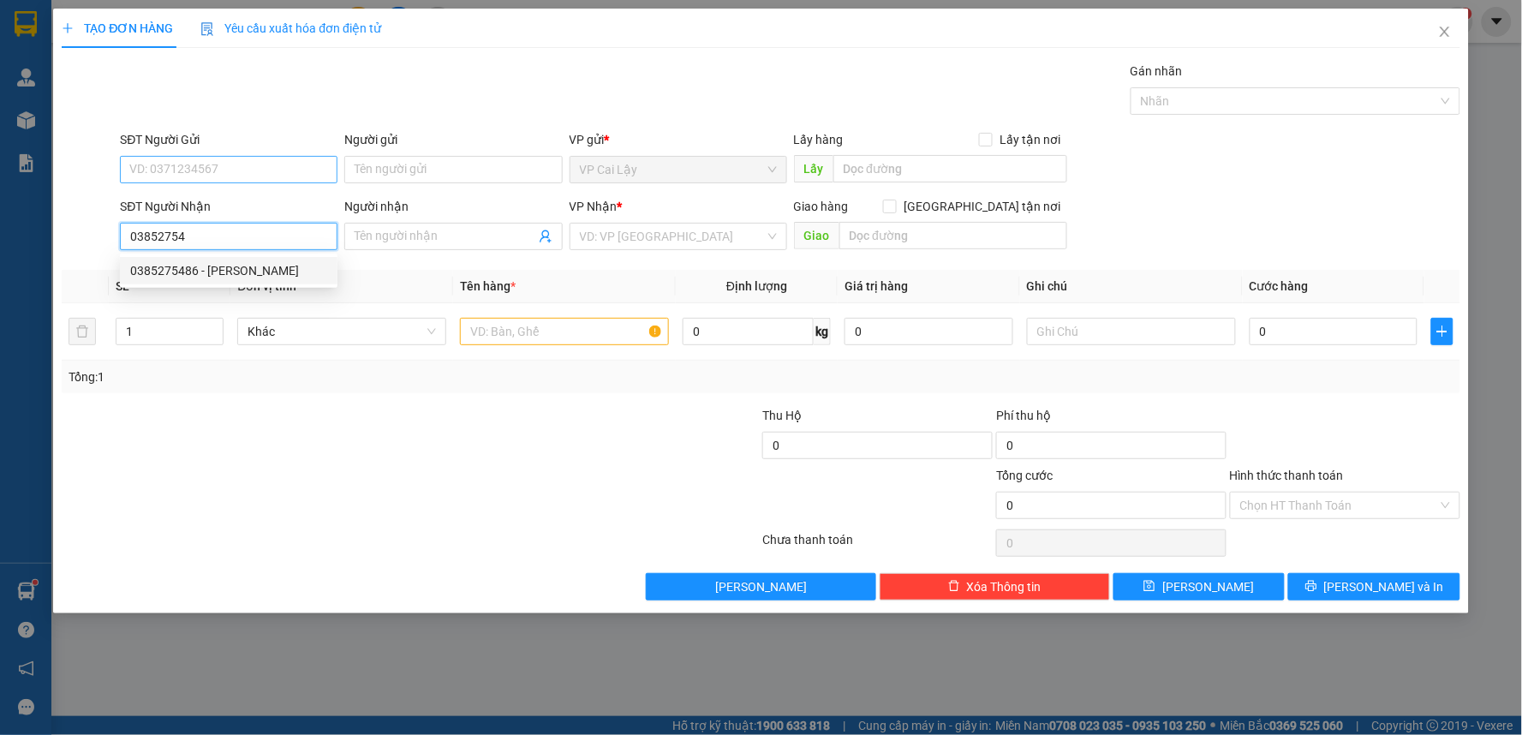
type input "DIỄM HUYỀN"
type input "20.000"
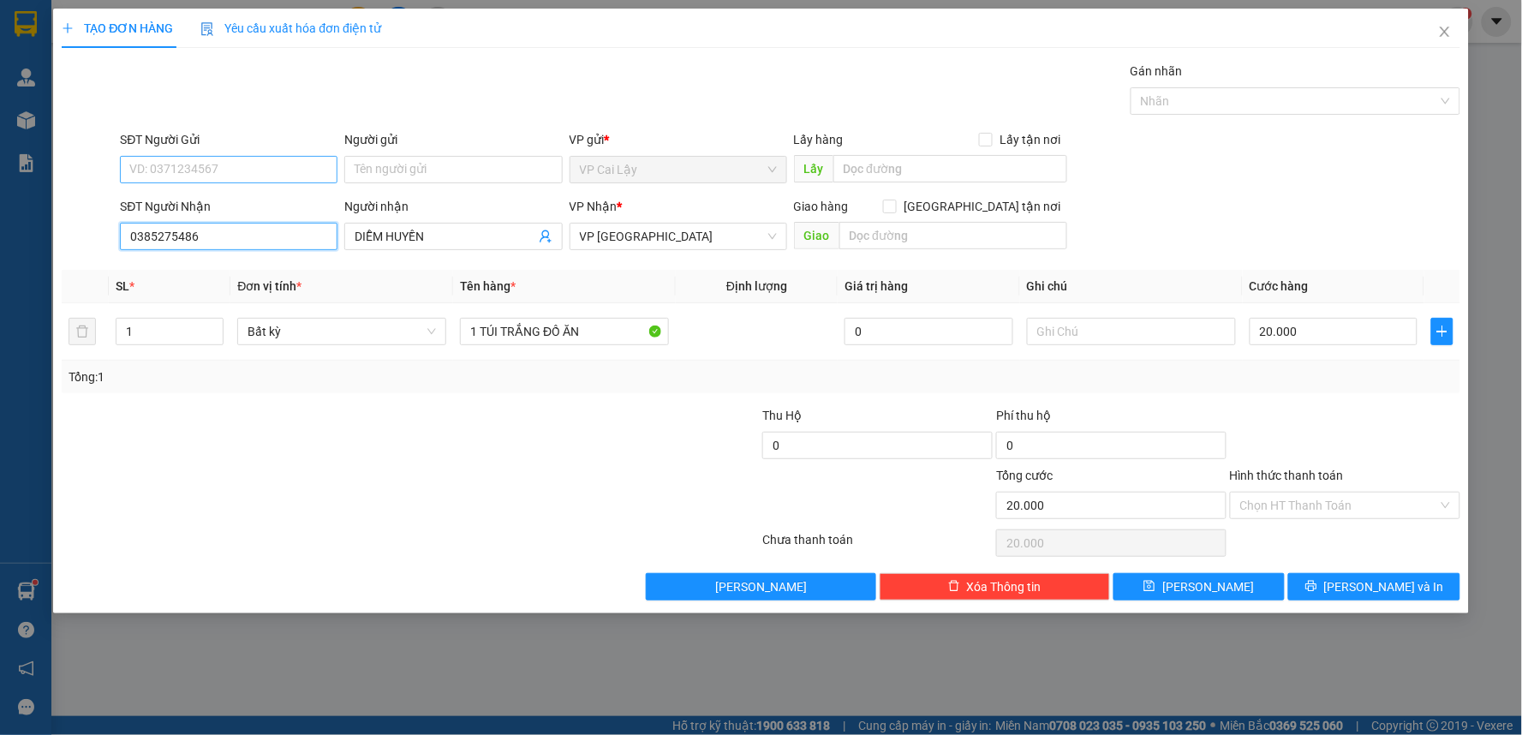
type input "0385275486"
click at [277, 176] on input "SĐT Người Gửi" at bounding box center [229, 169] width 218 height 27
click at [270, 204] on div "0918310499" at bounding box center [228, 203] width 197 height 19
type input "0918310499"
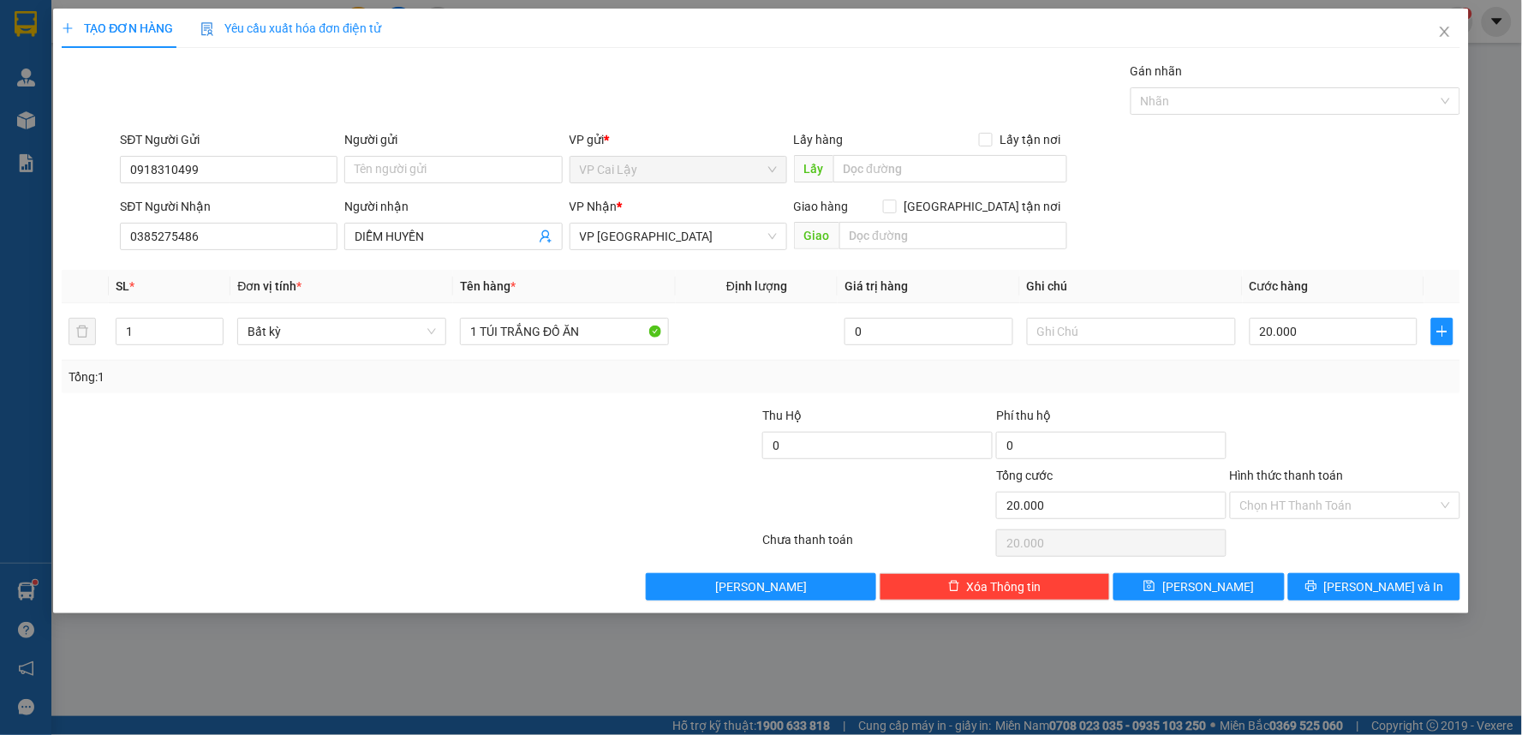
drag, startPoint x: 434, startPoint y: 475, endPoint x: 472, endPoint y: 366, distance: 115.1
click at [439, 466] on div at bounding box center [294, 496] width 468 height 60
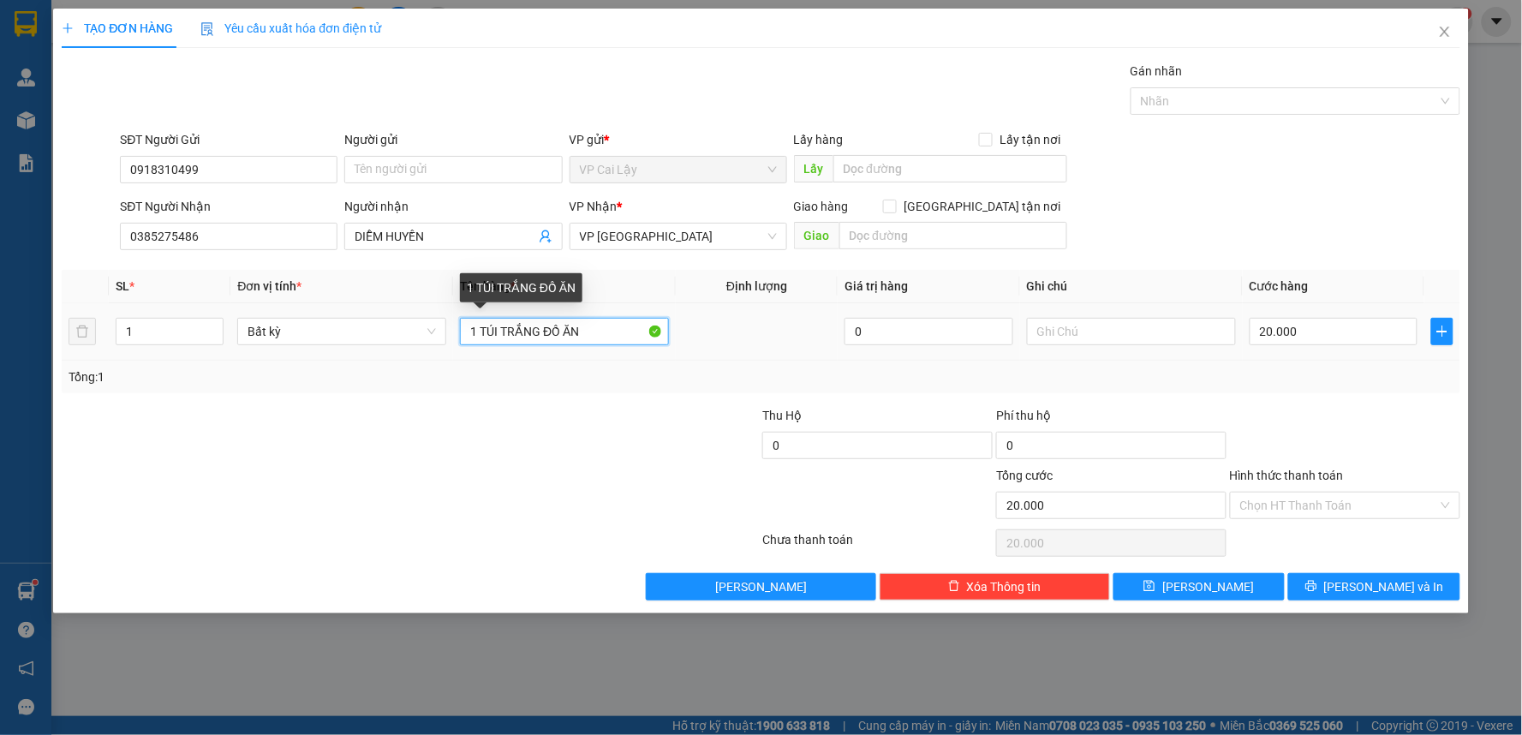
click at [541, 332] on input "1 TÚI TRẮNG ĐỒ ĂN" at bounding box center [564, 331] width 209 height 27
type input "1 TÚI xanh ĐỒ ĂN"
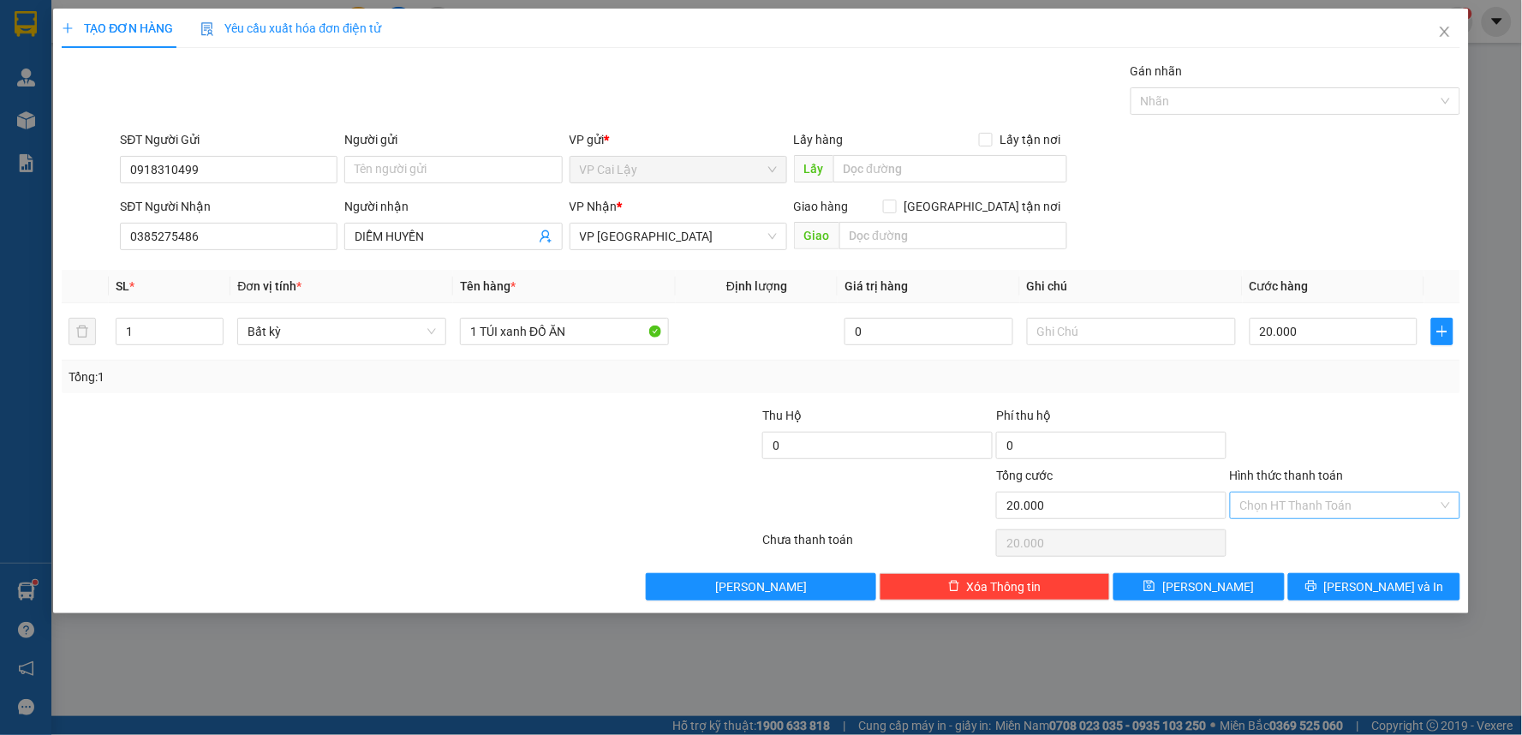
drag, startPoint x: 1374, startPoint y: 456, endPoint x: 1366, endPoint y: 492, distance: 36.8
click at [1373, 456] on div at bounding box center [1345, 436] width 234 height 60
drag, startPoint x: 1365, startPoint y: 495, endPoint x: 1360, endPoint y: 514, distance: 19.5
click at [1364, 501] on input "Hình thức thanh toán" at bounding box center [1339, 506] width 198 height 26
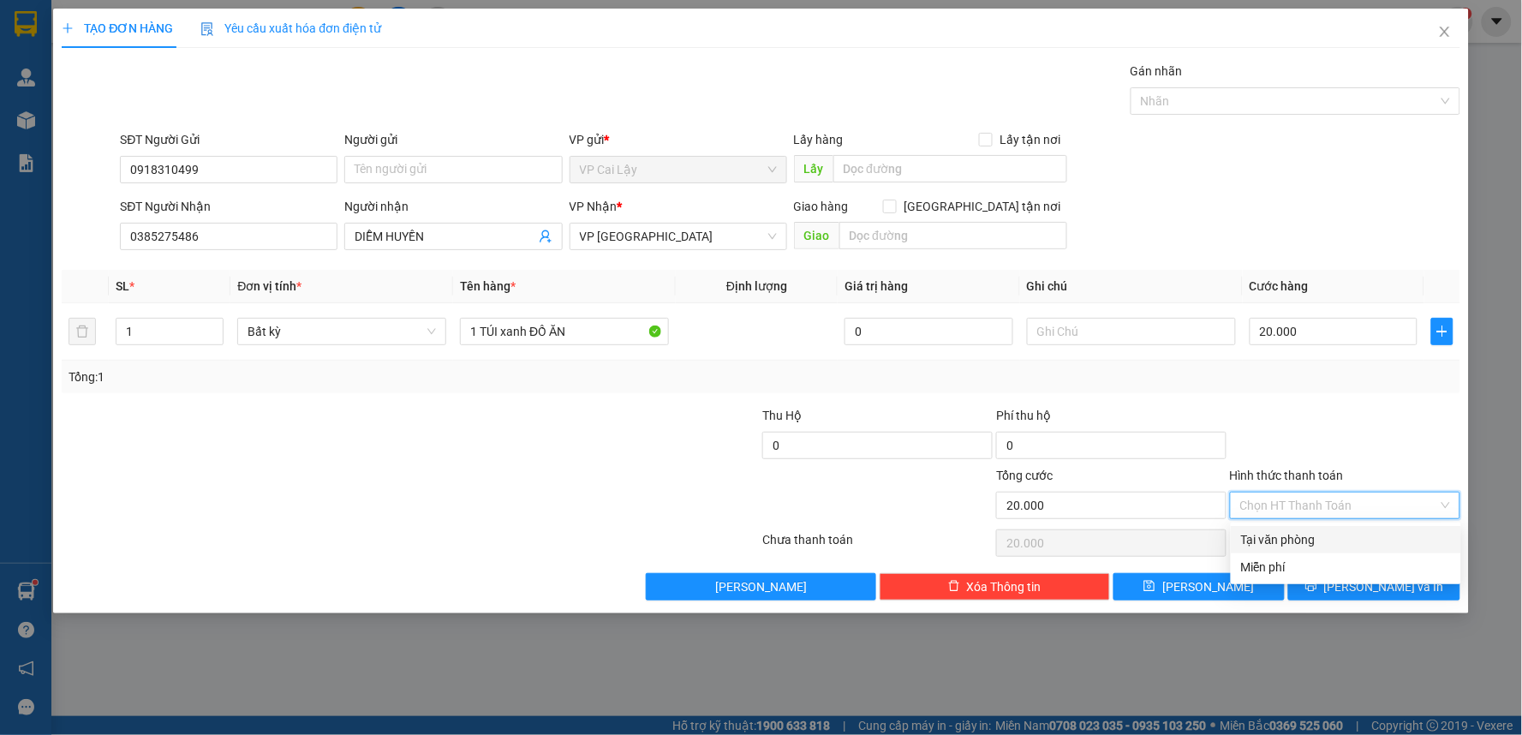
drag, startPoint x: 1359, startPoint y: 537, endPoint x: 1417, endPoint y: 519, distance: 60.1
click at [1380, 535] on div "Tại văn phòng" at bounding box center [1346, 539] width 210 height 19
type input "0"
drag, startPoint x: 1429, startPoint y: 415, endPoint x: 1399, endPoint y: 510, distance: 99.7
click at [1425, 420] on div at bounding box center [1345, 436] width 234 height 60
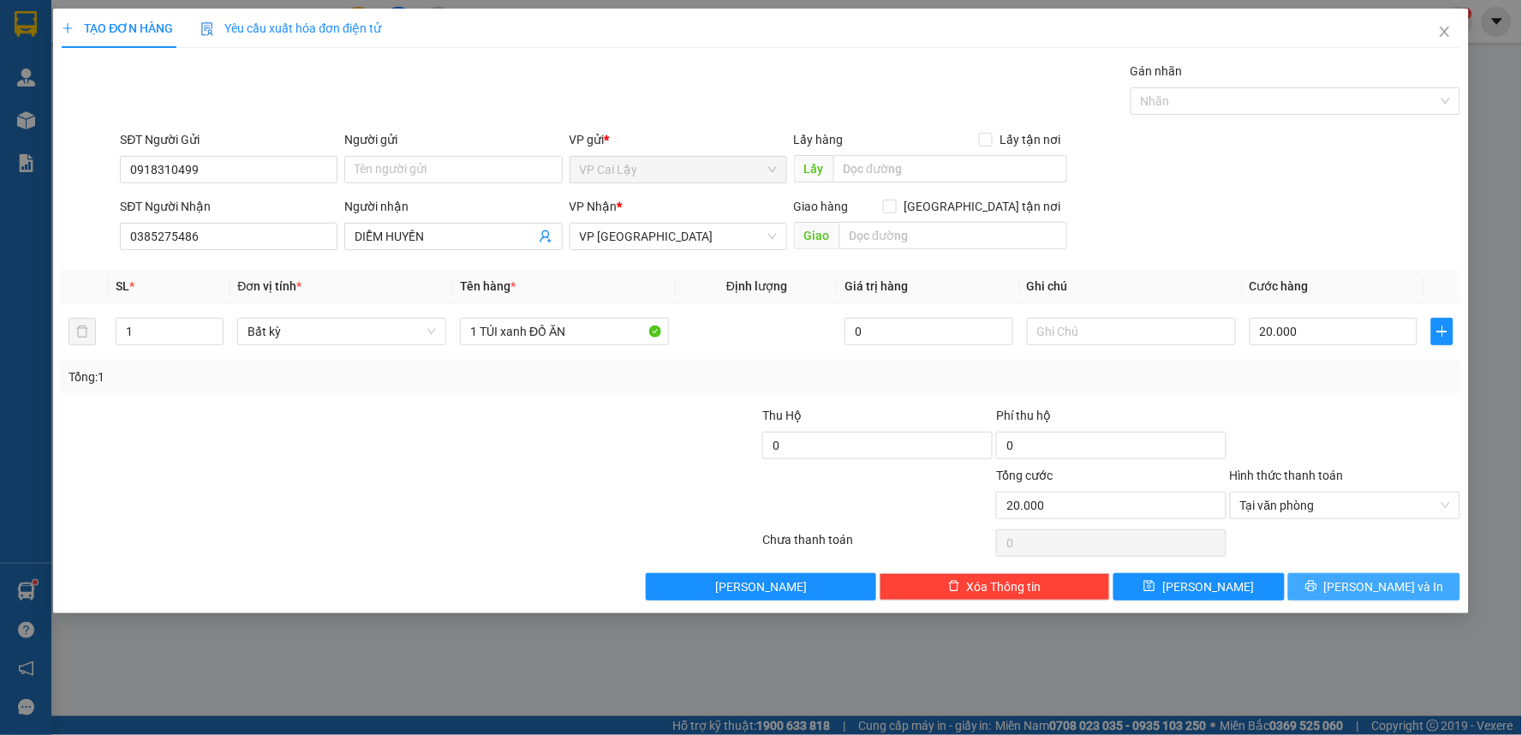
click at [1382, 579] on span "[PERSON_NAME] và In" at bounding box center [1384, 586] width 120 height 19
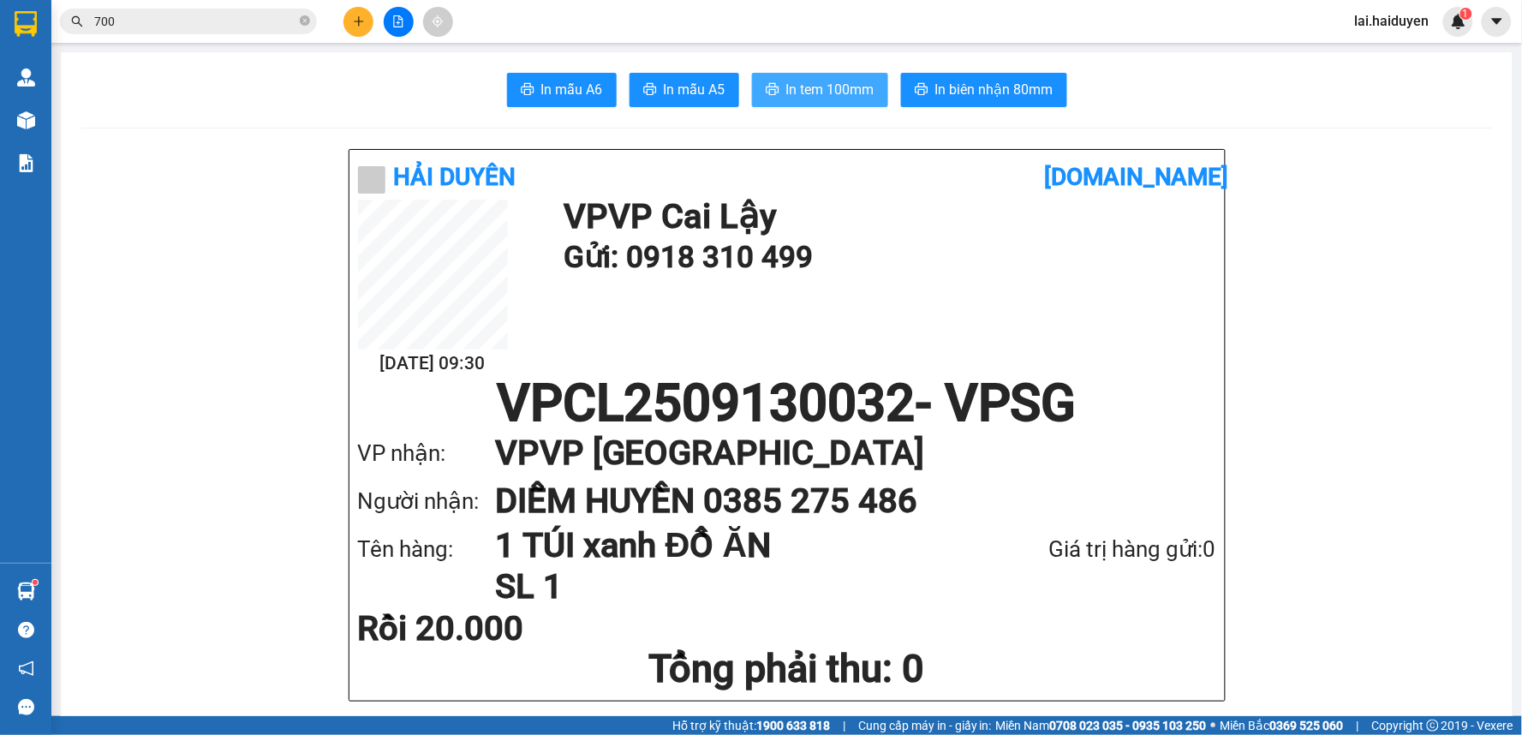
click at [816, 75] on button "In tem 100mm" at bounding box center [820, 90] width 136 height 34
click at [347, 19] on button at bounding box center [359, 22] width 30 height 30
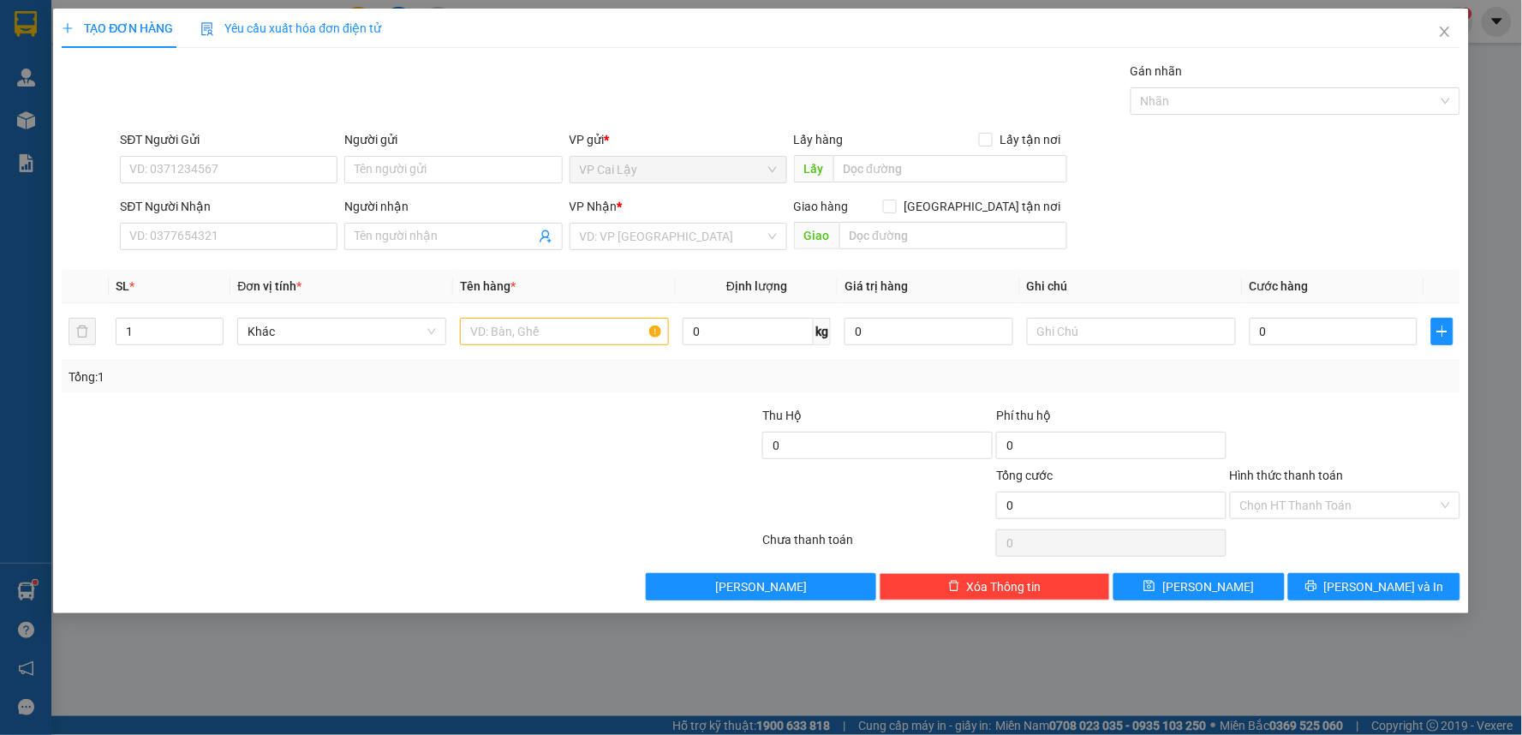
click at [242, 214] on div "SĐT Người Nhận" at bounding box center [229, 206] width 218 height 19
click at [242, 223] on input "SĐT Người Nhận" at bounding box center [229, 236] width 218 height 27
click at [244, 233] on input "SĐT Người Nhận" at bounding box center [229, 236] width 218 height 27
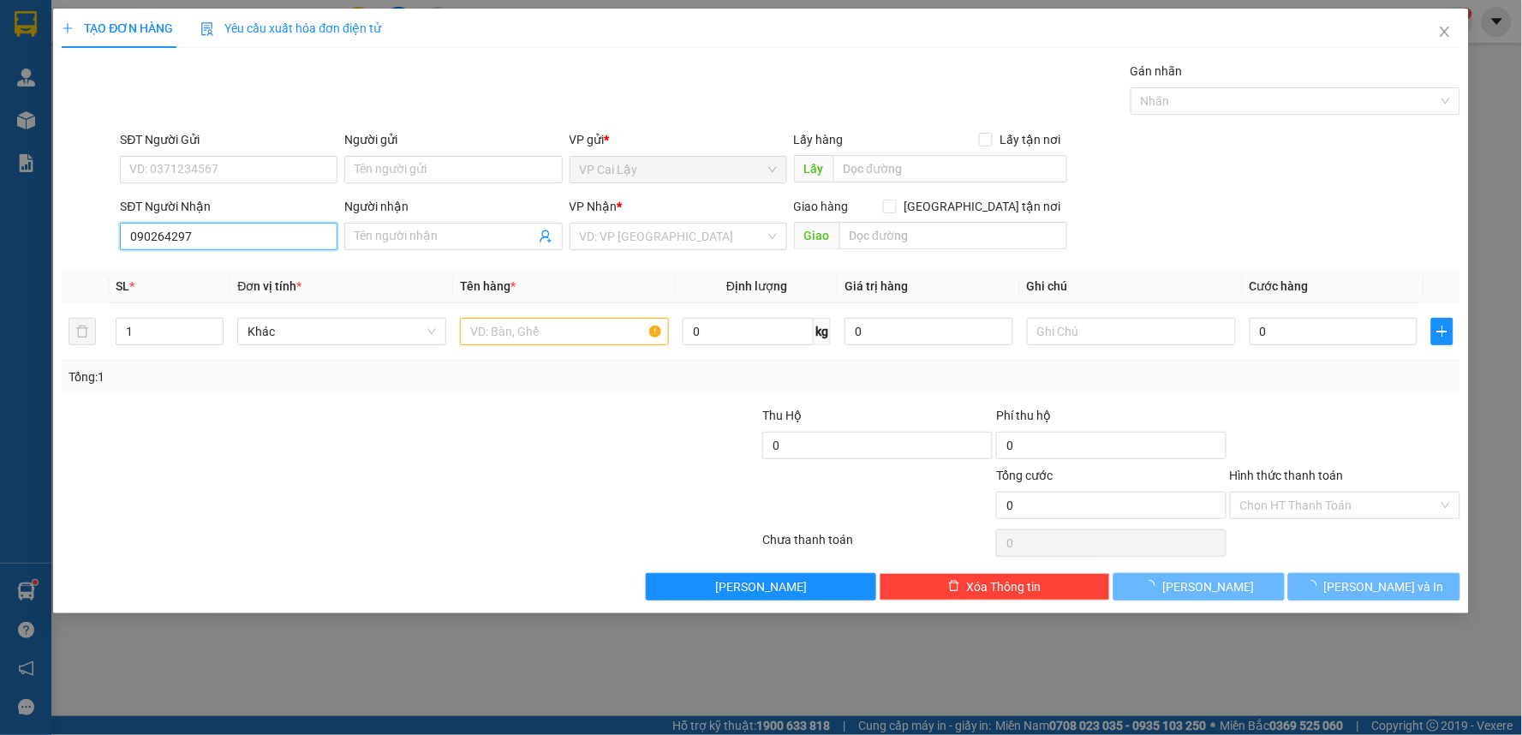
type input "0902642978"
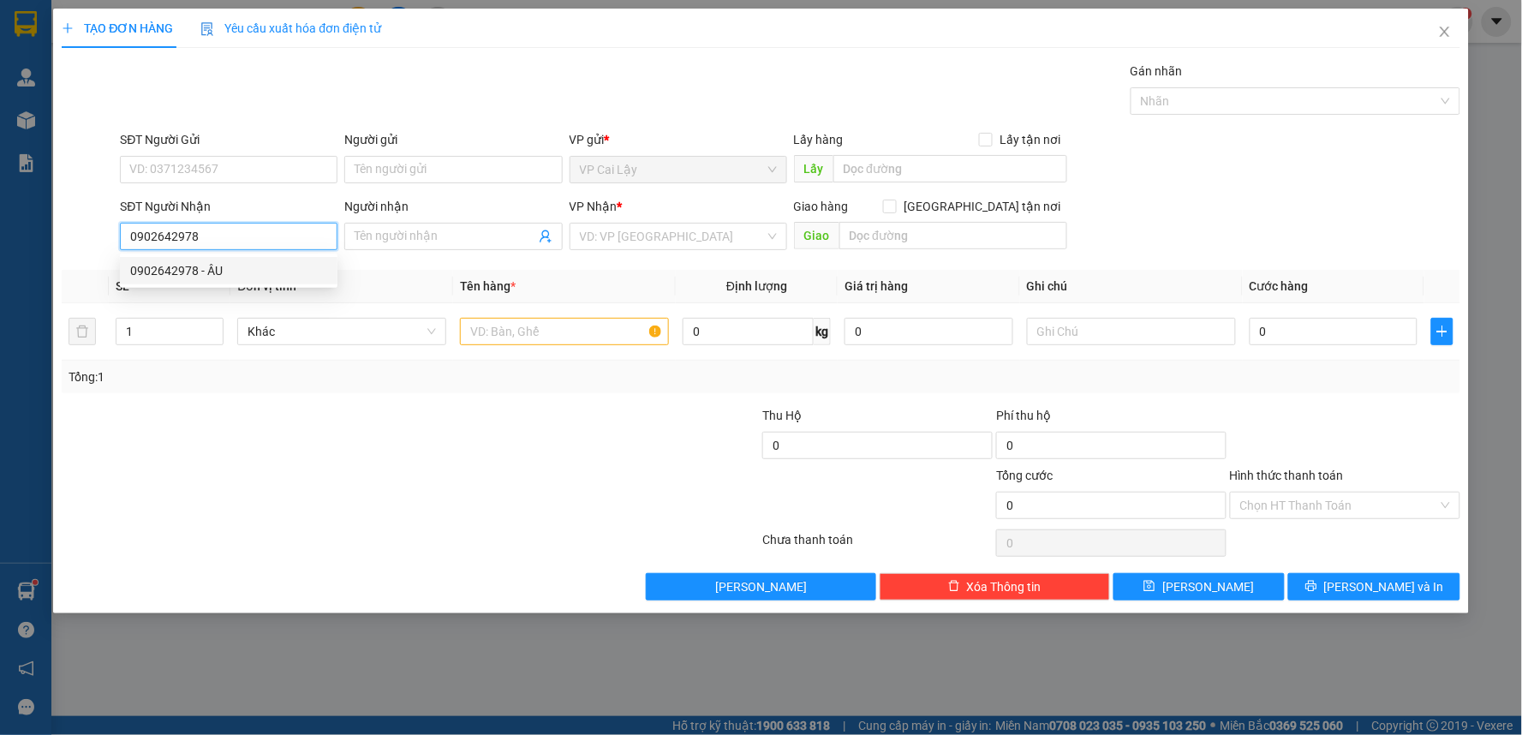
click at [283, 272] on div "0902642978 - ÂU" at bounding box center [228, 270] width 197 height 19
type input "ÂU"
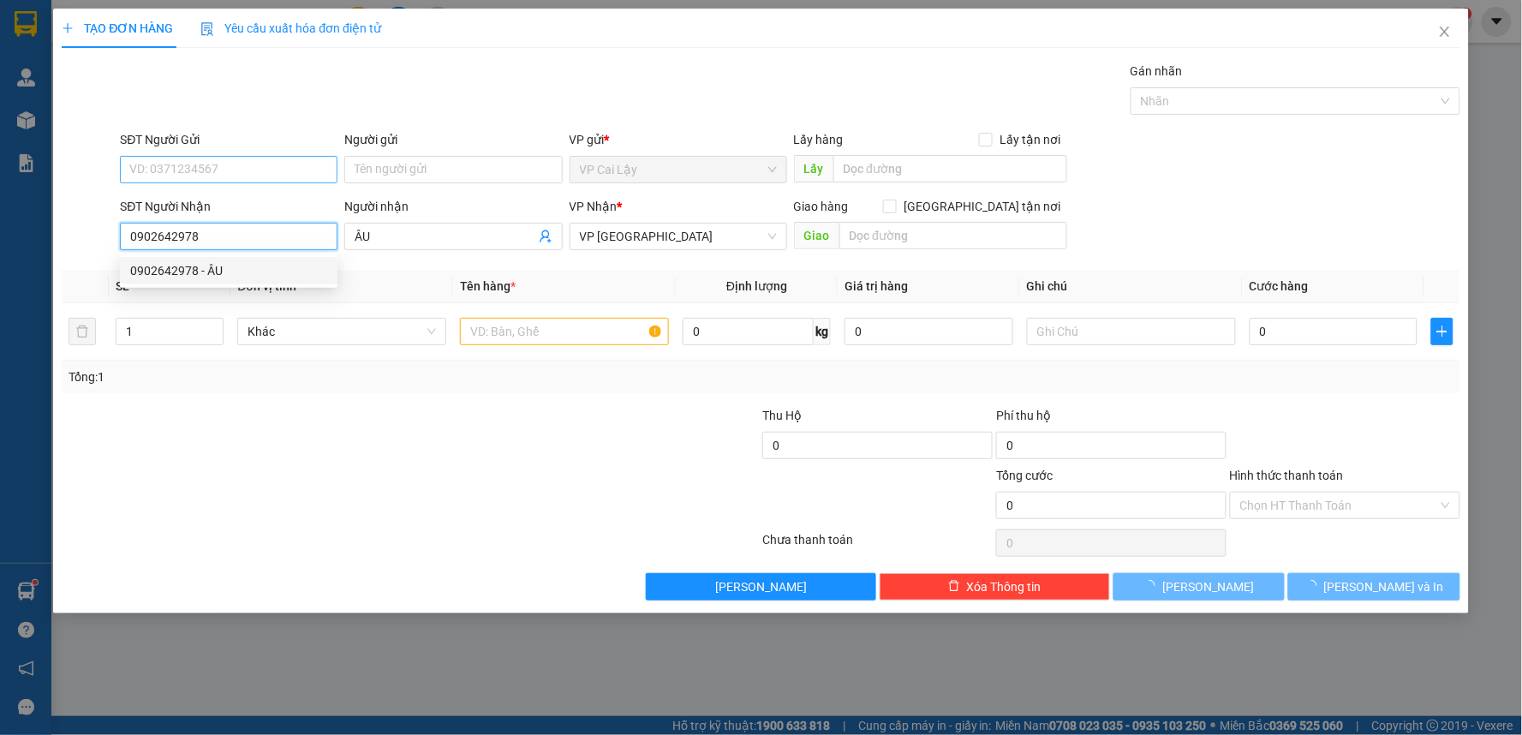
type input "30.000"
type input "0902642978"
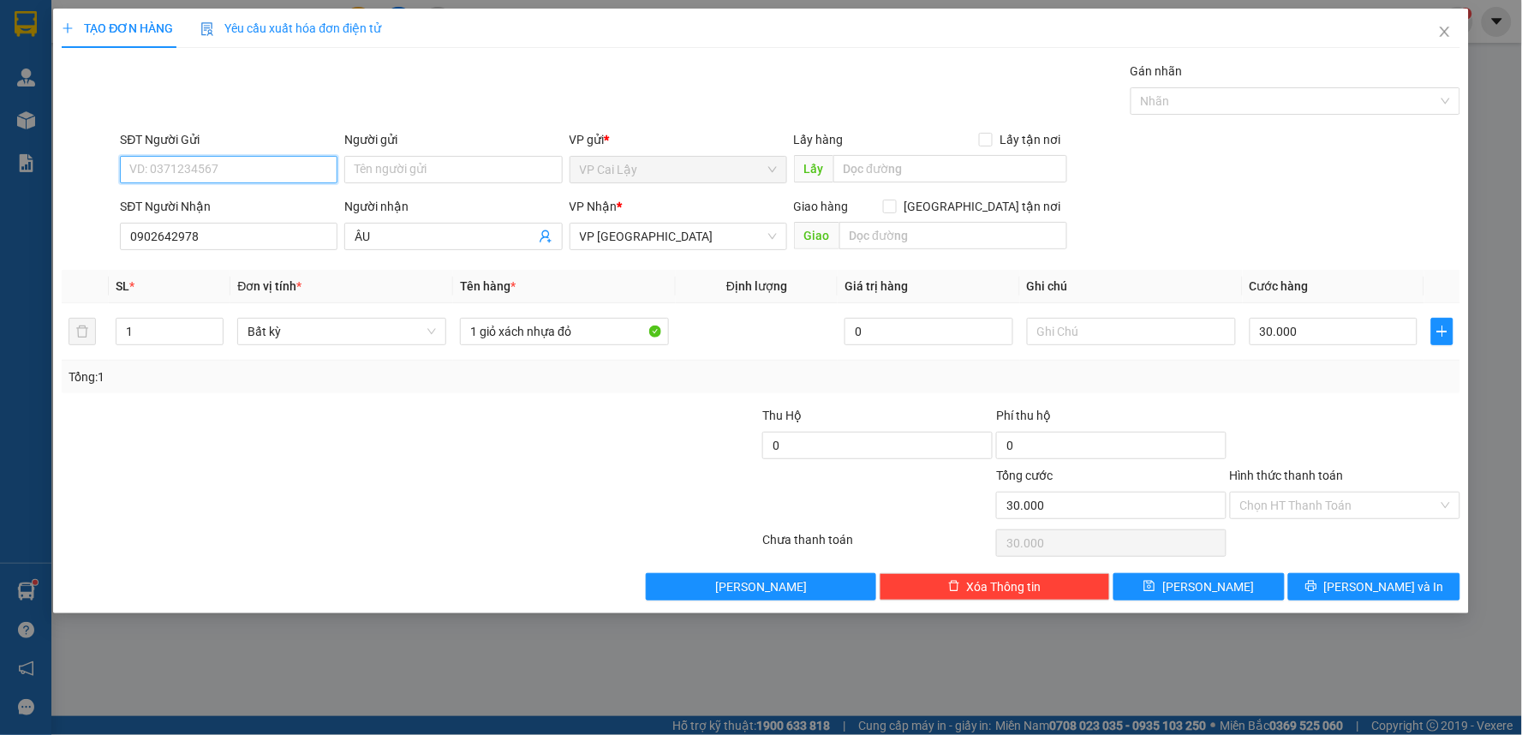
click at [263, 168] on input "SĐT Người Gửi" at bounding box center [229, 169] width 218 height 27
click at [281, 165] on input "SĐT Người Gửi" at bounding box center [229, 169] width 218 height 27
click at [266, 209] on div "0937775563 - CÔ 3" at bounding box center [228, 203] width 197 height 19
type input "0937775563"
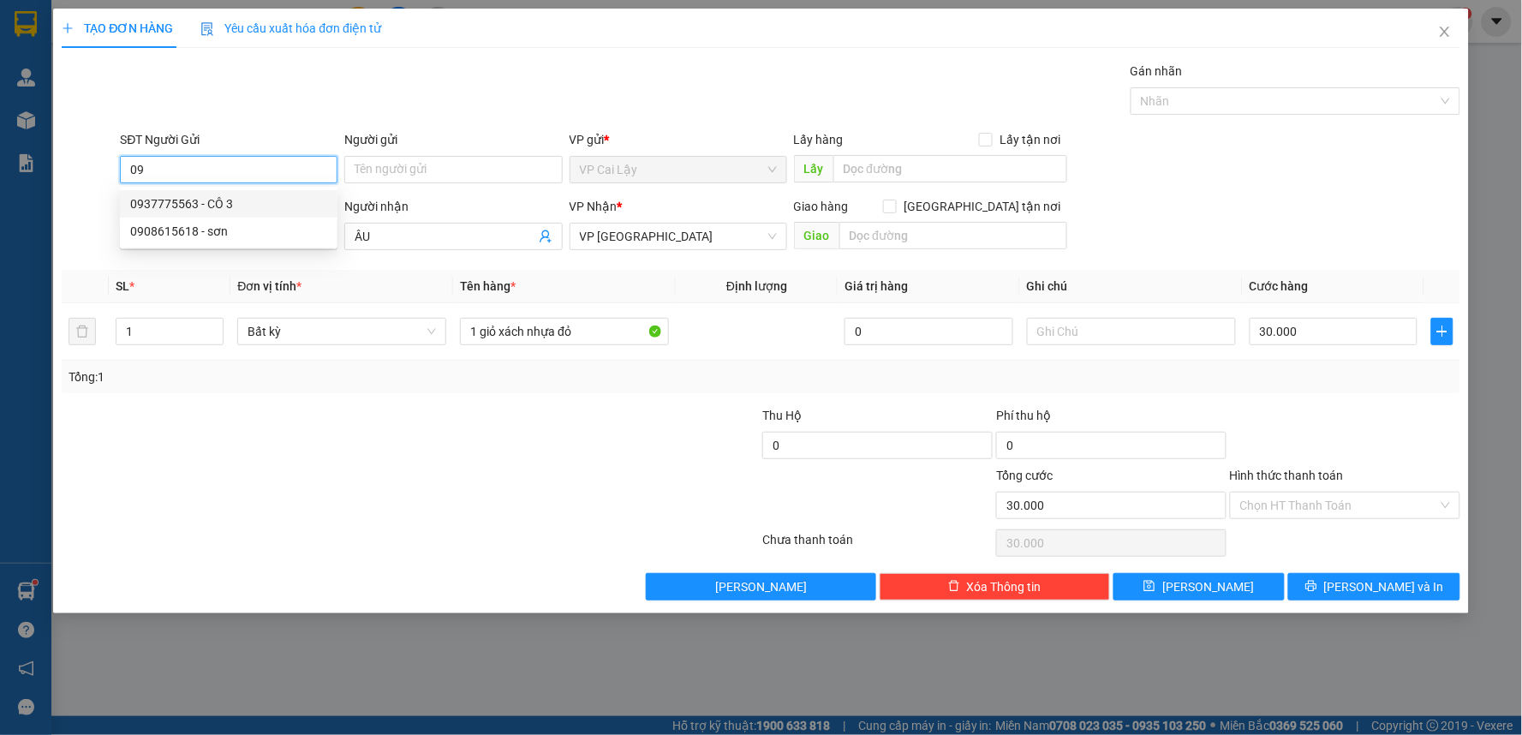
type input "CÔ 3"
type input "0937775563"
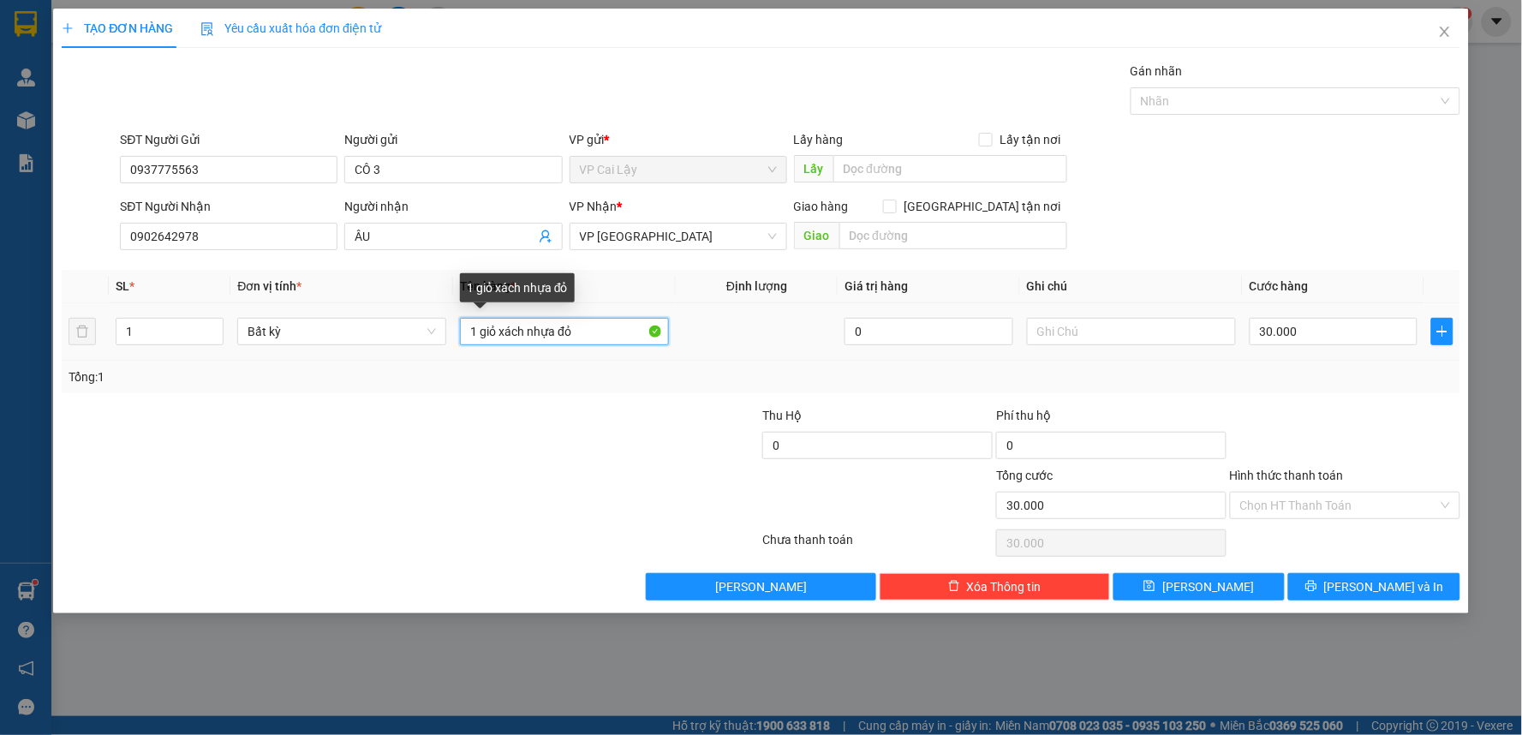
drag, startPoint x: 600, startPoint y: 330, endPoint x: 488, endPoint y: 317, distance: 113.0
click at [488, 317] on div "1 giỏ xách nhựa đỏ" at bounding box center [564, 331] width 209 height 34
type input "1 bao trắng bửi"
drag, startPoint x: 1309, startPoint y: 425, endPoint x: 1237, endPoint y: 408, distance: 74.0
click at [1309, 424] on div at bounding box center [1345, 436] width 234 height 60
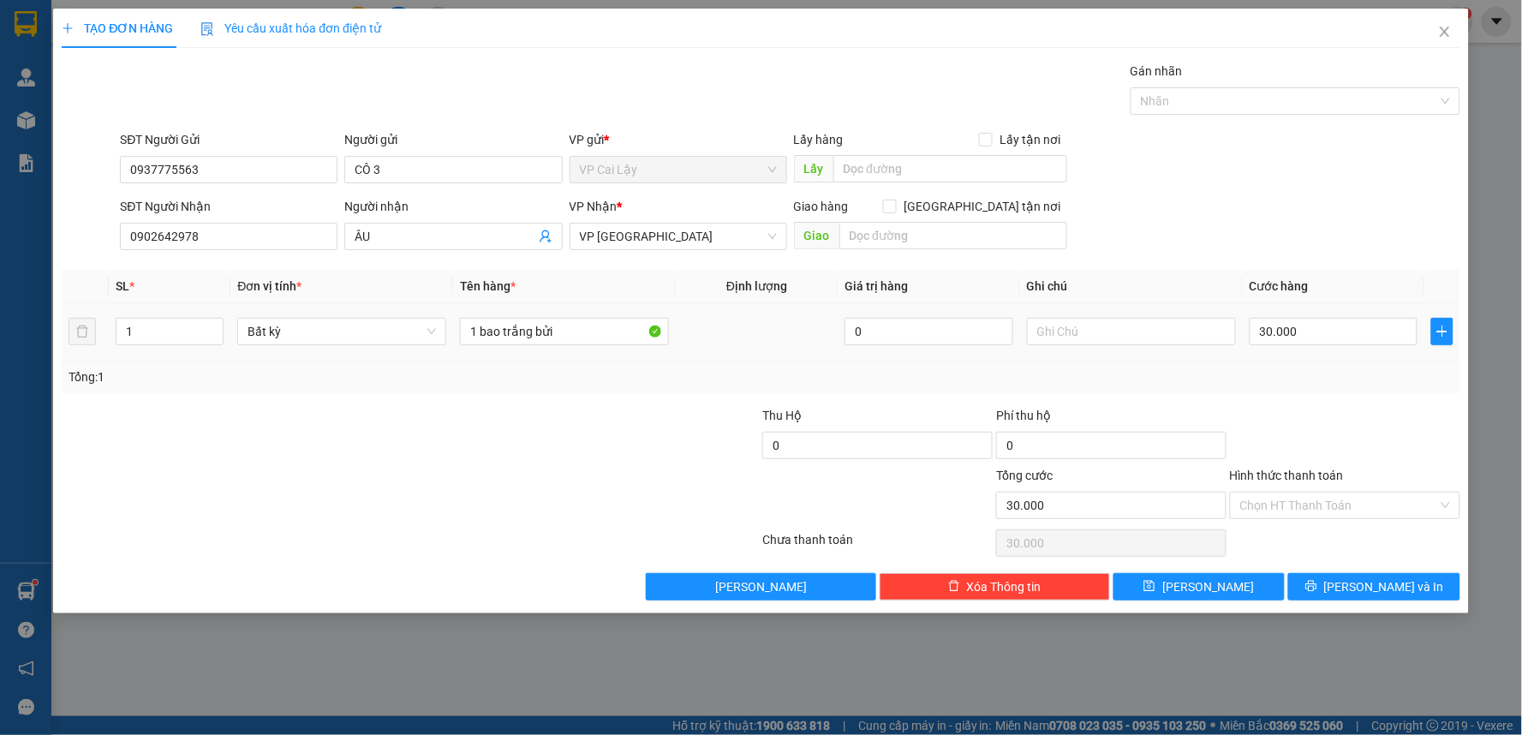
drag, startPoint x: 1377, startPoint y: 411, endPoint x: 1281, endPoint y: 353, distance: 113.0
click at [1360, 398] on div "Transit Pickup Surcharge Ids Transit Deliver Surcharge Ids Transit Deliver Surc…" at bounding box center [761, 331] width 1399 height 539
click at [1282, 338] on input "30.000" at bounding box center [1334, 331] width 169 height 27
type input "5"
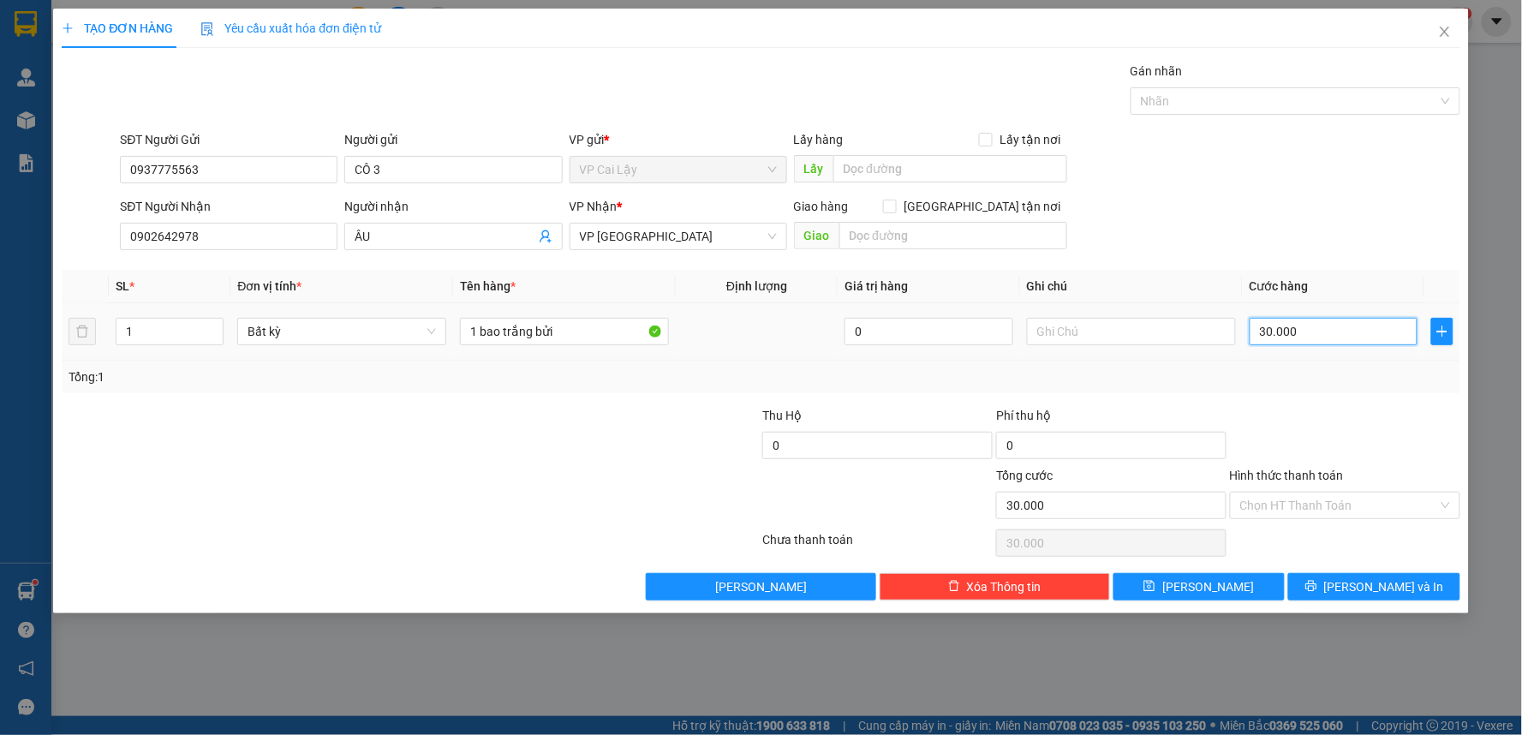
type input "5"
type input "50"
type input "50.000"
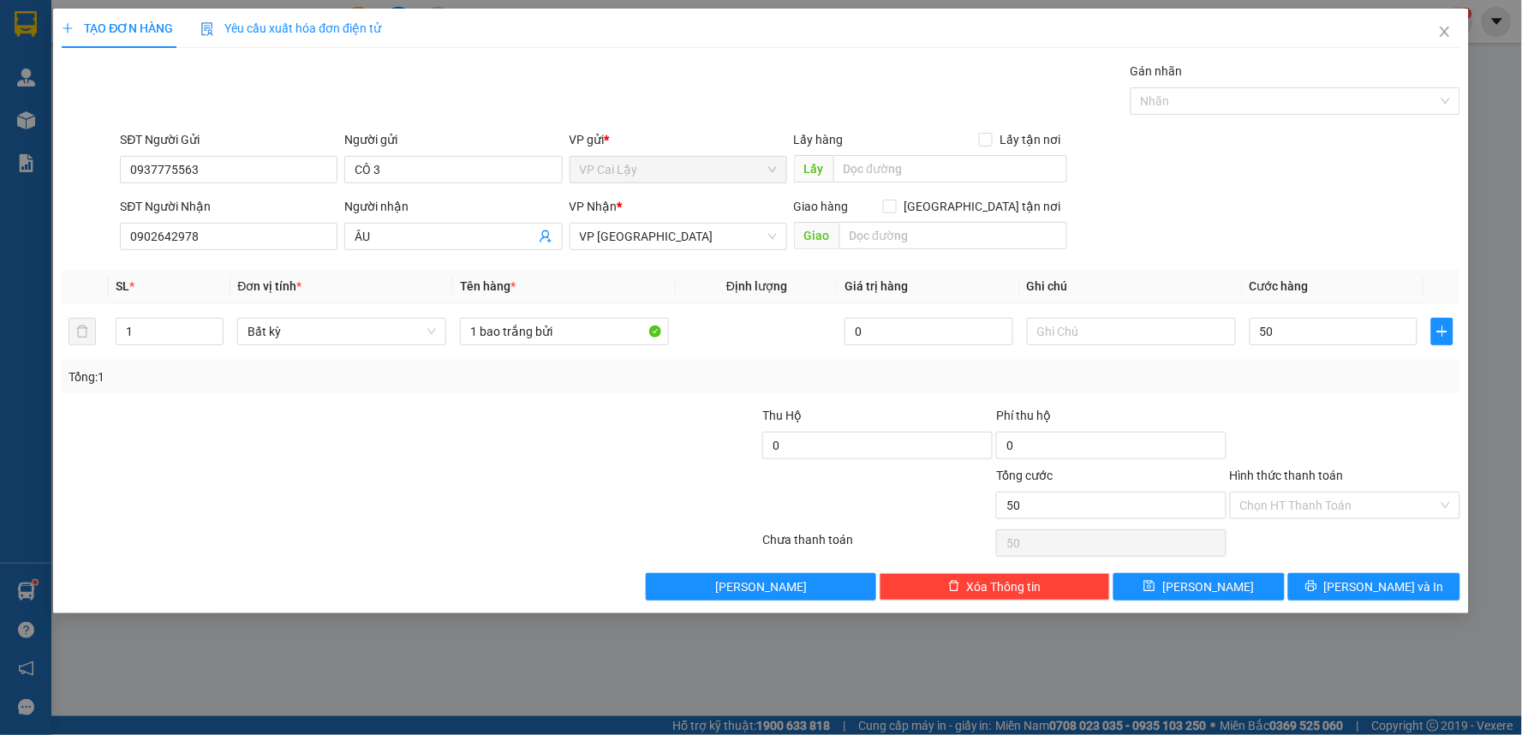
type input "50.000"
click at [1335, 426] on div at bounding box center [1345, 436] width 234 height 60
click at [1213, 596] on button "[PERSON_NAME]" at bounding box center [1200, 586] width 172 height 27
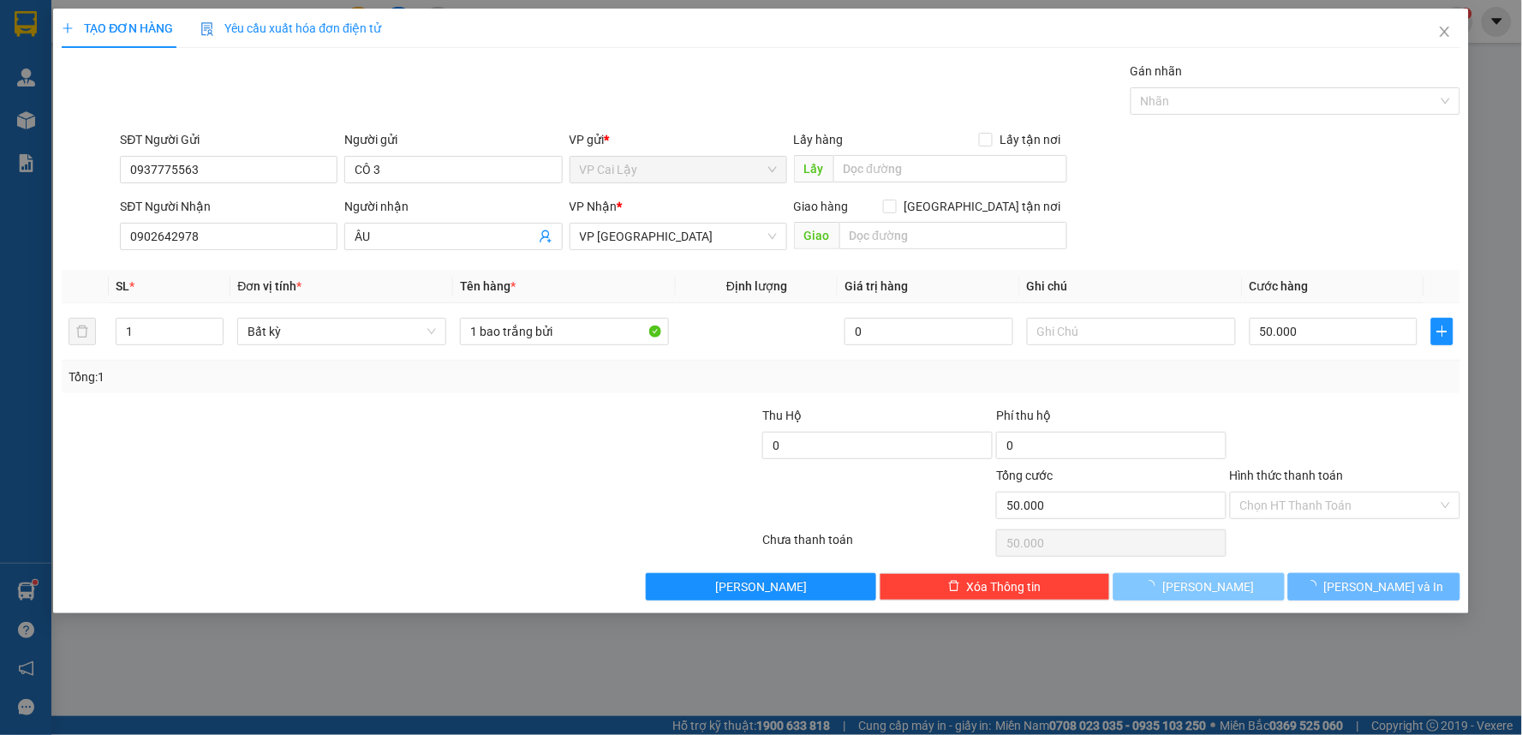
type input "0"
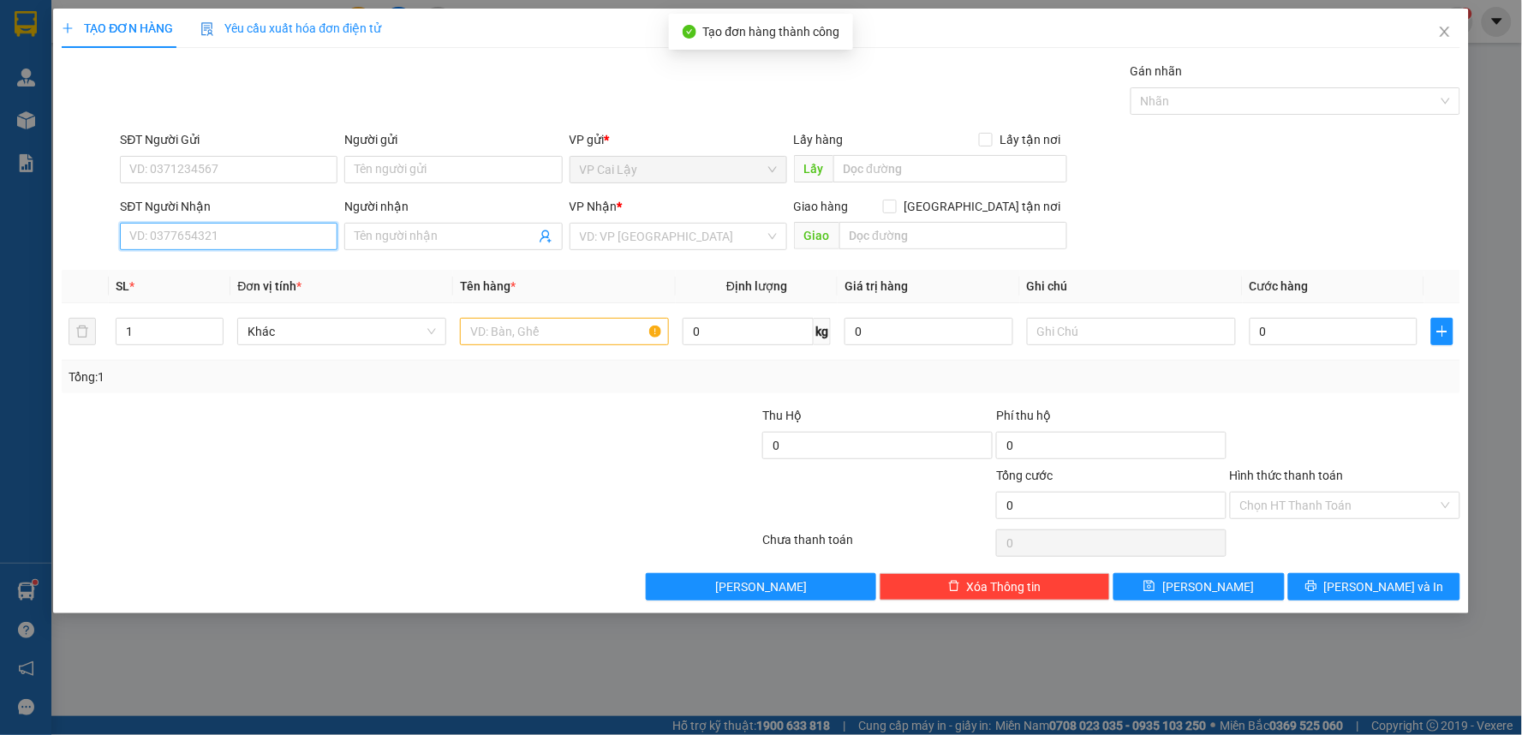
click at [223, 238] on input "SĐT Người Nhận" at bounding box center [229, 236] width 218 height 27
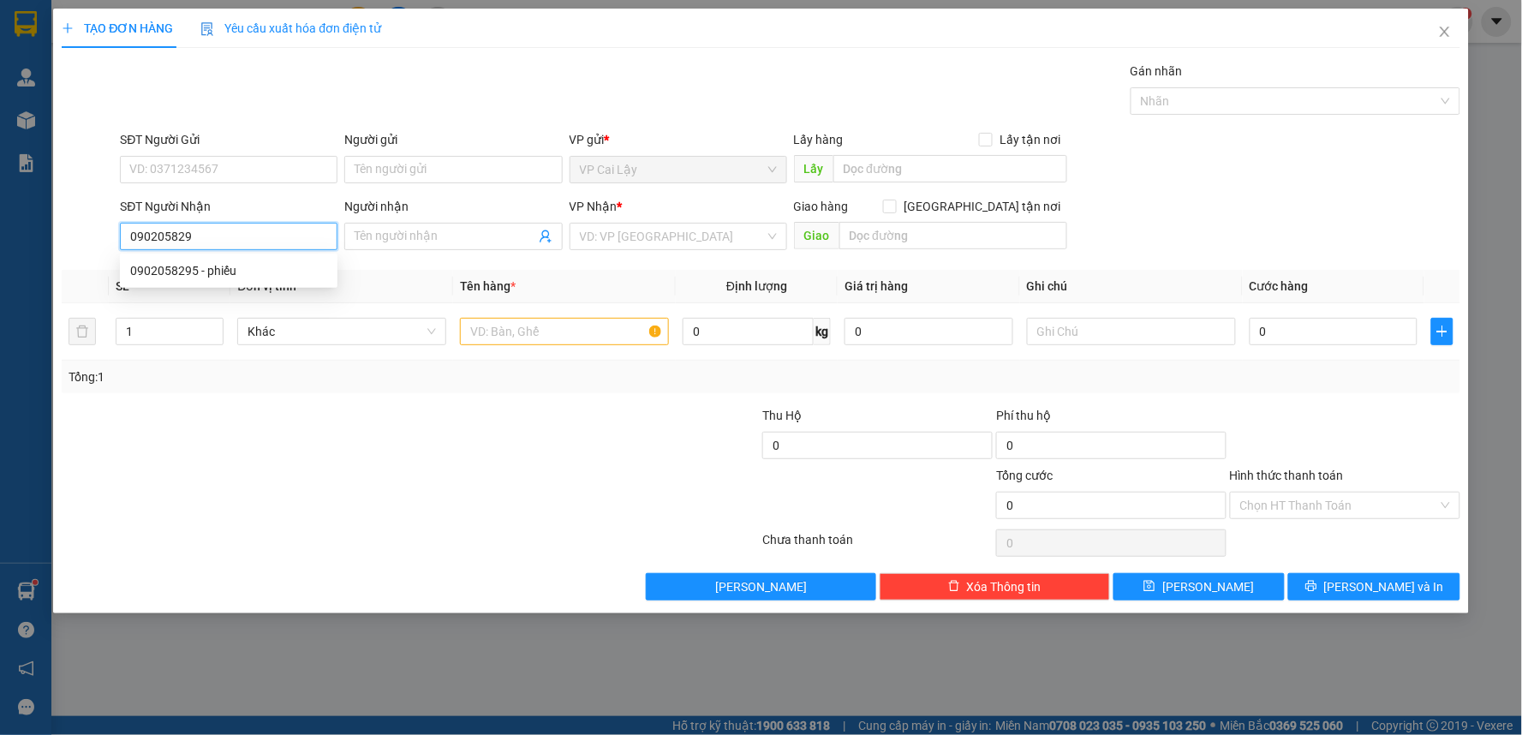
type input "0902058295"
drag, startPoint x: 315, startPoint y: 263, endPoint x: 269, endPoint y: 208, distance: 71.7
click at [314, 263] on div "0902058295 - phiếu" at bounding box center [228, 270] width 197 height 19
type input "phiếu"
type input "40.000"
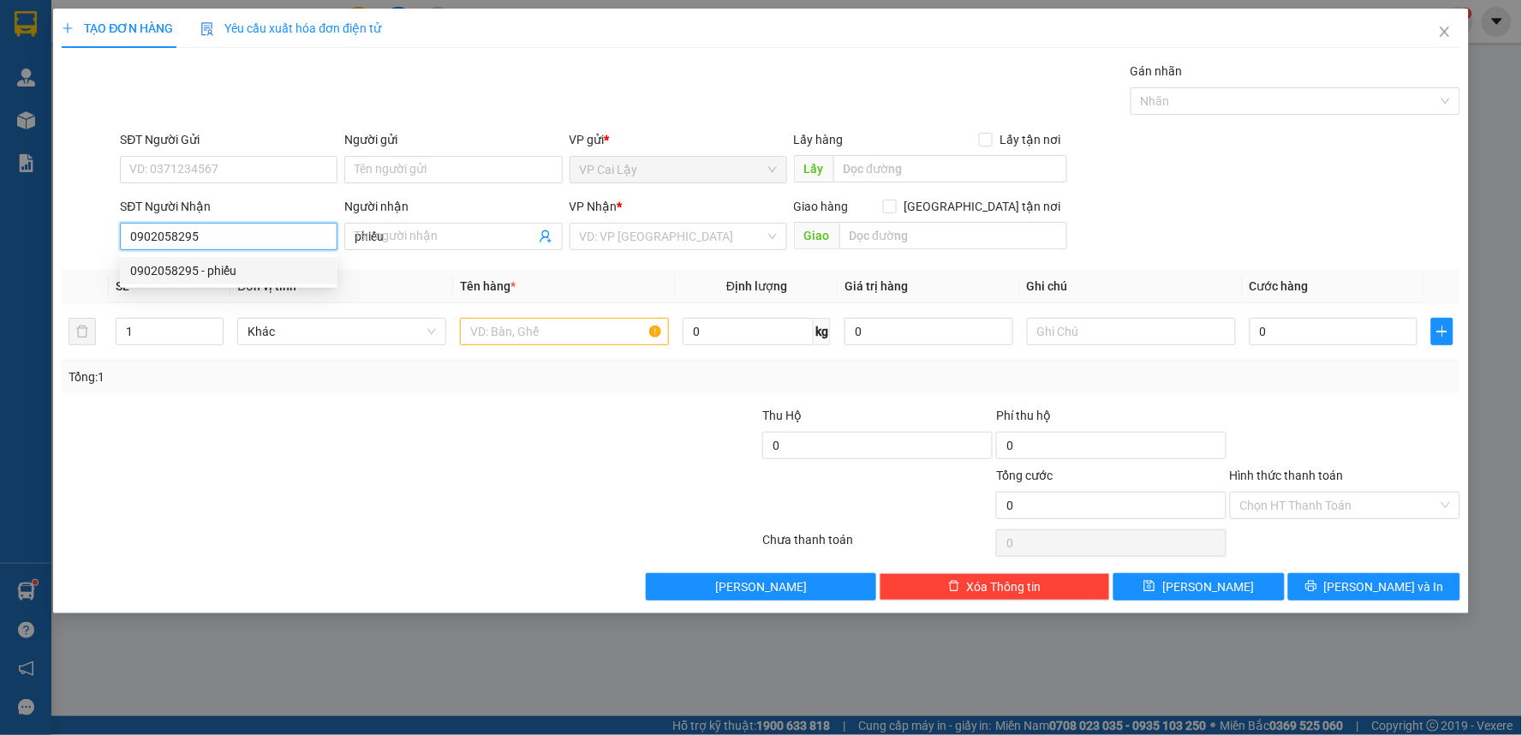
type input "40.000"
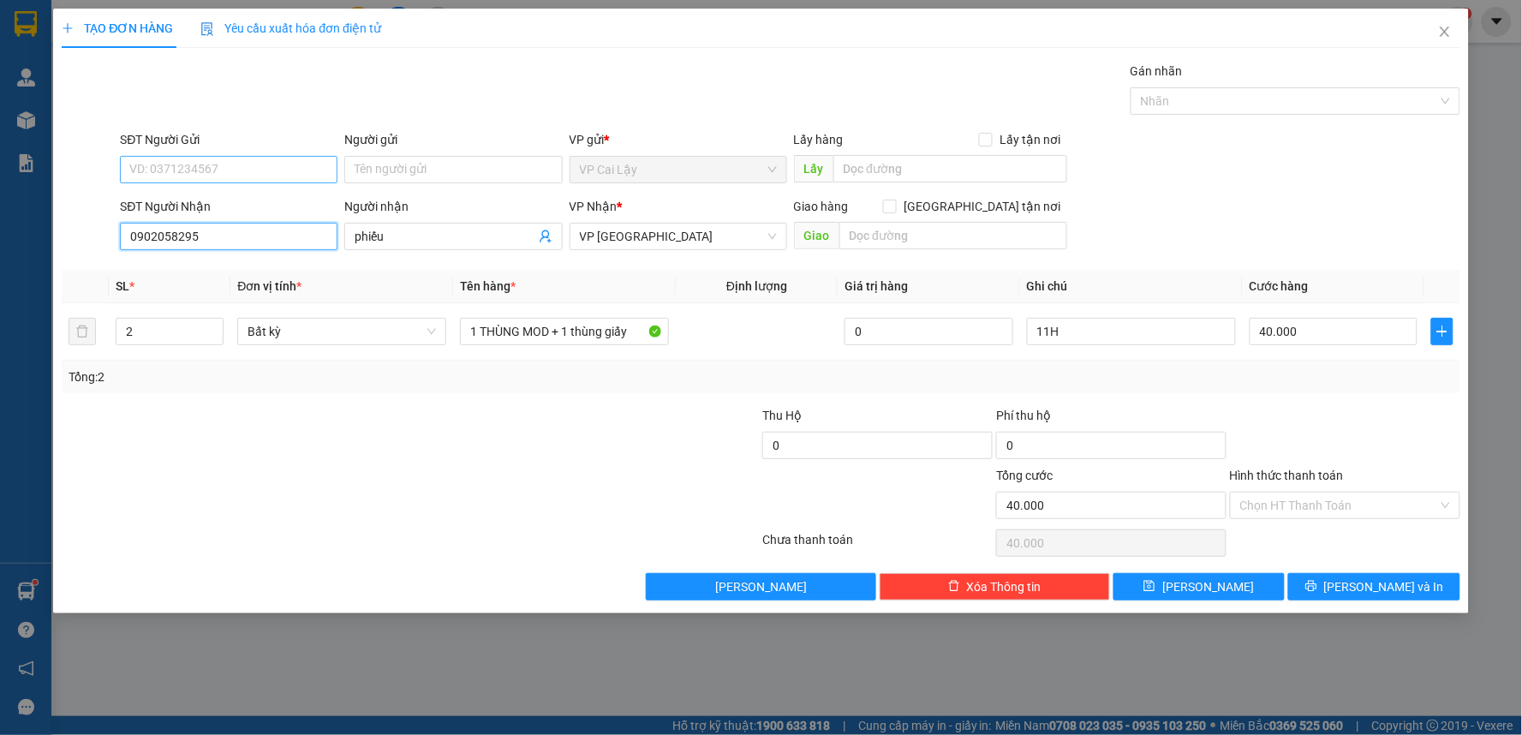
type input "0902058295"
click at [290, 181] on input "SĐT Người Gửi" at bounding box center [229, 169] width 218 height 27
click at [309, 200] on div "0386194237 - NHƯỜNG" at bounding box center [228, 203] width 197 height 19
type input "0386194237"
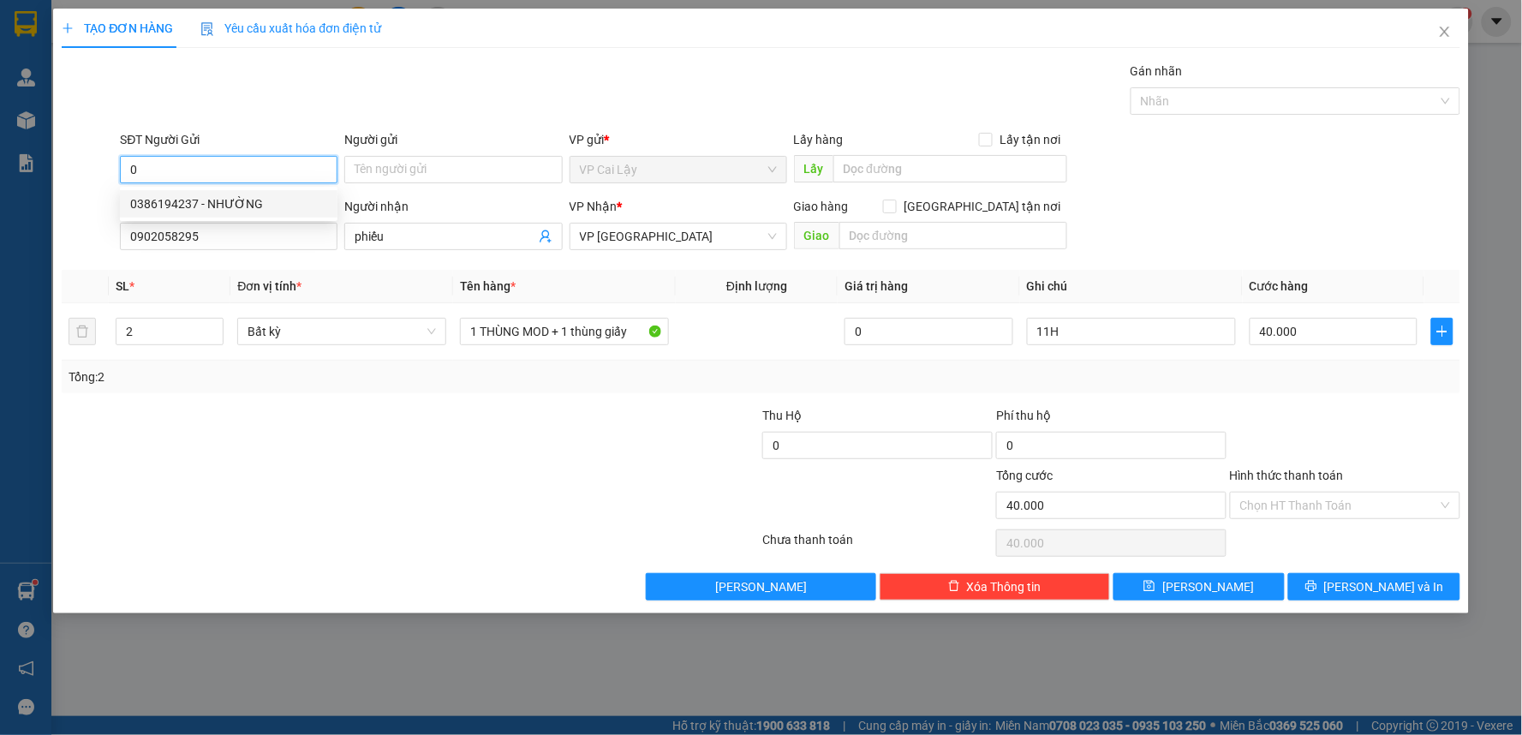
type input "NHƯỜNG"
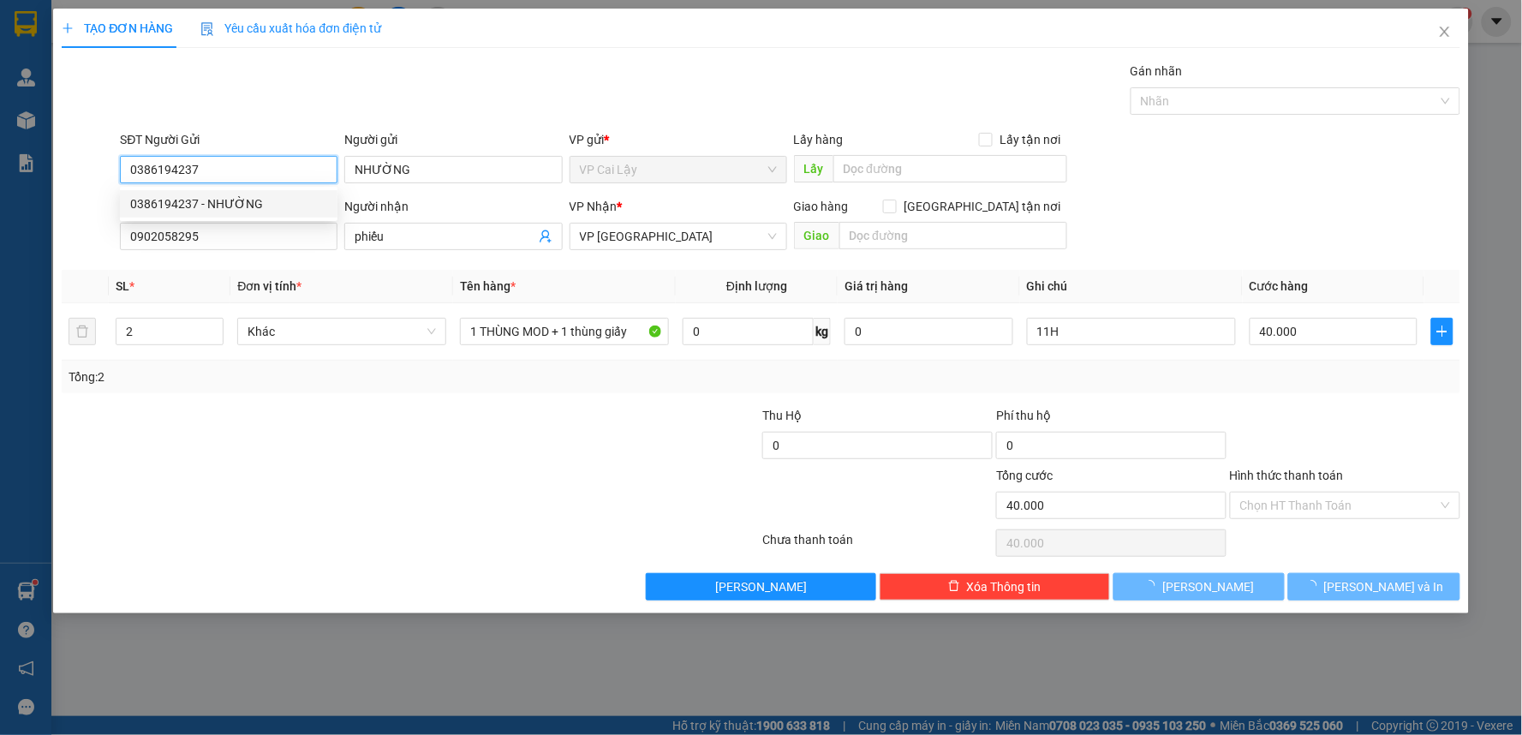
type input "0386194237"
click at [405, 466] on div at bounding box center [294, 496] width 468 height 60
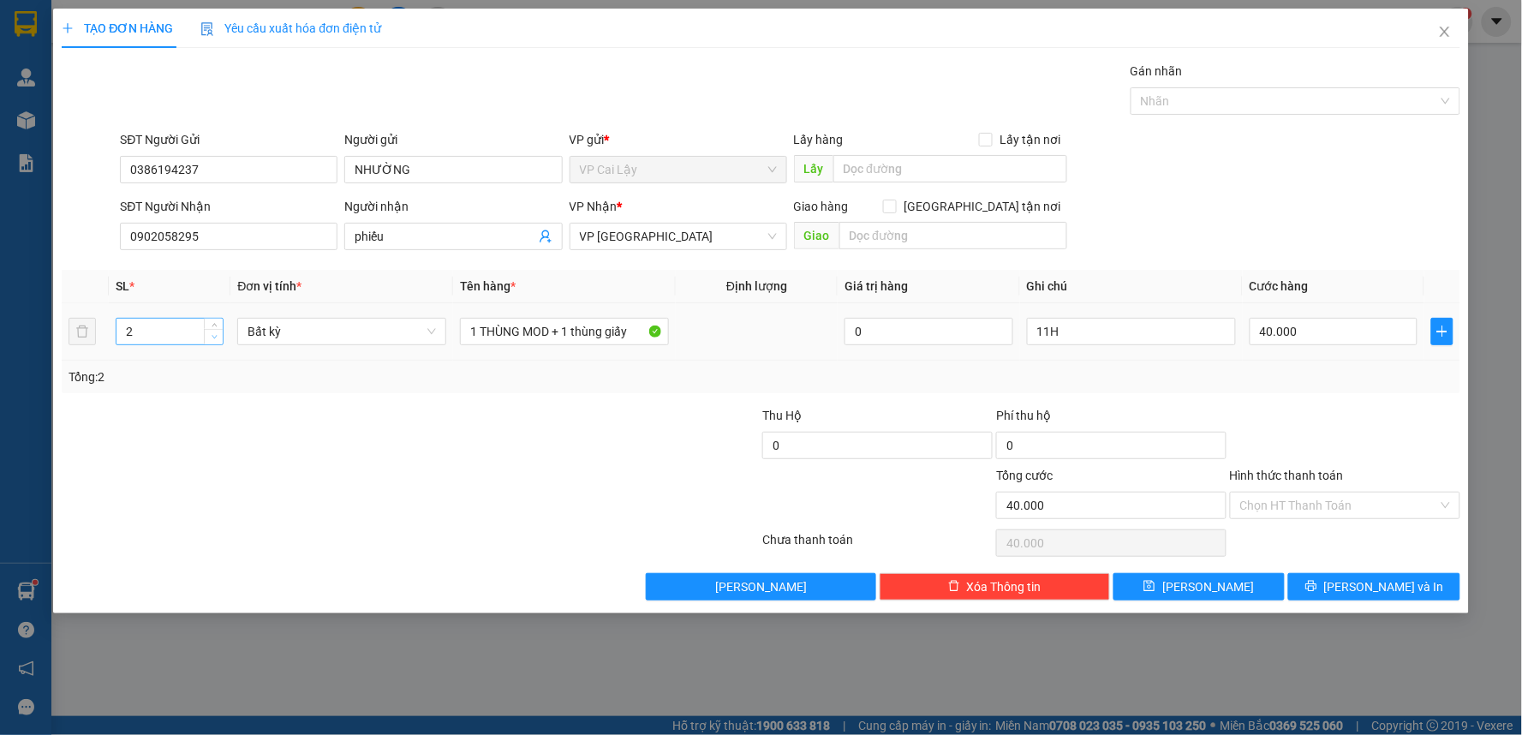
type input "1"
click at [218, 336] on span "down" at bounding box center [214, 337] width 10 height 10
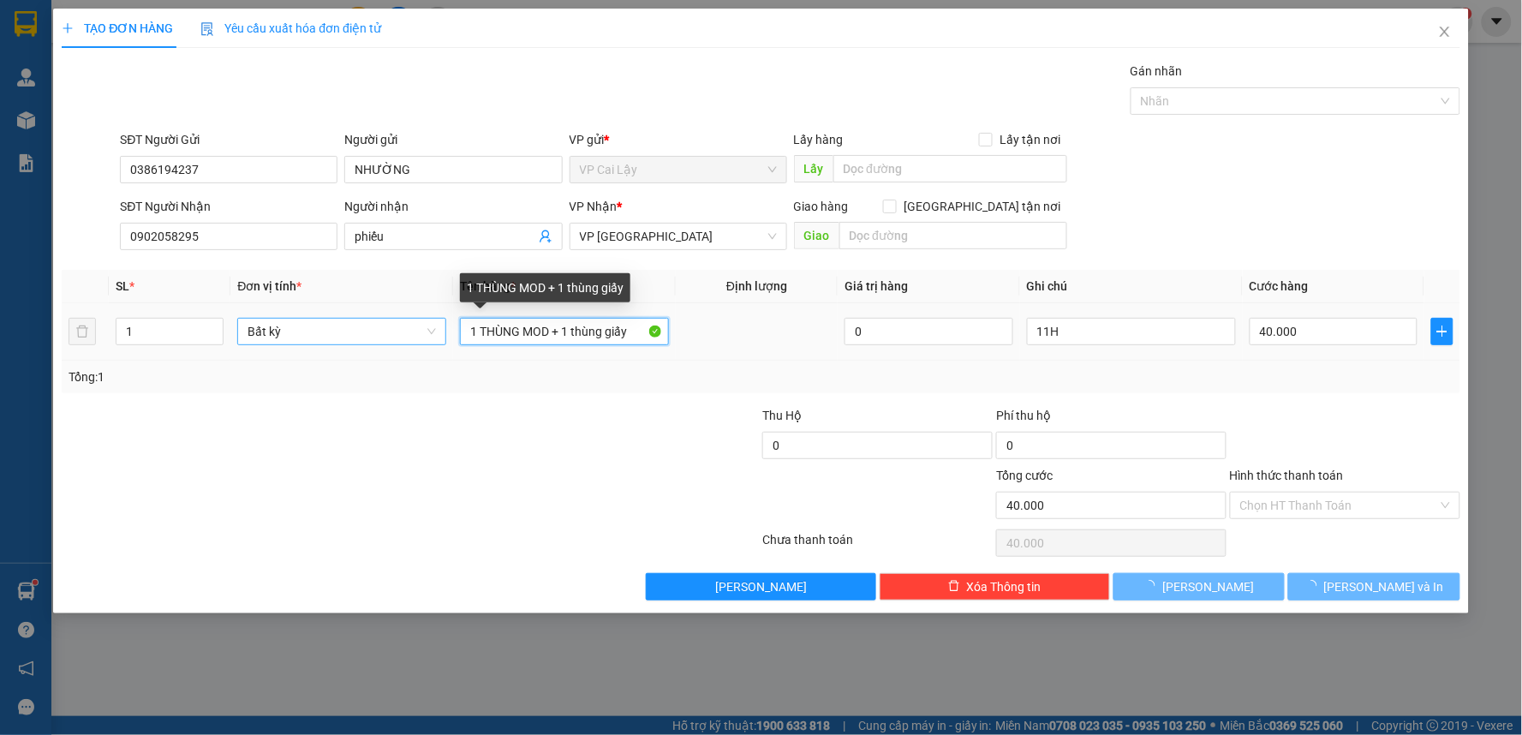
drag, startPoint x: 641, startPoint y: 336, endPoint x: 371, endPoint y: 327, distance: 270.0
click at [371, 327] on tr "1 Bất kỳ 1 THÙNG MOD + 1 thùng giấy 0 11H 40.000" at bounding box center [761, 331] width 1399 height 57
type input "0"
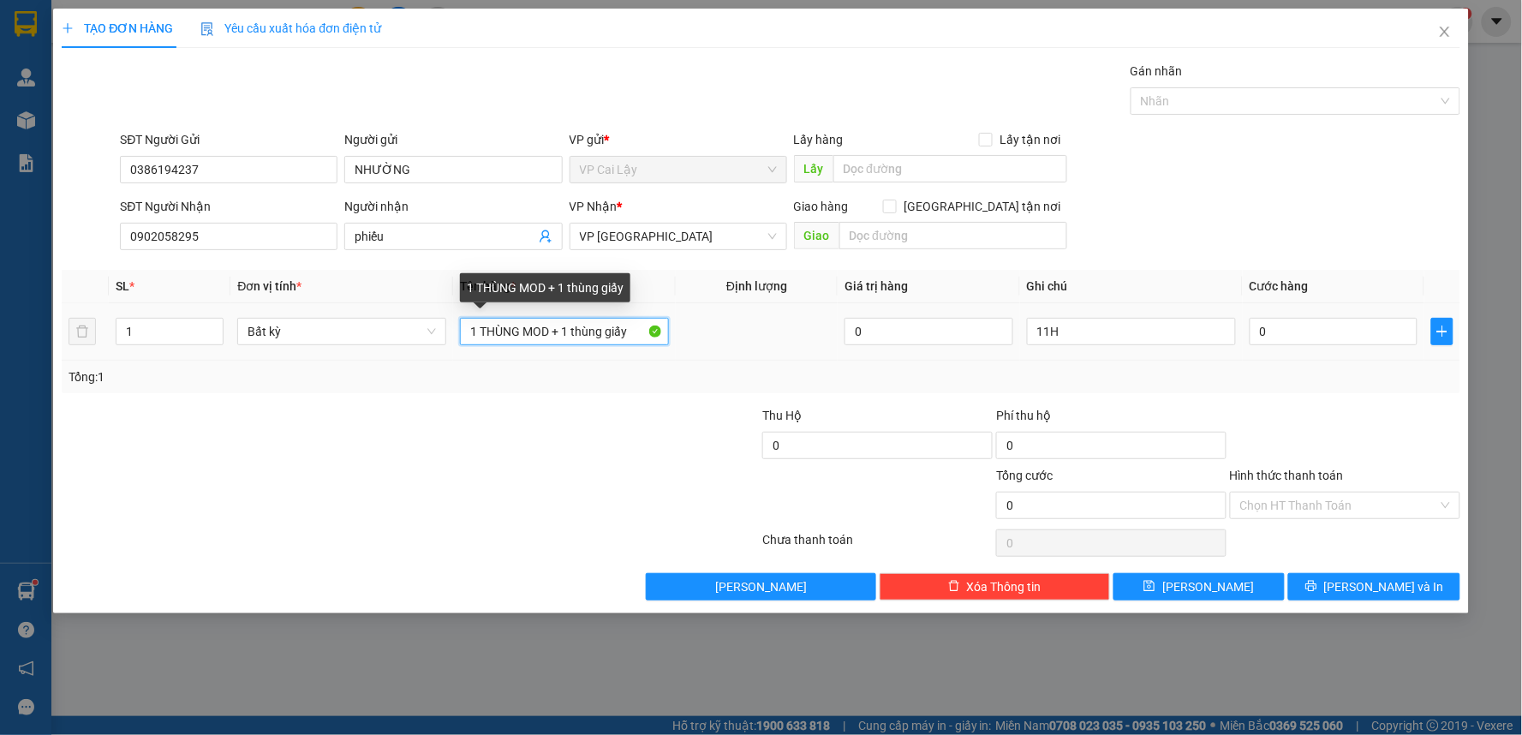
click at [637, 331] on input "1 THÙNG MOD + 1 thùng giấy" at bounding box center [564, 331] width 209 height 27
drag, startPoint x: 554, startPoint y: 332, endPoint x: 734, endPoint y: 351, distance: 181.0
click at [734, 351] on tr "1 Bất kỳ 1 THÙNG MOD + 1 thùng giấy 0 11H 0" at bounding box center [761, 331] width 1399 height 57
type input "1 THÙNG MOD có kiện dán trên"
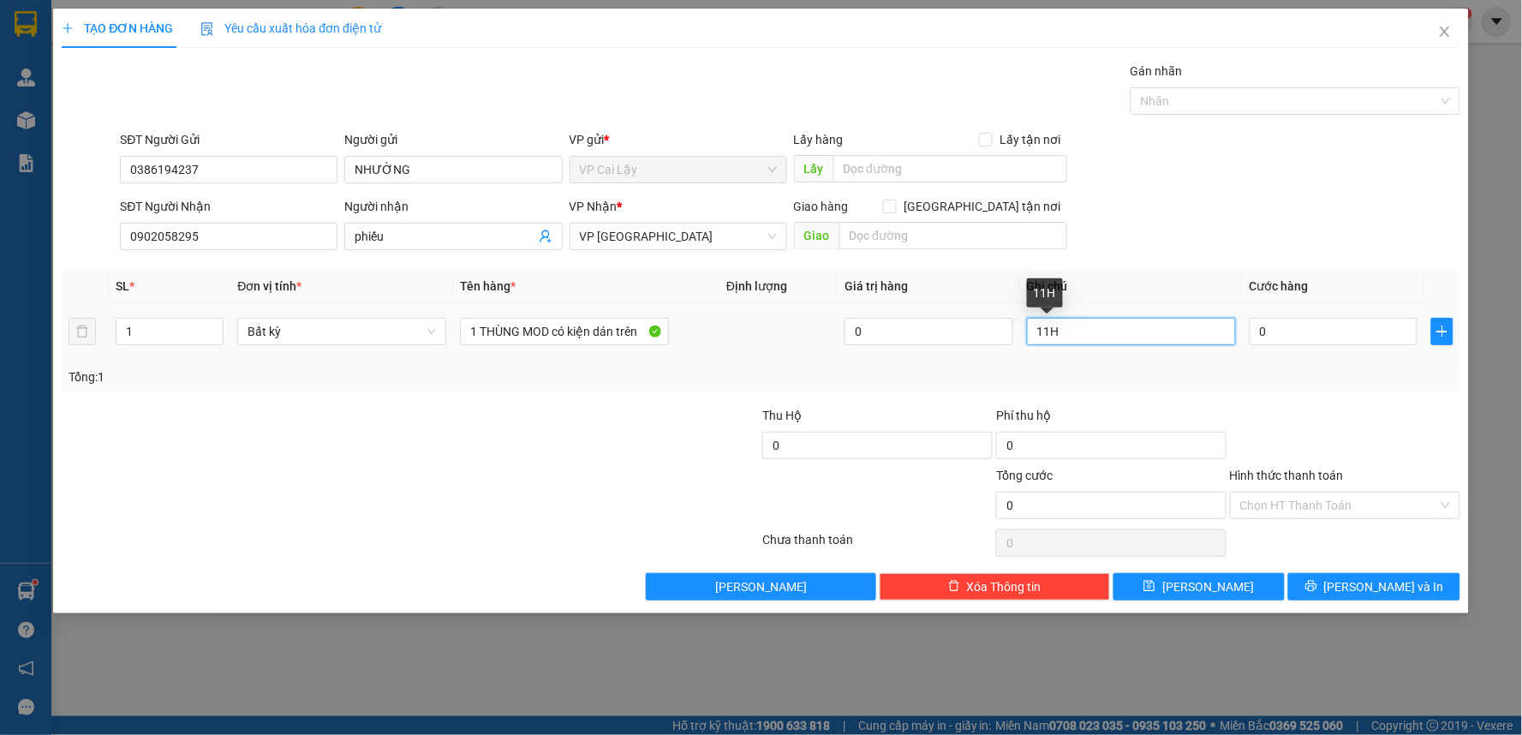
drag, startPoint x: 1013, startPoint y: 320, endPoint x: 977, endPoint y: 313, distance: 36.6
click at [977, 313] on tr "1 Bất kỳ 1 THÙNG MOD có kiện dán trên 0 11H 0" at bounding box center [761, 331] width 1399 height 57
click at [1345, 344] on input "0" at bounding box center [1334, 331] width 169 height 27
type input "2"
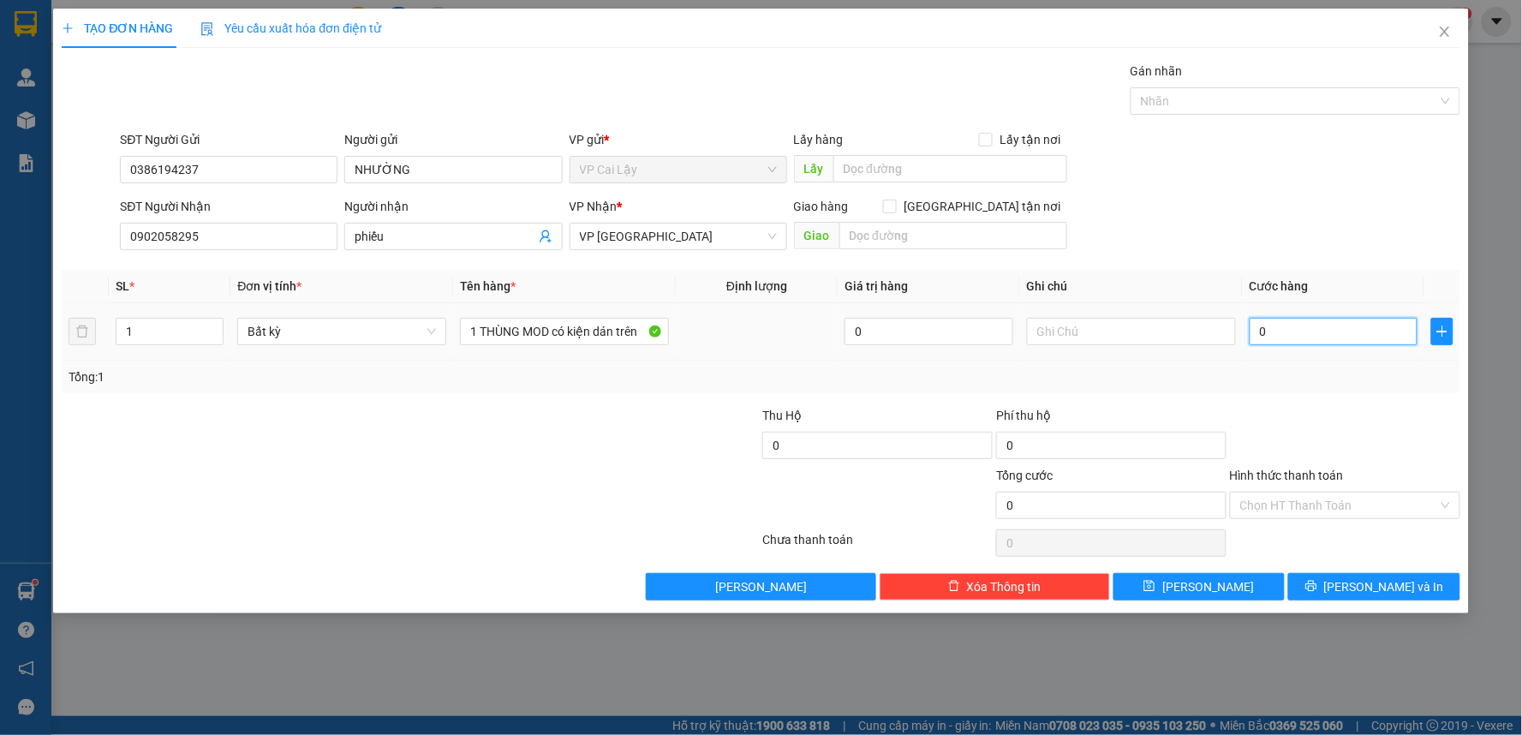
type input "2"
type input "20"
type input "20.000"
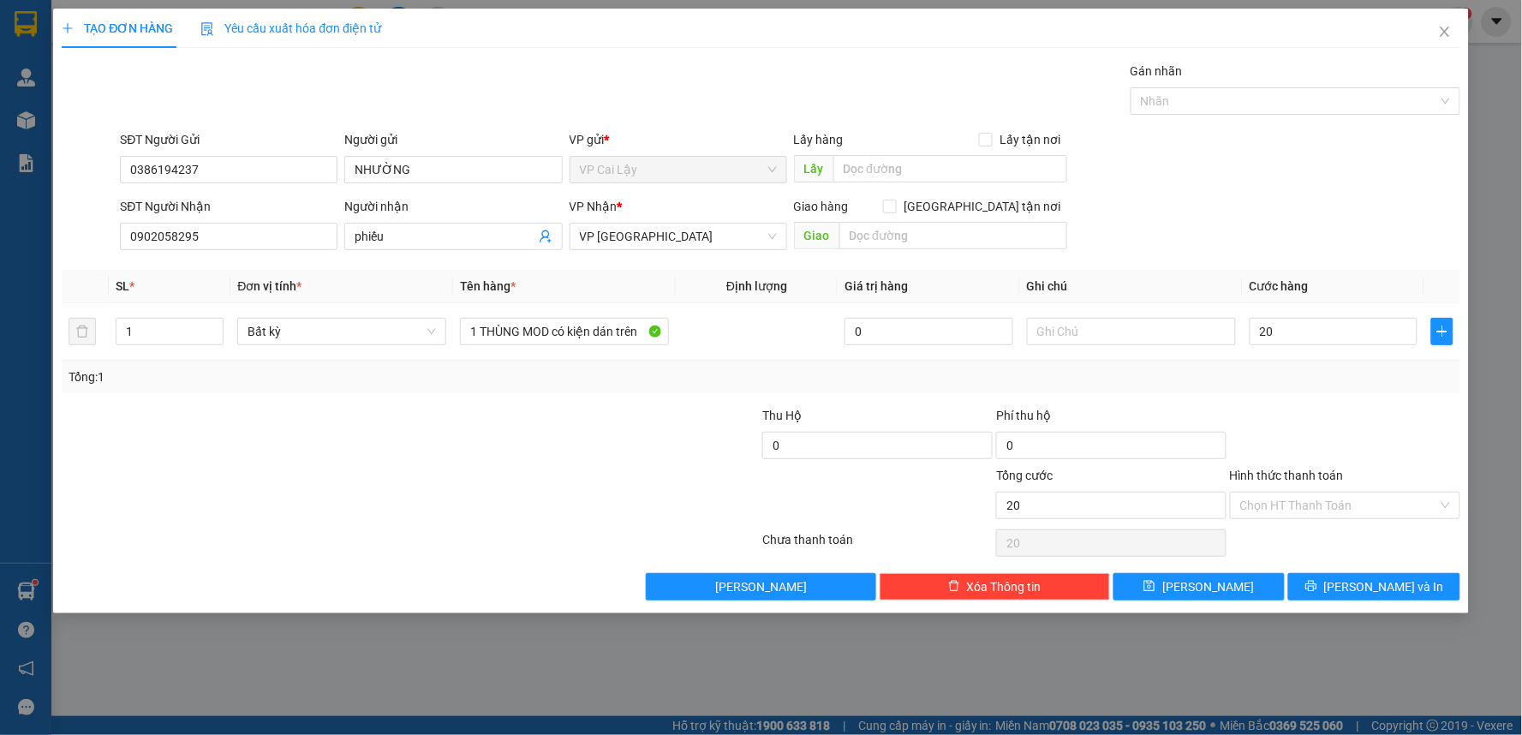
type input "20.000"
click at [1402, 409] on div at bounding box center [1345, 436] width 234 height 60
click at [1329, 506] on input "Hình thức thanh toán" at bounding box center [1339, 506] width 198 height 26
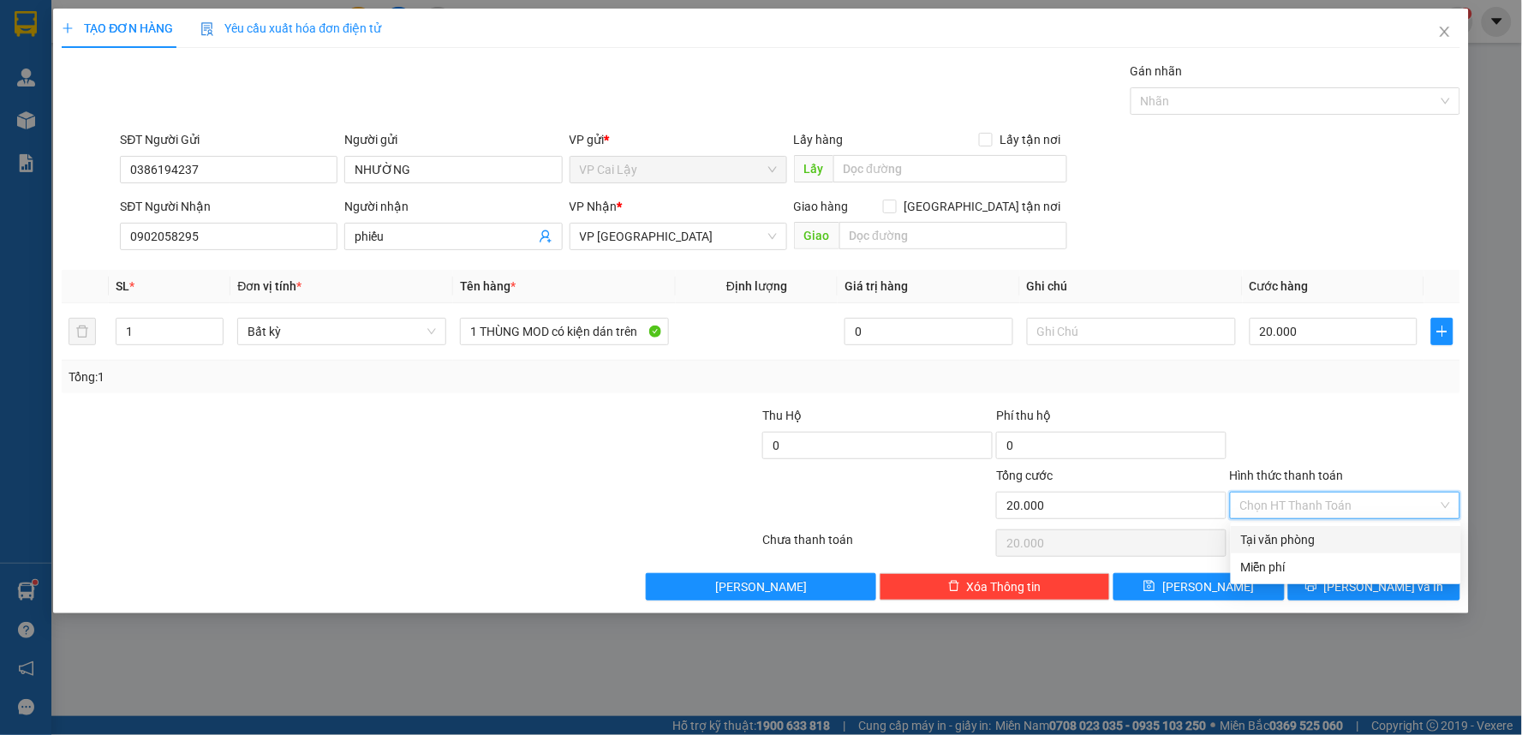
drag, startPoint x: 1334, startPoint y: 536, endPoint x: 1396, endPoint y: 491, distance: 77.3
click at [1339, 536] on div "Tại văn phòng" at bounding box center [1346, 539] width 210 height 19
type input "0"
drag, startPoint x: 1395, startPoint y: 457, endPoint x: 1377, endPoint y: 498, distance: 44.9
click at [1394, 456] on div at bounding box center [1345, 436] width 234 height 60
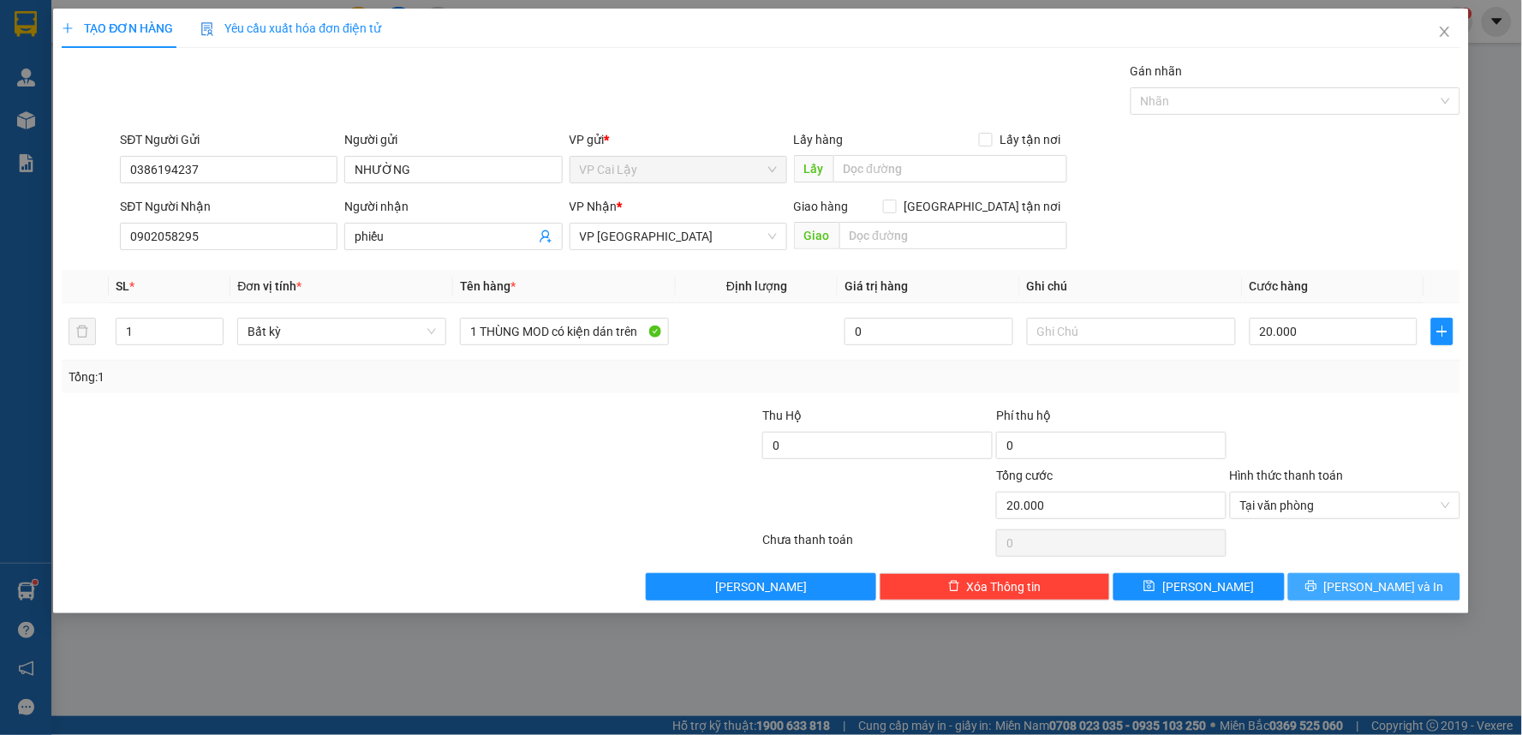
click at [1357, 589] on button "[PERSON_NAME] và In" at bounding box center [1374, 586] width 172 height 27
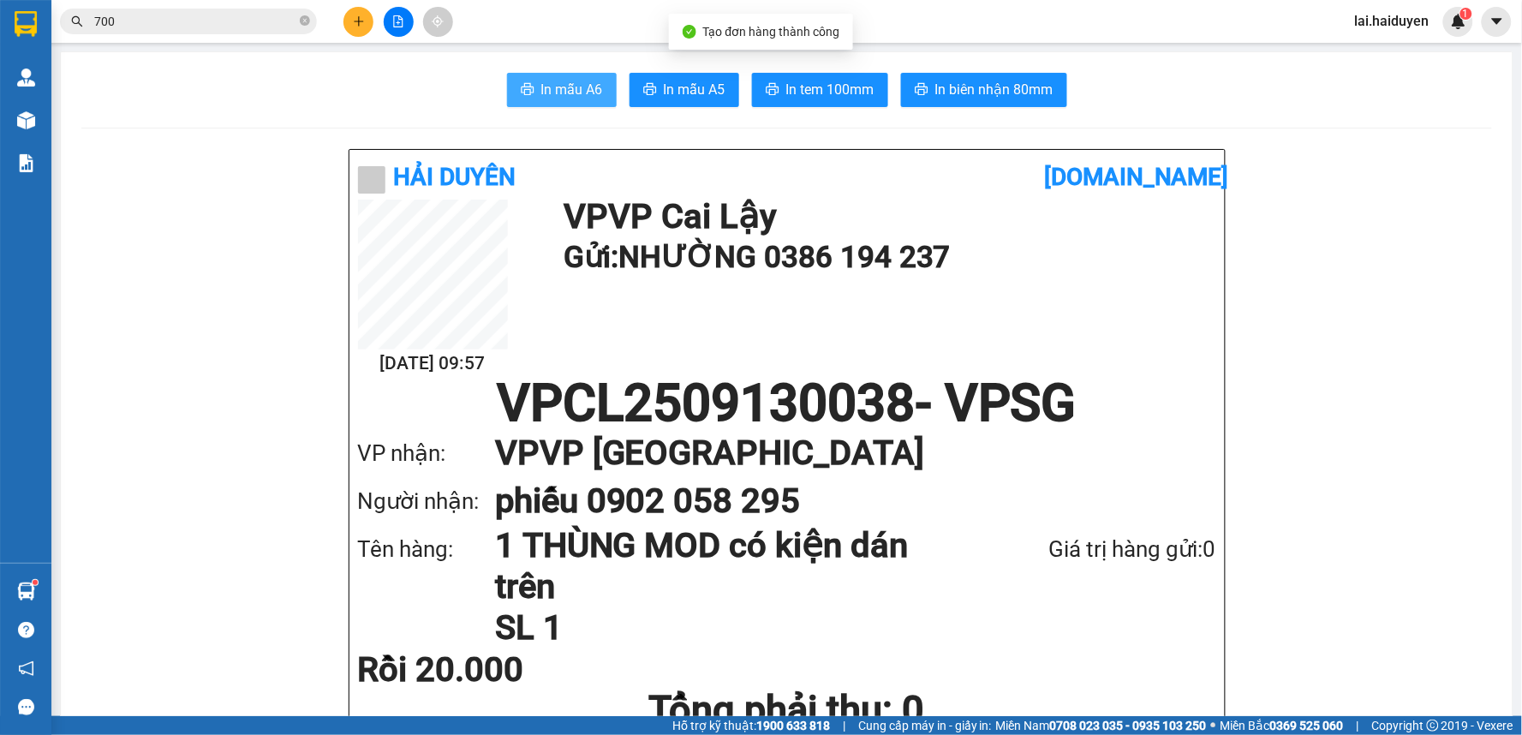
click at [541, 87] on span "In mẫu A6" at bounding box center [572, 89] width 62 height 21
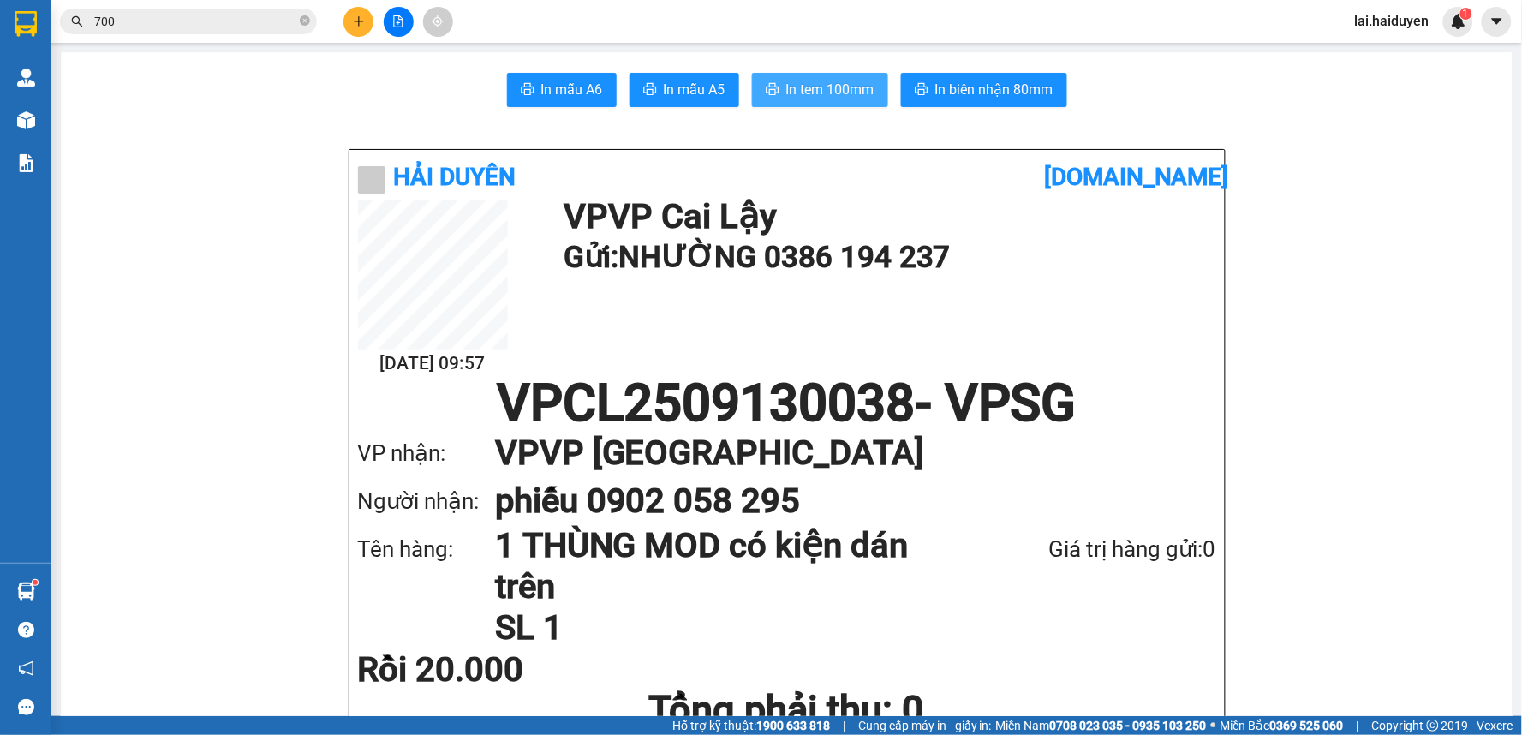
click at [840, 96] on span "In tem 100mm" at bounding box center [830, 89] width 88 height 21
click at [980, 406] on h1 "VPCL2509130038 - VPSG" at bounding box center [787, 403] width 858 height 51
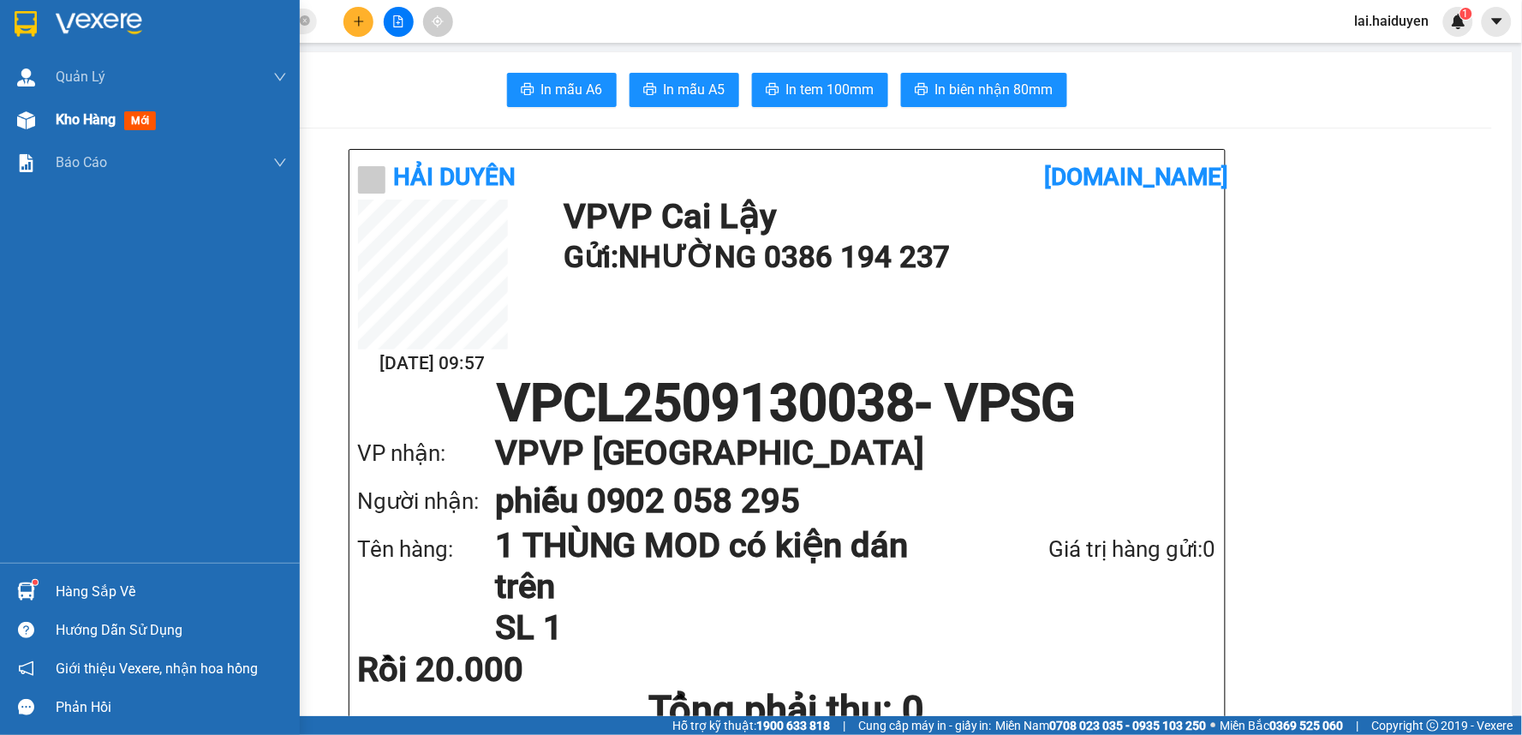
click at [99, 123] on span "Kho hàng" at bounding box center [86, 119] width 60 height 16
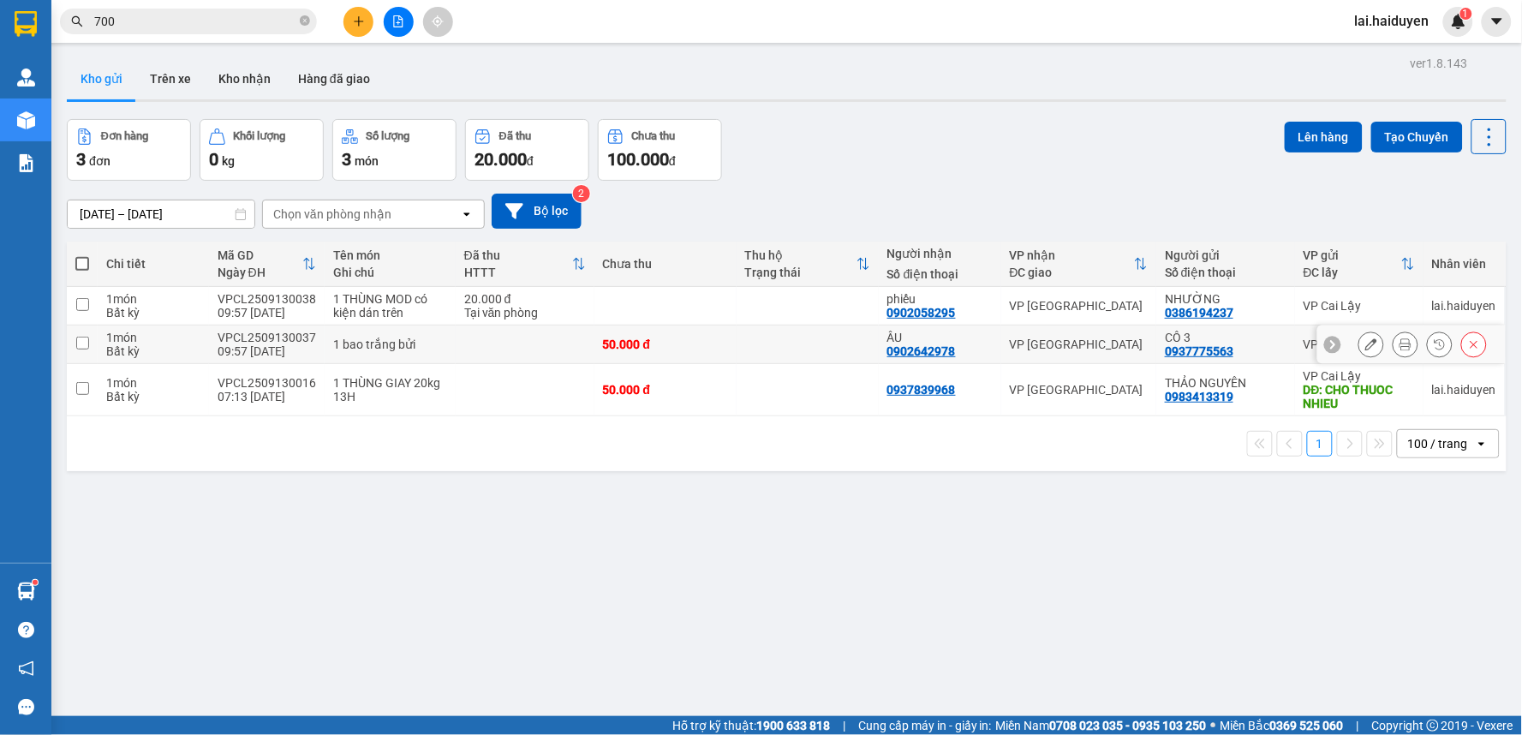
click at [1400, 343] on icon at bounding box center [1406, 344] width 12 height 12
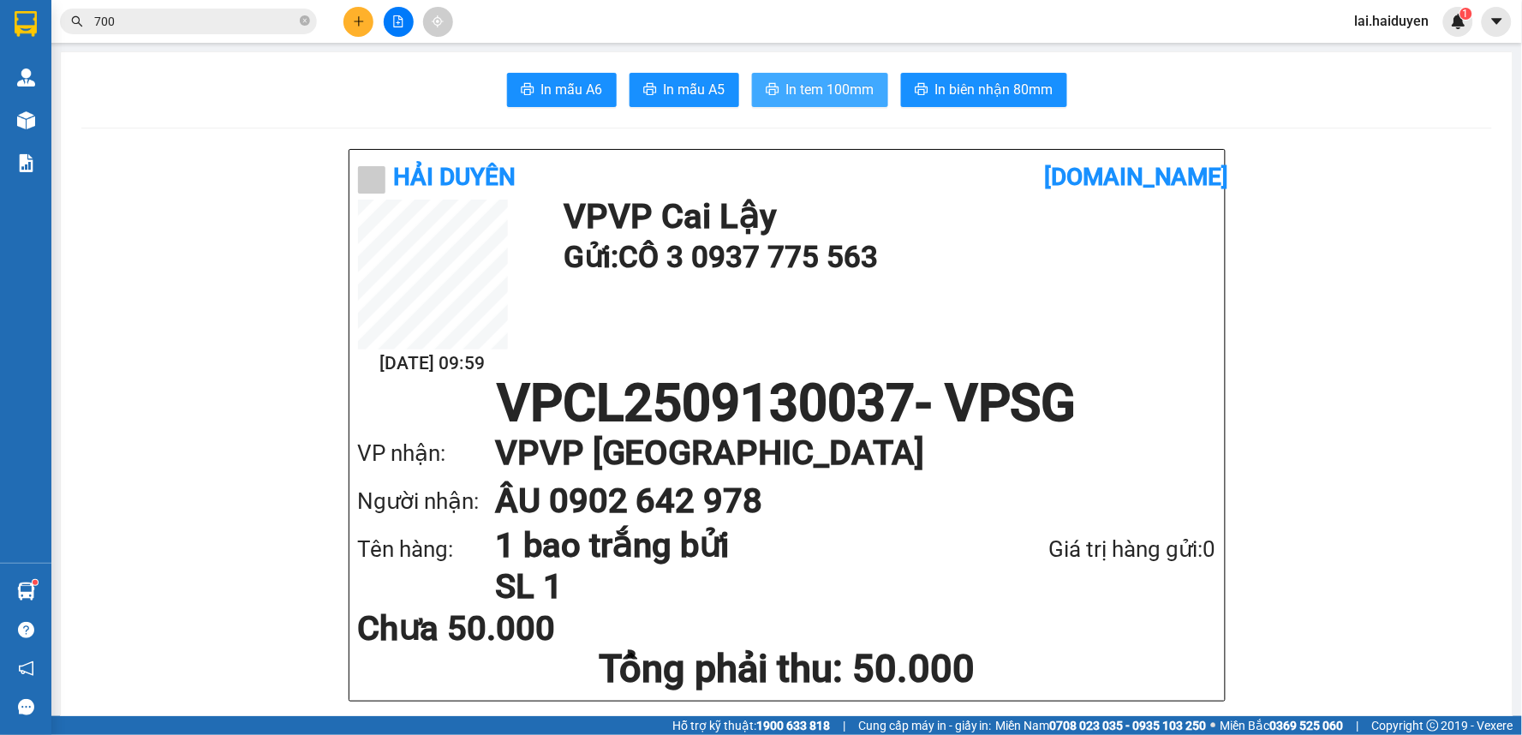
click at [835, 93] on span "In tem 100mm" at bounding box center [830, 89] width 88 height 21
click at [195, 23] on input "700" at bounding box center [195, 21] width 202 height 19
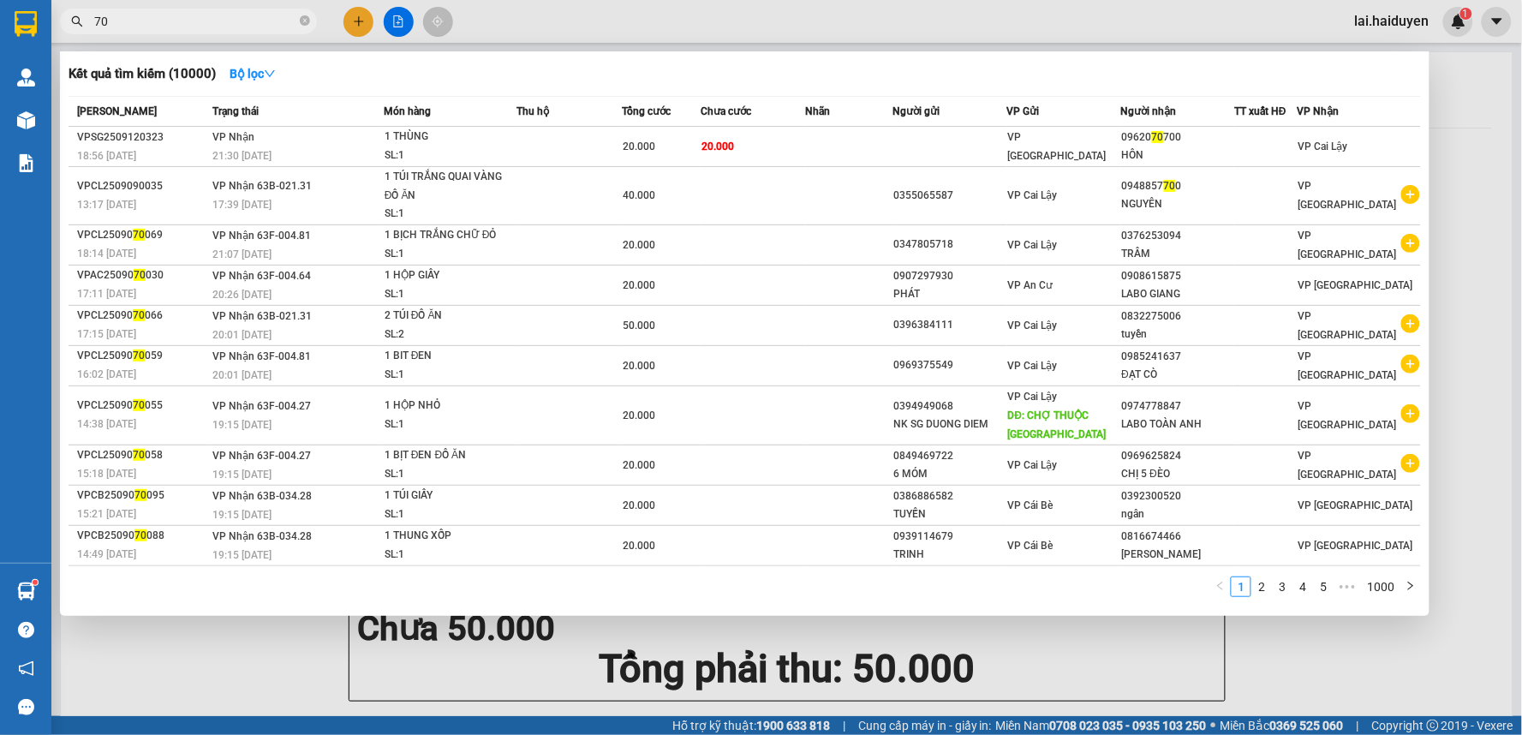
type input "7"
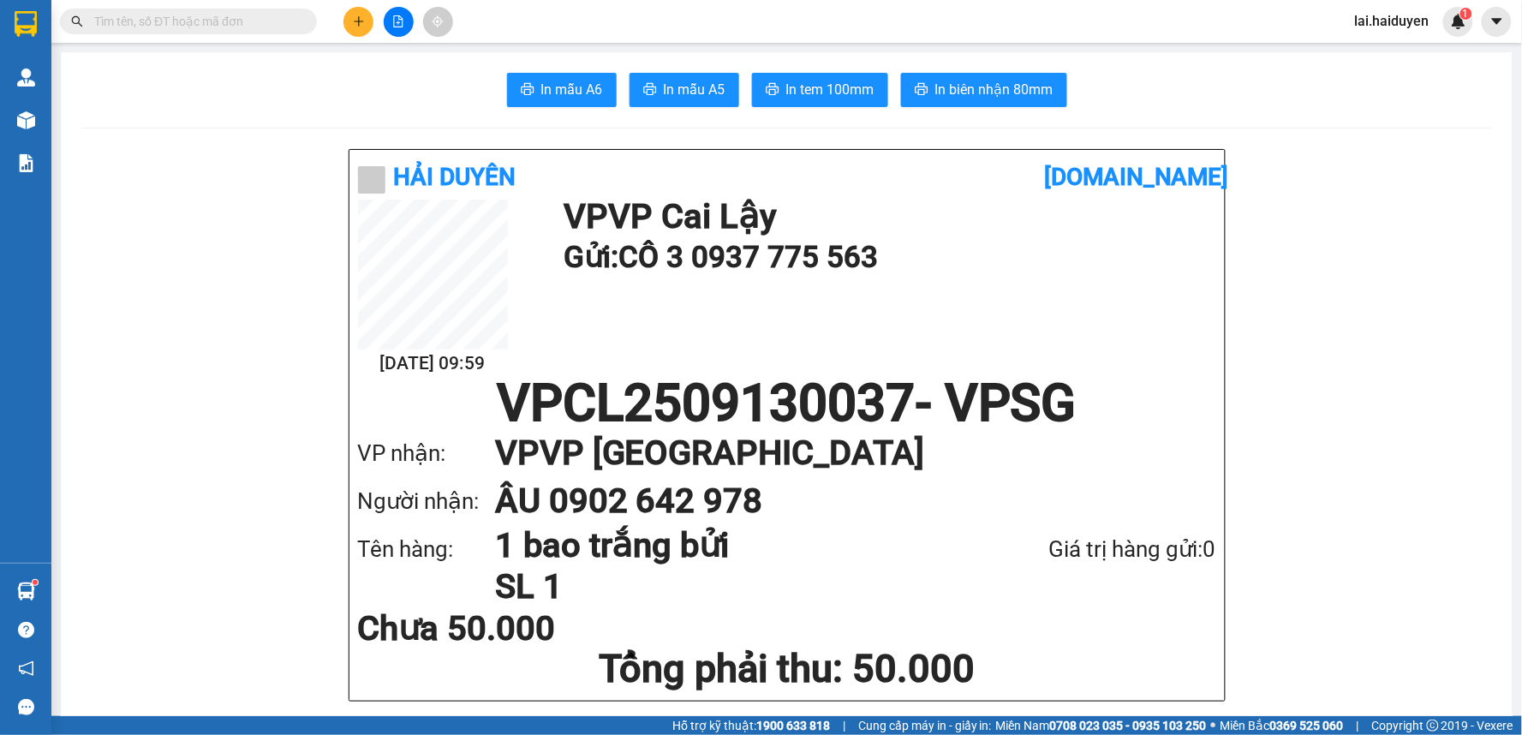
click at [174, 22] on input "text" at bounding box center [195, 21] width 202 height 19
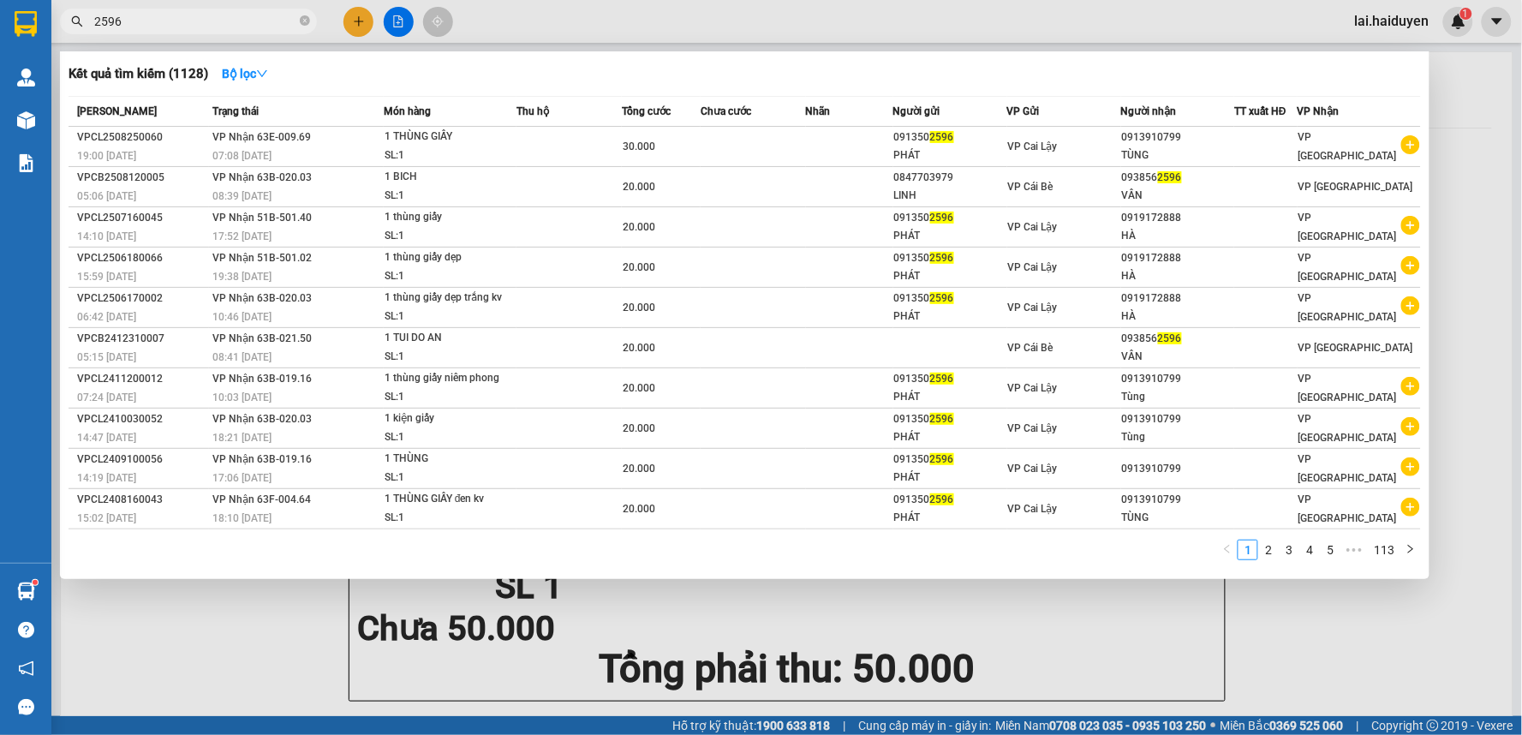
click at [211, 23] on input "2596" at bounding box center [195, 21] width 202 height 19
type input "2"
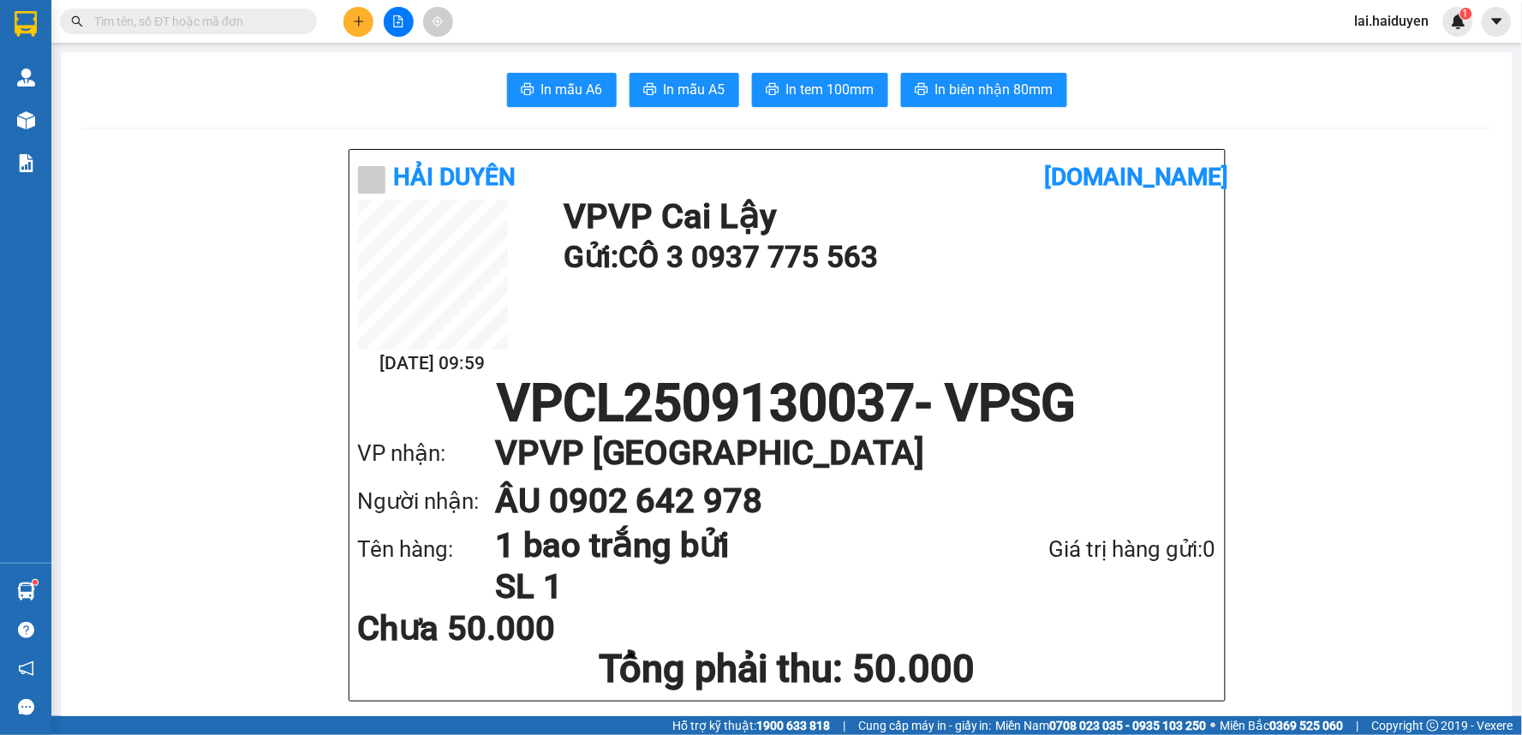
click at [195, 21] on input "text" at bounding box center [195, 21] width 202 height 19
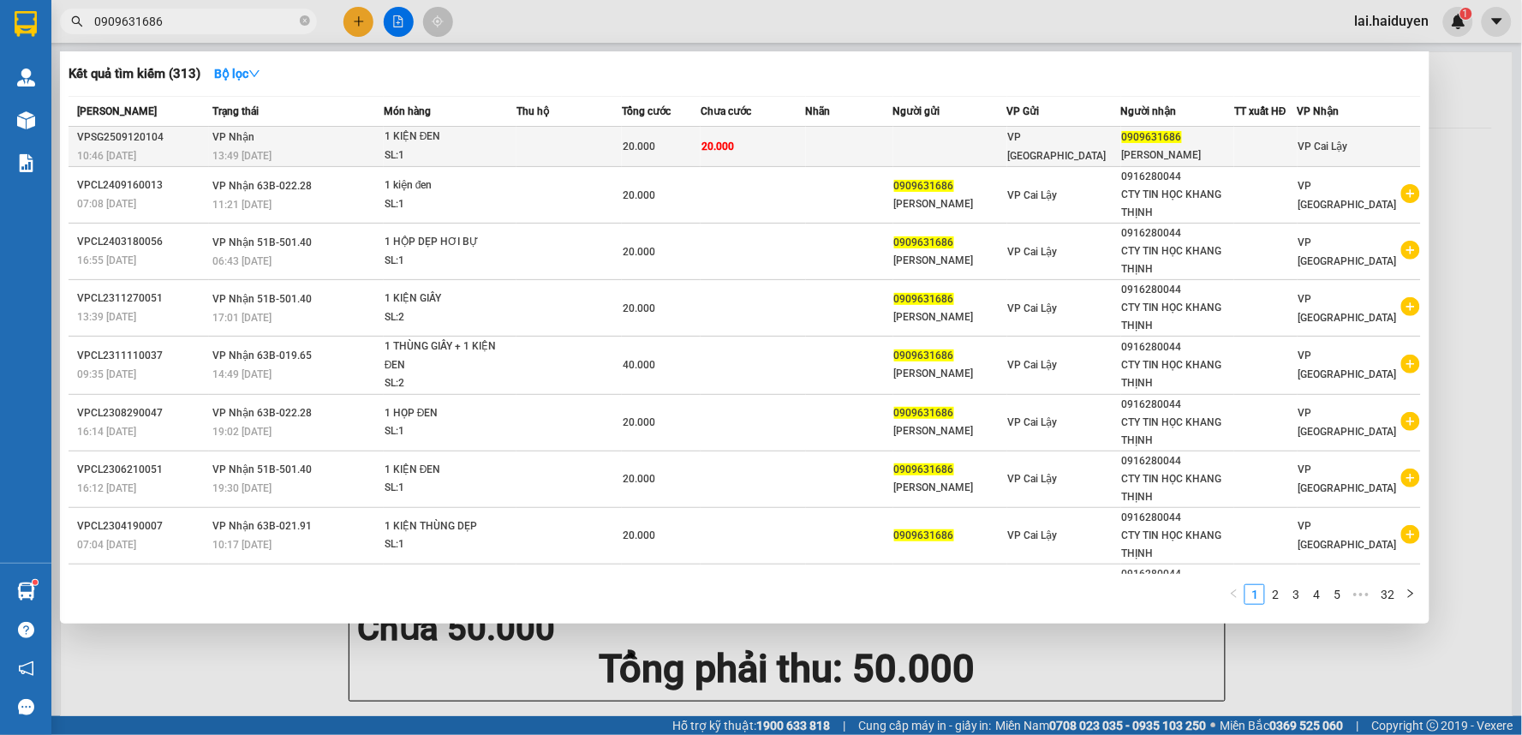
type input "0909631686"
click at [1067, 151] on div "VP [GEOGRAPHIC_DATA]" at bounding box center [1064, 147] width 112 height 38
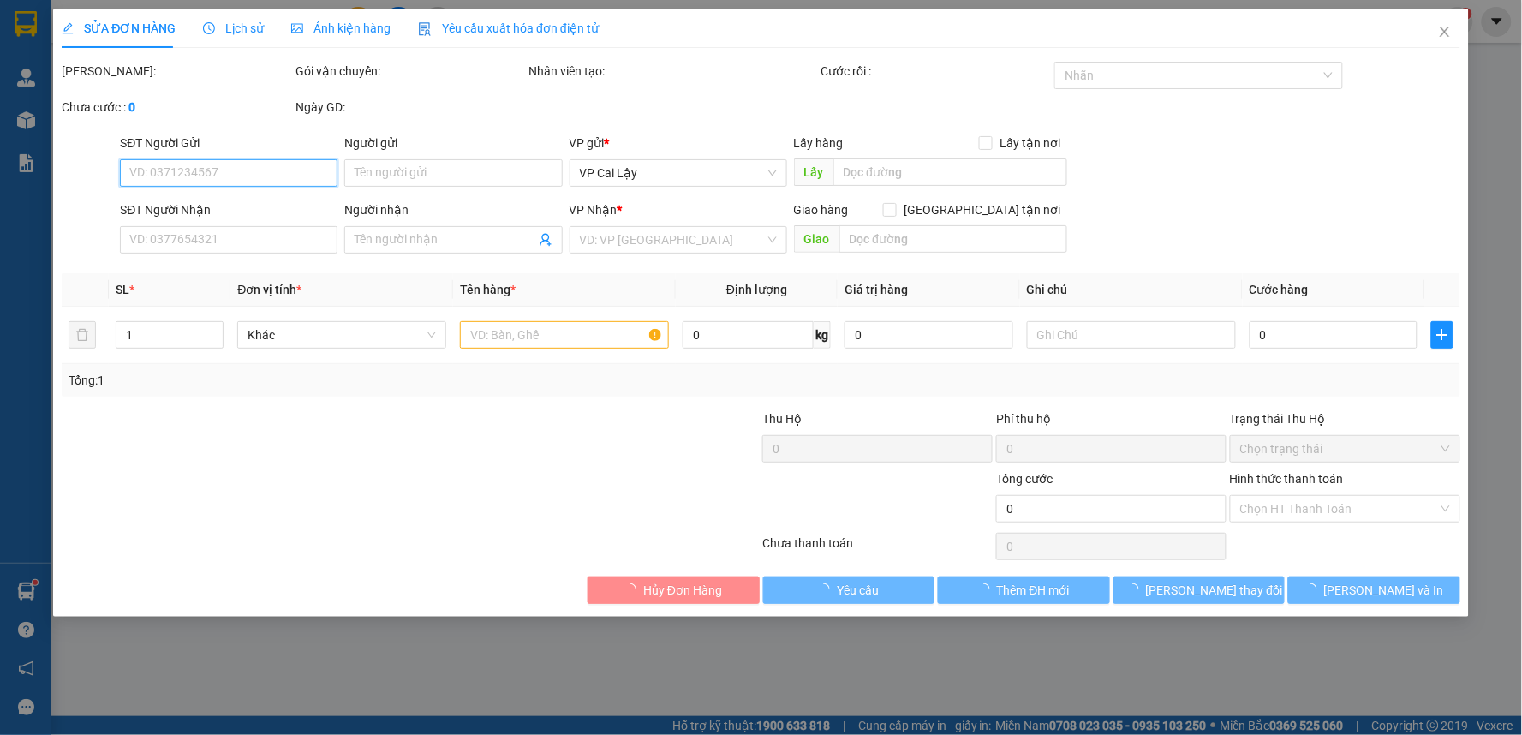
type input "0909631686"
type input "[PERSON_NAME]"
type input "20.000"
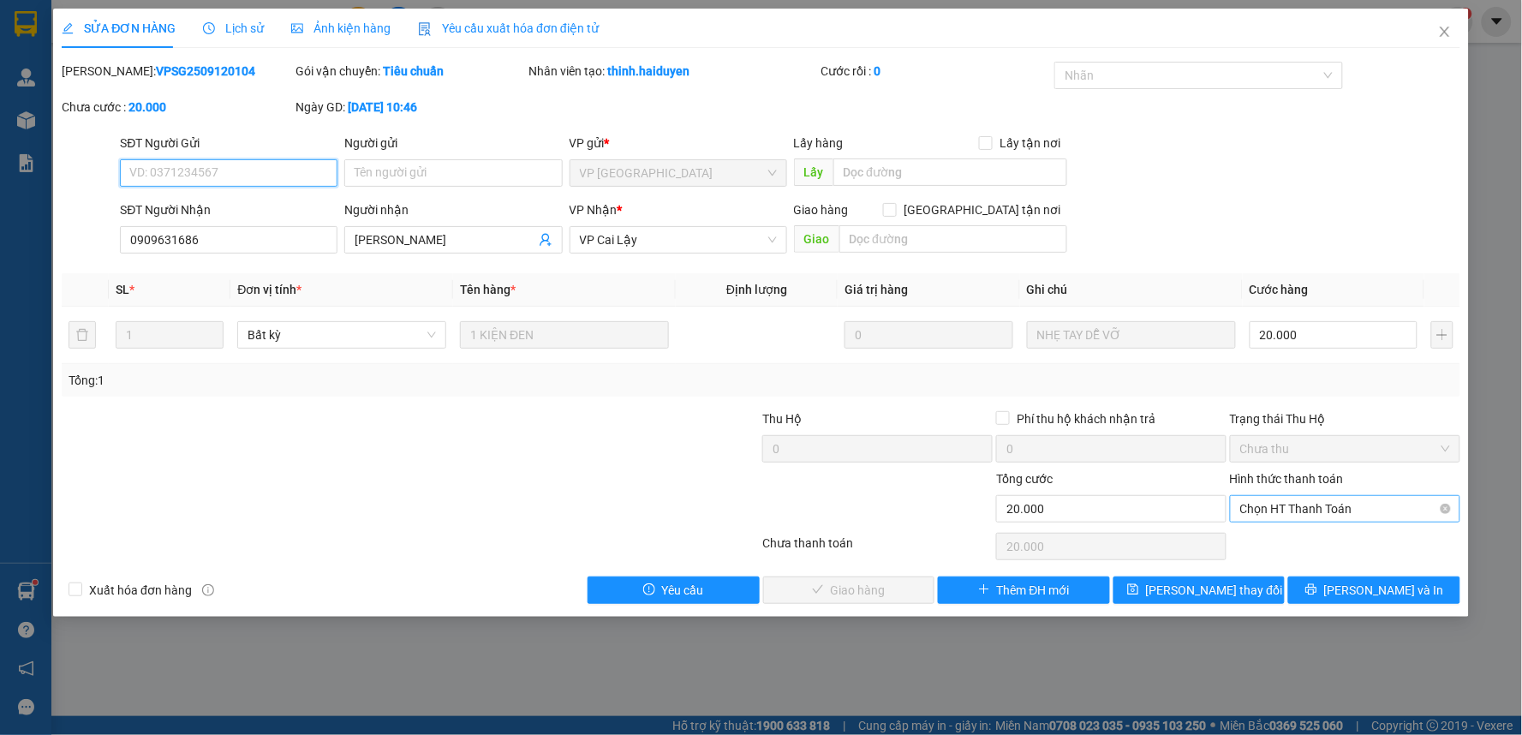
click at [1397, 511] on span "Chọn HT Thanh Toán" at bounding box center [1345, 509] width 210 height 26
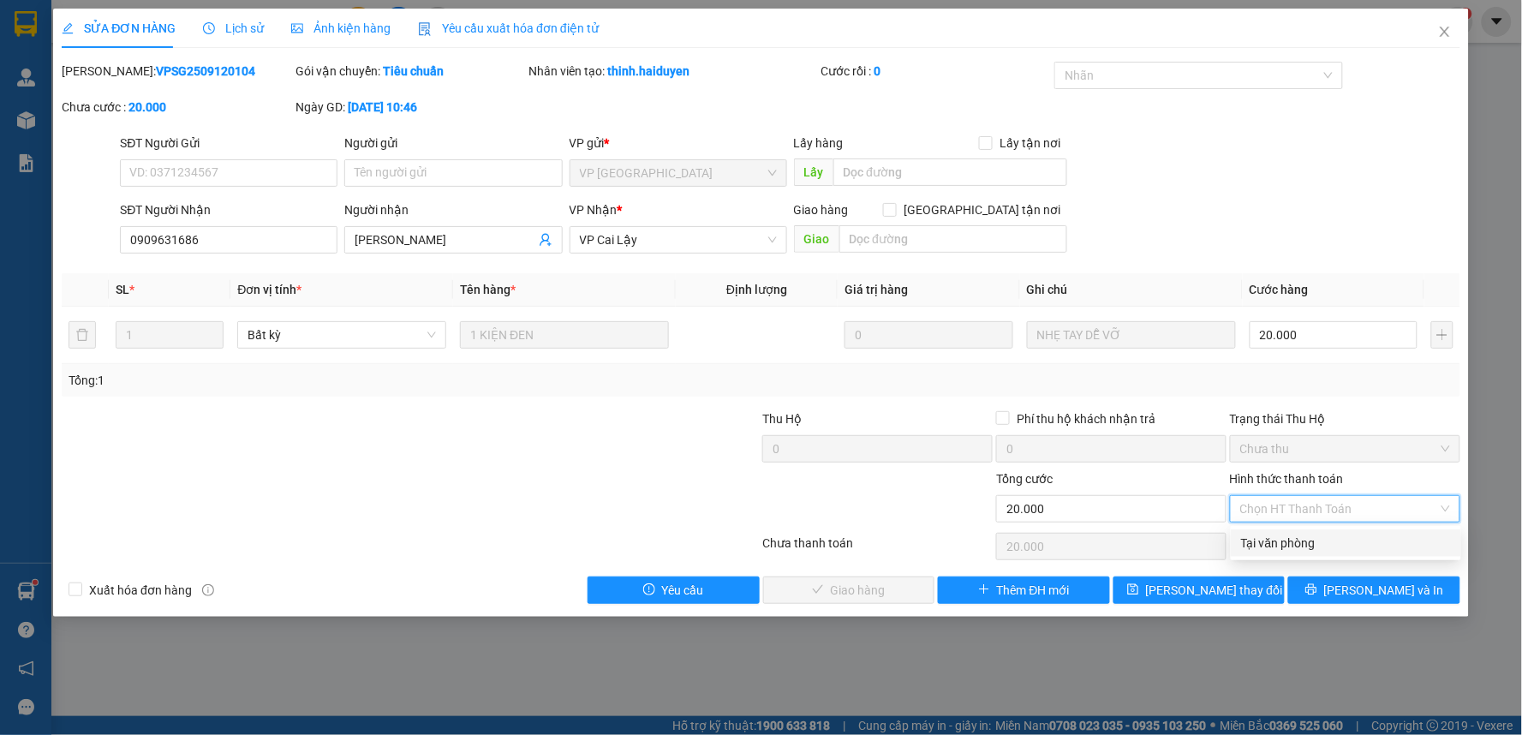
click at [1376, 543] on div "Tại văn phòng" at bounding box center [1346, 543] width 210 height 19
type input "0"
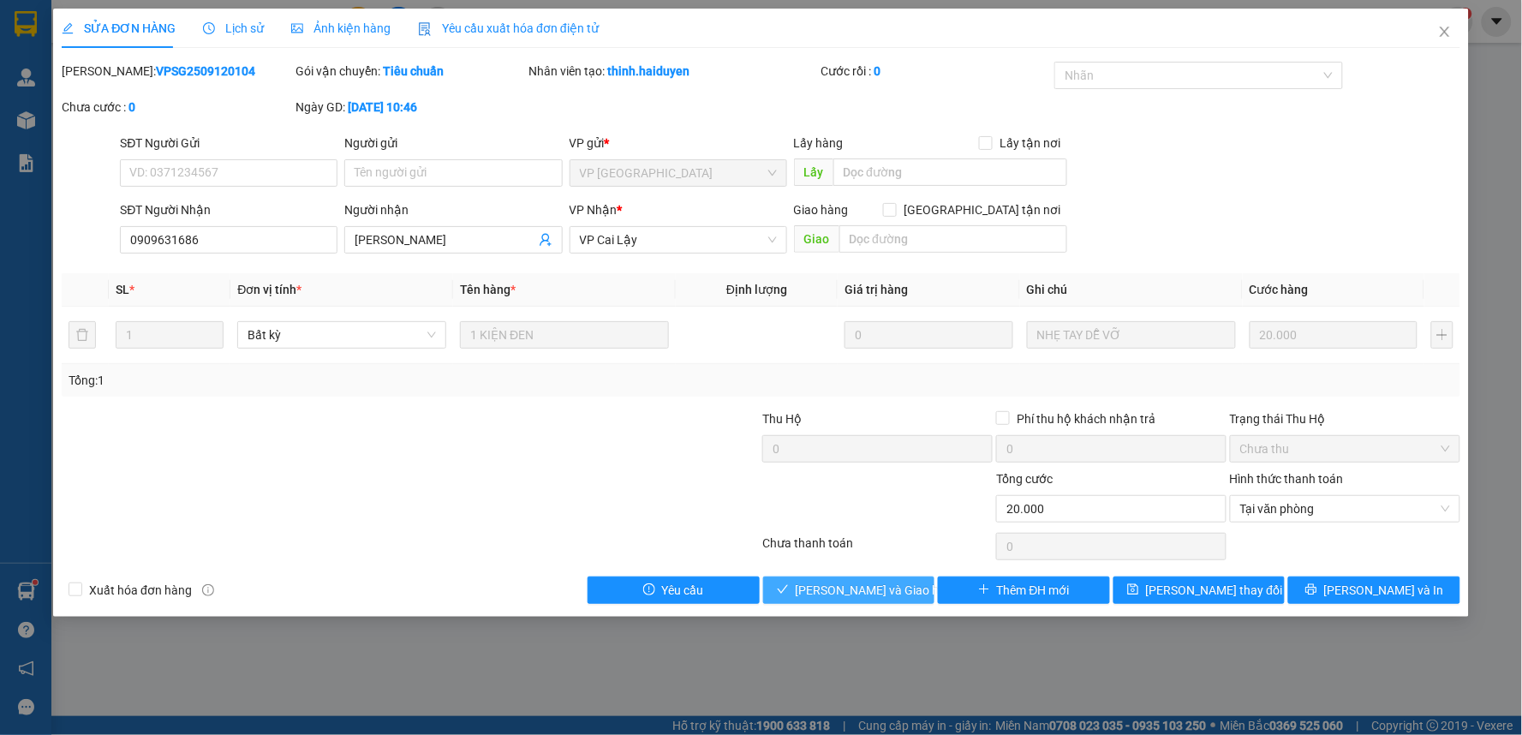
click at [902, 589] on span "[PERSON_NAME] và [PERSON_NAME] hàng" at bounding box center [878, 590] width 164 height 19
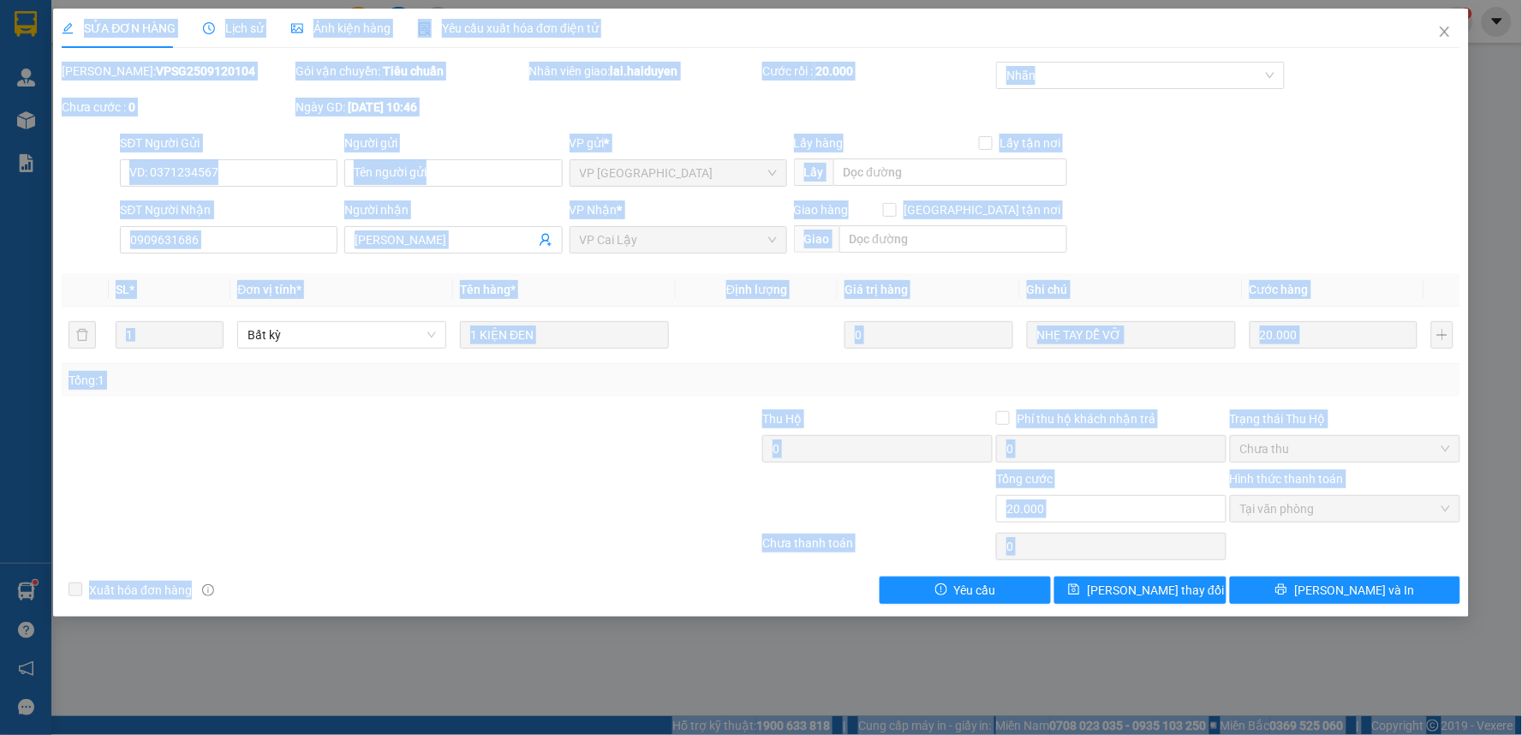
drag, startPoint x: 885, startPoint y: 609, endPoint x: 9, endPoint y: 754, distance: 888.2
click at [9, 734] on html "Kết quả tìm kiếm ( 313 ) Bộ lọc Mã ĐH Trạng thái Món hàng Thu hộ Tổng cước Chưa…" at bounding box center [761, 367] width 1522 height 735
click at [457, 499] on div at bounding box center [294, 499] width 468 height 60
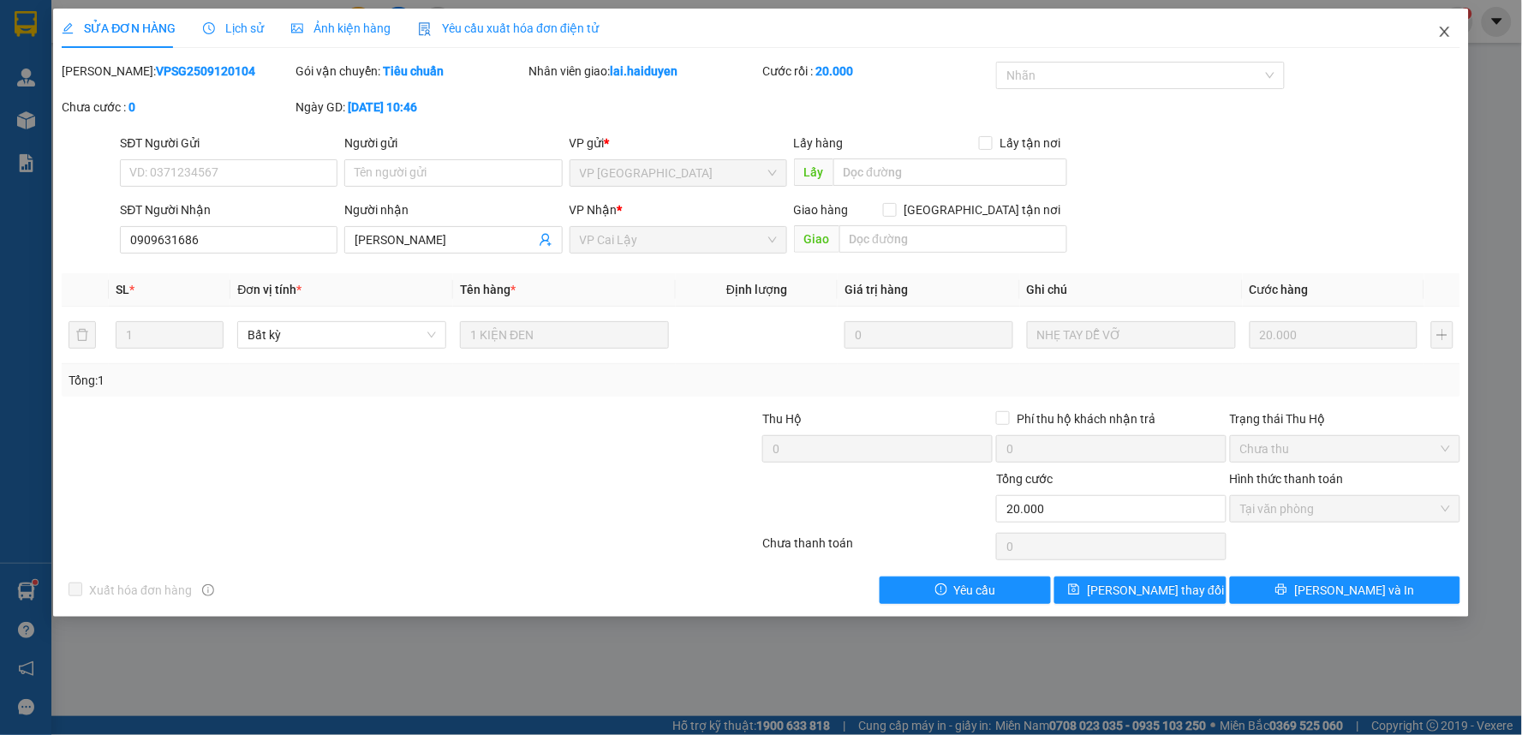
click at [1445, 27] on icon "close" at bounding box center [1445, 32] width 14 height 14
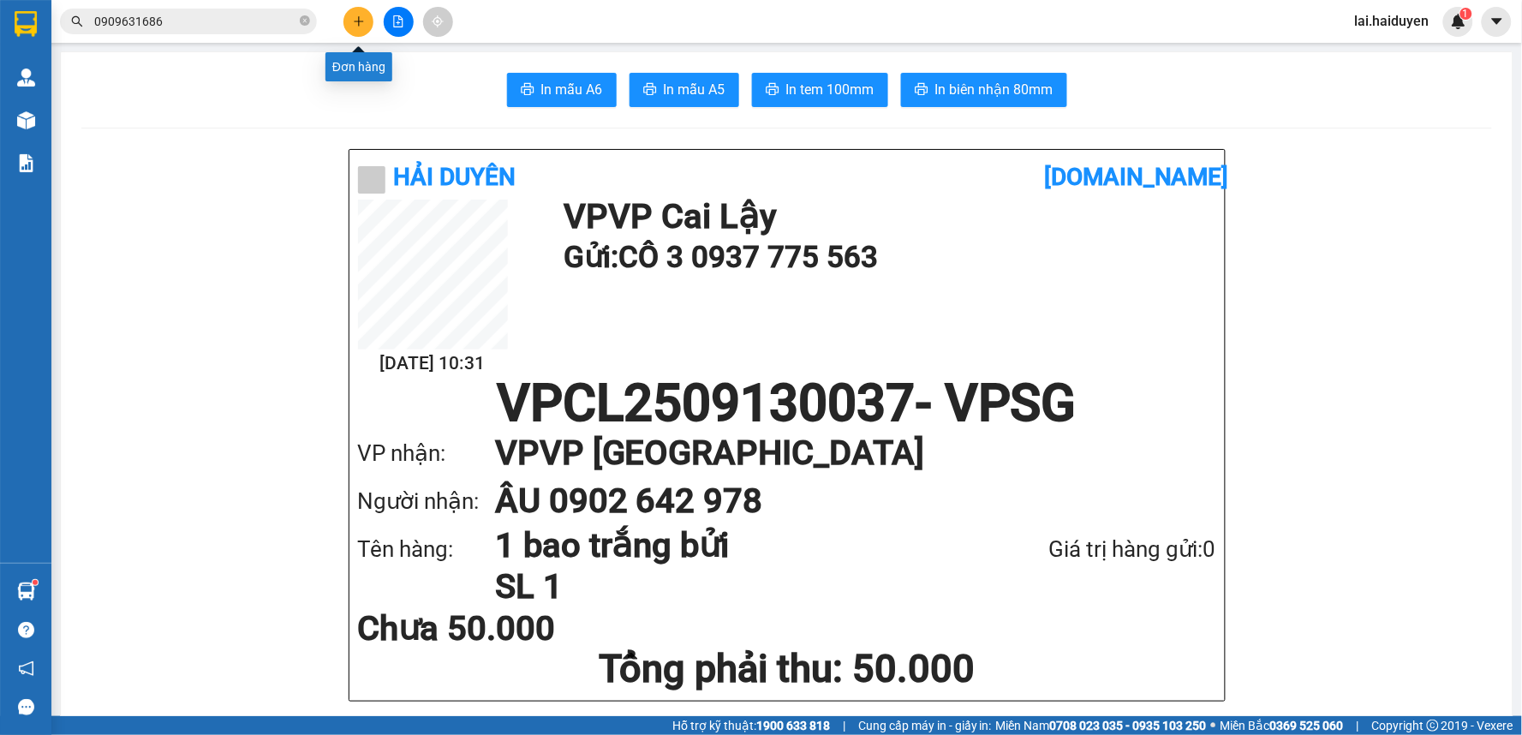
click at [356, 21] on icon "plus" at bounding box center [358, 21] width 9 height 1
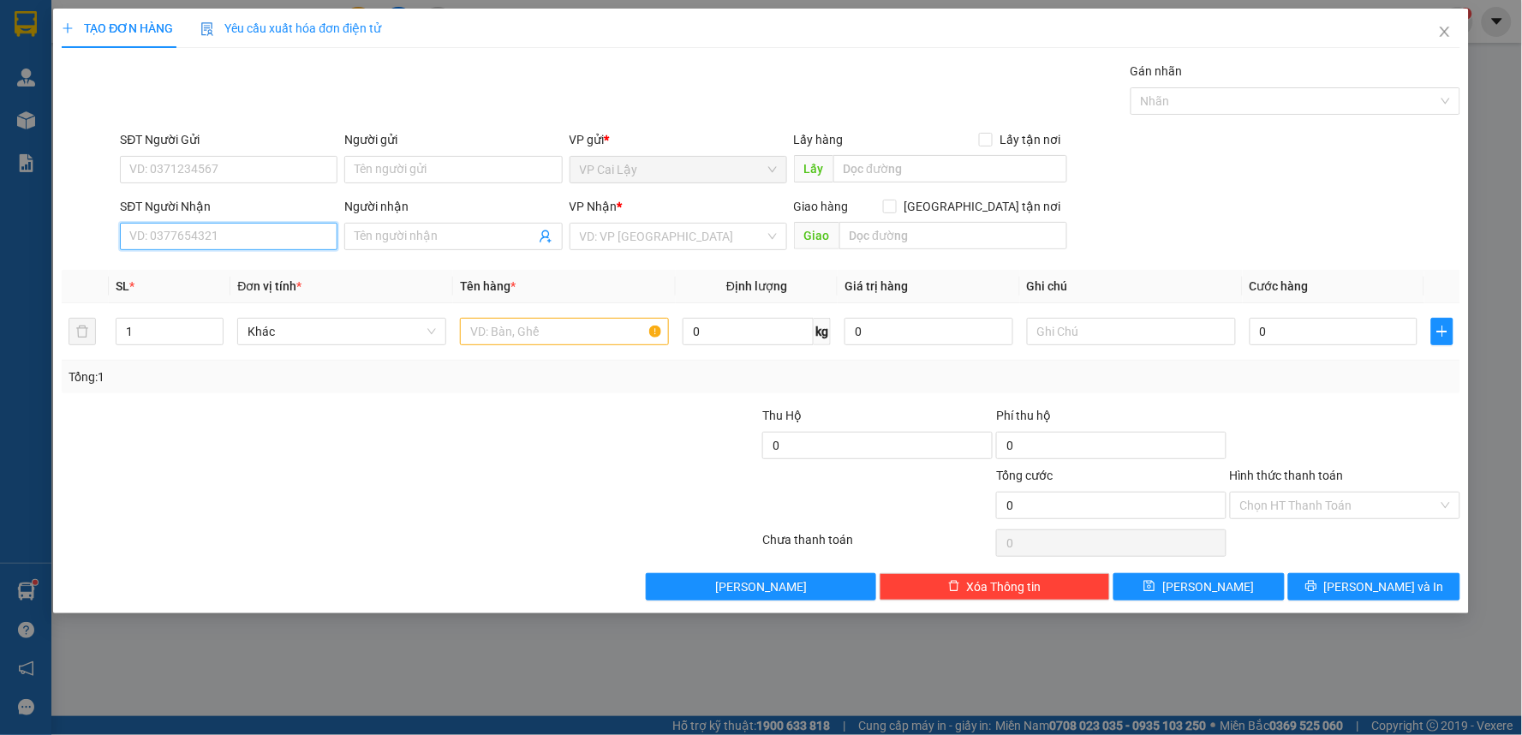
click at [249, 232] on input "SĐT Người Nhận" at bounding box center [229, 236] width 218 height 27
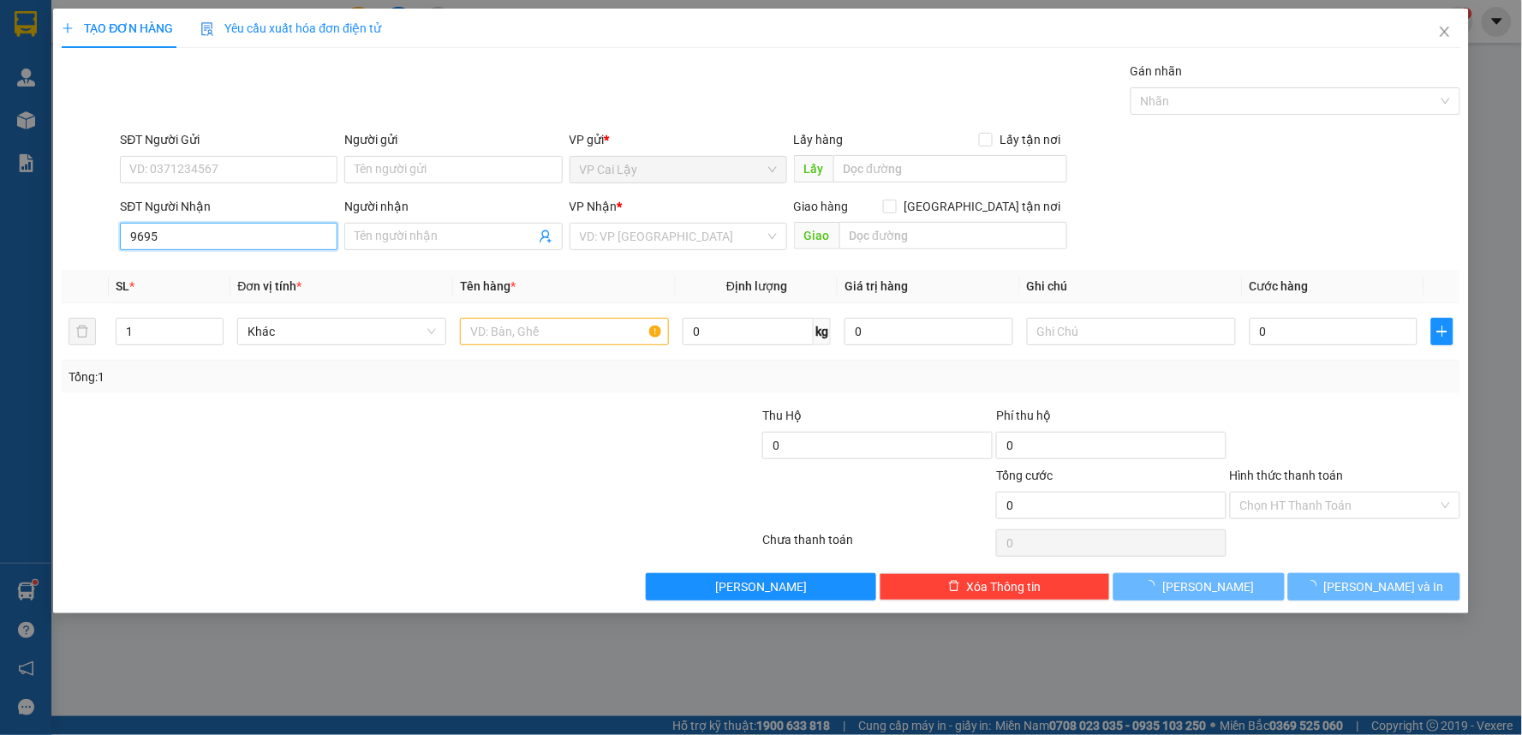
click at [243, 243] on input "9695" at bounding box center [229, 236] width 218 height 27
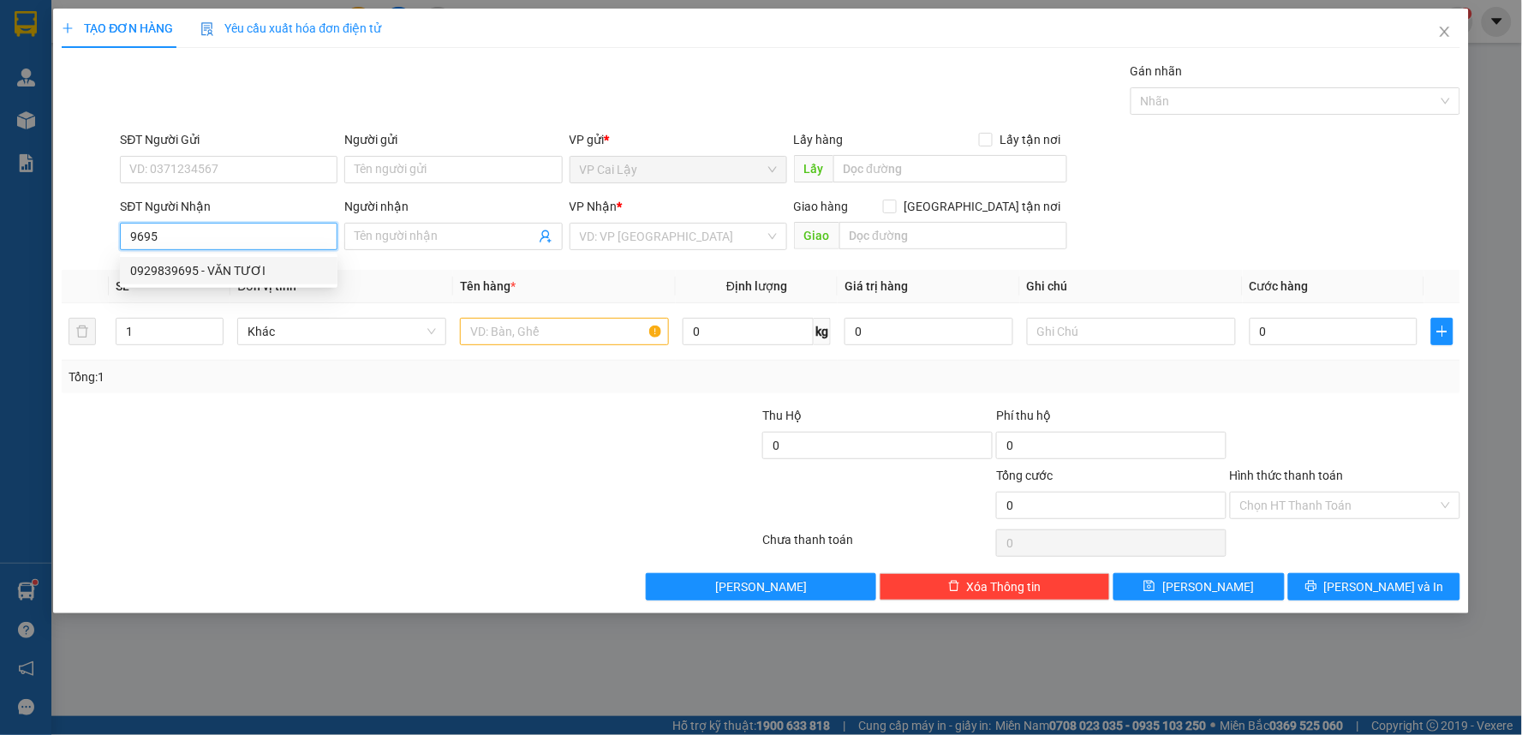
click at [226, 278] on div "0929839695 - VĂN TƯƠI" at bounding box center [228, 270] width 197 height 19
type input "0929839695"
type input "VĂN TƯƠI"
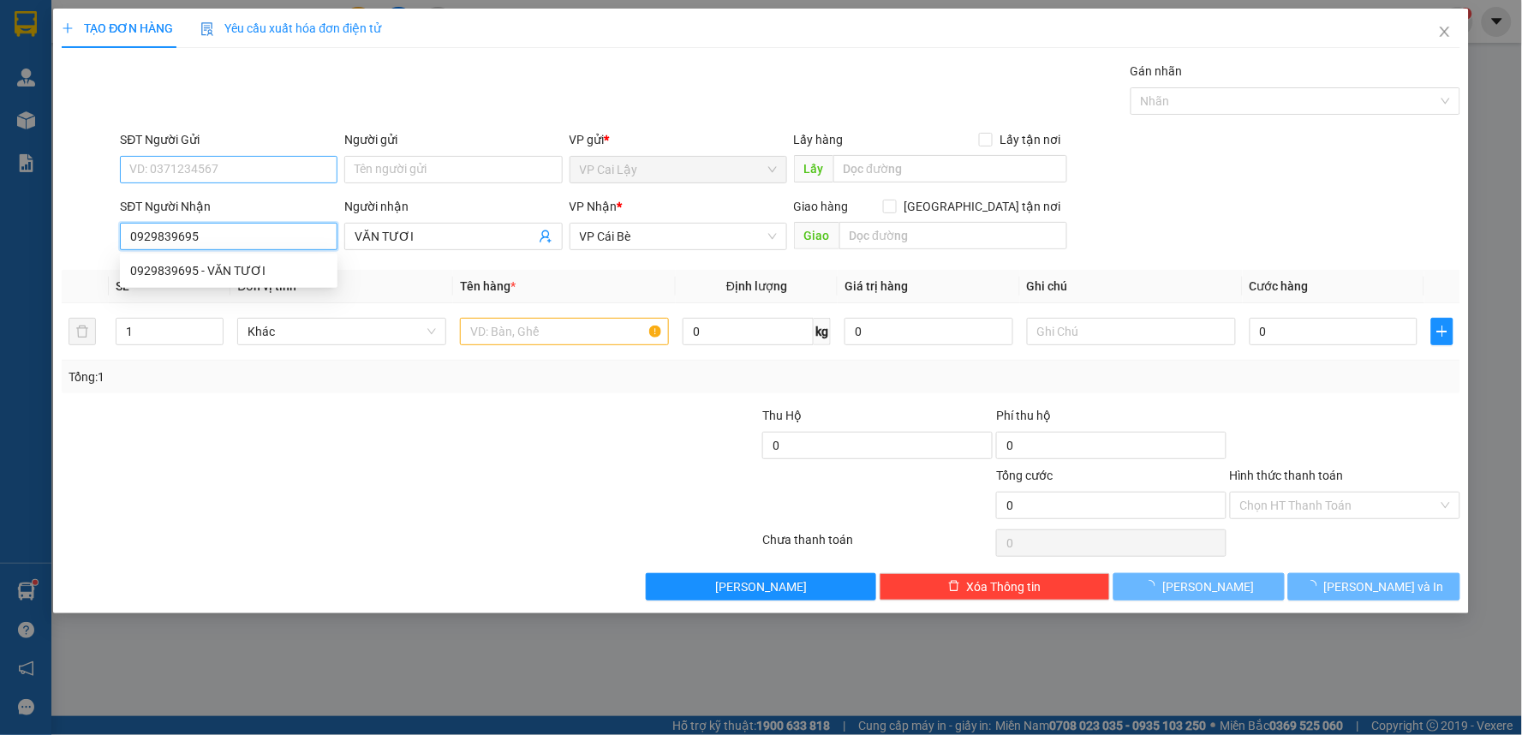
type input "10.000"
type input "0929839695"
click at [247, 168] on input "SĐT Người Gửi" at bounding box center [229, 169] width 218 height 27
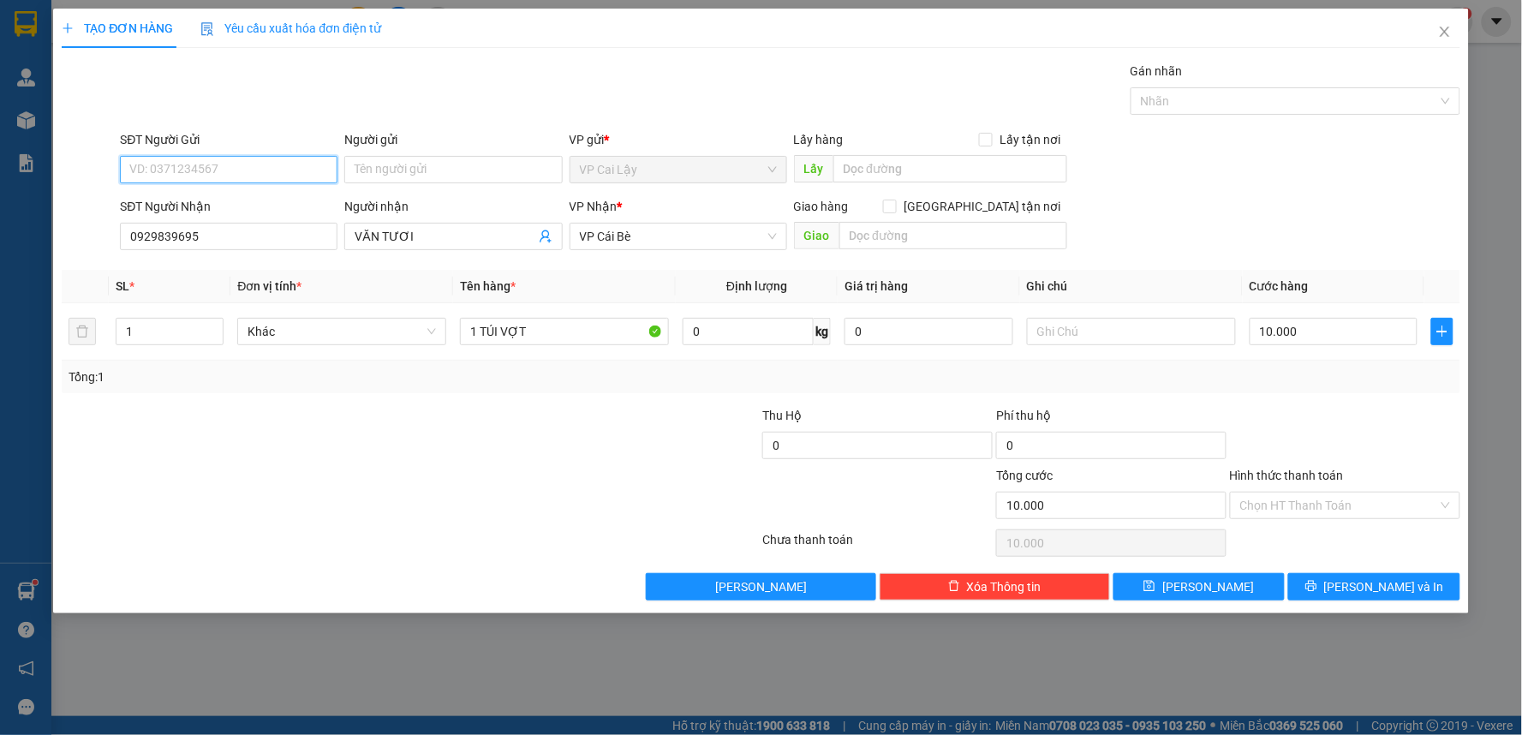
click at [247, 168] on input "SĐT Người Gửi" at bounding box center [229, 169] width 218 height 27
click at [305, 209] on div "0765264859 - HƯỜNG VÂN" at bounding box center [228, 203] width 197 height 19
type input "0765264859"
type input "HƯỜNG VÂN"
click at [1298, 391] on div "Tổng: 1" at bounding box center [761, 377] width 1399 height 33
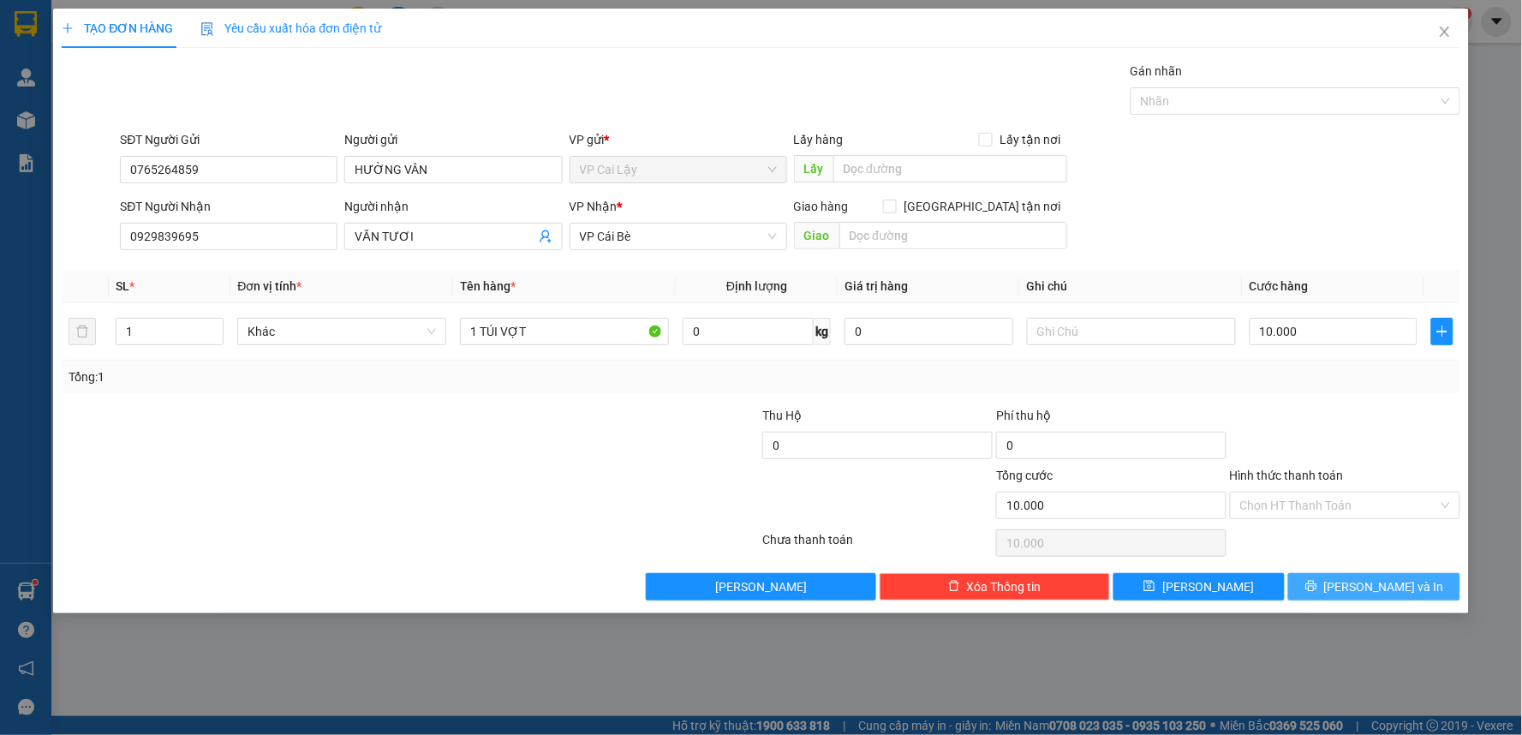
click at [1332, 589] on button "[PERSON_NAME] và In" at bounding box center [1374, 586] width 172 height 27
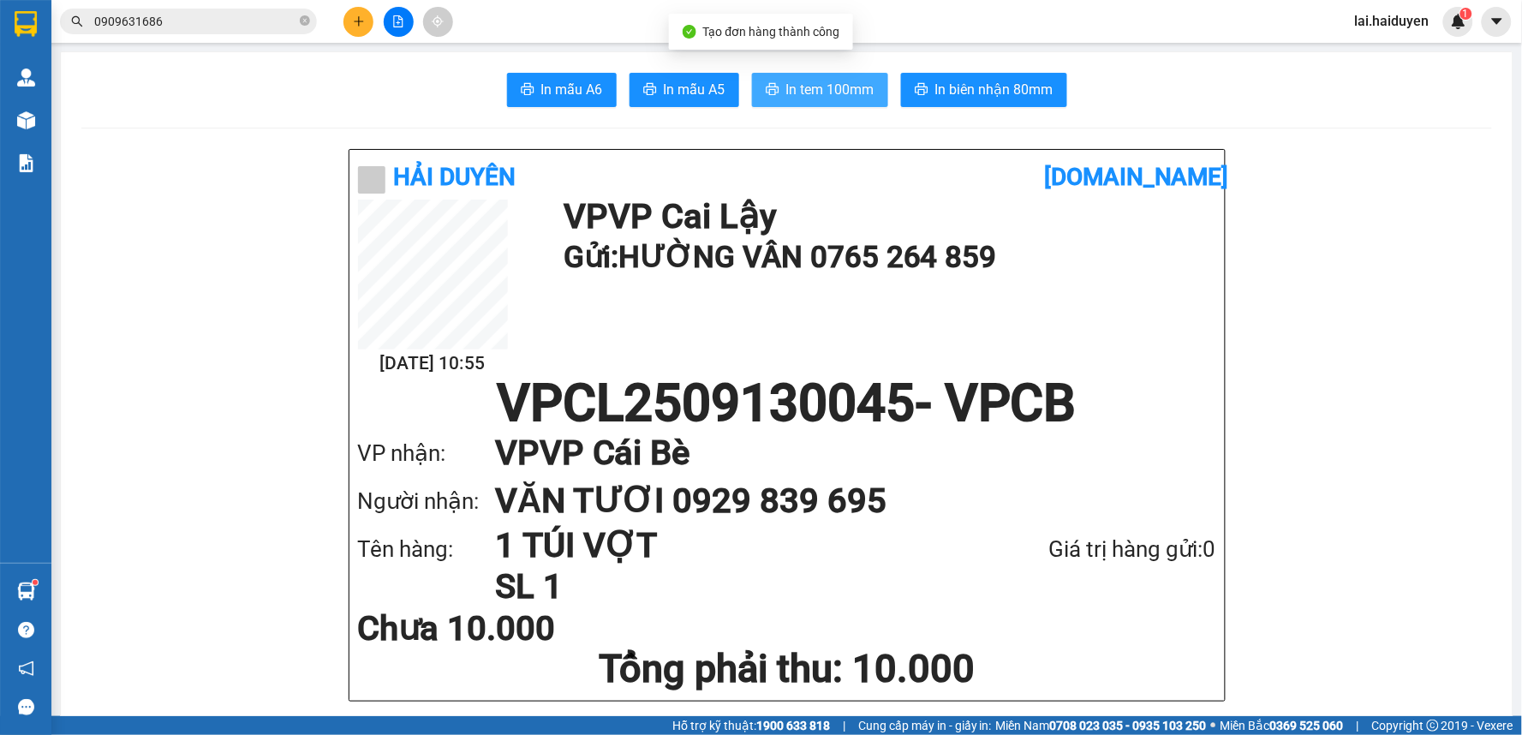
click at [792, 96] on span "In tem 100mm" at bounding box center [830, 89] width 88 height 21
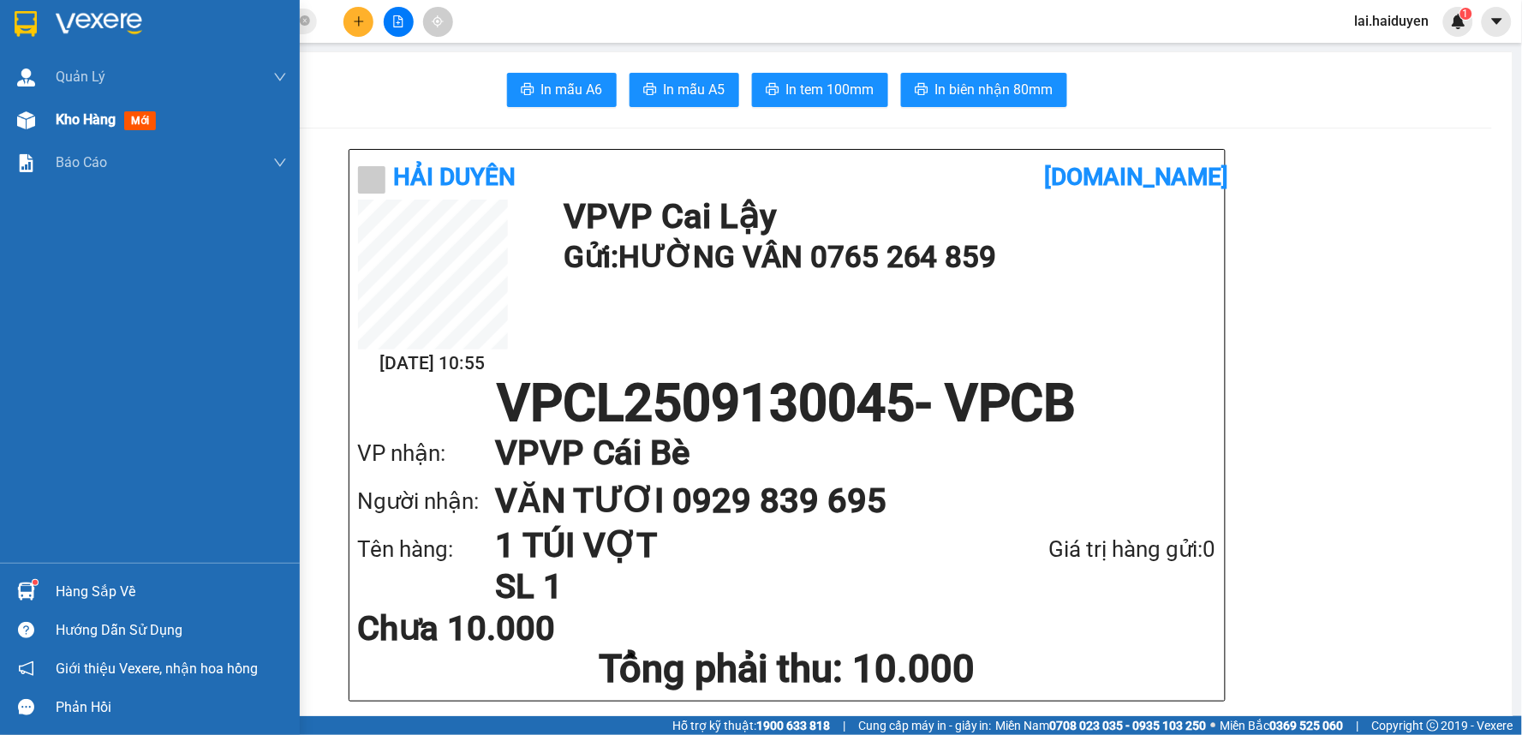
click at [77, 118] on span "Kho hàng" at bounding box center [86, 119] width 60 height 16
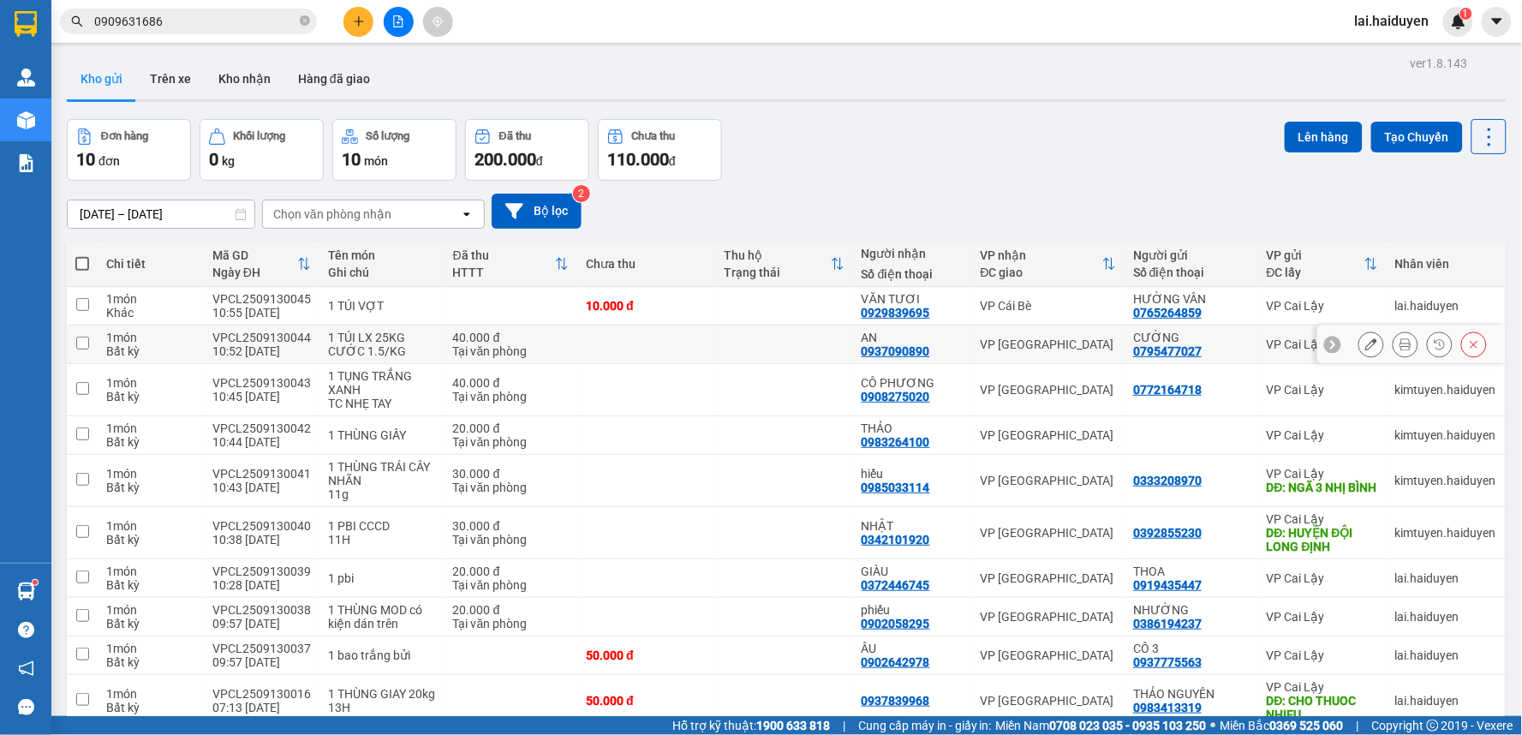
scroll to position [82, 0]
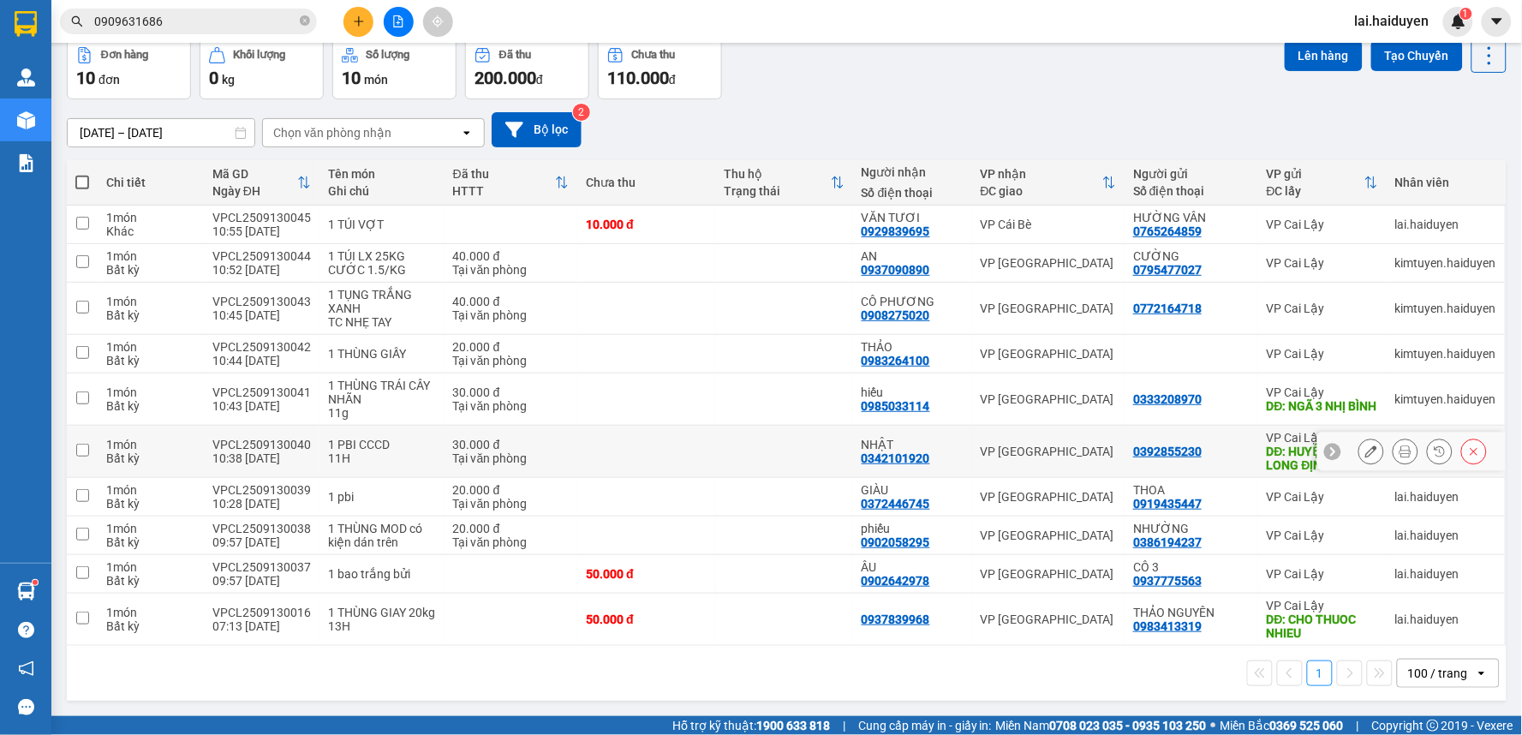
click at [666, 443] on td at bounding box center [646, 452] width 138 height 52
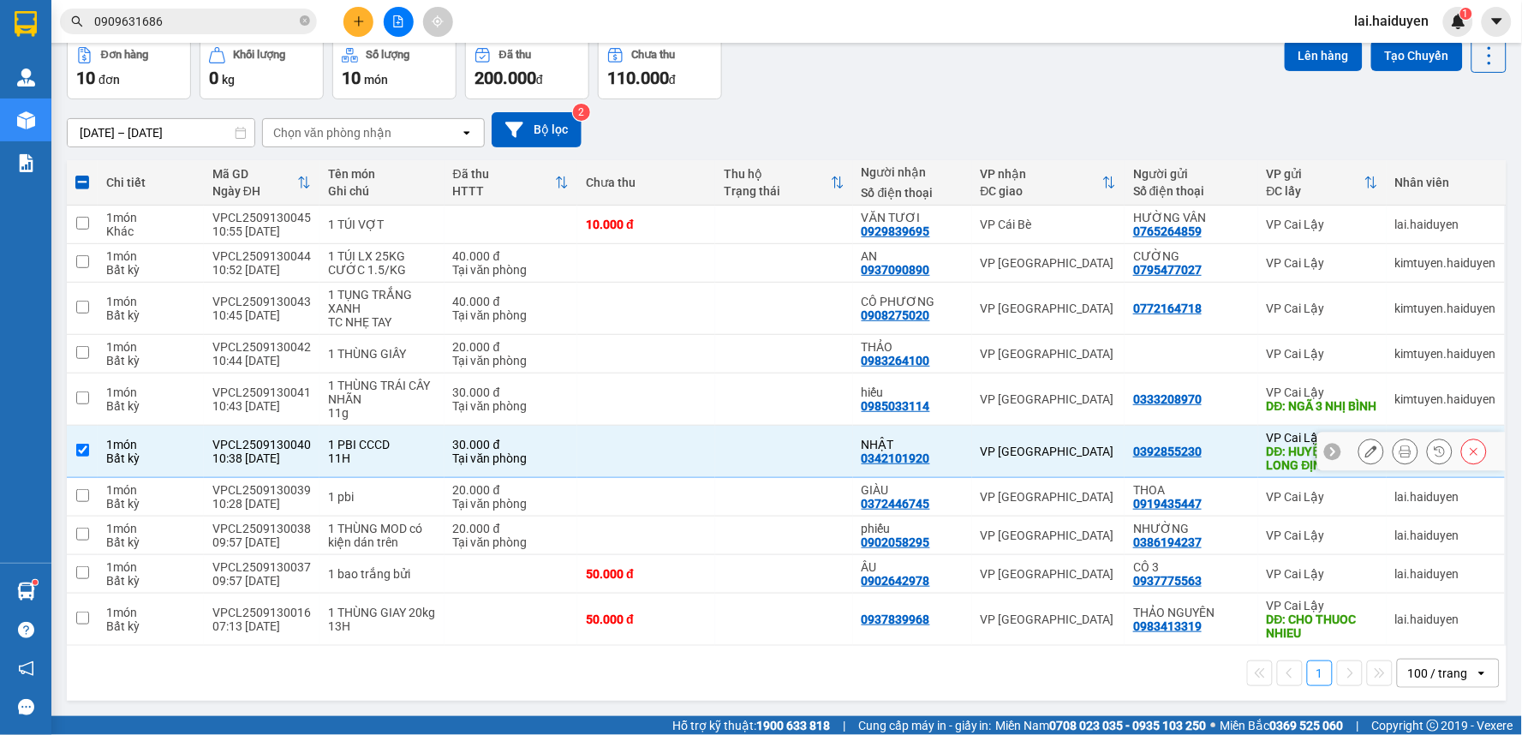
click at [673, 459] on td at bounding box center [646, 452] width 138 height 52
checkbox input "false"
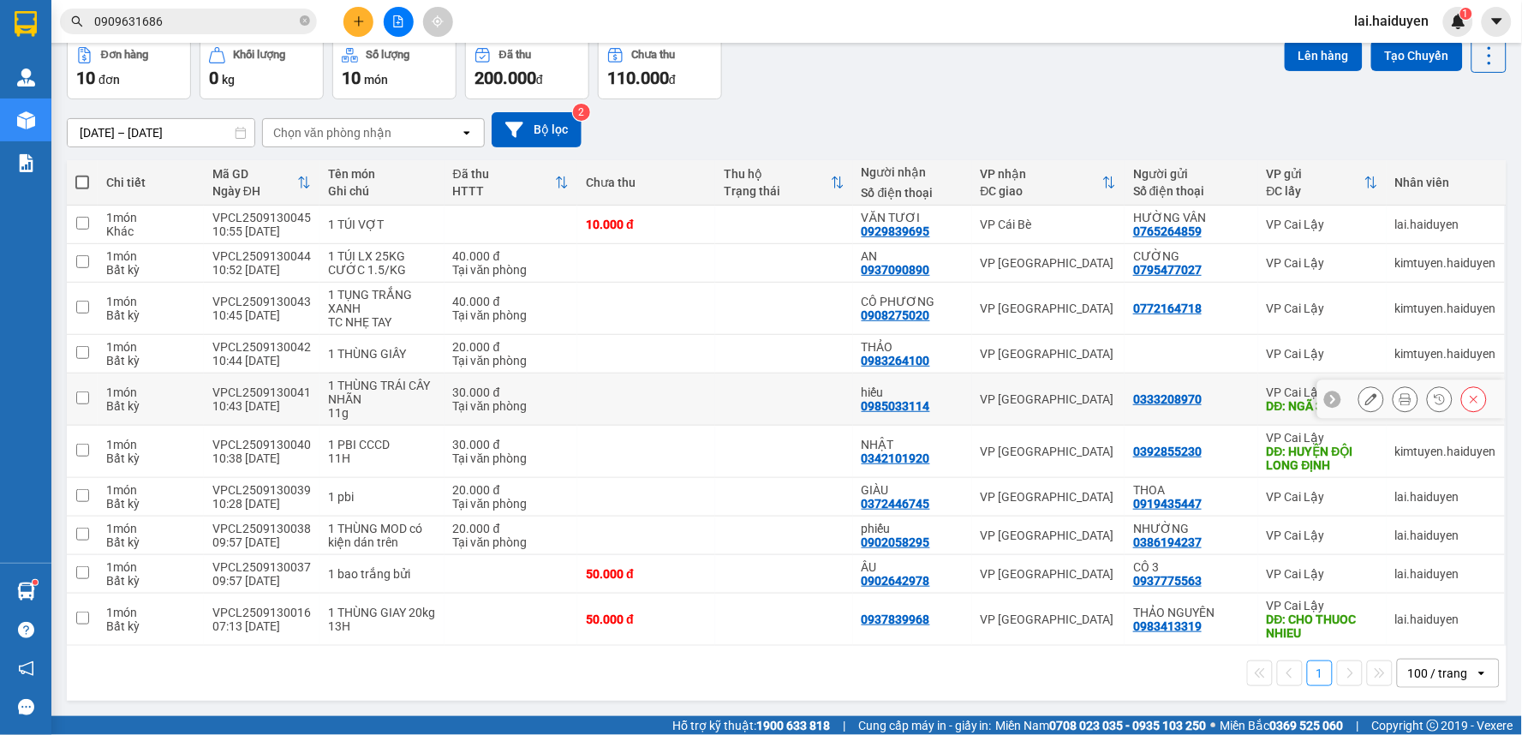
click at [733, 414] on td at bounding box center [784, 399] width 138 height 52
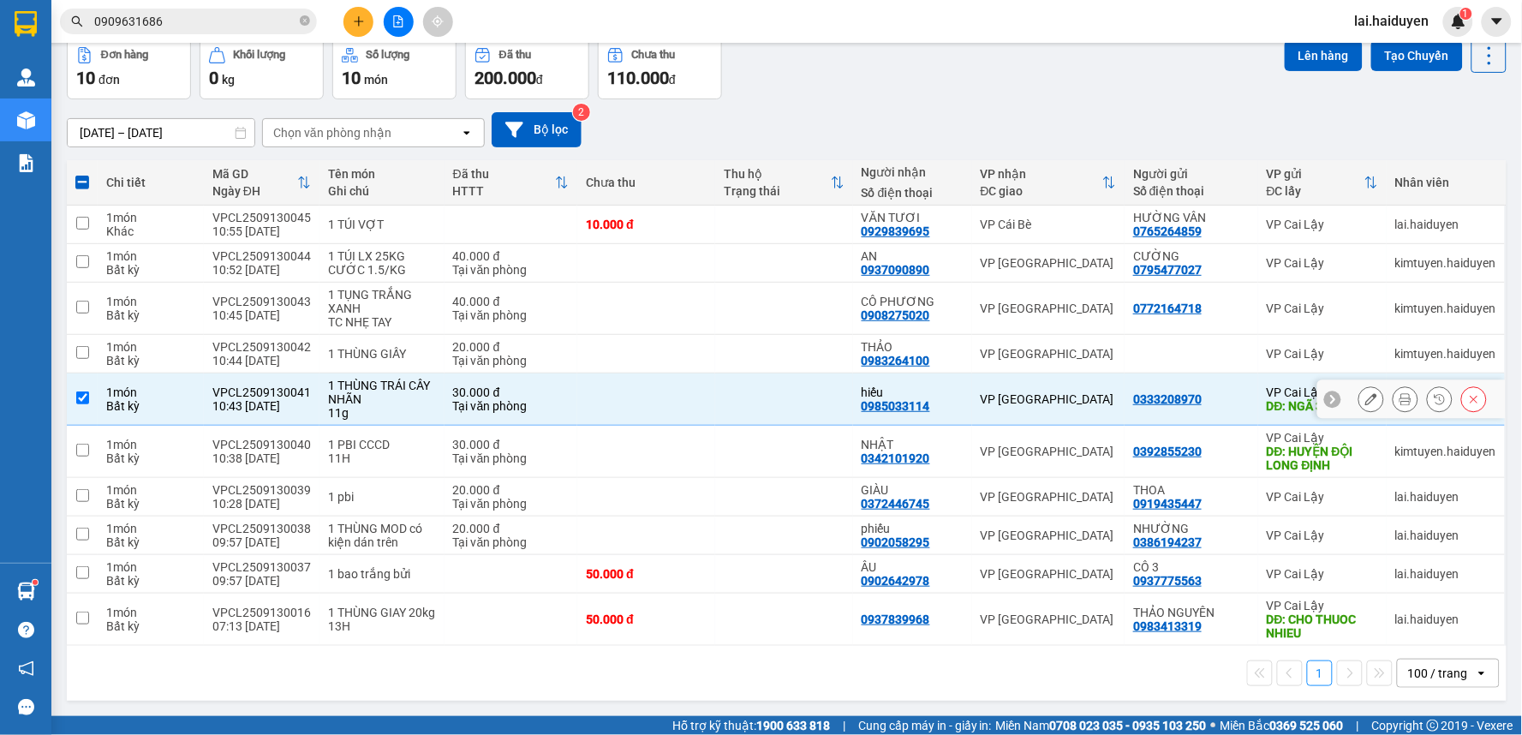
click at [733, 412] on td at bounding box center [784, 399] width 138 height 52
checkbox input "false"
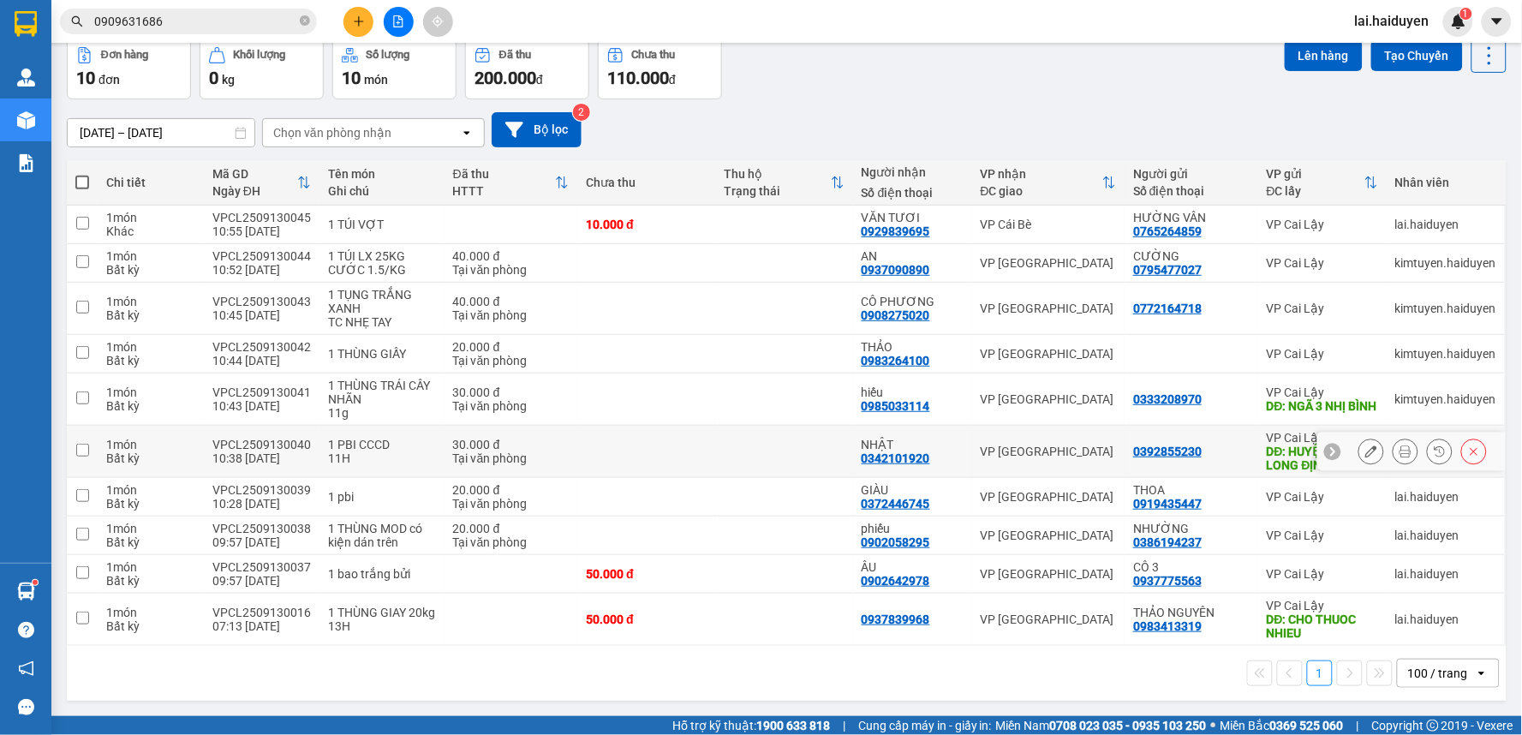
click at [750, 447] on td at bounding box center [784, 452] width 138 height 52
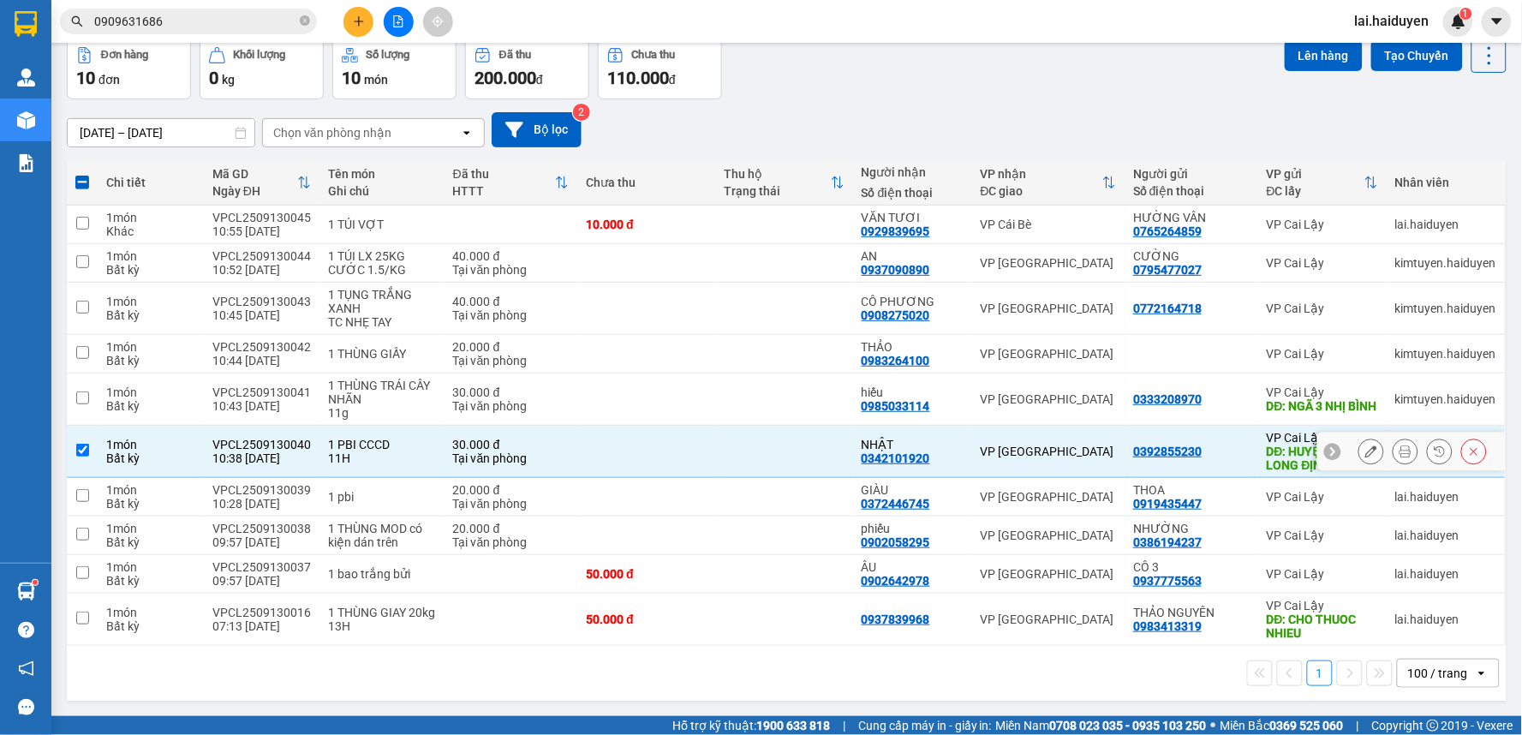
click at [778, 451] on td at bounding box center [784, 452] width 138 height 52
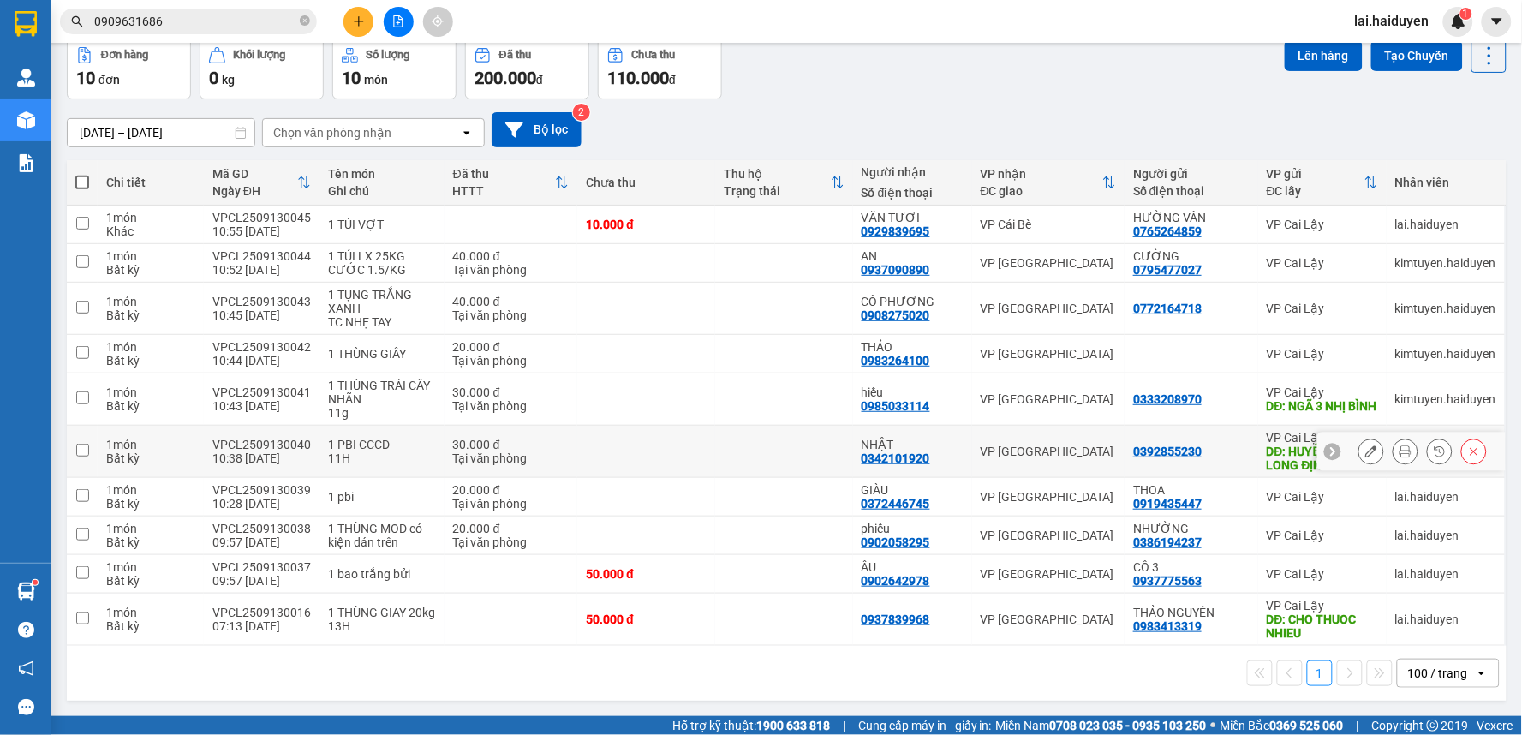
click at [778, 451] on td at bounding box center [784, 452] width 138 height 52
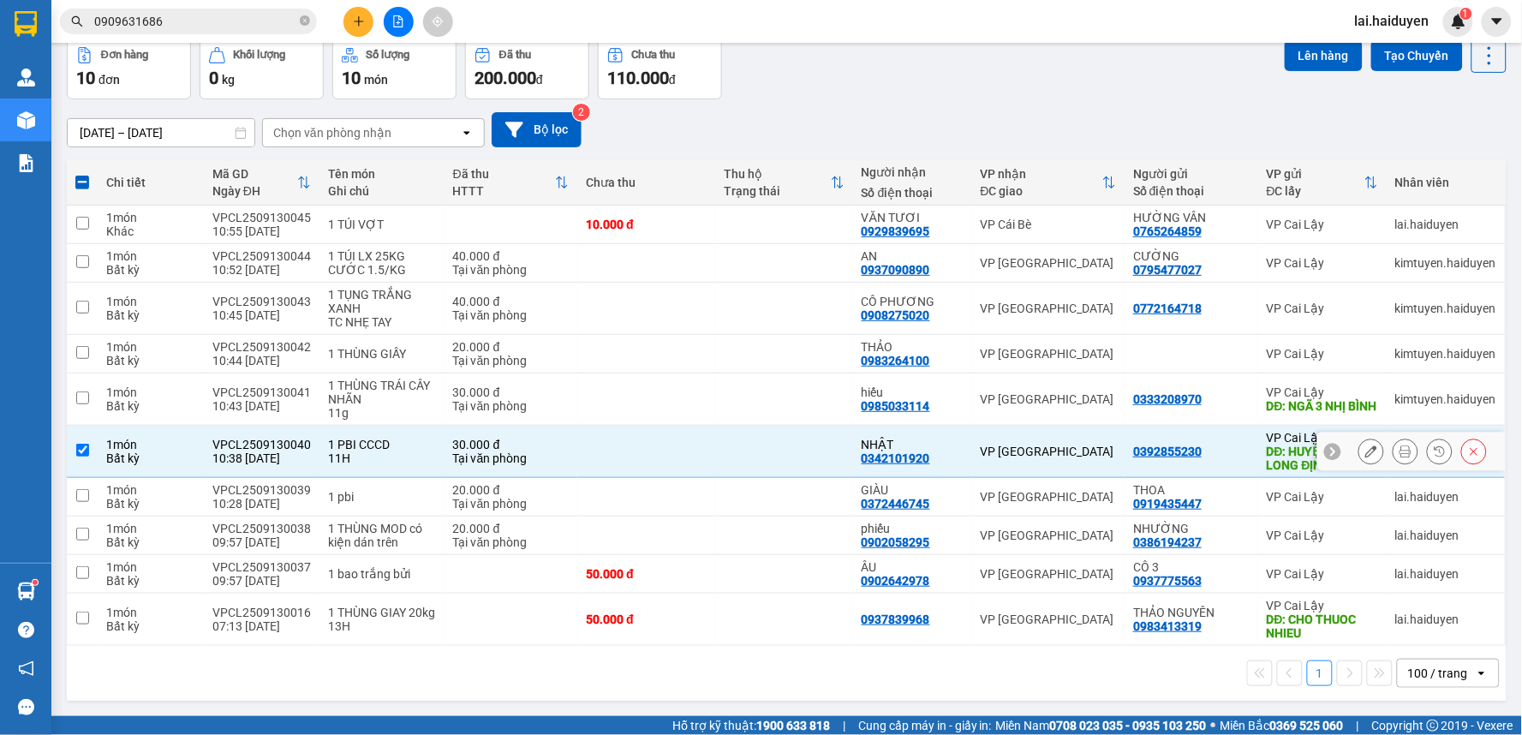
drag, startPoint x: 789, startPoint y: 457, endPoint x: 762, endPoint y: 493, distance: 45.4
click at [786, 459] on td at bounding box center [784, 452] width 138 height 52
checkbox input "false"
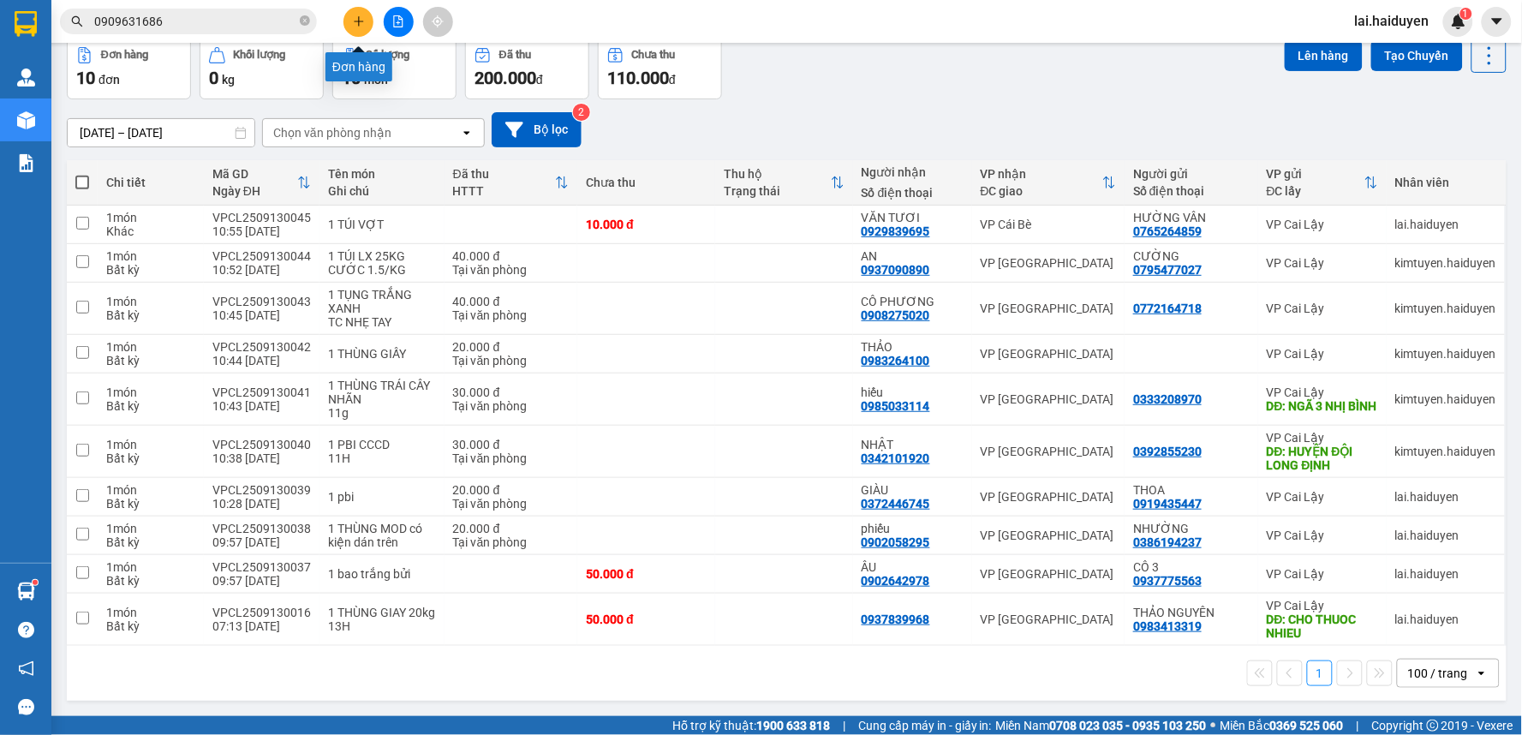
click at [363, 20] on icon "plus" at bounding box center [359, 21] width 12 height 12
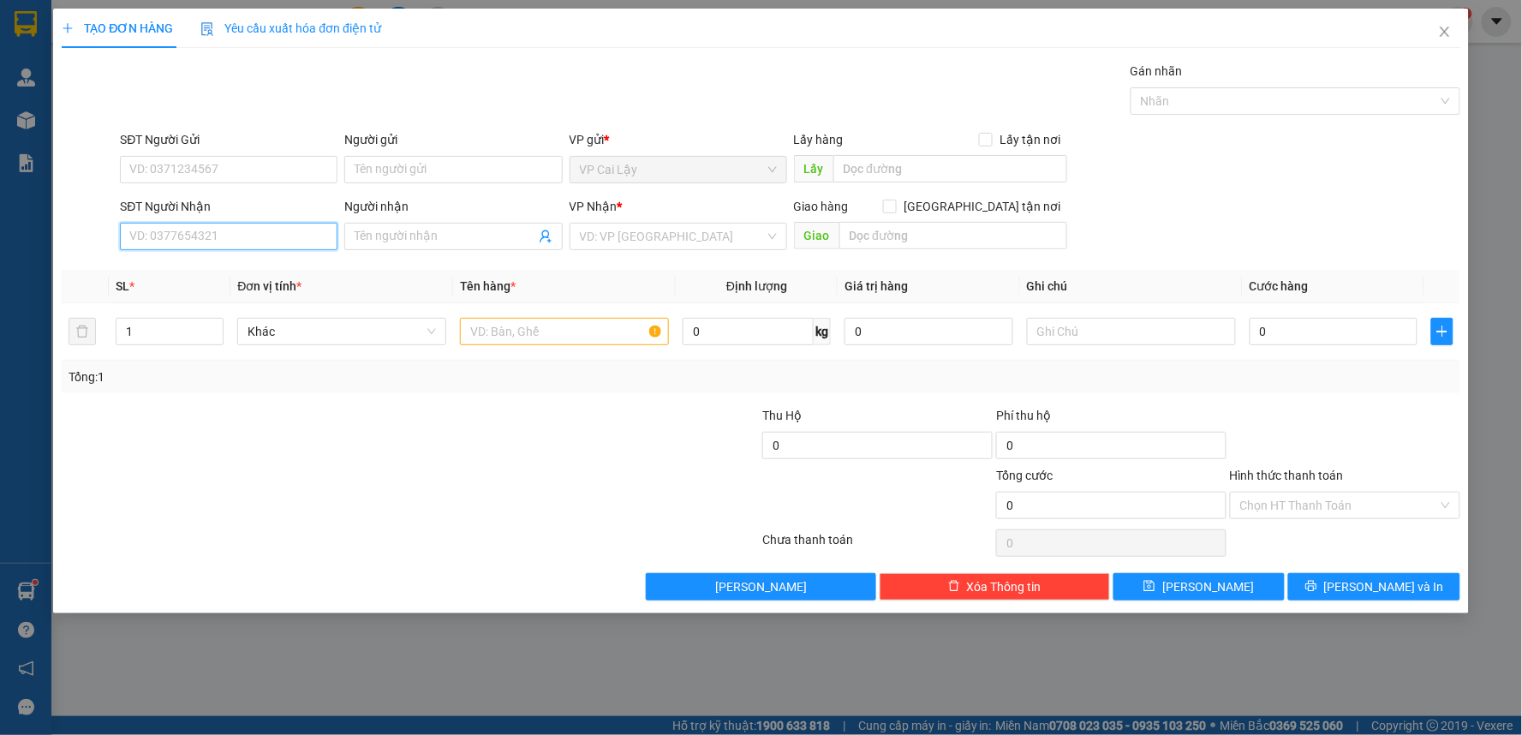
click at [296, 243] on input "SĐT Người Nhận" at bounding box center [229, 236] width 218 height 27
click at [1441, 35] on icon "close" at bounding box center [1445, 32] width 14 height 14
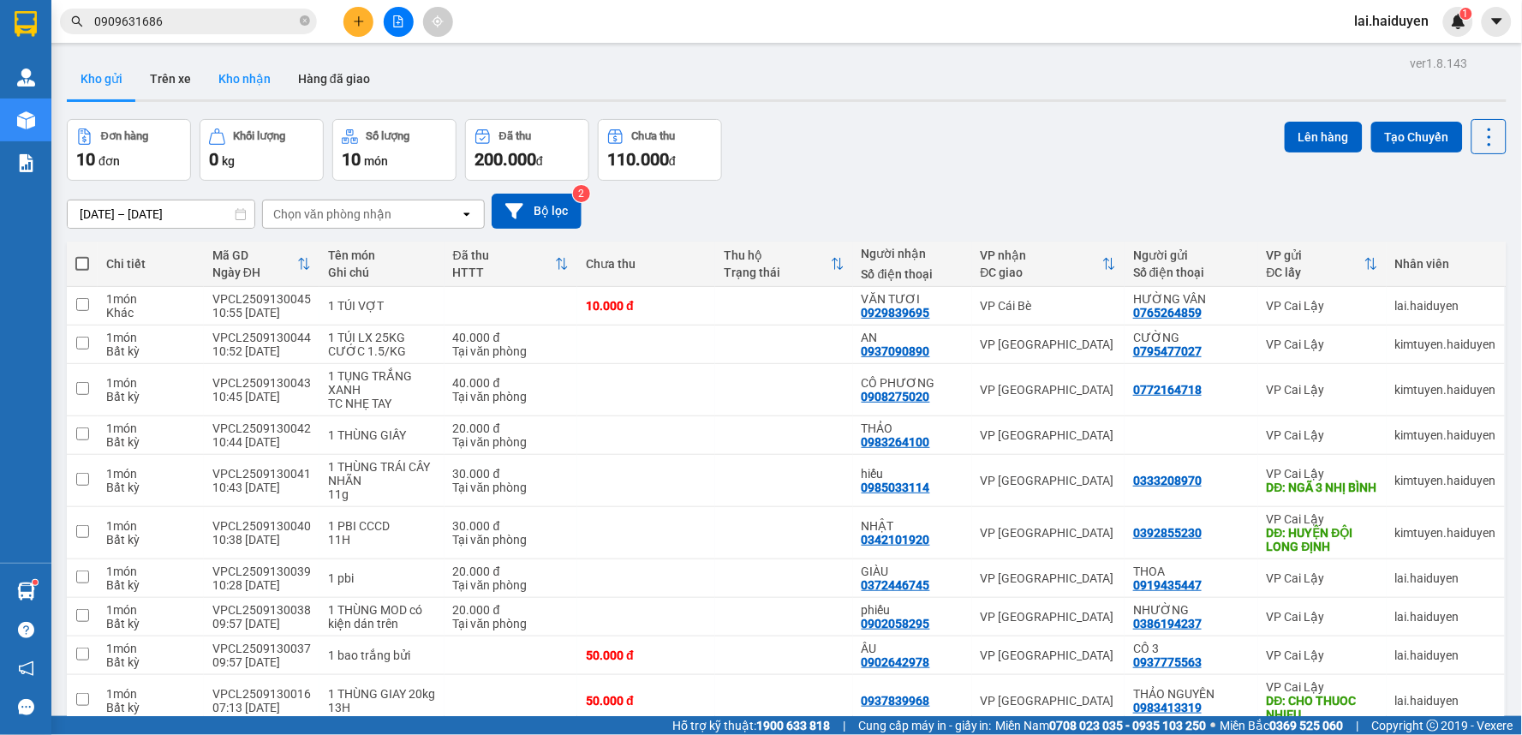
click at [250, 91] on button "Kho nhận" at bounding box center [245, 78] width 80 height 41
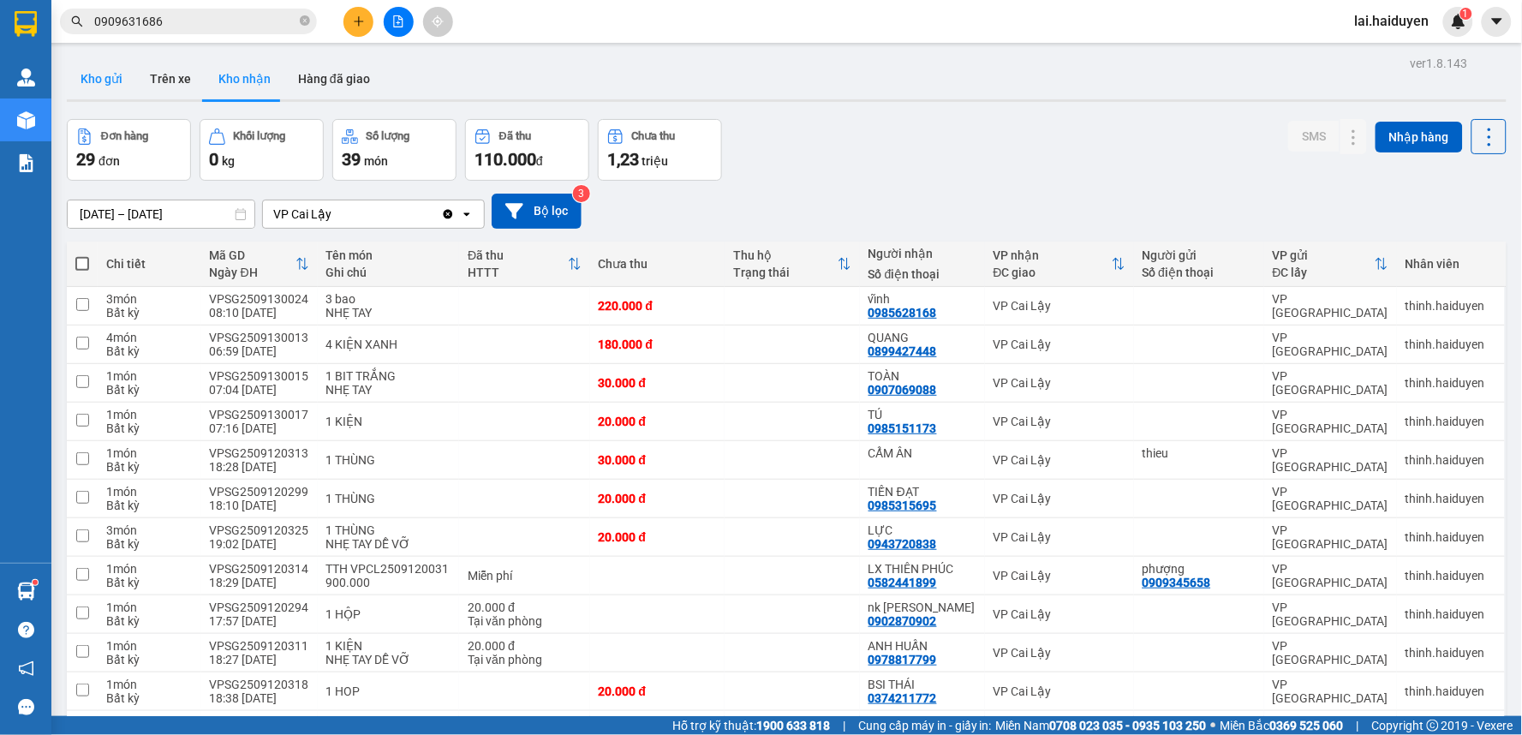
click at [113, 72] on button "Kho gửi" at bounding box center [101, 78] width 69 height 41
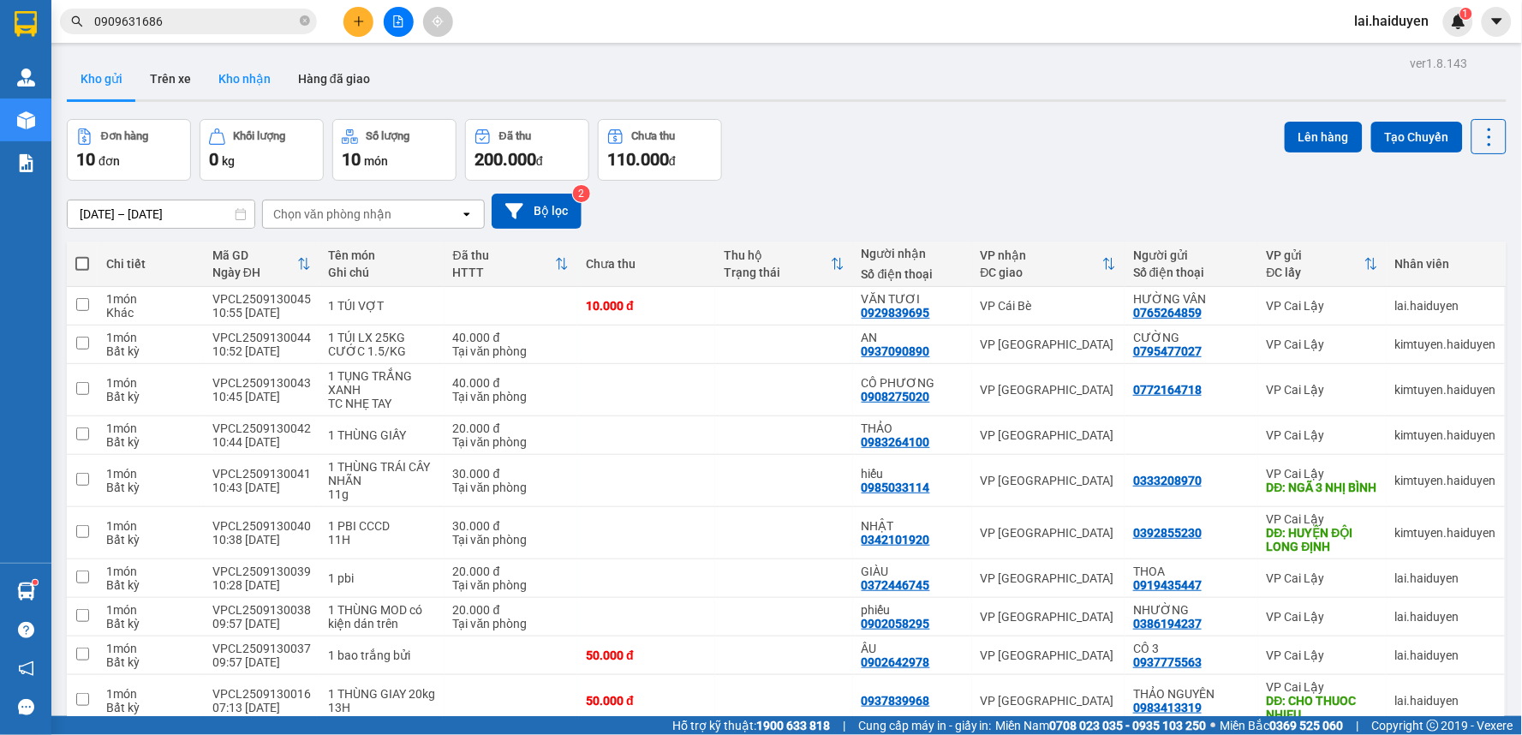
click at [247, 89] on button "Kho nhận" at bounding box center [245, 78] width 80 height 41
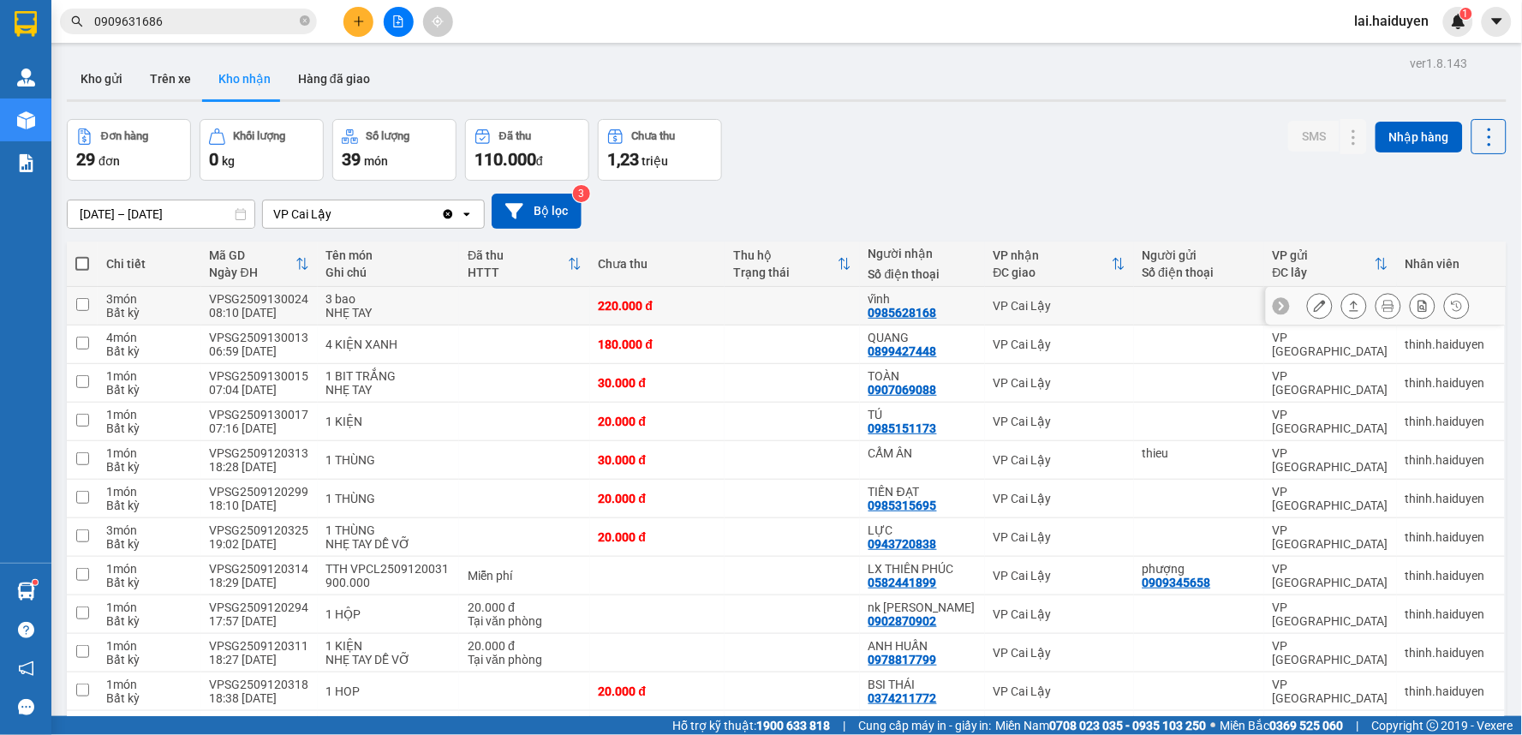
click at [791, 307] on td at bounding box center [792, 306] width 135 height 39
checkbox input "true"
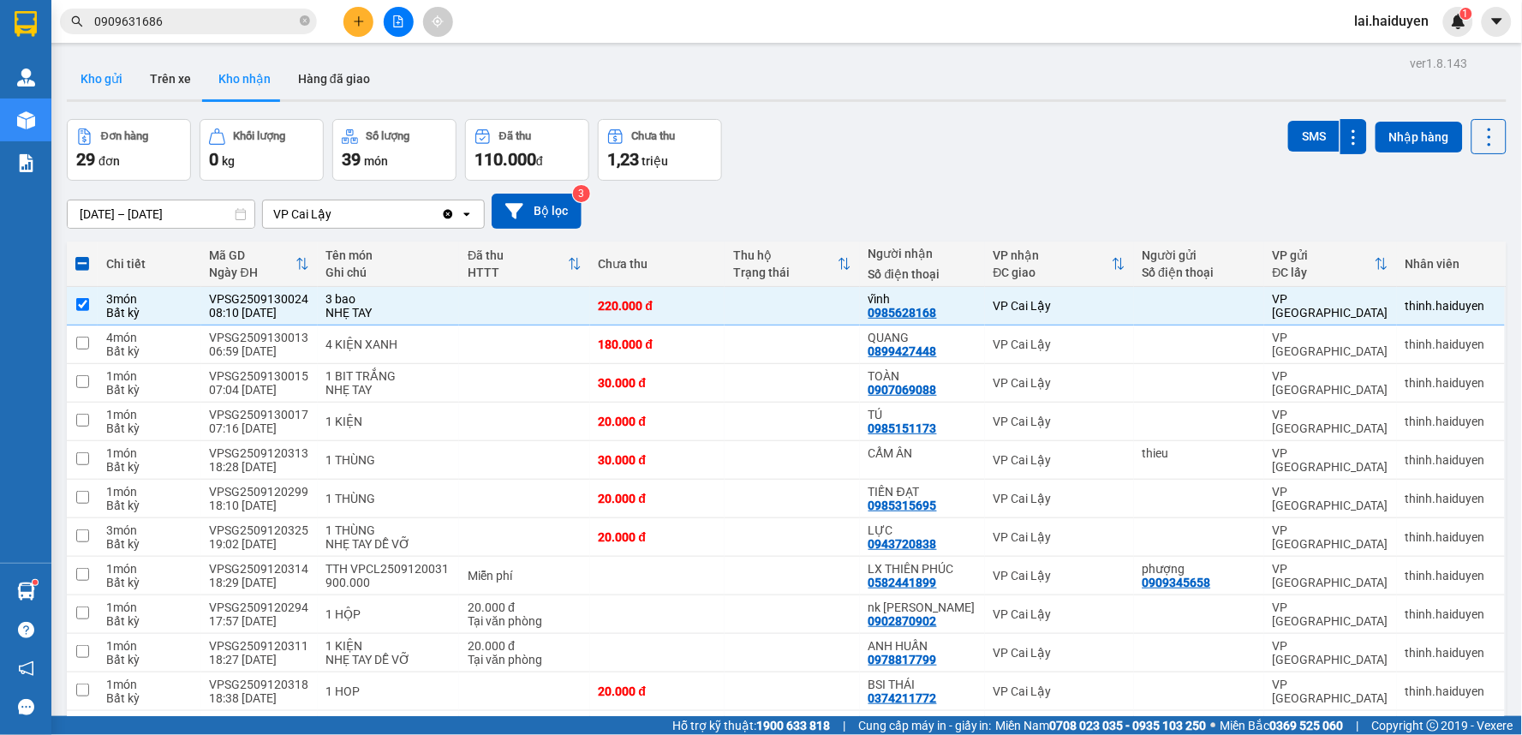
click at [108, 89] on button "Kho gửi" at bounding box center [101, 78] width 69 height 41
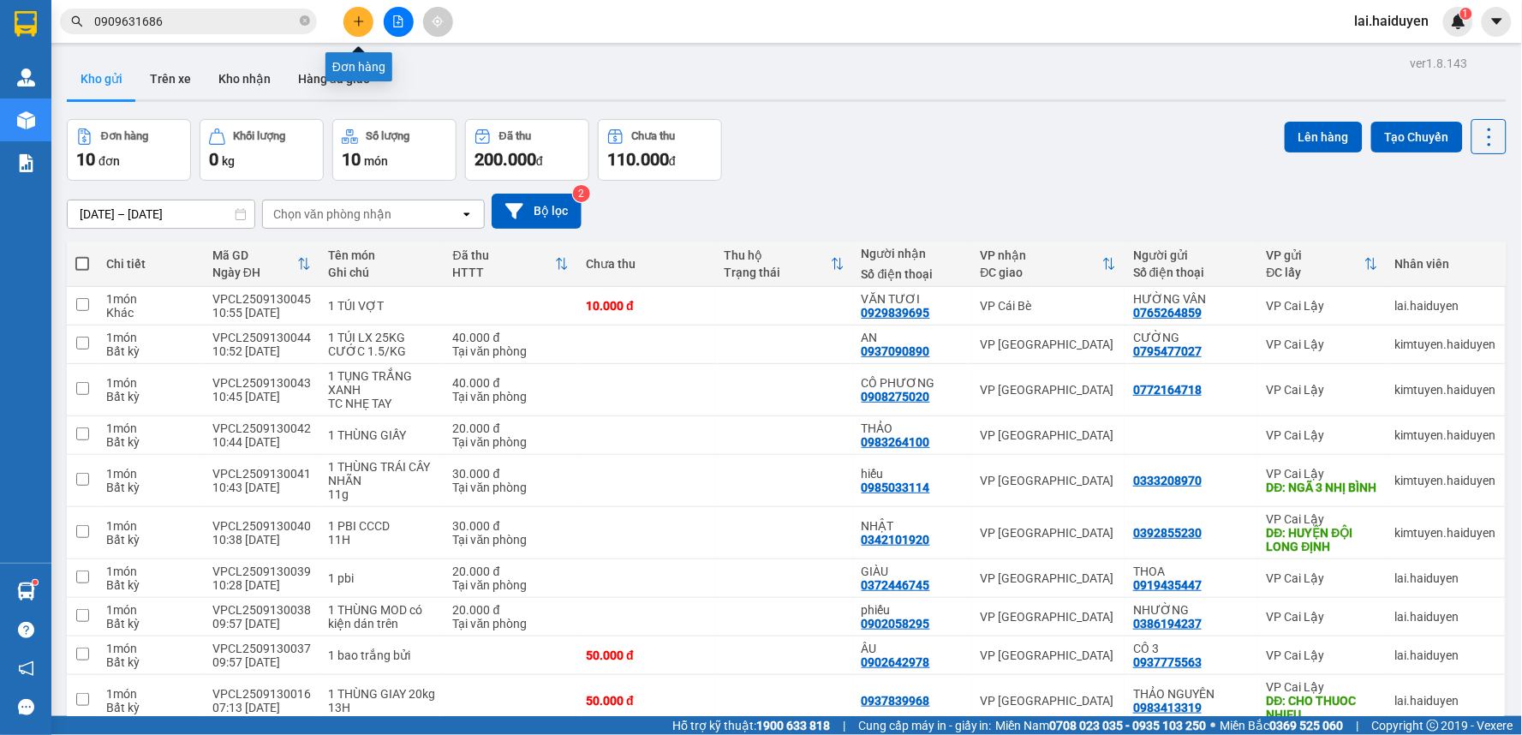
click at [352, 7] on div at bounding box center [398, 22] width 128 height 30
click at [351, 31] on button at bounding box center [359, 22] width 30 height 30
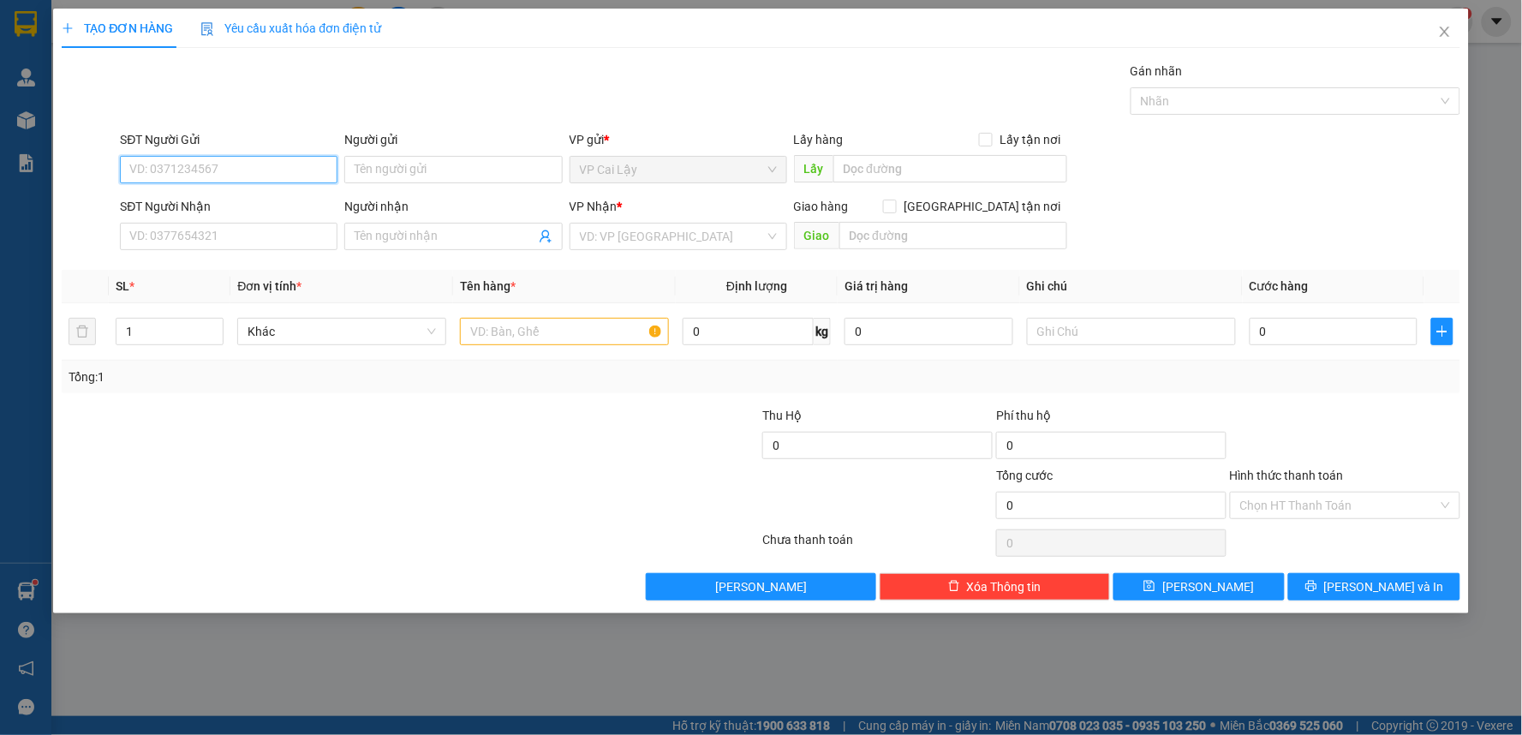
click at [284, 171] on input "SĐT Người Gửi" at bounding box center [229, 169] width 218 height 27
click at [260, 206] on div "0374794316 - nguyên" at bounding box center [228, 203] width 197 height 19
type input "0374794316"
type input "nguyên"
type input "0916768886"
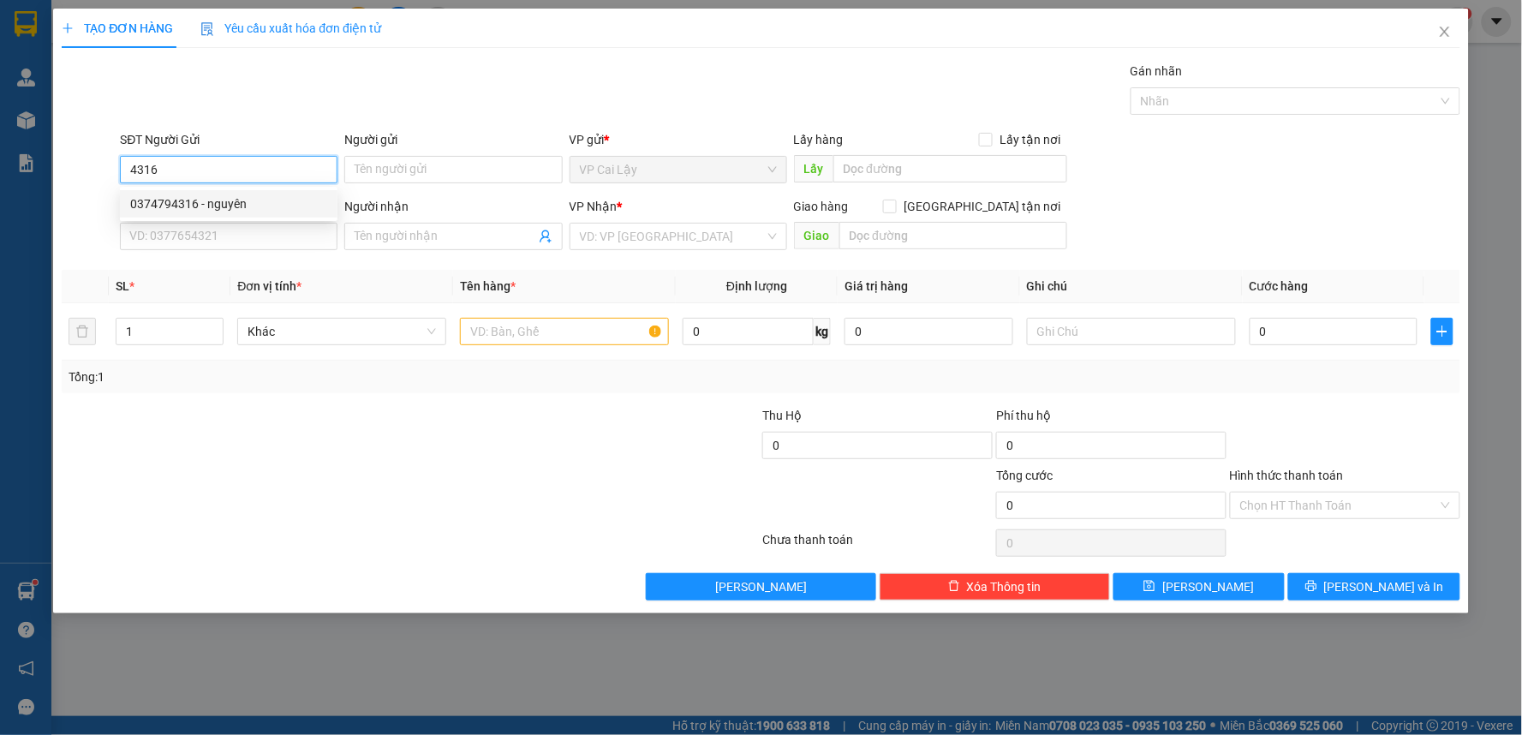
type input "THANH BÌNH"
type input "10.000"
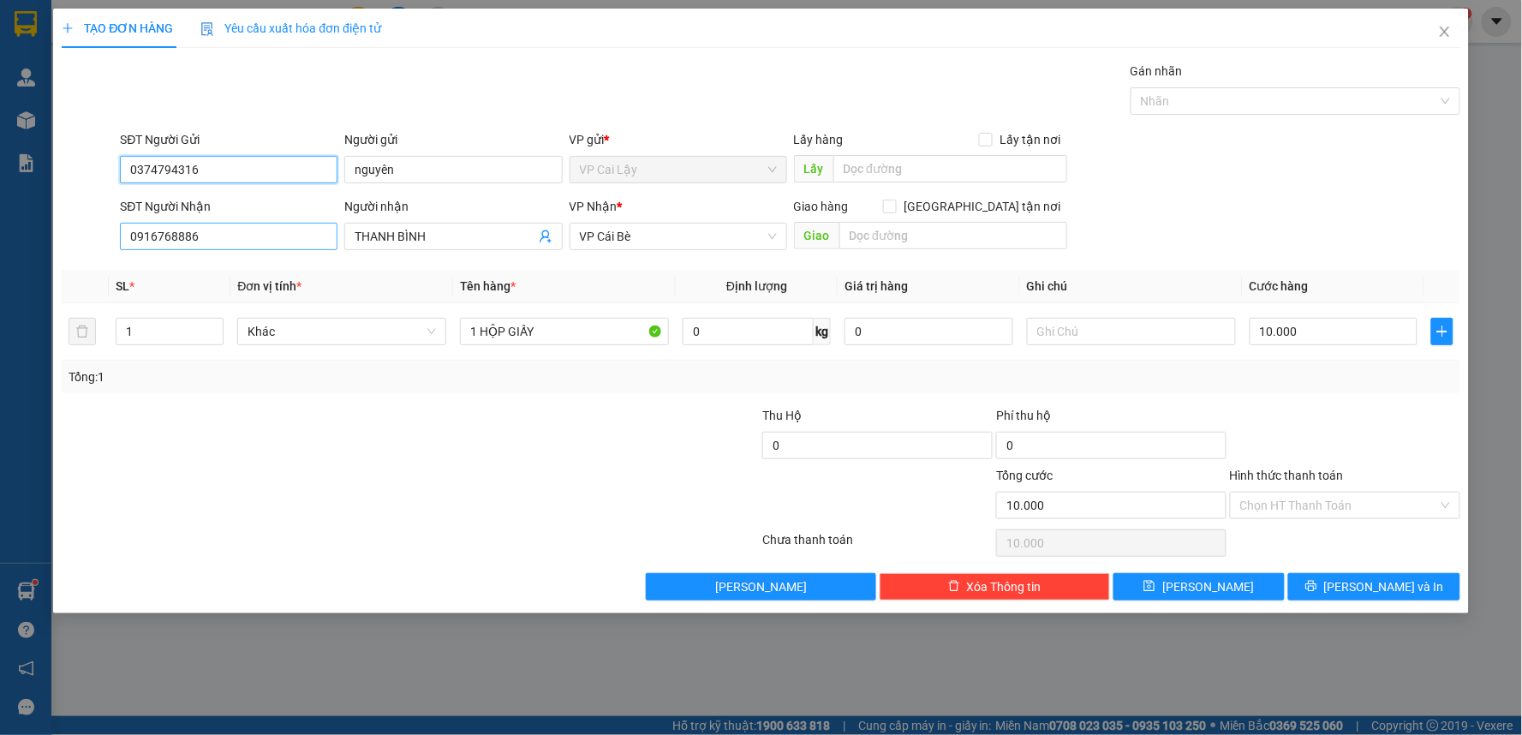
type input "0374794316"
click at [254, 240] on input "0916768886" at bounding box center [229, 236] width 218 height 27
click at [254, 243] on input "0779345693" at bounding box center [229, 236] width 218 height 27
type input "0779345693"
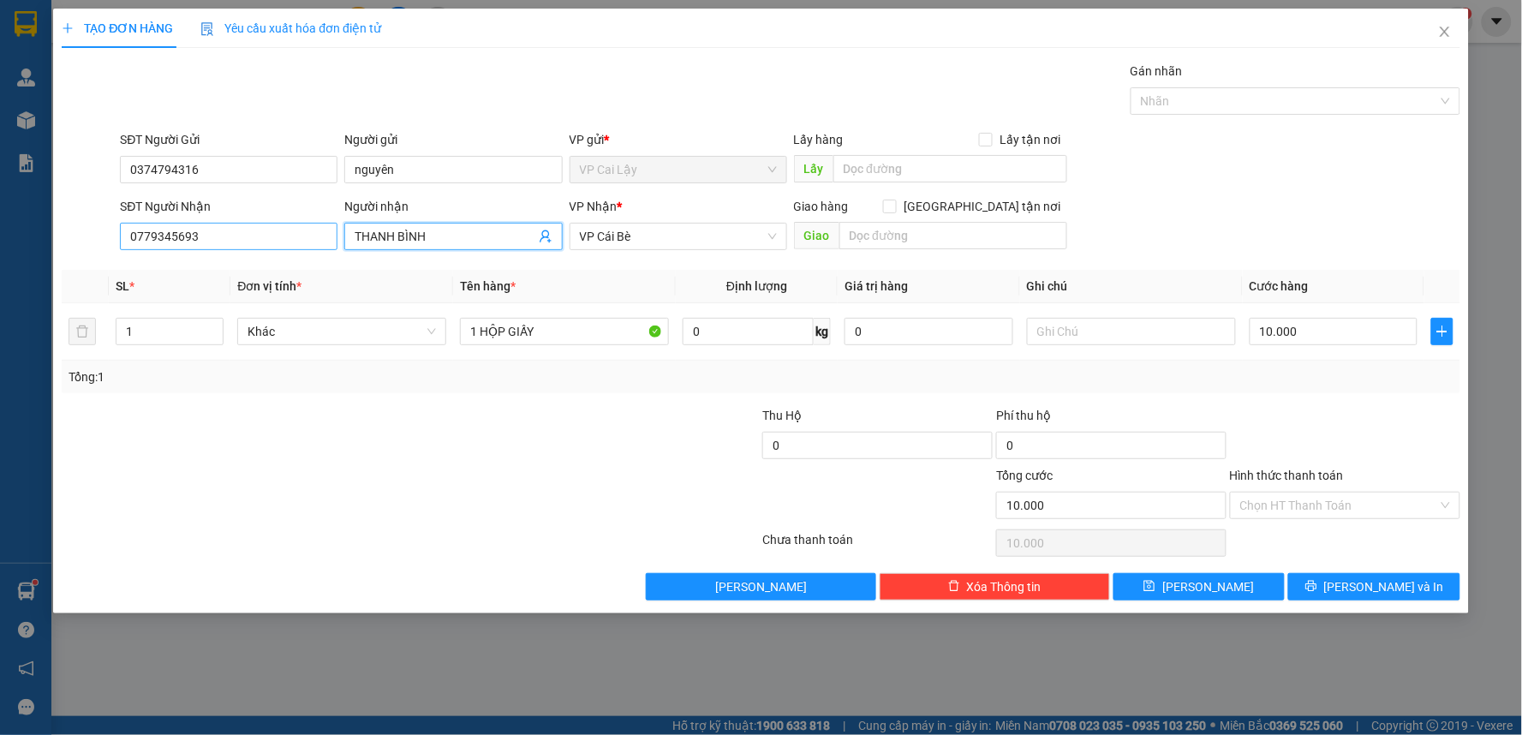
drag, startPoint x: 475, startPoint y: 244, endPoint x: 218, endPoint y: 240, distance: 256.2
click at [218, 240] on div "SĐT Người Nhận 0779345693 Người nhận THANH BÌNH VP Nhận * VP Cái Bè Giao hàng G…" at bounding box center [790, 227] width 1347 height 60
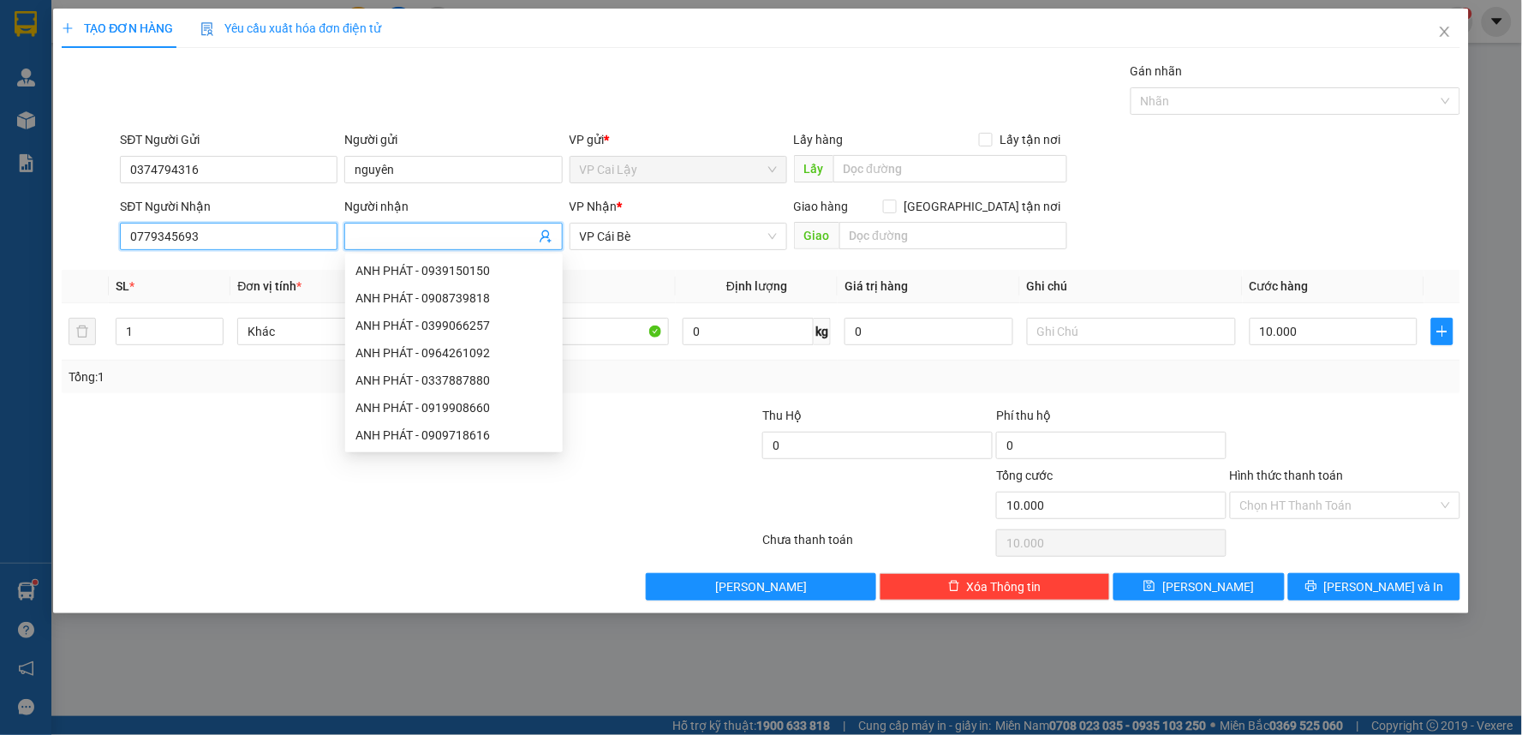
click at [225, 245] on input "0779345693" at bounding box center [229, 236] width 218 height 27
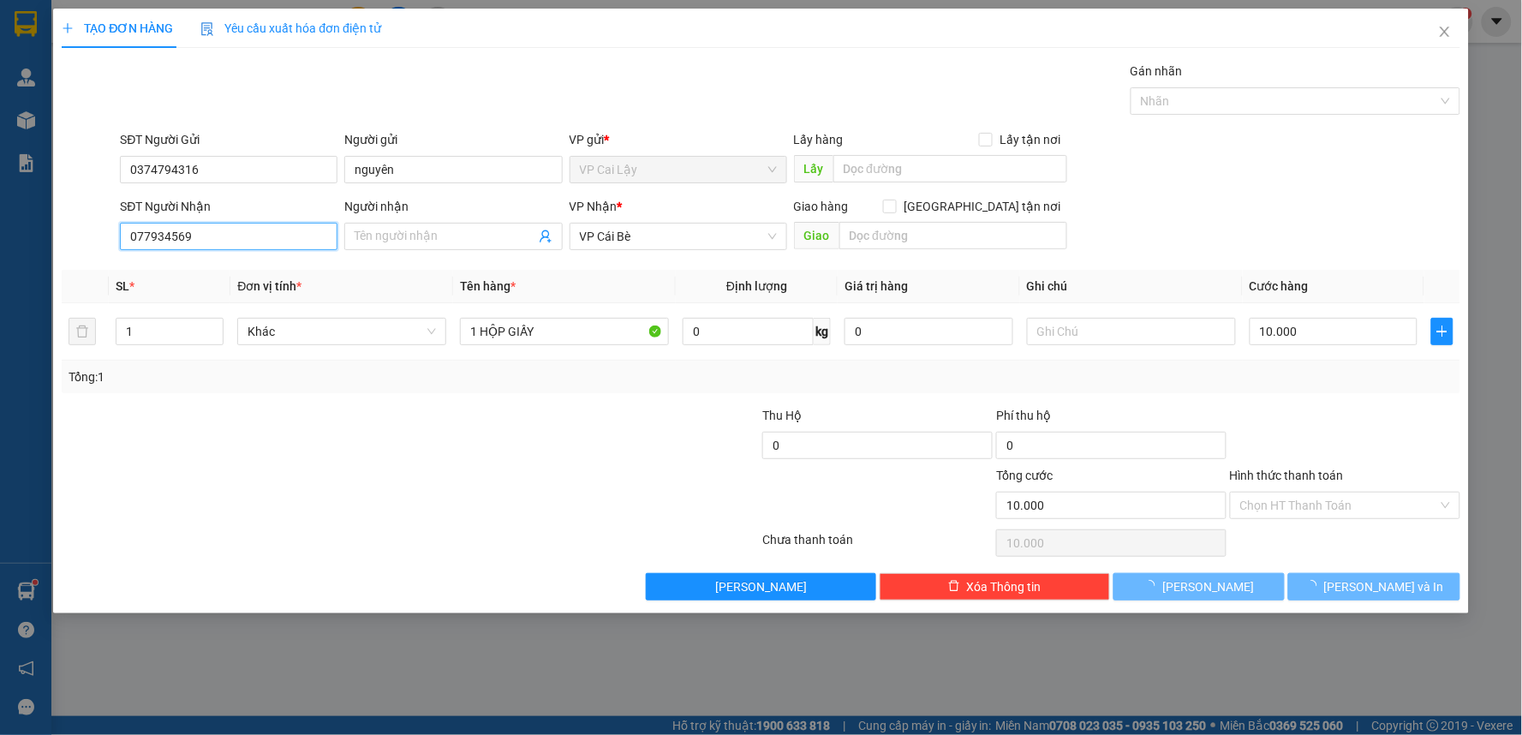
type input "0779345693"
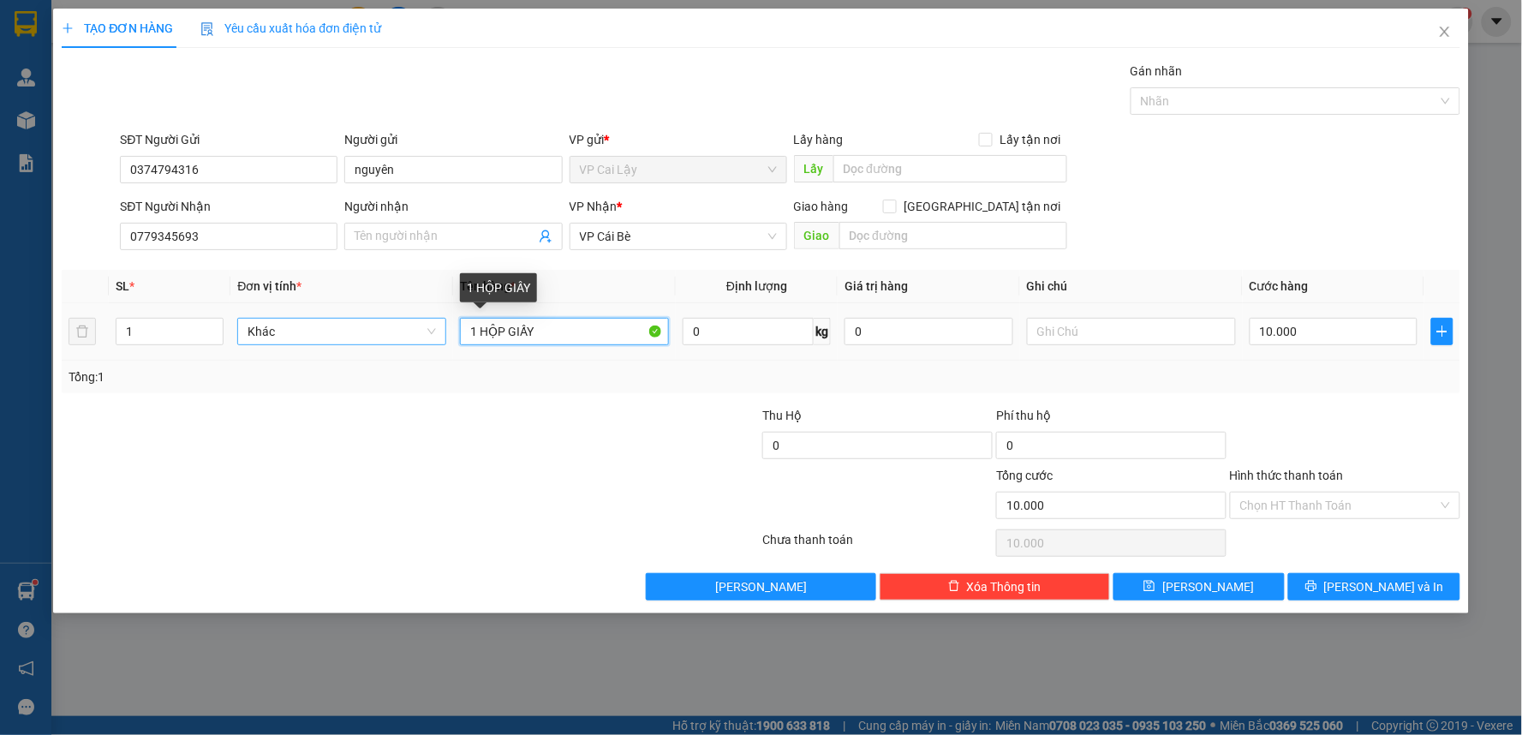
drag, startPoint x: 610, startPoint y: 335, endPoint x: 438, endPoint y: 334, distance: 172.2
click at [438, 334] on tr "1 Khác 1 HỘP GIẤY 0 kg 0 10.000" at bounding box center [761, 331] width 1399 height 57
type input "\"
type input "1 hộp kv"
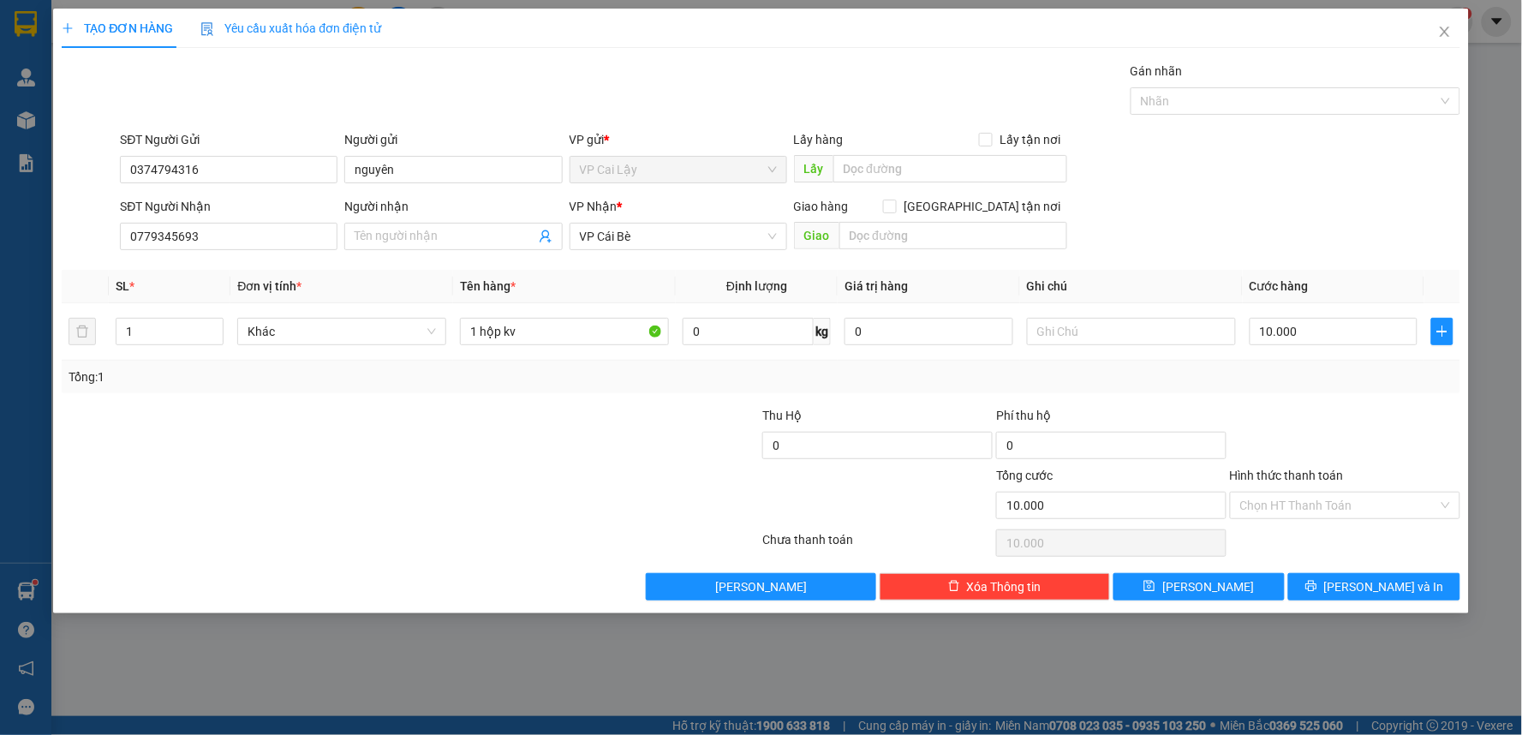
click at [1357, 417] on div at bounding box center [1345, 436] width 234 height 60
drag, startPoint x: 1304, startPoint y: 446, endPoint x: 1307, endPoint y: 455, distance: 9.2
click at [1304, 447] on div at bounding box center [1345, 436] width 234 height 60
drag, startPoint x: 1307, startPoint y: 501, endPoint x: 1308, endPoint y: 519, distance: 18.0
click at [1308, 503] on input "Hình thức thanh toán" at bounding box center [1339, 506] width 198 height 26
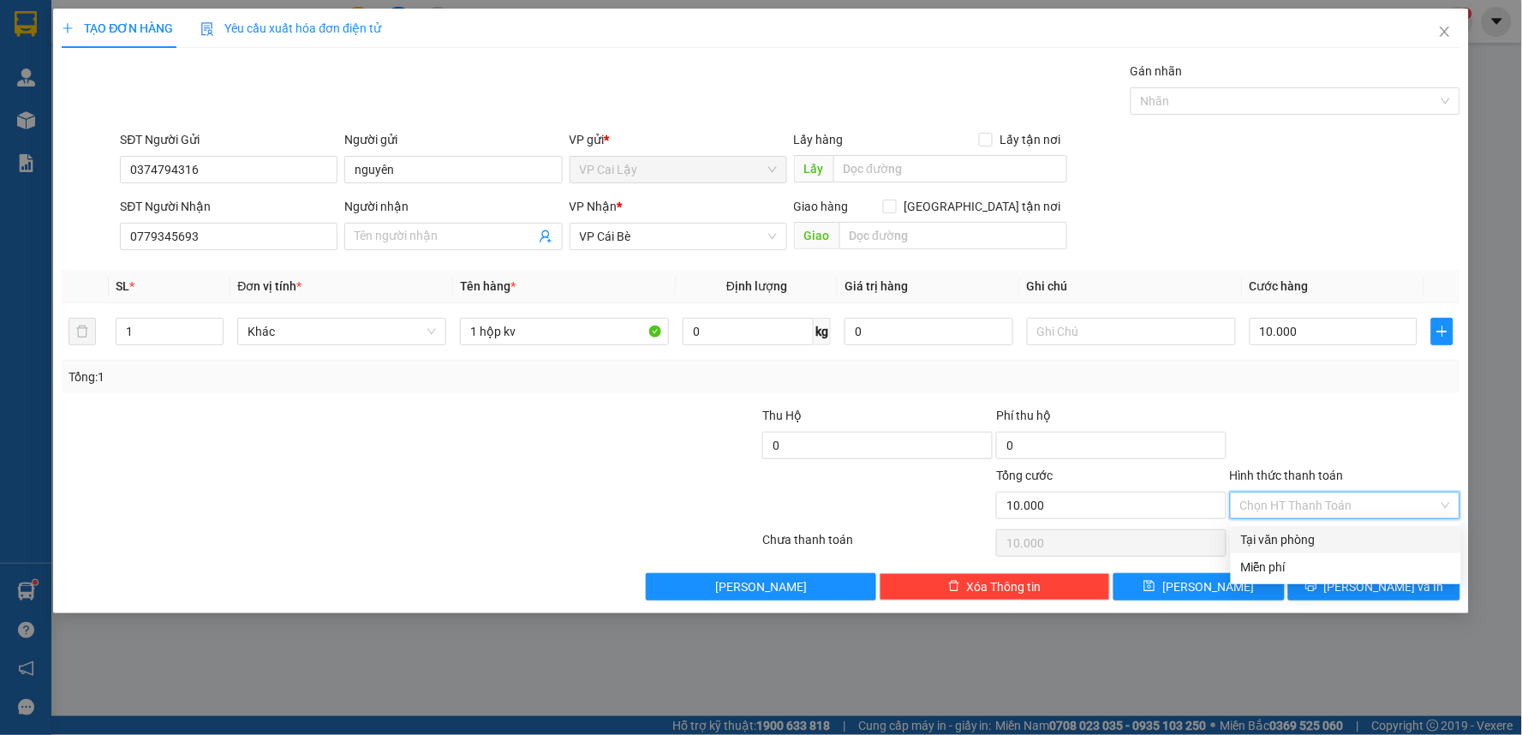
drag, startPoint x: 1308, startPoint y: 546, endPoint x: 1383, endPoint y: 463, distance: 111.6
click at [1315, 546] on div "Tại văn phòng" at bounding box center [1346, 539] width 210 height 19
type input "0"
click at [1384, 452] on div at bounding box center [1345, 436] width 234 height 60
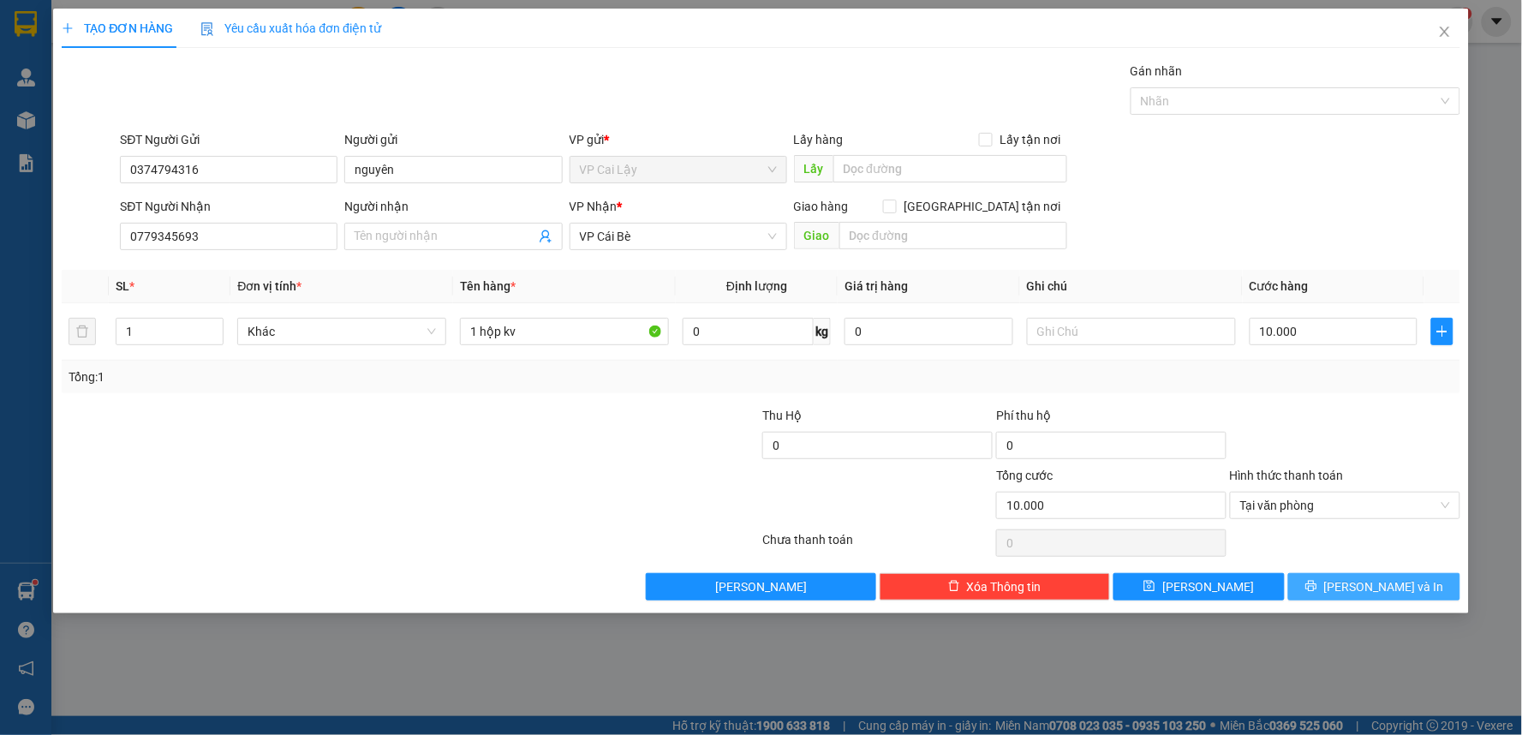
click at [1317, 586] on icon "printer" at bounding box center [1312, 586] width 12 height 12
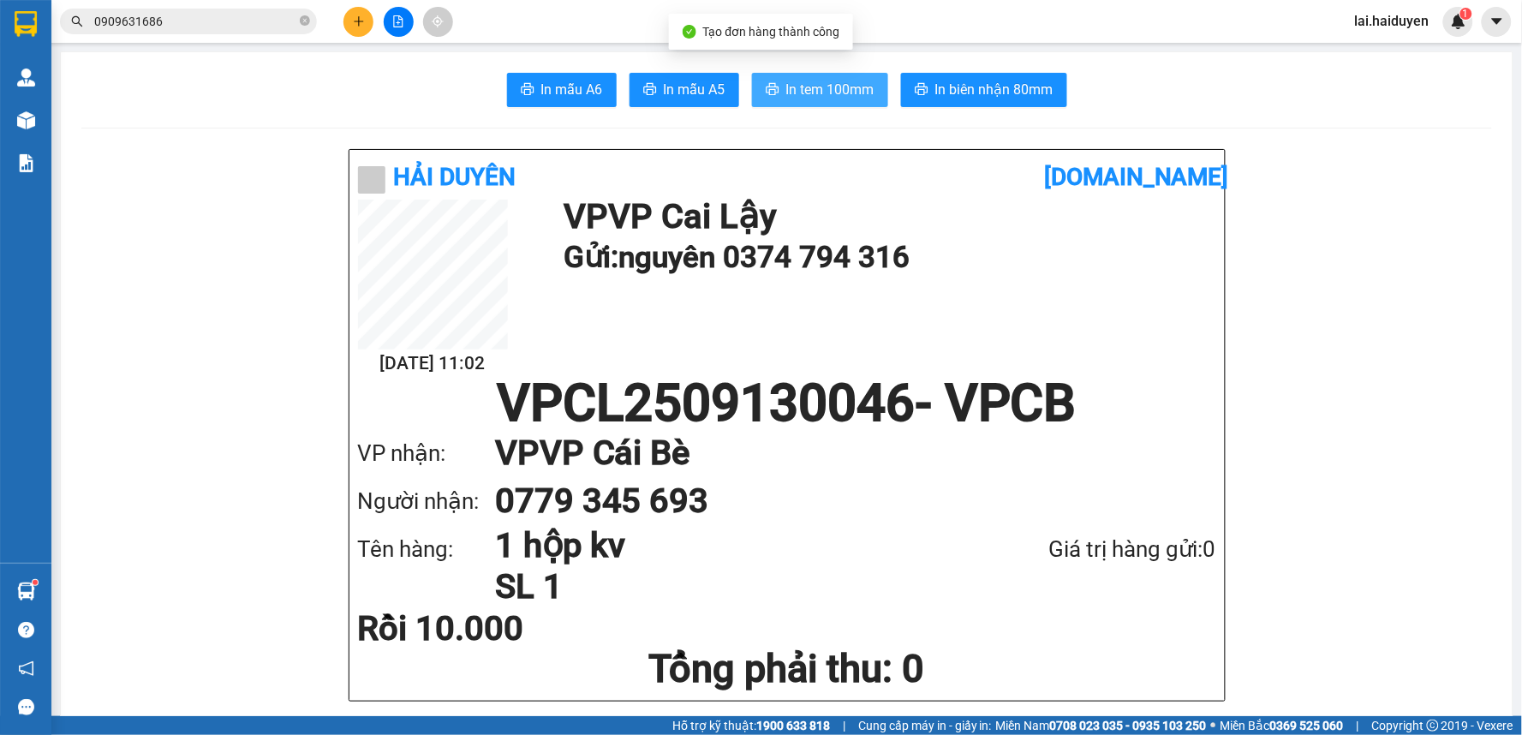
click at [857, 89] on span "In tem 100mm" at bounding box center [830, 89] width 88 height 21
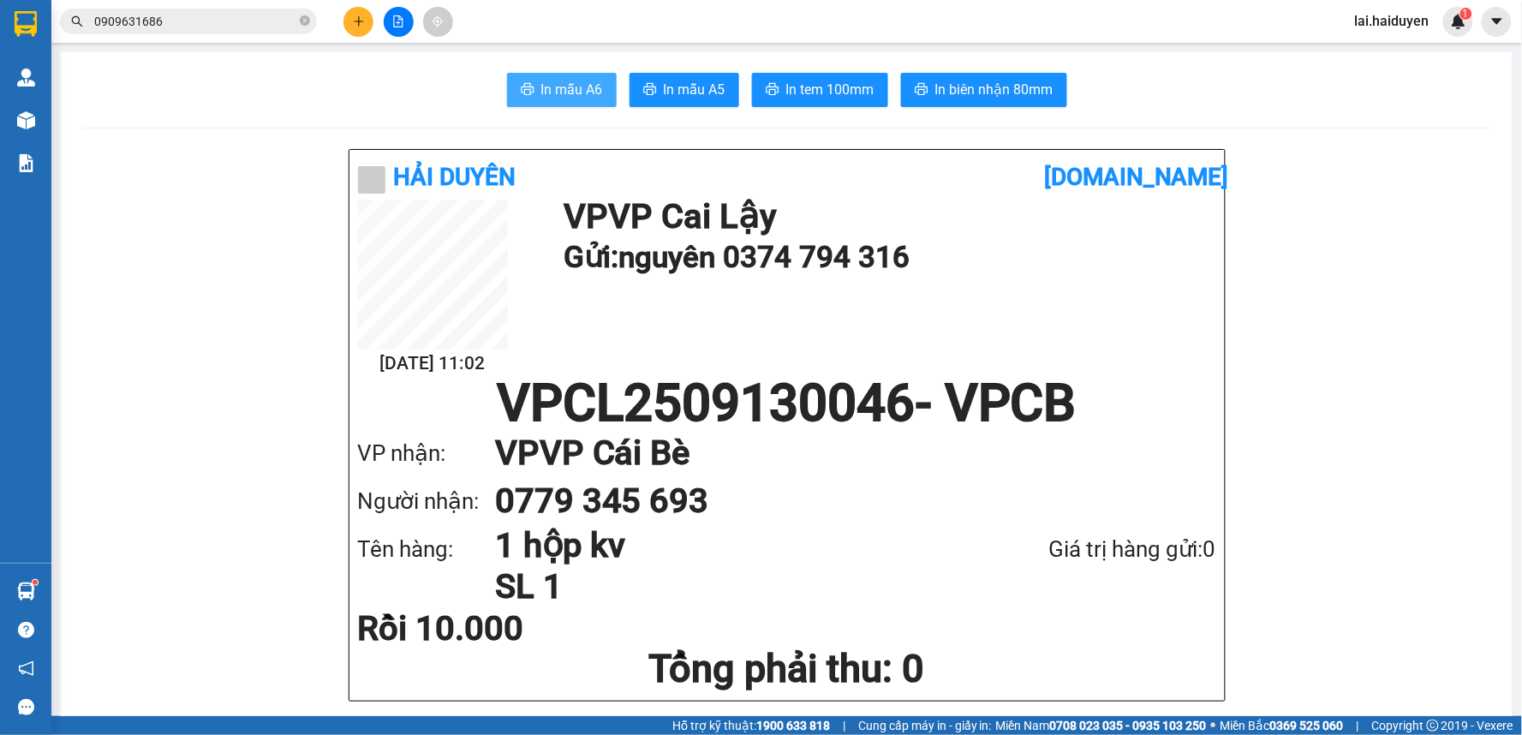
click at [564, 86] on span "In mẫu A6" at bounding box center [572, 89] width 62 height 21
drag, startPoint x: 972, startPoint y: 248, endPoint x: 943, endPoint y: 198, distance: 58.3
click at [965, 234] on h1 "Gửi: nguyên 0374 794 316" at bounding box center [886, 257] width 644 height 47
click at [837, 87] on span "In tem 100mm" at bounding box center [830, 89] width 88 height 21
click at [1055, 348] on div "13/09 11:02 VP VP Cai Lậy Gửi: nguyên 0374 794 316" at bounding box center [787, 289] width 858 height 178
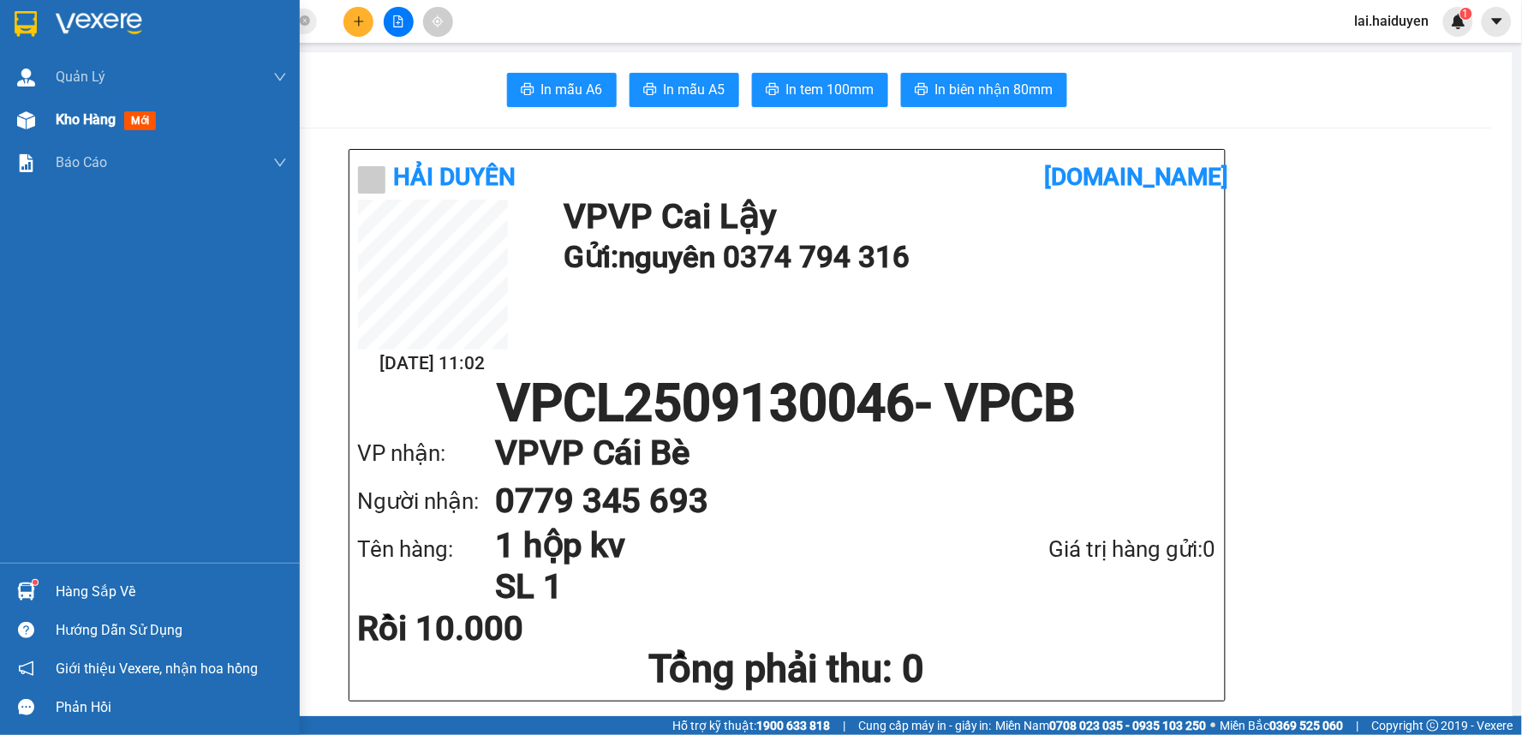
click at [75, 127] on span "Kho hàng" at bounding box center [86, 119] width 60 height 16
click at [79, 125] on span "Kho hàng" at bounding box center [86, 119] width 60 height 16
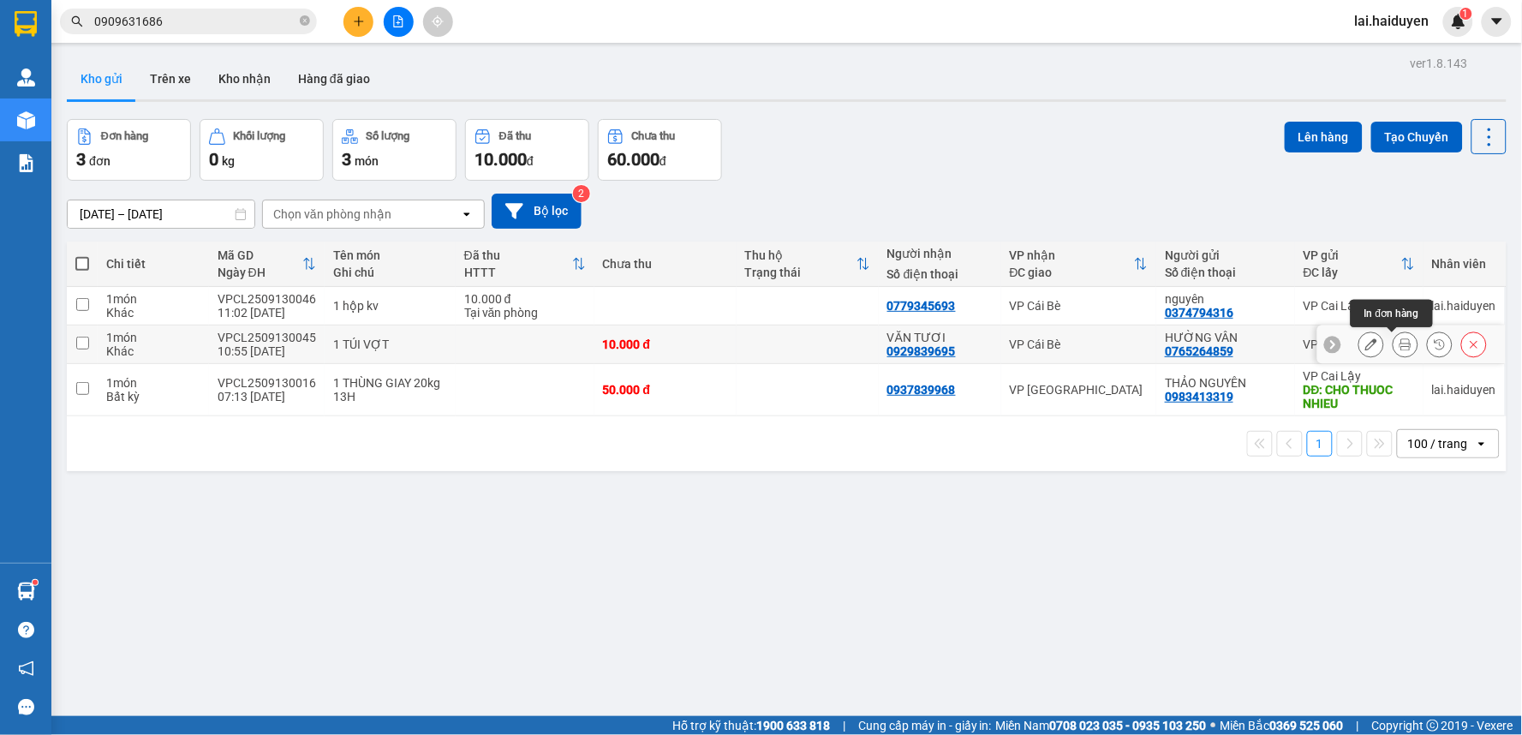
click at [1394, 340] on button at bounding box center [1406, 345] width 24 height 30
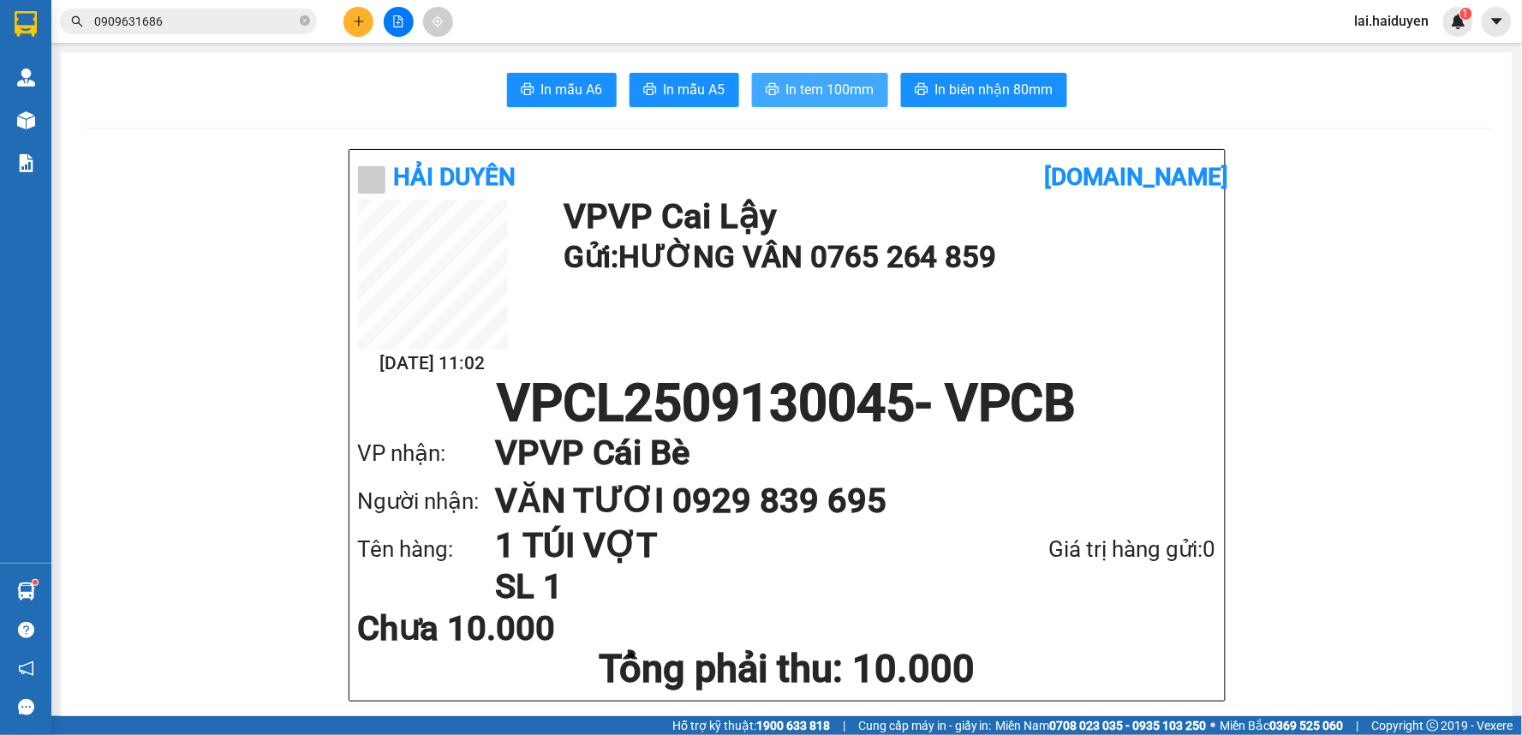
click at [828, 95] on span "In tem 100mm" at bounding box center [830, 89] width 88 height 21
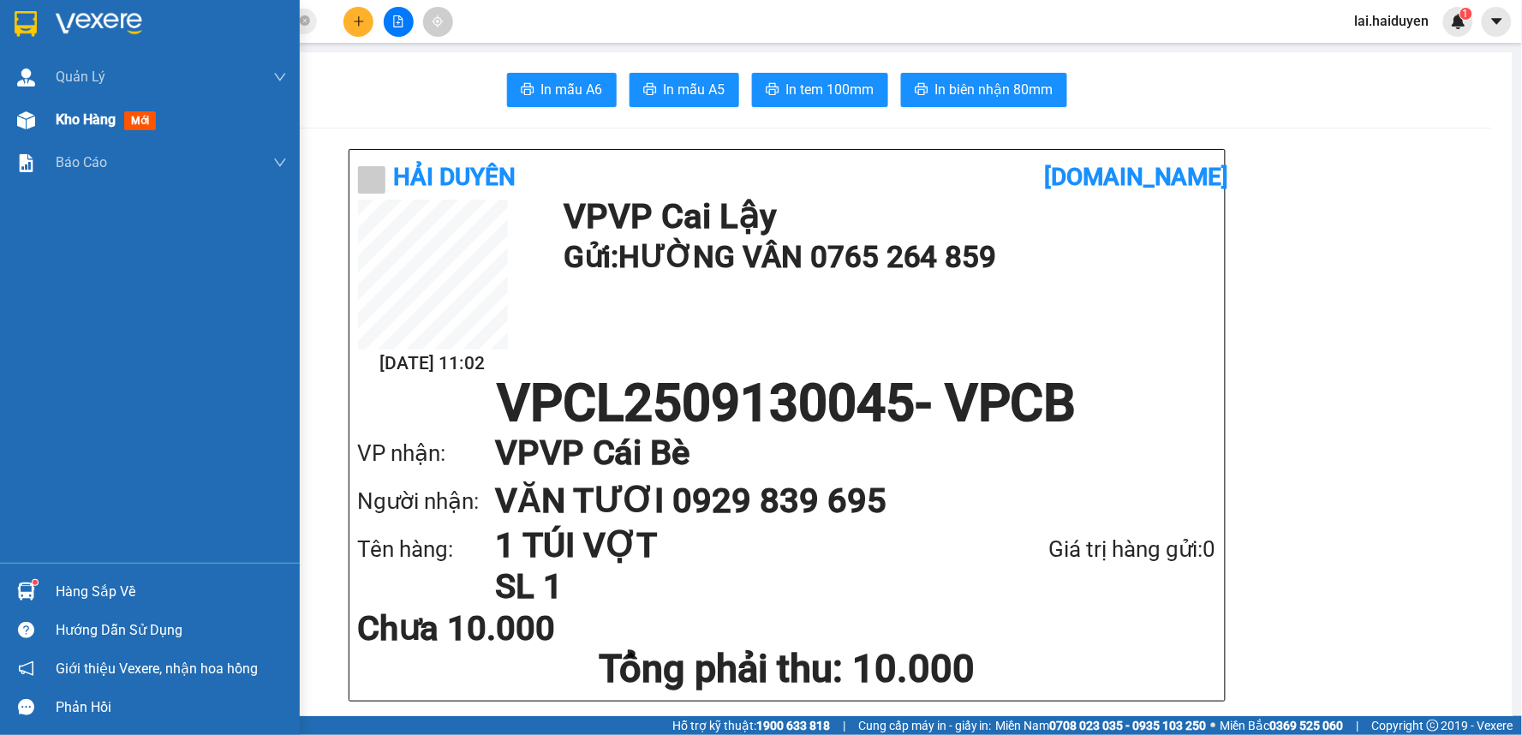
click at [71, 121] on span "Kho hàng" at bounding box center [86, 119] width 60 height 16
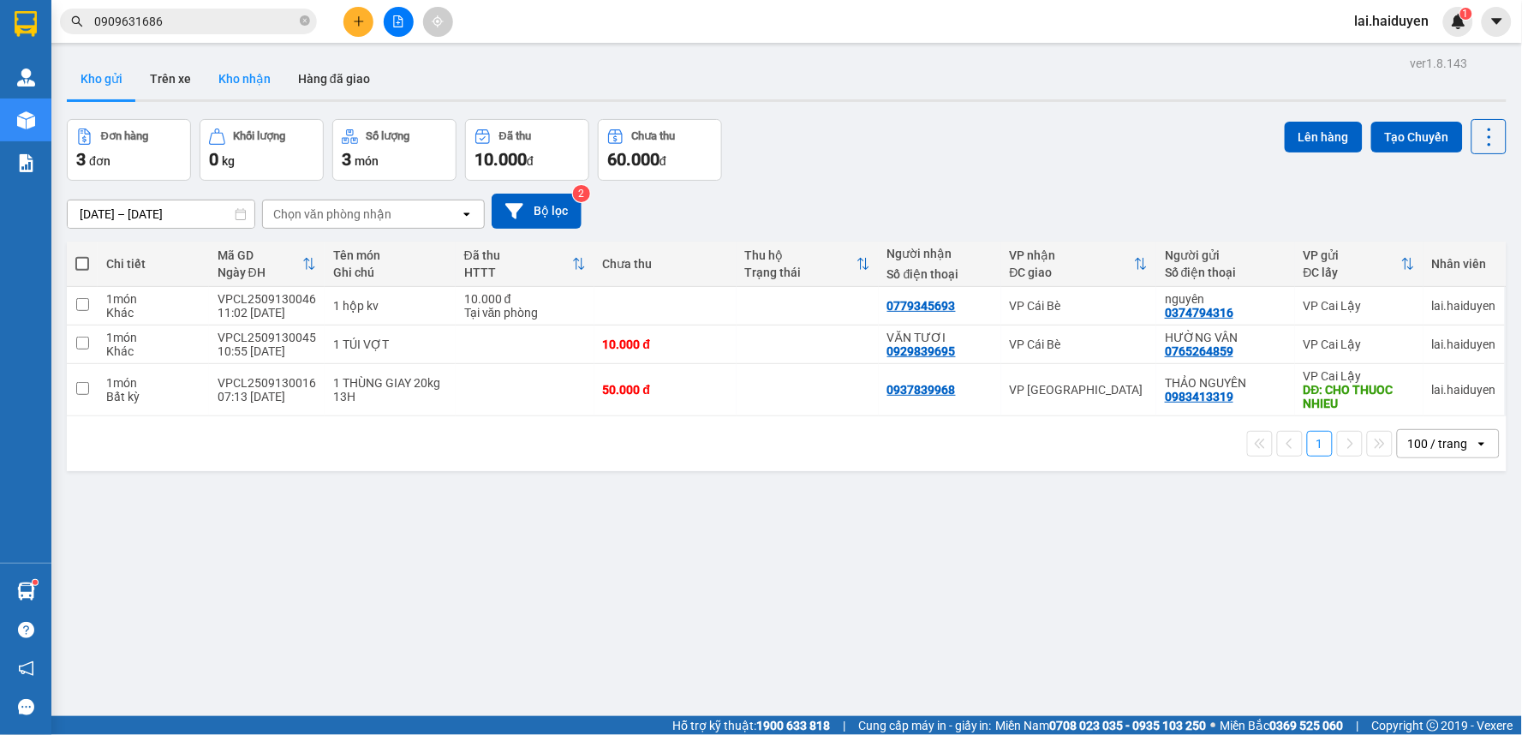
drag, startPoint x: 243, startPoint y: 86, endPoint x: 328, endPoint y: 112, distance: 88.9
click at [244, 86] on button "Kho nhận" at bounding box center [245, 78] width 80 height 41
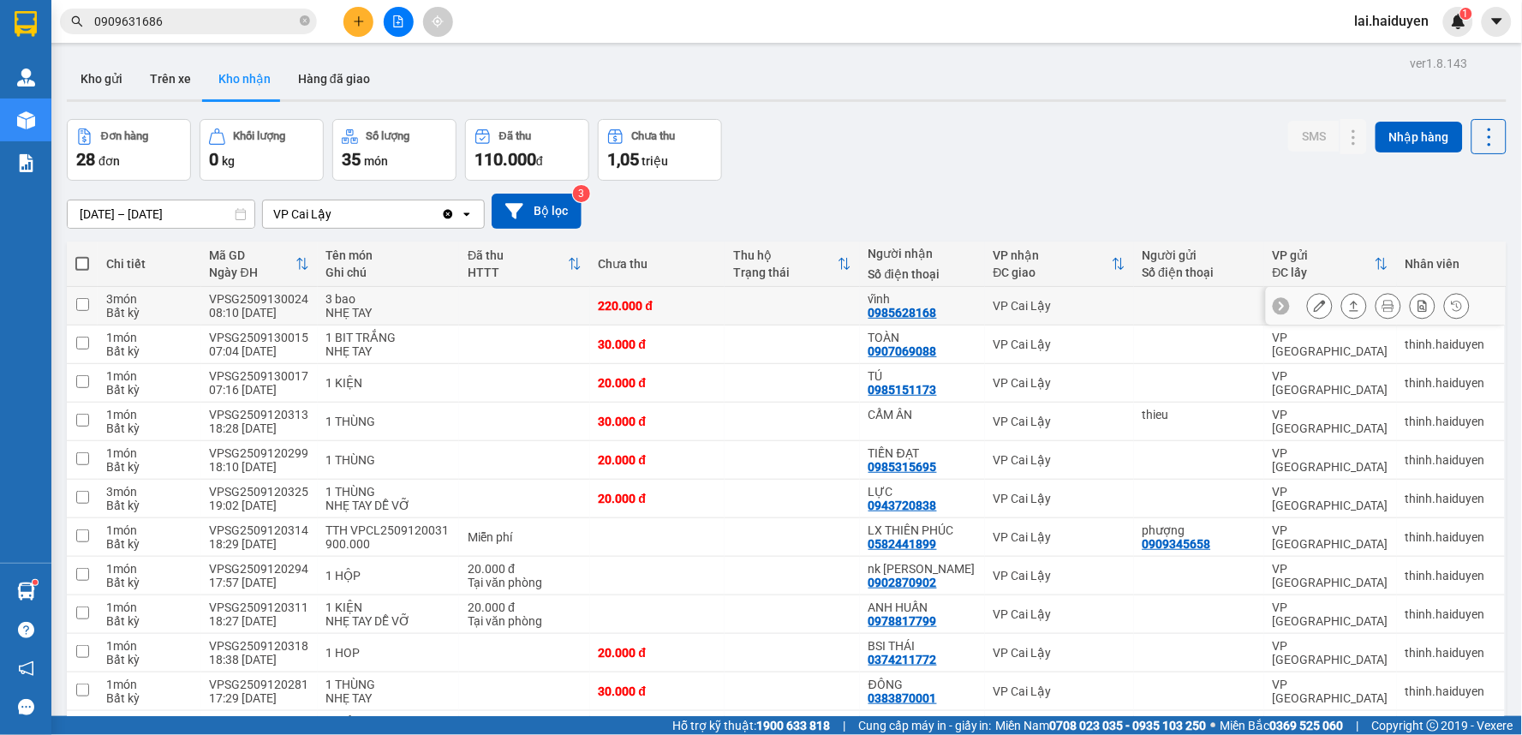
click at [905, 314] on div "0985628168" at bounding box center [903, 313] width 69 height 14
copy div "0985628168"
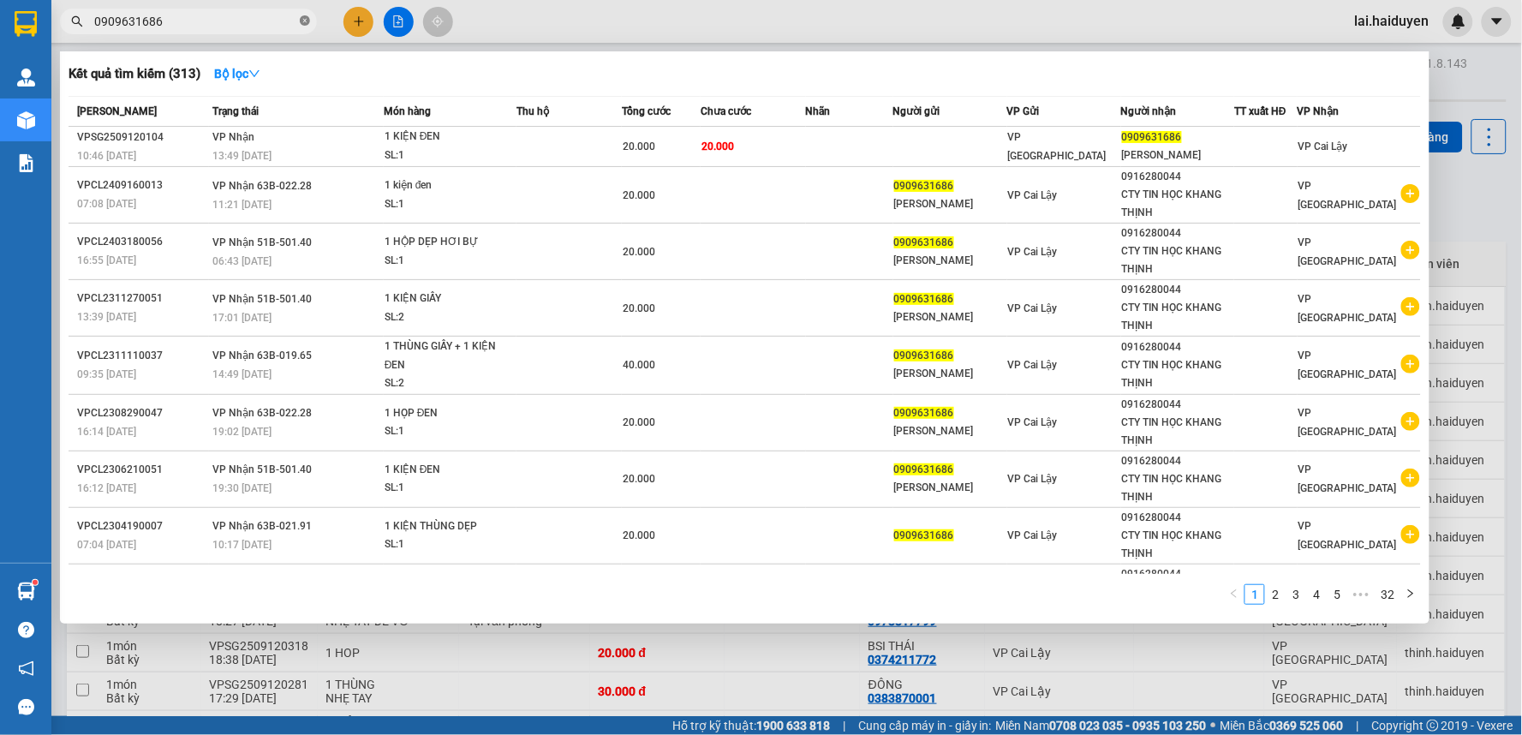
click at [307, 22] on icon "close-circle" at bounding box center [305, 20] width 10 height 10
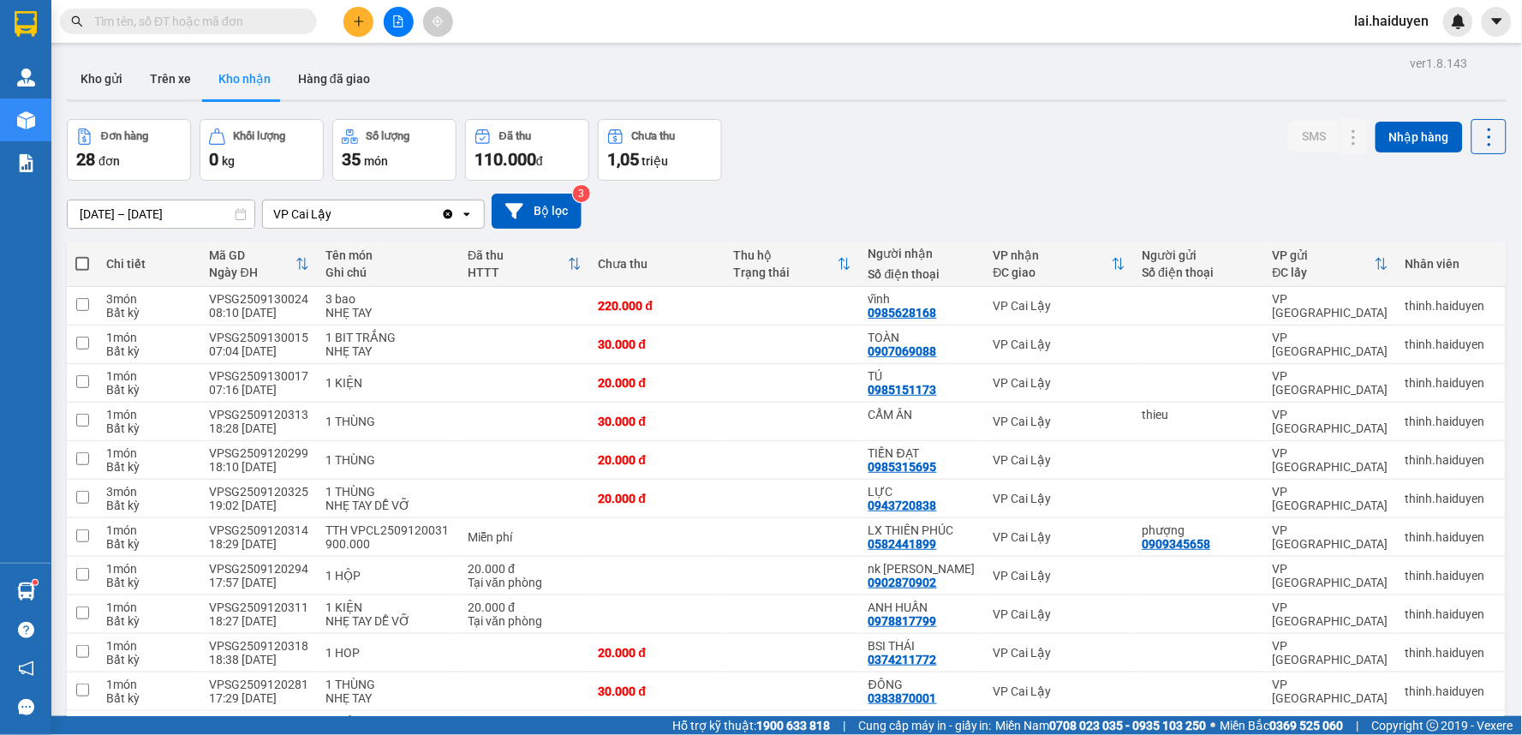
paste input "0985628168"
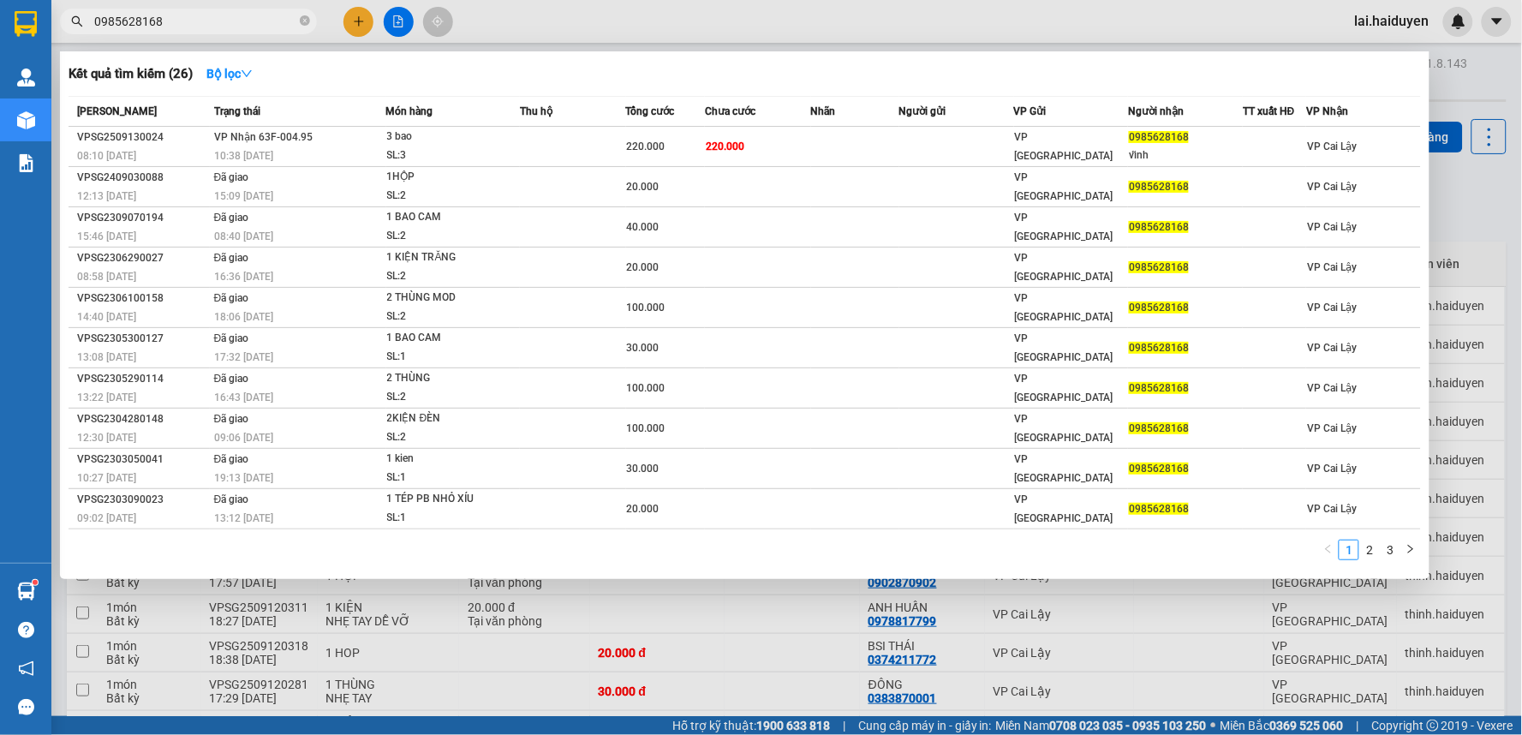
click at [254, 22] on input "0985628168" at bounding box center [195, 21] width 202 height 19
type input "0"
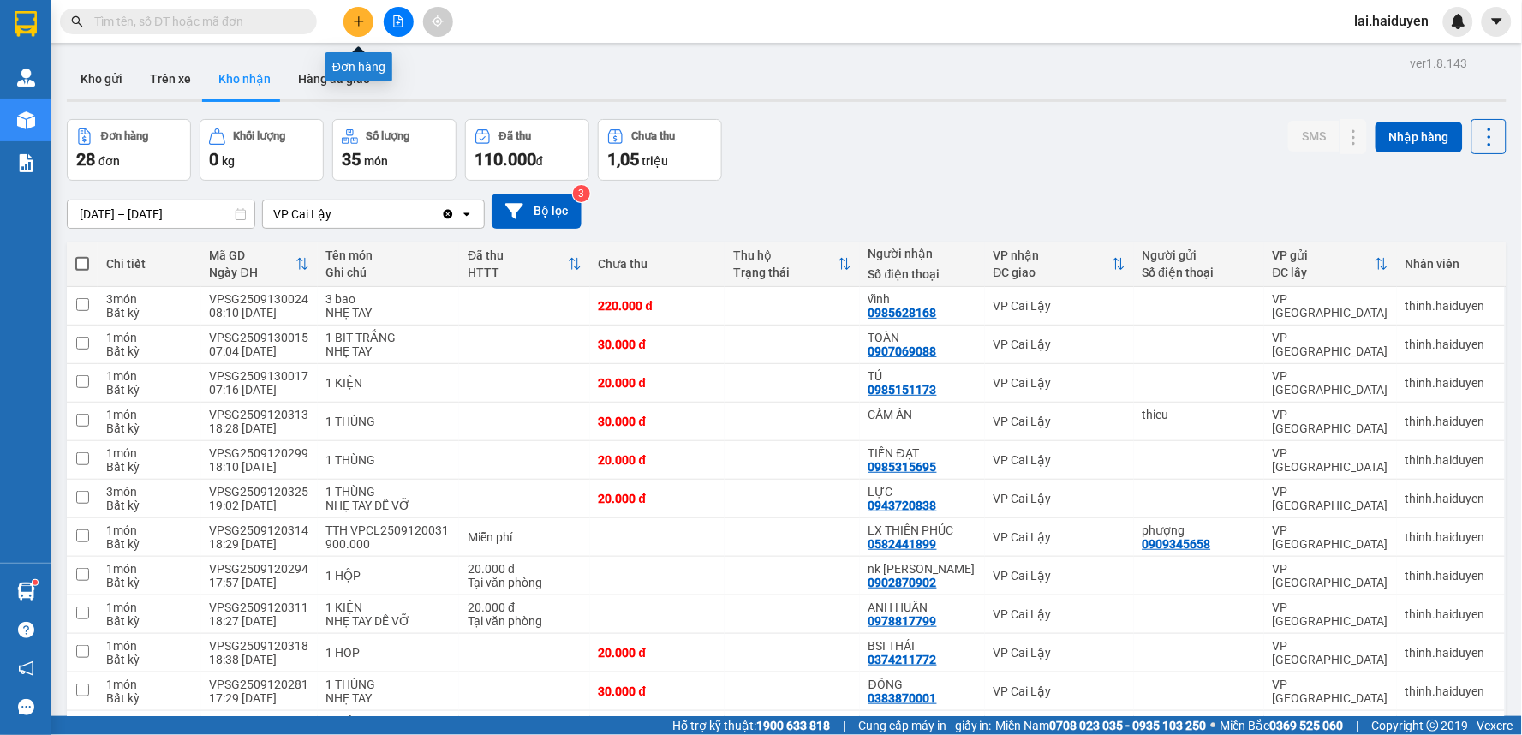
click at [362, 21] on icon "plus" at bounding box center [358, 21] width 9 height 1
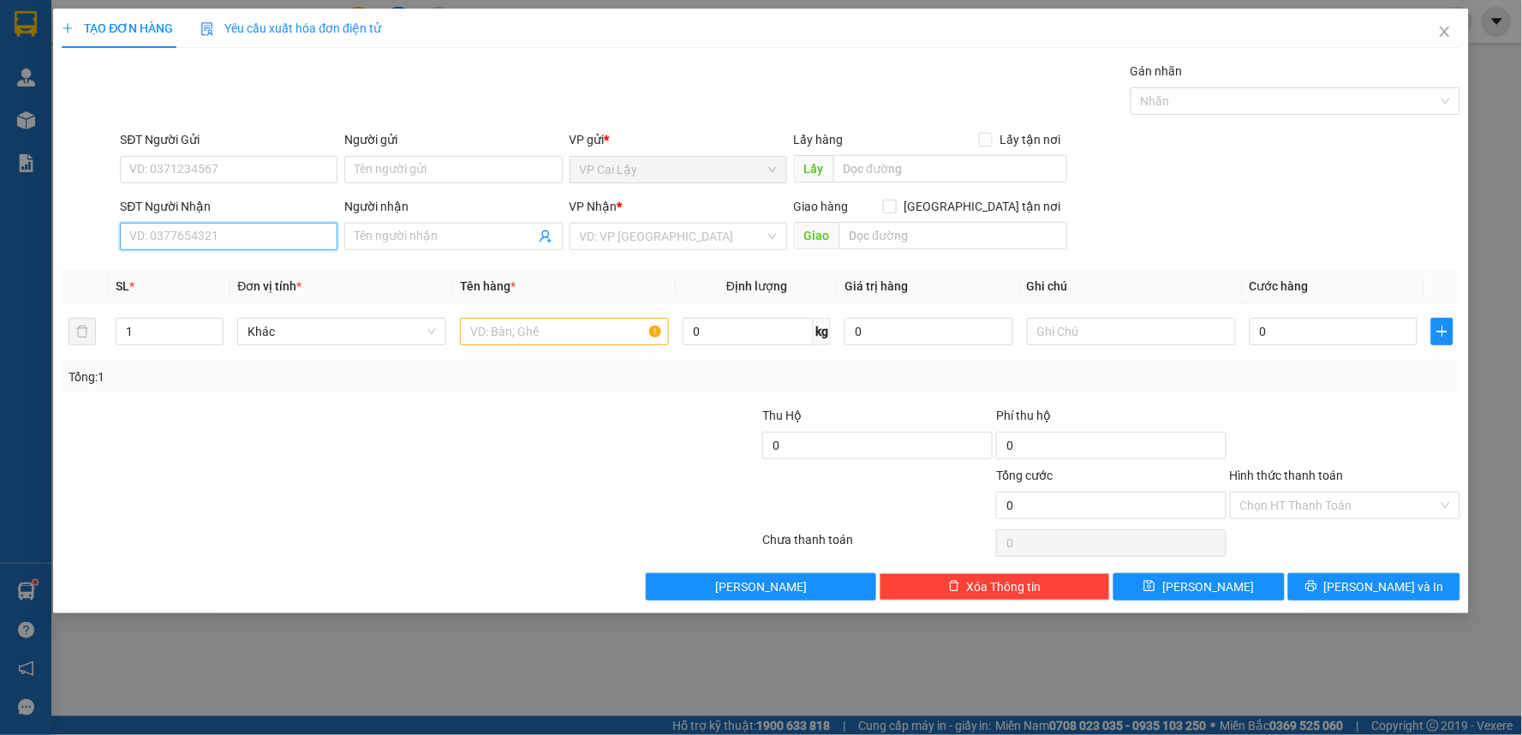
click at [208, 236] on input "SĐT Người Nhận" at bounding box center [229, 236] width 218 height 27
click at [314, 271] on div "0903326052 - chú XƯƠNG" at bounding box center [228, 270] width 197 height 19
type input "0903326052"
type input "chú XƯƠNG"
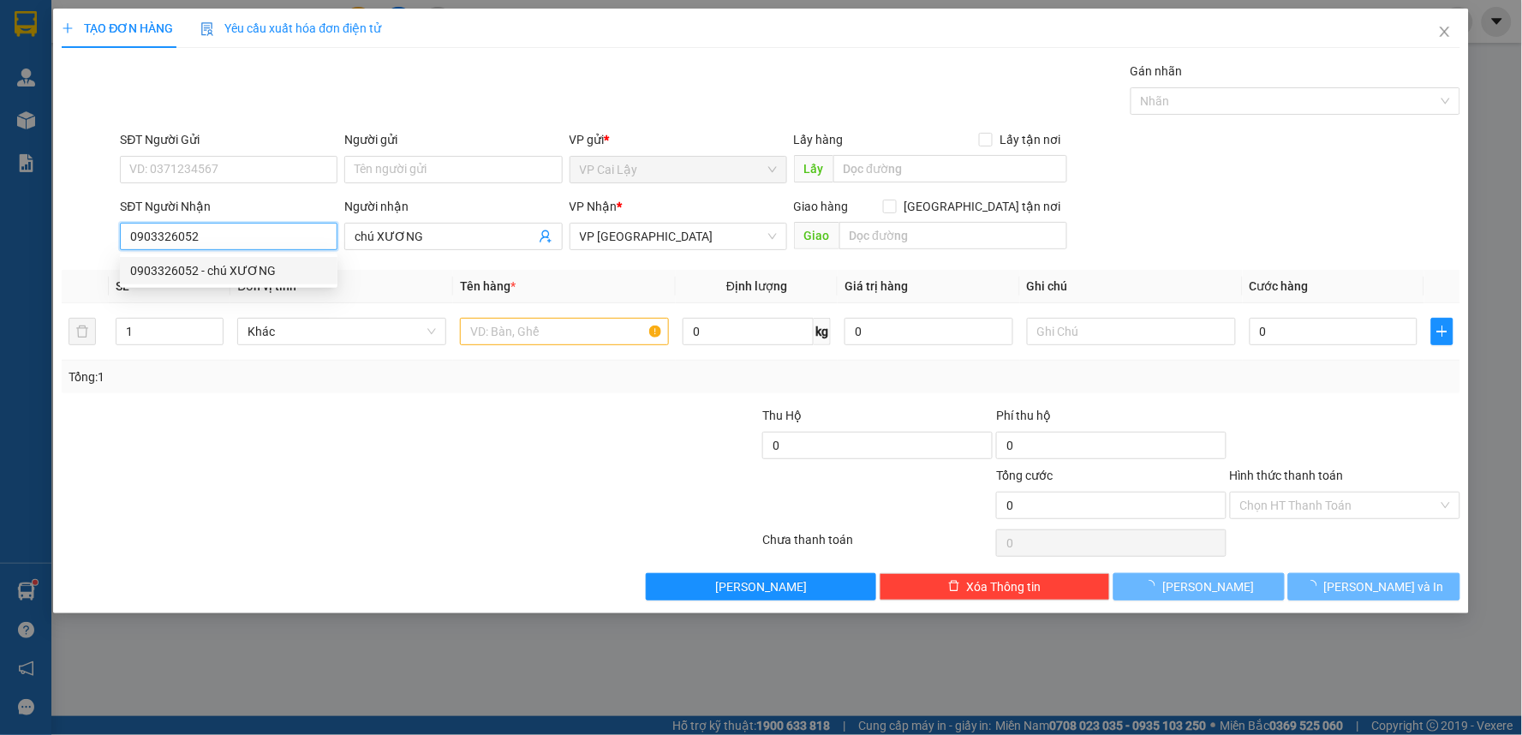
type input "20.000"
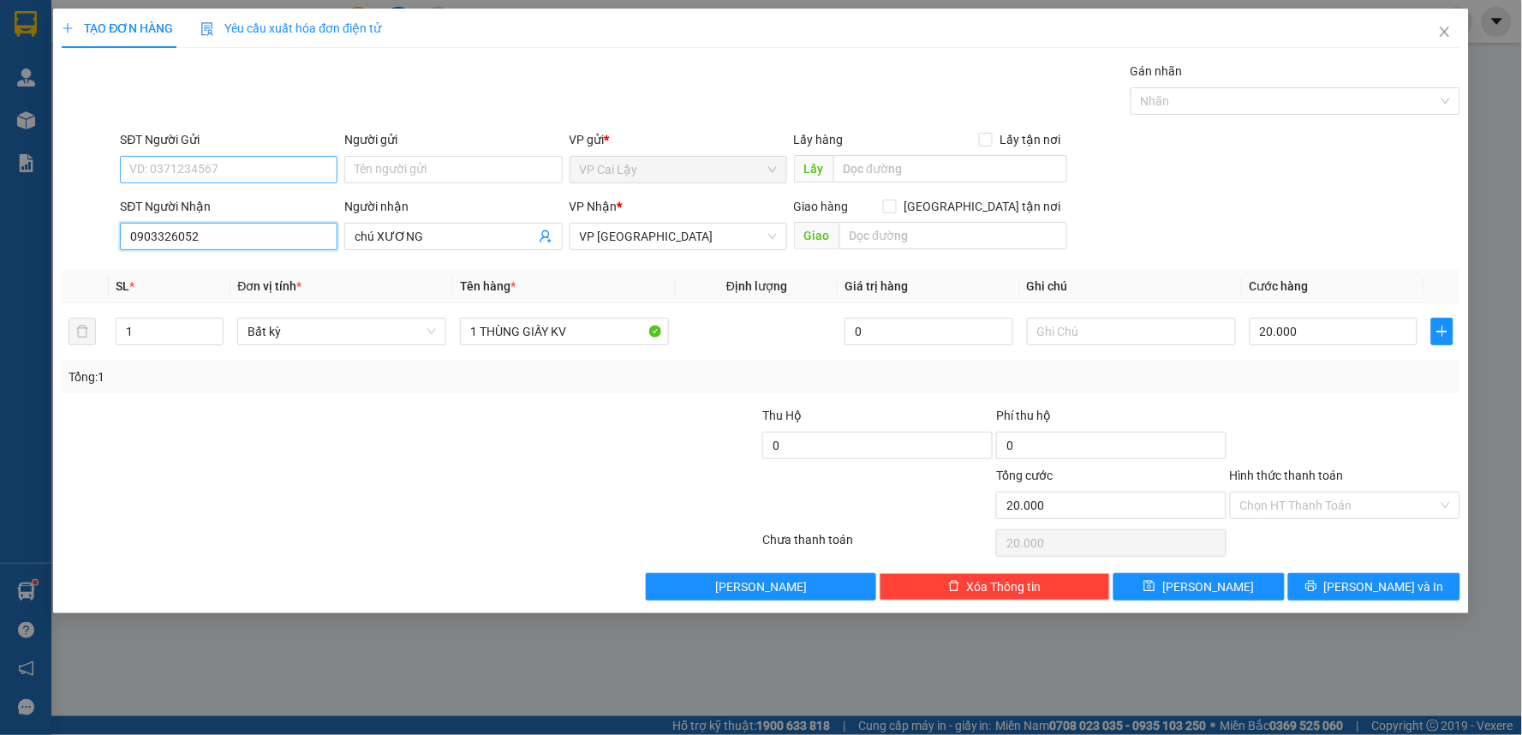
type input "0903326052"
click at [278, 165] on input "SĐT Người Gửi" at bounding box center [229, 169] width 218 height 27
click at [275, 204] on div "0989070126 - THẦY BÌNH" at bounding box center [228, 203] width 197 height 19
type input "0989070126"
type input "THẦY BÌNH"
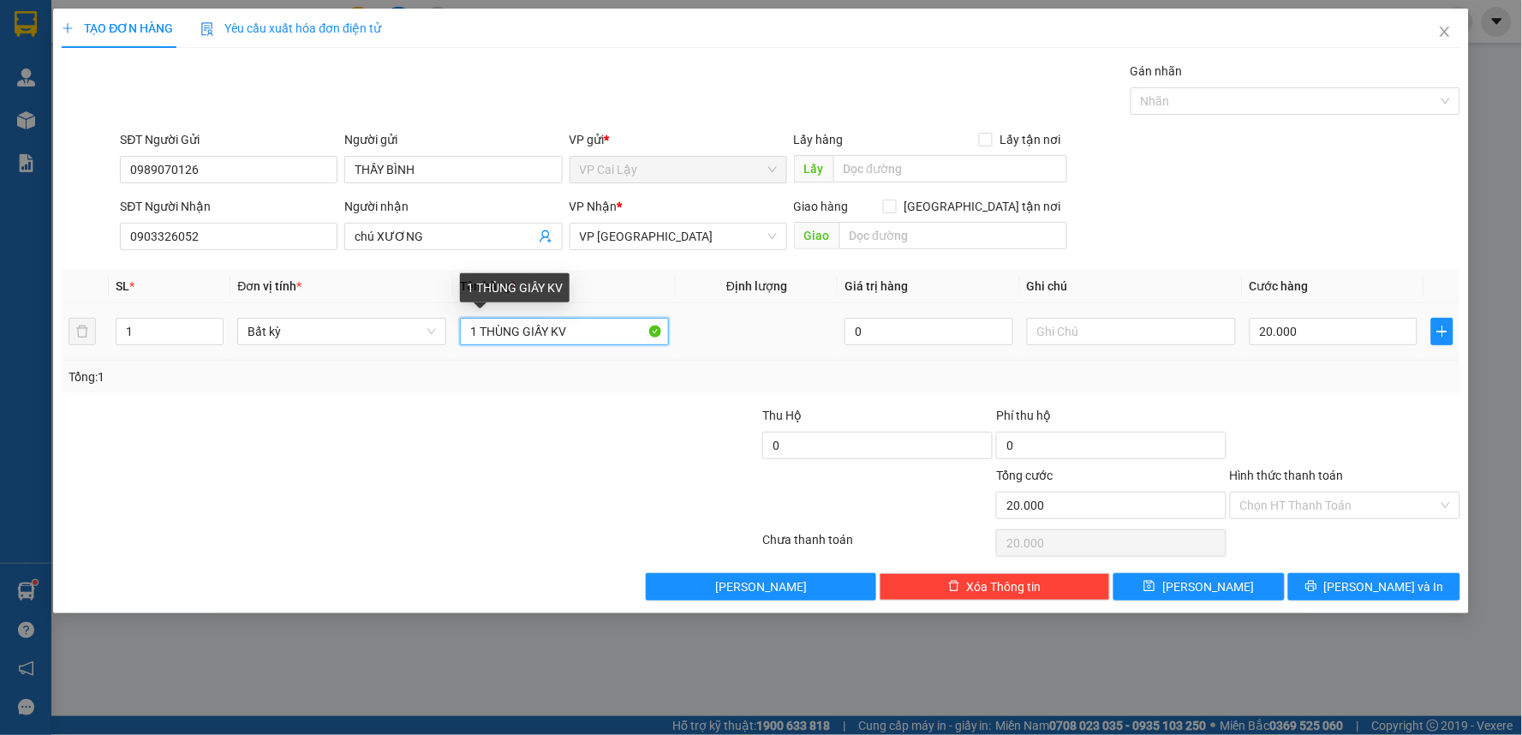
click at [605, 336] on input "1 THÙNG GIẤY KV" at bounding box center [564, 331] width 209 height 27
click at [477, 335] on input "1 THÙNG GIẤY KV" at bounding box center [564, 331] width 209 height 27
type input "2 THÙNG GIẤY KV"
click at [646, 440] on div at bounding box center [645, 436] width 234 height 60
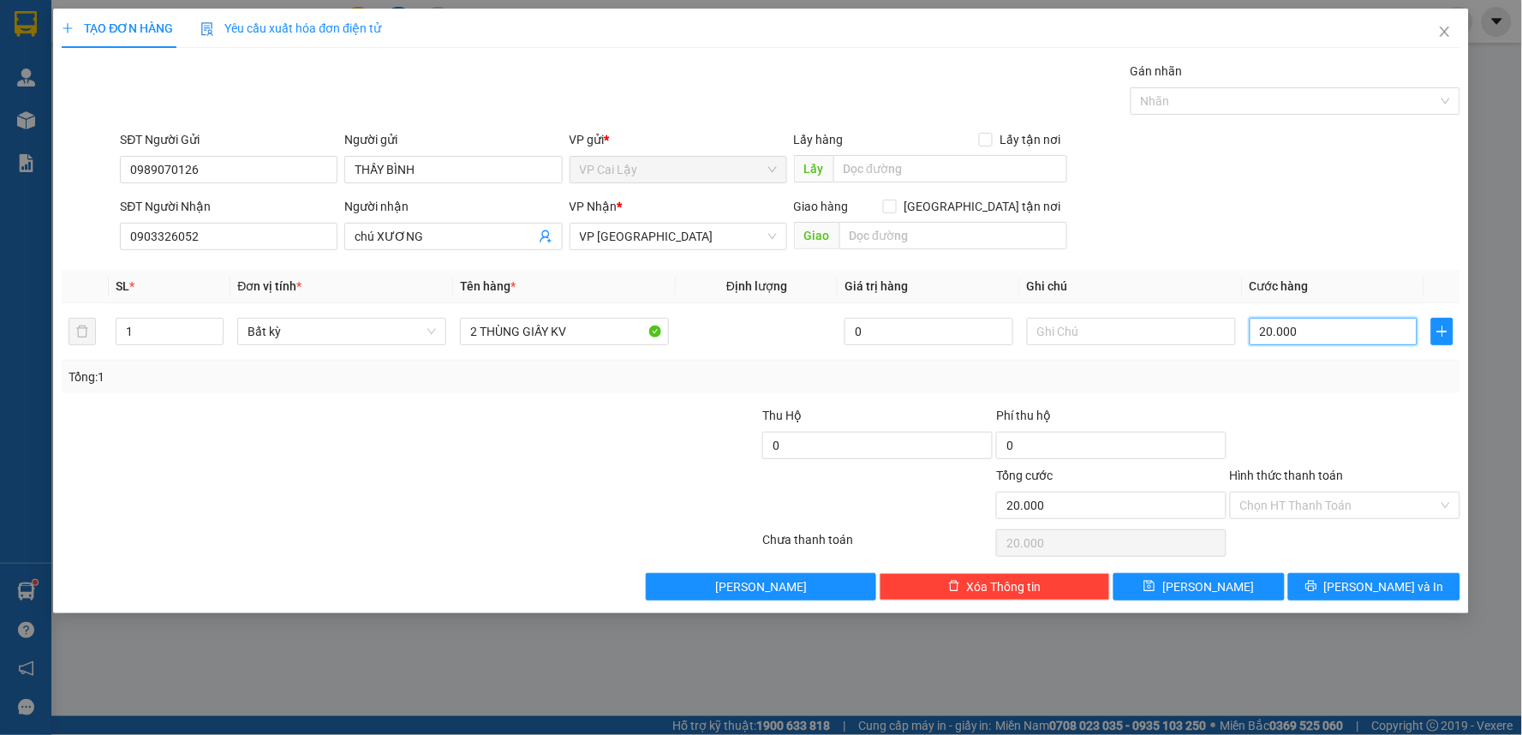
type input "0"
click at [1371, 421] on div at bounding box center [1345, 436] width 234 height 60
click at [1354, 504] on input "Hình thức thanh toán" at bounding box center [1339, 506] width 198 height 26
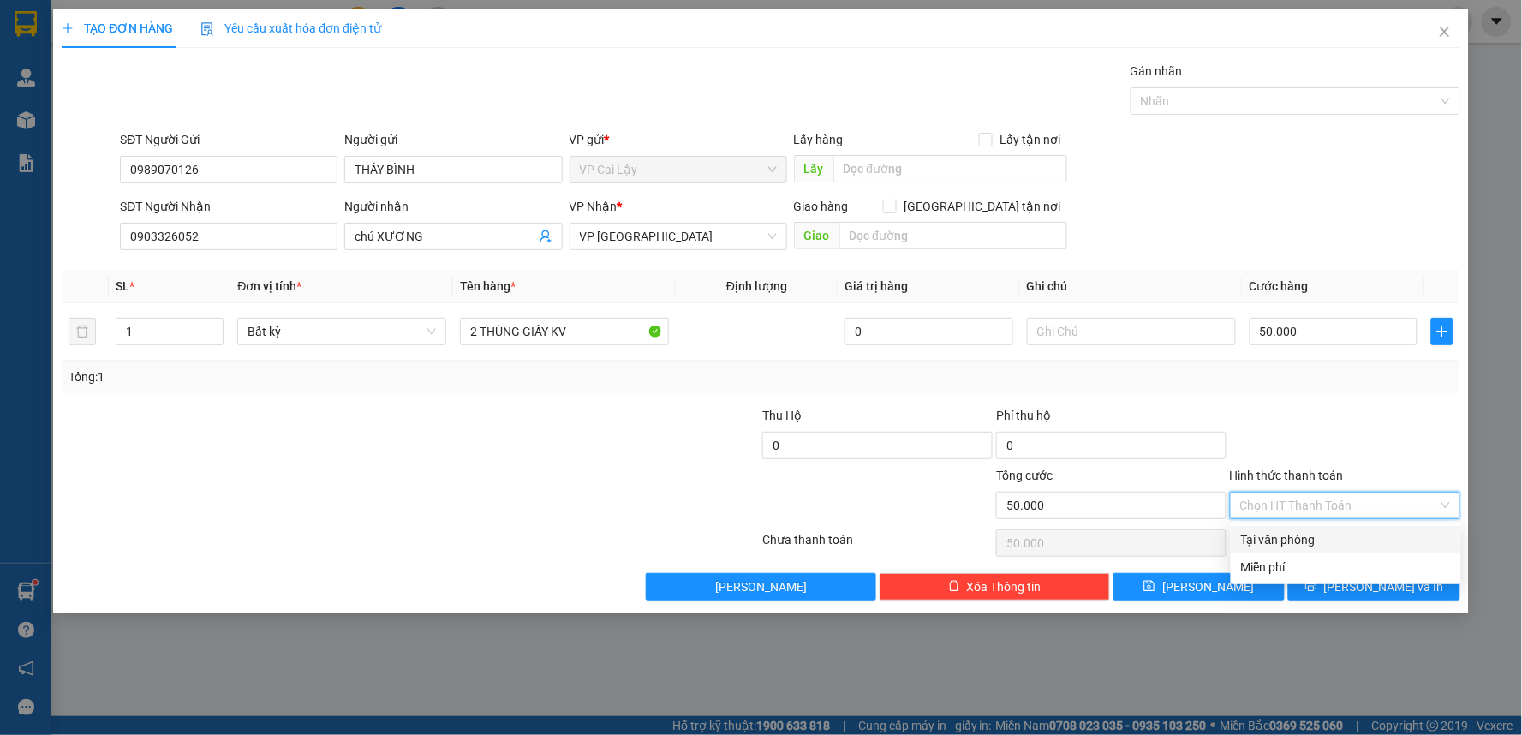
click at [1311, 540] on div "Tại văn phòng" at bounding box center [1346, 539] width 210 height 19
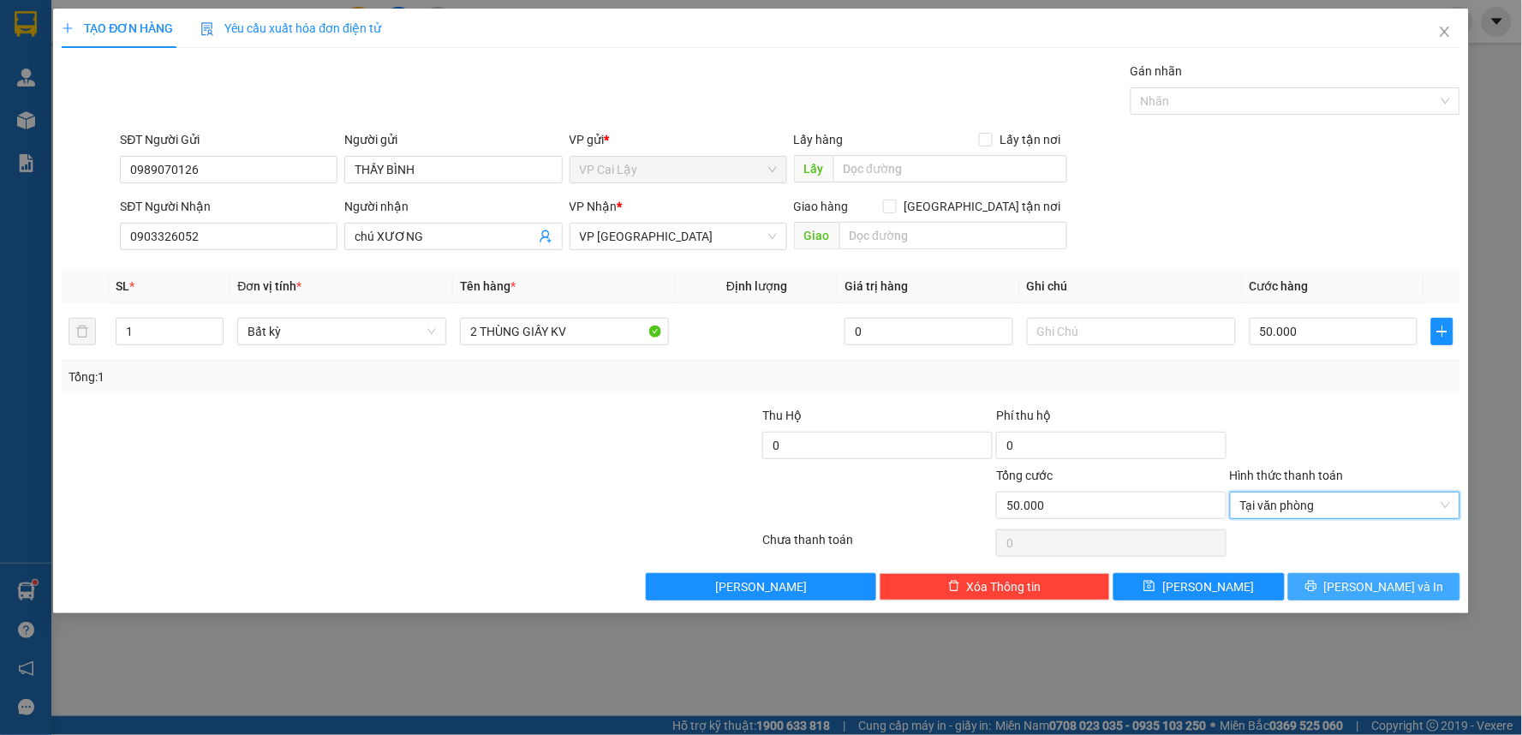
click at [1357, 583] on button "[PERSON_NAME] và In" at bounding box center [1374, 586] width 172 height 27
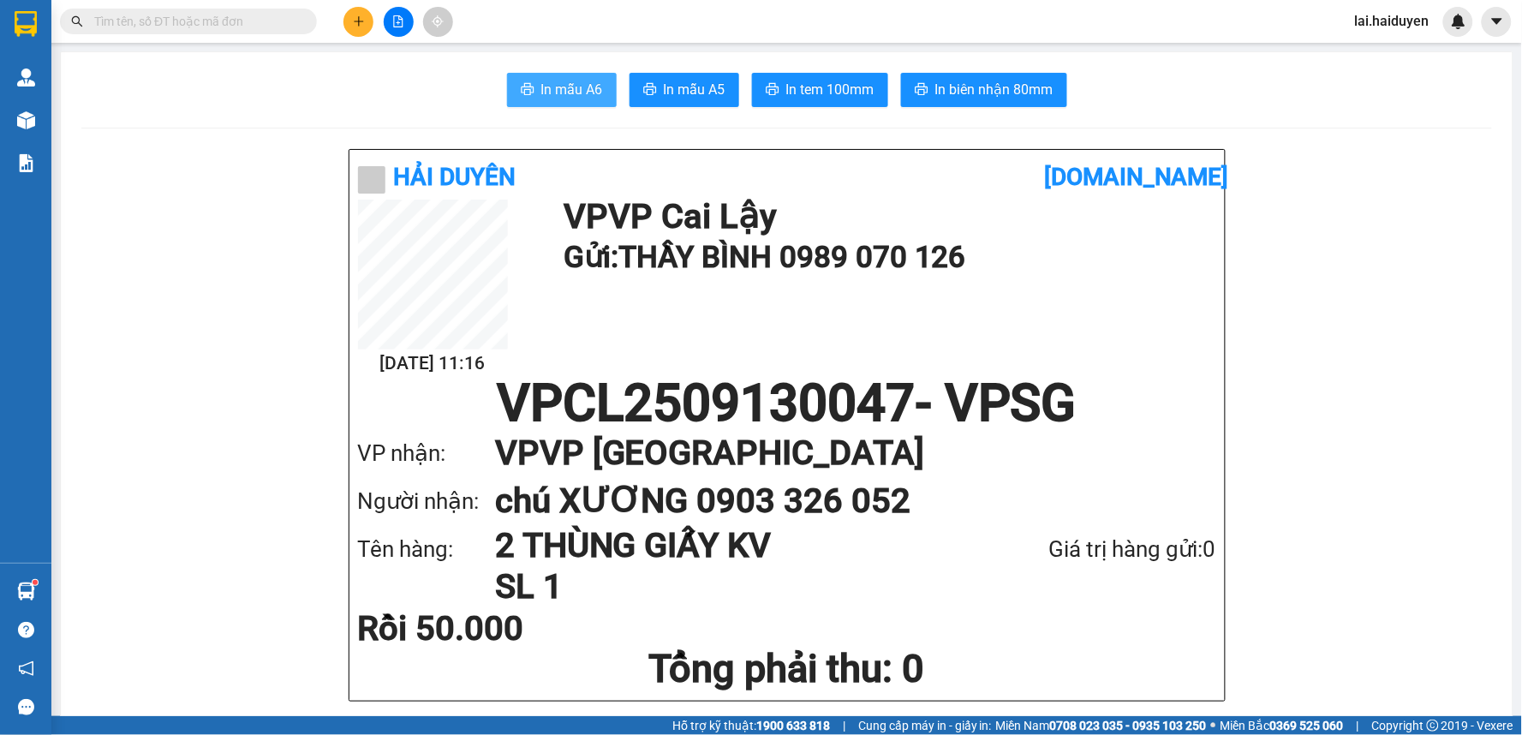
click at [547, 90] on span "In mẫu A6" at bounding box center [572, 89] width 62 height 21
click at [857, 94] on span "In tem 100mm" at bounding box center [830, 89] width 88 height 21
click at [858, 90] on span "In tem 100mm" at bounding box center [830, 89] width 88 height 21
click at [231, 21] on input "text" at bounding box center [195, 21] width 202 height 19
click at [353, 17] on icon "plus" at bounding box center [359, 21] width 12 height 12
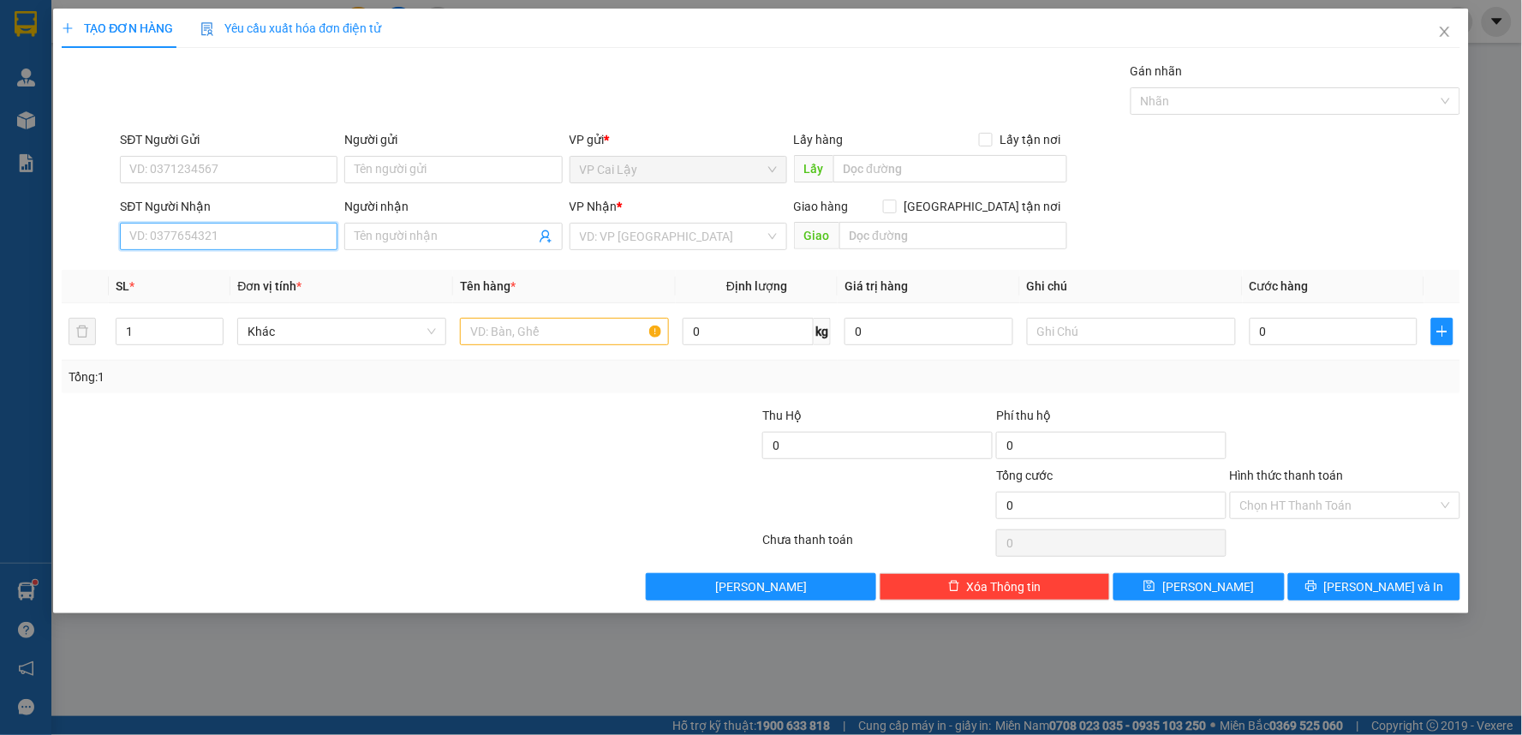
click at [255, 236] on input "SĐT Người Nhận" at bounding box center [229, 236] width 218 height 27
click at [1449, 29] on icon "close" at bounding box center [1445, 32] width 14 height 14
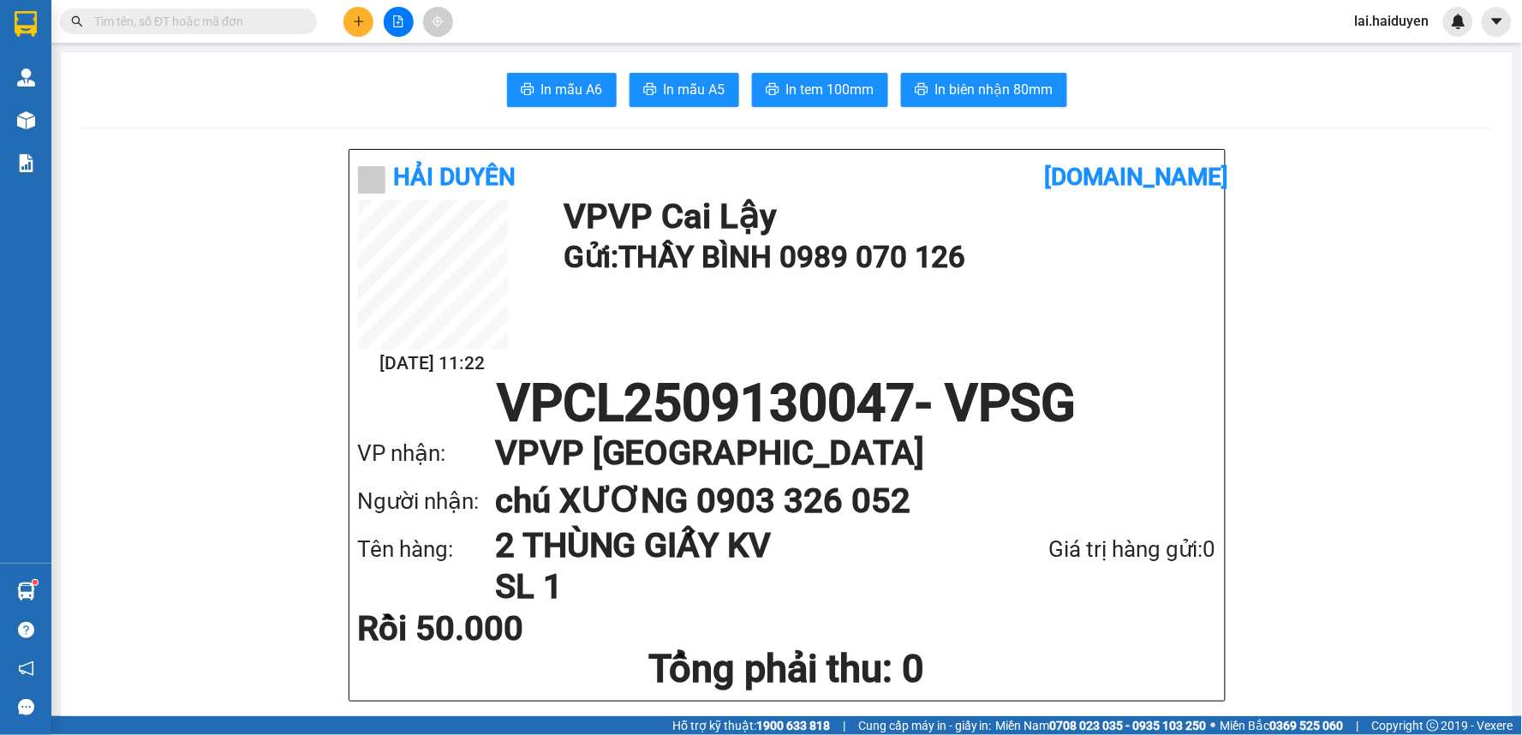
drag, startPoint x: 1449, startPoint y: 29, endPoint x: 1454, endPoint y: 46, distance: 17.7
click at [1449, 29] on div at bounding box center [1458, 22] width 30 height 30
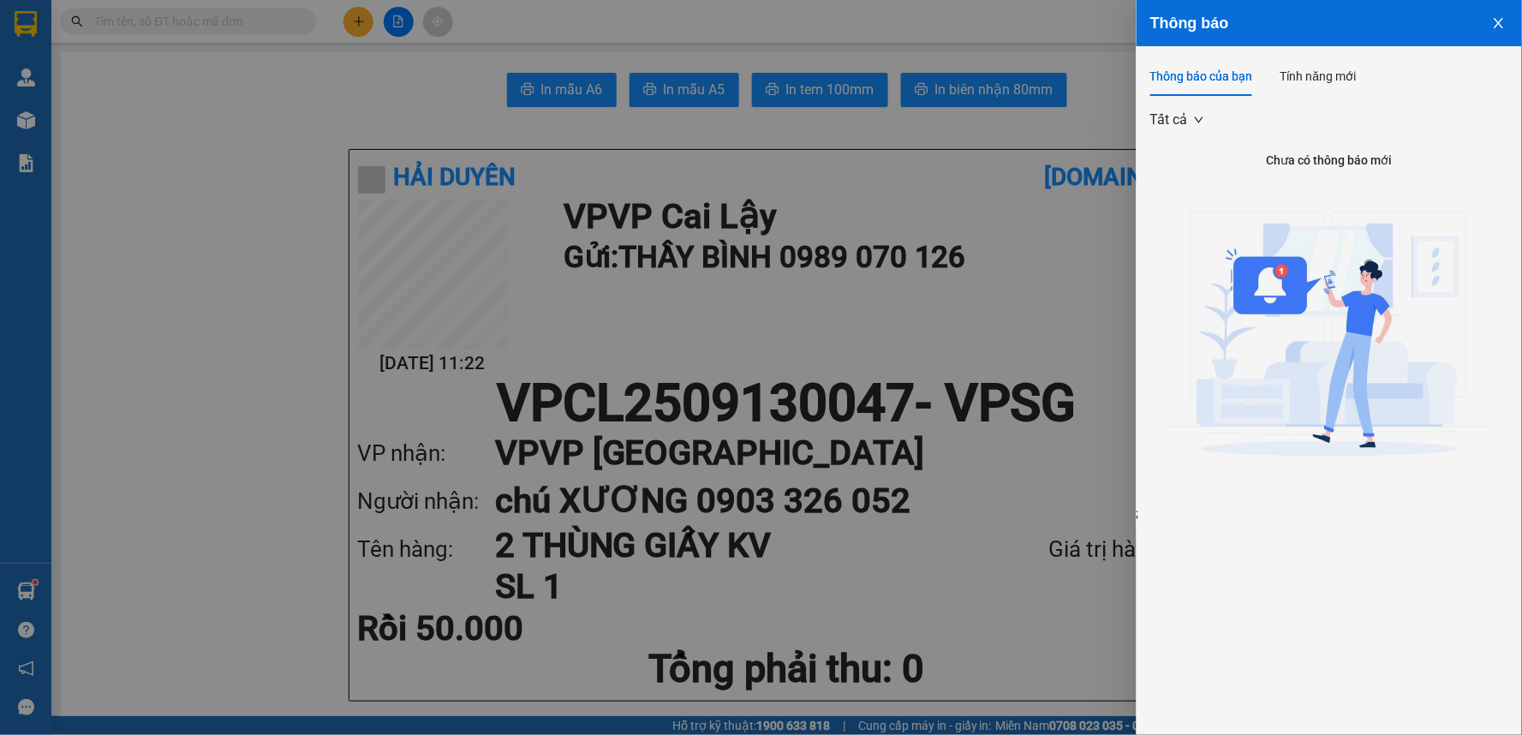
click at [1452, 47] on div "Thông báo của bạn Tính năng mới Tất cả Chưa có thông báo mới ;" at bounding box center [1329, 289] width 385 height 487
click at [899, 287] on div at bounding box center [761, 367] width 1522 height 735
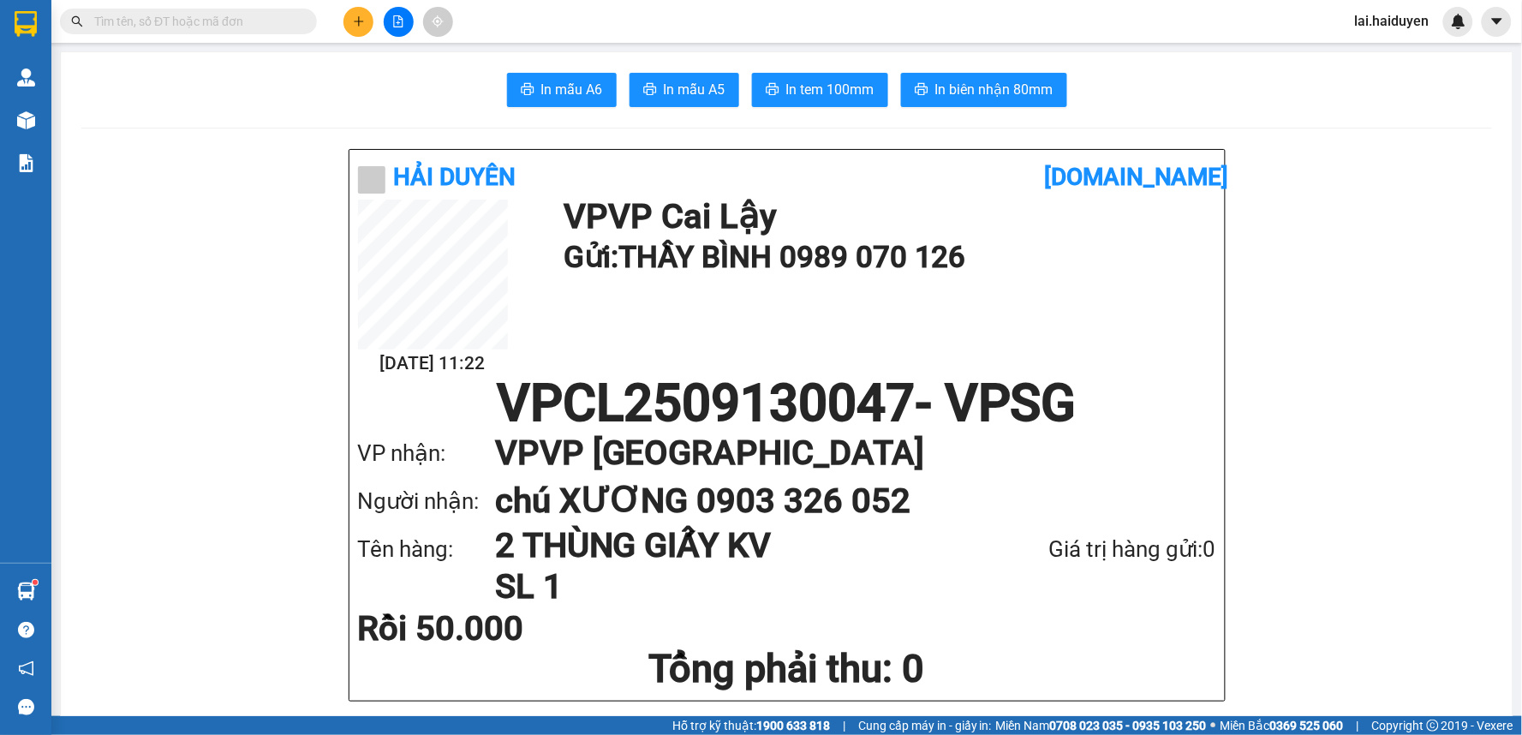
click at [154, 19] on input "text" at bounding box center [195, 21] width 202 height 19
